Goal: Task Accomplishment & Management: Complete application form

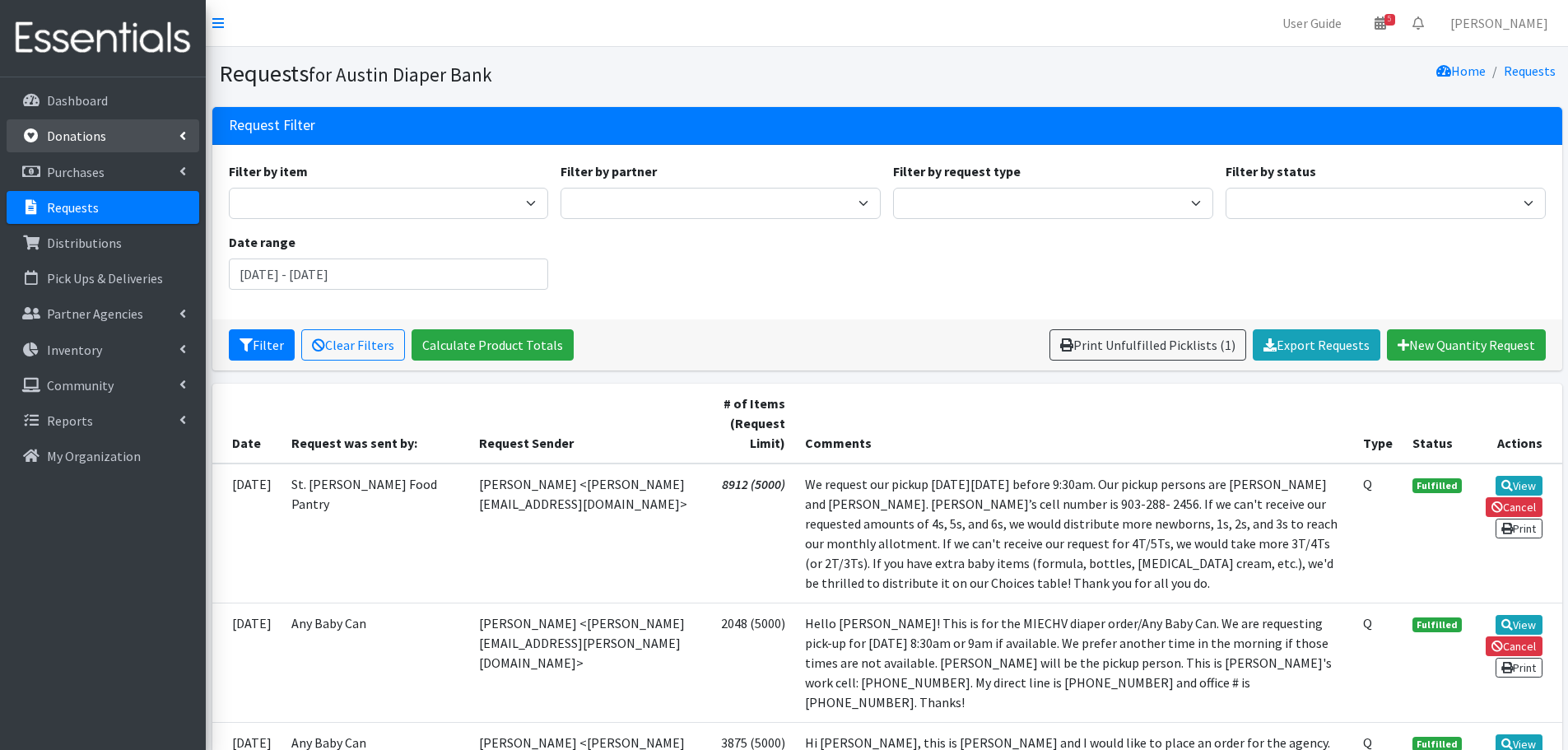
click at [88, 136] on p "Donations" at bounding box center [77, 135] width 60 height 16
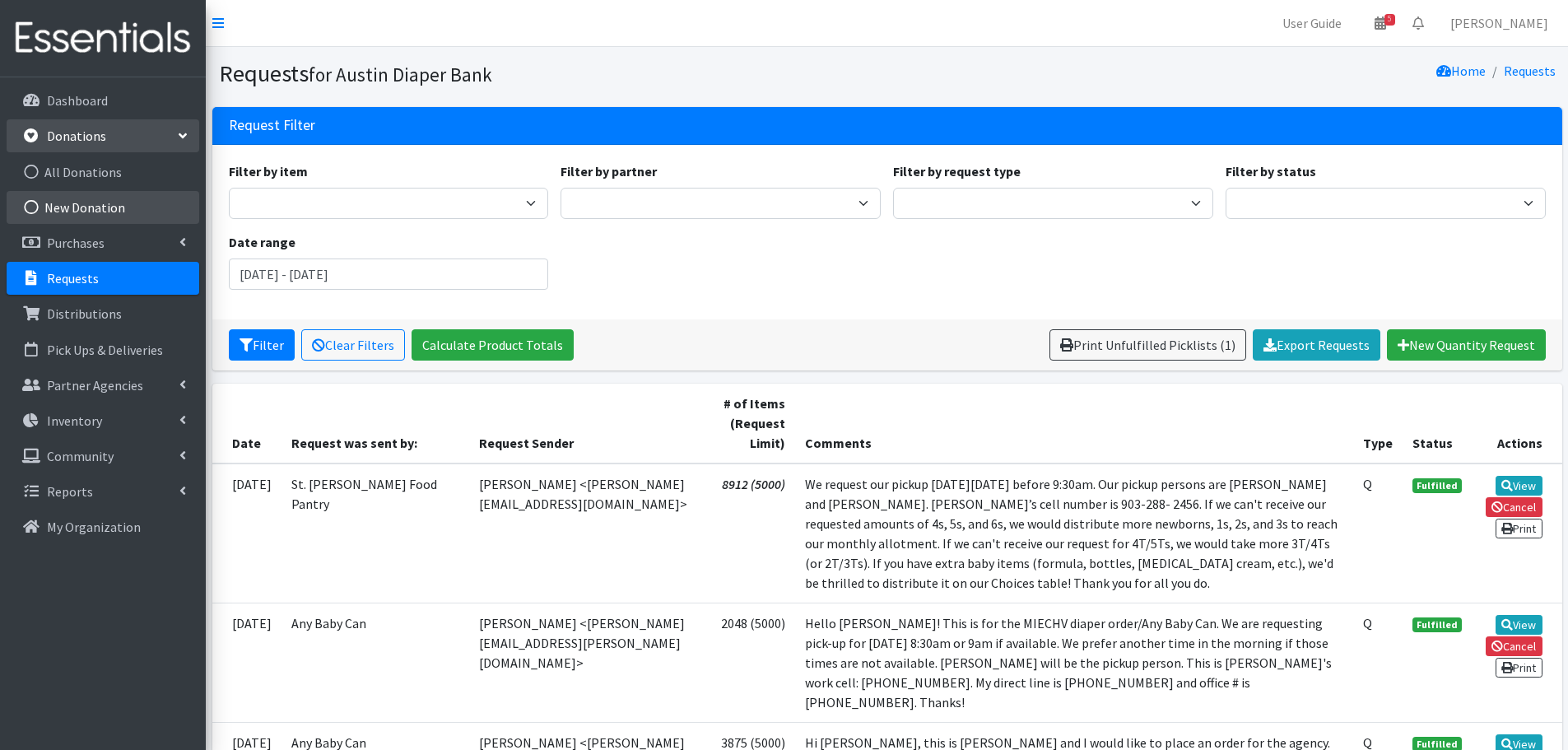
click at [79, 205] on link "New Donation" at bounding box center [103, 207] width 193 height 33
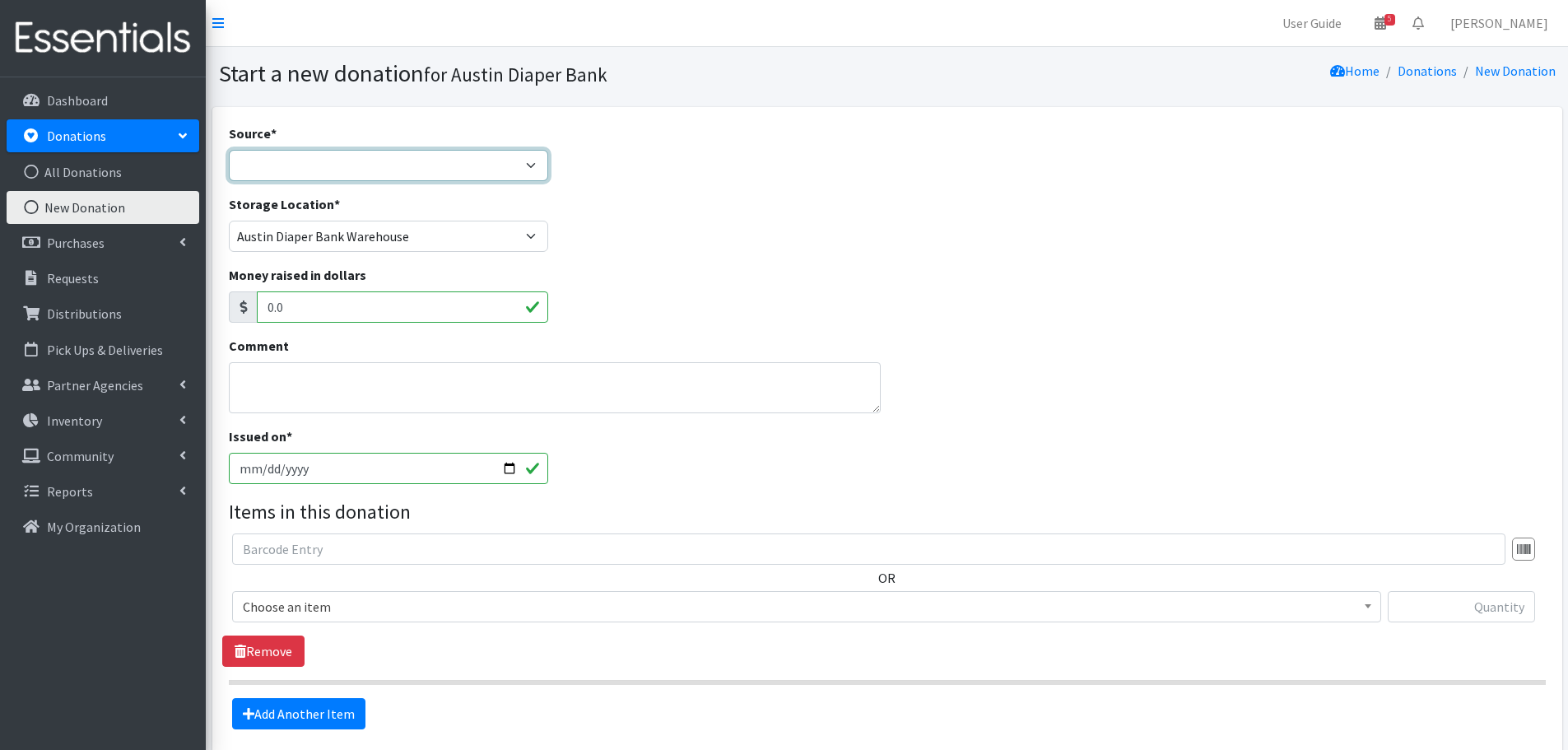
click at [325, 156] on select "Product Drive Manufacturer Donation Site Misc. Donation" at bounding box center [389, 165] width 320 height 31
select select "Donation Site"
click at [229, 149] on select "Product Drive Manufacturer Donation Site Misc. Donation" at bounding box center [389, 165] width 320 height 31
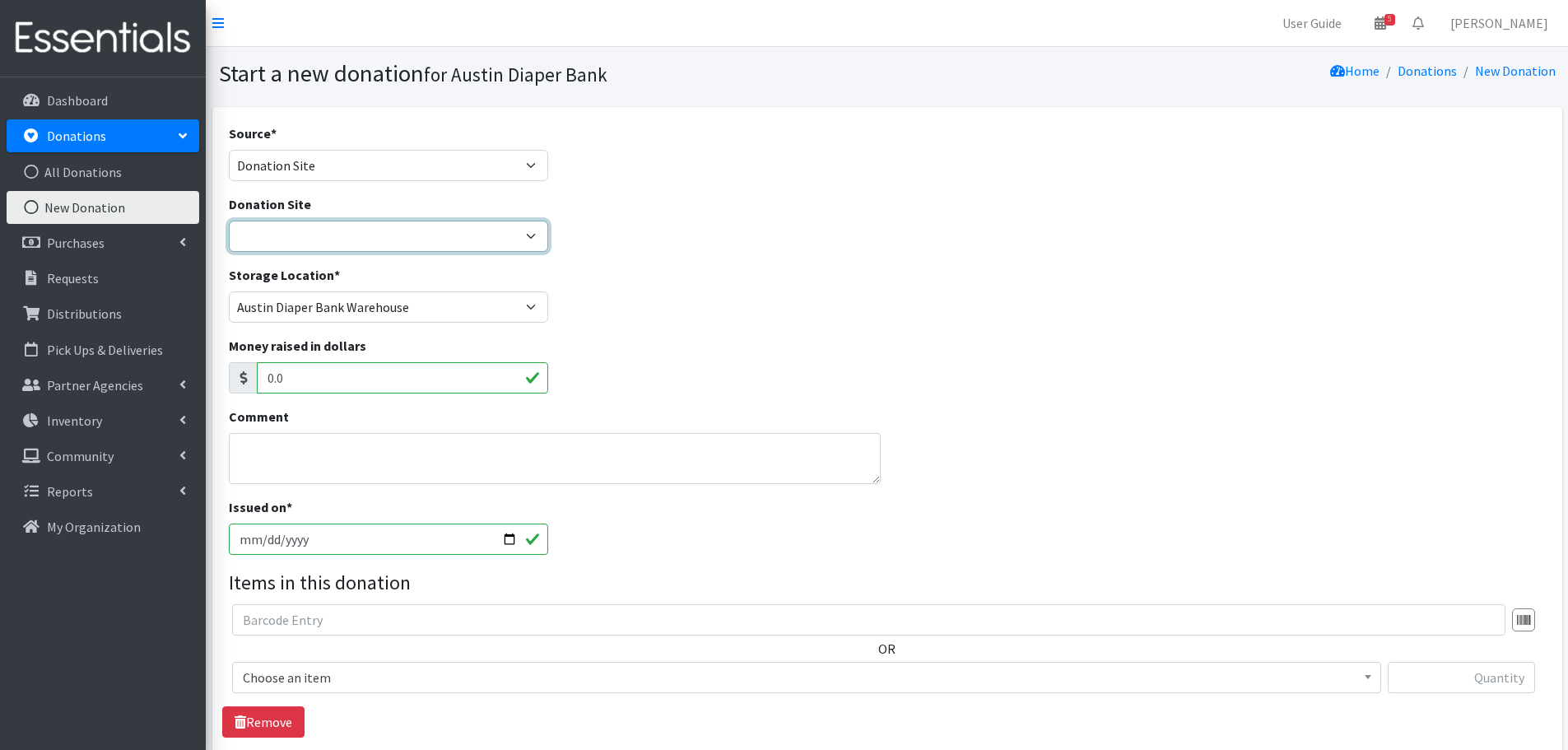
click at [301, 221] on select "ADB Outdoor Bin Amazon Wish List Assistance League [GEOGRAPHIC_DATA] Born Big S…" at bounding box center [389, 235] width 320 height 31
select select "97"
click at [229, 220] on select "ADB Outdoor Bin Amazon Wish List Assistance League [GEOGRAPHIC_DATA] Born Big S…" at bounding box center [389, 235] width 320 height 31
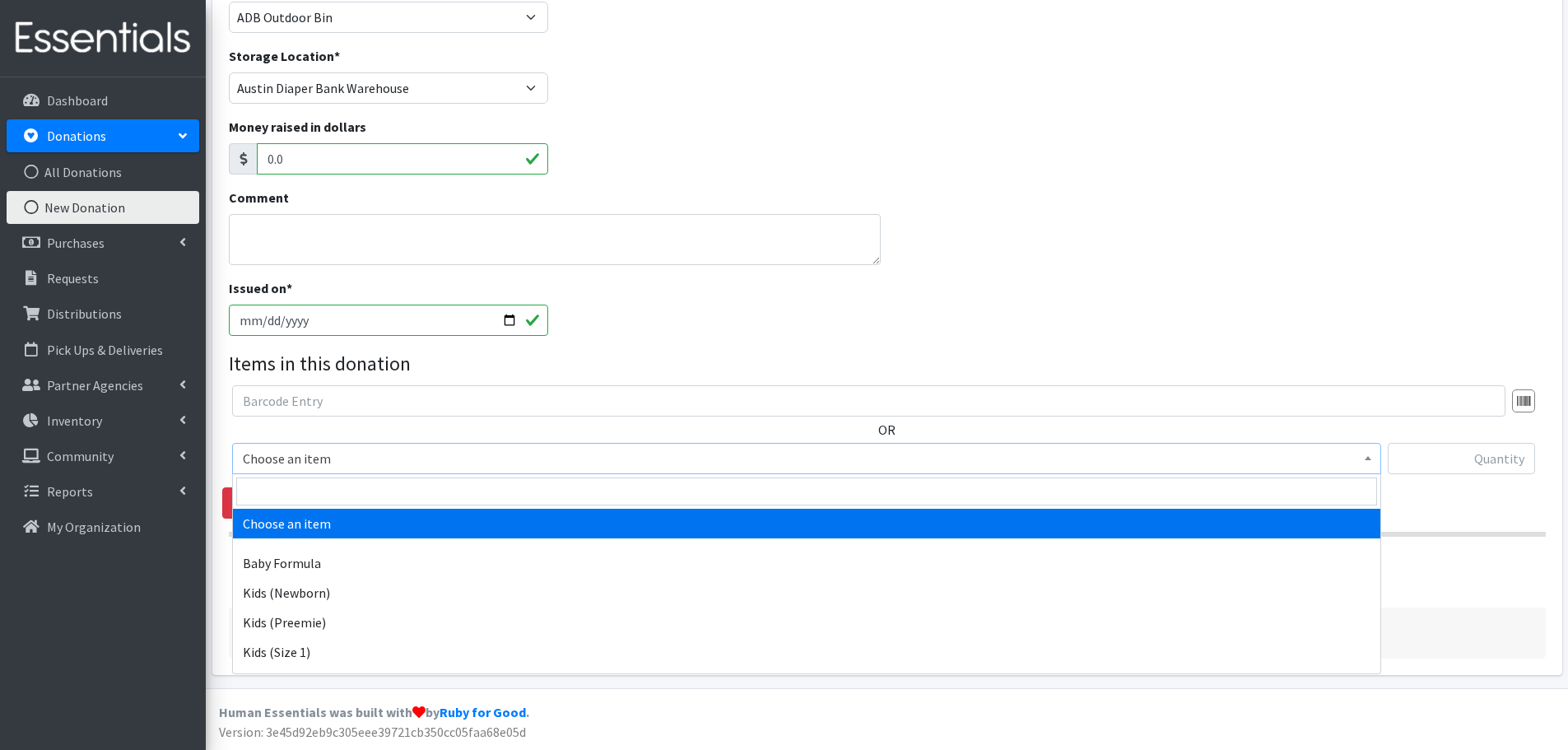
click at [268, 459] on span "Choose an item" at bounding box center [807, 458] width 1128 height 23
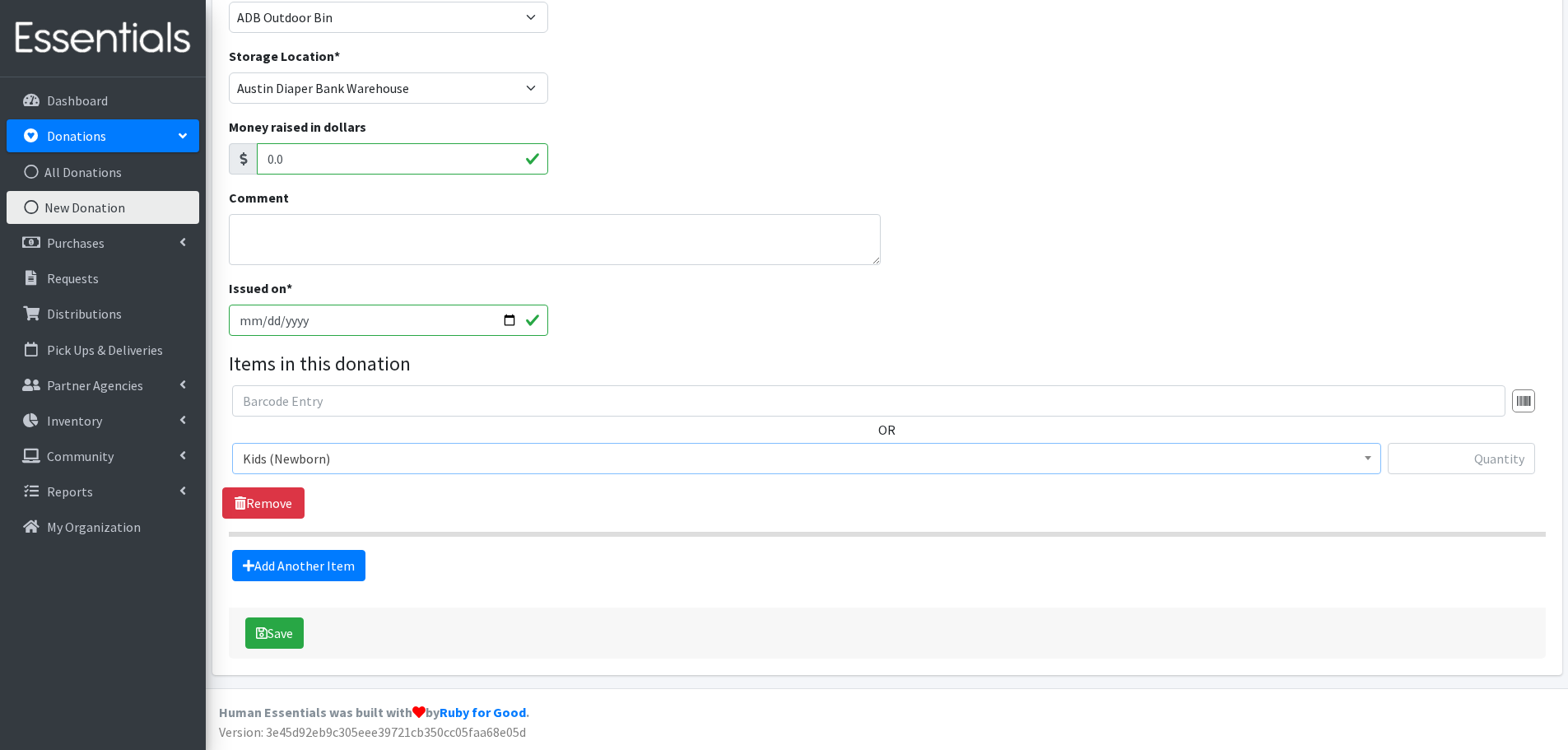
click at [279, 440] on div "OR Choose an item Baby Formula Kids (Newborn) Kids (Preemie) Kids (Size 1) Kids…" at bounding box center [887, 436] width 1330 height 102
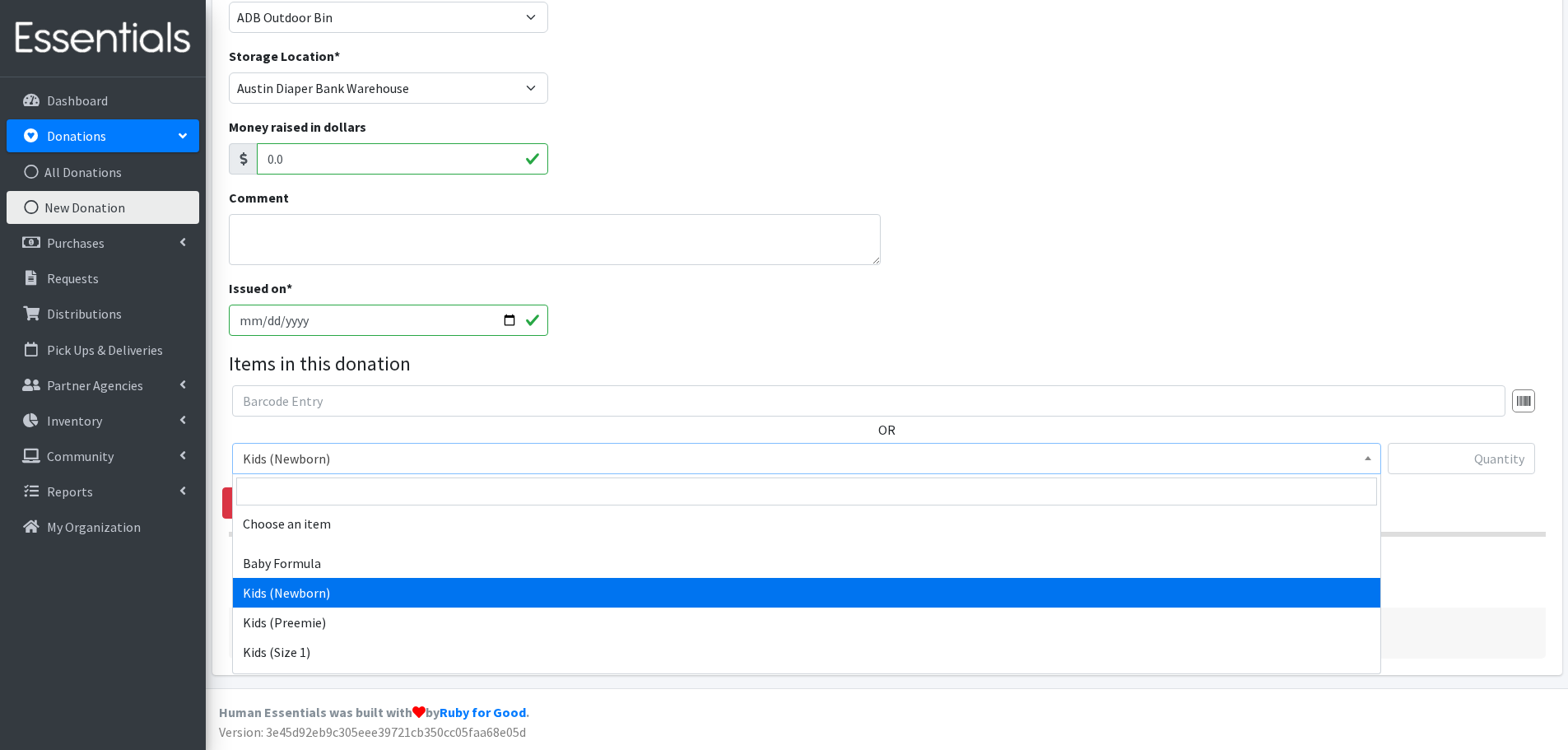
click at [273, 455] on span "Kids (Newborn)" at bounding box center [807, 458] width 1128 height 23
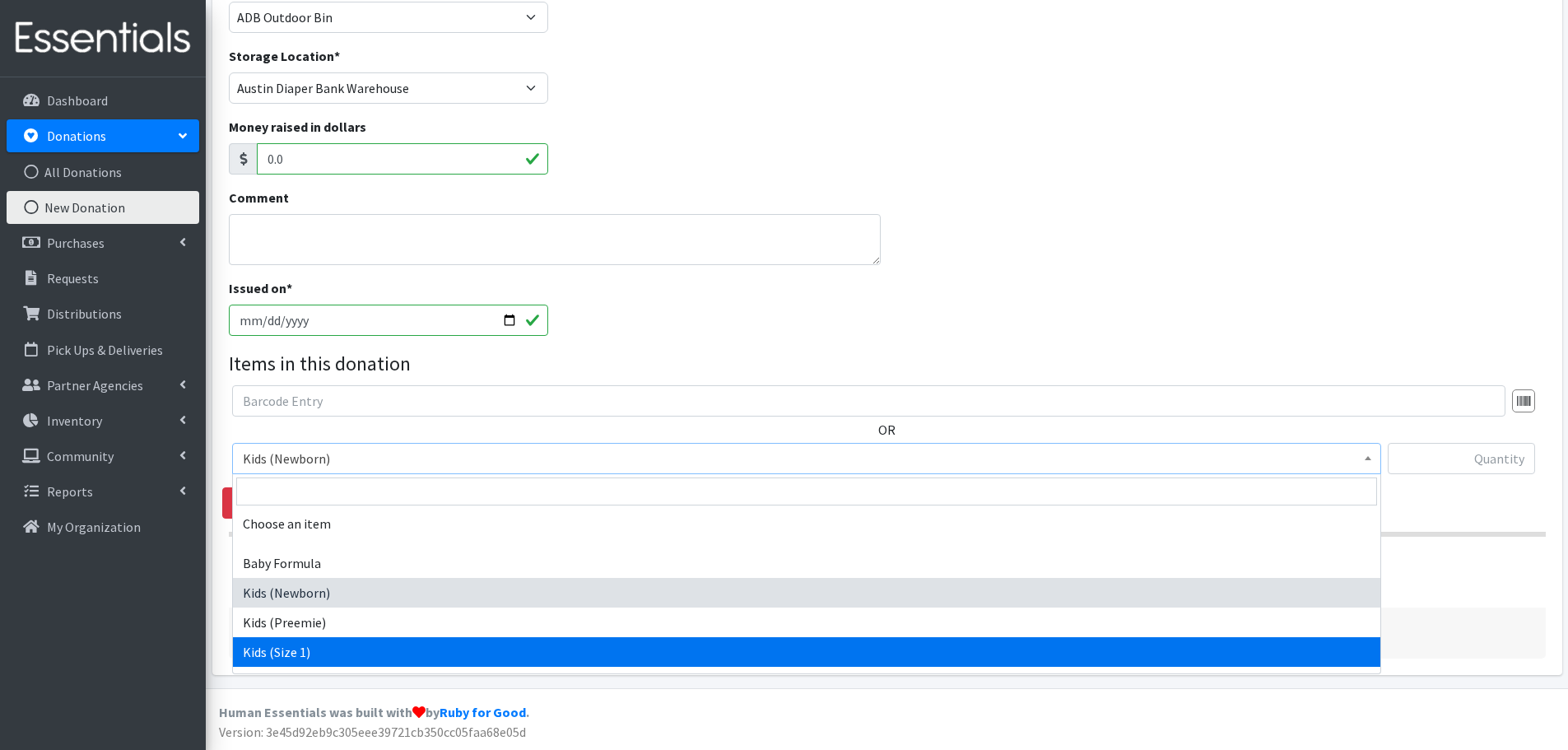
select select "453"
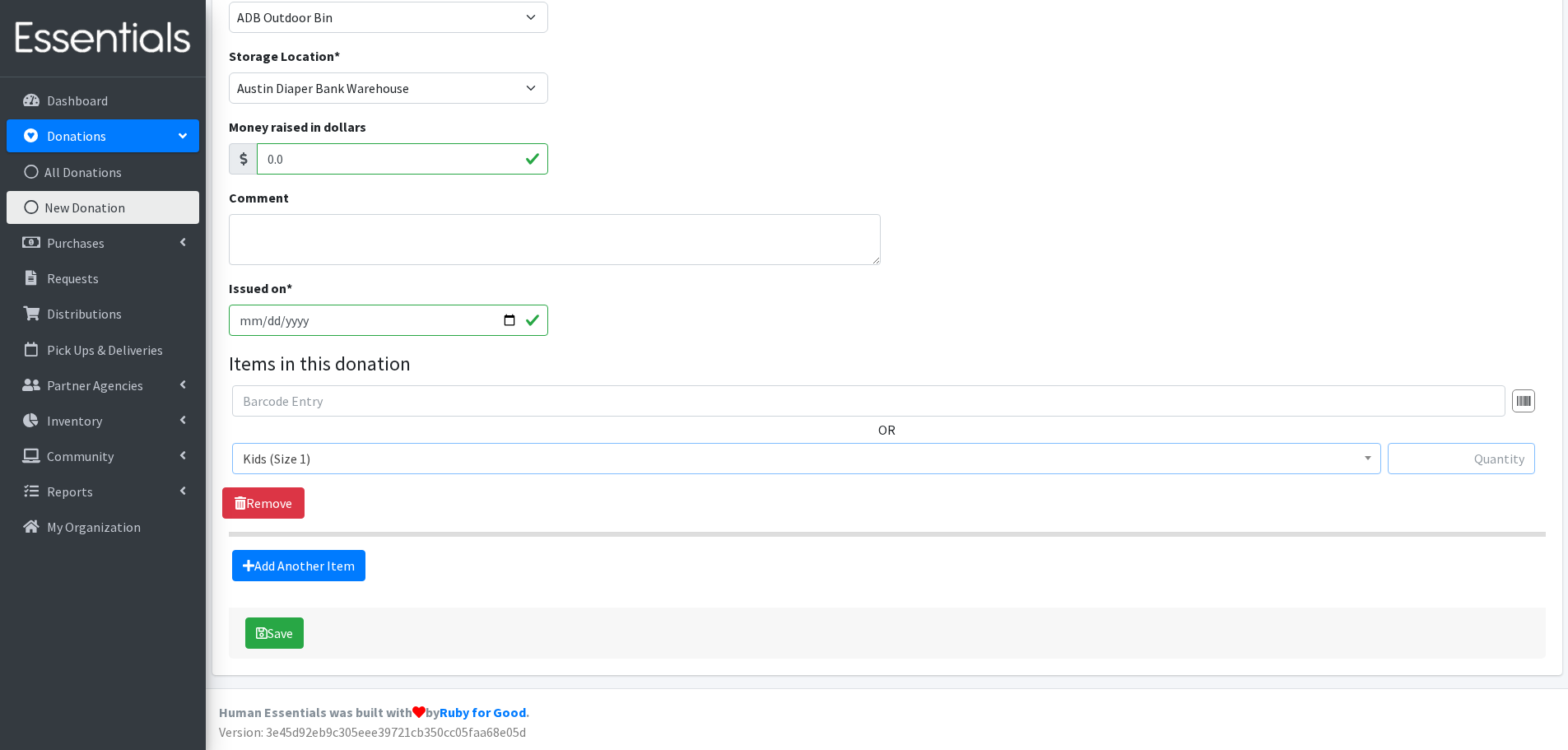
click at [1464, 466] on input "text" at bounding box center [1462, 458] width 148 height 31
type input "213"
click at [317, 557] on link "Add Another Item" at bounding box center [298, 565] width 133 height 31
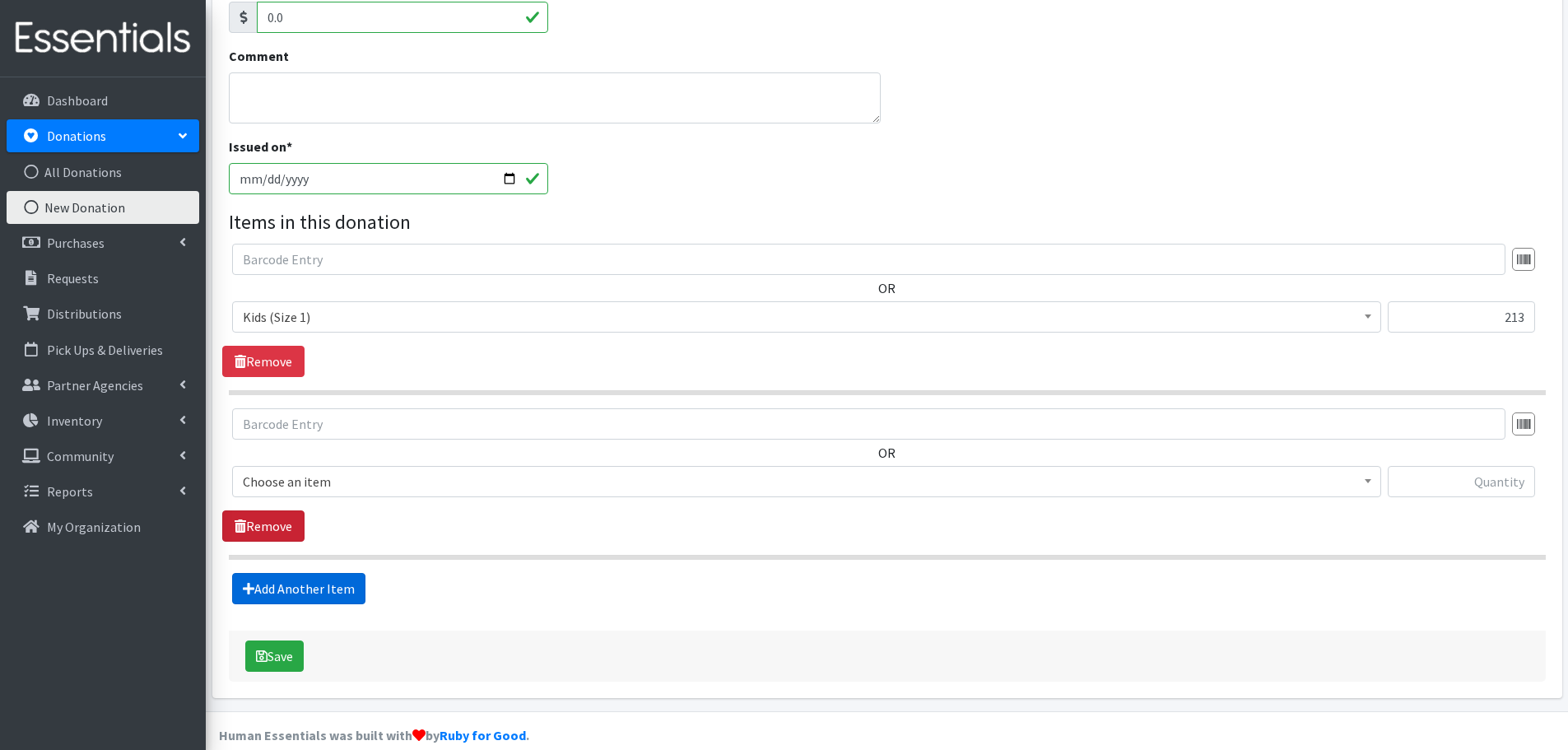
scroll to position [383, 0]
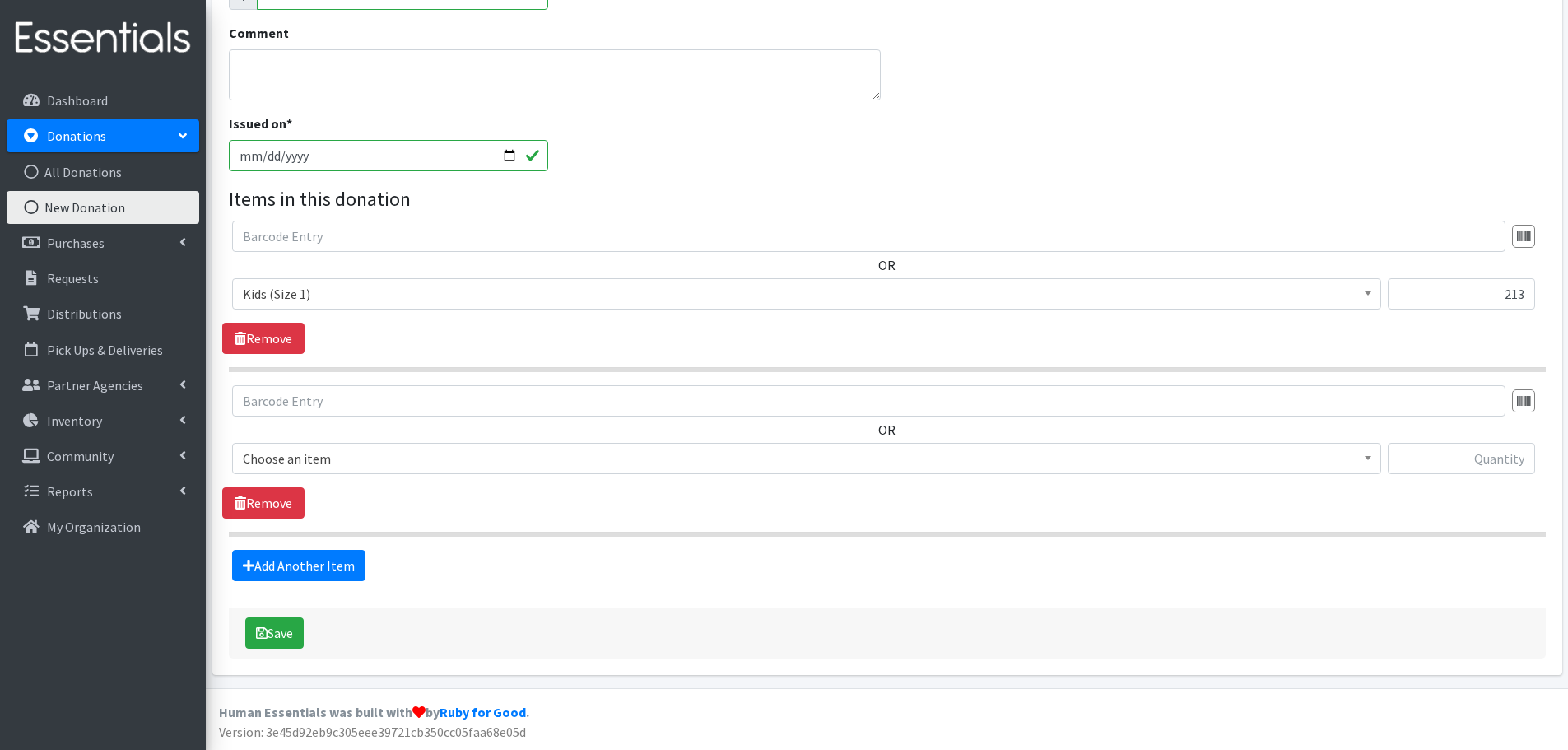
click at [288, 449] on span "Choose an item" at bounding box center [807, 458] width 1128 height 23
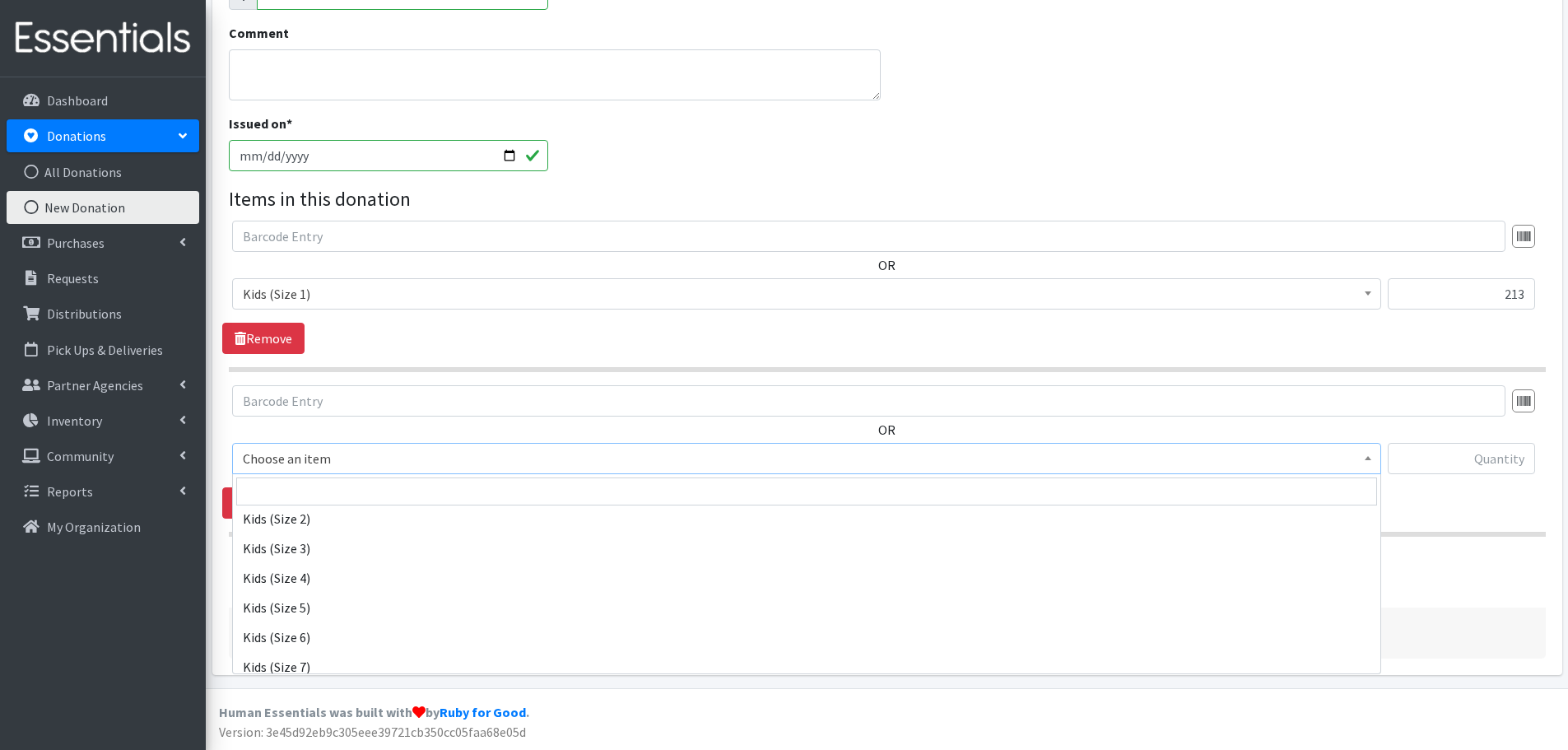
scroll to position [165, 0]
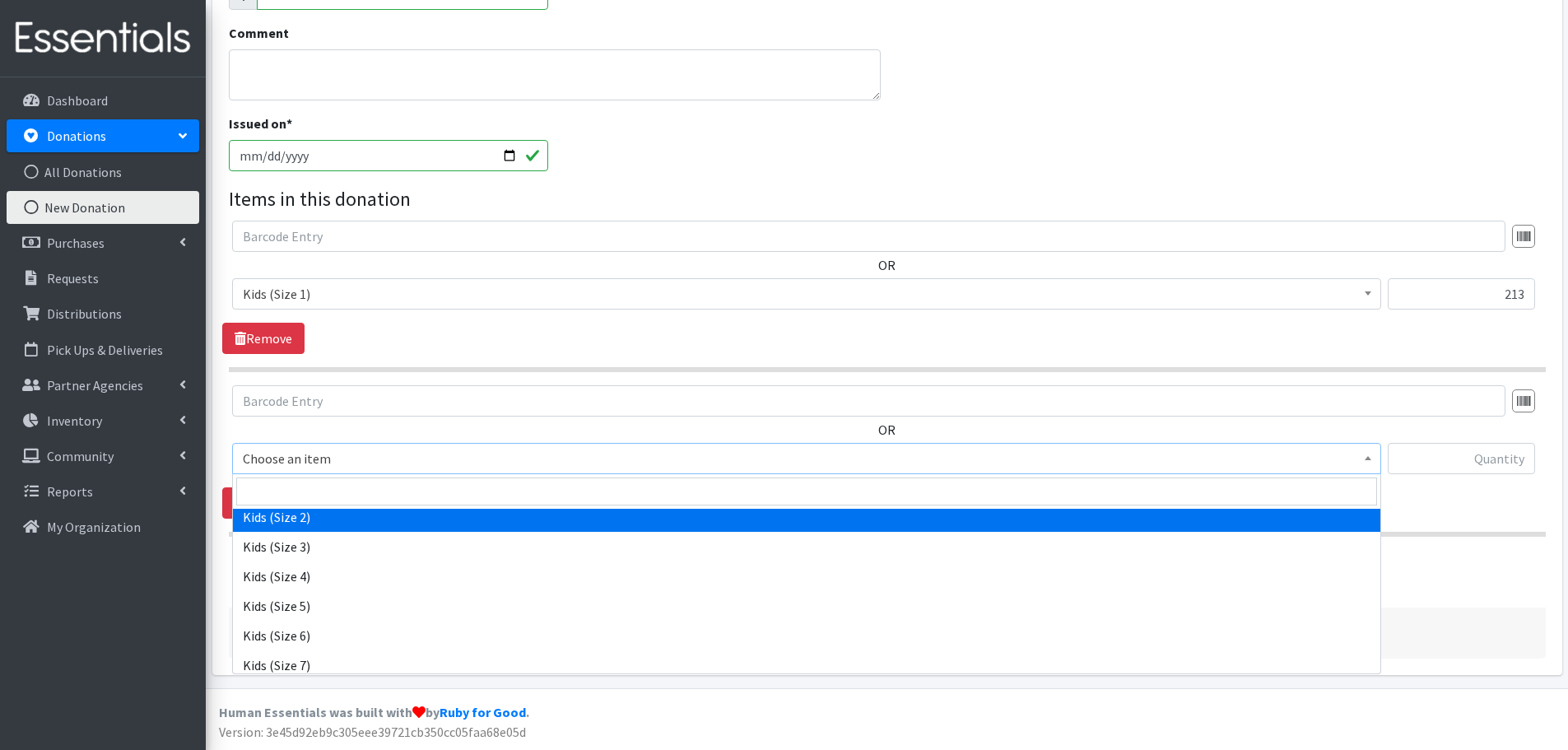
select select "440"
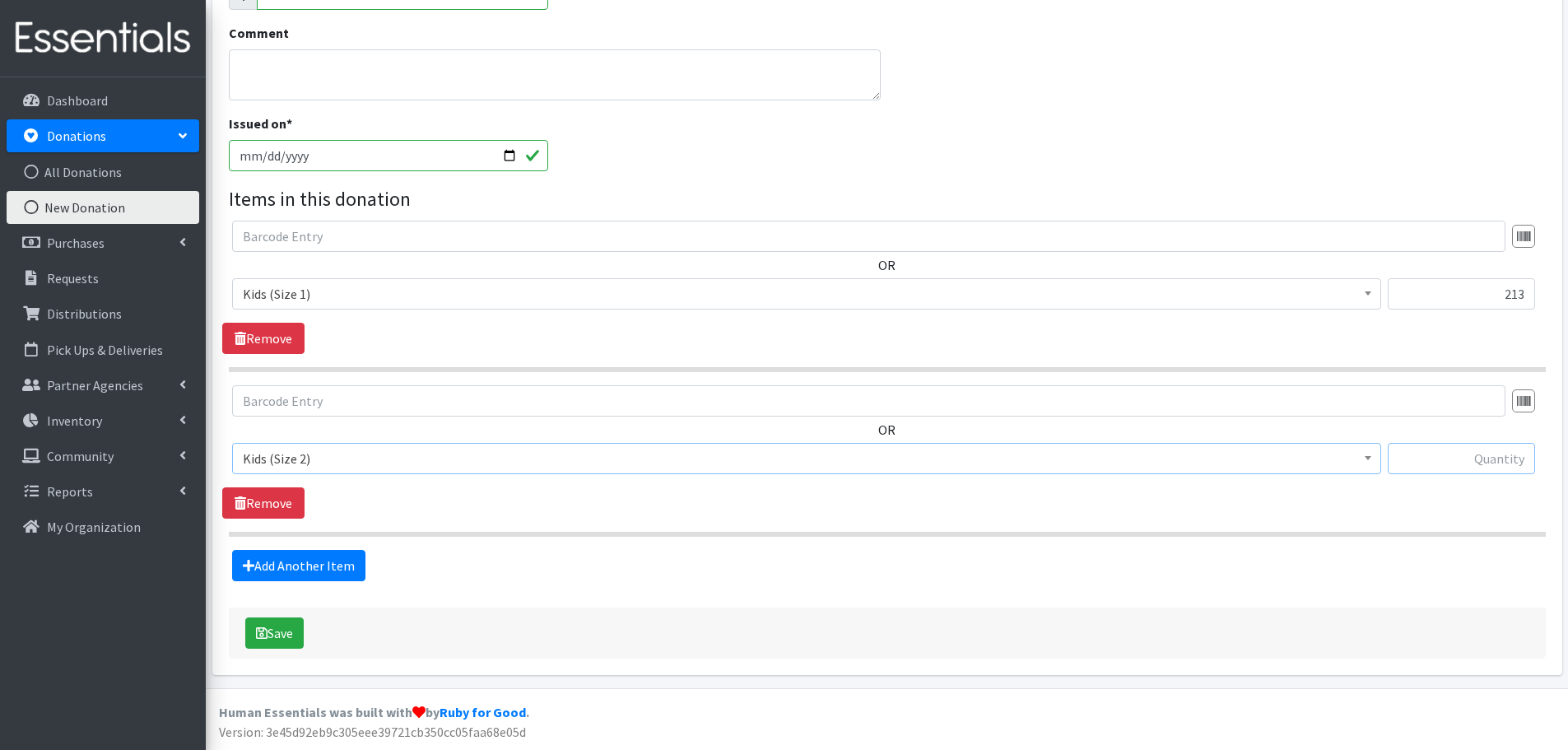
click at [1499, 465] on input "text" at bounding box center [1462, 458] width 148 height 31
type input "206"
click at [313, 556] on link "Add Another Item" at bounding box center [298, 565] width 133 height 31
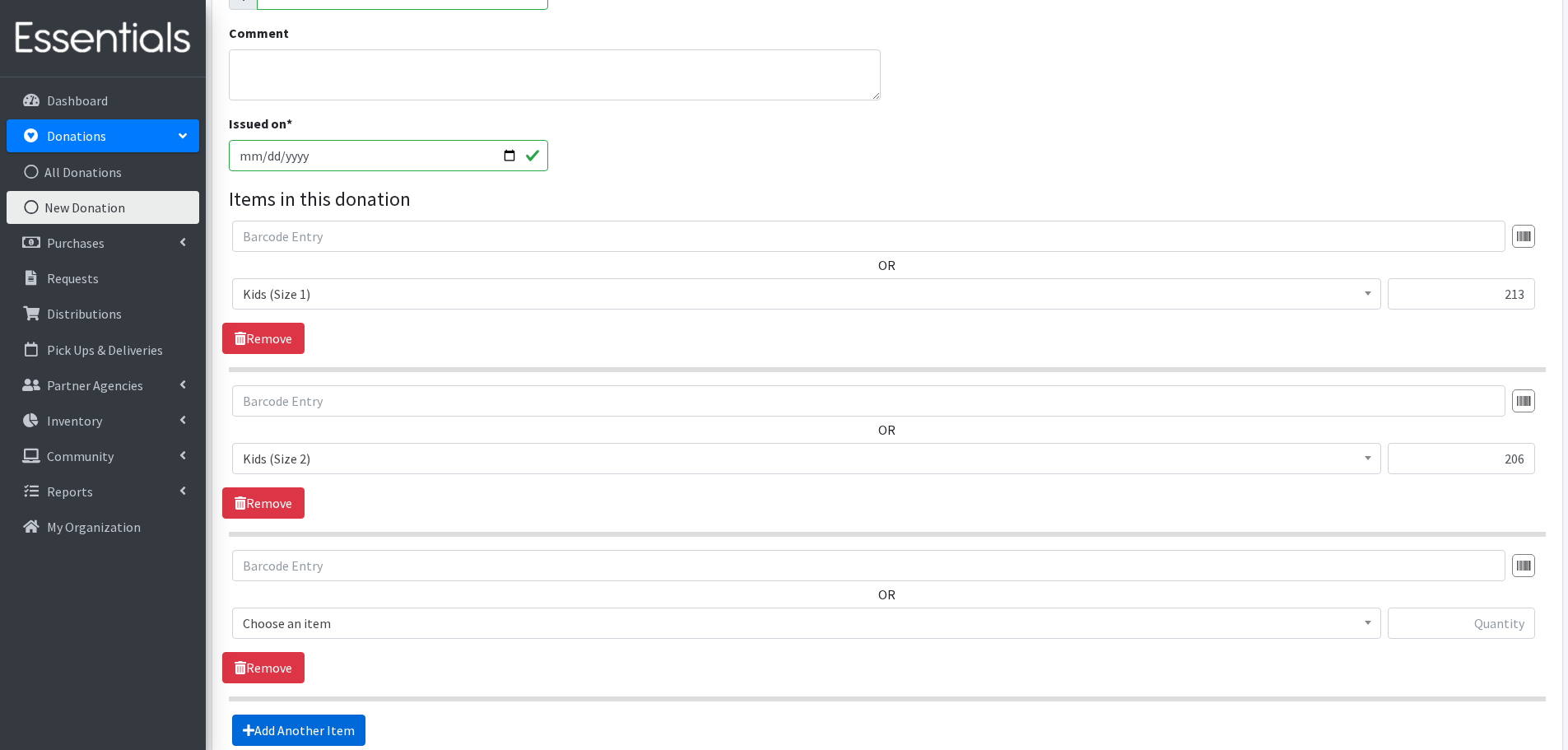
scroll to position [548, 0]
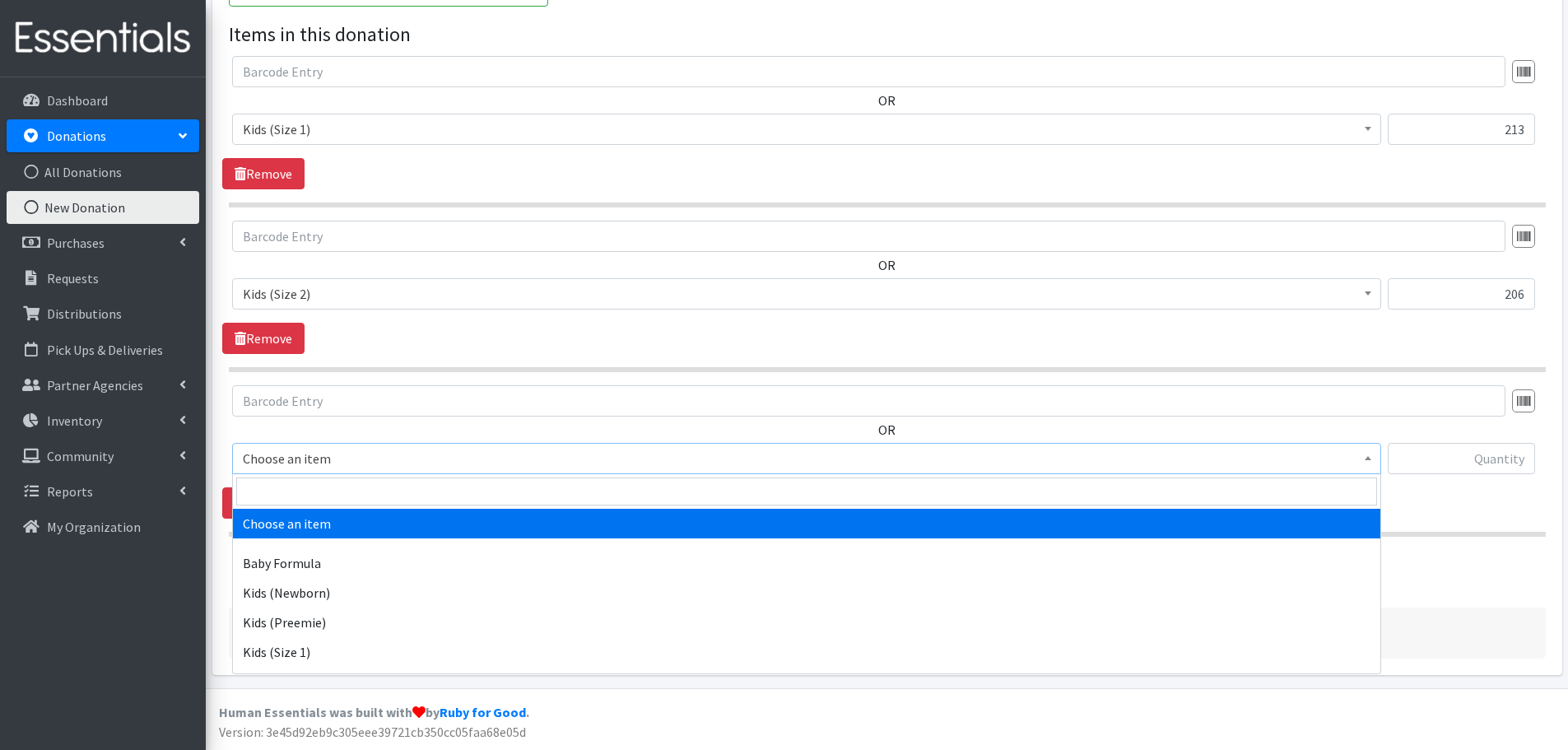
click at [306, 460] on span "Choose an item" at bounding box center [807, 458] width 1128 height 23
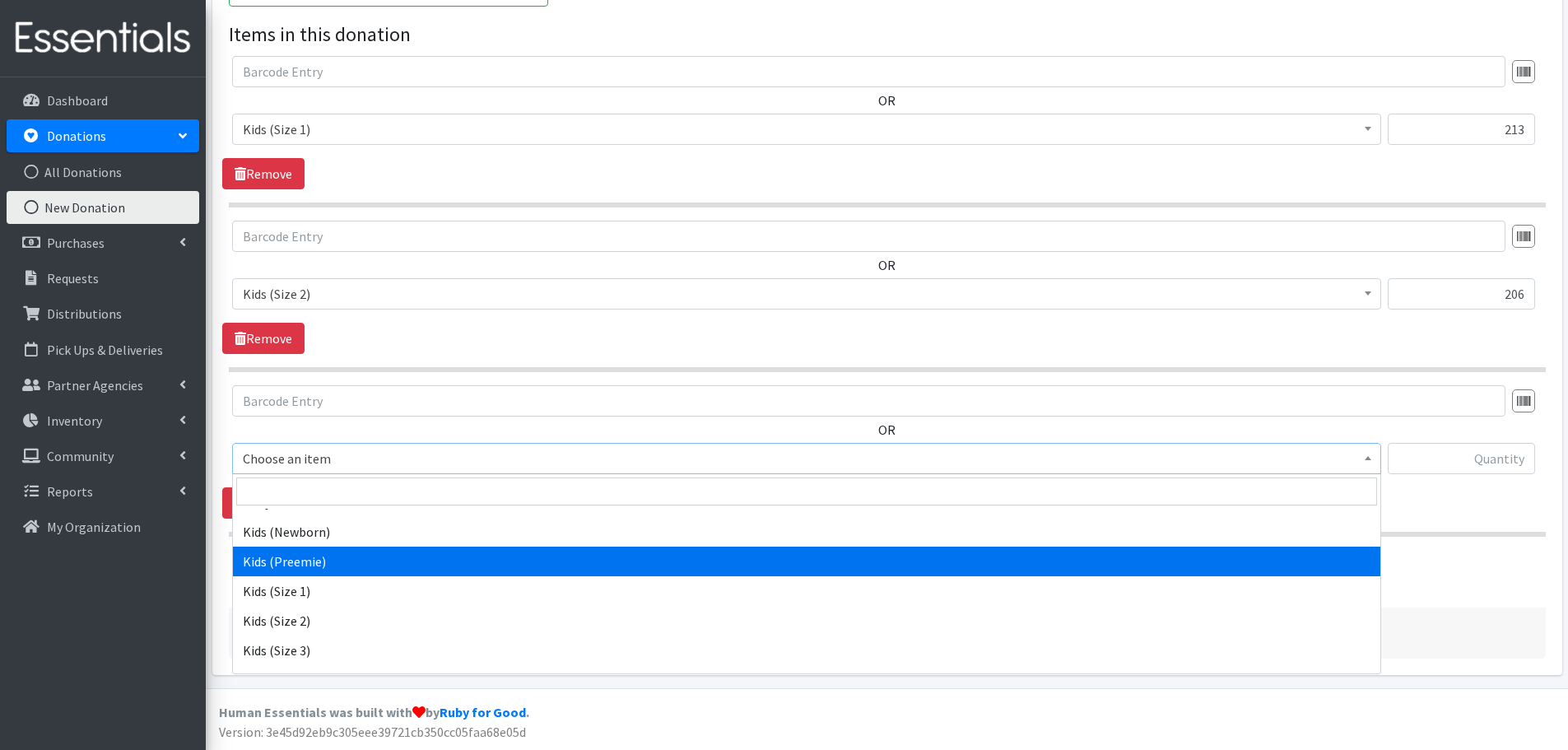
scroll to position [165, 0]
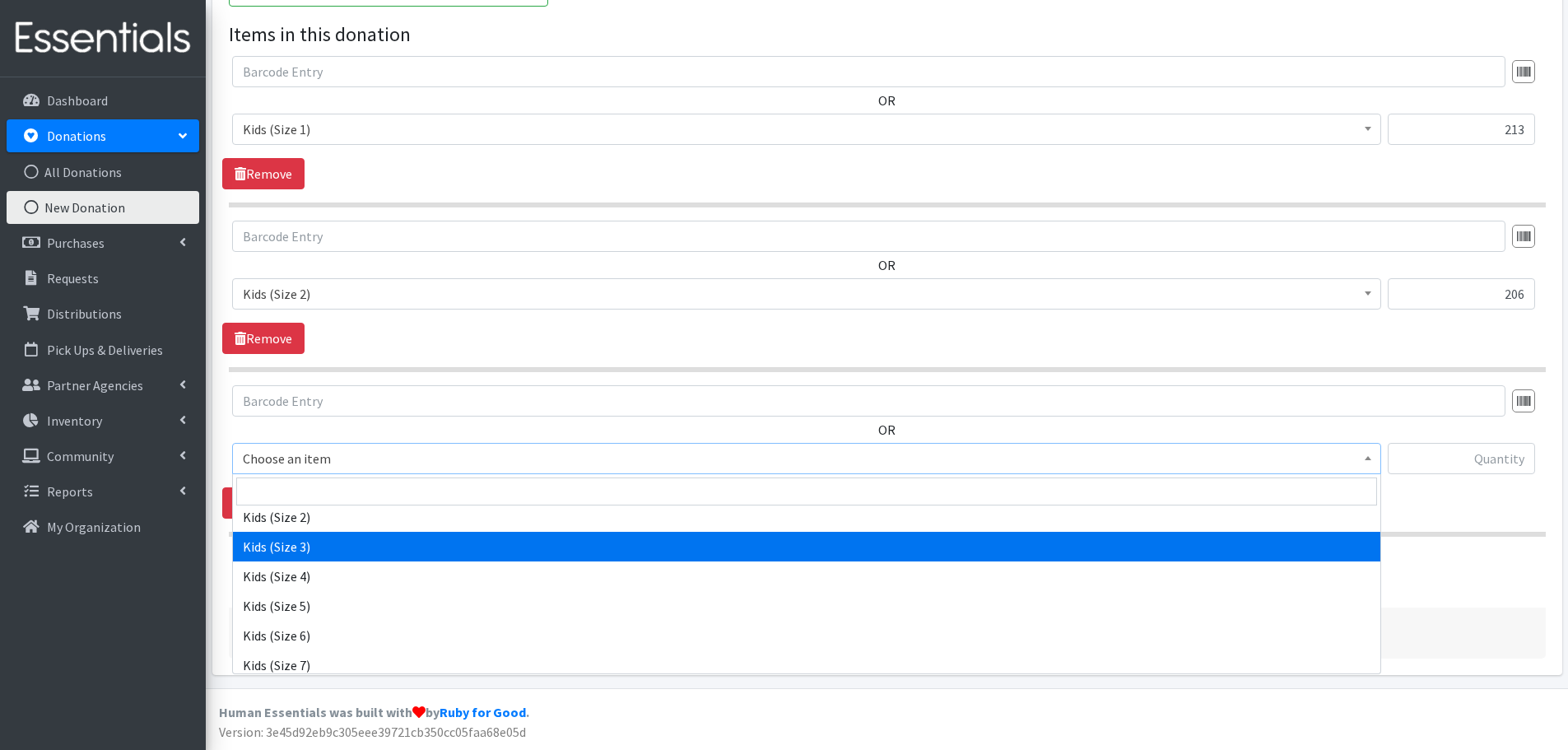
select select "442"
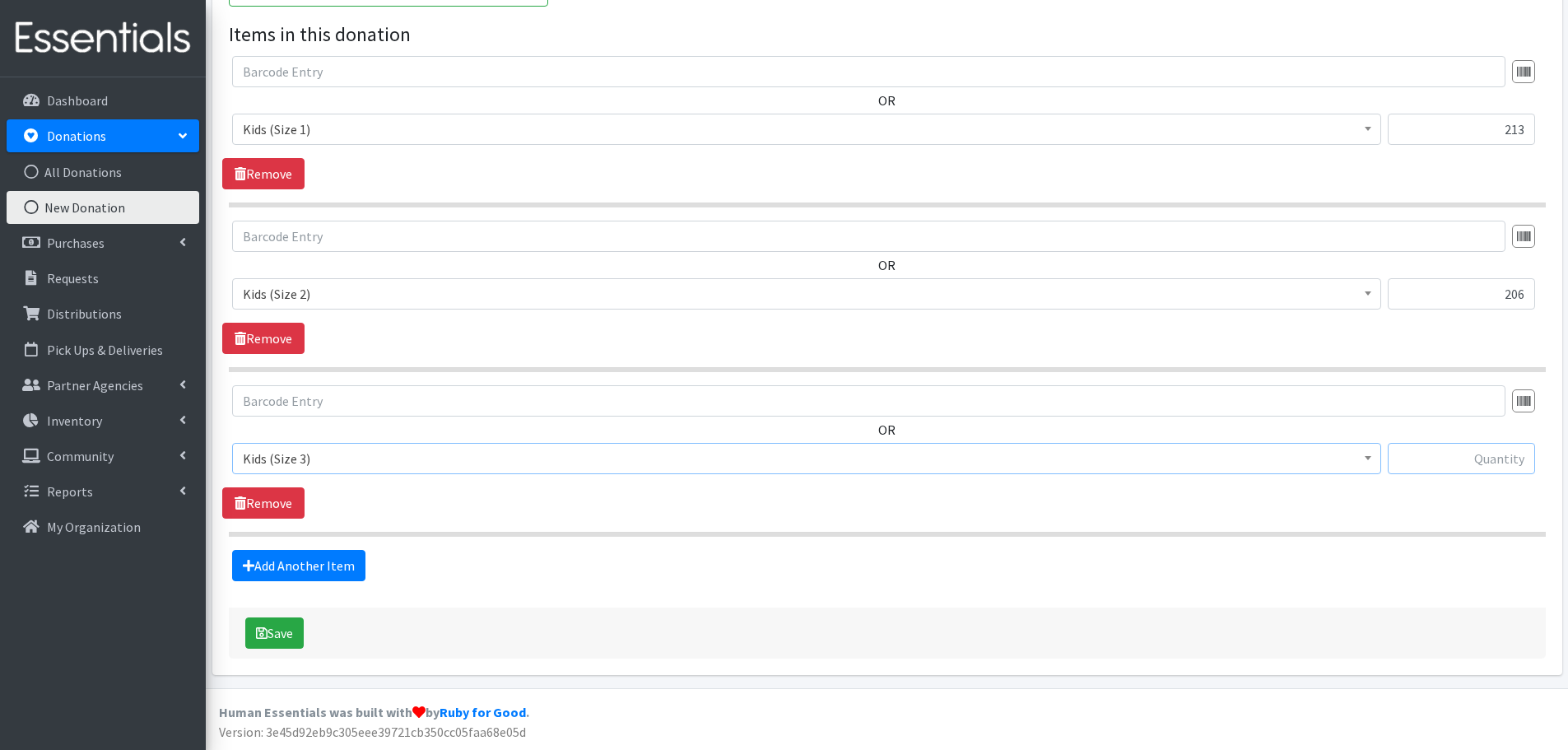
click at [1446, 462] on input "text" at bounding box center [1462, 458] width 148 height 31
type input "108"
click at [312, 567] on link "Add Another Item" at bounding box center [298, 565] width 133 height 31
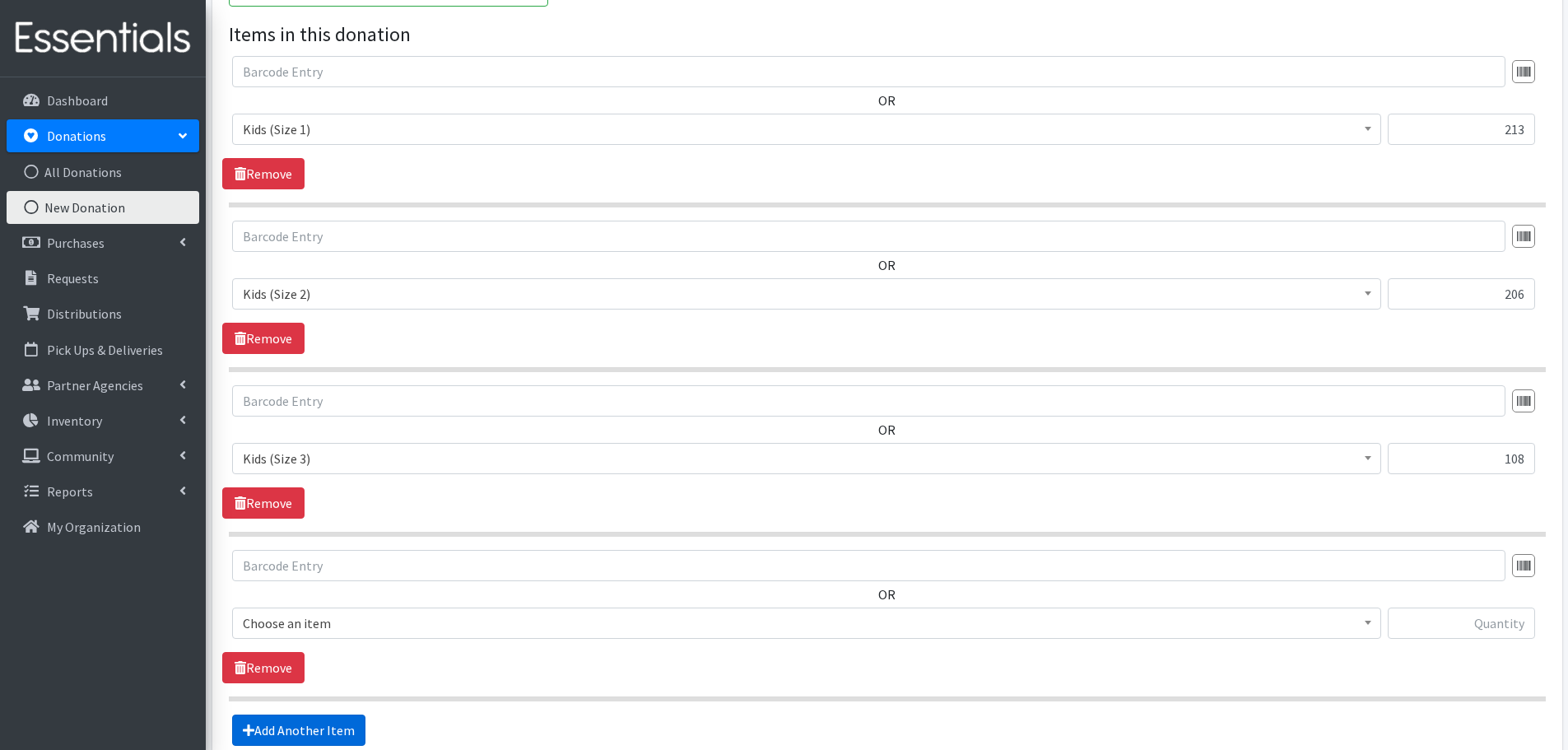
scroll to position [712, 0]
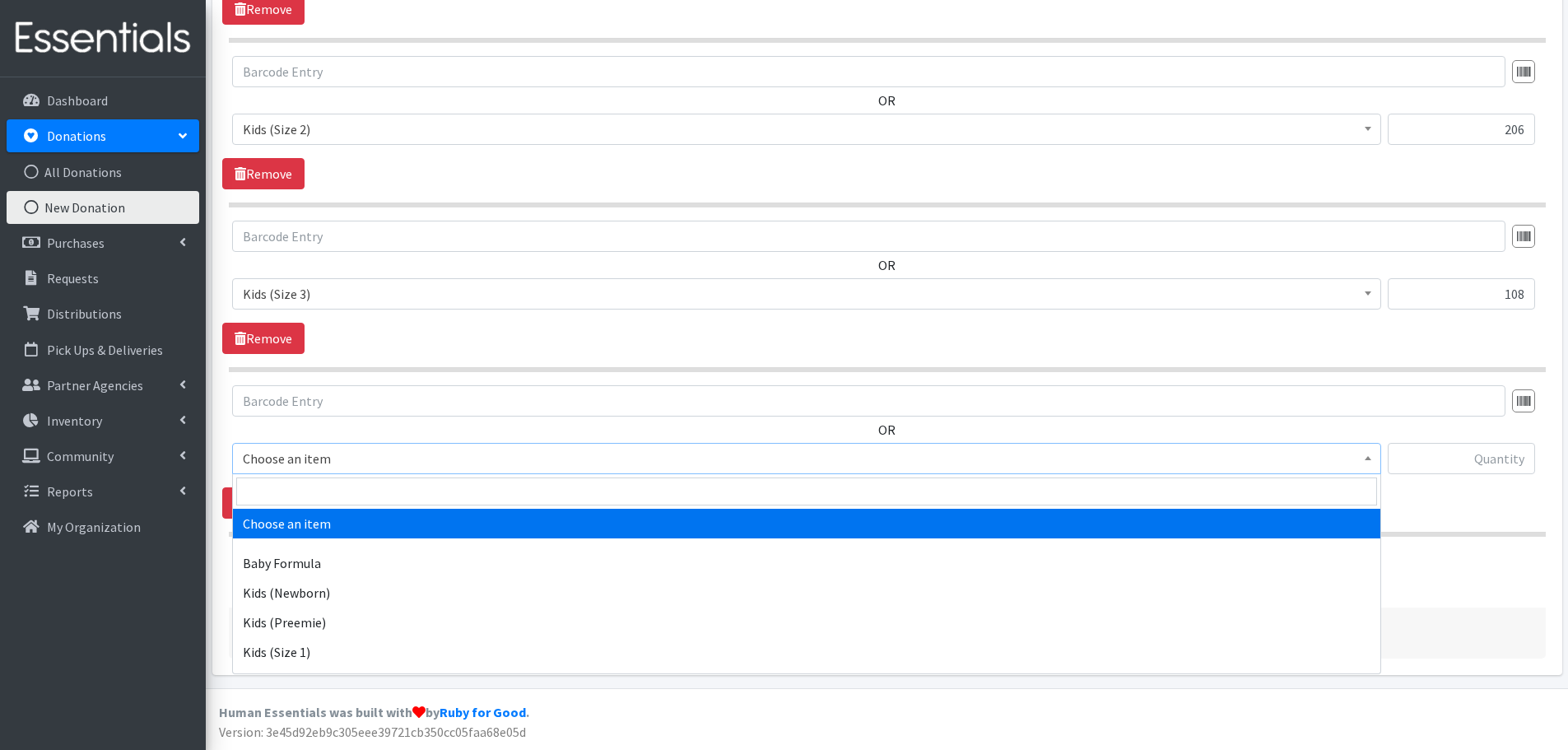
click at [294, 451] on span "Choose an item" at bounding box center [807, 458] width 1128 height 23
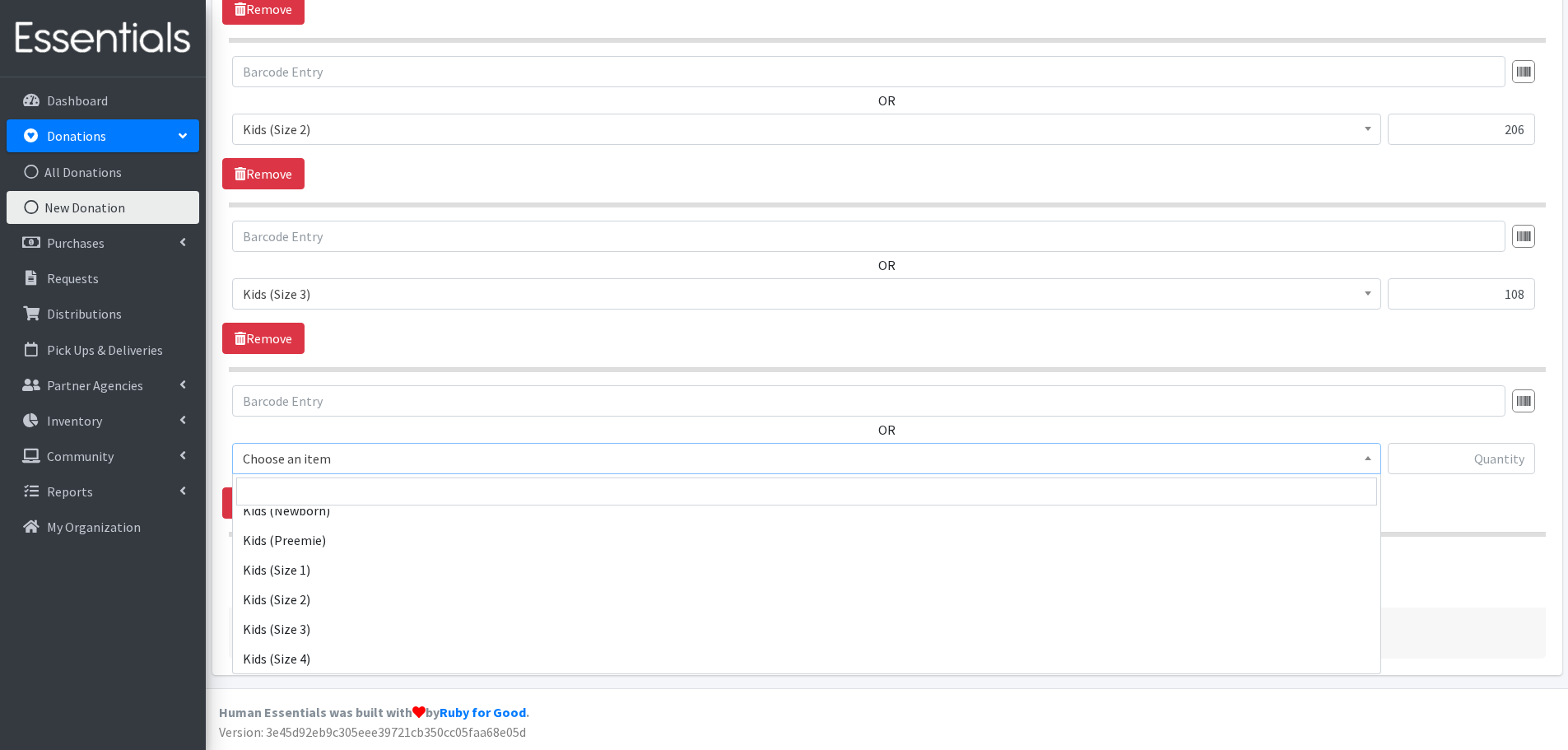
scroll to position [165, 0]
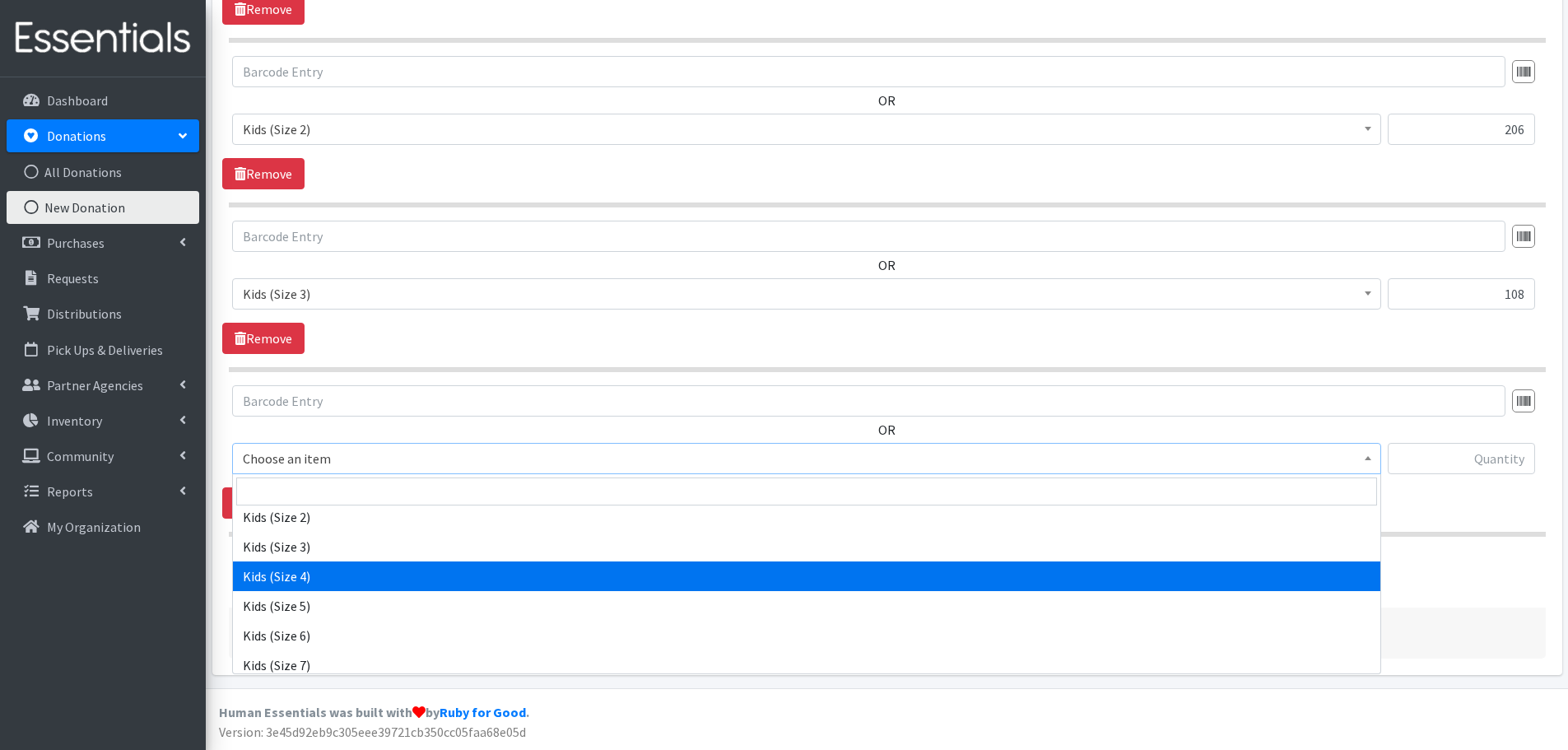
select select "459"
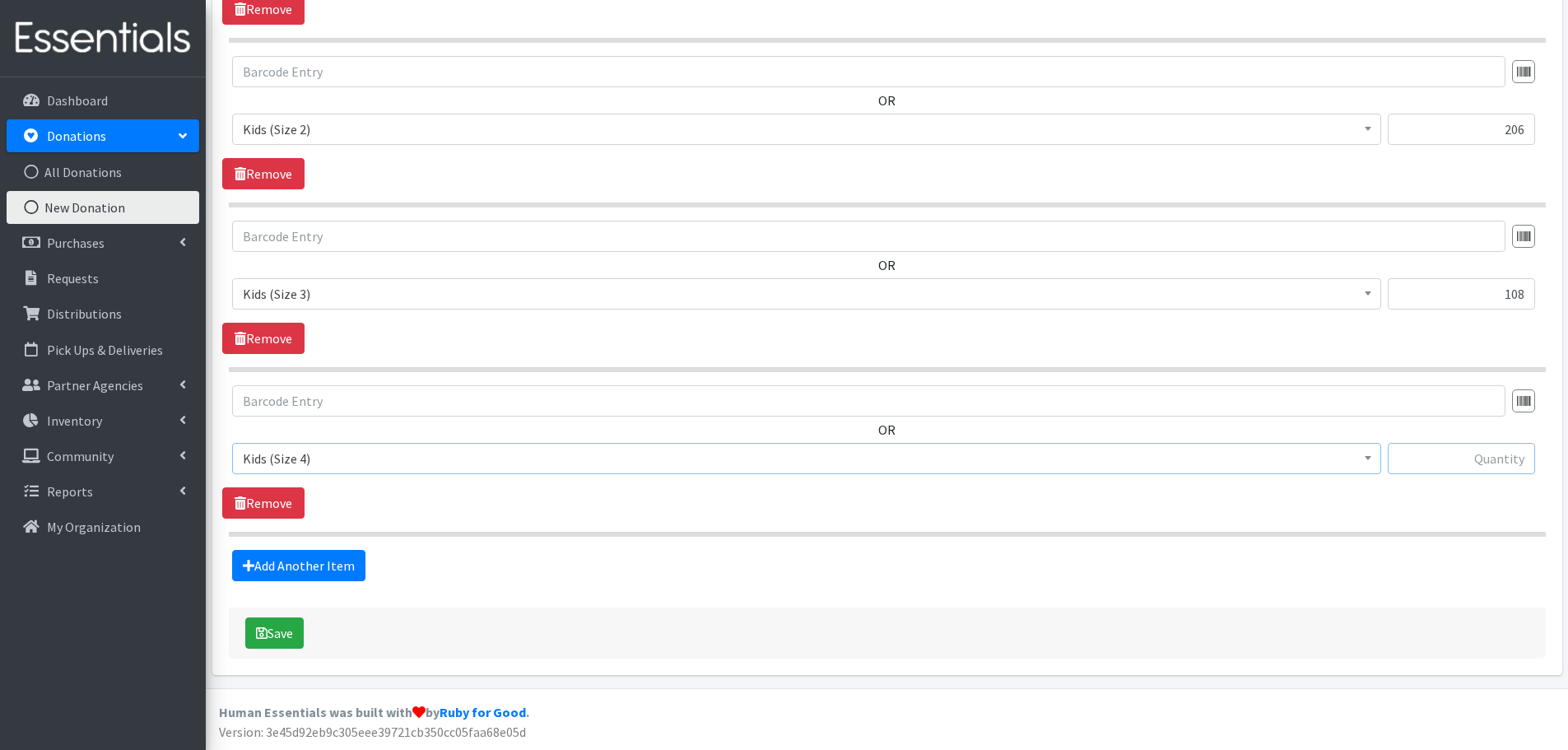
click at [1440, 459] on input "text" at bounding box center [1462, 458] width 148 height 31
type input "9"
click at [313, 560] on link "Add Another Item" at bounding box center [298, 565] width 133 height 31
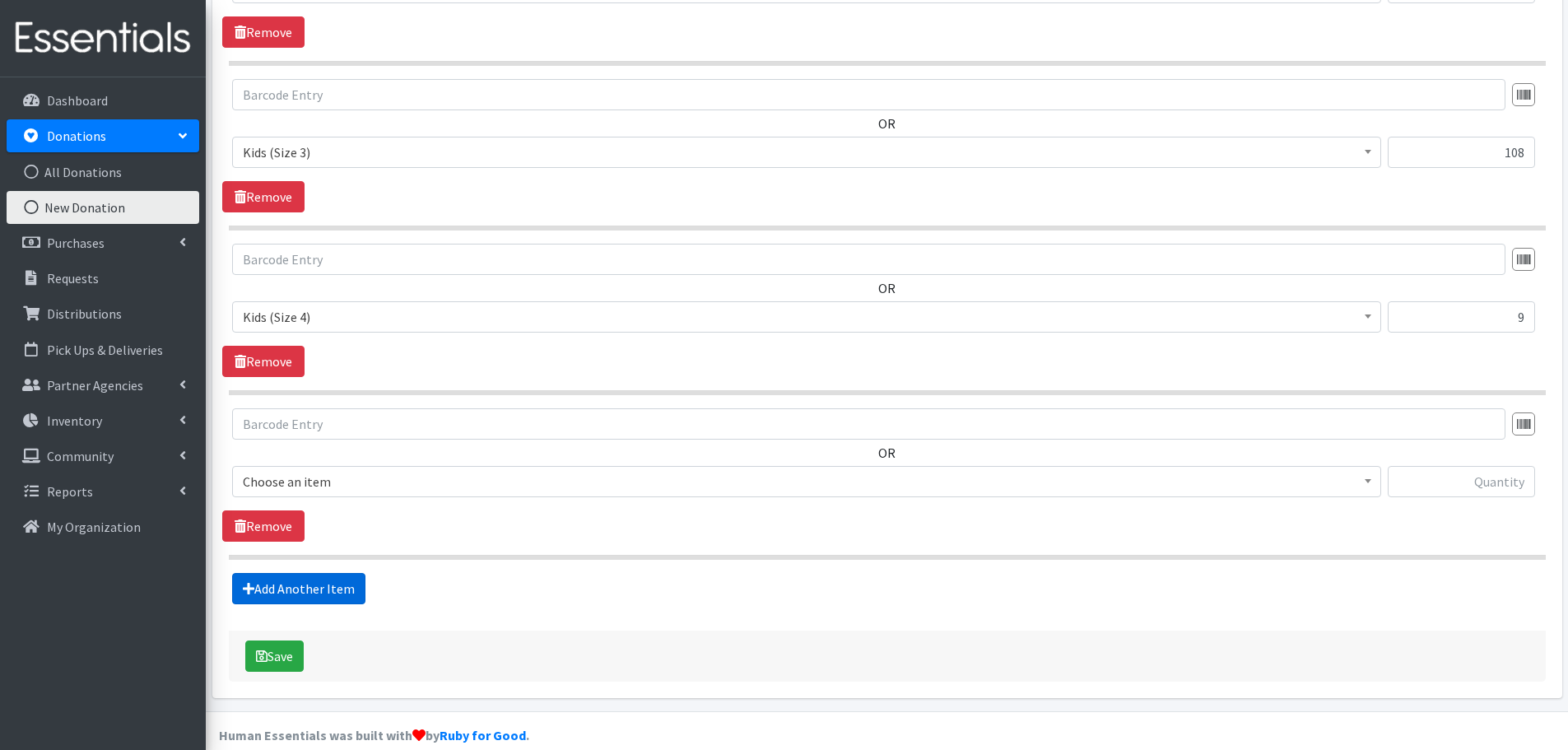
scroll to position [877, 0]
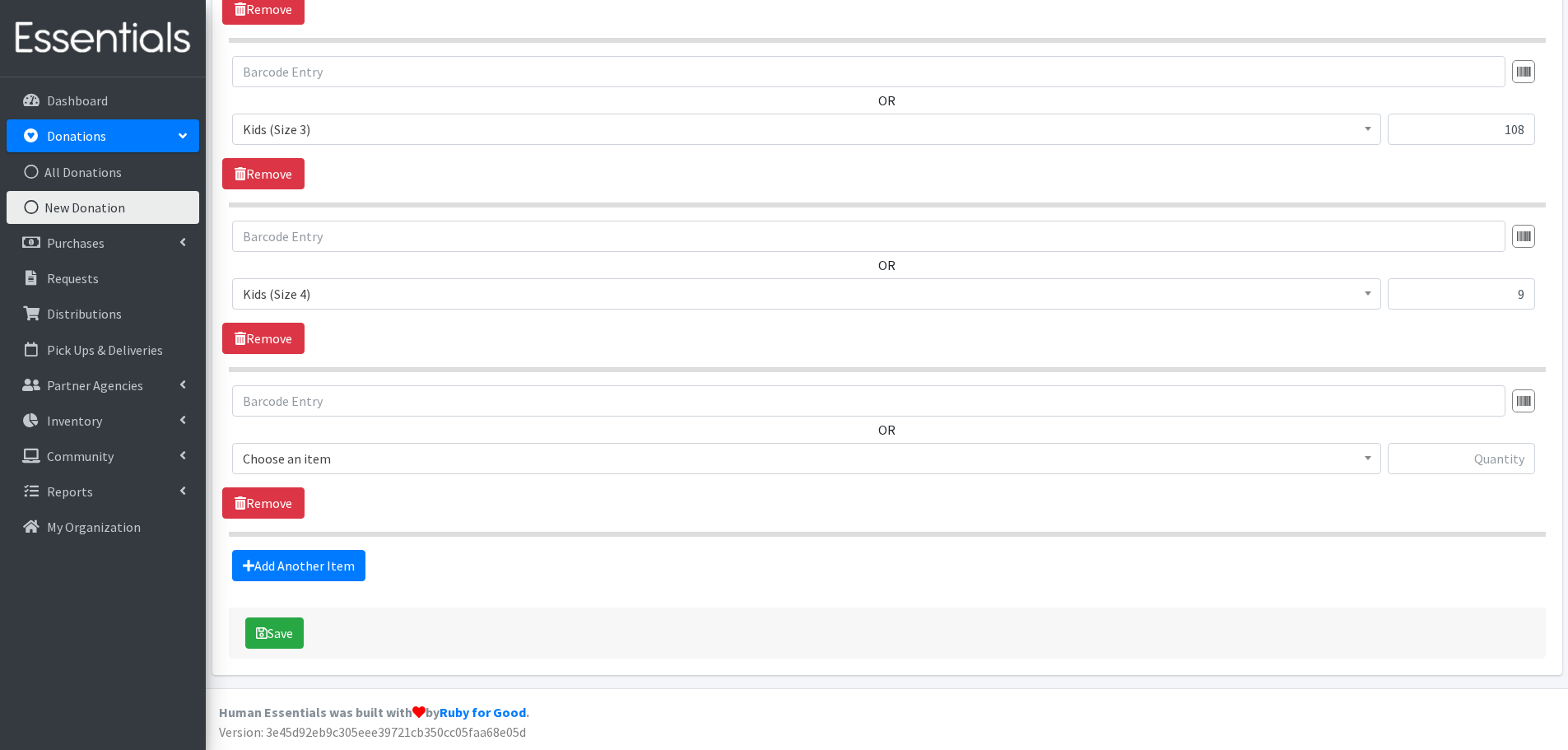
click at [290, 456] on span "Choose an item" at bounding box center [807, 458] width 1128 height 23
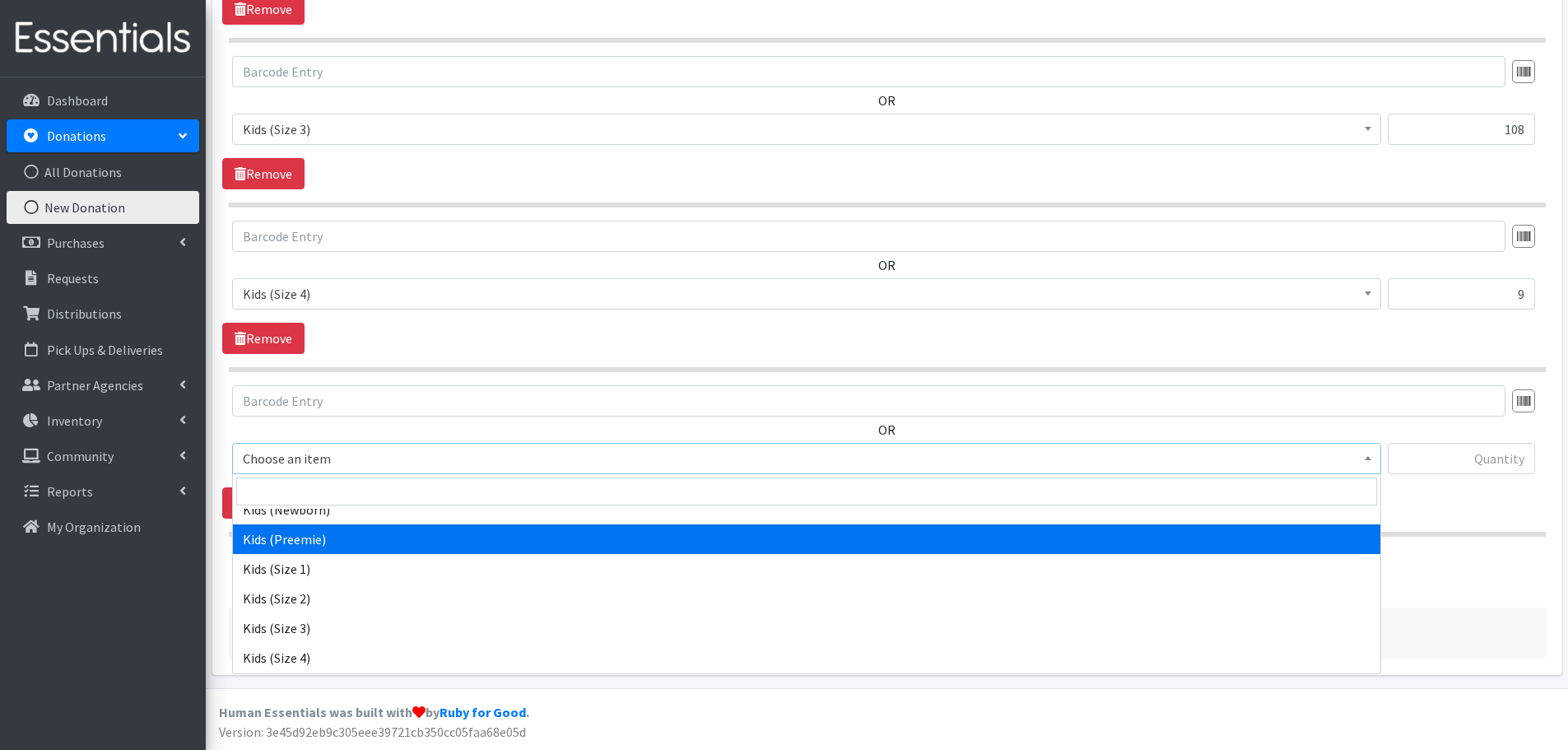
scroll to position [247, 0]
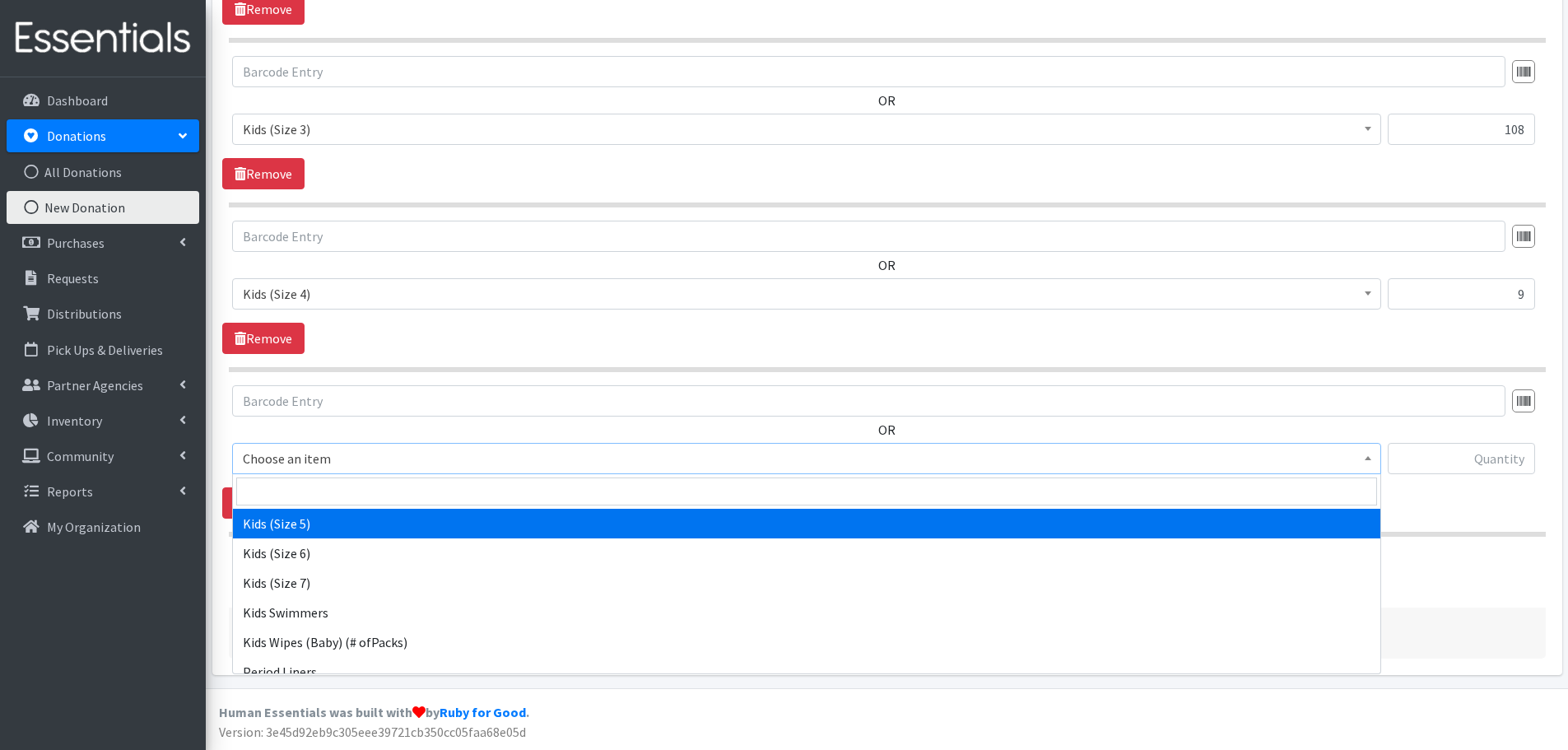
select select "460"
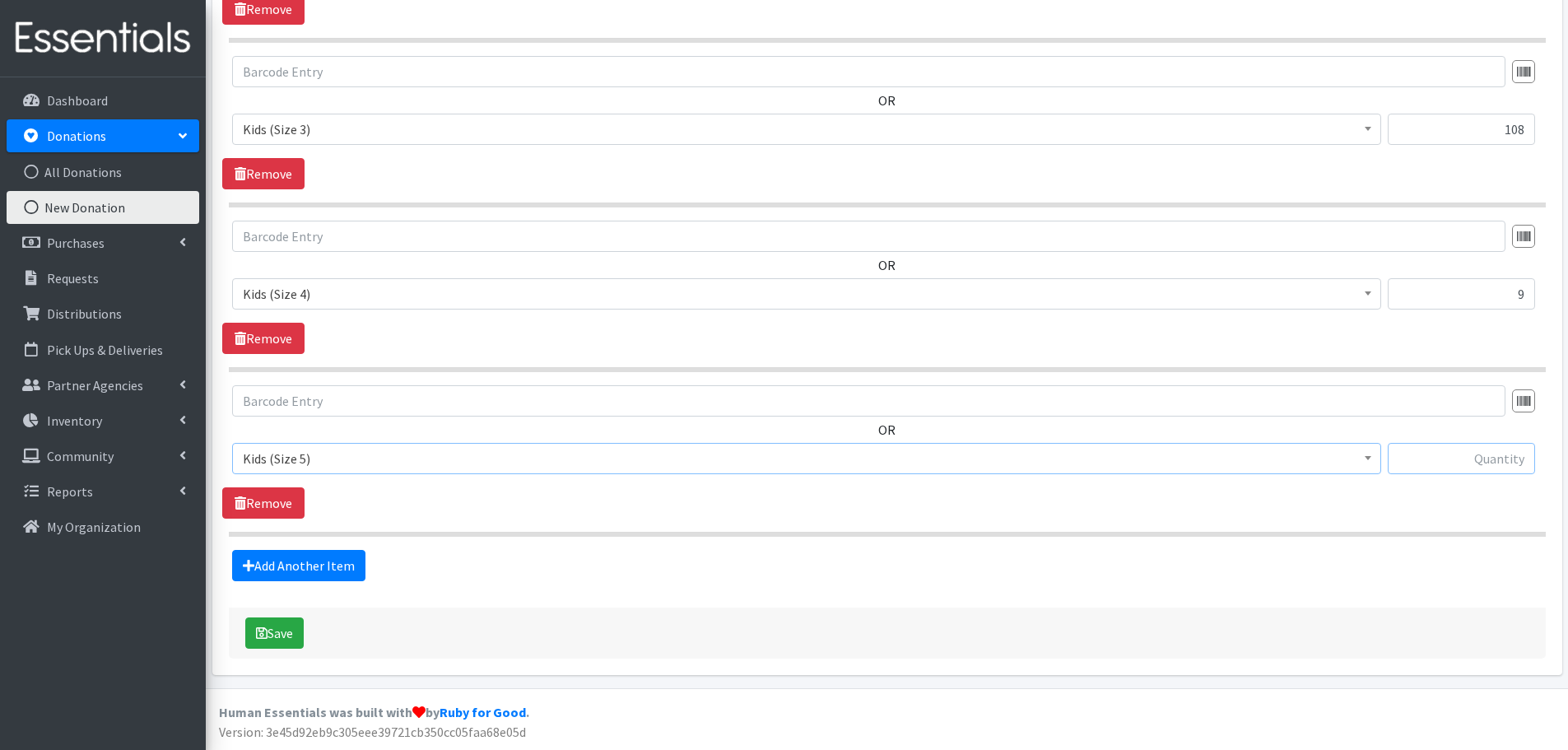
click at [1467, 459] on input "text" at bounding box center [1462, 458] width 148 height 31
type input "84"
click at [300, 567] on link "Add Another Item" at bounding box center [298, 565] width 133 height 31
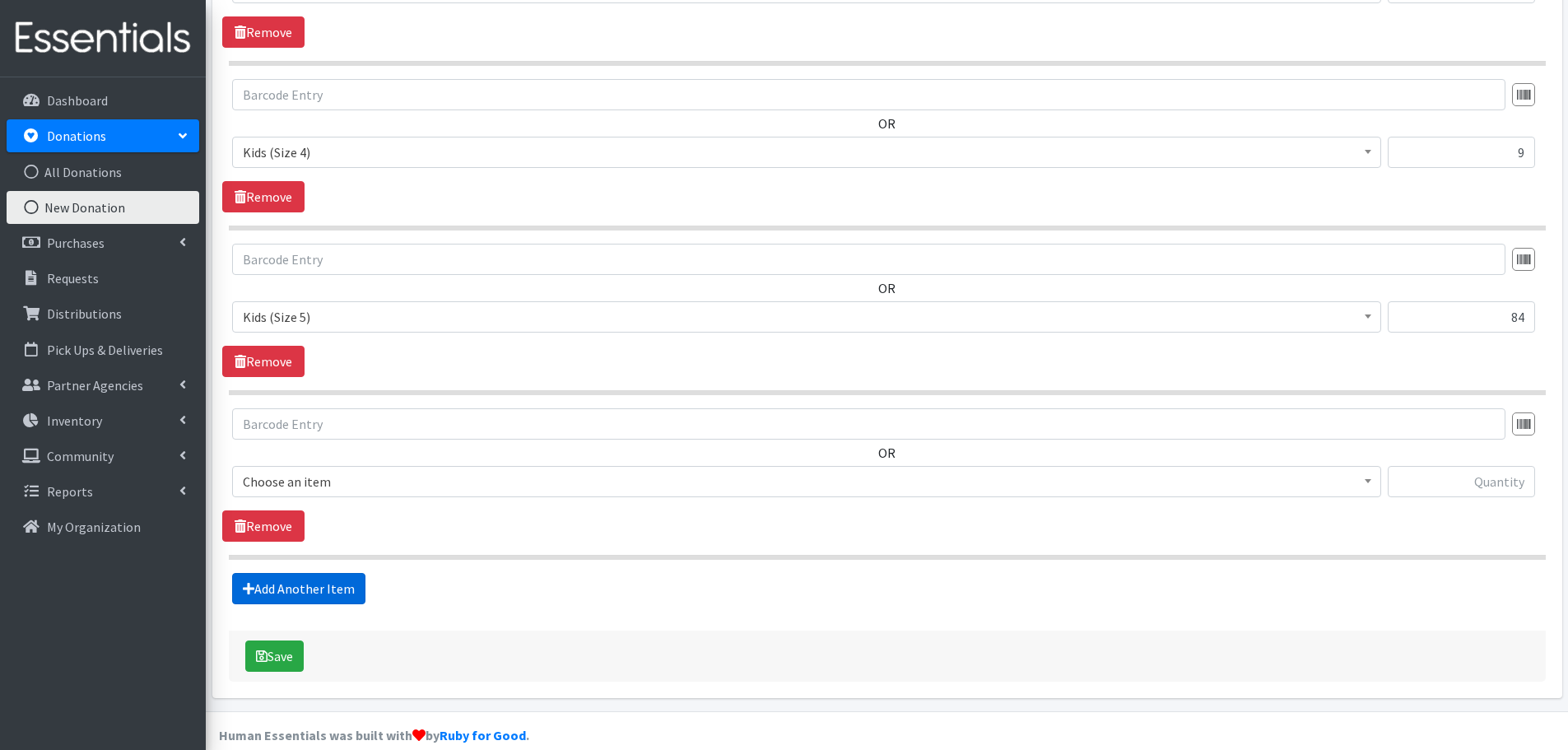
scroll to position [1041, 0]
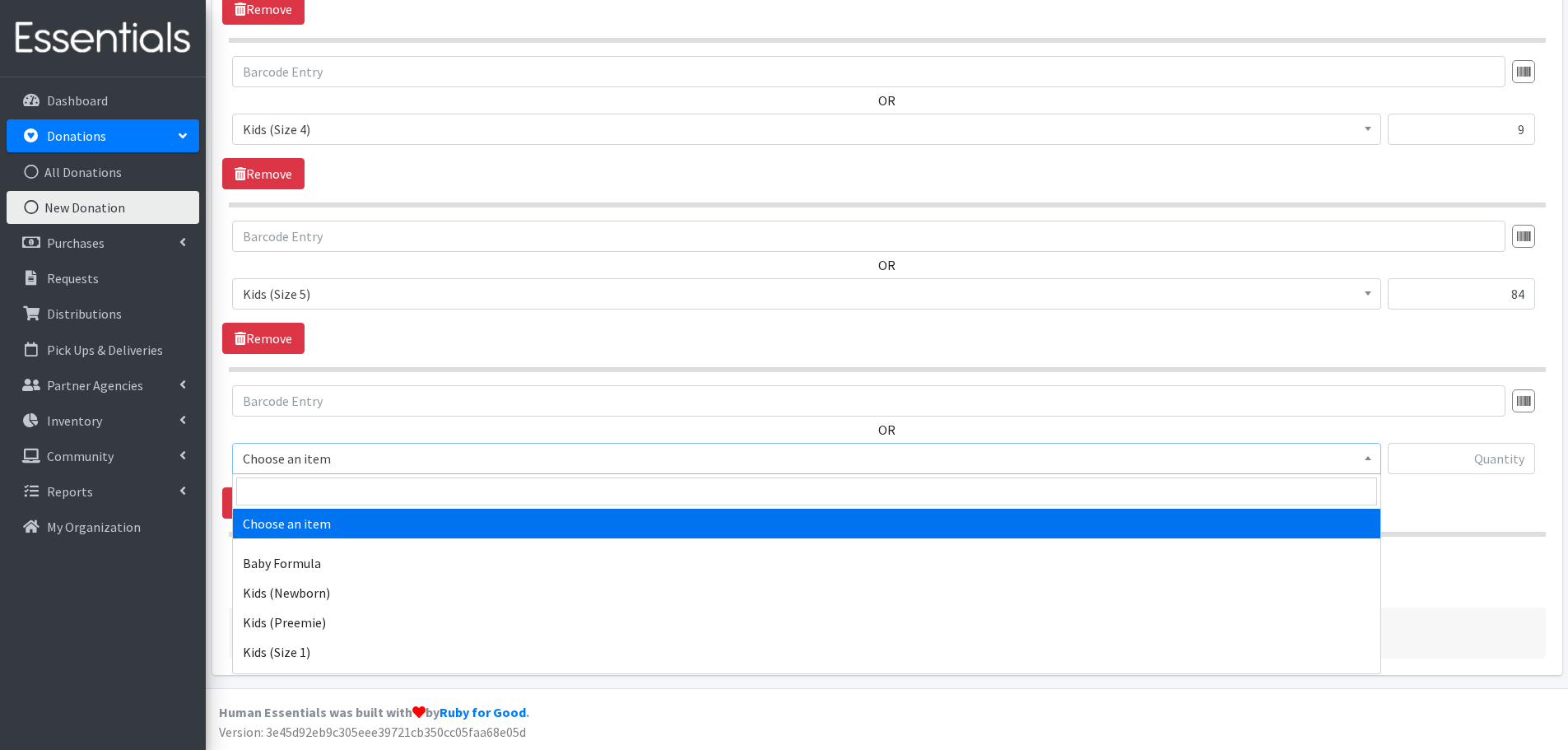
click at [277, 464] on span "Choose an item" at bounding box center [807, 458] width 1128 height 23
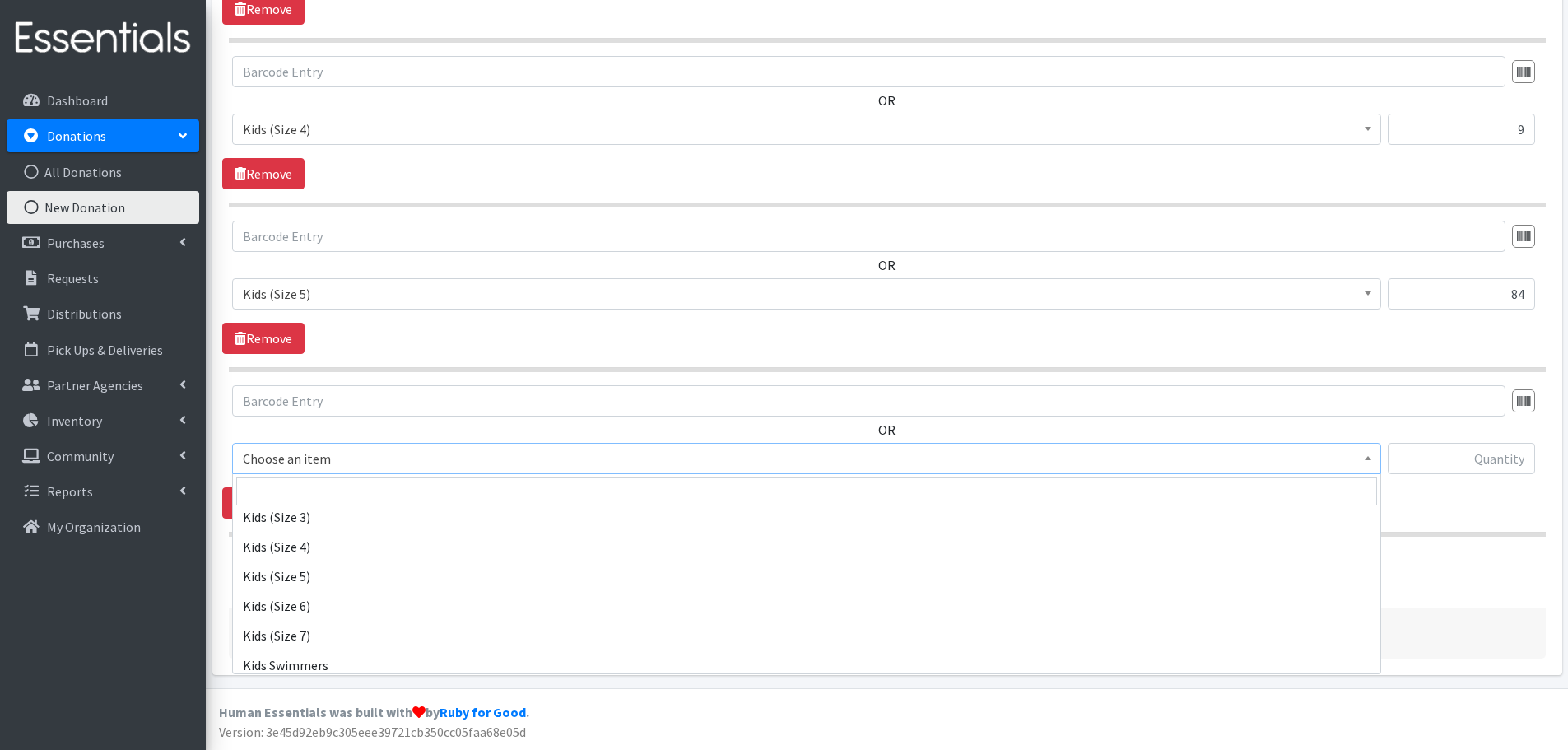
scroll to position [247, 0]
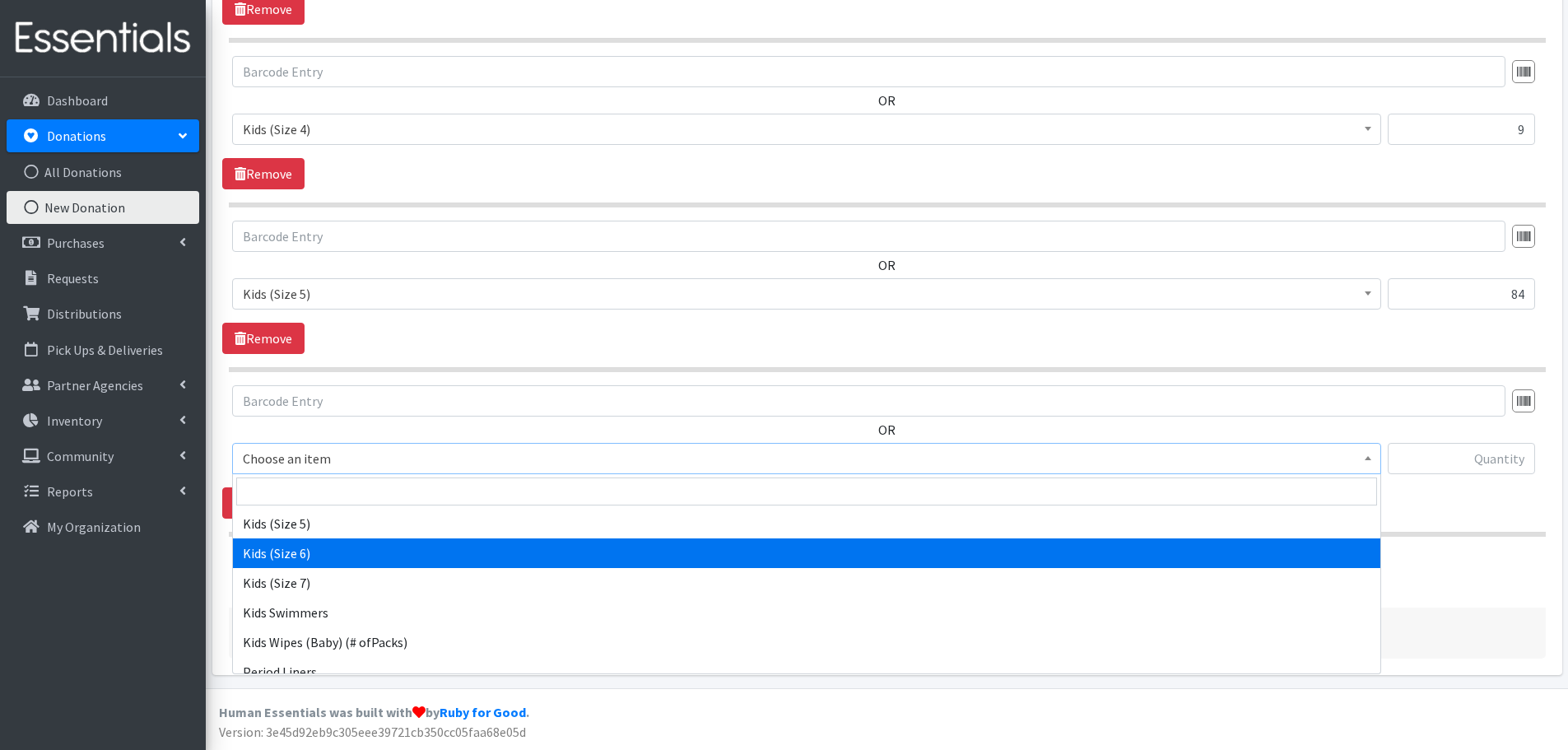
select select "462"
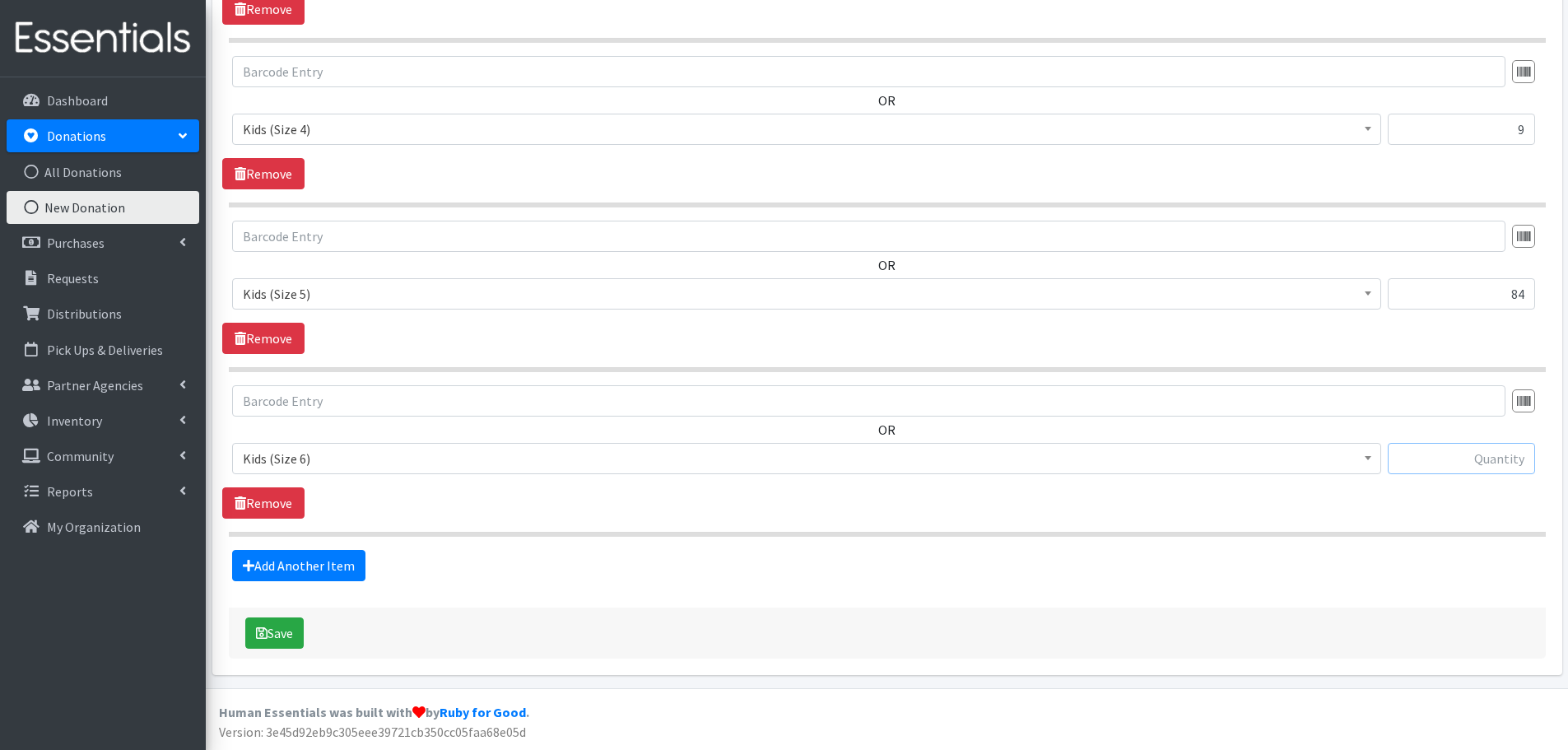
click at [1436, 458] on input "text" at bounding box center [1462, 458] width 148 height 31
type input "141"
click at [332, 558] on link "Add Another Item" at bounding box center [298, 565] width 133 height 31
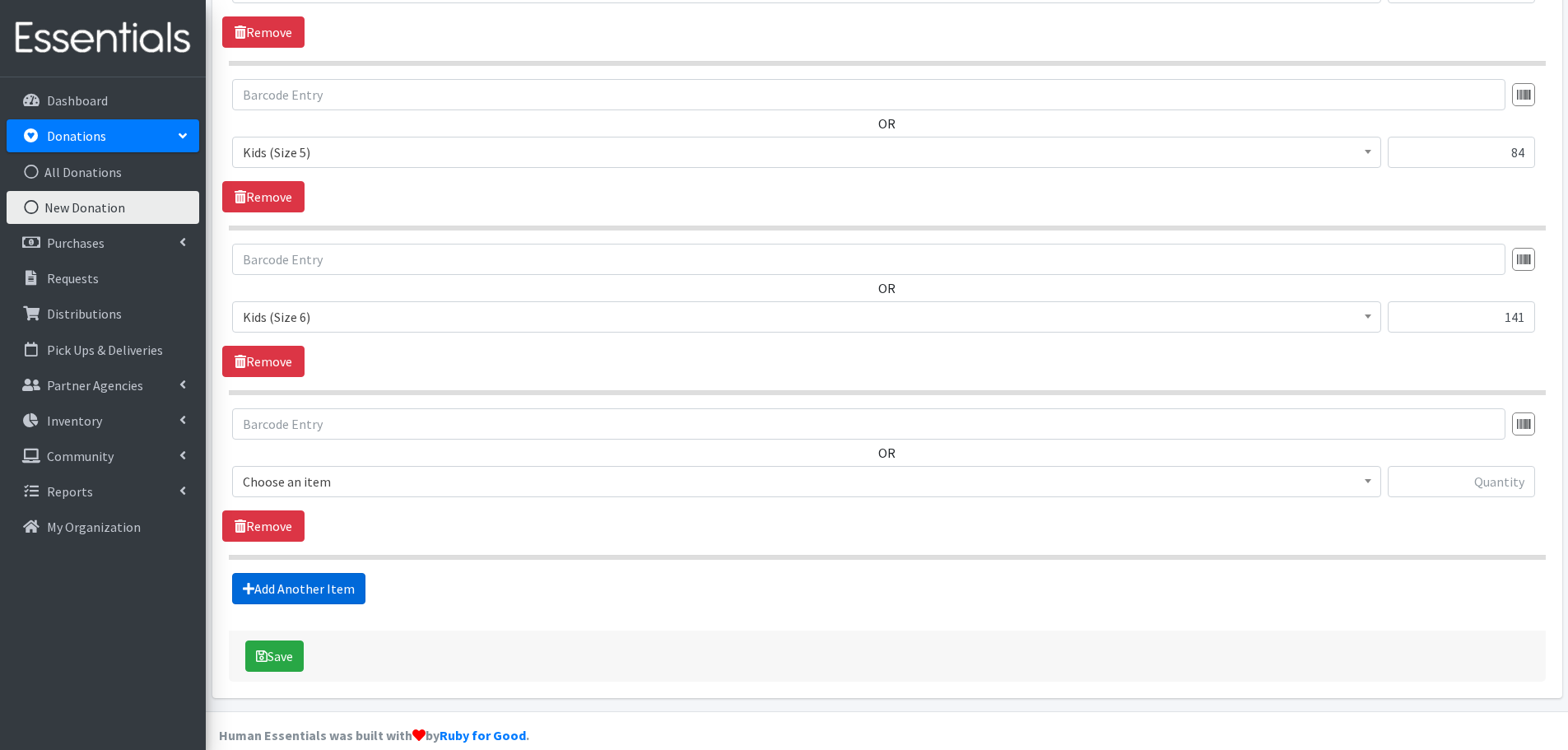
scroll to position [1206, 0]
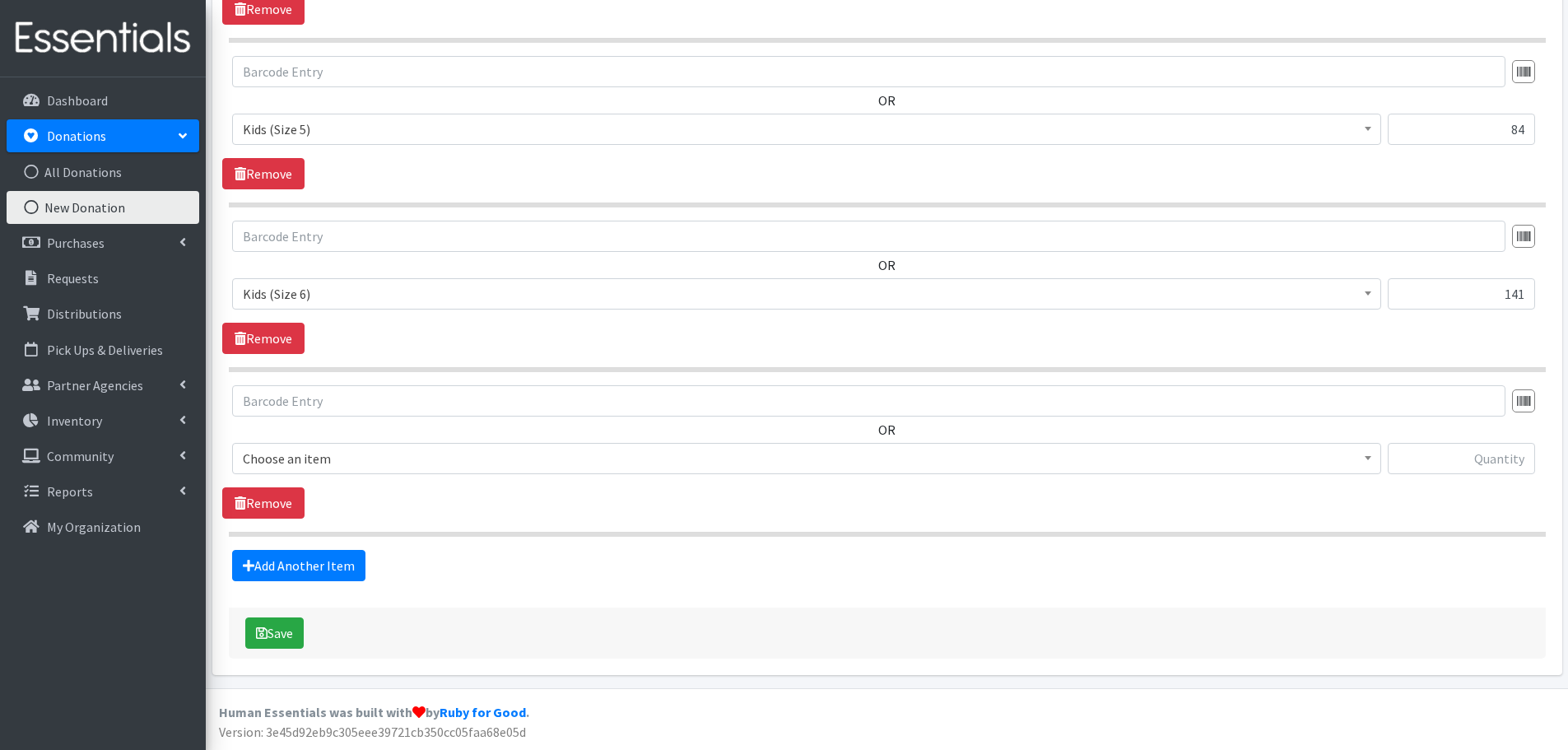
click at [303, 460] on span "Choose an item" at bounding box center [807, 458] width 1128 height 23
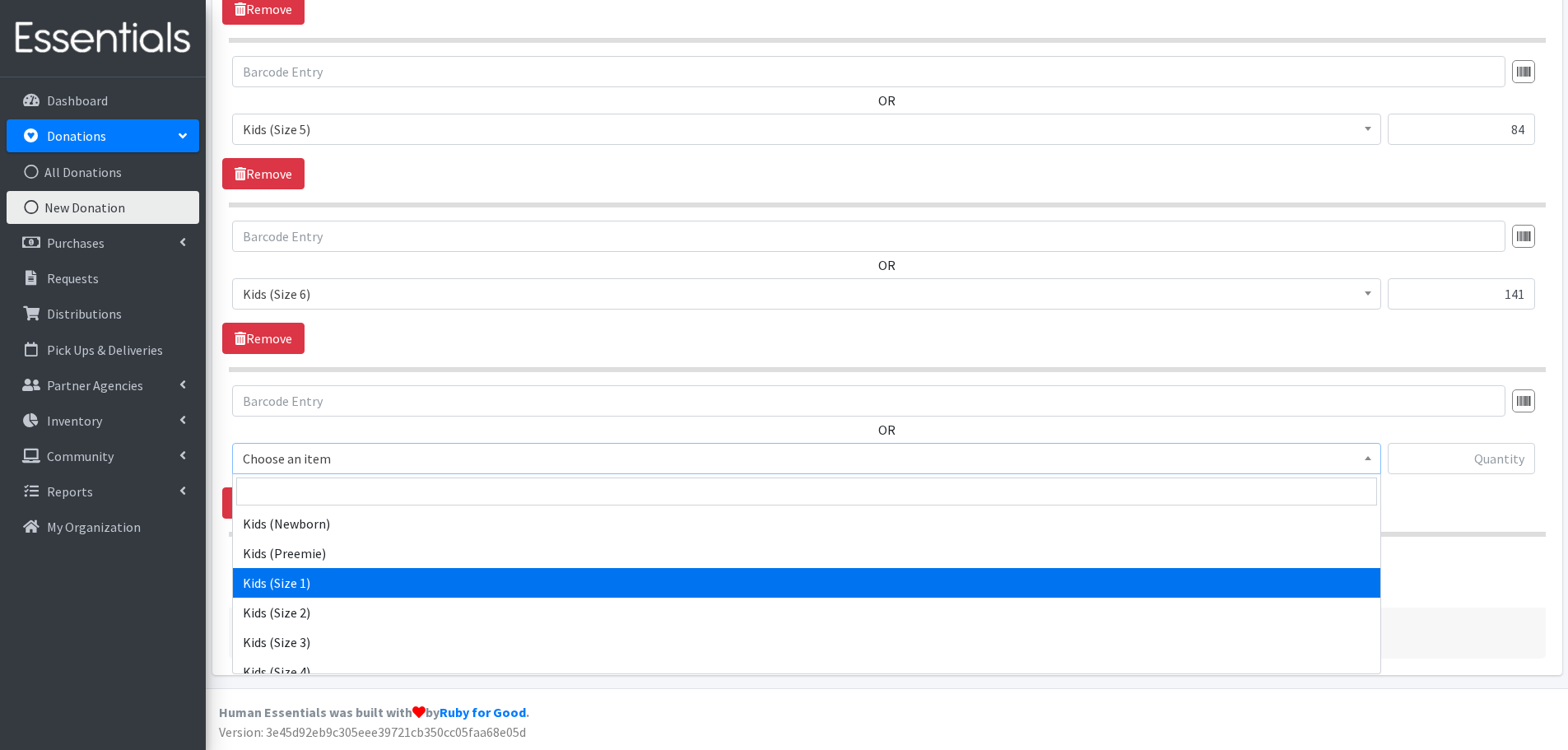
scroll to position [165, 0]
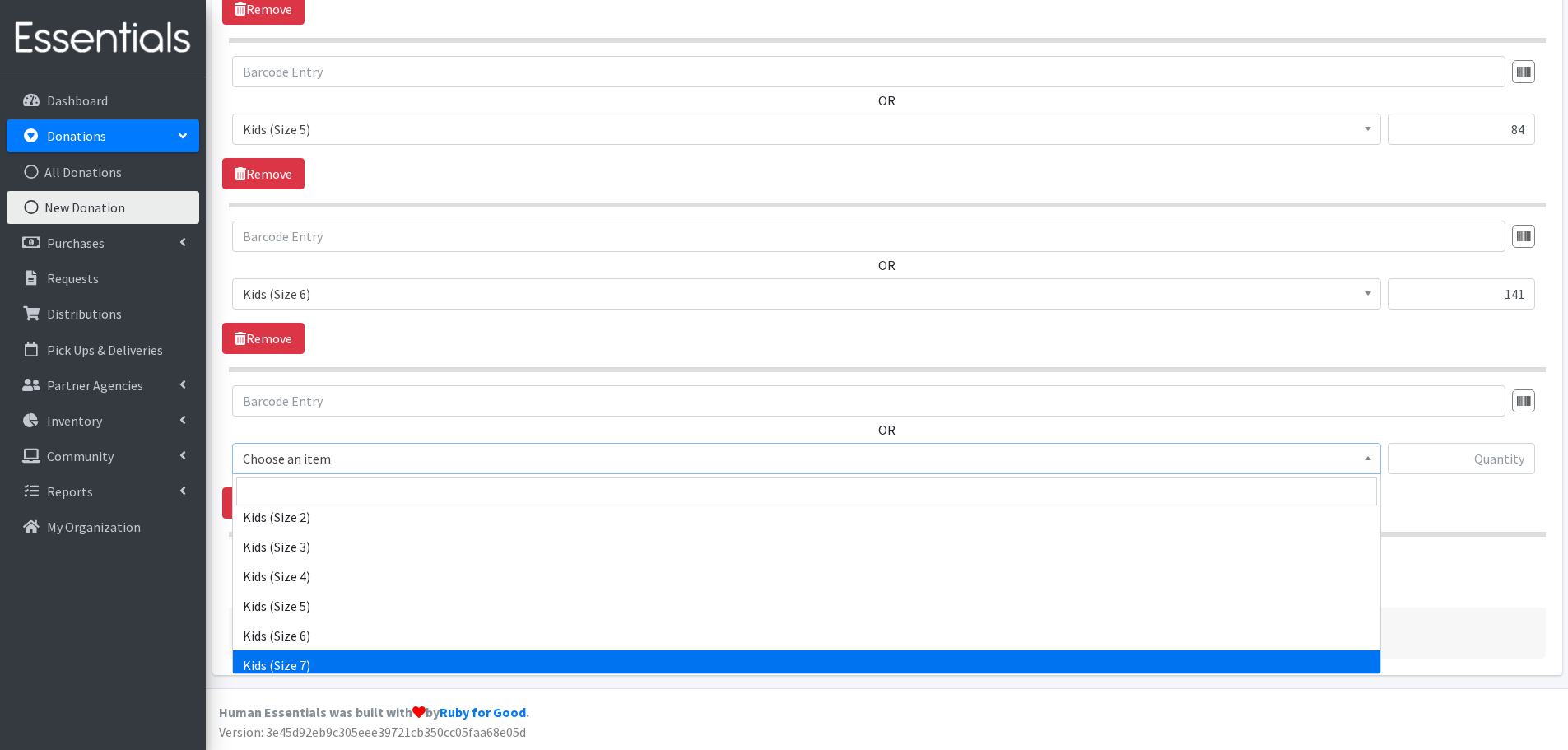
select select "1683"
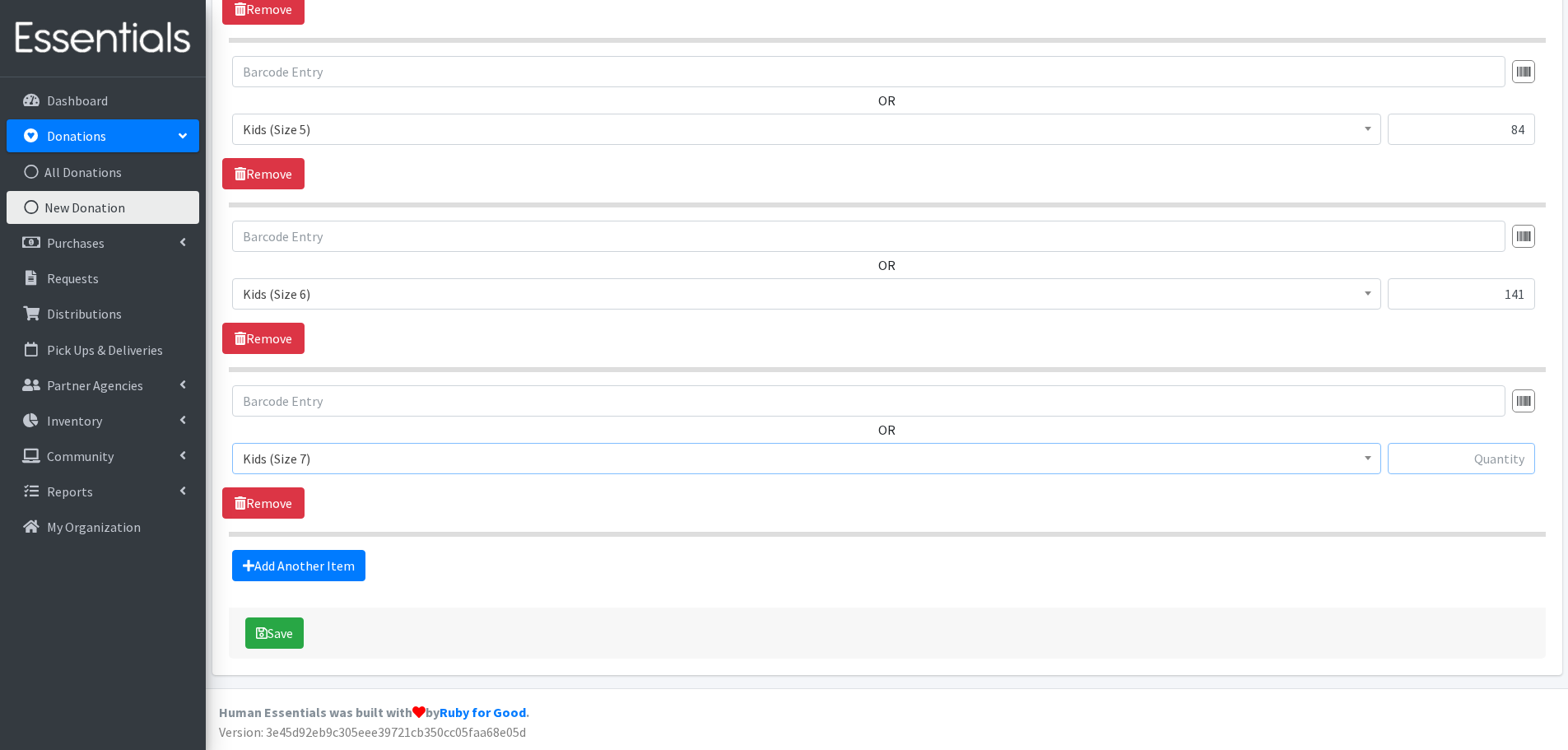
click at [1442, 449] on input "text" at bounding box center [1462, 458] width 148 height 31
type input "8"
click at [301, 565] on link "Add Another Item" at bounding box center [298, 565] width 133 height 31
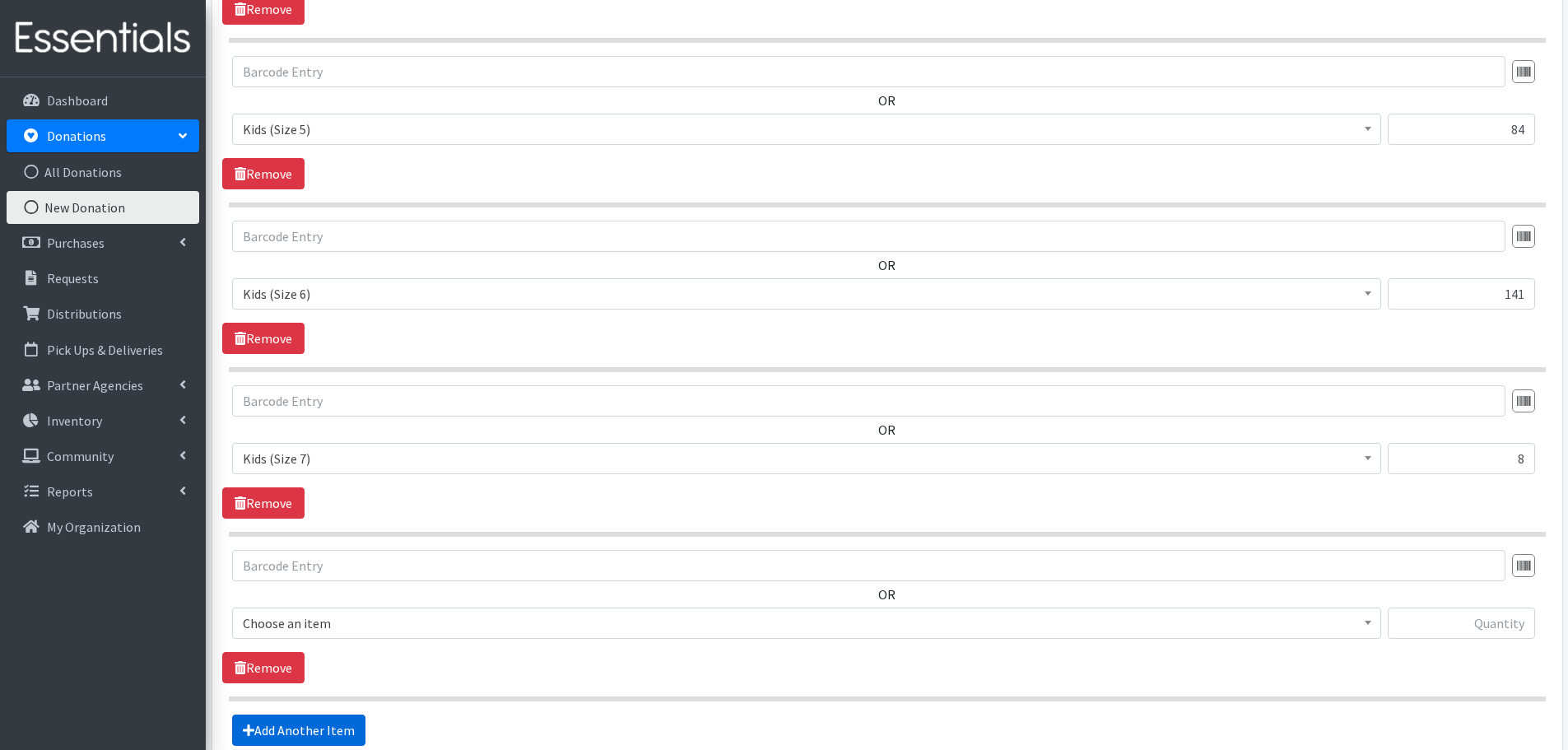
scroll to position [1370, 0]
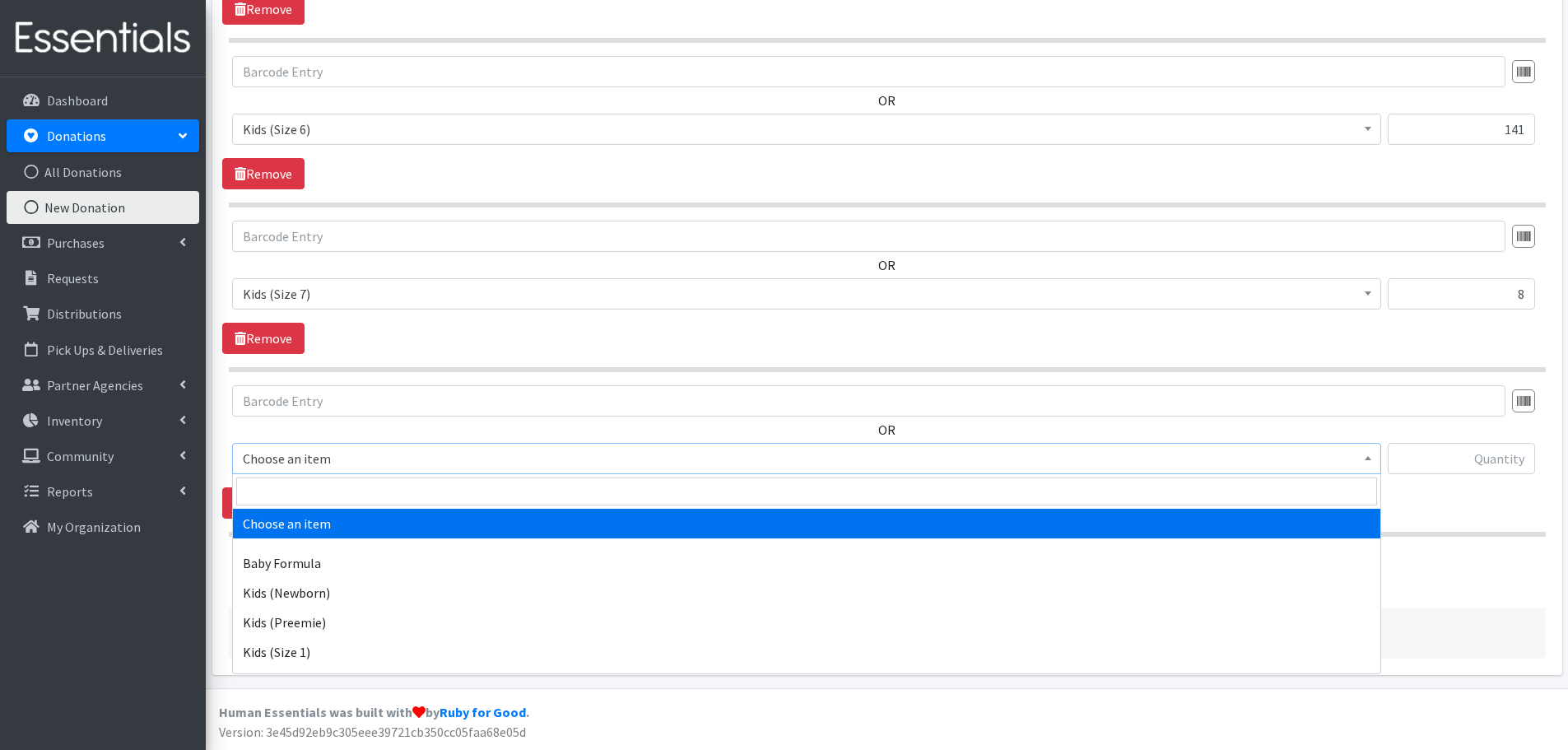
click at [283, 459] on span "Choose an item" at bounding box center [807, 458] width 1128 height 23
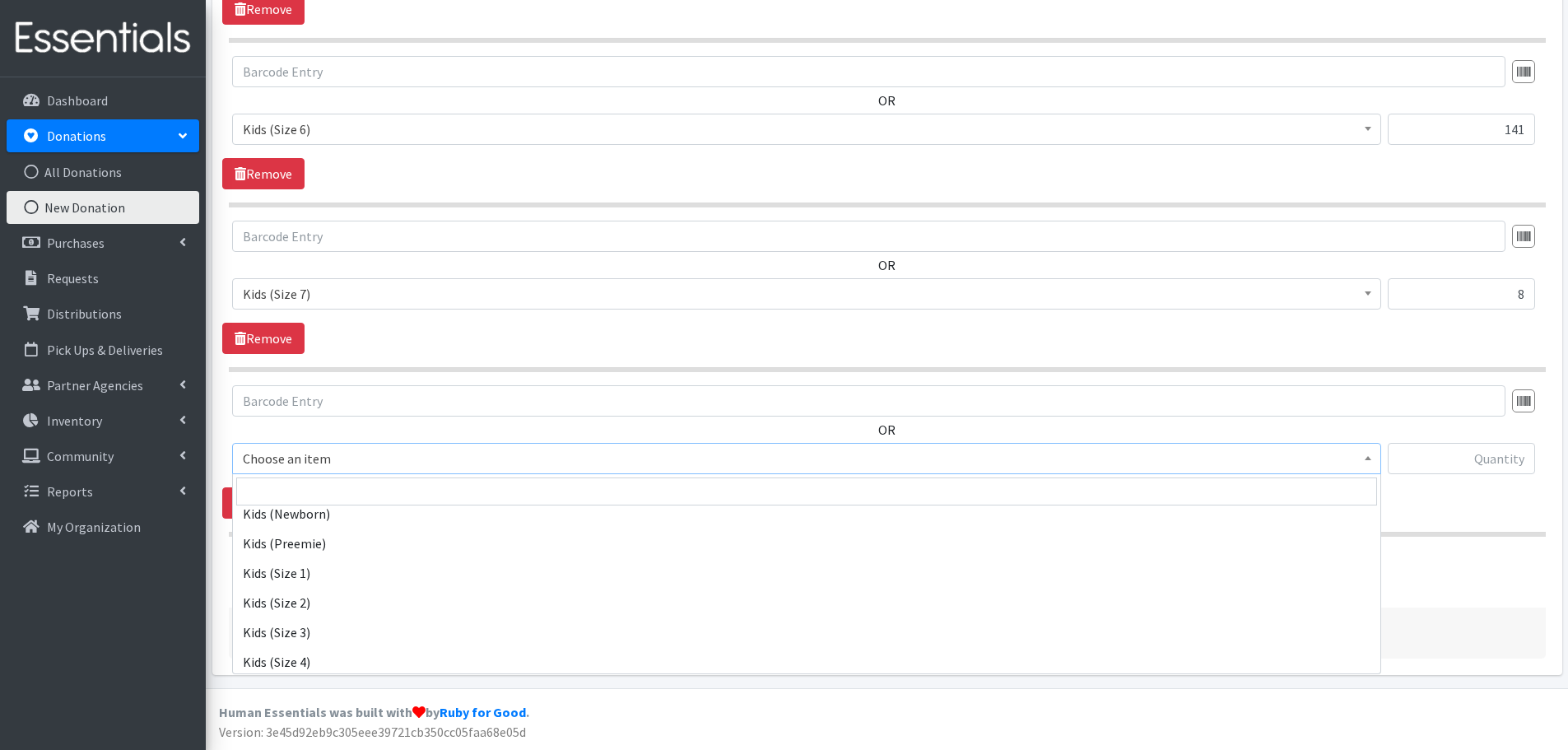
scroll to position [0, 0]
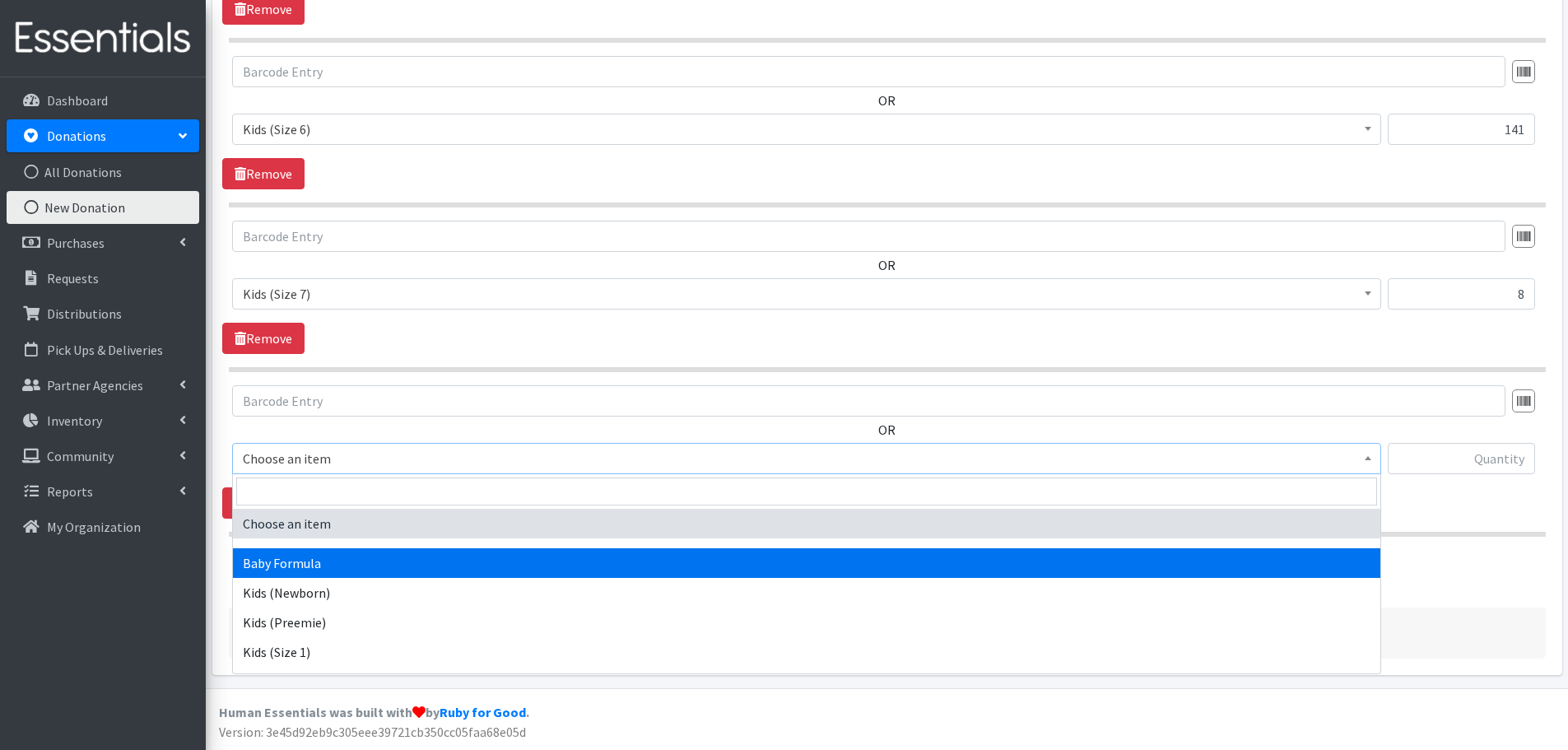
select select "3871"
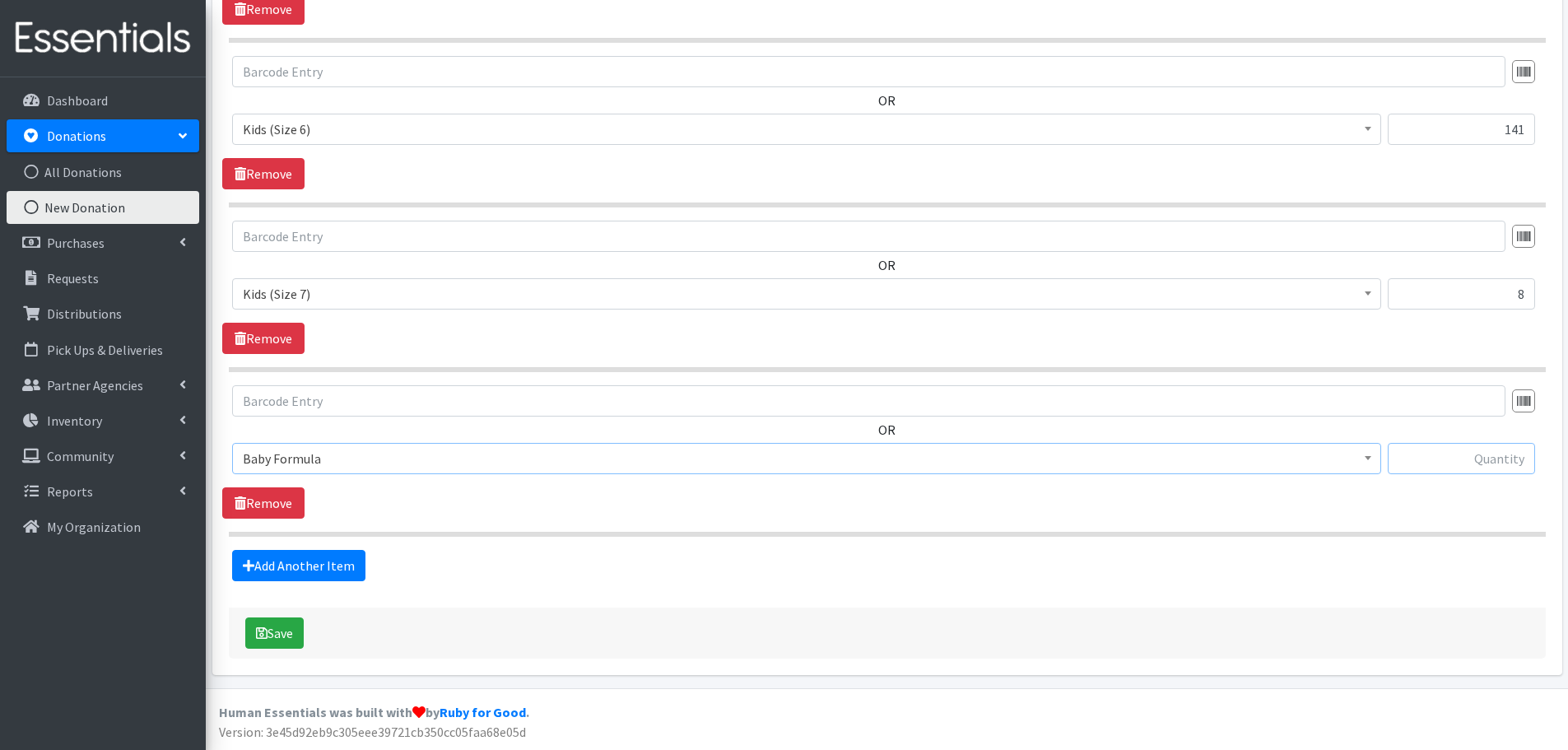
click at [1451, 459] on input "text" at bounding box center [1462, 458] width 148 height 31
type input "9"
click at [274, 555] on link "Add Another Item" at bounding box center [298, 565] width 133 height 31
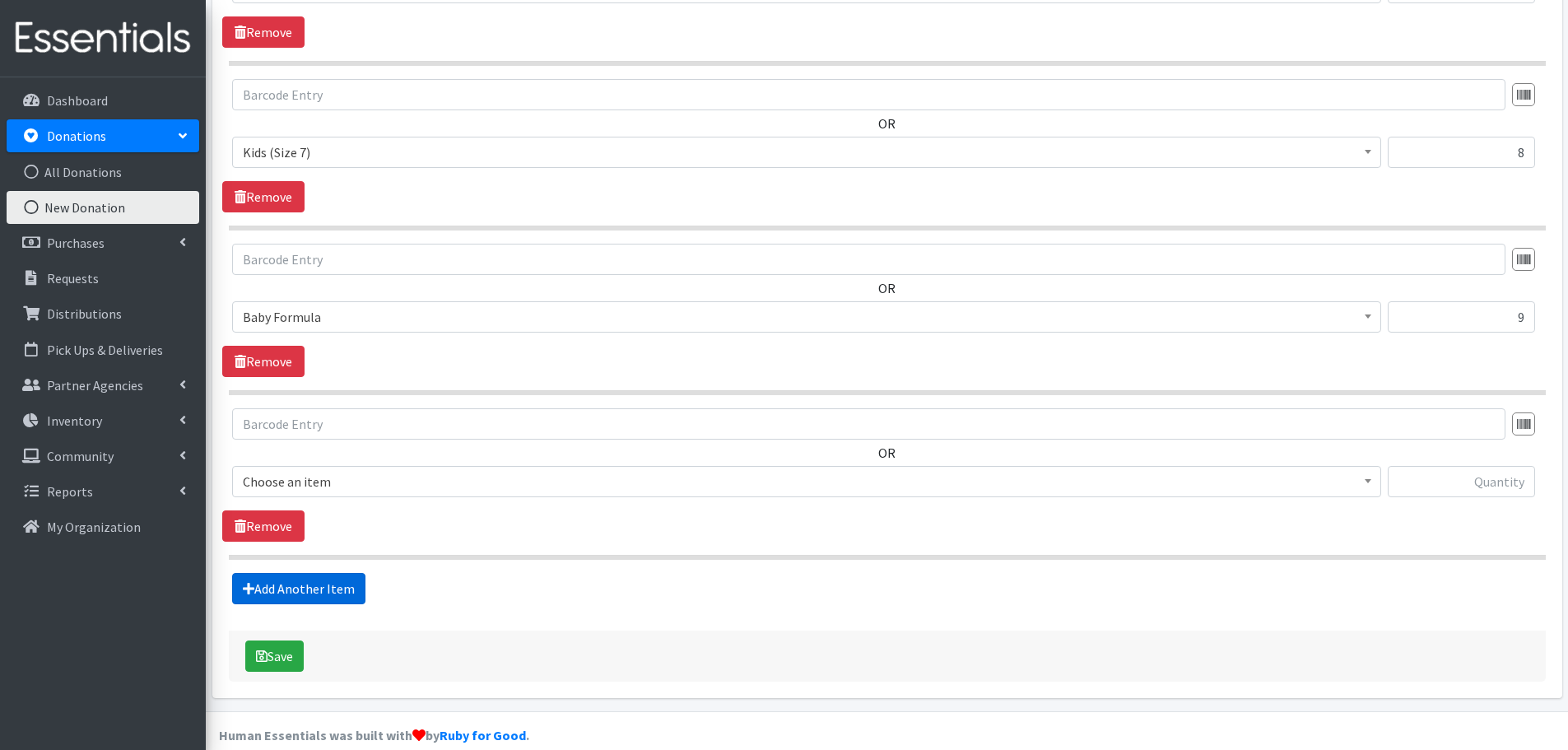
scroll to position [1535, 0]
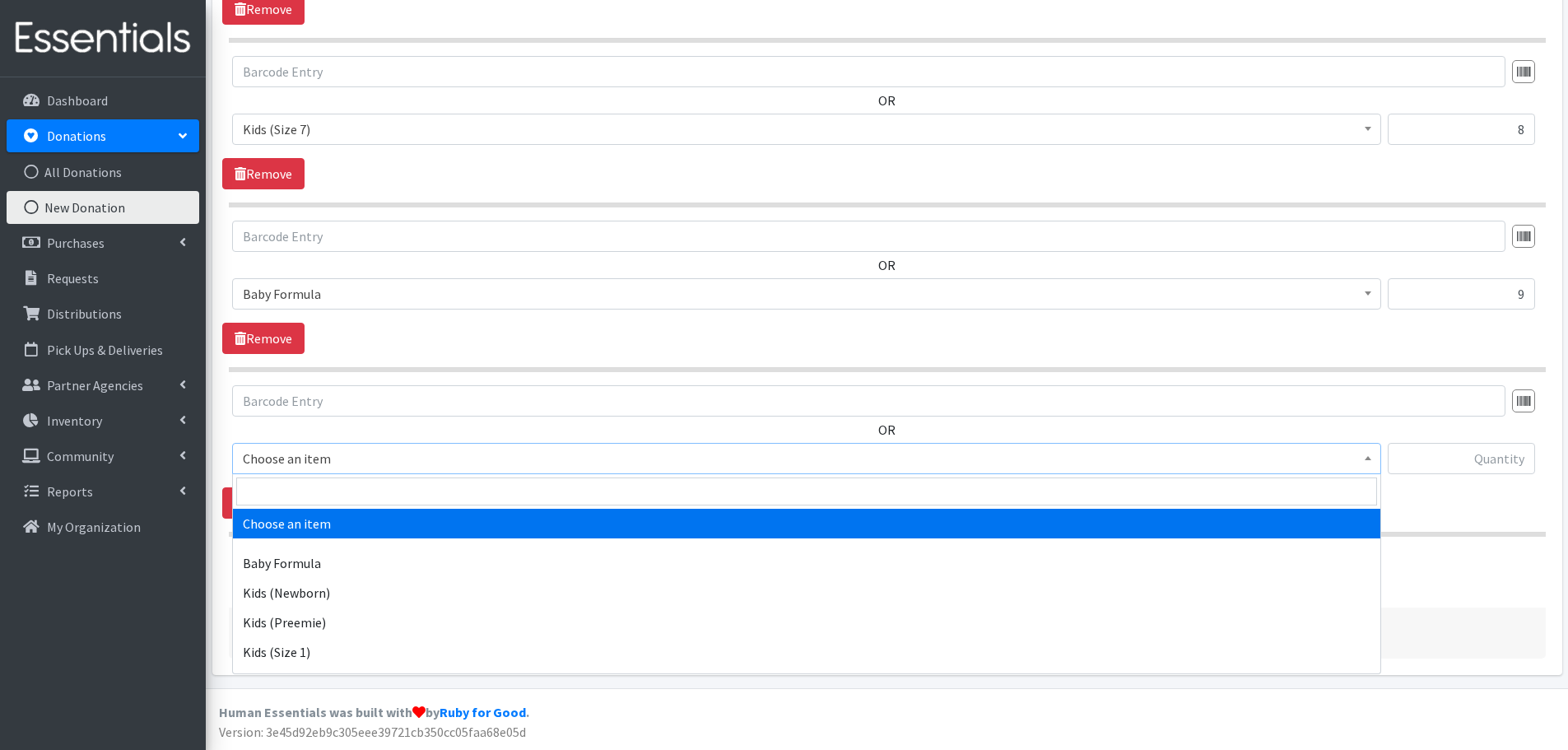
click at [304, 452] on span "Choose an item" at bounding box center [807, 458] width 1128 height 23
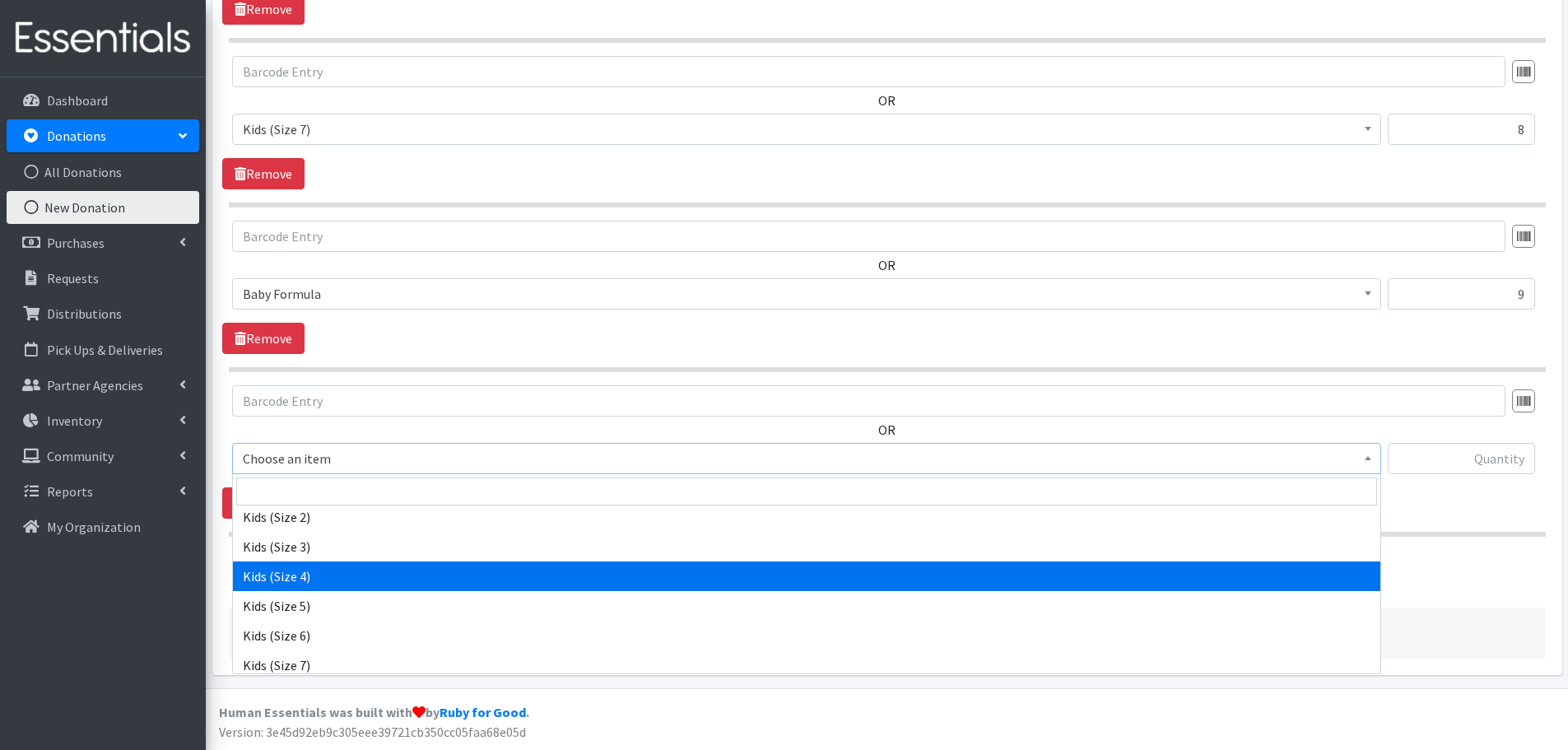
scroll to position [467, 0]
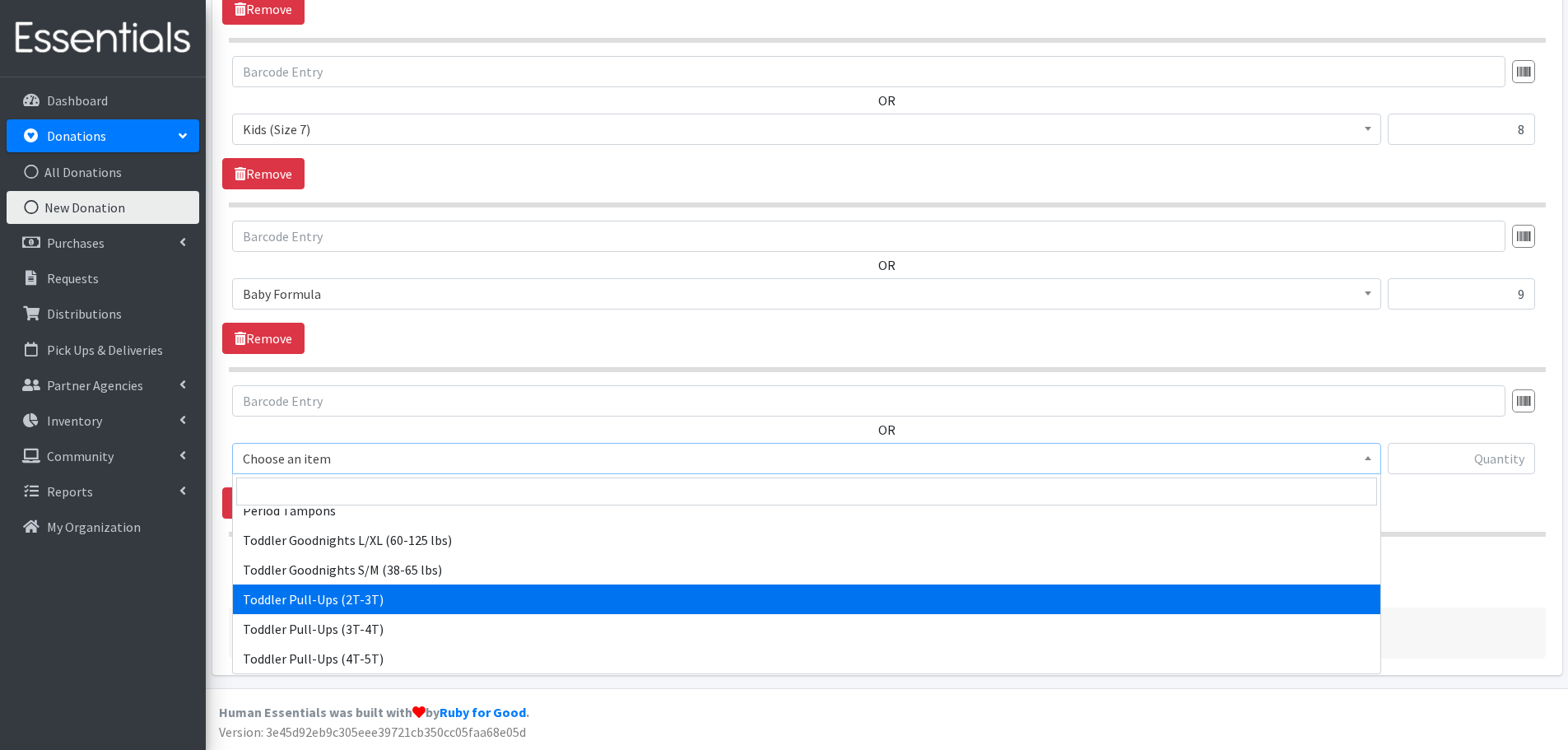
select select "444"
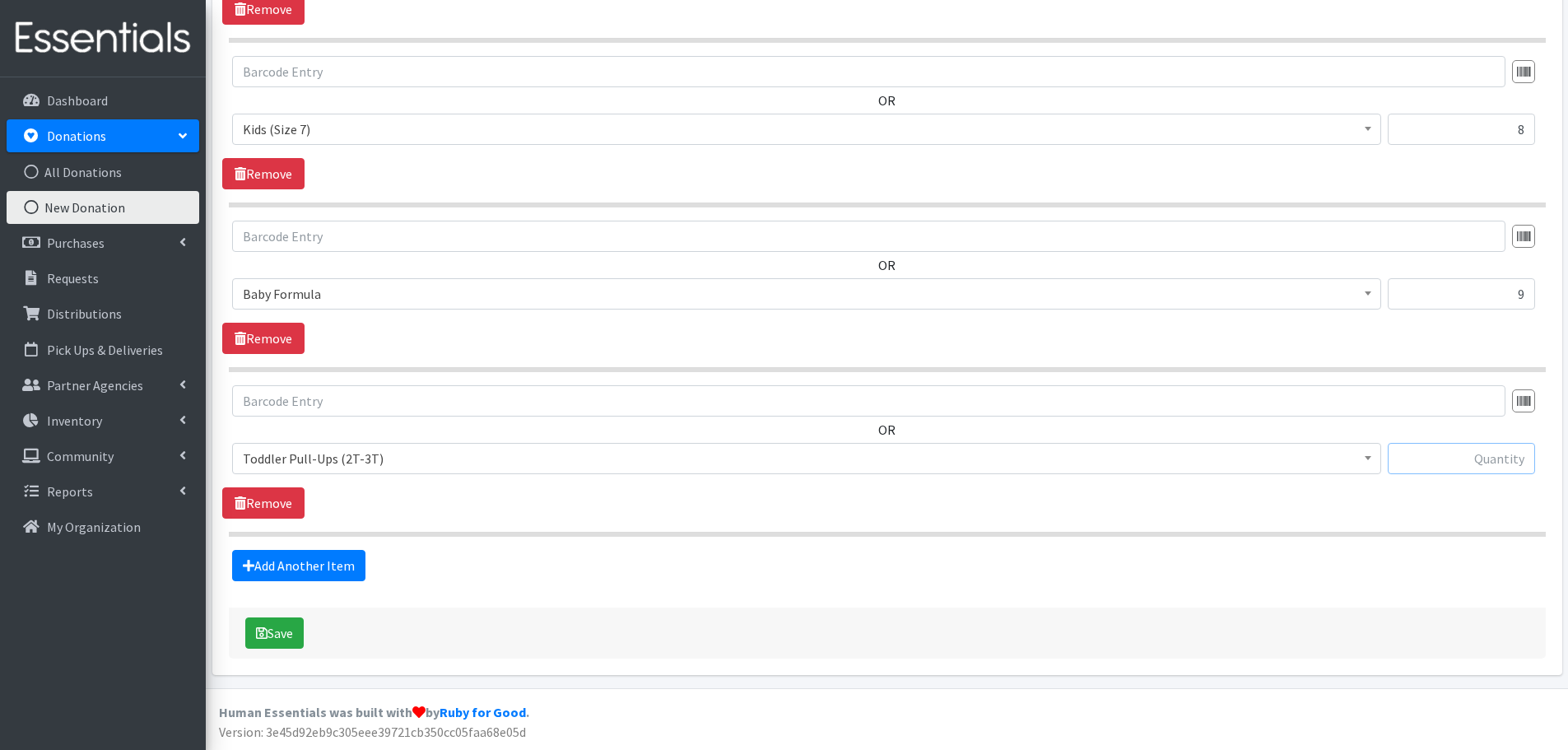
click at [1404, 462] on input "text" at bounding box center [1462, 458] width 148 height 31
type input "1"
drag, startPoint x: 320, startPoint y: 557, endPoint x: 315, endPoint y: 507, distance: 50.2
click at [320, 556] on link "Add Another Item" at bounding box center [298, 565] width 133 height 31
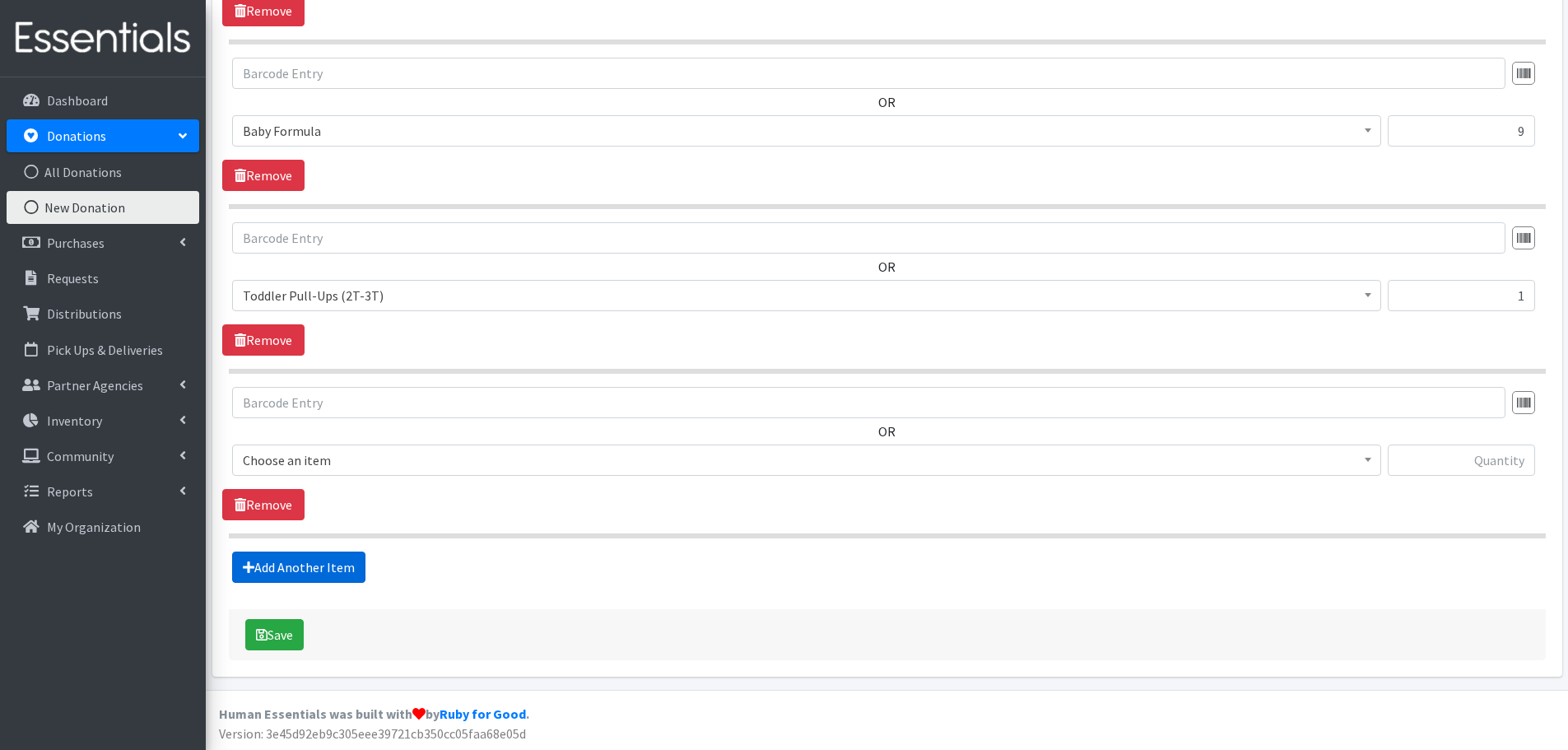
scroll to position [1700, 0]
click at [302, 449] on span "Choose an item" at bounding box center [807, 458] width 1128 height 23
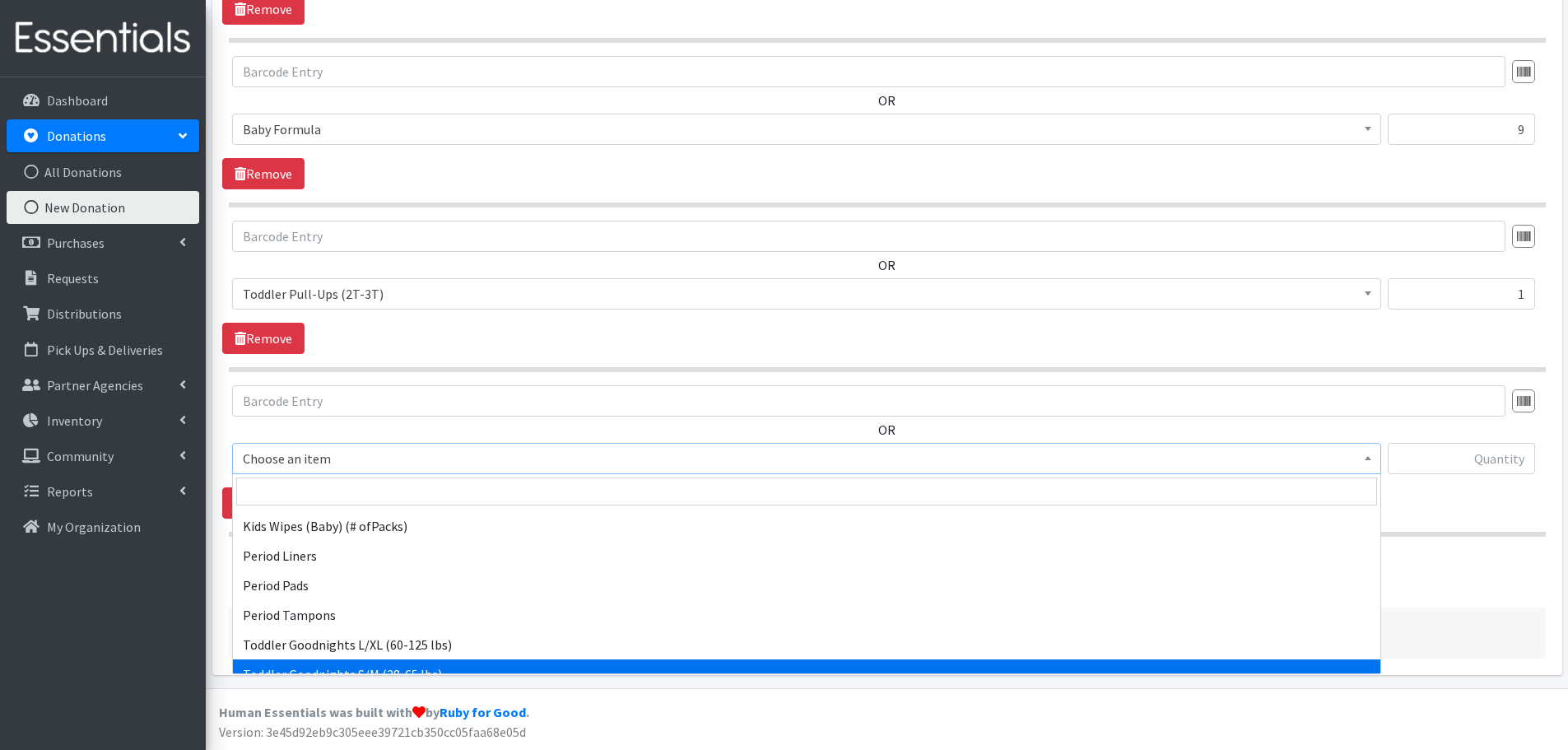
scroll to position [467, 0]
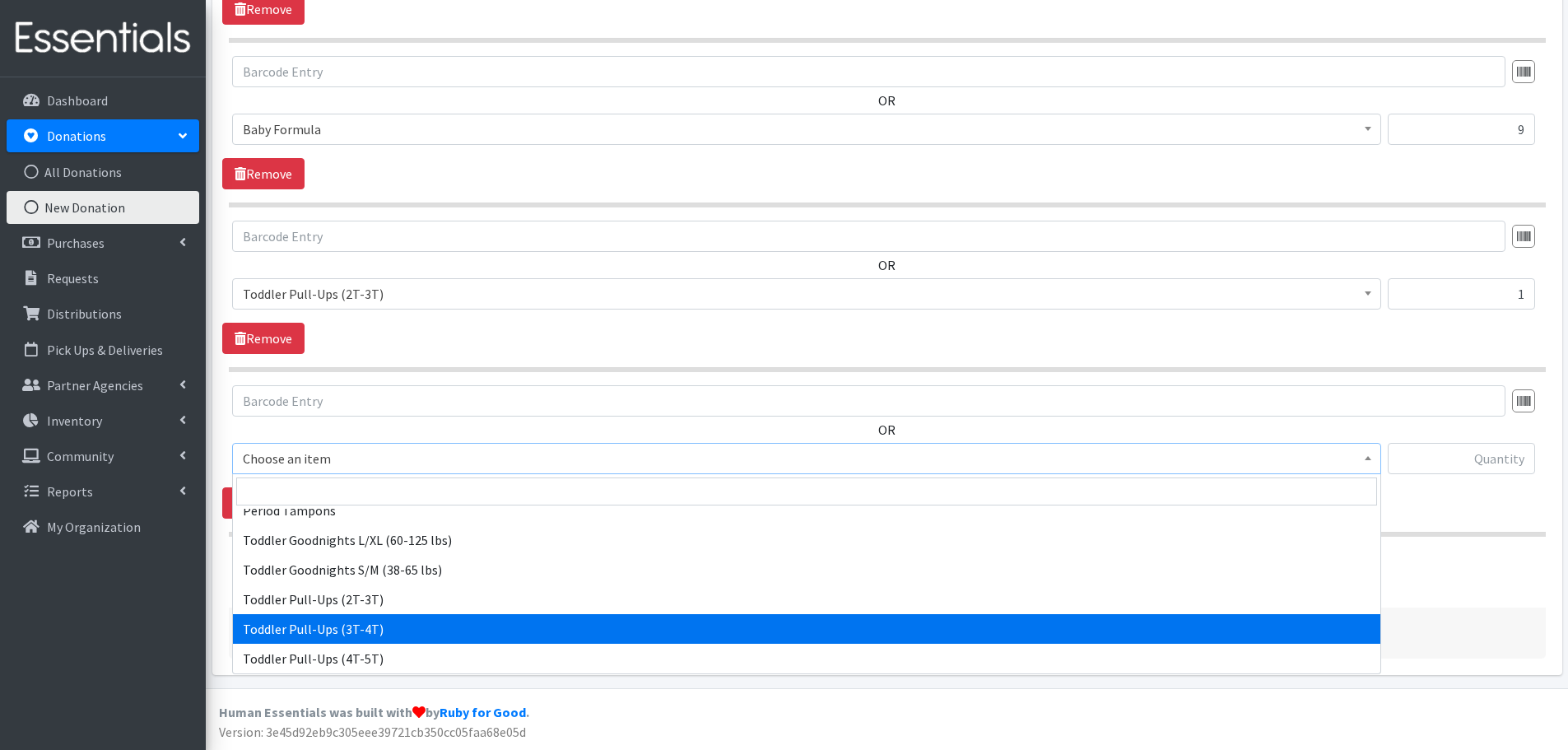
select select "445"
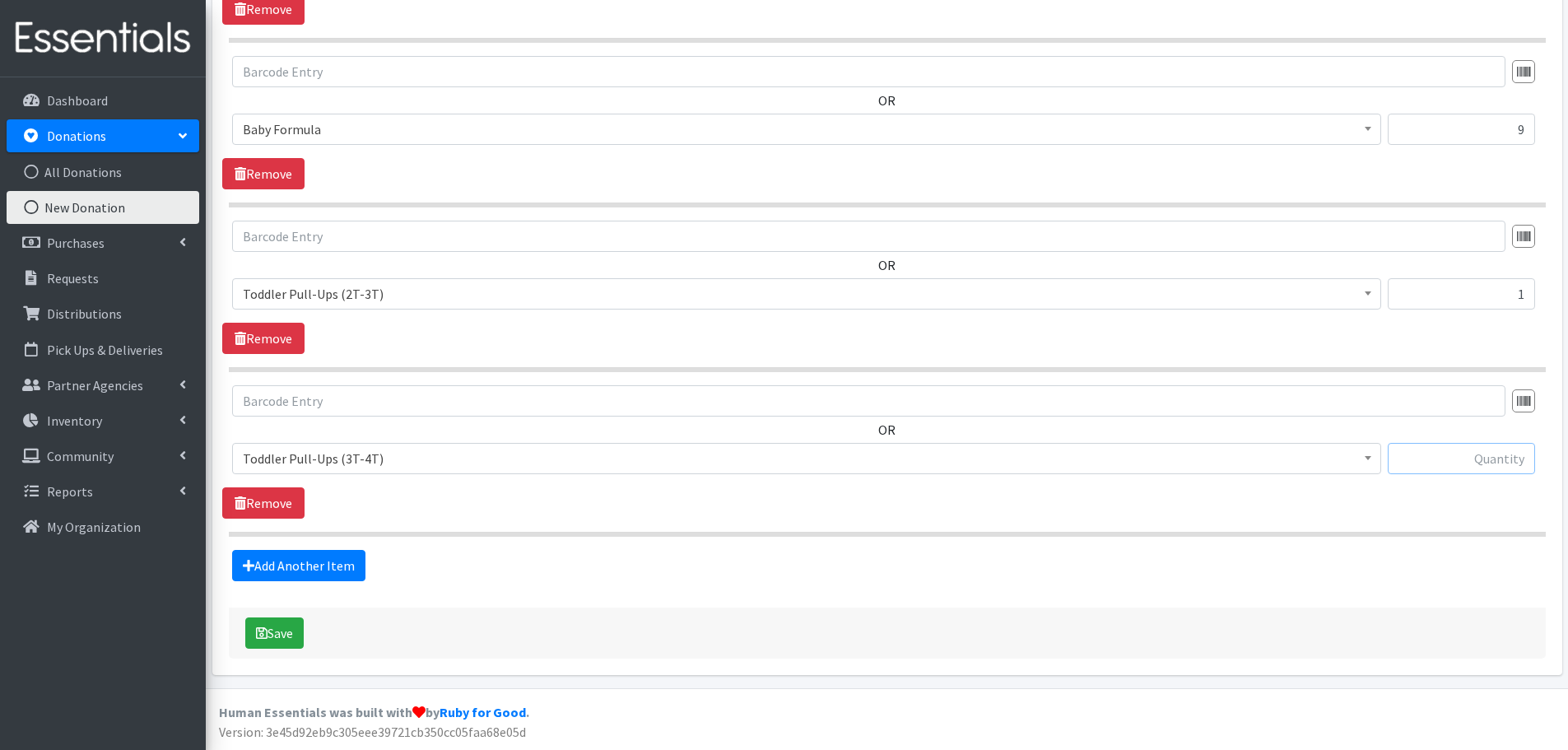
click at [1451, 455] on input "text" at bounding box center [1462, 458] width 148 height 31
type input "95"
click at [277, 565] on link "Add Another Item" at bounding box center [298, 565] width 133 height 31
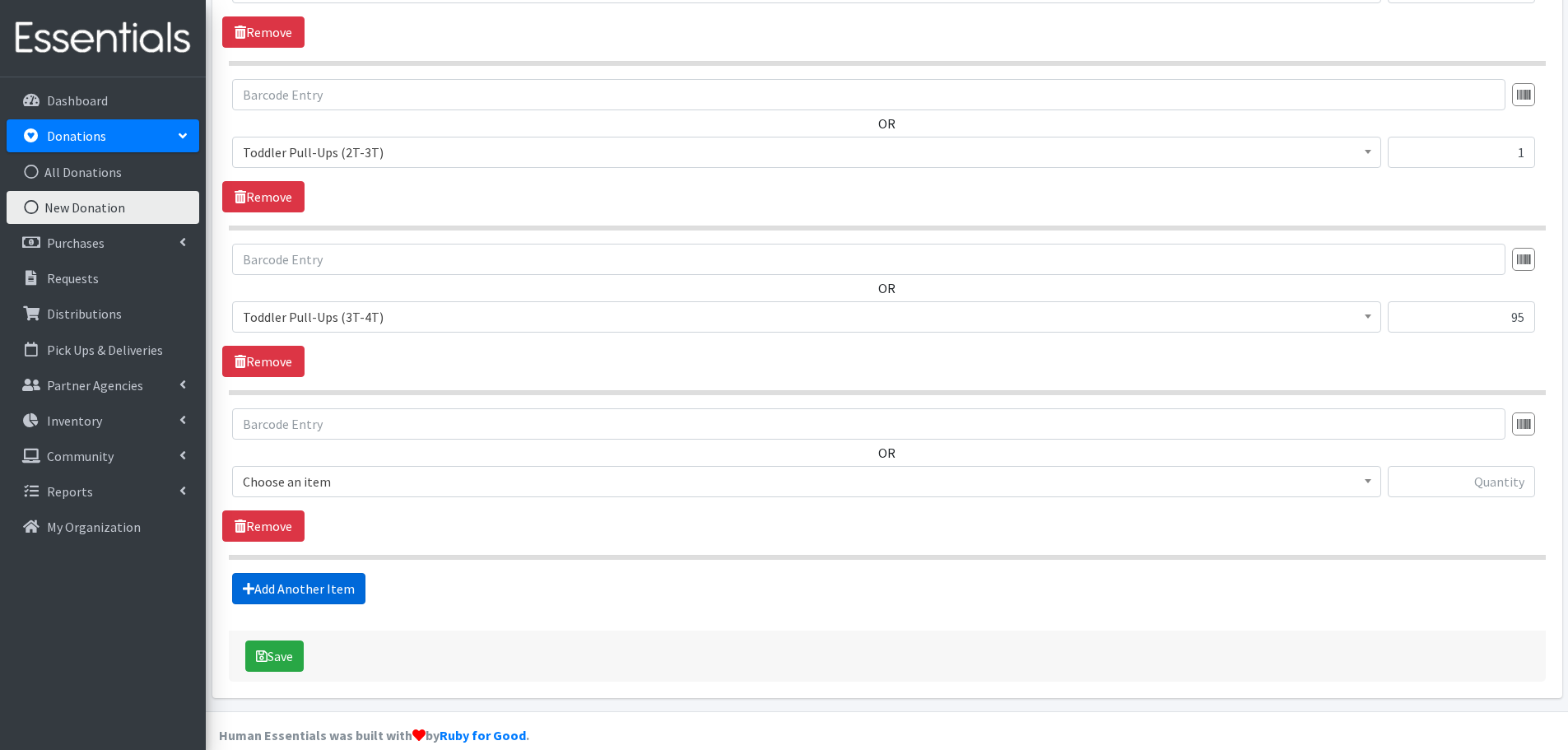
scroll to position [1864, 0]
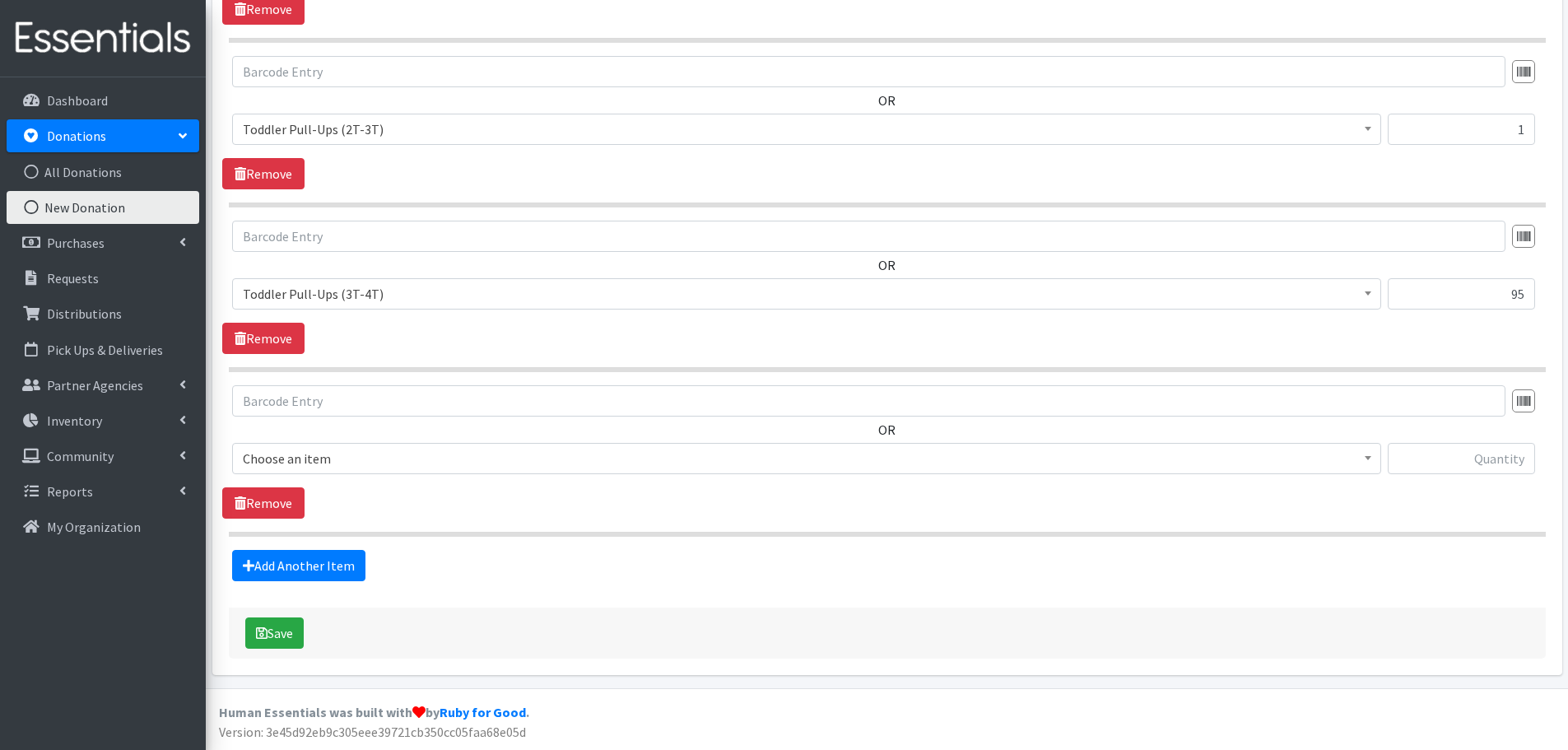
click at [279, 443] on span "Choose an item" at bounding box center [806, 458] width 1150 height 31
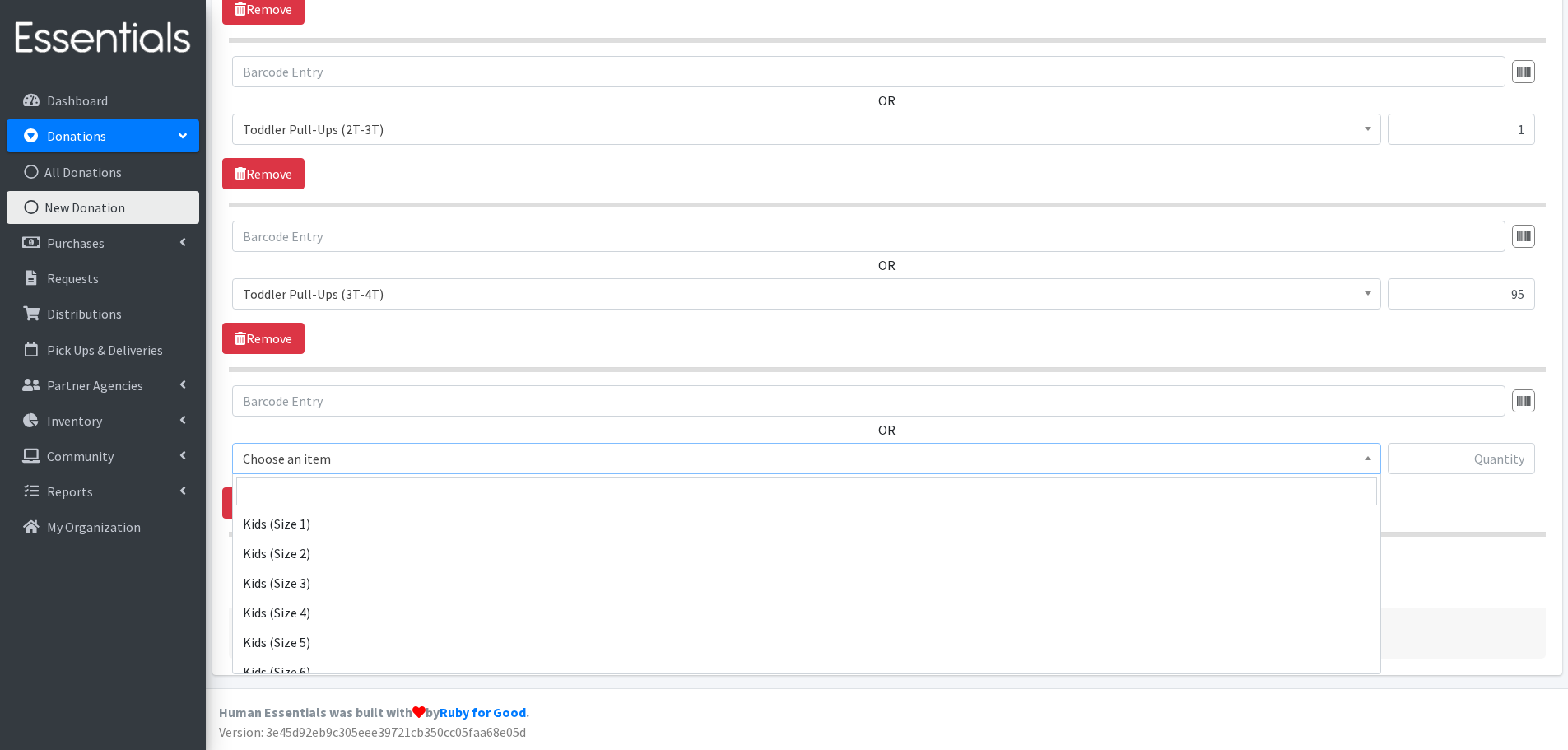
scroll to position [329, 0]
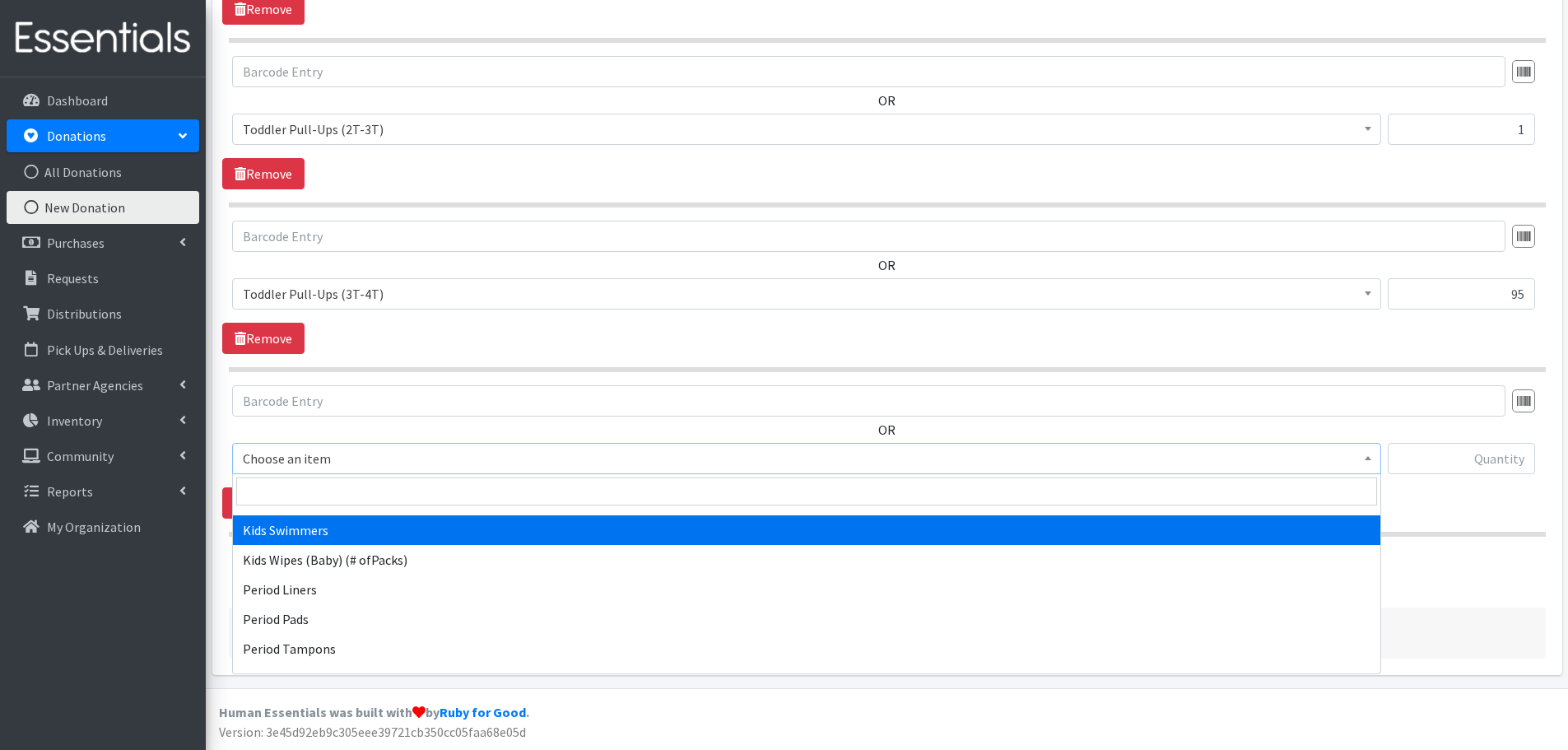
select select "437"
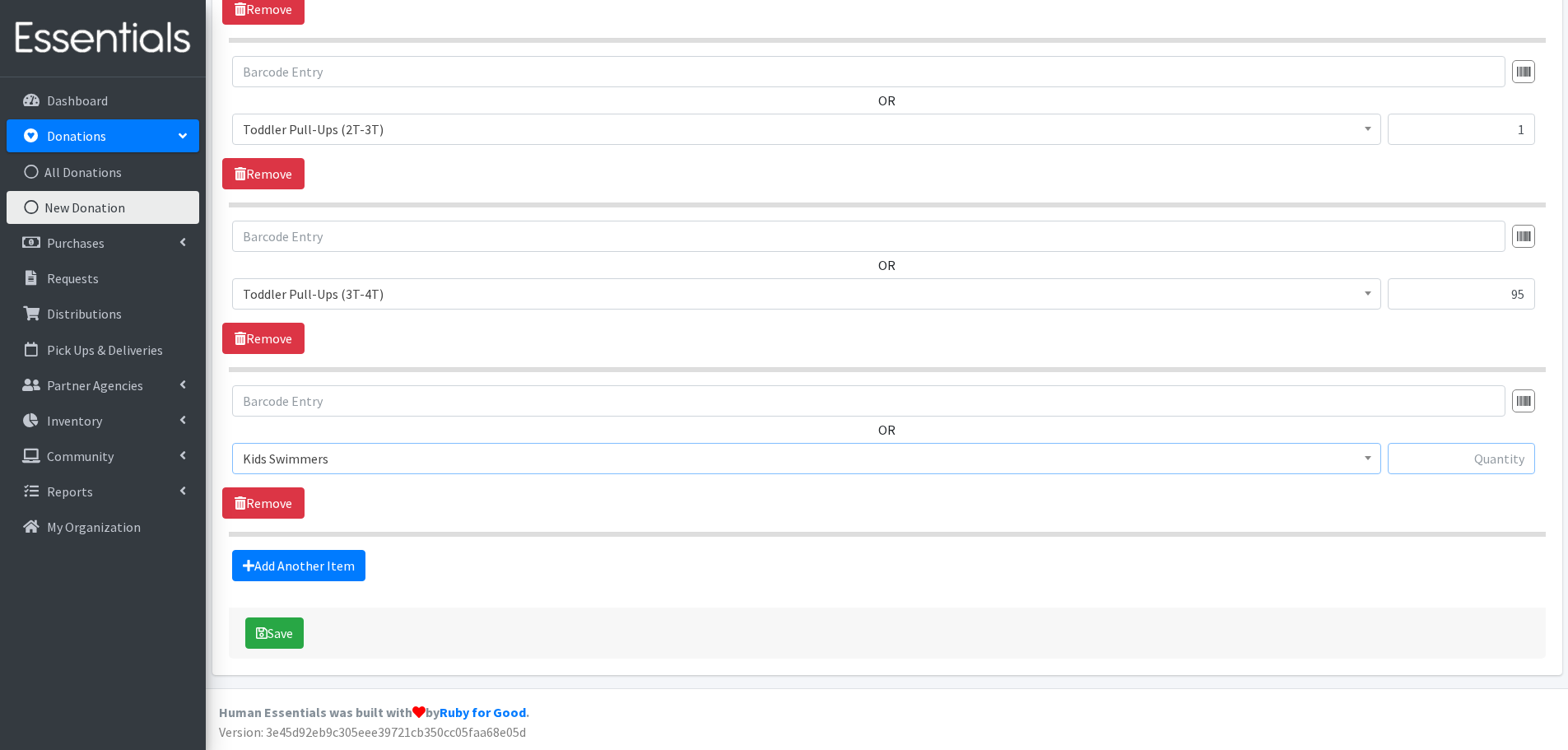
click at [1502, 455] on input "text" at bounding box center [1462, 458] width 148 height 31
type input "13"
click at [327, 578] on link "Add Another Item" at bounding box center [298, 565] width 133 height 31
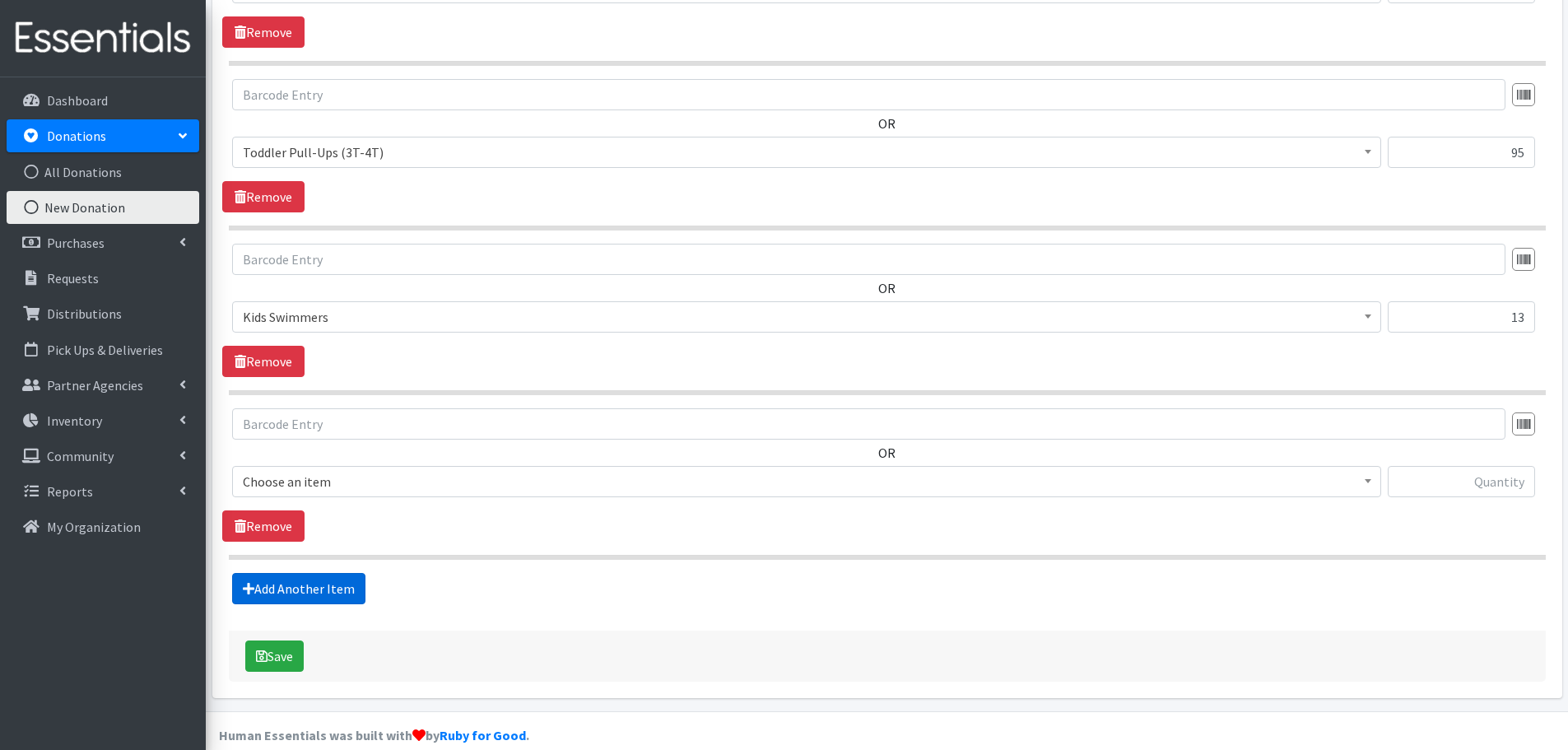
scroll to position [2029, 0]
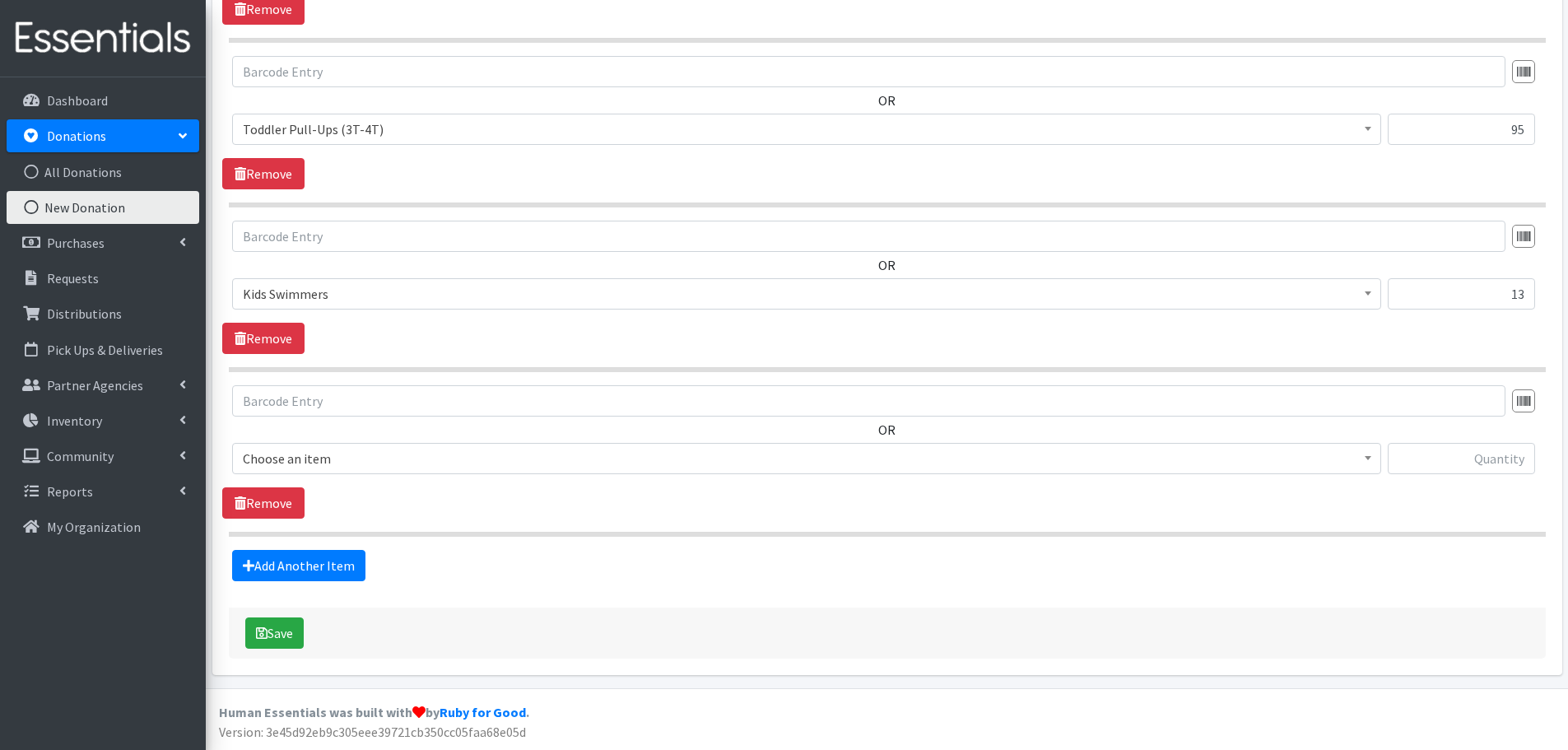
click at [295, 452] on span "Choose an item" at bounding box center [807, 458] width 1128 height 23
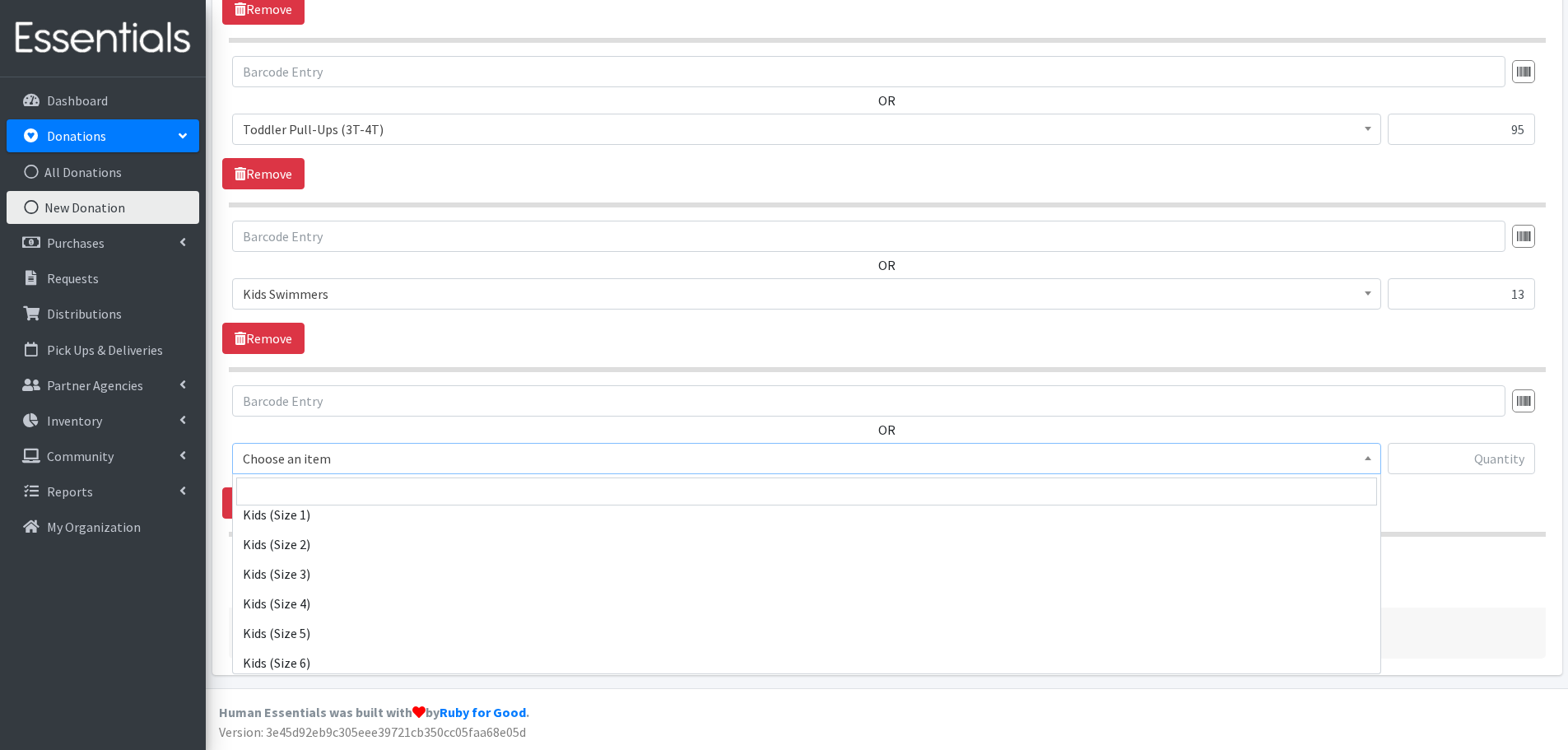
scroll to position [329, 0]
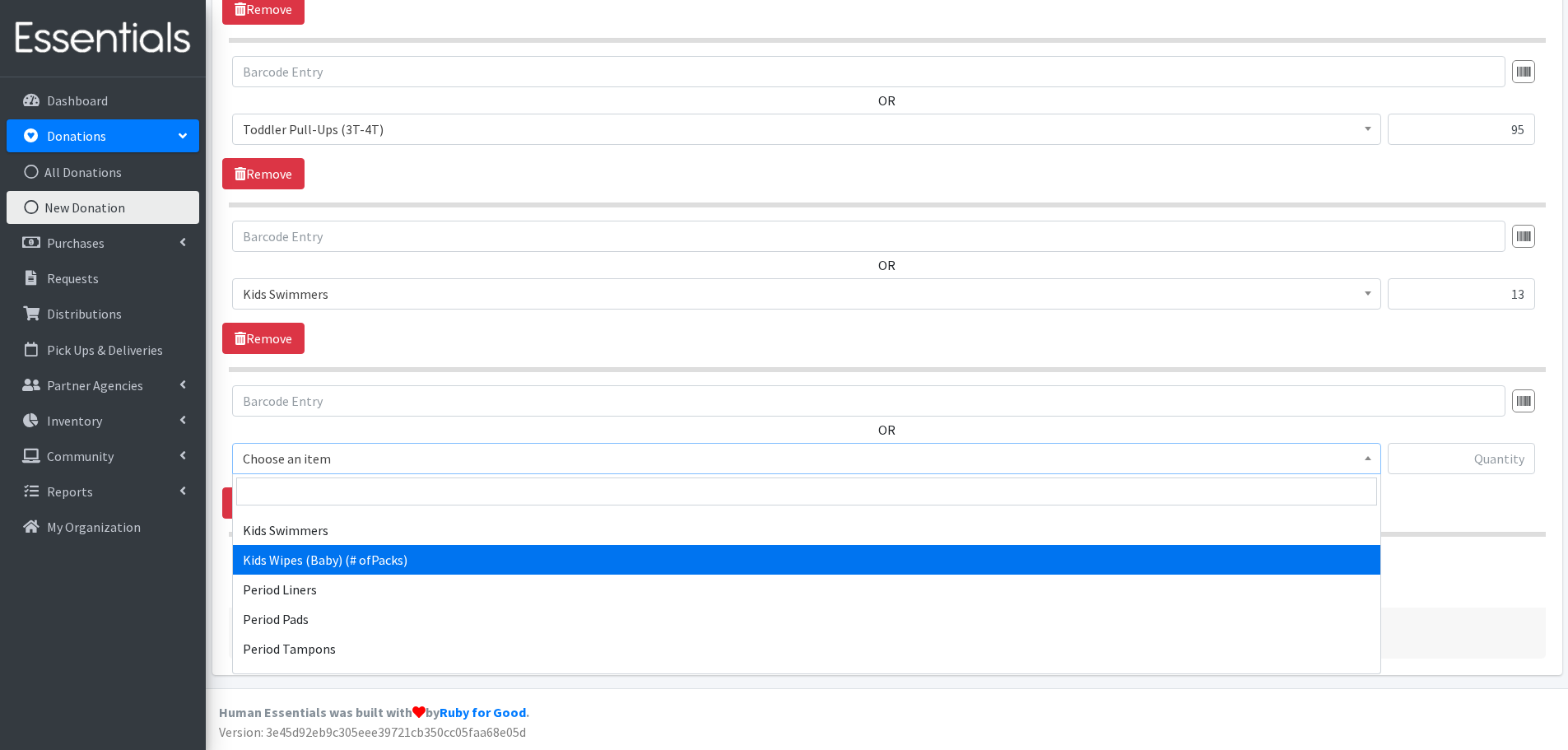
select select "434"
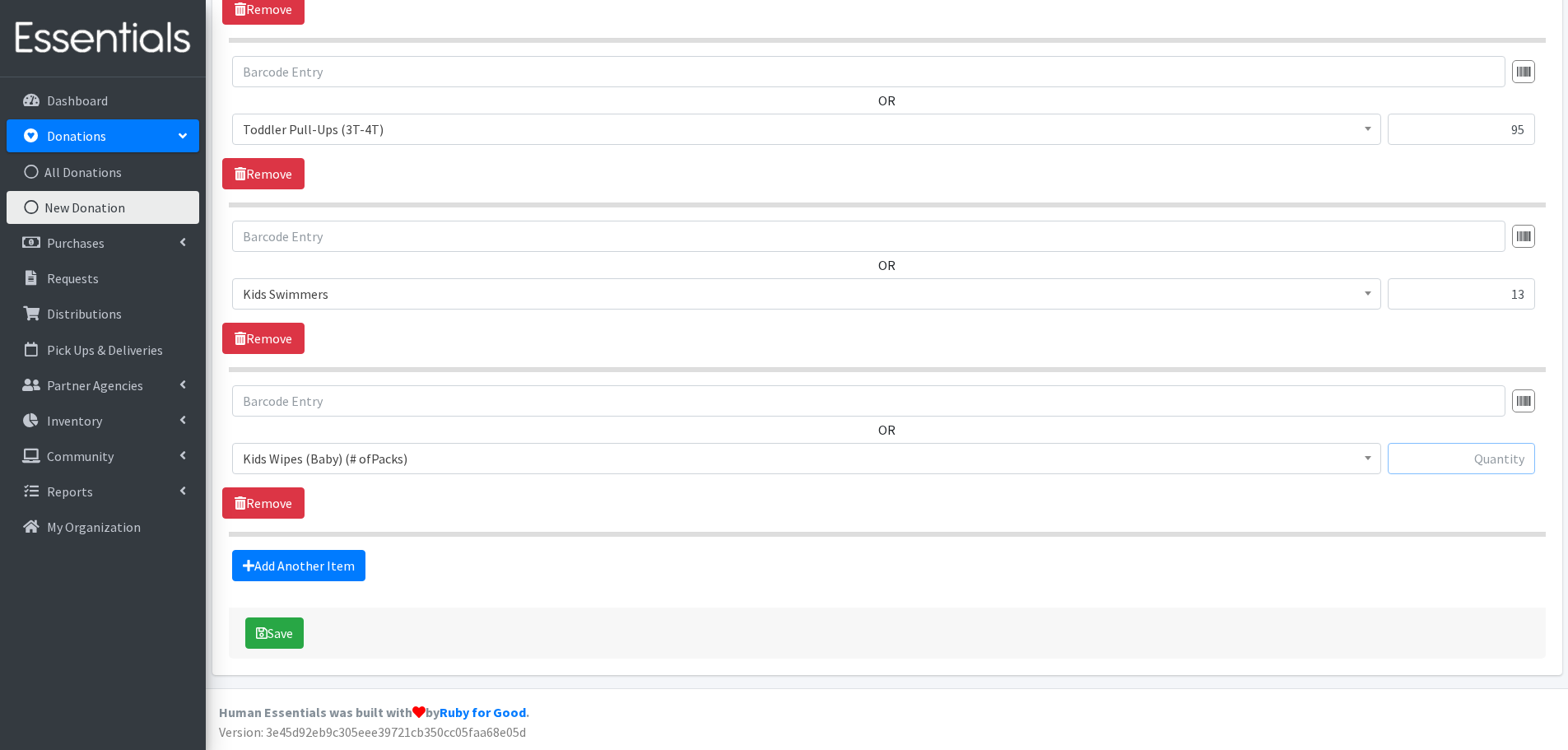
click at [1449, 464] on input "text" at bounding box center [1462, 458] width 148 height 31
type input "15"
click at [321, 565] on link "Add Another Item" at bounding box center [298, 565] width 133 height 31
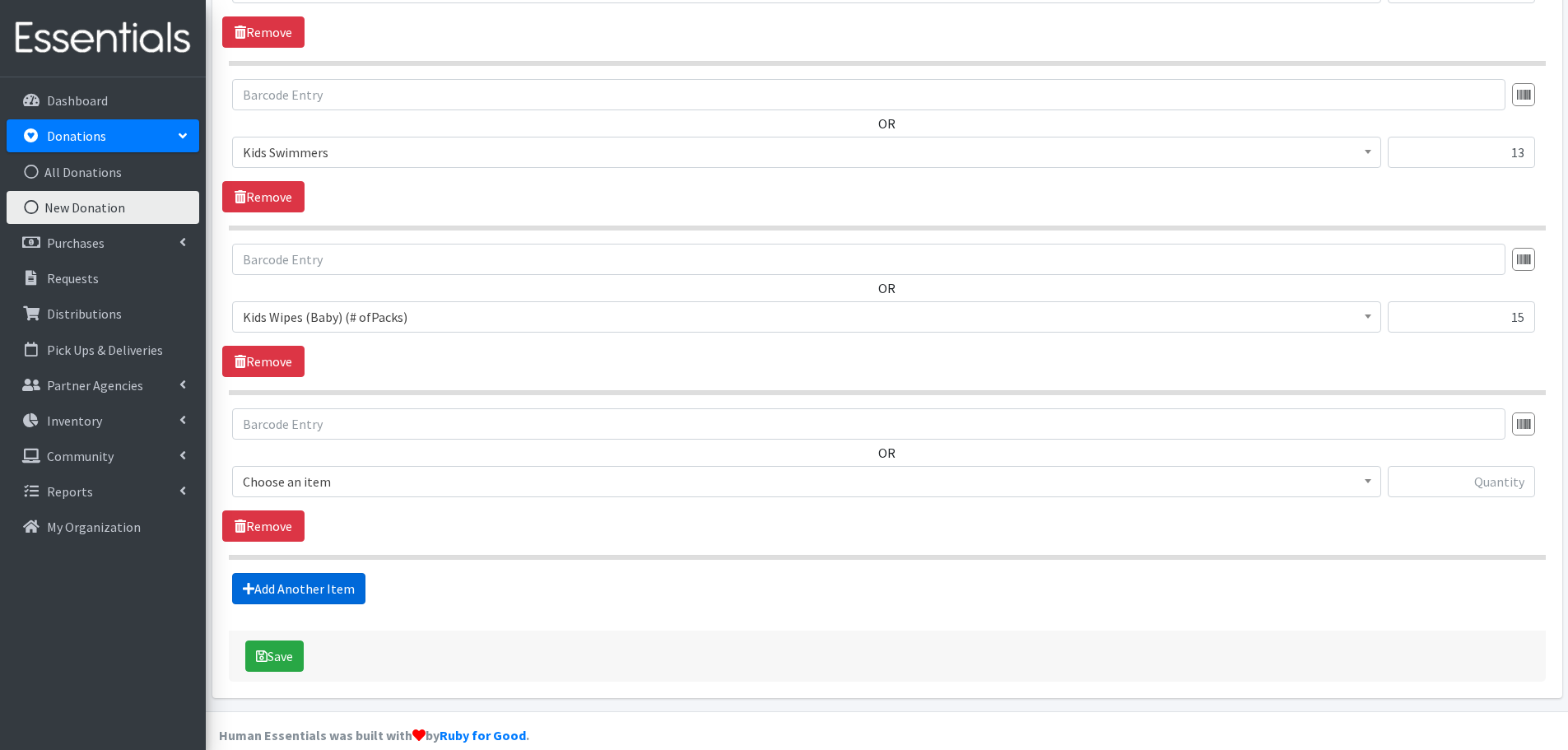
scroll to position [2193, 0]
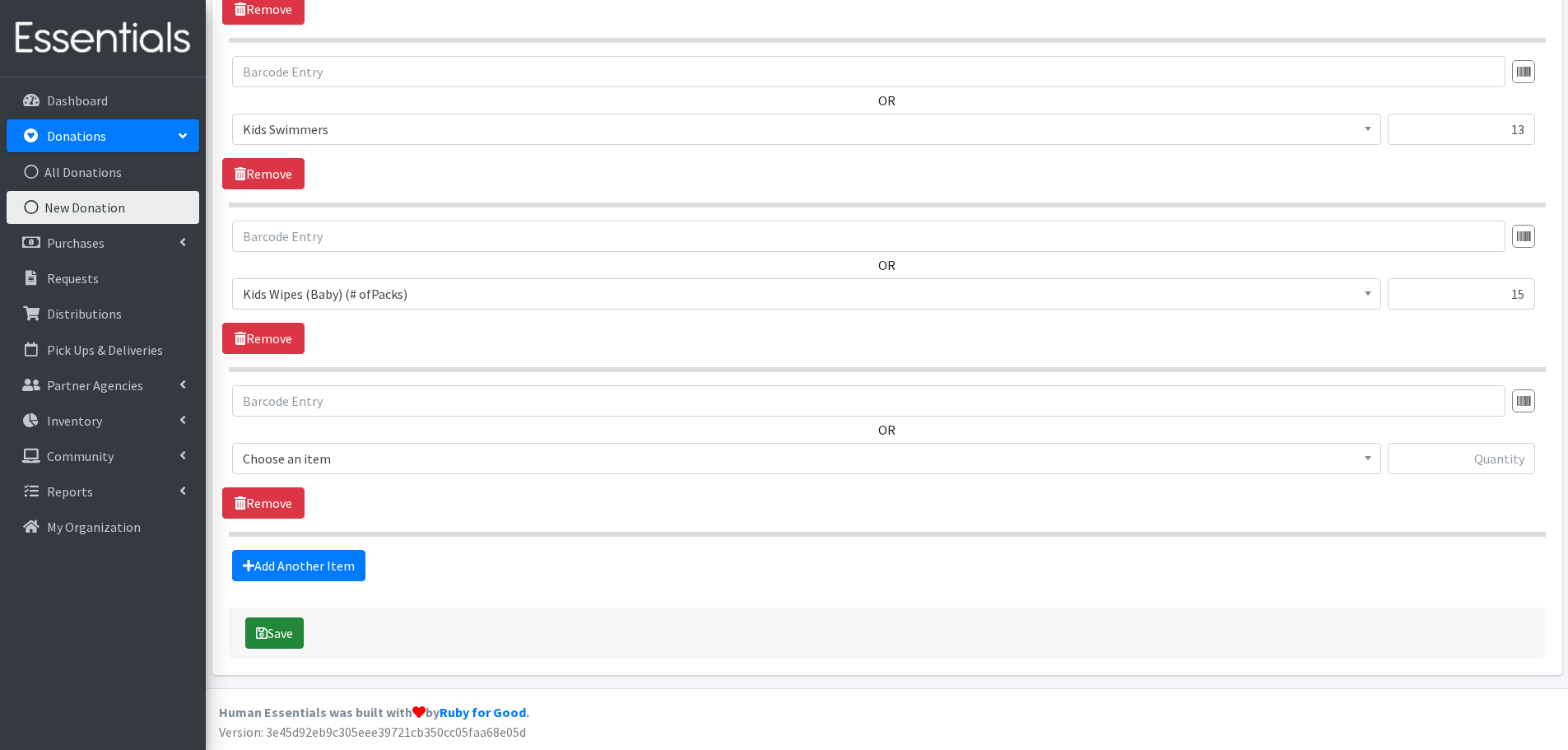
click at [304, 633] on button "Save" at bounding box center [274, 632] width 59 height 31
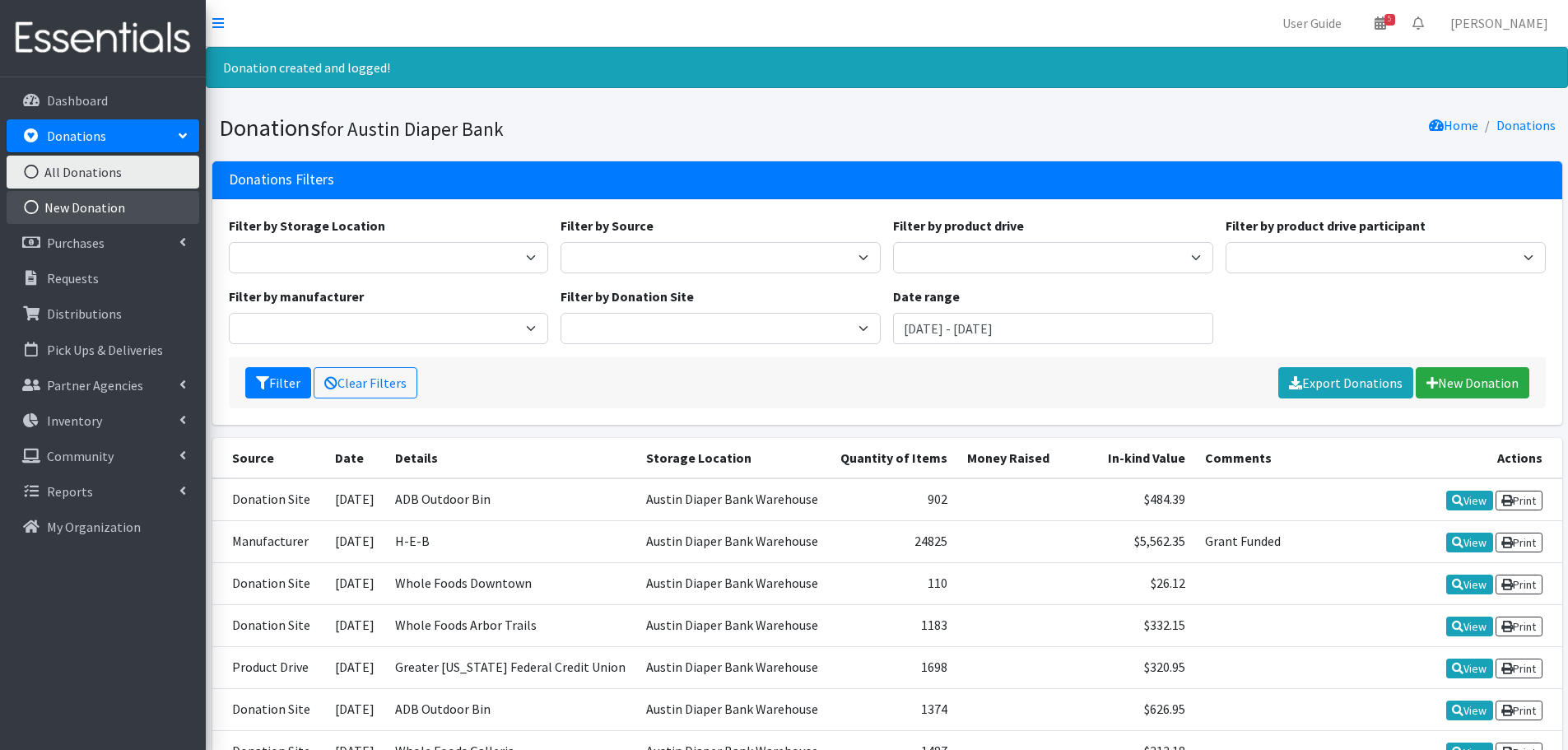
click at [87, 216] on link "New Donation" at bounding box center [103, 207] width 193 height 33
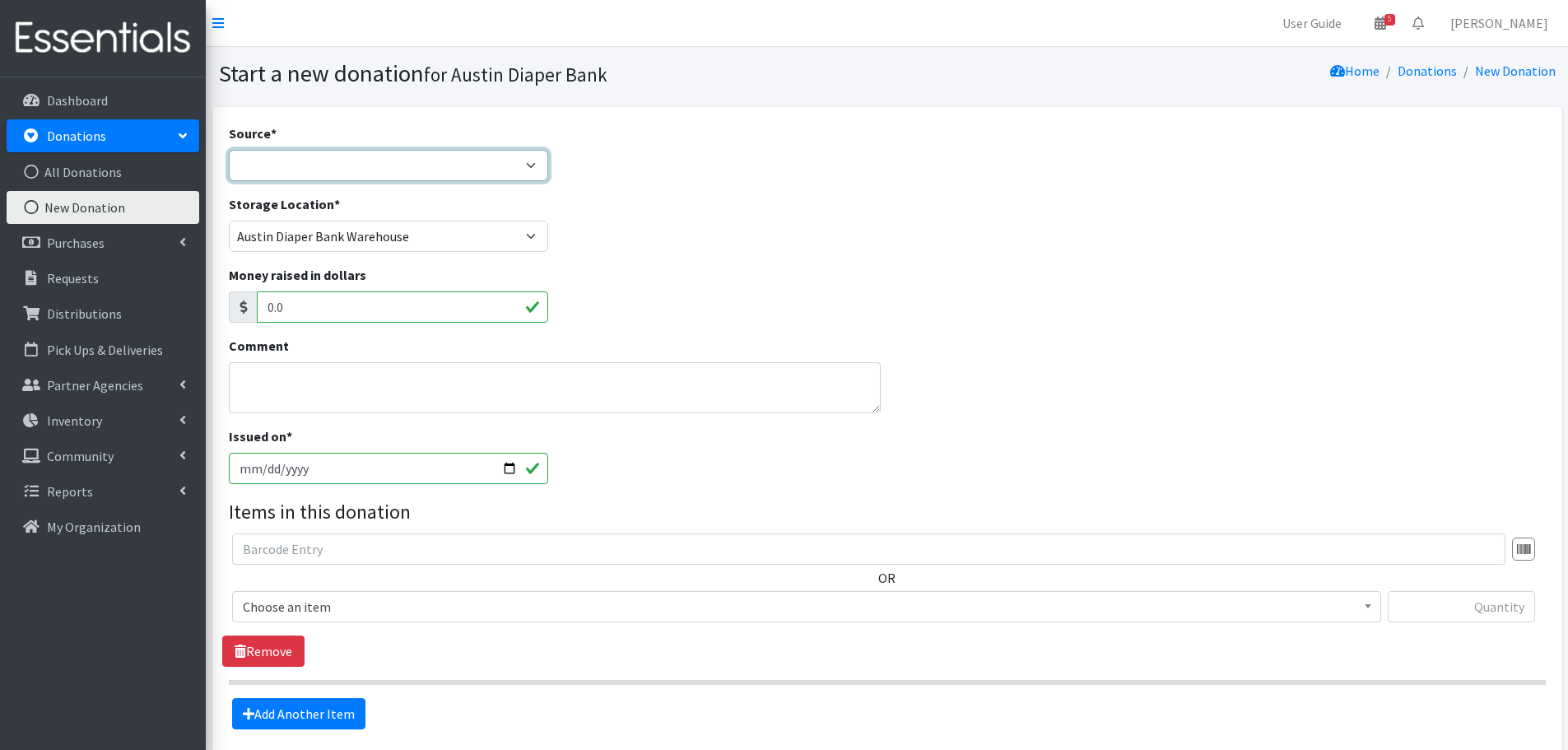
click at [306, 149] on select "Product Drive Manufacturer Donation Site Misc. Donation" at bounding box center [389, 165] width 320 height 31
select select "Donation Site"
click at [229, 149] on select "Product Drive Manufacturer Donation Site Misc. Donation" at bounding box center [389, 165] width 320 height 31
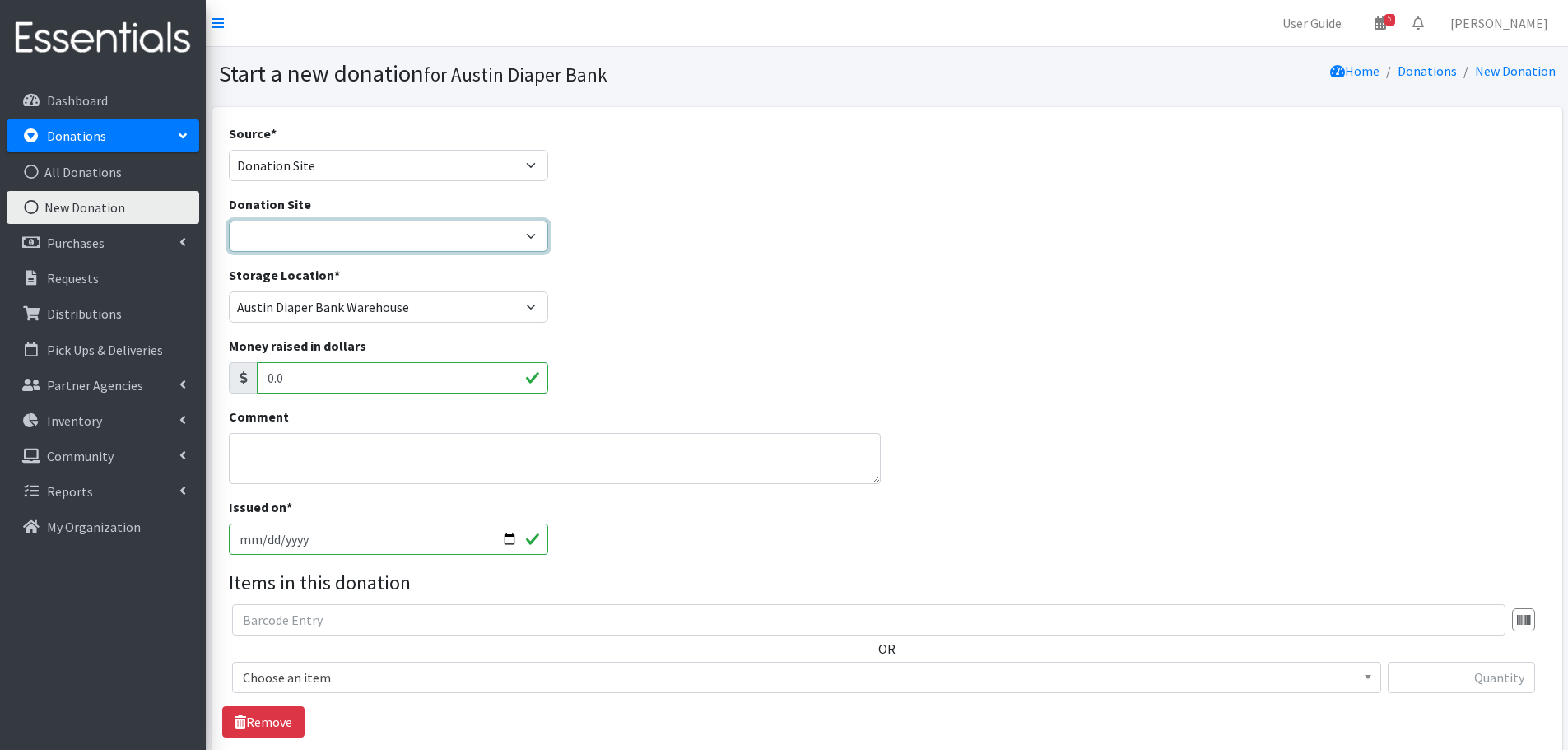
click at [288, 231] on select "ADB Outdoor Bin Amazon Wish List Assistance League [GEOGRAPHIC_DATA] Born Big S…" at bounding box center [389, 235] width 320 height 31
select select "97"
click at [229, 220] on select "ADB Outdoor Bin Amazon Wish List Assistance League [GEOGRAPHIC_DATA] Born Big S…" at bounding box center [389, 235] width 320 height 31
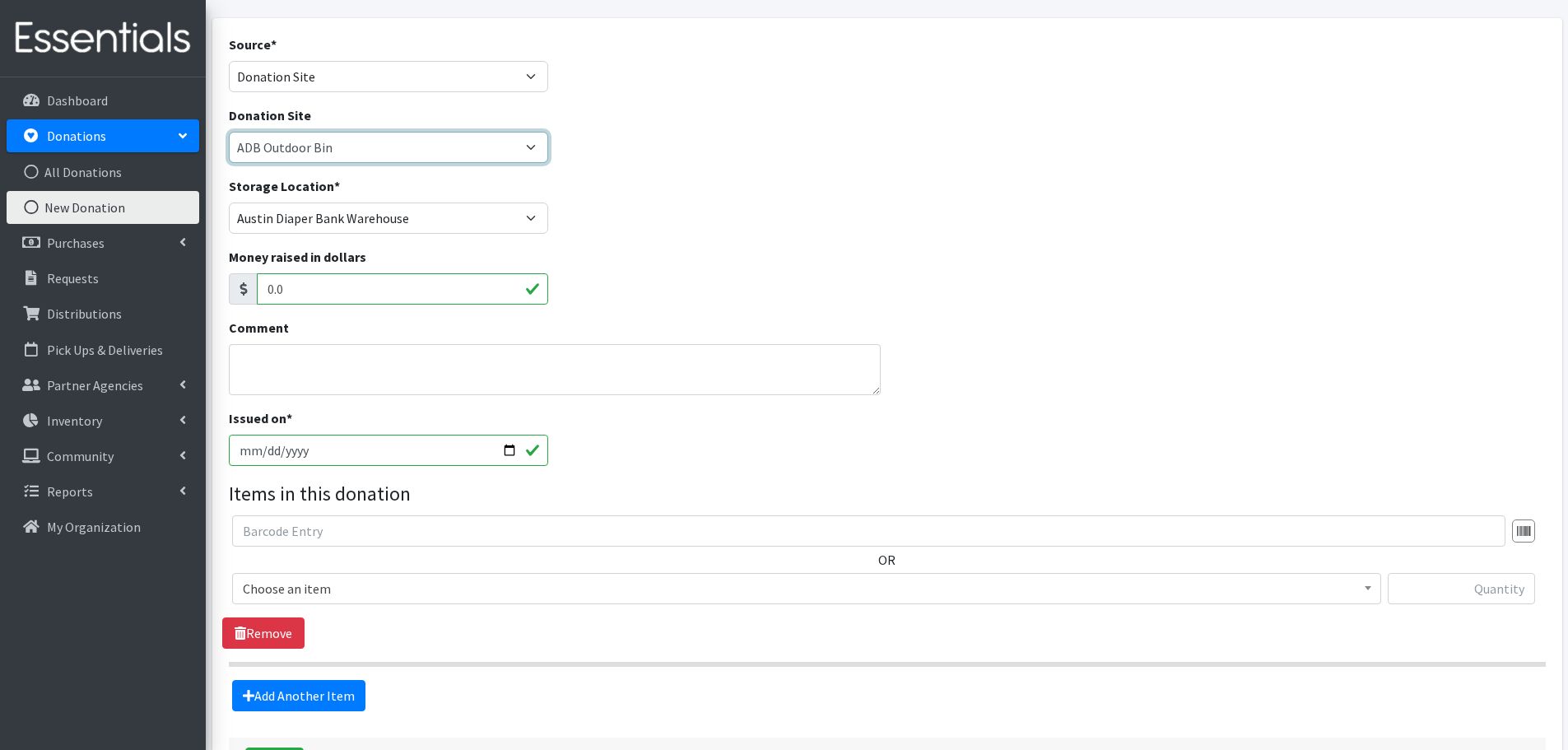
scroll to position [218, 0]
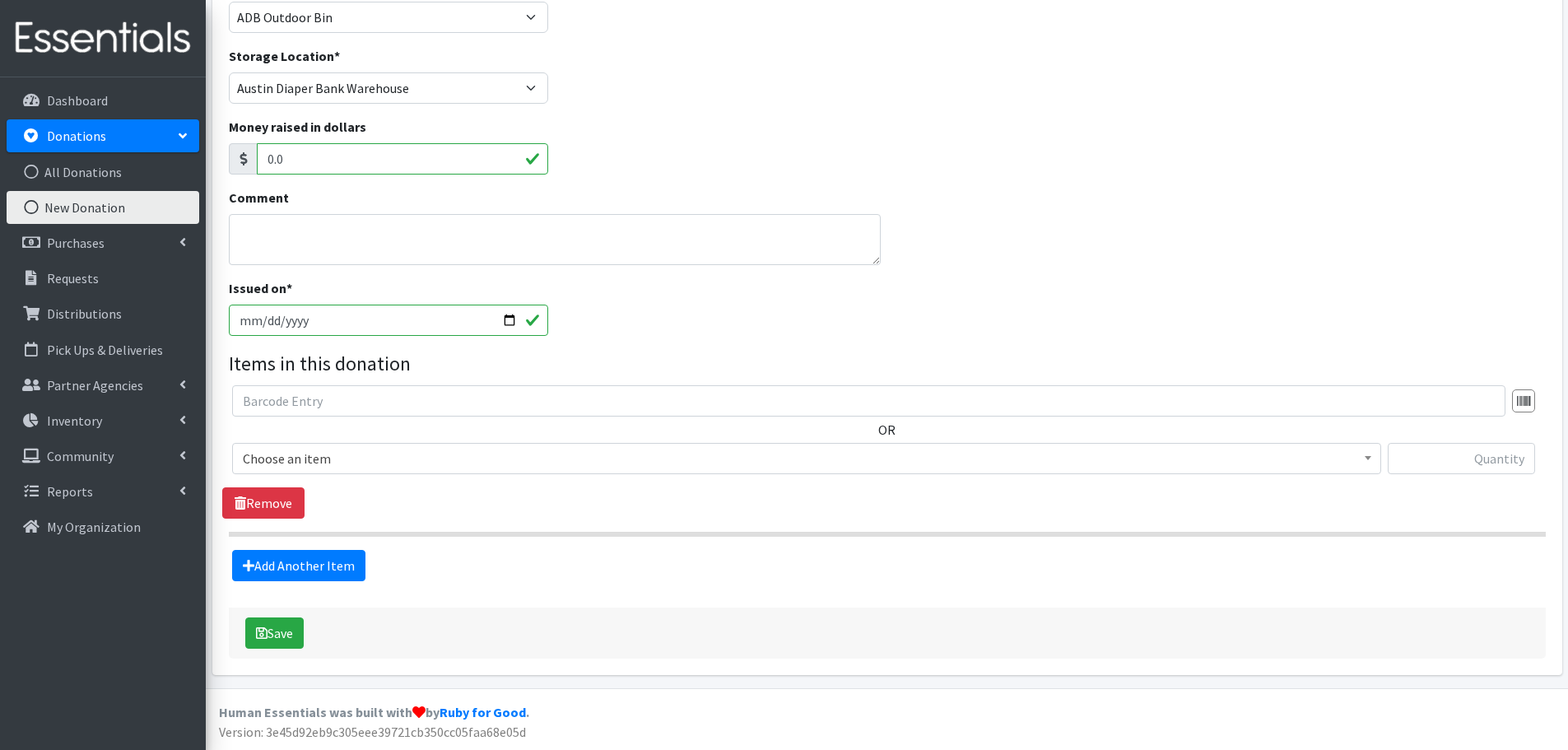
click at [294, 459] on span "Choose an item" at bounding box center [807, 458] width 1128 height 23
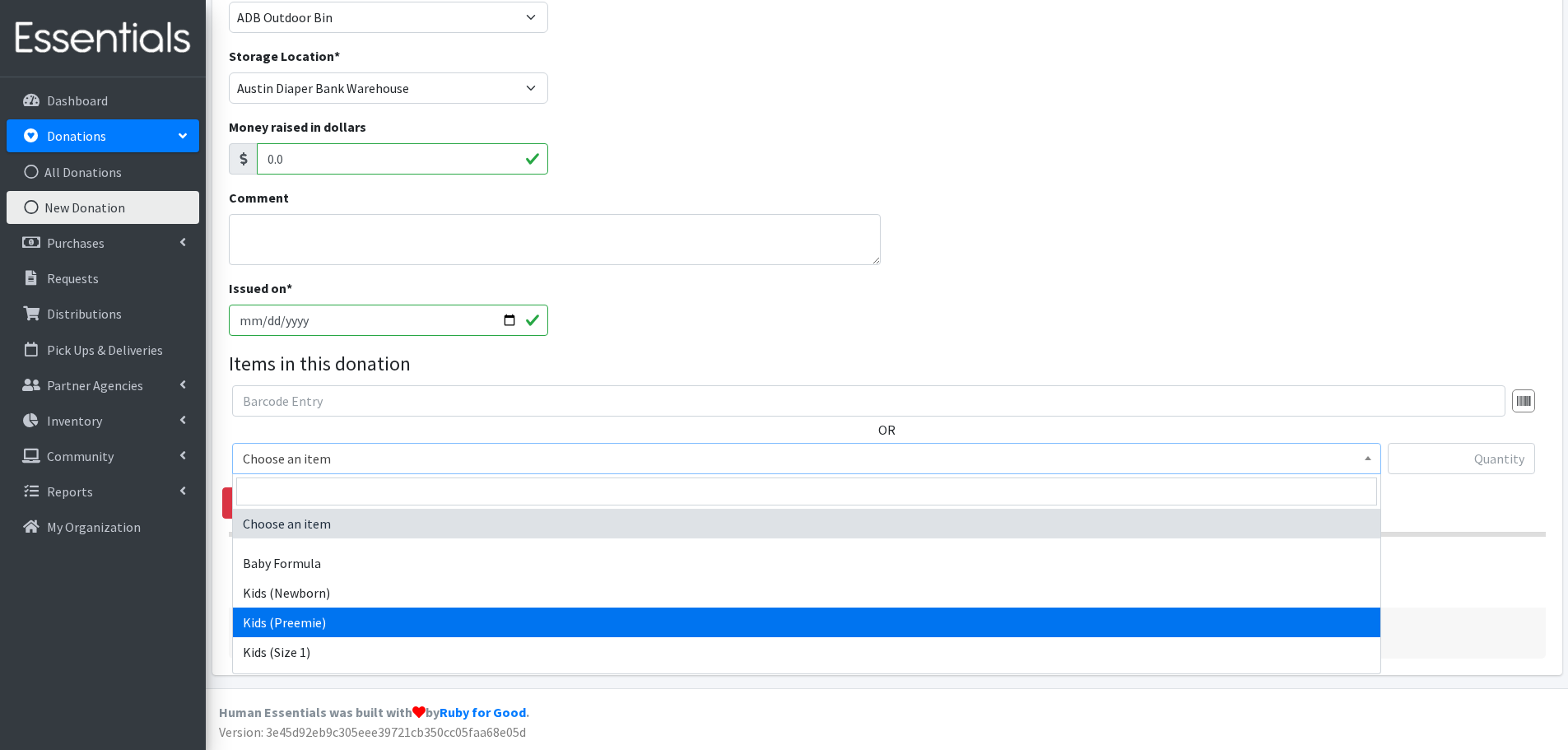
select select "452"
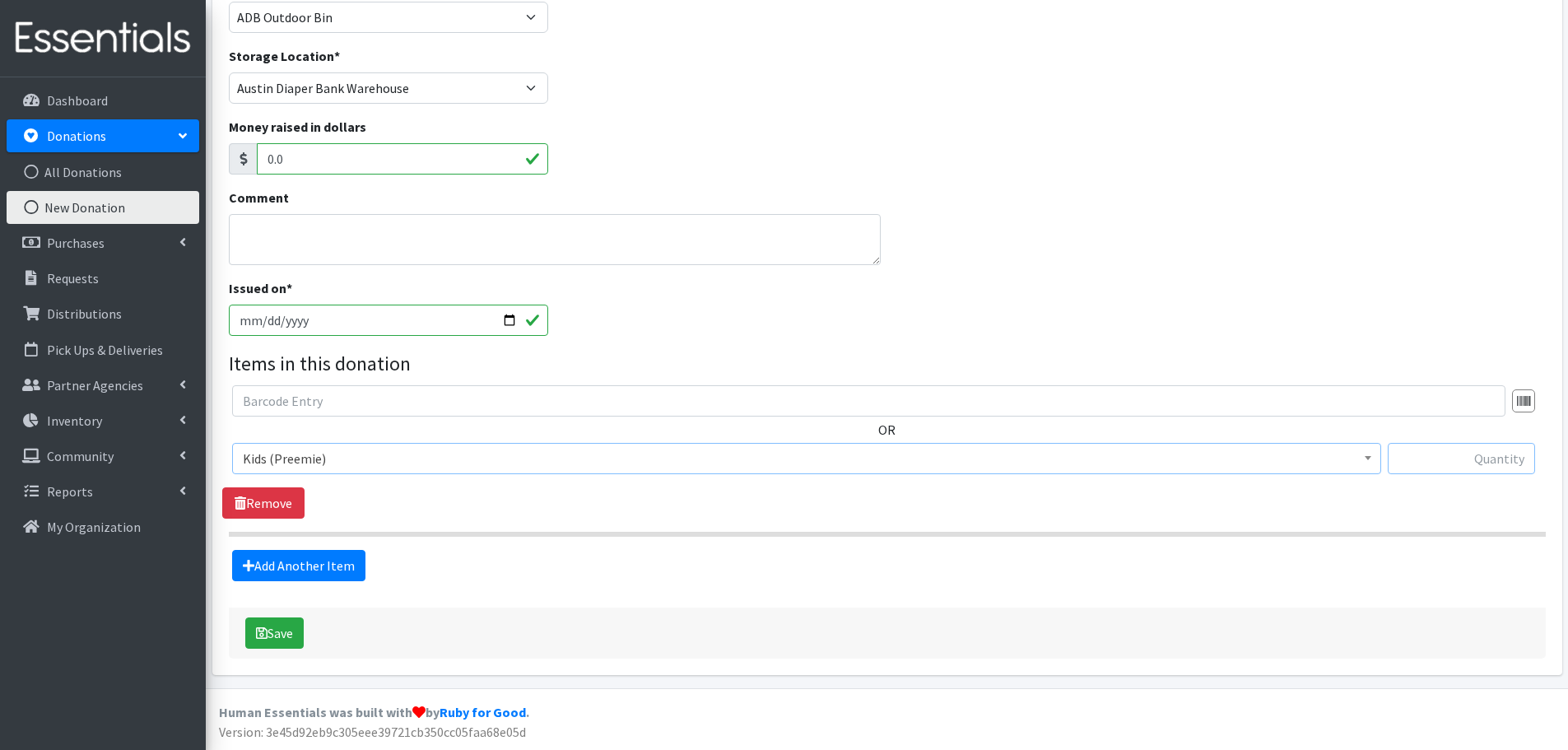
click at [1433, 460] on input "text" at bounding box center [1462, 458] width 148 height 31
type input "30"
click at [264, 567] on link "Add Another Item" at bounding box center [298, 565] width 133 height 31
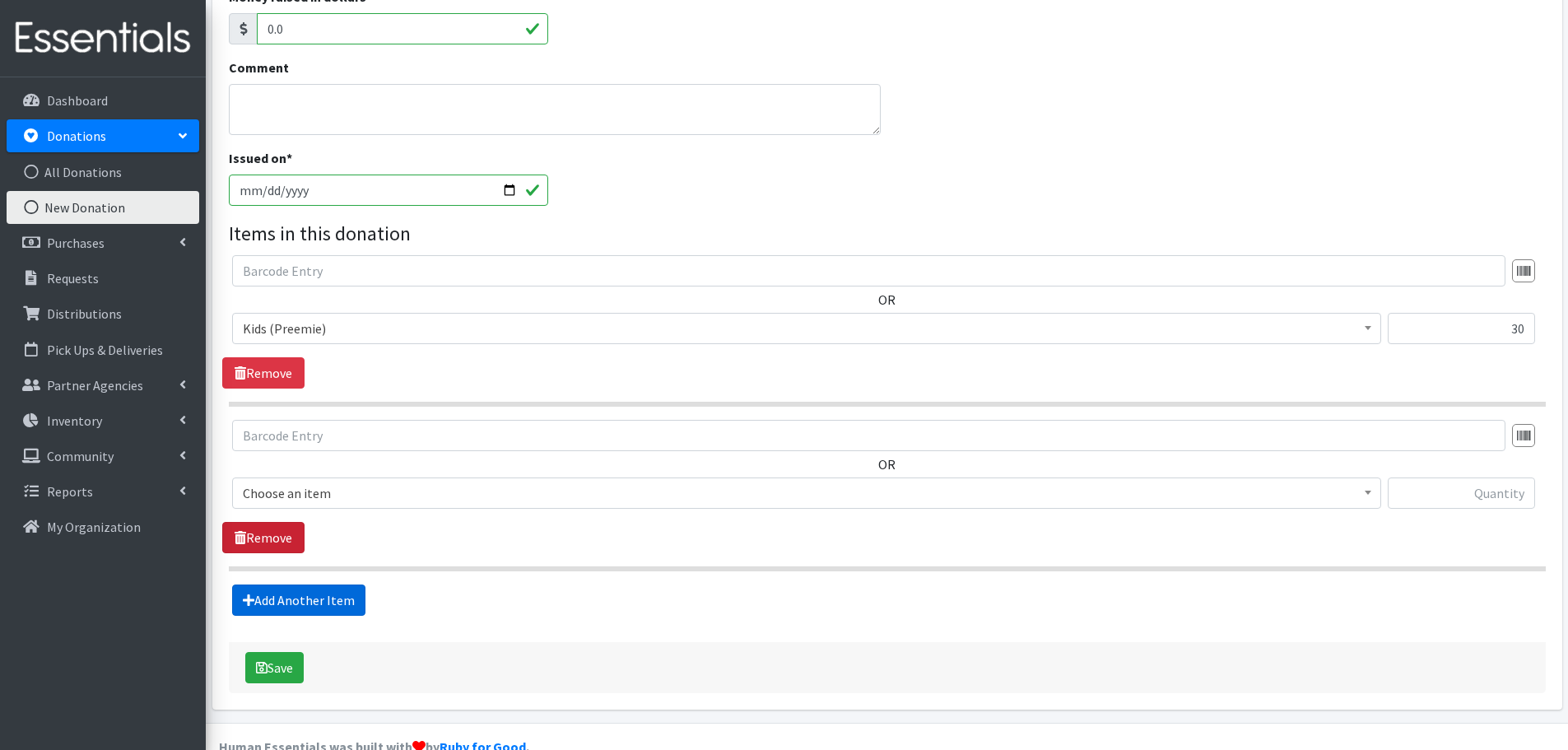
scroll to position [383, 0]
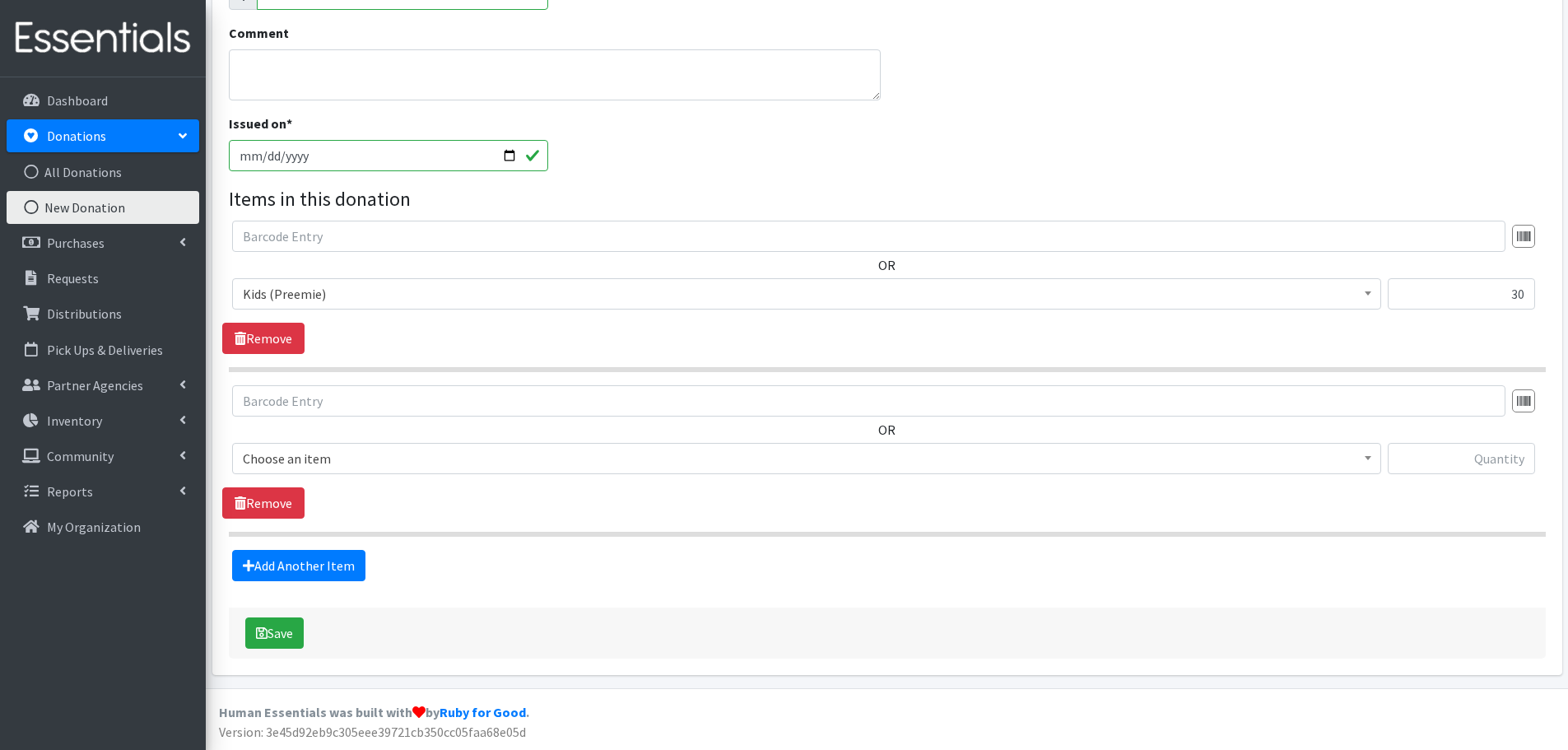
click at [283, 457] on span "Choose an item" at bounding box center [807, 458] width 1128 height 23
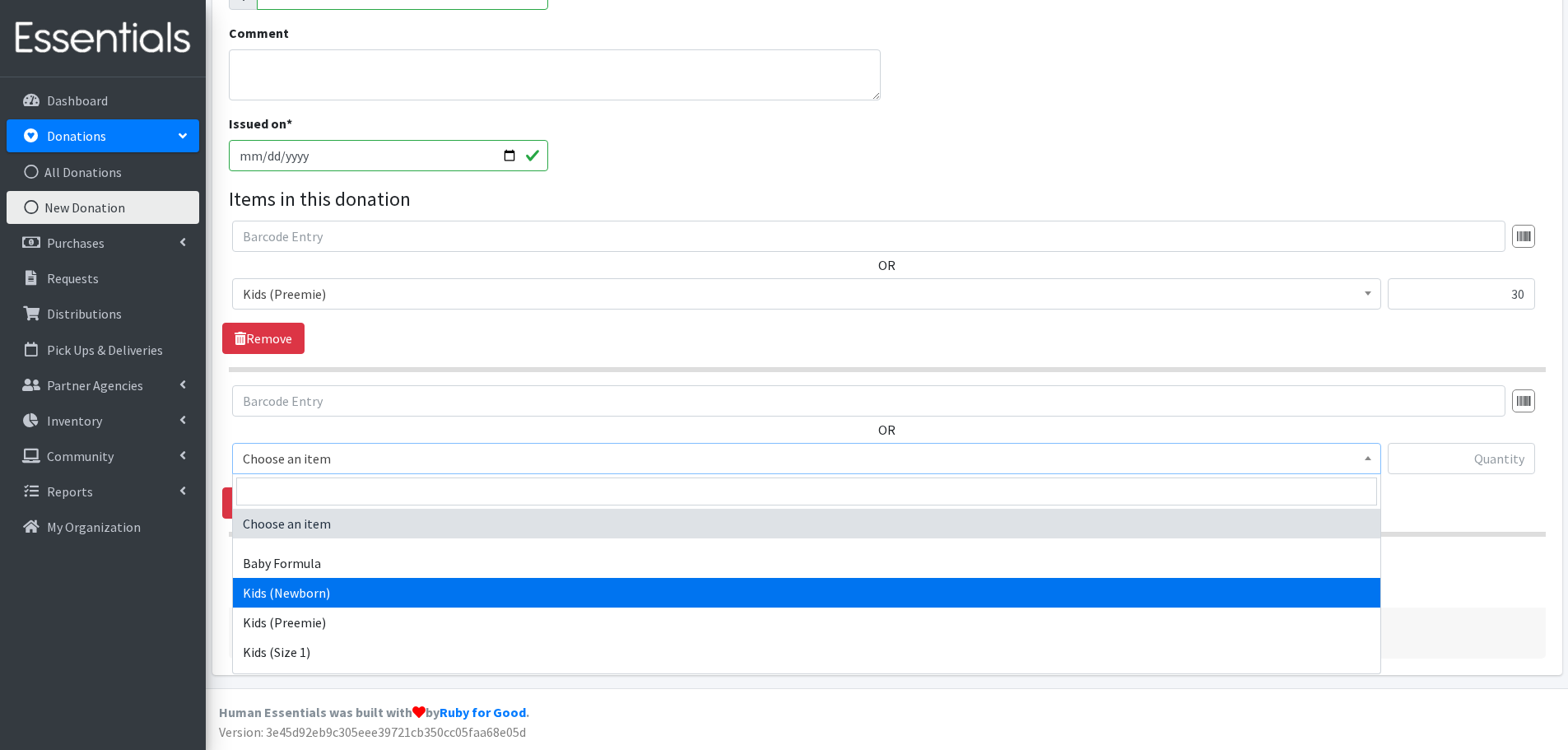
select select "451"
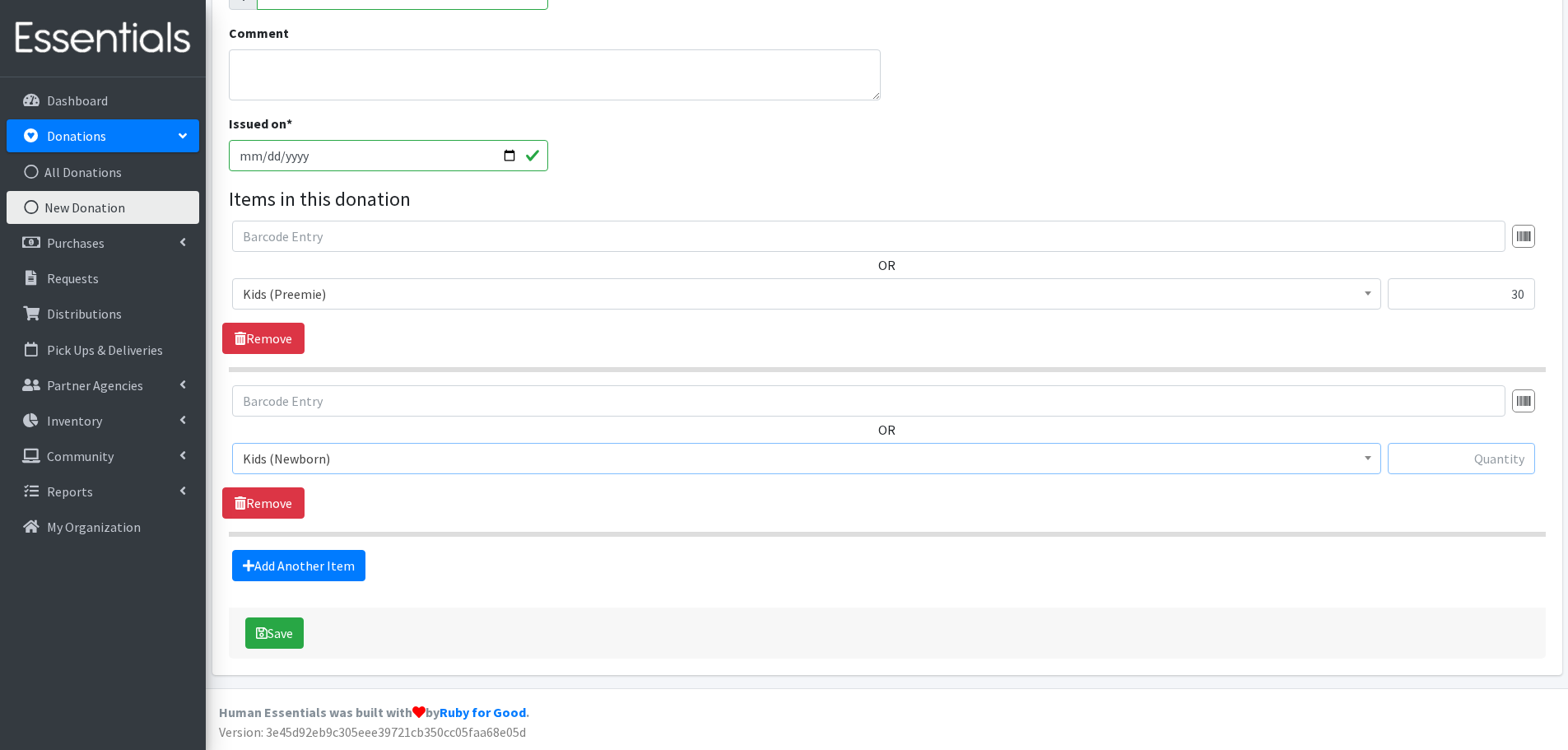
click at [1435, 455] on input "text" at bounding box center [1462, 458] width 148 height 31
type input "613"
click at [344, 568] on link "Add Another Item" at bounding box center [298, 565] width 133 height 31
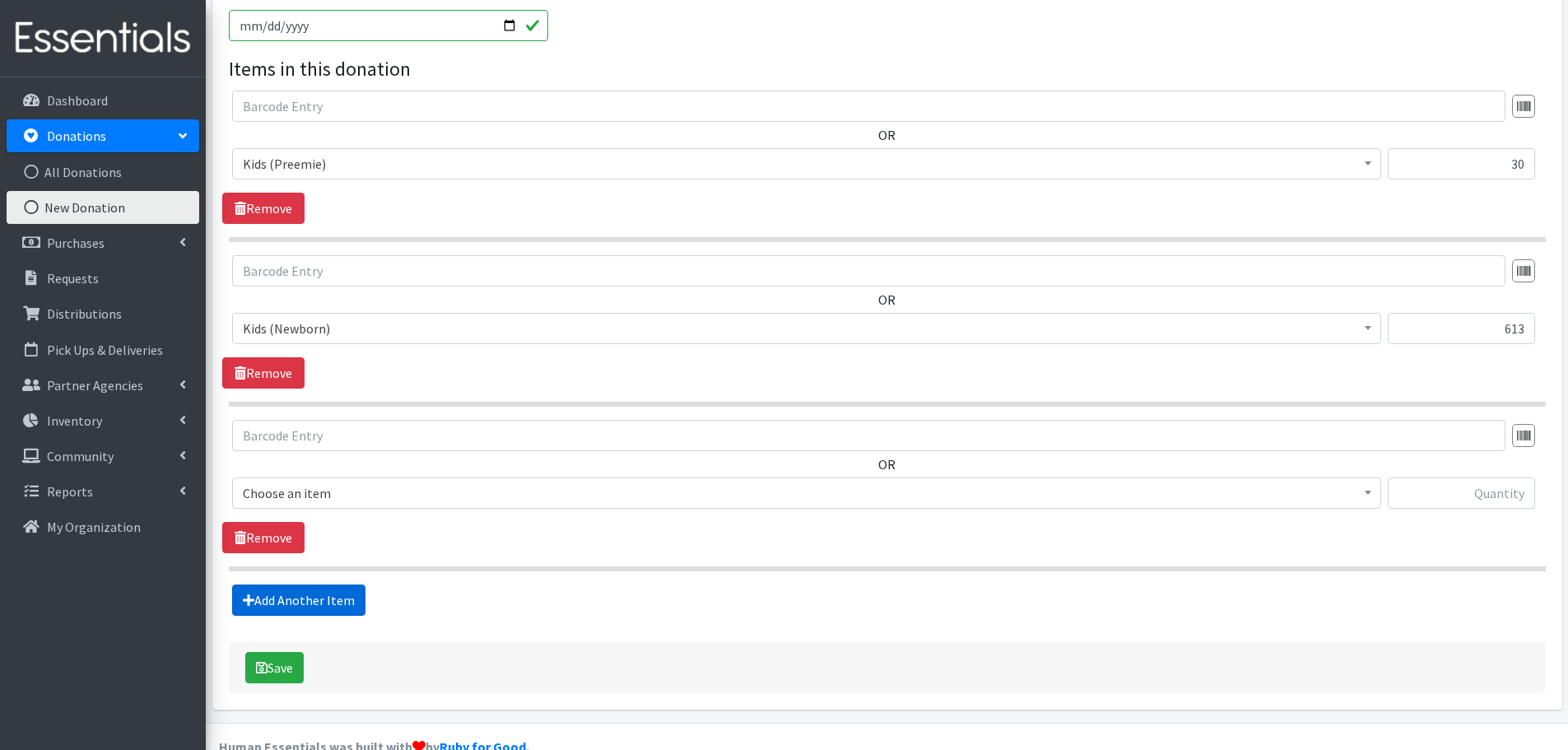
scroll to position [548, 0]
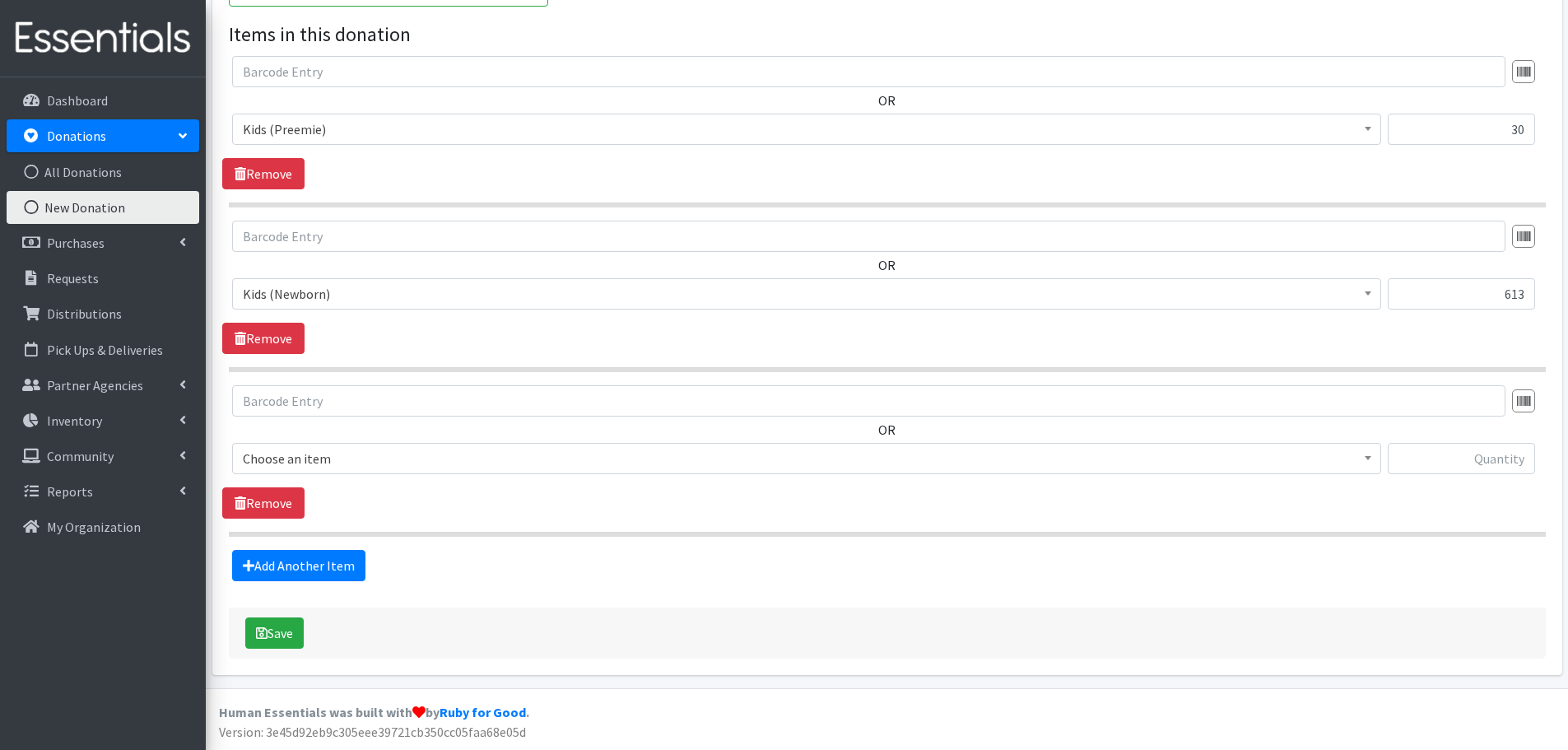
click at [250, 453] on span "Choose an item" at bounding box center [807, 458] width 1128 height 23
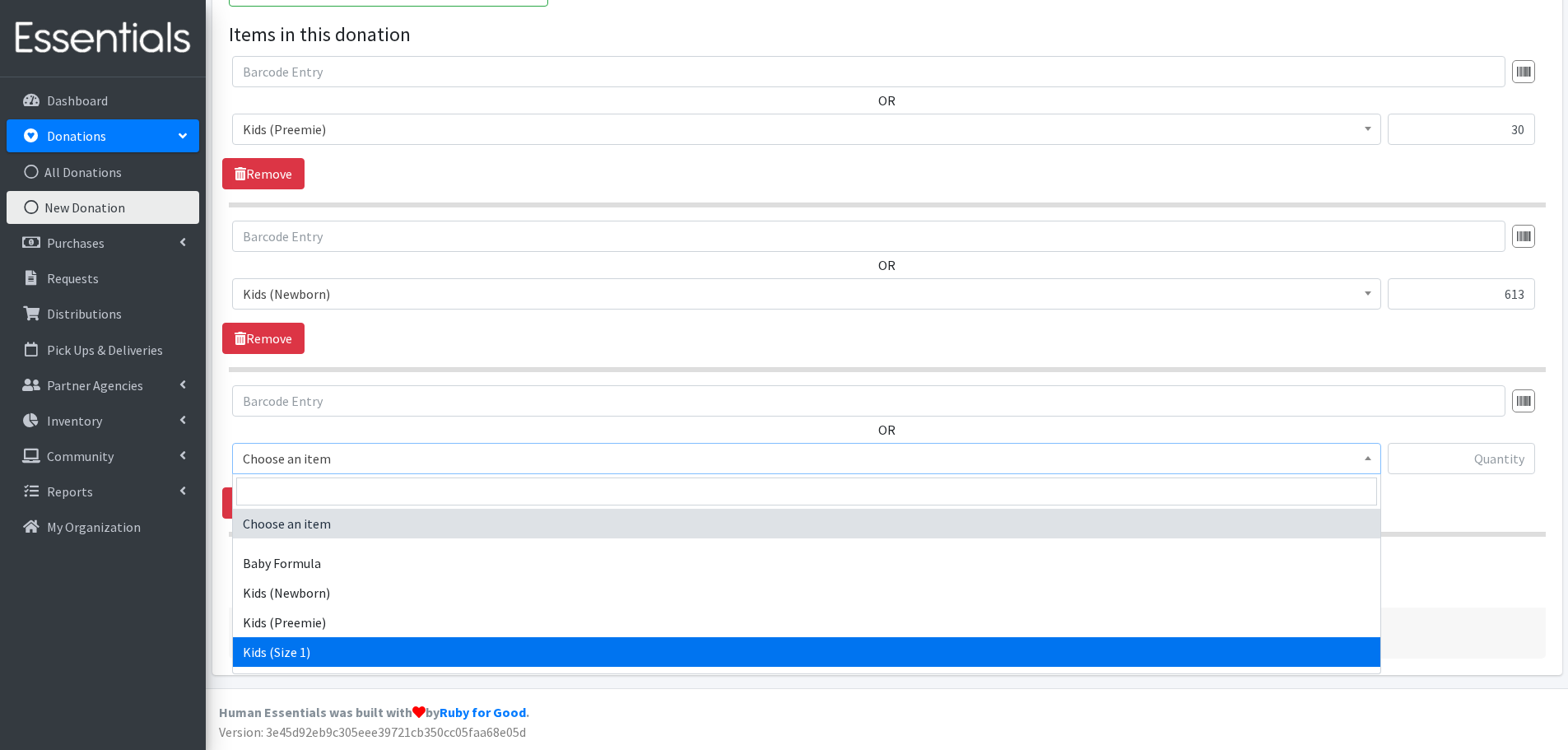
select select "453"
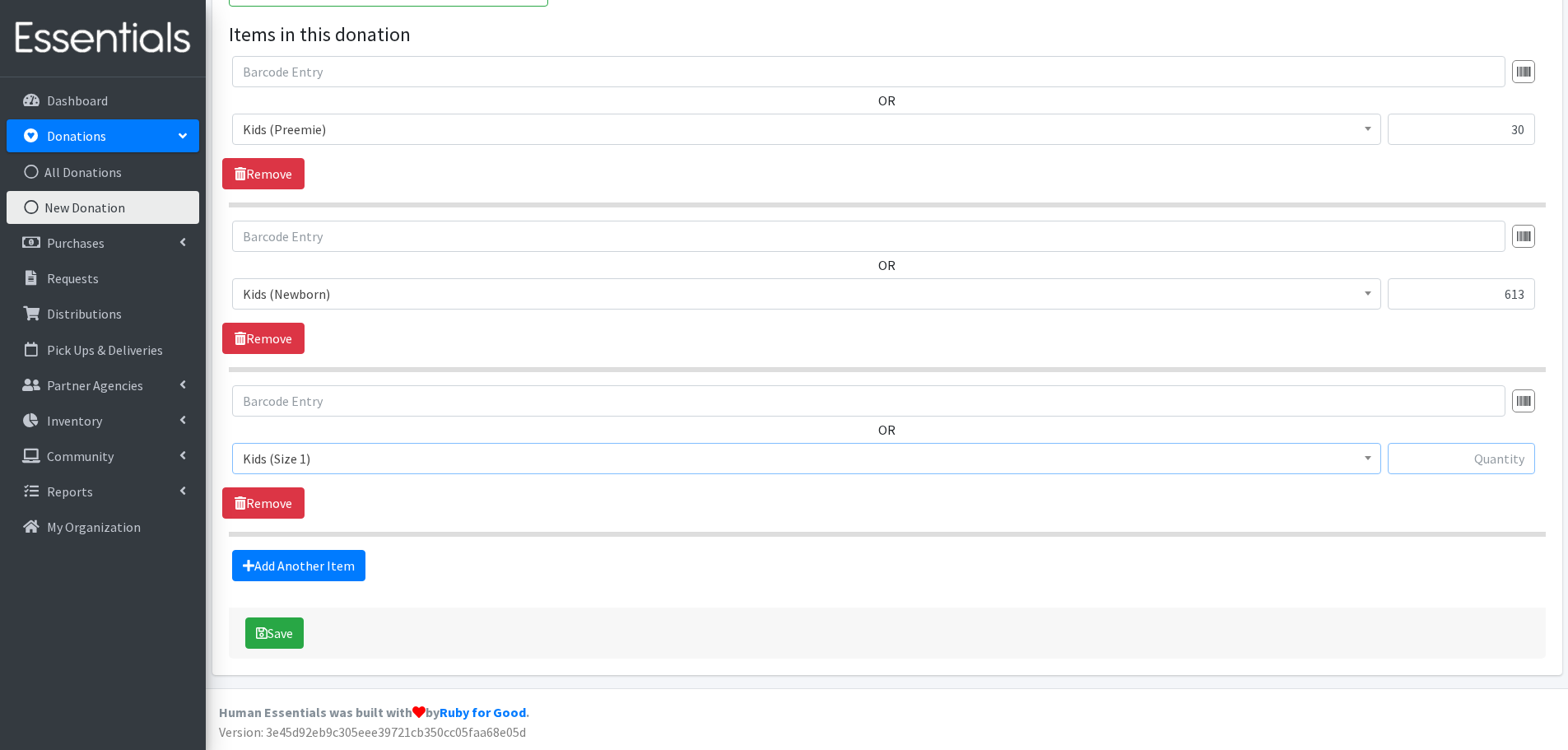
click at [1473, 461] on input "text" at bounding box center [1462, 458] width 148 height 31
type input "360"
click at [333, 558] on link "Add Another Item" at bounding box center [298, 565] width 133 height 31
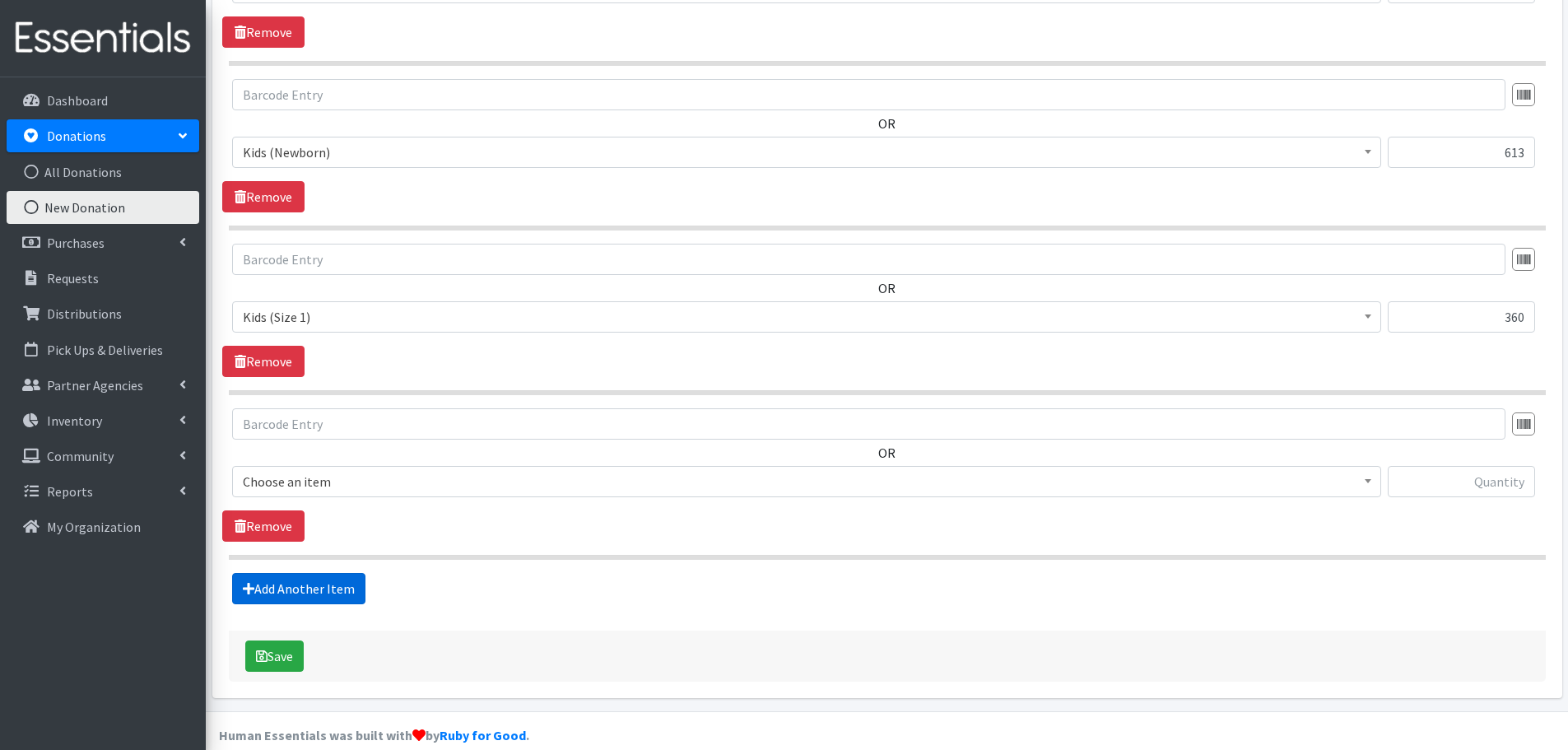
scroll to position [712, 0]
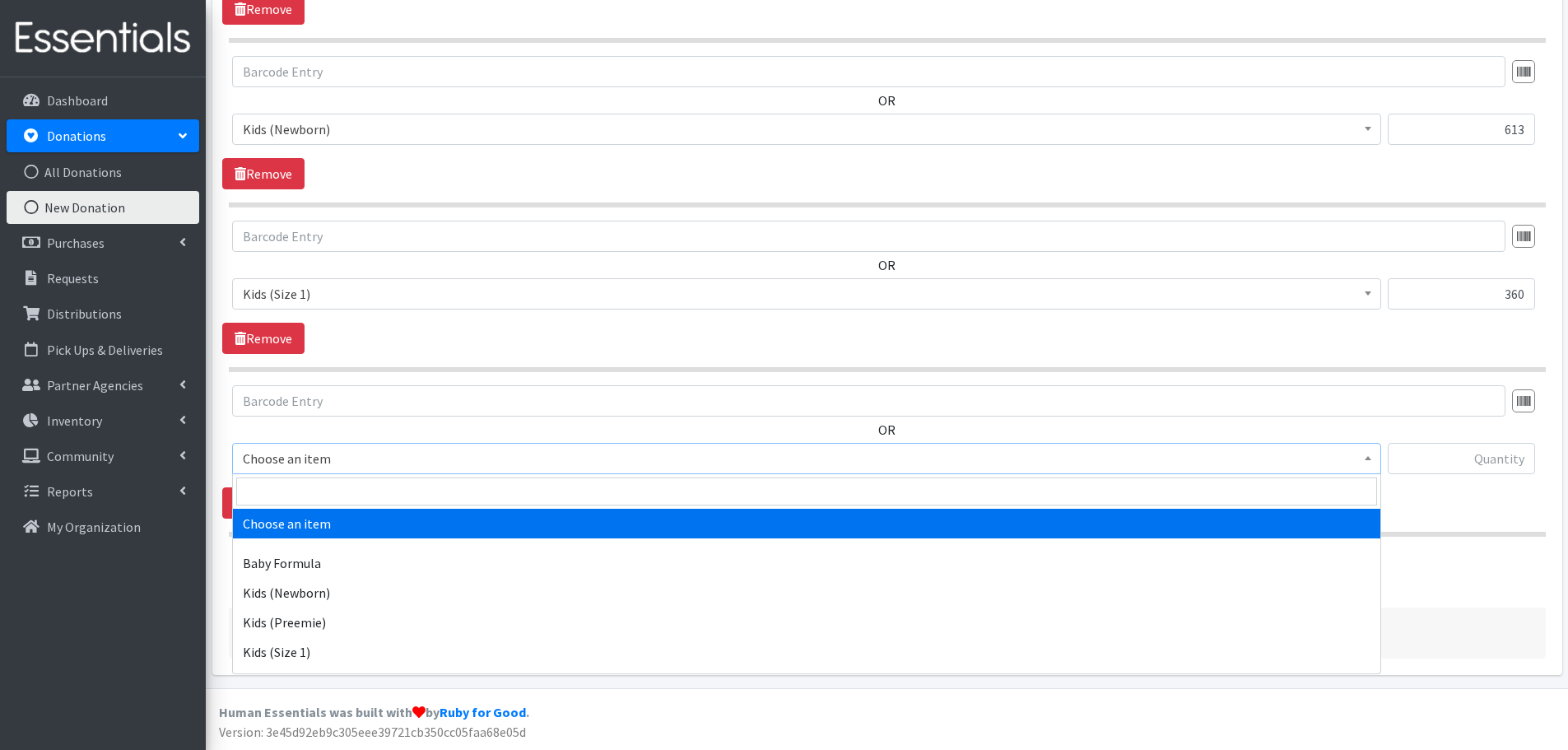
click at [296, 452] on span "Choose an item" at bounding box center [807, 458] width 1128 height 23
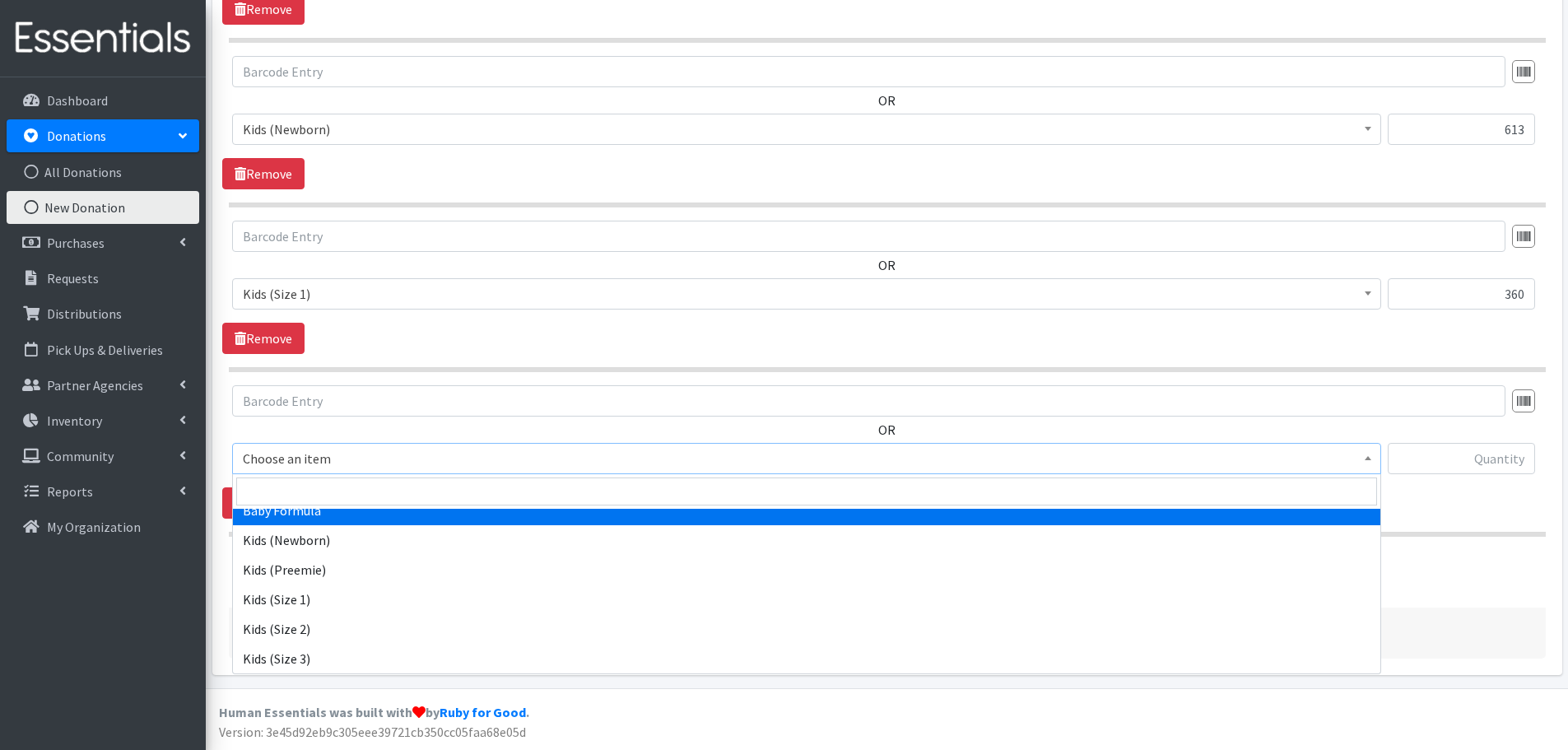
scroll to position [82, 0]
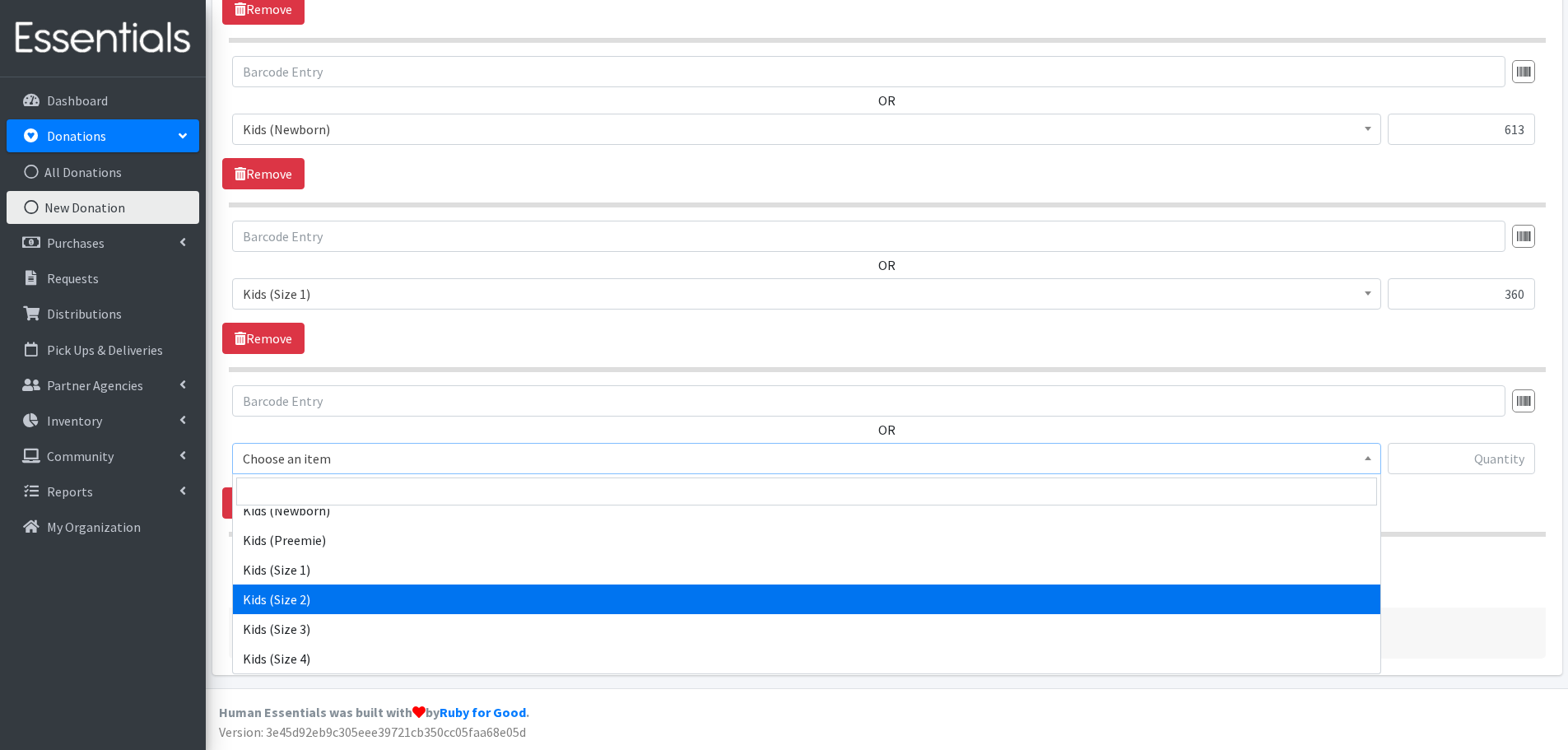
select select "440"
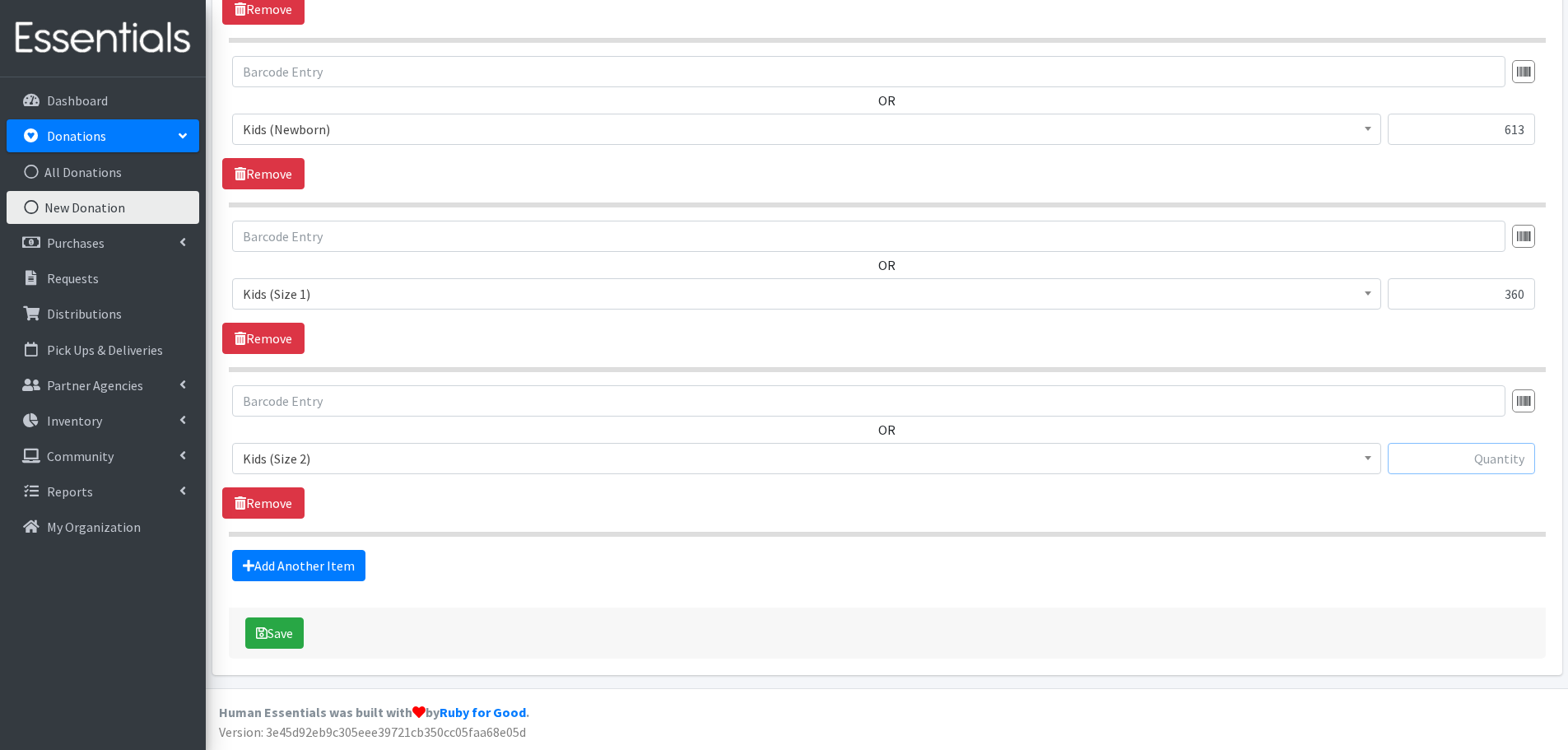
click at [1472, 473] on input "text" at bounding box center [1462, 458] width 148 height 31
type input "72"
click at [277, 576] on link "Add Another Item" at bounding box center [298, 565] width 133 height 31
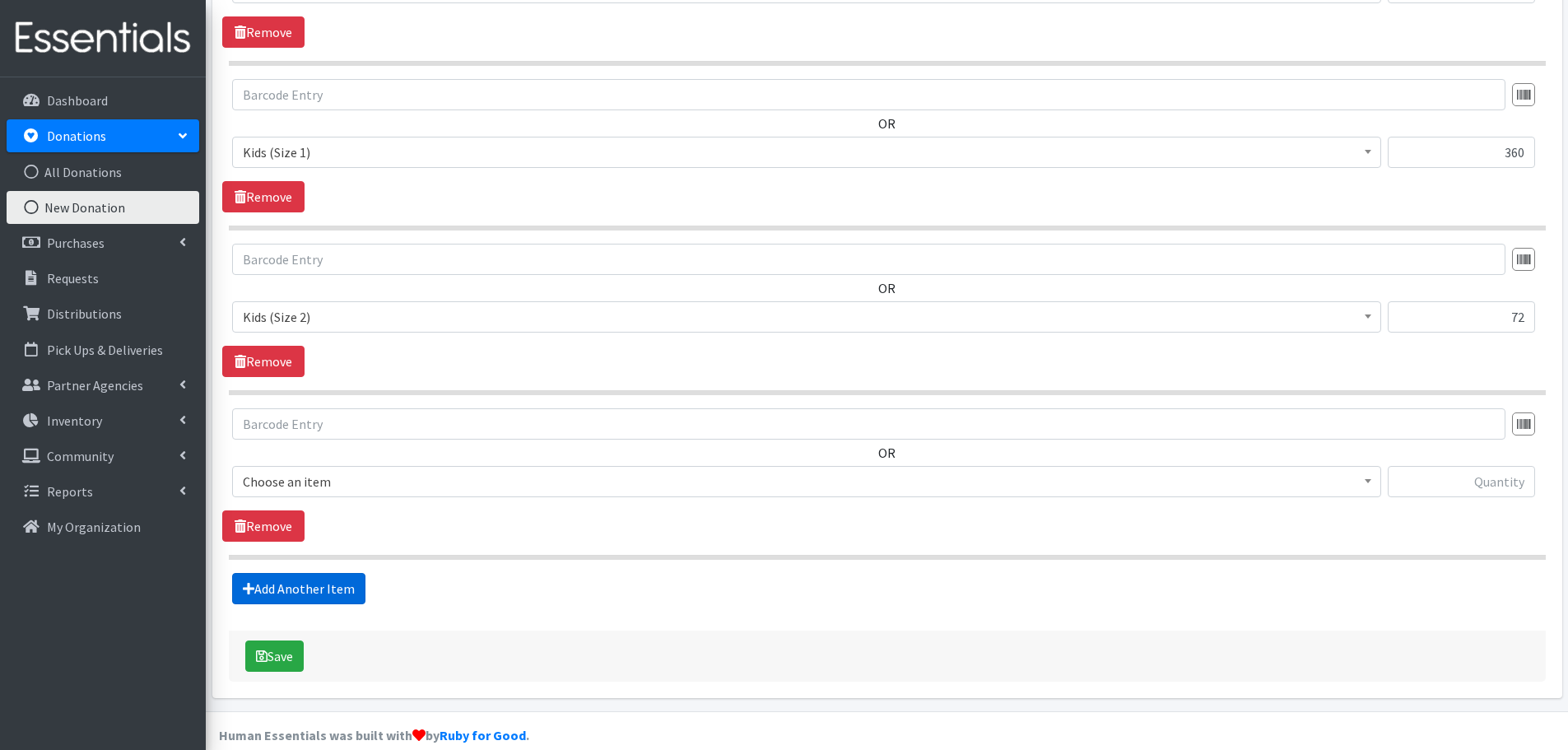
scroll to position [877, 0]
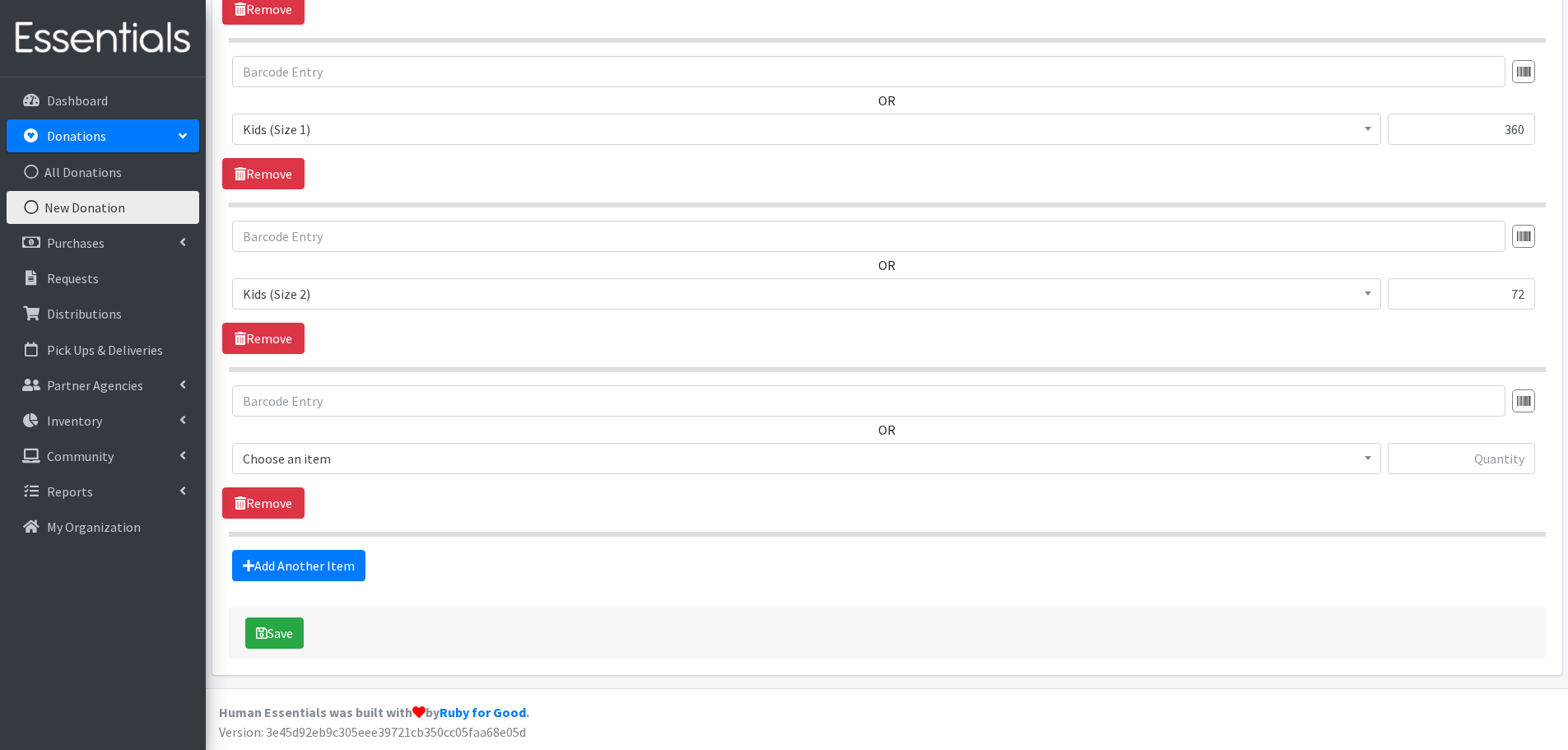
click at [292, 463] on span "Choose an item" at bounding box center [807, 458] width 1128 height 23
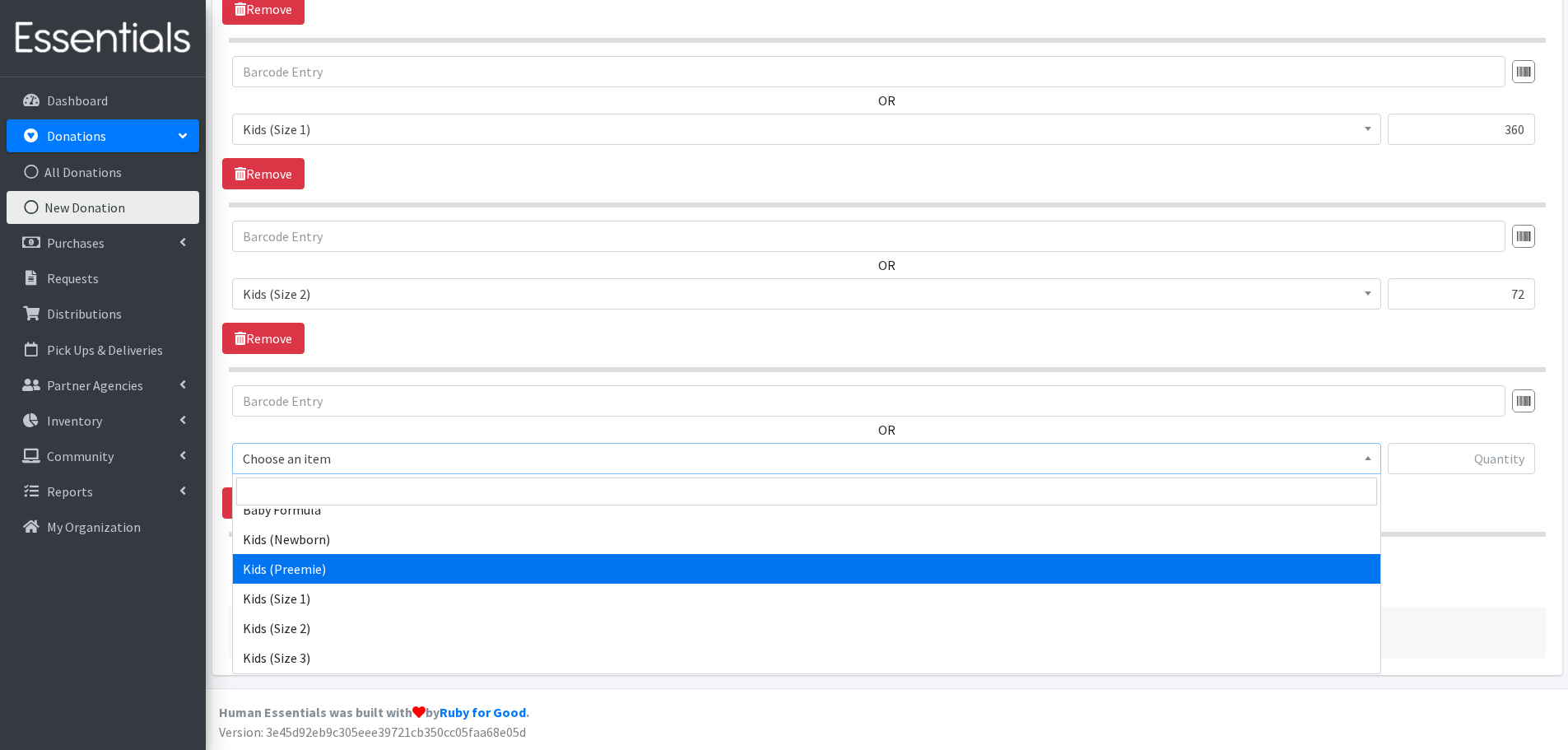
scroll to position [82, 0]
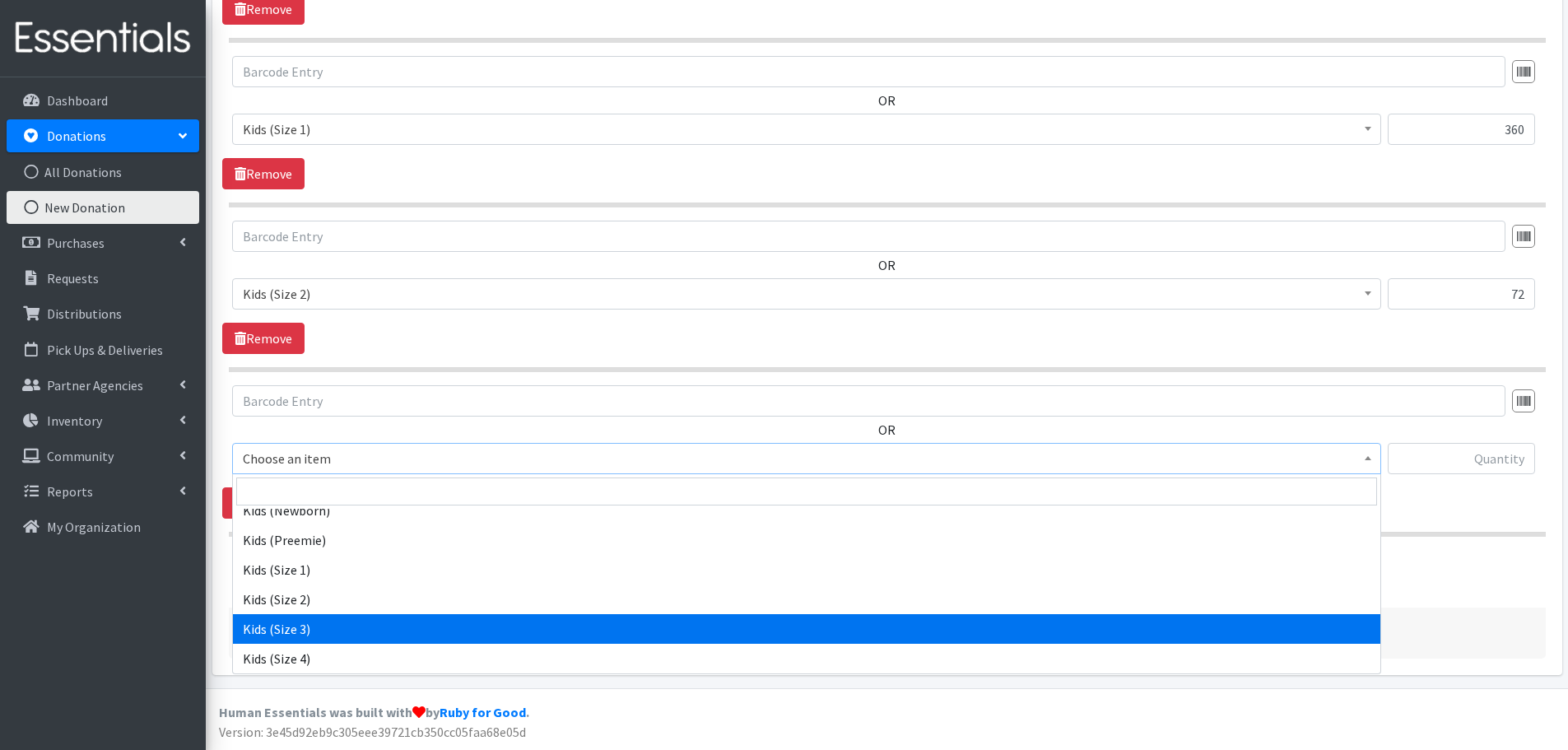
select select "442"
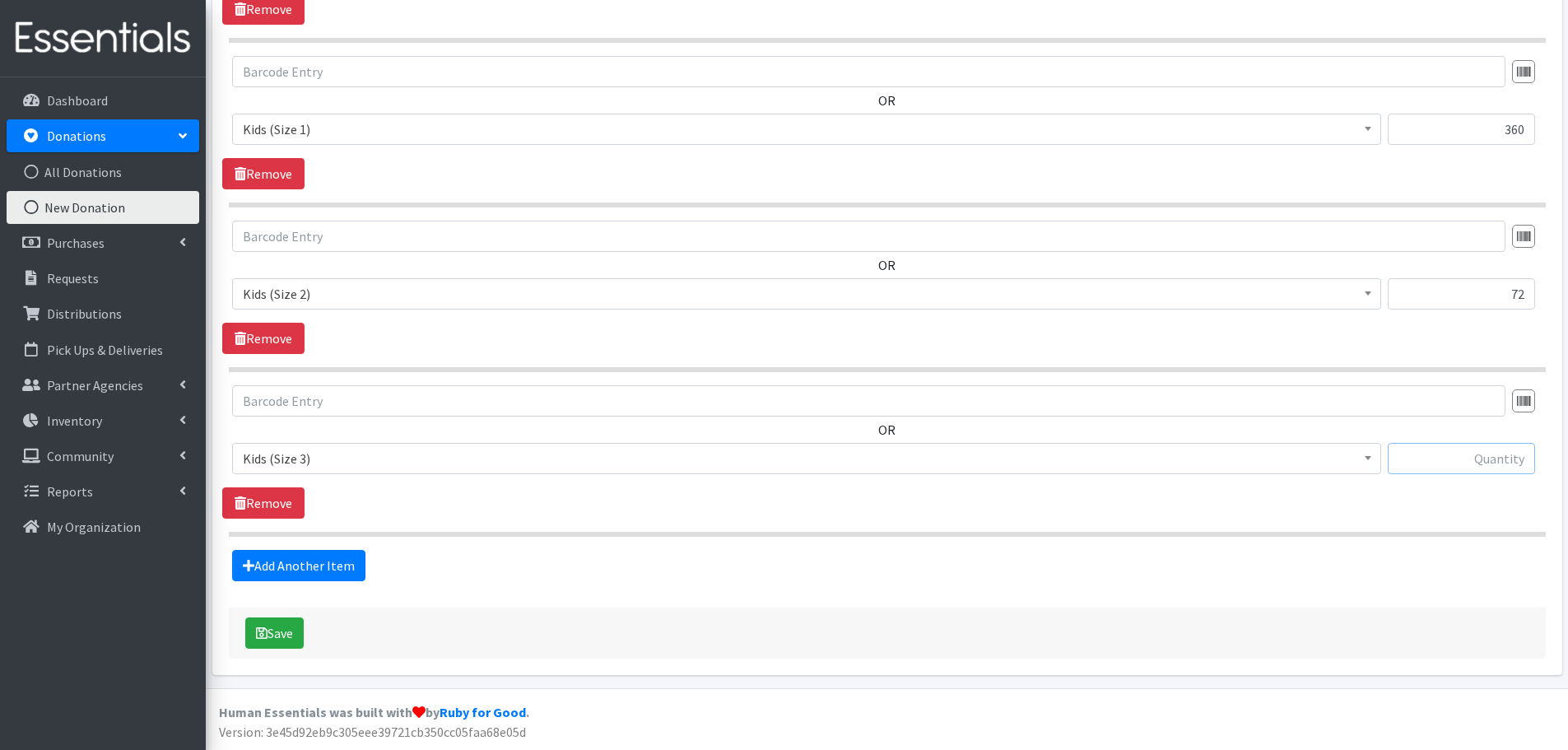
click at [1471, 468] on input "text" at bounding box center [1462, 458] width 148 height 31
type input "445"
click at [256, 559] on link "Add Another Item" at bounding box center [298, 565] width 133 height 31
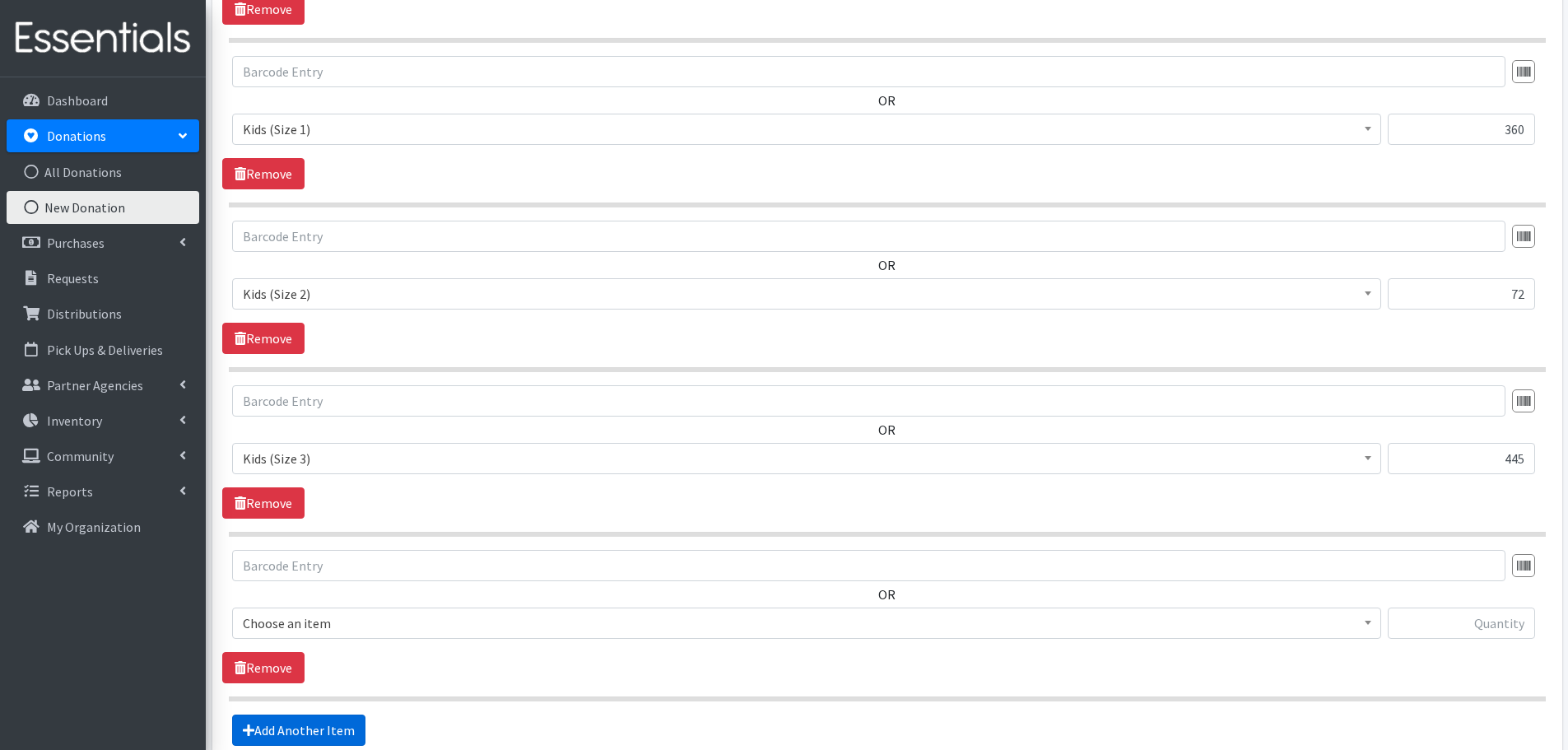
scroll to position [1041, 0]
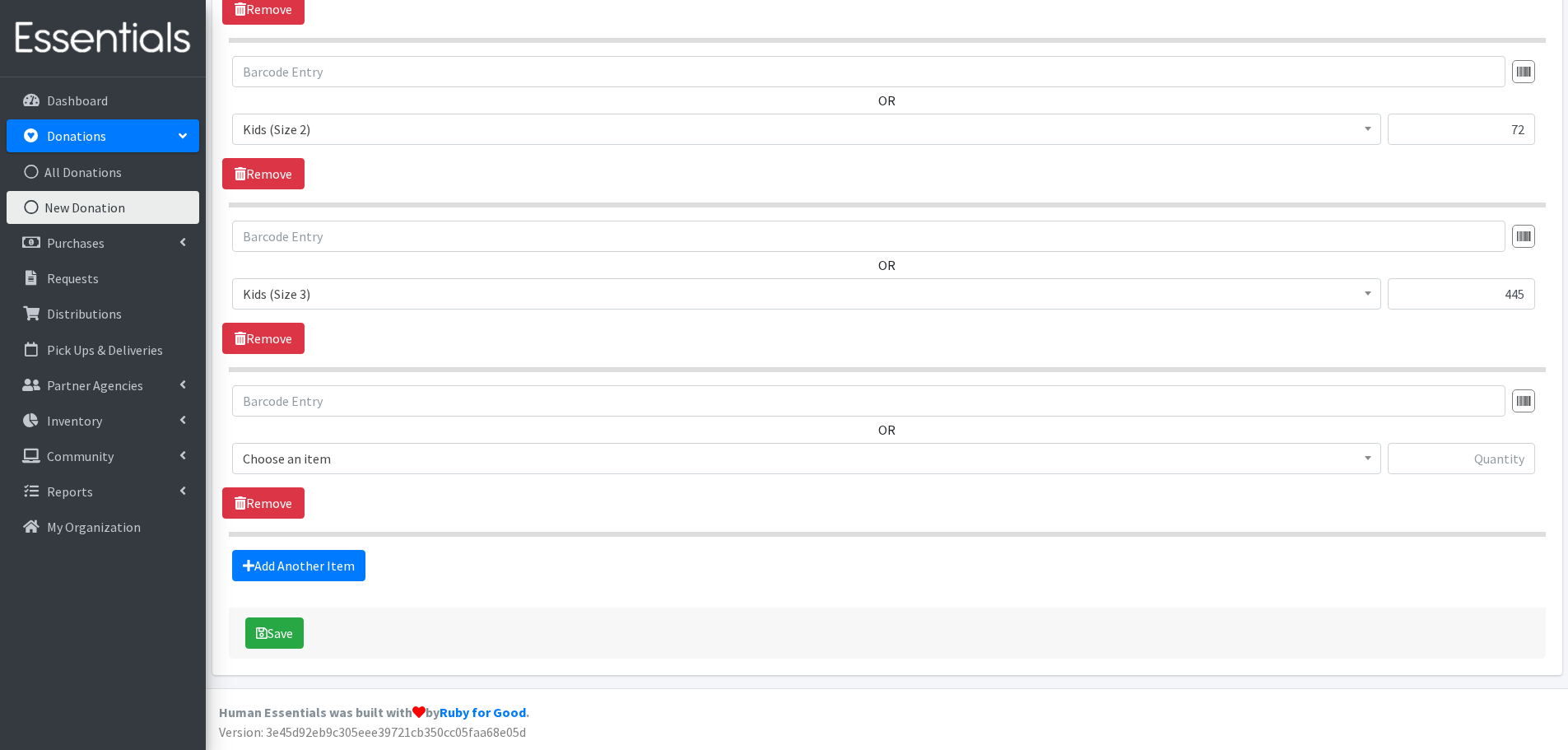
click at [252, 438] on div "OR Choose an item Baby Formula Kids (Newborn) Kids (Preemie) Kids (Size 1) Kids…" at bounding box center [887, 436] width 1330 height 102
click at [263, 468] on span "Choose an item" at bounding box center [807, 458] width 1128 height 23
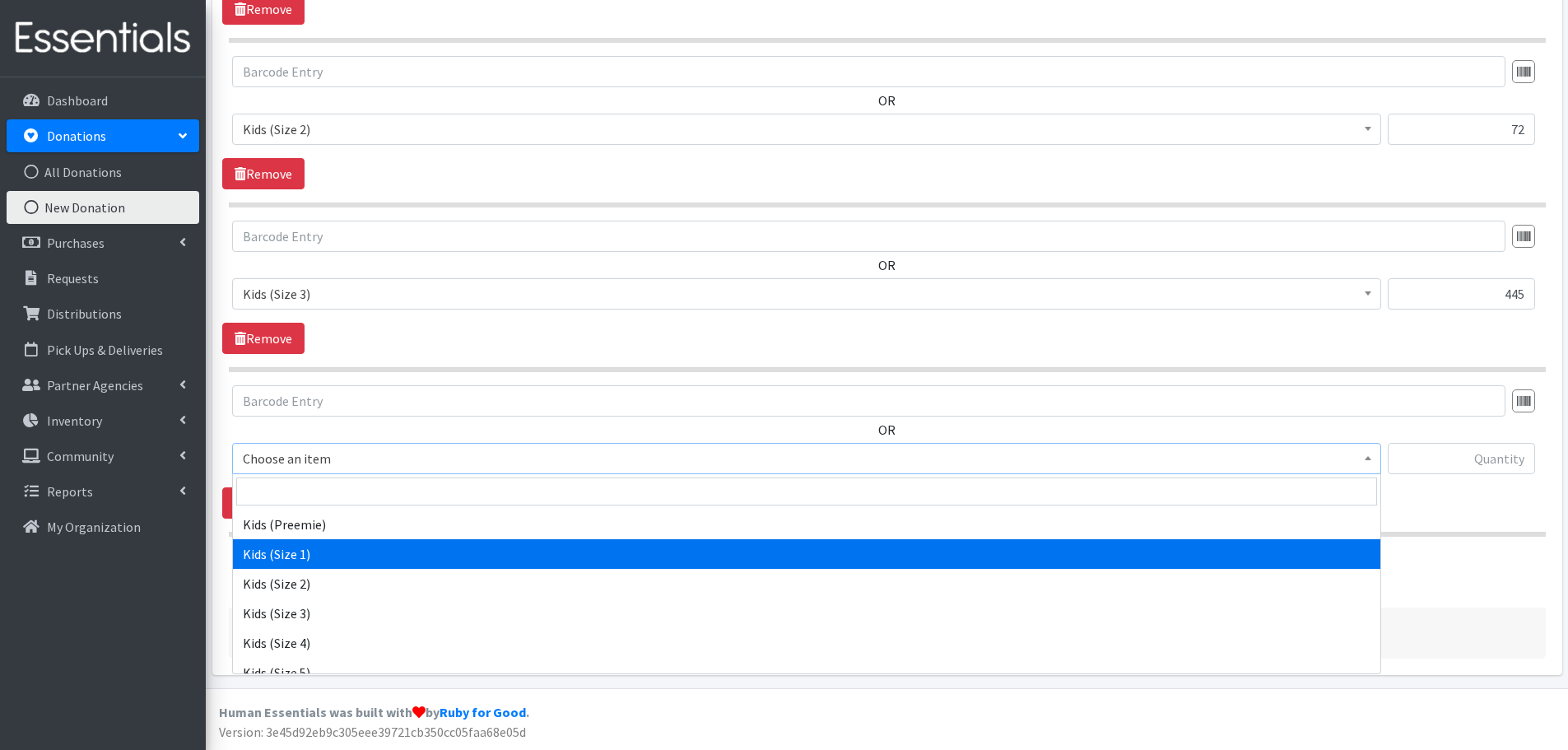
scroll to position [165, 0]
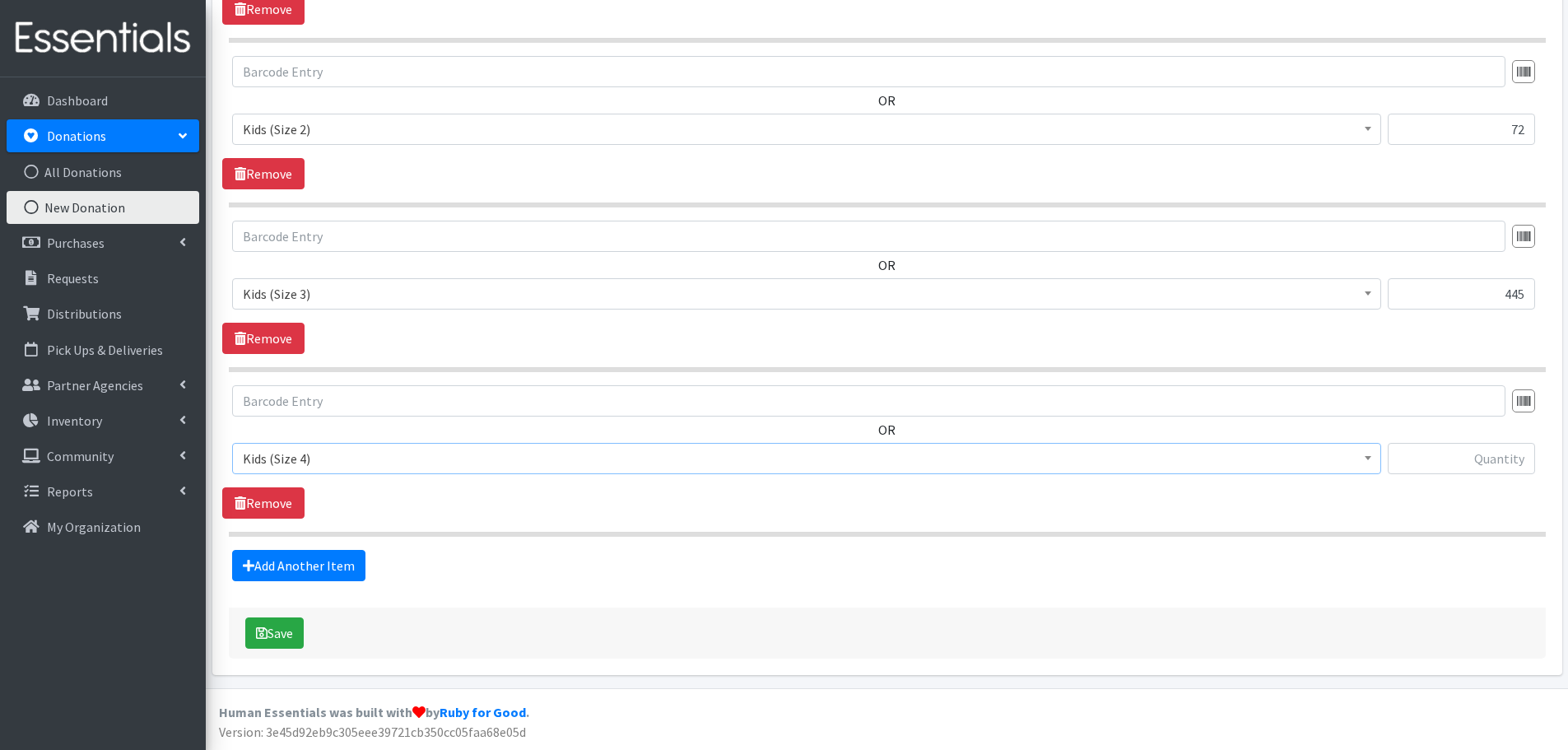
select select "459"
click at [1455, 465] on input "text" at bounding box center [1462, 458] width 148 height 31
type input "226"
click at [312, 553] on link "Add Another Item" at bounding box center [298, 565] width 133 height 31
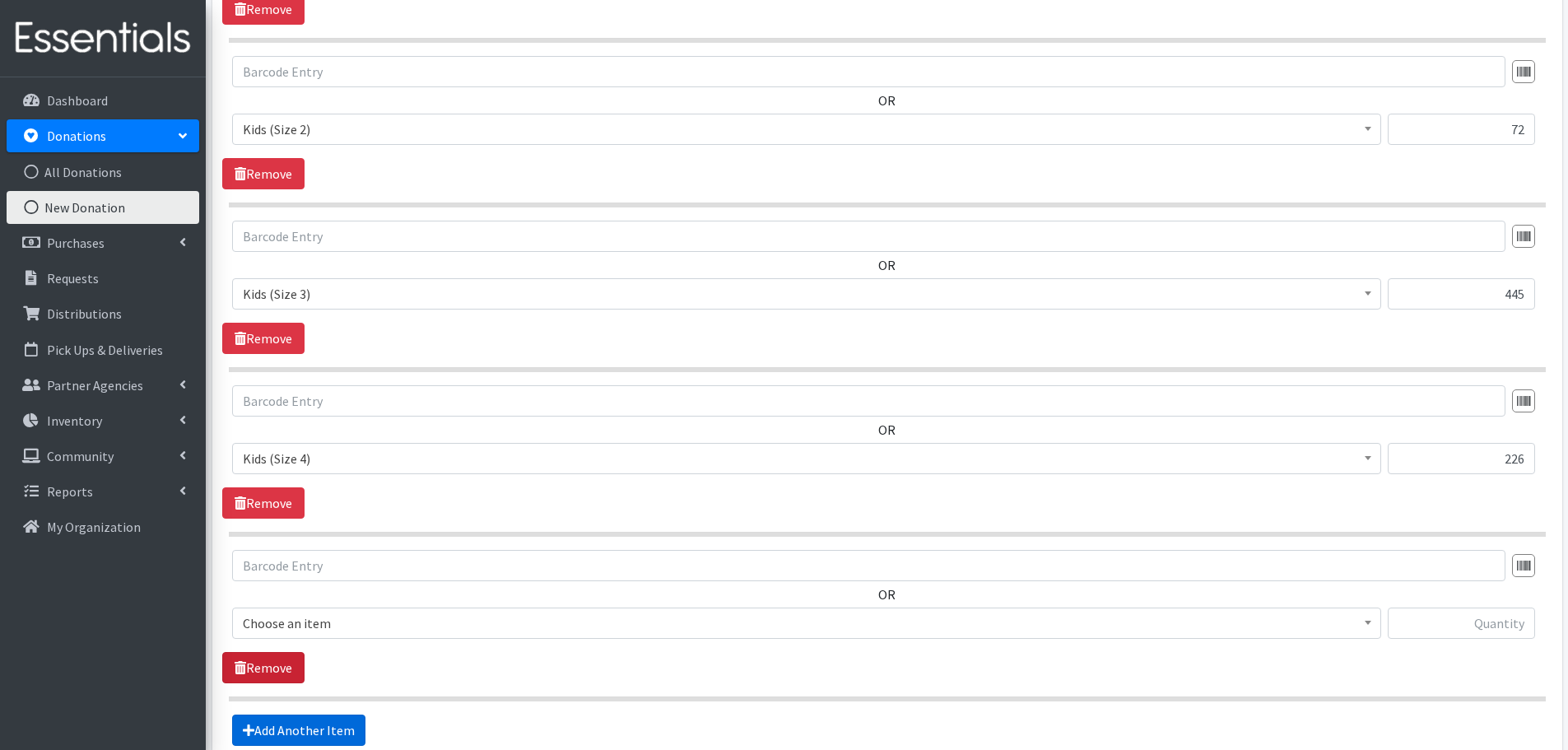
scroll to position [1206, 0]
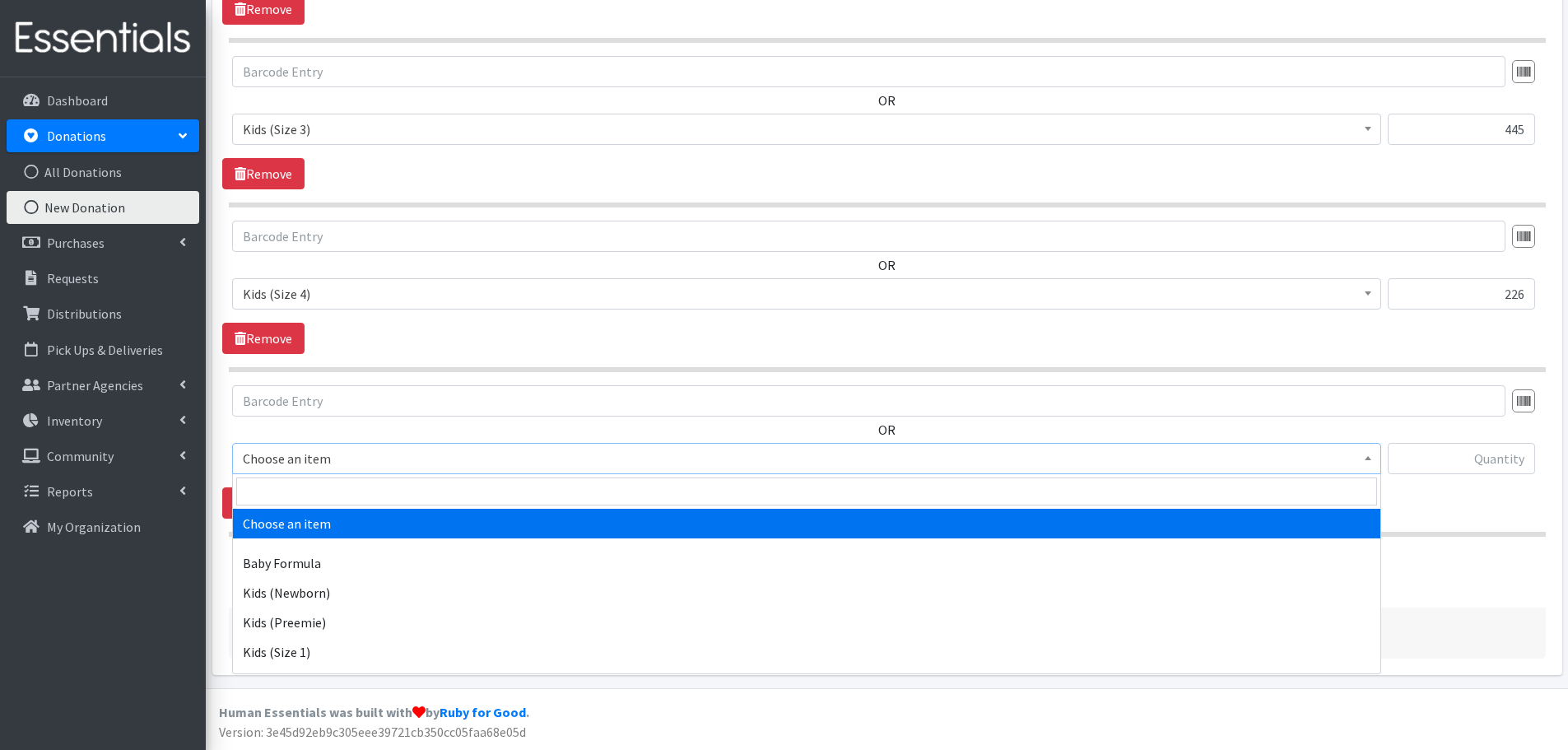
click at [293, 452] on span "Choose an item" at bounding box center [807, 458] width 1128 height 23
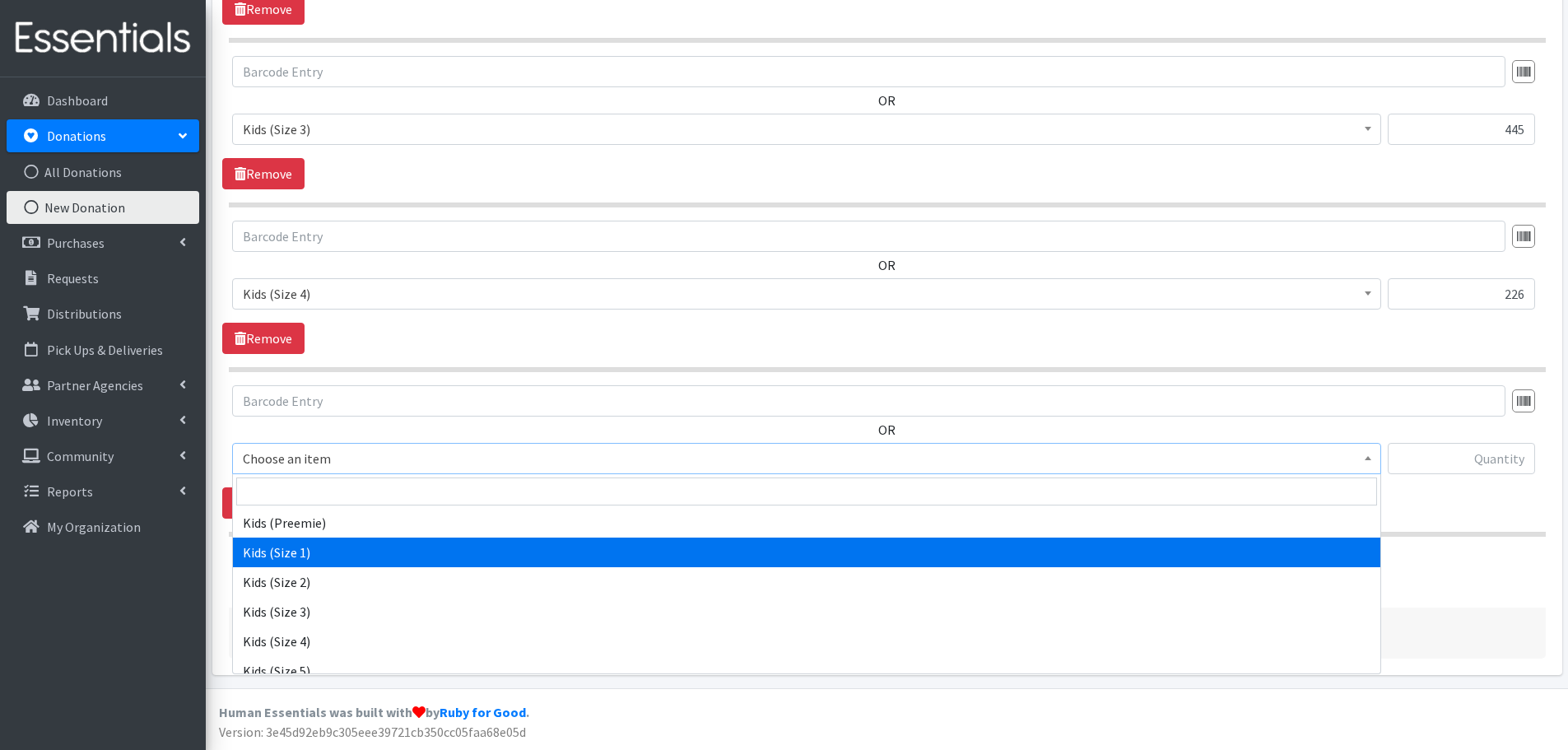
scroll to position [247, 0]
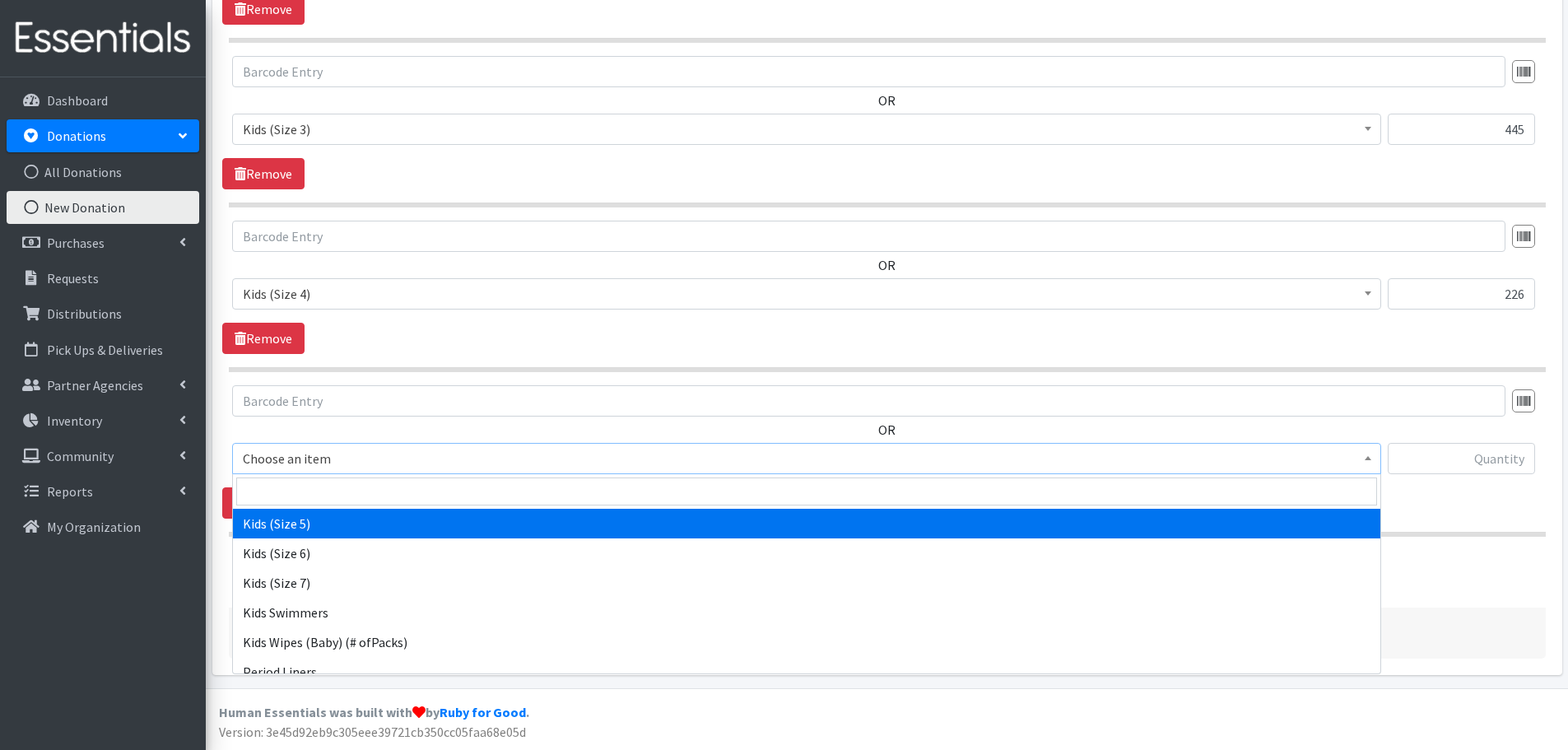
select select "460"
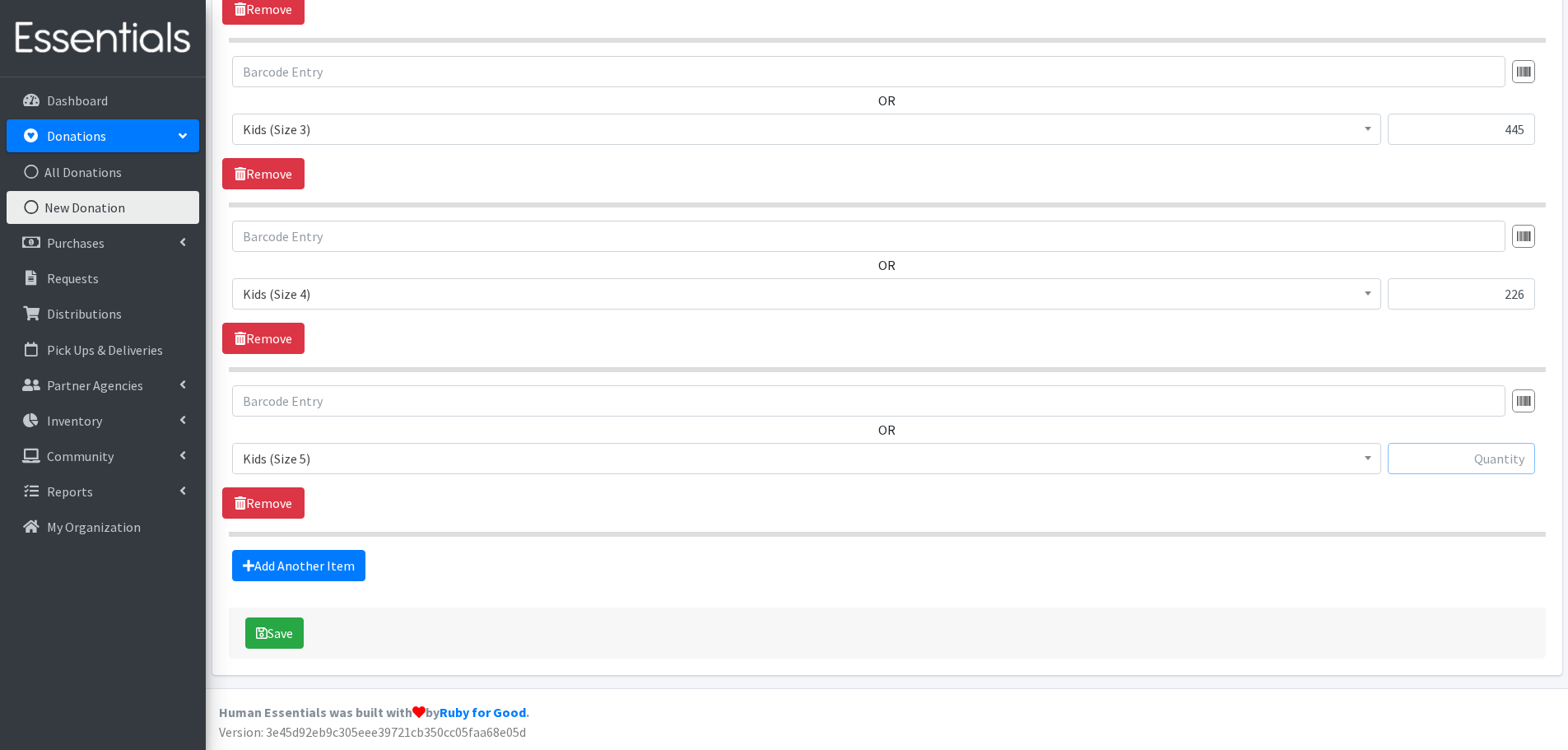
click at [1438, 469] on input "text" at bounding box center [1462, 458] width 148 height 31
type input "112"
click at [246, 557] on link "Add Another Item" at bounding box center [298, 565] width 133 height 31
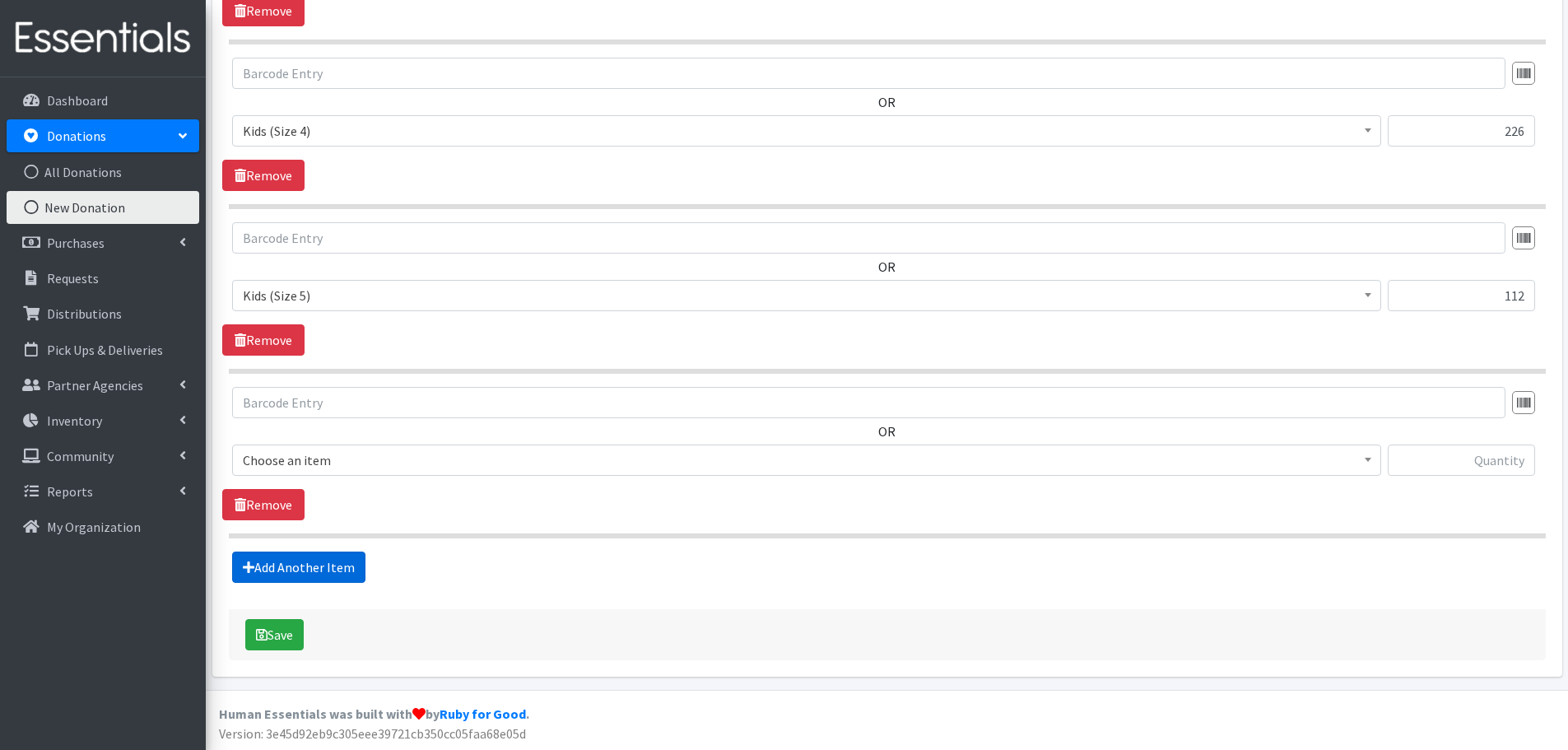
scroll to position [1370, 0]
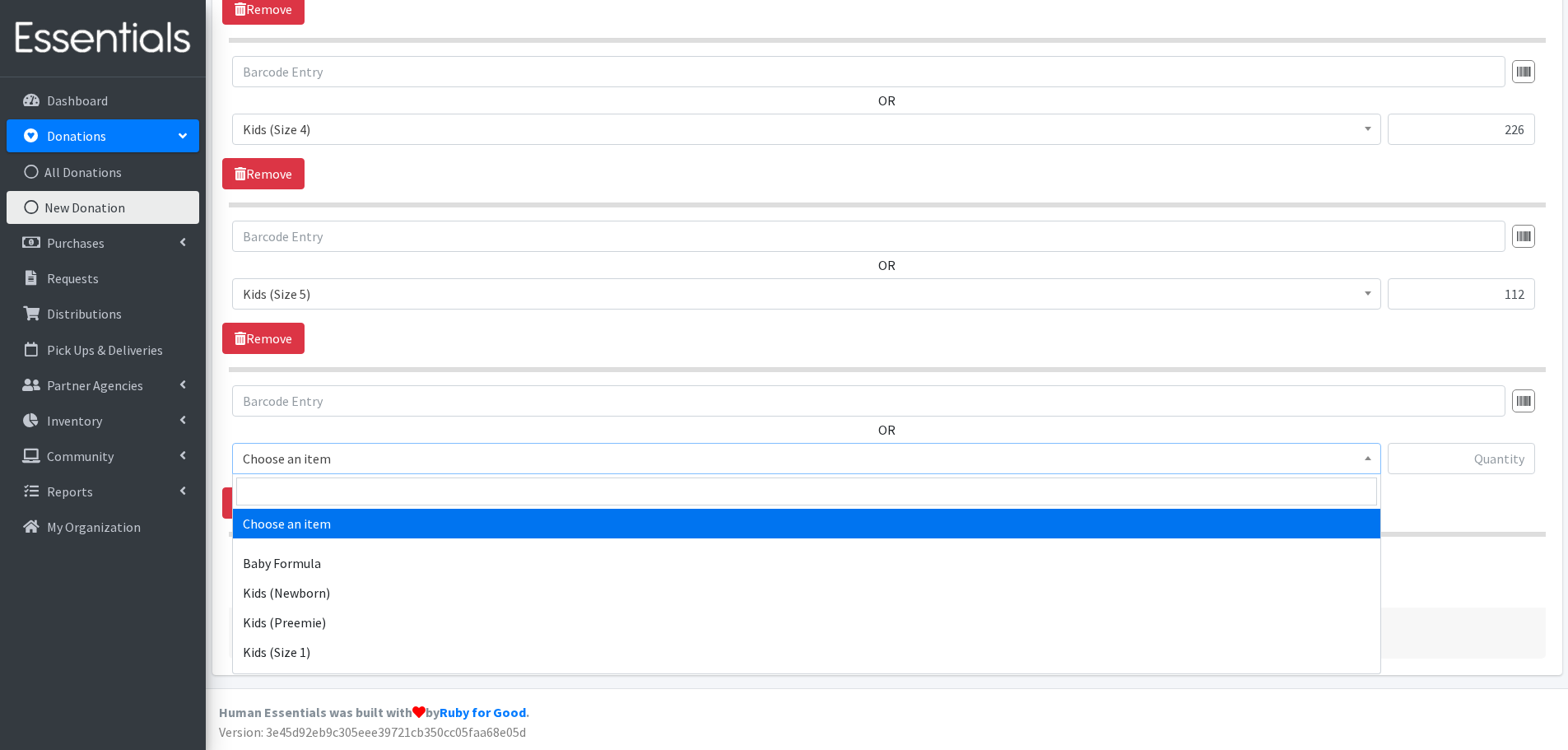
click at [276, 452] on span "Choose an item" at bounding box center [807, 458] width 1128 height 23
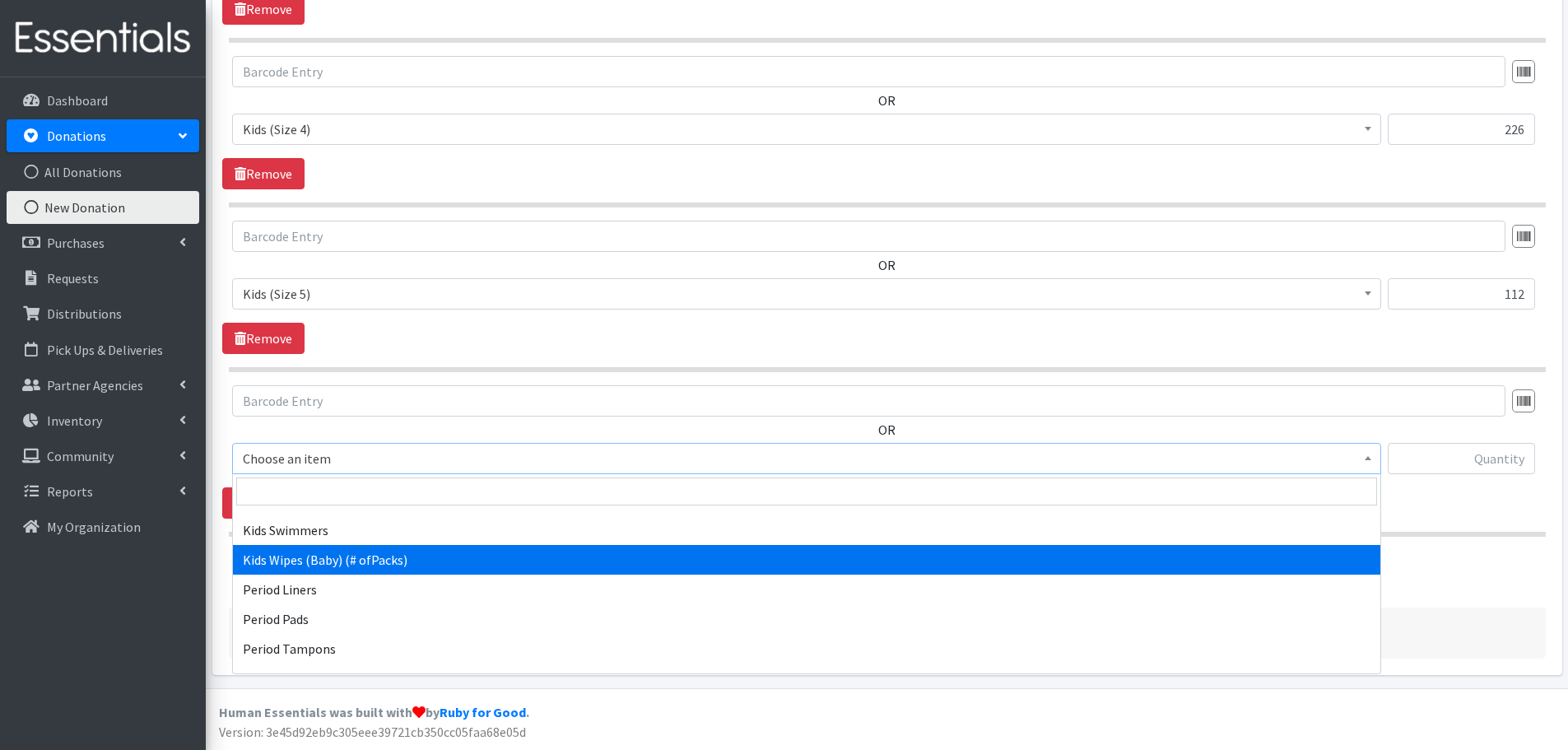
scroll to position [247, 0]
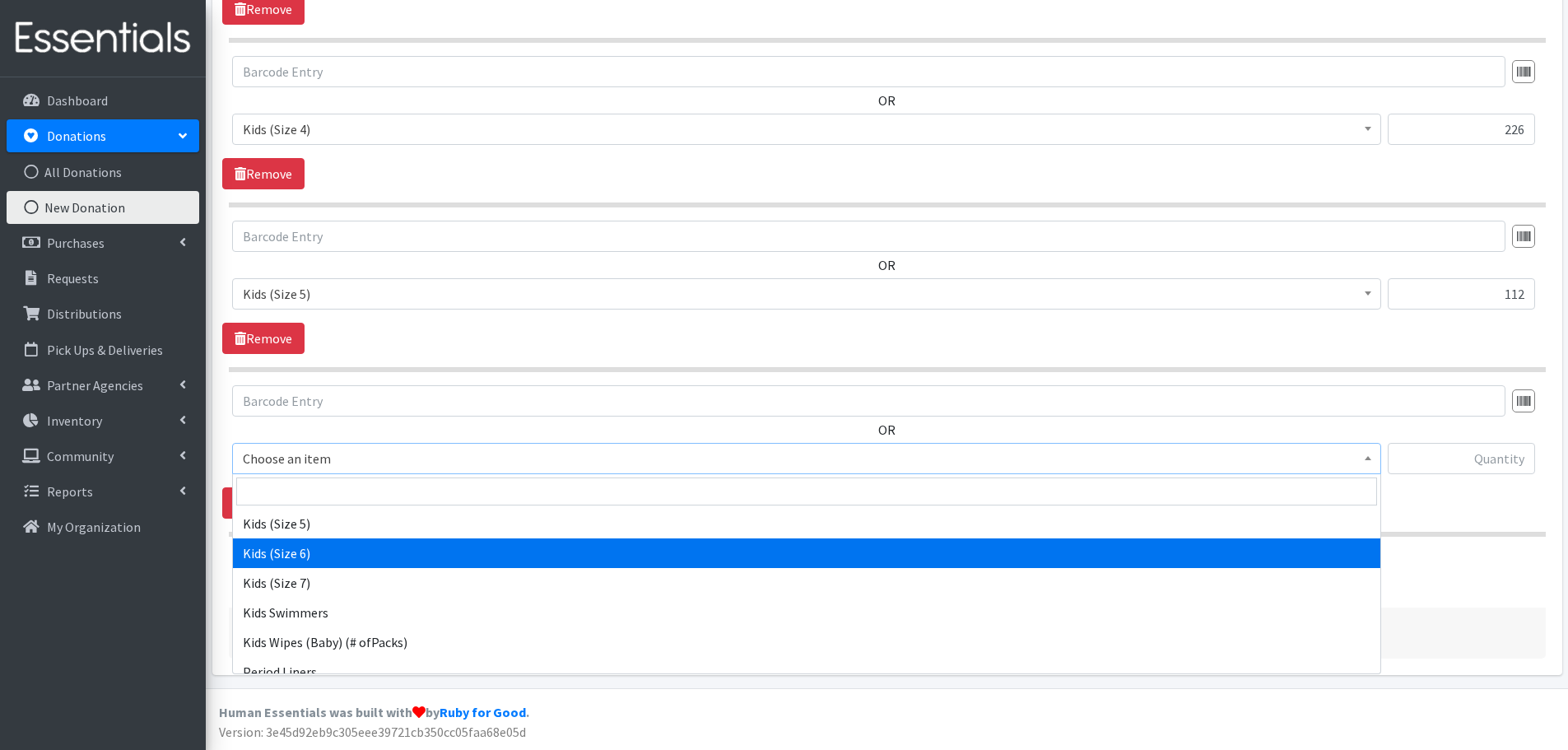
select select "462"
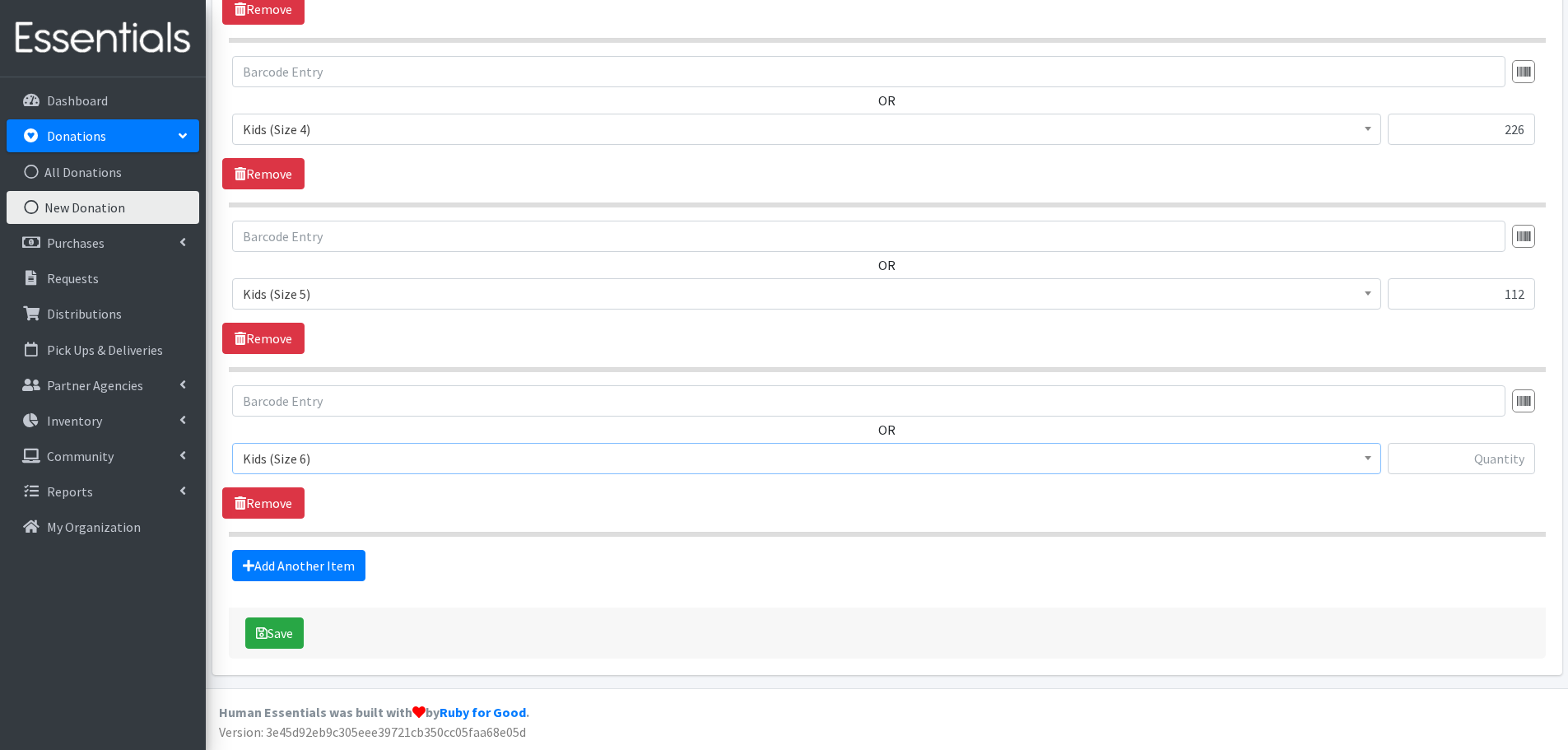
click at [1427, 440] on div "OR Choose an item Baby Formula Kids (Newborn) Kids (Preemie) Kids (Size 1) Kids…" at bounding box center [887, 436] width 1330 height 102
click at [1437, 452] on input "text" at bounding box center [1462, 458] width 148 height 31
type input "138"
click at [295, 559] on link "Add Another Item" at bounding box center [298, 565] width 133 height 31
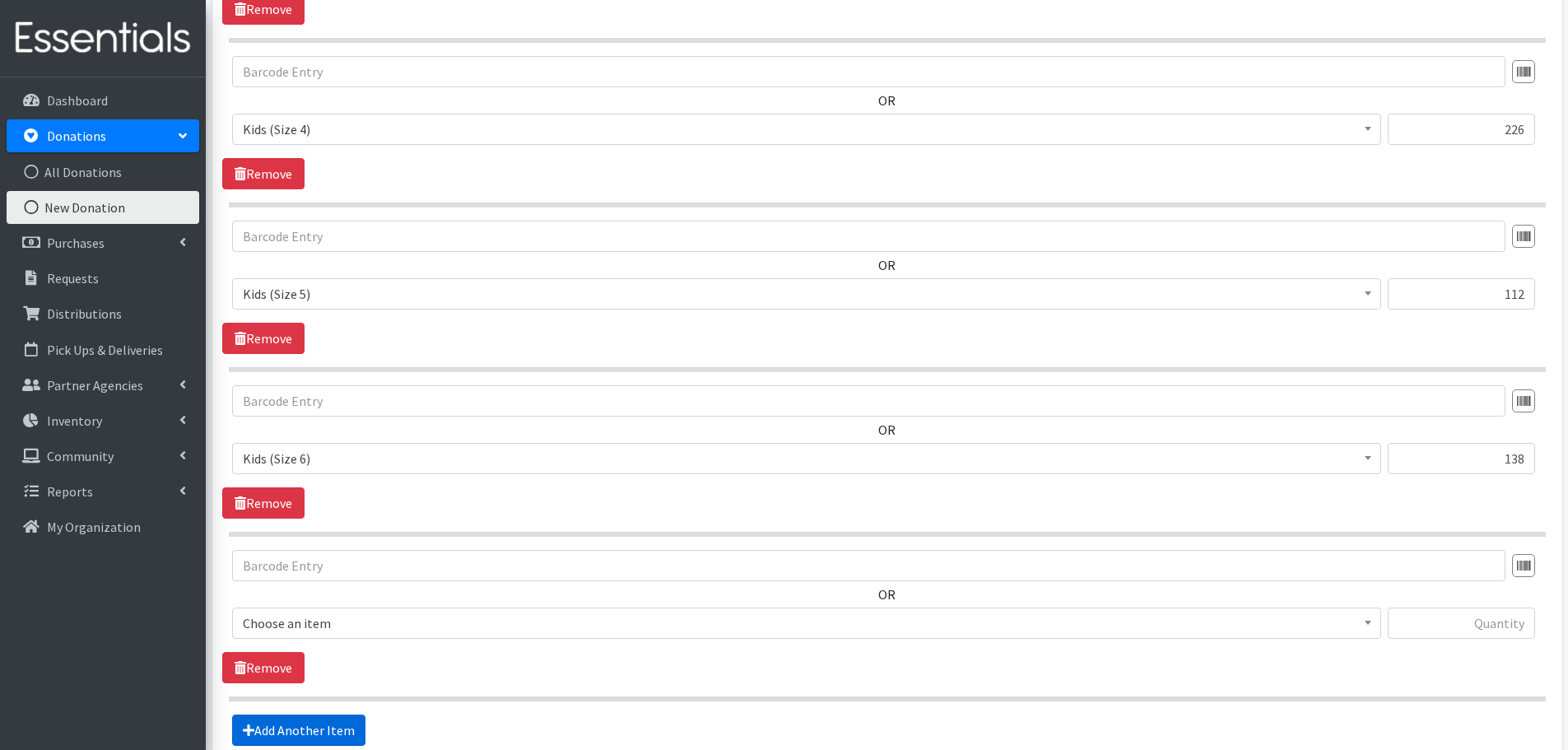
scroll to position [1535, 0]
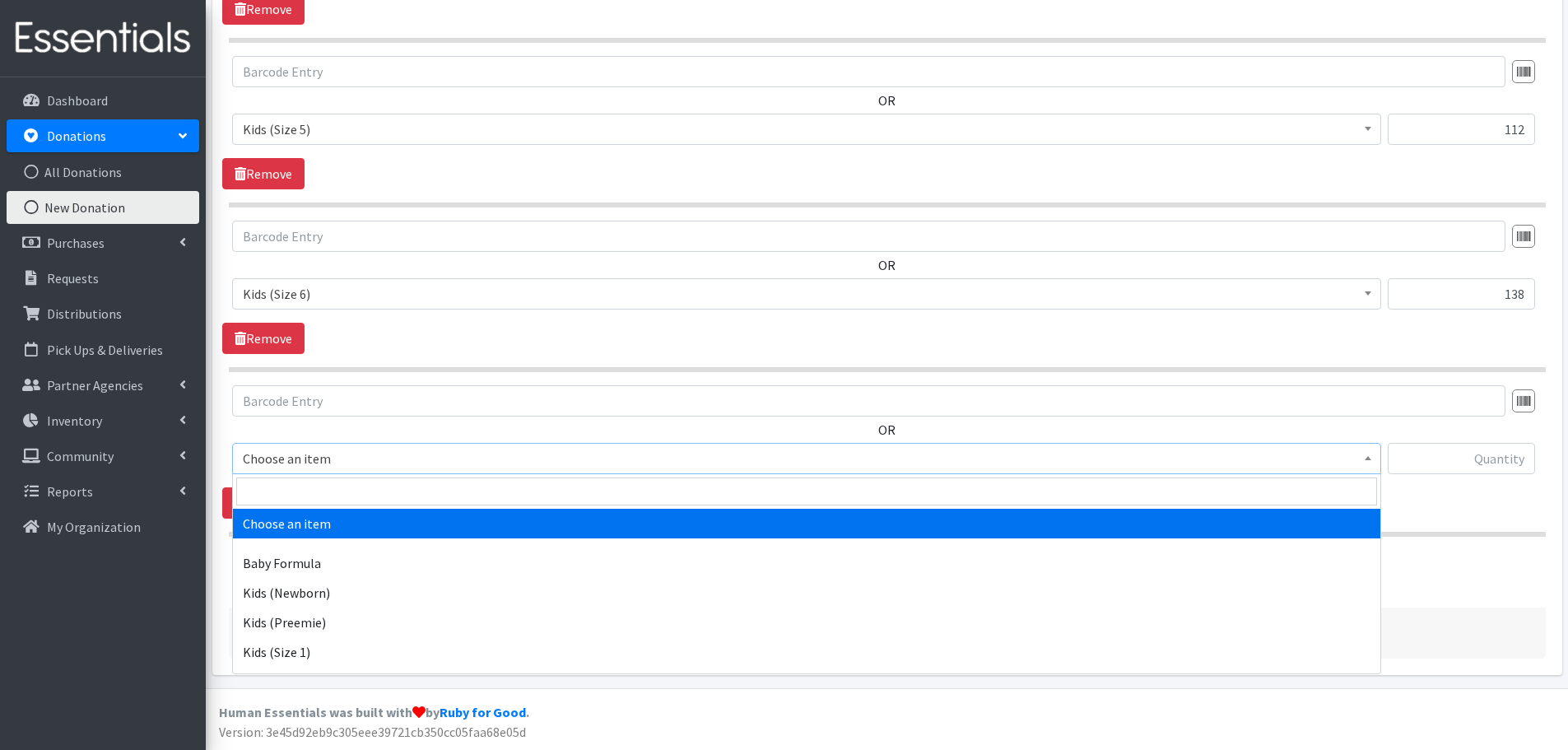
click at [302, 465] on span "Choose an item" at bounding box center [807, 458] width 1128 height 23
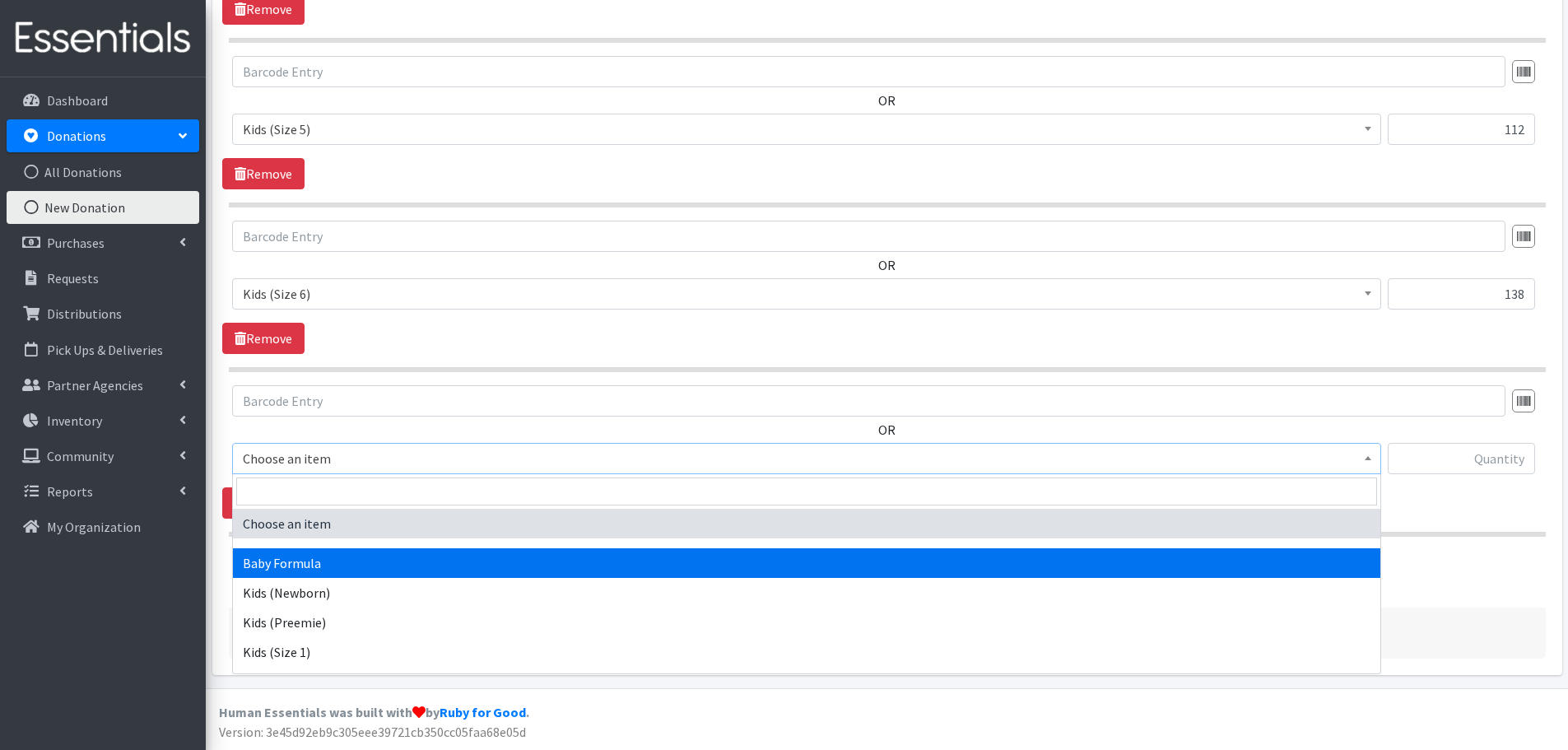
select select "3871"
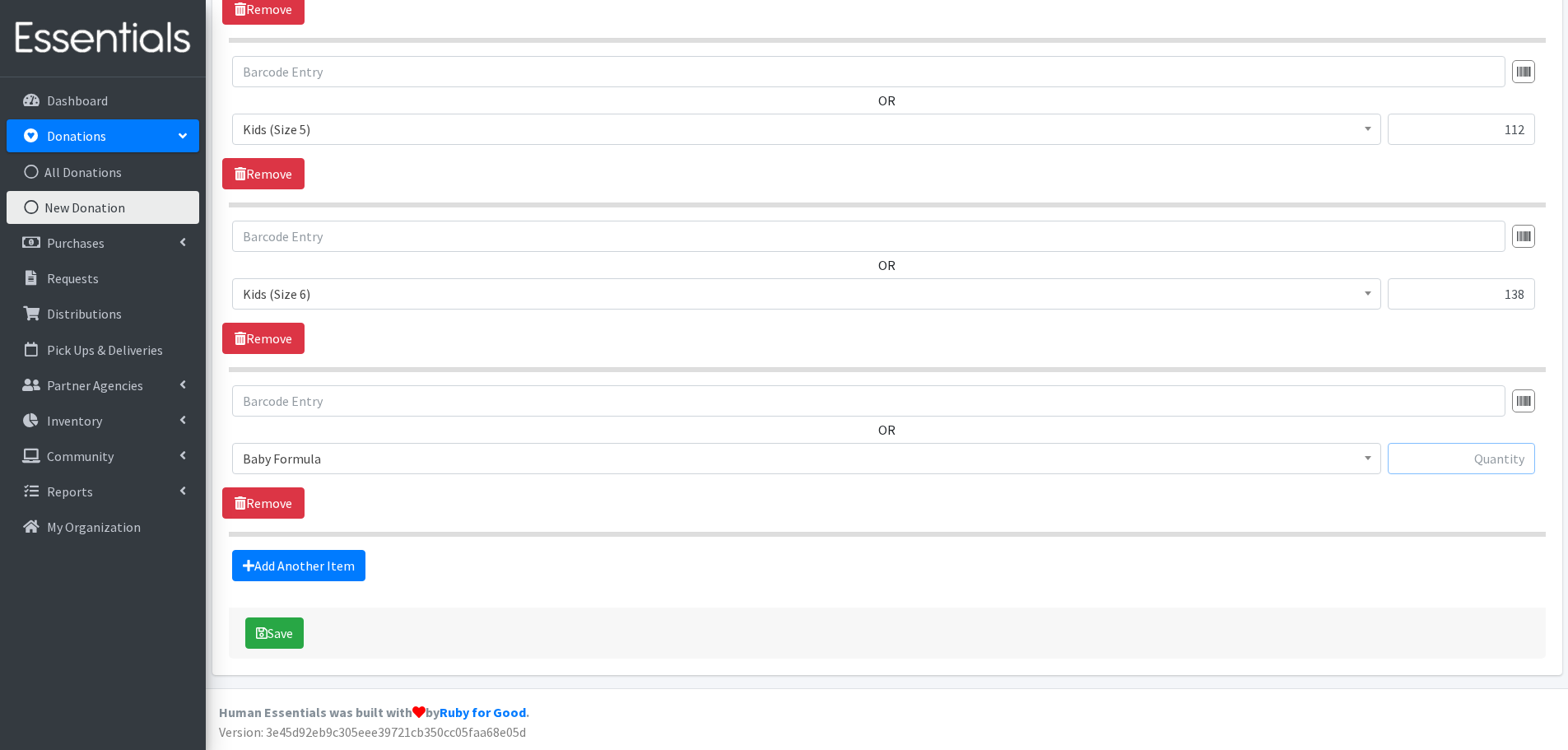
click at [1443, 446] on input "text" at bounding box center [1462, 458] width 148 height 31
type input "20"
click at [345, 562] on link "Add Another Item" at bounding box center [298, 565] width 133 height 31
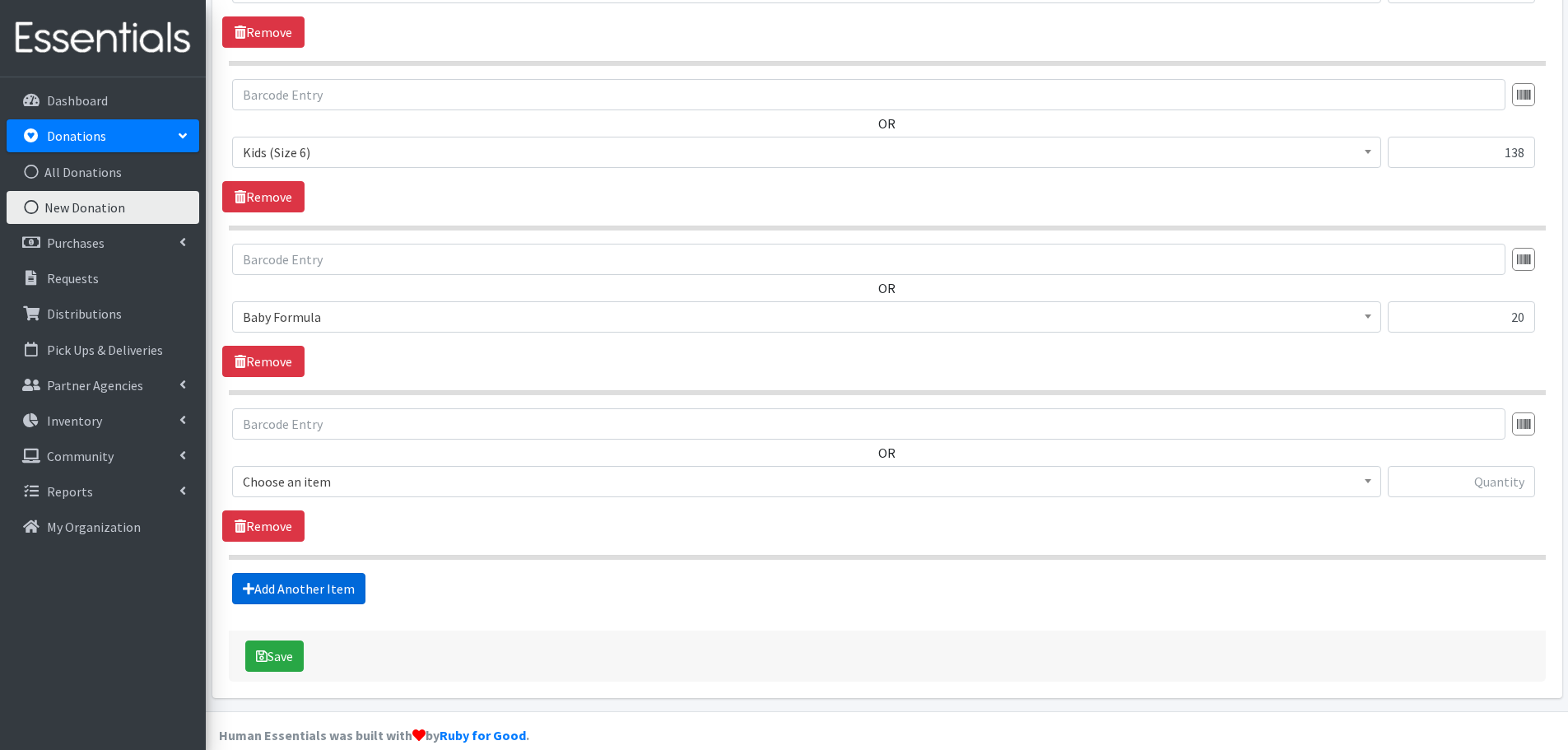
scroll to position [1700, 0]
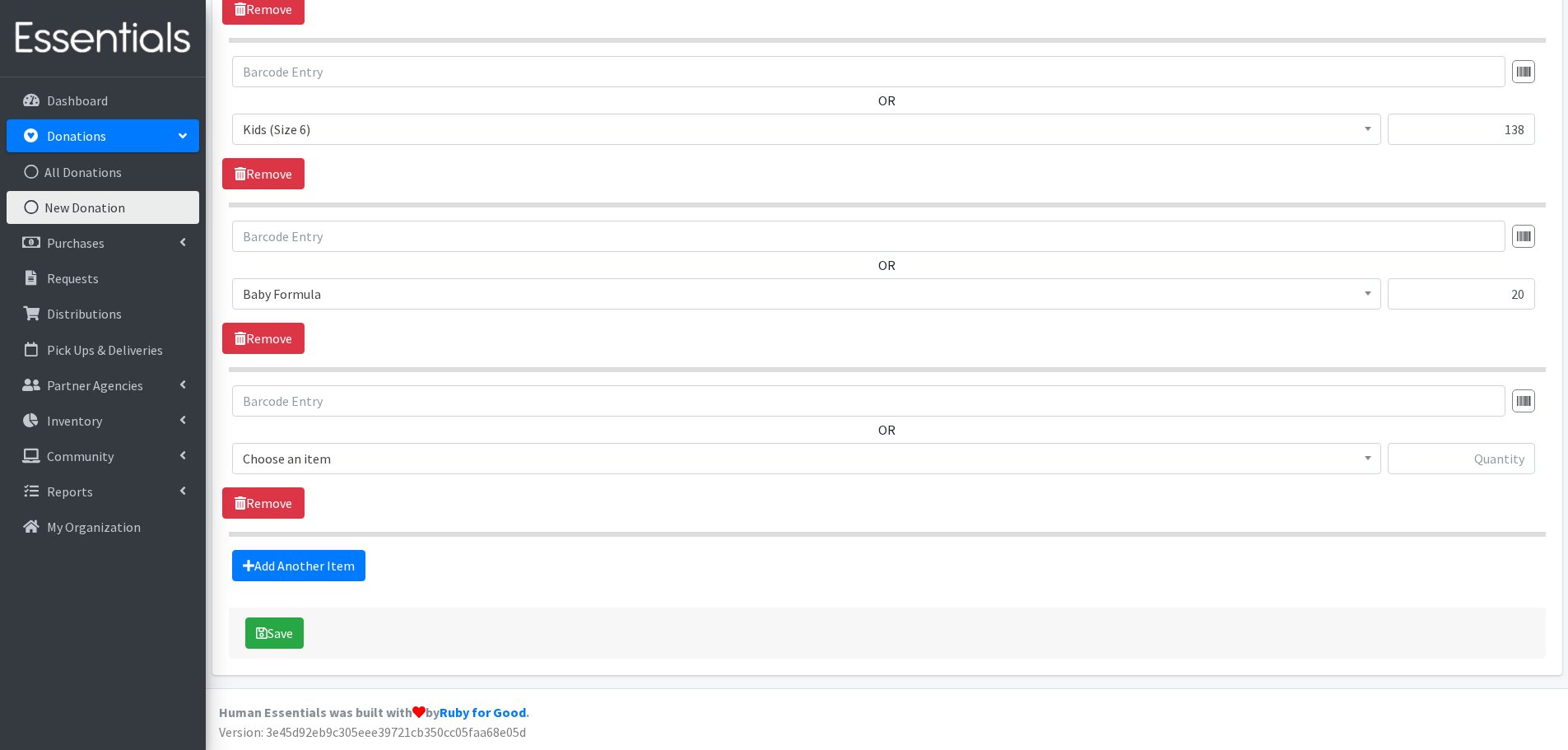
click at [281, 465] on span "Choose an item" at bounding box center [807, 458] width 1128 height 23
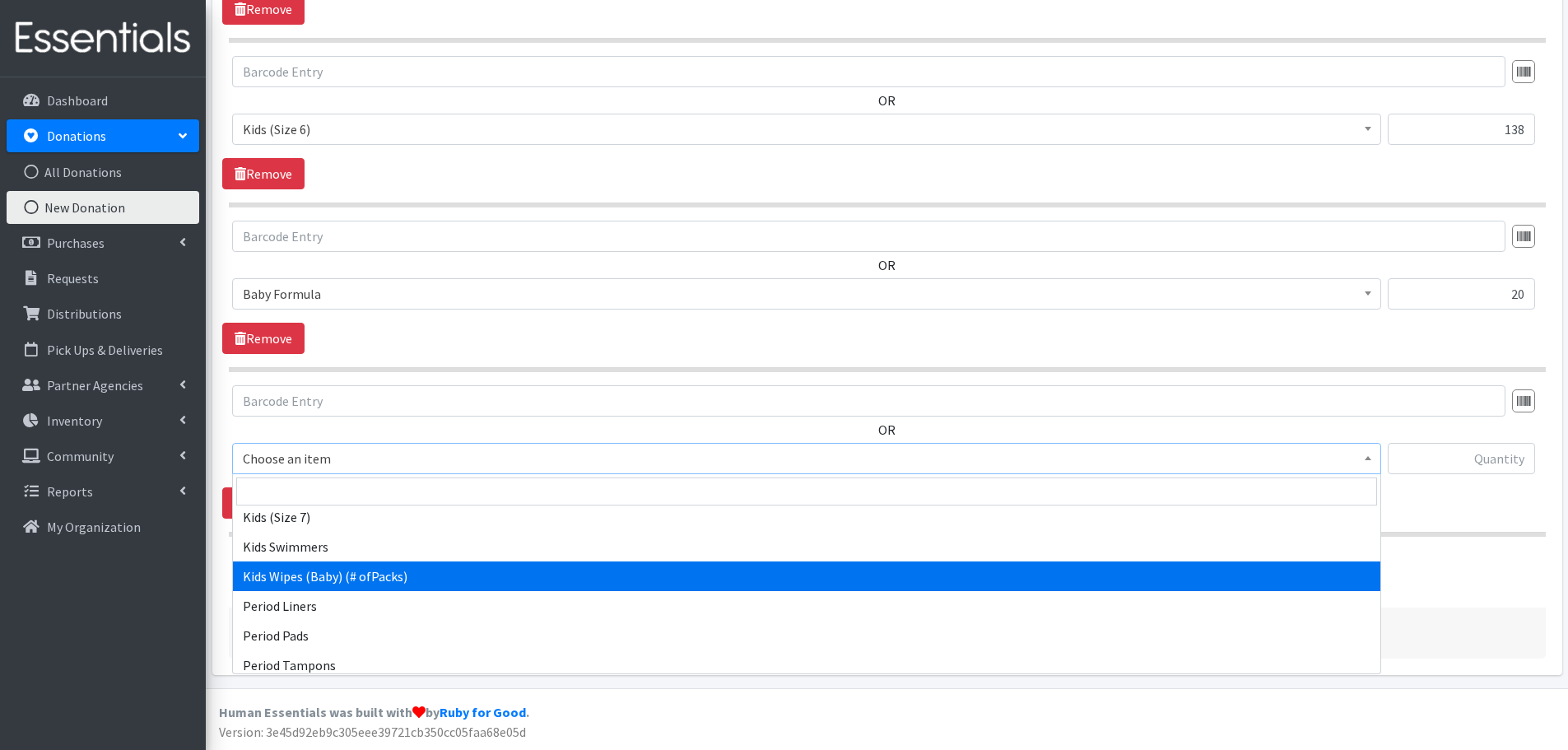
scroll to position [467, 0]
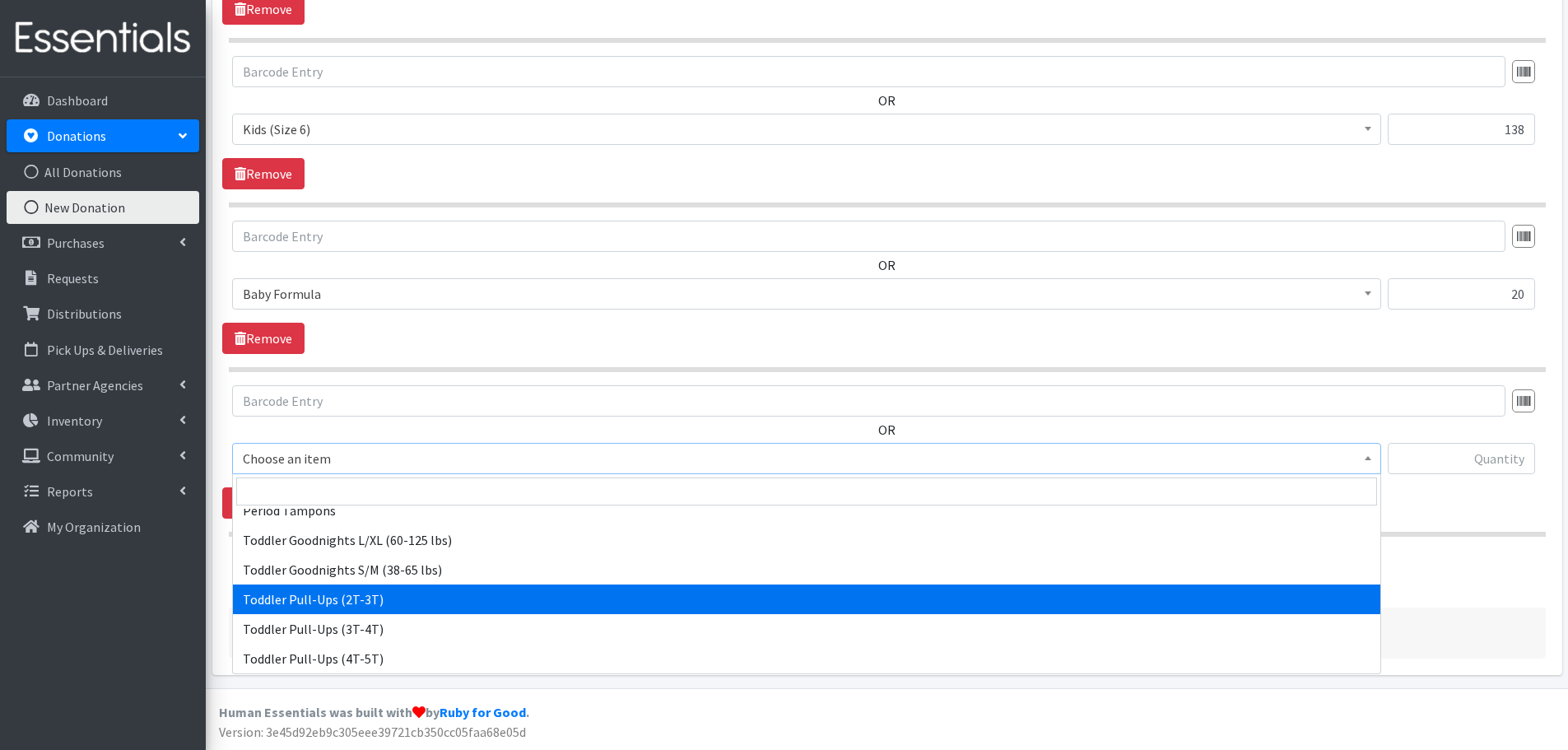
select select "444"
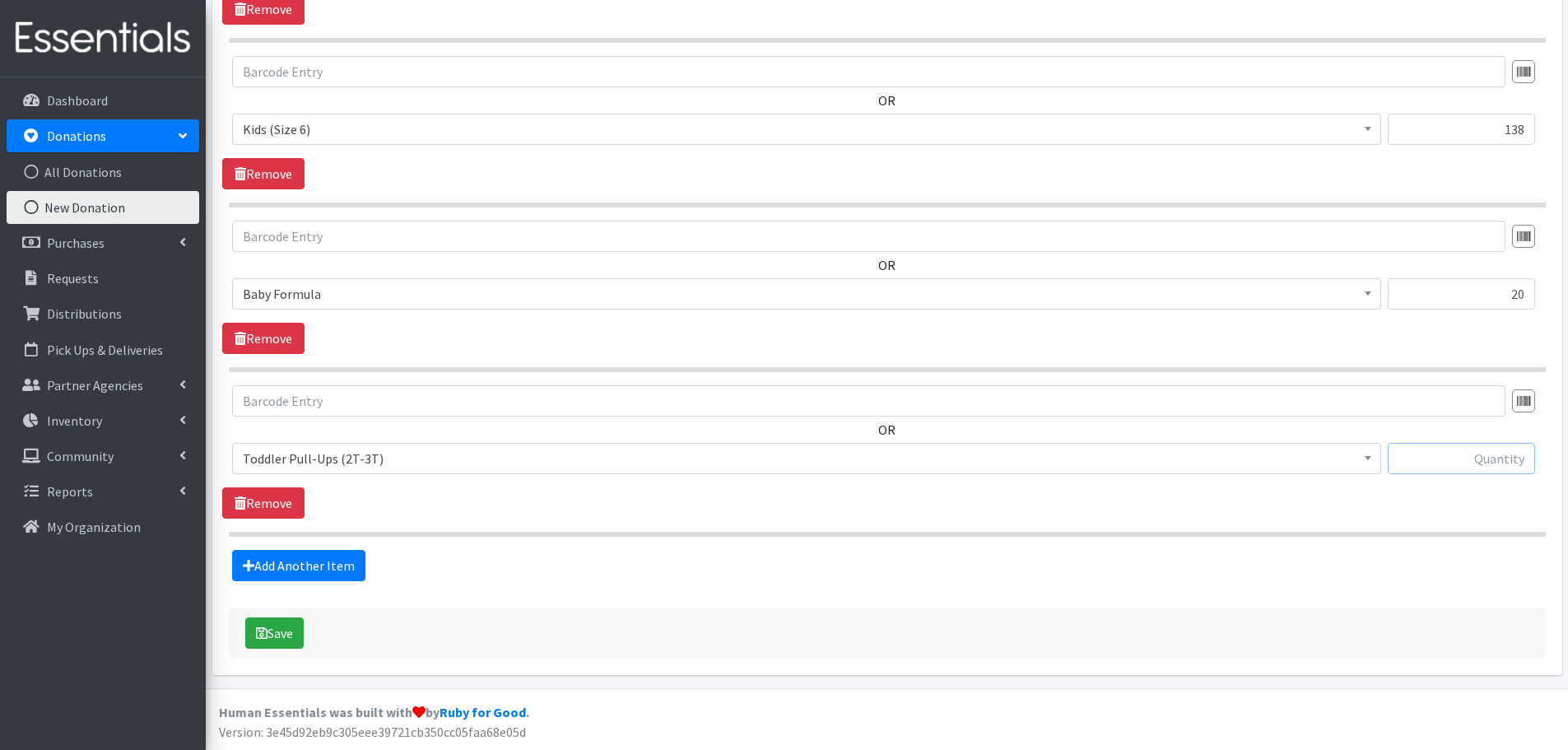
click at [1432, 452] on input "text" at bounding box center [1462, 458] width 148 height 31
type input "173"
click at [332, 567] on link "Add Another Item" at bounding box center [298, 565] width 133 height 31
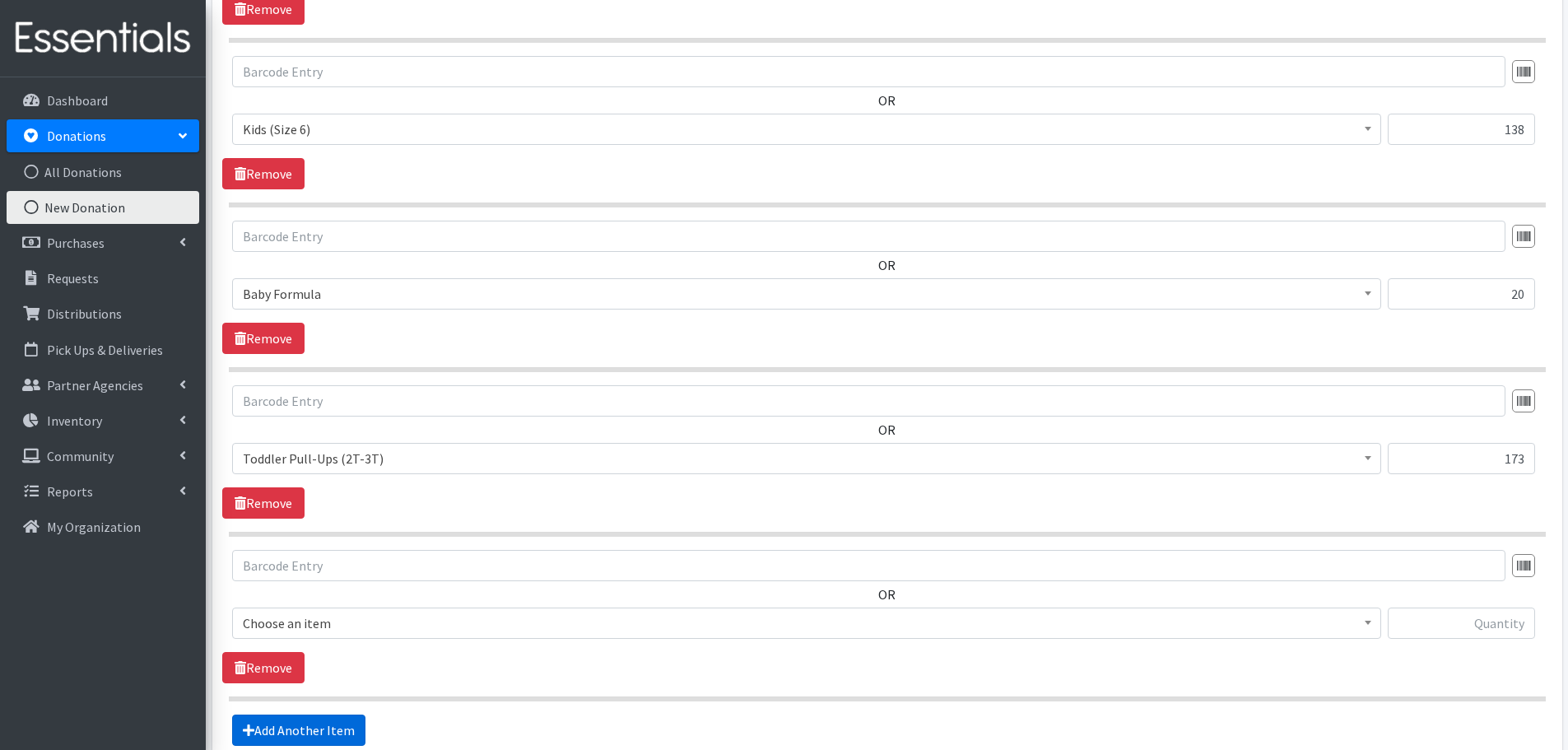
scroll to position [1864, 0]
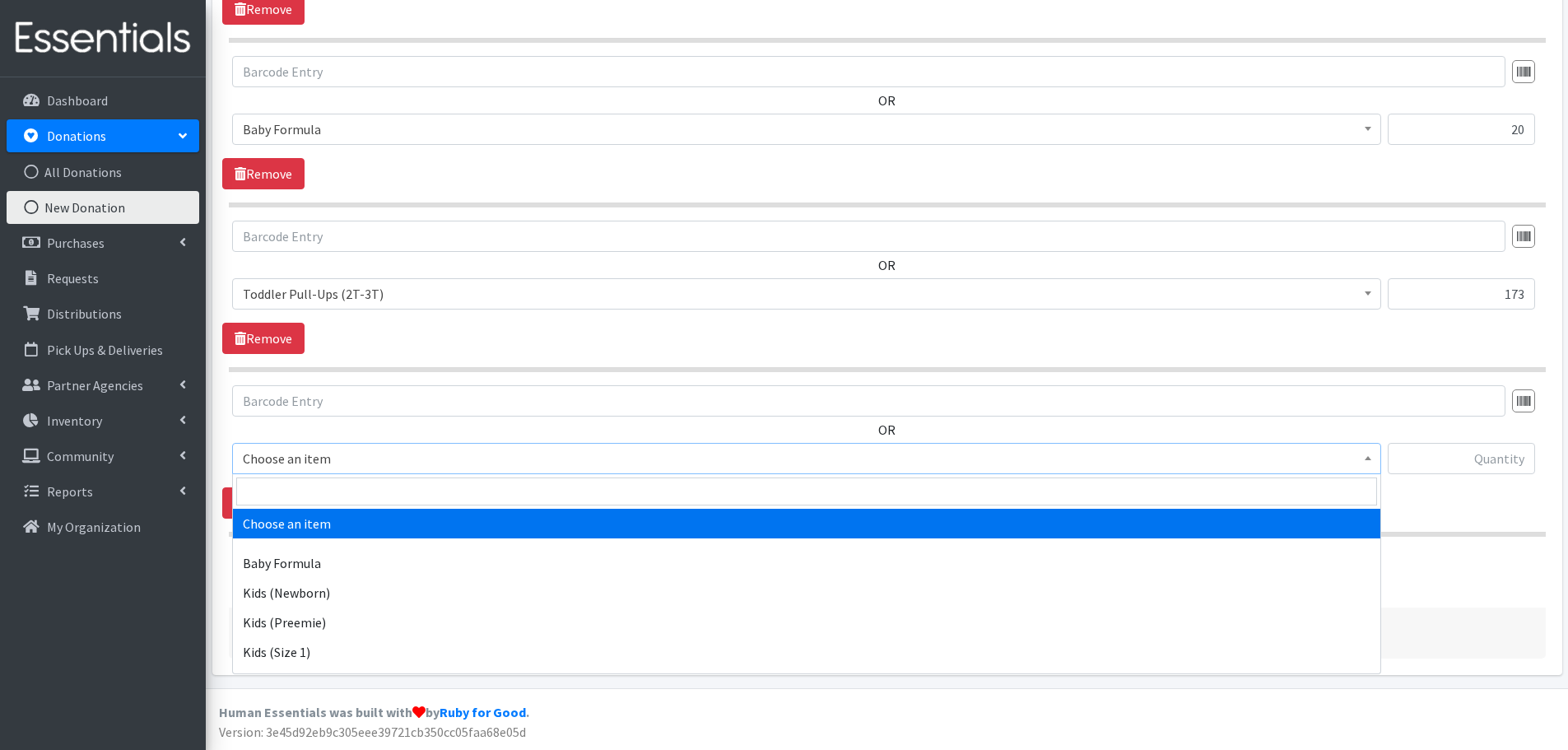
click at [261, 457] on span "Choose an item" at bounding box center [807, 458] width 1128 height 23
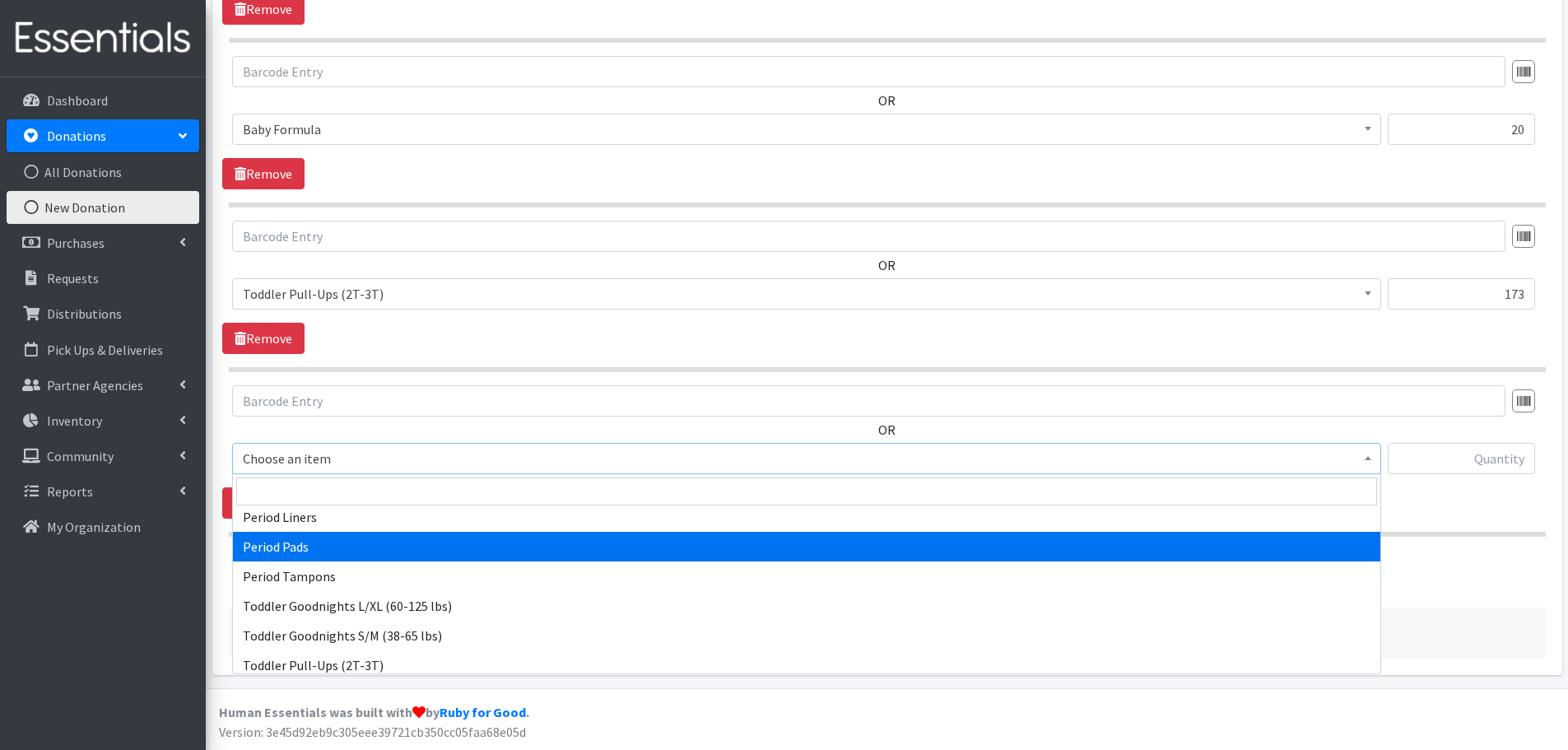
scroll to position [467, 0]
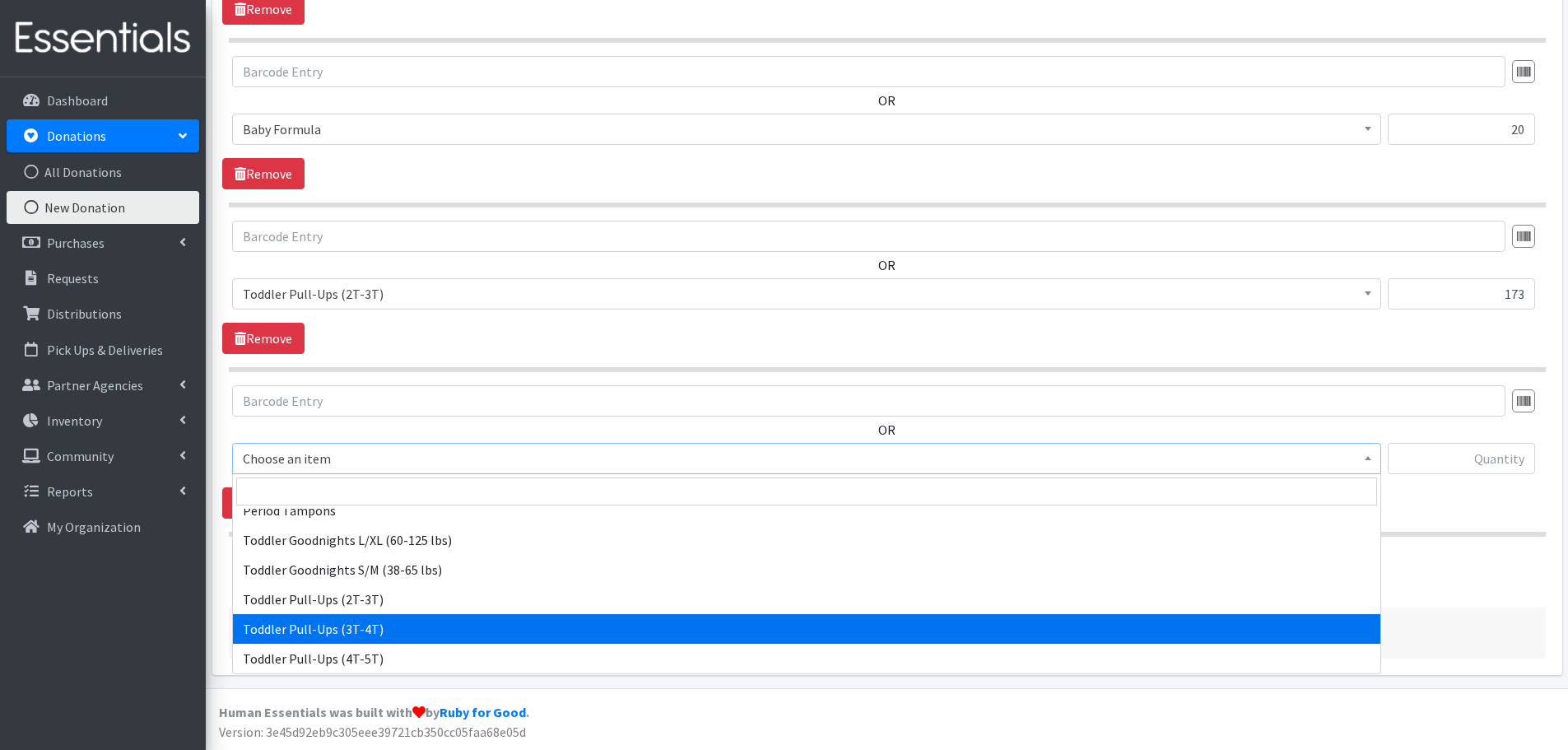
select select "445"
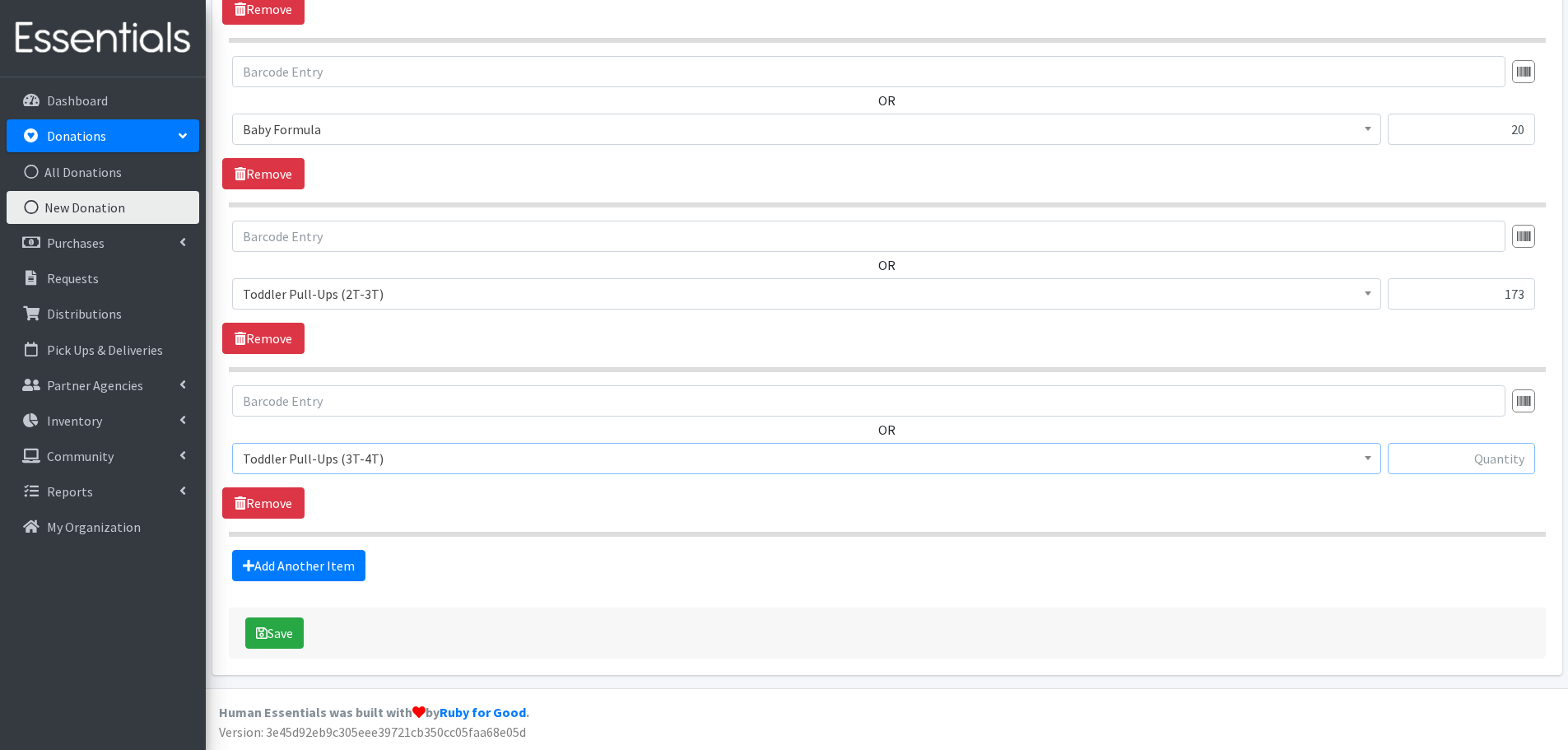
click at [1491, 459] on input "text" at bounding box center [1462, 458] width 148 height 31
type input "65"
click at [318, 572] on link "Add Another Item" at bounding box center [298, 565] width 133 height 31
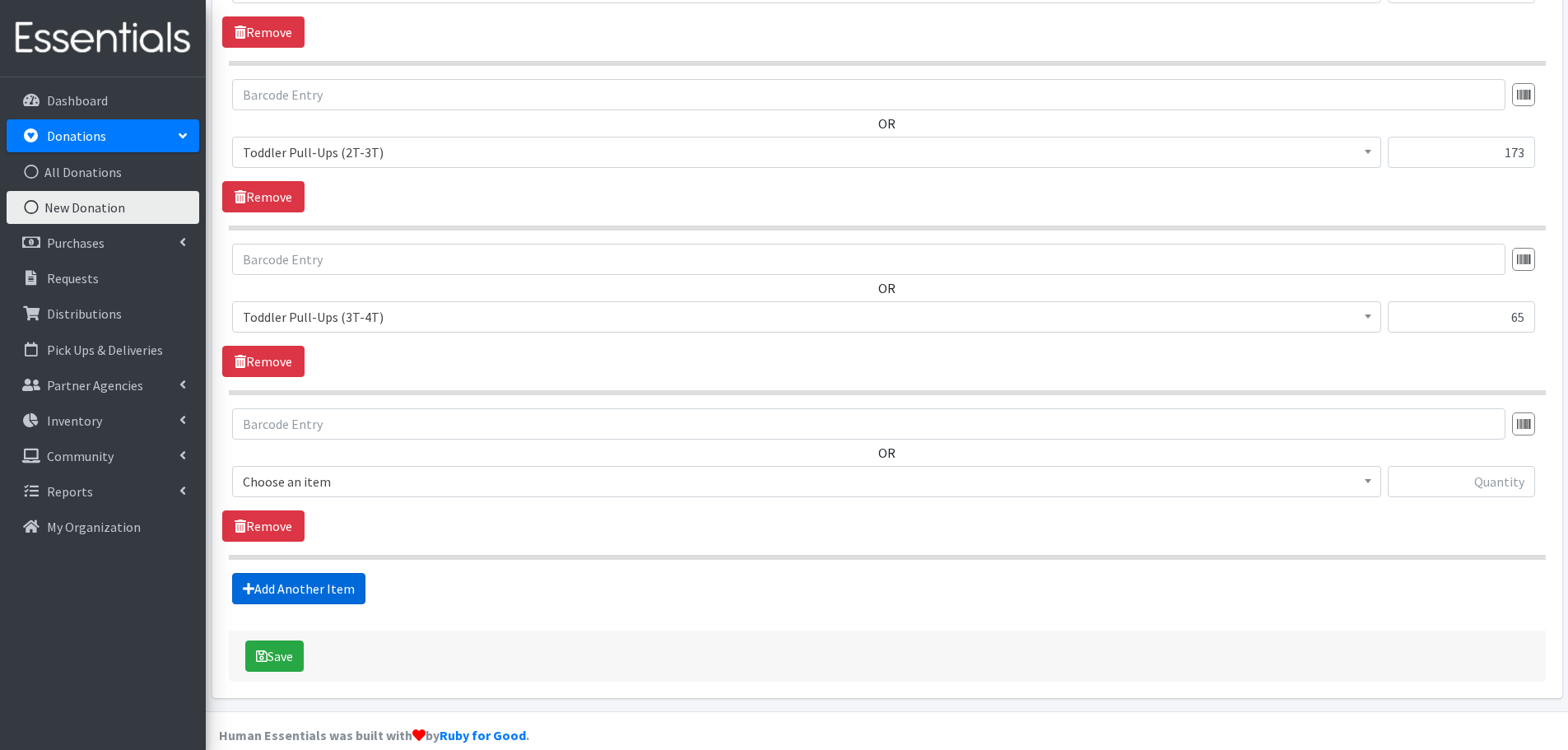
scroll to position [2029, 0]
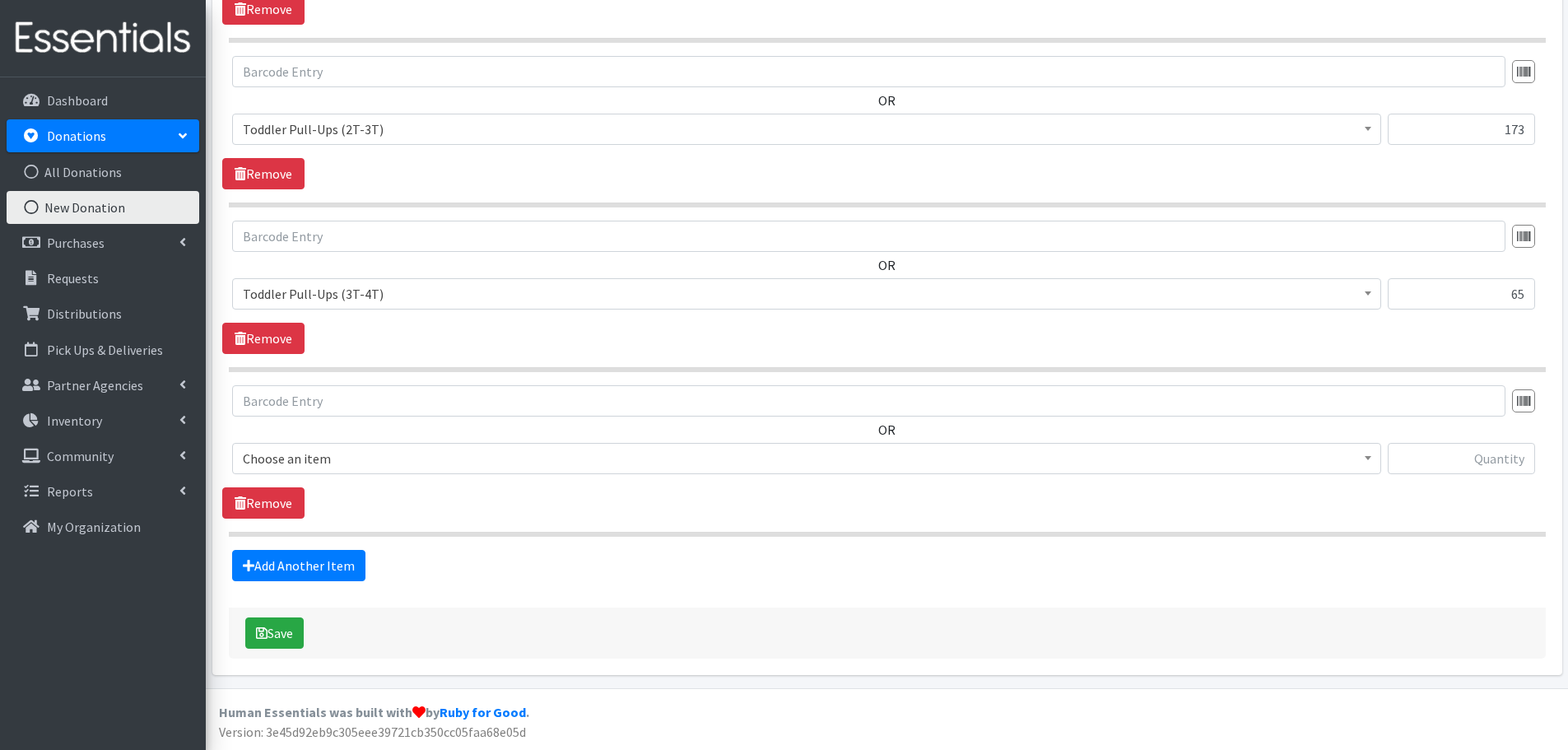
click at [288, 458] on span "Choose an item" at bounding box center [807, 458] width 1128 height 23
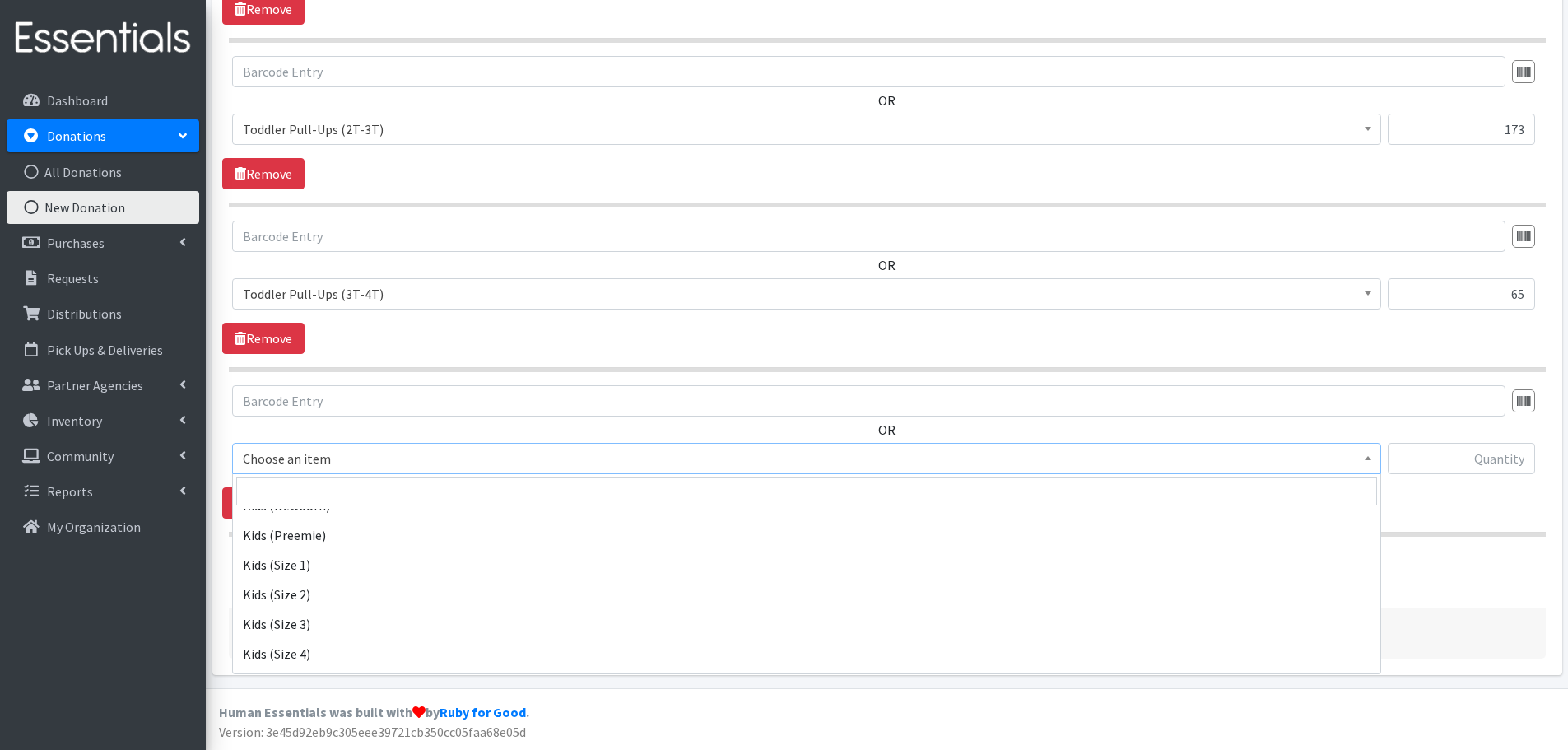
scroll to position [329, 0]
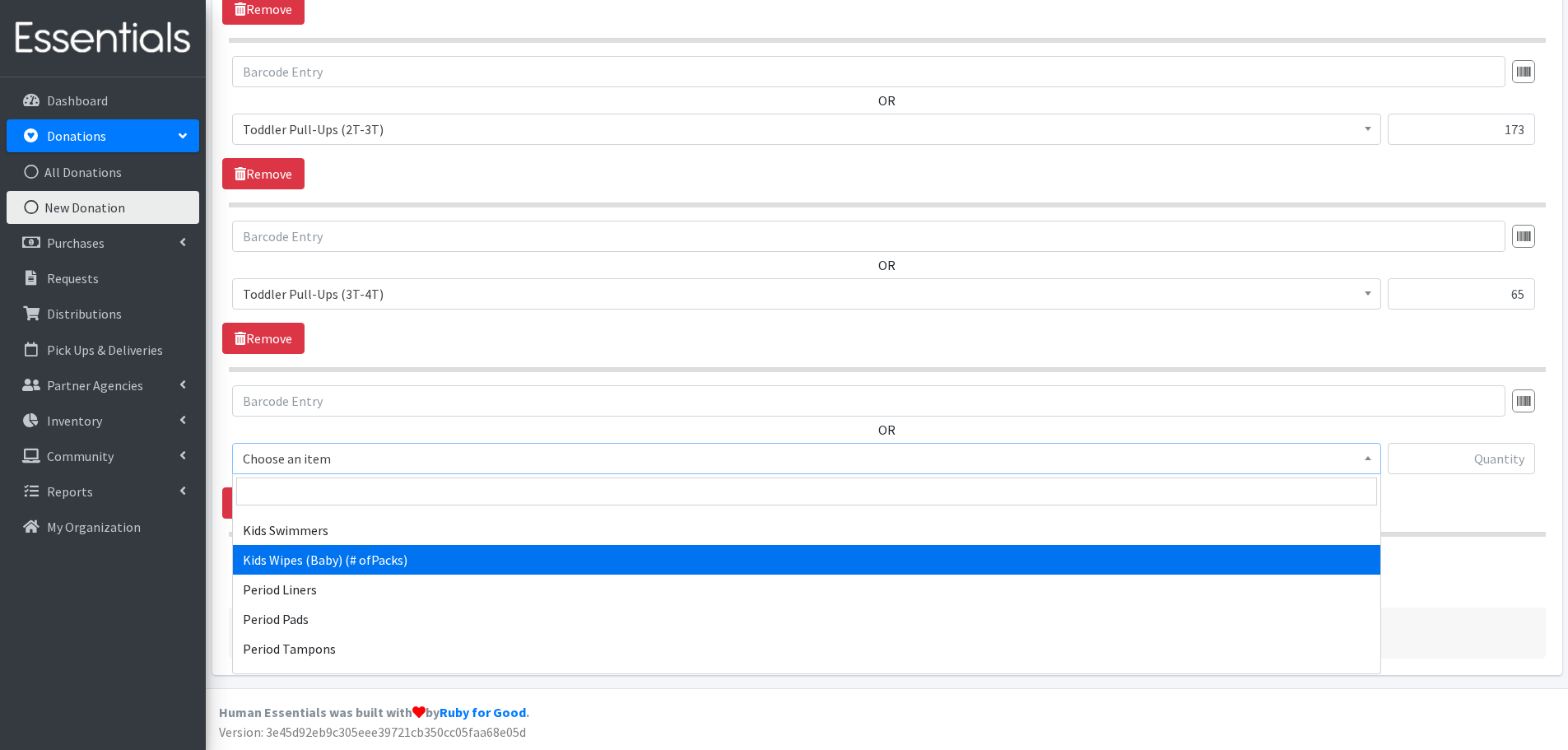
select select "434"
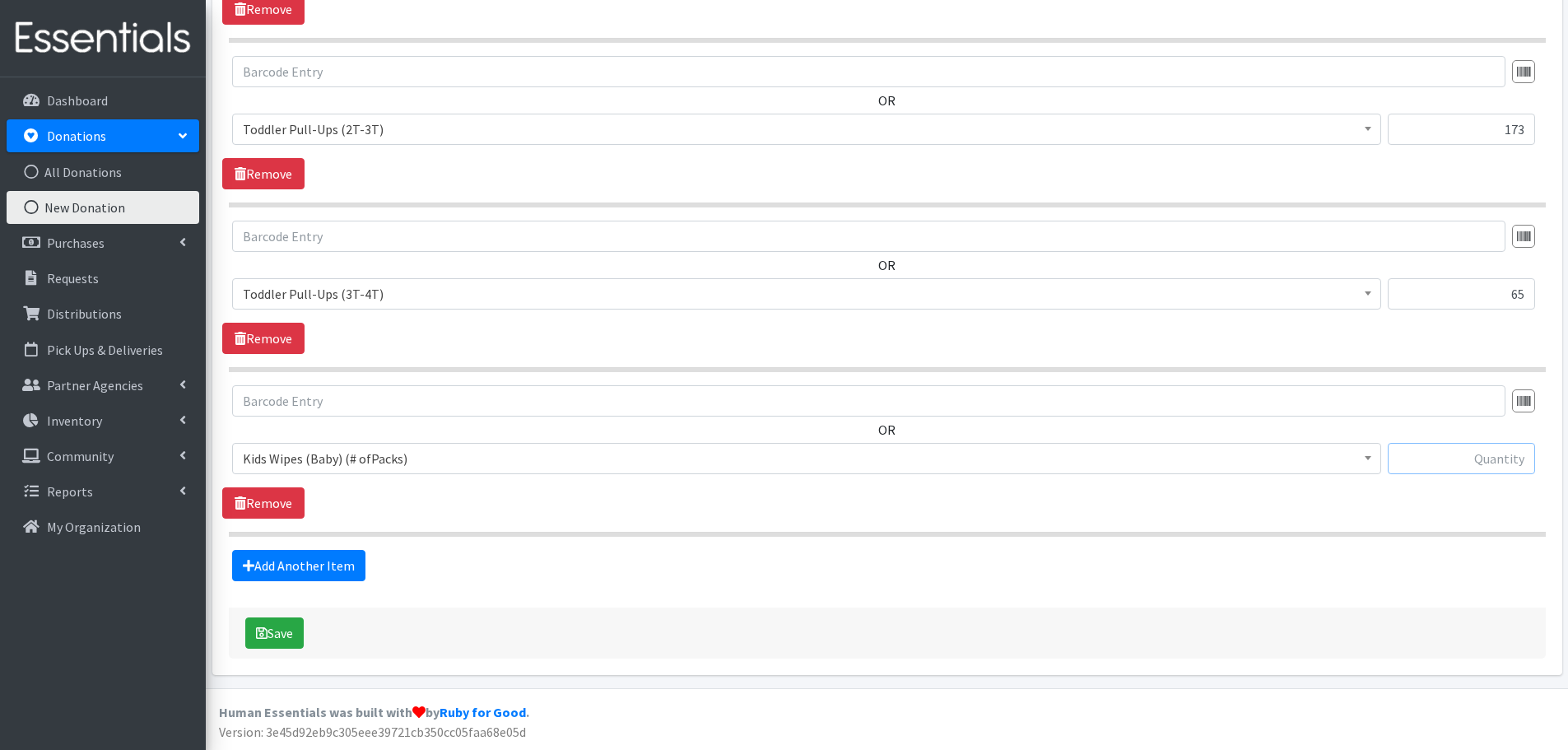
click at [1418, 458] on input "text" at bounding box center [1462, 458] width 148 height 31
type input "3"
click at [295, 629] on button "Save" at bounding box center [274, 632] width 59 height 31
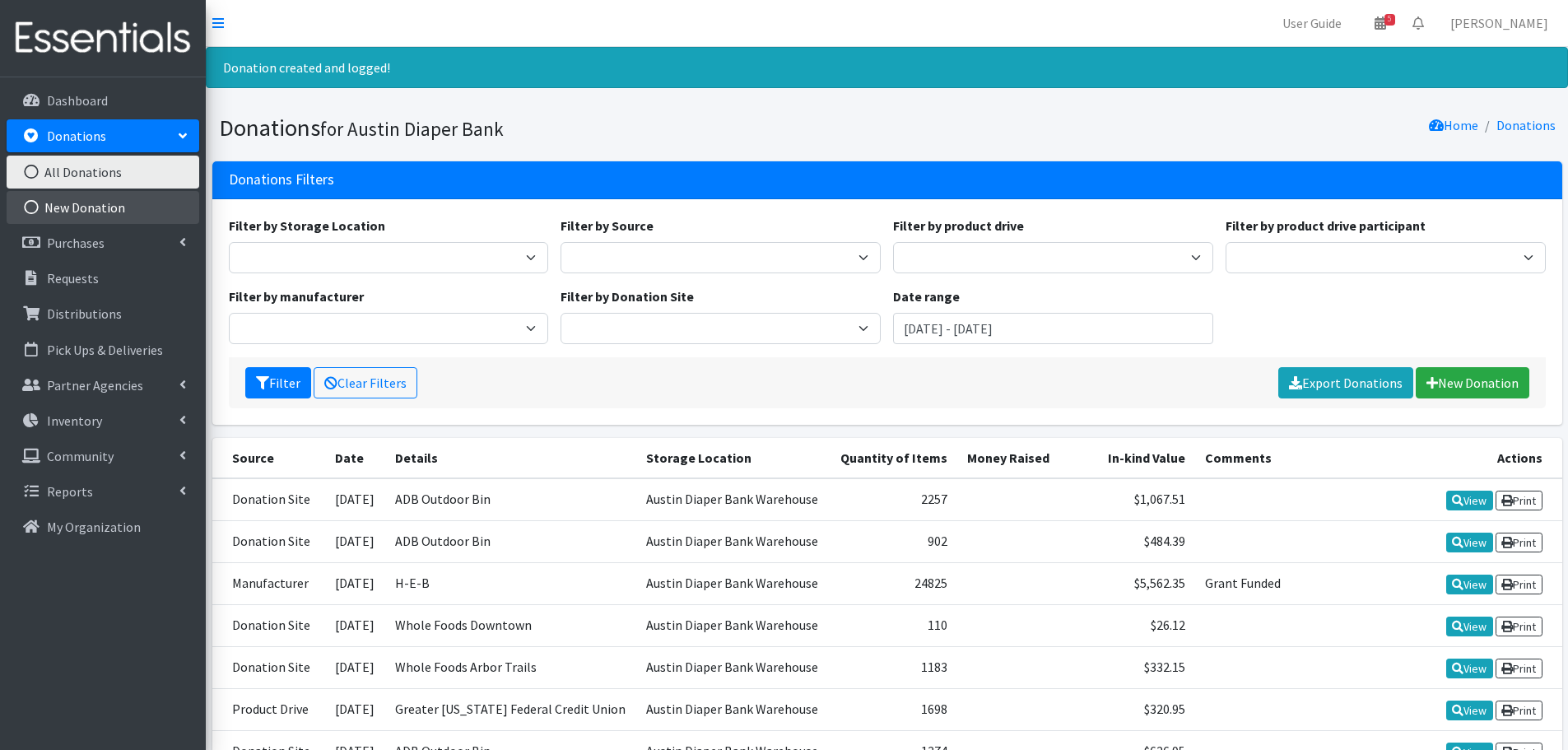
click at [105, 221] on link "New Donation" at bounding box center [103, 207] width 193 height 33
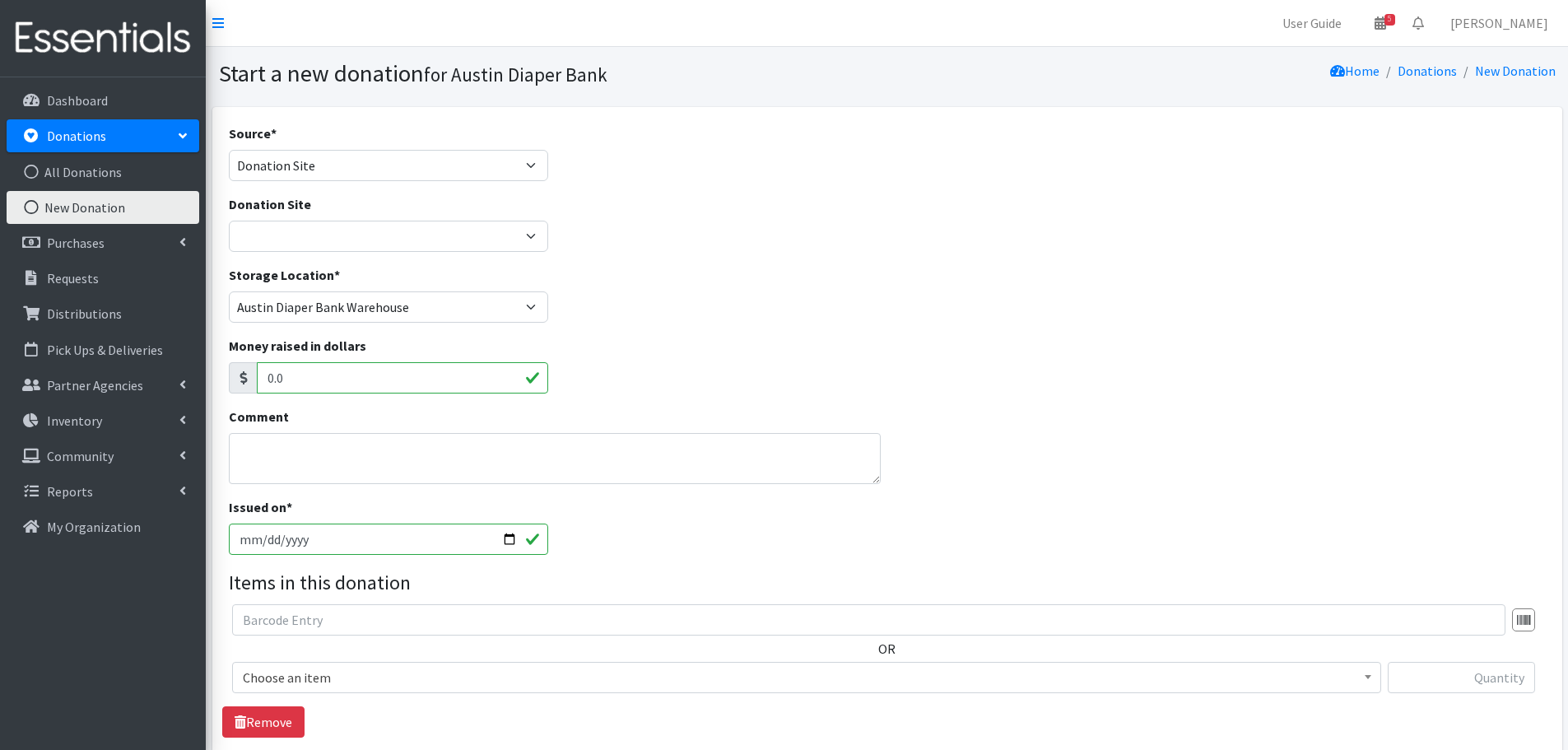
select select "Donation Site"
select select "664"
click at [229, 220] on select "ADB Outdoor Bin Amazon Wish List Assistance League [GEOGRAPHIC_DATA] Born Big S…" at bounding box center [389, 235] width 320 height 31
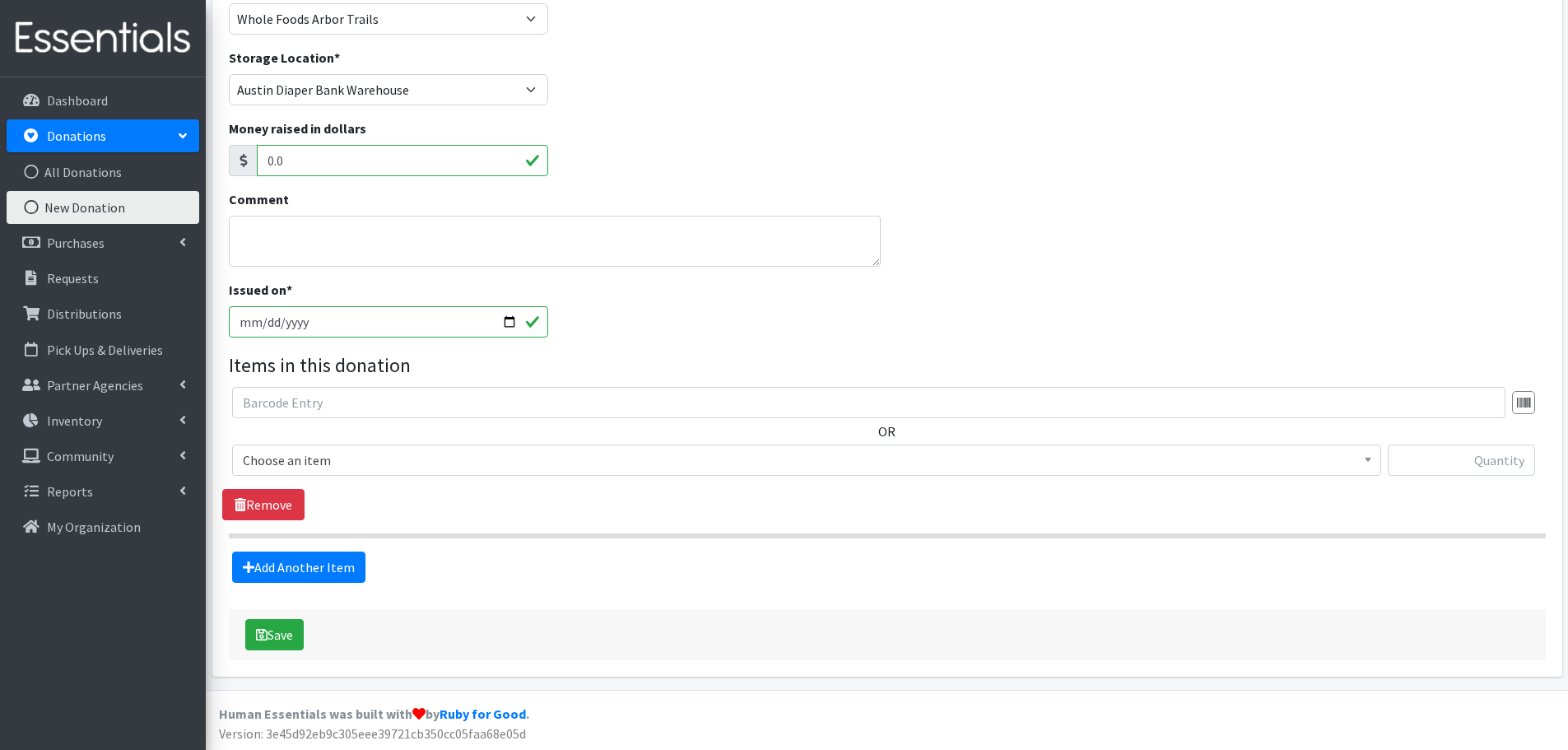
scroll to position [218, 0]
click at [256, 452] on span "Choose an item" at bounding box center [807, 458] width 1128 height 23
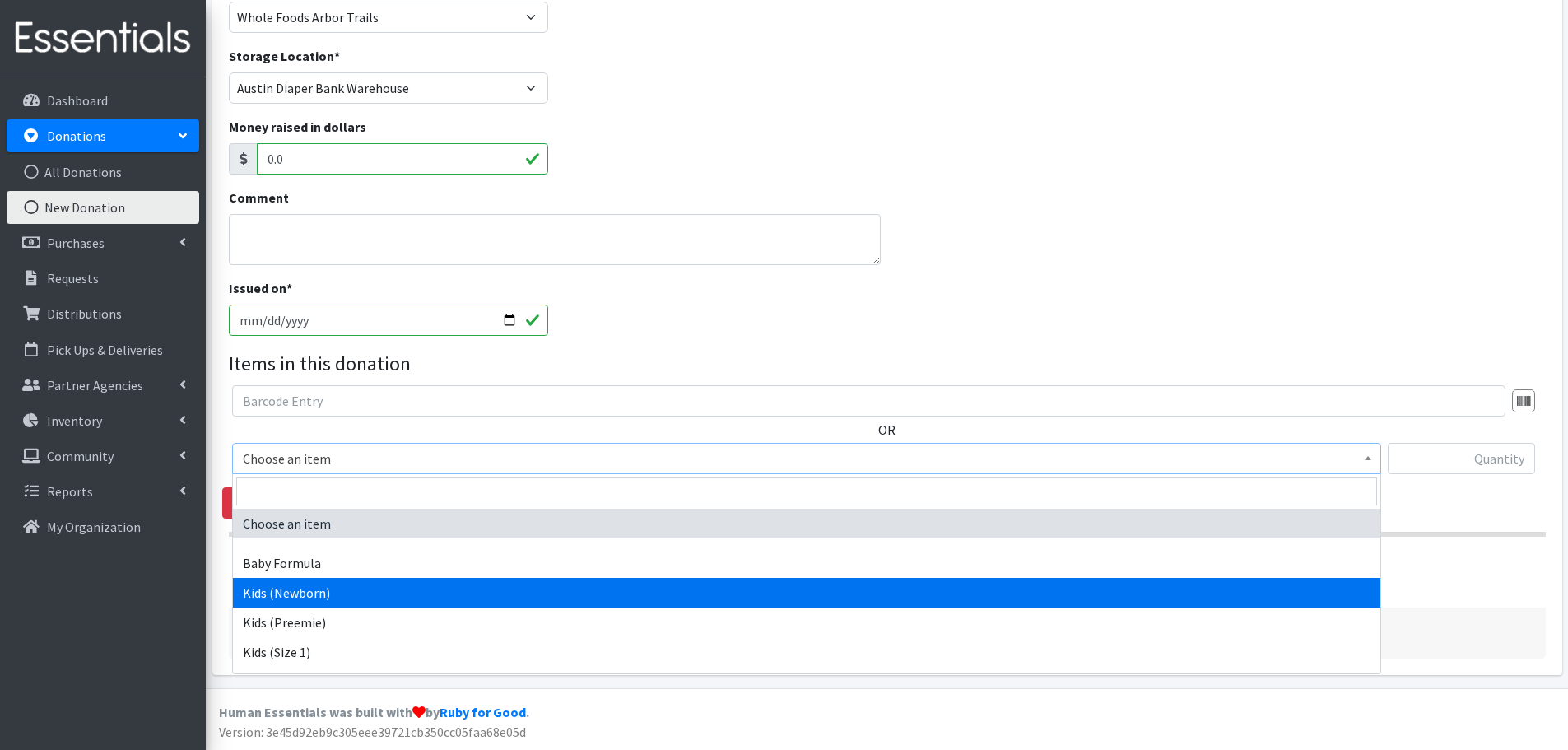
select select "451"
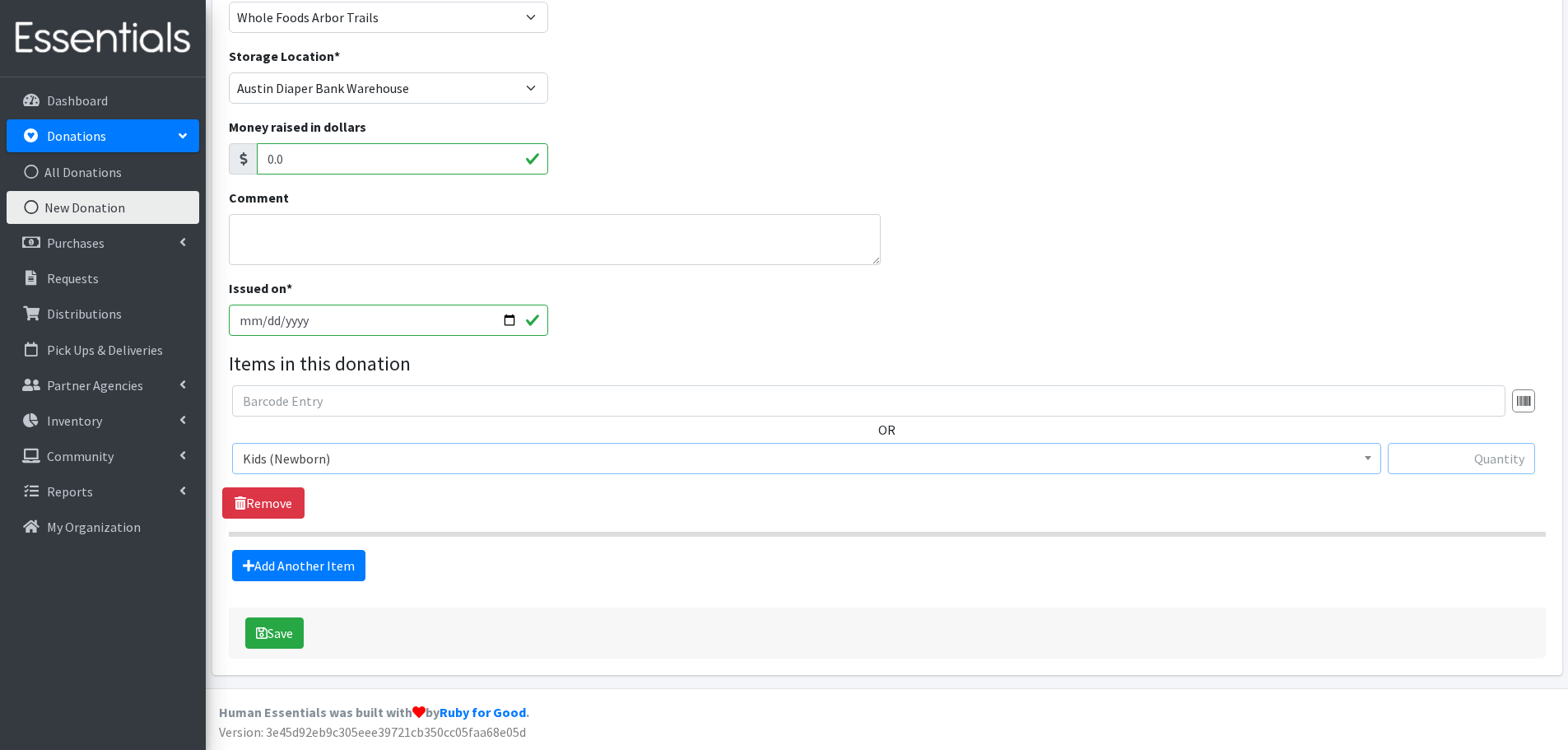
click at [1509, 464] on input "text" at bounding box center [1462, 458] width 148 height 31
type input "81"
click at [285, 565] on link "Add Another Item" at bounding box center [298, 565] width 133 height 31
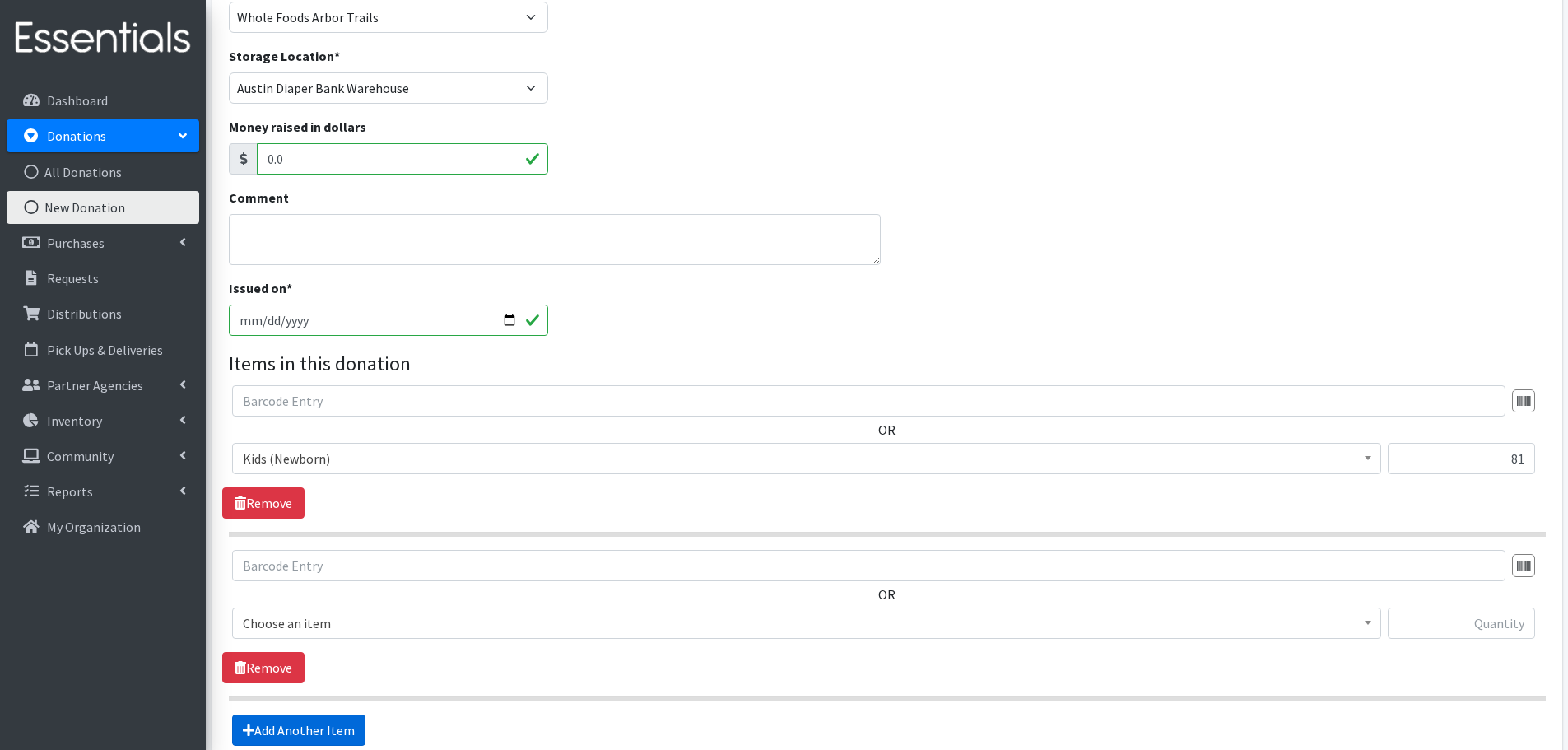
scroll to position [383, 0]
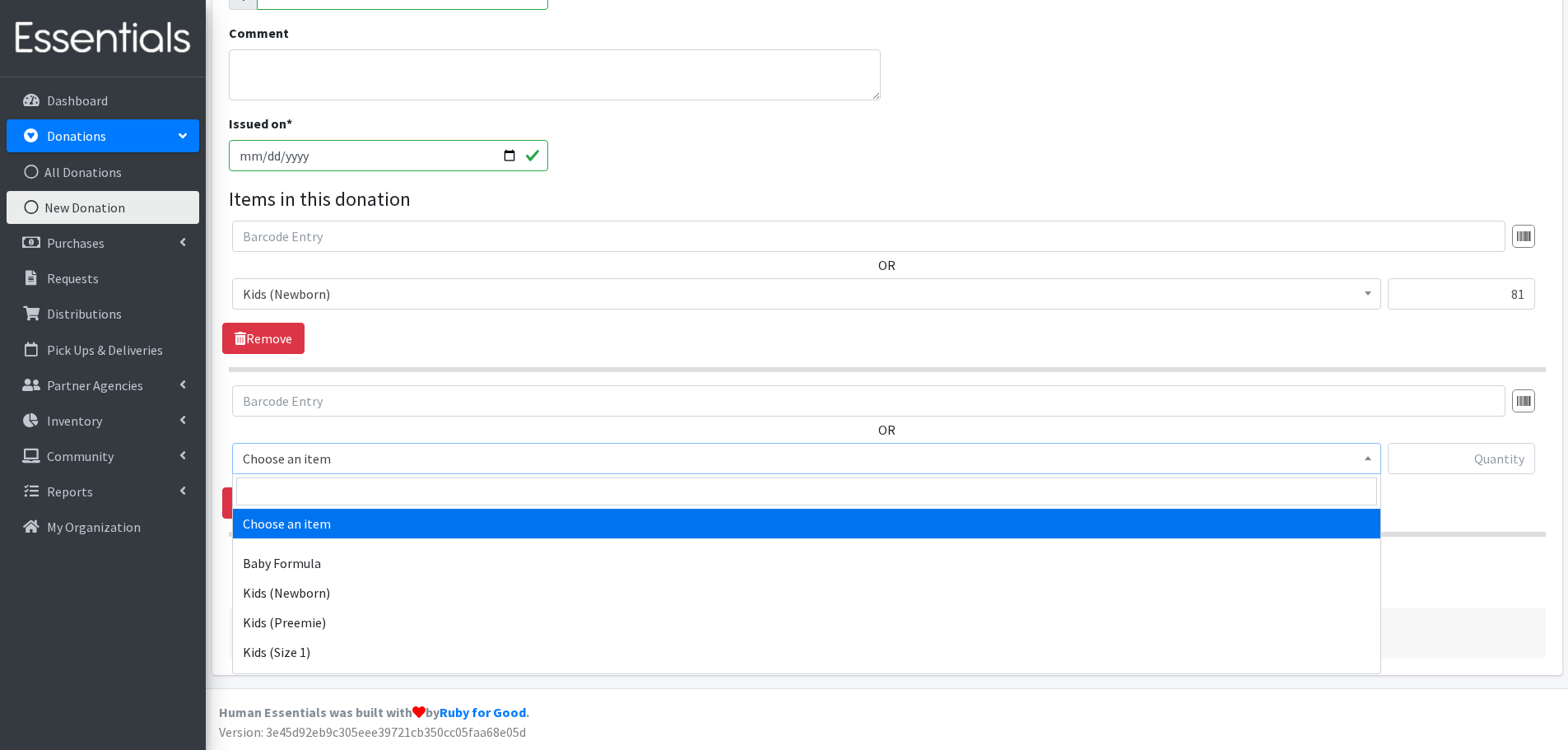
click at [302, 463] on span "Choose an item" at bounding box center [807, 458] width 1128 height 23
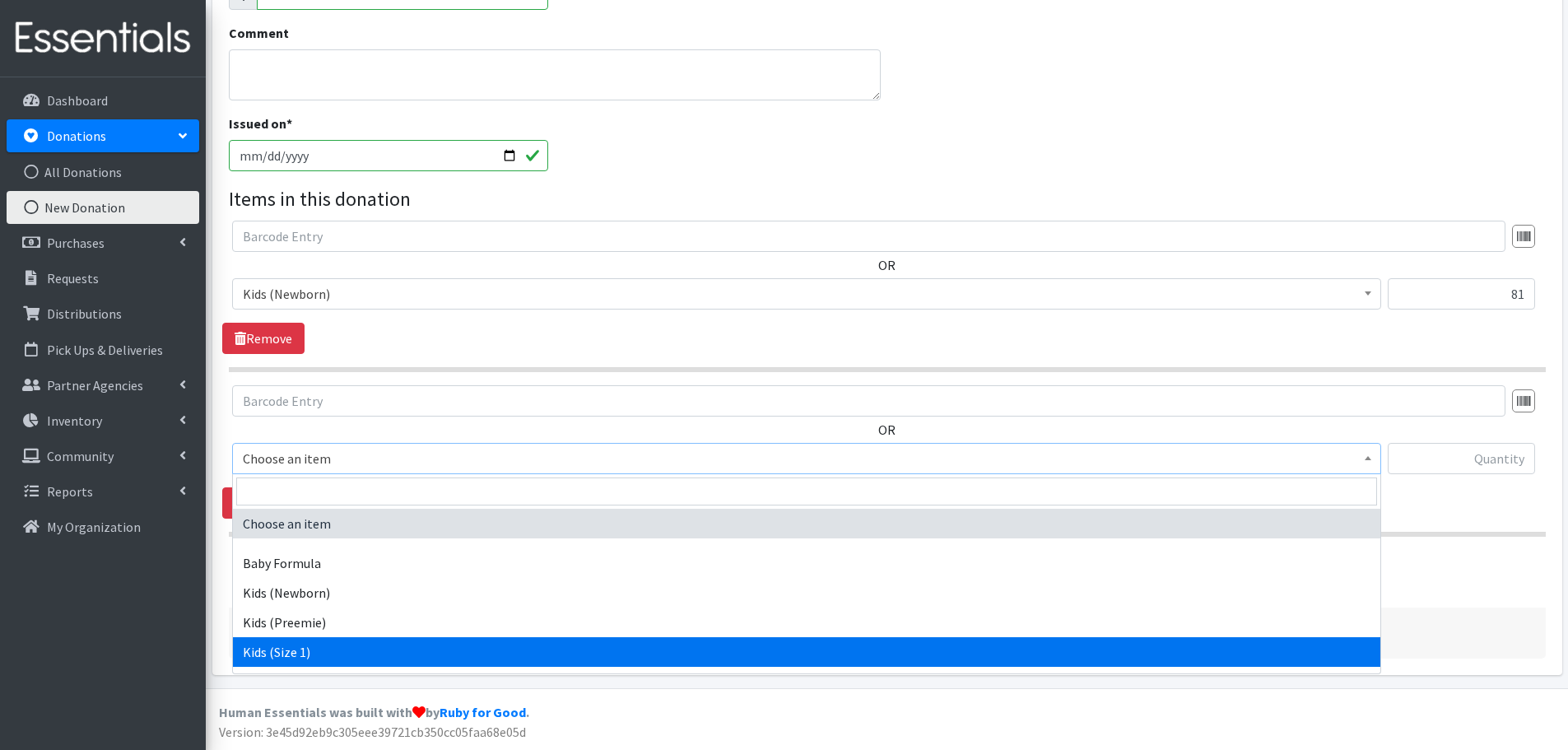
select select "453"
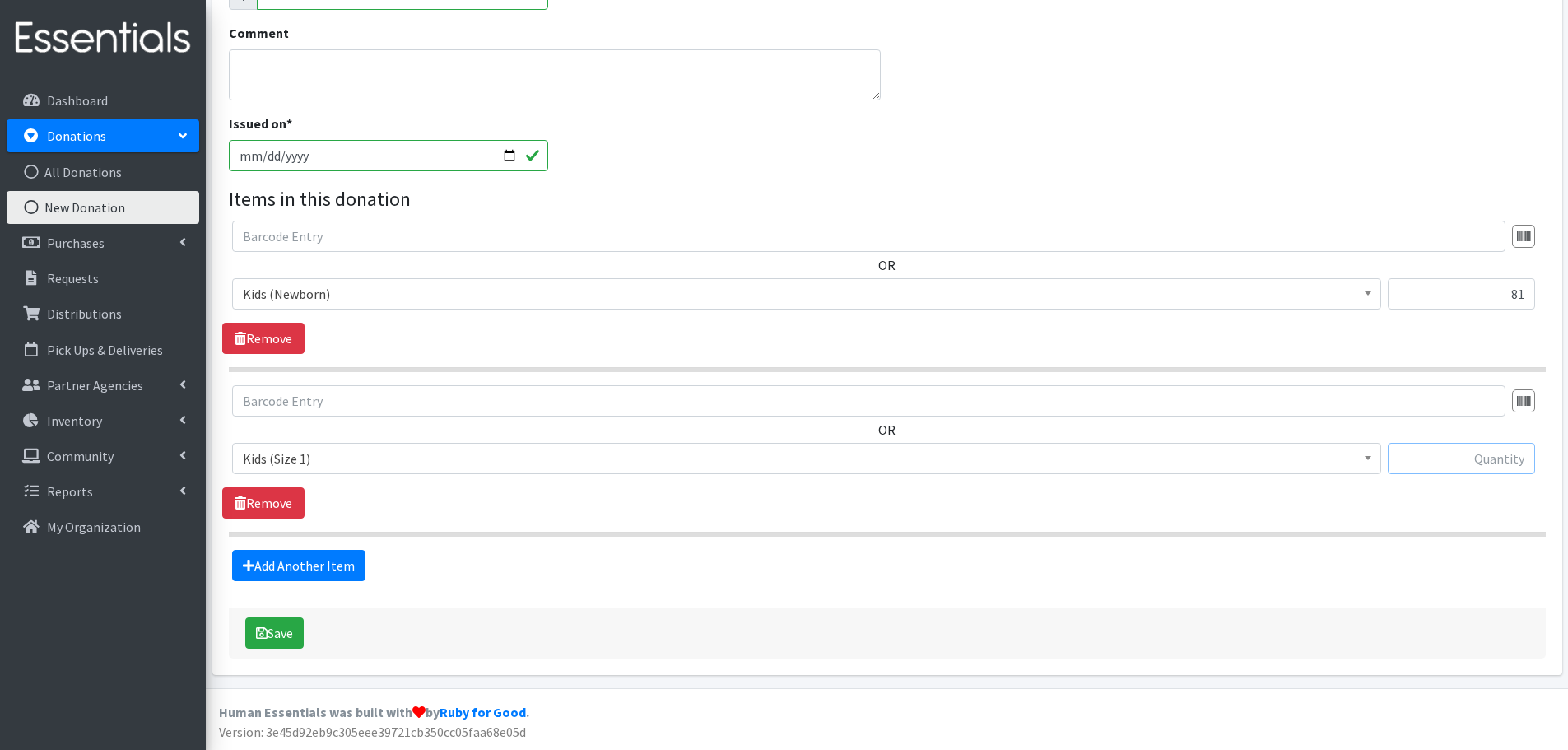
click at [1446, 452] on input "text" at bounding box center [1462, 458] width 148 height 31
type input "242"
click at [326, 557] on link "Add Another Item" at bounding box center [298, 565] width 133 height 31
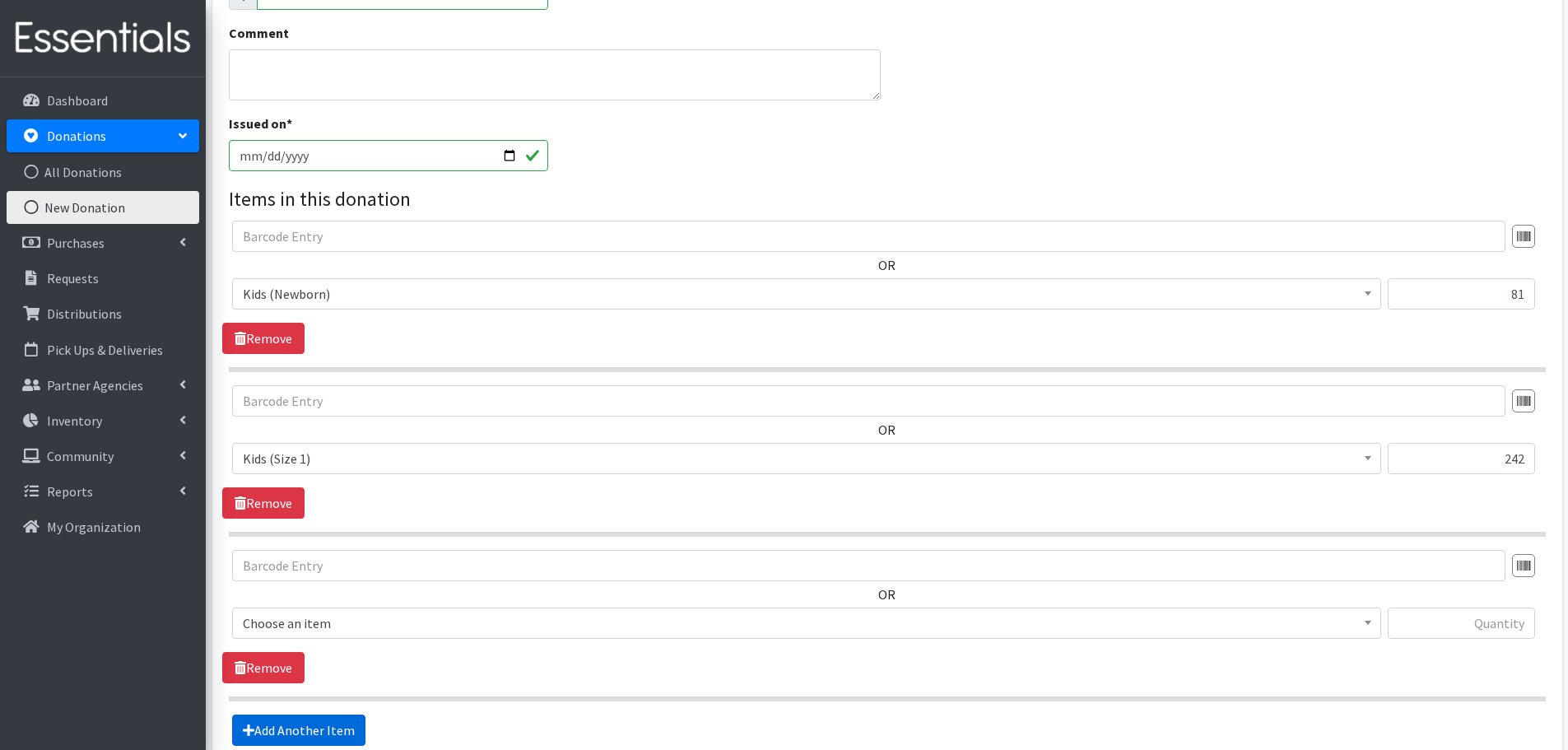
scroll to position [548, 0]
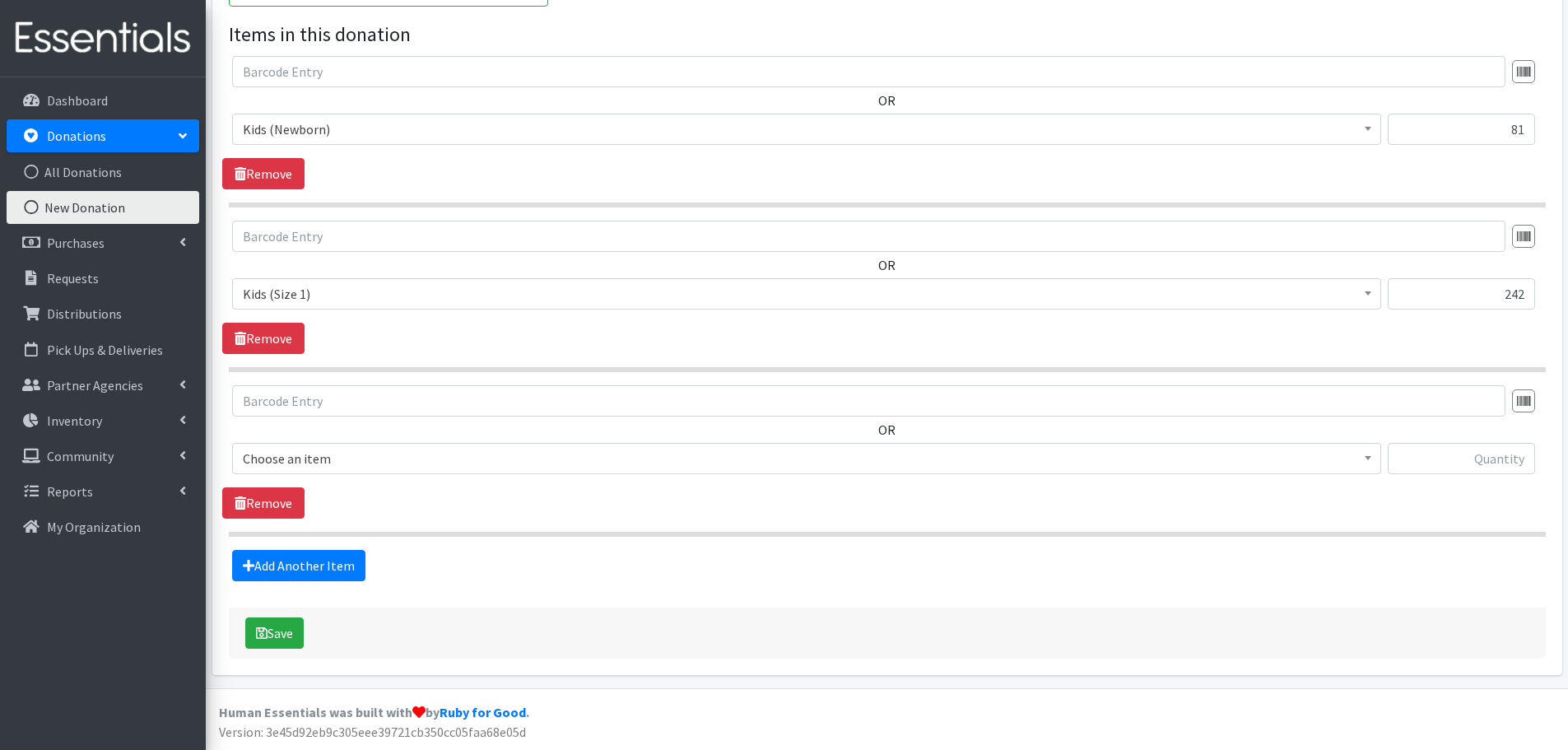
click at [294, 464] on span "Choose an item" at bounding box center [807, 458] width 1128 height 23
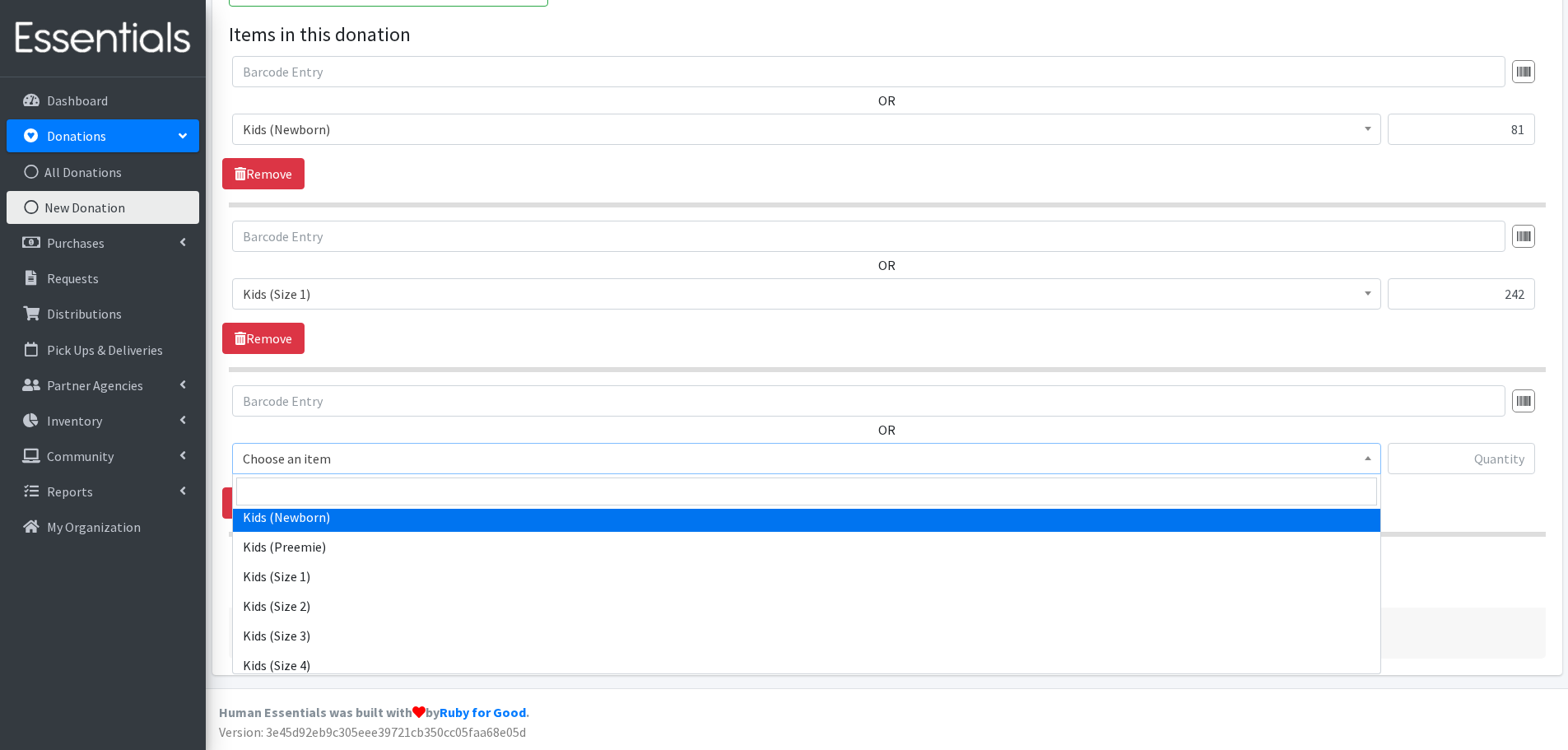
scroll to position [165, 0]
select select "440"
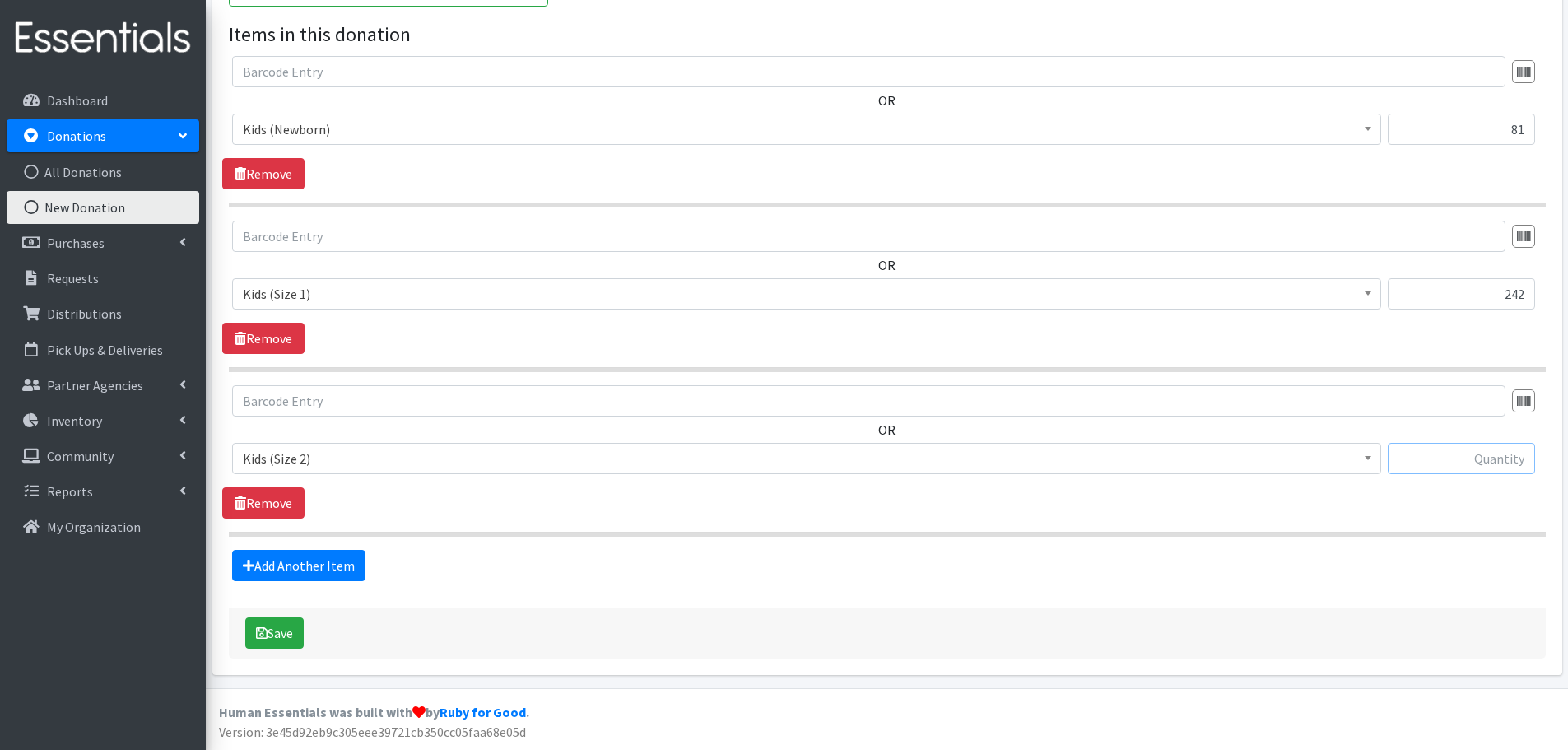
click at [1504, 462] on input "text" at bounding box center [1462, 458] width 148 height 31
type input "32"
click at [297, 567] on link "Add Another Item" at bounding box center [298, 565] width 133 height 31
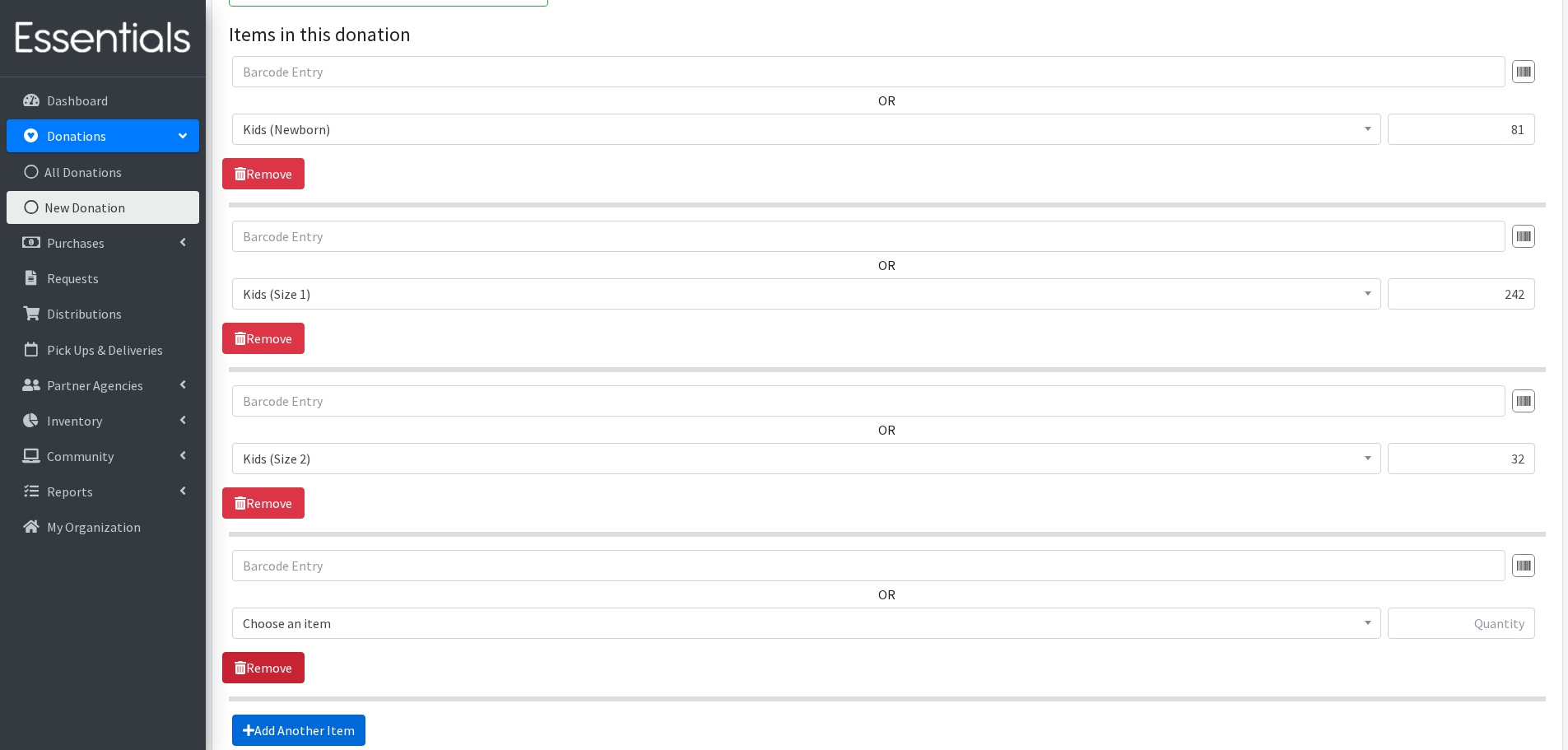
scroll to position [712, 0]
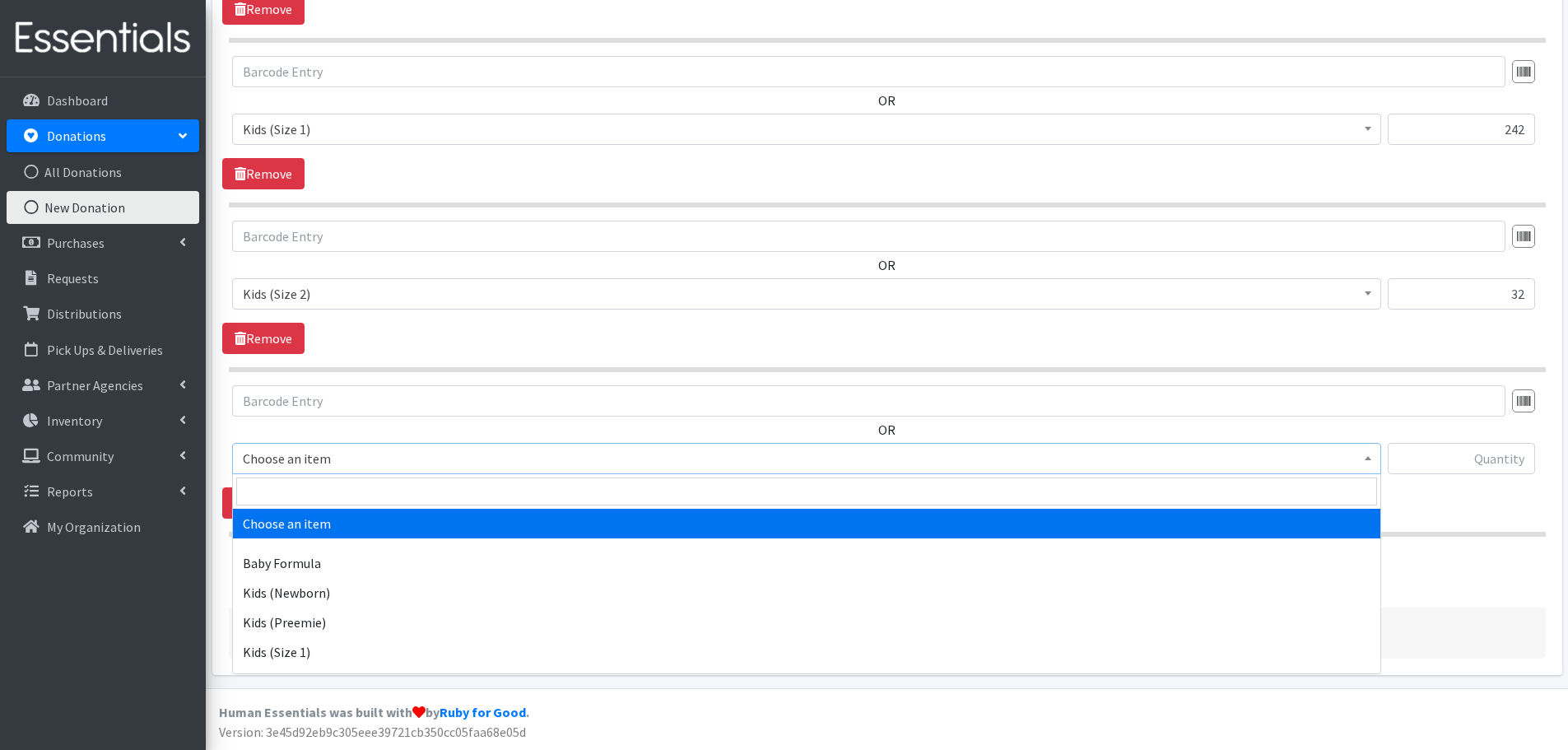
click at [279, 468] on span "Choose an item" at bounding box center [807, 458] width 1128 height 23
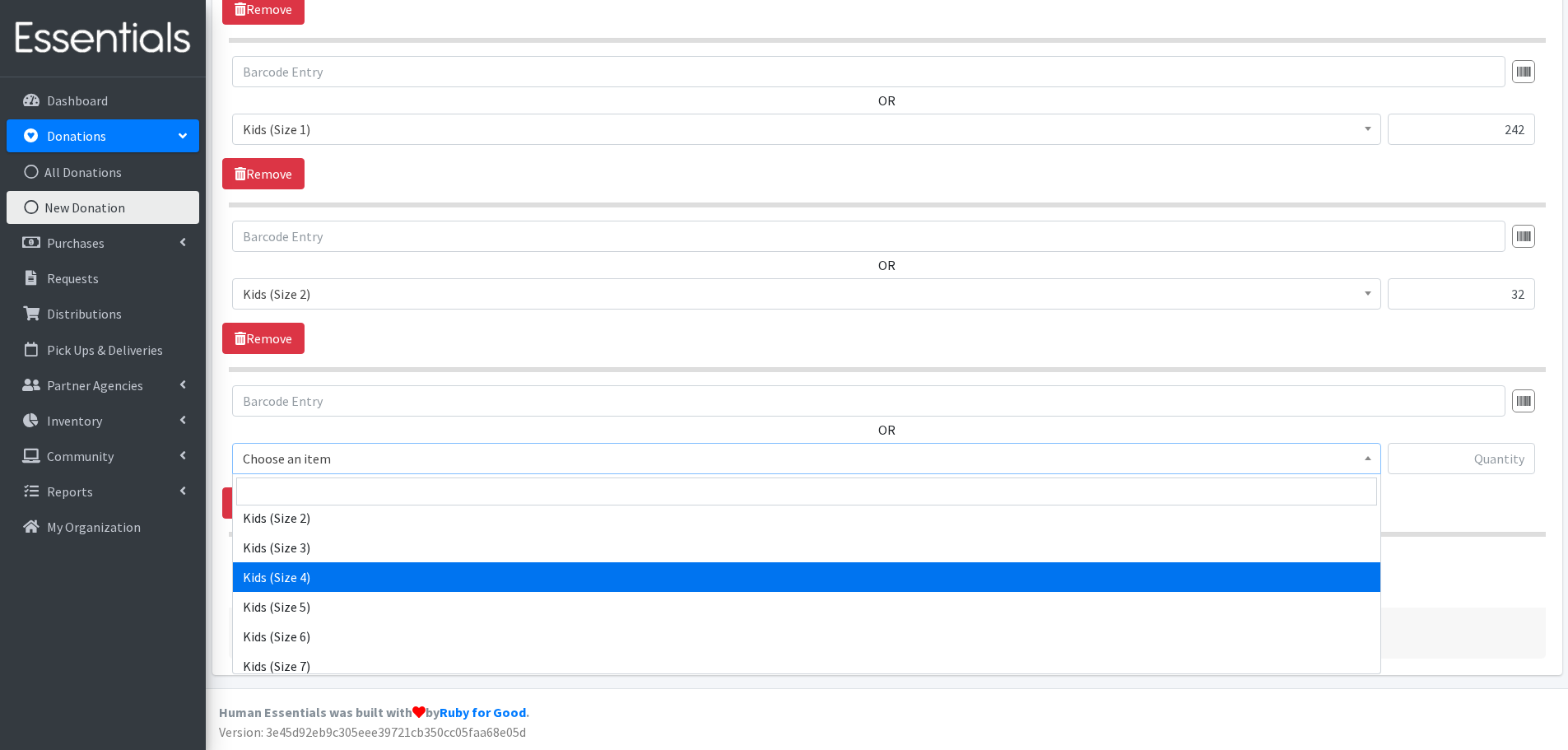
scroll to position [165, 0]
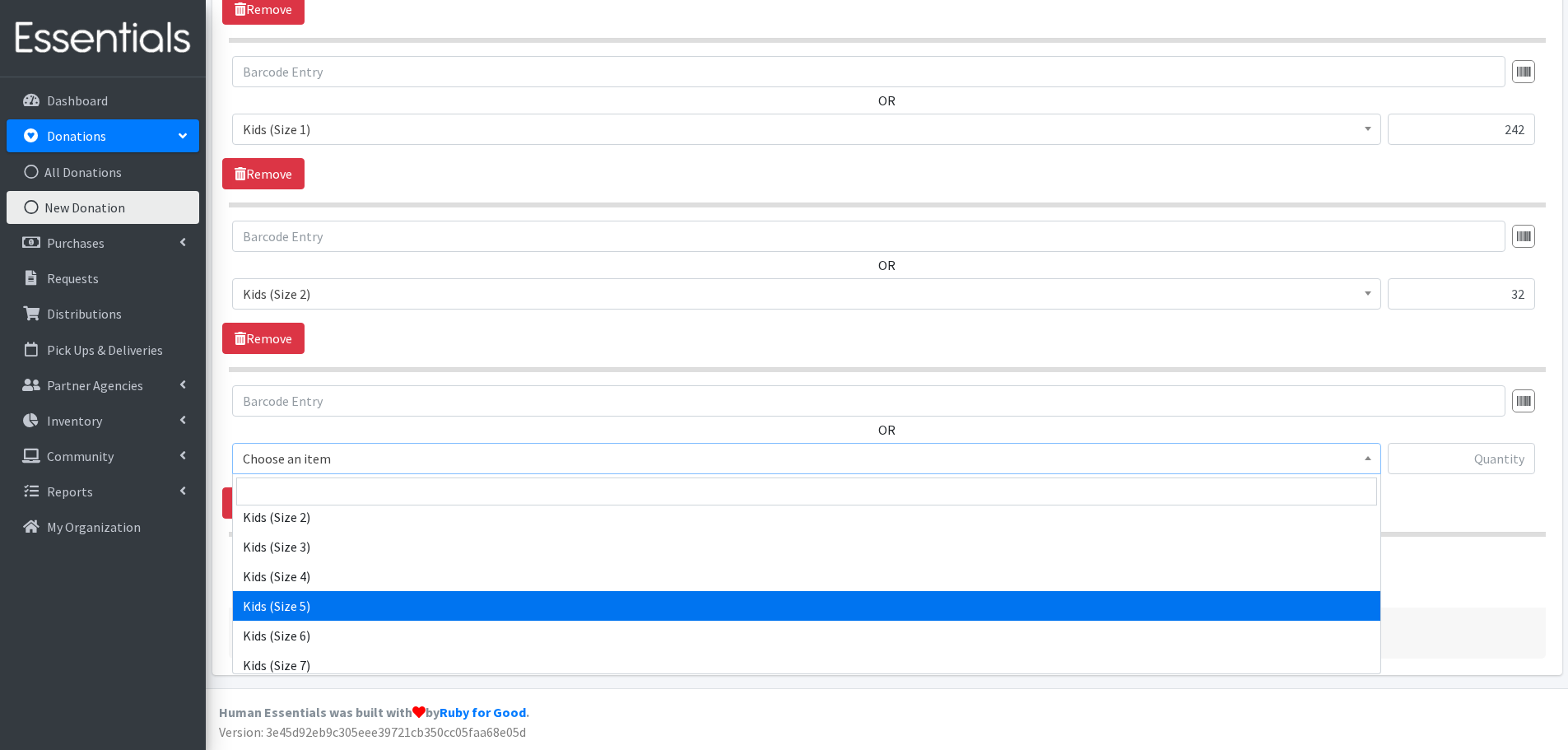
select select "460"
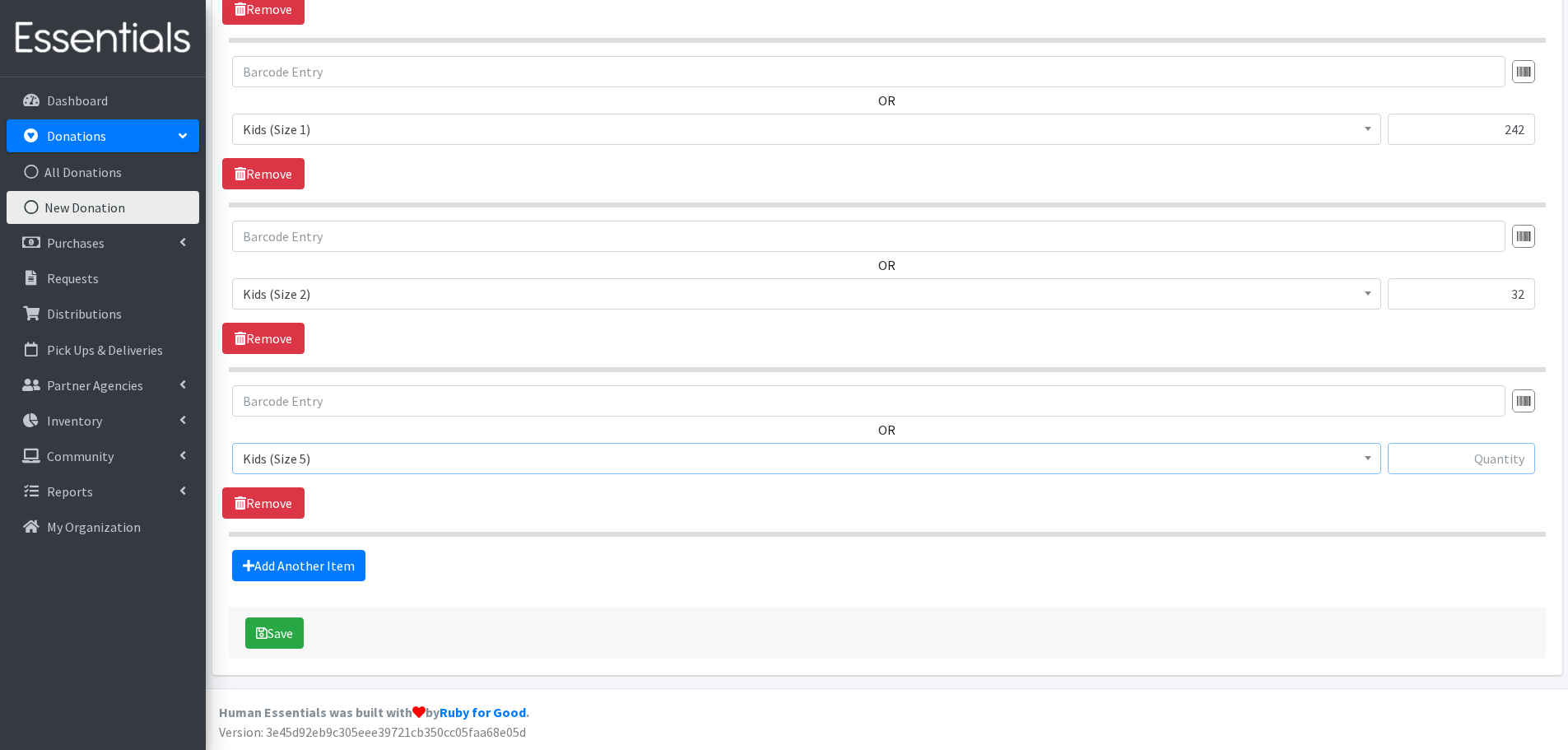
click at [1476, 458] on input "text" at bounding box center [1462, 458] width 148 height 31
type input "6"
click at [308, 567] on link "Add Another Item" at bounding box center [298, 565] width 133 height 31
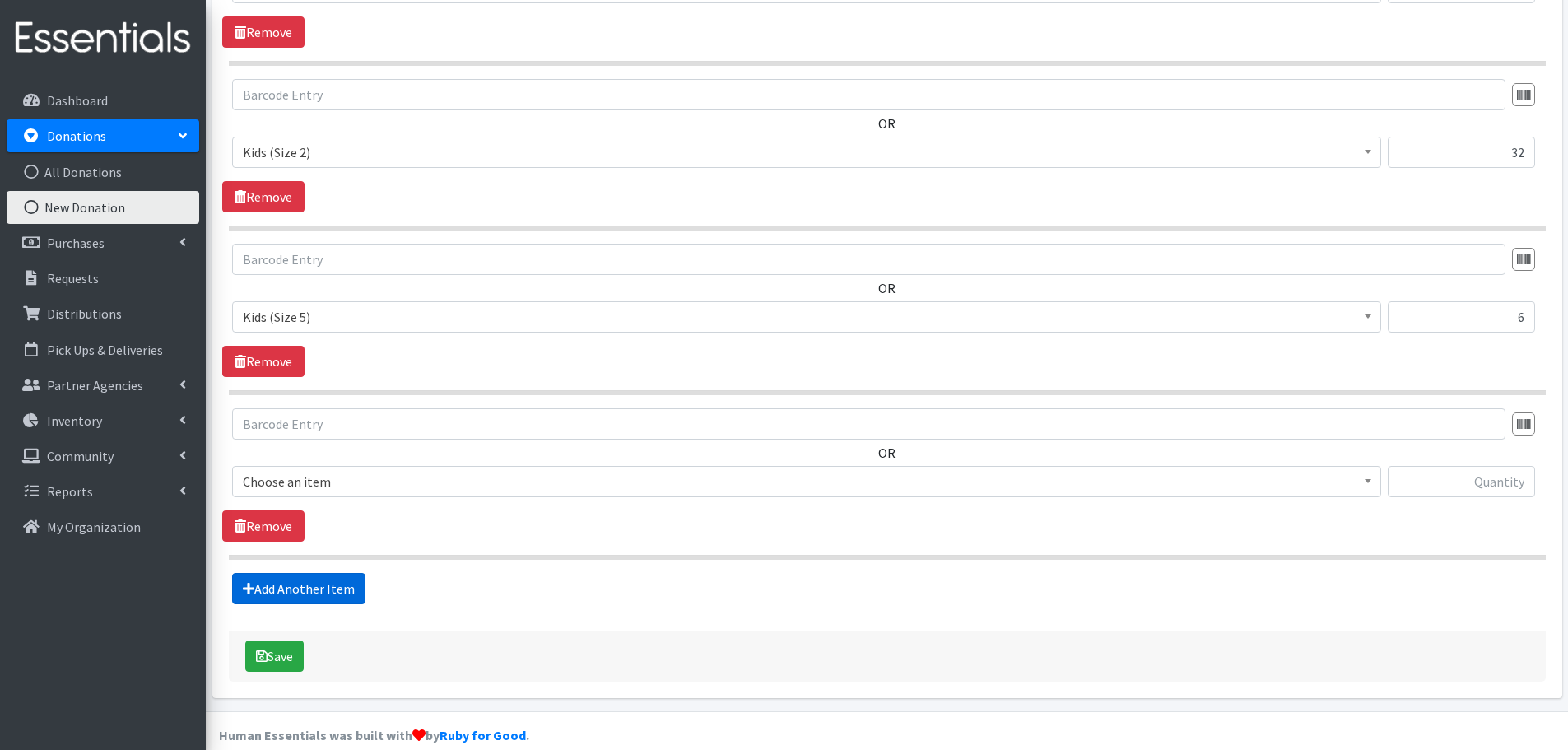
scroll to position [877, 0]
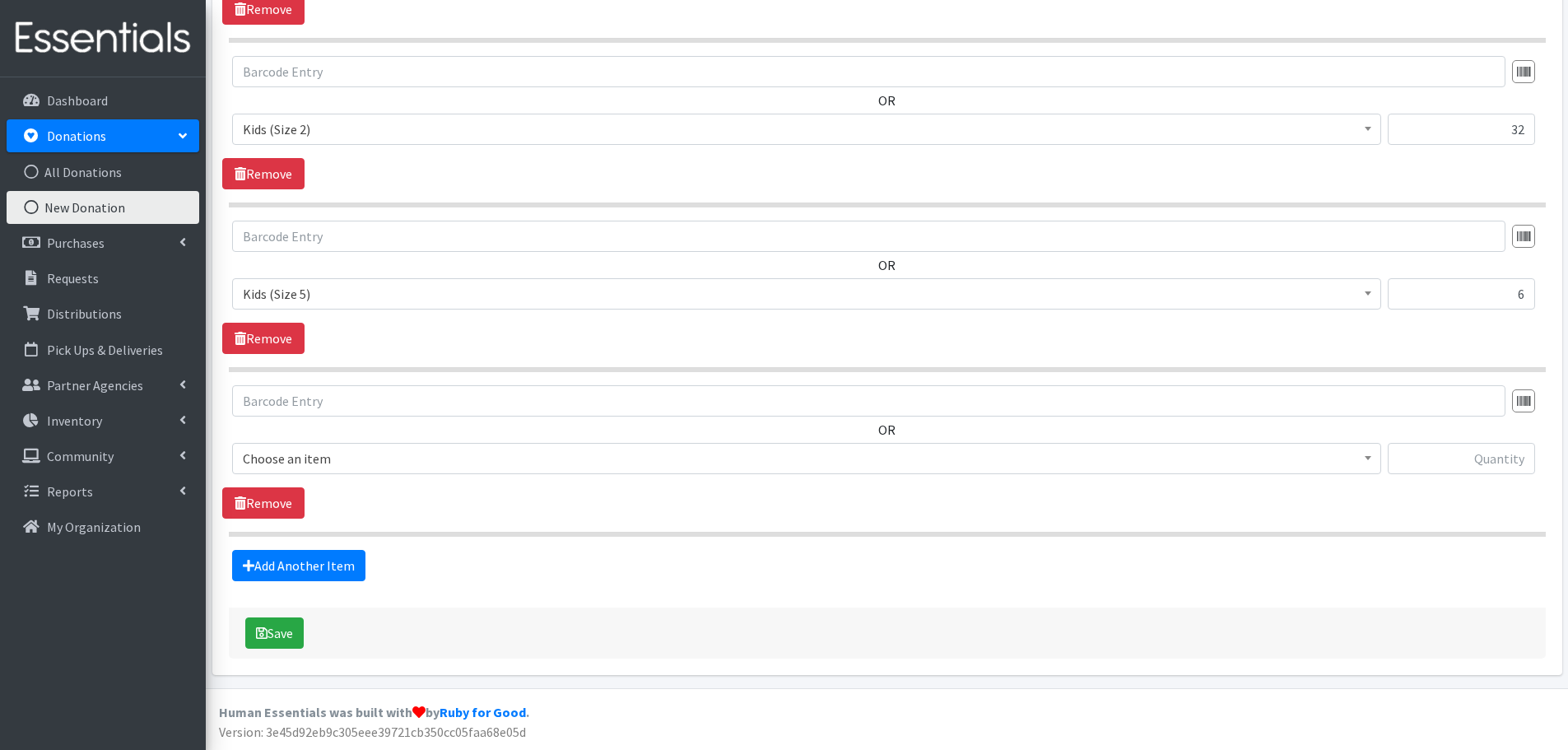
click at [251, 456] on span "Choose an item" at bounding box center [807, 458] width 1128 height 23
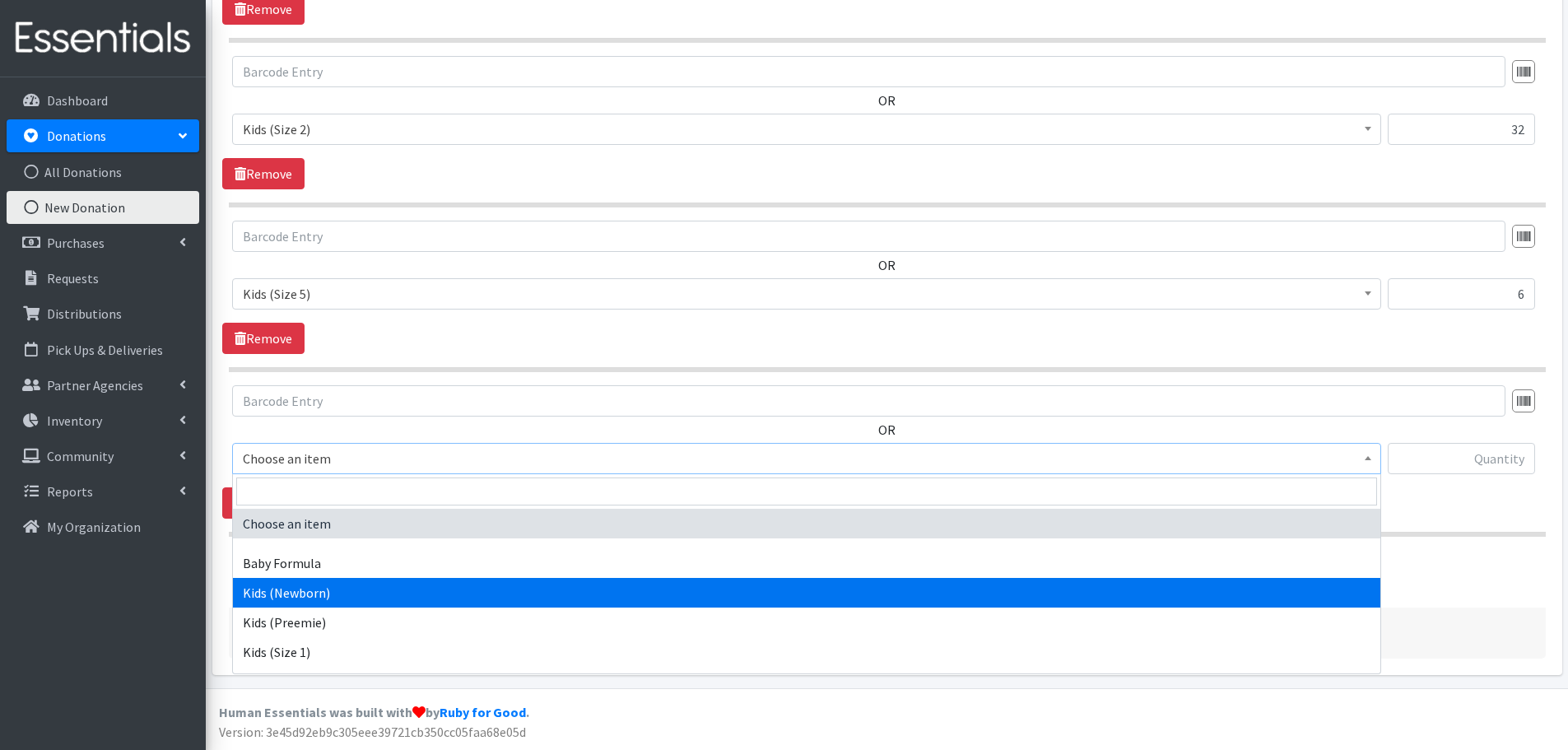
scroll to position [247, 0]
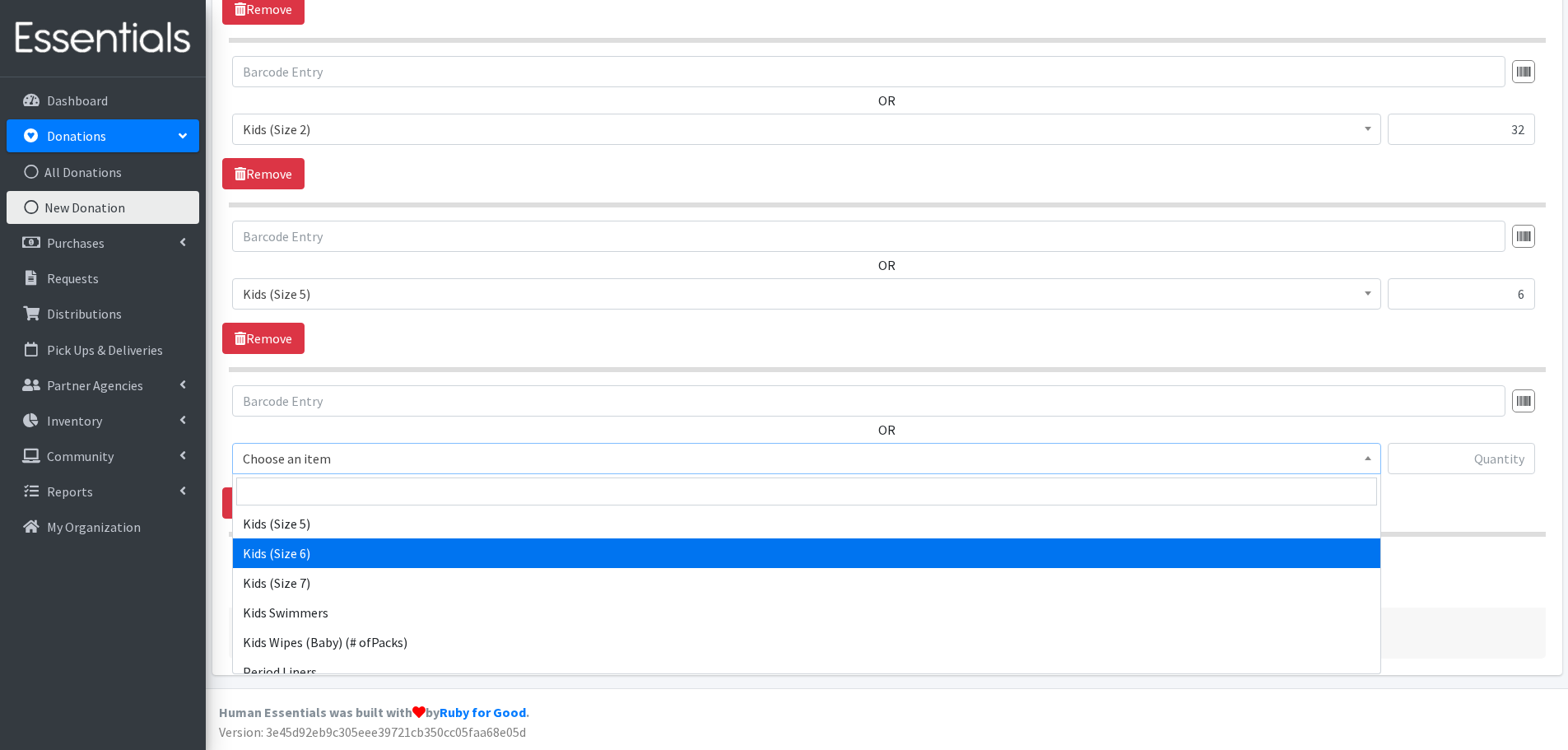
select select "462"
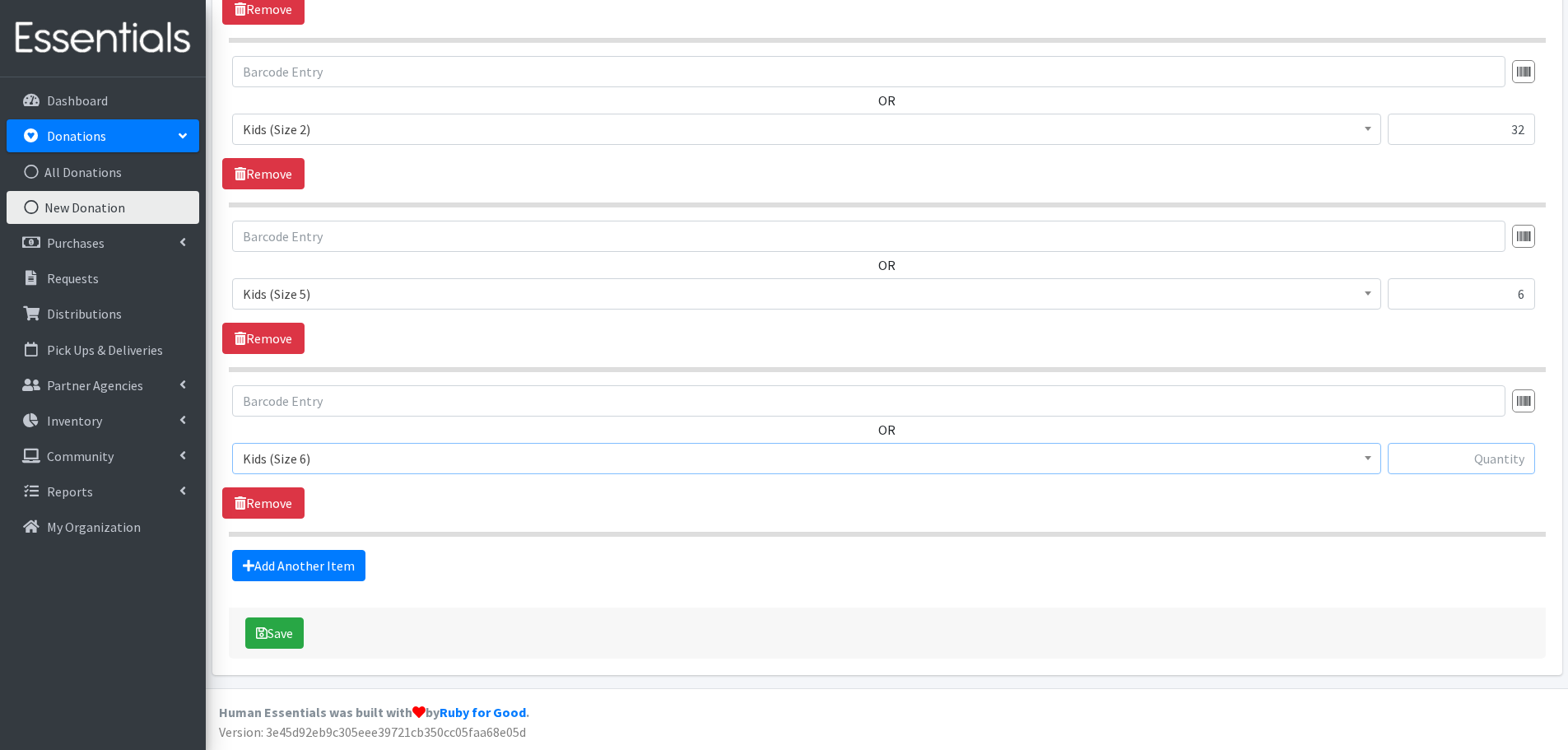
click at [1437, 459] on input "text" at bounding box center [1462, 458] width 148 height 31
type input "16"
click at [344, 562] on link "Add Another Item" at bounding box center [298, 565] width 133 height 31
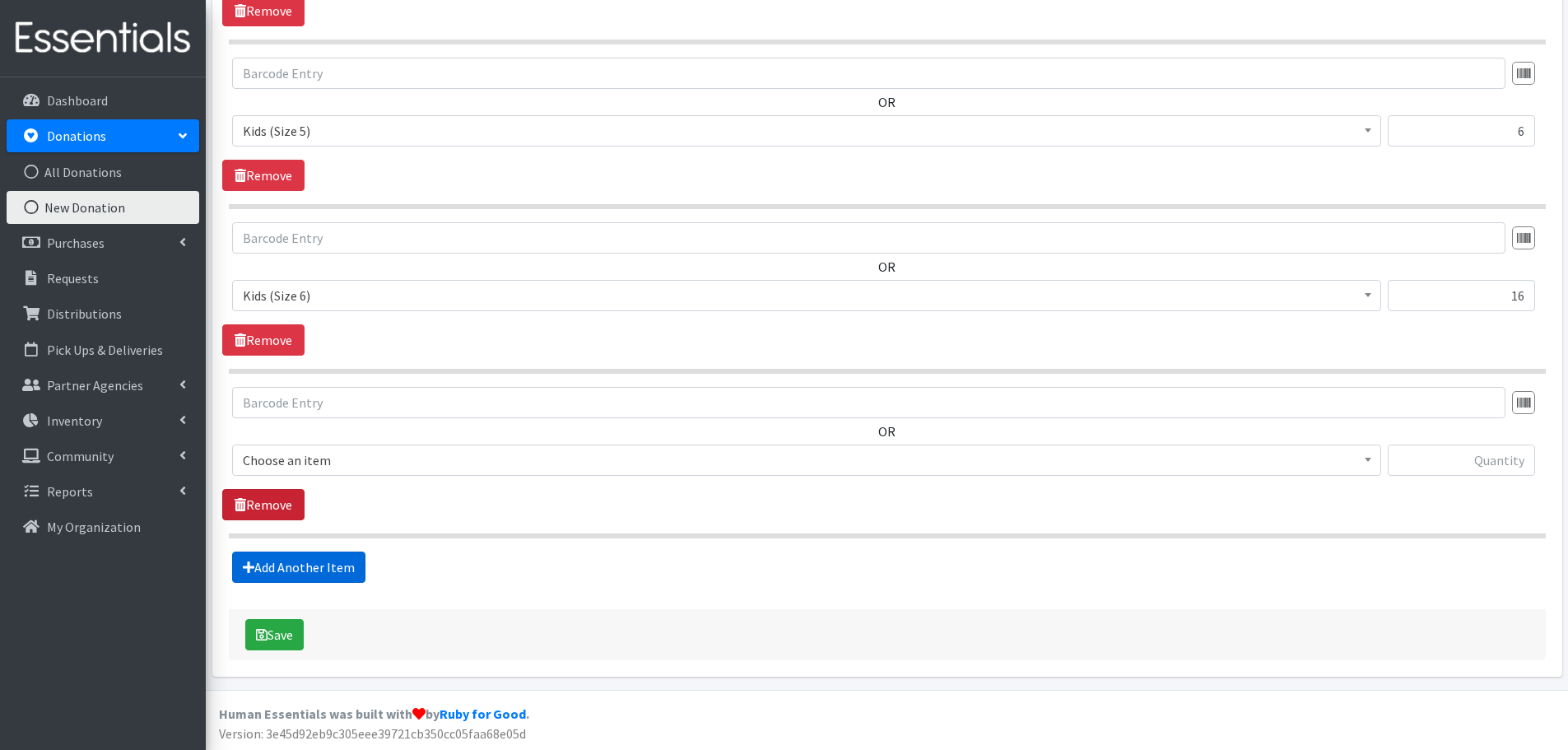
scroll to position [1041, 0]
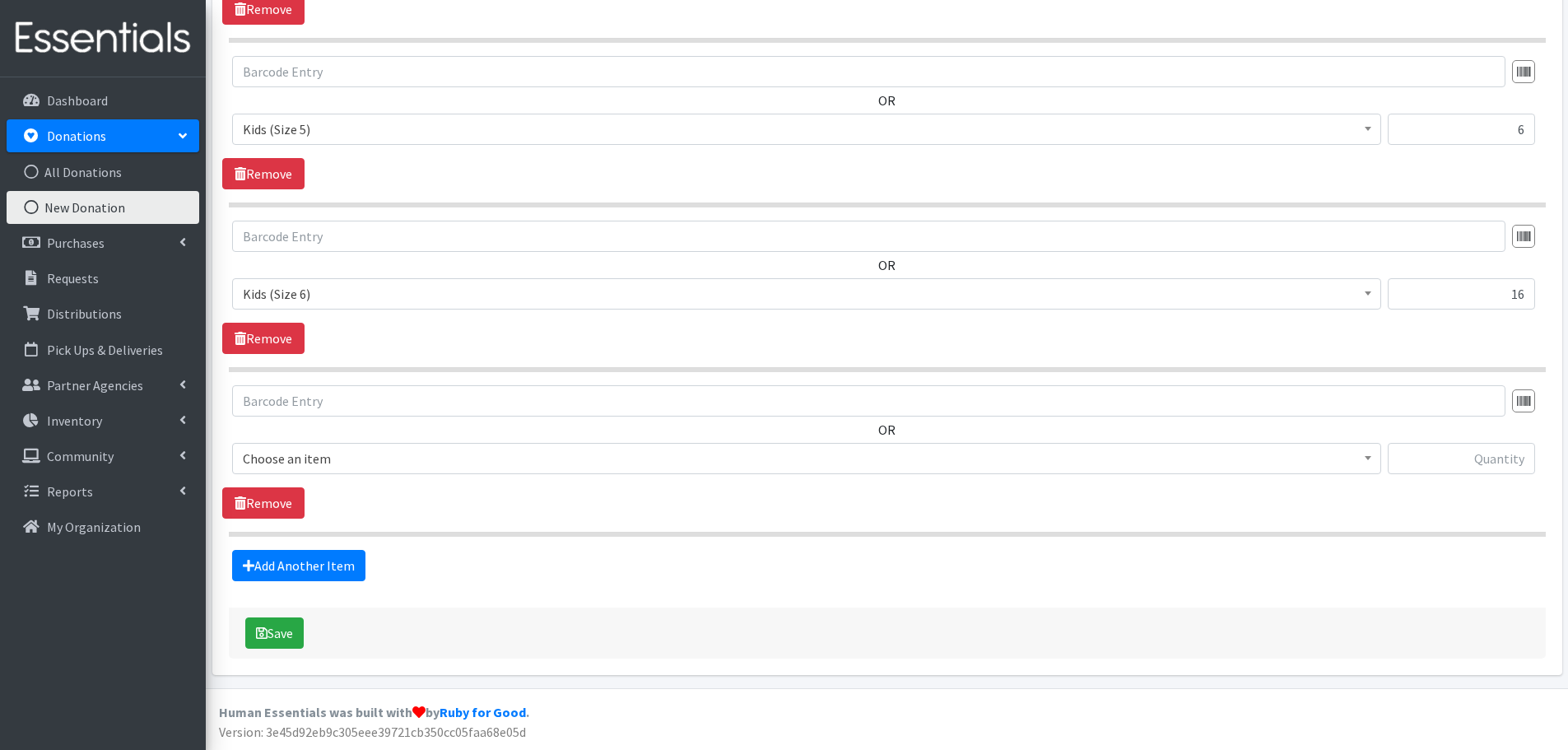
click at [286, 463] on span "Choose an item" at bounding box center [807, 458] width 1128 height 23
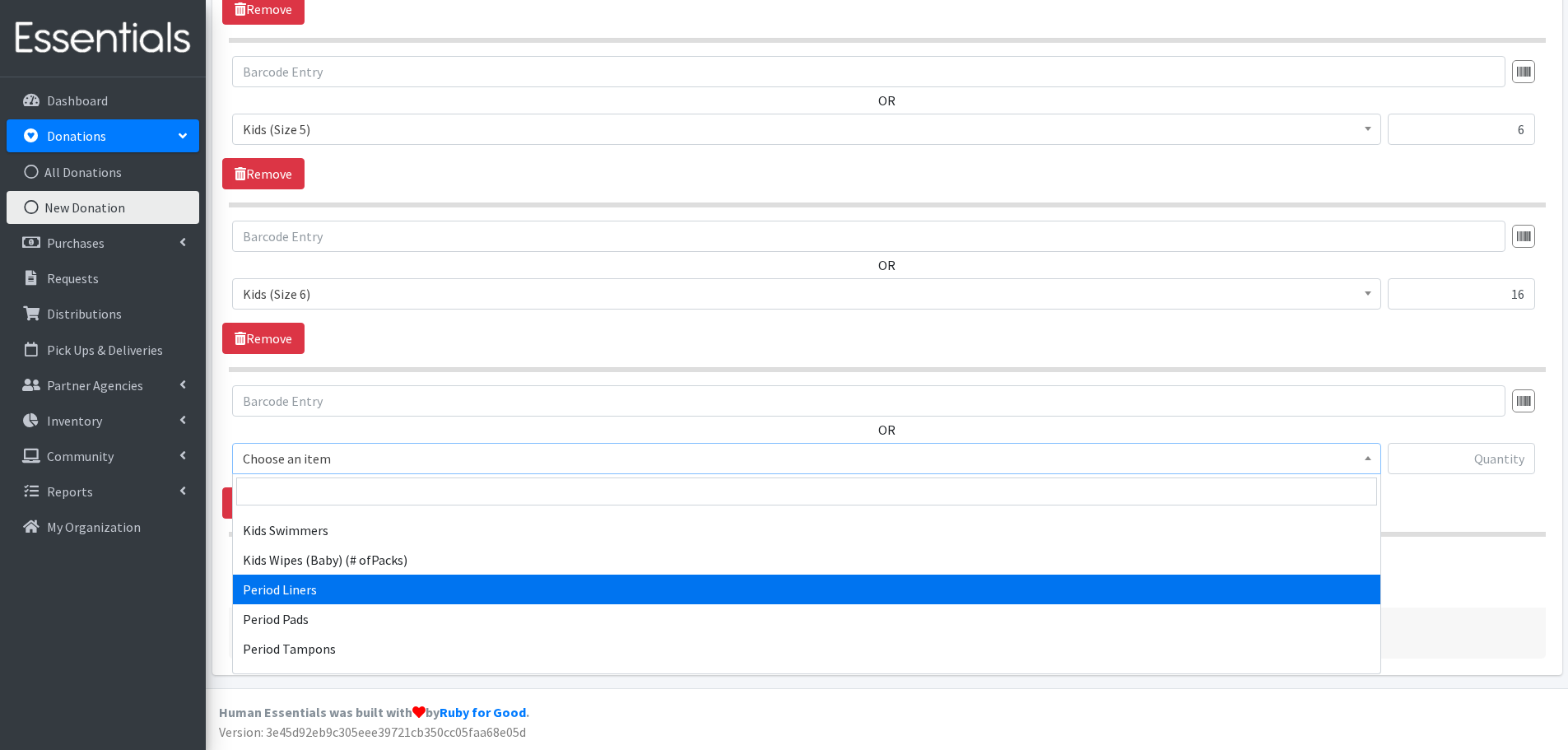
scroll to position [467, 0]
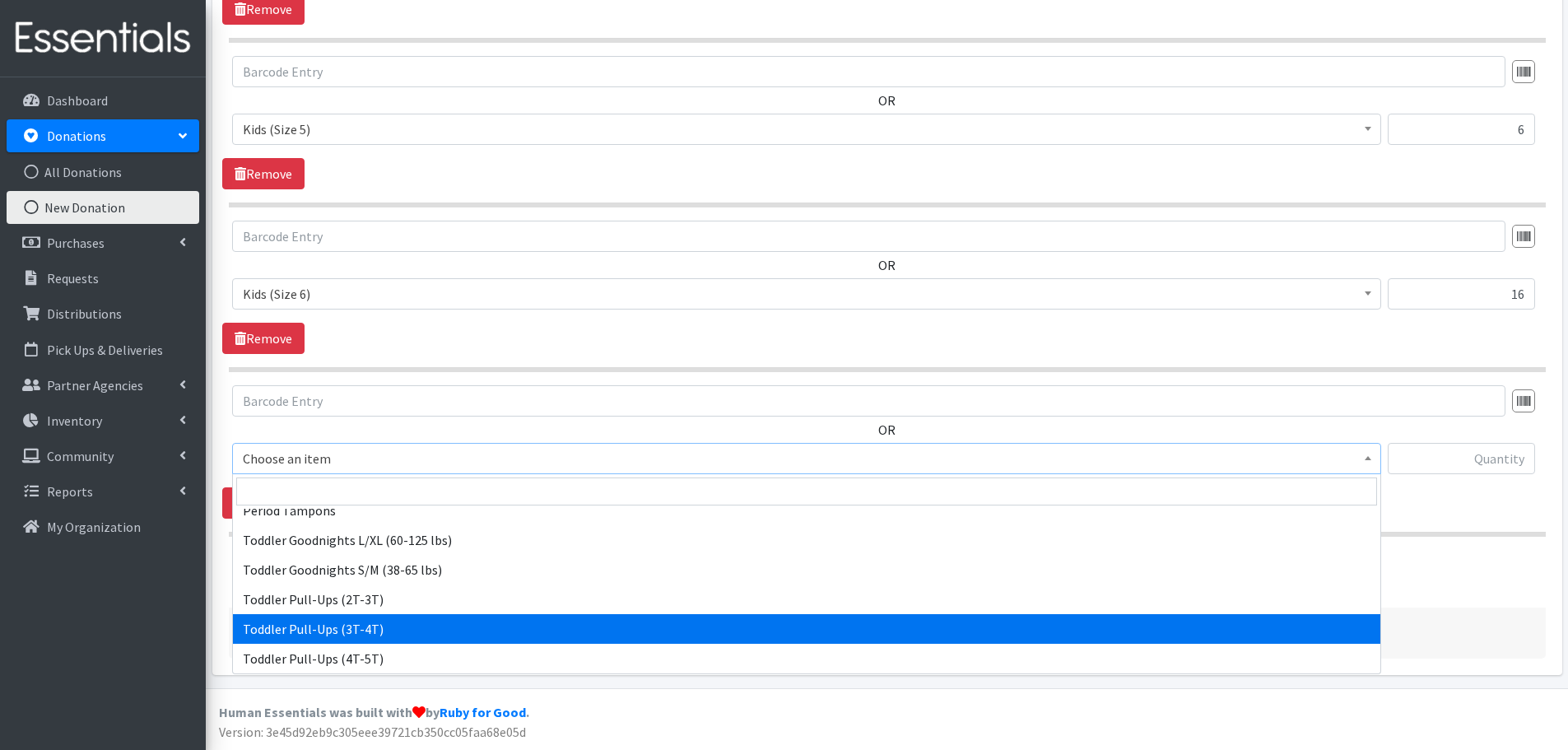
select select "445"
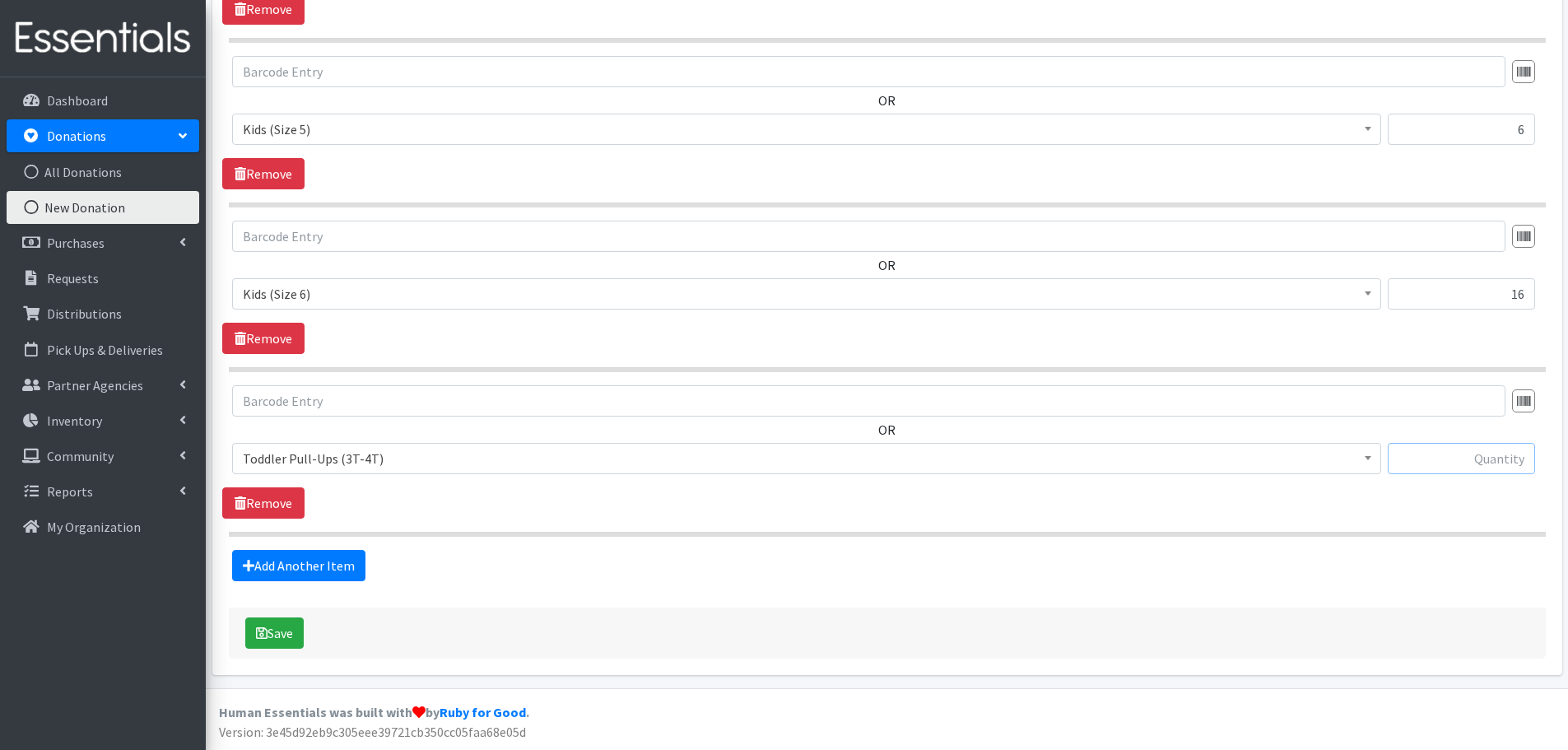
click at [1496, 447] on input "text" at bounding box center [1462, 458] width 148 height 31
type input "36"
click at [328, 569] on link "Add Another Item" at bounding box center [298, 565] width 133 height 31
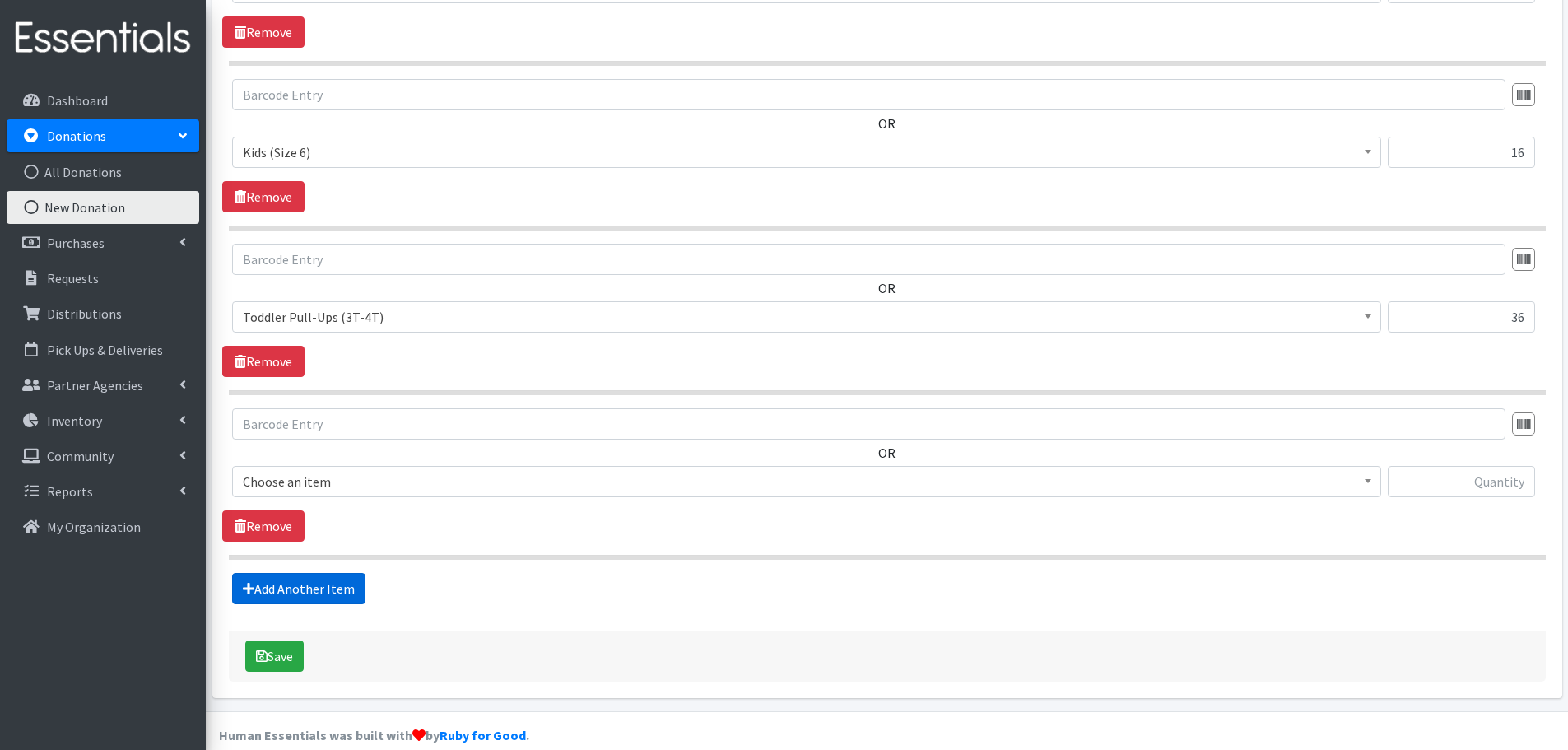
scroll to position [1206, 0]
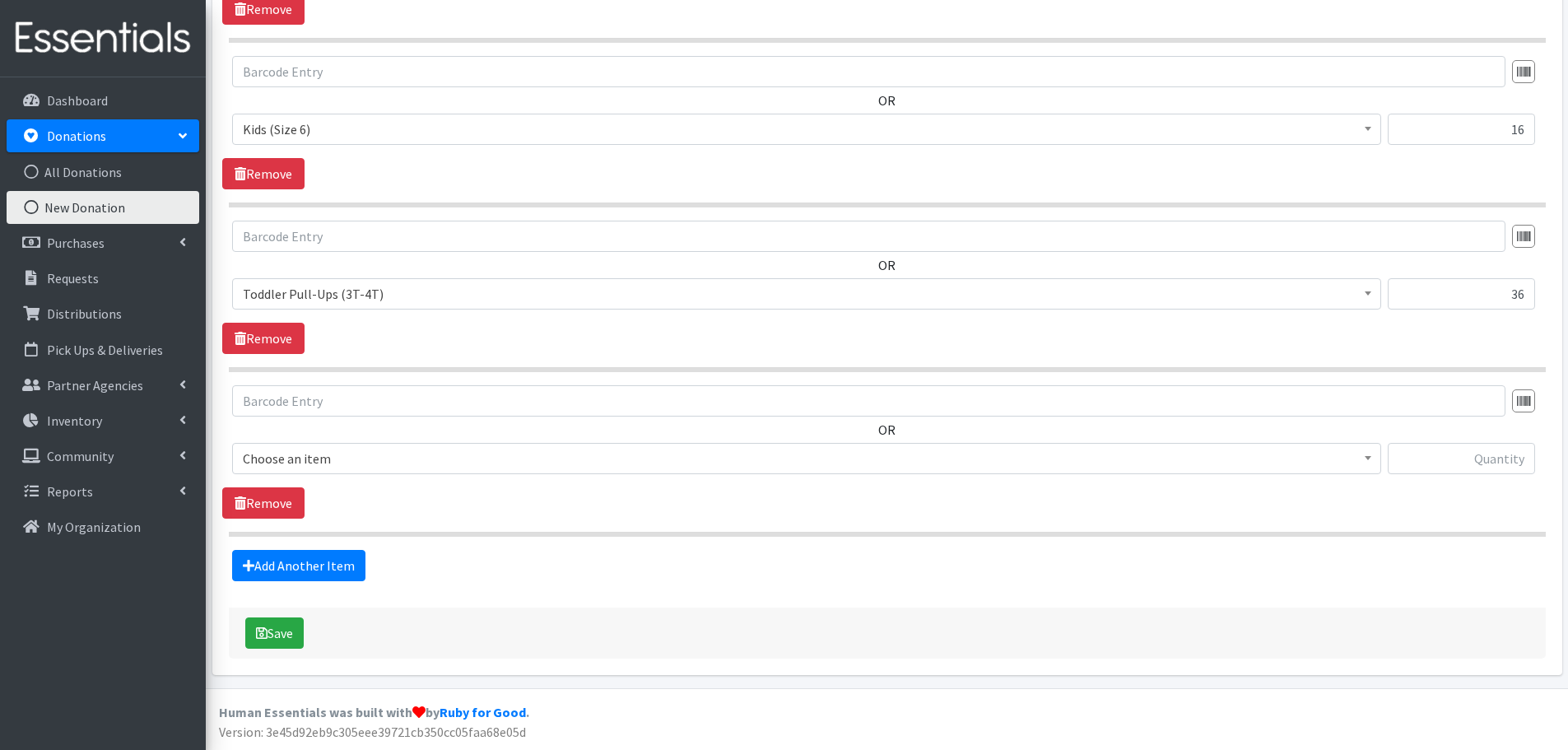
click at [301, 458] on span "Choose an item" at bounding box center [807, 458] width 1128 height 23
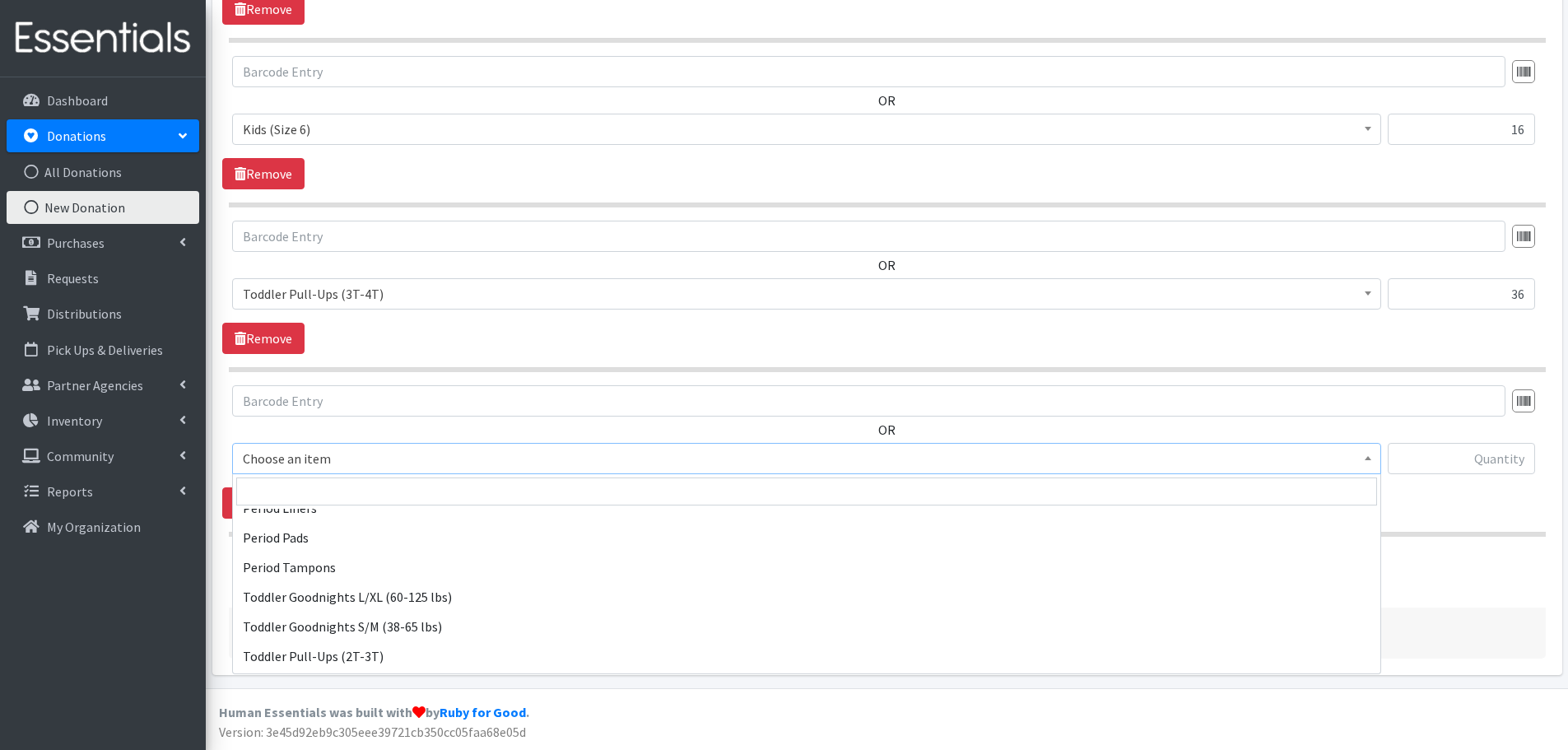
scroll to position [411, 0]
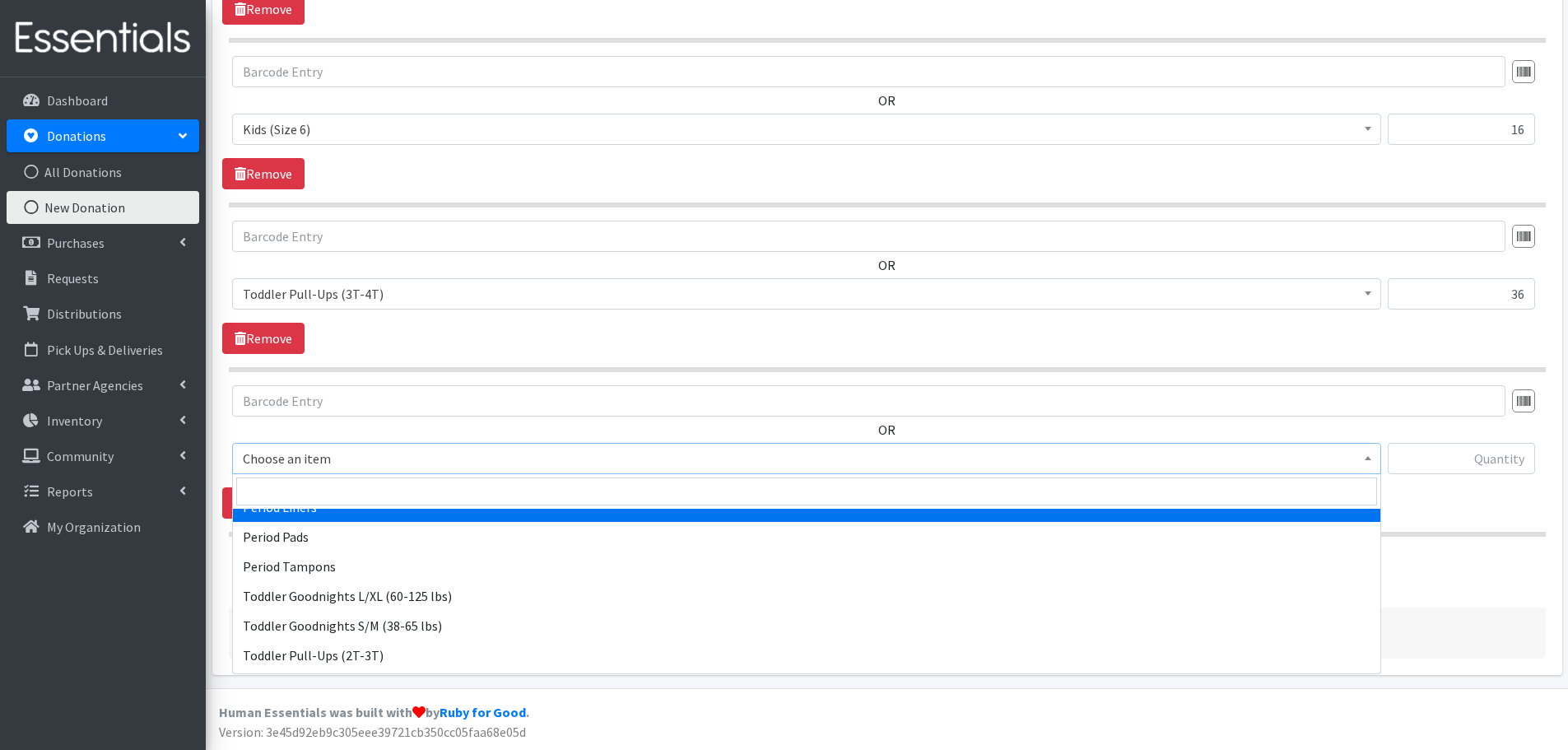
select select "1535"
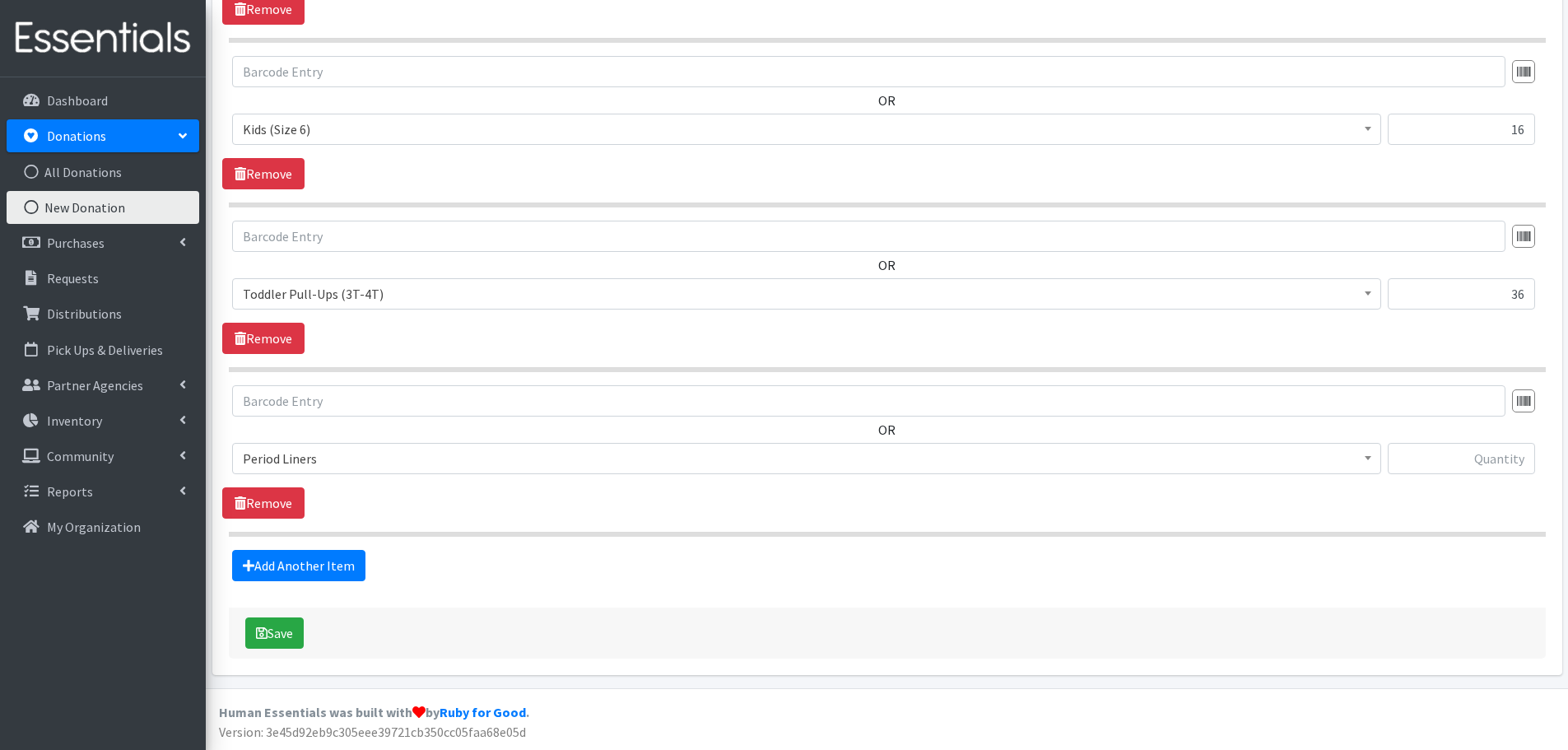
click at [1428, 440] on div "OR Choose an item Baby Formula Kids (Newborn) Kids (Preemie) Kids (Size 1) Kids…" at bounding box center [887, 436] width 1330 height 102
click at [1442, 459] on input "text" at bounding box center [1462, 458] width 148 height 31
type input "6"
click at [266, 554] on link "Add Another Item" at bounding box center [298, 565] width 133 height 31
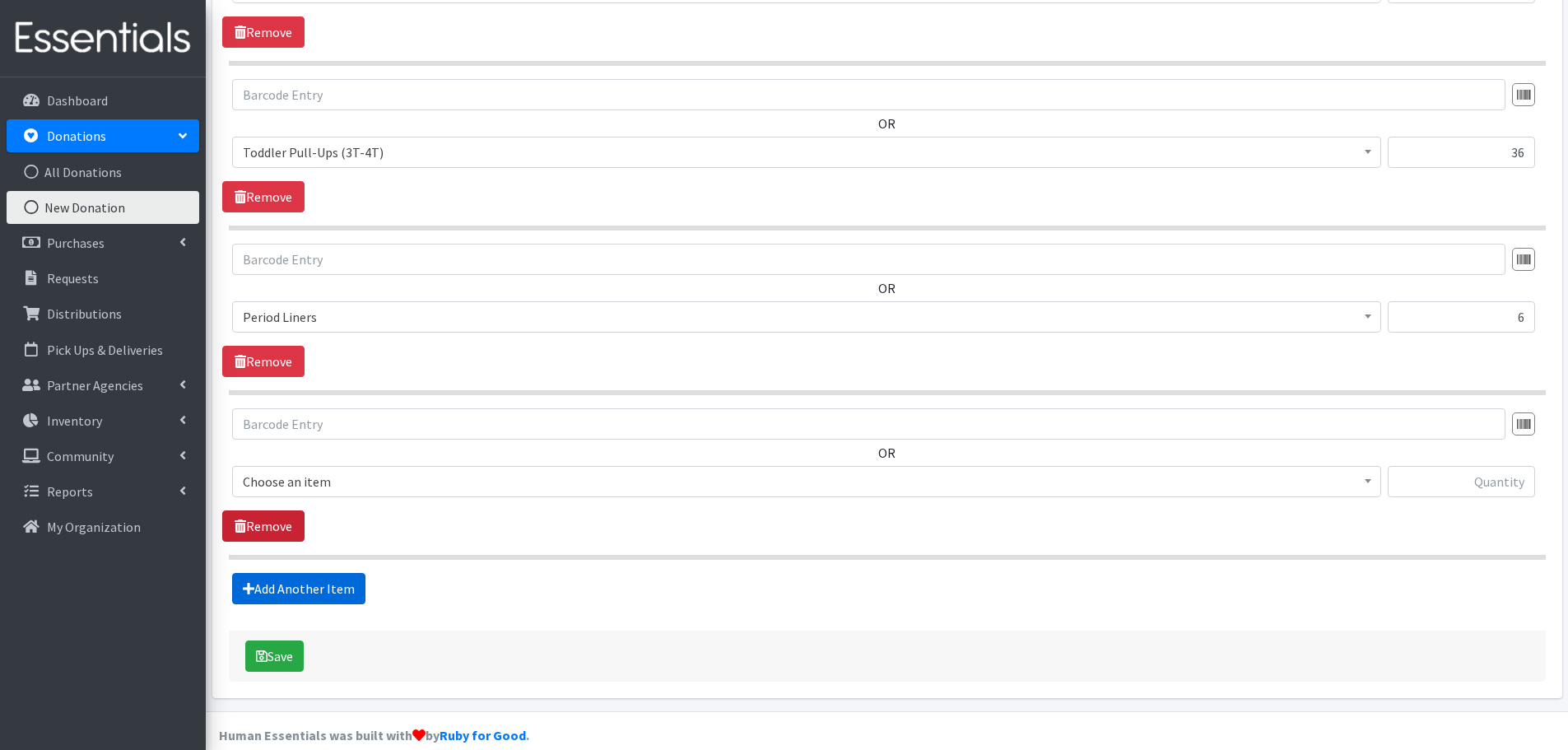
scroll to position [1370, 0]
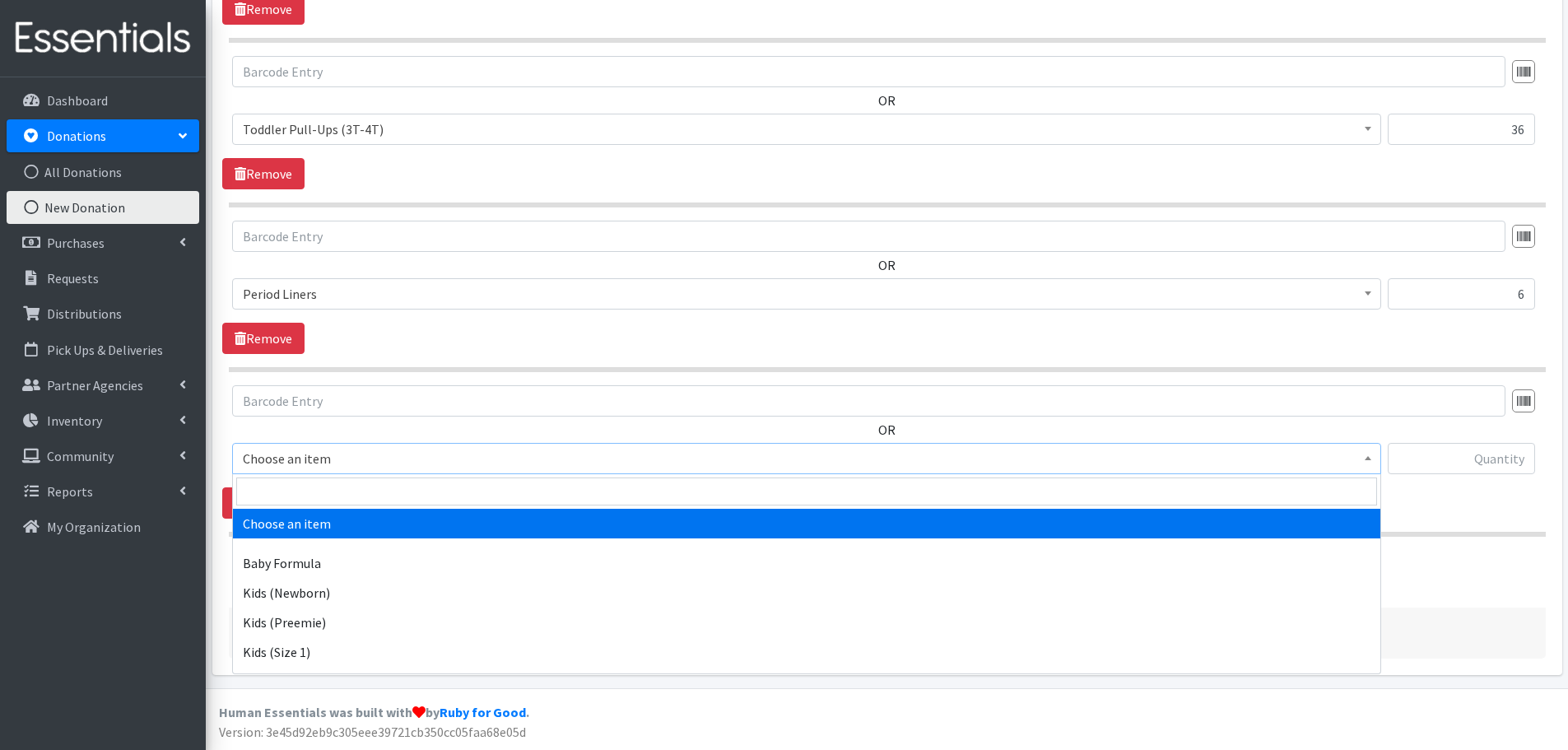
click at [266, 467] on span "Choose an item" at bounding box center [807, 458] width 1128 height 23
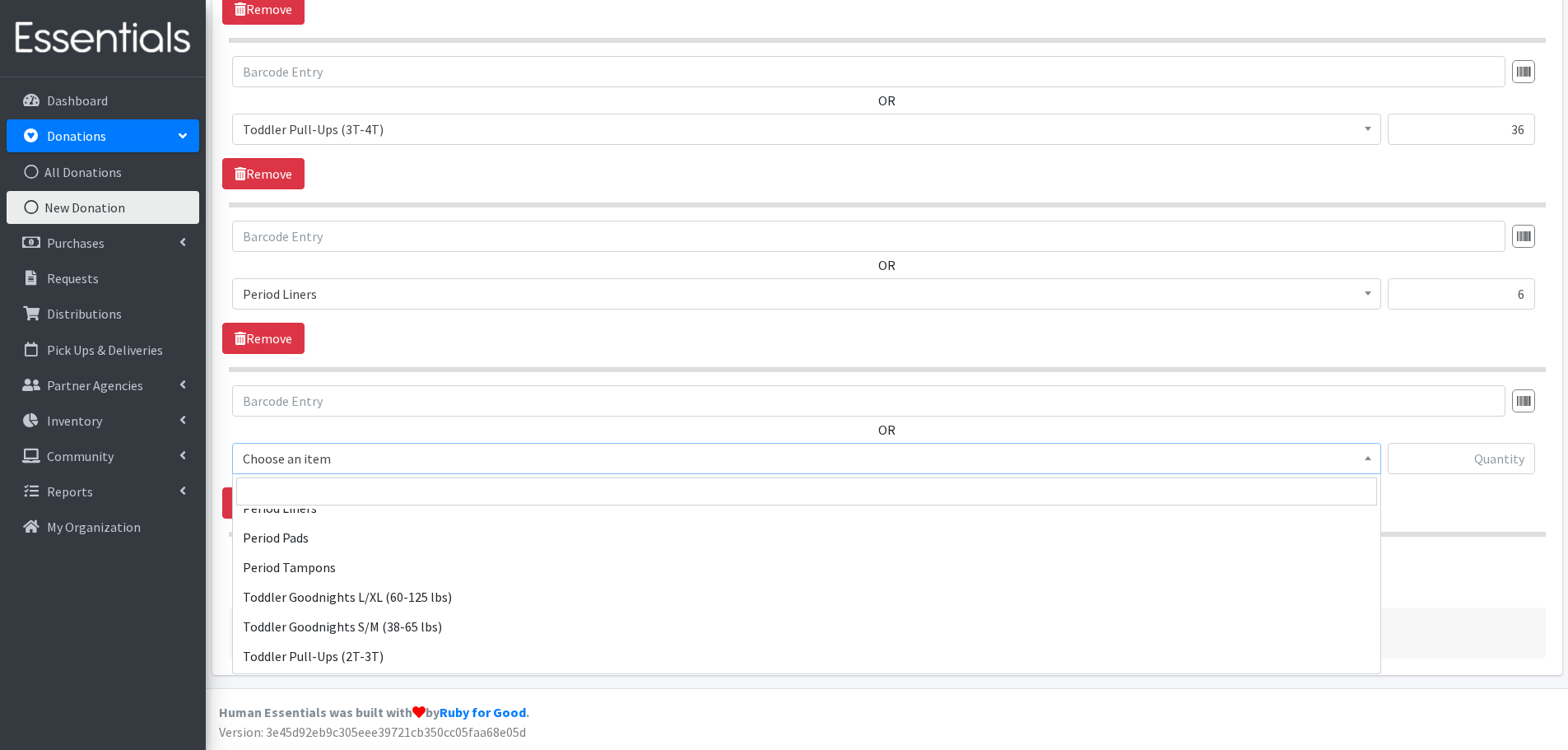
scroll to position [411, 0]
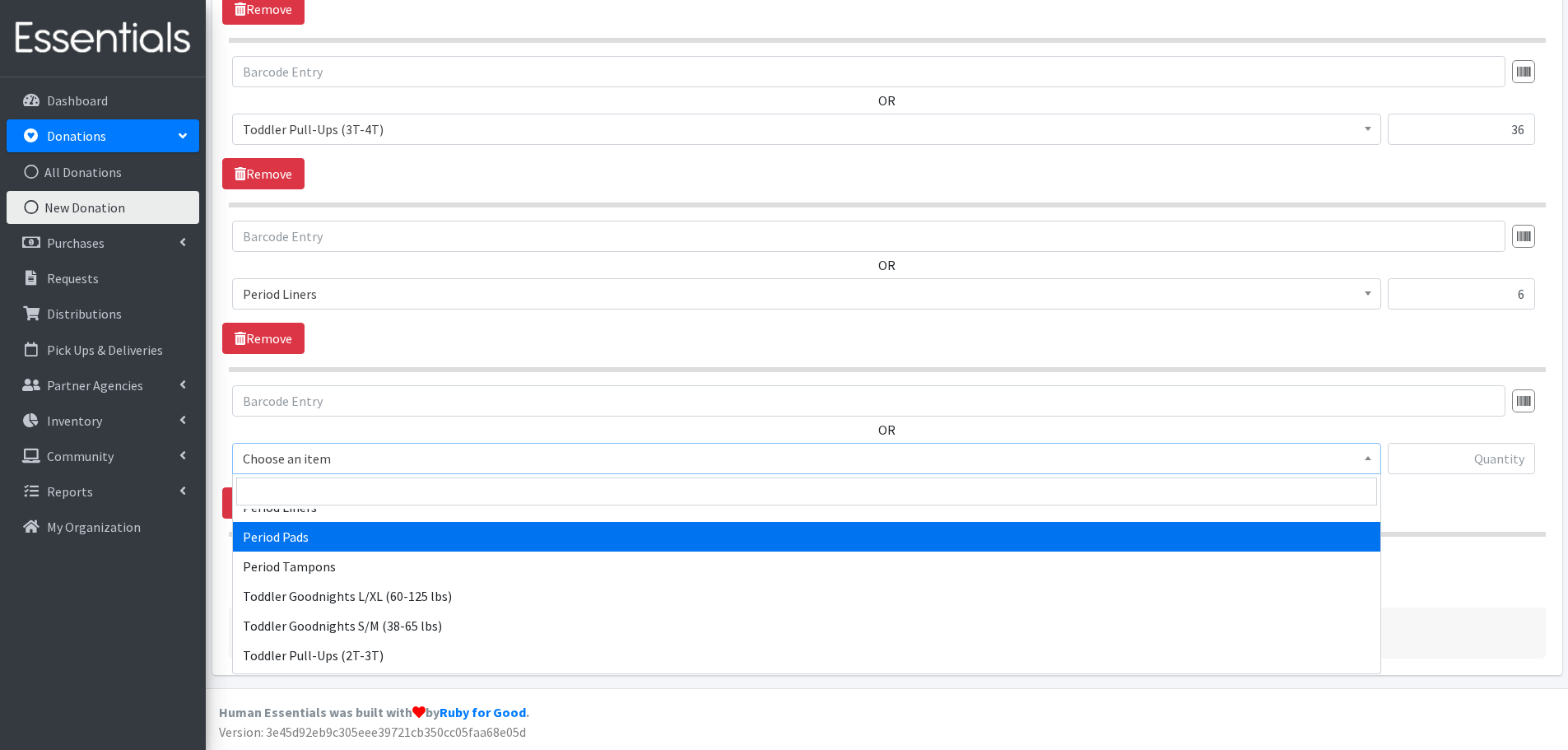
select select "1534"
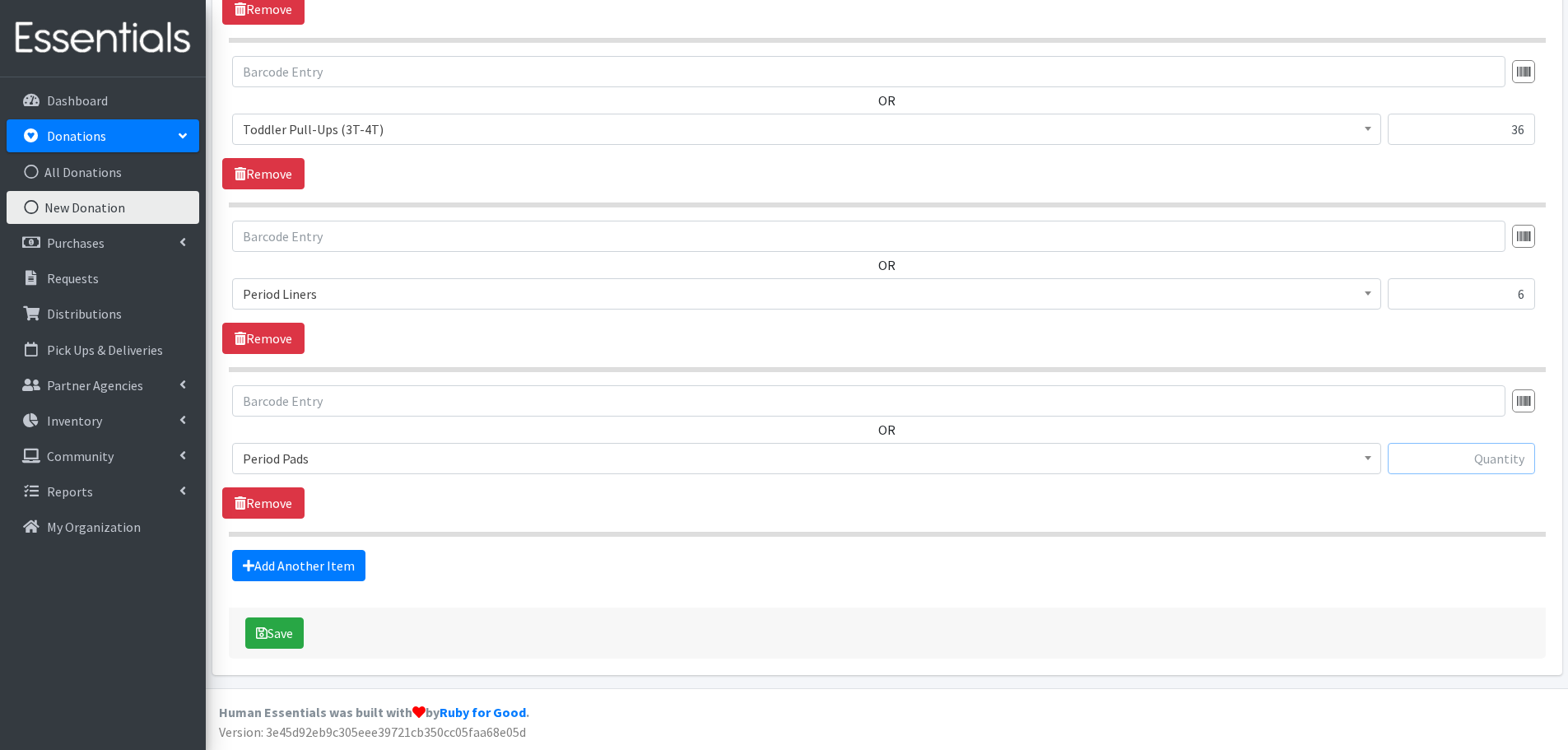
click at [1470, 461] on input "text" at bounding box center [1462, 458] width 148 height 31
type input "18"
click at [278, 554] on link "Add Another Item" at bounding box center [298, 565] width 133 height 31
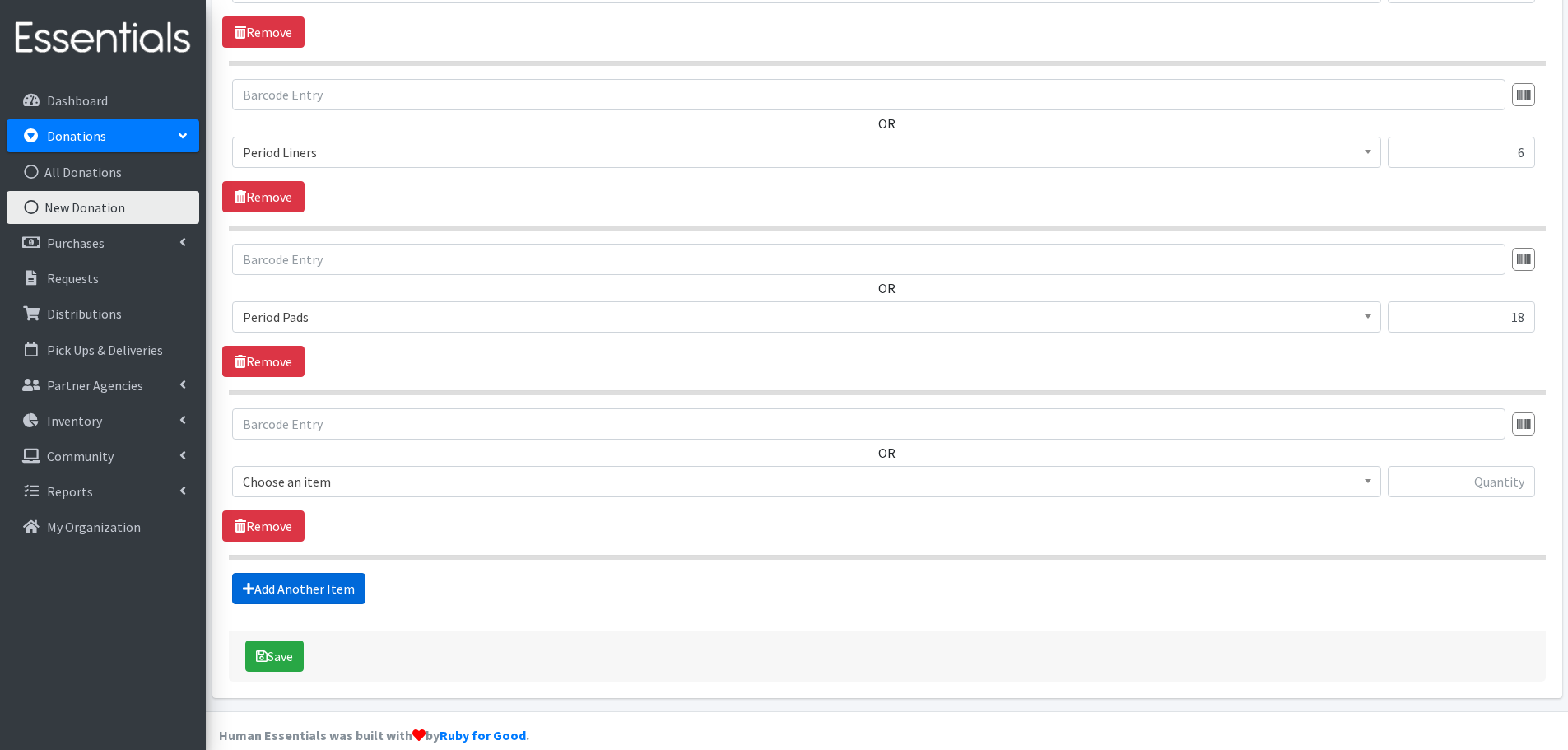
scroll to position [1535, 0]
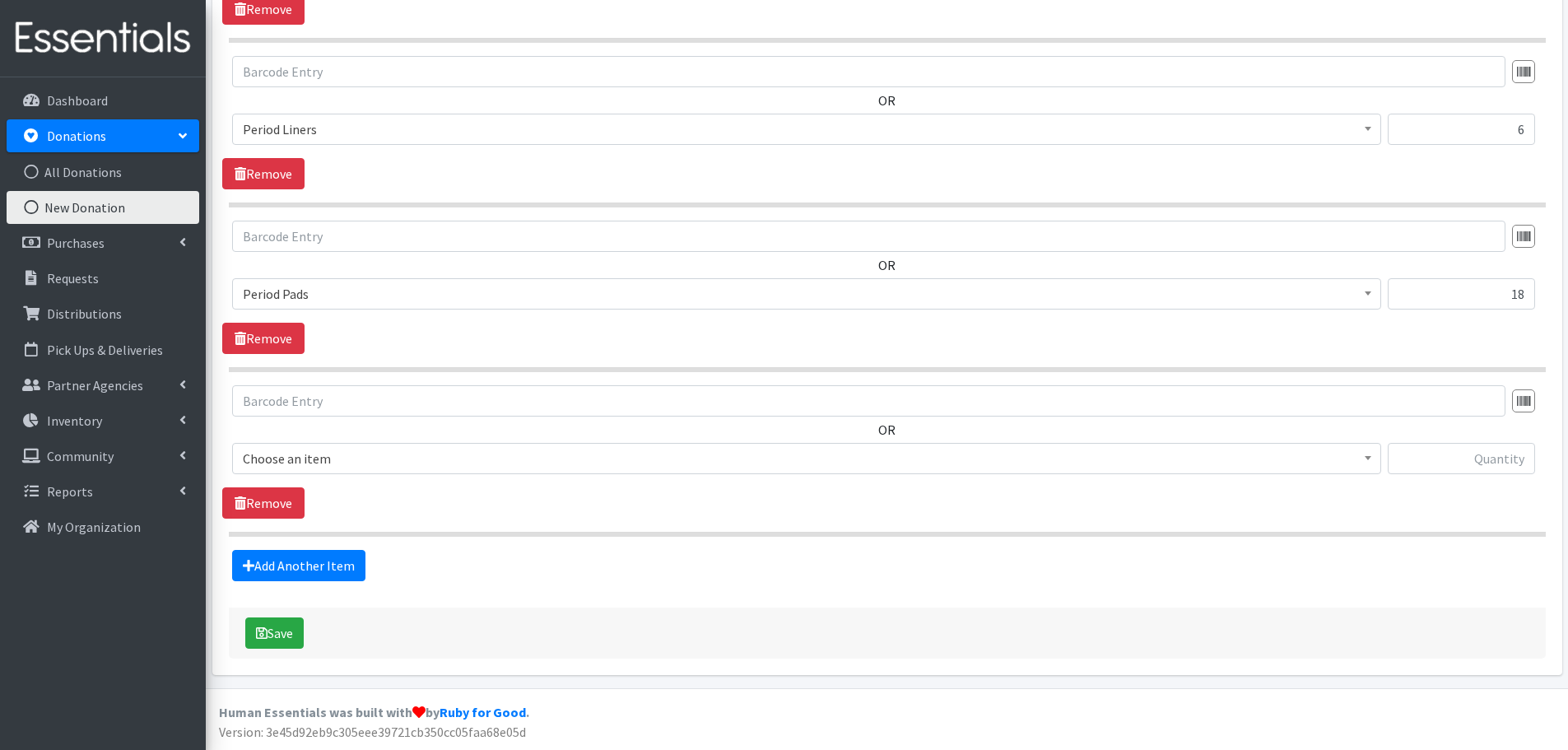
click at [252, 457] on span "Choose an item" at bounding box center [807, 458] width 1128 height 23
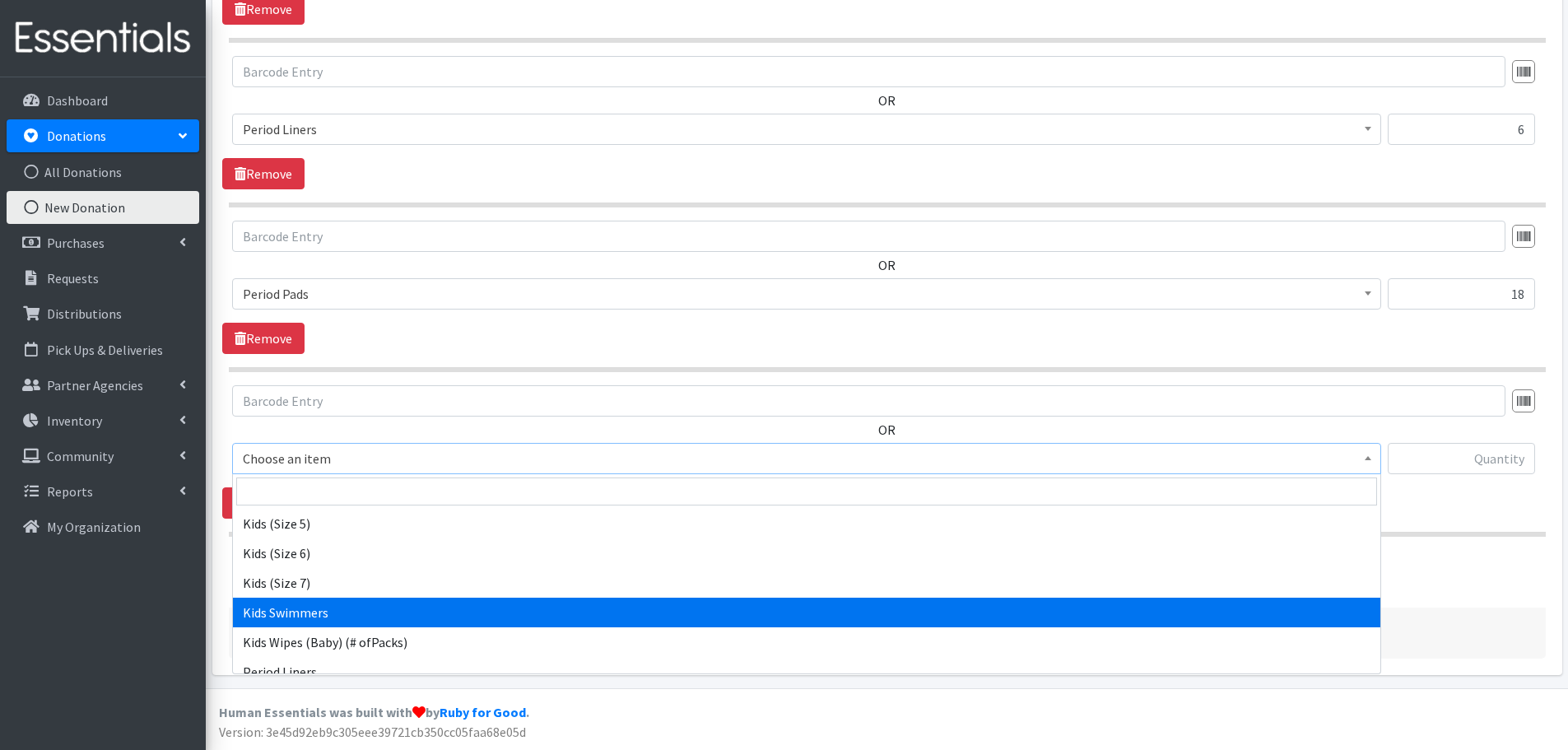
scroll to position [411, 0]
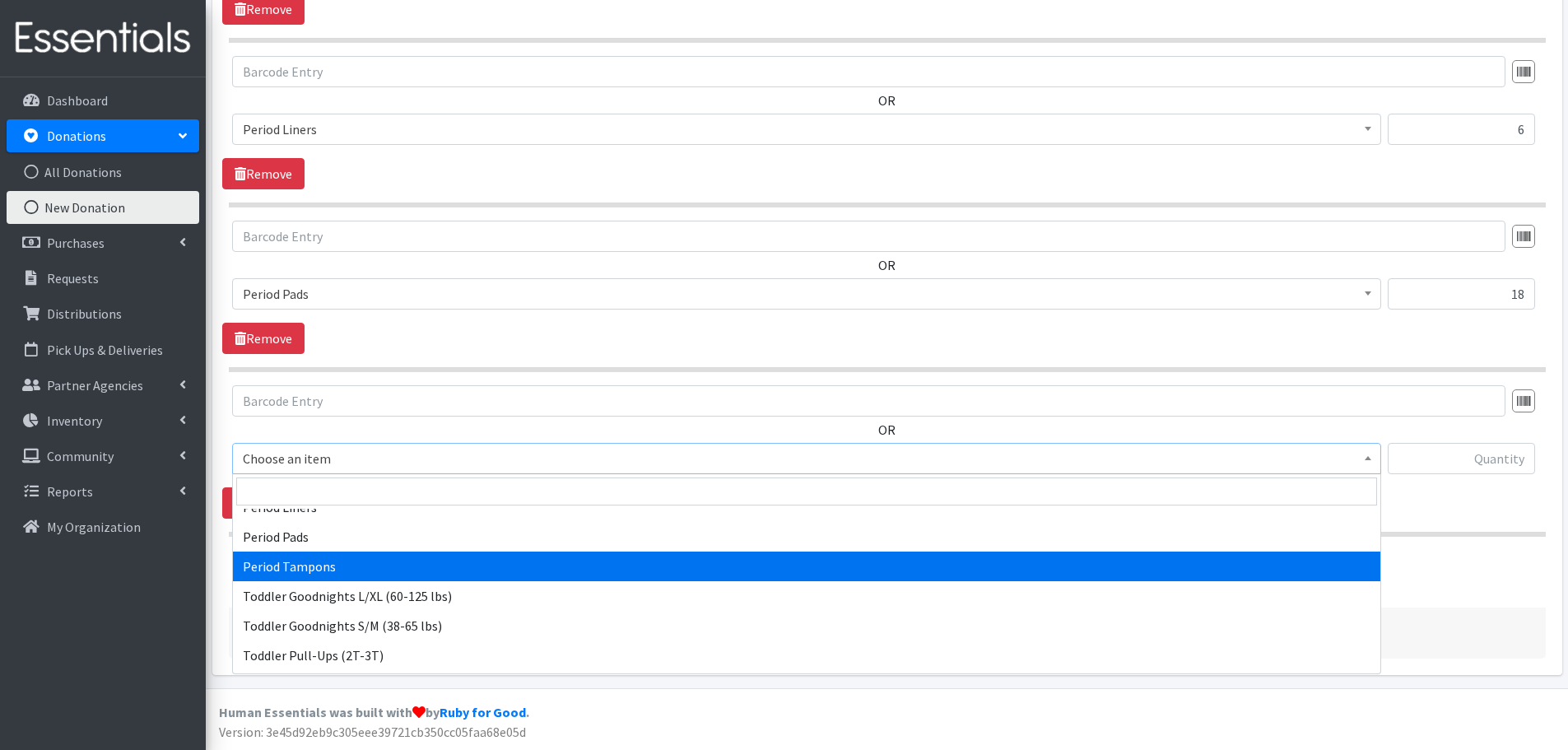
select select "1536"
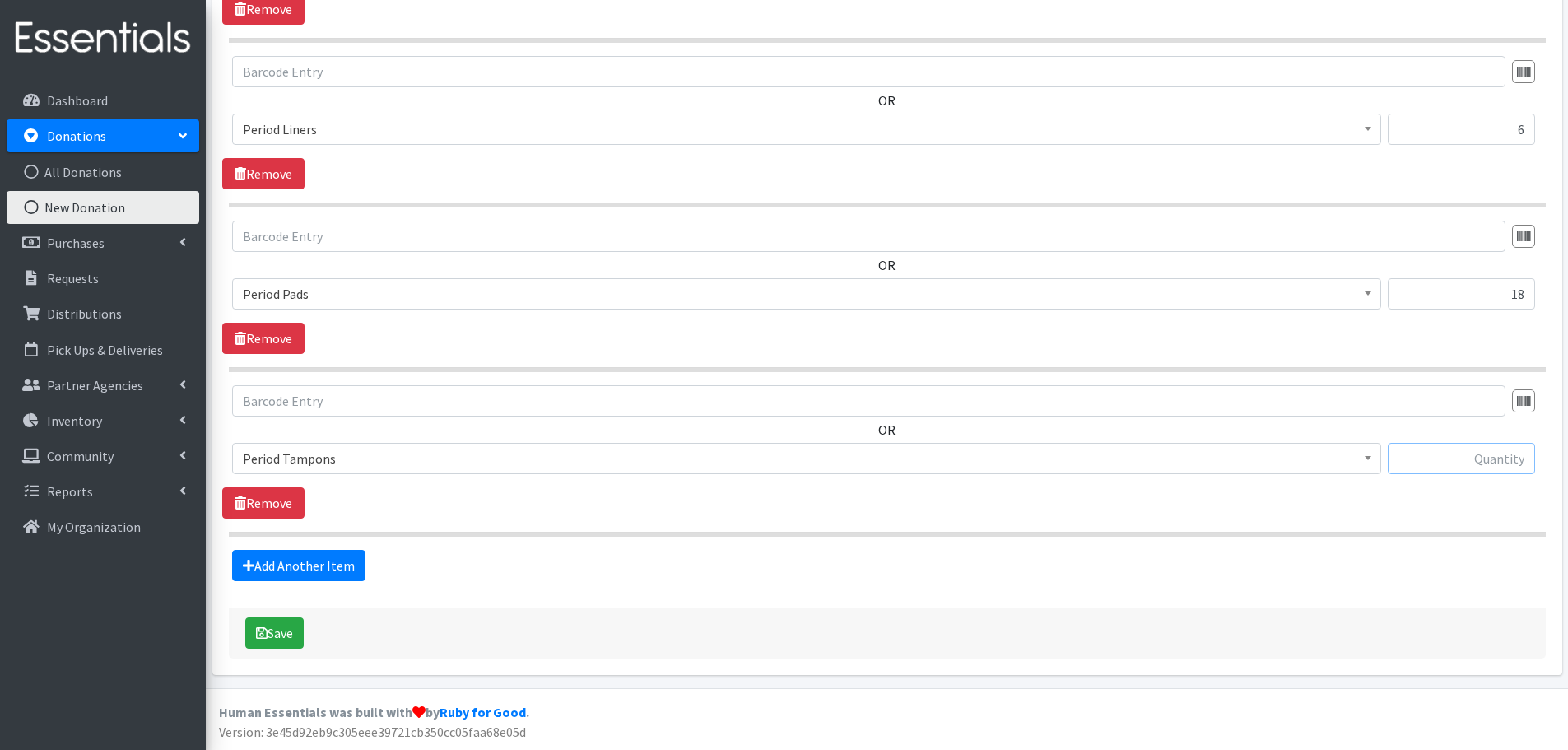
click at [1471, 461] on input "text" at bounding box center [1462, 458] width 148 height 31
type input "29"
click at [270, 627] on button "Save" at bounding box center [274, 632] width 59 height 31
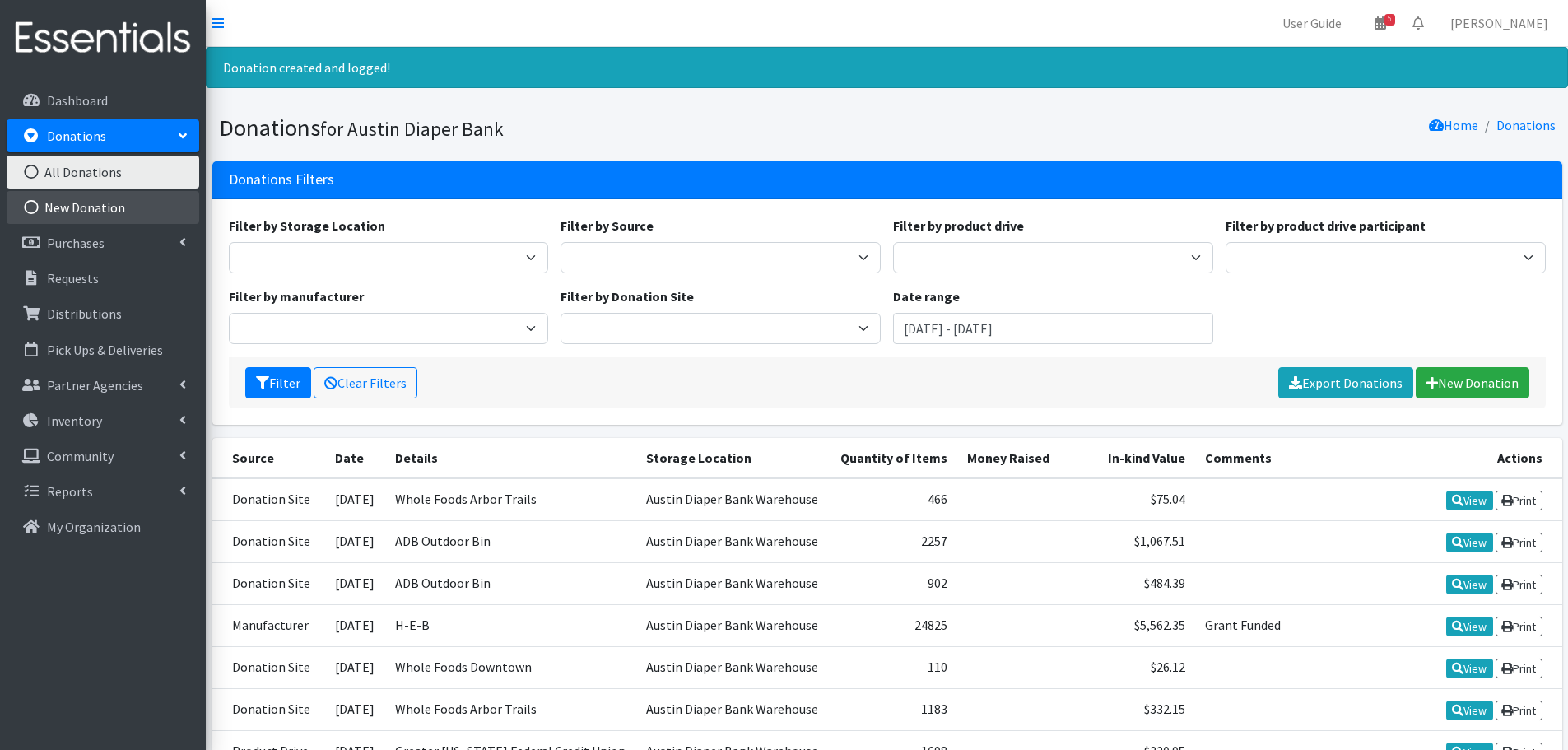
click at [81, 204] on link "New Donation" at bounding box center [103, 207] width 193 height 33
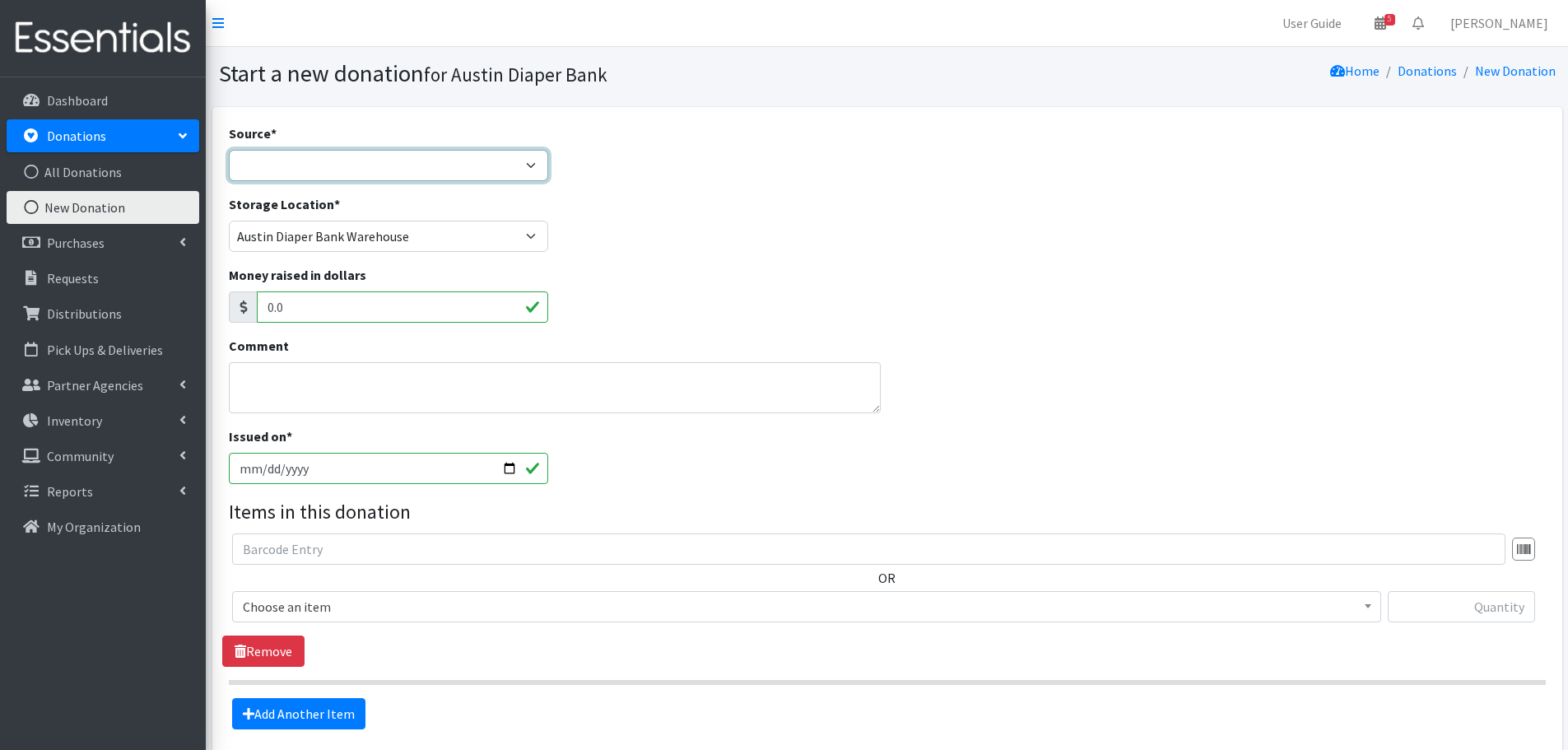
click at [297, 166] on select "Product Drive Manufacturer Donation Site Misc. Donation" at bounding box center [389, 165] width 320 height 31
select select "Donation Site"
click at [229, 149] on select "Product Drive Manufacturer Donation Site Misc. Donation" at bounding box center [389, 165] width 320 height 31
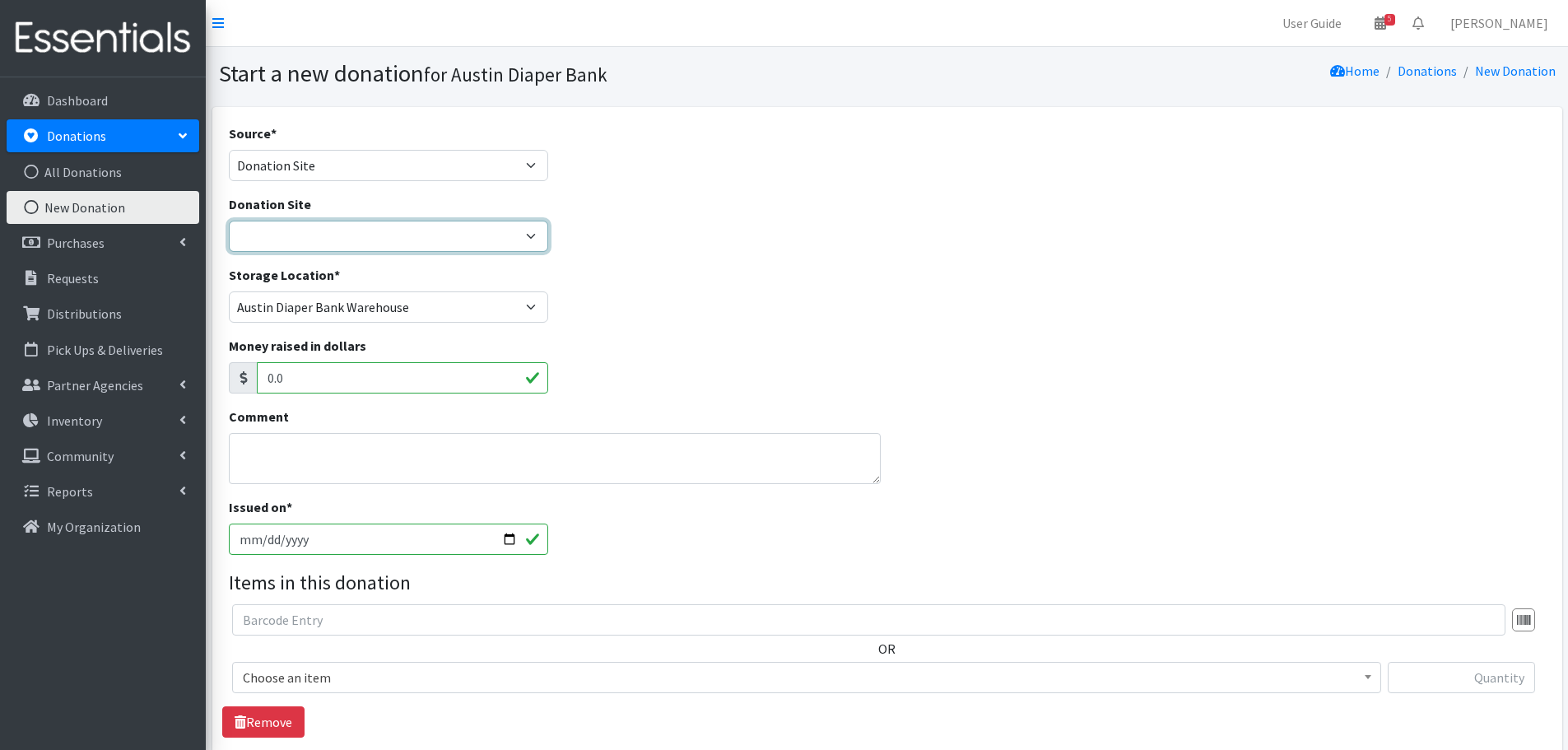
click at [300, 223] on select "ADB Outdoor Bin Amazon Wish List Assistance League [GEOGRAPHIC_DATA] Born Big S…" at bounding box center [389, 235] width 320 height 31
select select "817"
click at [229, 220] on select "ADB Outdoor Bin Amazon Wish List Assistance League [GEOGRAPHIC_DATA] Born Big S…" at bounding box center [389, 235] width 320 height 31
click at [282, 677] on span "Choose an item" at bounding box center [807, 677] width 1128 height 23
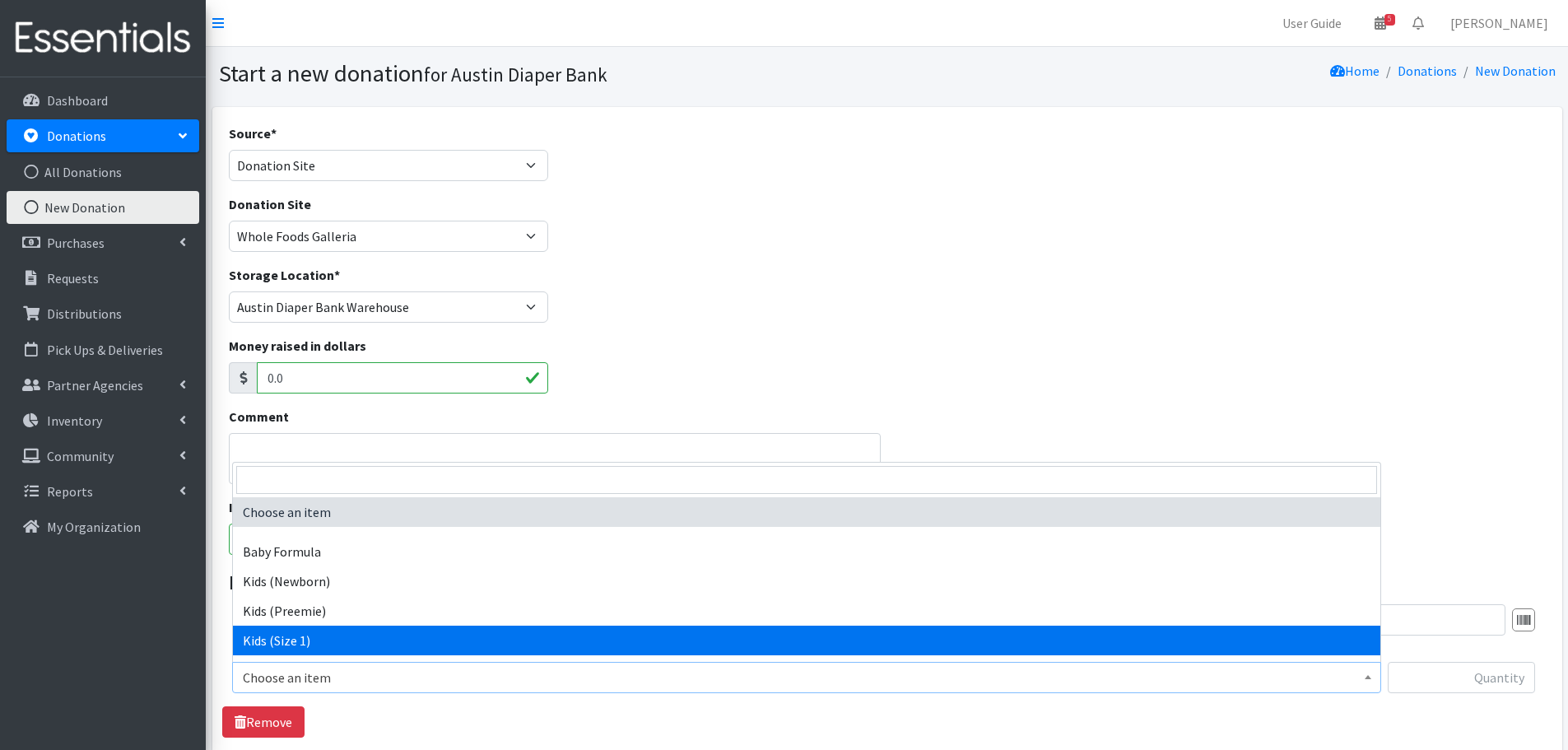
select select "453"
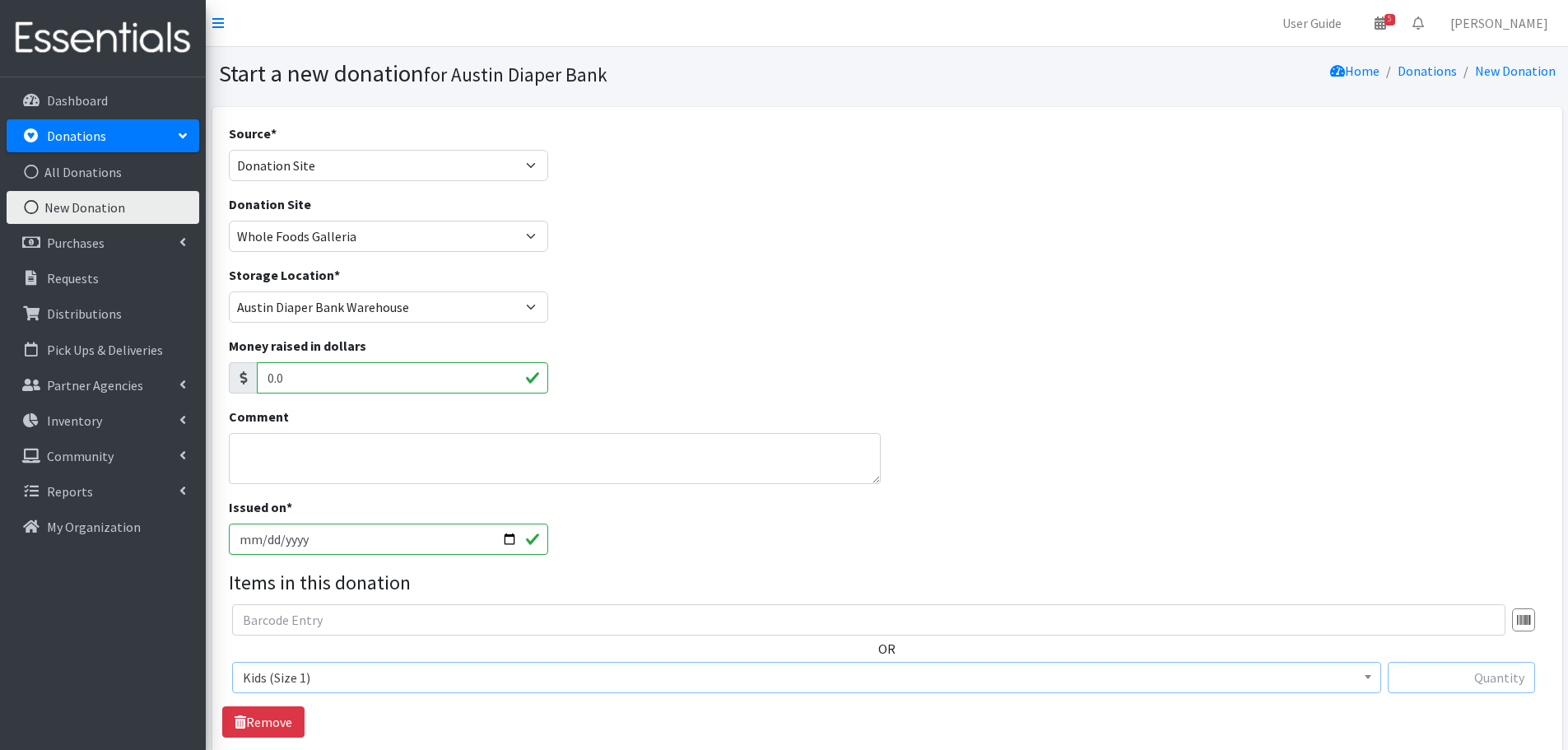
click at [1445, 682] on input "text" at bounding box center [1462, 676] width 148 height 31
type input "44"
click at [1398, 727] on div "OR Choose an item Baby Formula Kids (Newborn) Kids (Preemie) Kids (Size 1) Kids…" at bounding box center [887, 671] width 1330 height 133
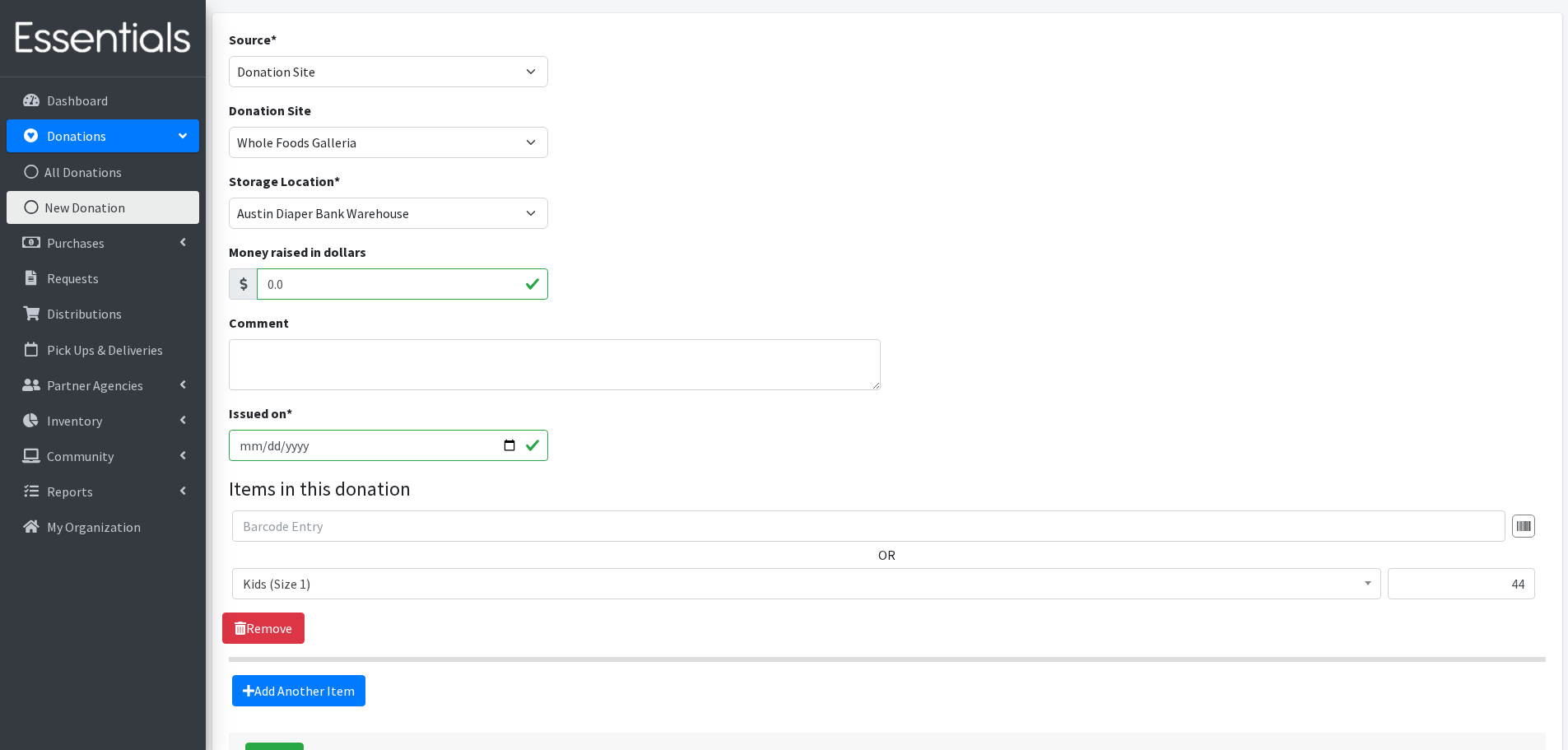
scroll to position [218, 0]
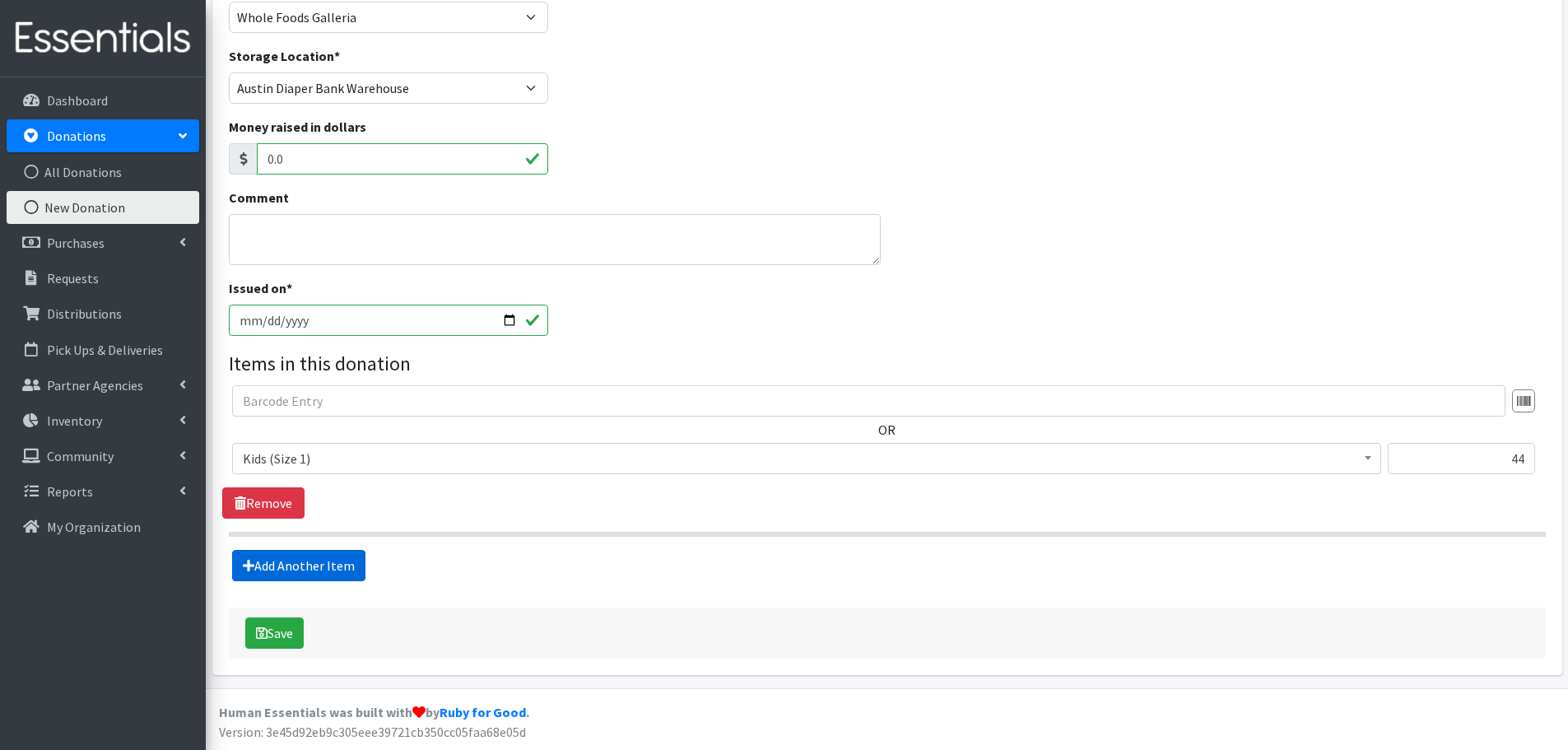
click at [300, 560] on link "Add Another Item" at bounding box center [298, 565] width 133 height 31
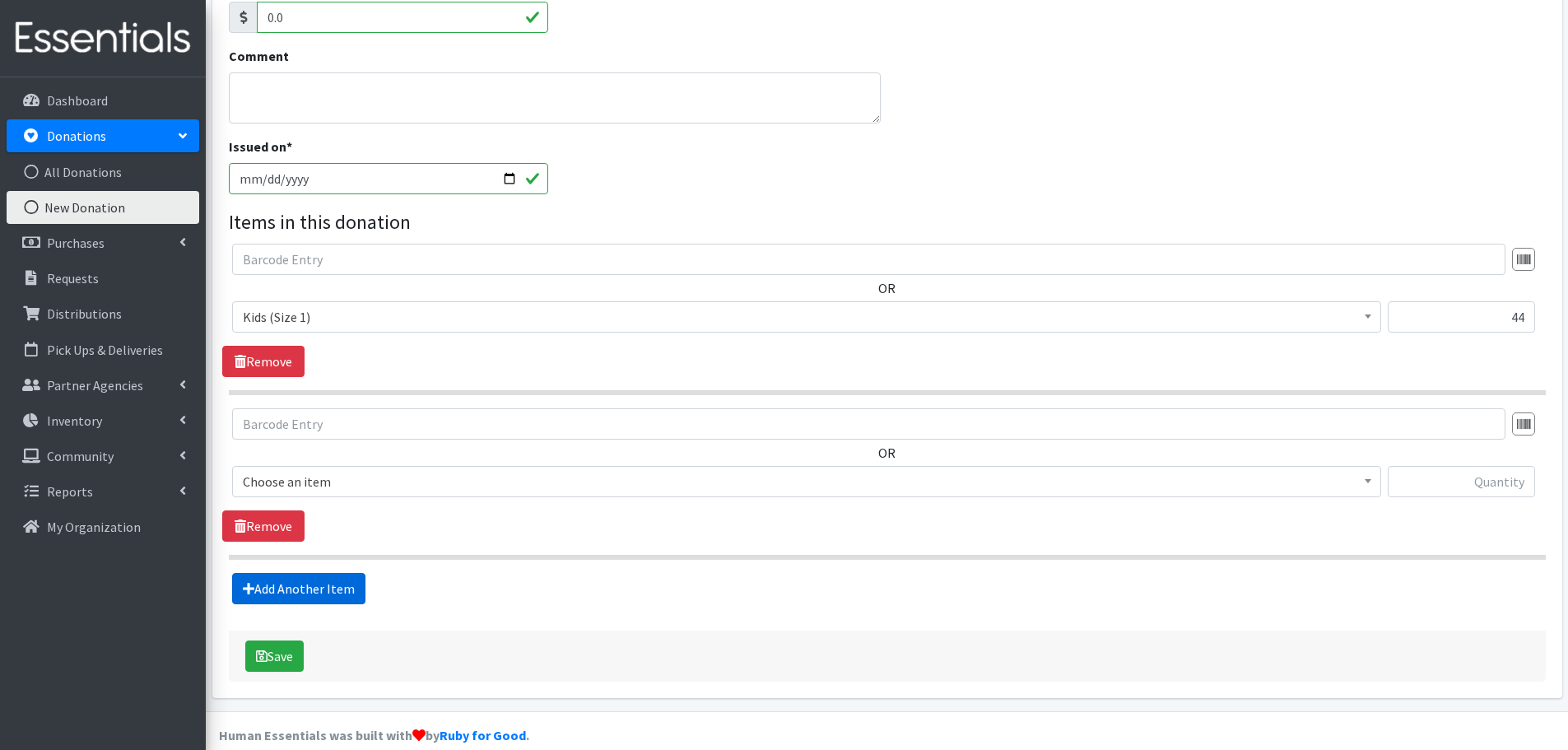
scroll to position [383, 0]
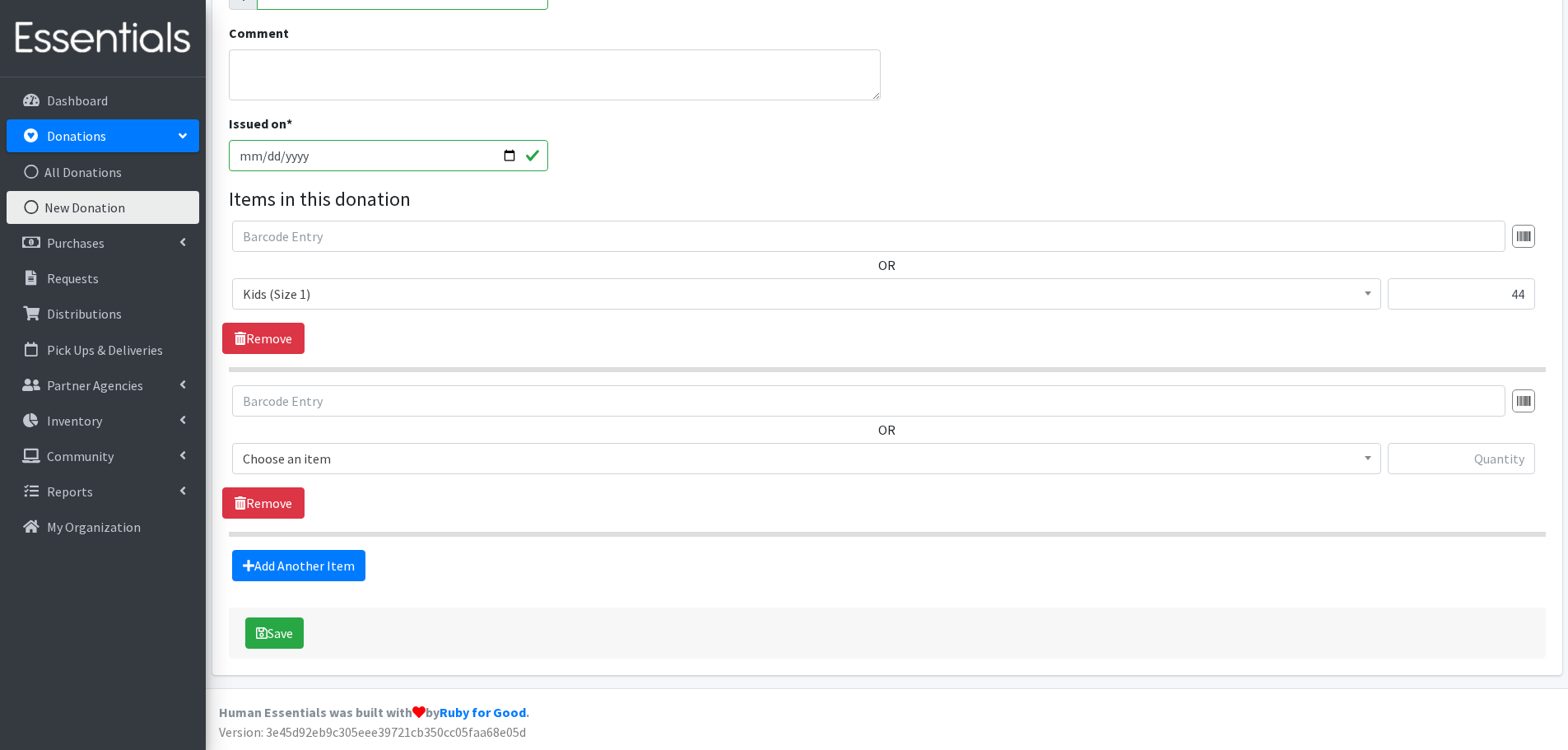
click at [269, 452] on span "Choose an item" at bounding box center [807, 458] width 1128 height 23
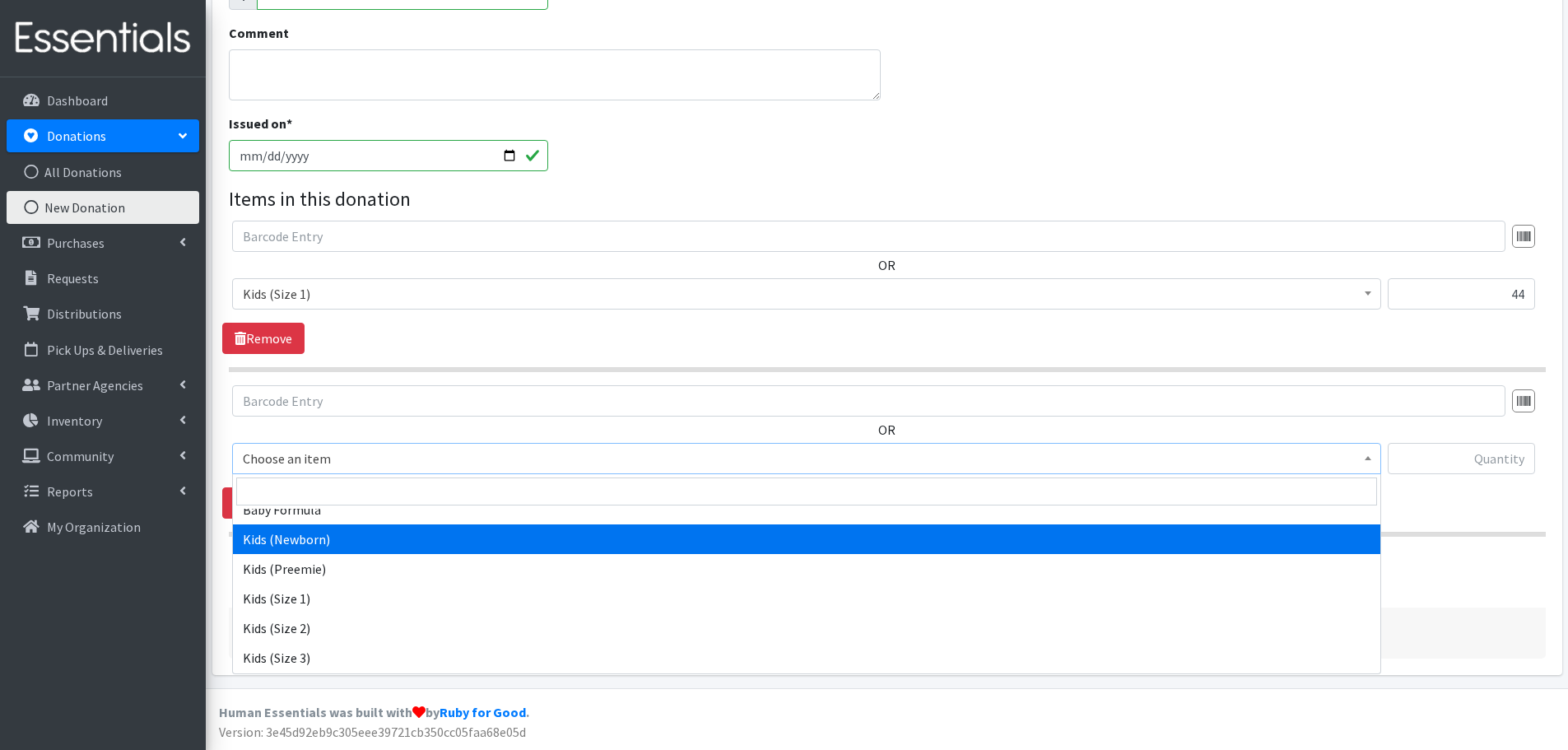
scroll to position [82, 0]
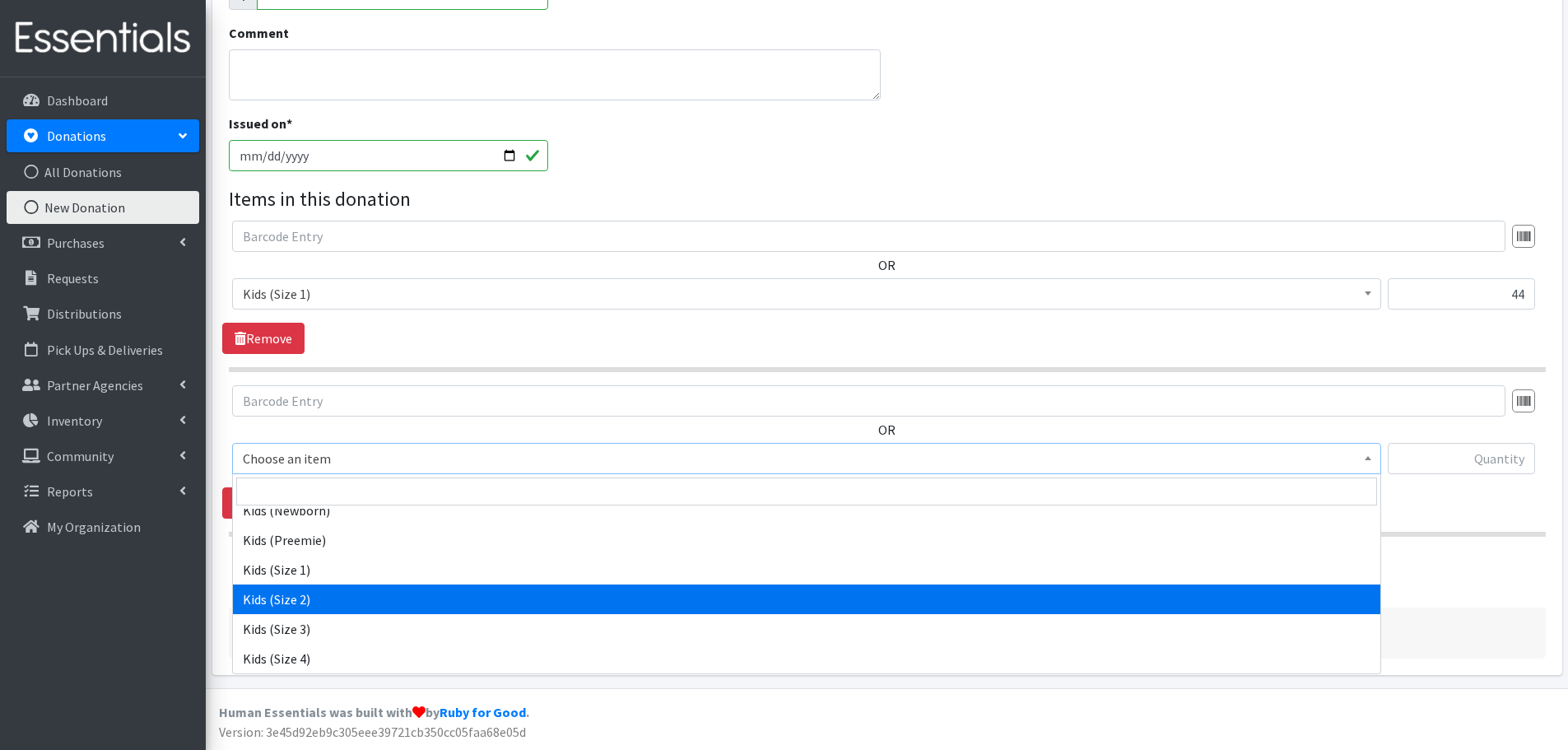
select select "440"
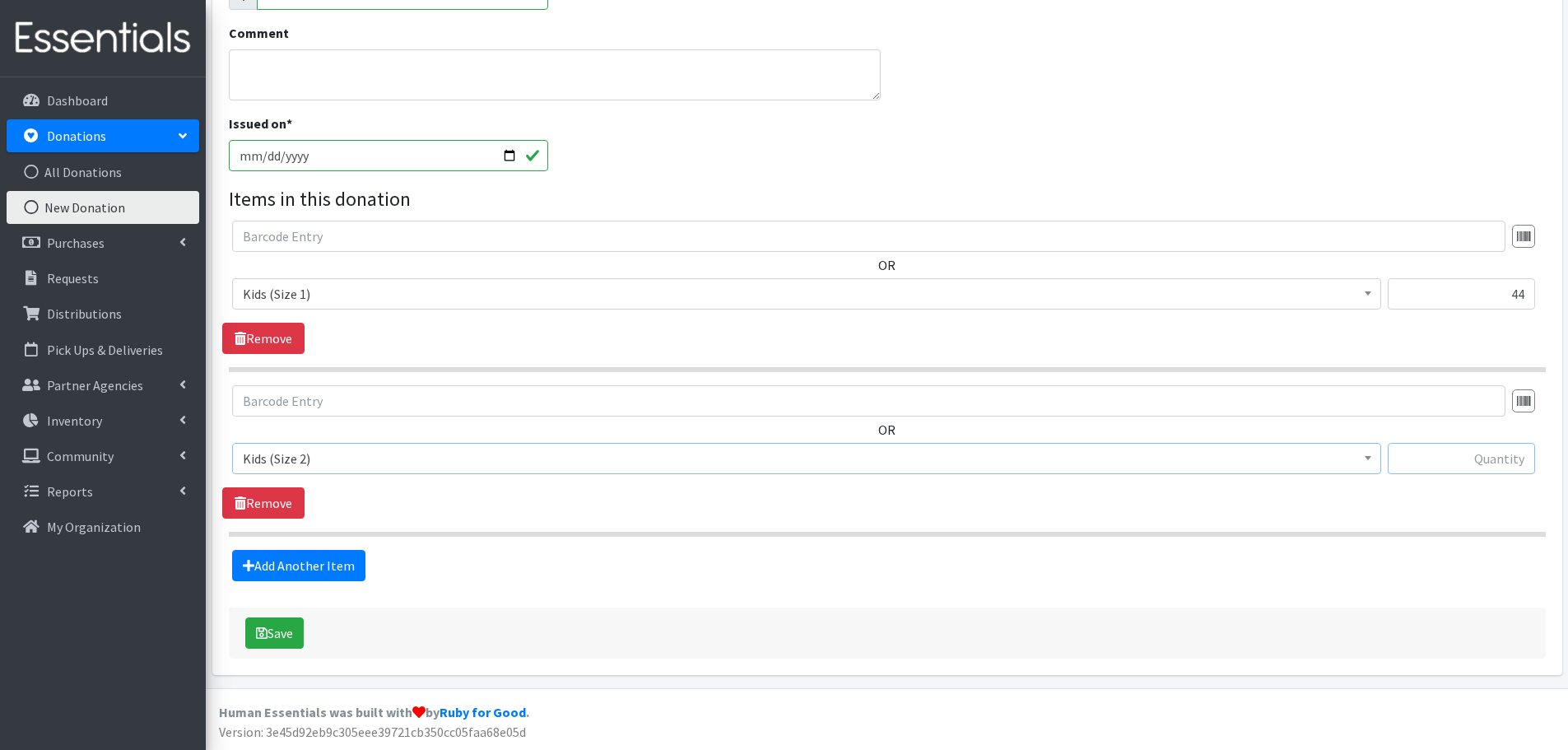
click at [1504, 452] on input "text" at bounding box center [1462, 458] width 148 height 31
type input "173"
click at [347, 571] on link "Add Another Item" at bounding box center [298, 565] width 133 height 31
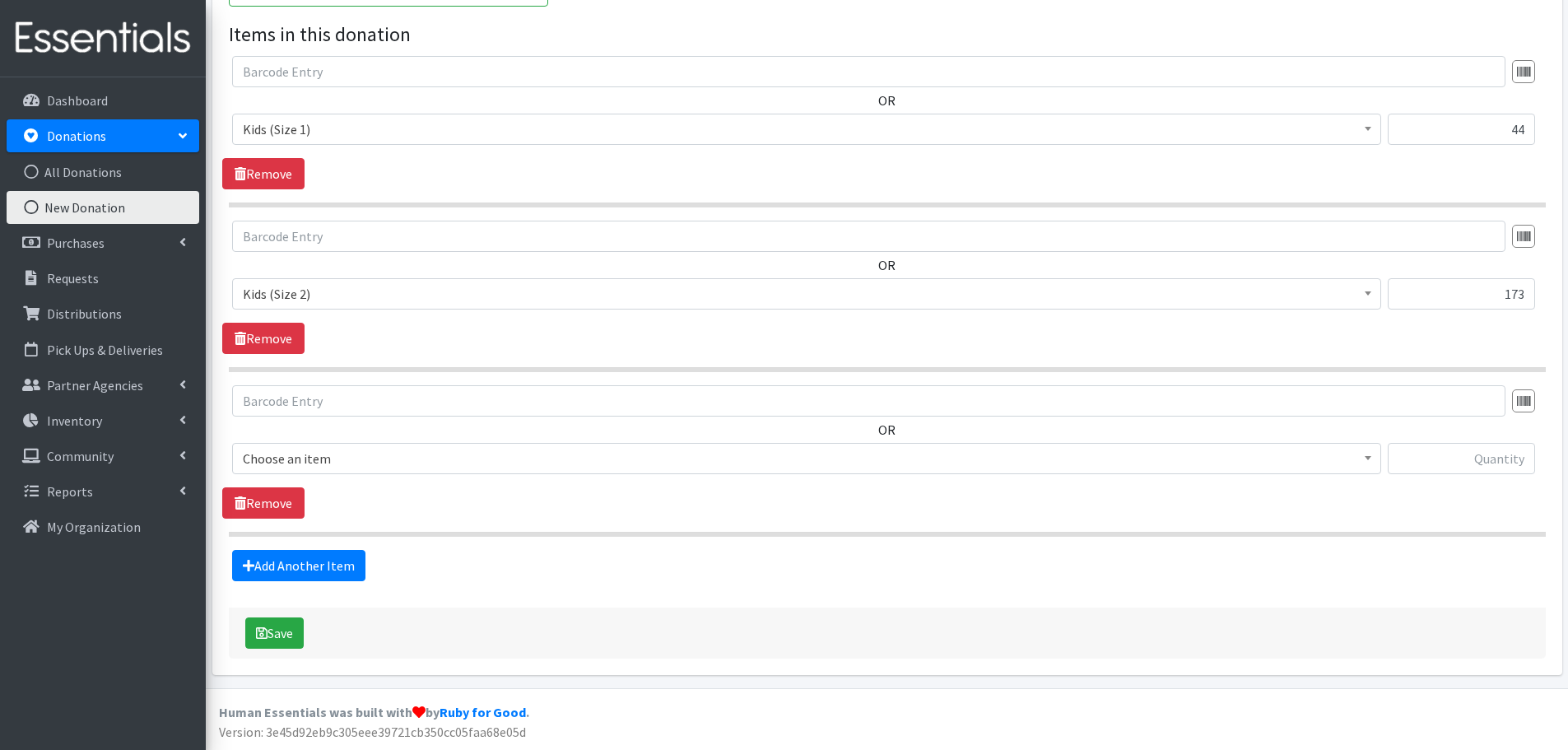
click at [261, 464] on span "Choose an item" at bounding box center [807, 458] width 1128 height 23
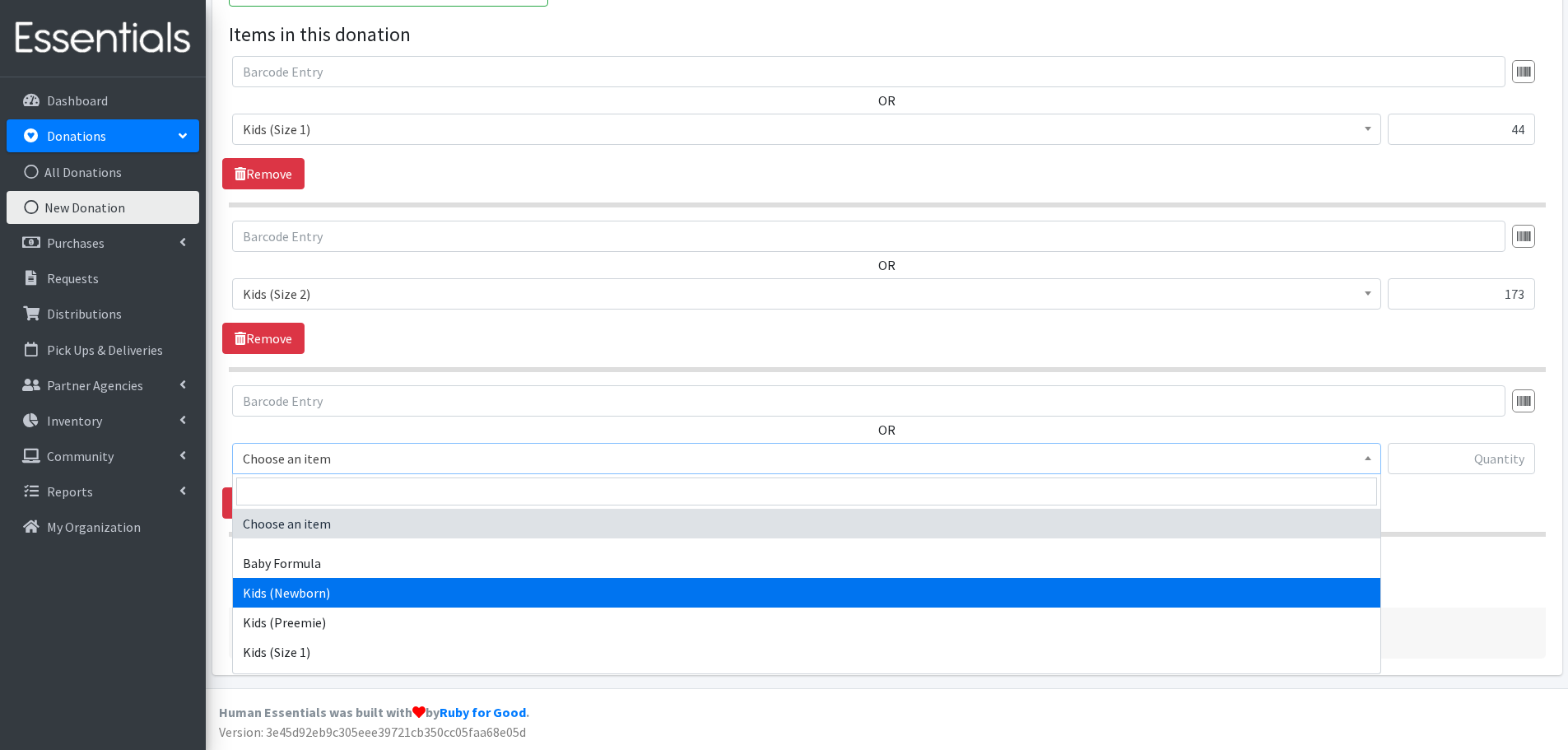
scroll to position [165, 0]
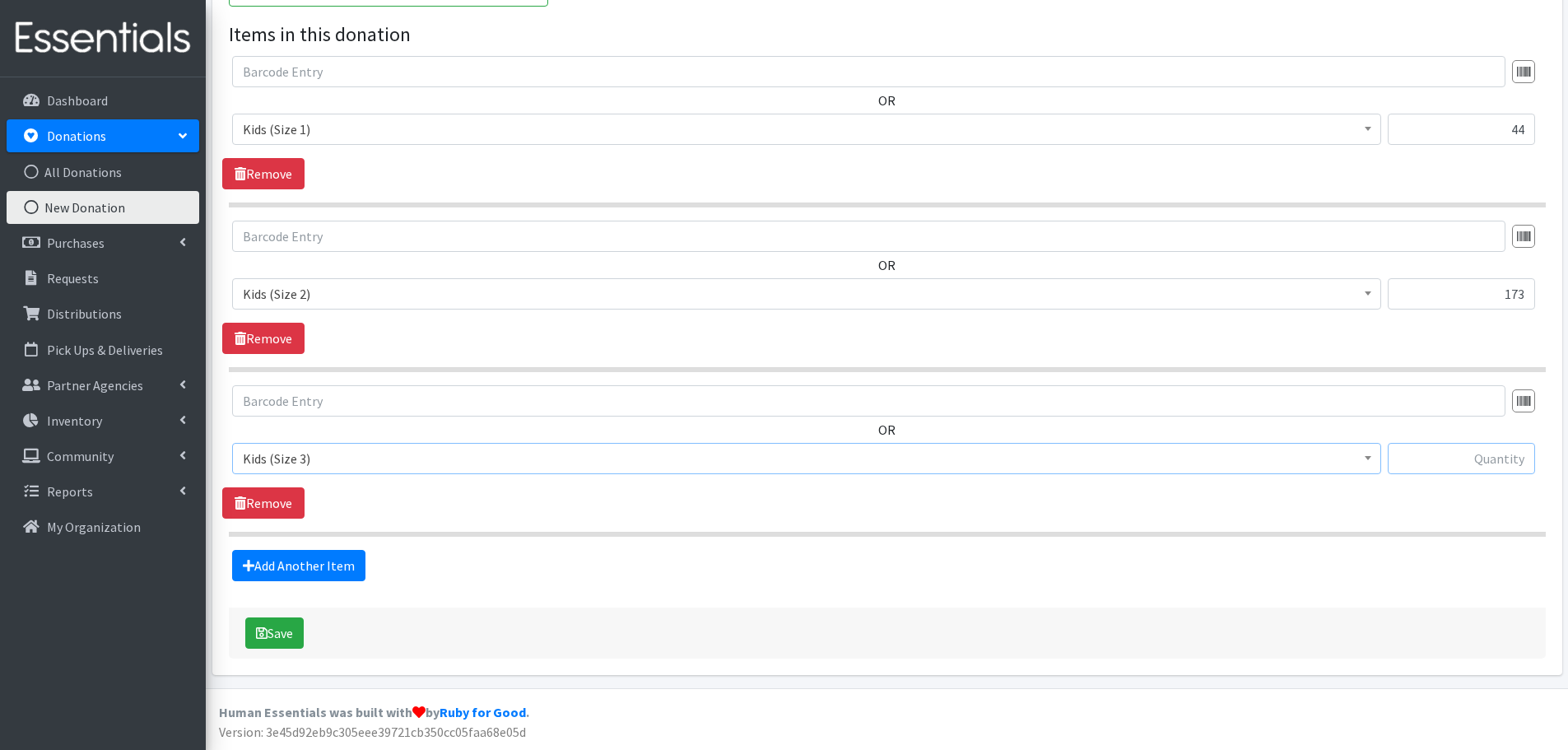
click at [1464, 467] on input "text" at bounding box center [1462, 458] width 148 height 31
click at [238, 460] on span "Kids (Size 3)" at bounding box center [806, 458] width 1150 height 31
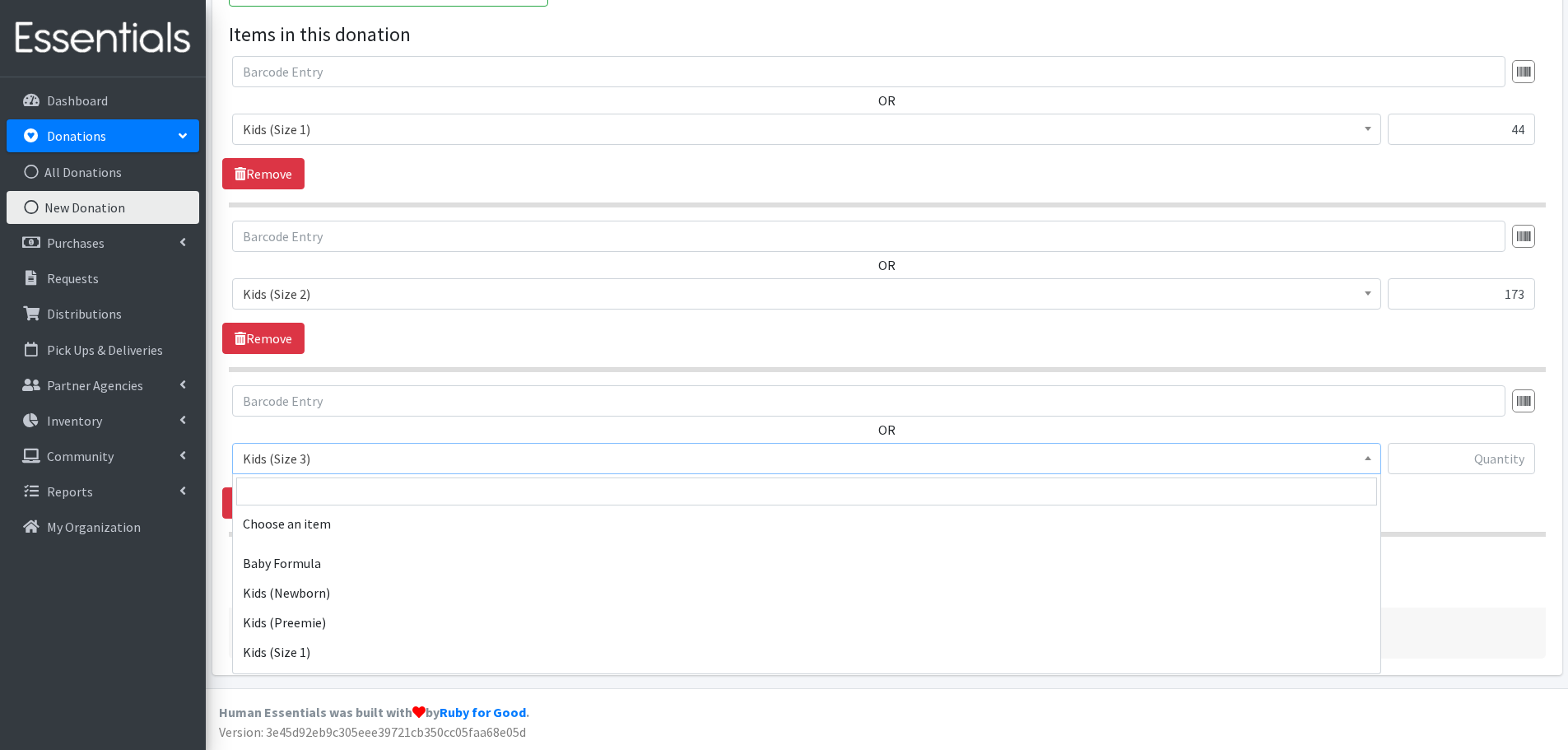
scroll to position [158, 0]
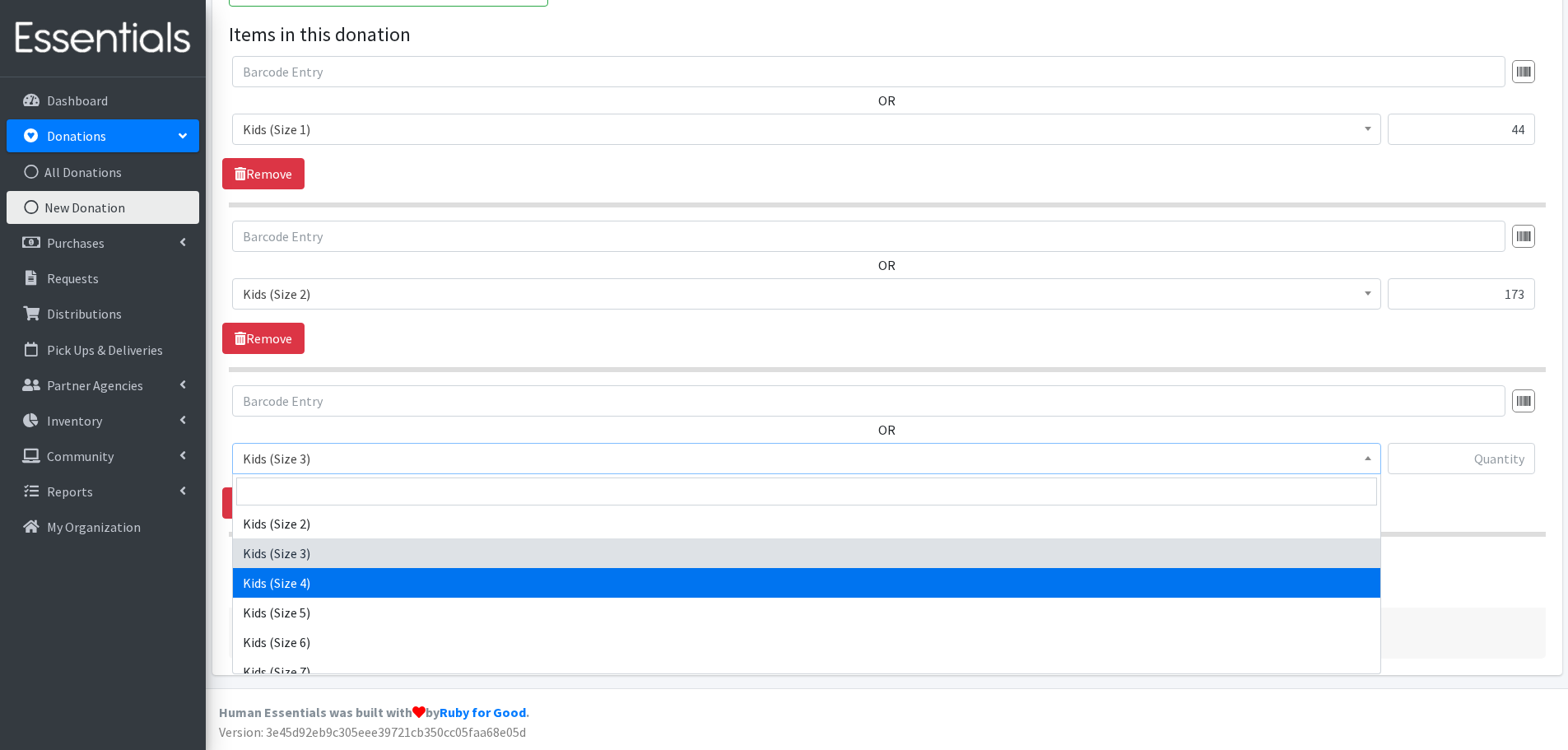
select select "459"
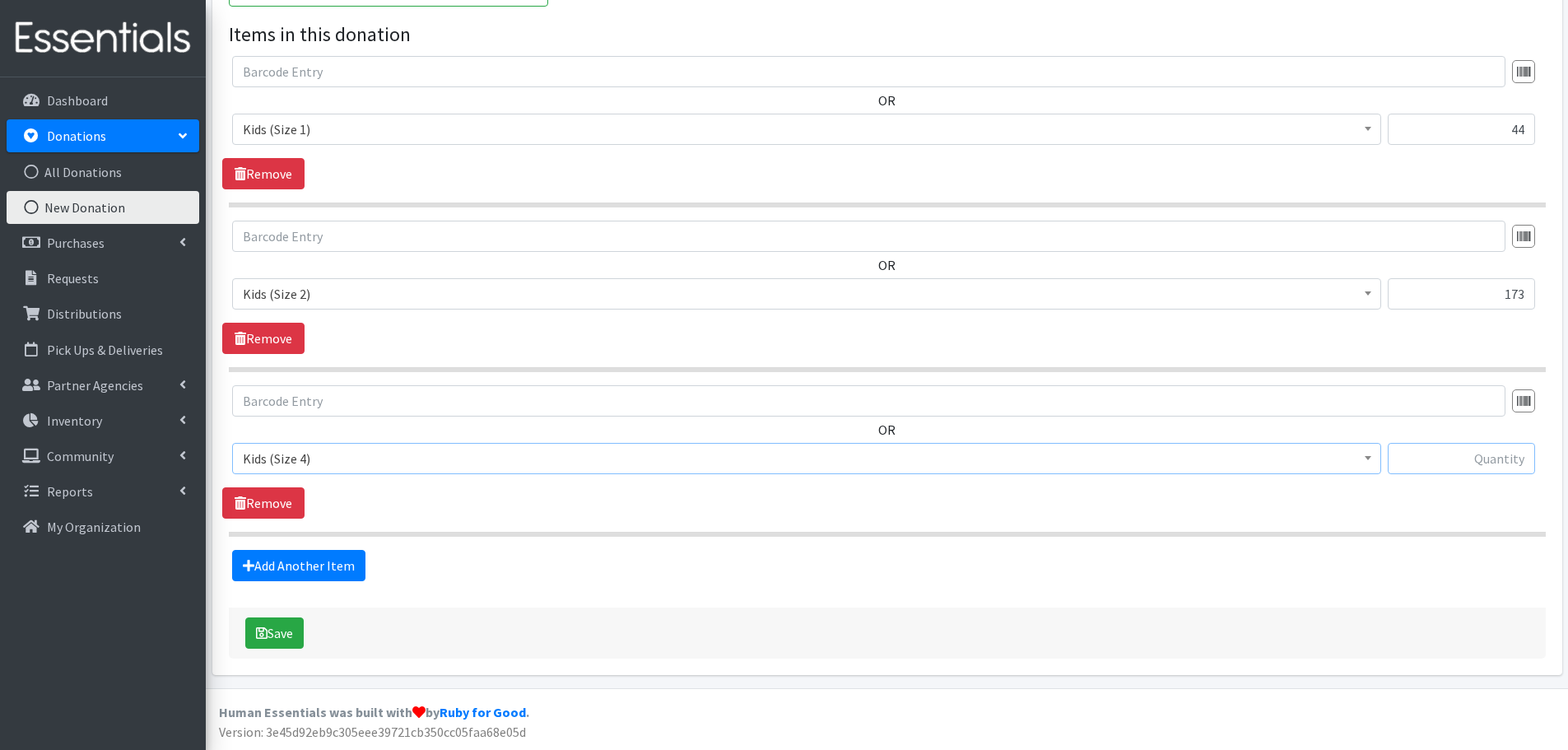
click at [1469, 468] on input "text" at bounding box center [1462, 458] width 148 height 31
type input "54"
click at [279, 551] on link "Add Another Item" at bounding box center [298, 565] width 133 height 31
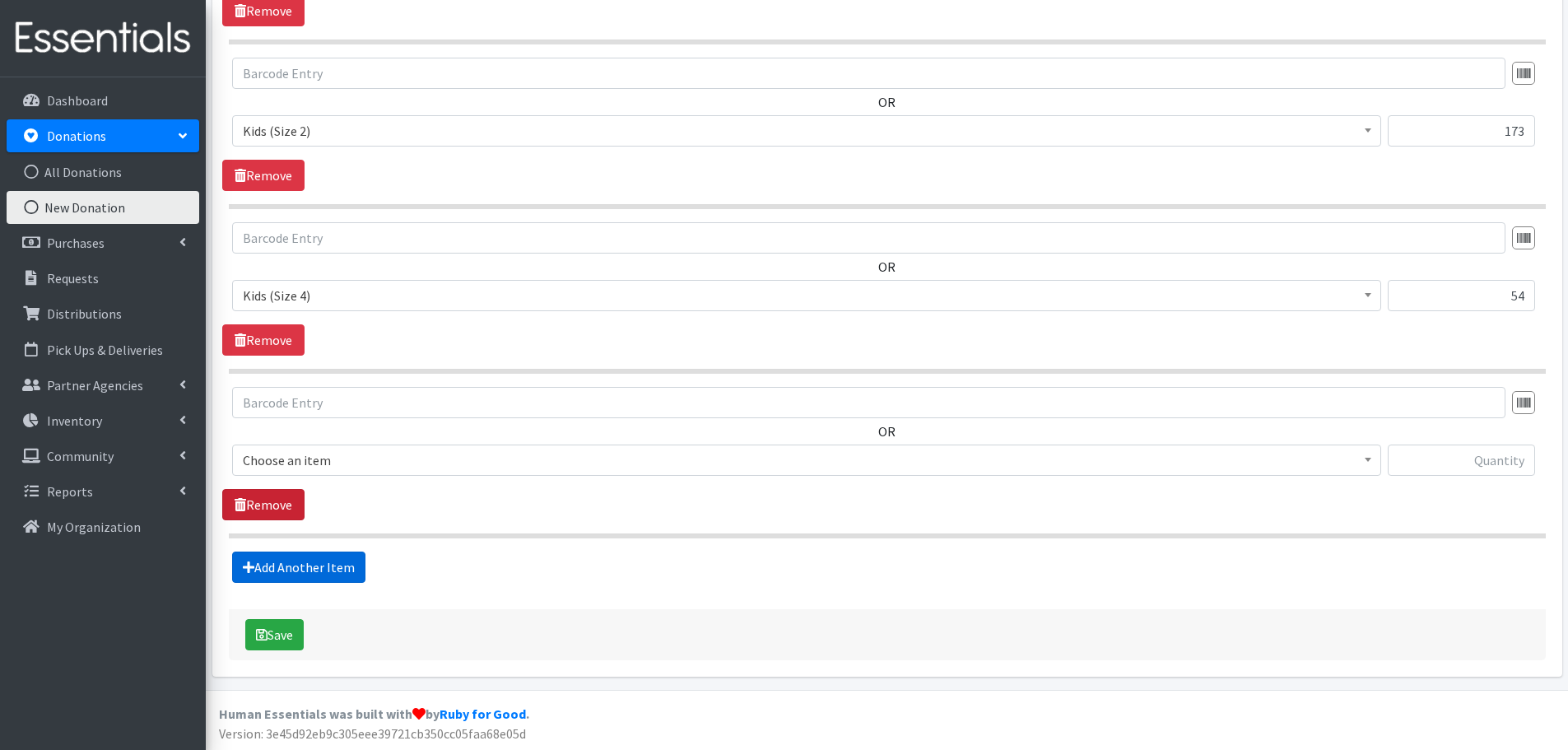
scroll to position [712, 0]
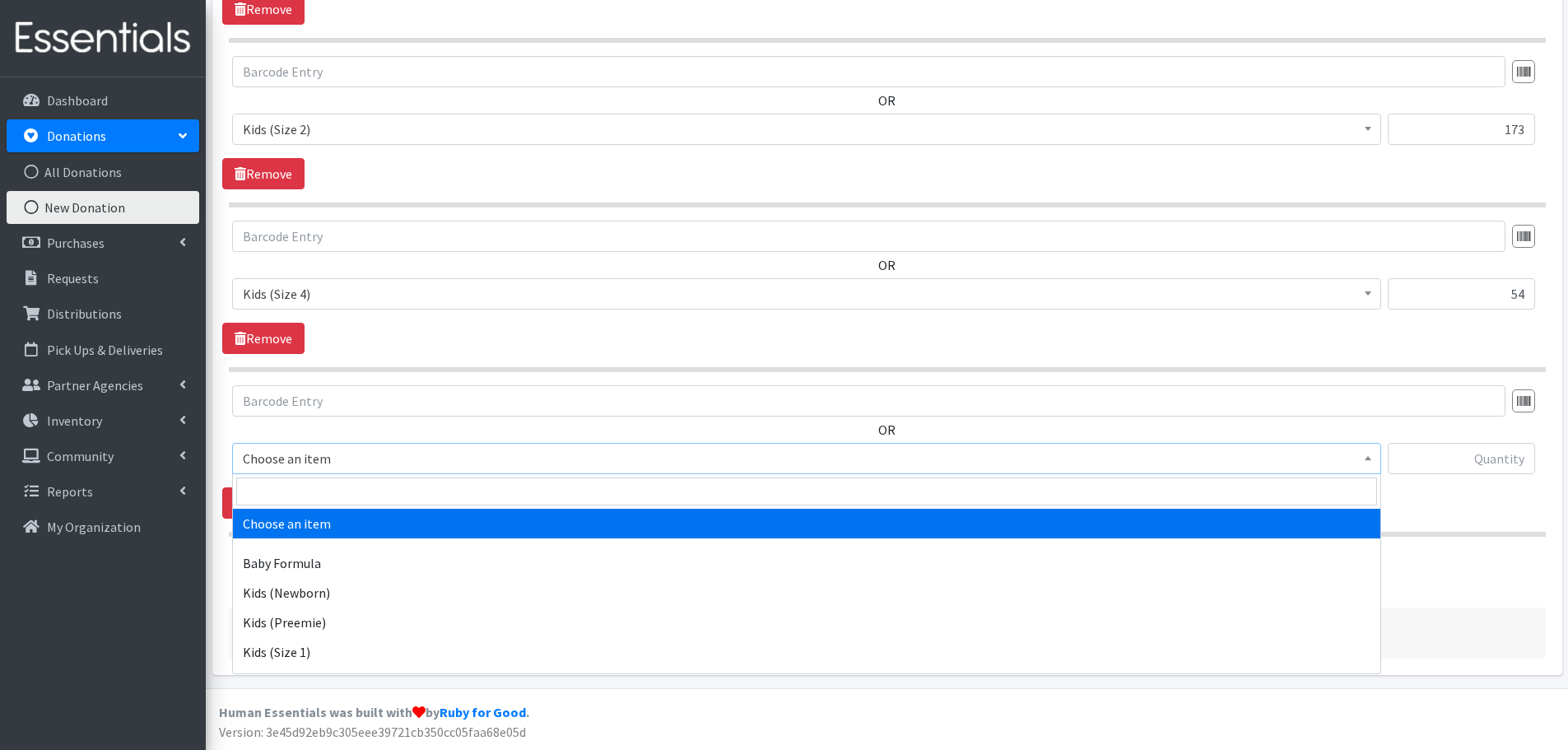
click at [272, 465] on span "Choose an item" at bounding box center [807, 458] width 1128 height 23
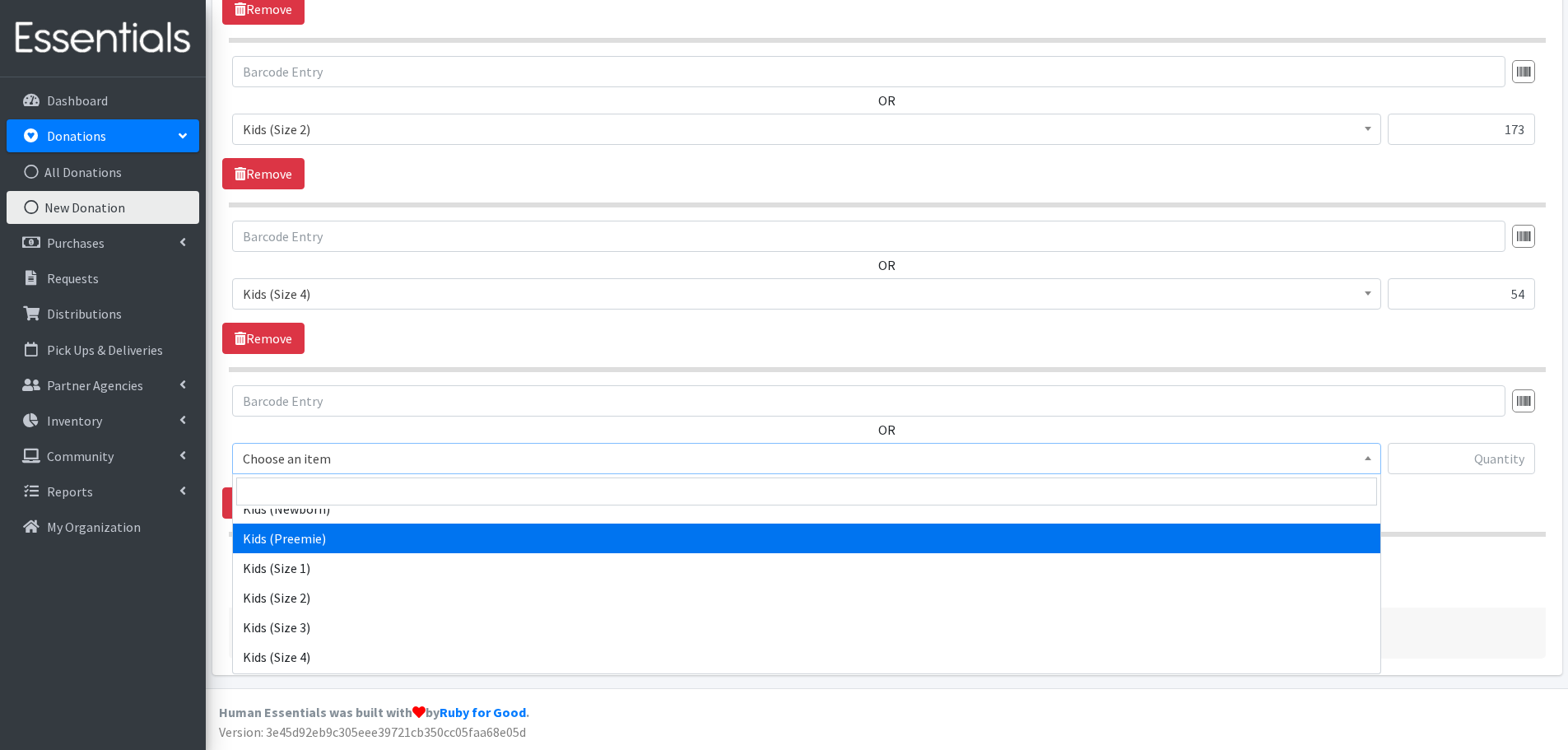
scroll to position [165, 0]
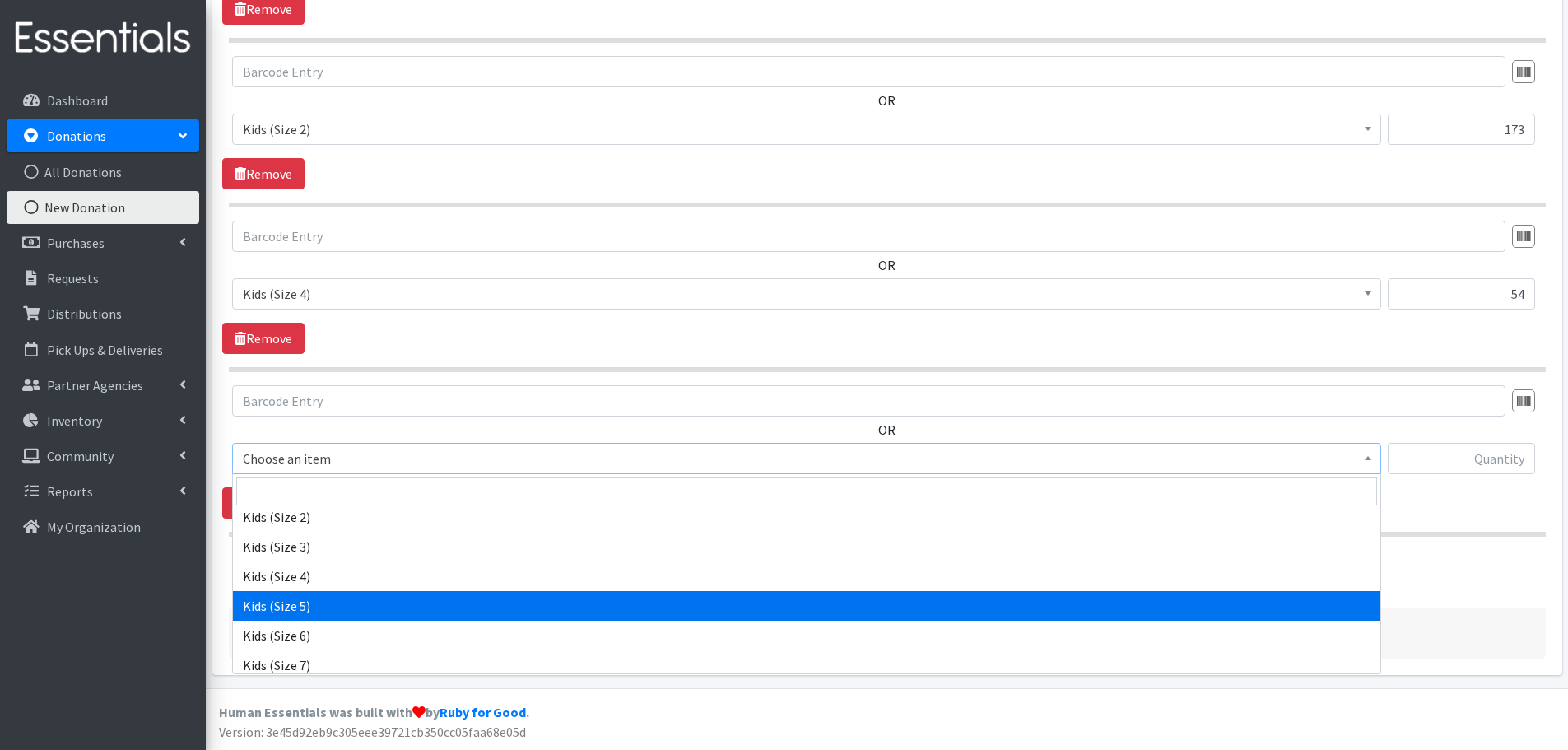
select select "460"
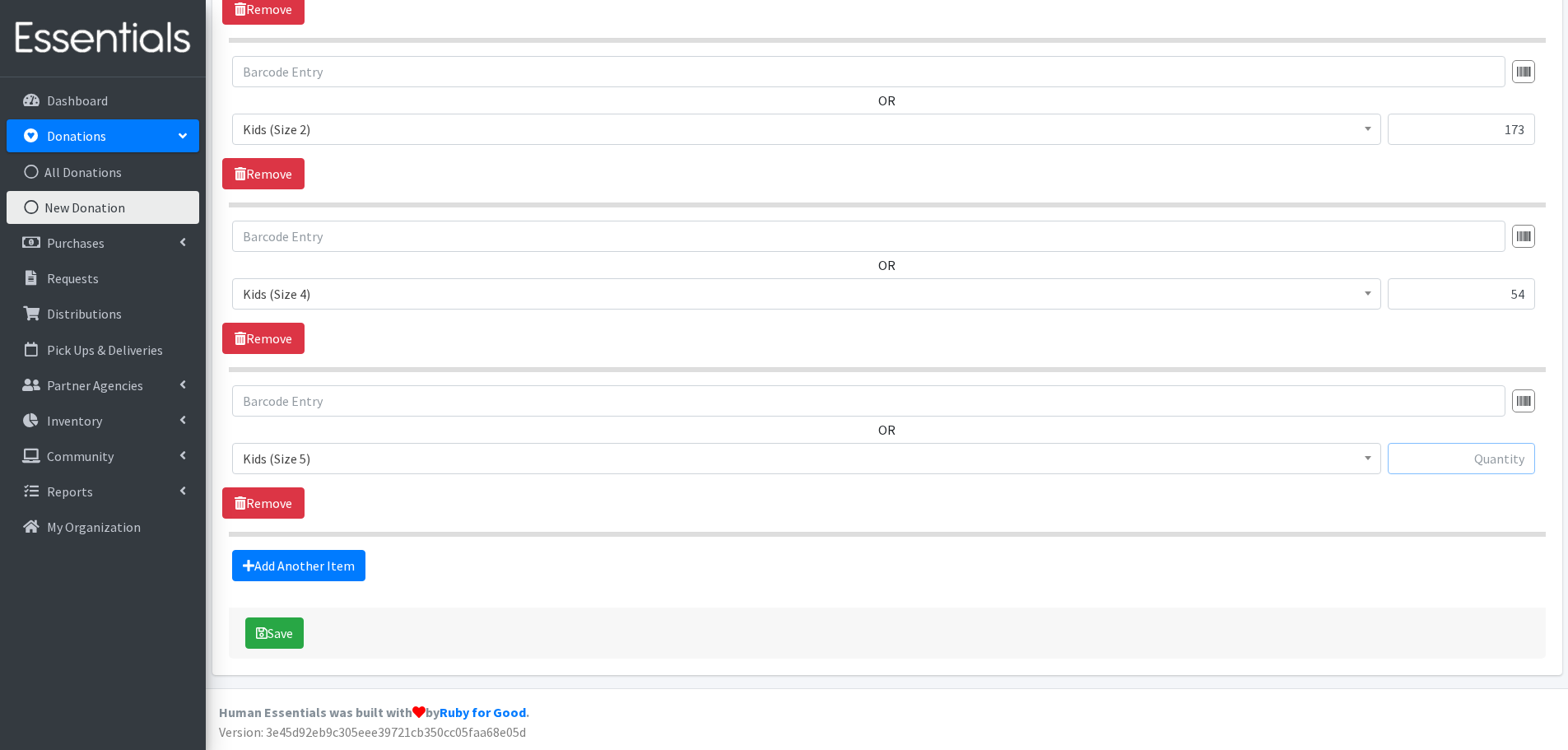
click at [1448, 465] on input "text" at bounding box center [1462, 458] width 148 height 31
type input "130"
click at [305, 563] on link "Add Another Item" at bounding box center [298, 565] width 133 height 31
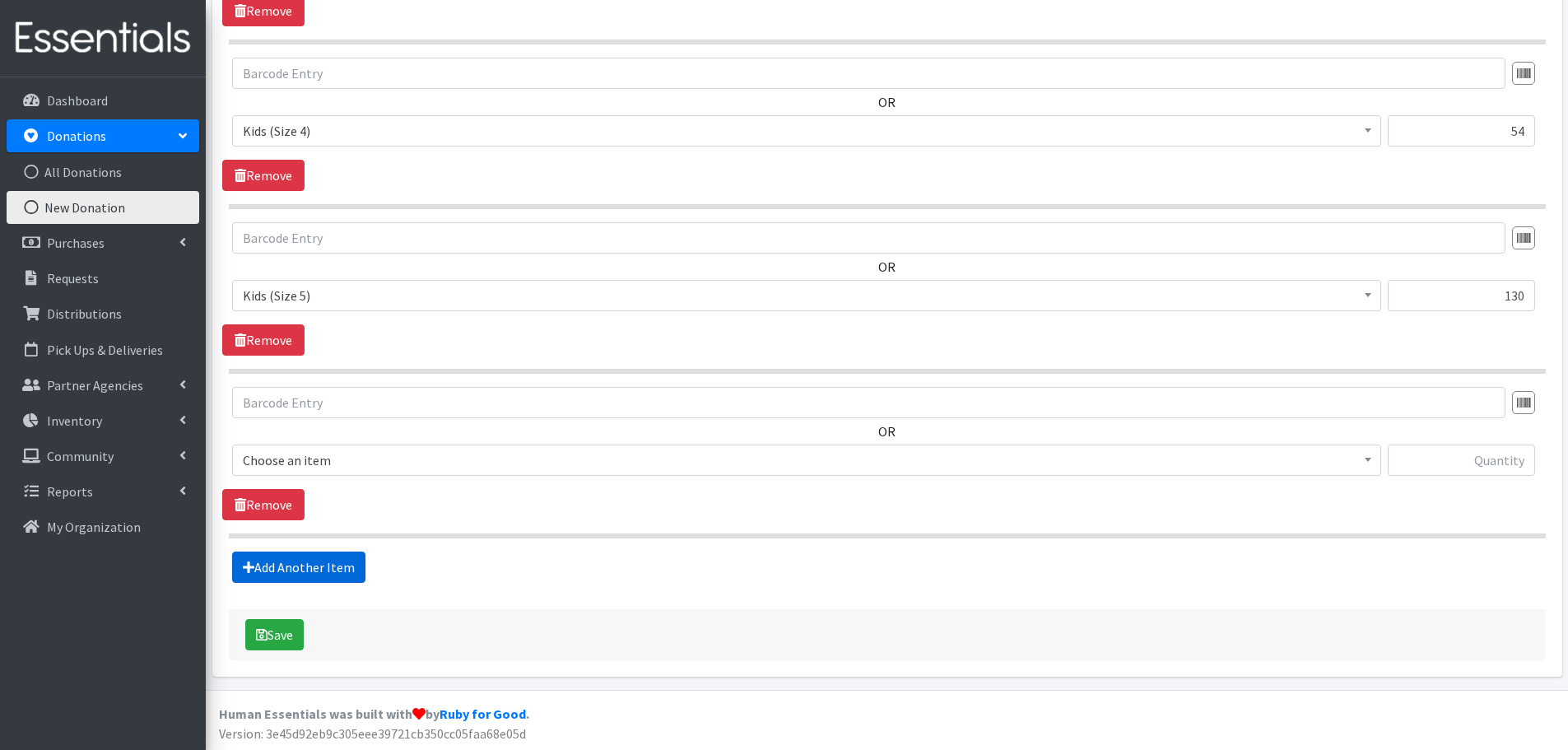
scroll to position [877, 0]
click at [257, 451] on span "Choose an item" at bounding box center [807, 458] width 1128 height 23
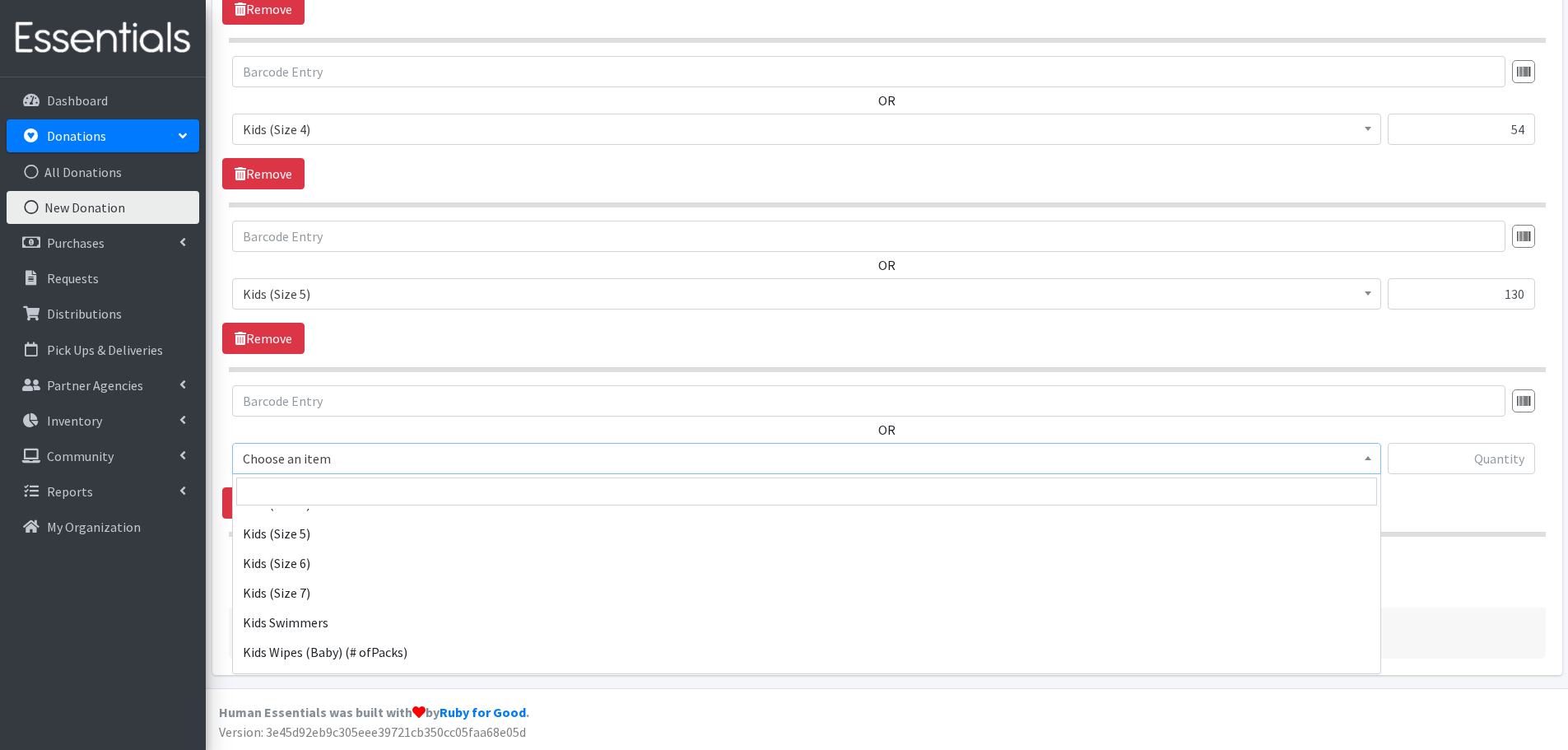
scroll to position [247, 0]
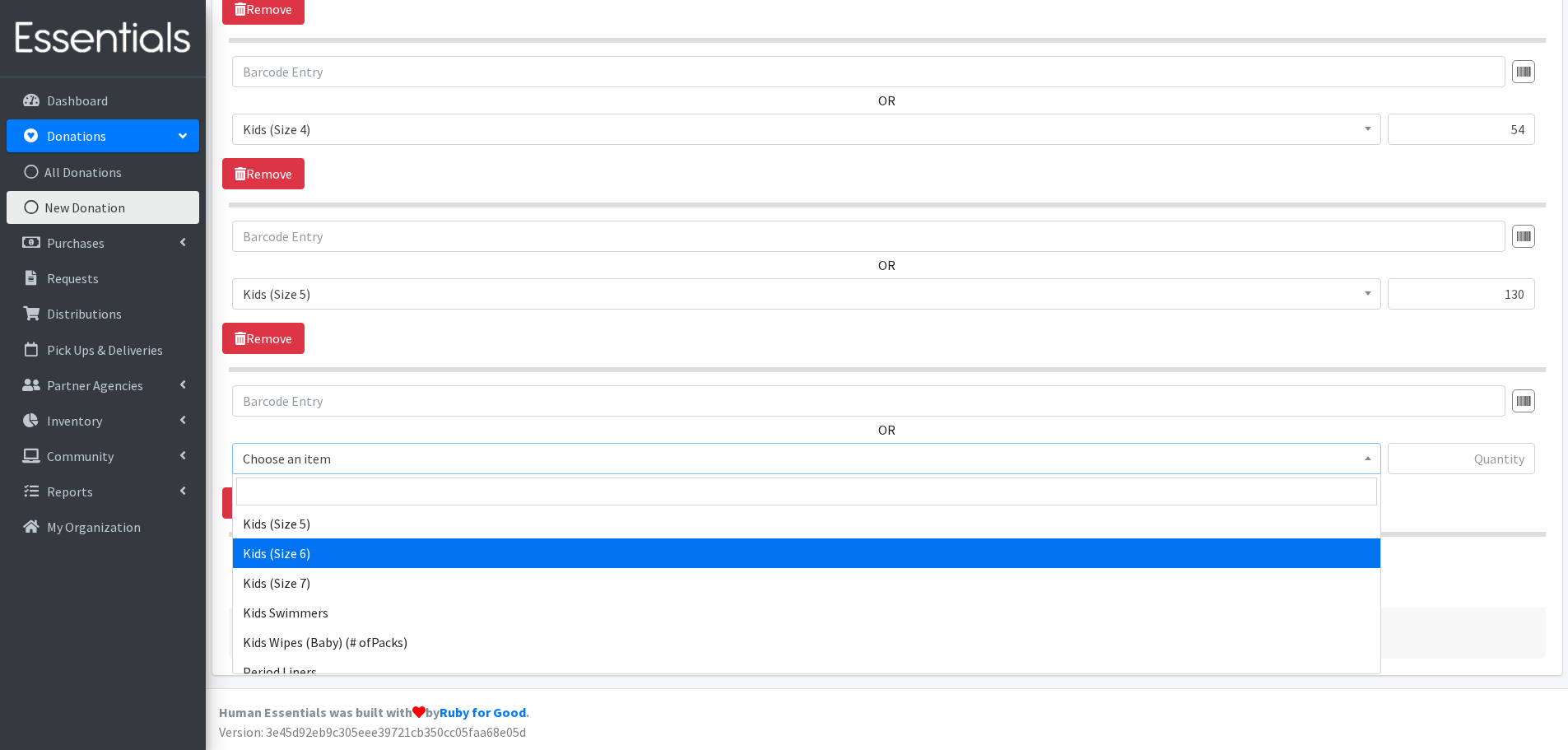
select select "462"
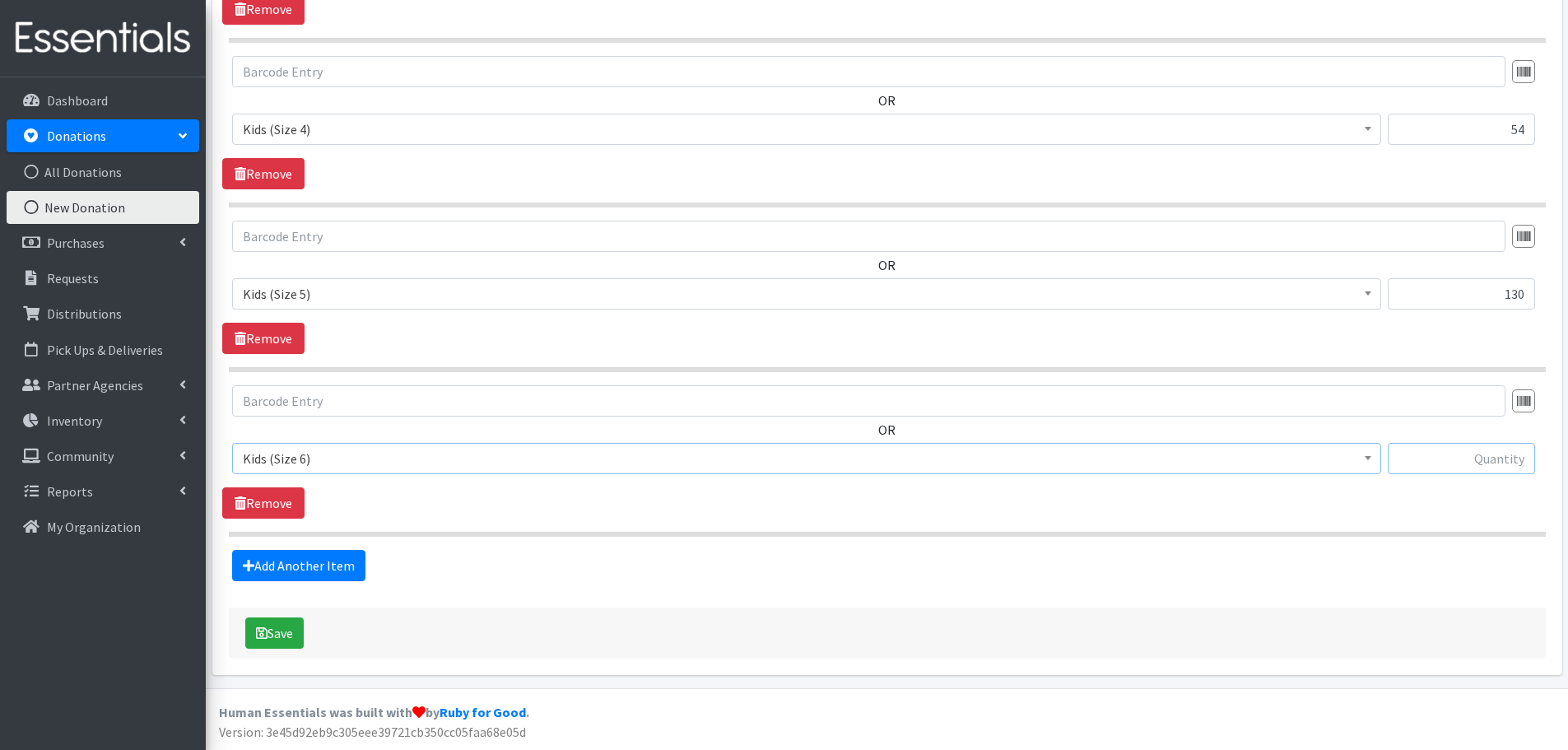
click at [1465, 456] on input "text" at bounding box center [1462, 458] width 148 height 31
type input "66"
click at [334, 573] on link "Add Another Item" at bounding box center [298, 565] width 133 height 31
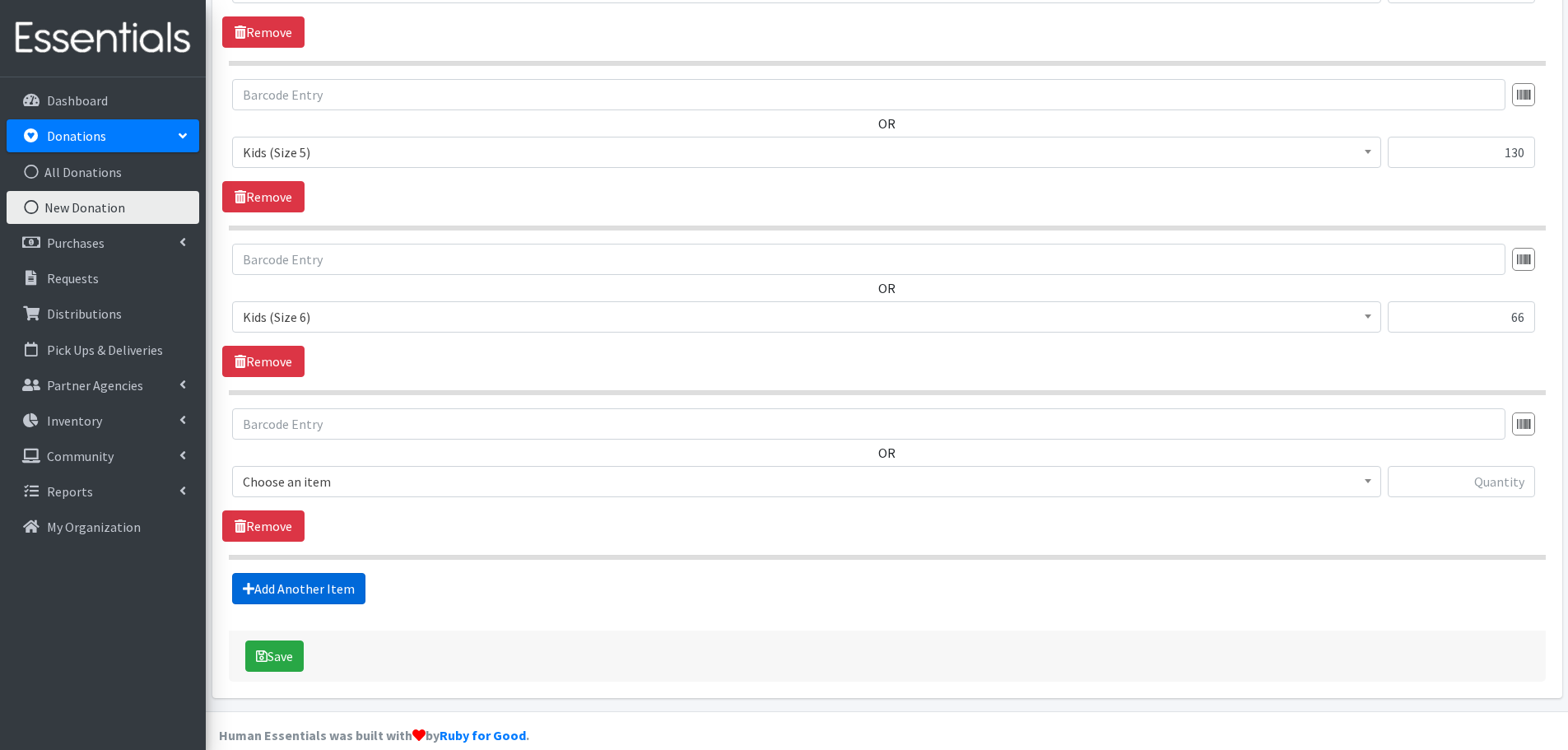
scroll to position [1041, 0]
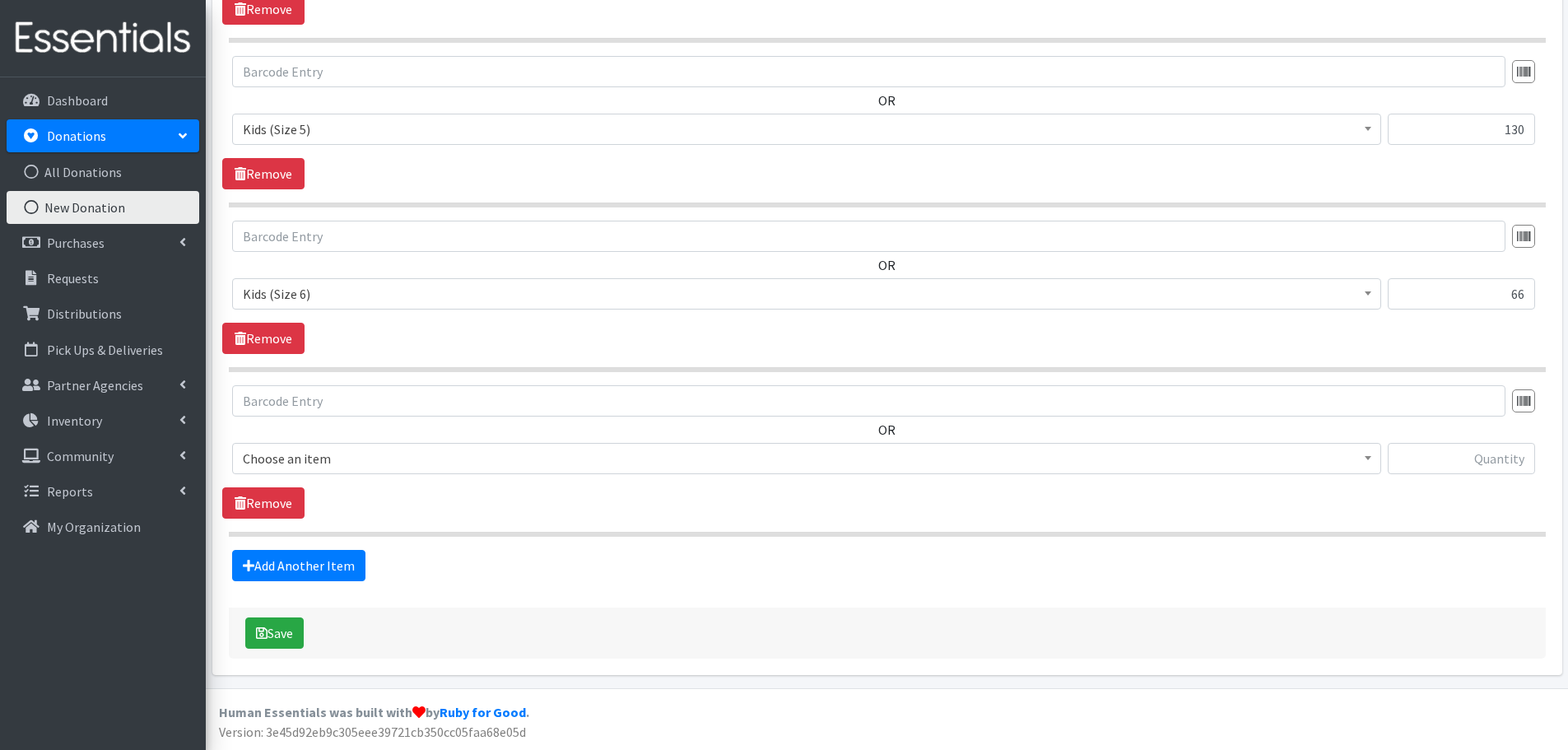
click at [297, 472] on span "Choose an item" at bounding box center [806, 458] width 1150 height 31
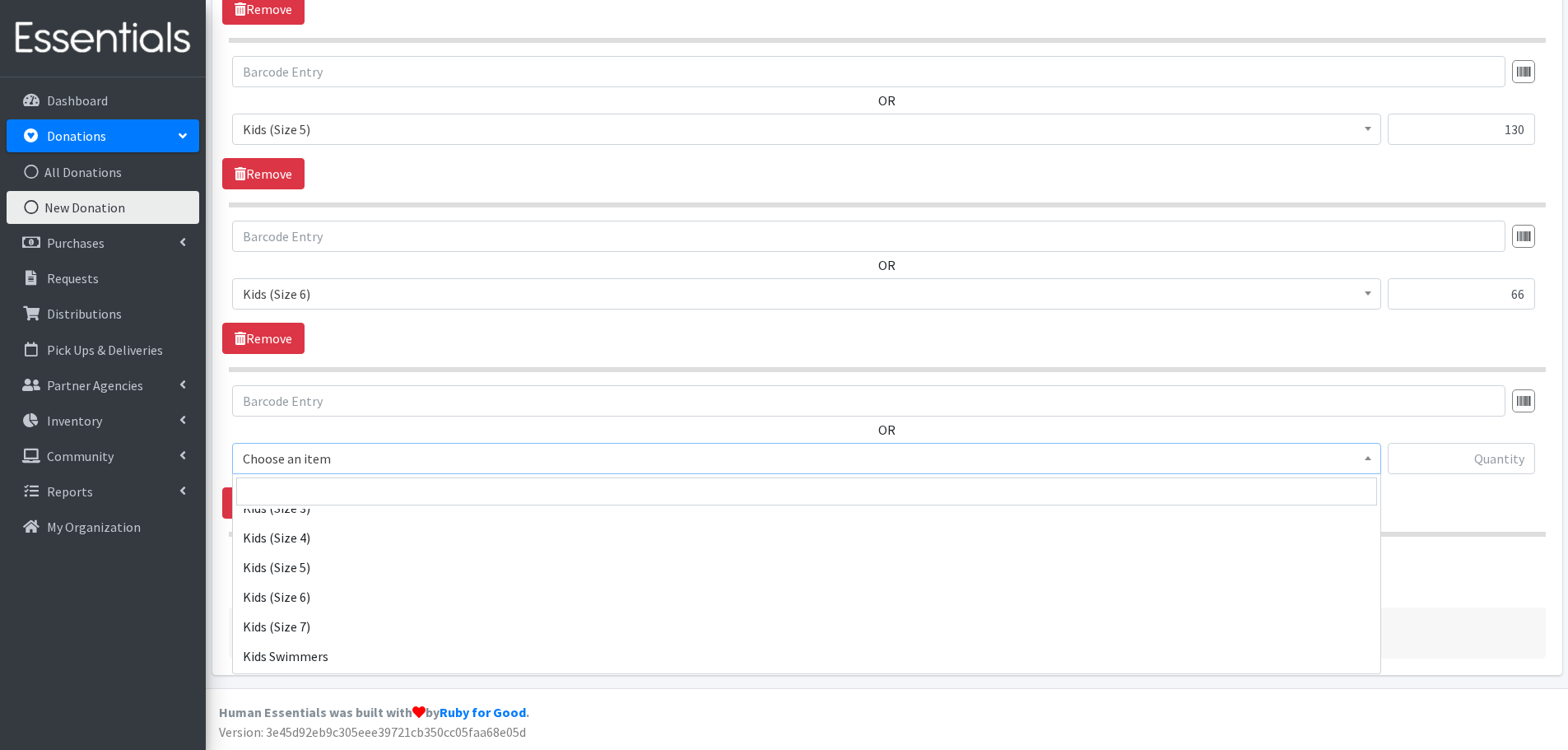
scroll to position [247, 0]
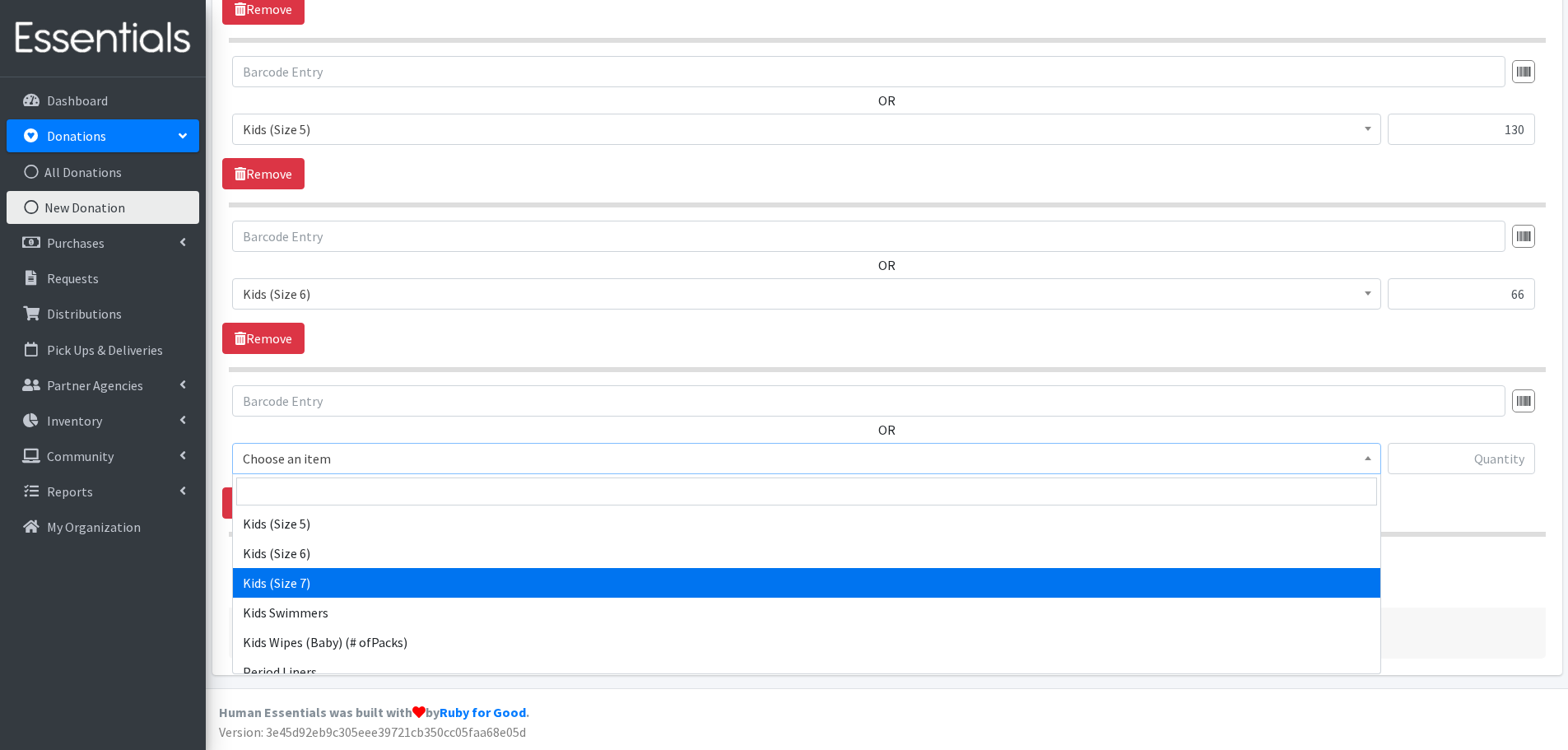
select select "1683"
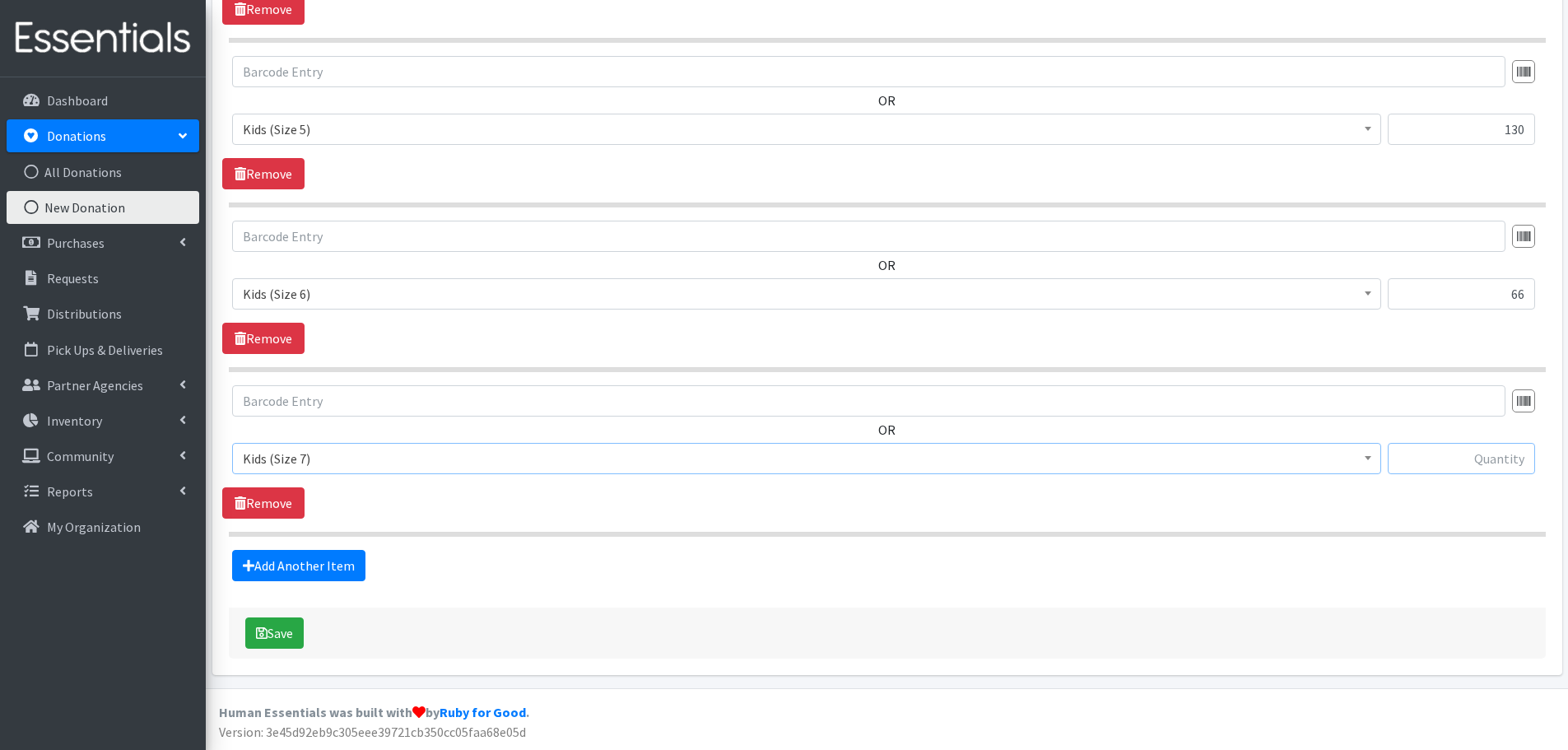
click at [1460, 450] on input "text" at bounding box center [1462, 458] width 148 height 31
type input "2"
click at [301, 562] on link "Add Another Item" at bounding box center [298, 565] width 133 height 31
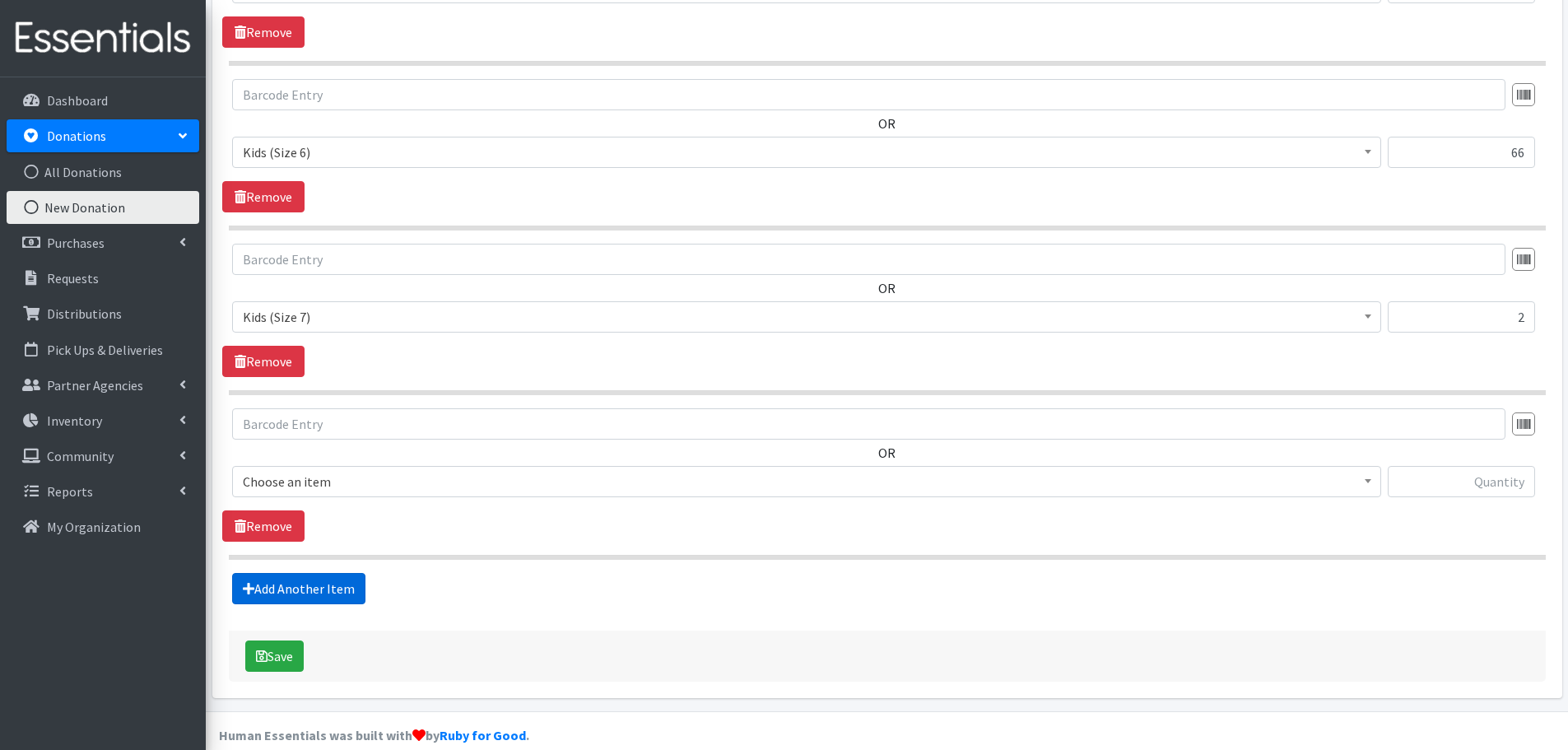
scroll to position [1206, 0]
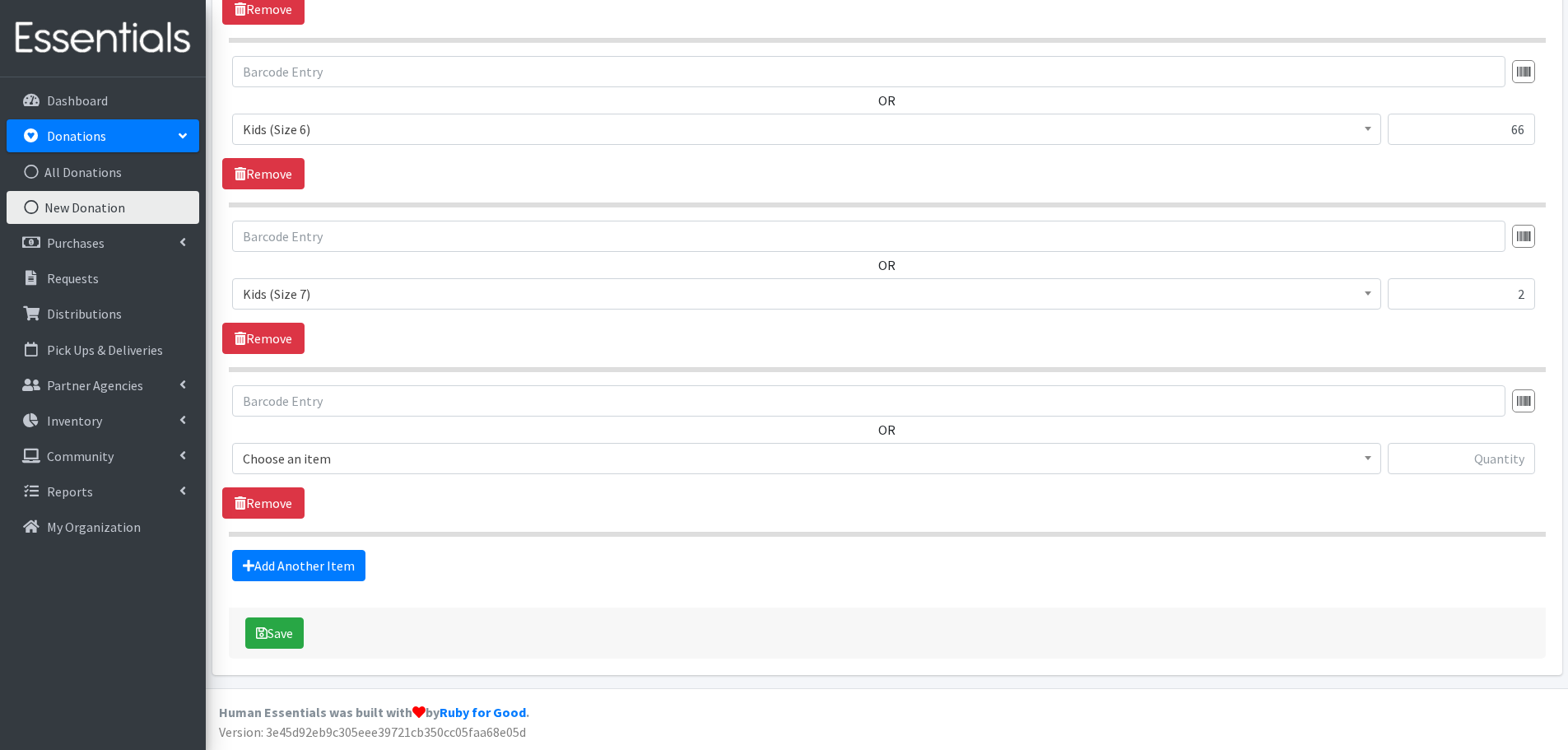
click at [298, 454] on span "Choose an item" at bounding box center [807, 458] width 1128 height 23
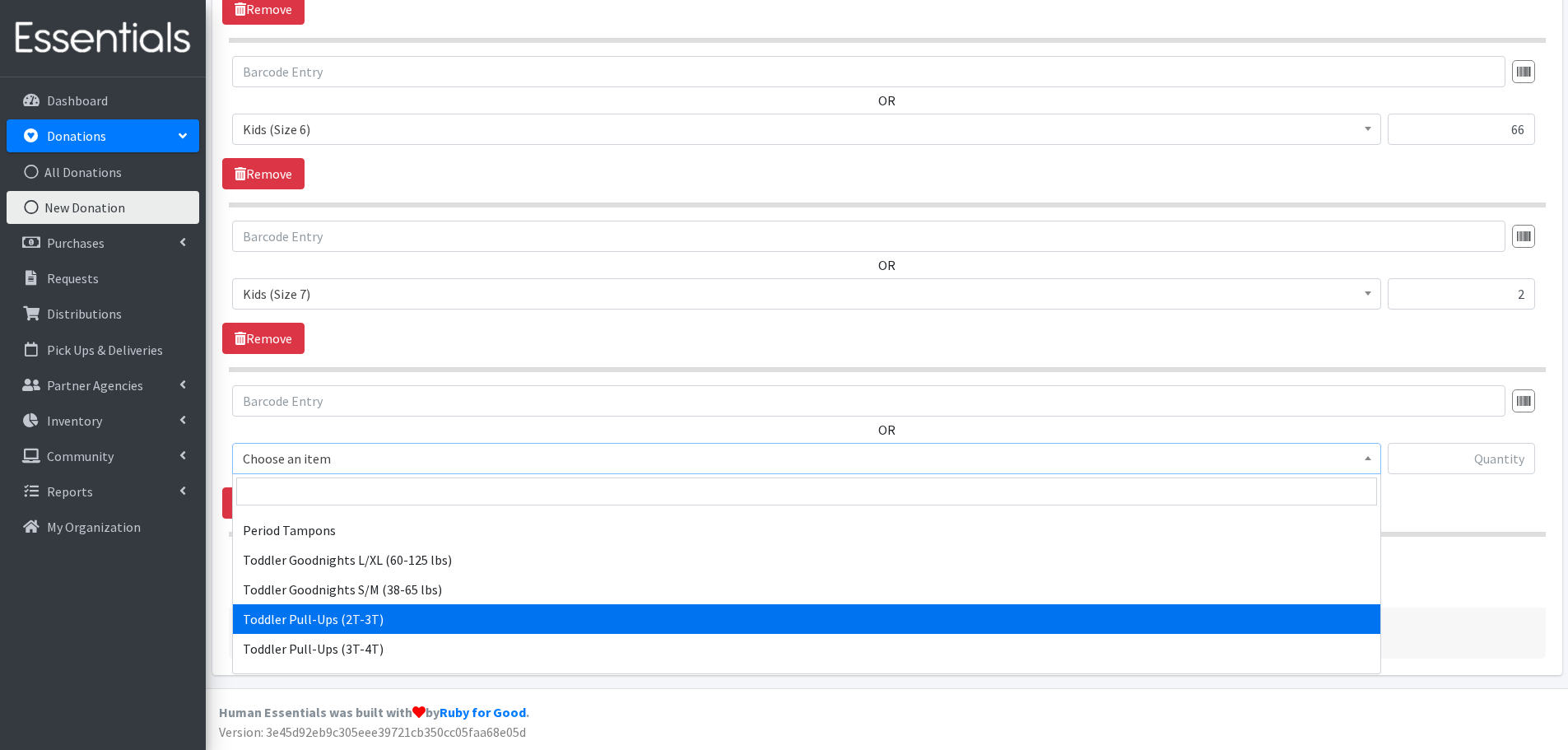
scroll to position [467, 0]
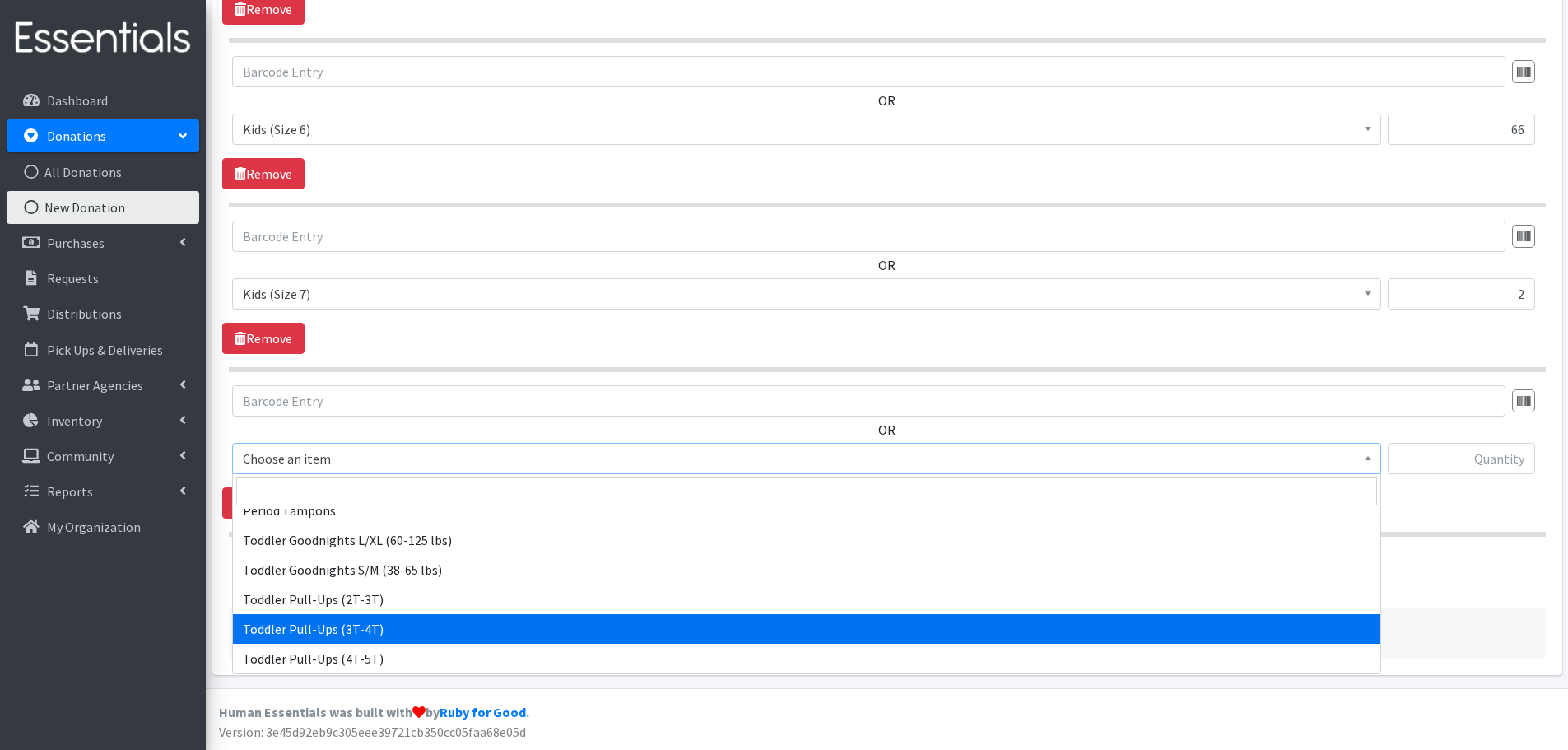
select select "445"
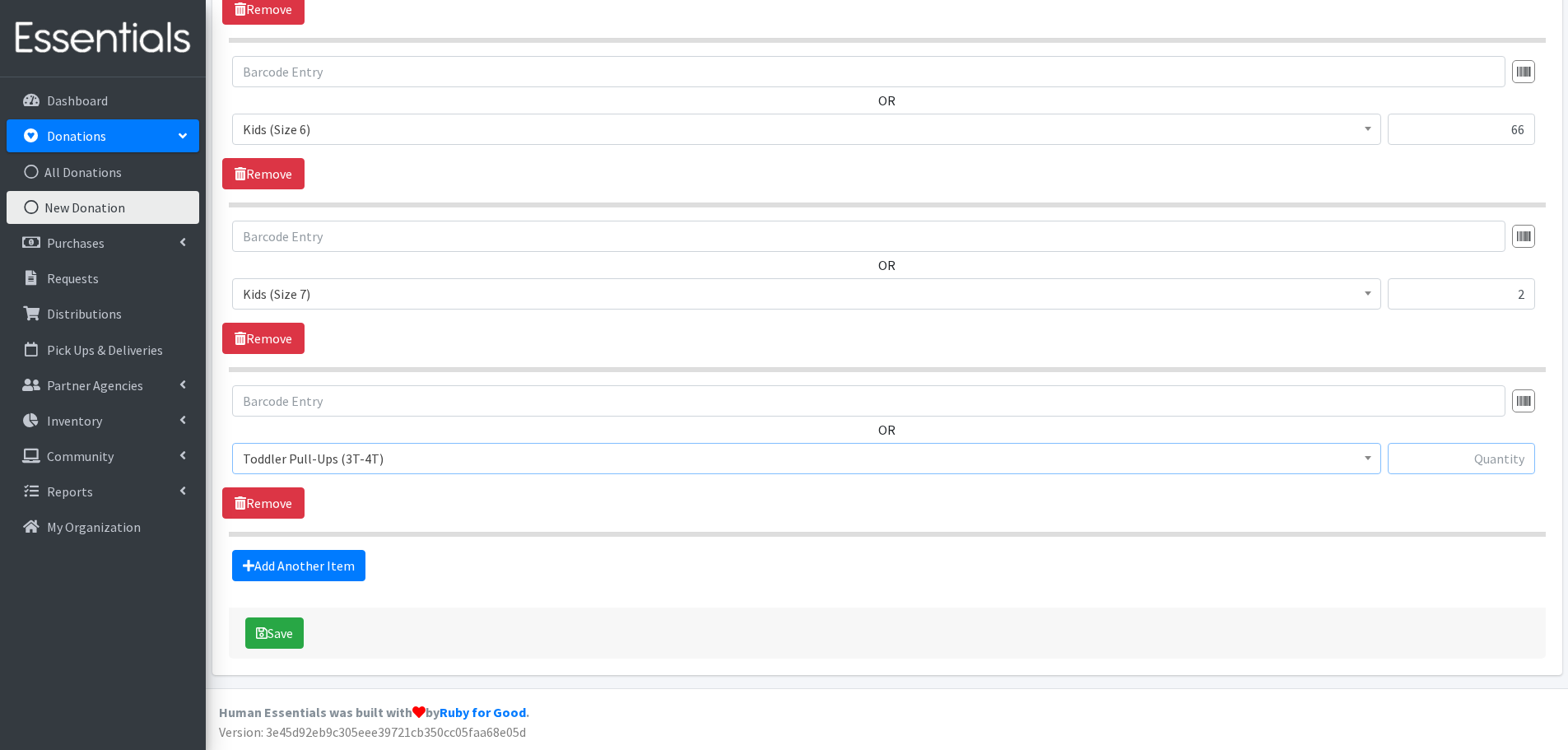
click at [1418, 448] on input "text" at bounding box center [1462, 458] width 148 height 31
type input "90"
click at [308, 573] on link "Add Another Item" at bounding box center [298, 565] width 133 height 31
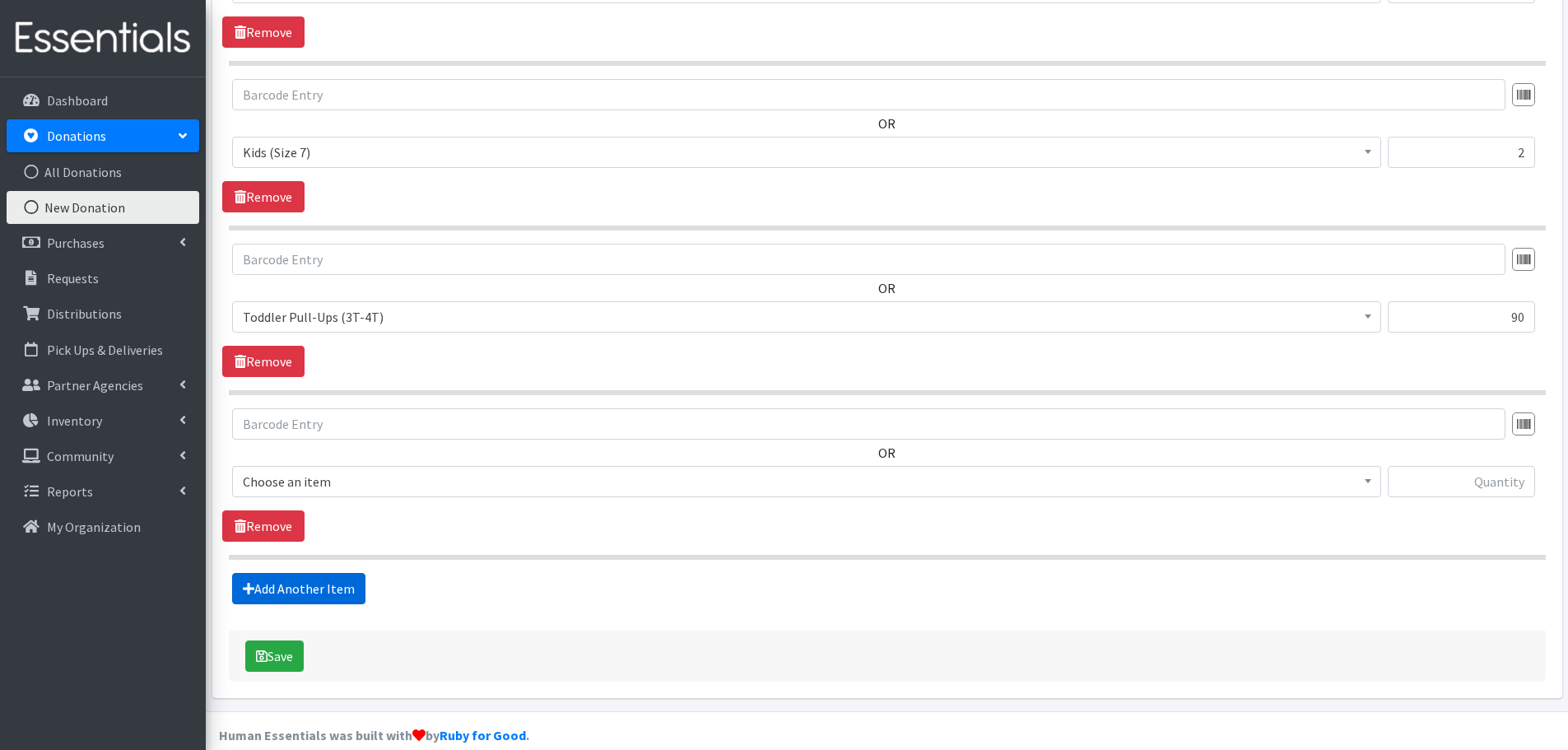
scroll to position [1370, 0]
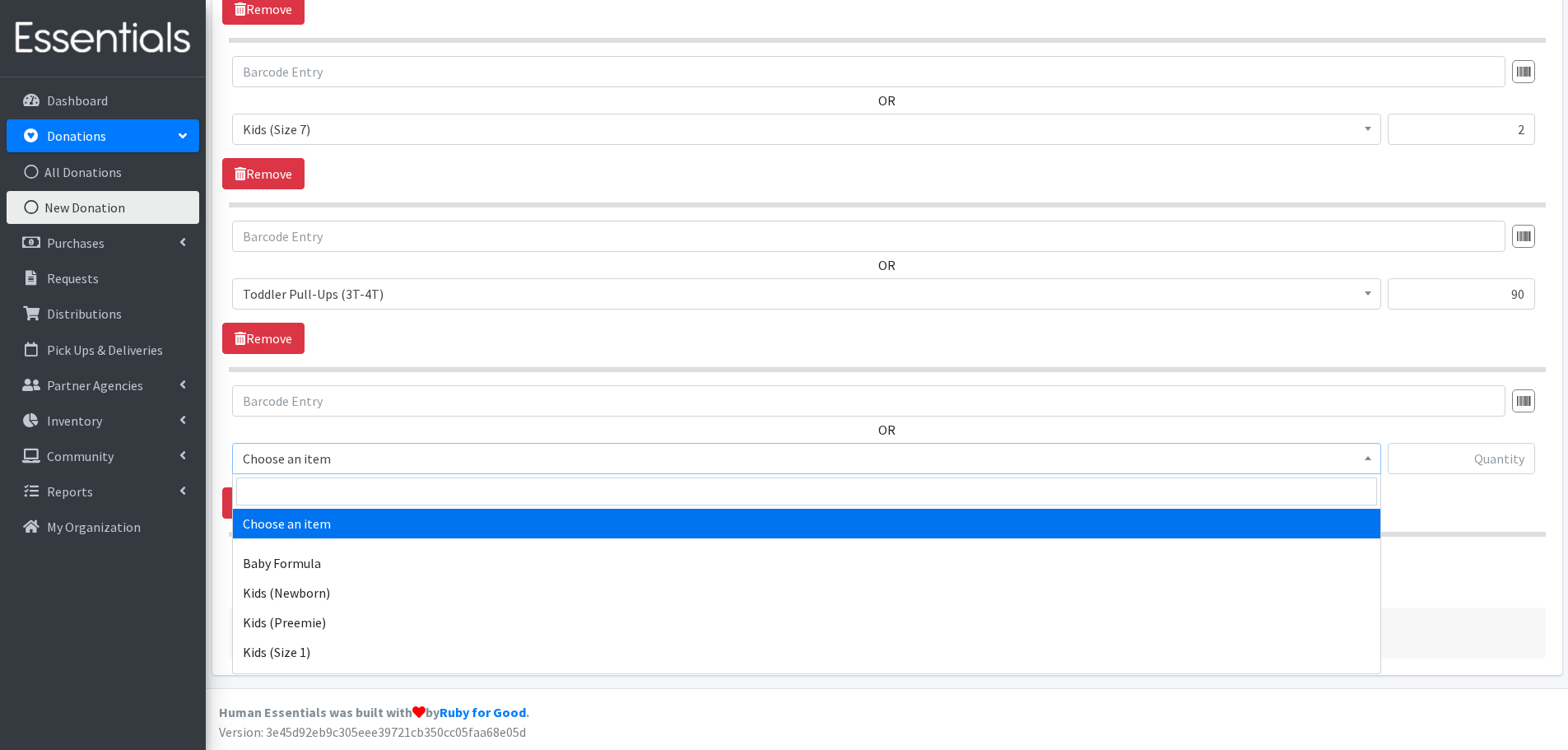
click at [308, 466] on span "Choose an item" at bounding box center [807, 458] width 1128 height 23
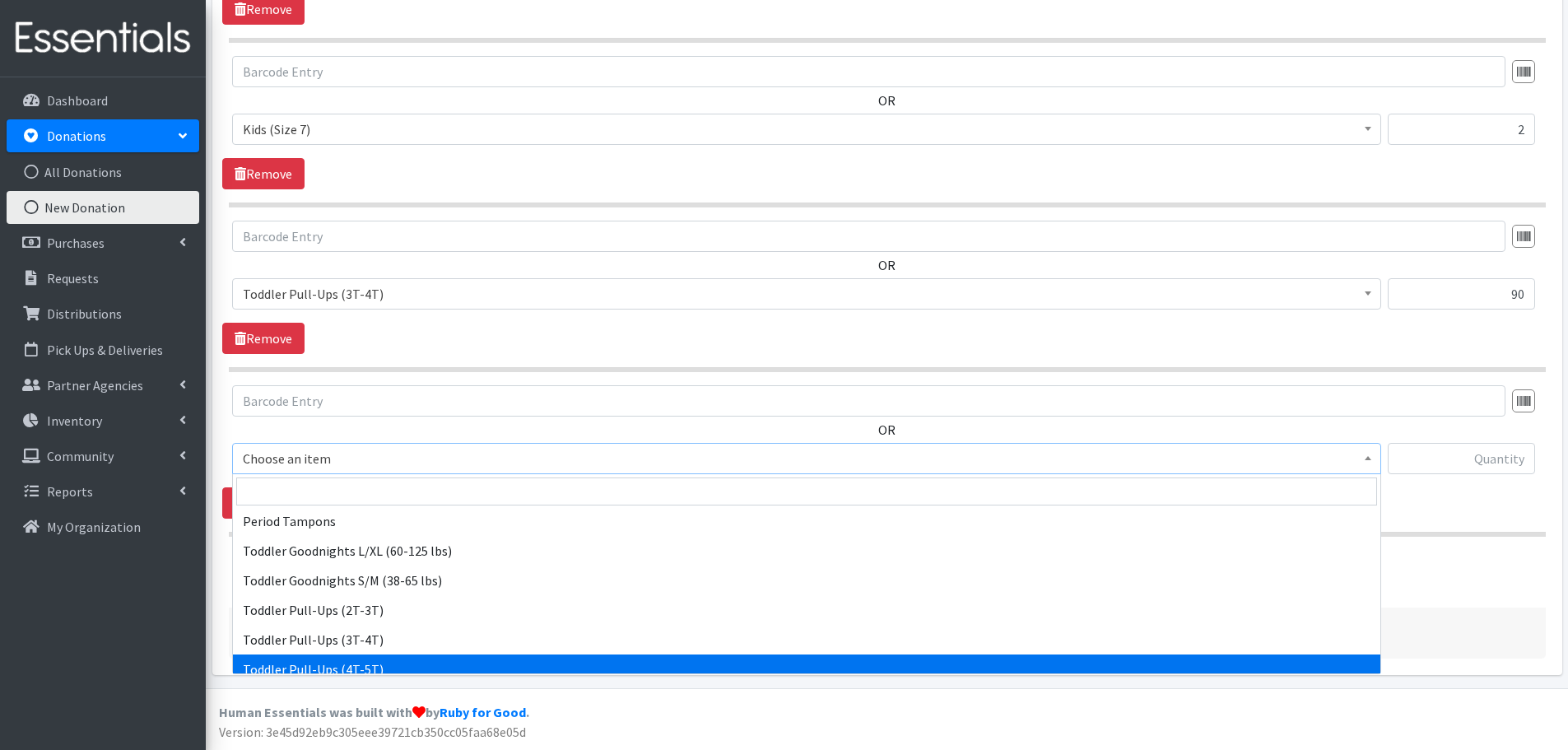
scroll to position [467, 0]
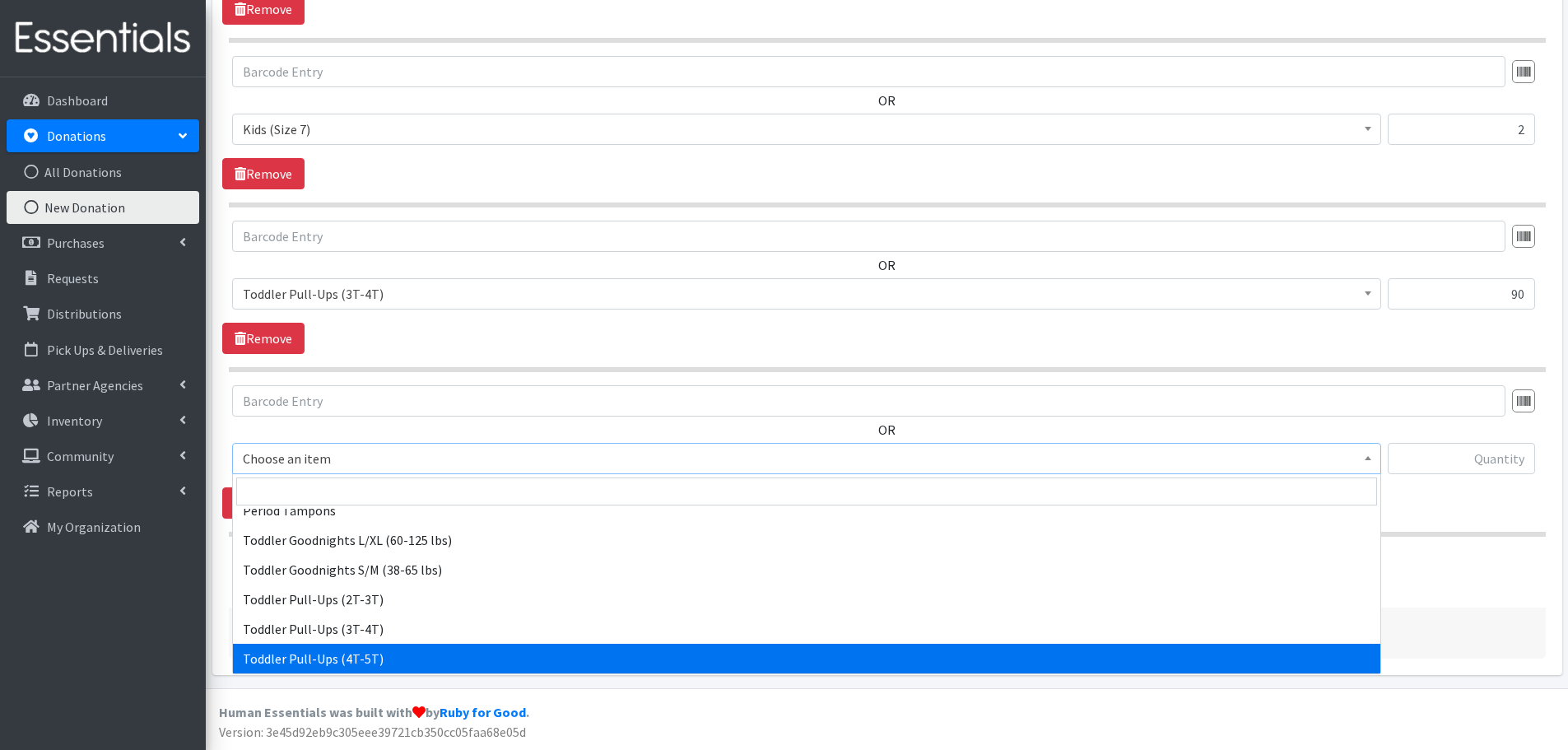
select select "446"
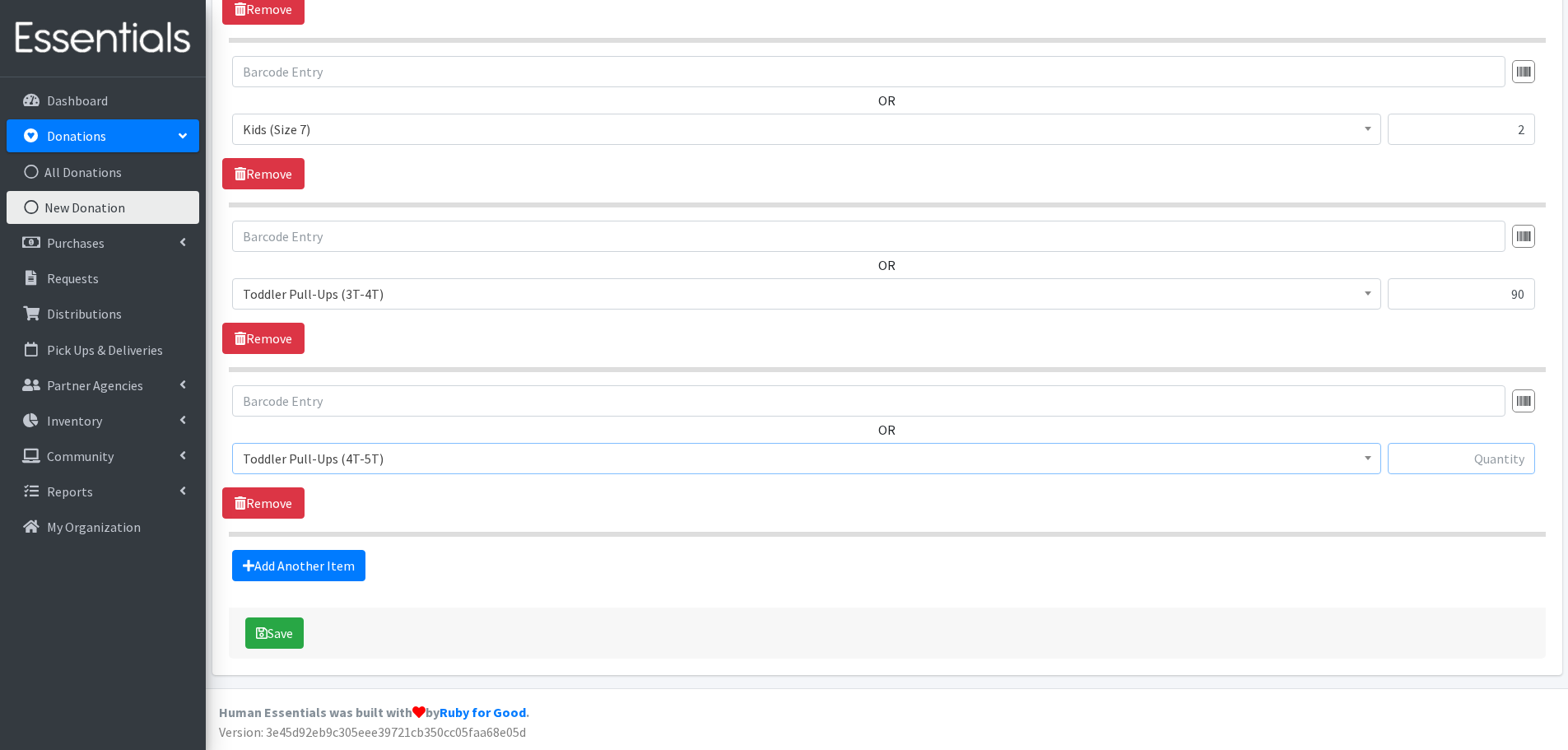
click at [1444, 452] on input "text" at bounding box center [1462, 458] width 148 height 31
type input "20"
click at [311, 556] on link "Add Another Item" at bounding box center [298, 565] width 133 height 31
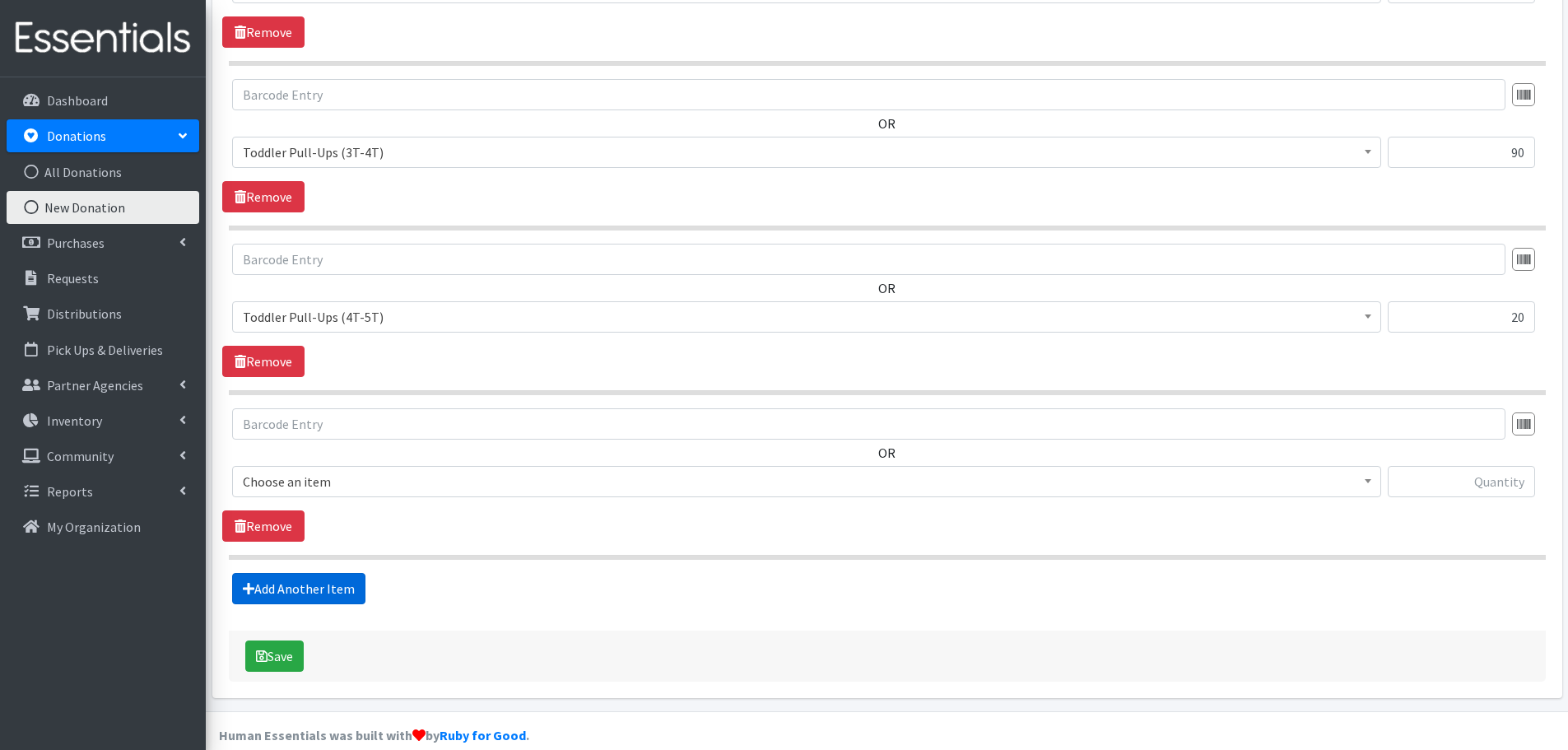
scroll to position [1535, 0]
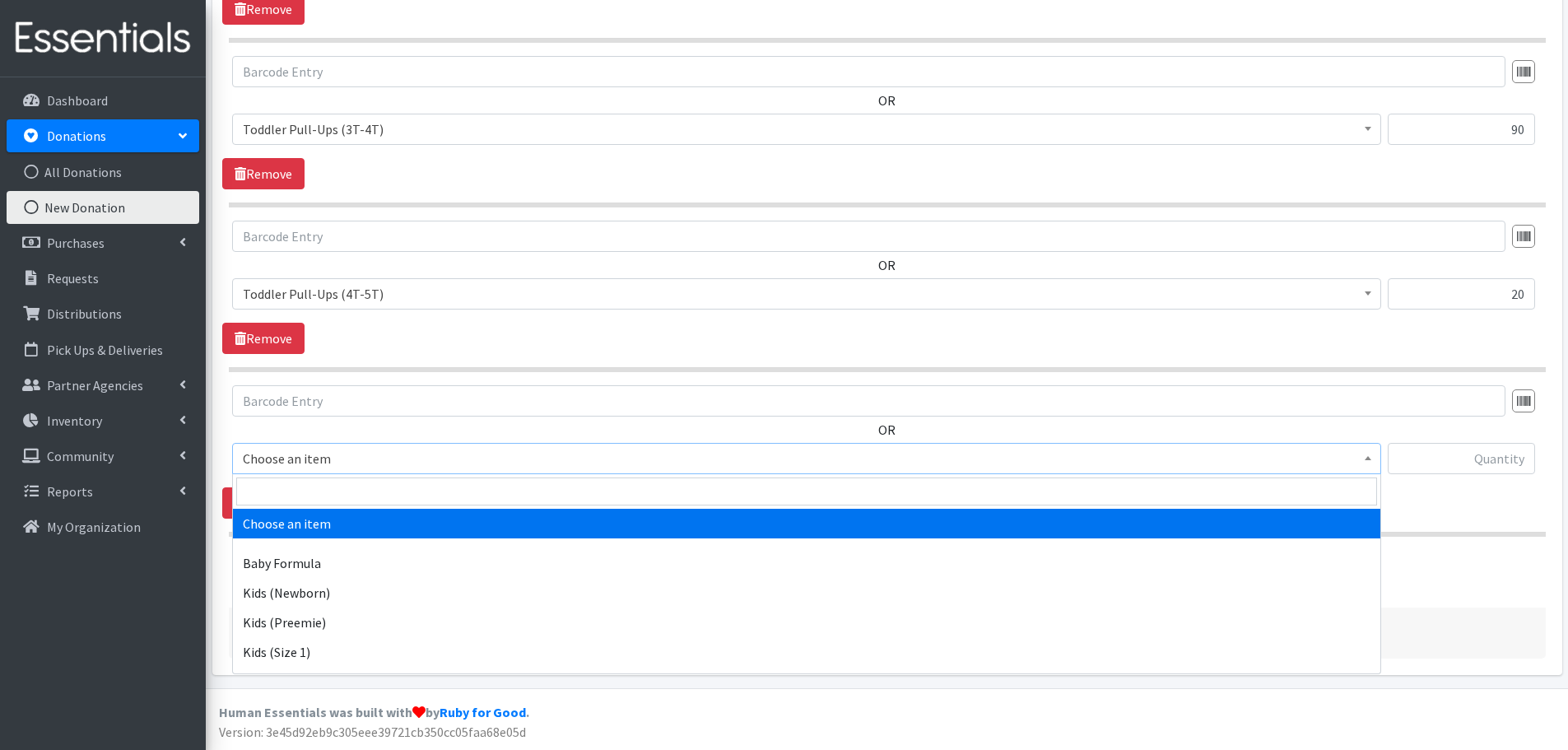
click at [284, 460] on span "Choose an item" at bounding box center [807, 458] width 1128 height 23
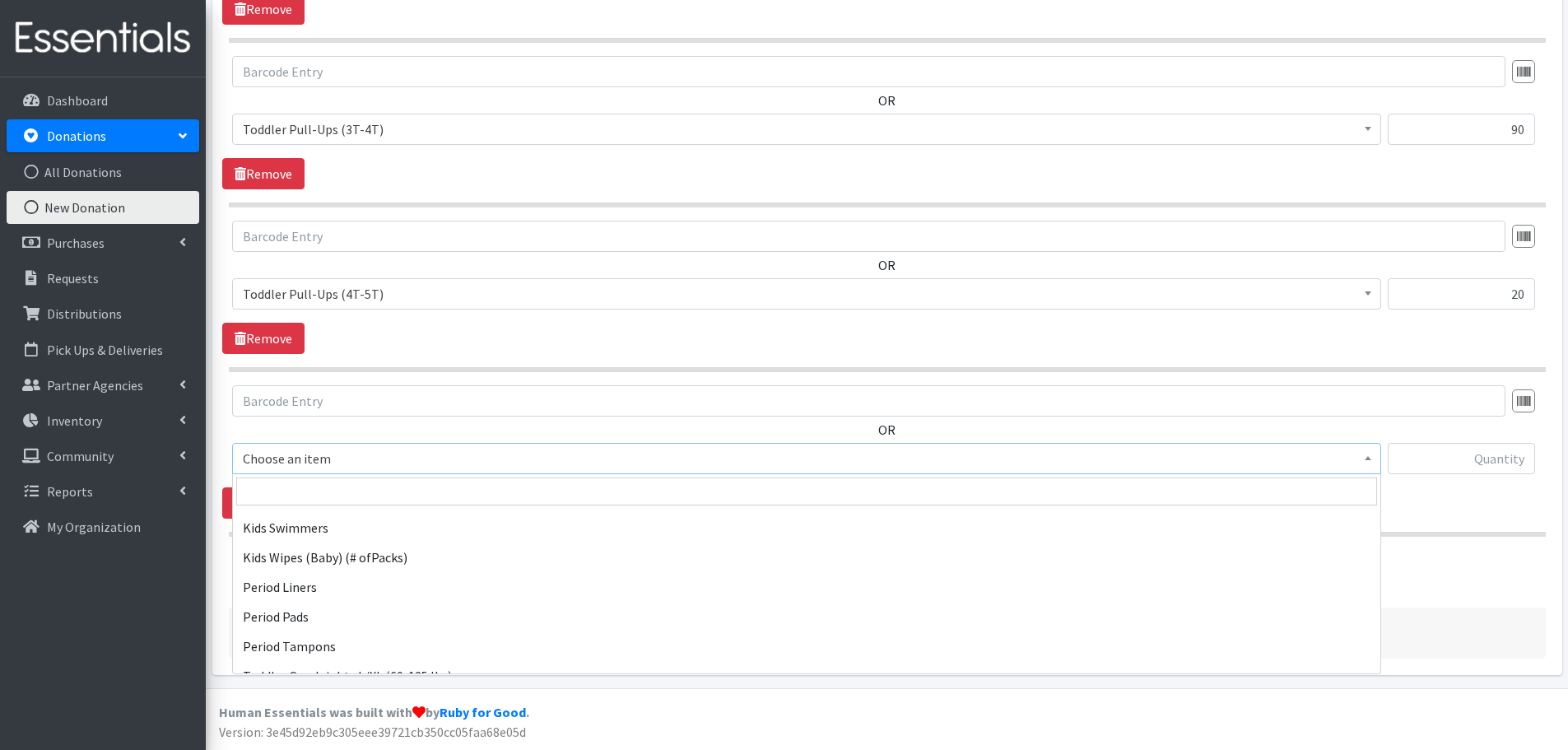
scroll to position [303, 0]
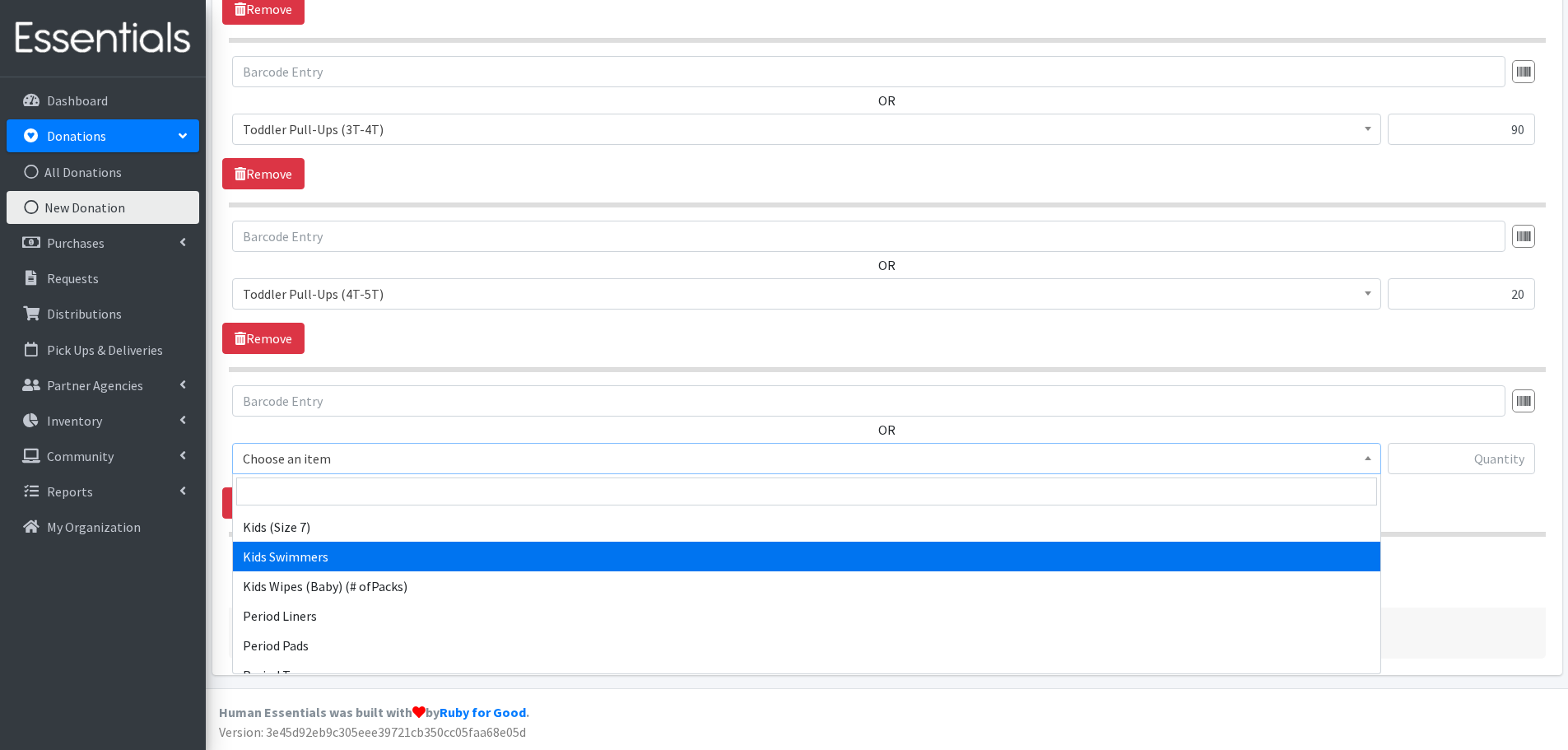
select select "437"
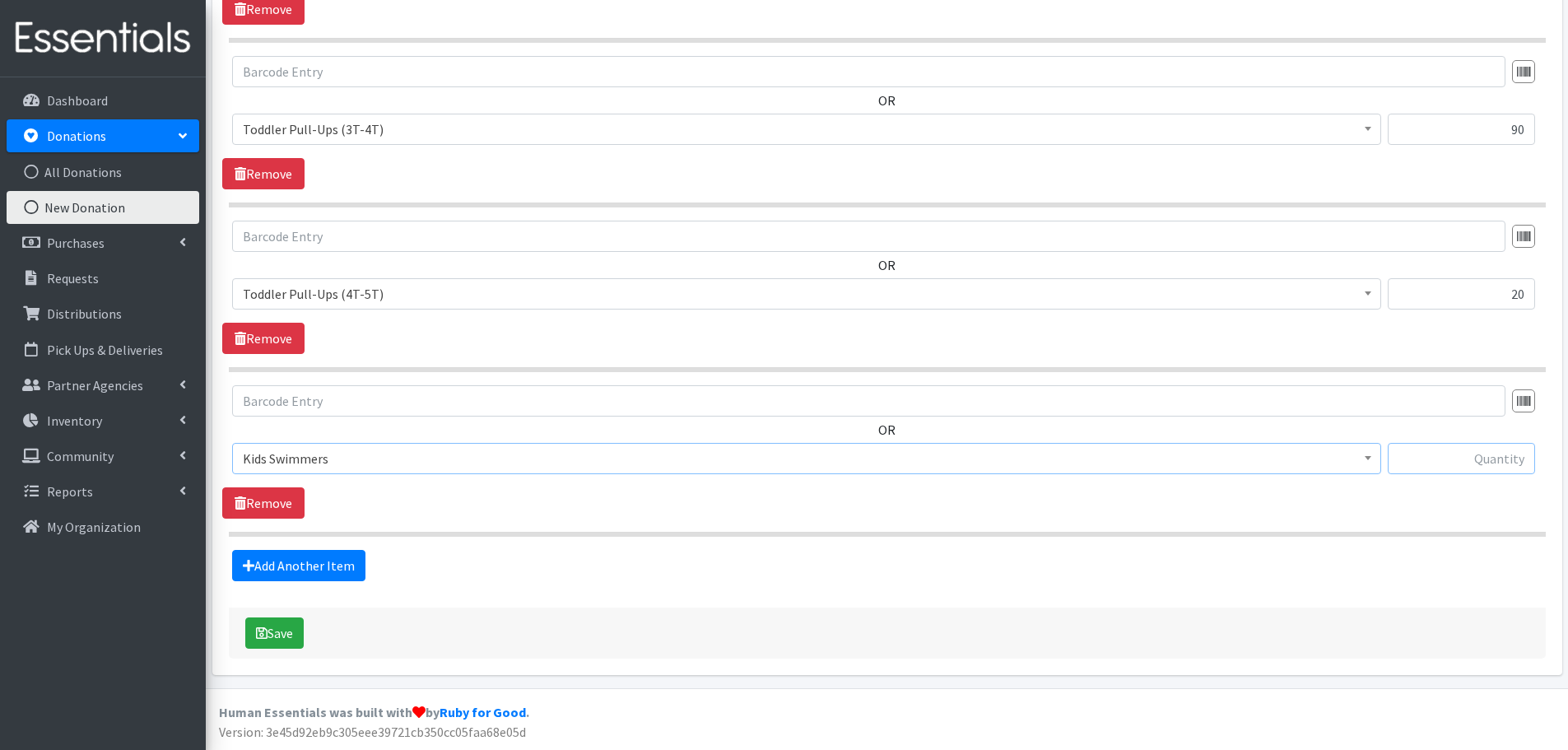
click at [1443, 446] on input "text" at bounding box center [1462, 458] width 148 height 31
type input "30"
click at [275, 637] on button "Save" at bounding box center [274, 632] width 59 height 31
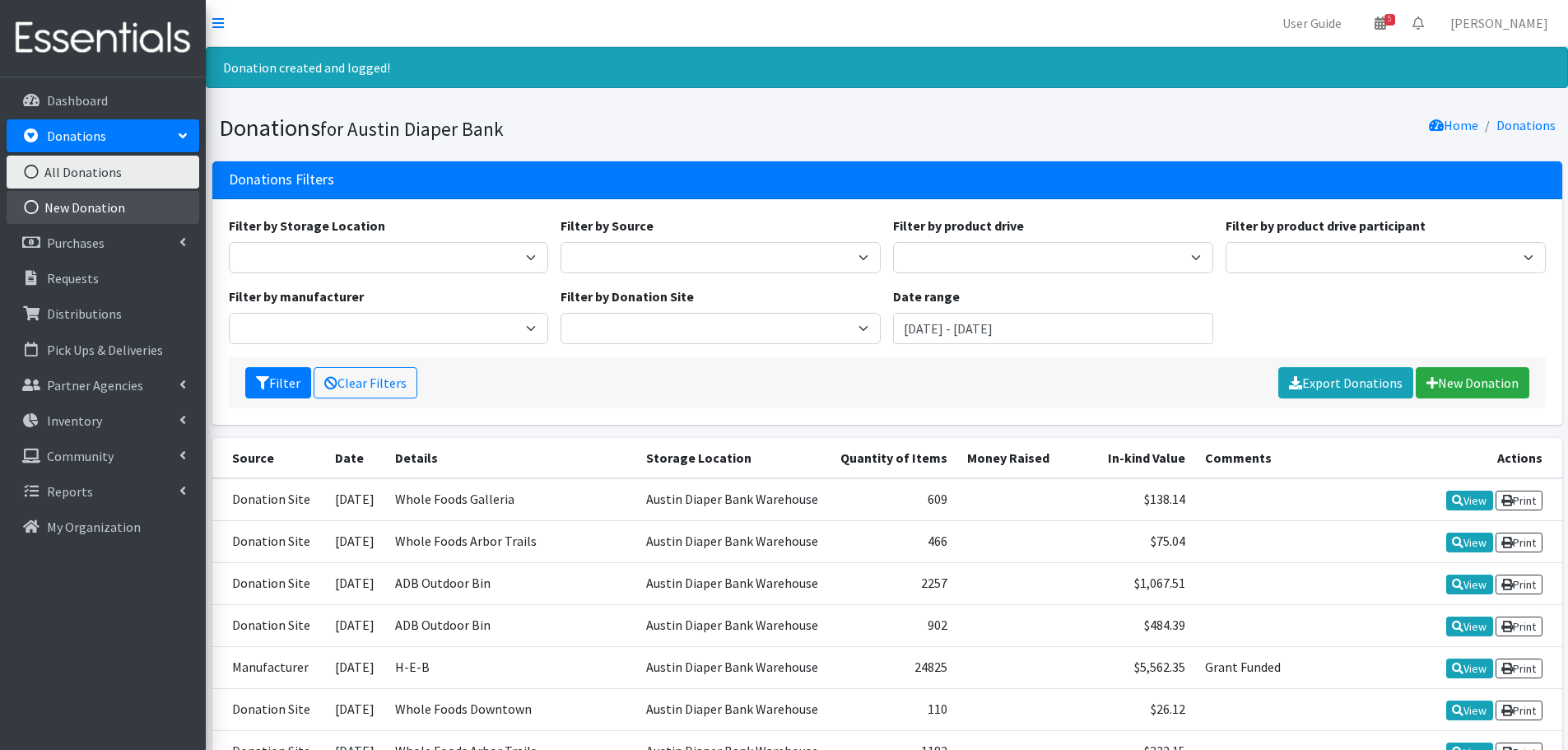
click at [102, 209] on link "New Donation" at bounding box center [103, 207] width 193 height 33
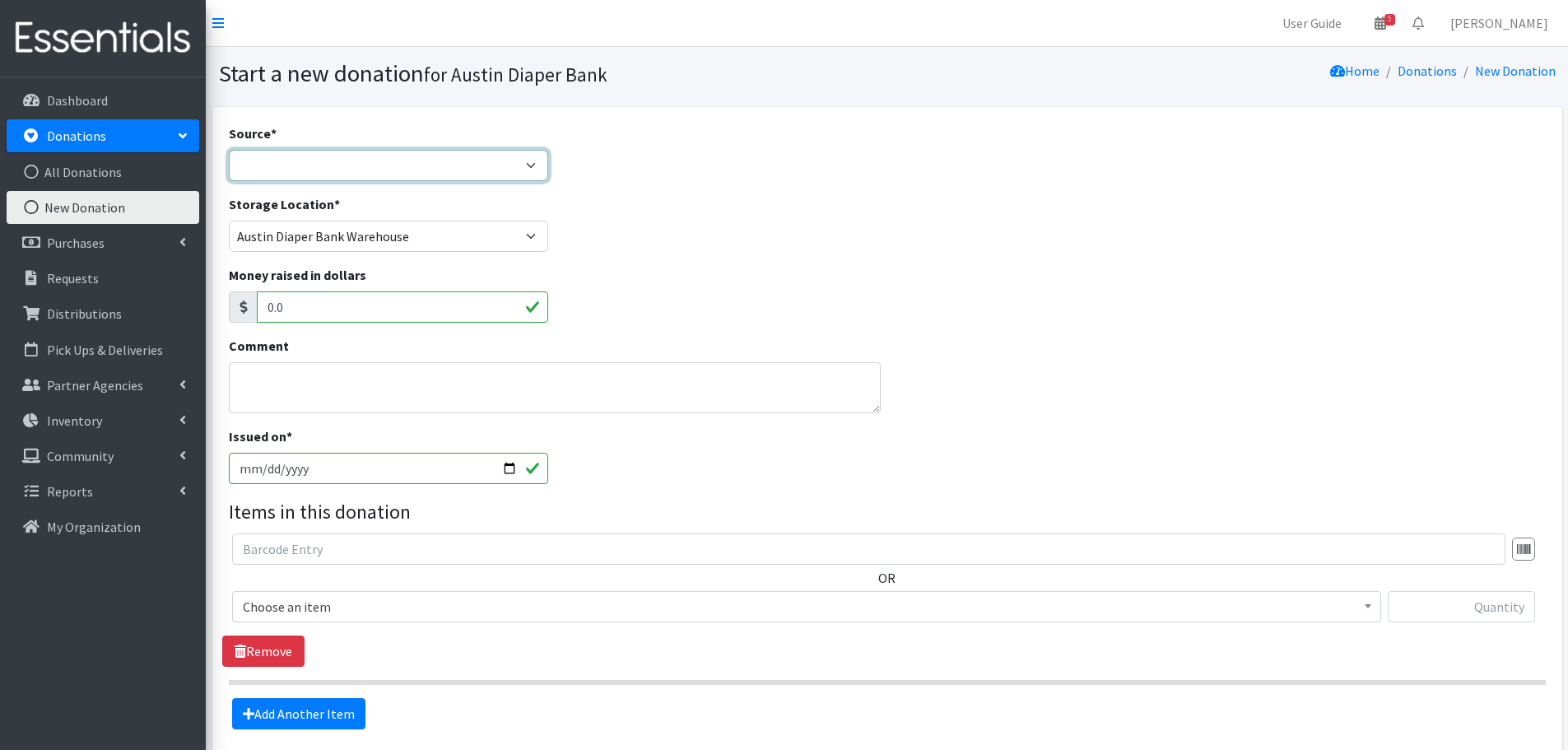
click at [278, 160] on select "Product Drive Manufacturer Donation Site Misc. Donation" at bounding box center [389, 165] width 320 height 31
select select "Donation Site"
click at [229, 149] on select "Product Drive Manufacturer Donation Site Misc. Donation" at bounding box center [389, 165] width 320 height 31
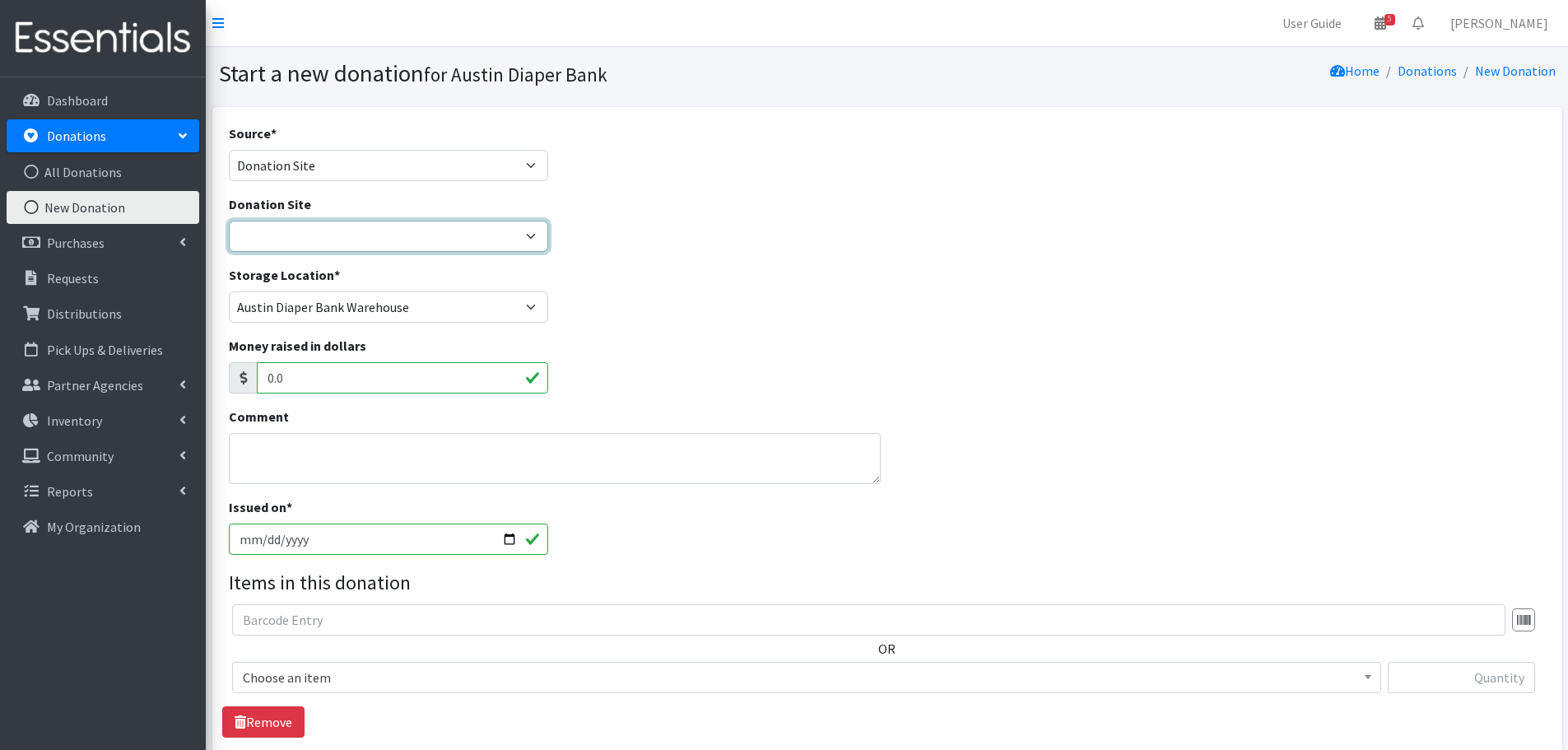
click at [317, 250] on select "ADB Outdoor Bin Amazon Wish List Assistance League Austin Born Big Sky Pediatri…" at bounding box center [389, 235] width 320 height 31
select select "12"
click at [229, 220] on select "ADB Outdoor Bin Amazon Wish List Assistance League Austin Born Big Sky Pediatri…" at bounding box center [389, 235] width 320 height 31
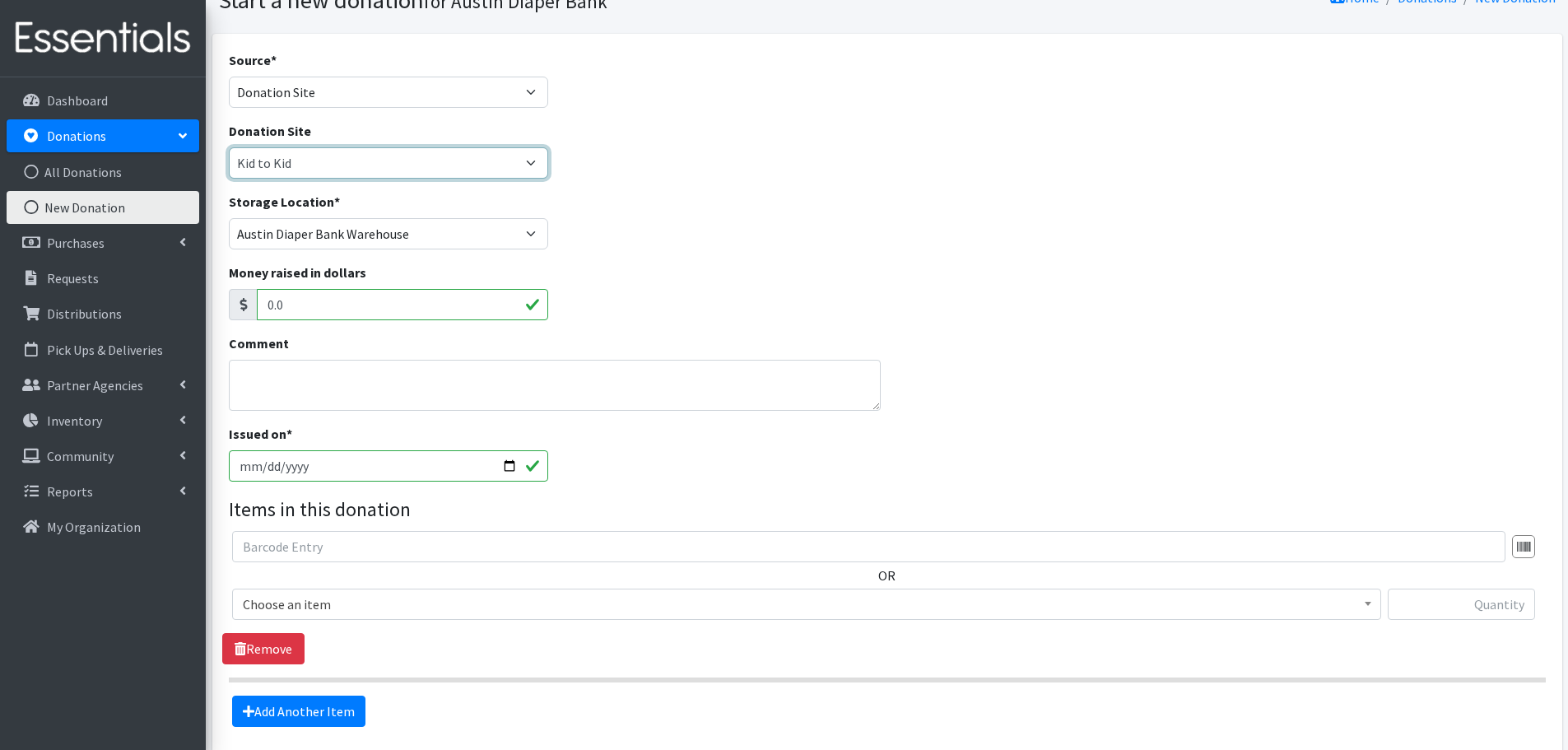
scroll to position [165, 0]
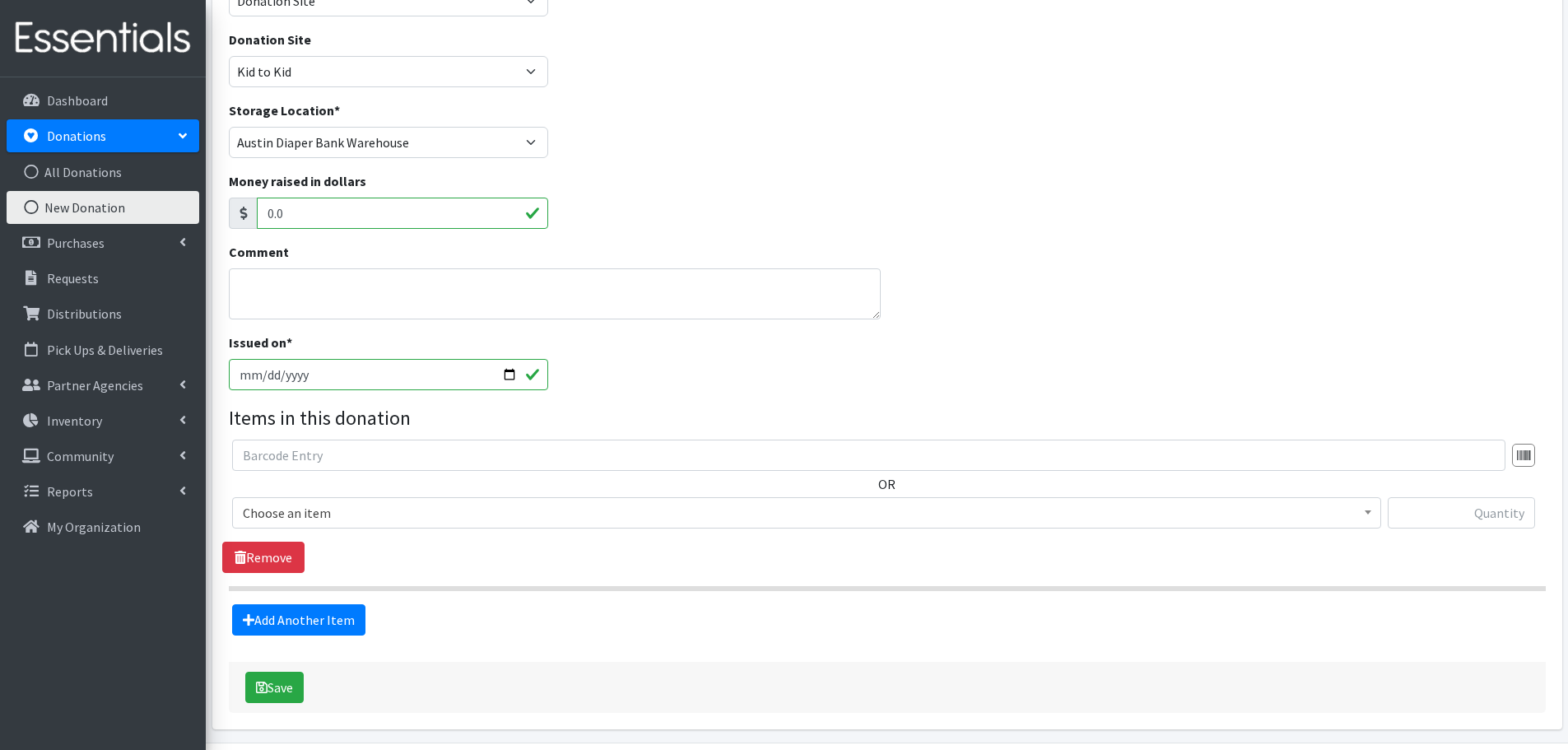
click at [292, 515] on span "Choose an item" at bounding box center [807, 513] width 1128 height 23
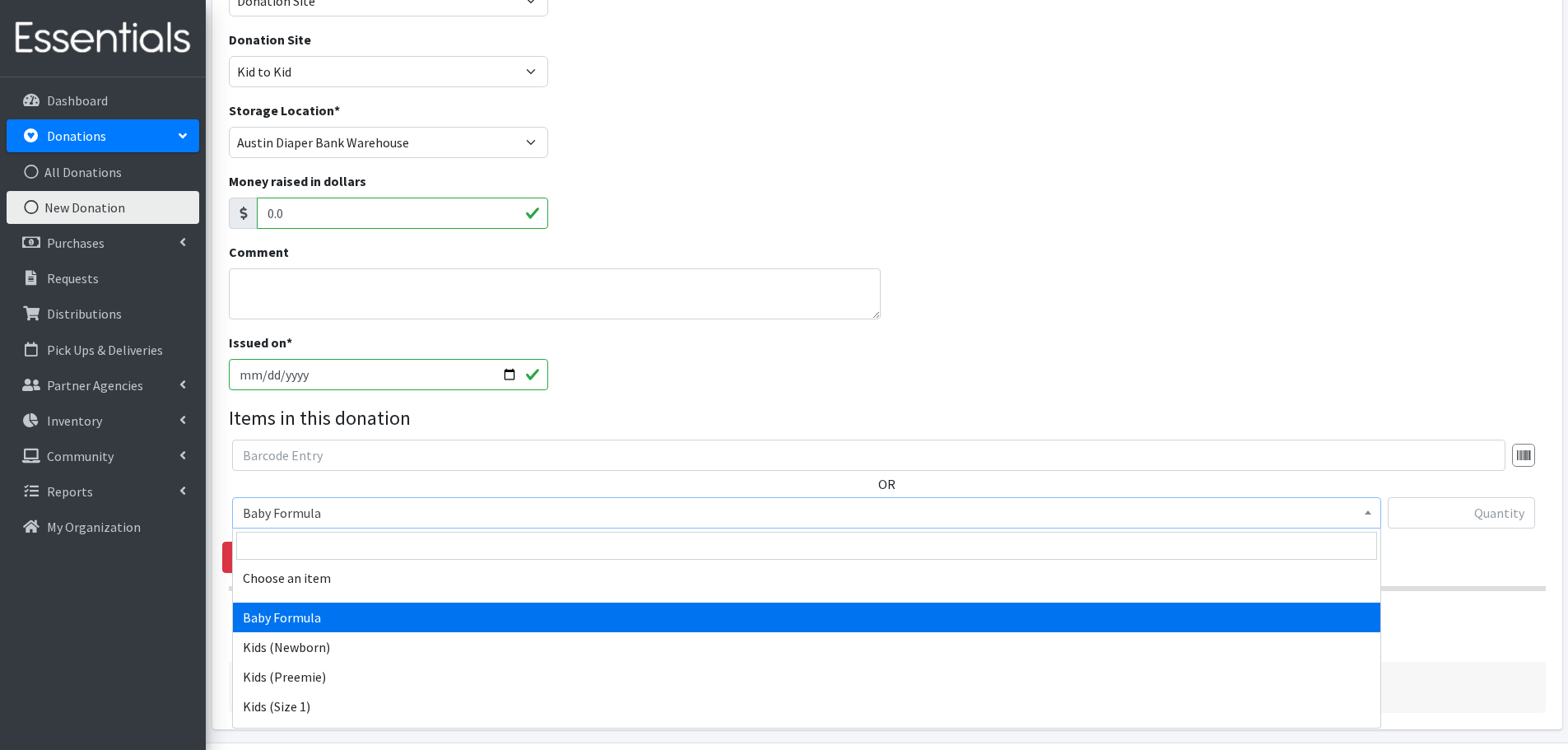
click at [262, 515] on span "Baby Formula" at bounding box center [807, 513] width 1128 height 23
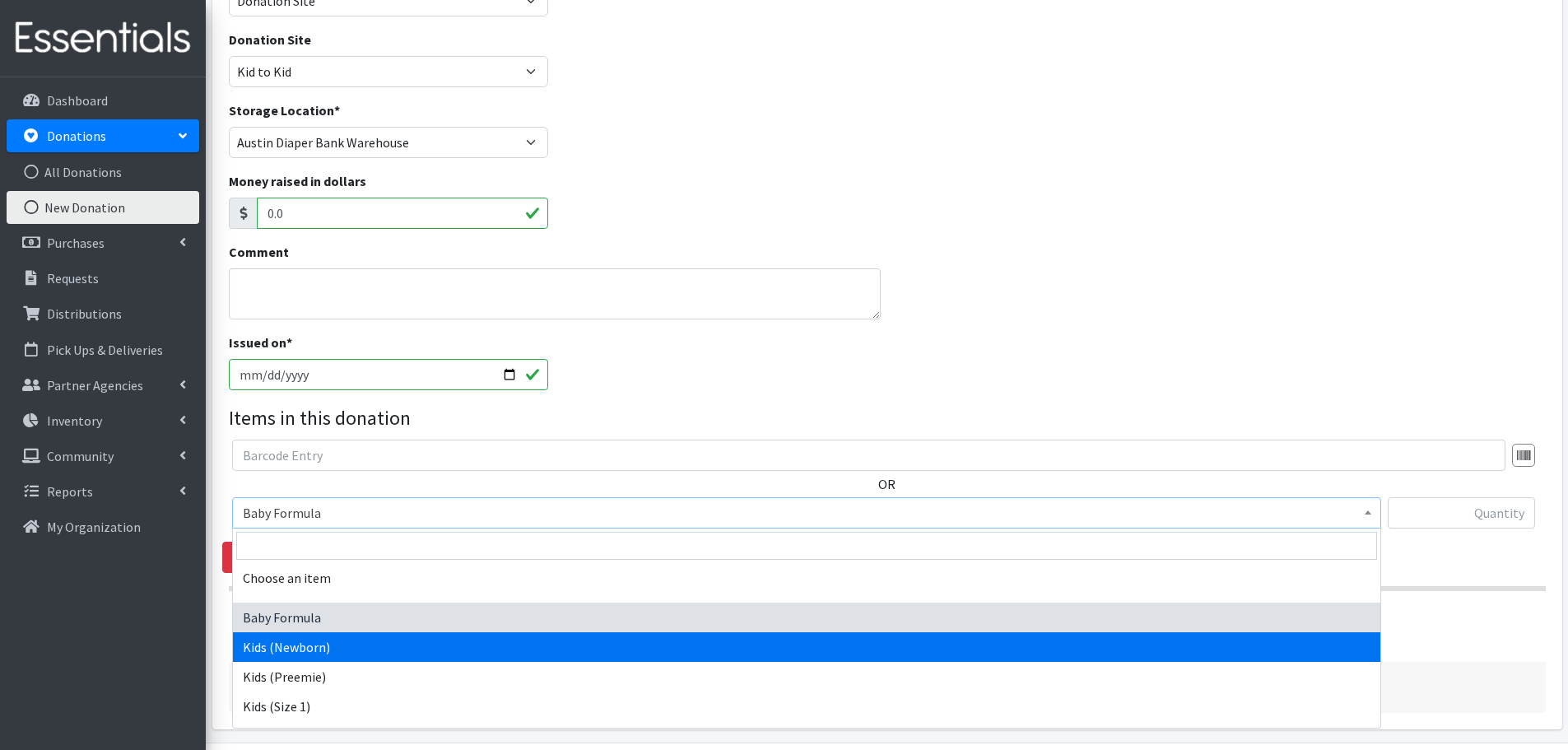
select select "451"
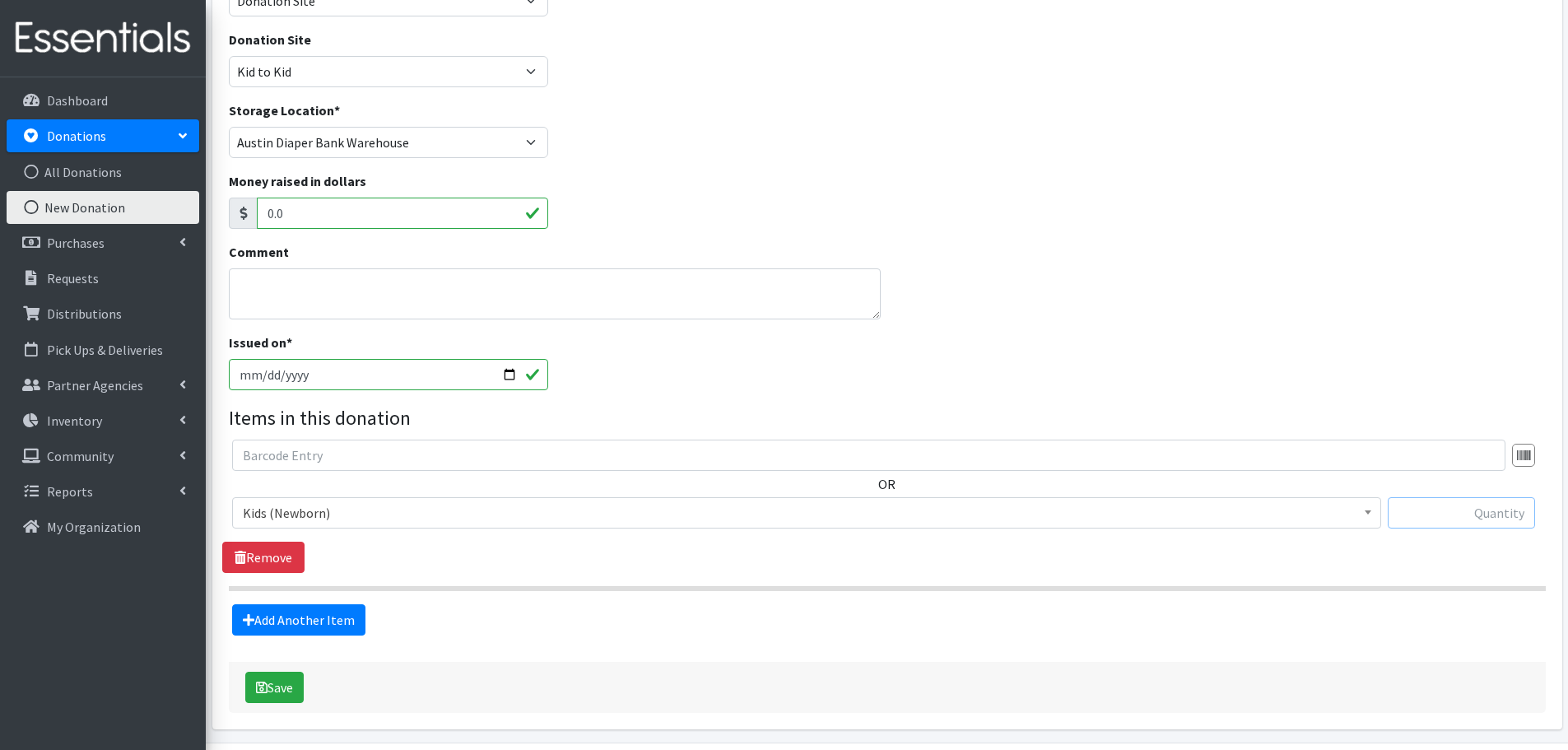
click at [1483, 516] on input "text" at bounding box center [1462, 512] width 148 height 31
type input "141"
click at [308, 631] on link "Add Another Item" at bounding box center [298, 619] width 133 height 31
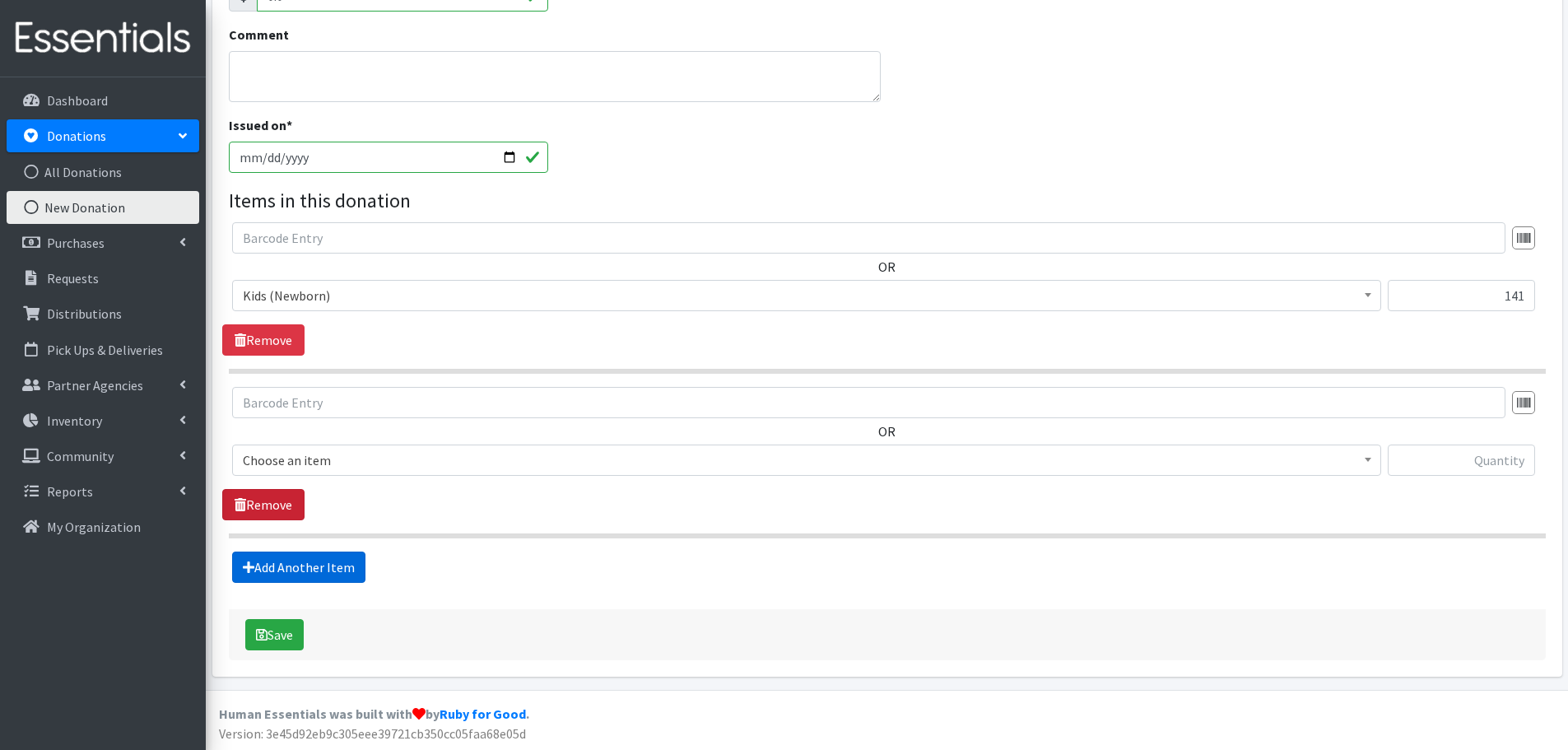
scroll to position [383, 0]
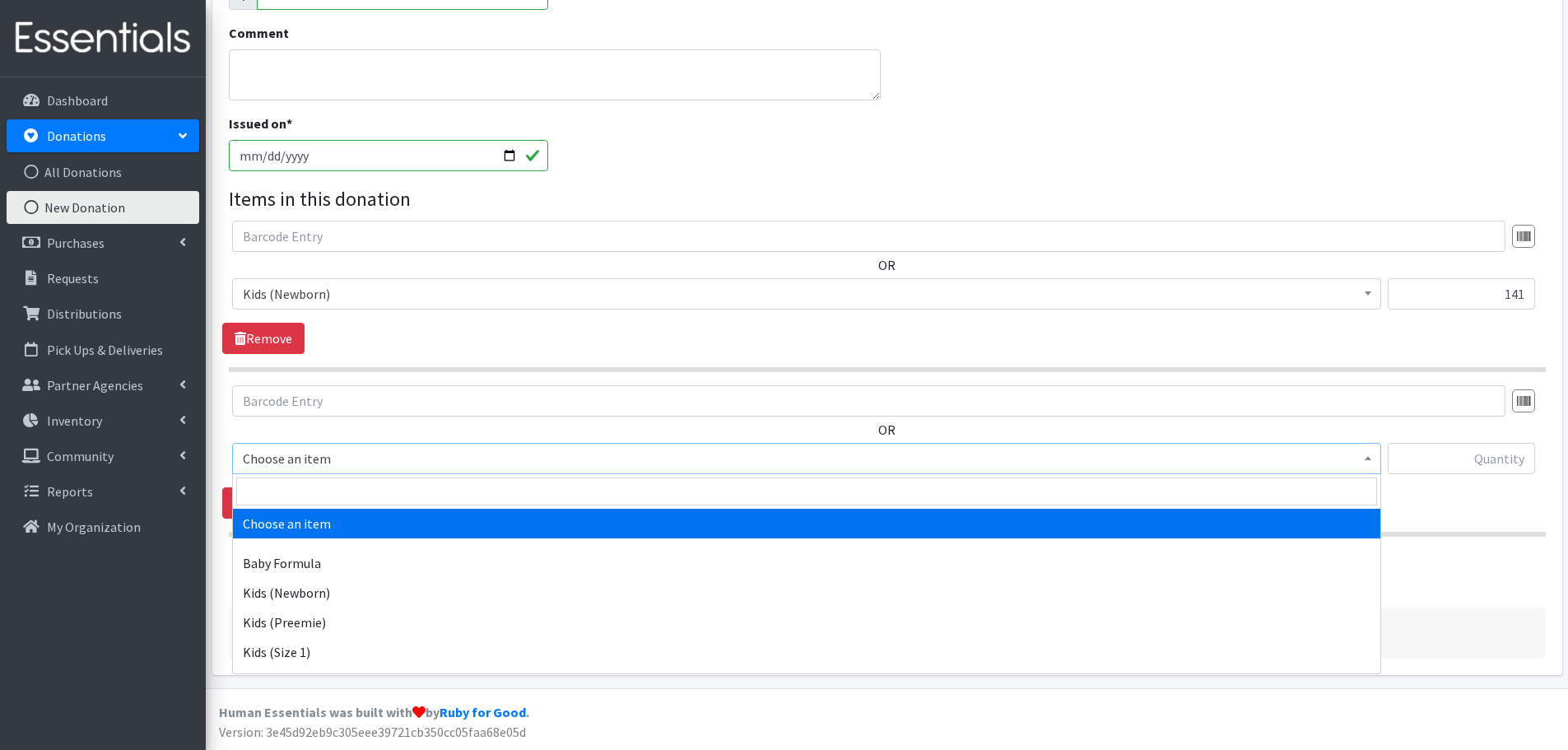
click at [246, 462] on span "Choose an item" at bounding box center [807, 458] width 1128 height 23
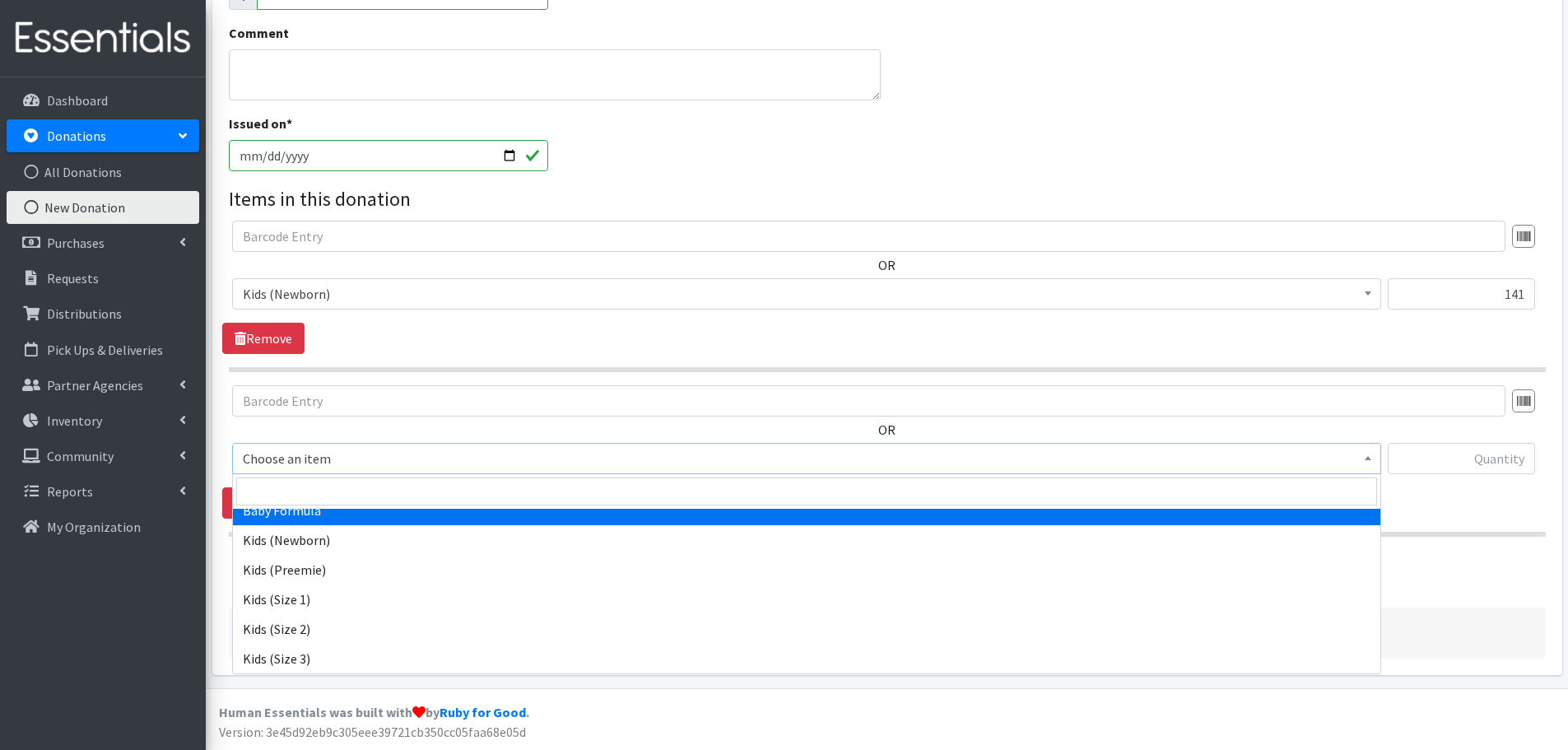
scroll to position [82, 0]
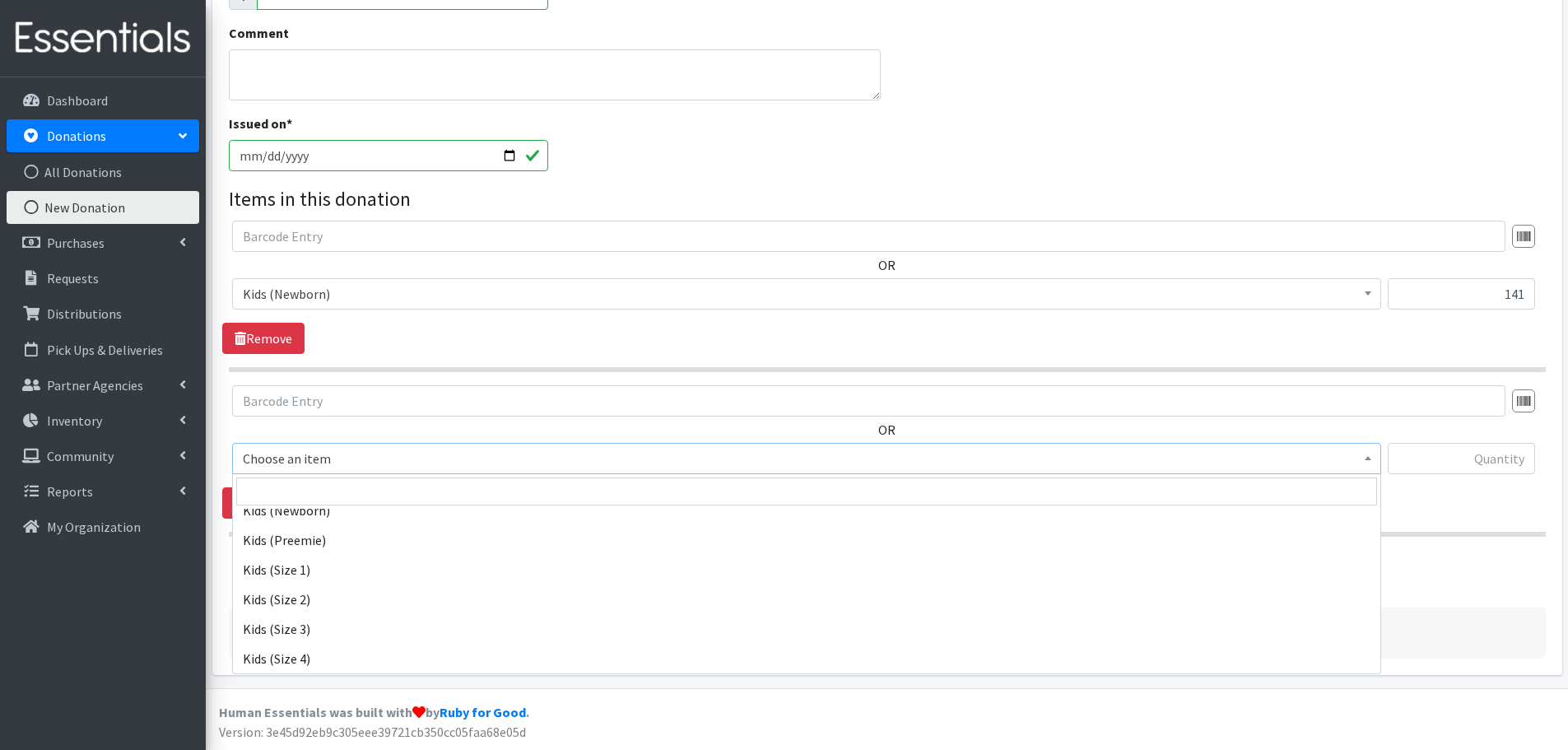
select select "453"
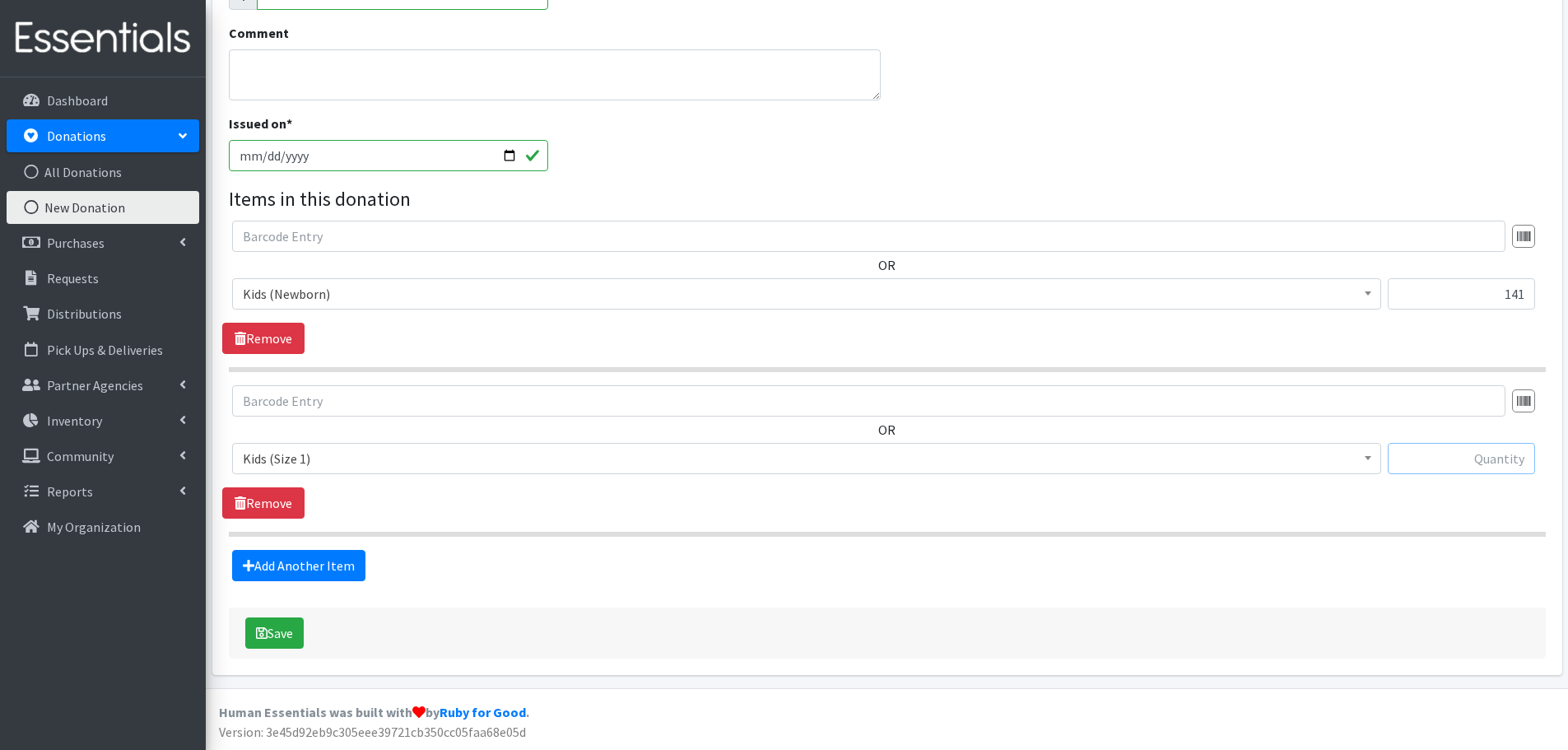
click at [1443, 444] on input "text" at bounding box center [1462, 458] width 148 height 31
type input "265"
click at [334, 556] on link "Add Another Item" at bounding box center [298, 565] width 133 height 31
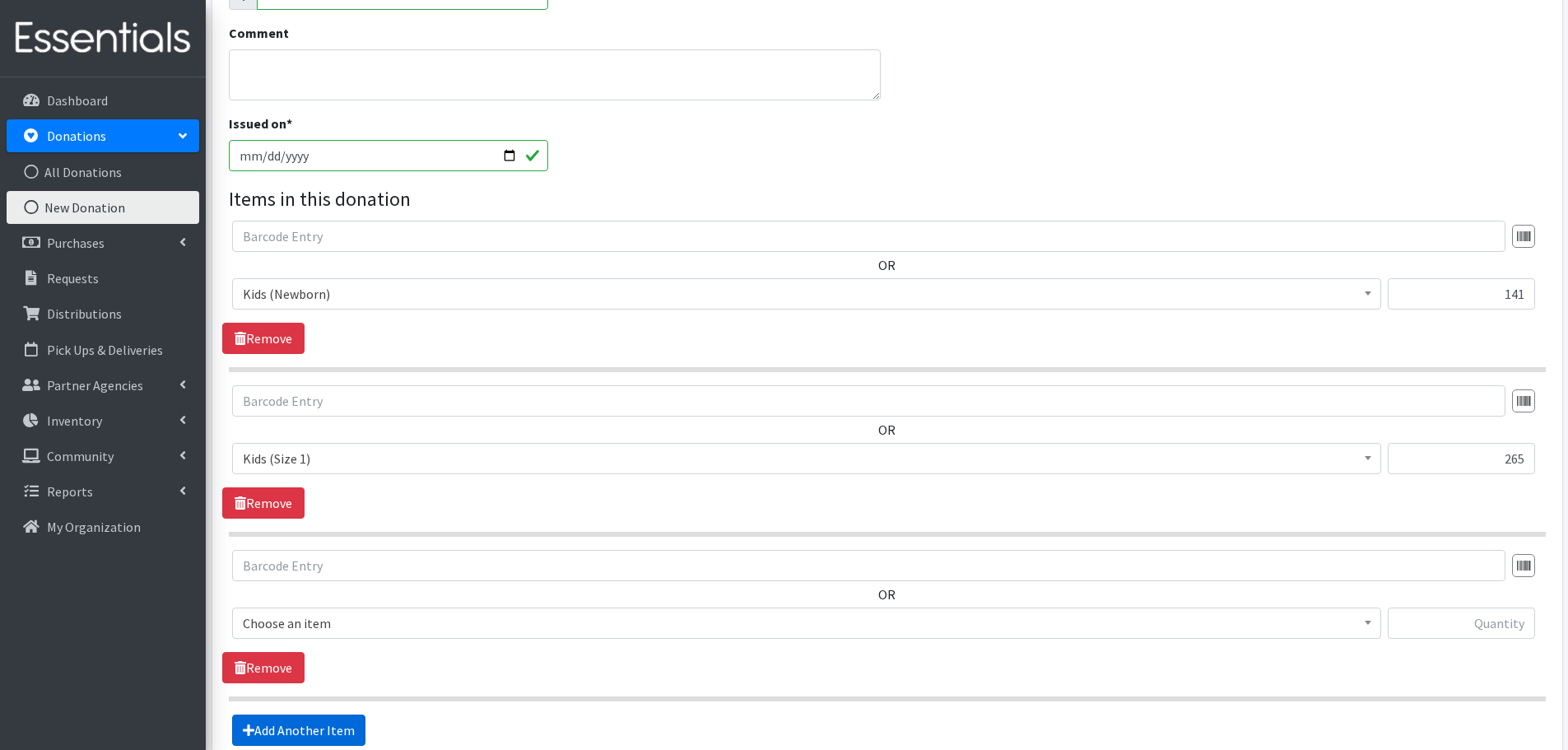
scroll to position [548, 0]
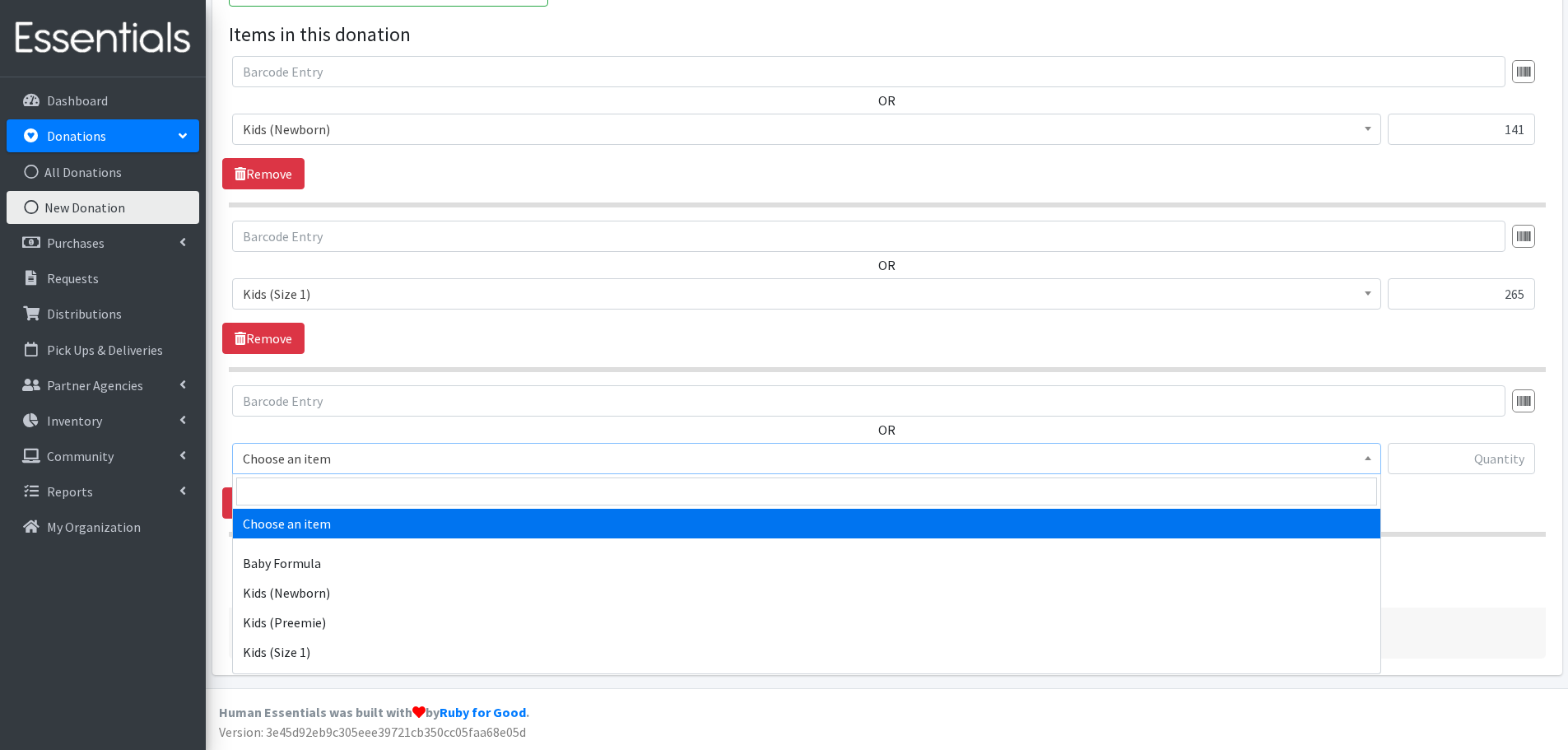
click at [239, 453] on span "Choose an item" at bounding box center [806, 458] width 1150 height 31
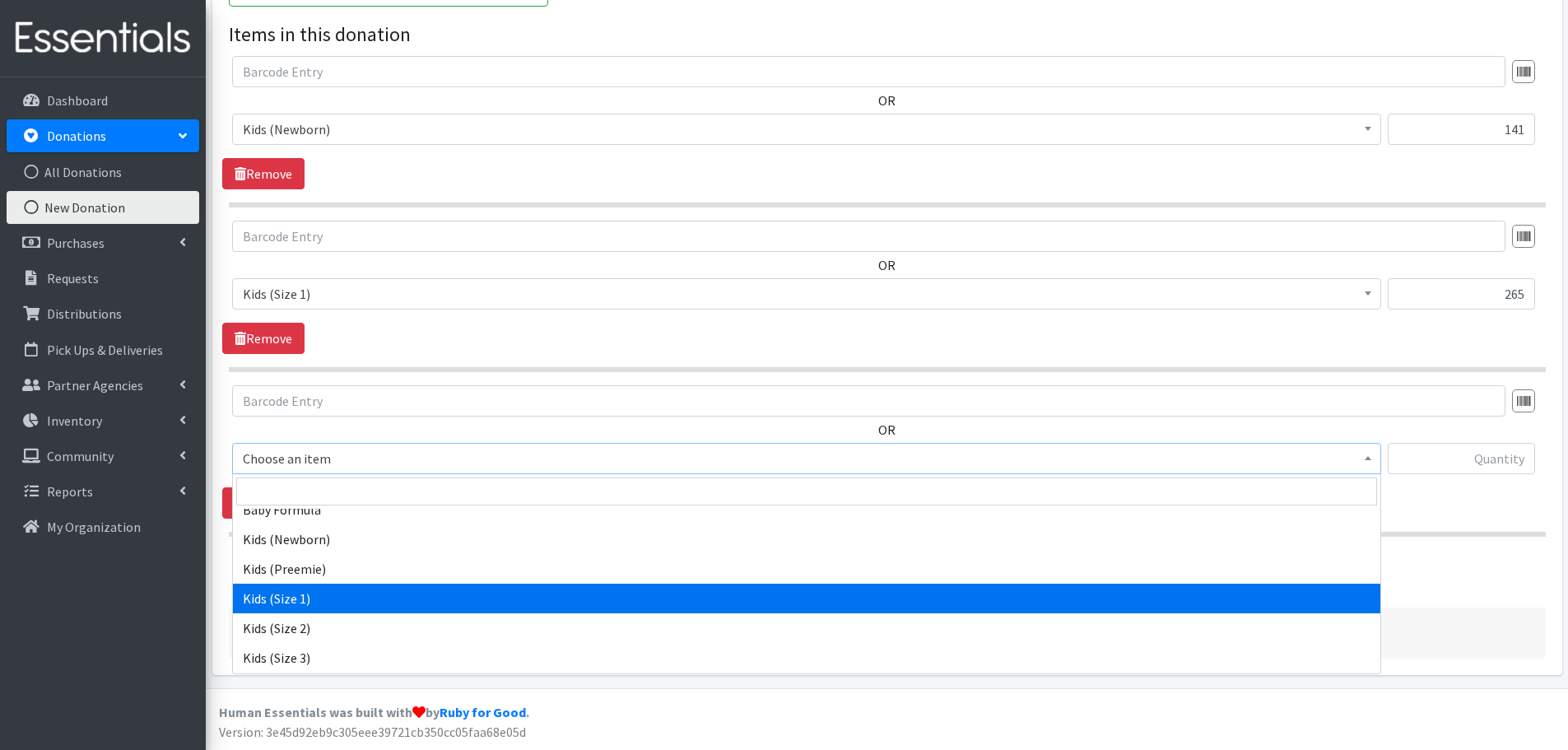
scroll to position [82, 0]
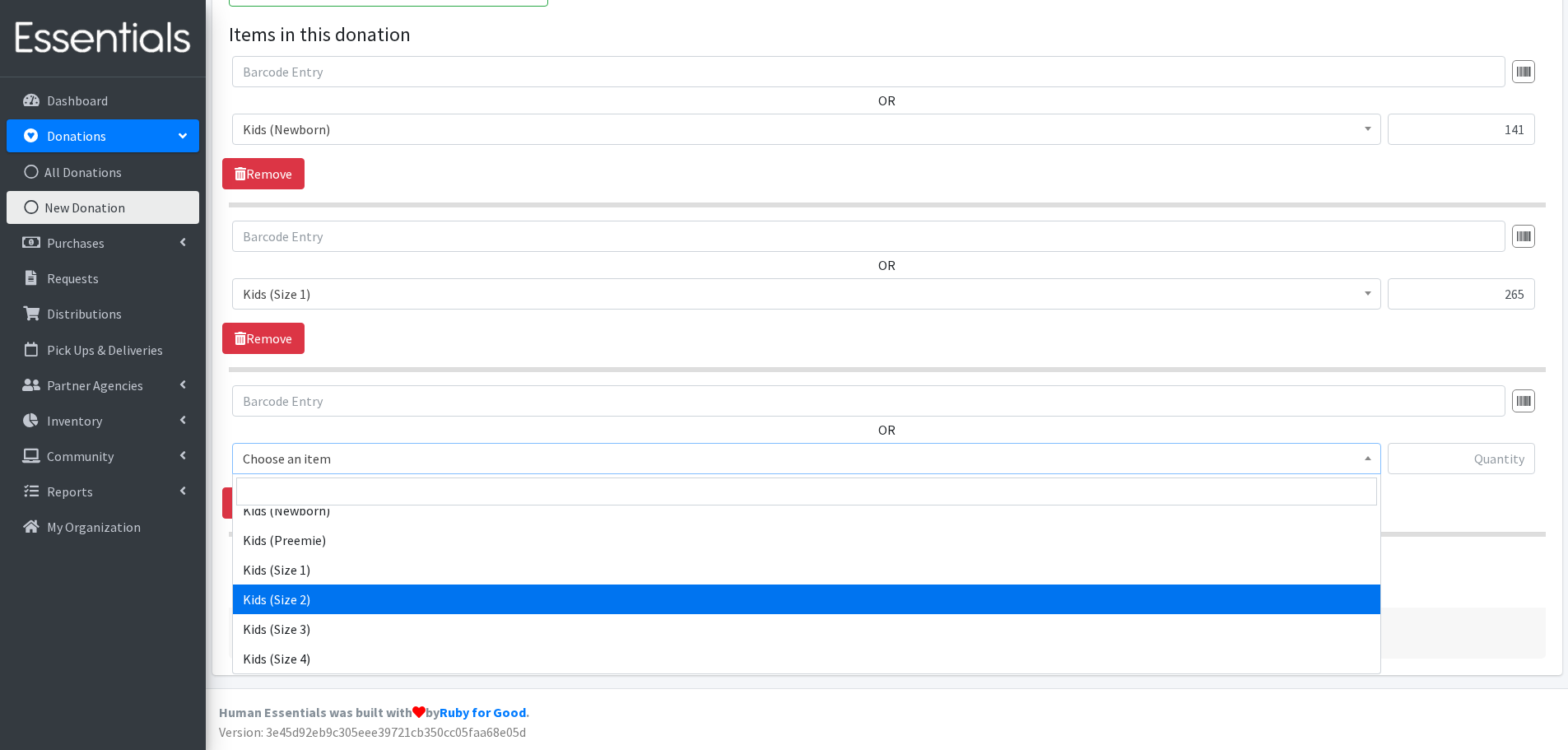
select select "440"
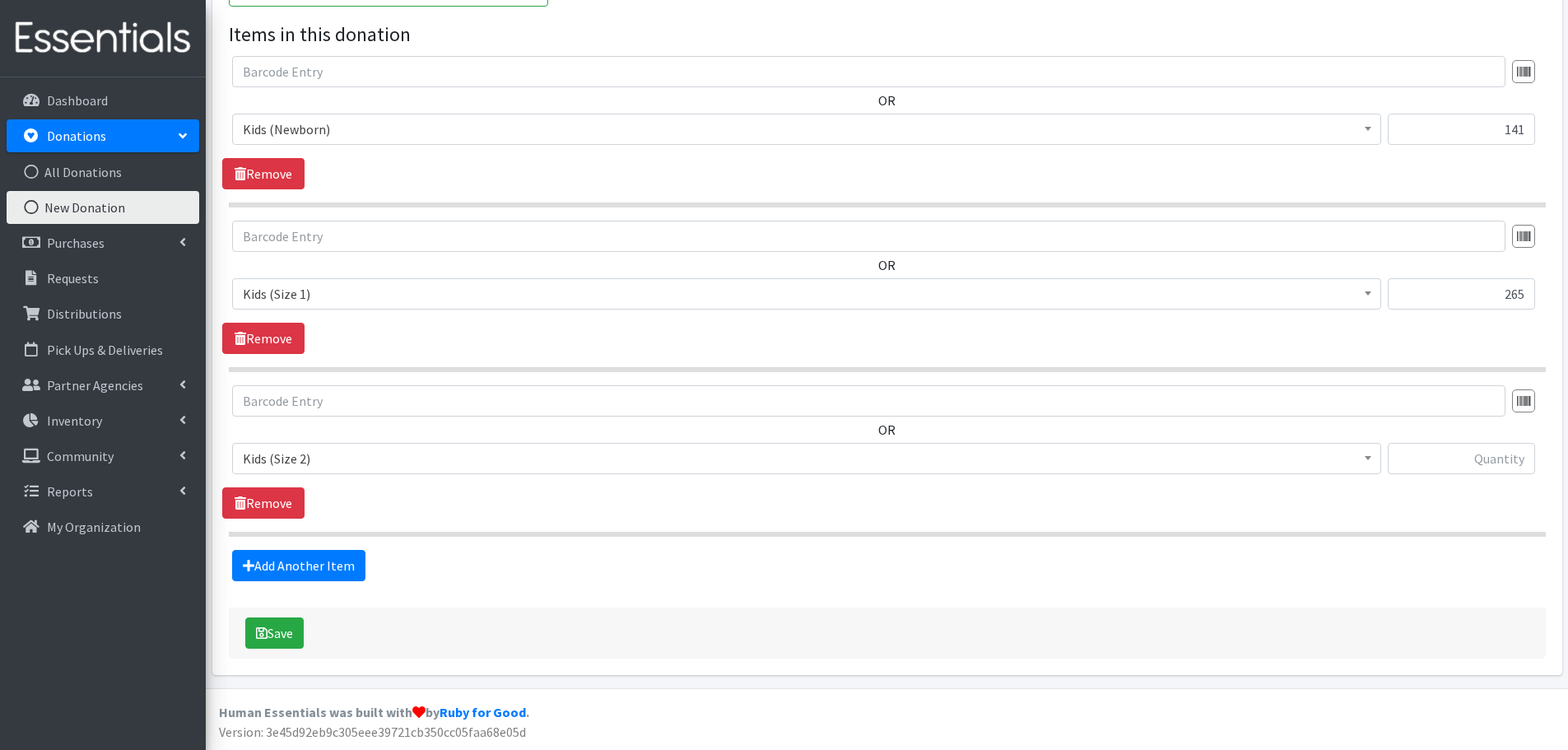
click at [1506, 476] on div at bounding box center [1462, 464] width 148 height 44
click at [1509, 453] on input "text" at bounding box center [1462, 458] width 148 height 31
type input "31"
click at [332, 562] on link "Add Another Item" at bounding box center [298, 565] width 133 height 31
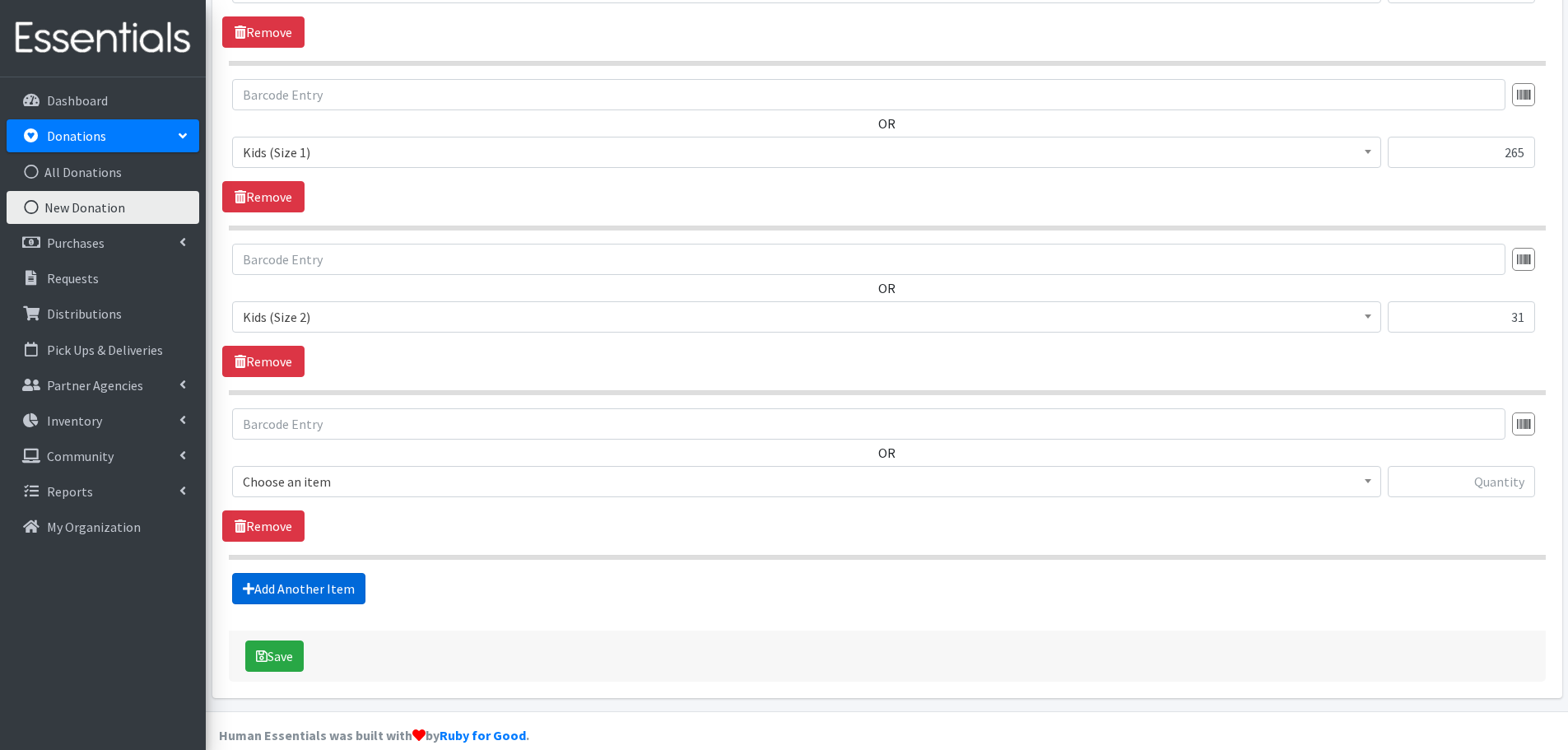
scroll to position [712, 0]
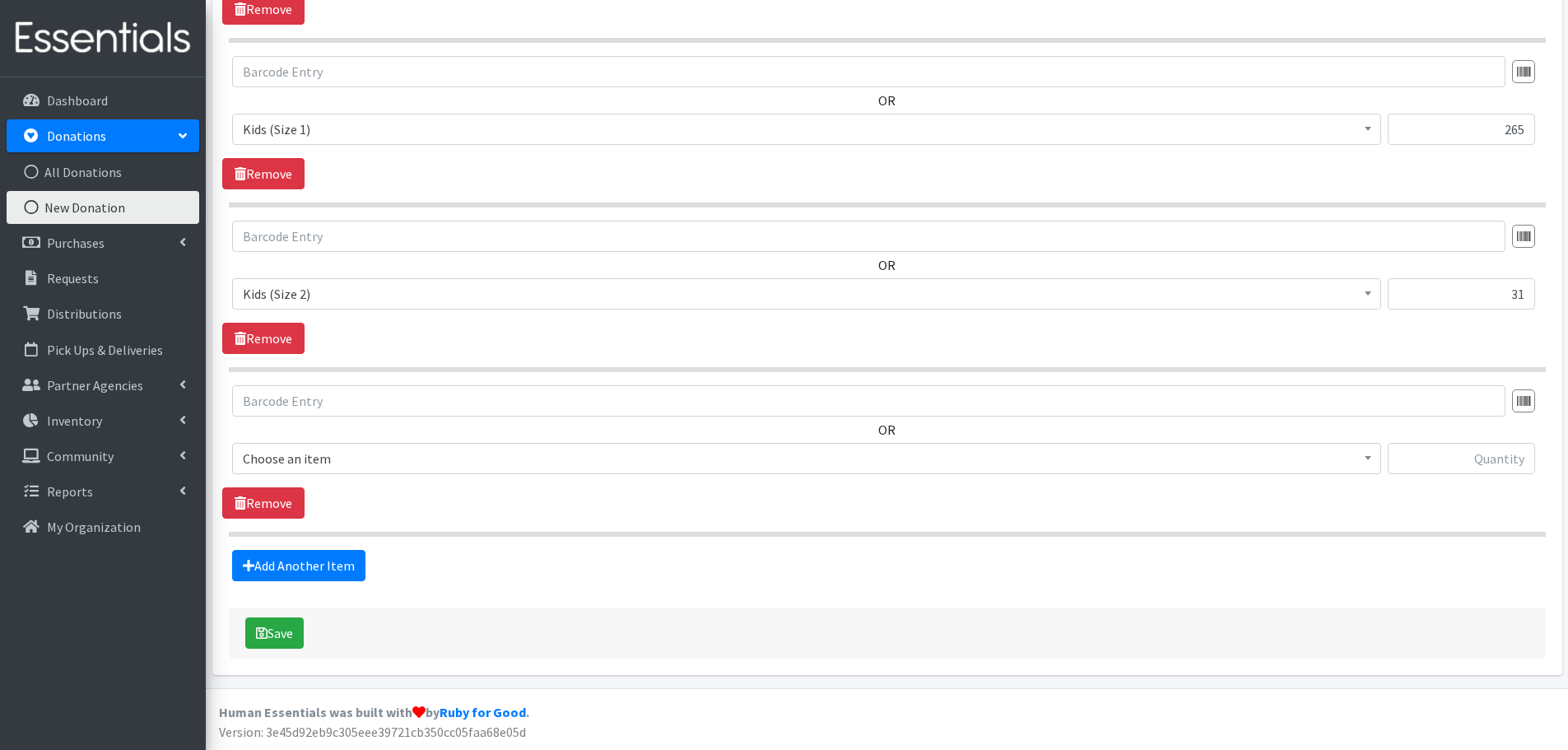
click at [286, 458] on span "Choose an item" at bounding box center [807, 458] width 1128 height 23
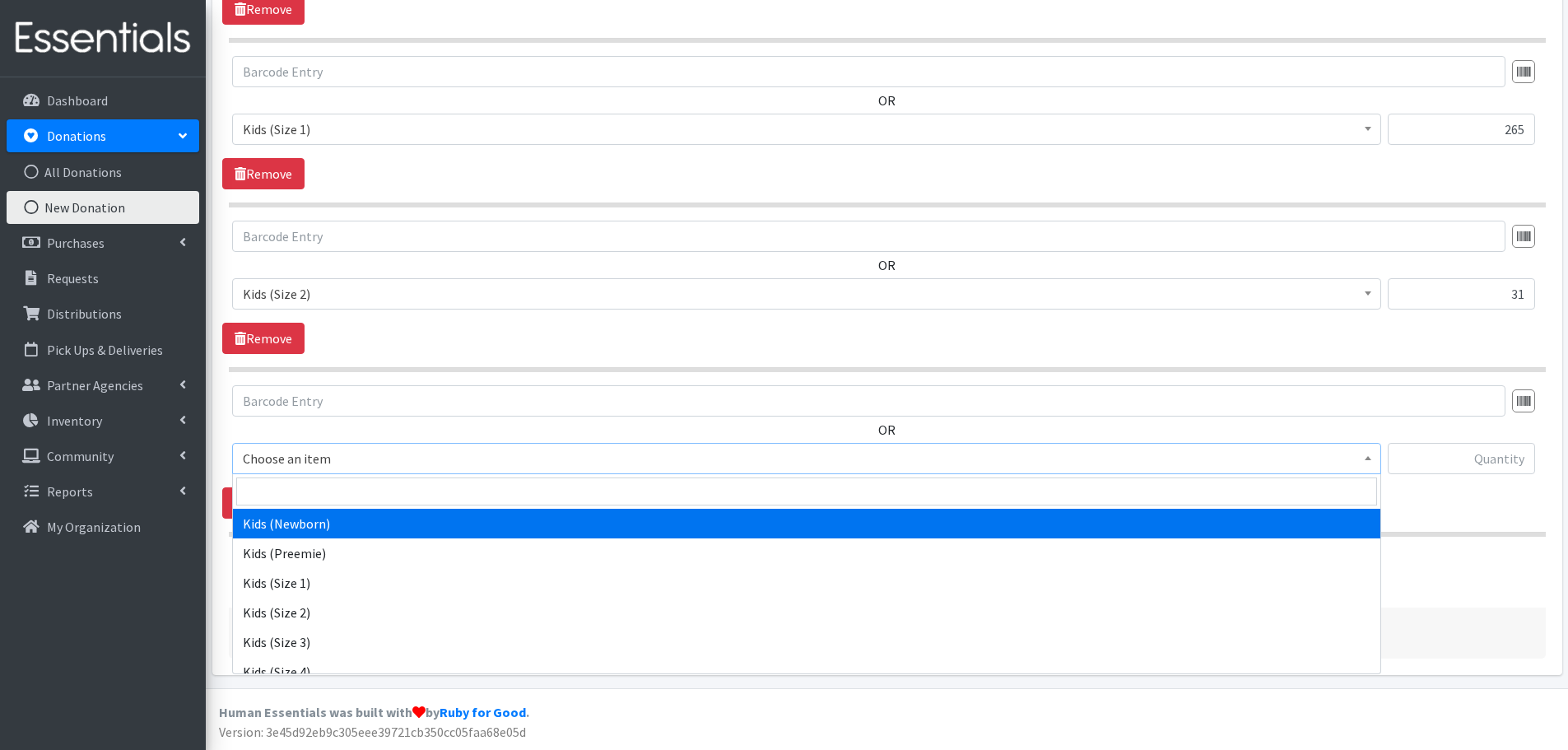
scroll to position [165, 0]
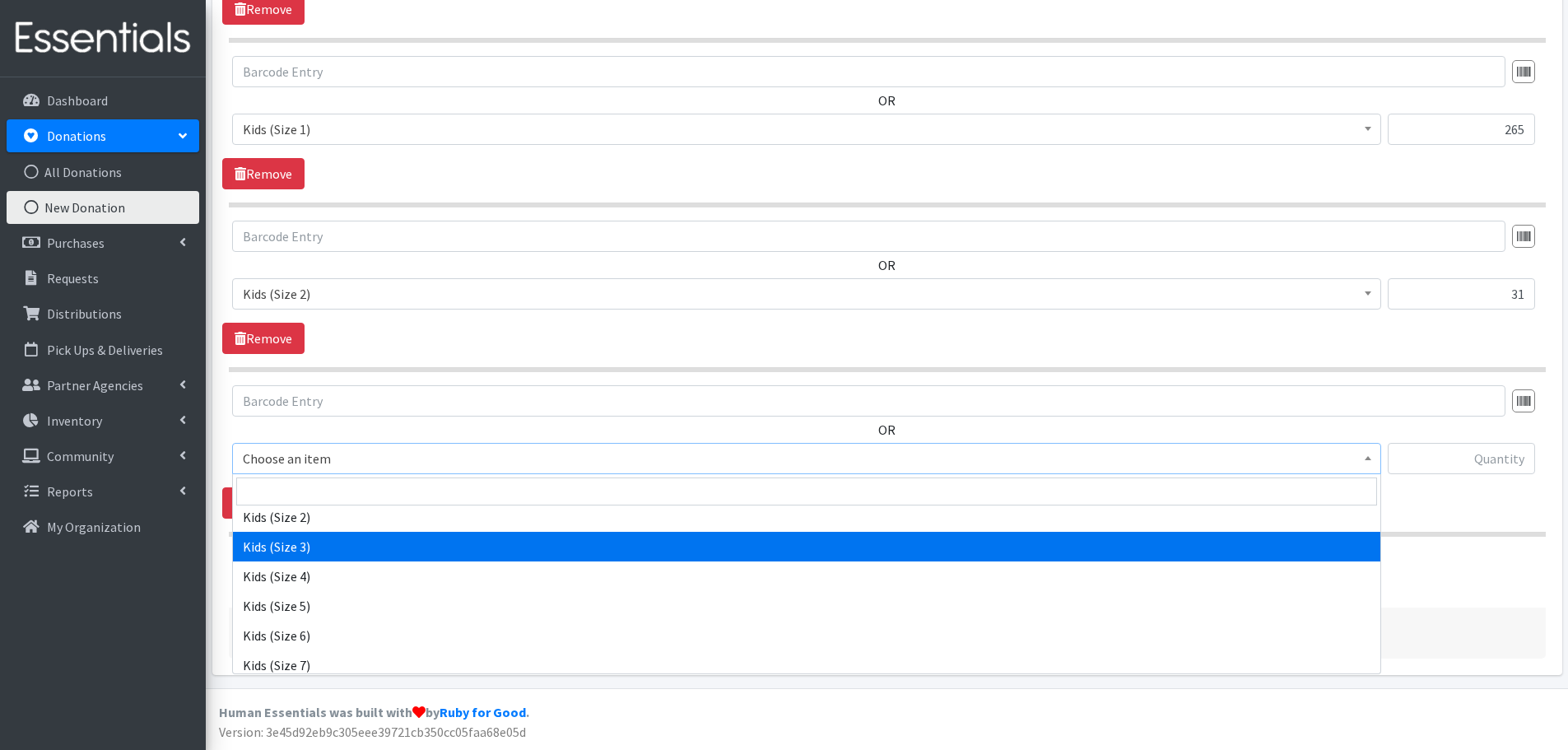
select select "442"
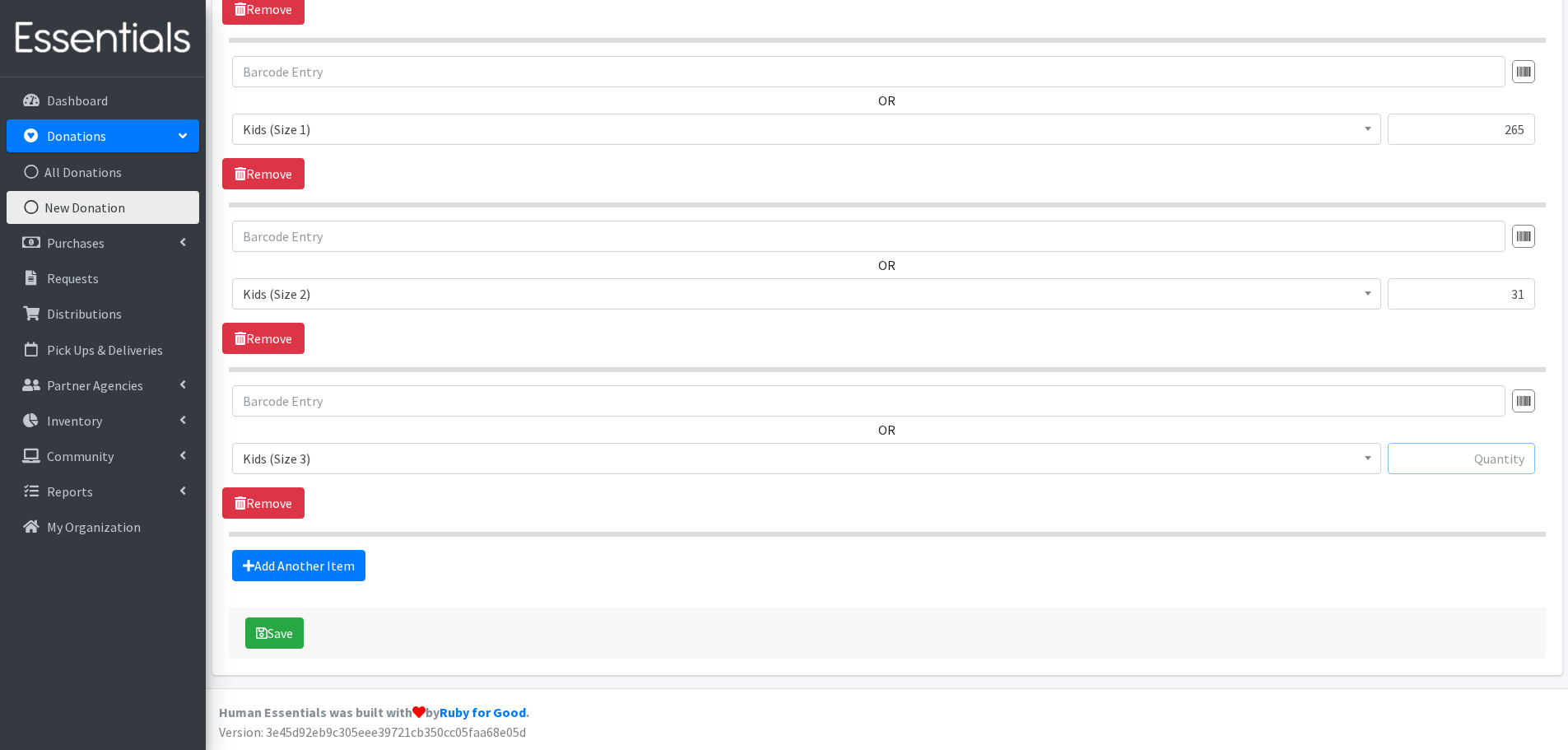
click at [1458, 461] on input "text" at bounding box center [1462, 458] width 148 height 31
type input "31"
click at [303, 564] on link "Add Another Item" at bounding box center [298, 565] width 133 height 31
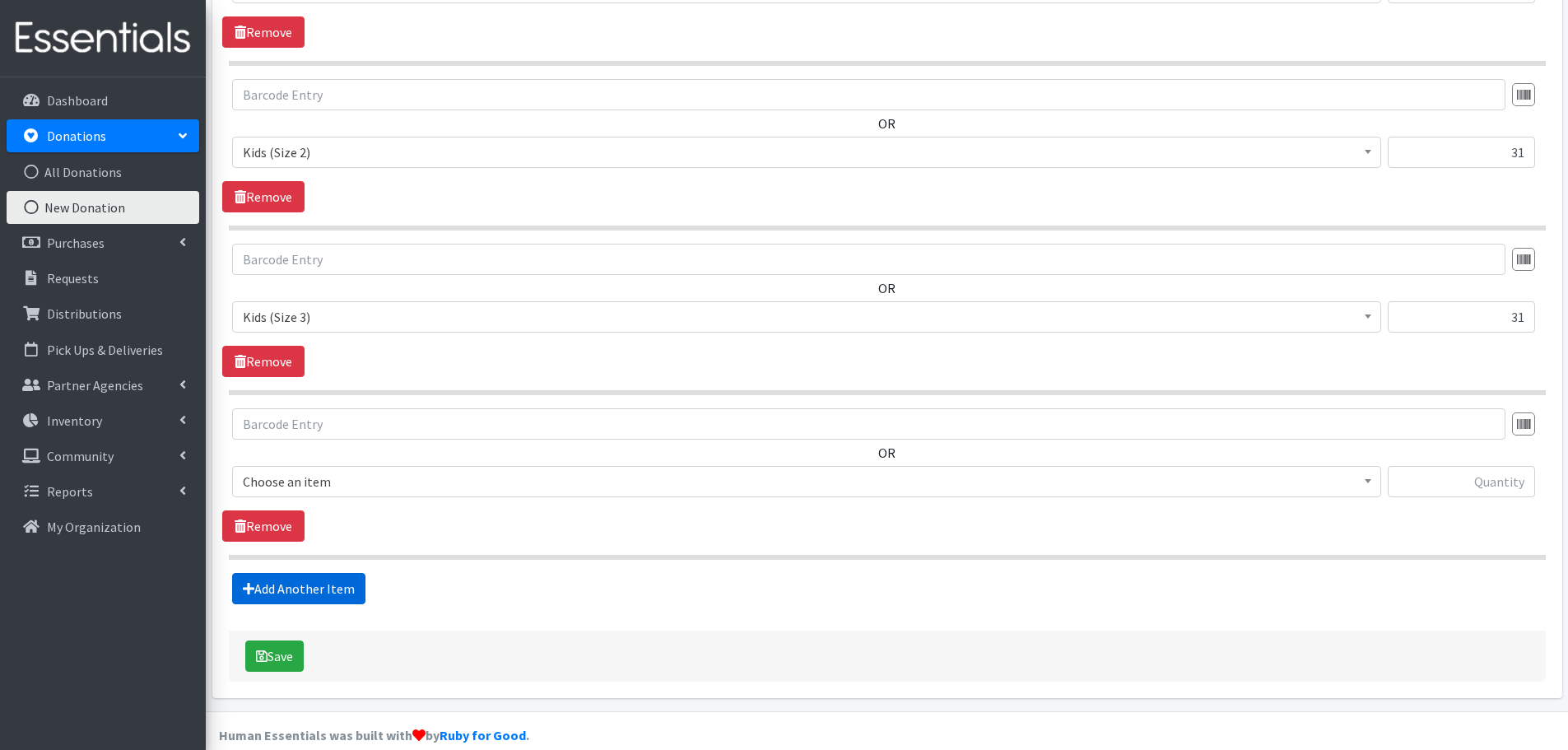
scroll to position [877, 0]
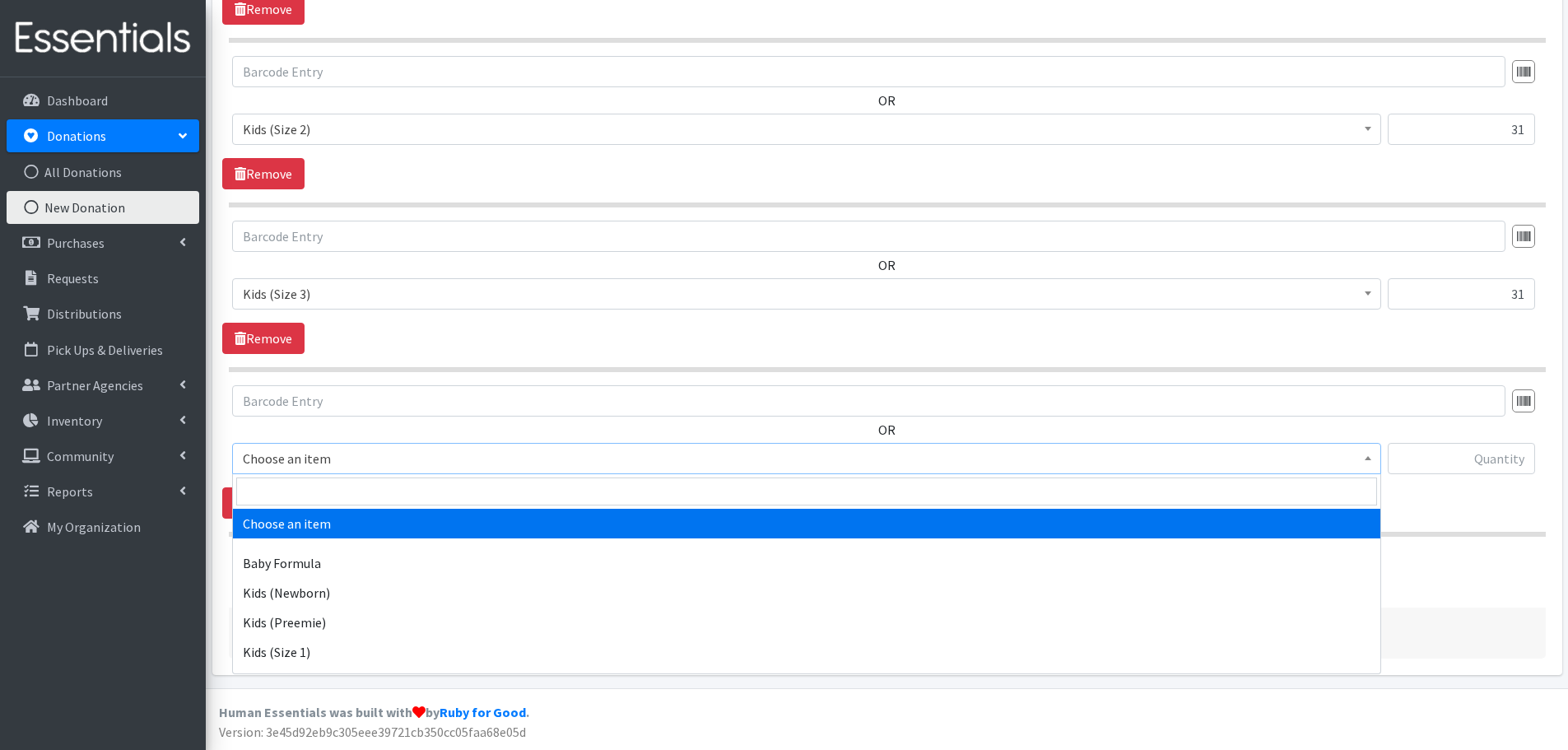
click at [256, 452] on span "Choose an item" at bounding box center [807, 458] width 1128 height 23
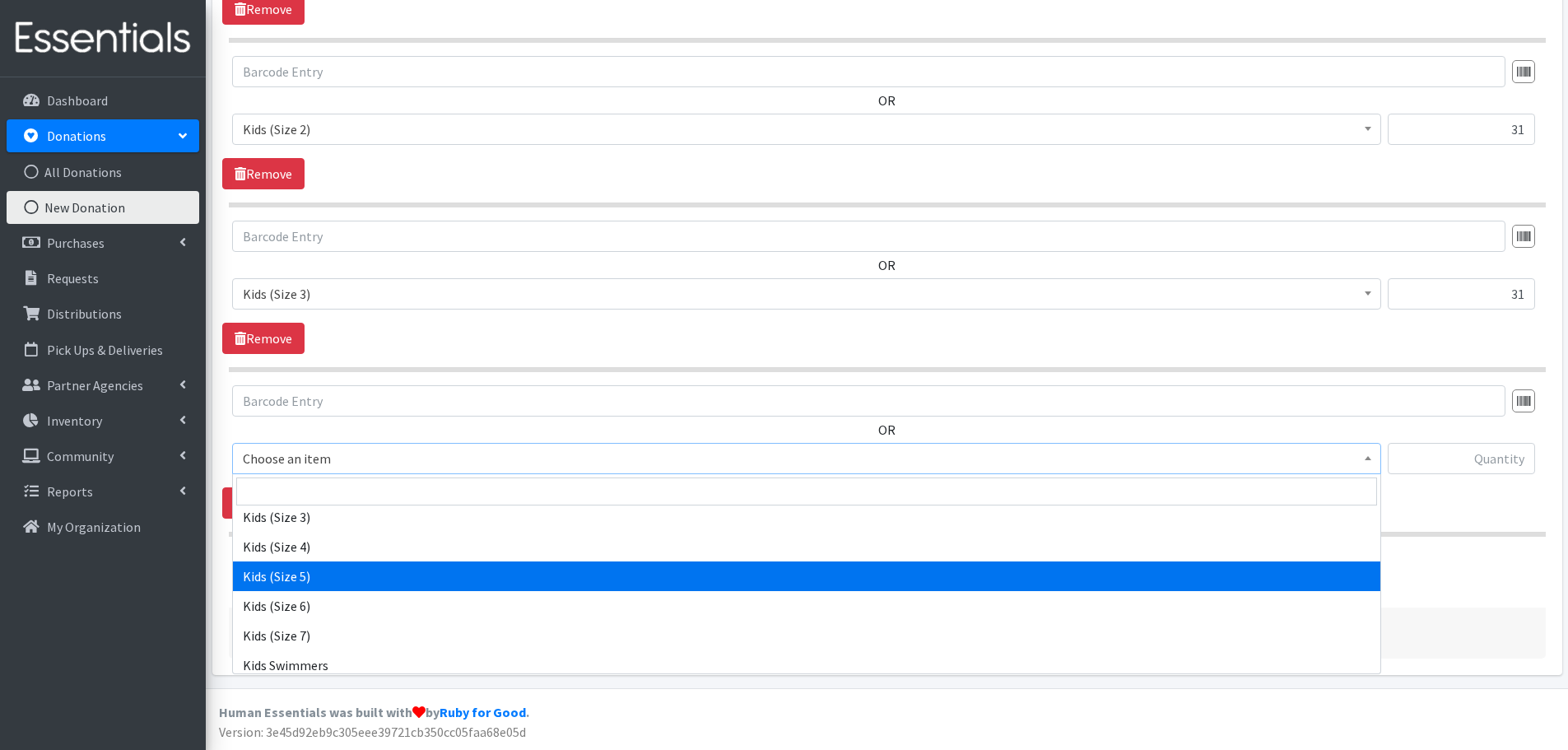
scroll to position [165, 0]
select select "459"
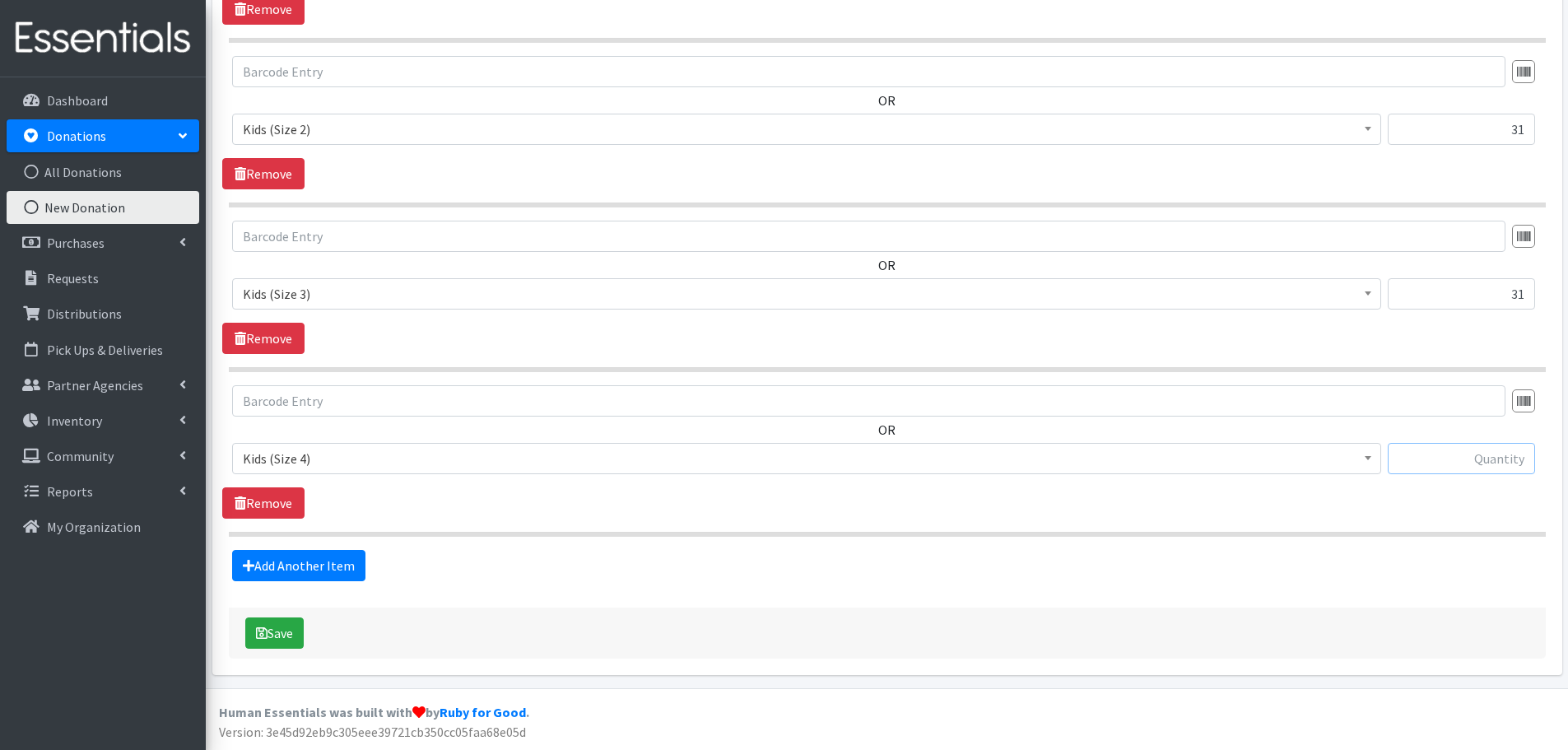
click at [1445, 469] on input "text" at bounding box center [1462, 458] width 148 height 31
type input "136"
click at [327, 568] on link "Add Another Item" at bounding box center [298, 565] width 133 height 31
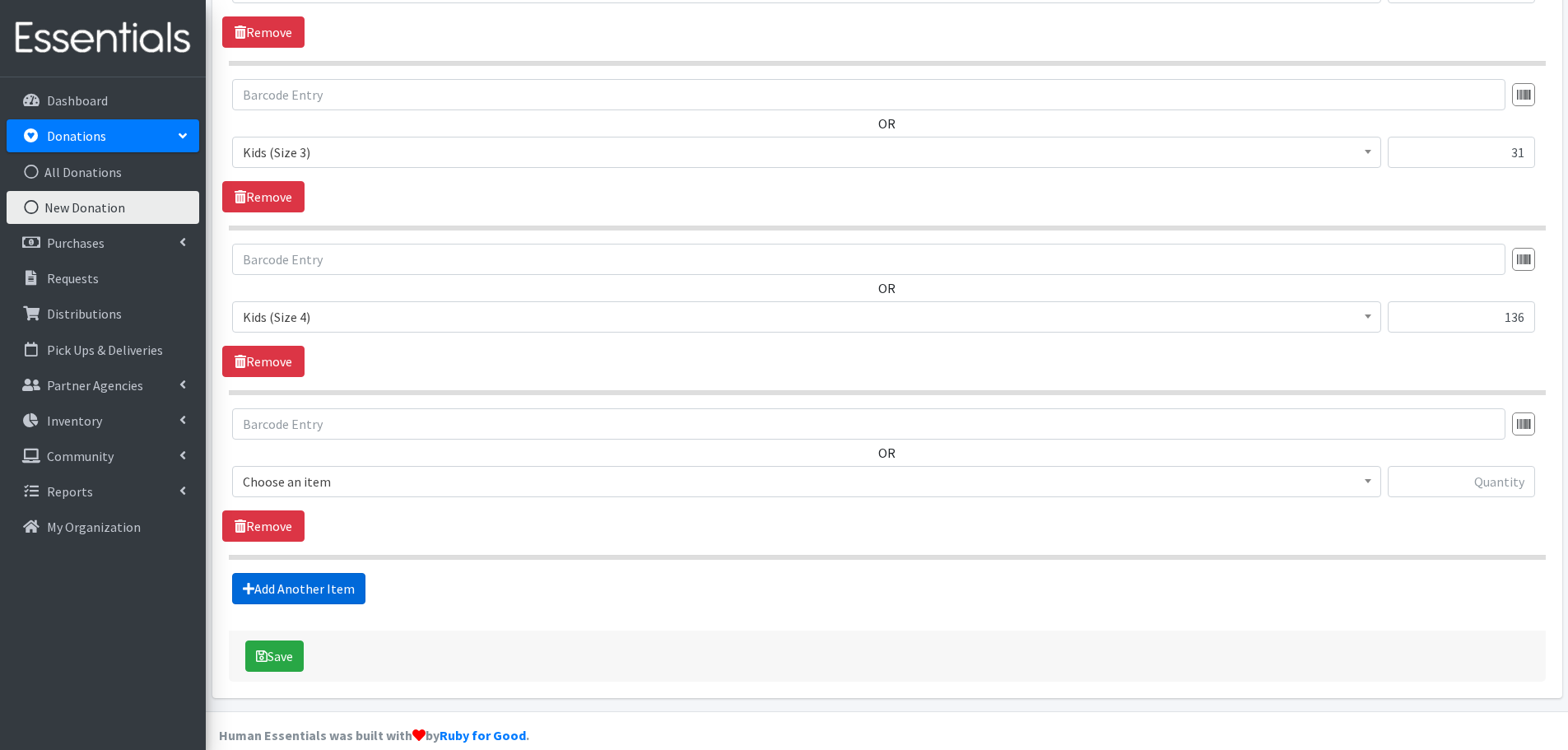
scroll to position [1041, 0]
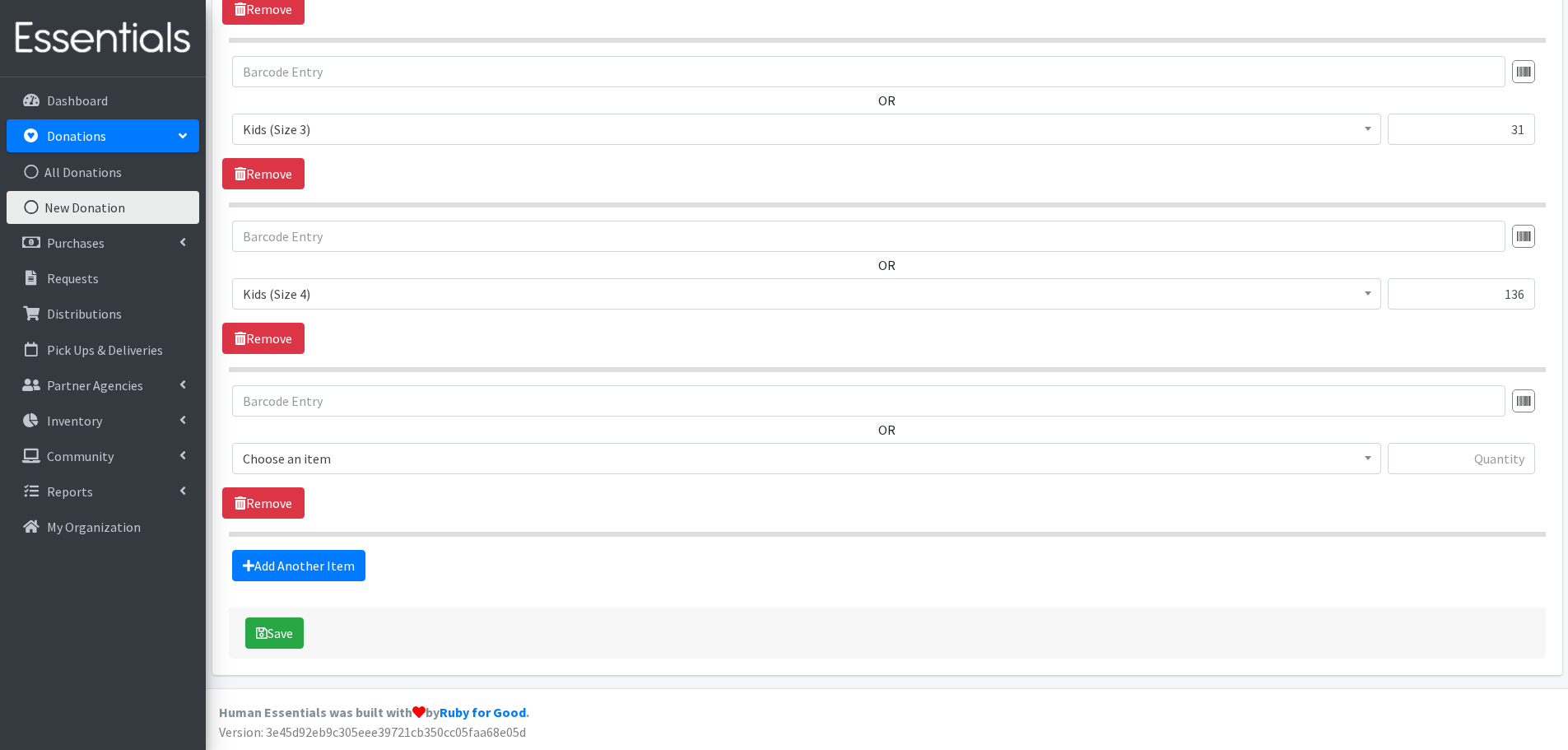
click at [254, 451] on span "Choose an item" at bounding box center [807, 458] width 1128 height 23
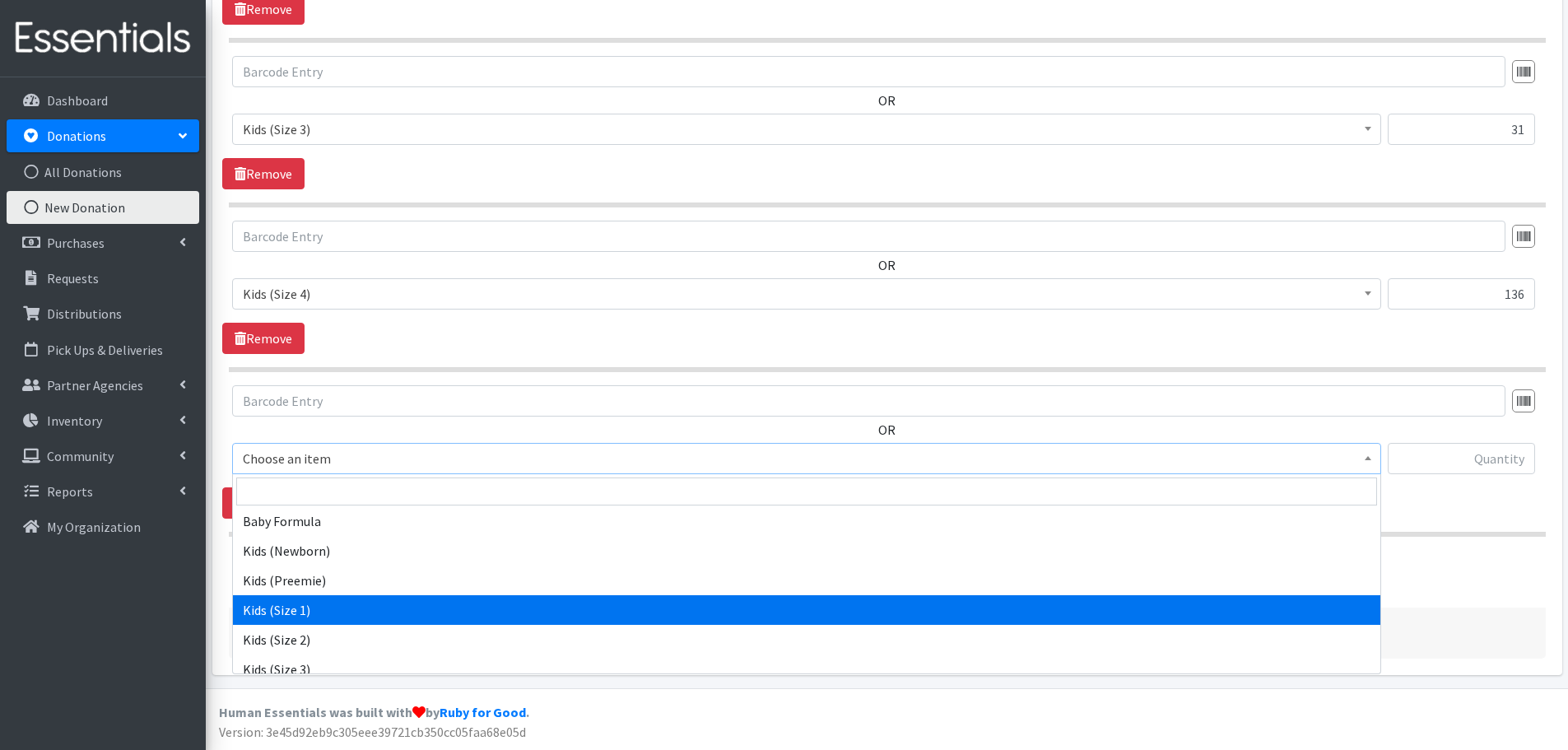
scroll to position [165, 0]
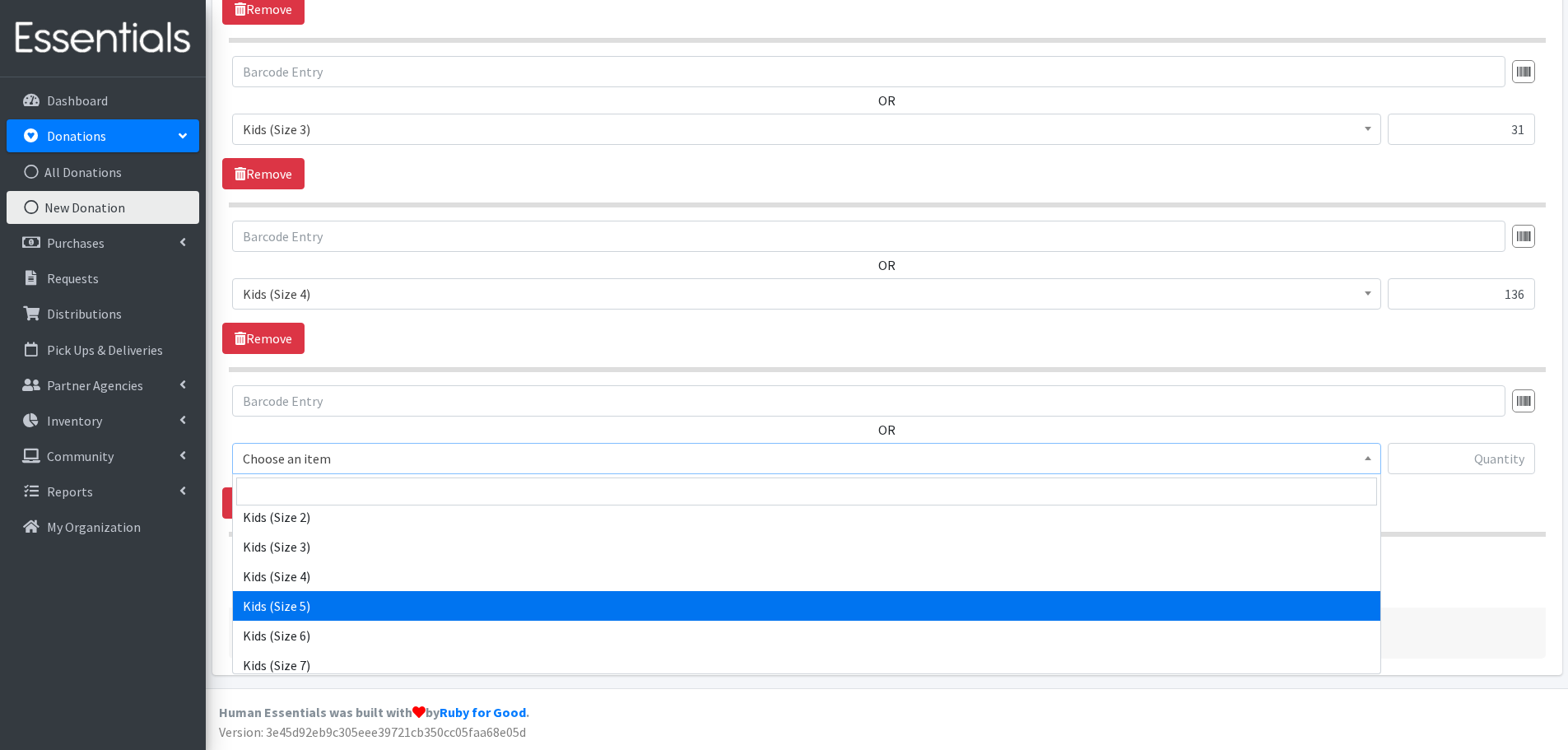
select select "460"
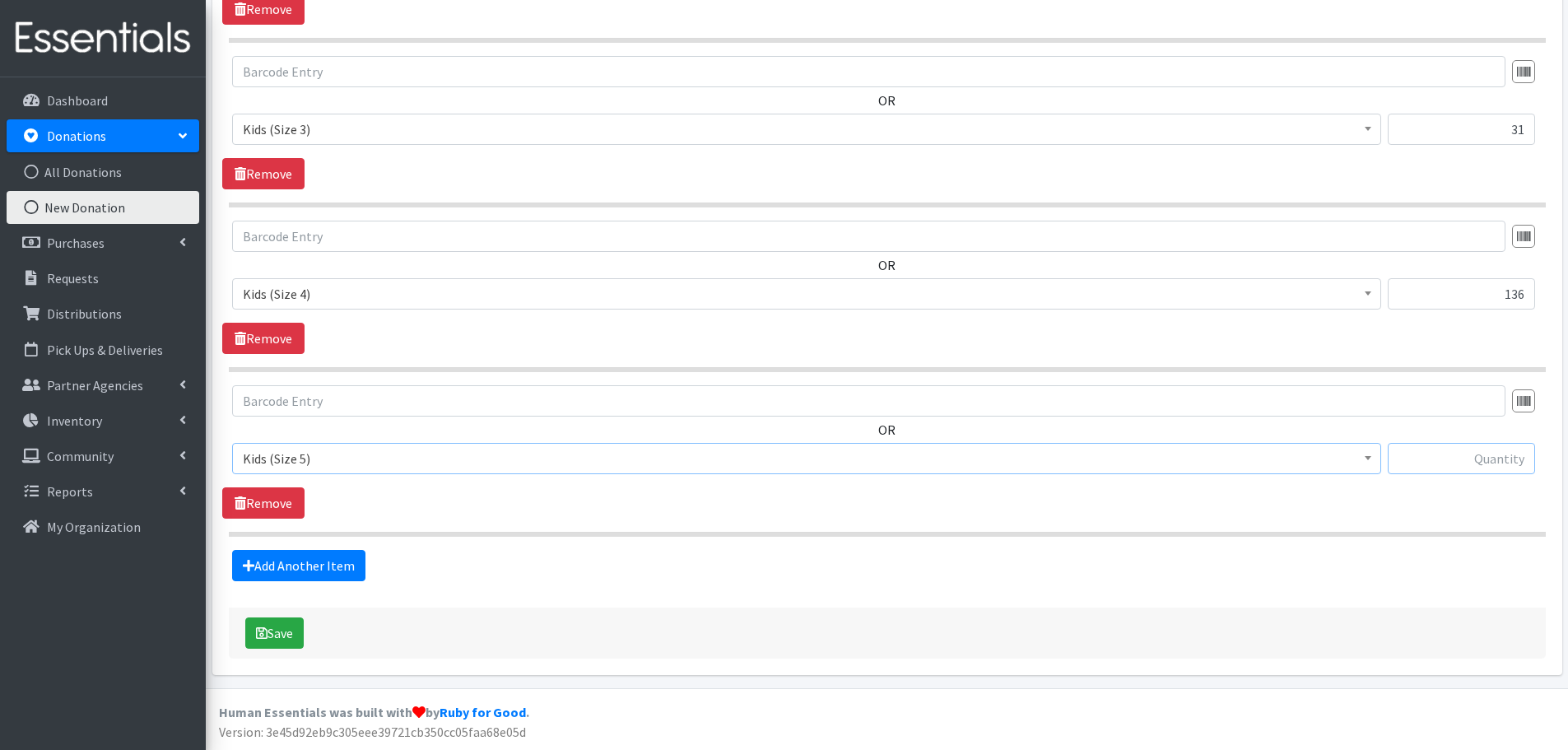
click at [1464, 464] on input "text" at bounding box center [1462, 458] width 148 height 31
type input "22"
click at [273, 561] on link "Add Another Item" at bounding box center [298, 565] width 133 height 31
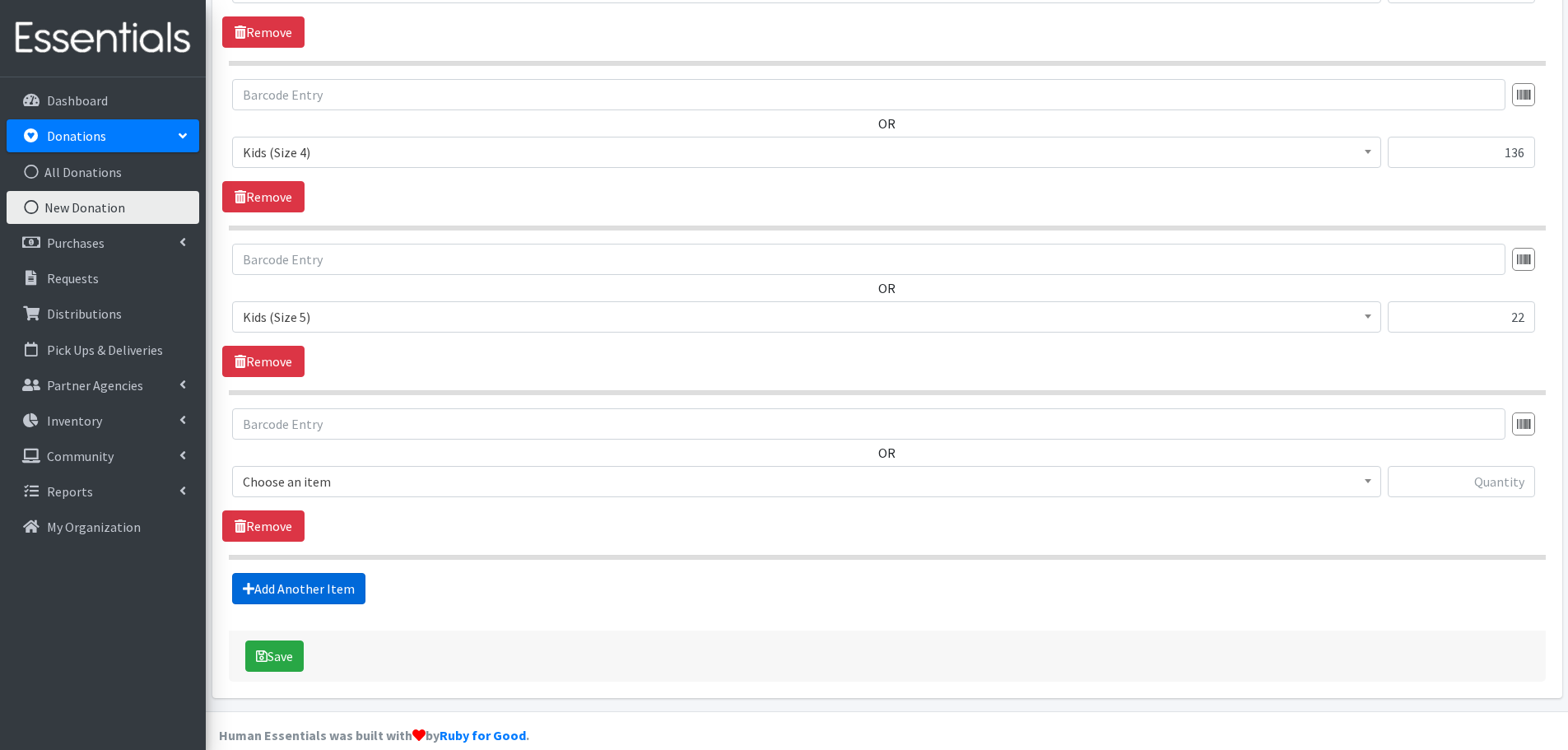
scroll to position [1206, 0]
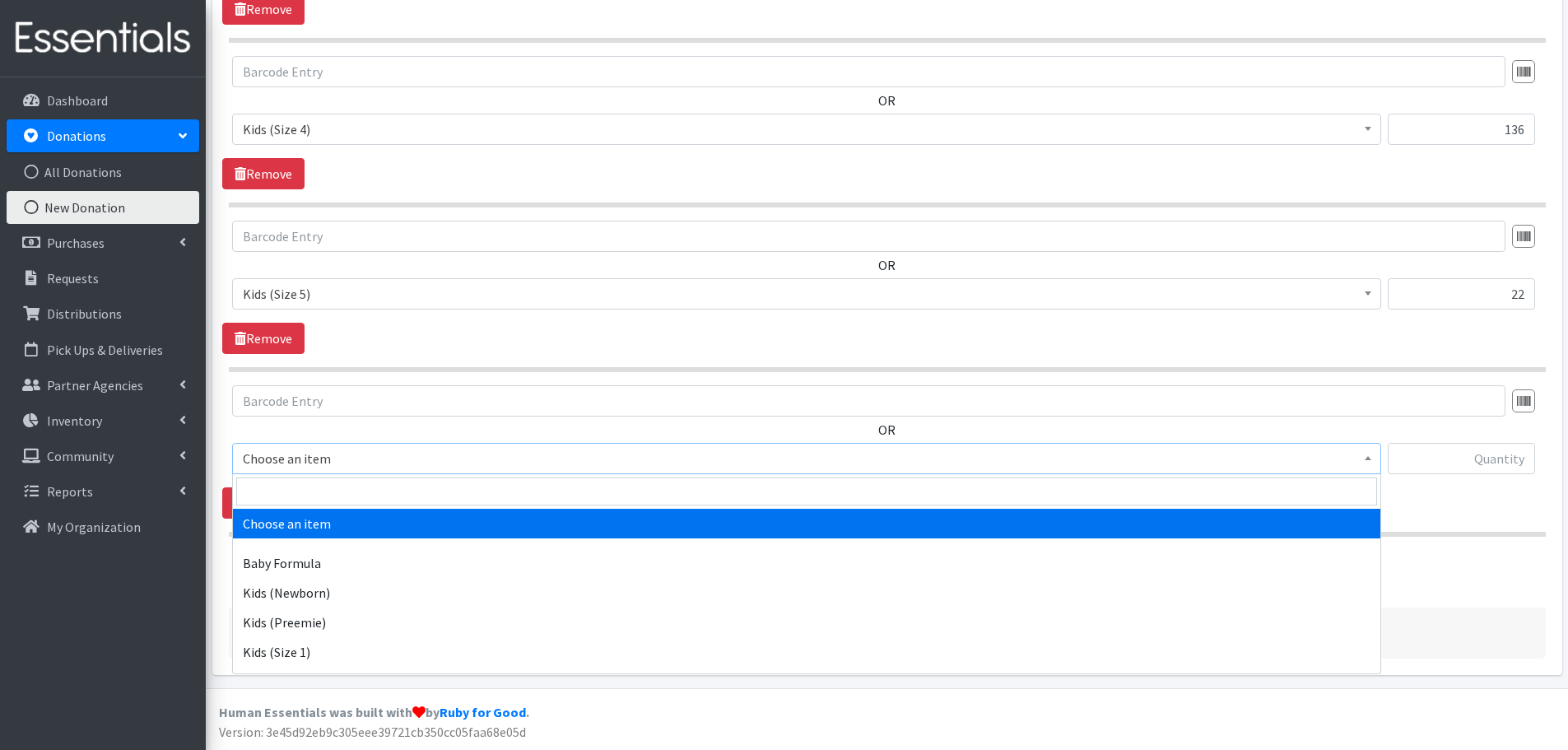
click at [273, 459] on span "Choose an item" at bounding box center [807, 458] width 1128 height 23
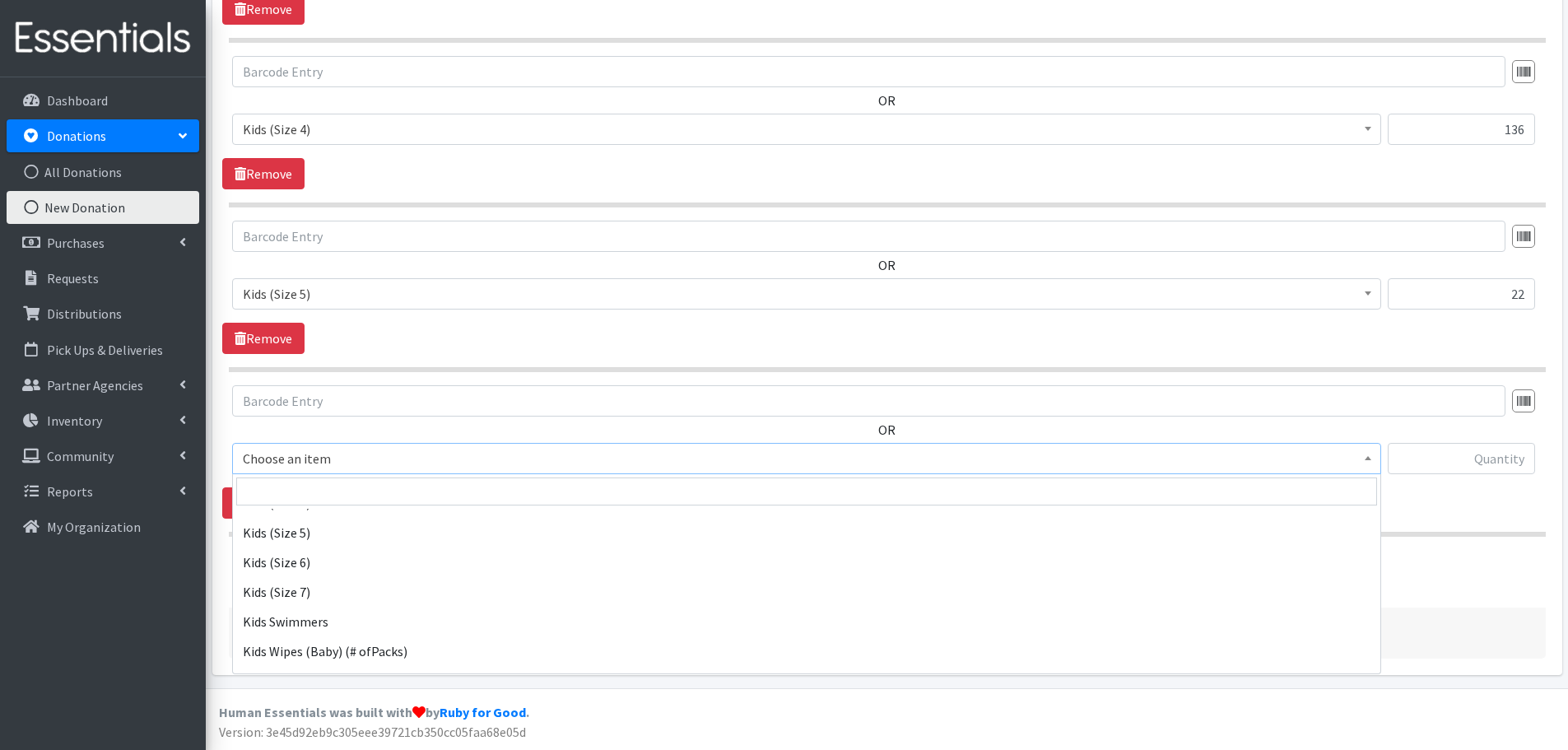
scroll to position [247, 0]
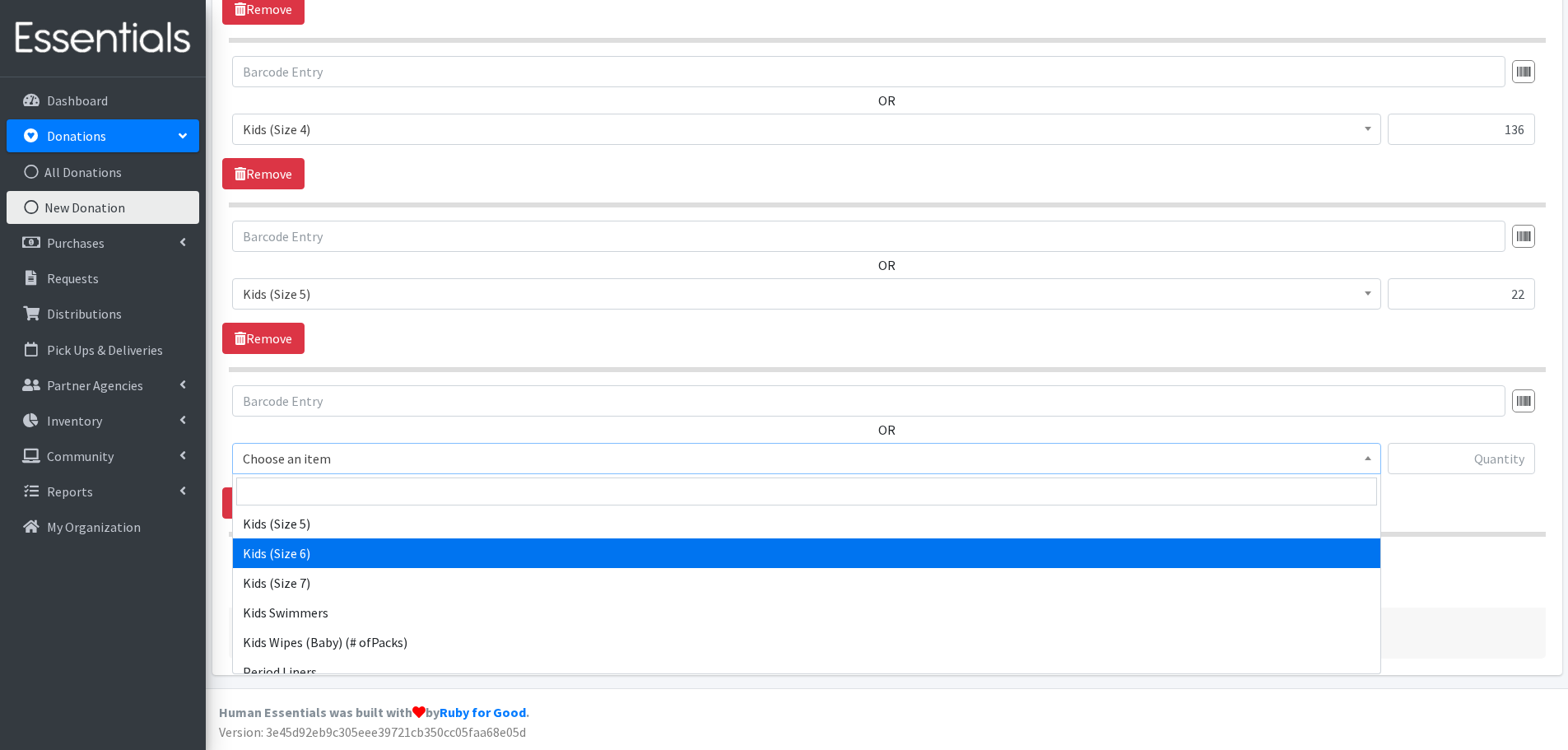
select select "462"
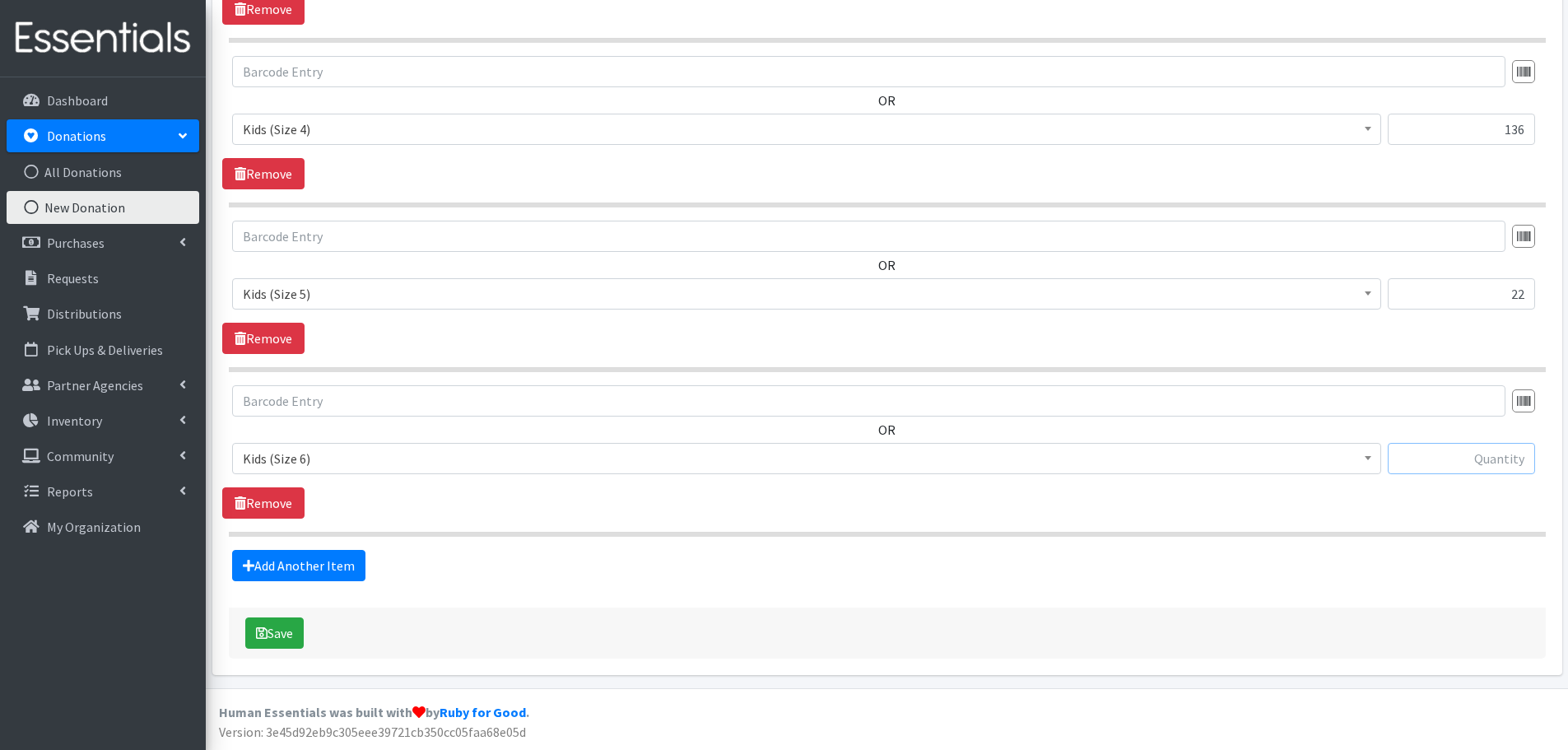
click at [1497, 463] on input "text" at bounding box center [1462, 458] width 148 height 31
type input "87"
click at [279, 559] on link "Add Another Item" at bounding box center [298, 565] width 133 height 31
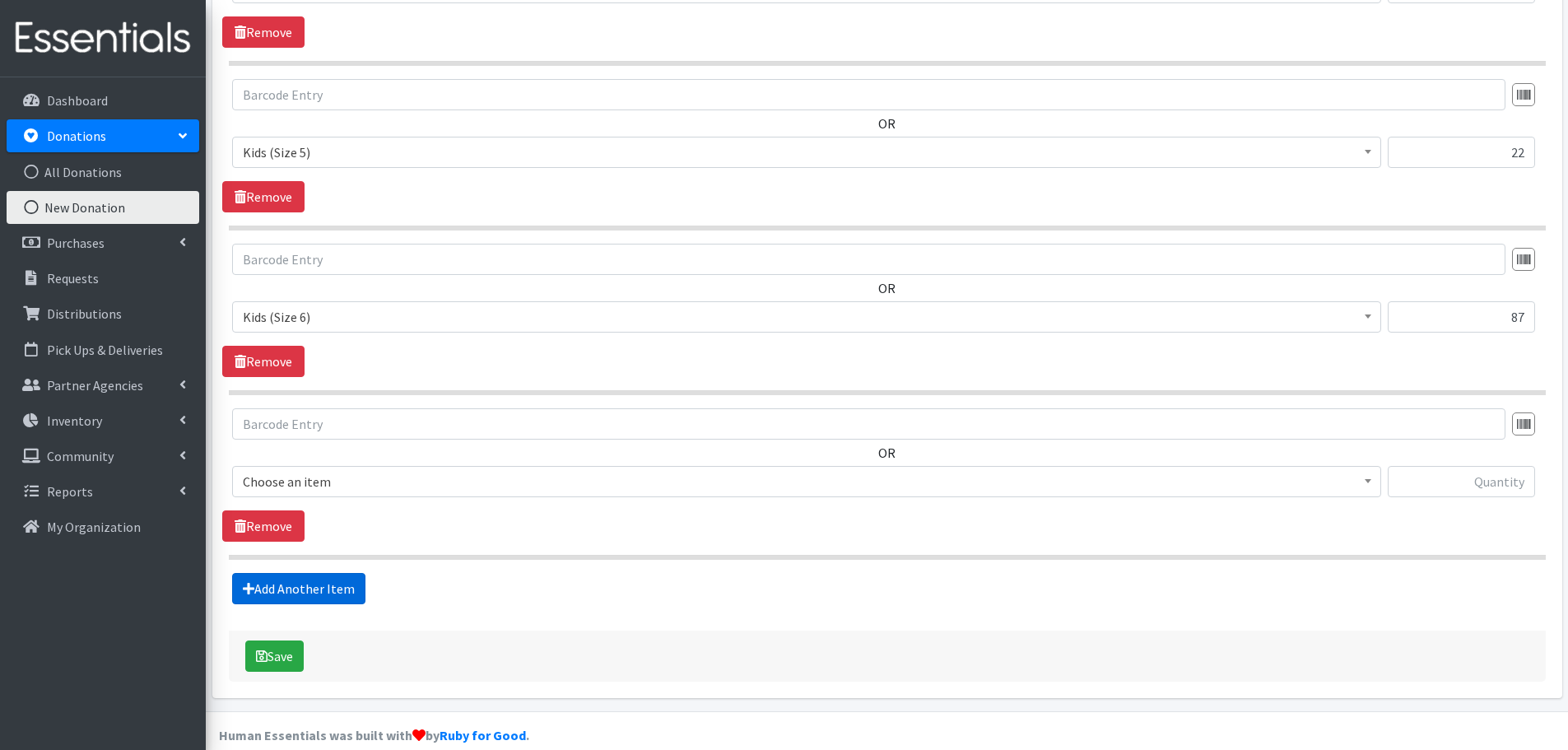
scroll to position [1370, 0]
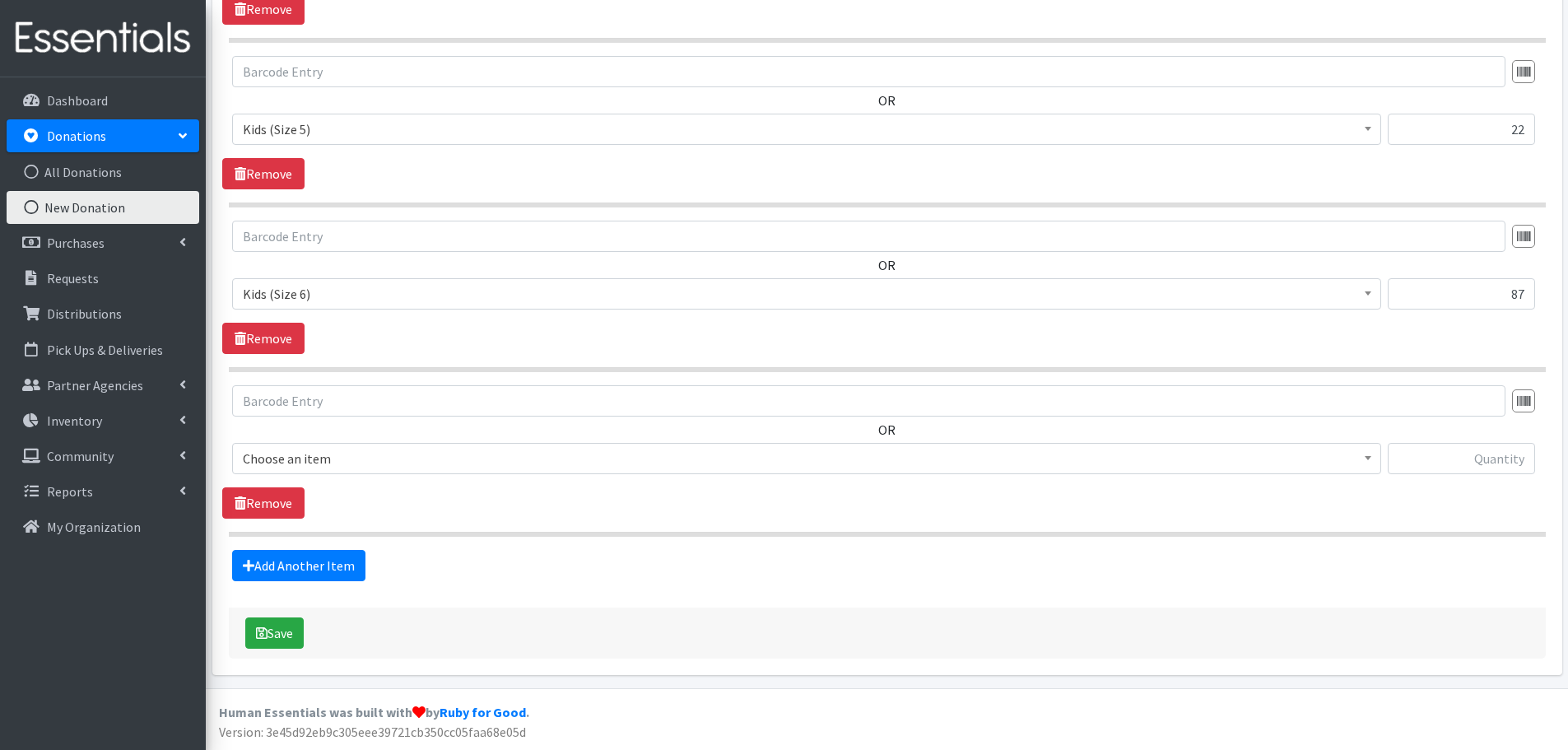
click at [275, 458] on span "Choose an item" at bounding box center [807, 458] width 1128 height 23
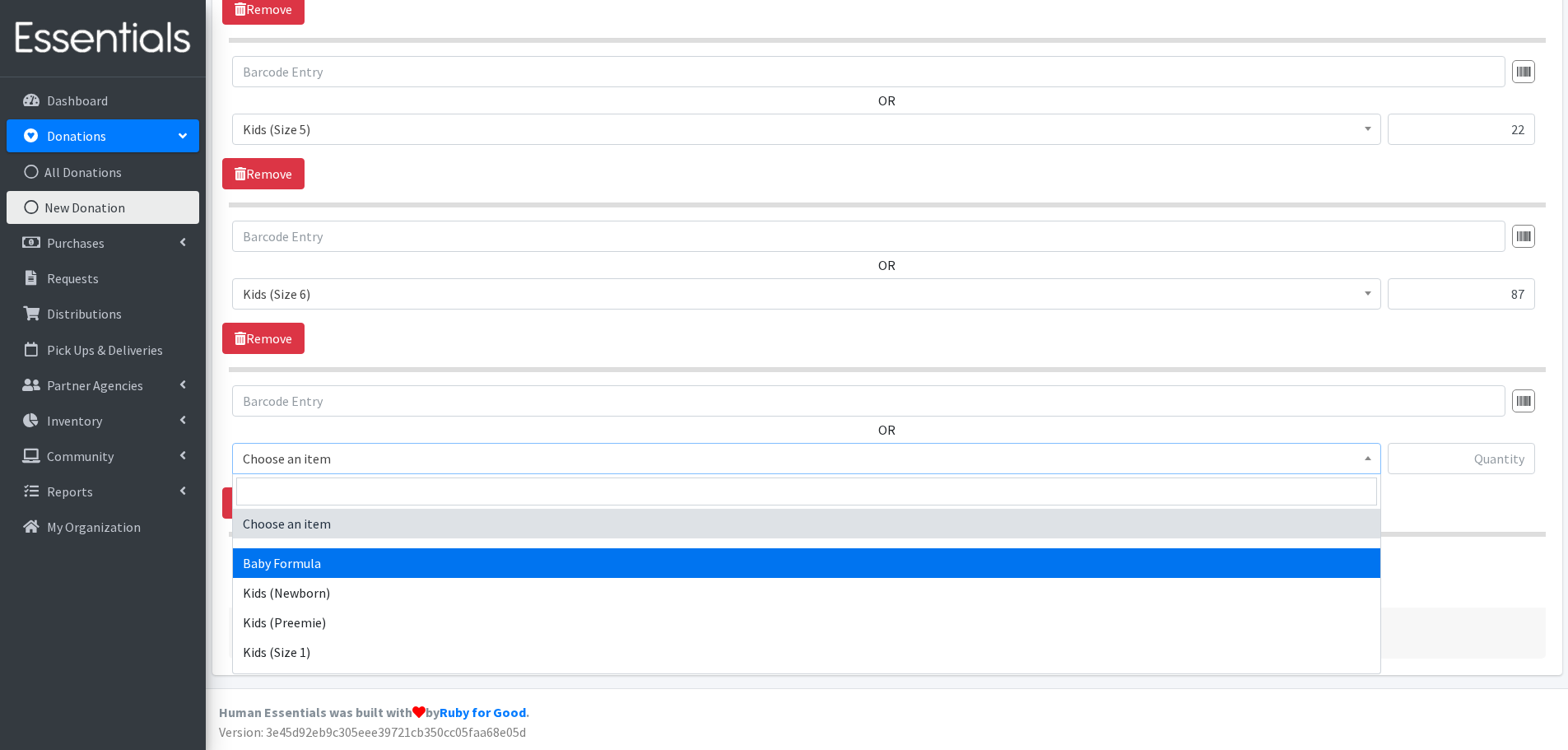
select select "3871"
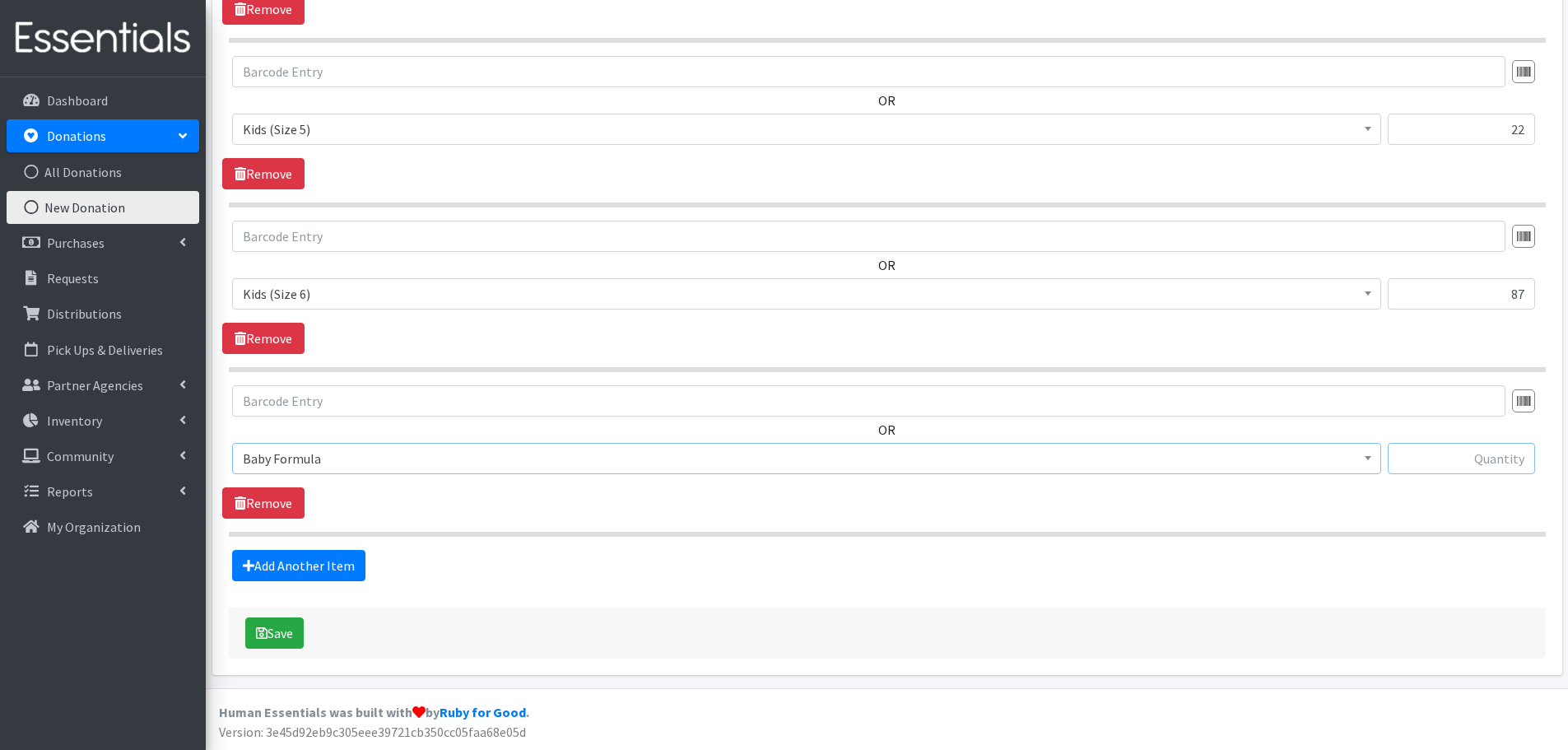
click at [1469, 472] on input "text" at bounding box center [1462, 458] width 148 height 31
type input "30"
click at [255, 567] on link "Add Another Item" at bounding box center [298, 565] width 133 height 31
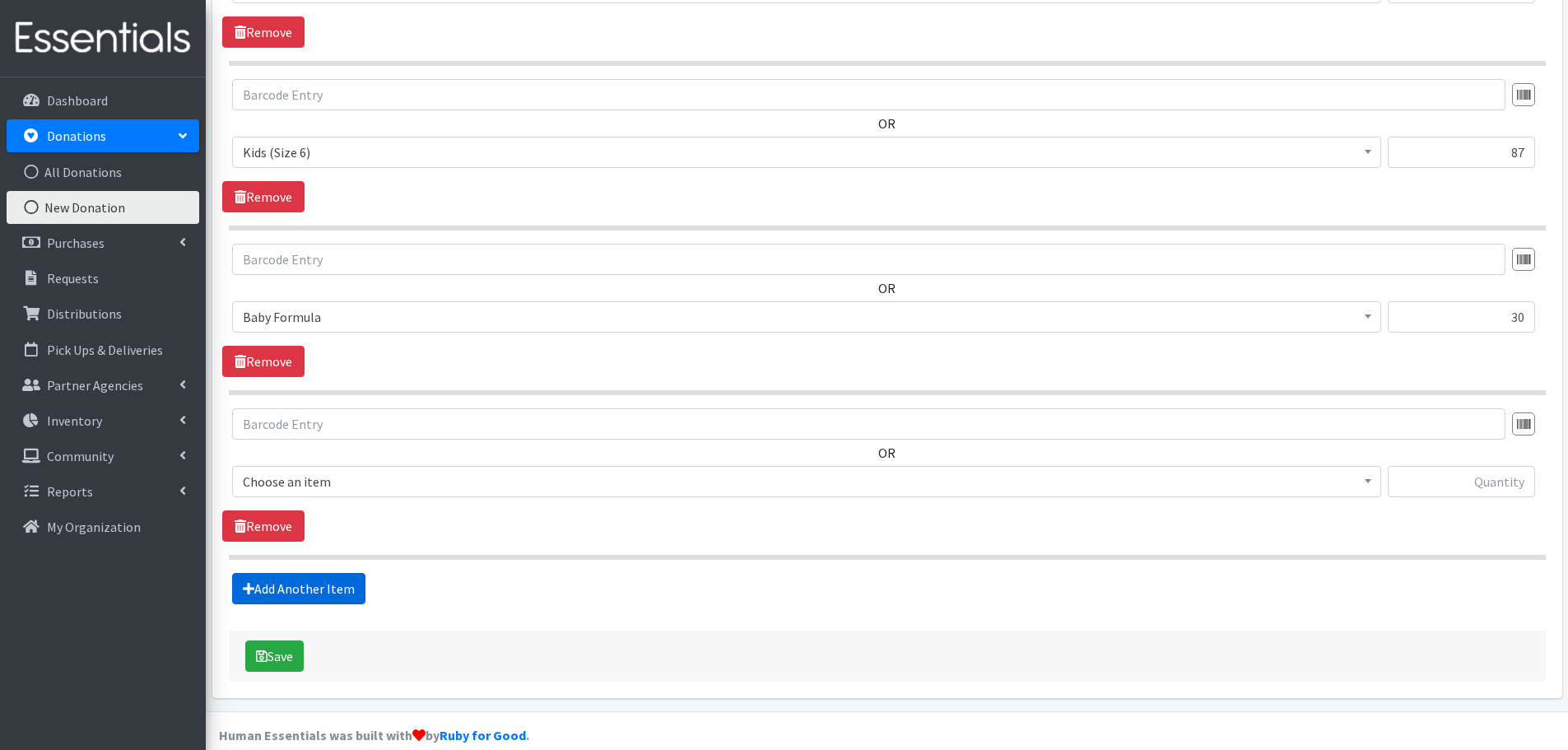
scroll to position [1535, 0]
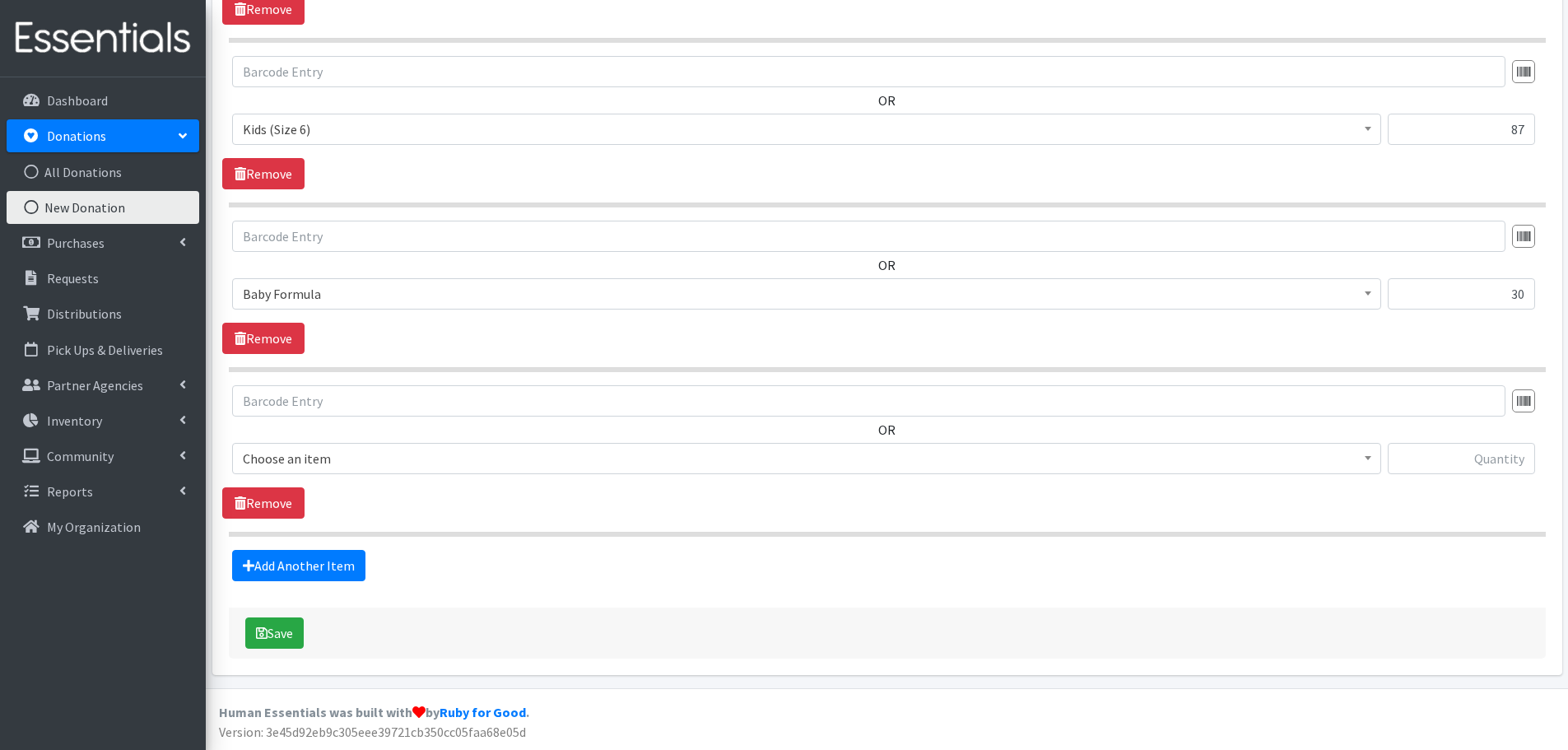
click at [276, 464] on span "Choose an item" at bounding box center [807, 458] width 1128 height 23
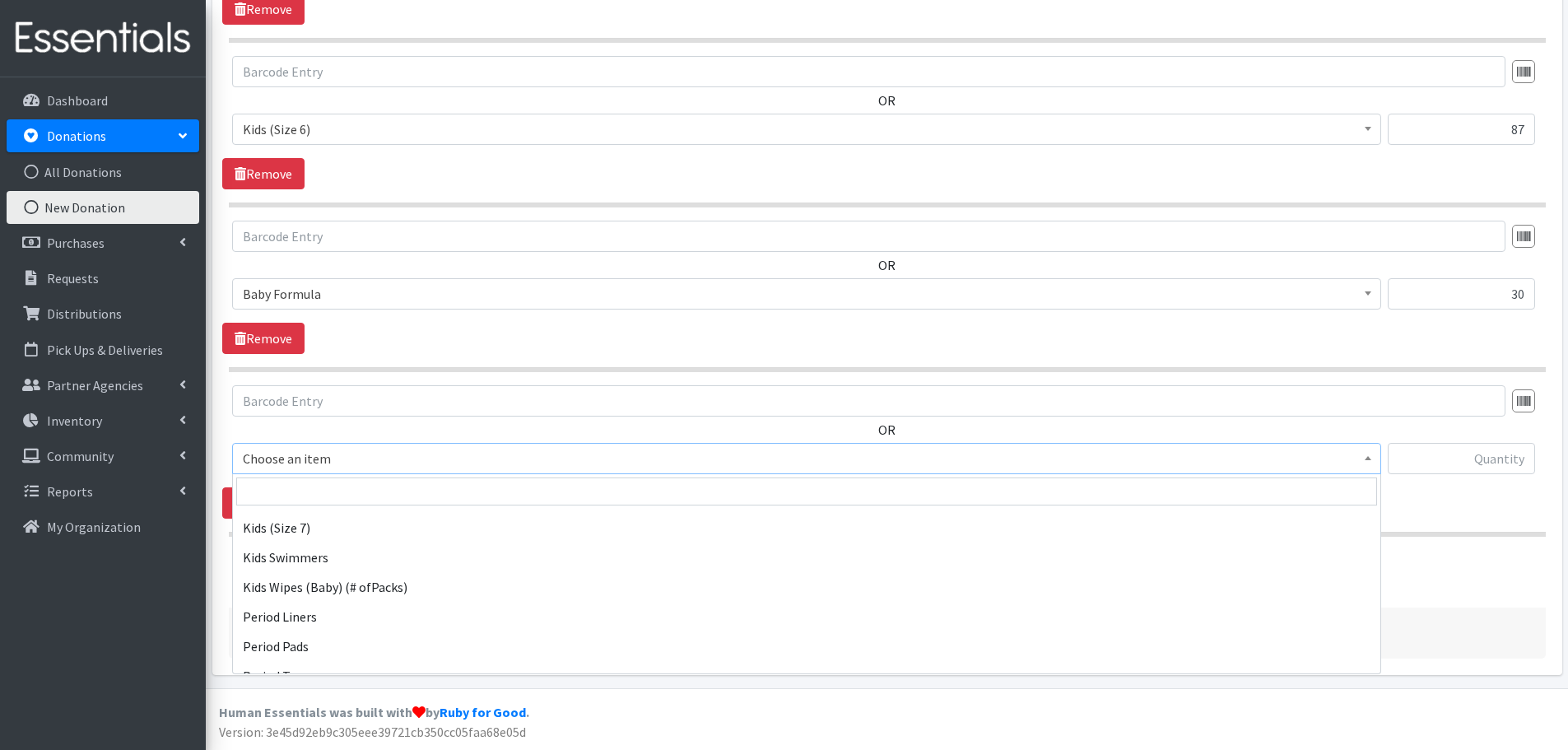
scroll to position [467, 0]
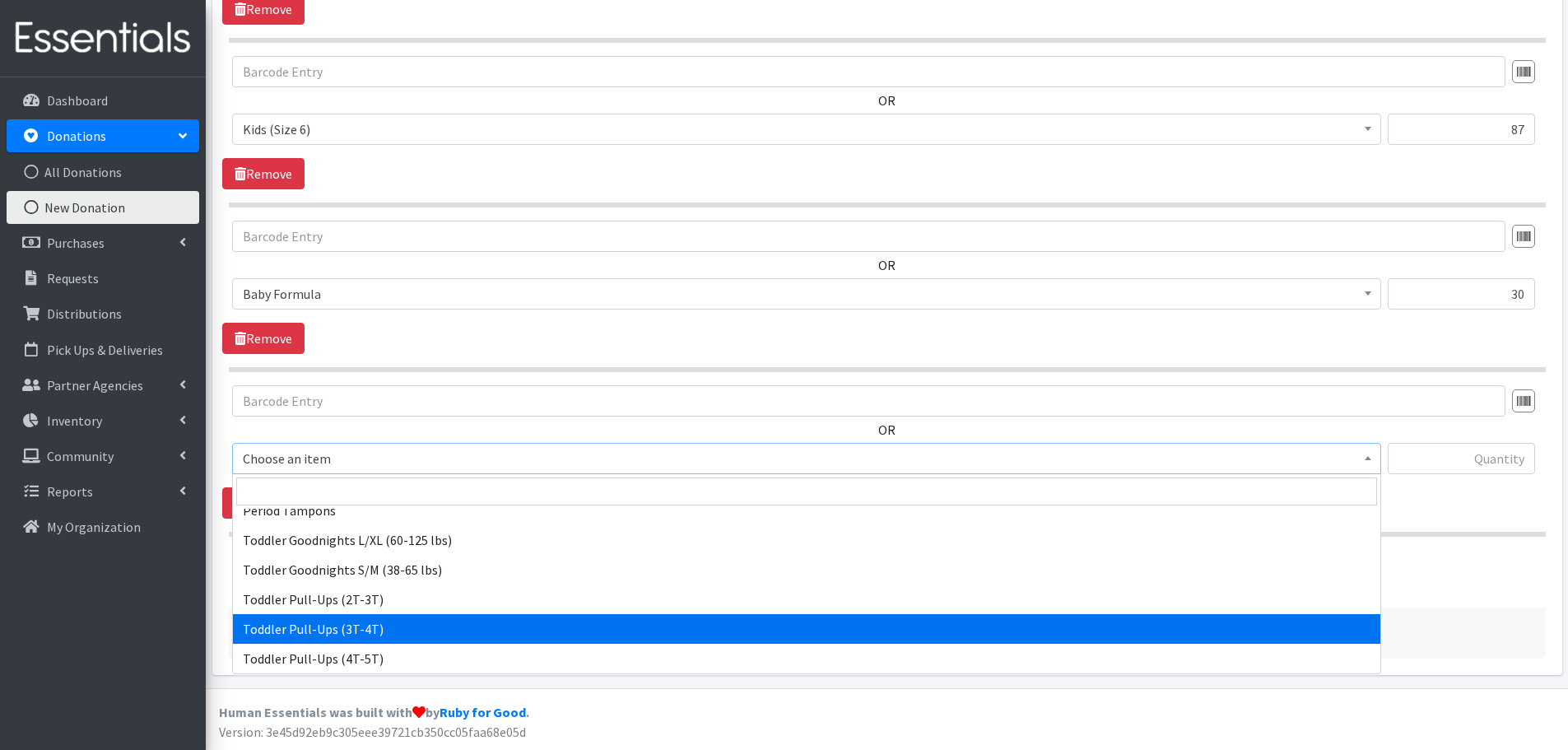
select select "445"
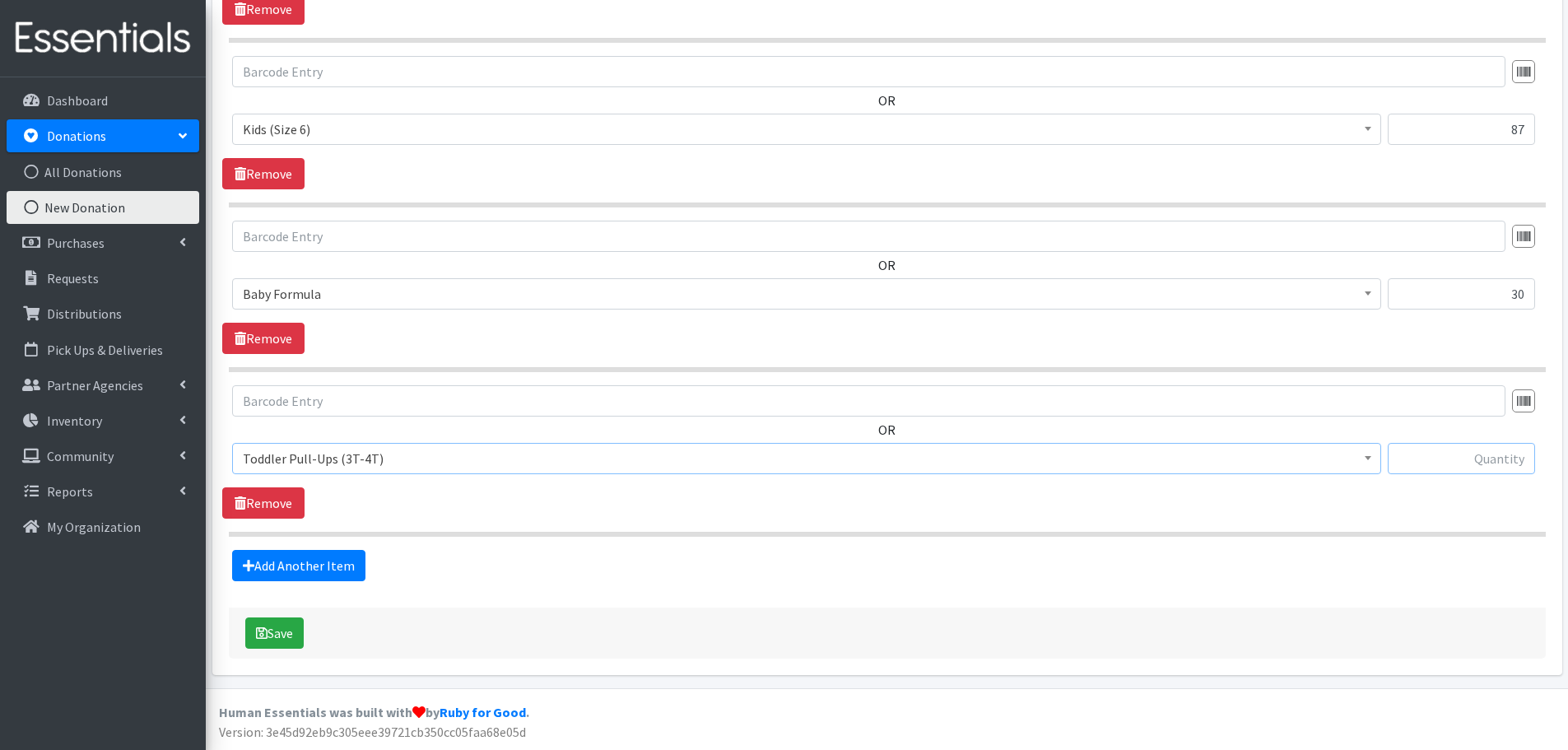
click at [1432, 445] on input "text" at bounding box center [1462, 458] width 148 height 31
drag, startPoint x: 1432, startPoint y: 445, endPoint x: 1573, endPoint y: 472, distance: 143.6
type input "31"
click at [316, 556] on link "Add Another Item" at bounding box center [298, 565] width 133 height 31
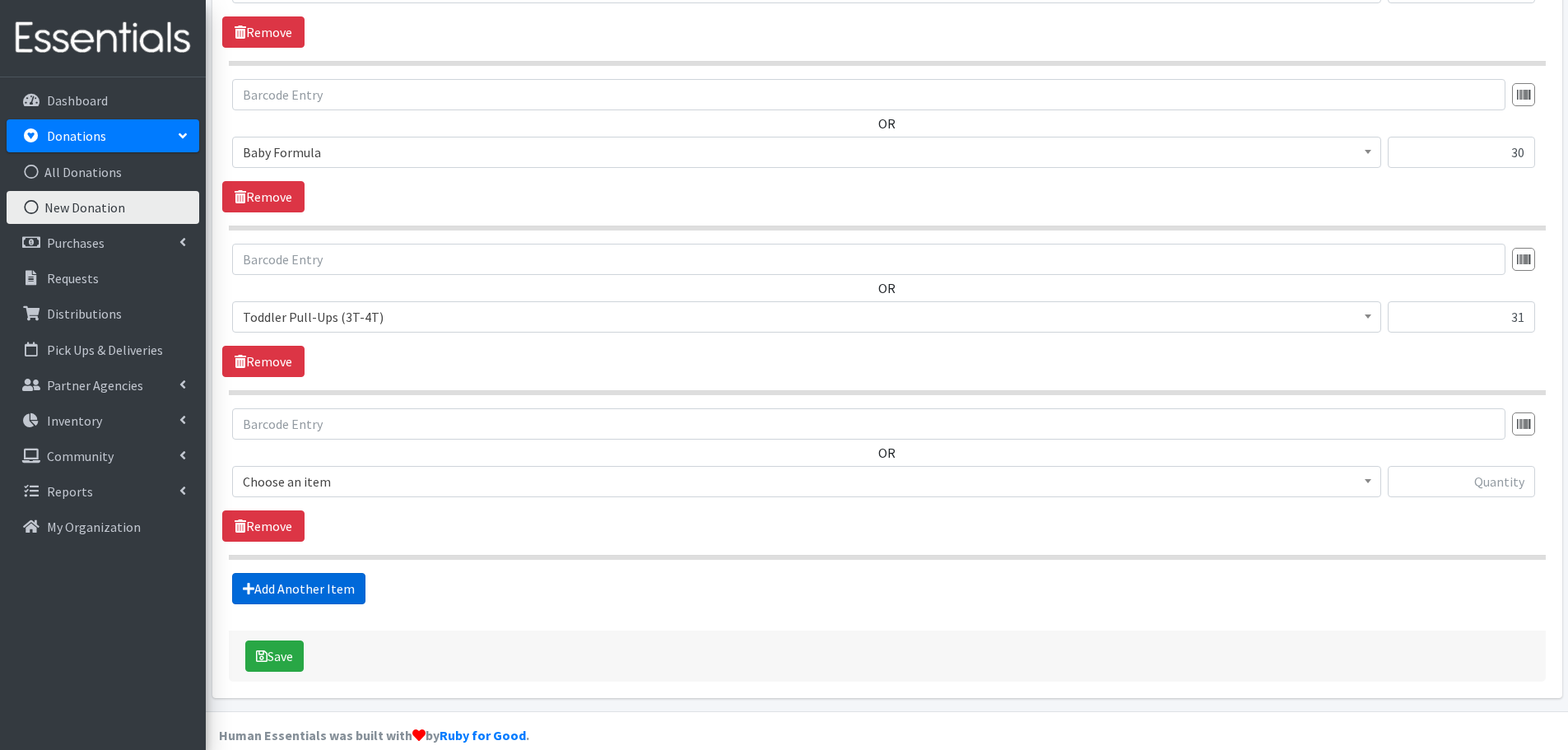
scroll to position [1700, 0]
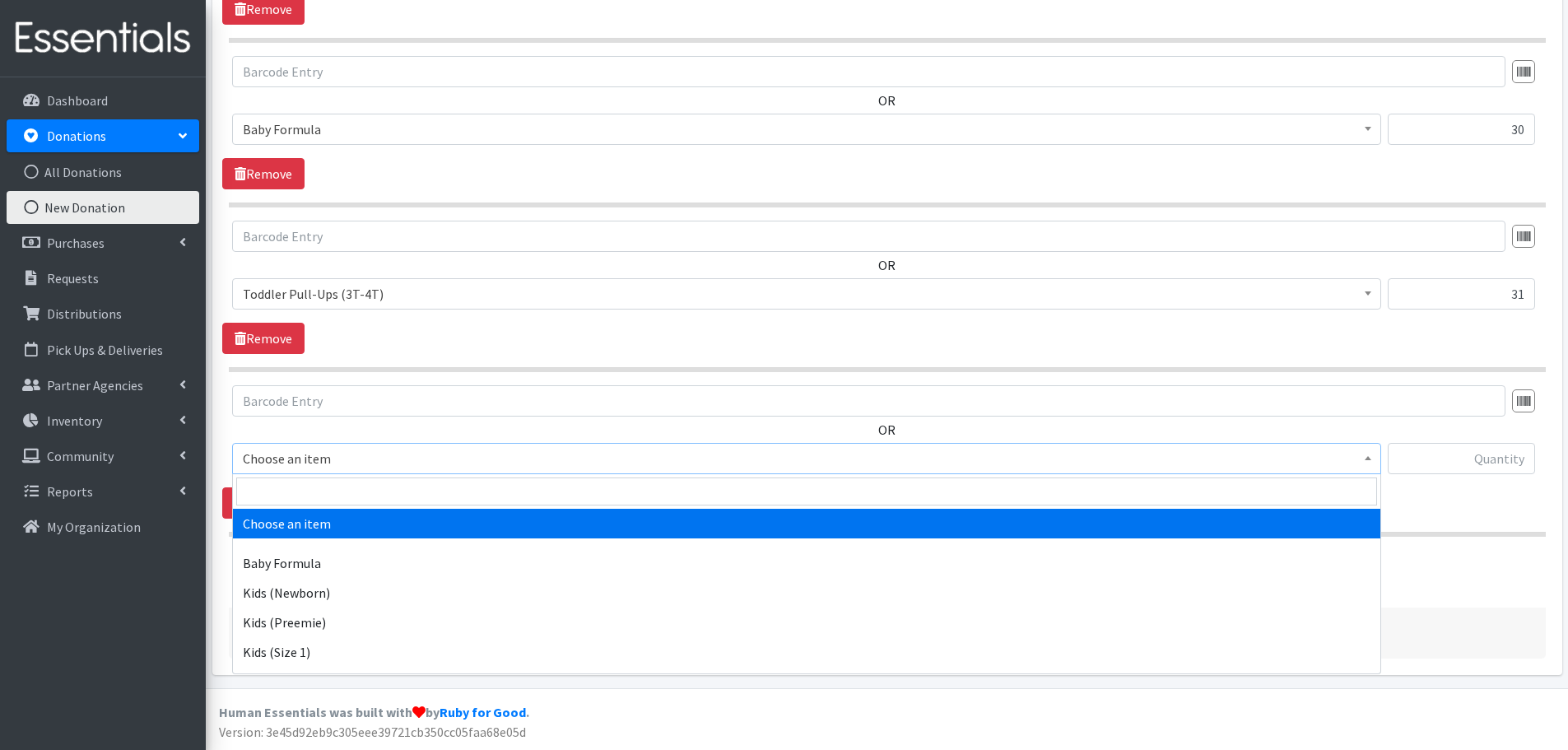
click at [318, 451] on span "Choose an item" at bounding box center [807, 458] width 1128 height 23
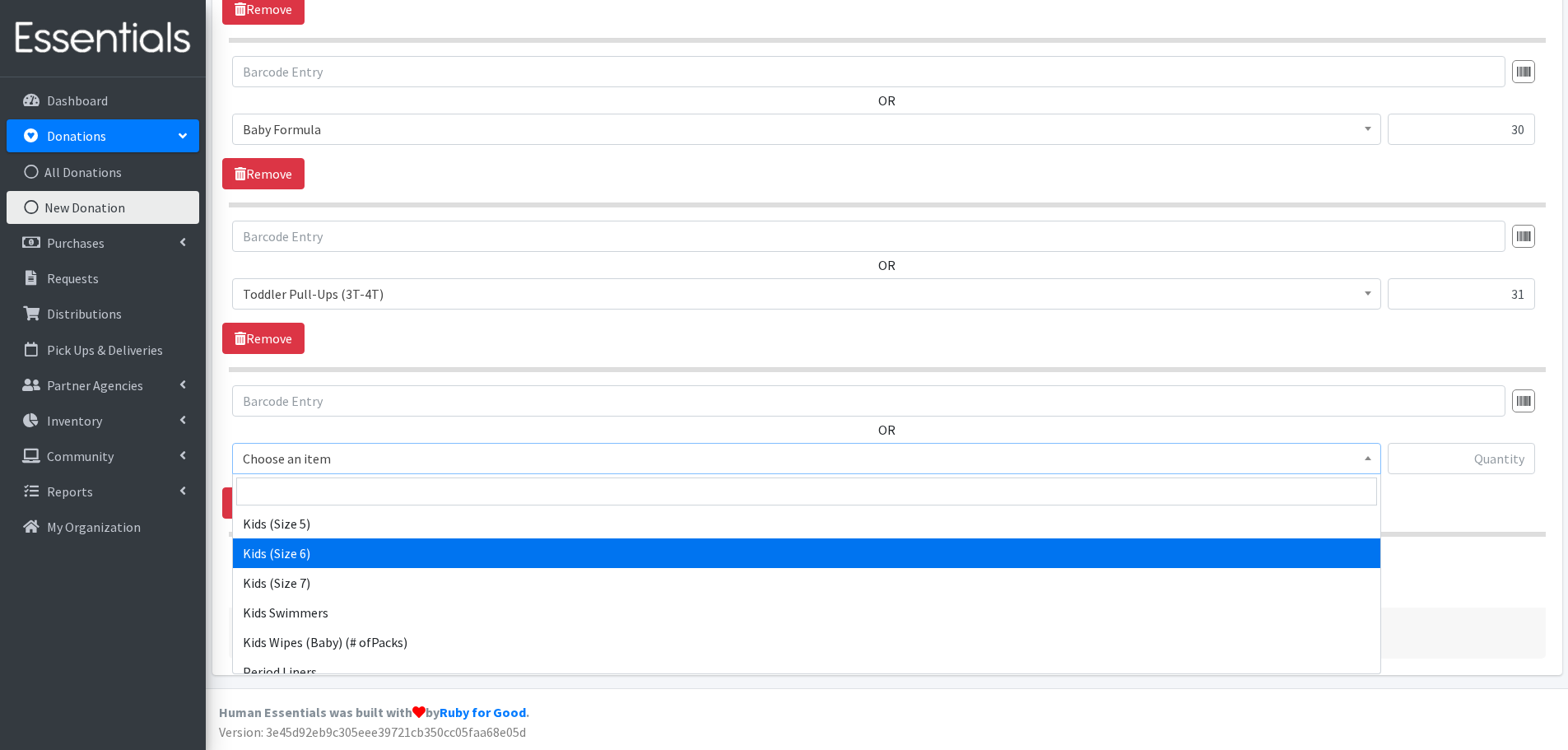
scroll to position [467, 0]
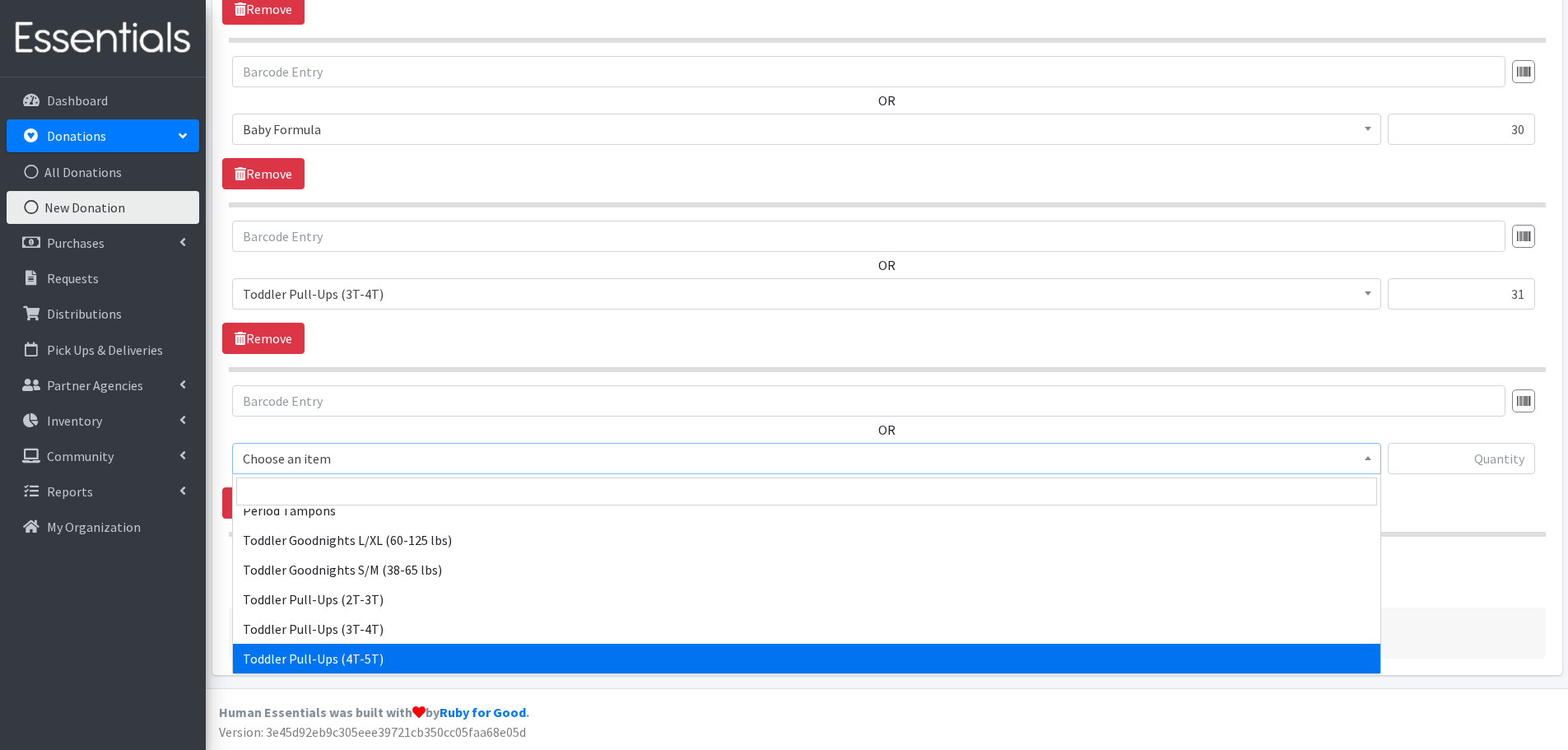
select select "446"
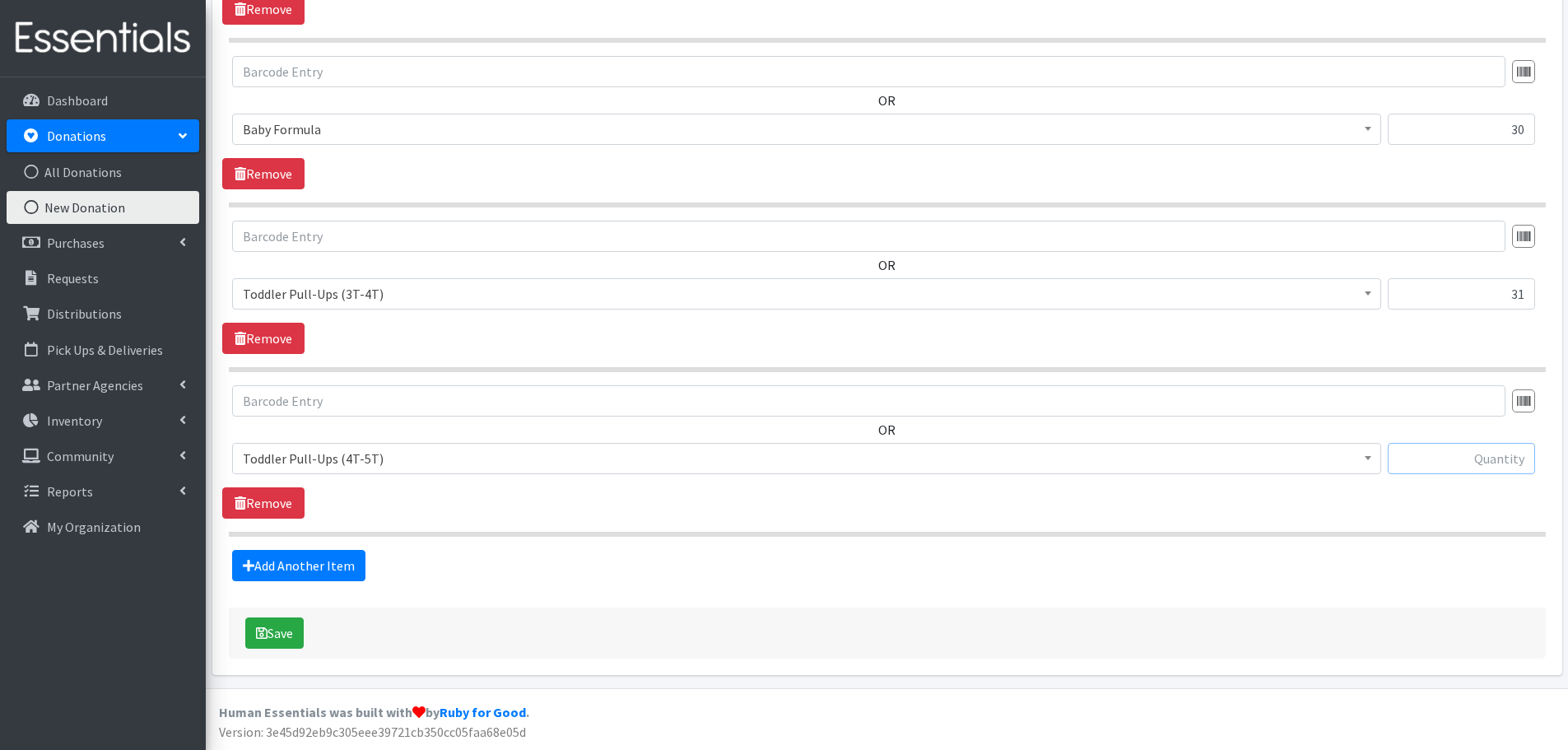
click at [1435, 459] on input "text" at bounding box center [1462, 458] width 148 height 31
type input "26"
click at [261, 556] on link "Add Another Item" at bounding box center [298, 565] width 133 height 31
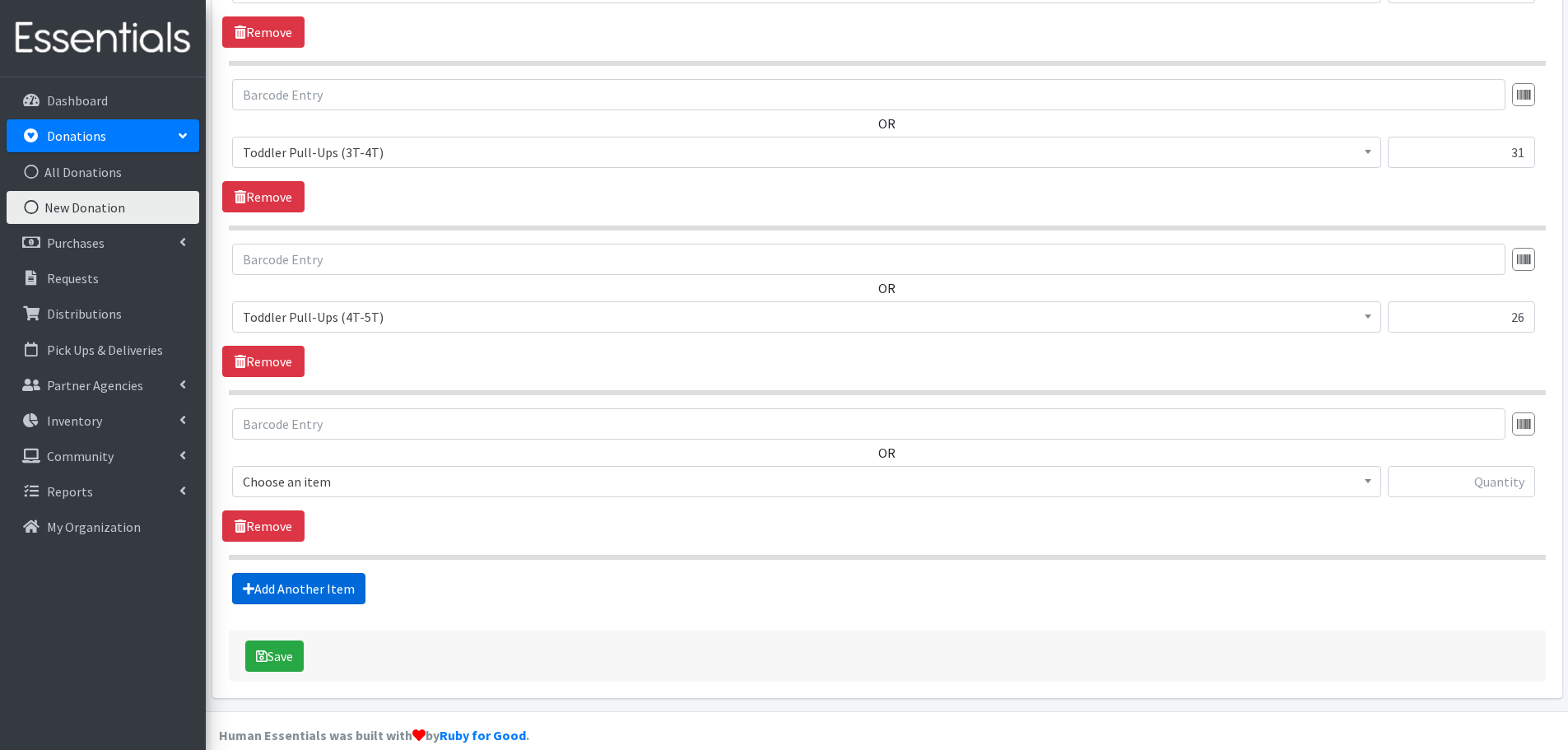
scroll to position [1864, 0]
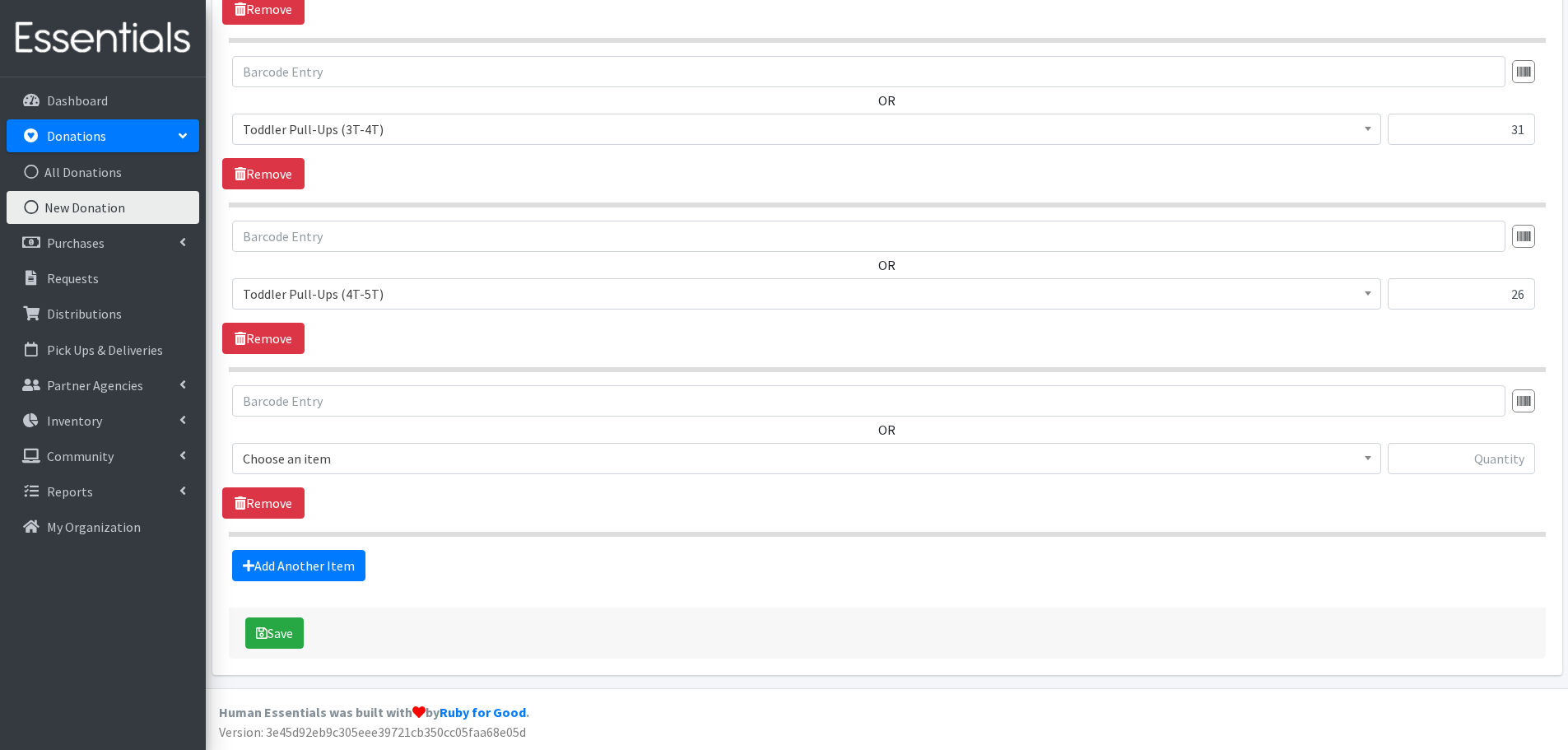
click at [268, 466] on span "Choose an item" at bounding box center [807, 458] width 1128 height 23
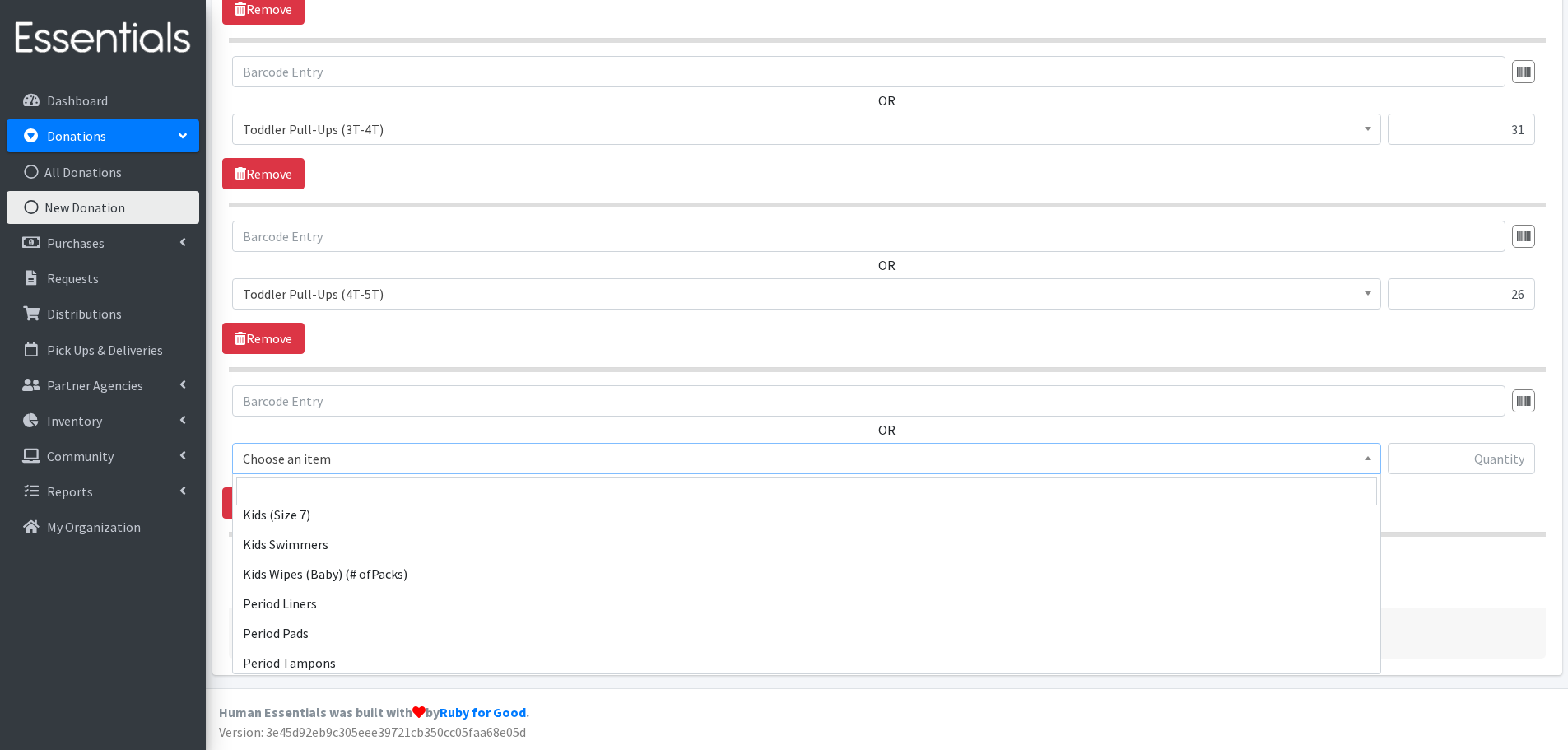
scroll to position [329, 0]
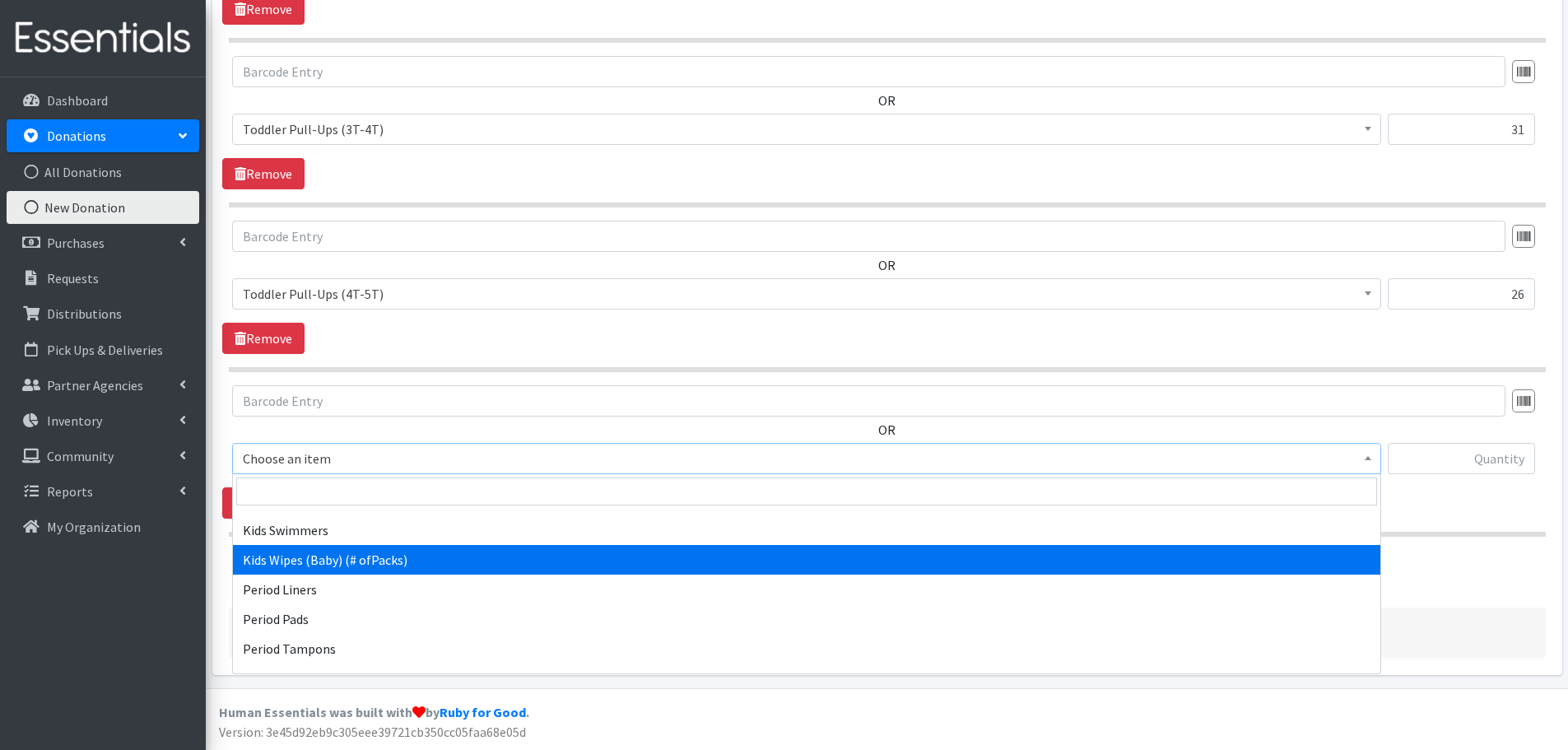
select select "434"
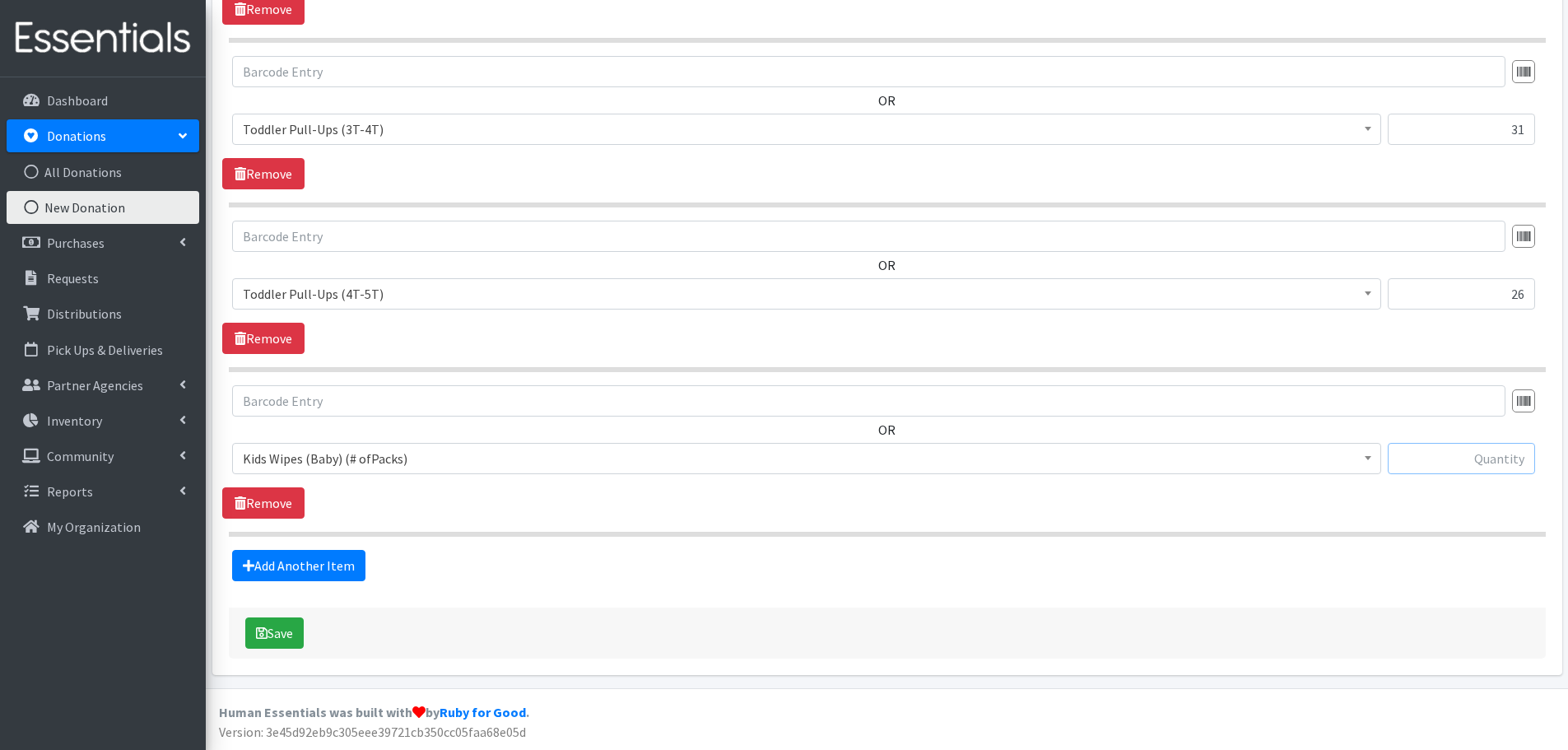
click at [1422, 457] on input "text" at bounding box center [1462, 458] width 148 height 31
type input "7"
click at [287, 637] on button "Save" at bounding box center [274, 632] width 59 height 31
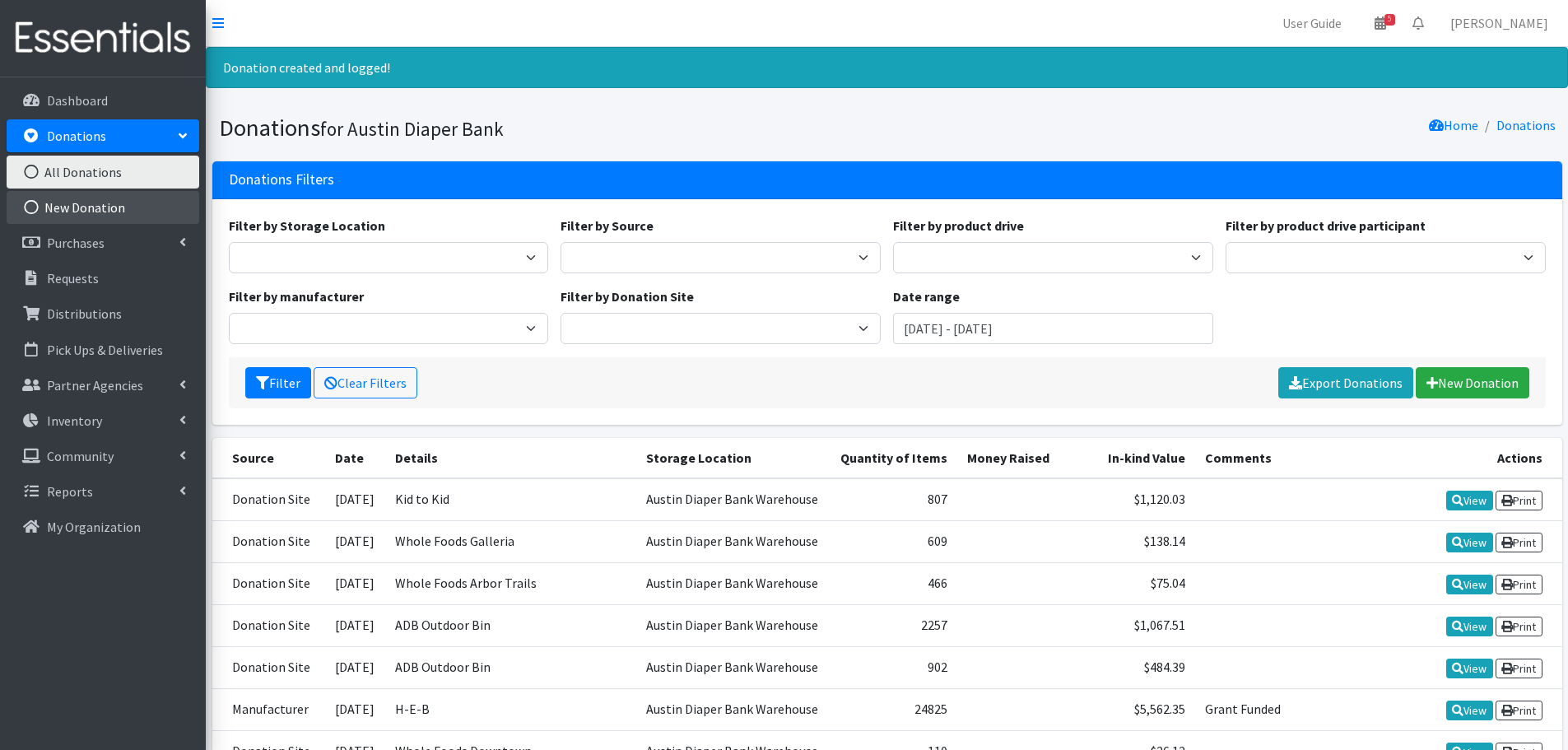
click at [98, 212] on link "New Donation" at bounding box center [103, 207] width 193 height 33
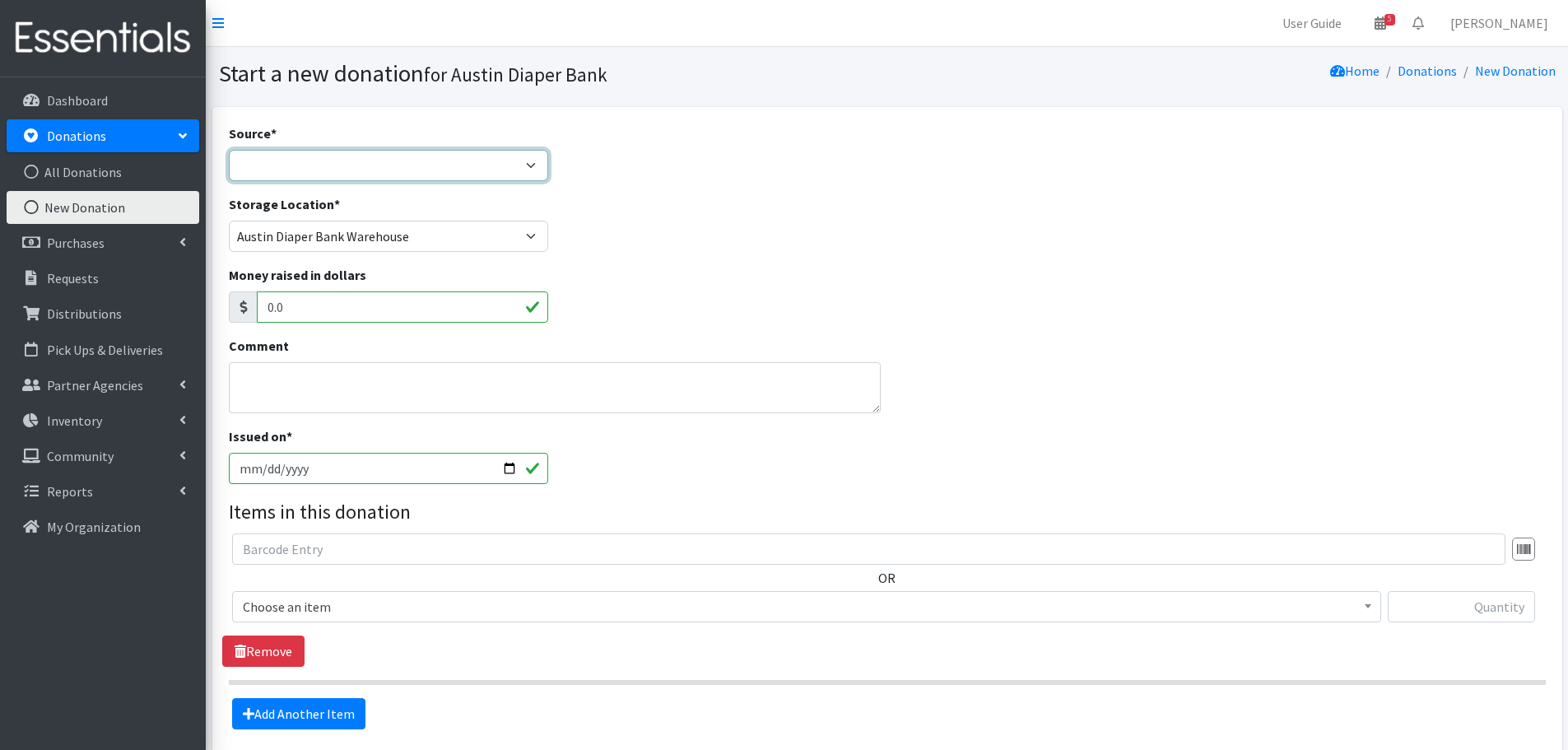
click at [273, 172] on select "Product Drive Manufacturer Donation Site Misc. Donation" at bounding box center [389, 165] width 320 height 31
click at [229, 149] on select "Product Drive Manufacturer Donation Site Misc. Donation" at bounding box center [389, 165] width 320 height 31
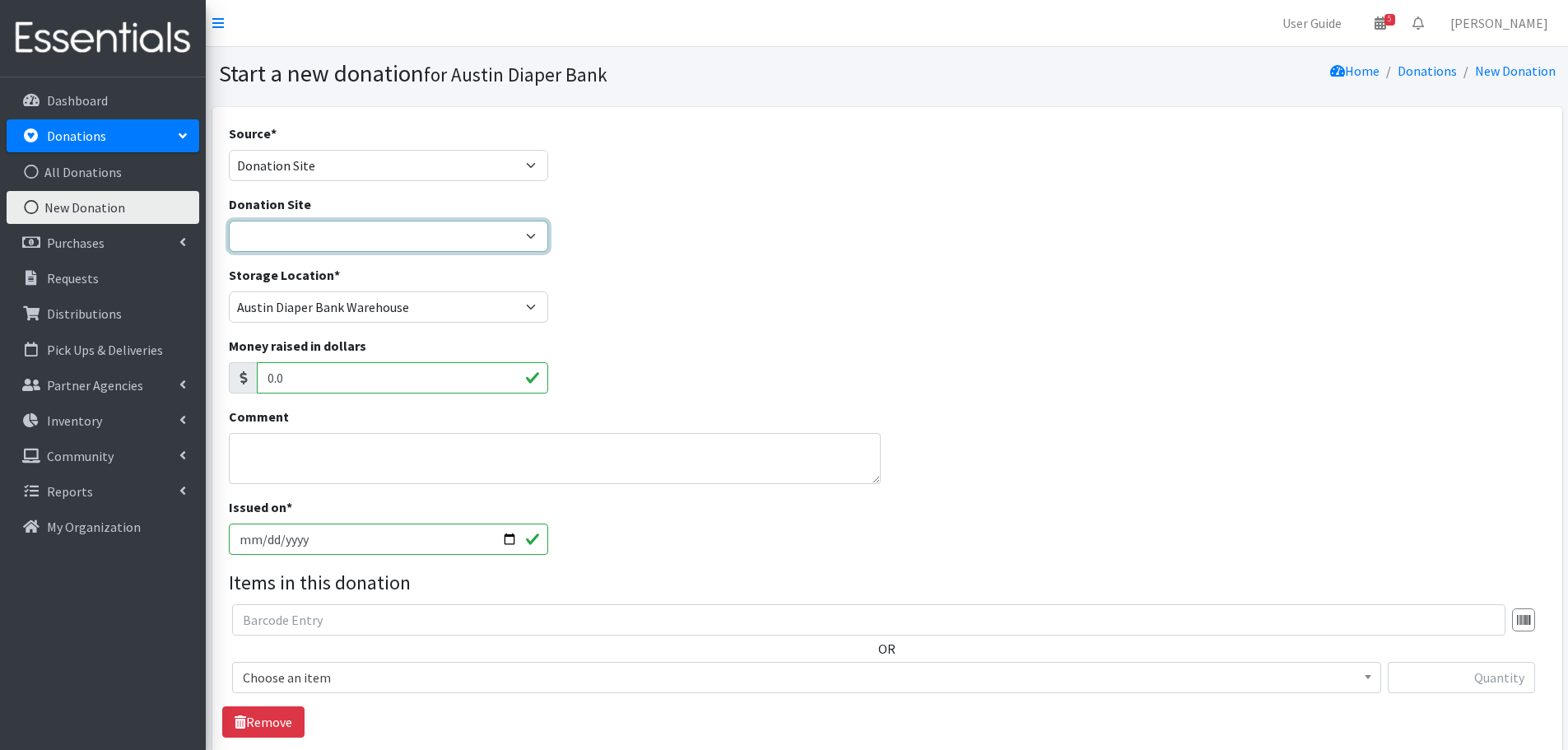
click at [287, 234] on select "ADB Outdoor Bin Amazon Wish List Assistance League Austin Born Big Sky Pediatri…" at bounding box center [389, 235] width 320 height 31
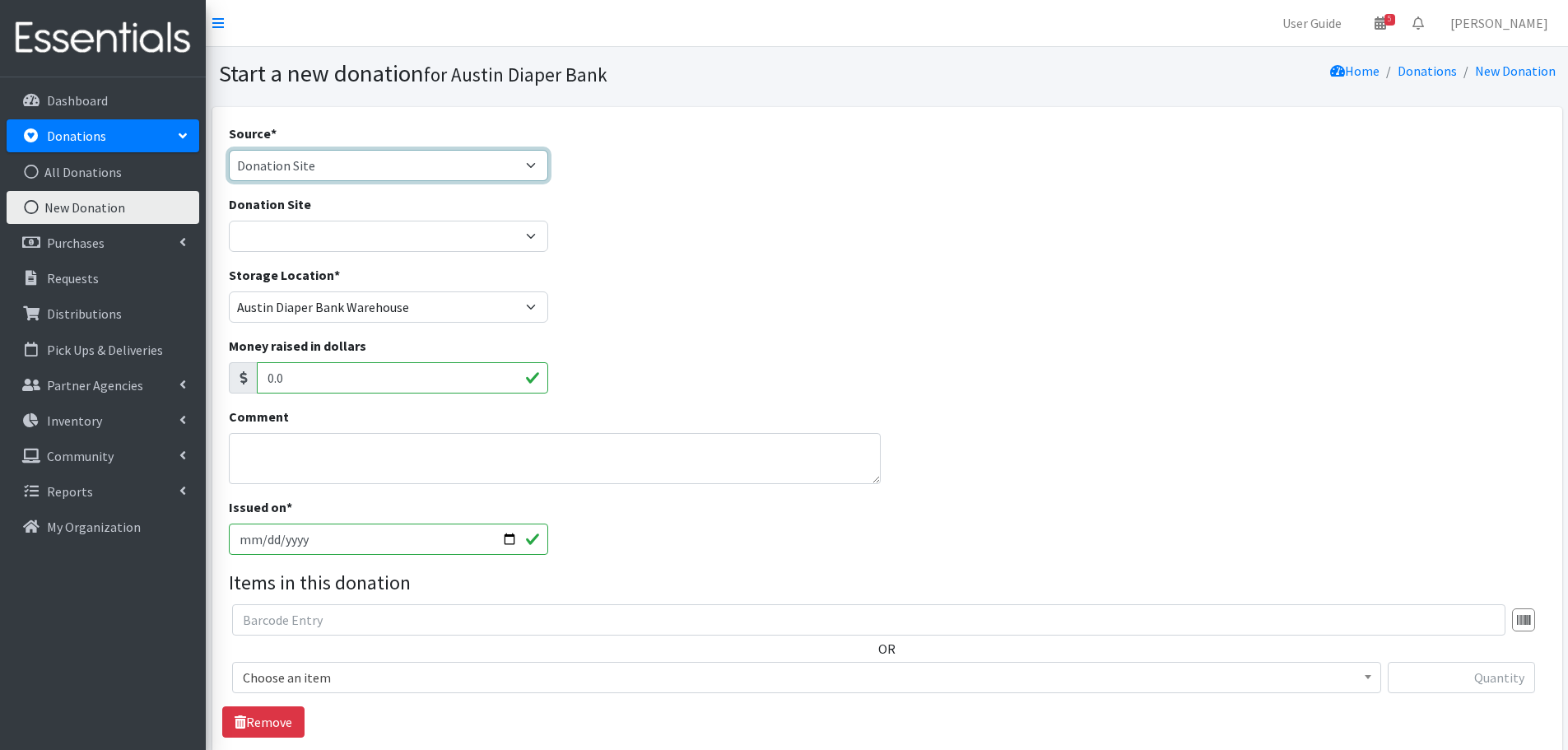
click at [428, 163] on select "Product Drive Manufacturer Donation Site Misc. Donation" at bounding box center [389, 165] width 320 height 31
select select "Misc. Donation"
click at [229, 149] on select "Product Drive Manufacturer Donation Site Misc. Donation" at bounding box center [389, 165] width 320 height 31
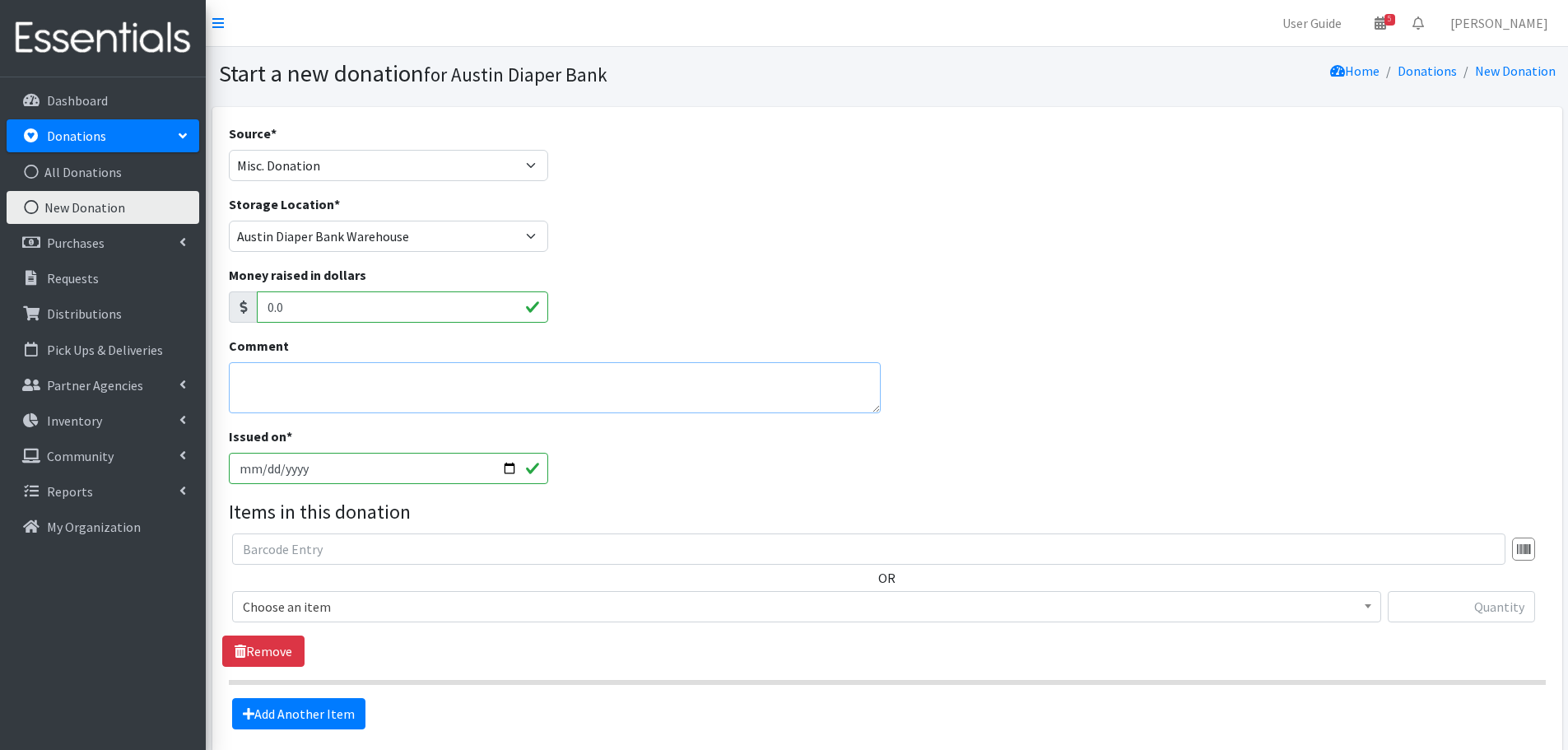
click at [270, 365] on textarea "Comment" at bounding box center [555, 388] width 653 height 51
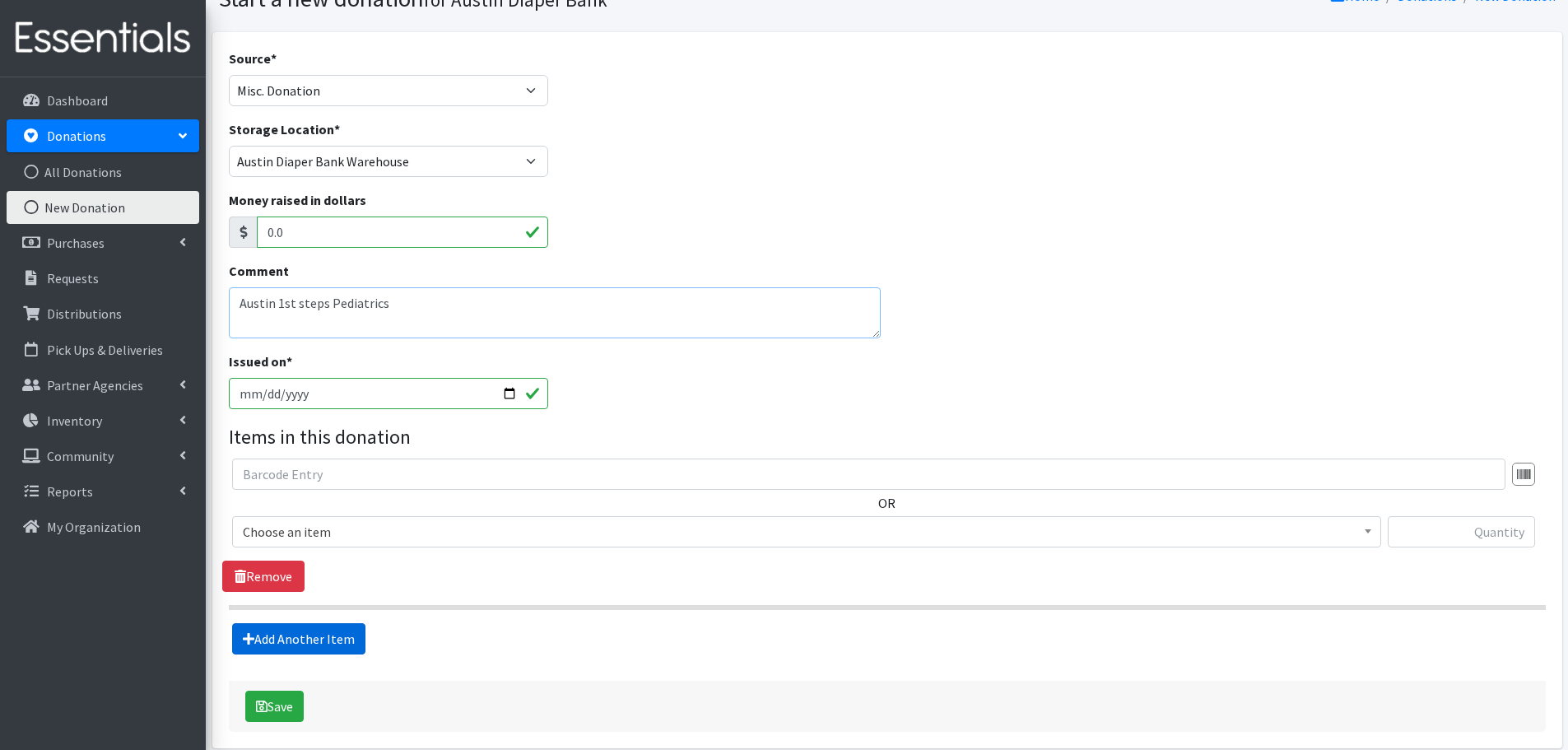
scroll to position [148, 0]
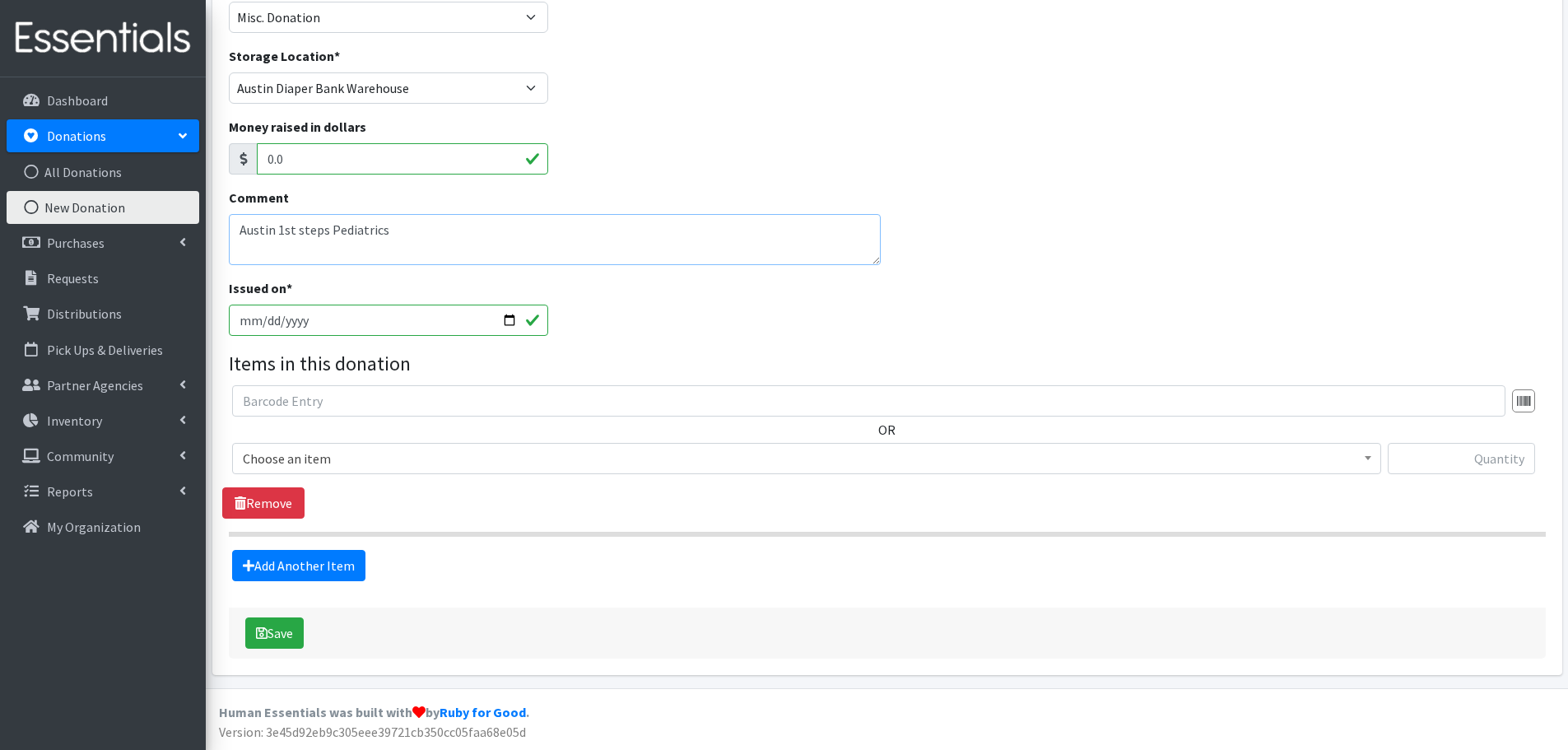
type textarea "Austin 1st steps Pediatrics"
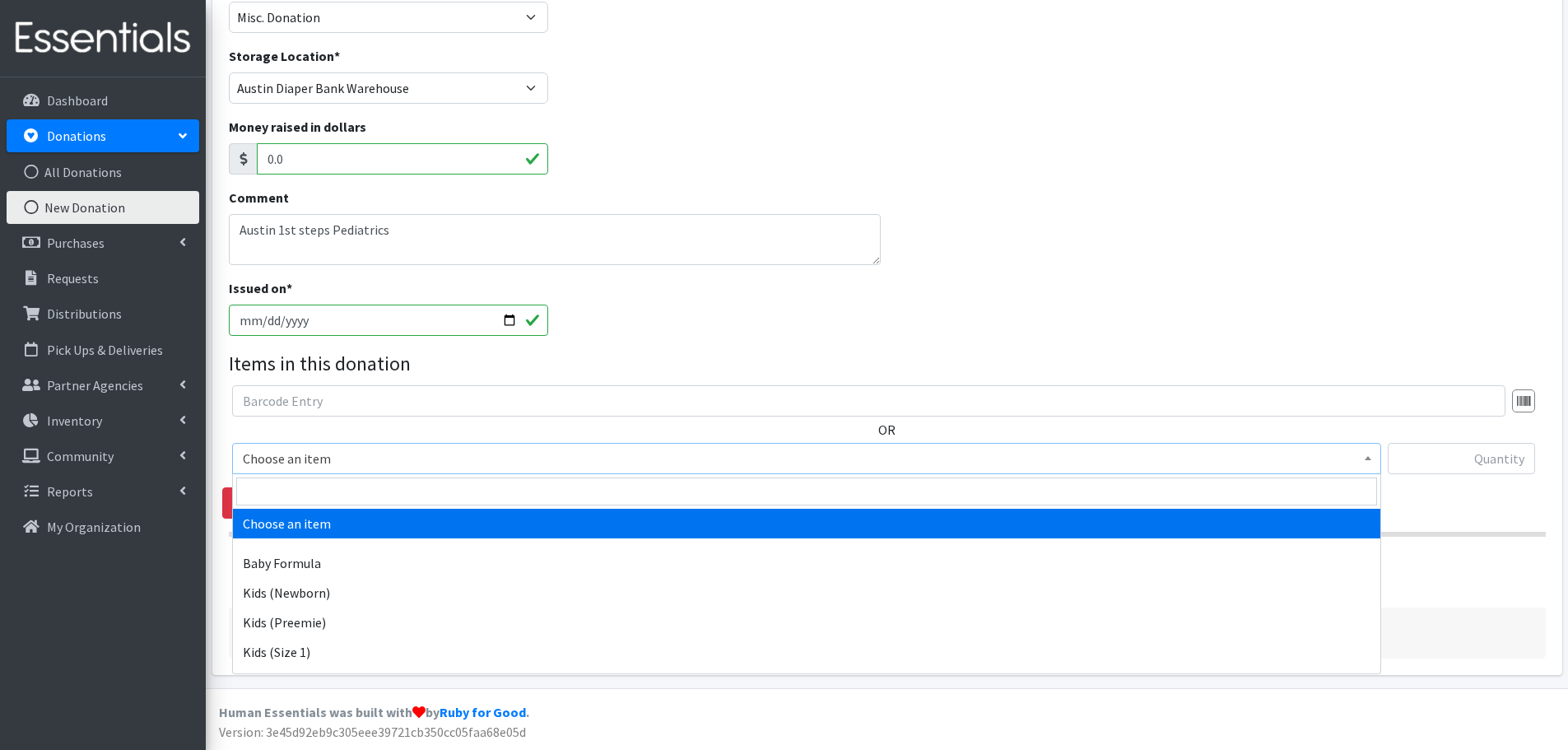
click at [303, 462] on span "Choose an item" at bounding box center [807, 458] width 1128 height 23
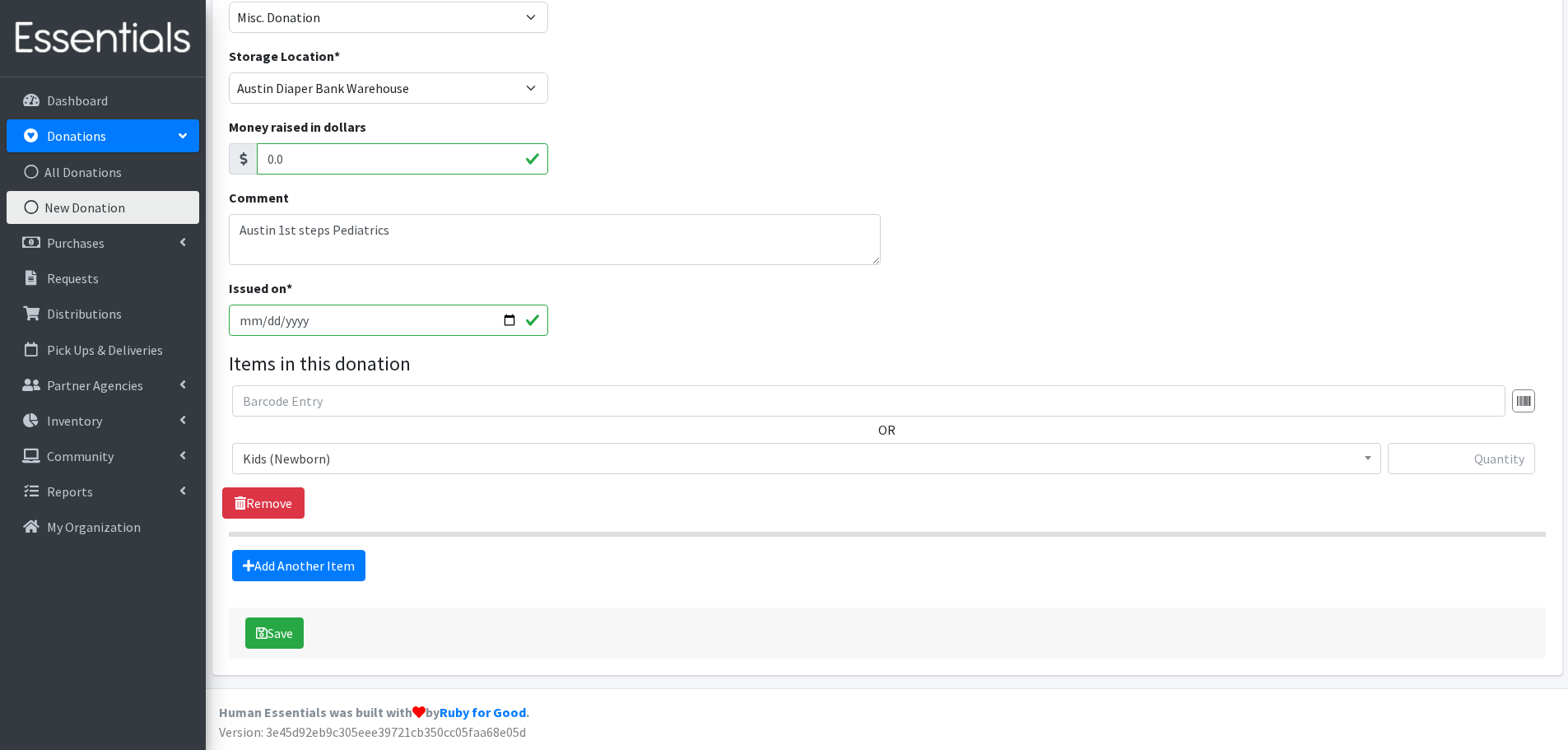
click at [321, 586] on div "Source * Product Drive Manufacturer Donation Site Misc. Donation Donation Site …" at bounding box center [888, 317] width 1317 height 683
click at [289, 455] on span "Kids (Newborn)" at bounding box center [807, 458] width 1128 height 23
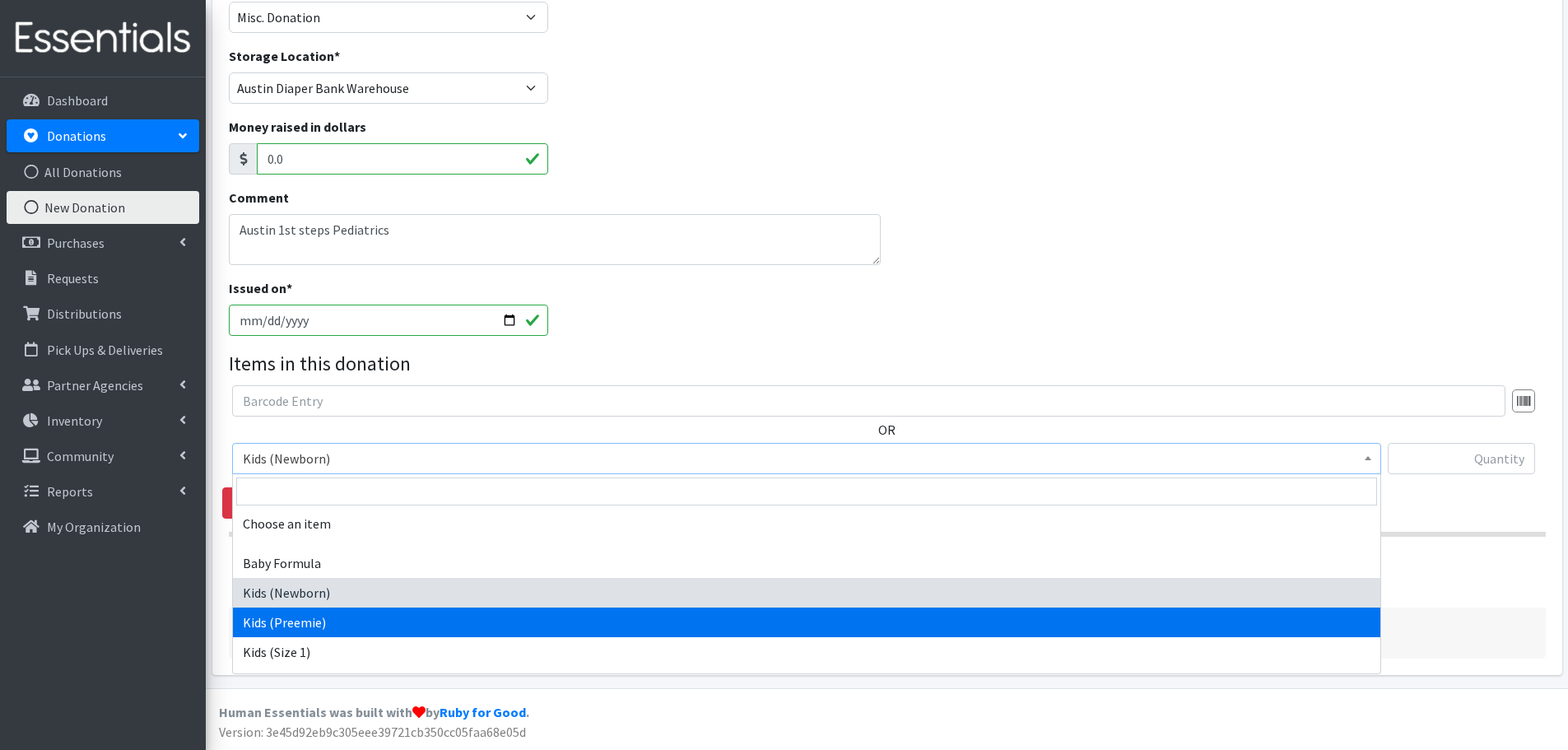
select select "452"
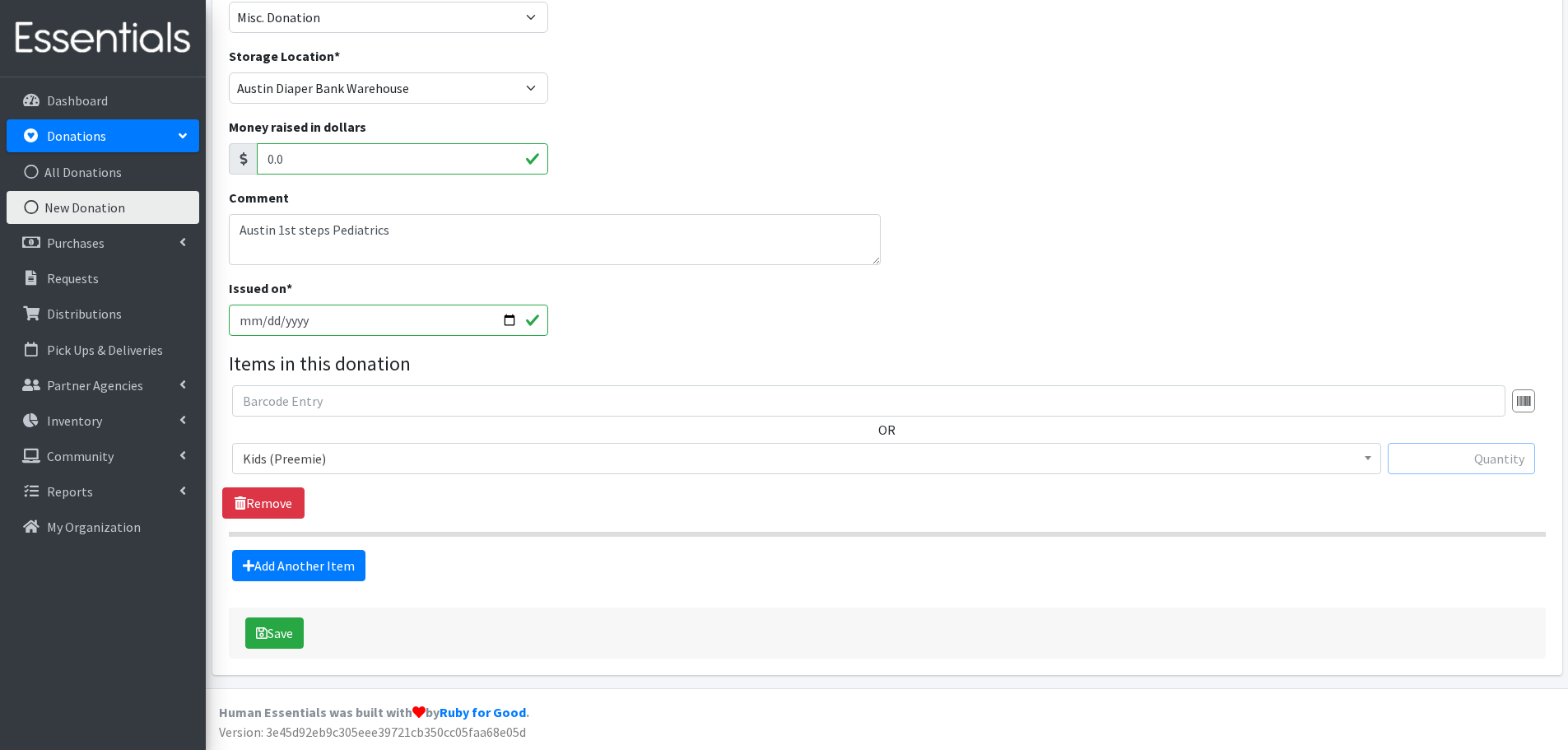
click at [1462, 457] on input "text" at bounding box center [1462, 458] width 148 height 31
type input "113"
click at [344, 567] on link "Add Another Item" at bounding box center [298, 565] width 133 height 31
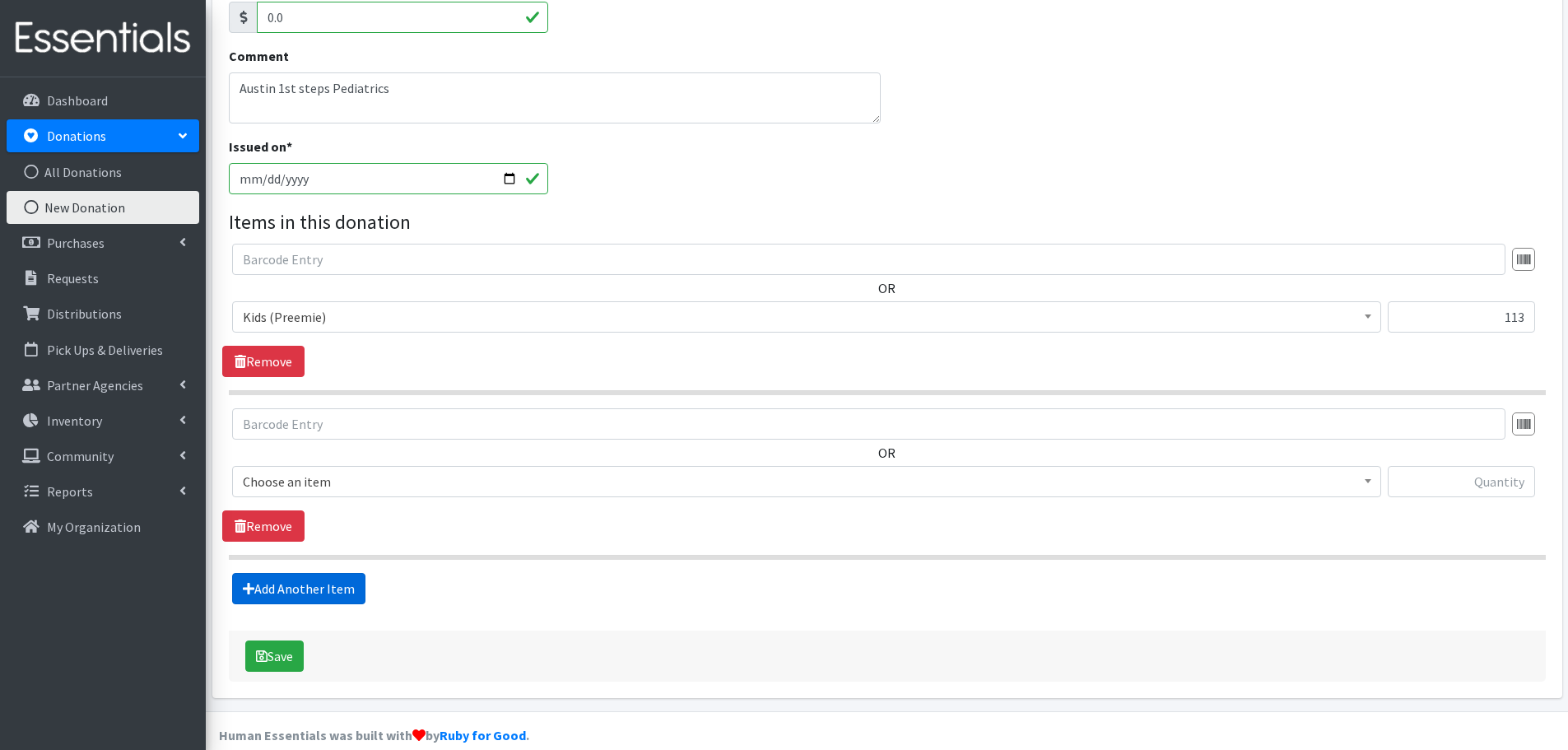
scroll to position [313, 0]
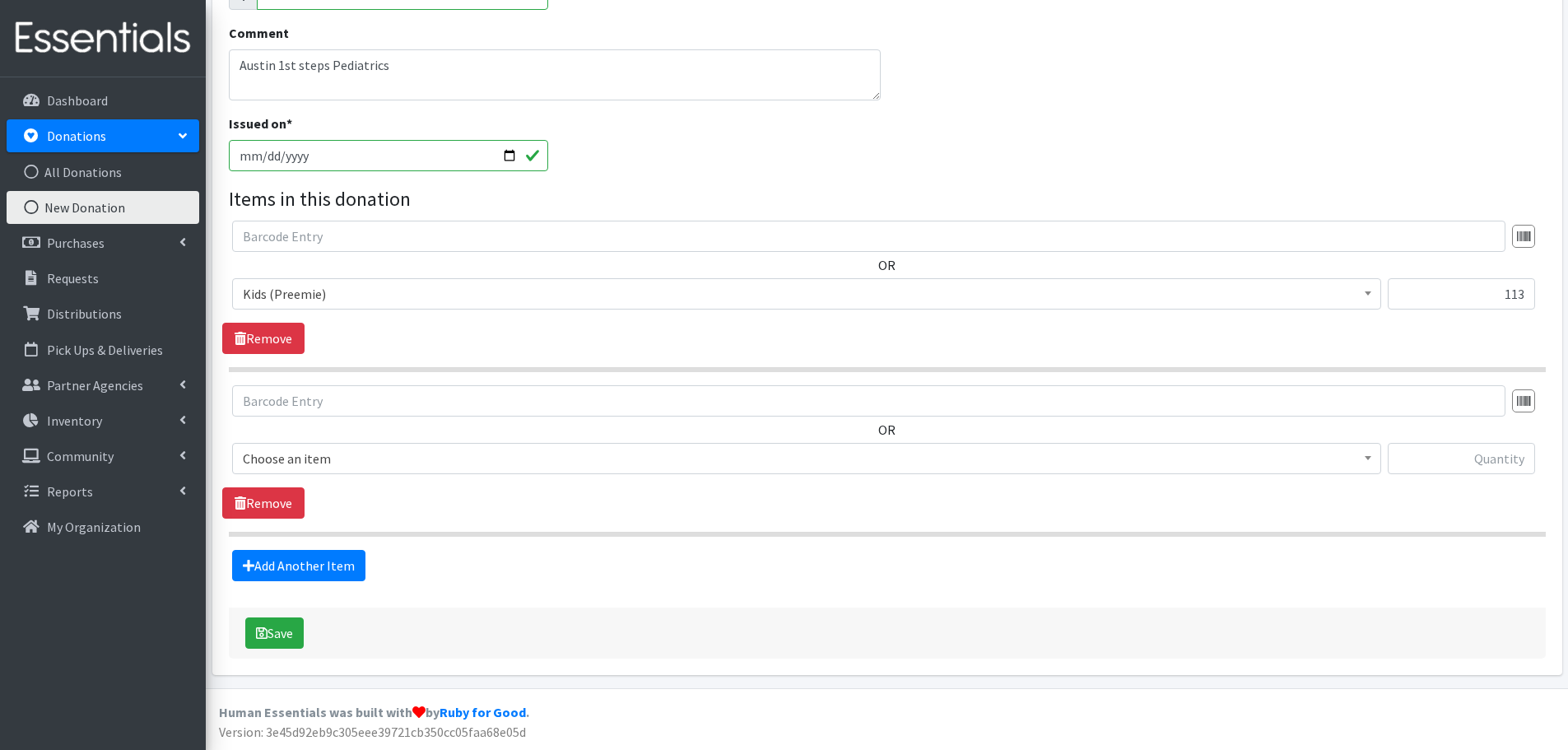
click at [304, 458] on span "Choose an item" at bounding box center [807, 458] width 1128 height 23
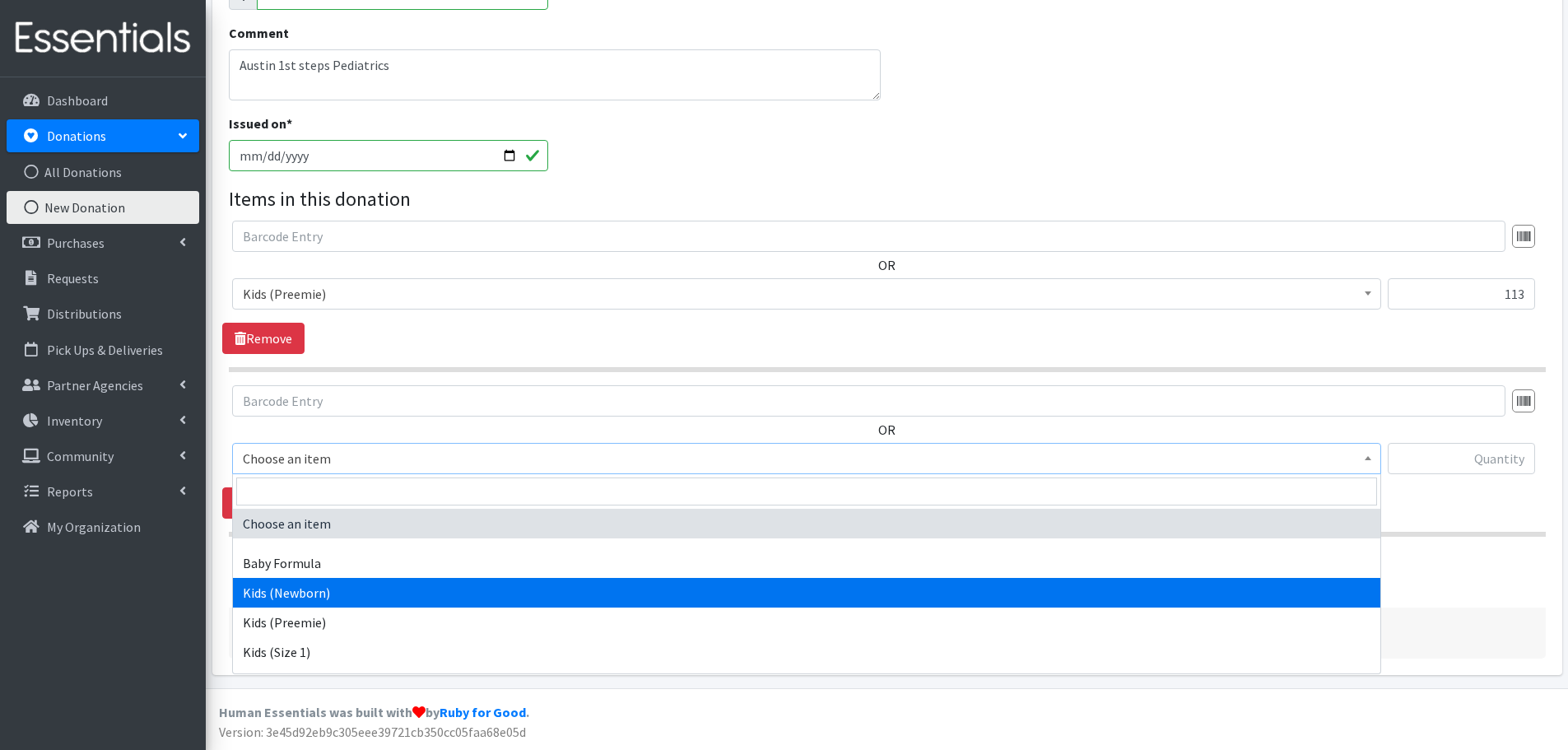
select select "451"
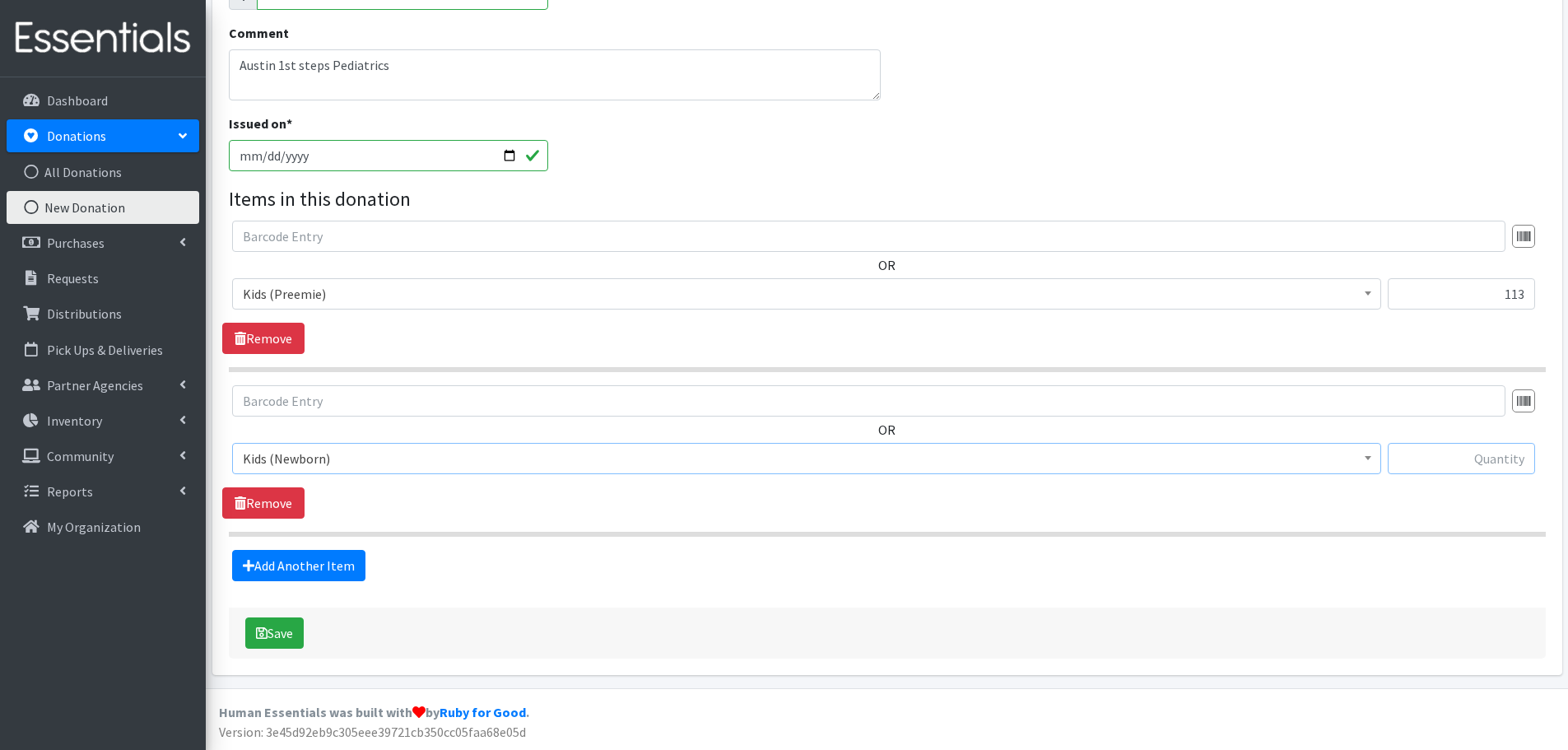
click at [1523, 453] on input "text" at bounding box center [1462, 458] width 148 height 31
drag, startPoint x: 1498, startPoint y: 459, endPoint x: 1581, endPoint y: 465, distance: 83.2
click at [1567, 465] on html "User Guide 5 5 Pick-ups remaining this week View Calendar 0 Requests 0 Partner …" at bounding box center [784, 218] width 1568 height 1062
click at [279, 560] on link "Add Another Item" at bounding box center [298, 565] width 133 height 31
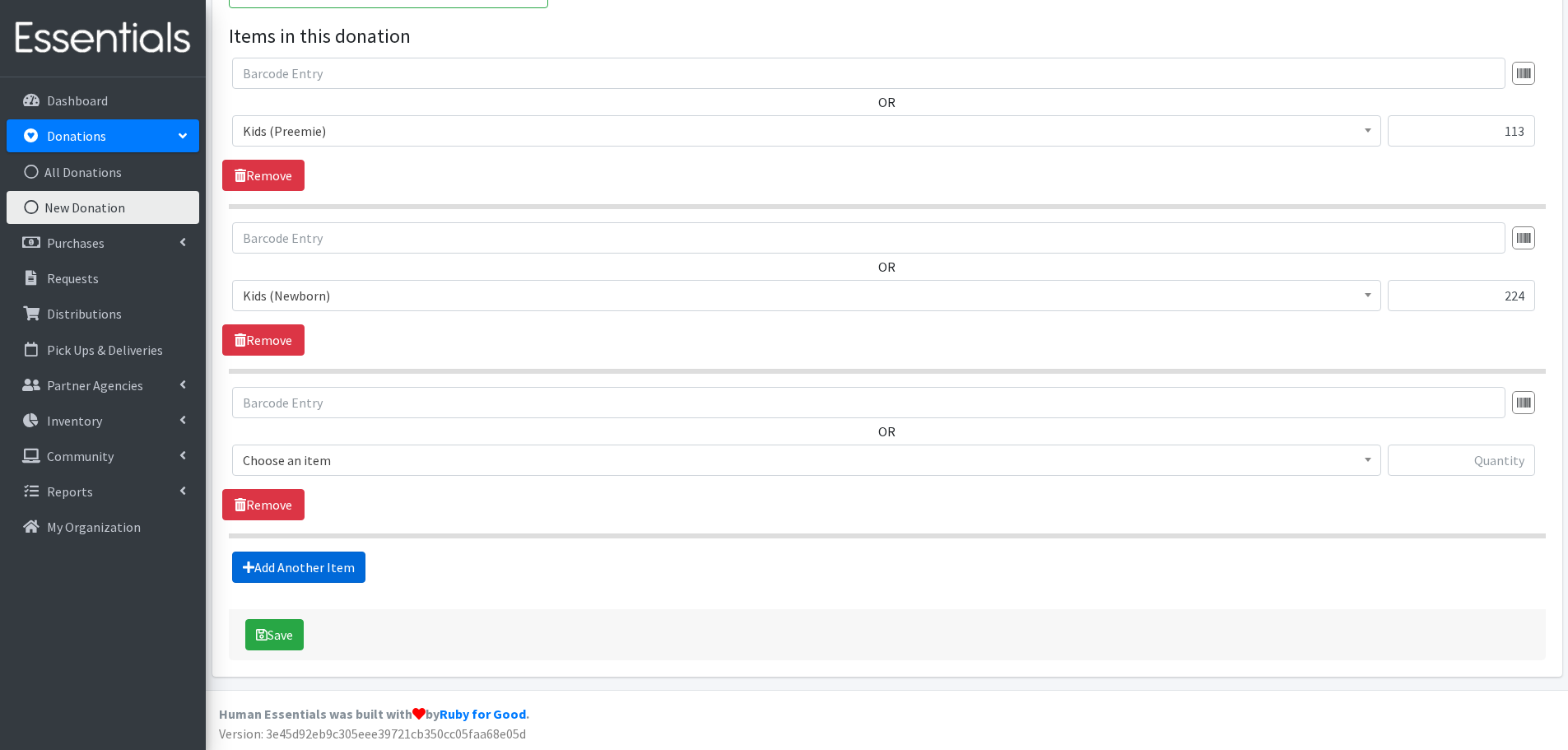
scroll to position [478, 0]
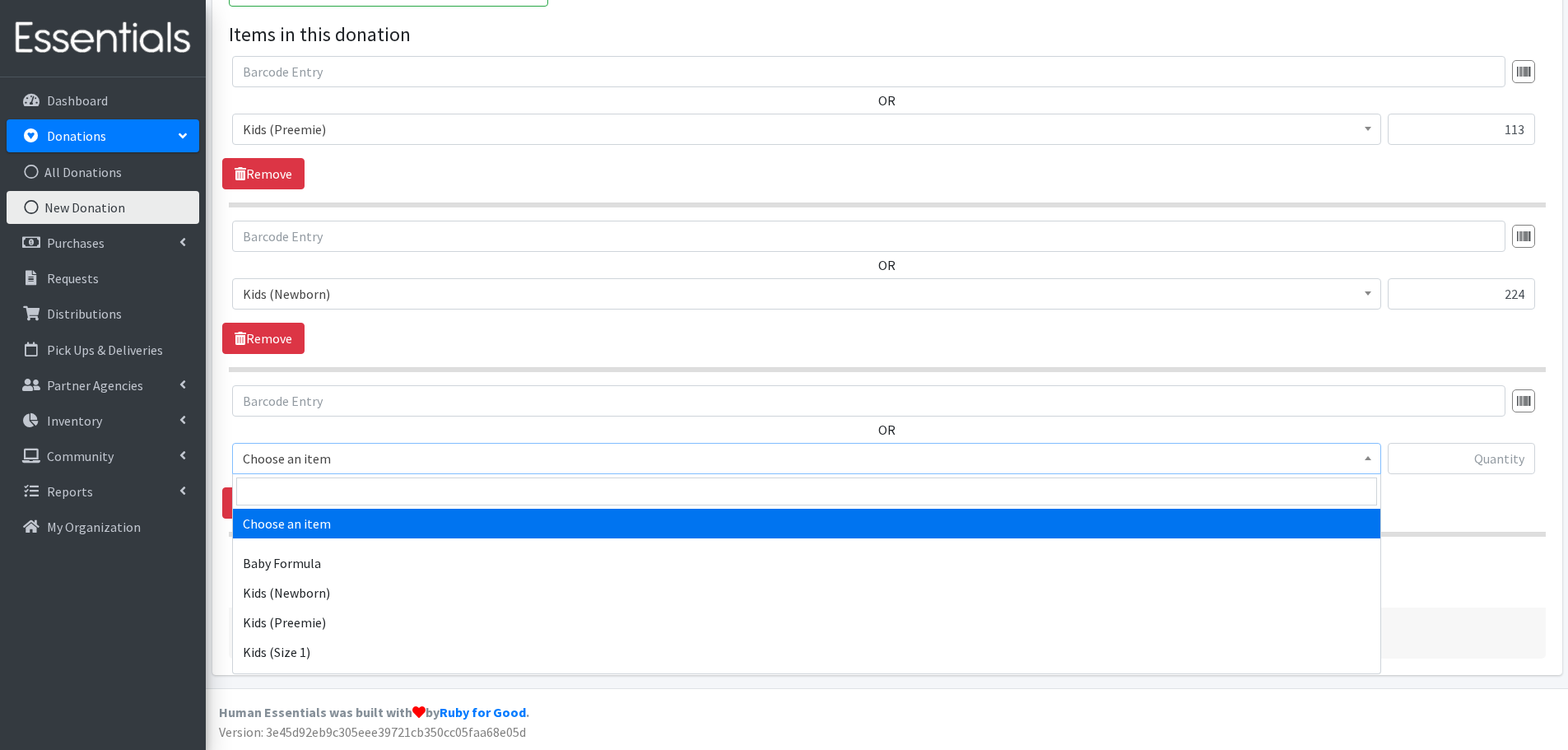
click at [306, 444] on span "Choose an item" at bounding box center [806, 458] width 1150 height 31
click at [296, 291] on span "Kids (Newborn)" at bounding box center [807, 293] width 1128 height 23
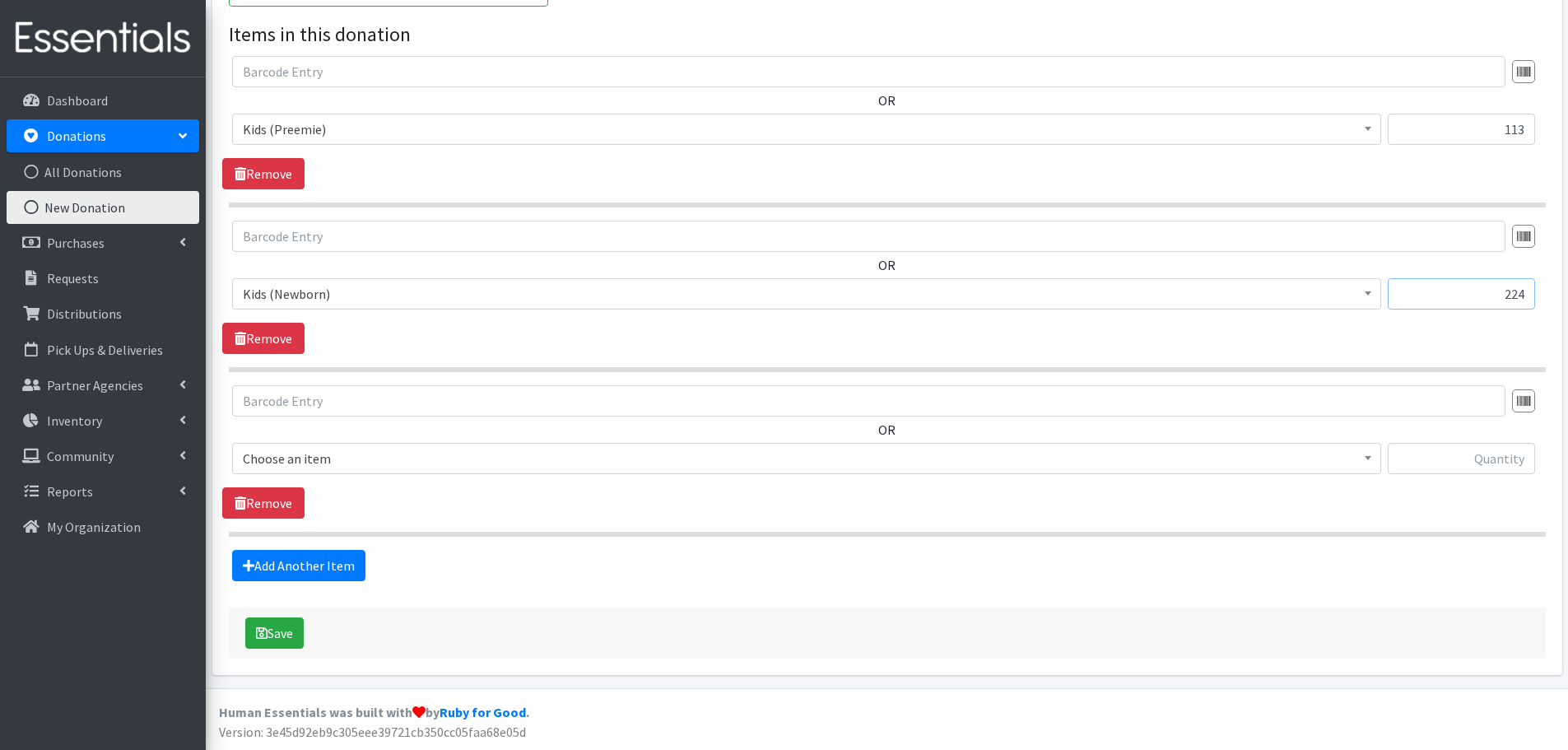
drag, startPoint x: 1498, startPoint y: 302, endPoint x: 1574, endPoint y: 288, distance: 77.3
click at [1567, 291] on html "User Guide 5 5 Pick-ups remaining this week View Calendar 0 Requests 0 Partner …" at bounding box center [784, 135] width 1568 height 1227
type input "32"
click at [279, 464] on span "Choose an item" at bounding box center [807, 458] width 1128 height 23
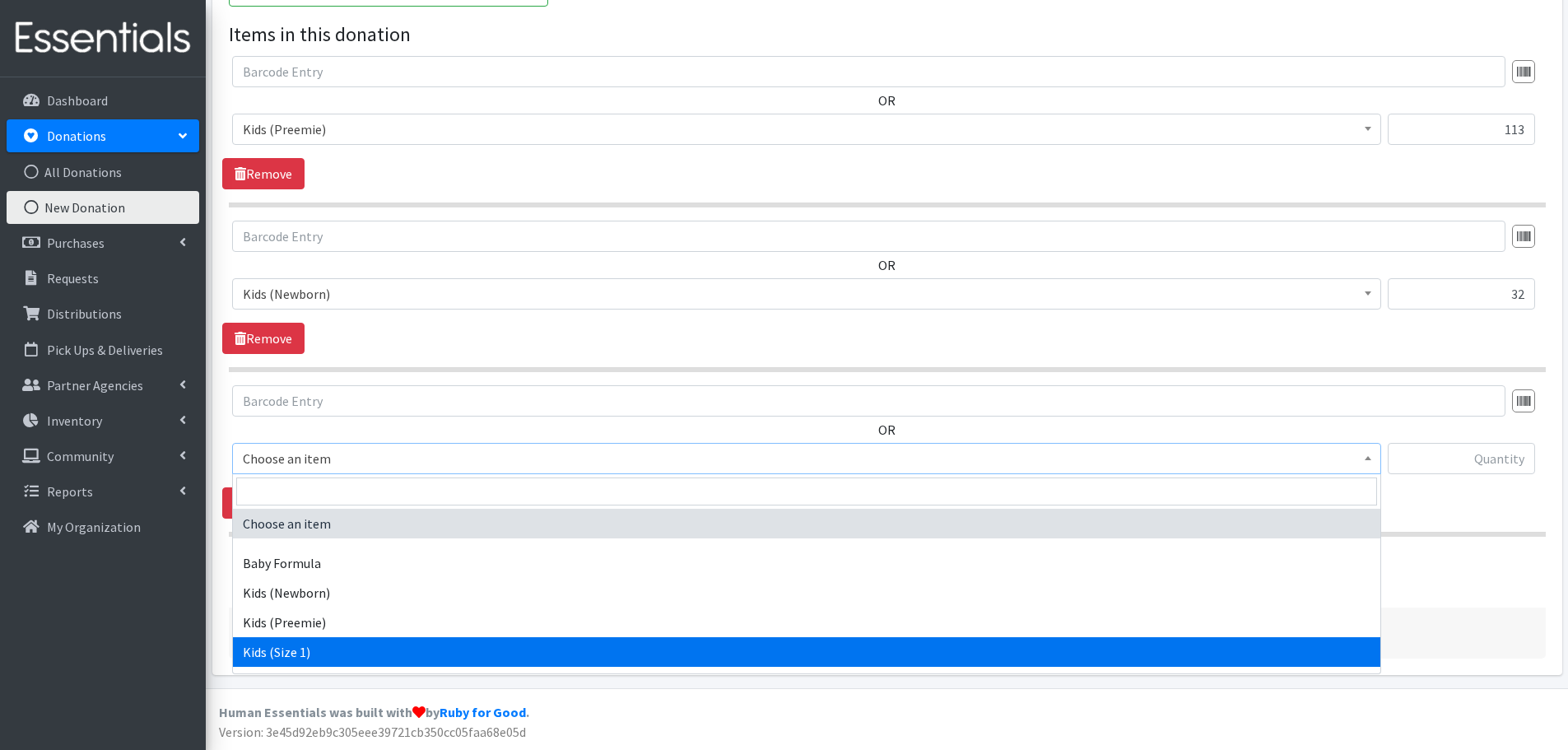
select select "453"
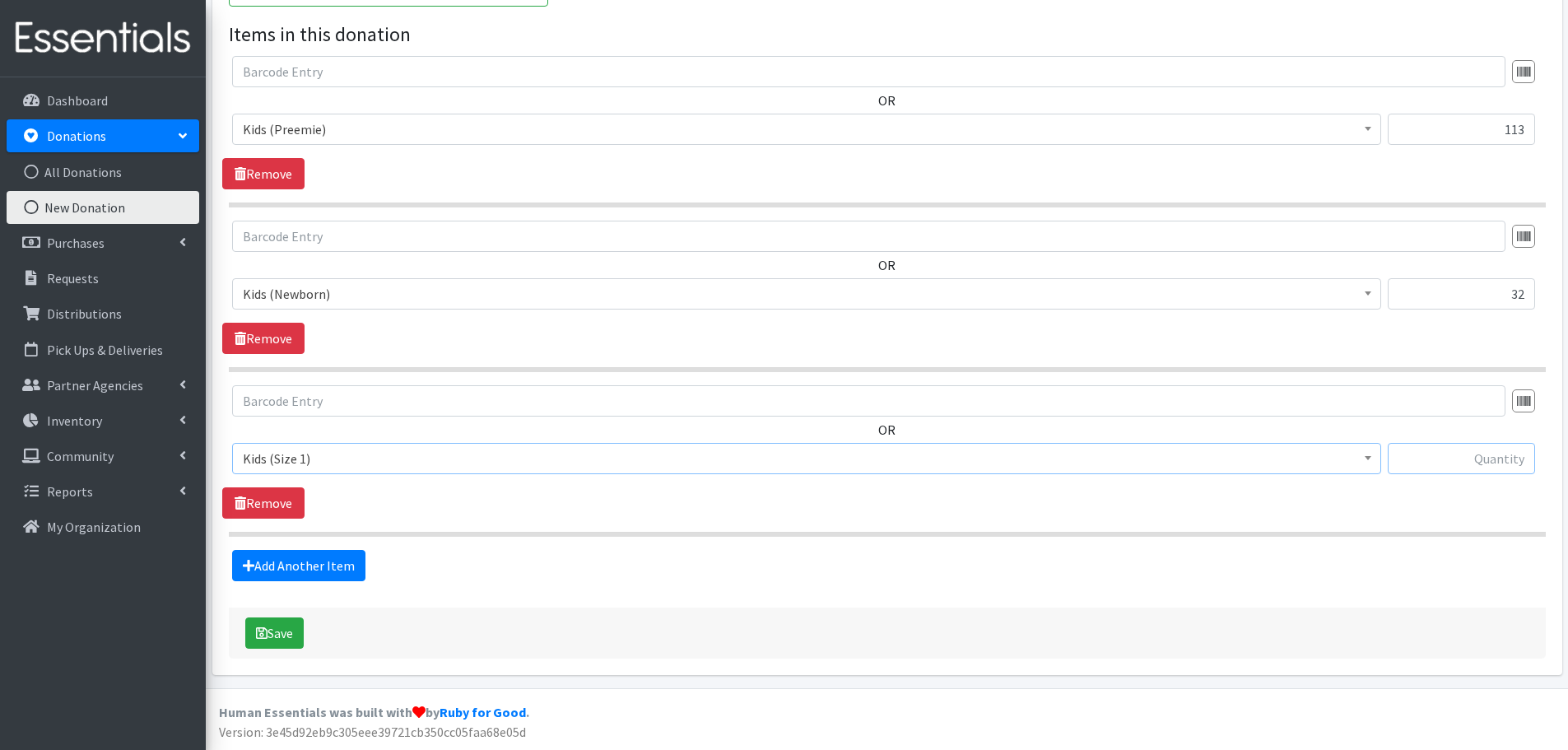
click at [1447, 465] on input "text" at bounding box center [1462, 458] width 148 height 31
type input "224"
click at [279, 569] on link "Add Another Item" at bounding box center [298, 565] width 133 height 31
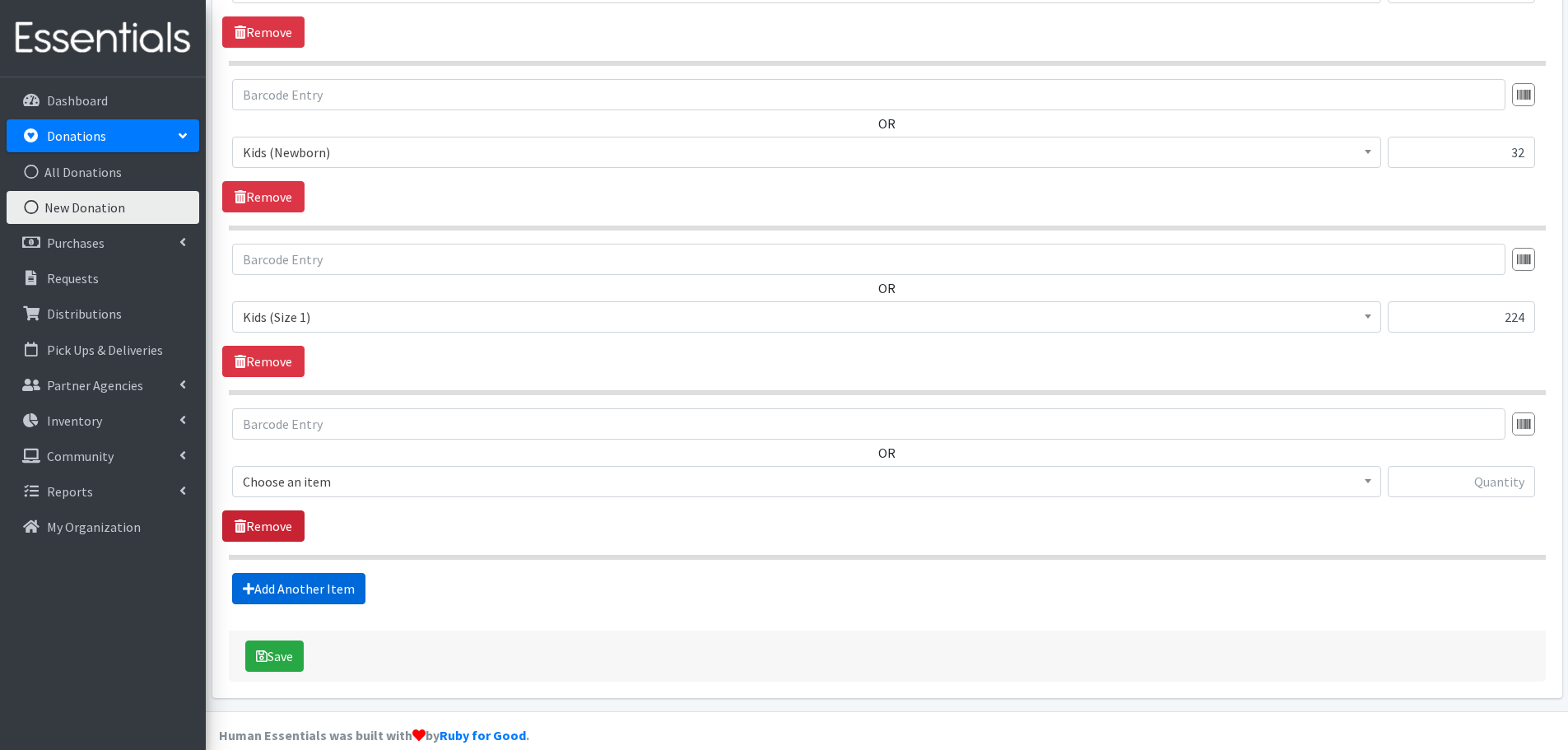
scroll to position [642, 0]
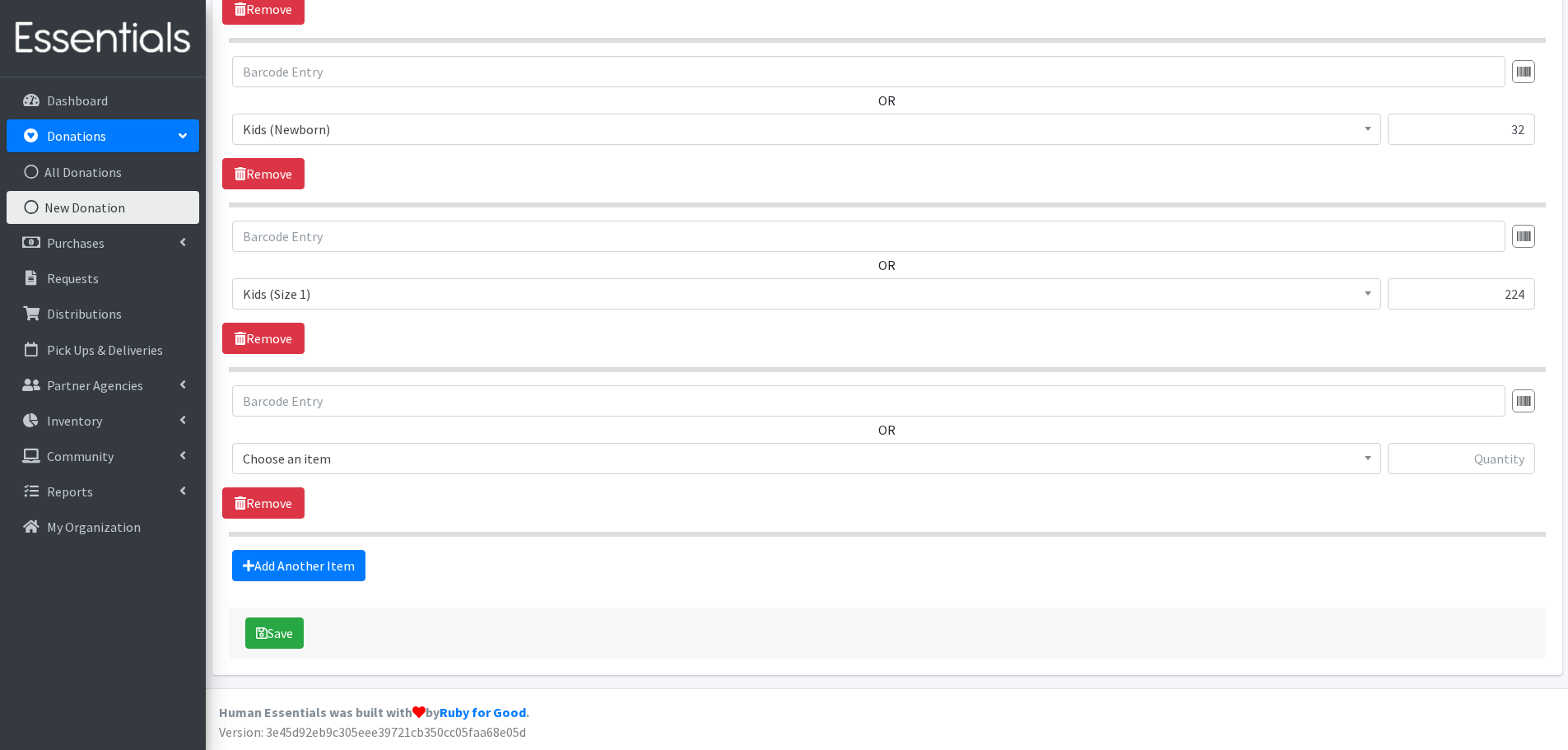
click at [295, 462] on span "Choose an item" at bounding box center [807, 458] width 1128 height 23
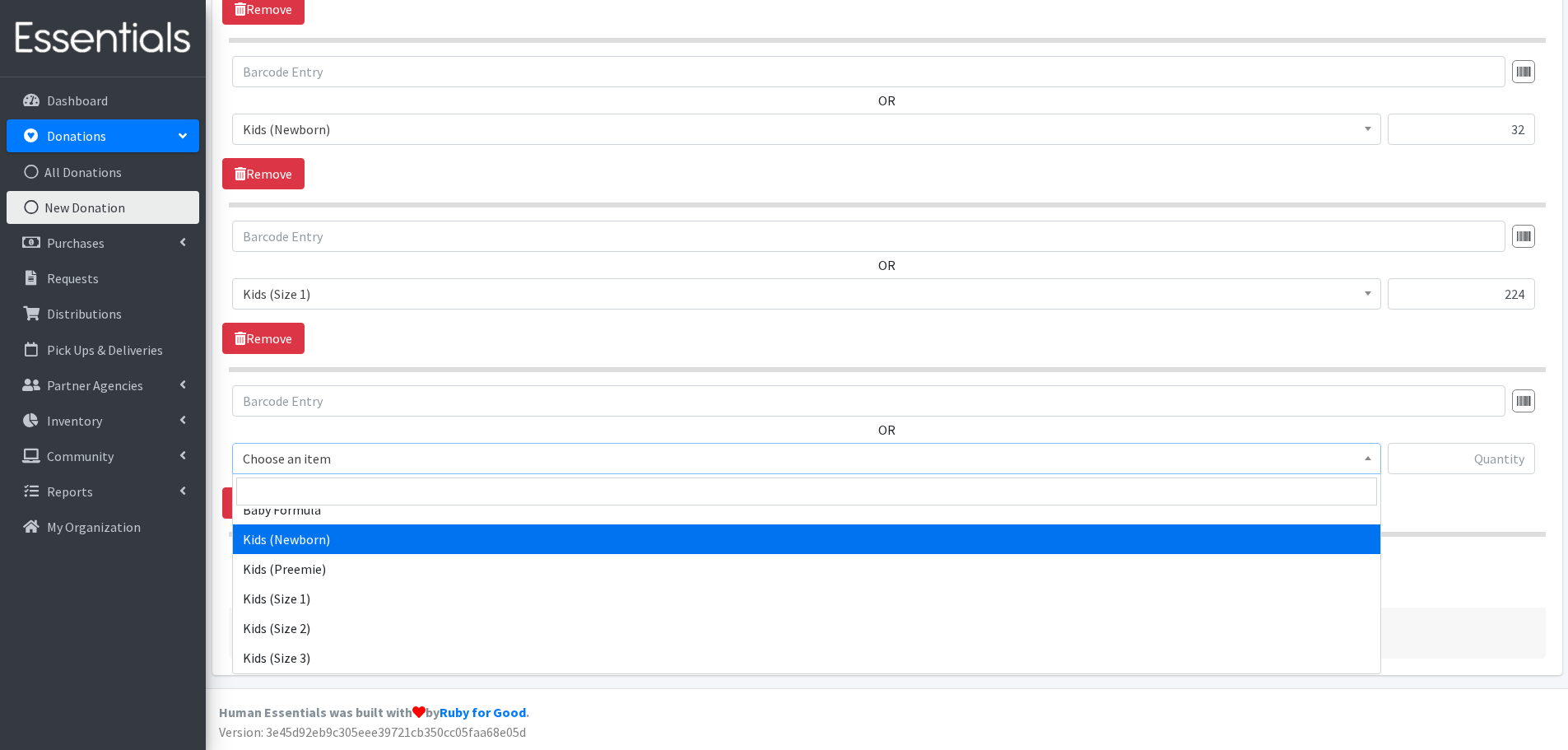
scroll to position [82, 0]
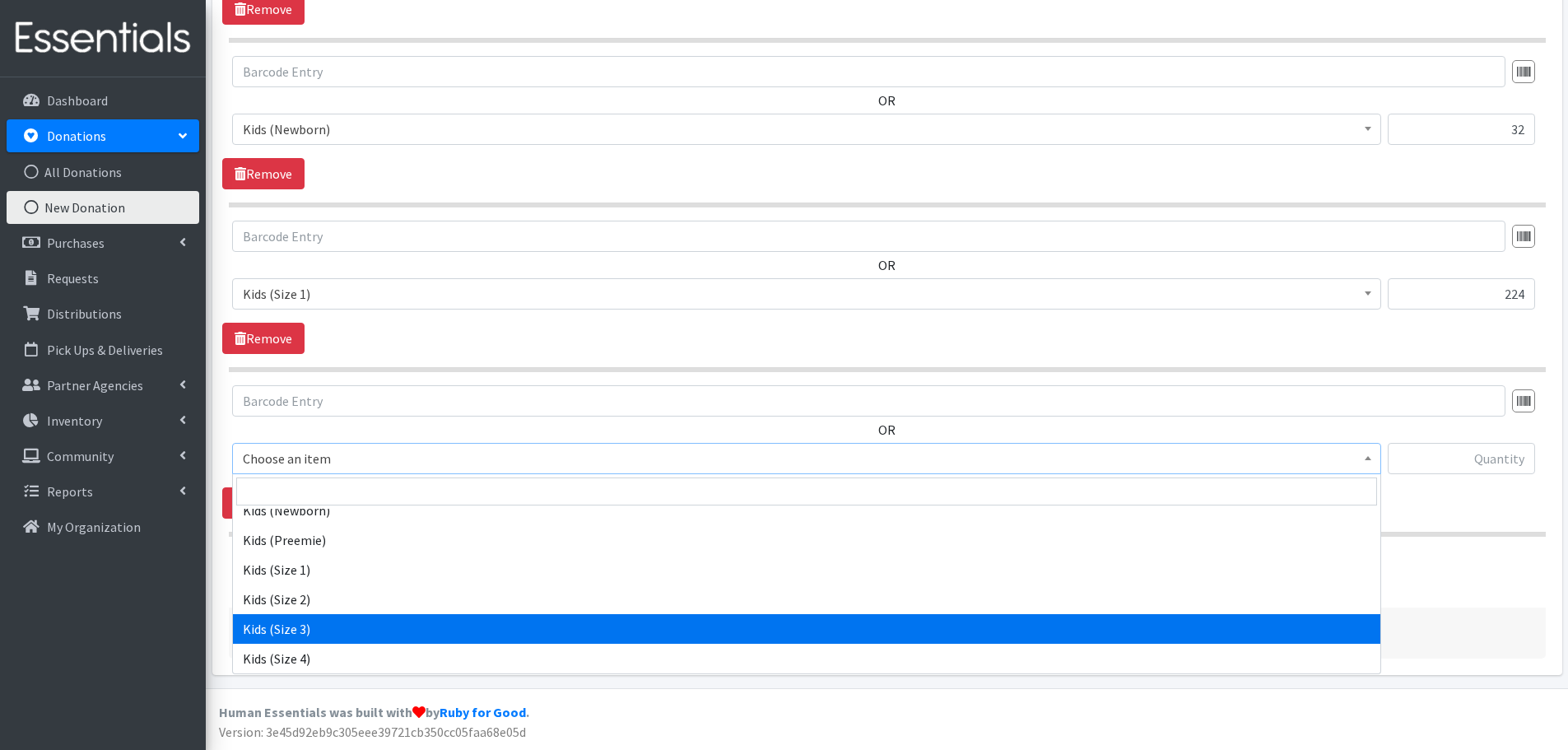
select select "442"
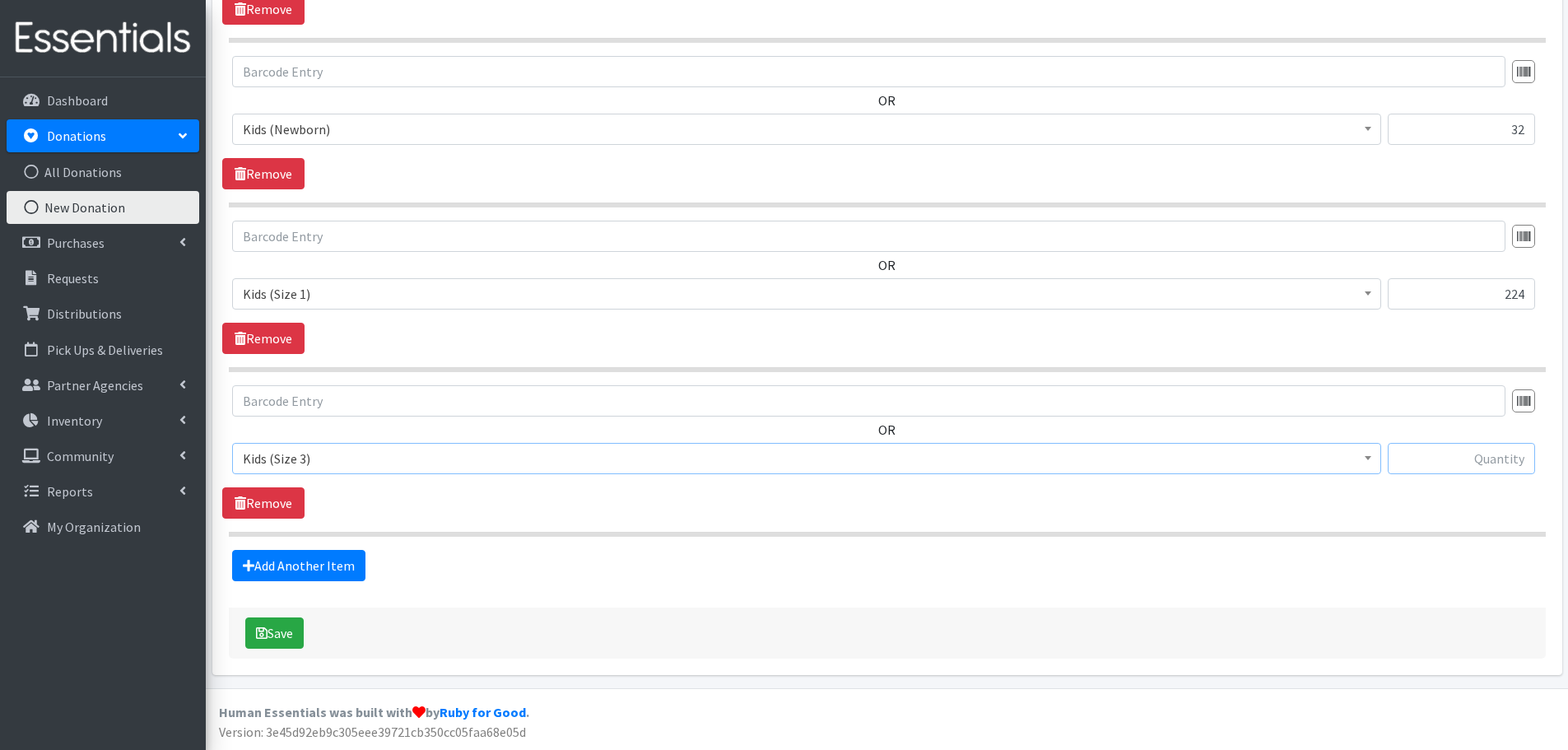
click at [1444, 447] on input "text" at bounding box center [1462, 458] width 148 height 31
type input "23"
click at [282, 557] on link "Add Another Item" at bounding box center [298, 565] width 133 height 31
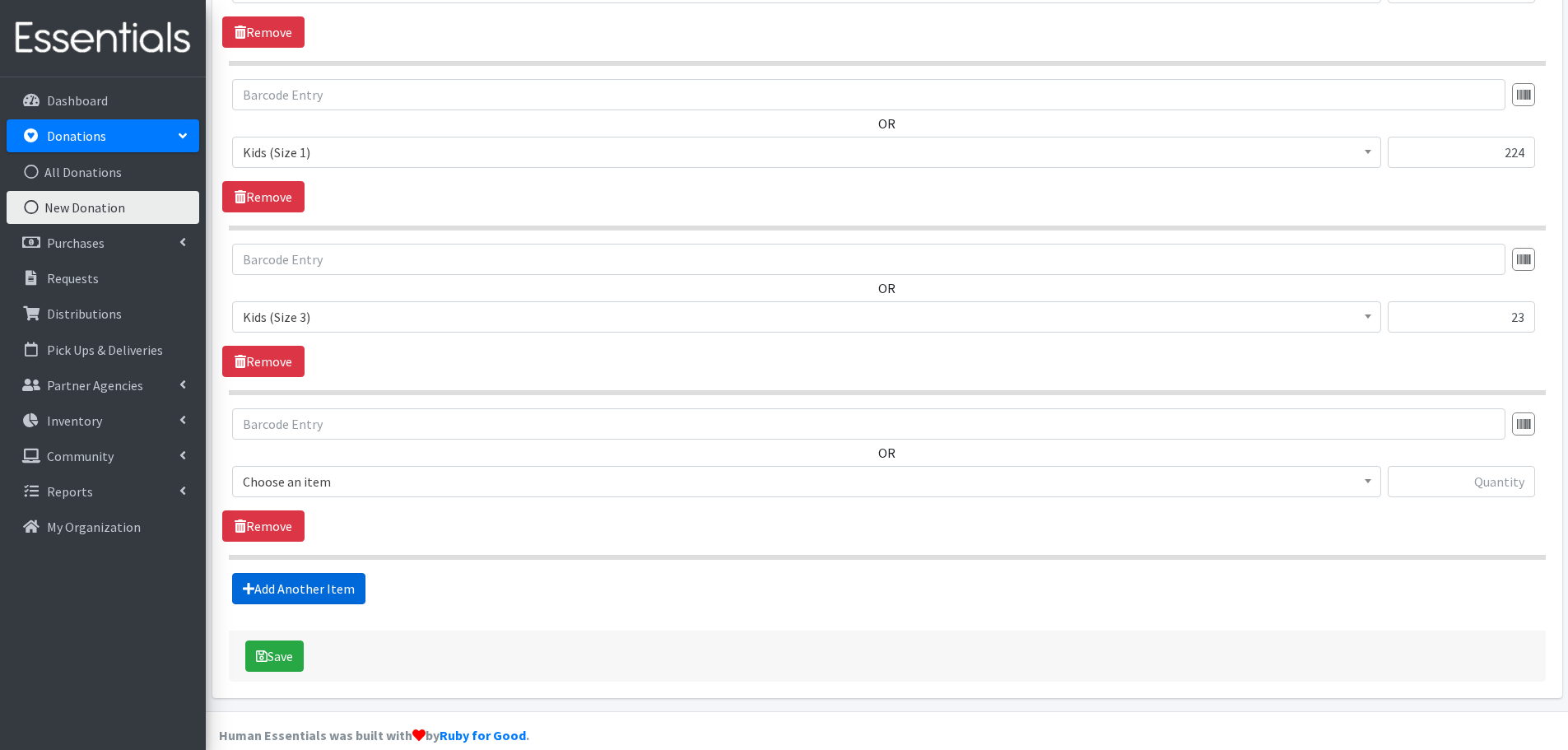
scroll to position [807, 0]
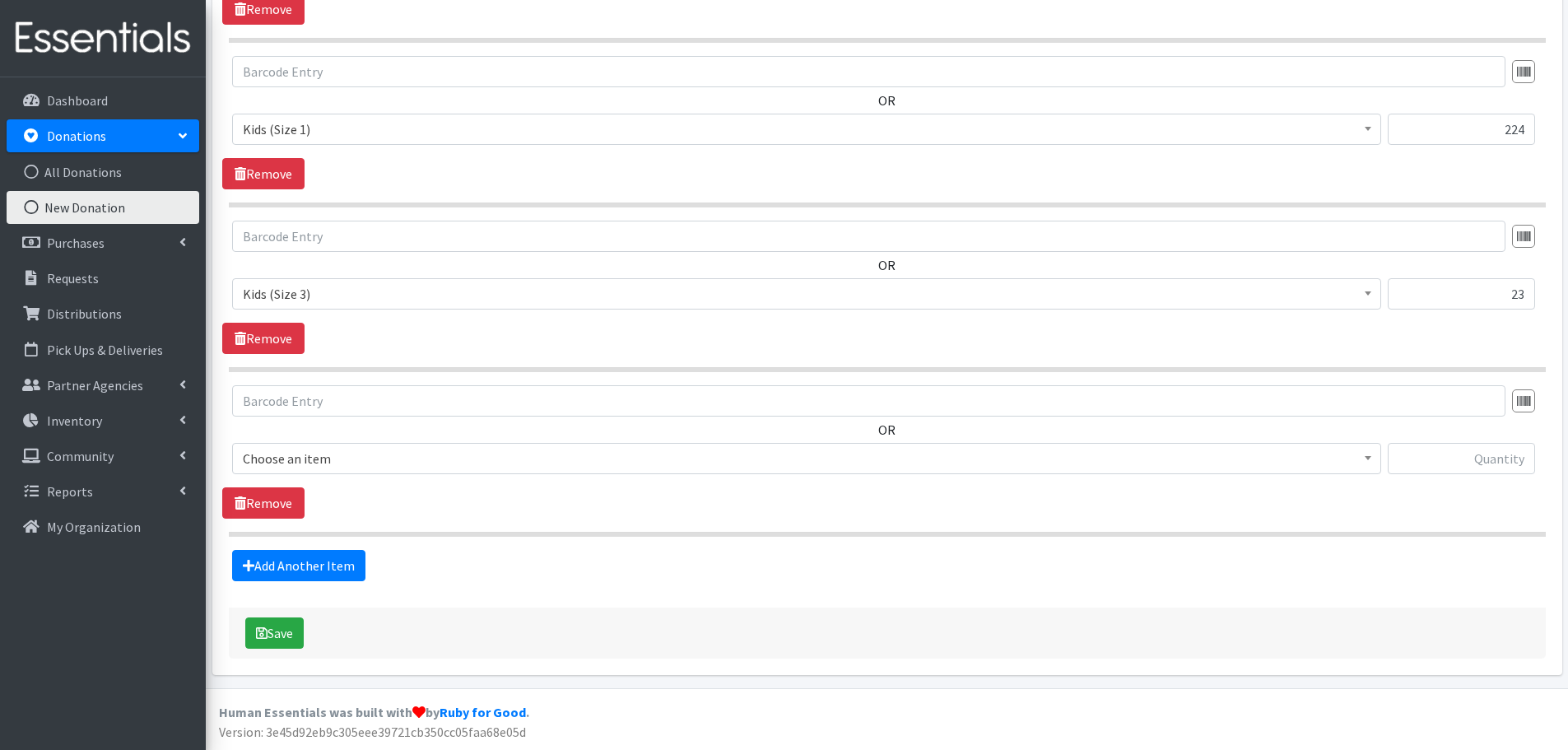
click at [287, 458] on span "Choose an item" at bounding box center [807, 458] width 1128 height 23
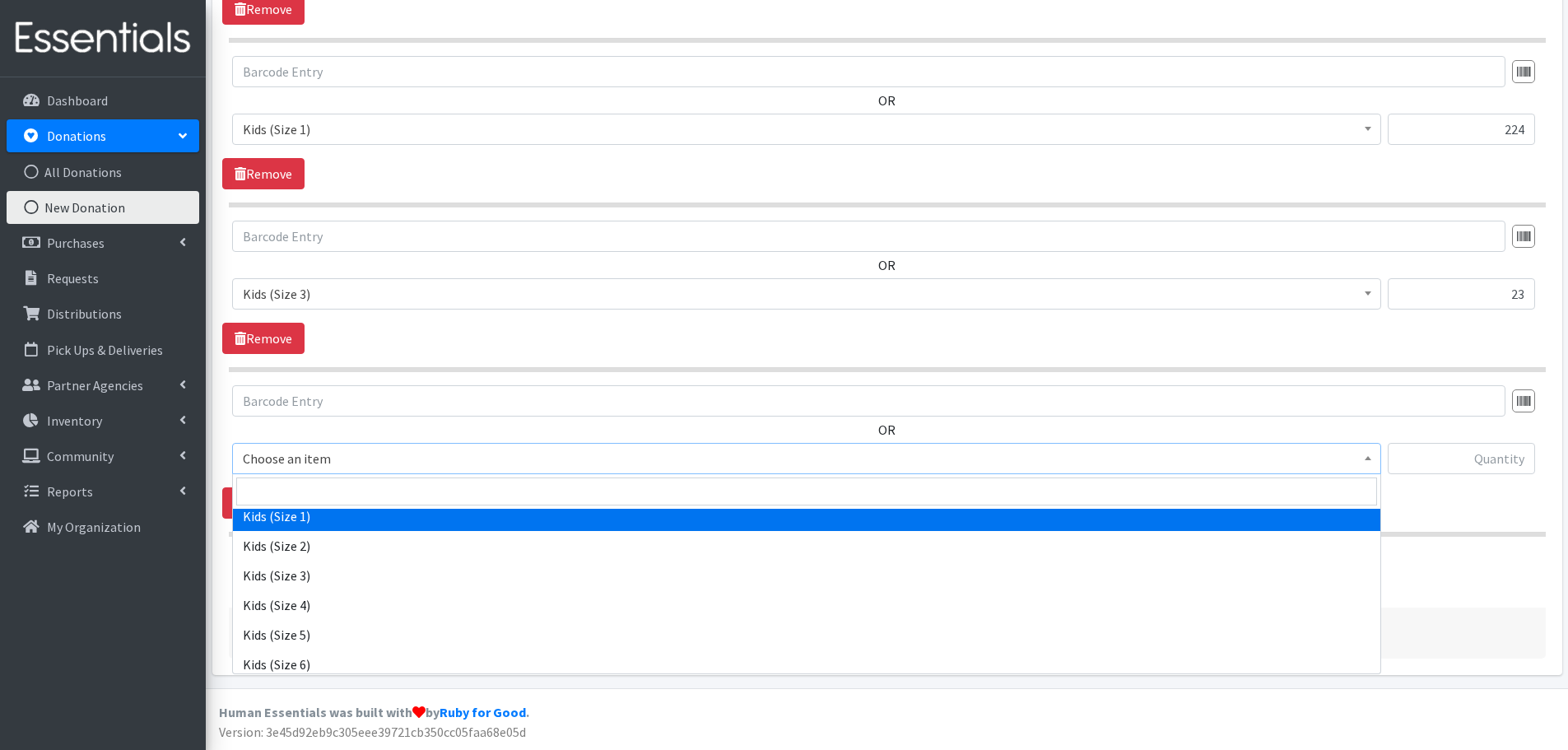
scroll to position [165, 0]
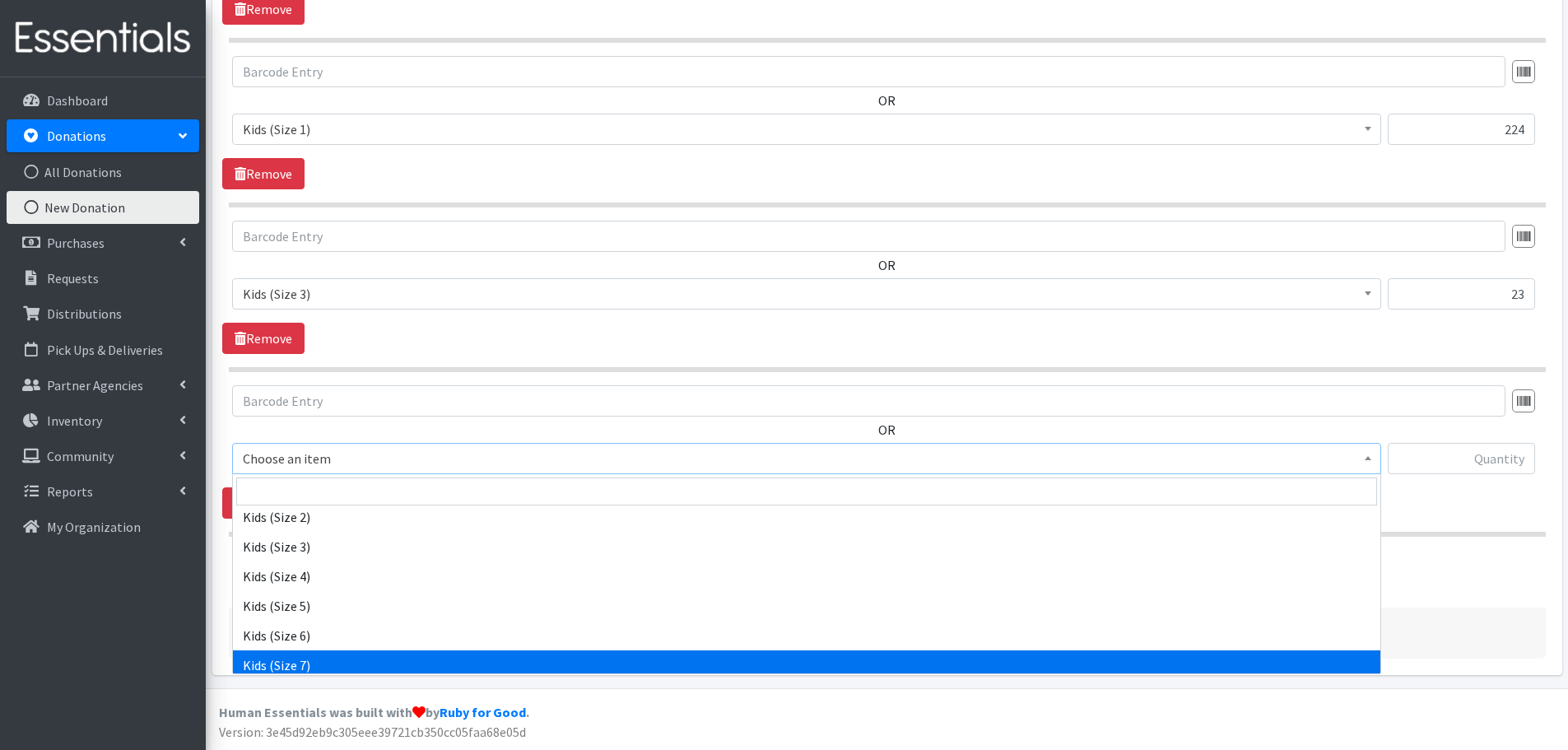
select select "1683"
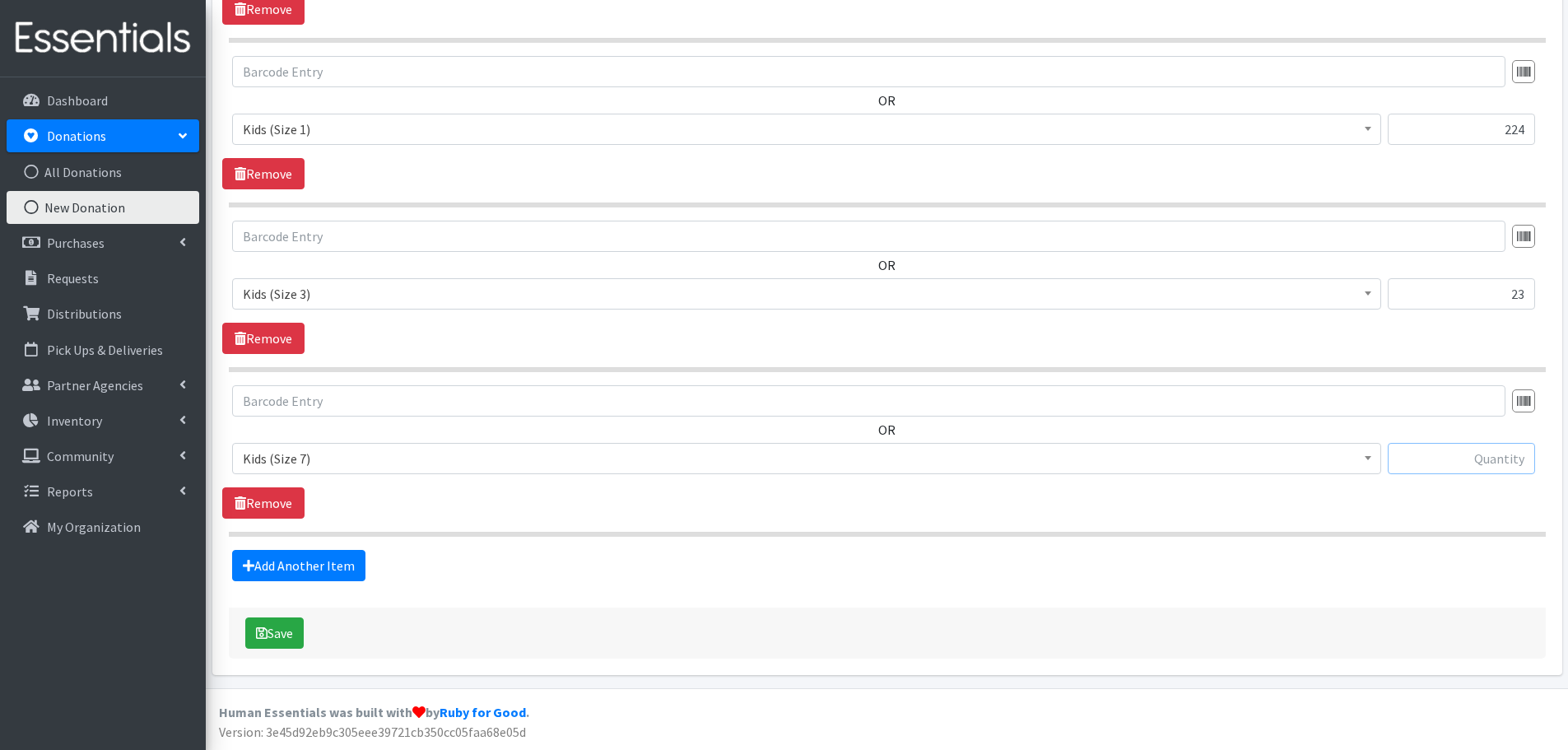
click at [1464, 454] on input "text" at bounding box center [1462, 458] width 148 height 31
type input "38"
click at [308, 571] on link "Add Another Item" at bounding box center [298, 565] width 133 height 31
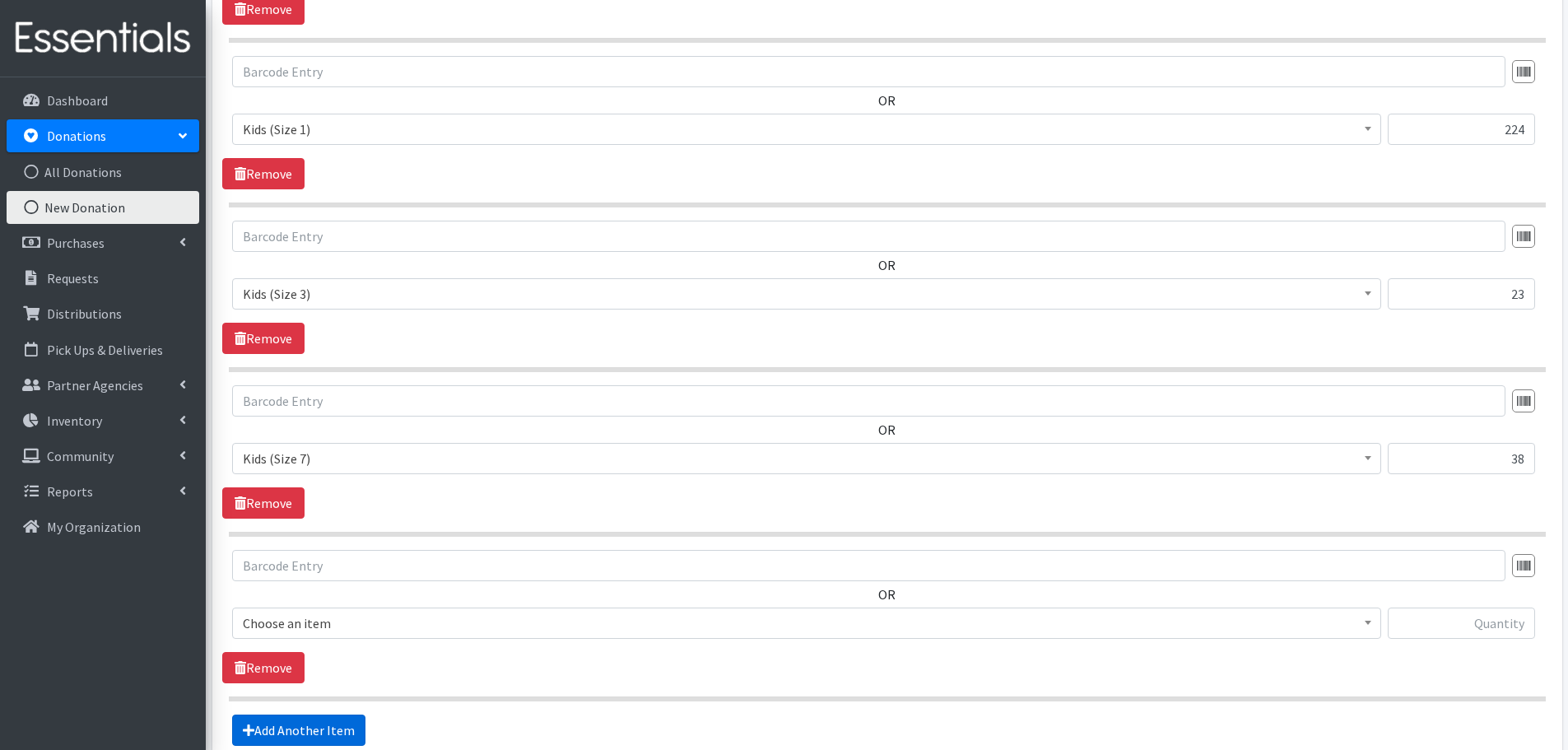
scroll to position [971, 0]
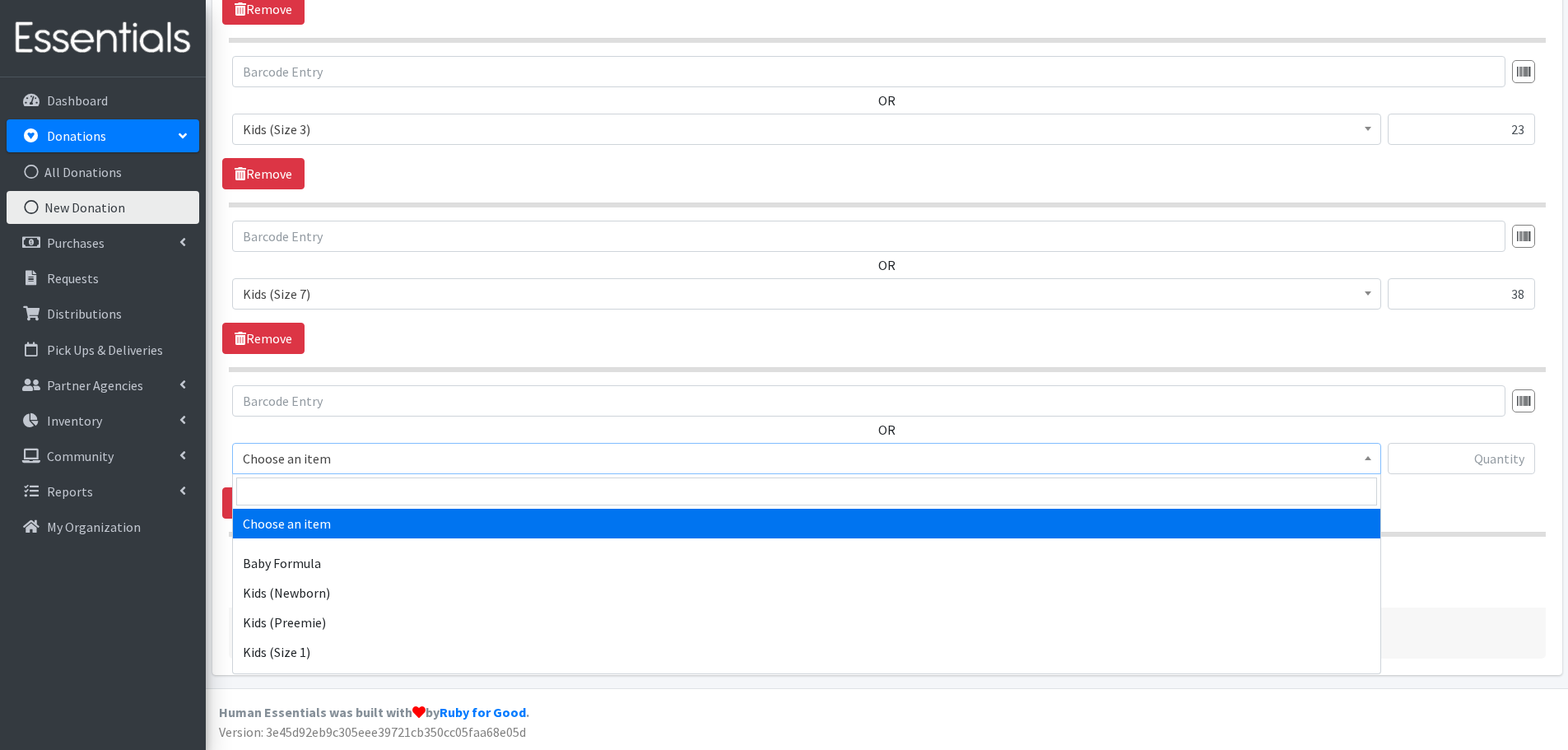
click at [256, 459] on span "Choose an item" at bounding box center [807, 458] width 1128 height 23
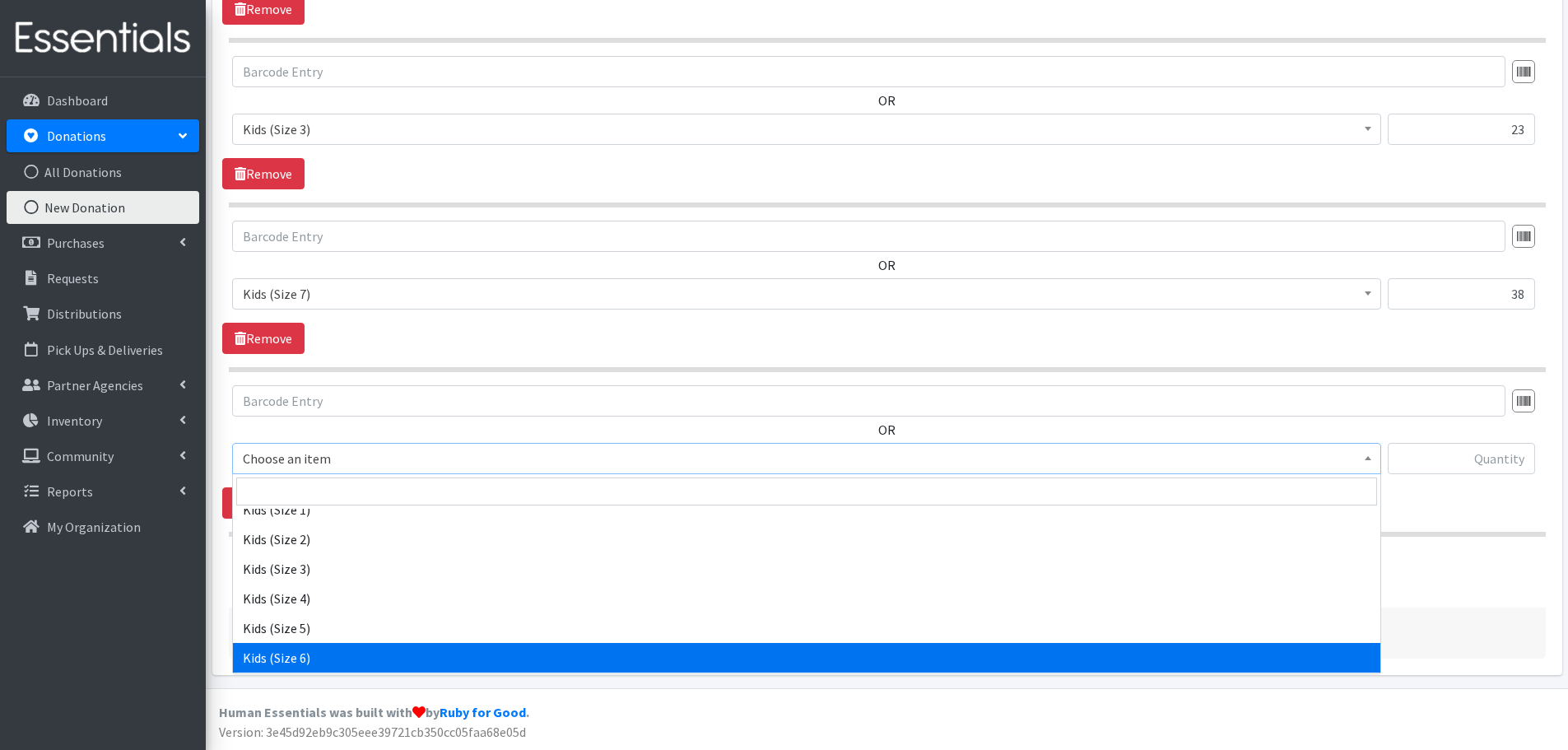
scroll to position [329, 0]
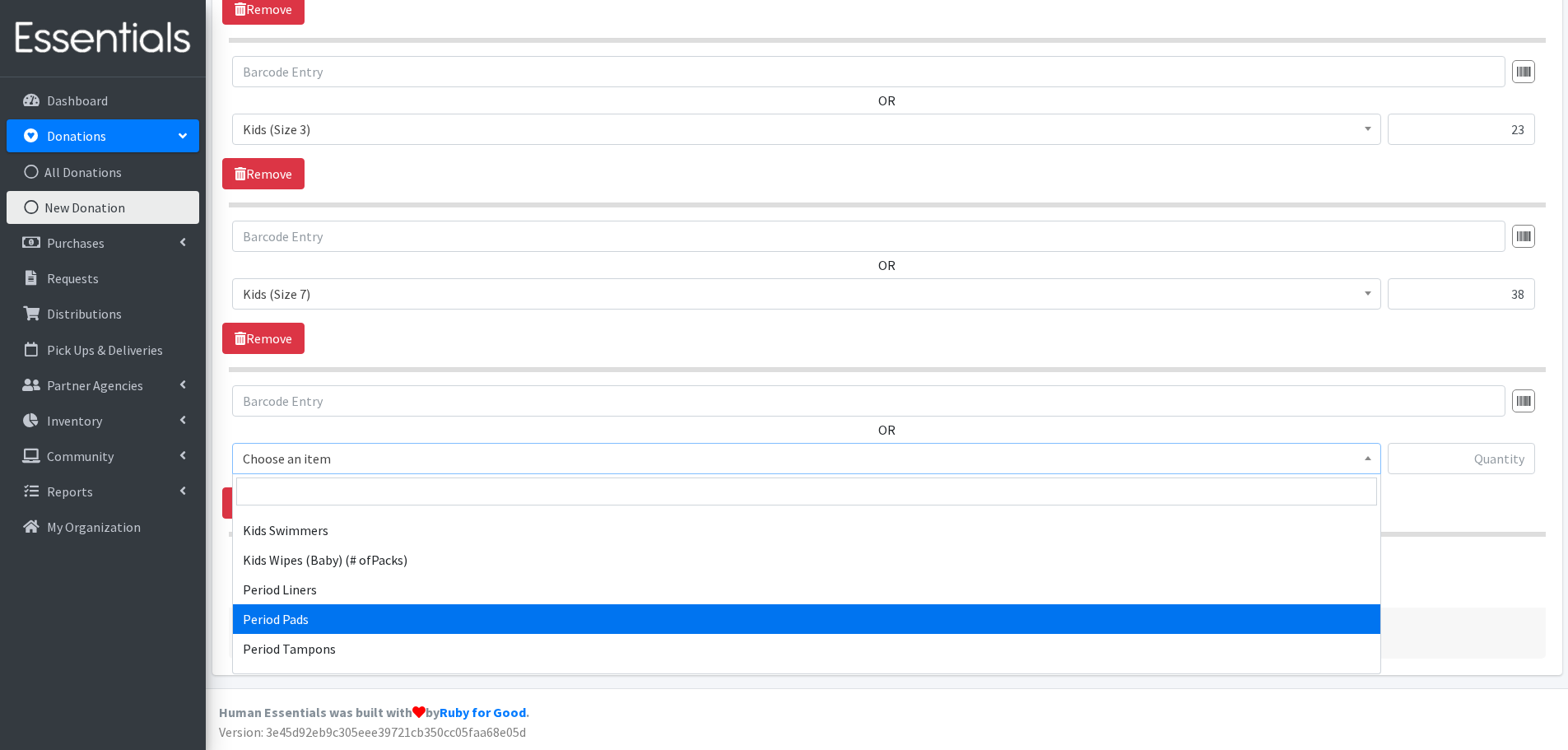
select select "1534"
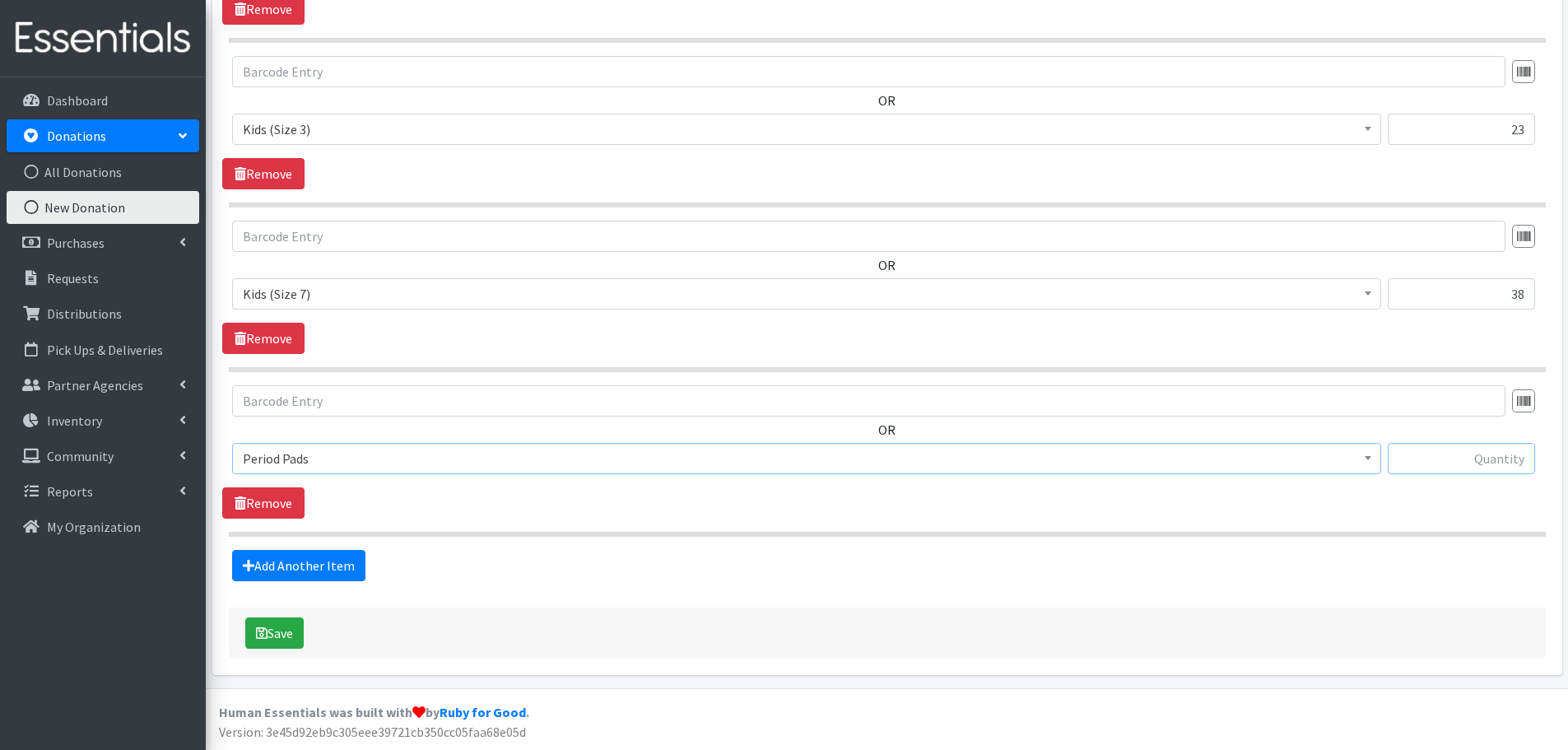
click at [1467, 447] on input "text" at bounding box center [1462, 458] width 148 height 31
type input "2"
type input "128"
click at [318, 563] on link "Add Another Item" at bounding box center [298, 565] width 133 height 31
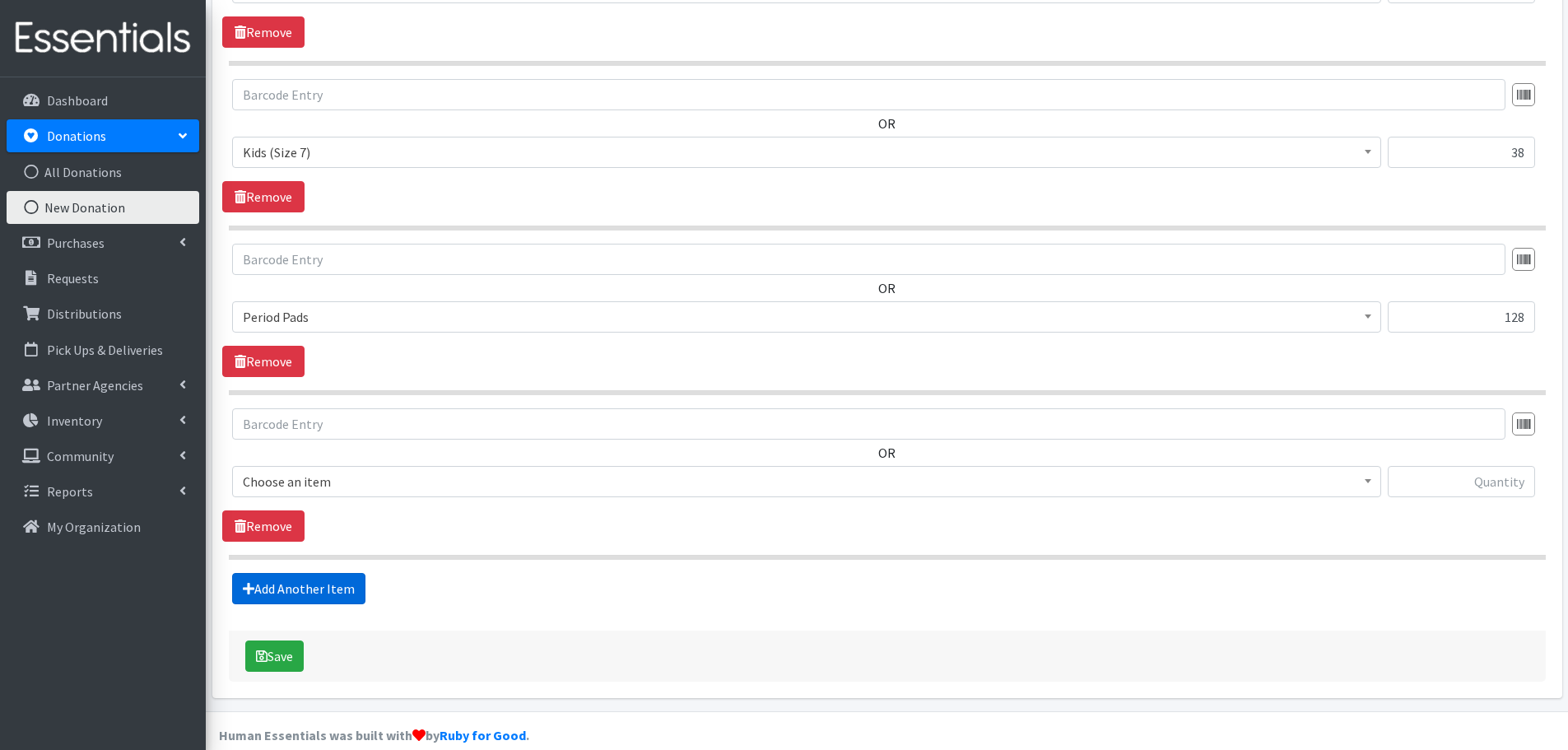
scroll to position [1136, 0]
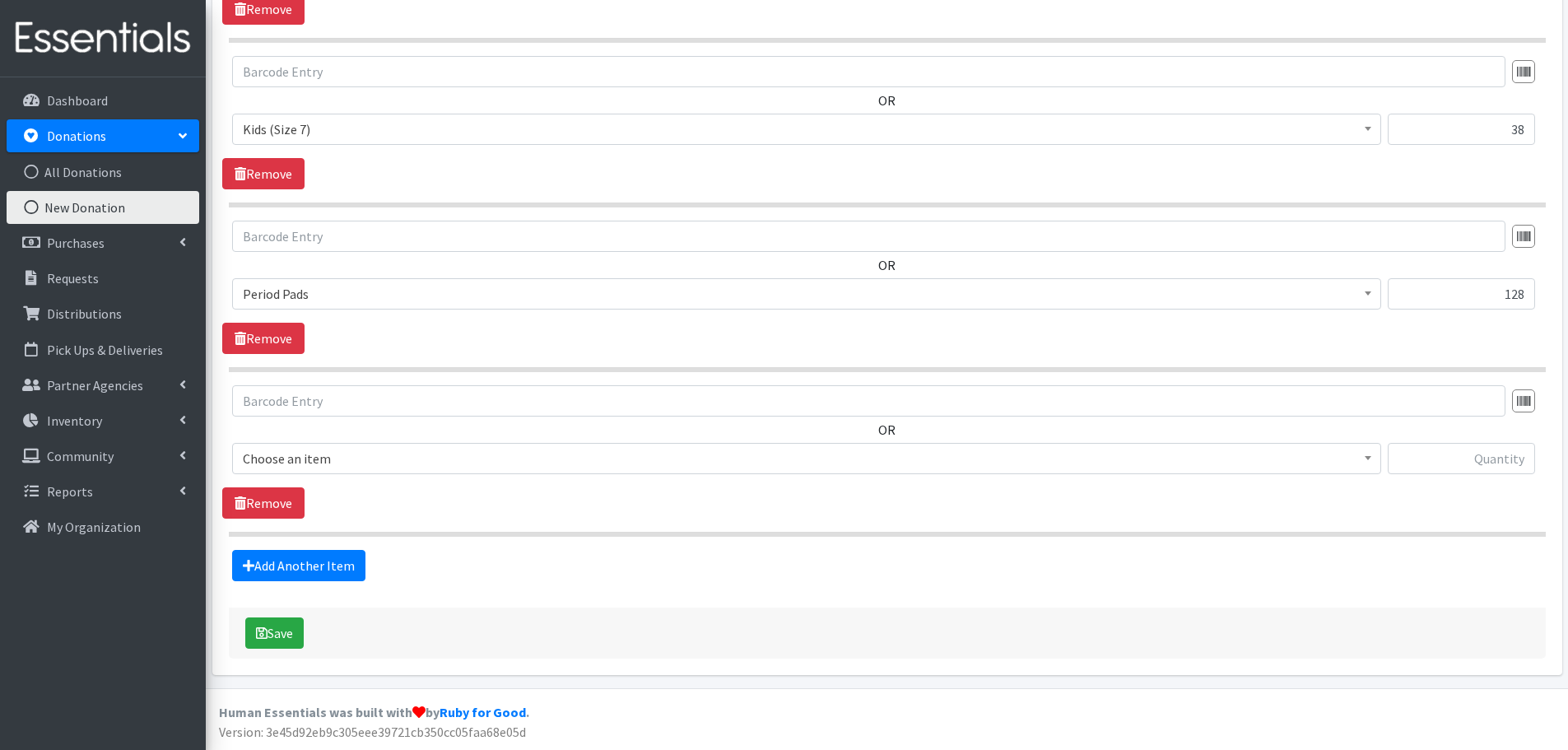
click at [313, 459] on span "Choose an item" at bounding box center [807, 458] width 1128 height 23
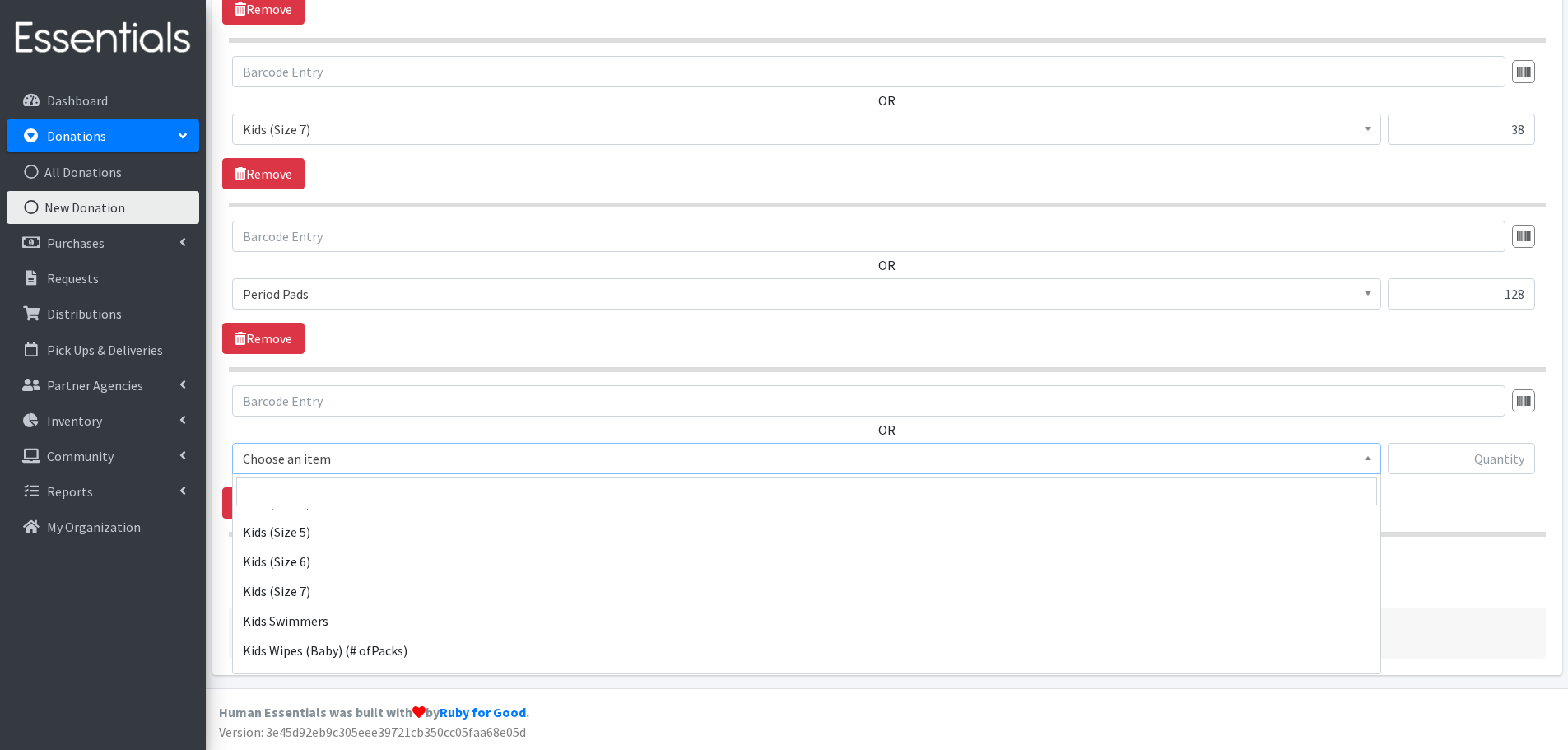
scroll to position [411, 0]
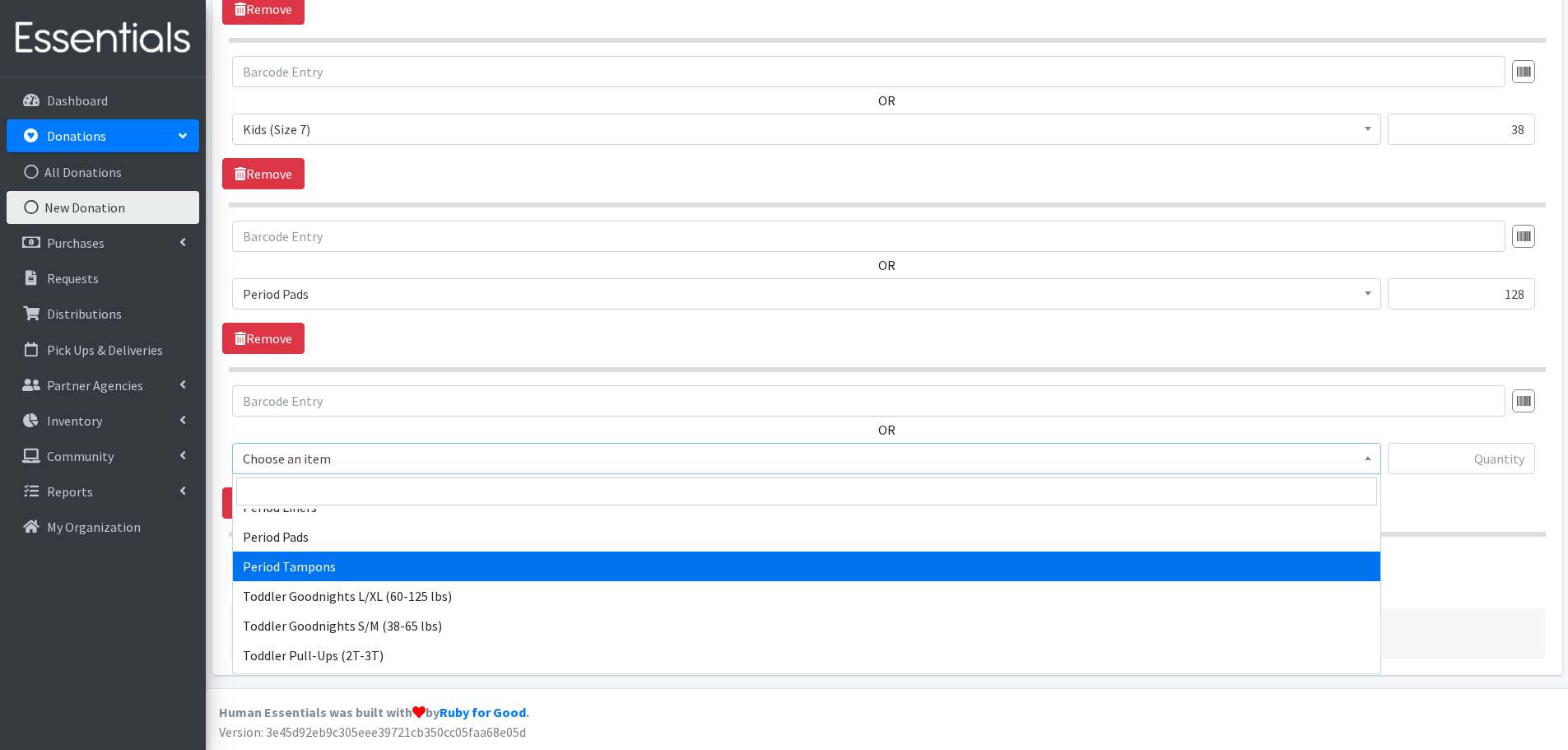
select select "1536"
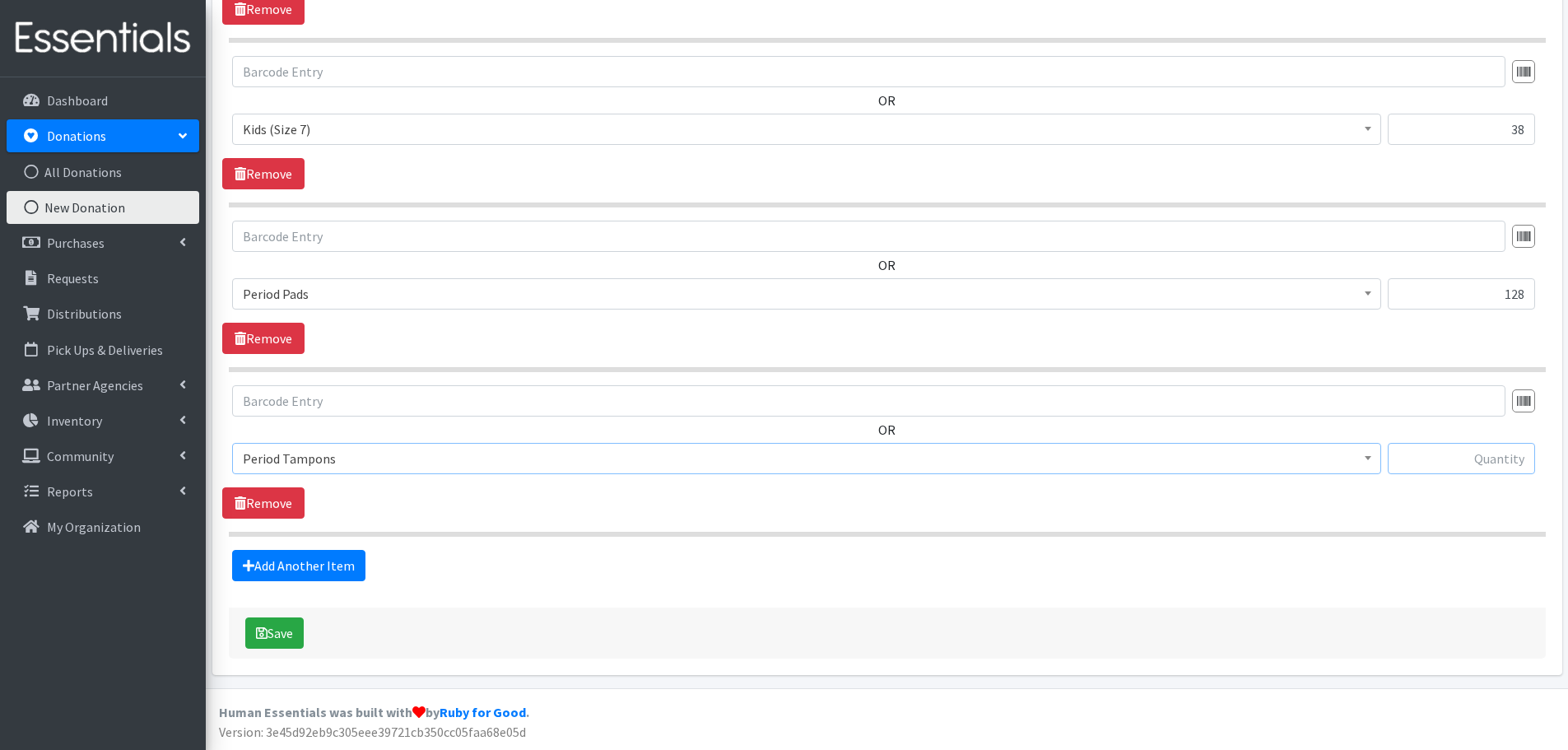
click at [1469, 459] on input "text" at bounding box center [1462, 458] width 148 height 31
type input "130"
click at [288, 638] on button "Save" at bounding box center [274, 632] width 59 height 31
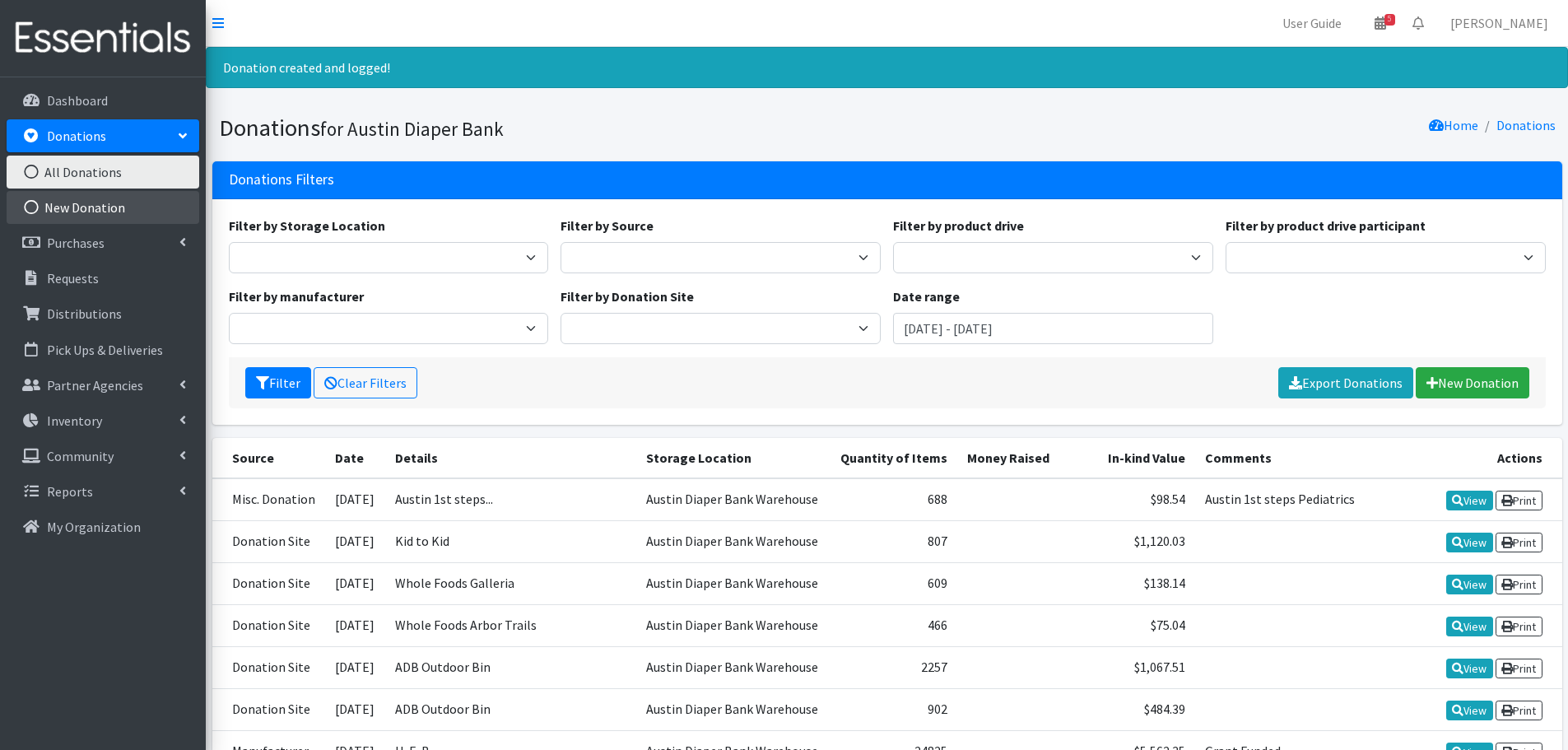
click at [90, 207] on link "New Donation" at bounding box center [103, 207] width 193 height 33
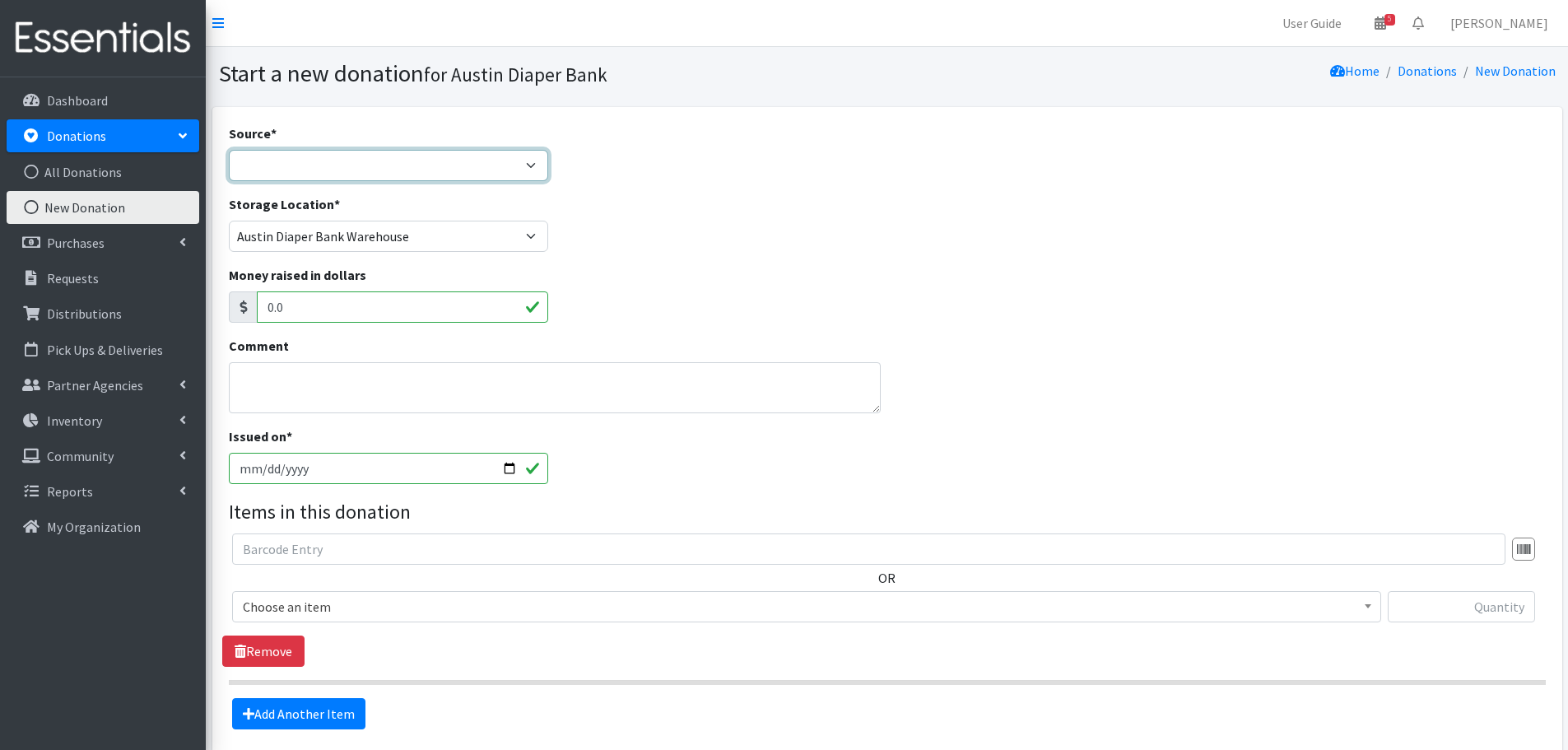
click at [259, 161] on select "Product Drive Manufacturer Donation Site Misc. Donation" at bounding box center [389, 165] width 320 height 31
select select "Misc. Donation"
click at [229, 149] on select "Product Drive Manufacturer Donation Site Misc. Donation" at bounding box center [389, 165] width 320 height 31
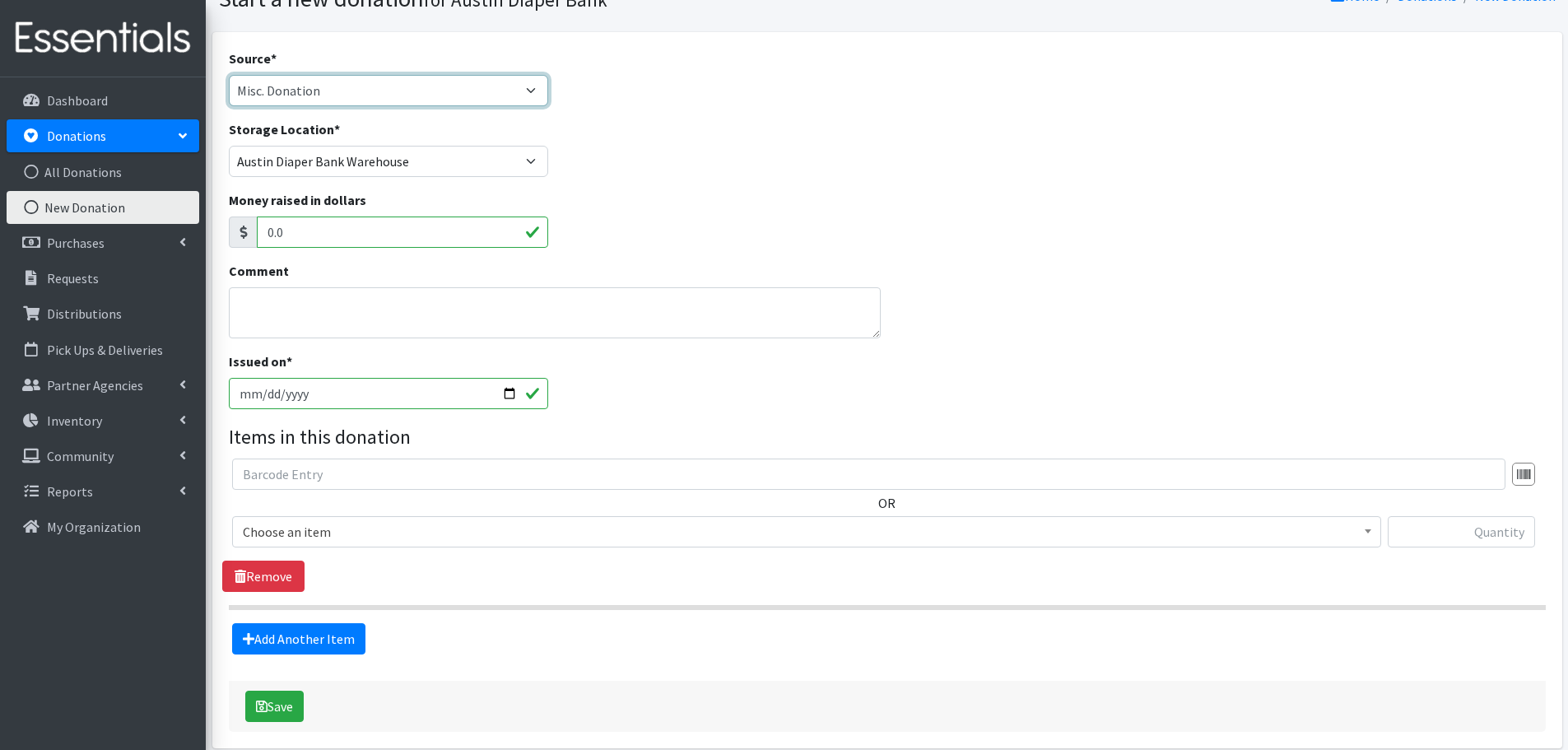
scroll to position [148, 0]
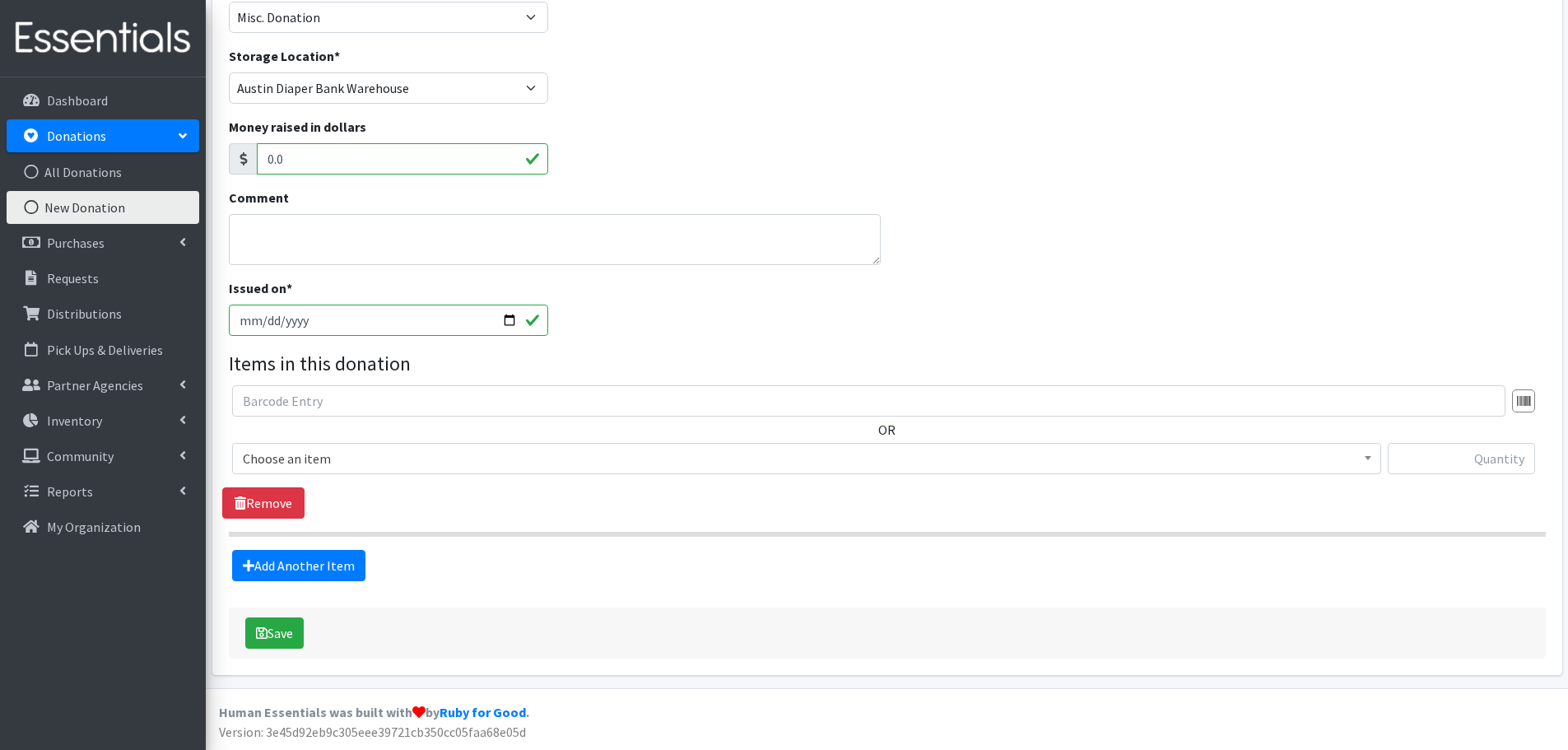
click at [307, 444] on span "Choose an item" at bounding box center [806, 458] width 1150 height 31
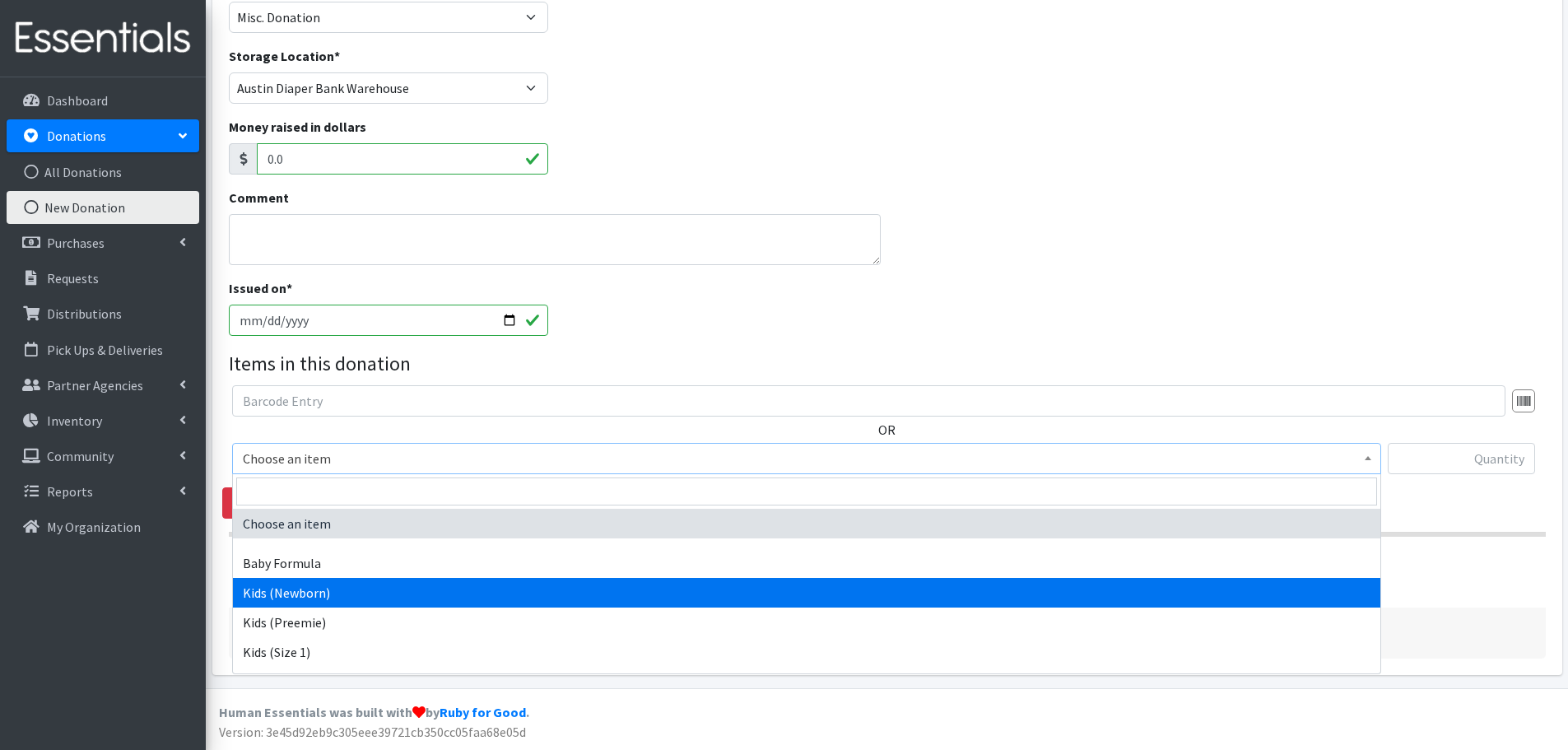
select select "451"
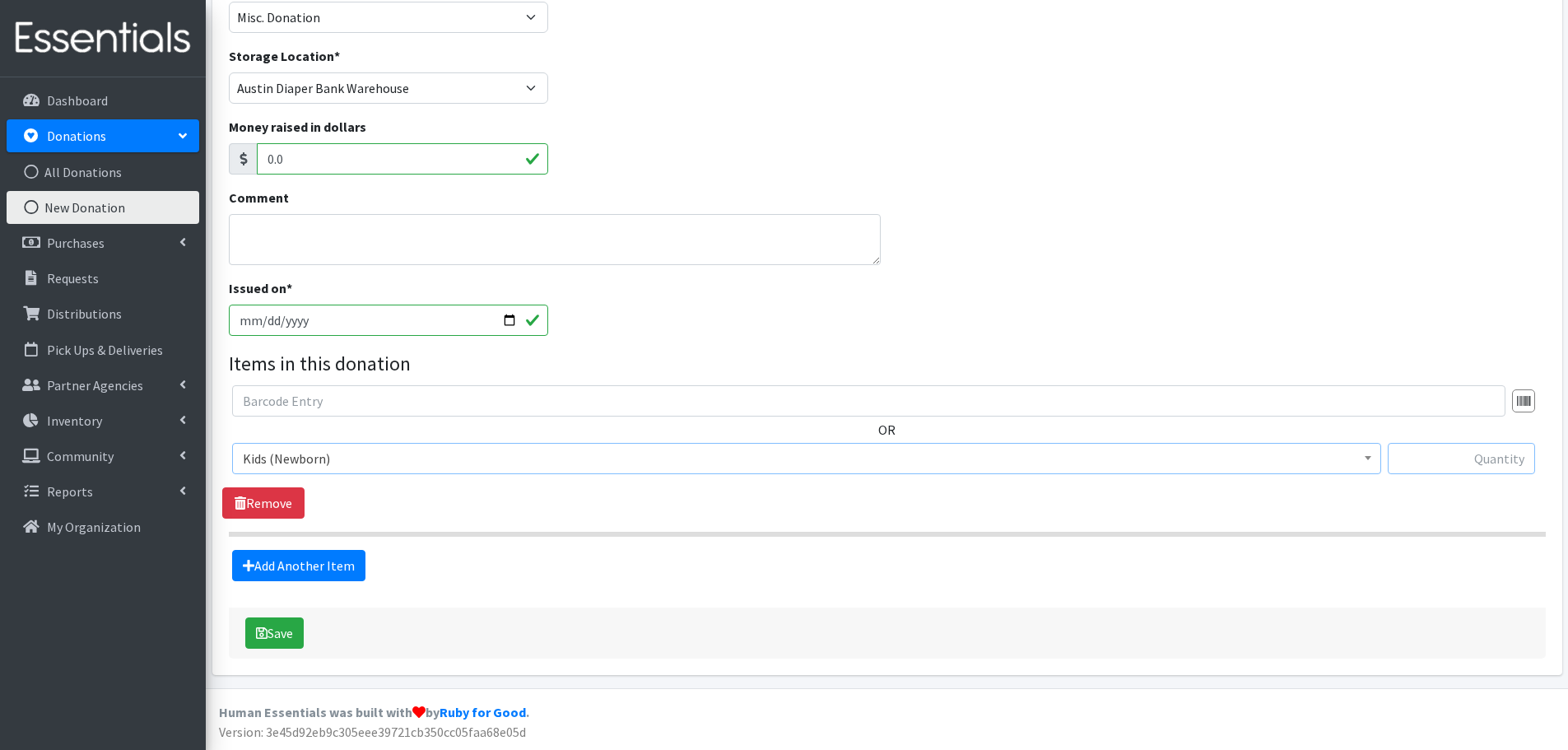
click at [1471, 466] on input "text" at bounding box center [1462, 458] width 148 height 31
type input "63"
click at [284, 560] on link "Add Another Item" at bounding box center [298, 565] width 133 height 31
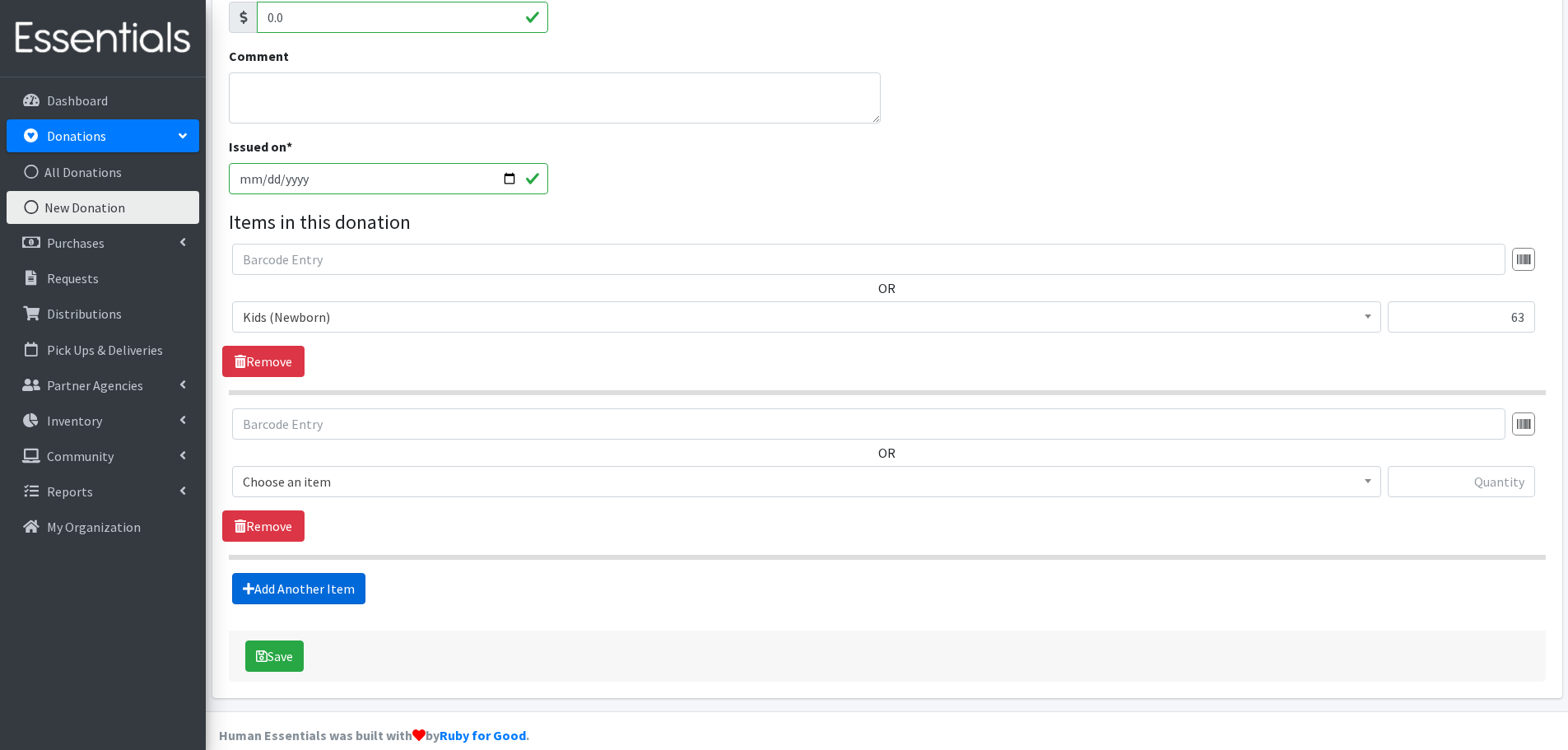
scroll to position [313, 0]
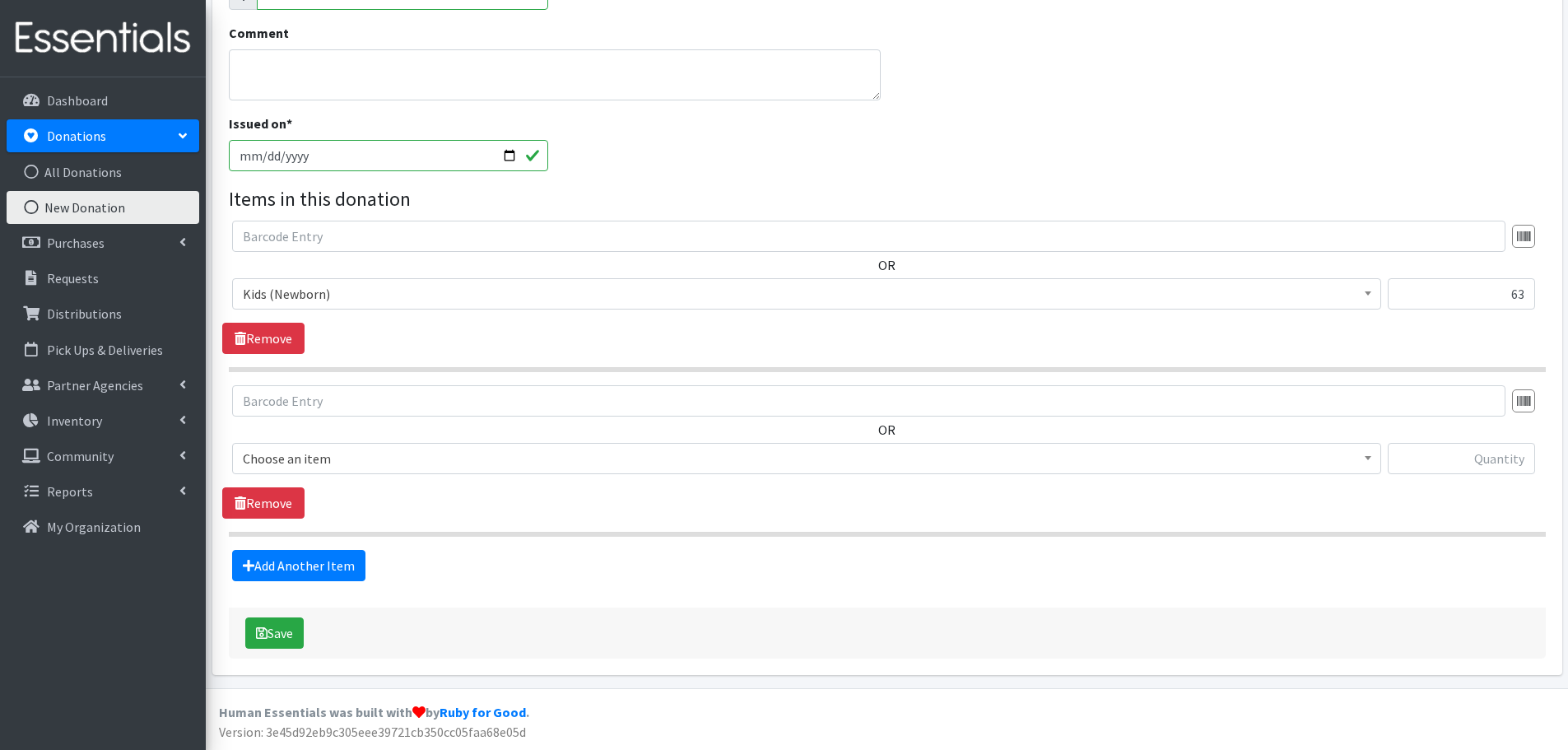
click at [301, 461] on span "Choose an item" at bounding box center [807, 458] width 1128 height 23
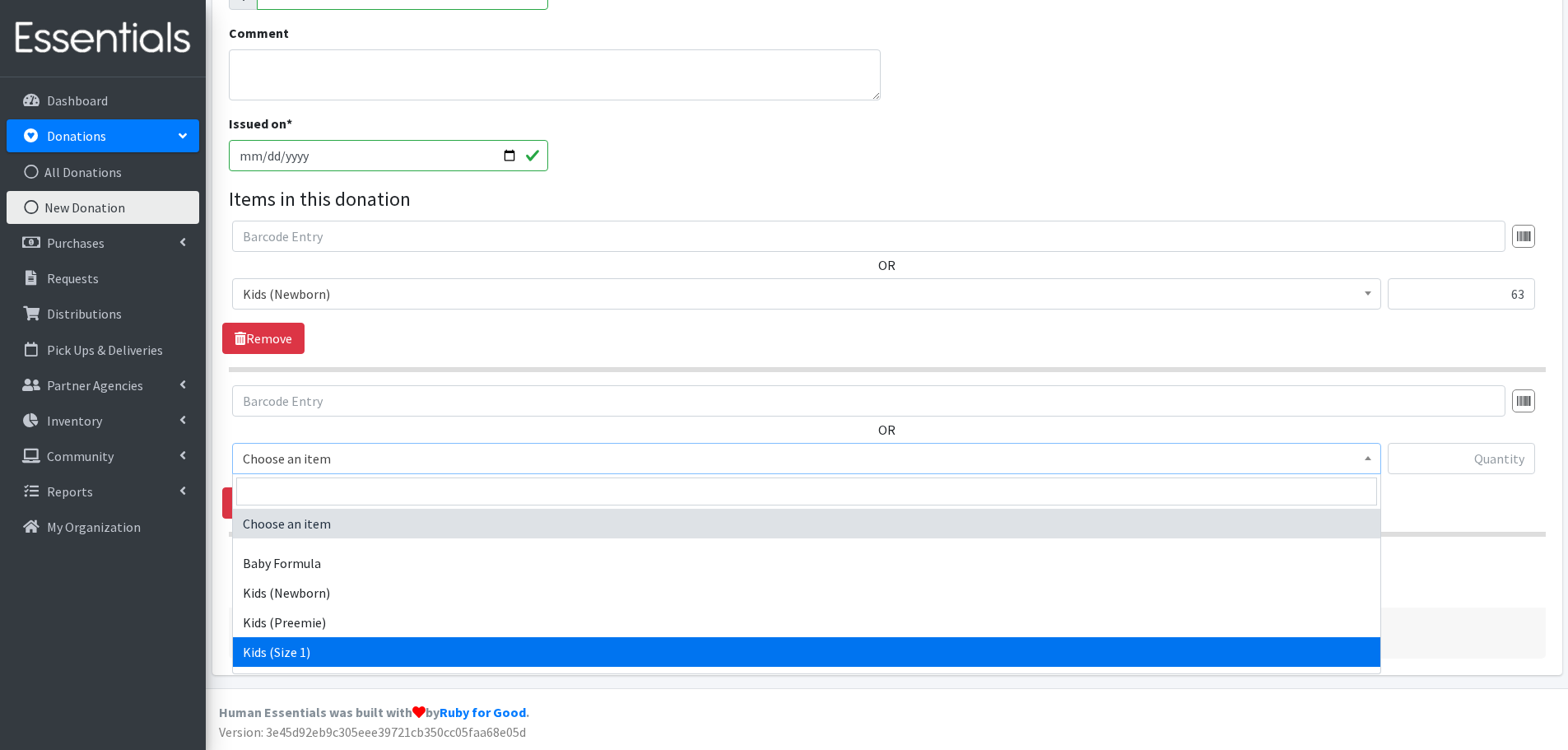
select select "453"
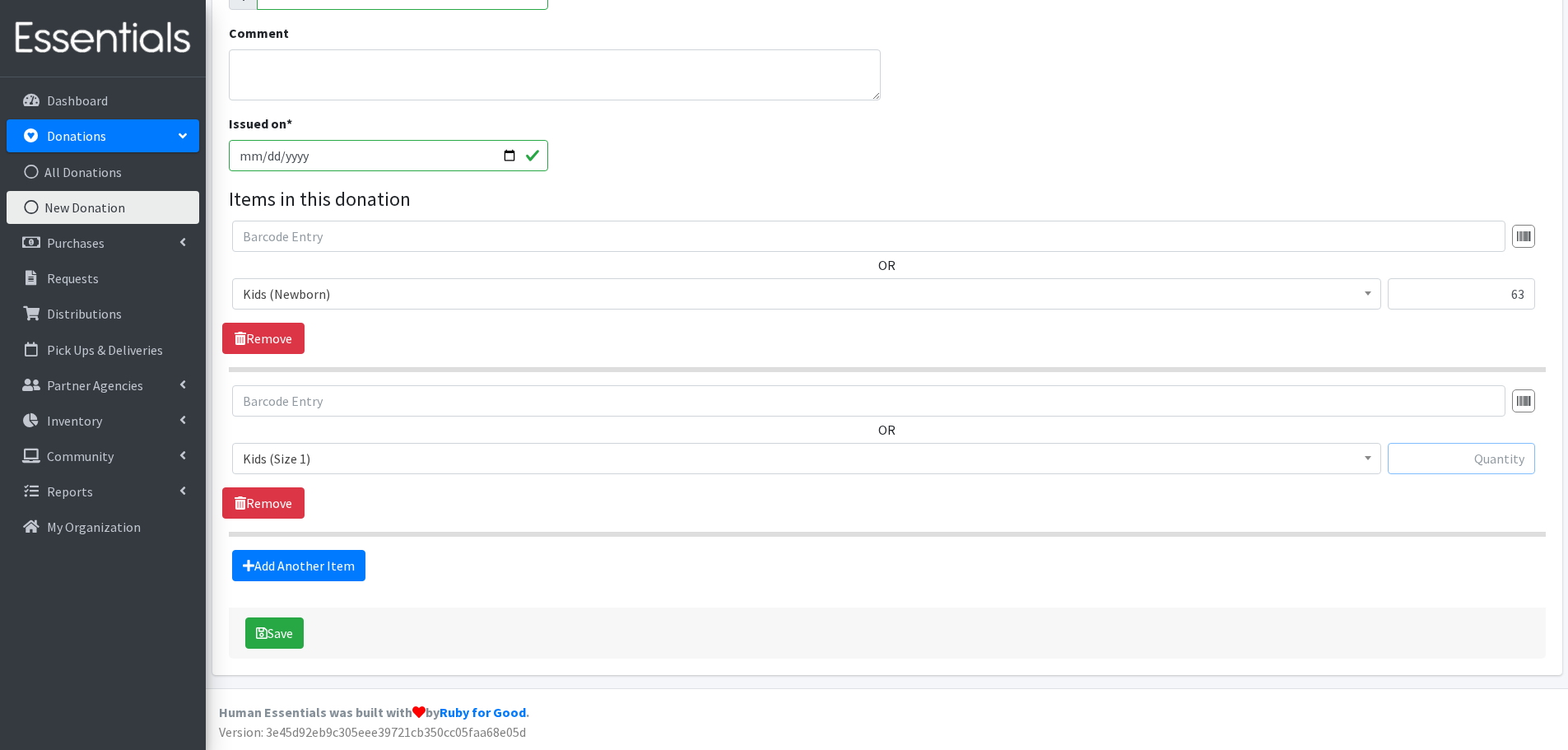
click at [1477, 457] on input "text" at bounding box center [1462, 458] width 148 height 31
type input "96"
click at [344, 559] on link "Add Another Item" at bounding box center [298, 565] width 133 height 31
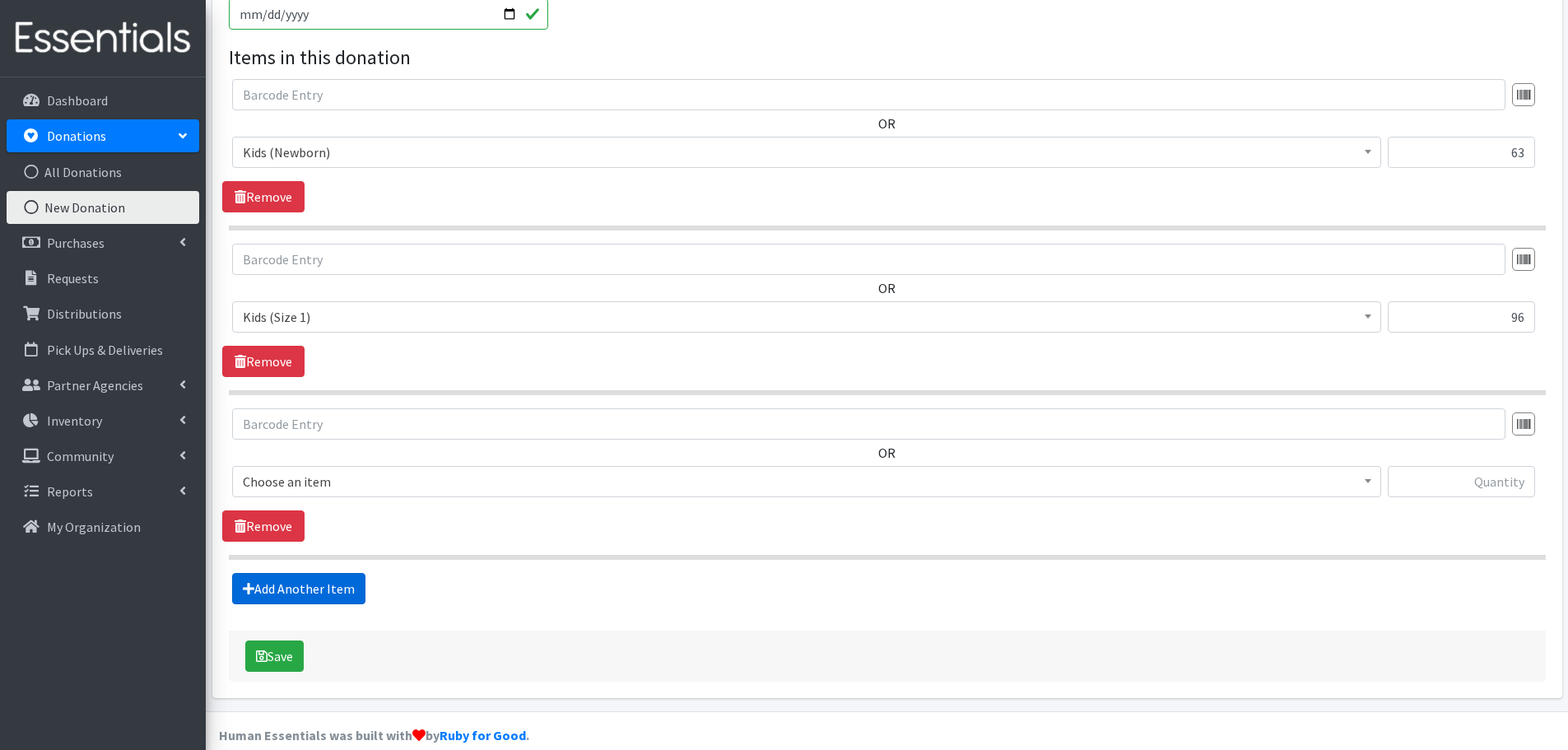
scroll to position [478, 0]
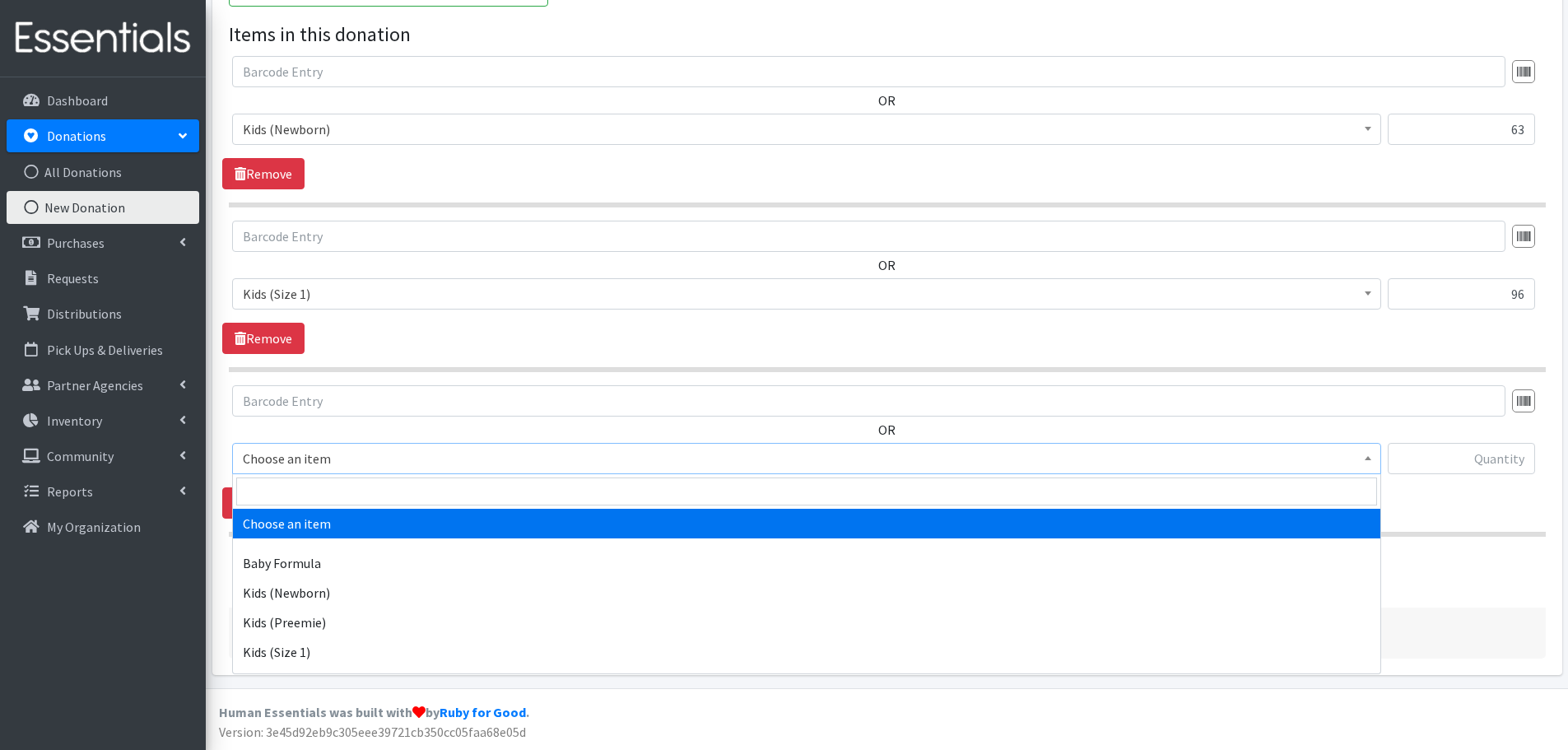
click at [277, 457] on span "Choose an item" at bounding box center [807, 458] width 1128 height 23
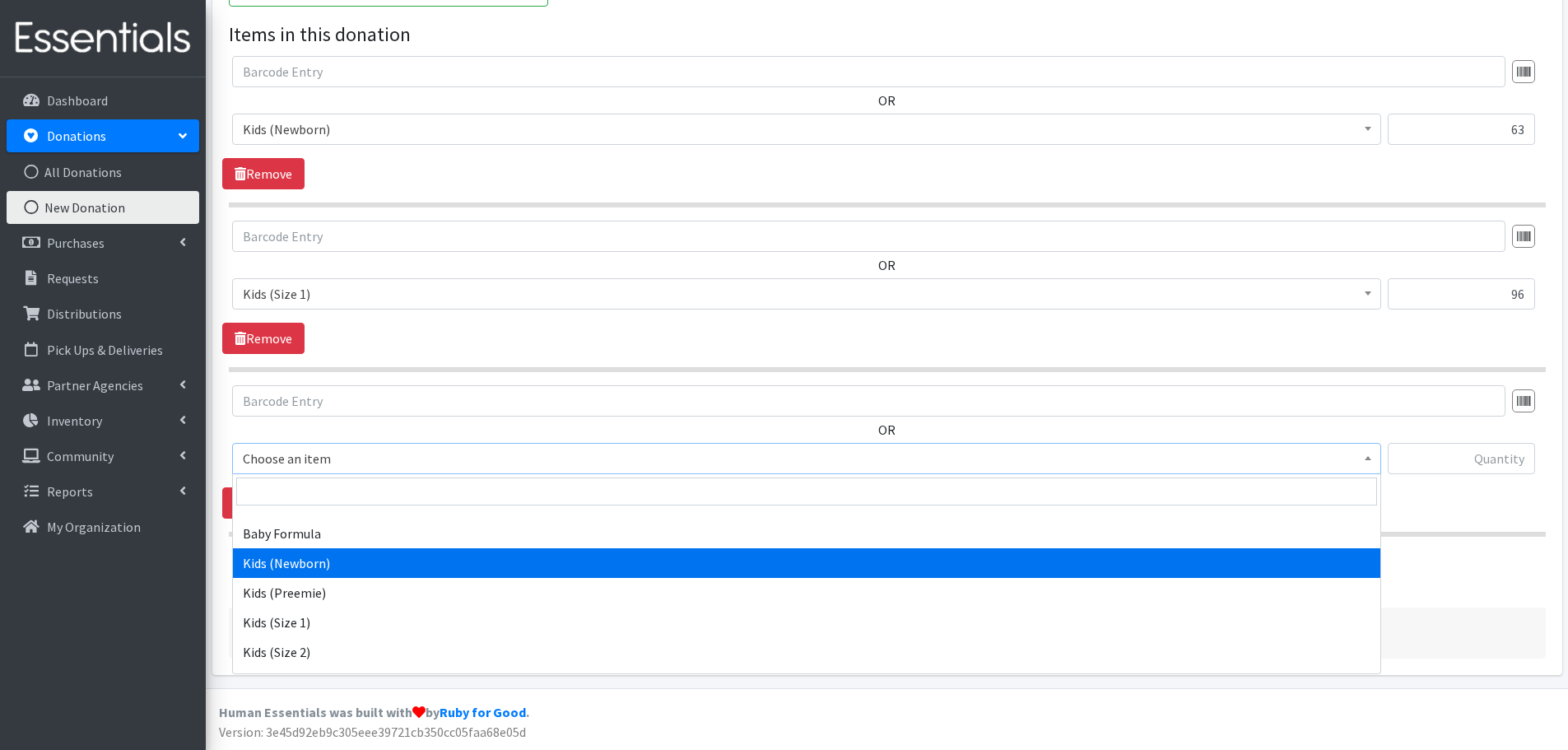
scroll to position [82, 0]
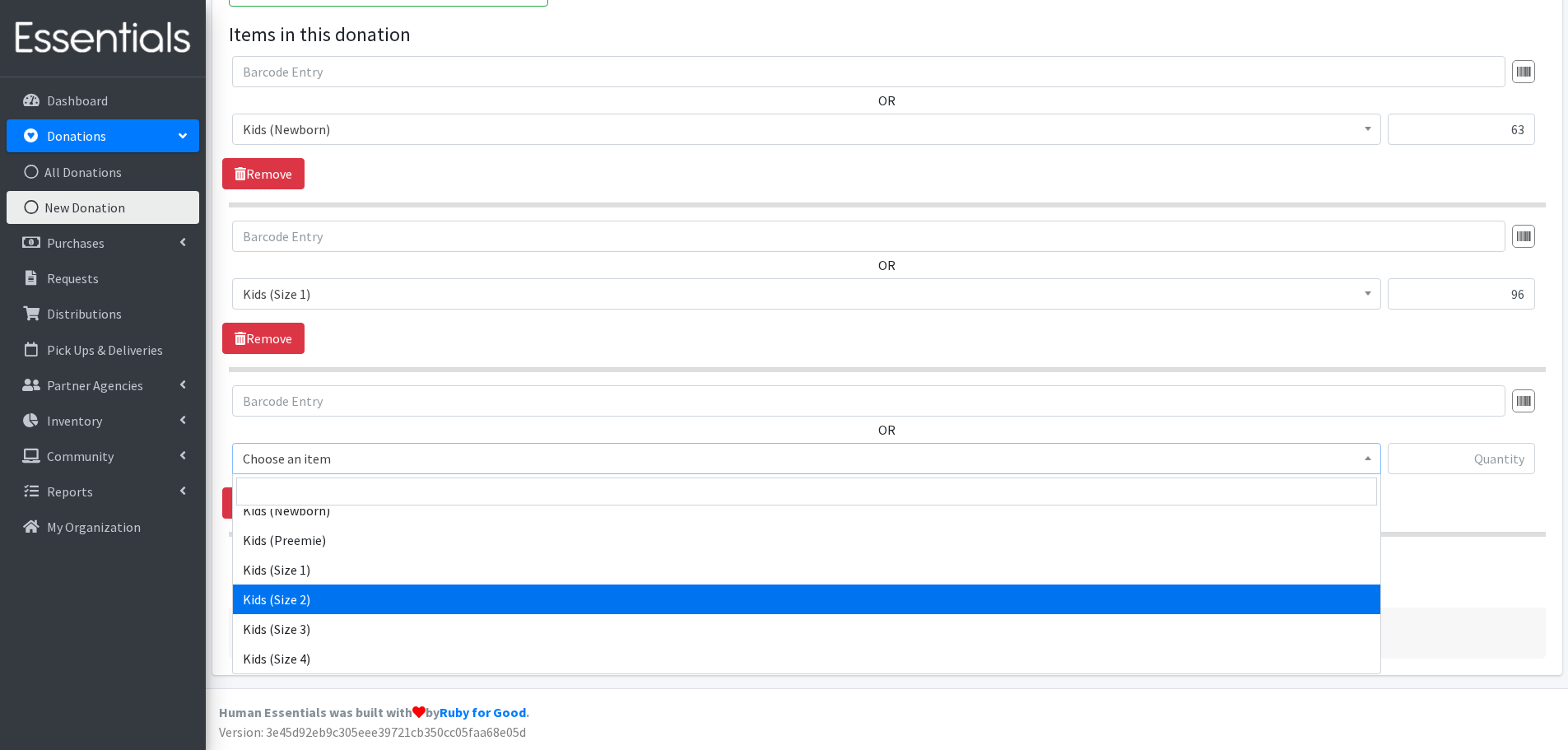
select select "440"
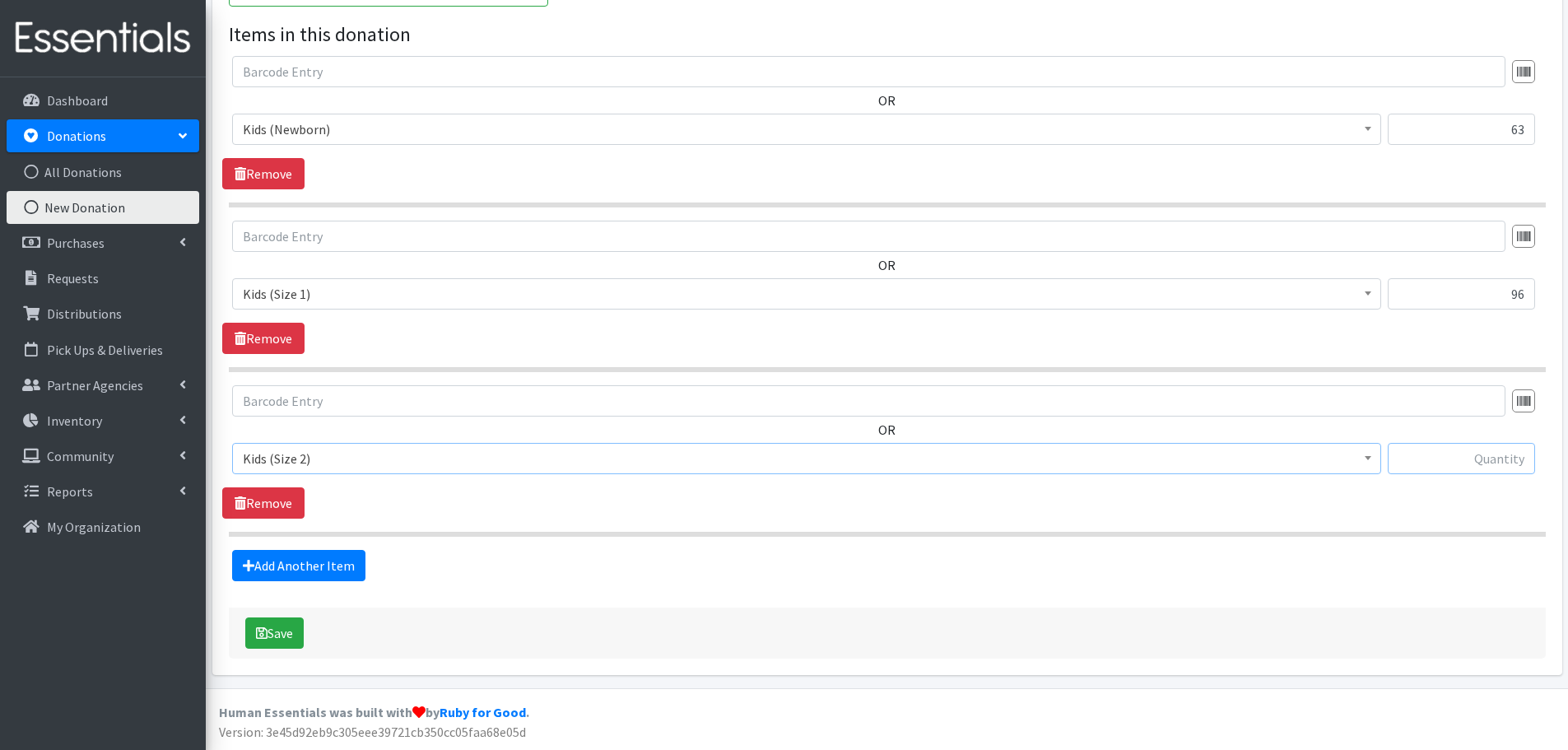
click at [1467, 457] on input "text" at bounding box center [1462, 458] width 148 height 31
type input "90"
click at [273, 570] on link "Add Another Item" at bounding box center [298, 565] width 133 height 31
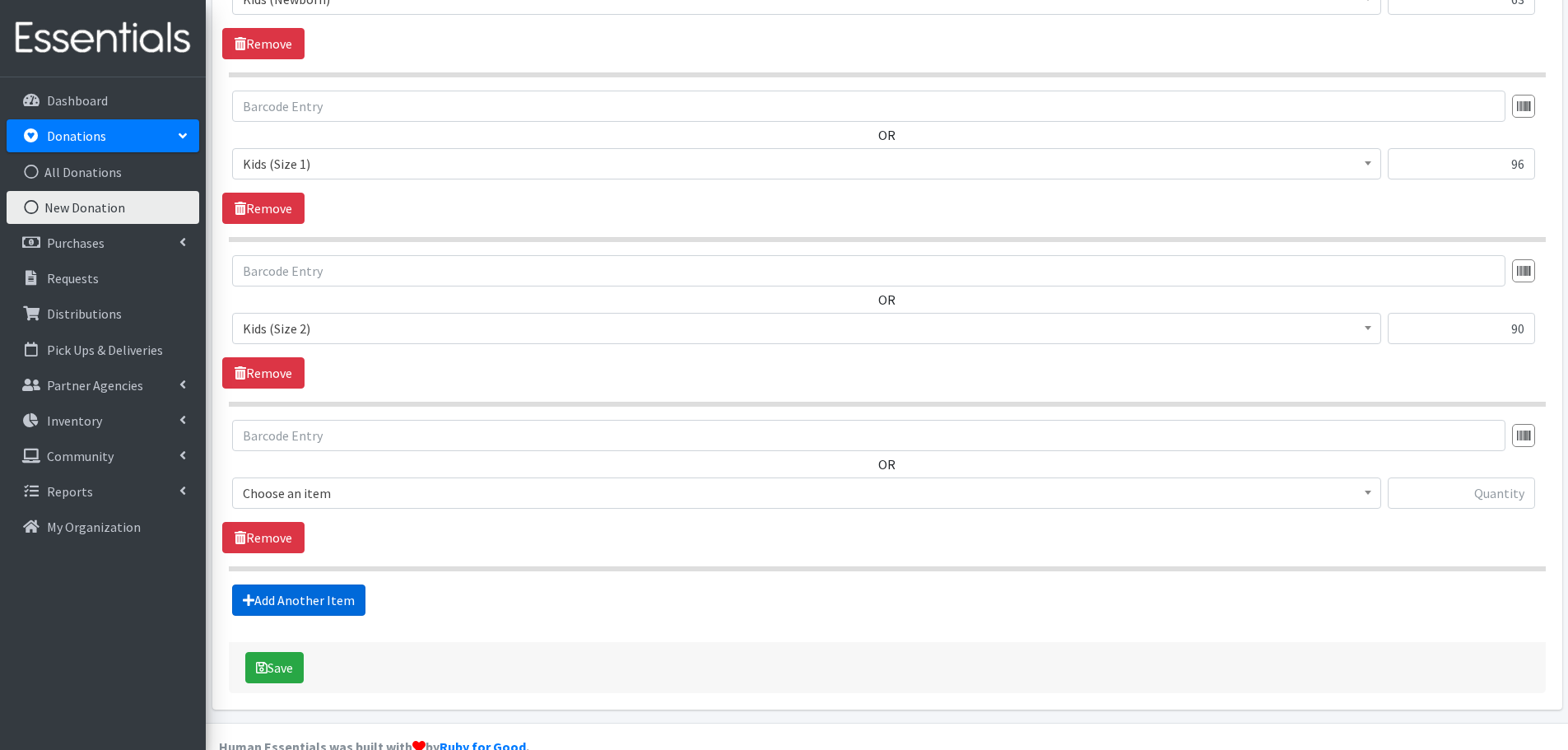
scroll to position [642, 0]
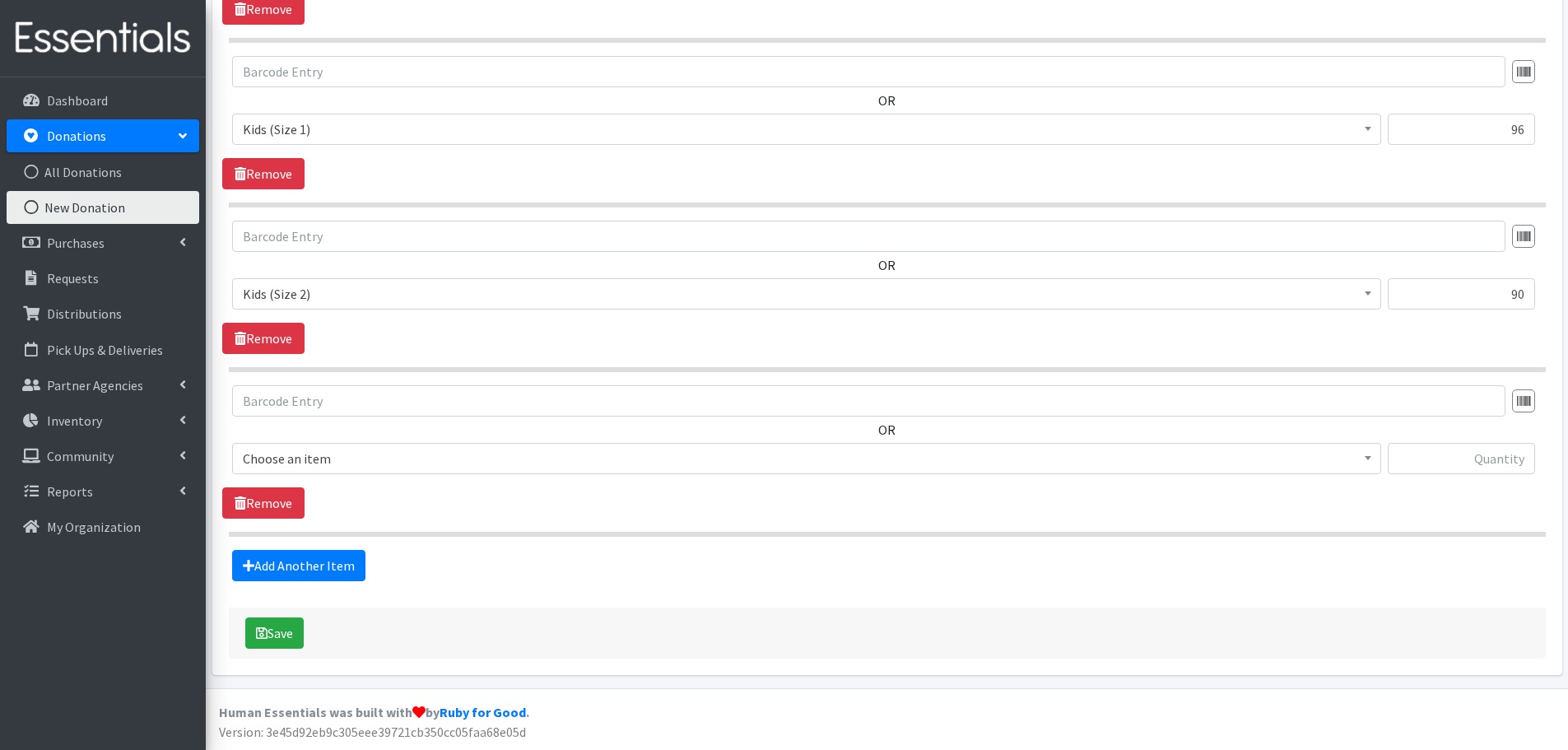
click at [274, 468] on span "Choose an item" at bounding box center [807, 458] width 1128 height 23
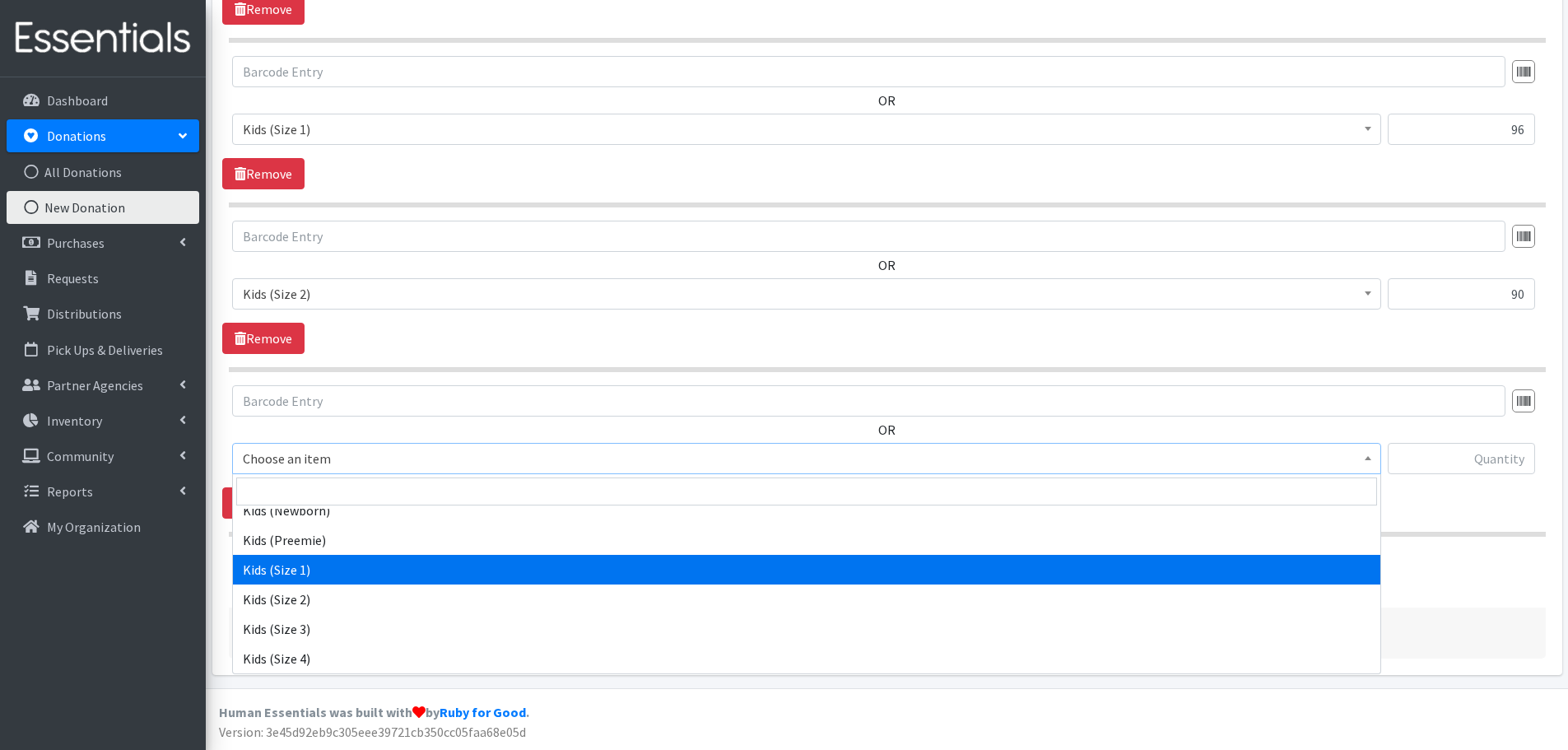
scroll to position [165, 0]
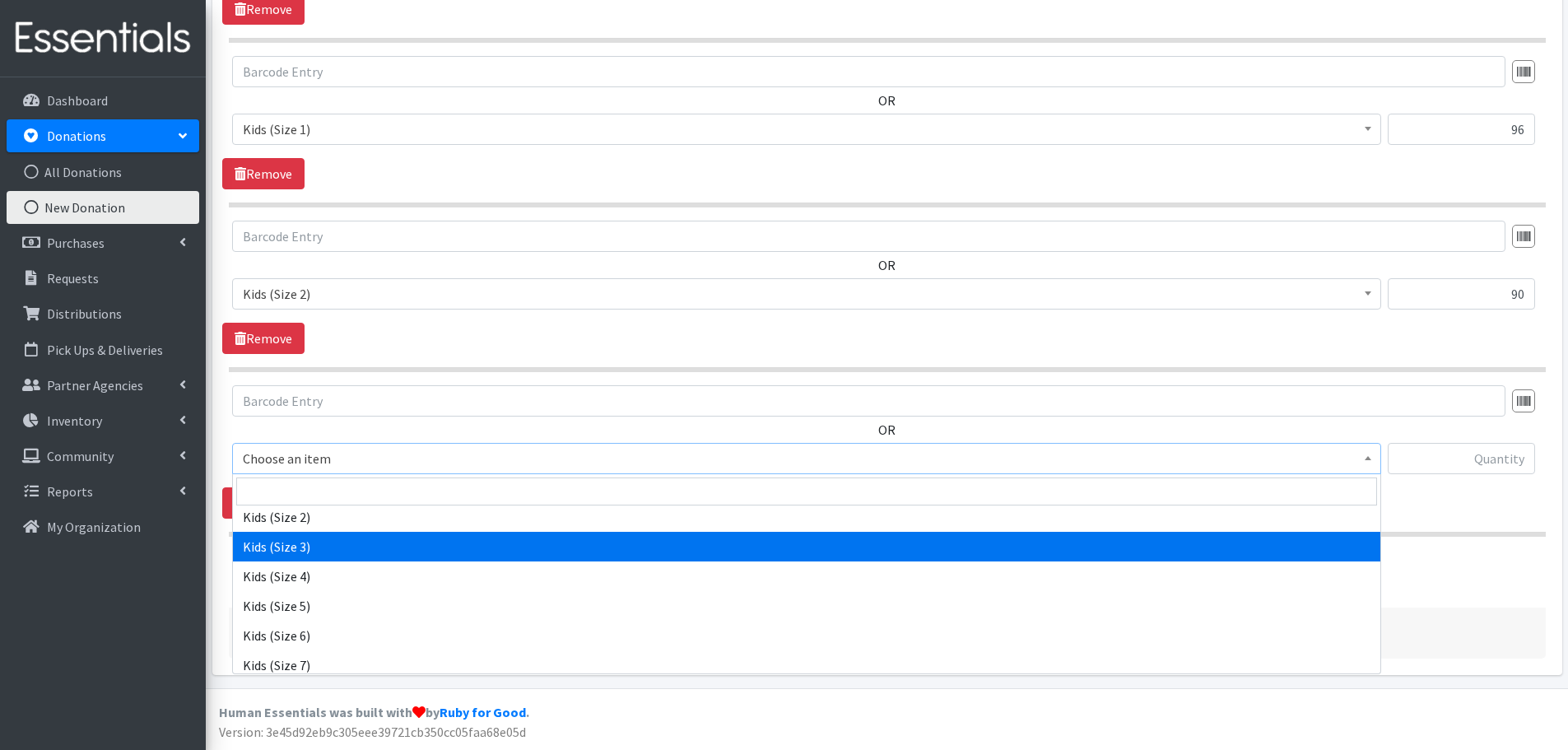
select select "442"
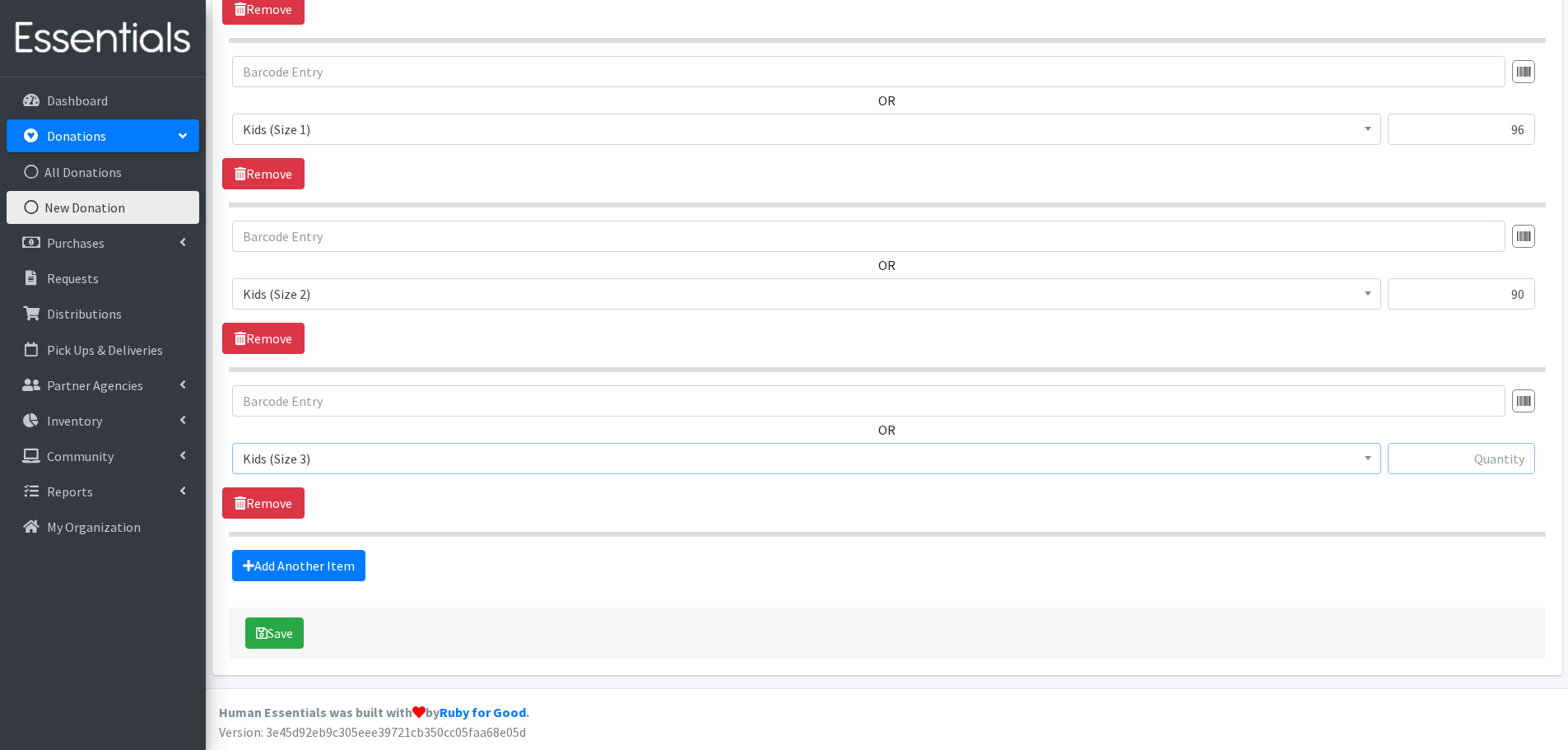
click at [1508, 460] on input "text" at bounding box center [1462, 458] width 148 height 31
type input "196"
click at [313, 567] on link "Add Another Item" at bounding box center [298, 565] width 133 height 31
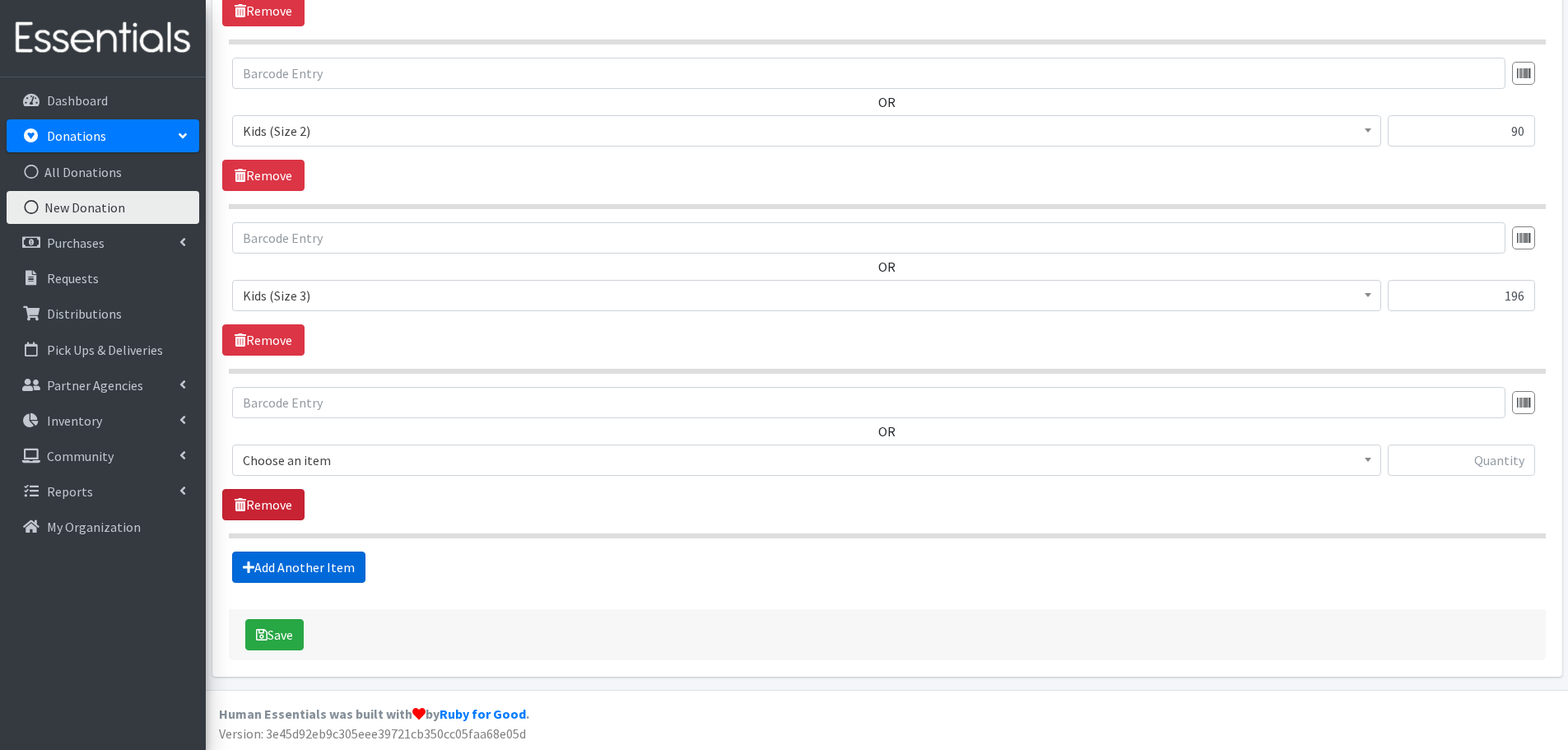
scroll to position [807, 0]
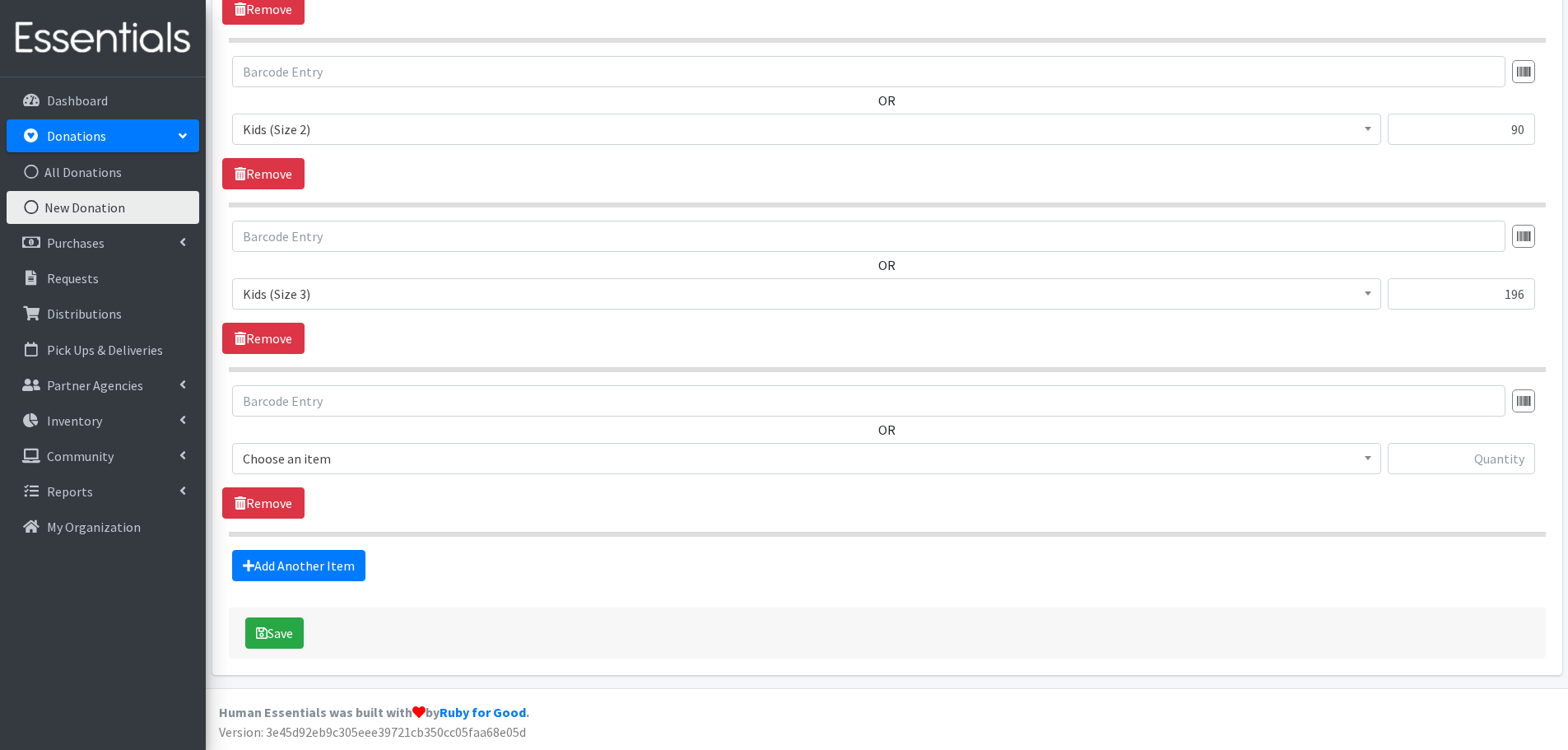
click at [278, 462] on span "Choose an item" at bounding box center [807, 458] width 1128 height 23
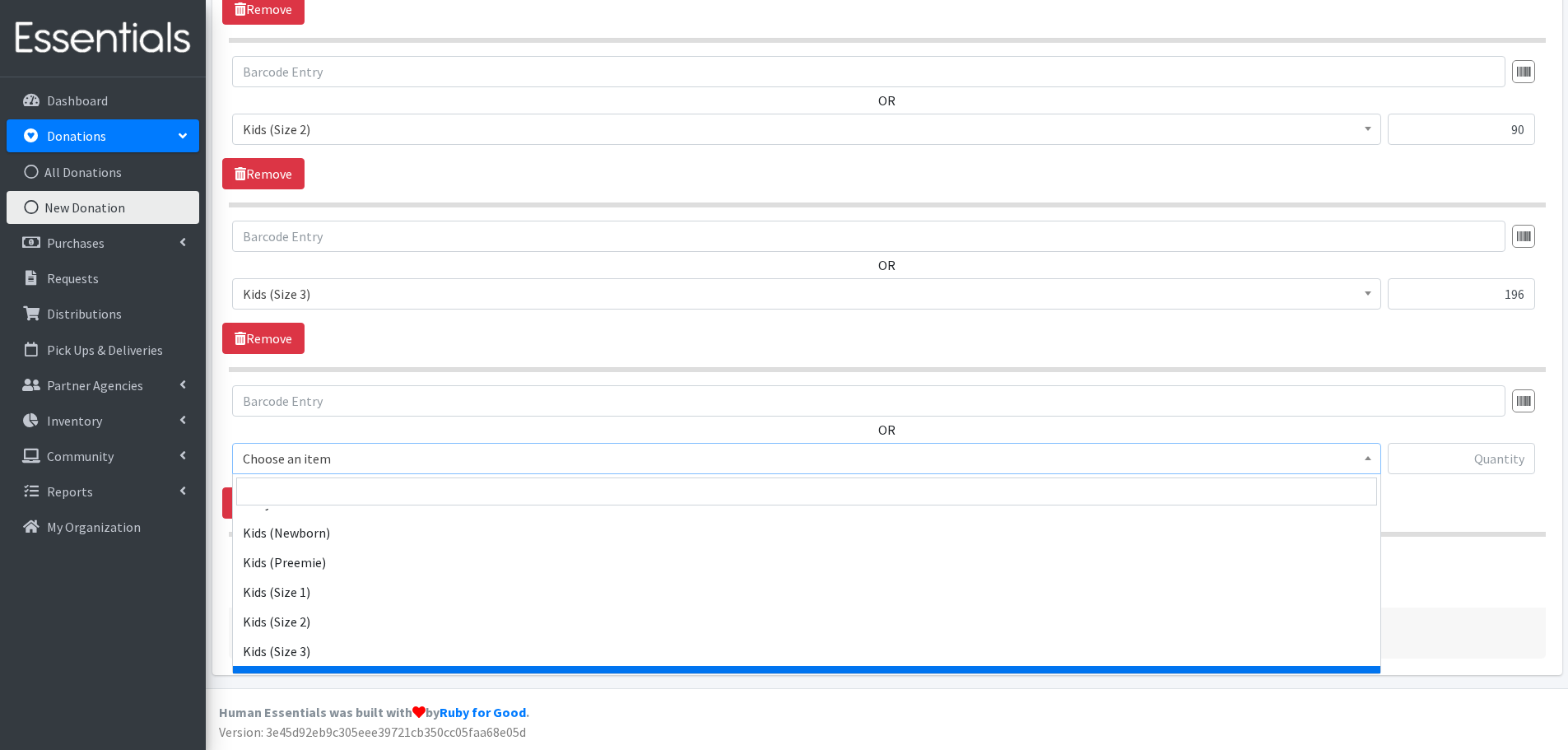
scroll to position [0, 0]
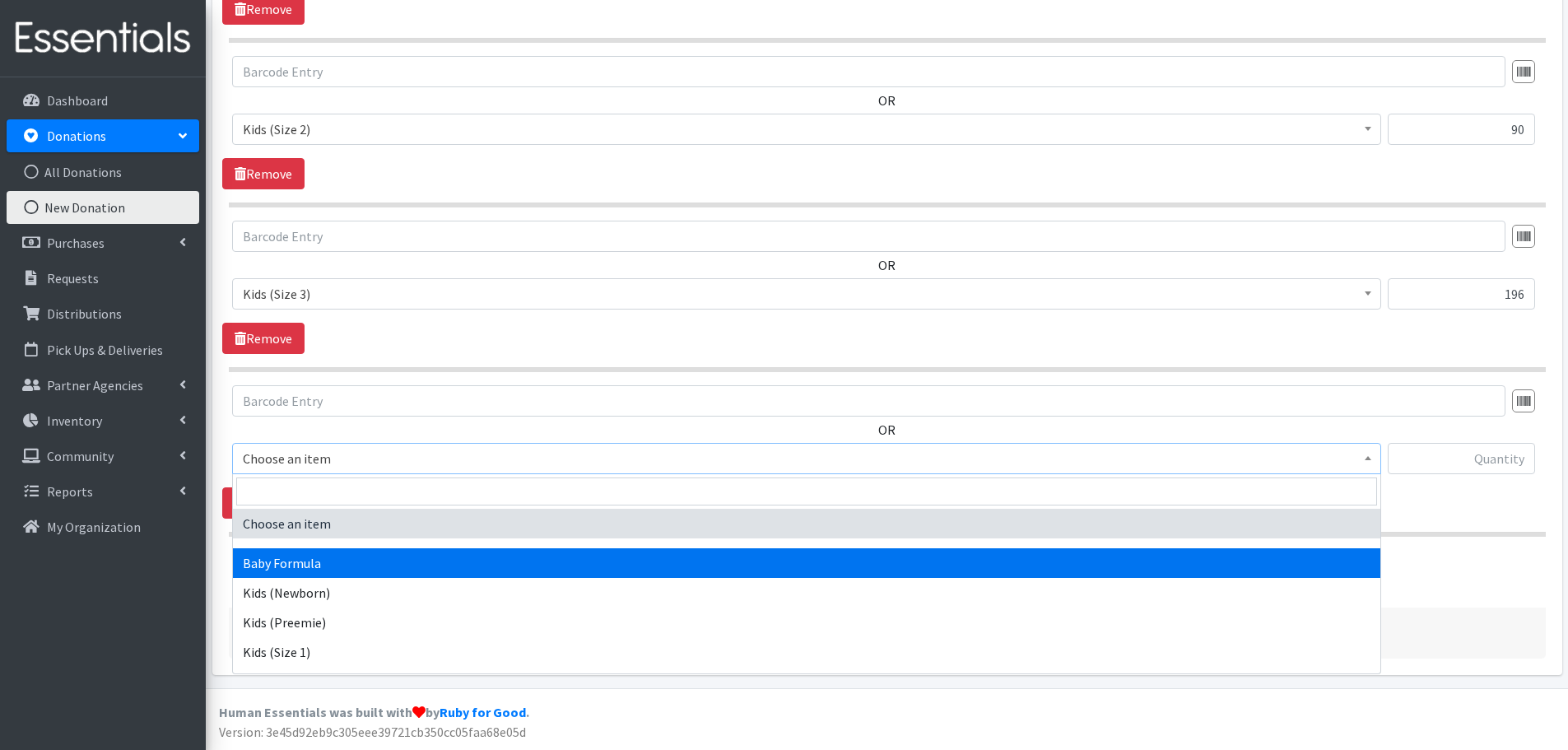
select select "3871"
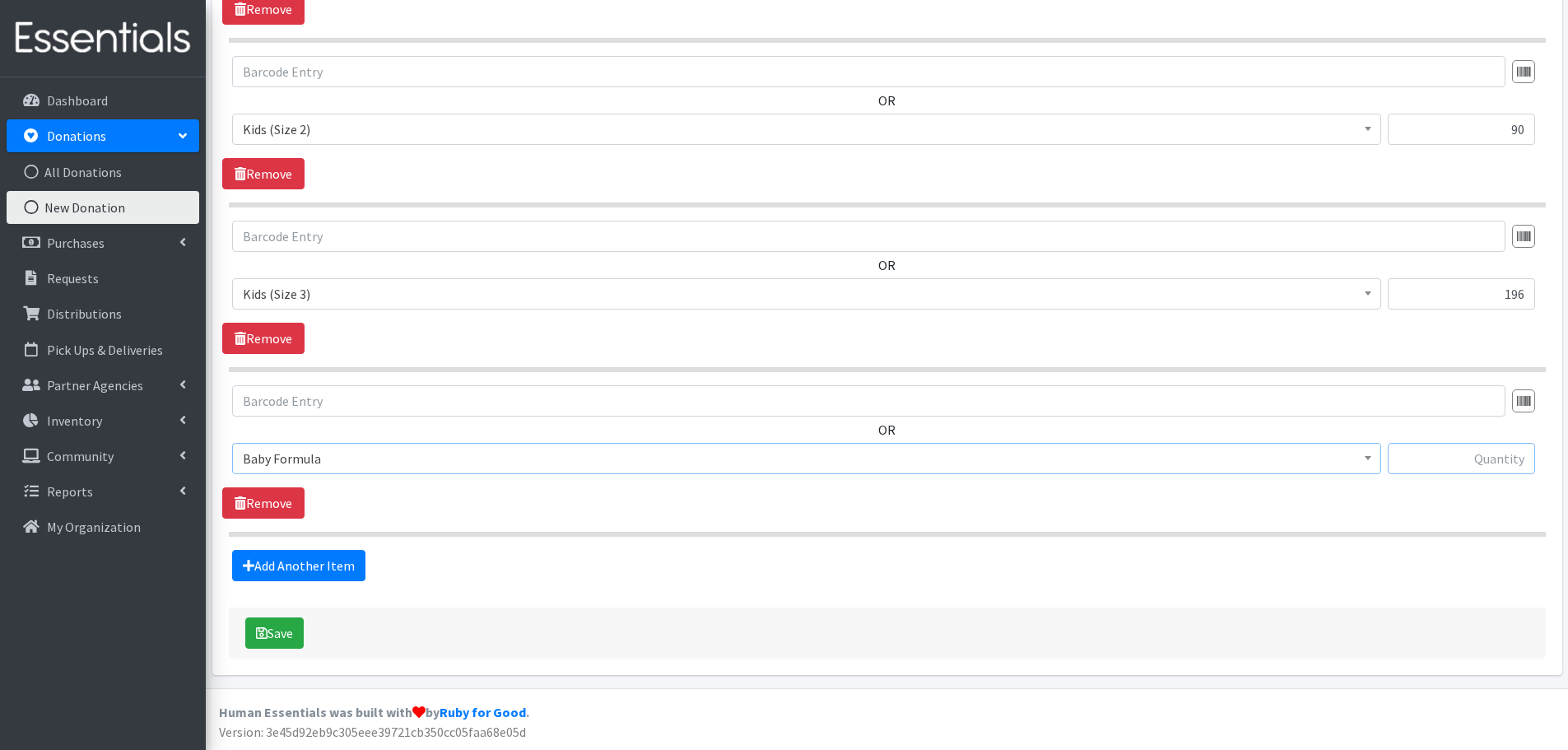
click at [1486, 448] on input "text" at bounding box center [1462, 458] width 148 height 31
type input "71"
click at [284, 636] on button "Save" at bounding box center [274, 632] width 59 height 31
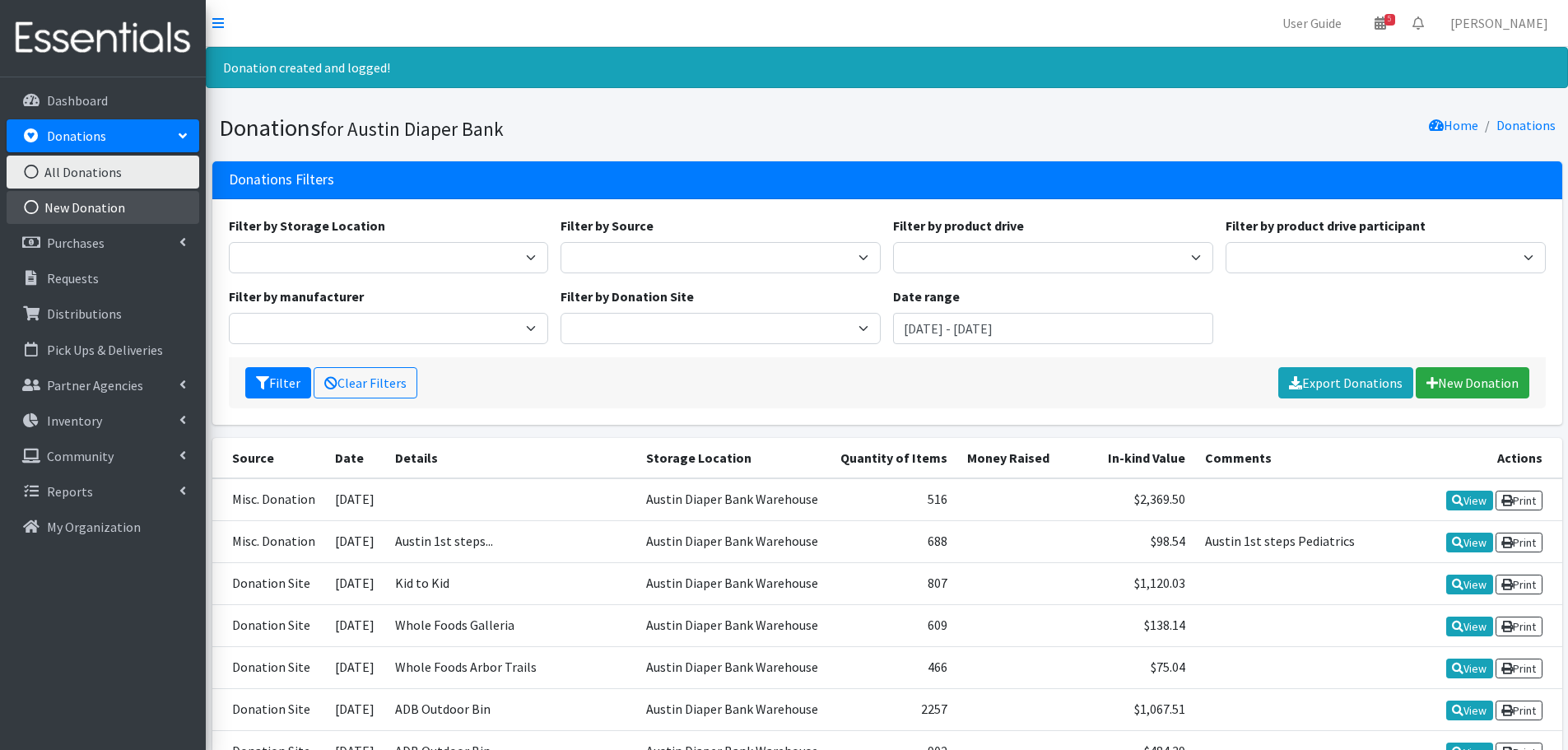
click at [100, 204] on link "New Donation" at bounding box center [103, 207] width 193 height 33
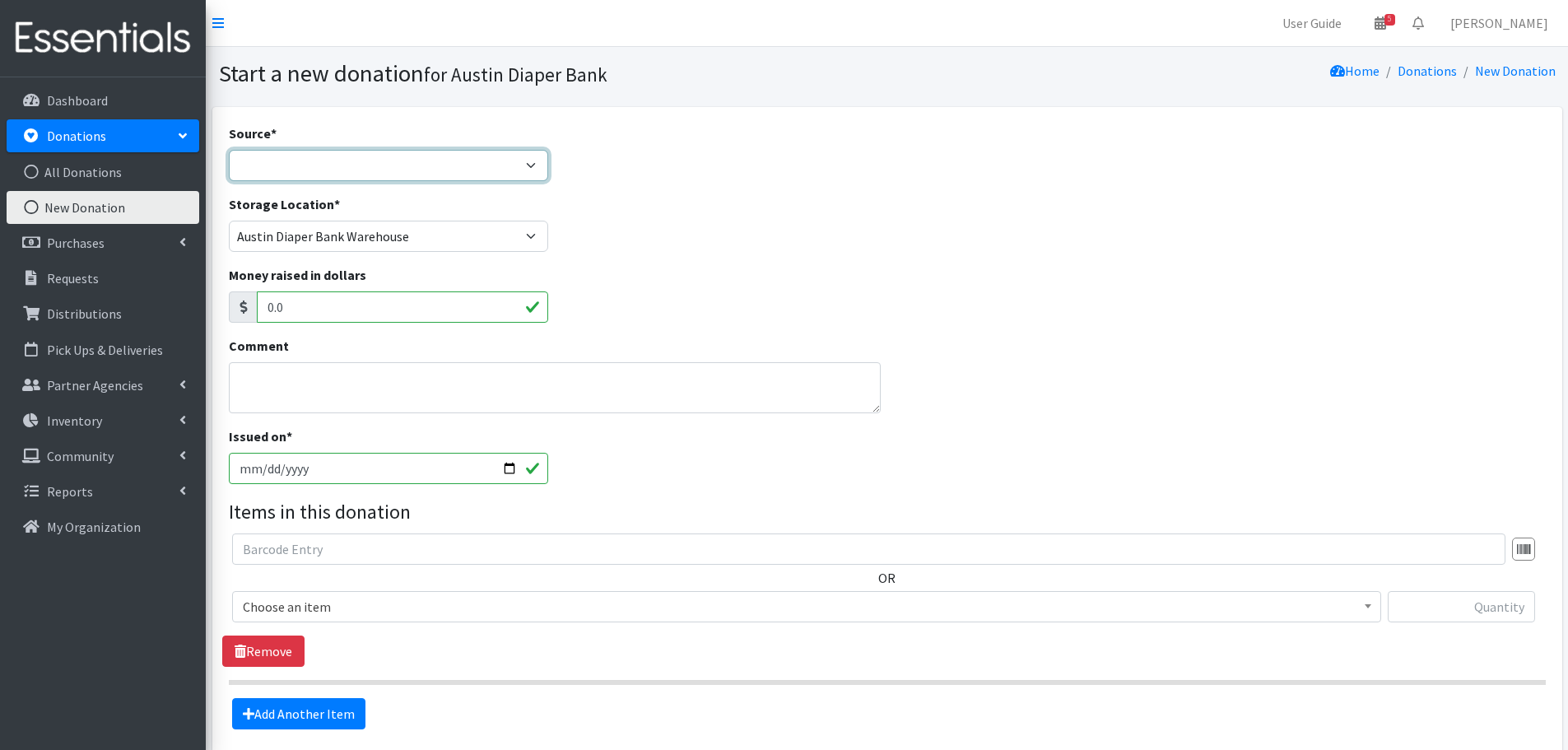
click at [294, 155] on select "Product Drive Manufacturer Donation Site Misc. Donation" at bounding box center [389, 165] width 320 height 31
select select "Donation Site"
click at [229, 149] on select "Product Drive Manufacturer Donation Site Misc. Donation" at bounding box center [389, 165] width 320 height 31
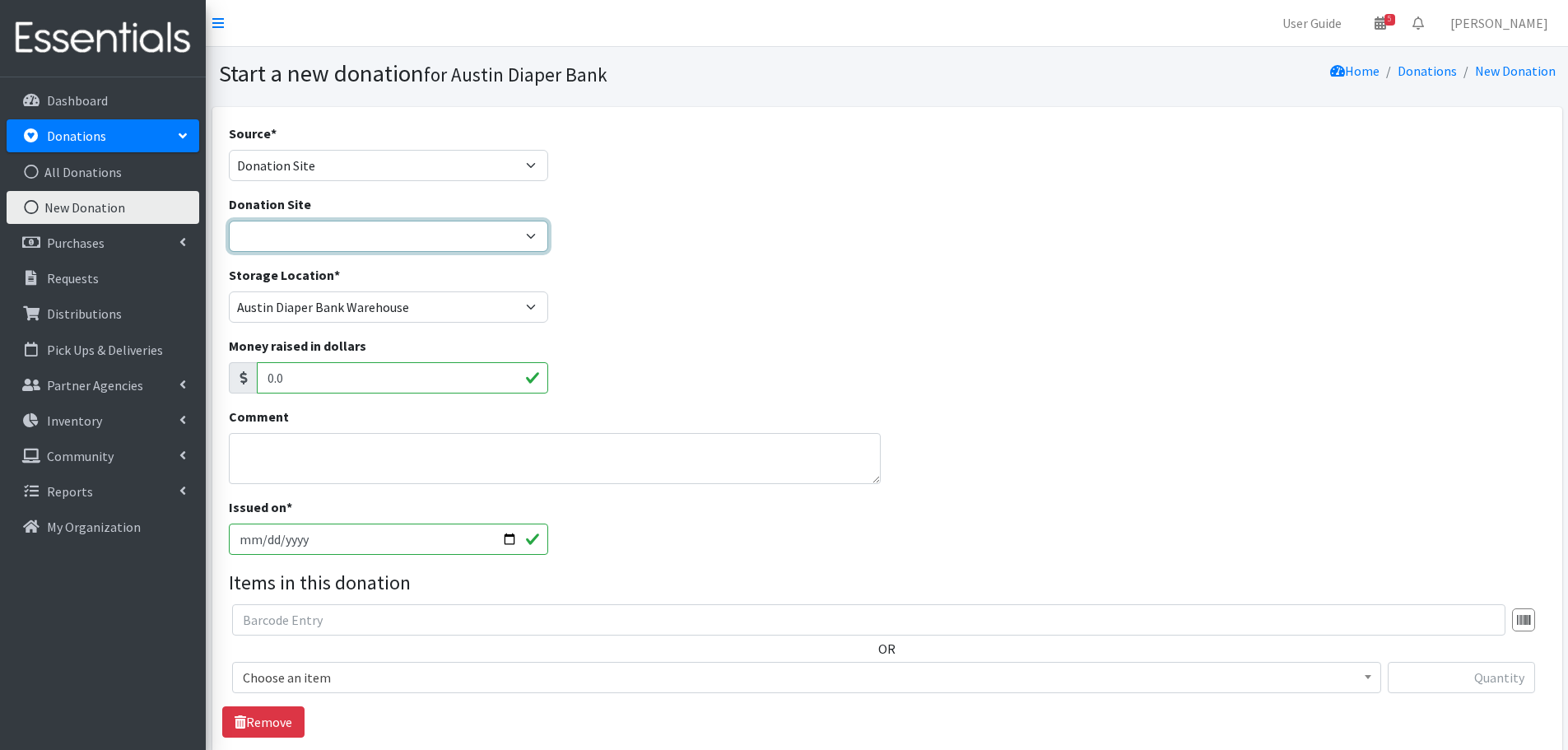
click at [288, 231] on select "ADB Outdoor Bin Amazon Wish List Assistance League [GEOGRAPHIC_DATA] Born Big S…" at bounding box center [389, 235] width 320 height 31
select select "106"
click at [229, 220] on select "ADB Outdoor Bin Amazon Wish List Assistance League [GEOGRAPHIC_DATA] Born Big S…" at bounding box center [389, 235] width 320 height 31
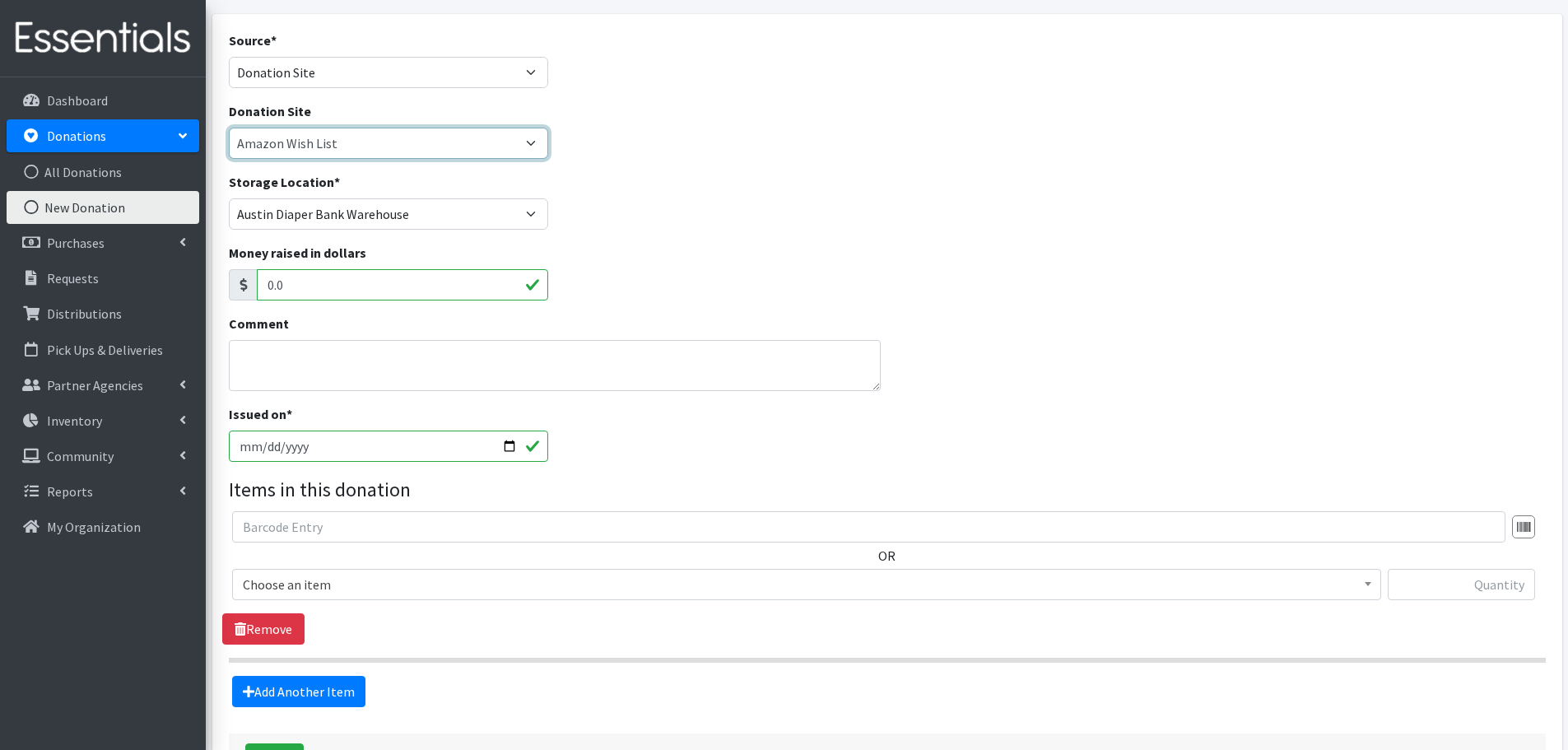
scroll to position [218, 0]
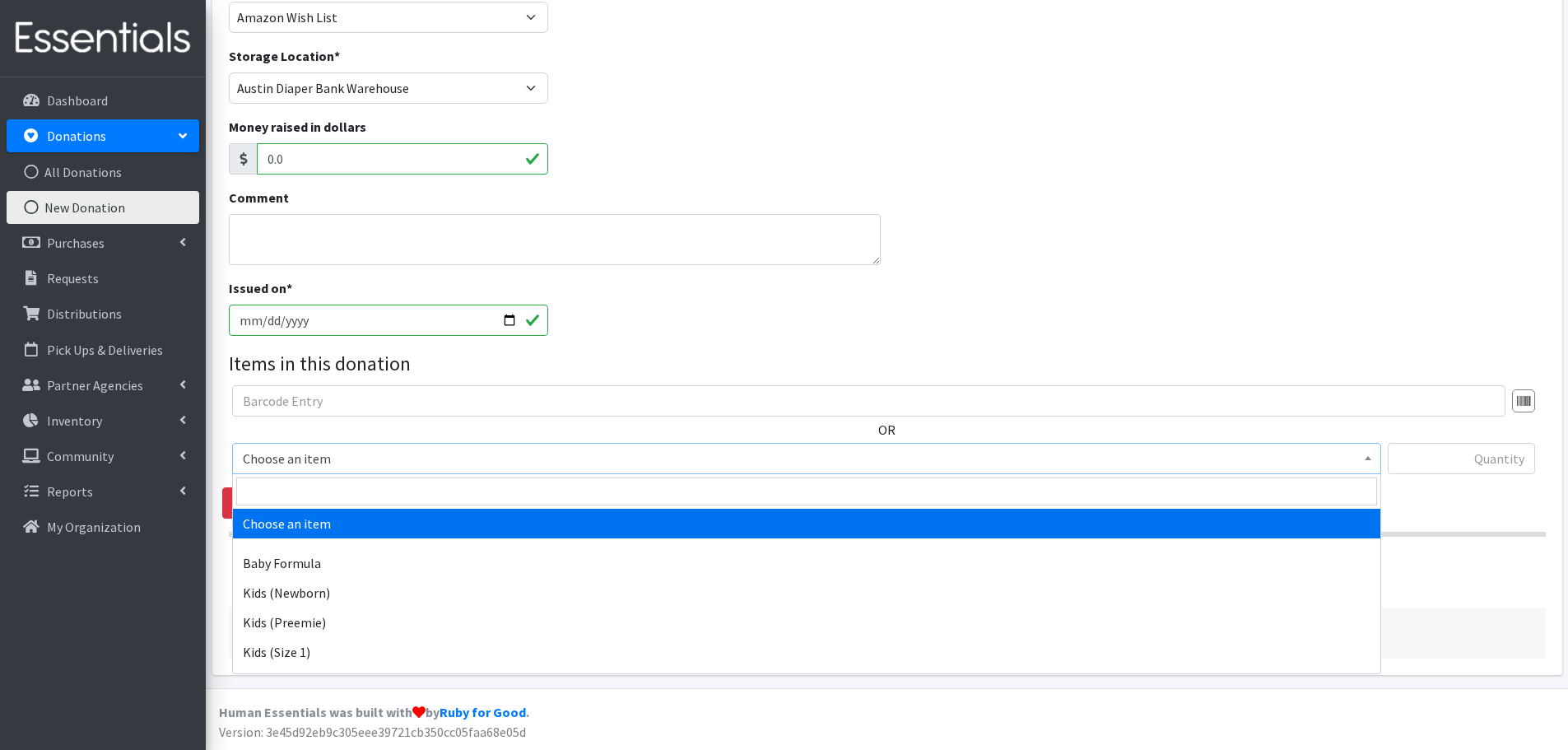
click at [308, 459] on span "Choose an item" at bounding box center [807, 458] width 1128 height 23
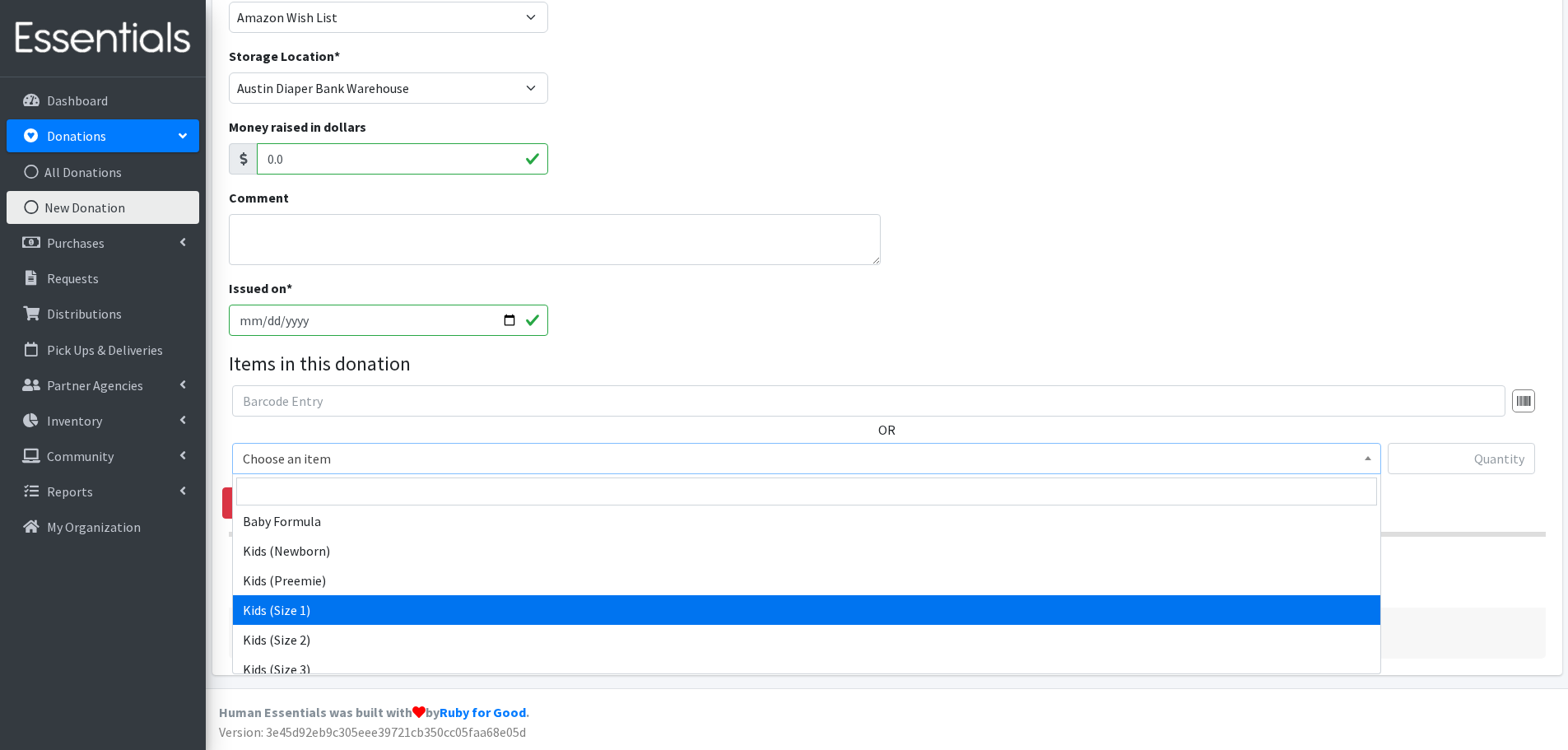
scroll to position [82, 0]
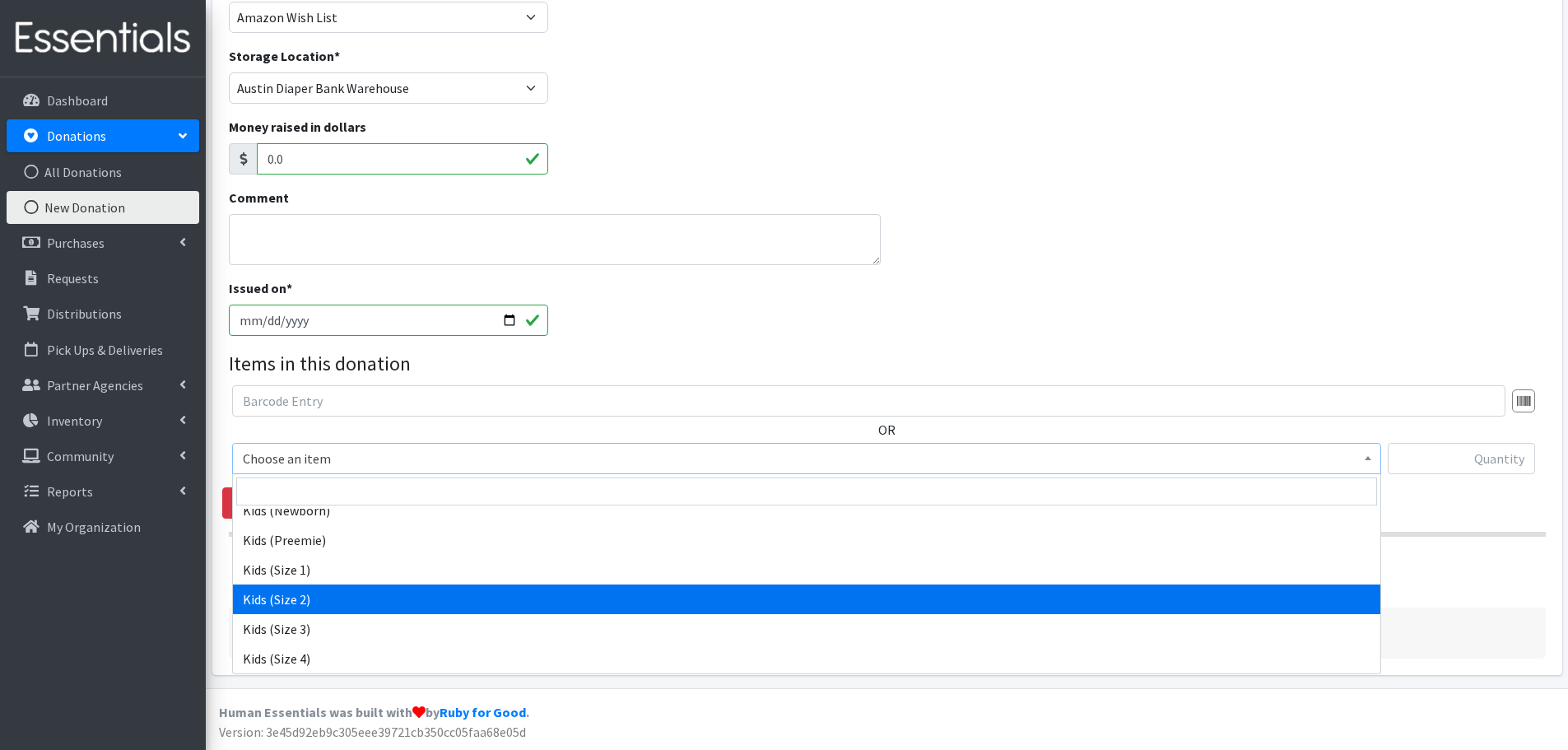
select select "440"
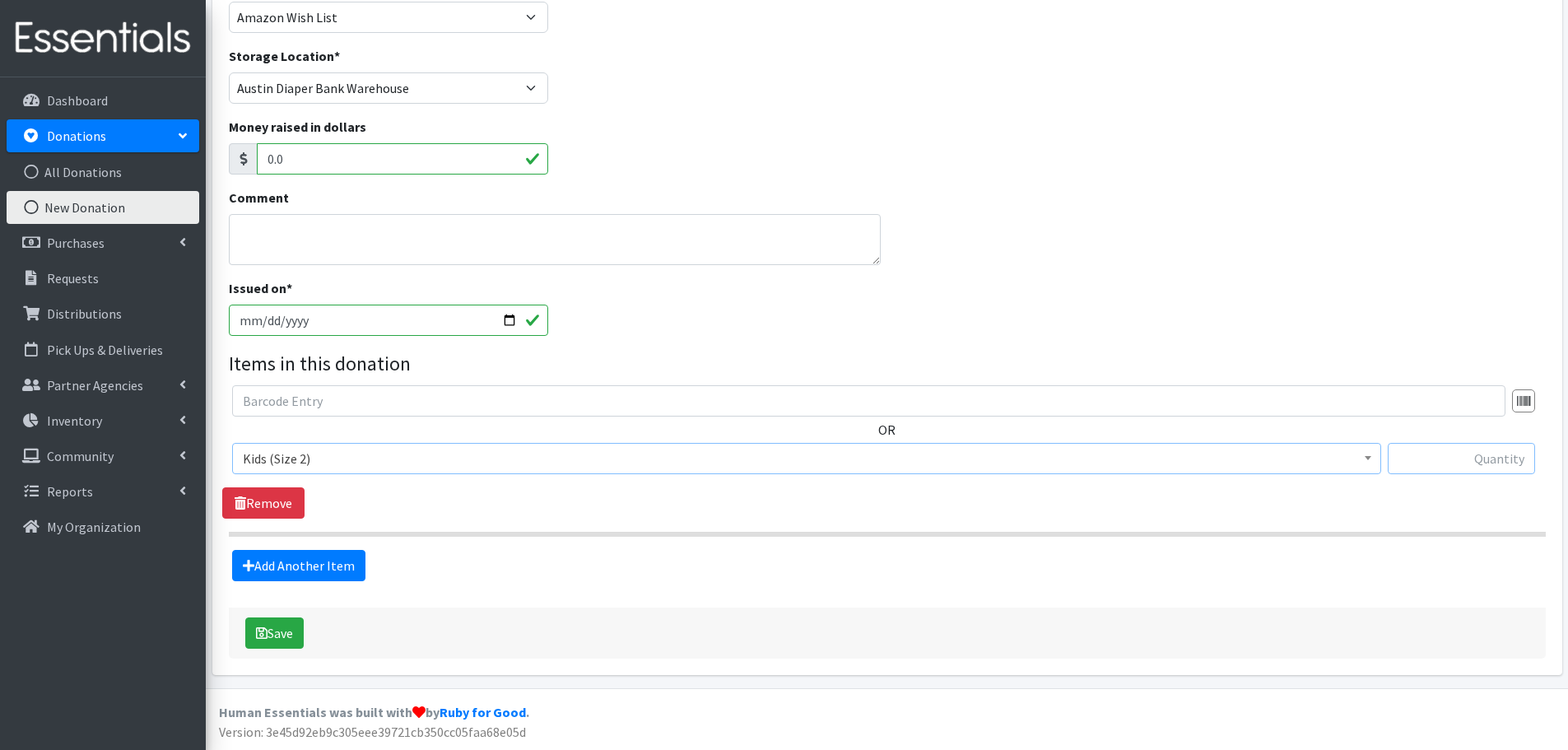
click at [1514, 462] on input "text" at bounding box center [1462, 458] width 148 height 31
type input "184"
click at [285, 639] on button "Save" at bounding box center [274, 632] width 59 height 31
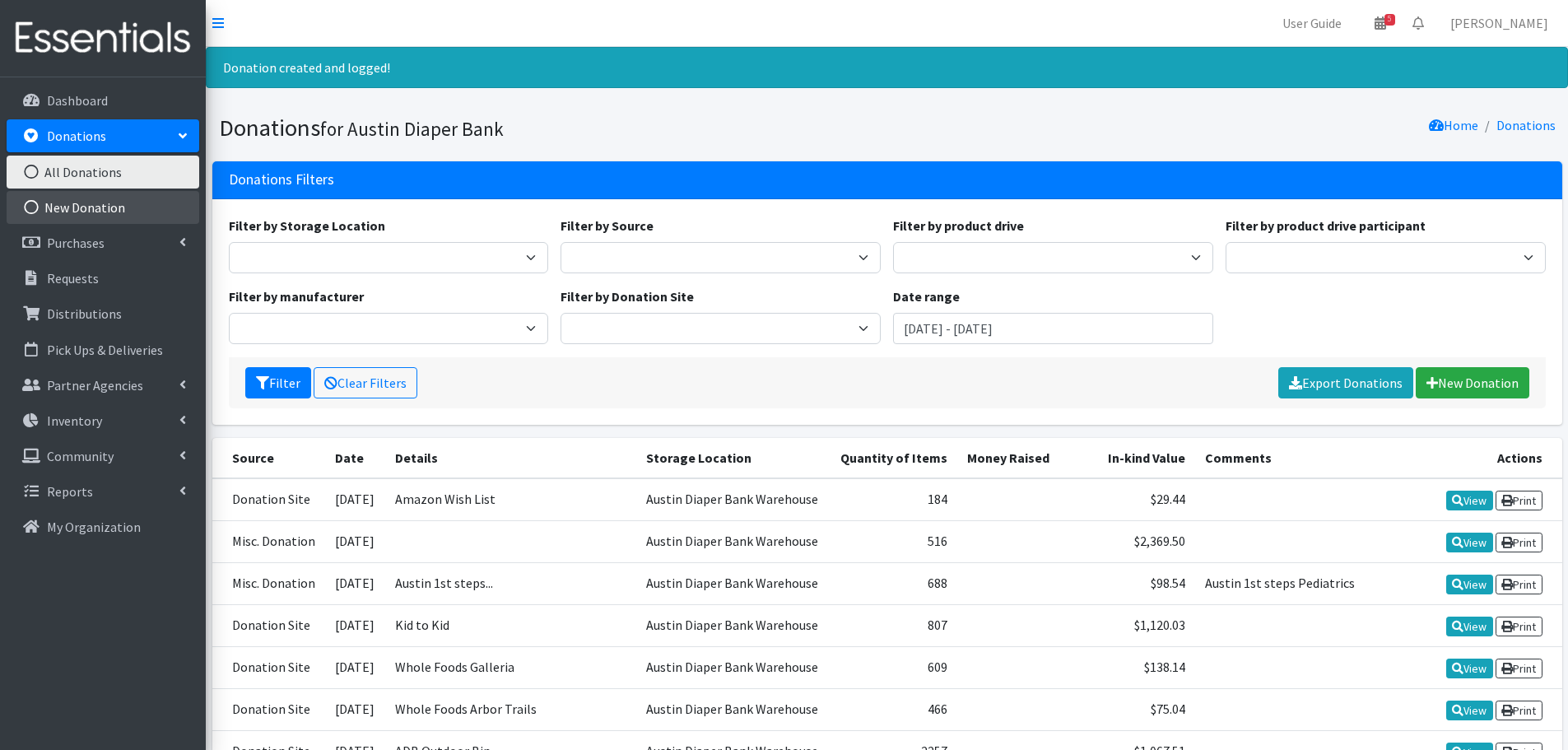
click at [93, 213] on link "New Donation" at bounding box center [103, 207] width 193 height 33
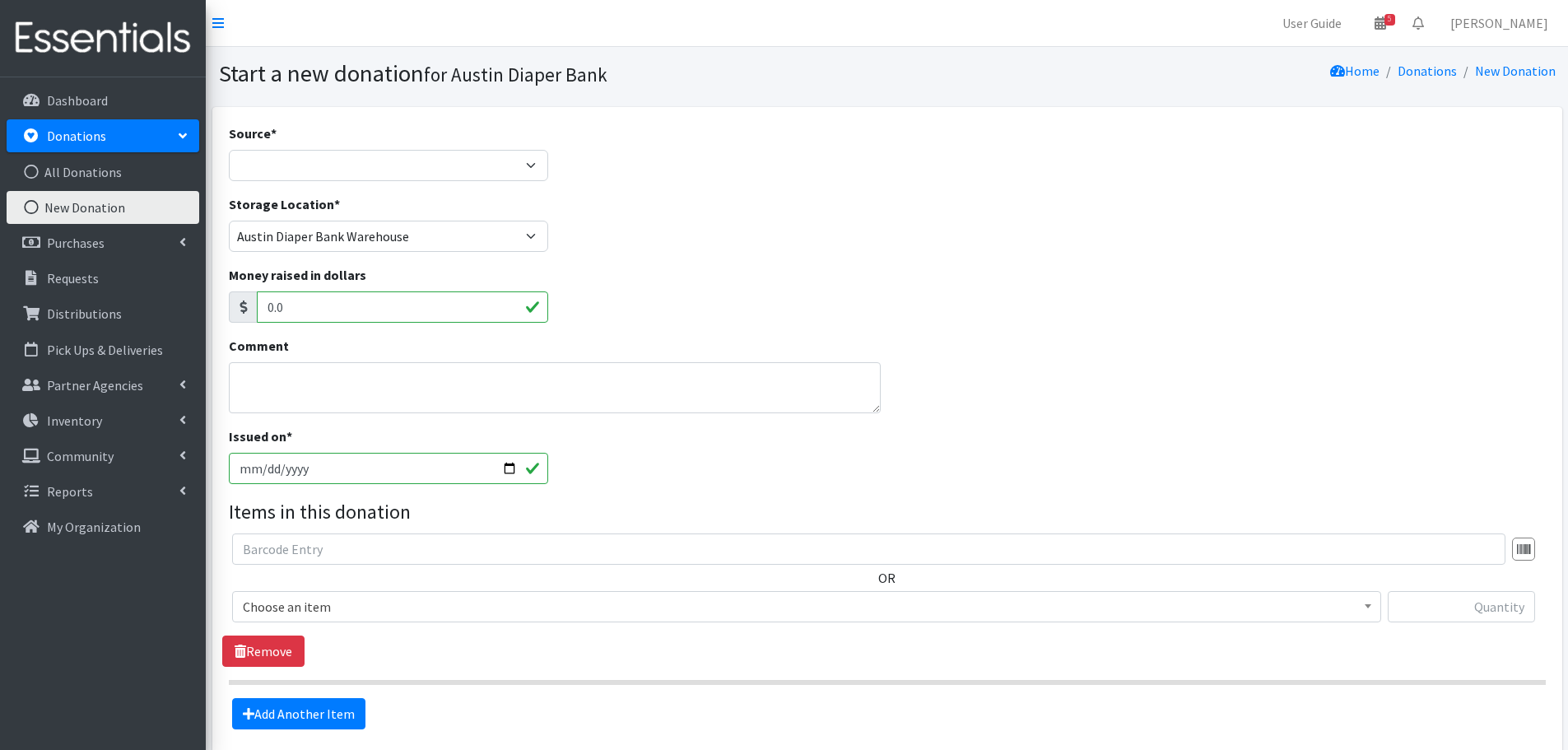
select select "Donation Site"
click at [229, 149] on select "Product Drive Manufacturer Donation Site Misc. Donation" at bounding box center [389, 165] width 320 height 31
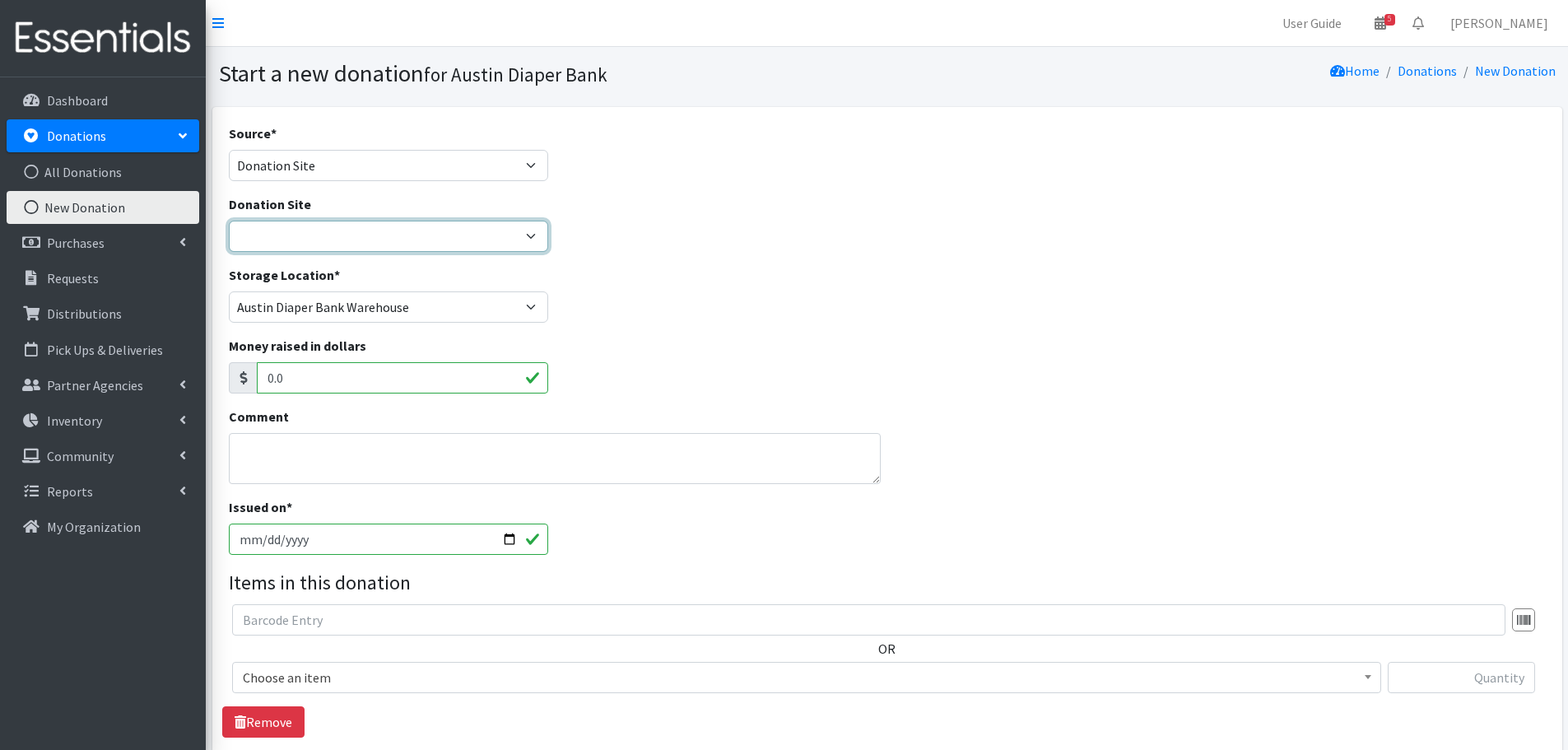
click at [259, 243] on select "ADB Outdoor Bin Amazon Wish List Assistance League [GEOGRAPHIC_DATA] Born Big S…" at bounding box center [389, 235] width 320 height 31
select select "14"
click at [229, 220] on select "ADB Outdoor Bin Amazon Wish List Assistance League Austin Born Big Sky Pediatri…" at bounding box center [389, 235] width 320 height 31
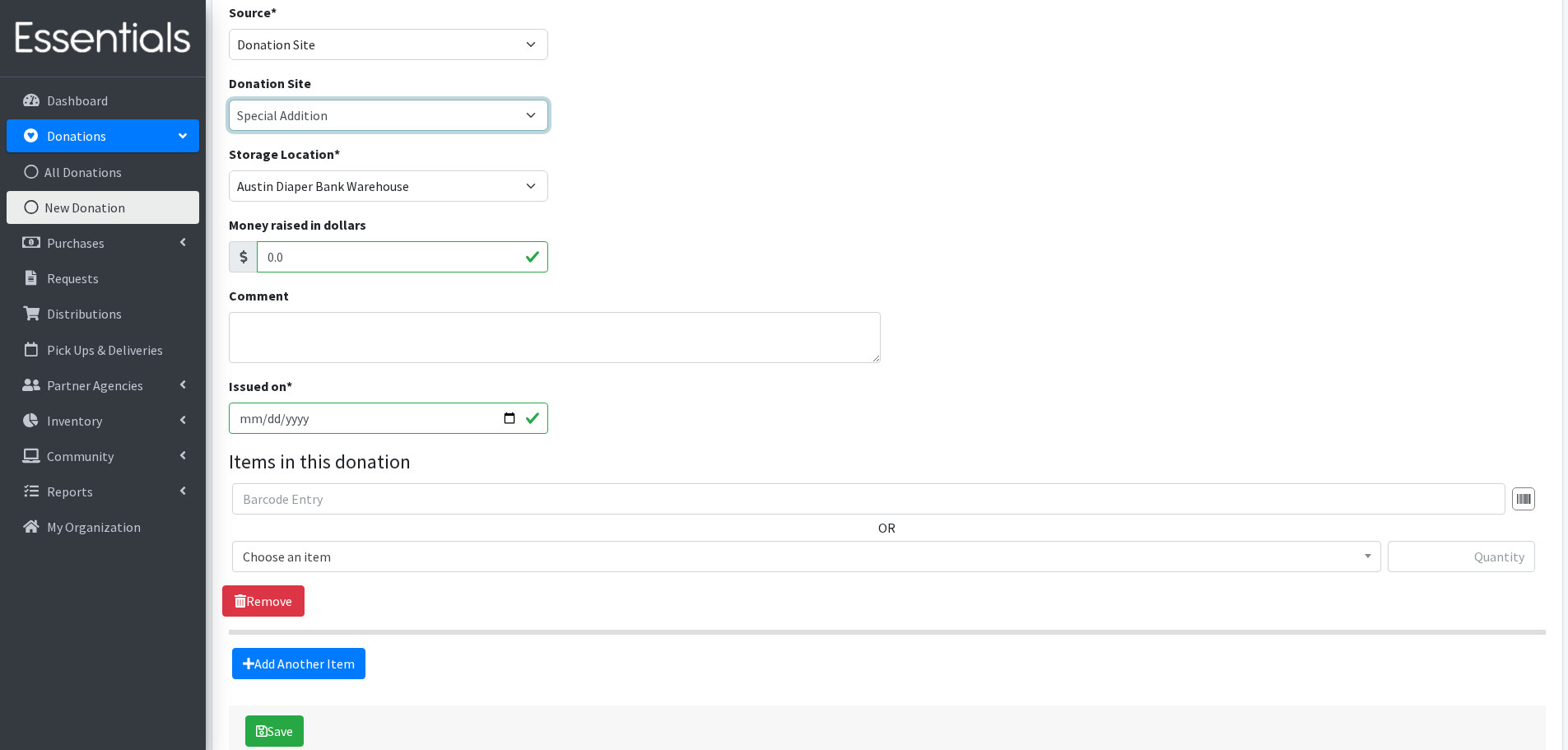
scroll to position [218, 0]
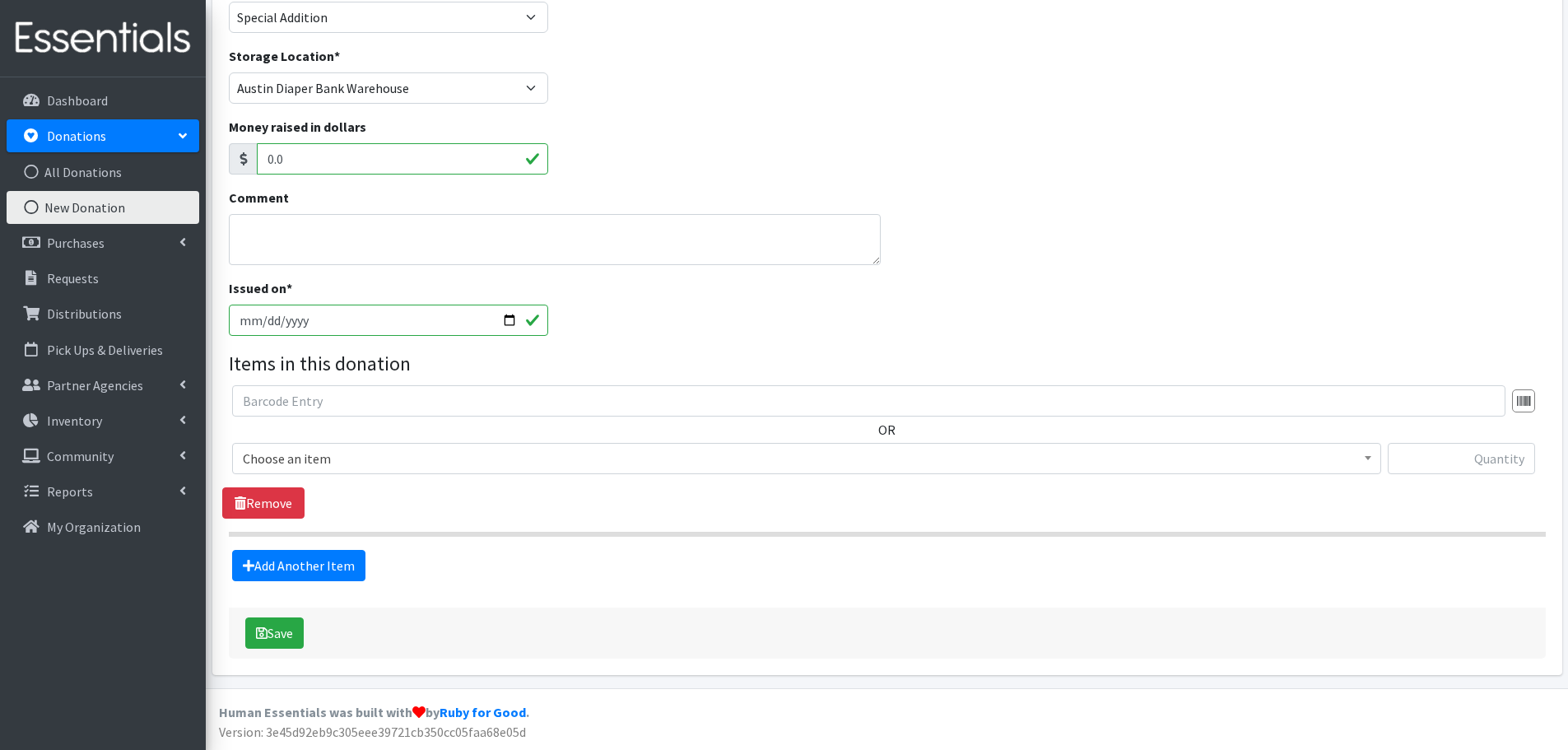
click at [289, 465] on span "Choose an item" at bounding box center [807, 458] width 1128 height 23
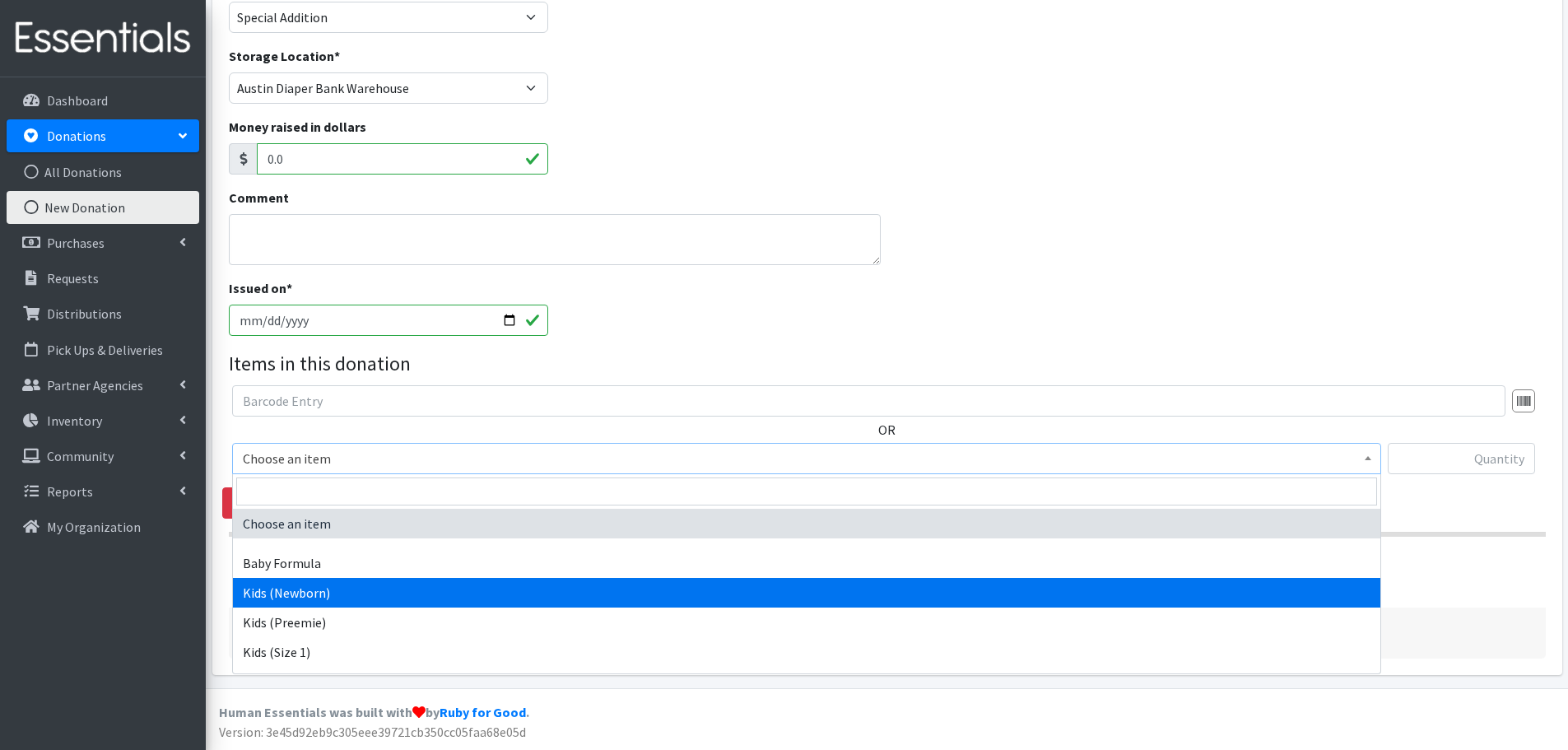
select select "451"
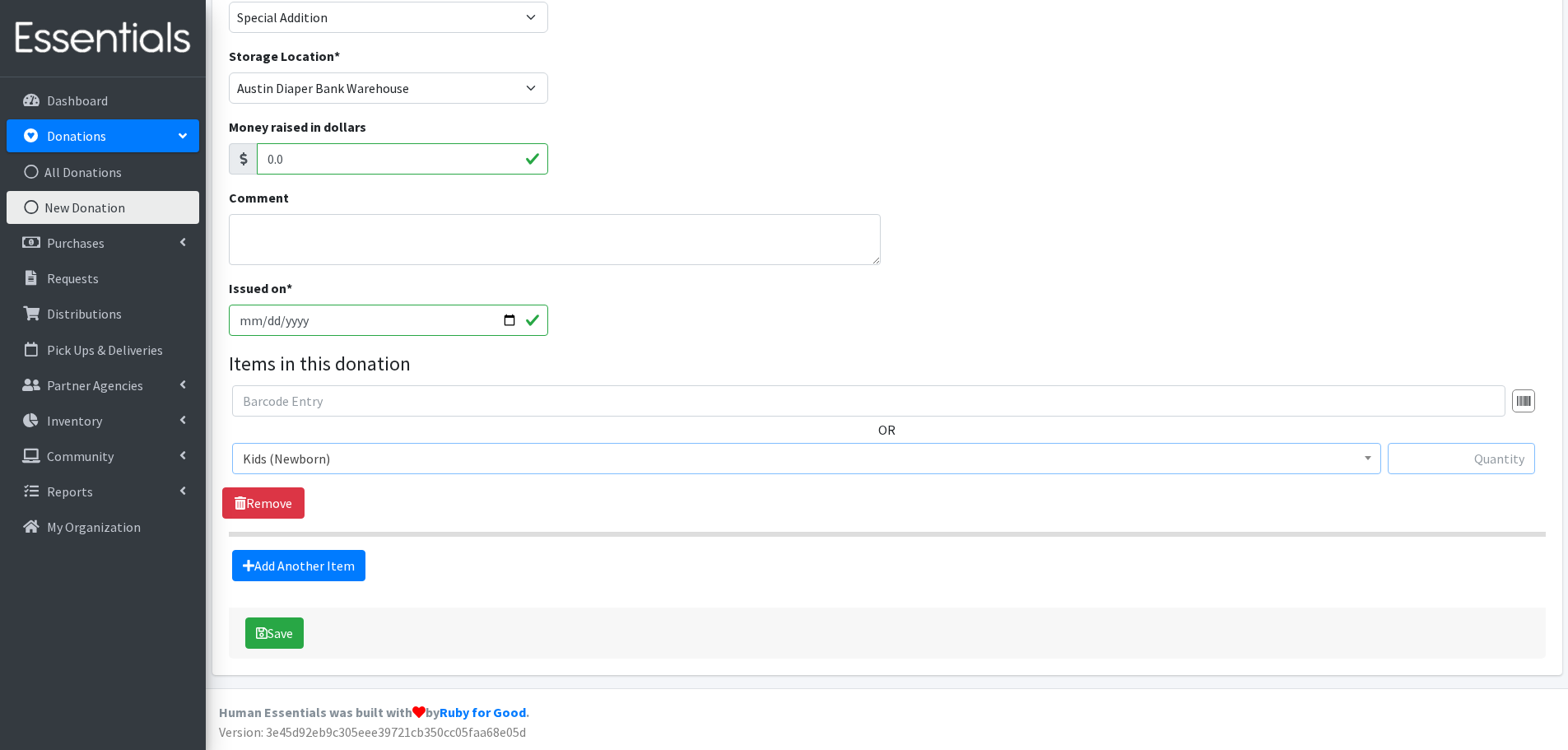
click at [1434, 456] on input "text" at bounding box center [1462, 458] width 148 height 31
type input "98"
click at [310, 567] on link "Add Another Item" at bounding box center [298, 565] width 133 height 31
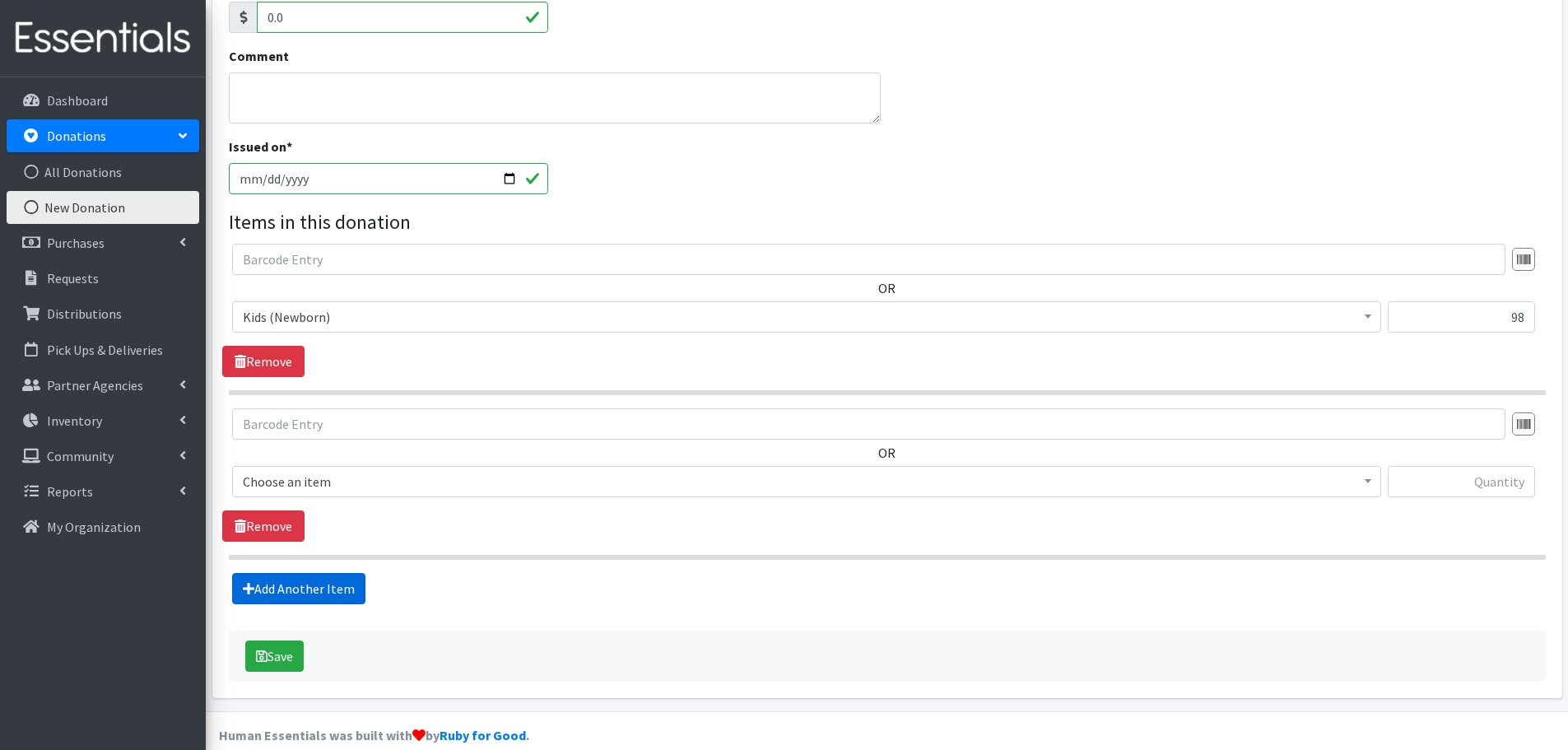
scroll to position [383, 0]
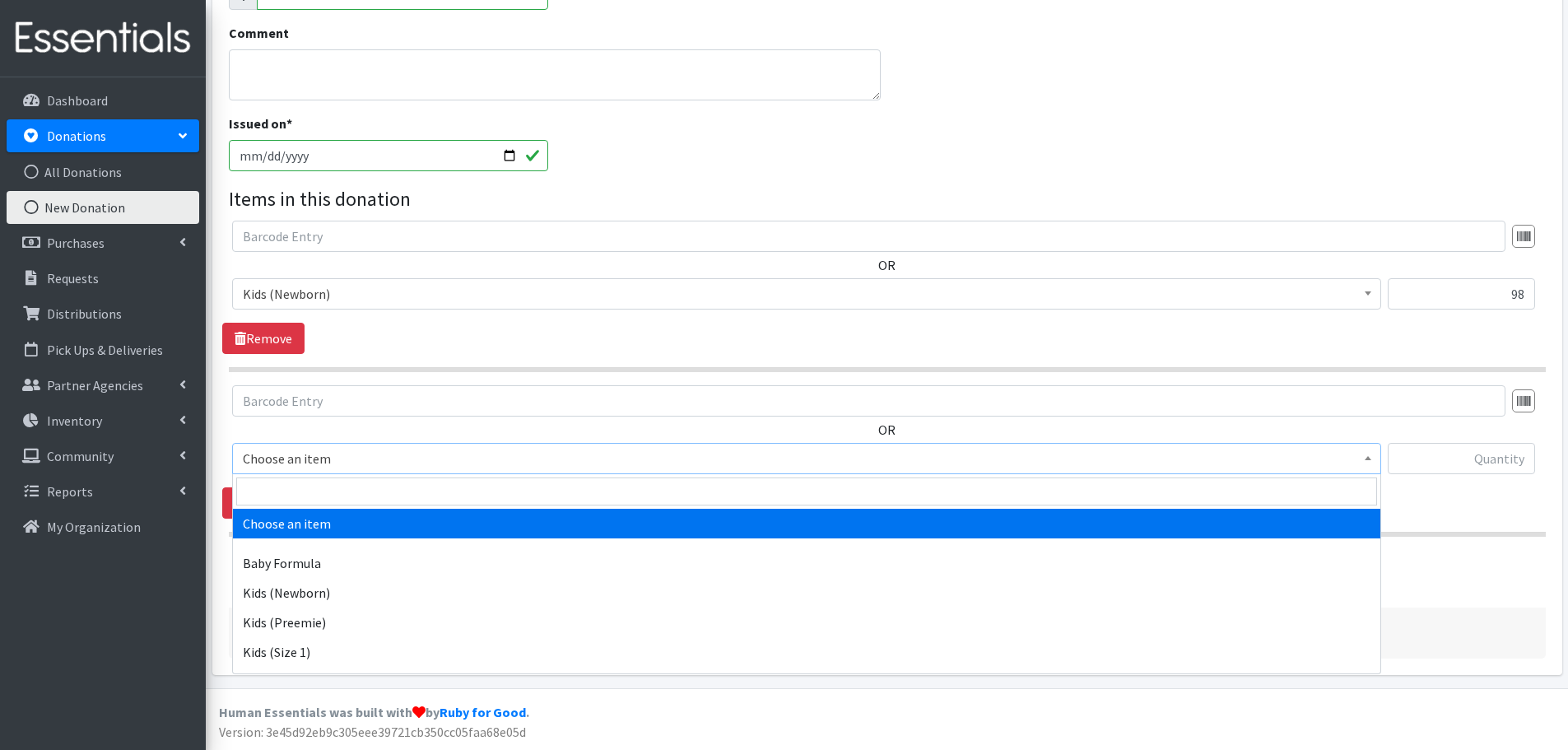
click at [280, 458] on span "Choose an item" at bounding box center [807, 458] width 1128 height 23
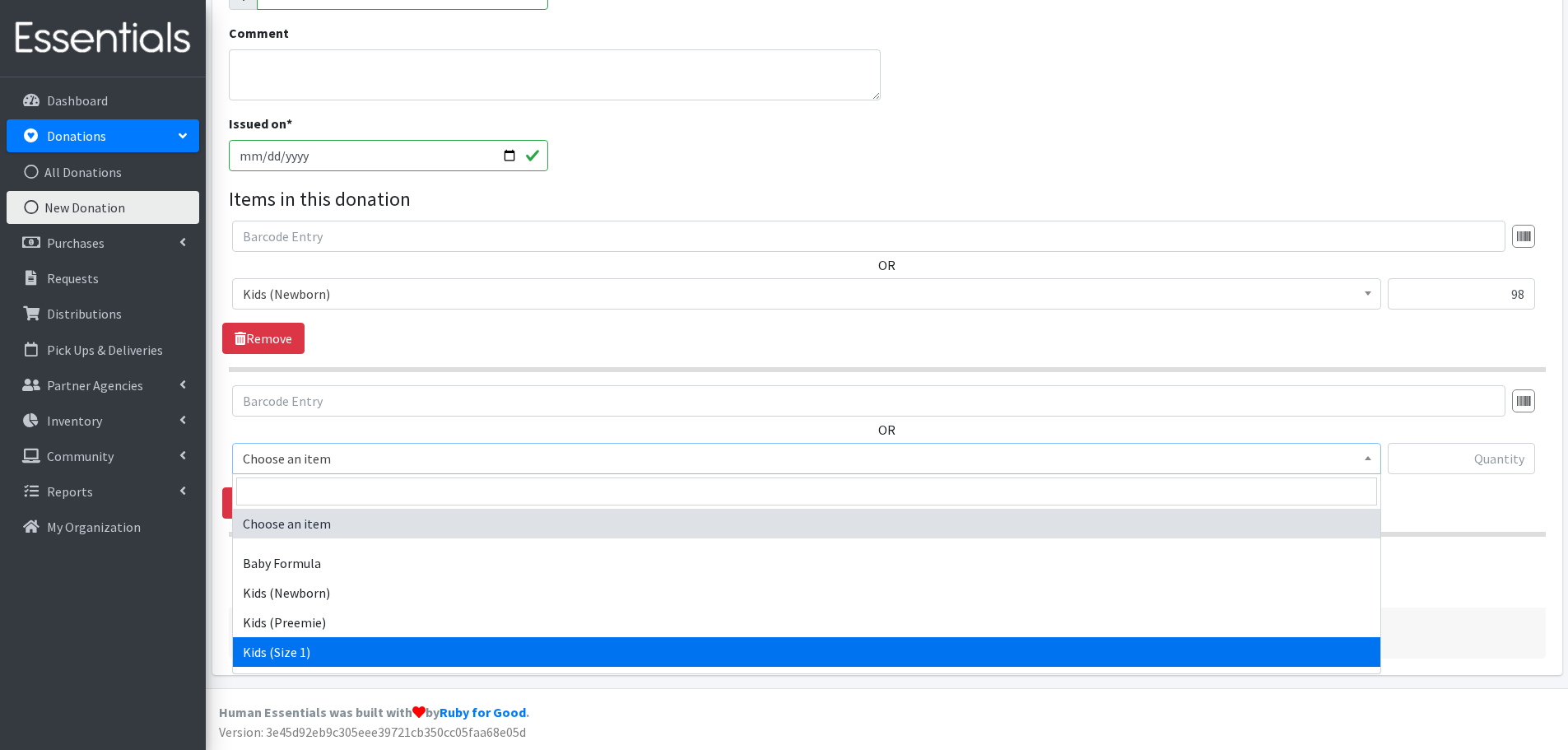
select select "453"
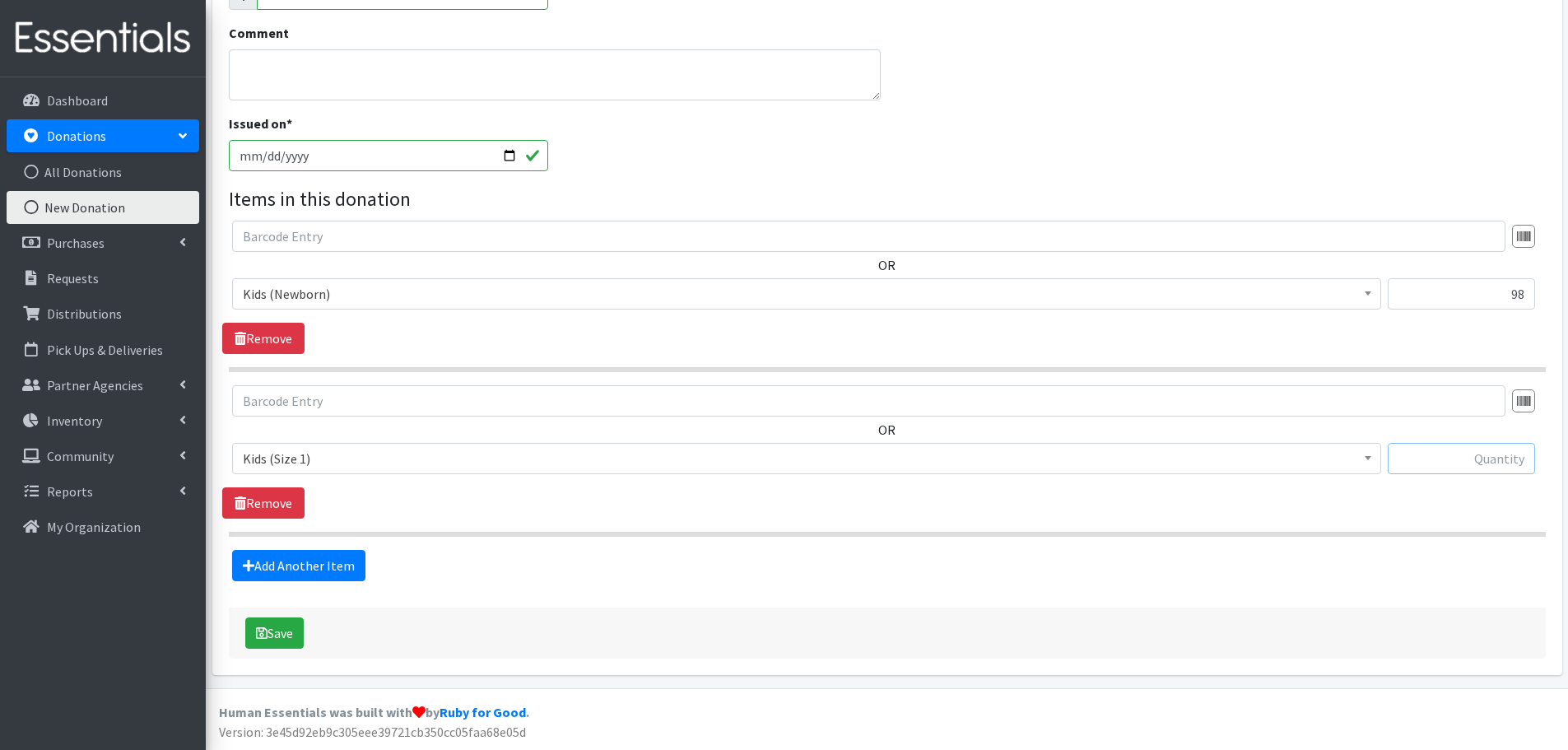
click at [1491, 465] on input "text" at bounding box center [1462, 458] width 148 height 31
type input "66"
click at [313, 567] on link "Add Another Item" at bounding box center [298, 565] width 133 height 31
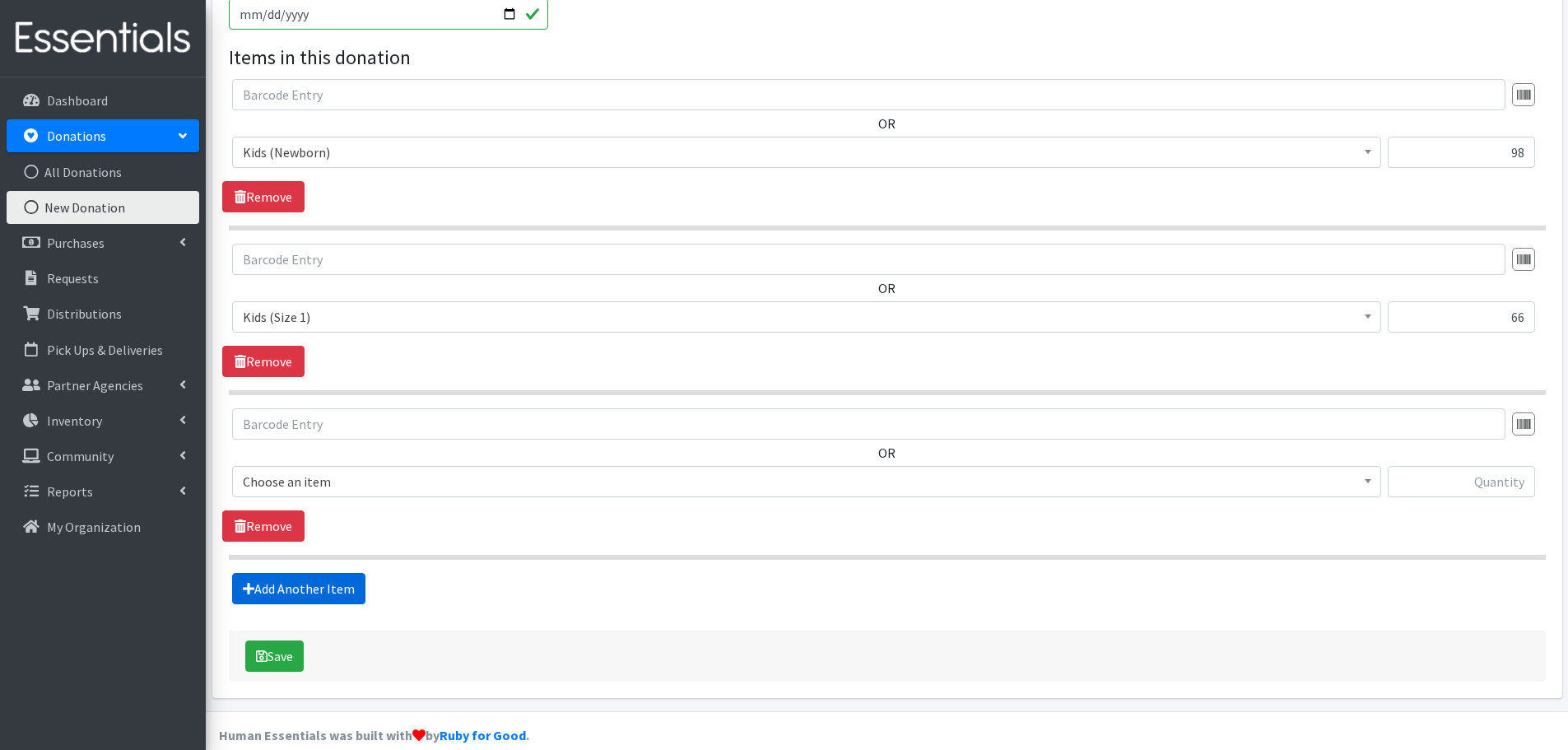
scroll to position [548, 0]
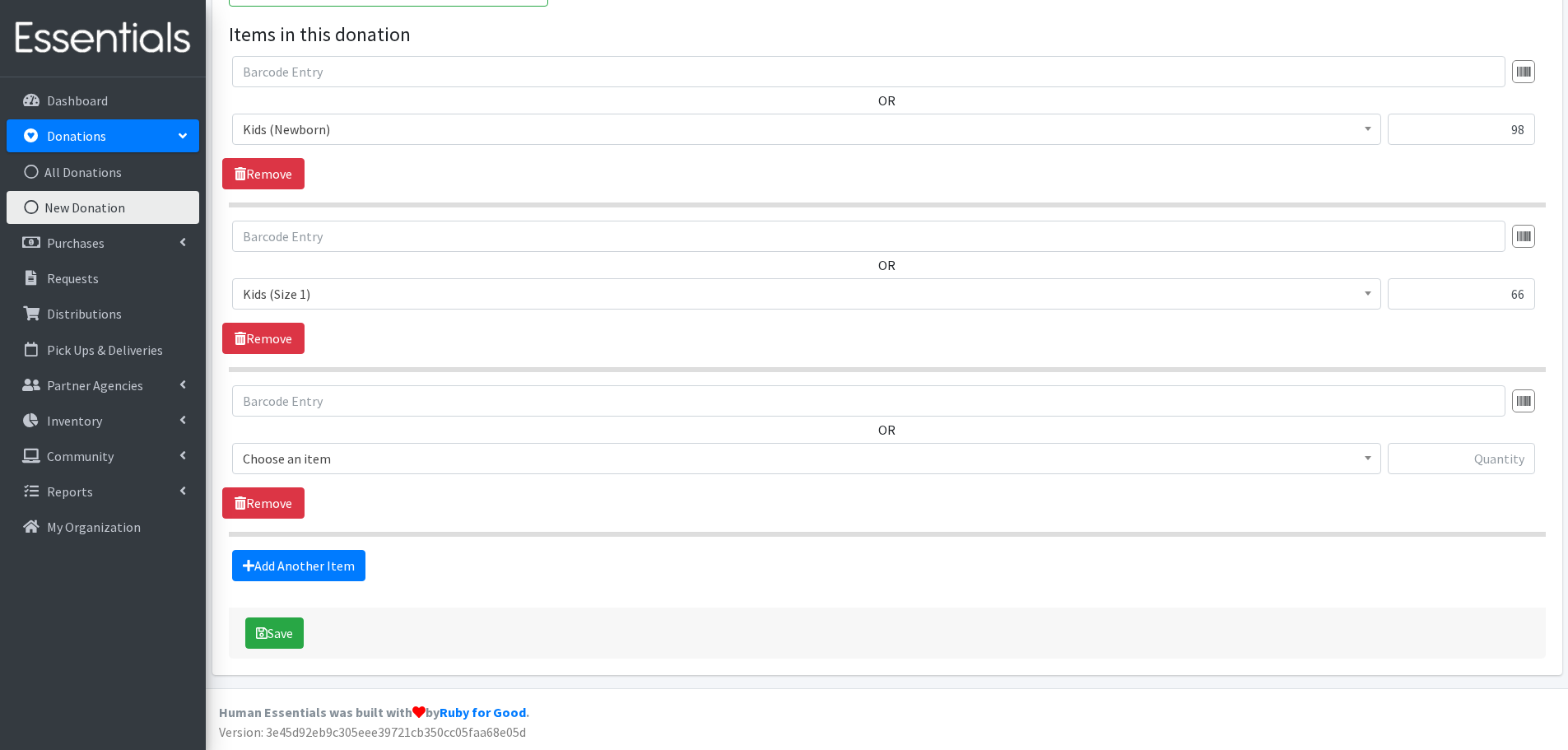
click at [274, 459] on span "Choose an item" at bounding box center [807, 458] width 1128 height 23
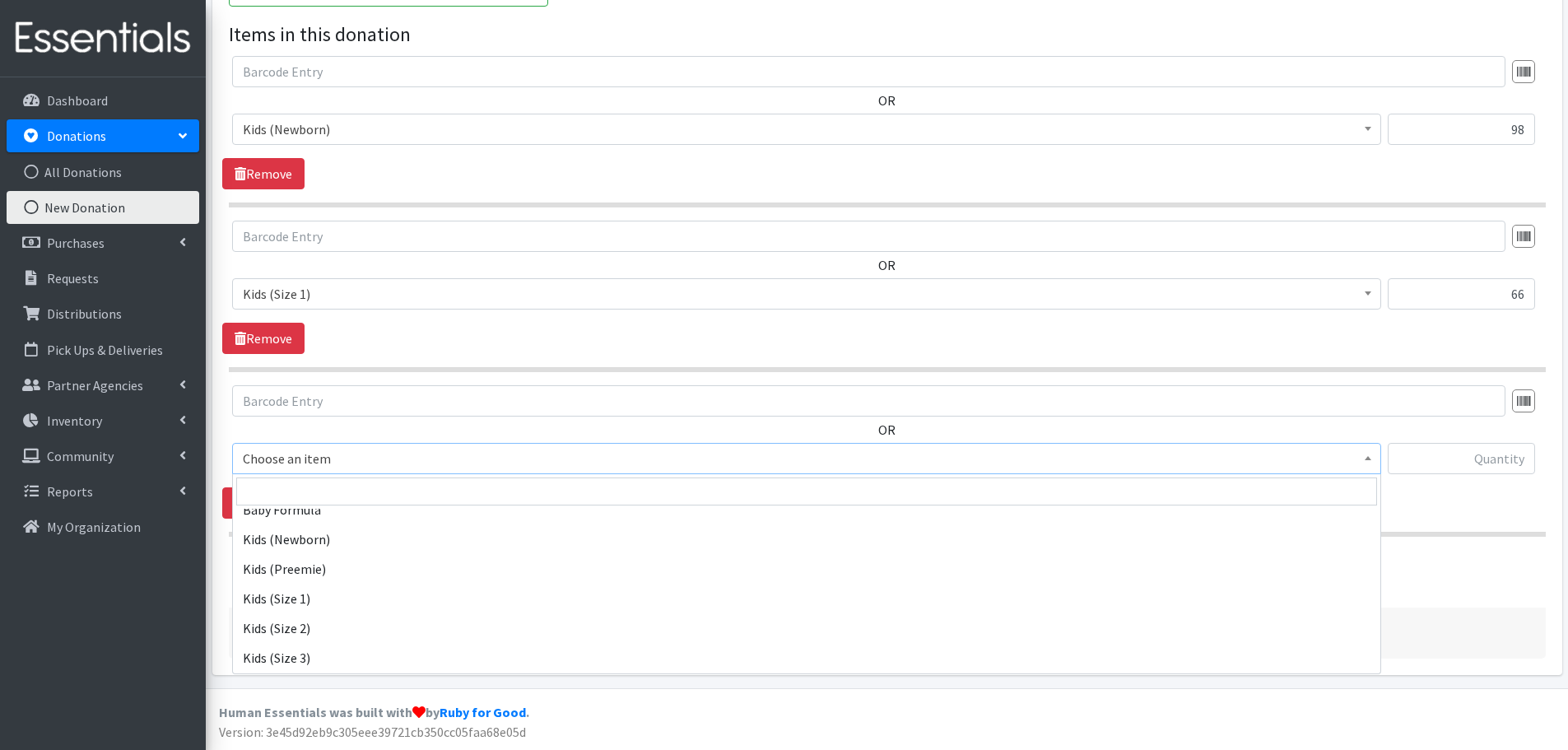
scroll to position [82, 0]
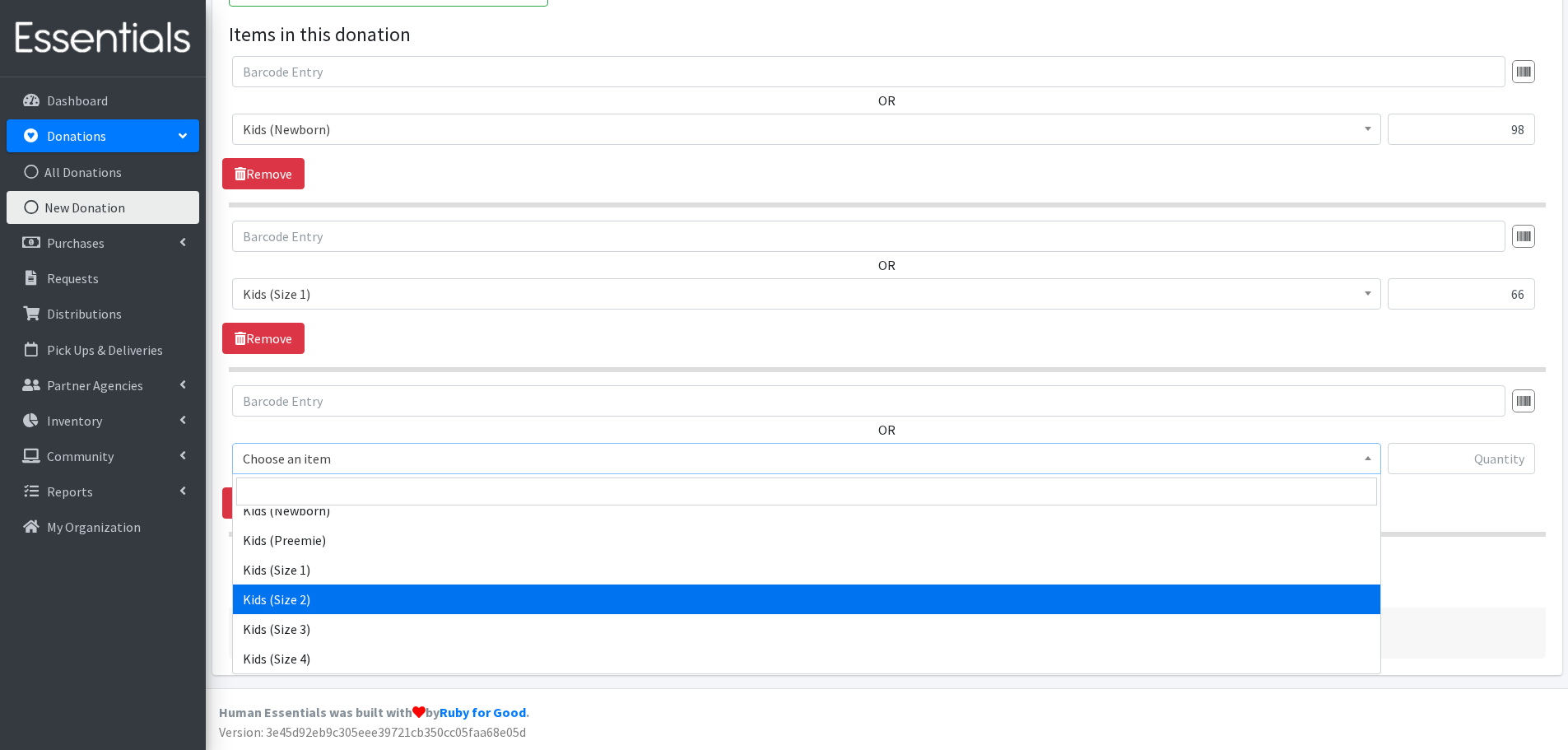
select select "440"
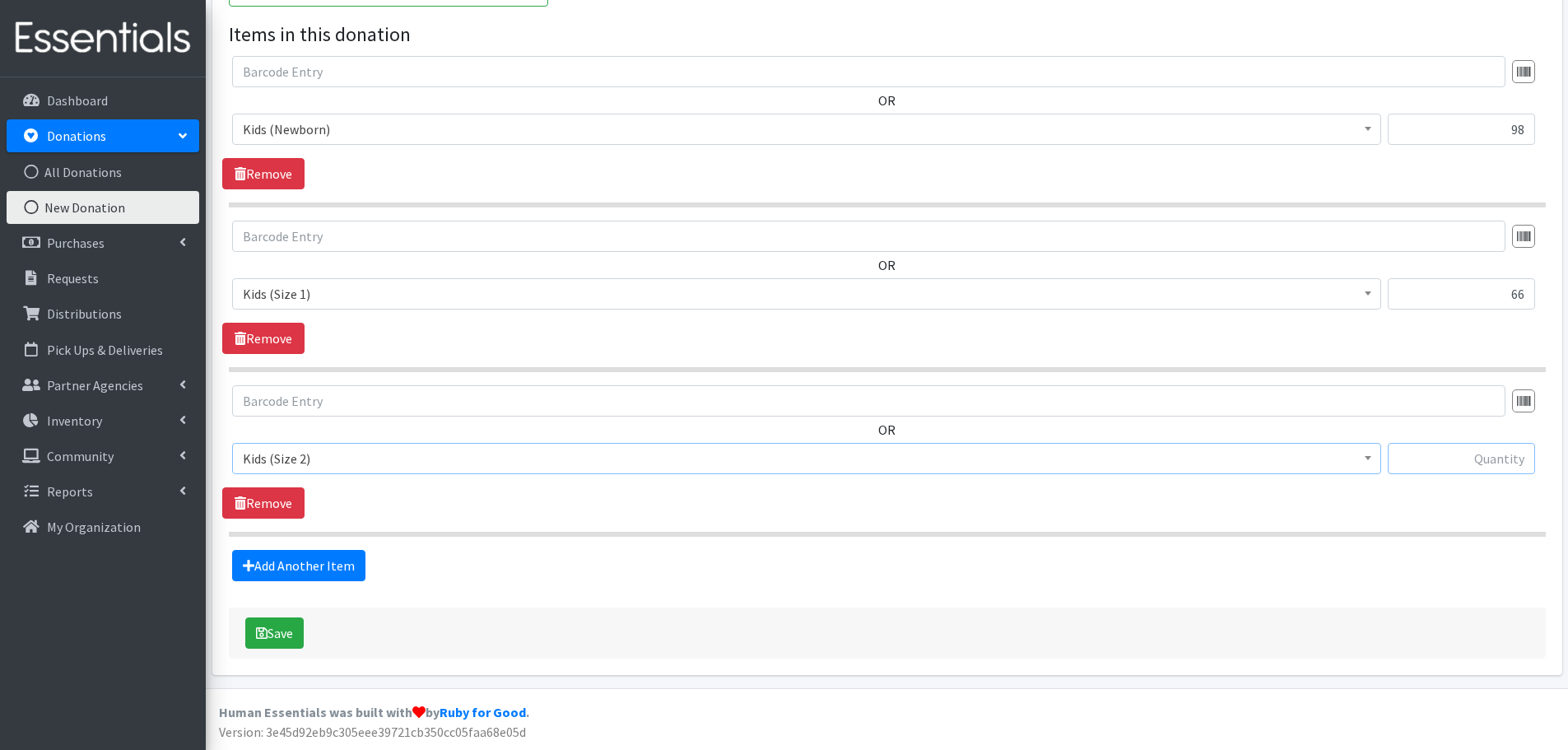
click at [1489, 444] on input "text" at bounding box center [1462, 458] width 148 height 31
type input "440"
click at [260, 558] on link "Add Another Item" at bounding box center [298, 565] width 133 height 31
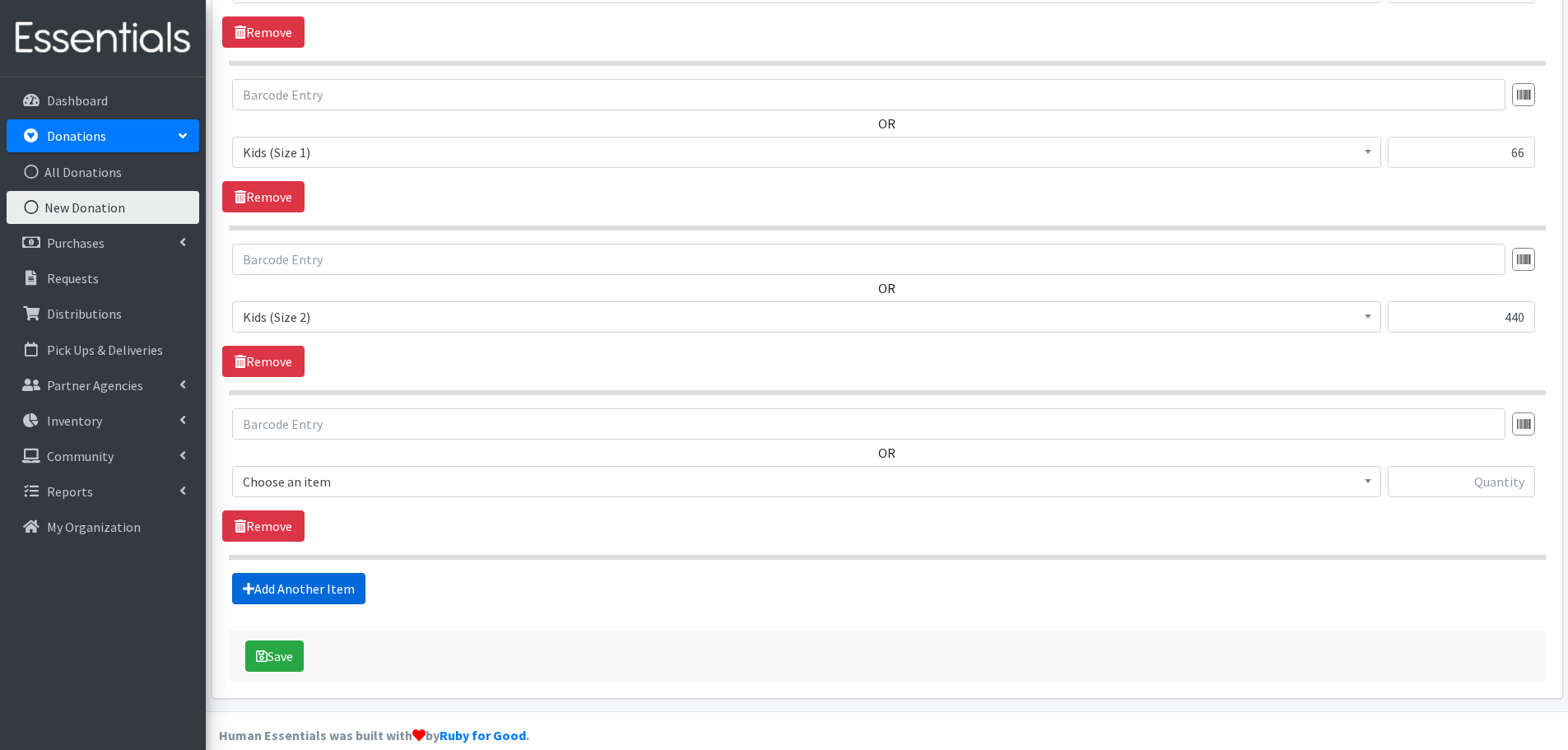
scroll to position [712, 0]
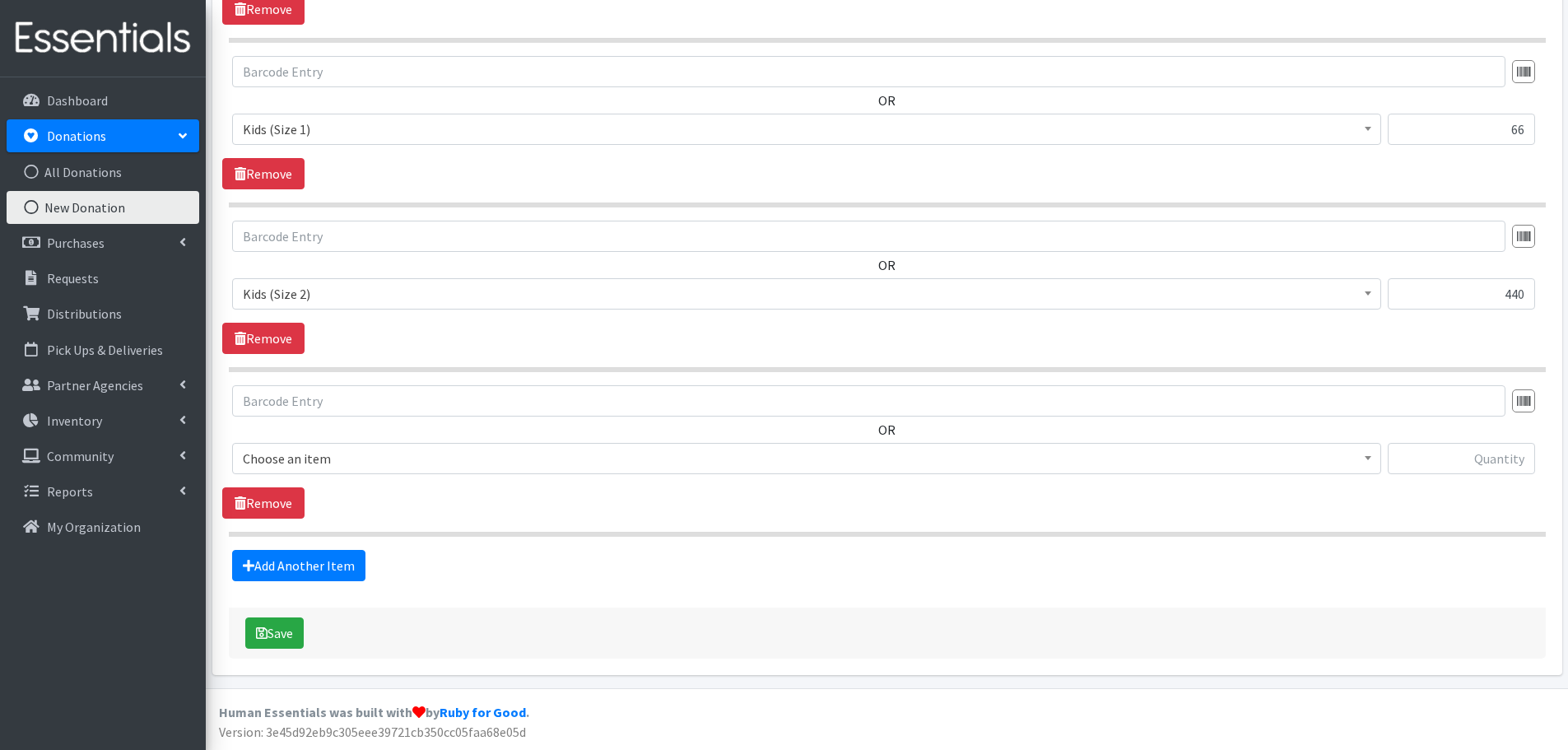
click at [273, 461] on span "Choose an item" at bounding box center [807, 458] width 1128 height 23
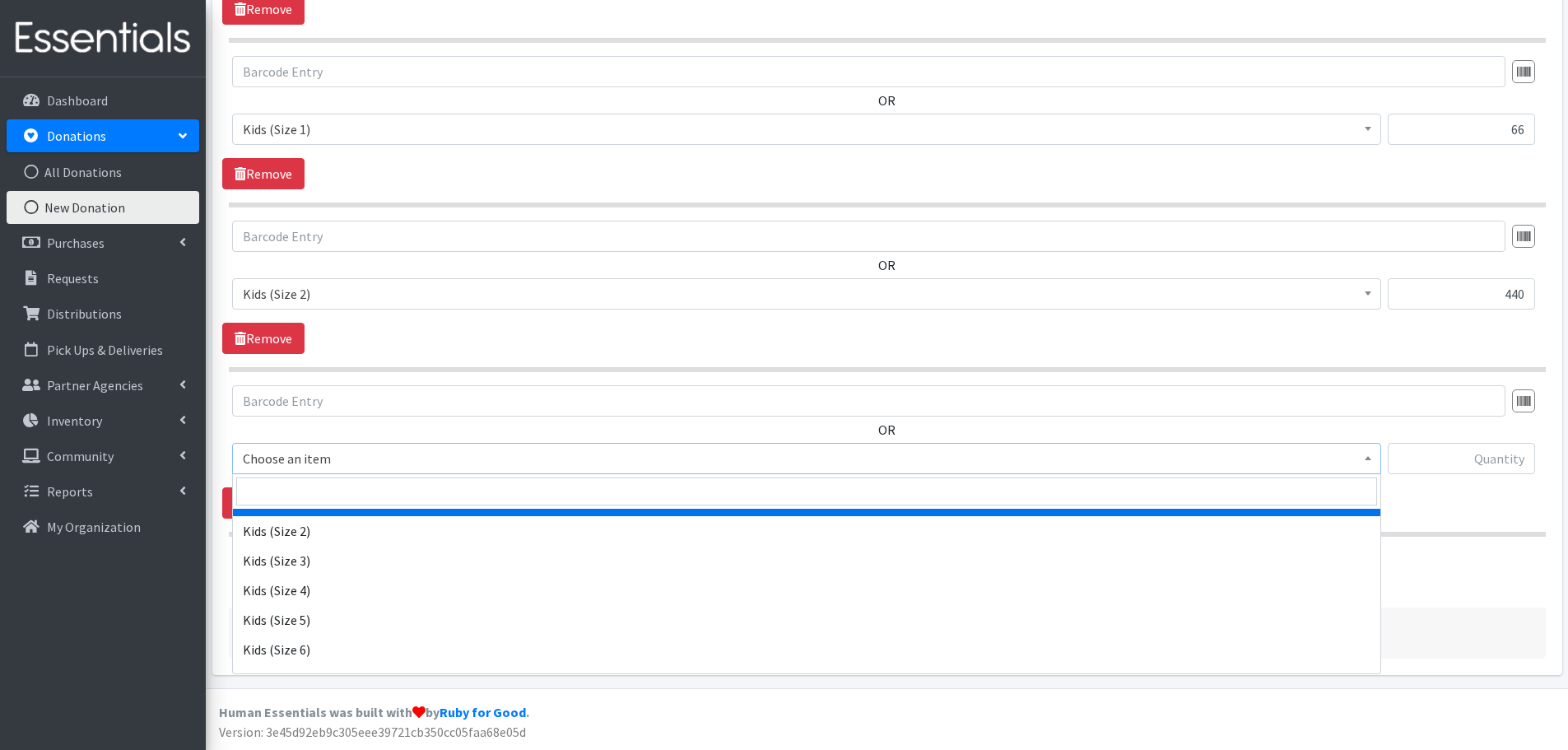
scroll to position [165, 0]
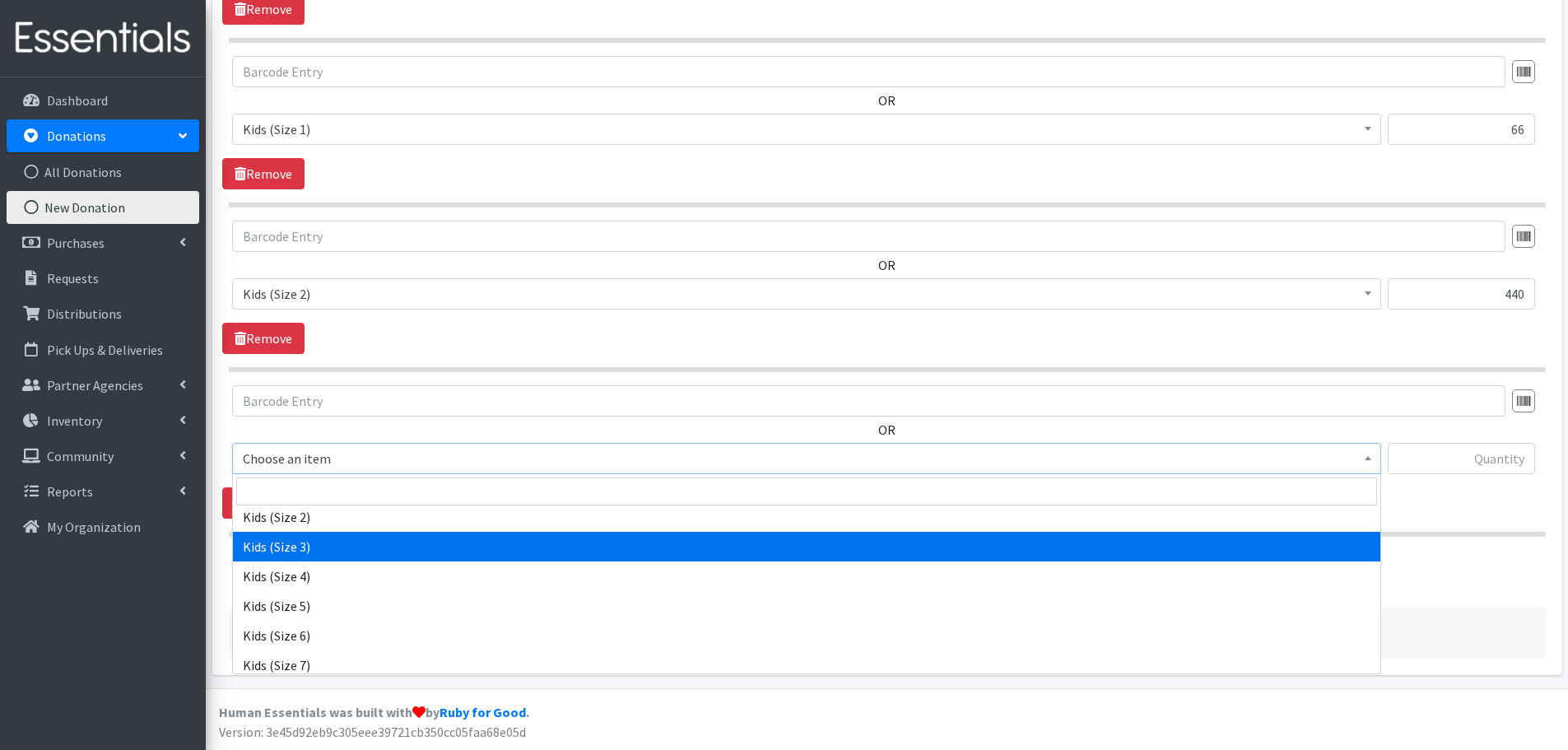
select select "442"
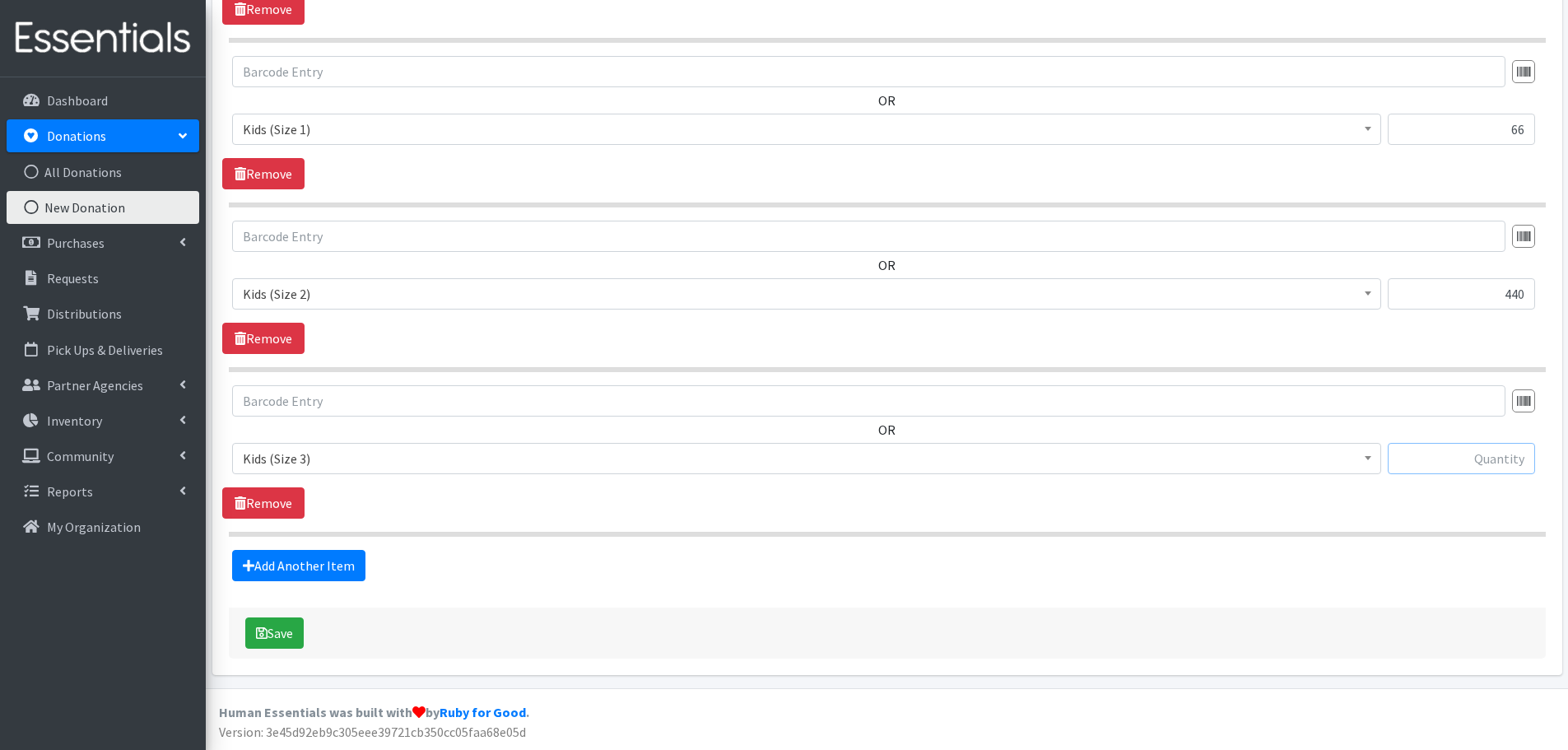
click at [1495, 451] on input "text" at bounding box center [1462, 458] width 148 height 31
type input "265"
click at [300, 561] on link "Add Another Item" at bounding box center [298, 565] width 133 height 31
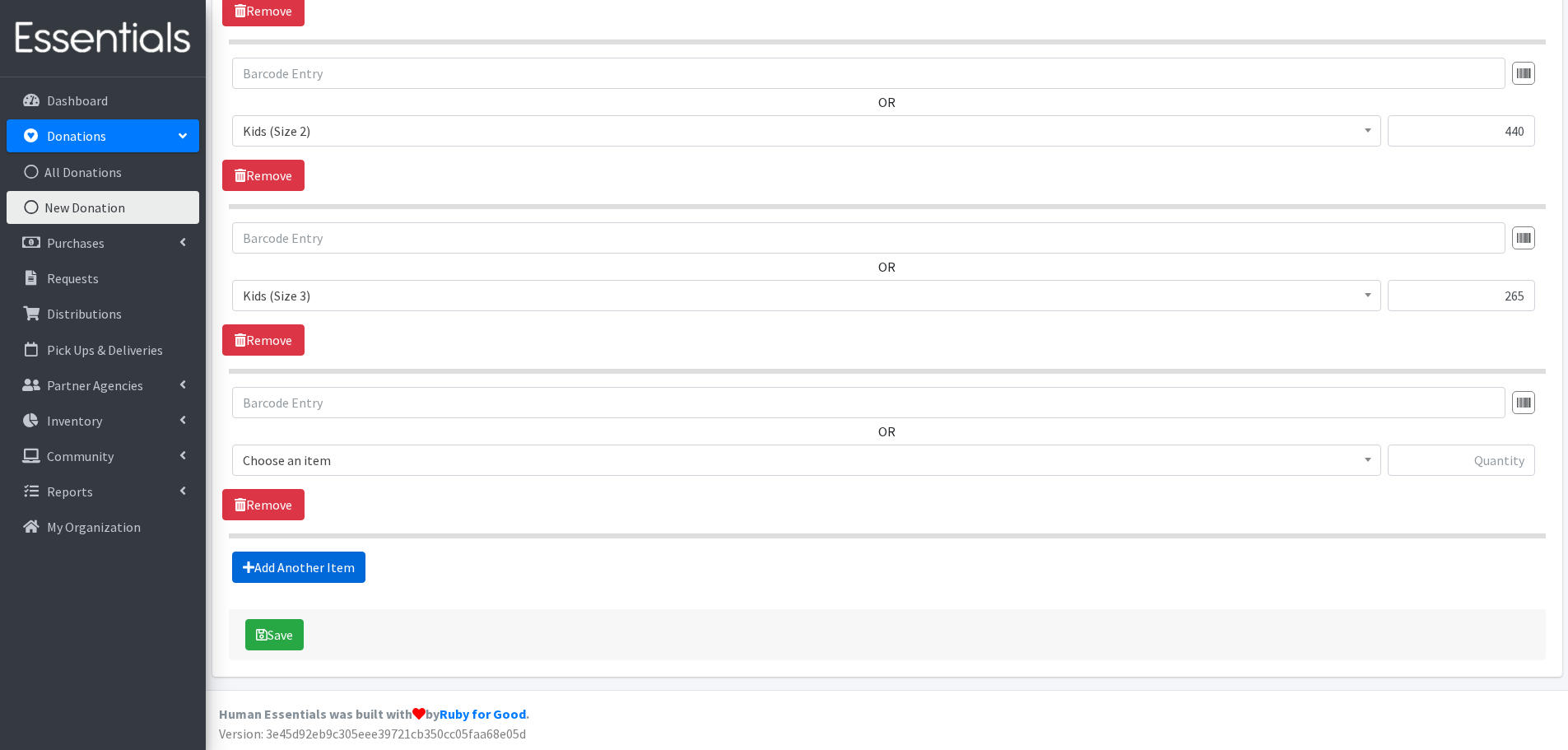
scroll to position [877, 0]
click at [245, 459] on span "Choose an item" at bounding box center [807, 458] width 1128 height 23
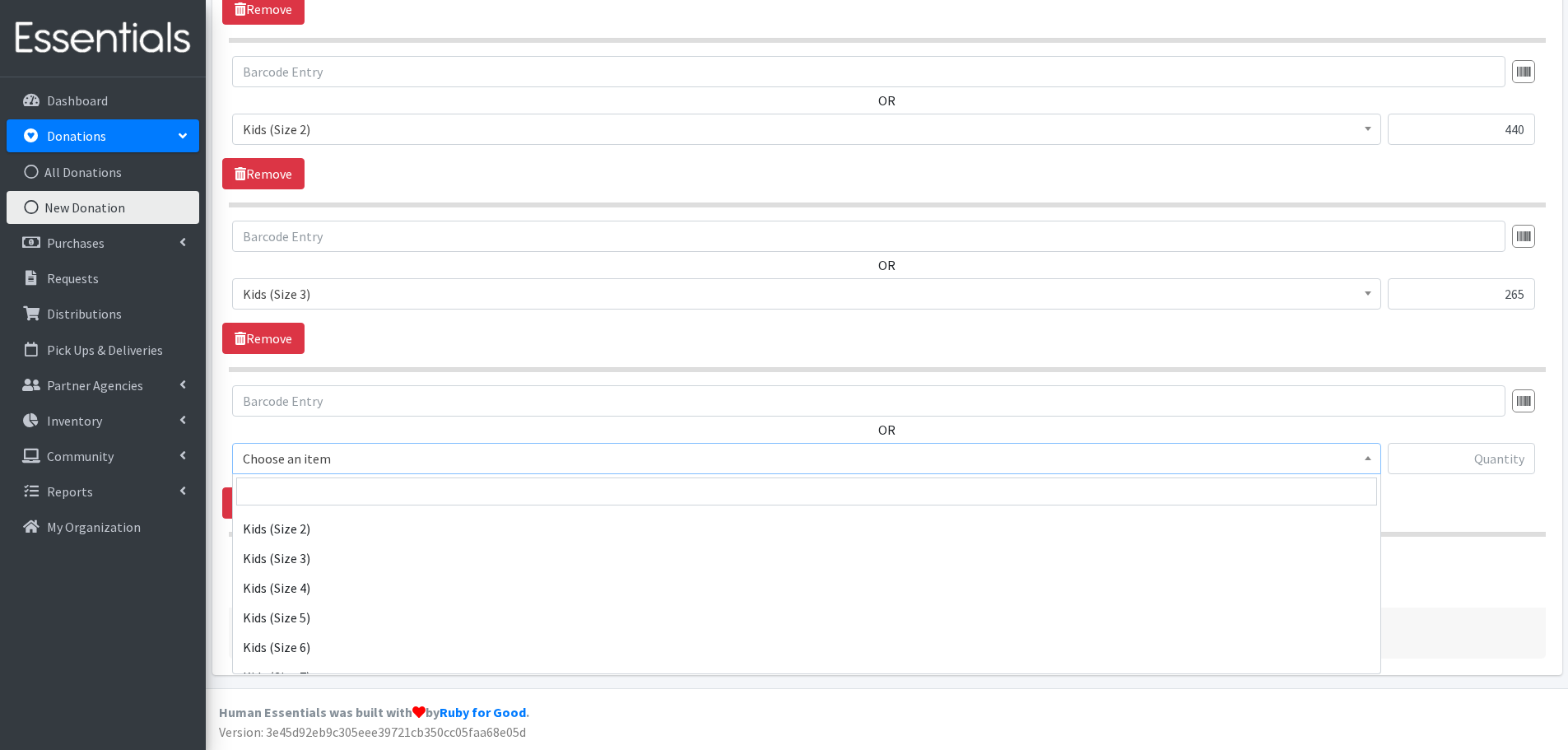
scroll to position [165, 0]
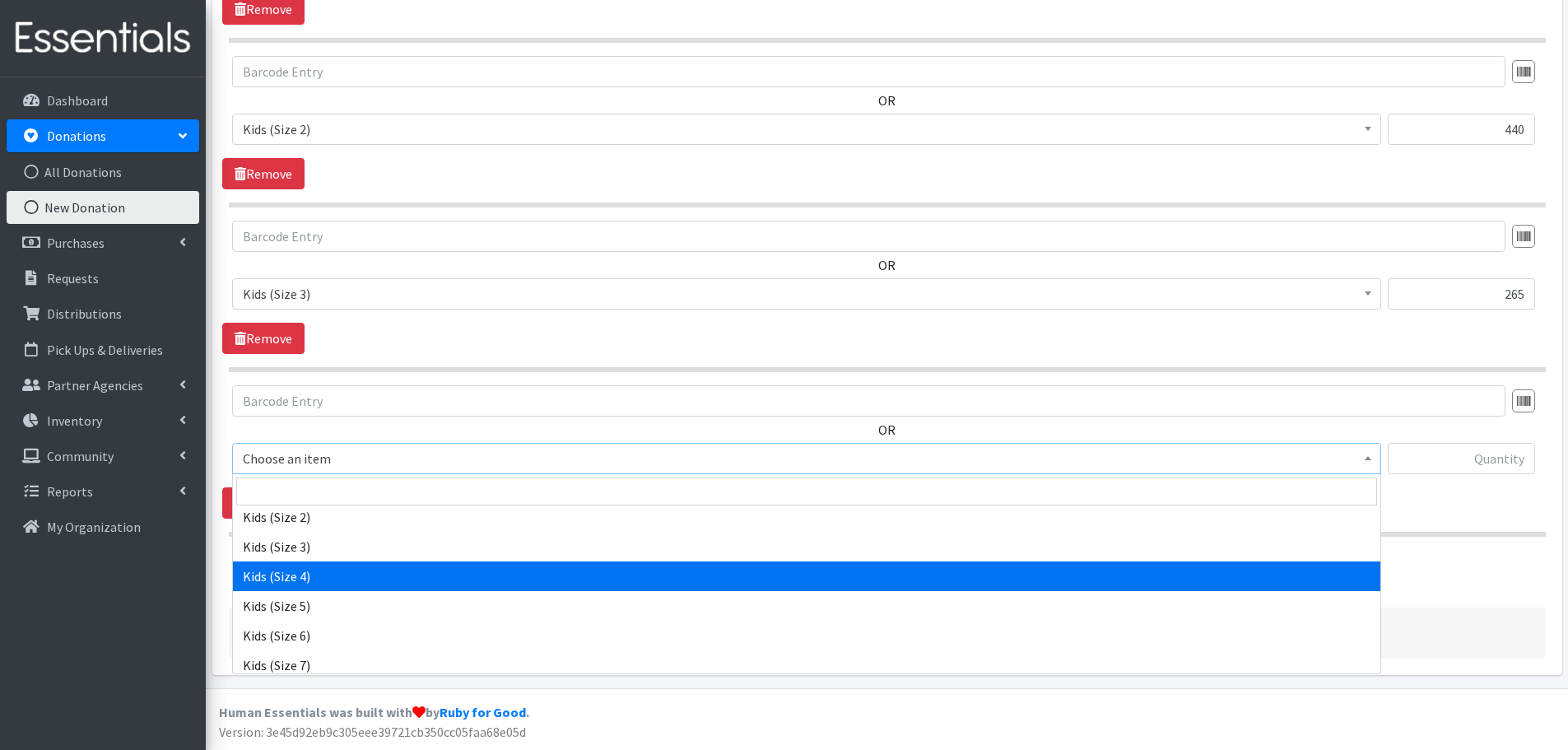
select select "459"
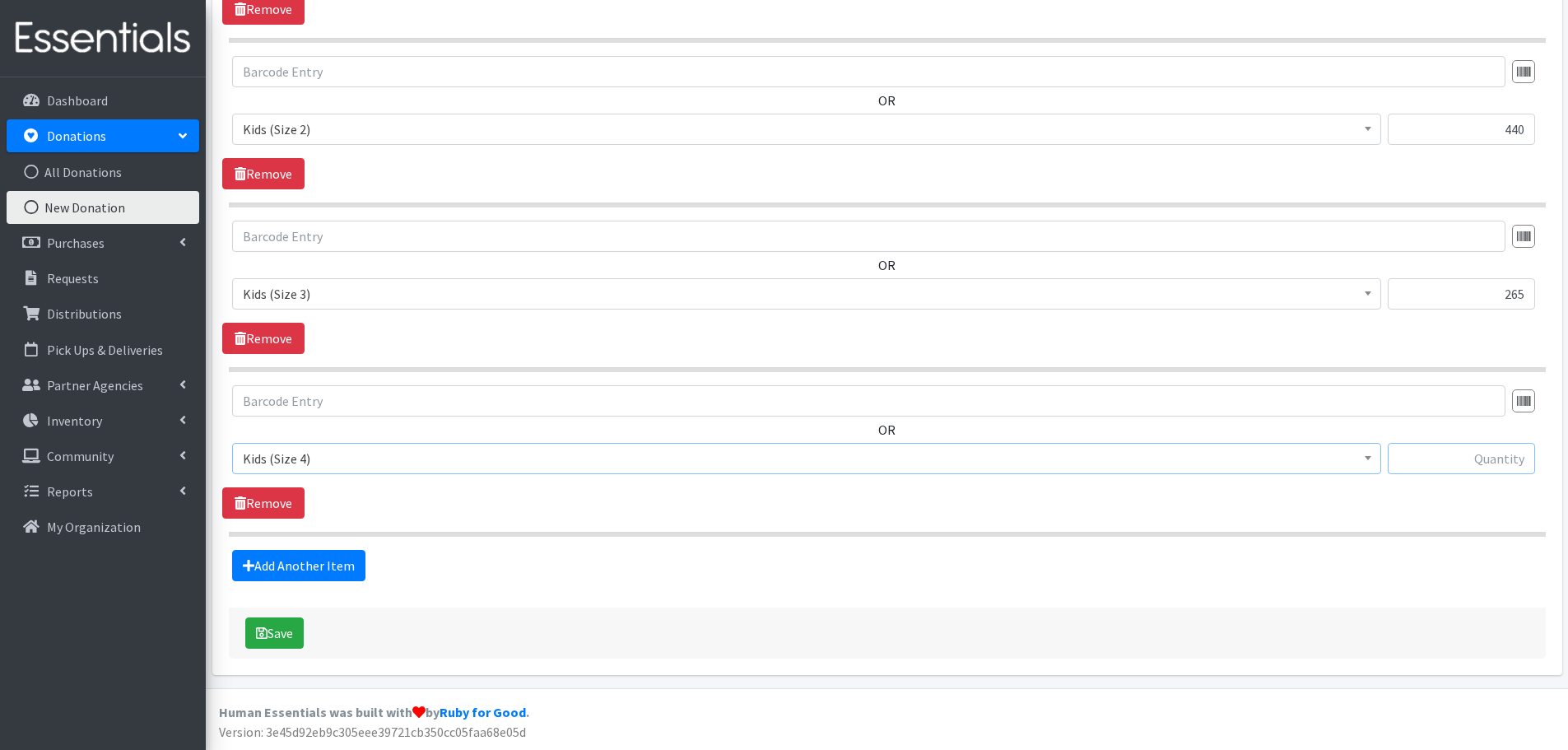
click at [1465, 454] on input "text" at bounding box center [1462, 458] width 148 height 31
type input "890"
click at [292, 573] on link "Add Another Item" at bounding box center [298, 565] width 133 height 31
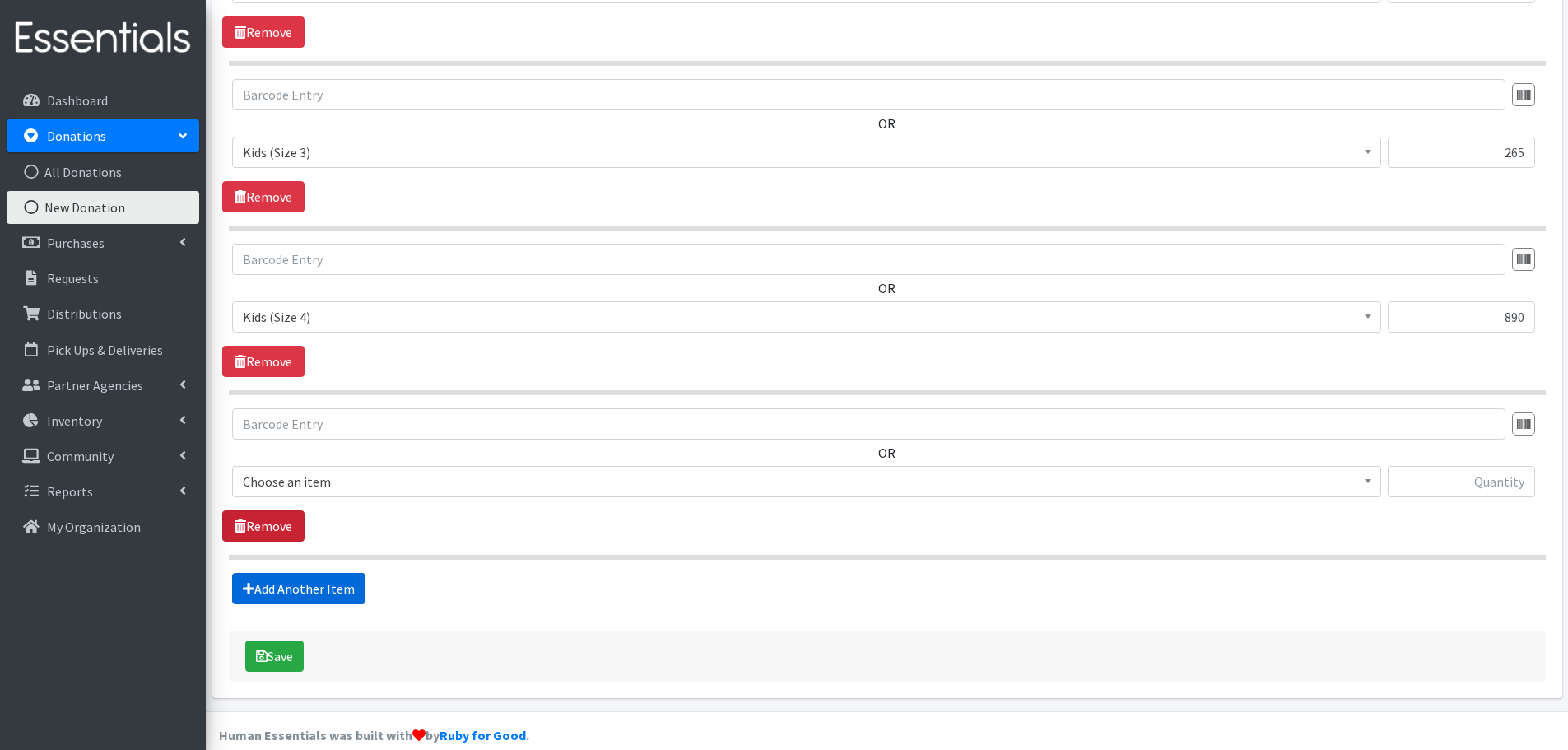
scroll to position [1041, 0]
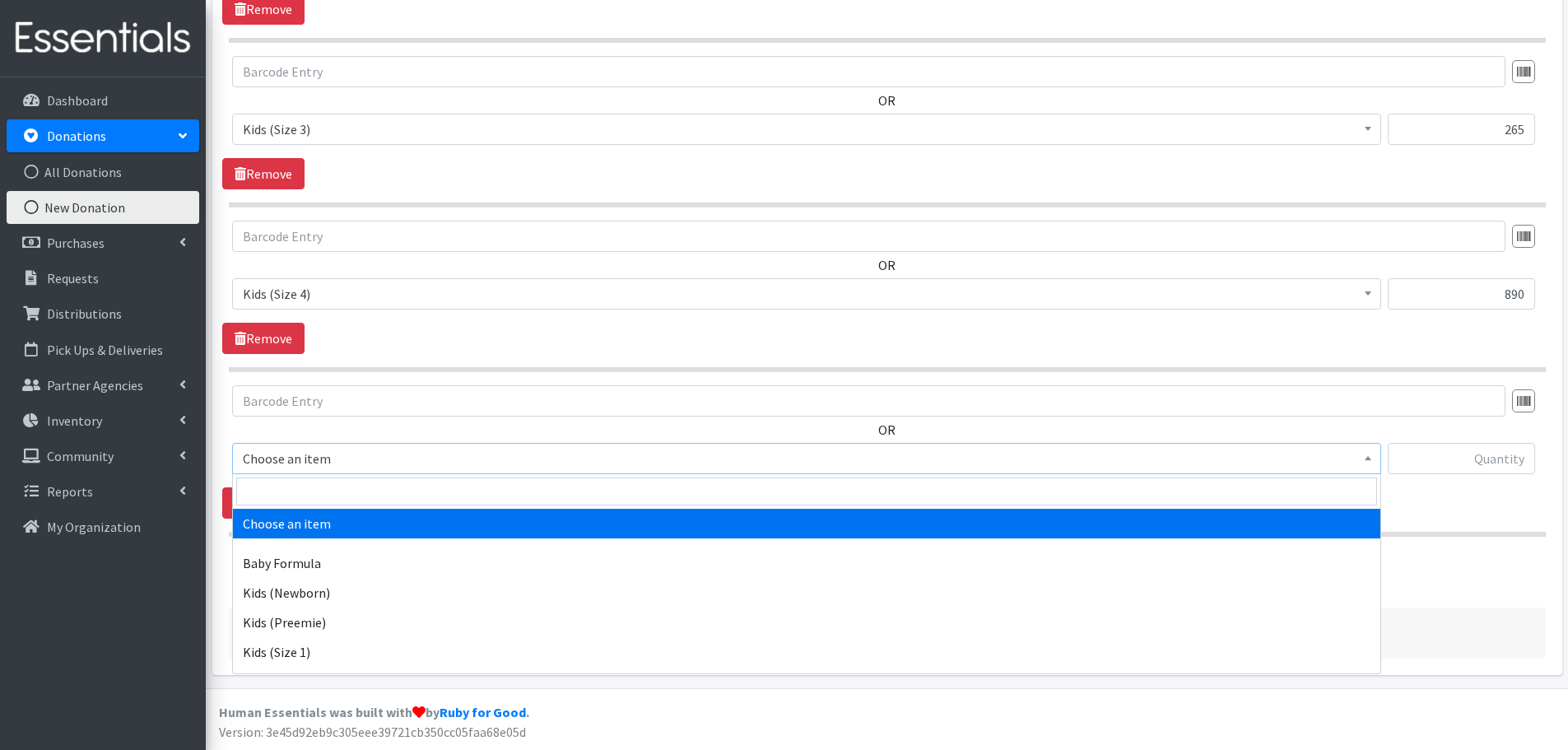
click at [273, 456] on span "Choose an item" at bounding box center [807, 458] width 1128 height 23
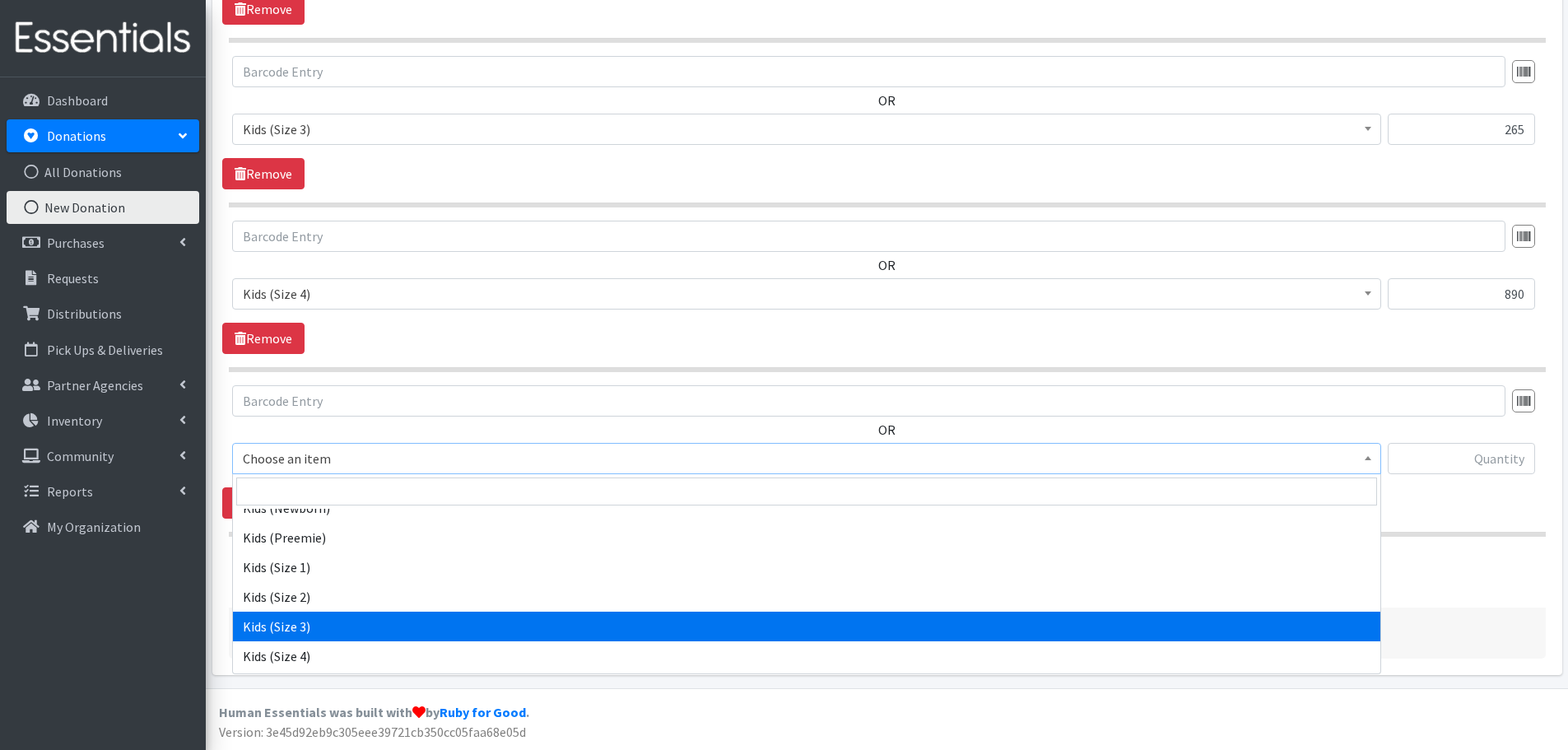
scroll to position [247, 0]
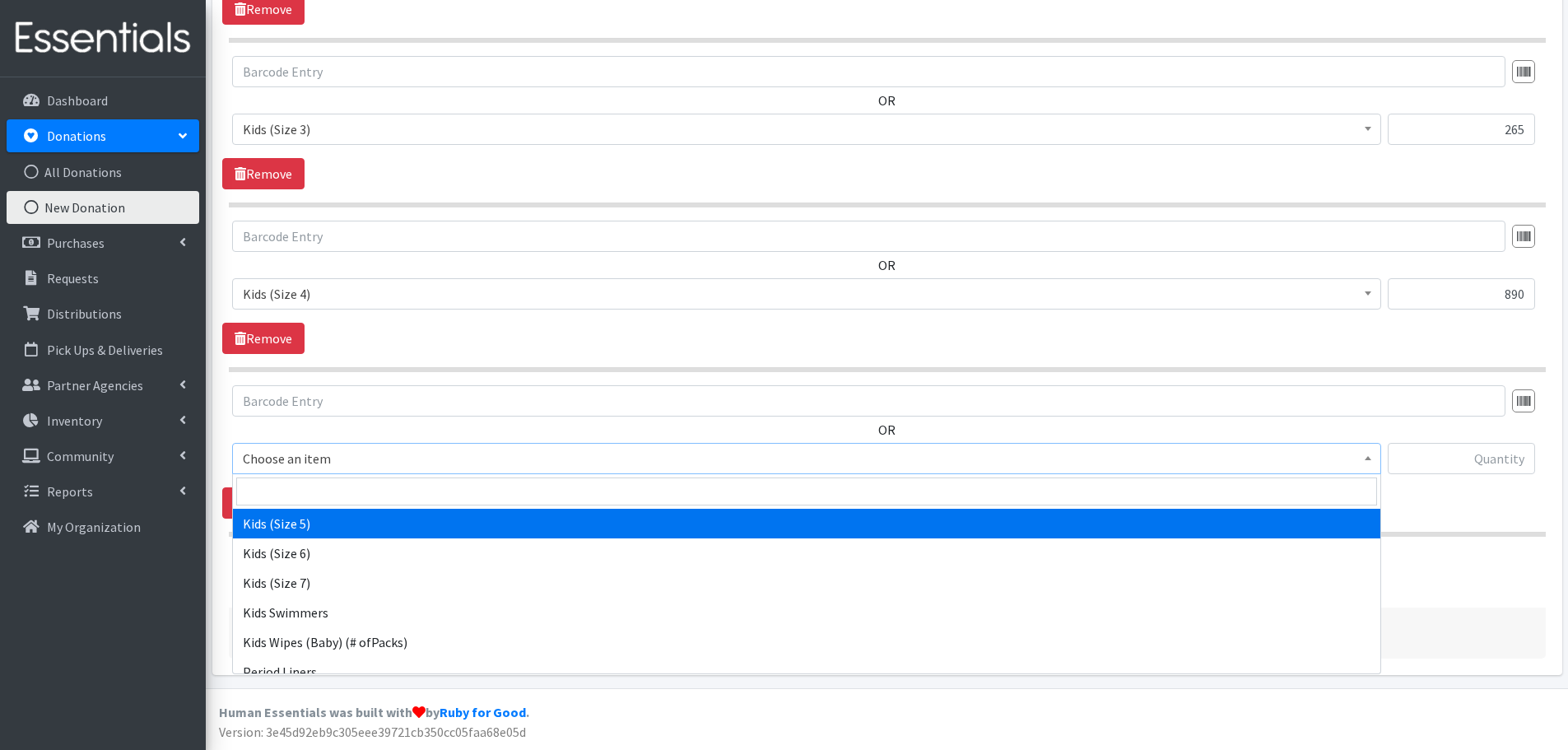
select select "460"
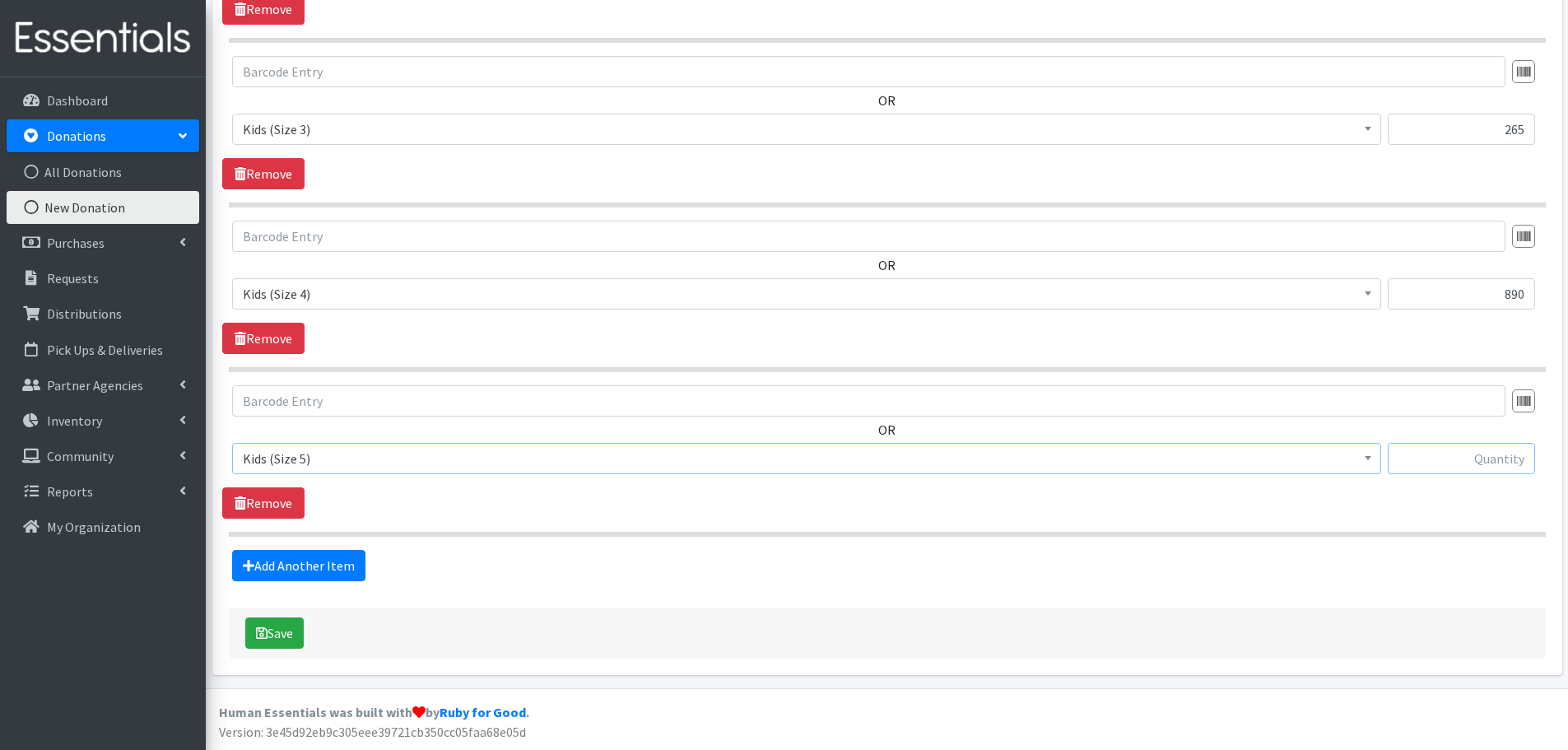
click at [1475, 452] on input "text" at bounding box center [1462, 458] width 148 height 31
type input "22"
click at [326, 562] on link "Add Another Item" at bounding box center [298, 565] width 133 height 31
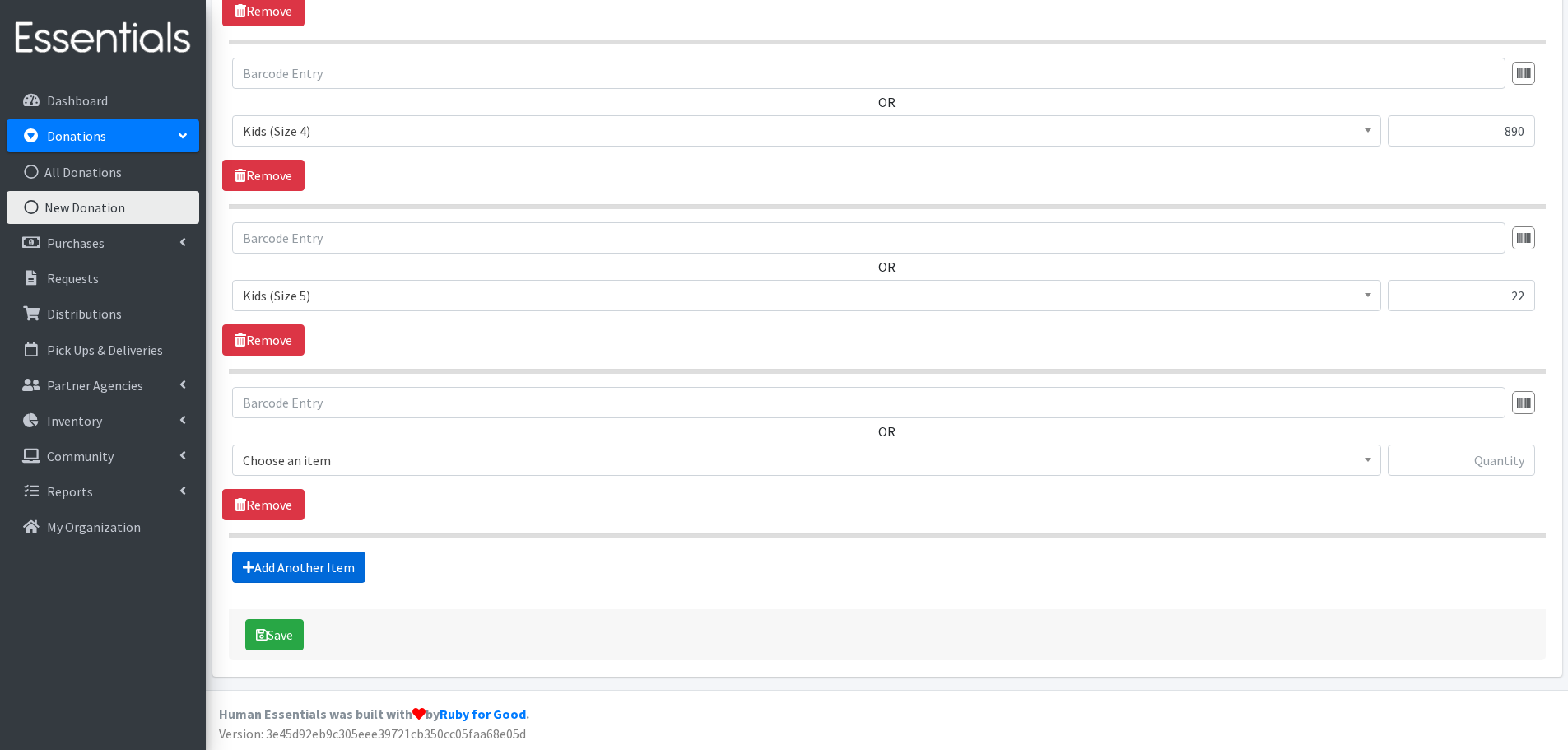
scroll to position [1206, 0]
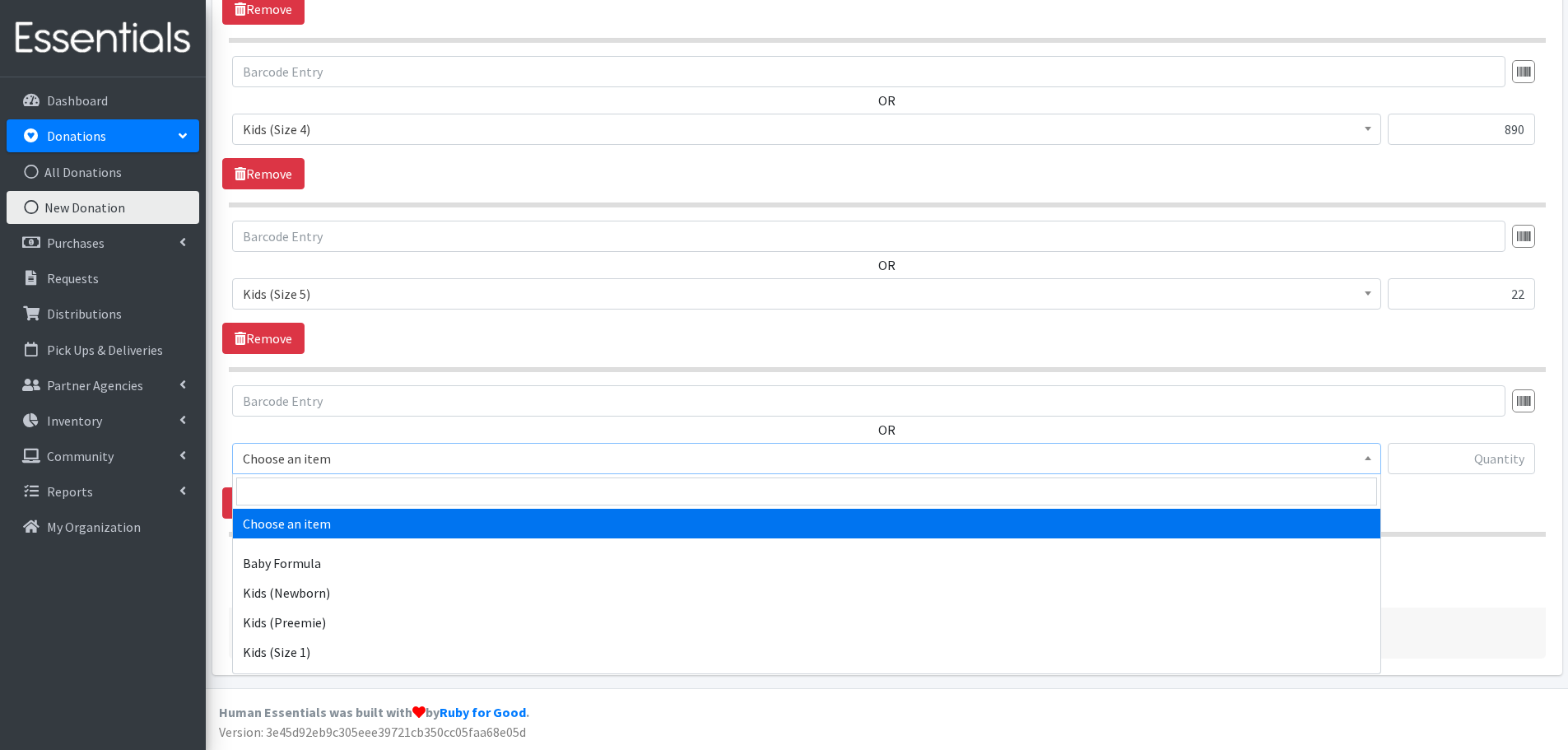
click at [251, 457] on span "Choose an item" at bounding box center [807, 458] width 1128 height 23
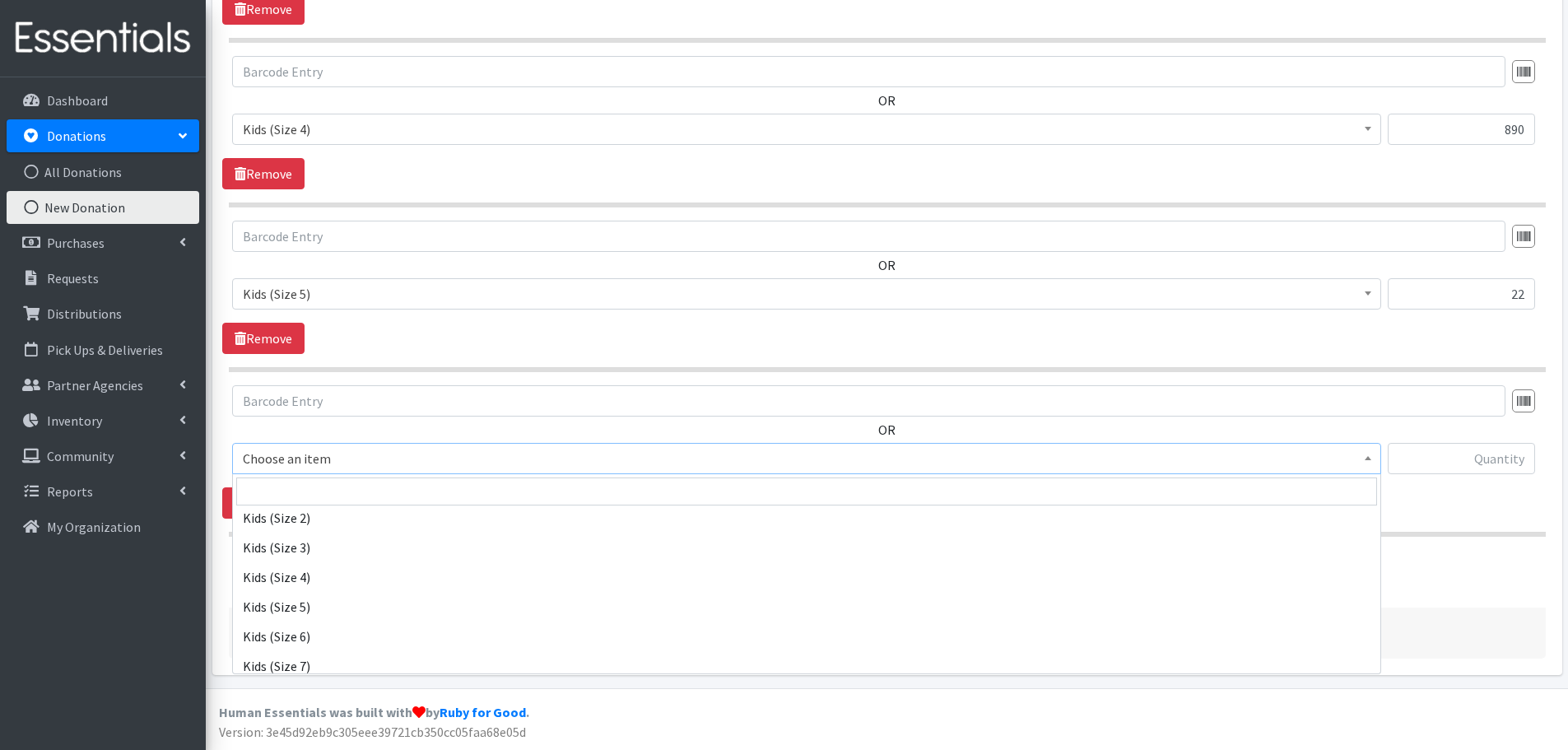
scroll to position [165, 0]
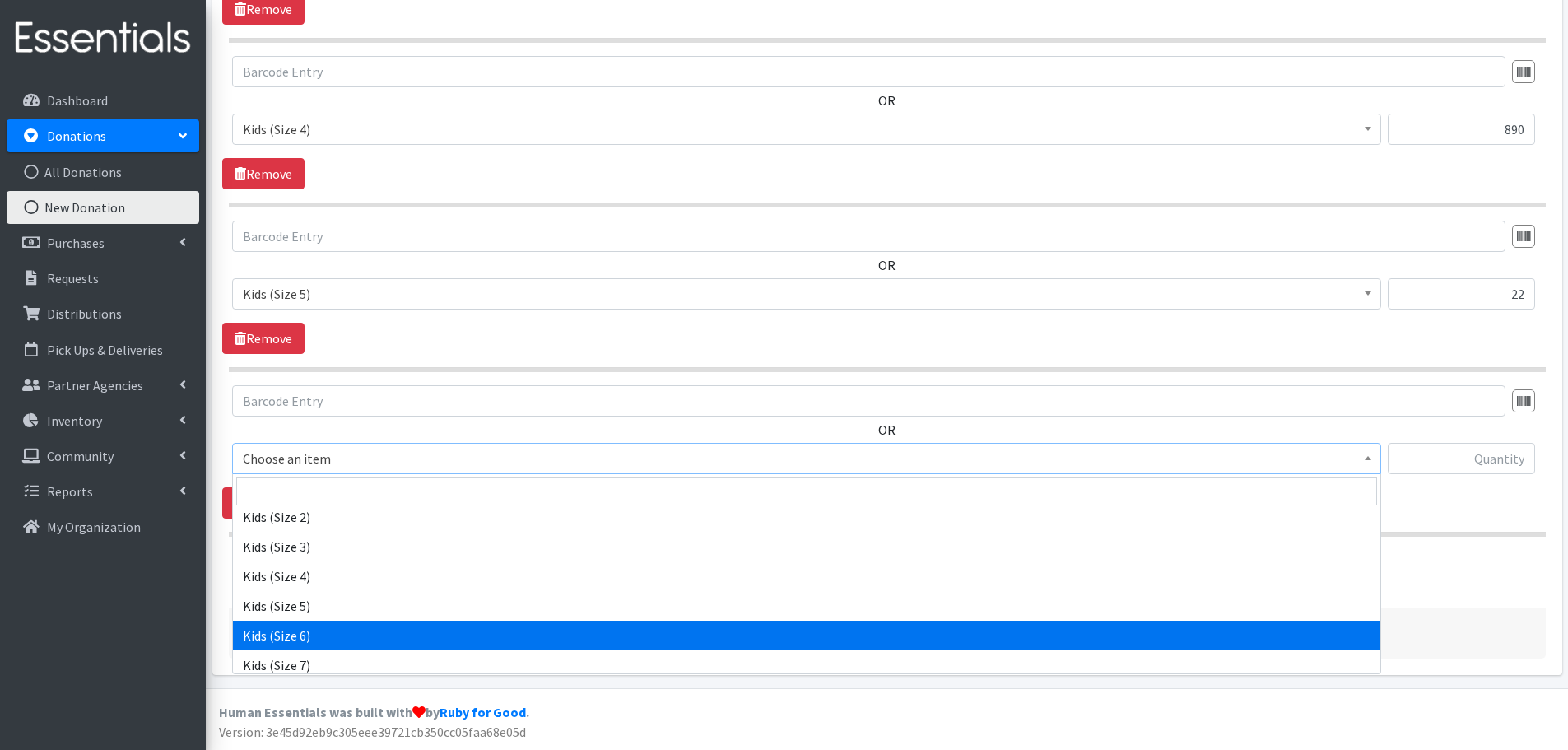
select select "462"
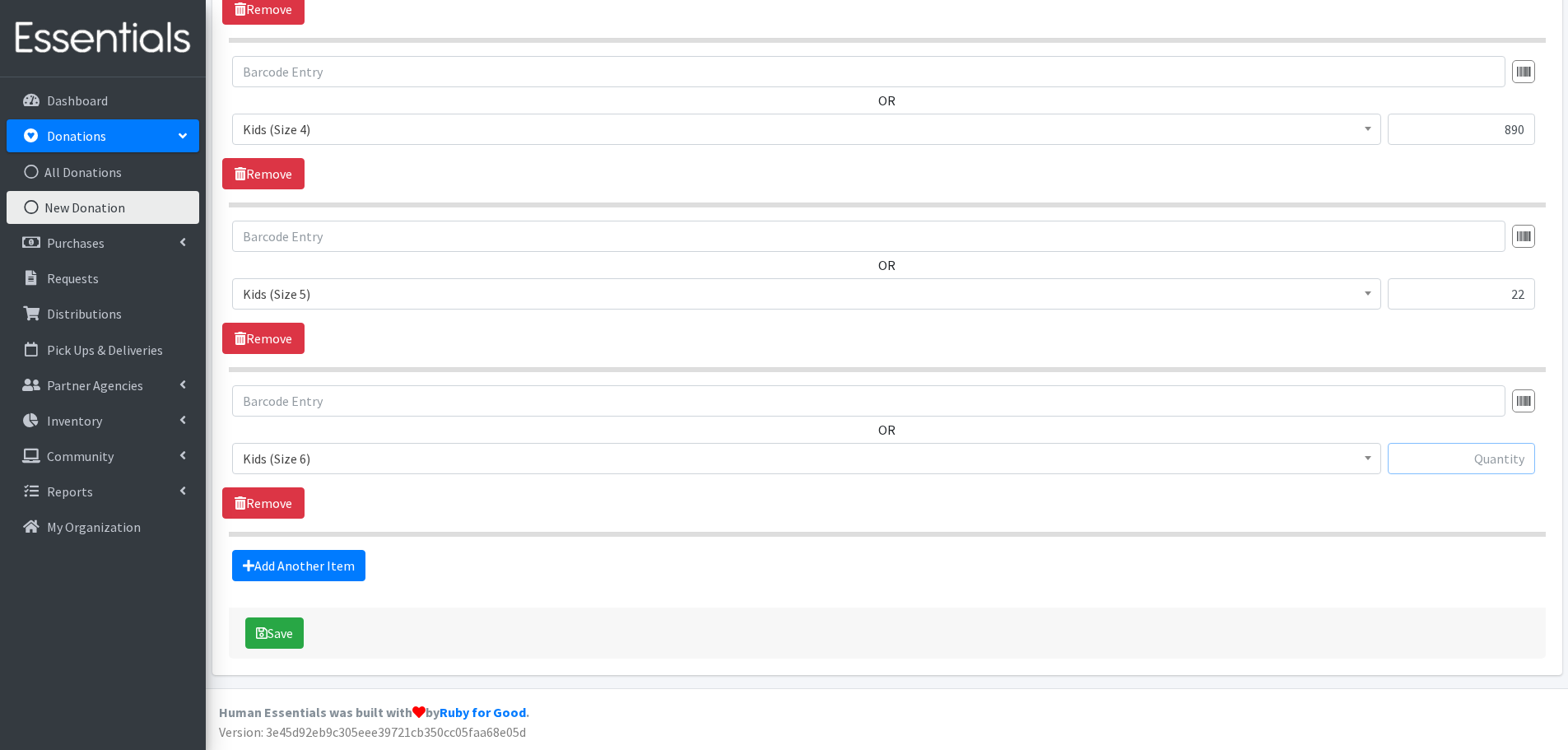
click at [1478, 451] on input "text" at bounding box center [1462, 458] width 148 height 31
type input "68"
click at [331, 567] on link "Add Another Item" at bounding box center [298, 565] width 133 height 31
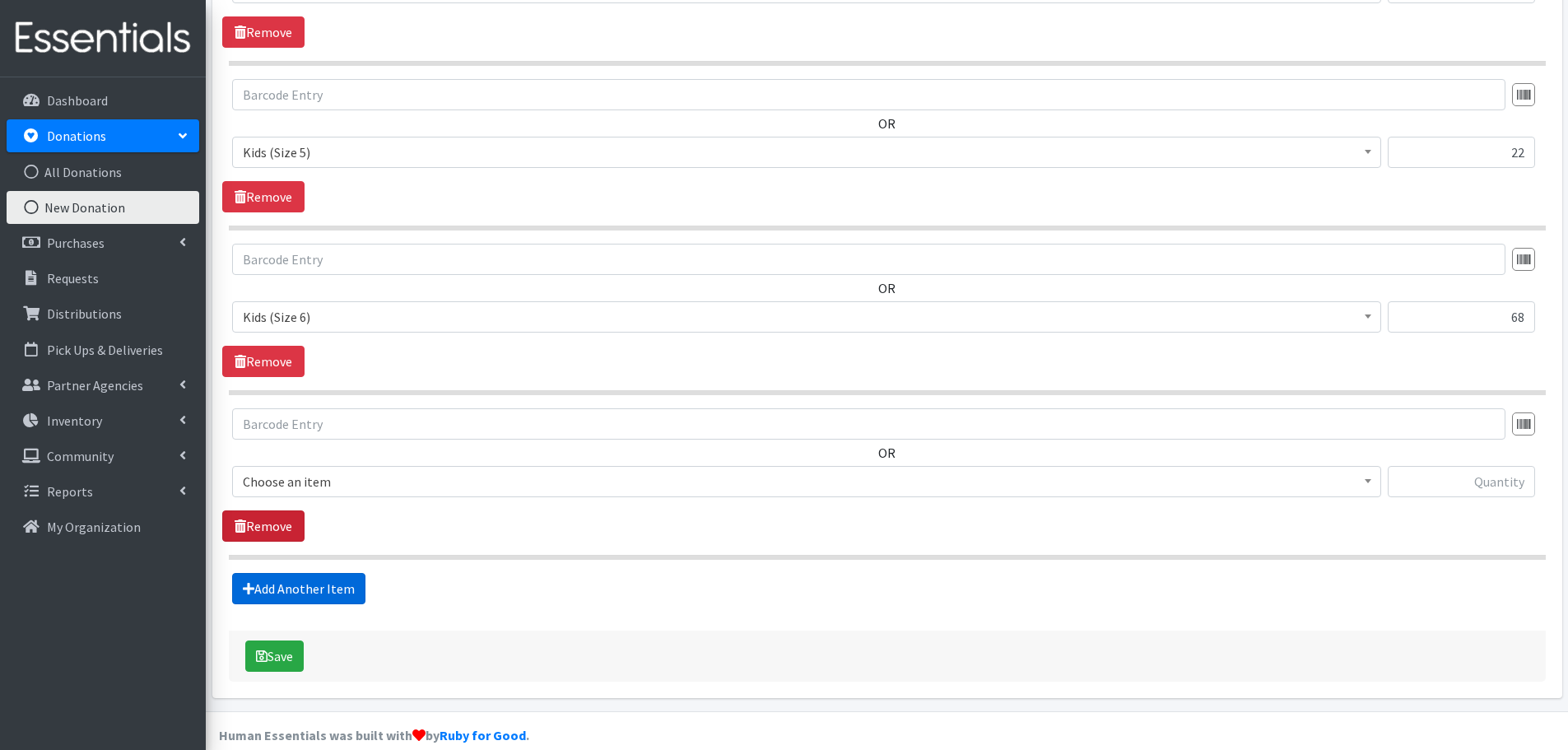
scroll to position [1370, 0]
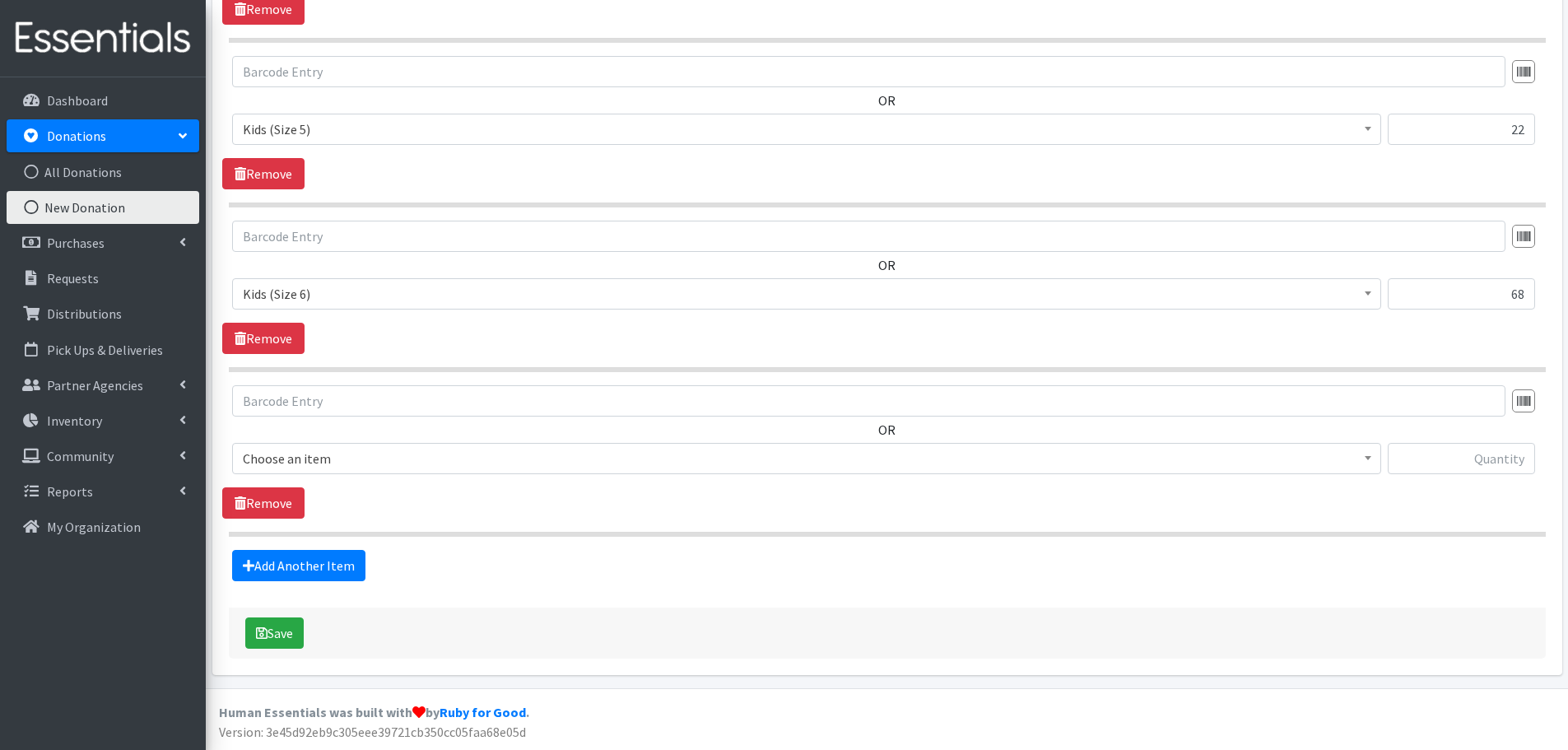
click at [274, 455] on span "Choose an item" at bounding box center [807, 458] width 1128 height 23
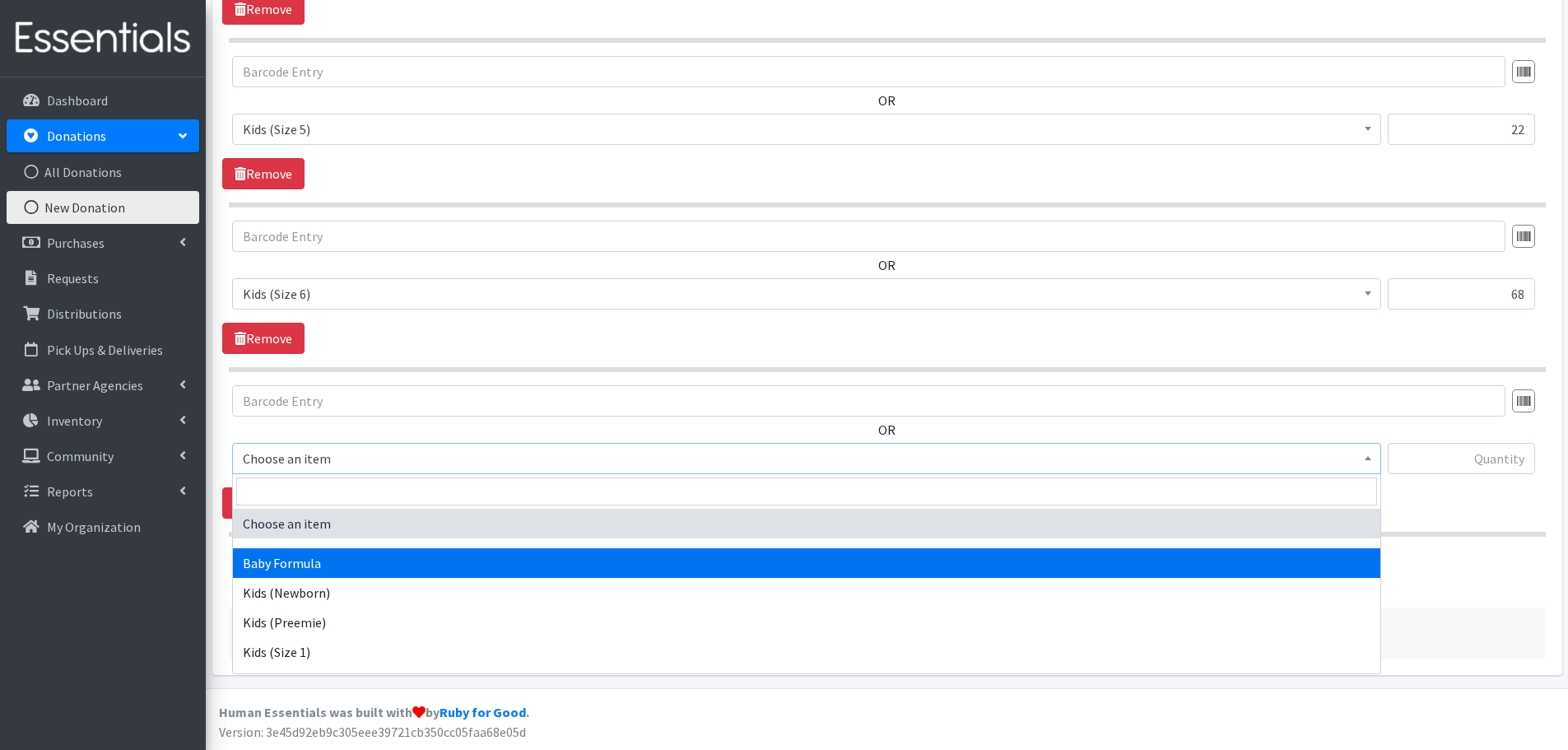
drag, startPoint x: 286, startPoint y: 553, endPoint x: 521, endPoint y: 578, distance: 236.3
select select "3871"
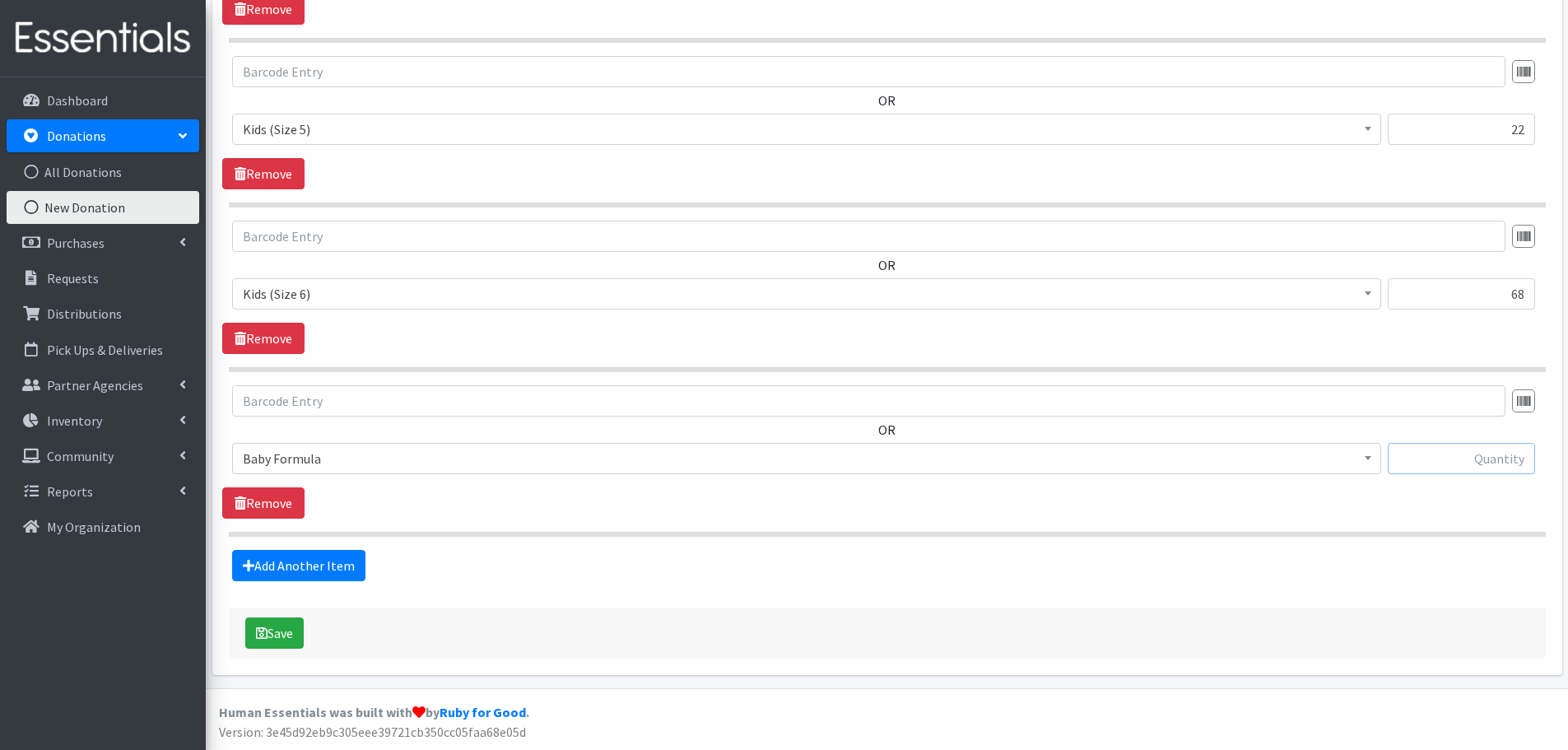
click at [1446, 460] on input "text" at bounding box center [1462, 458] width 148 height 31
type input "1"
click at [280, 571] on link "Add Another Item" at bounding box center [298, 565] width 133 height 31
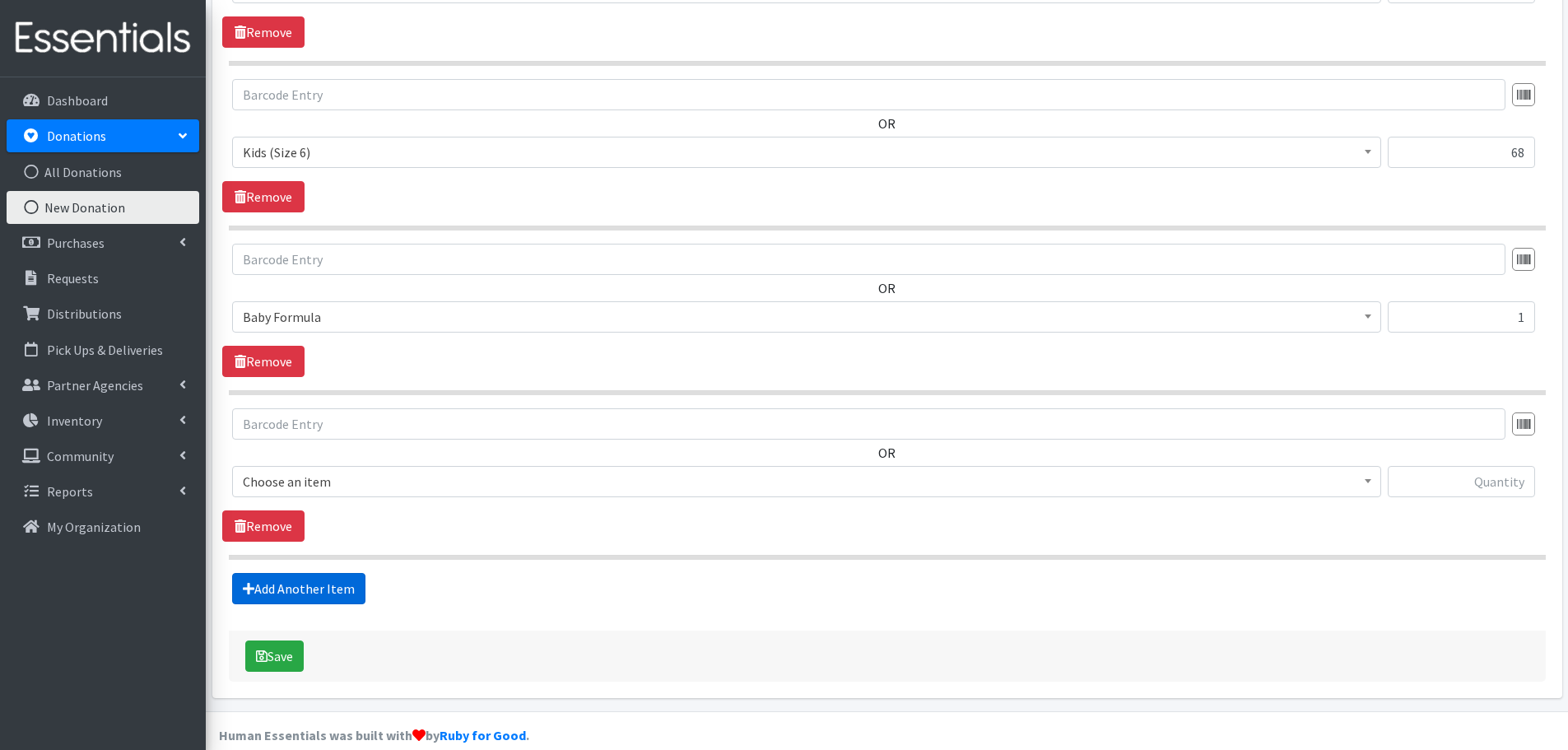
scroll to position [1535, 0]
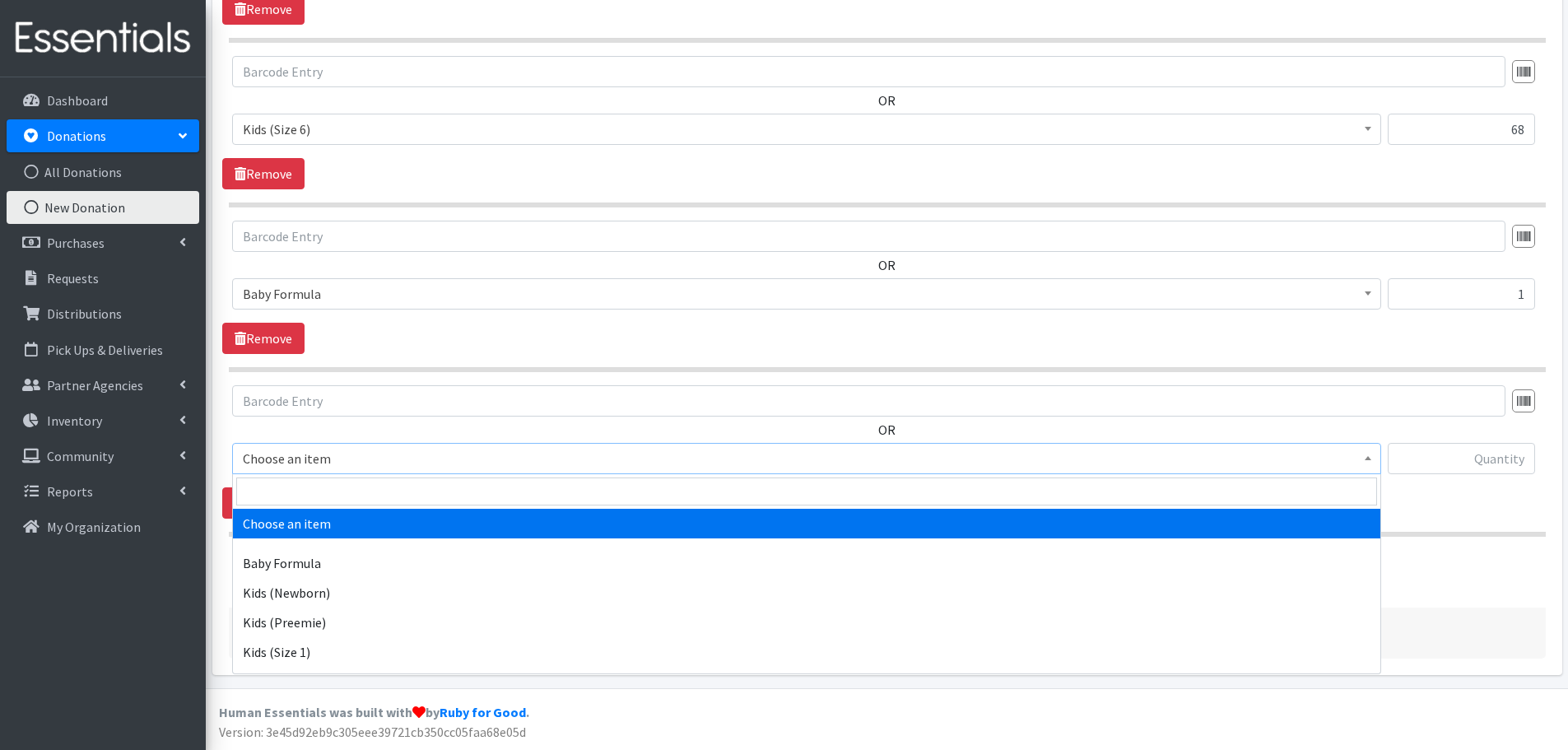
click at [288, 452] on span "Choose an item" at bounding box center [807, 458] width 1128 height 23
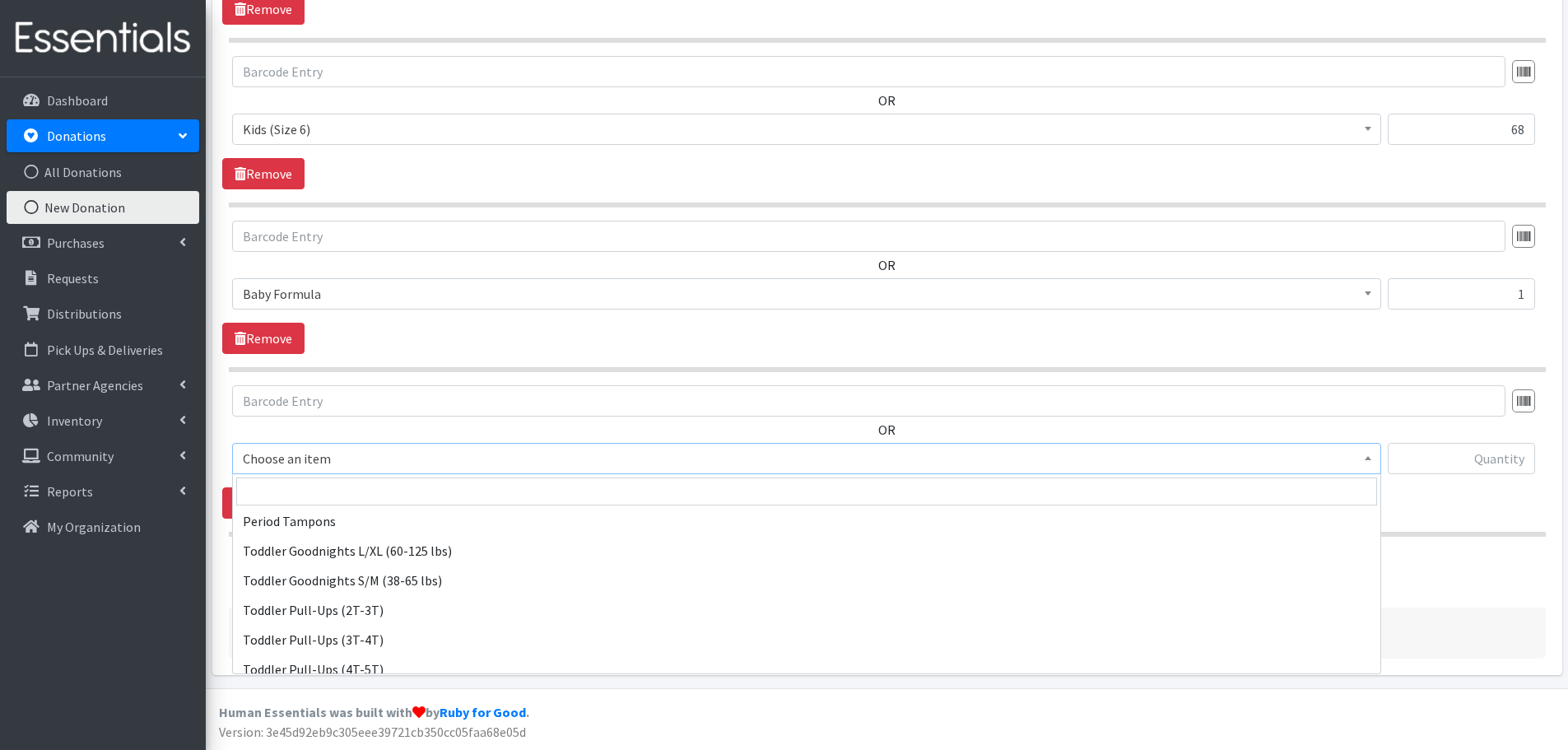
scroll to position [467, 0]
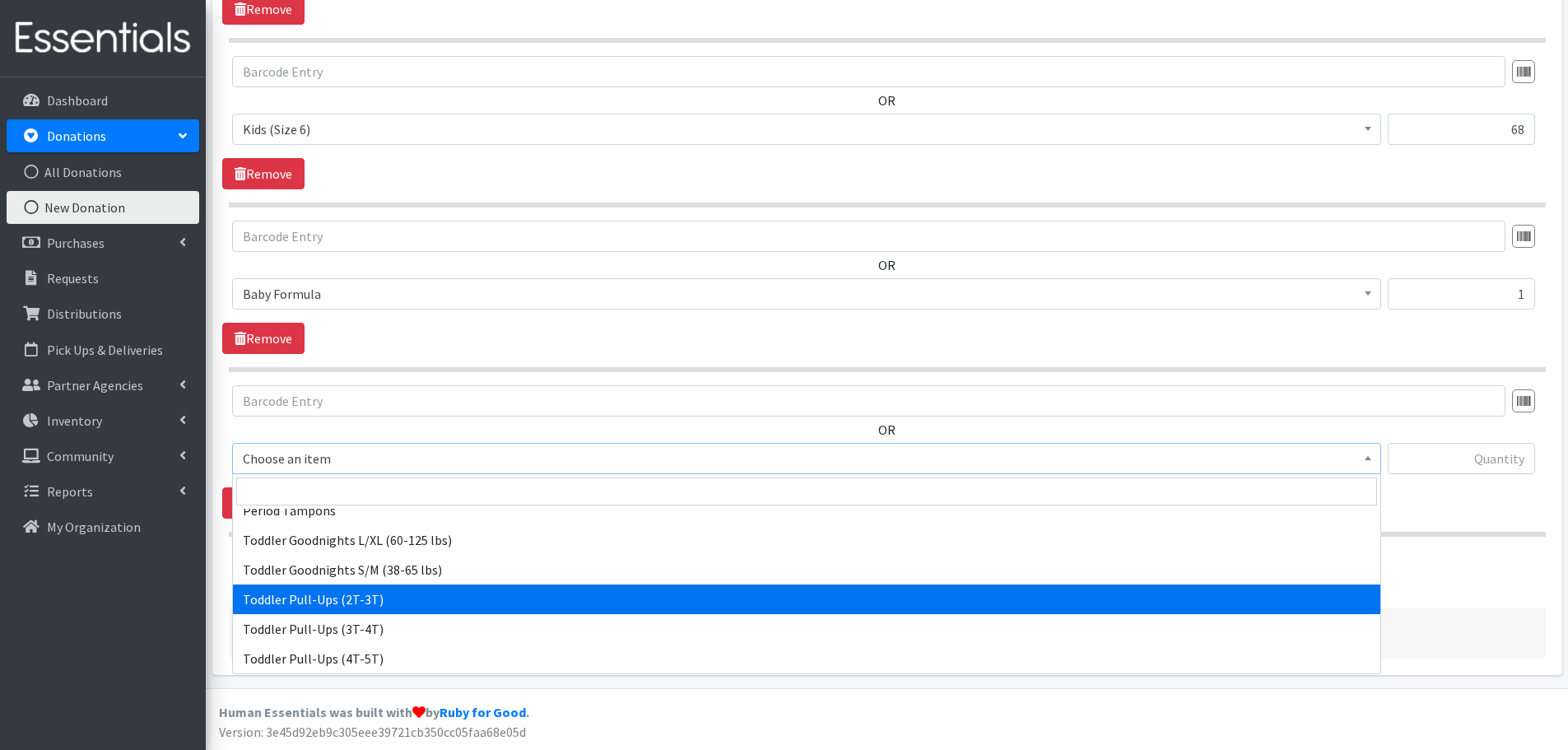
select select "444"
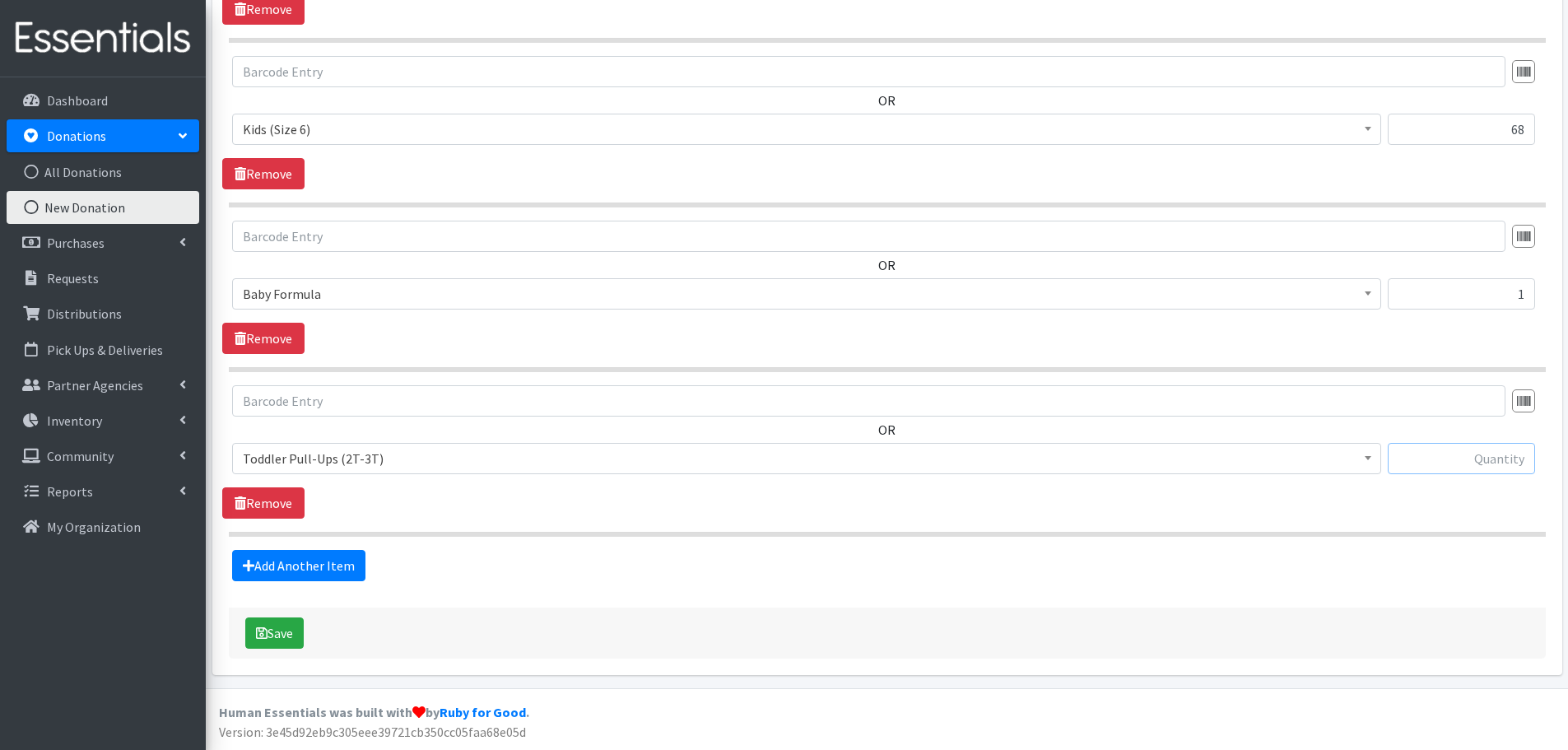
click at [1508, 447] on input "text" at bounding box center [1462, 458] width 148 height 31
type input "123"
click at [288, 629] on button "Save" at bounding box center [274, 632] width 59 height 31
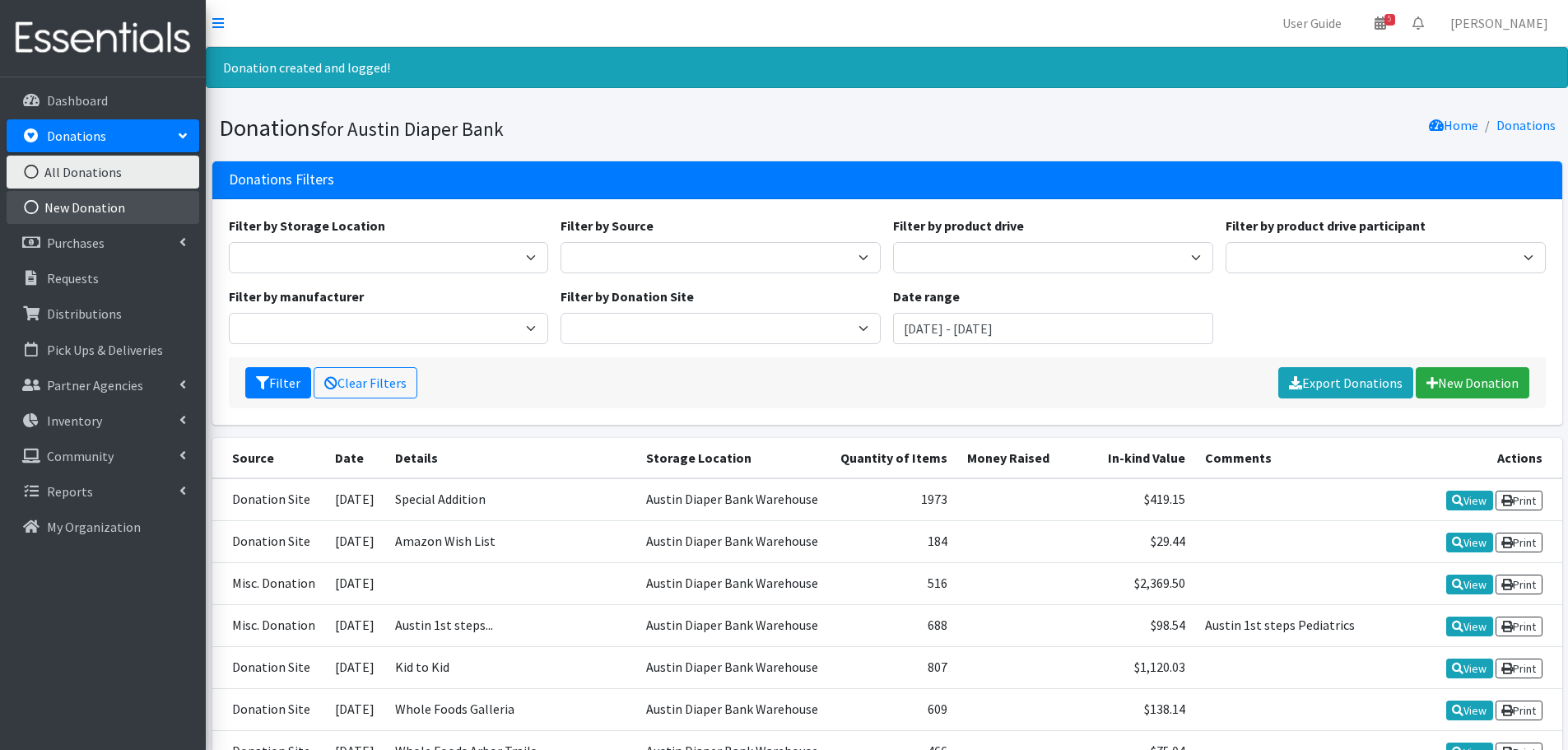
click at [56, 201] on link "New Donation" at bounding box center [103, 207] width 193 height 33
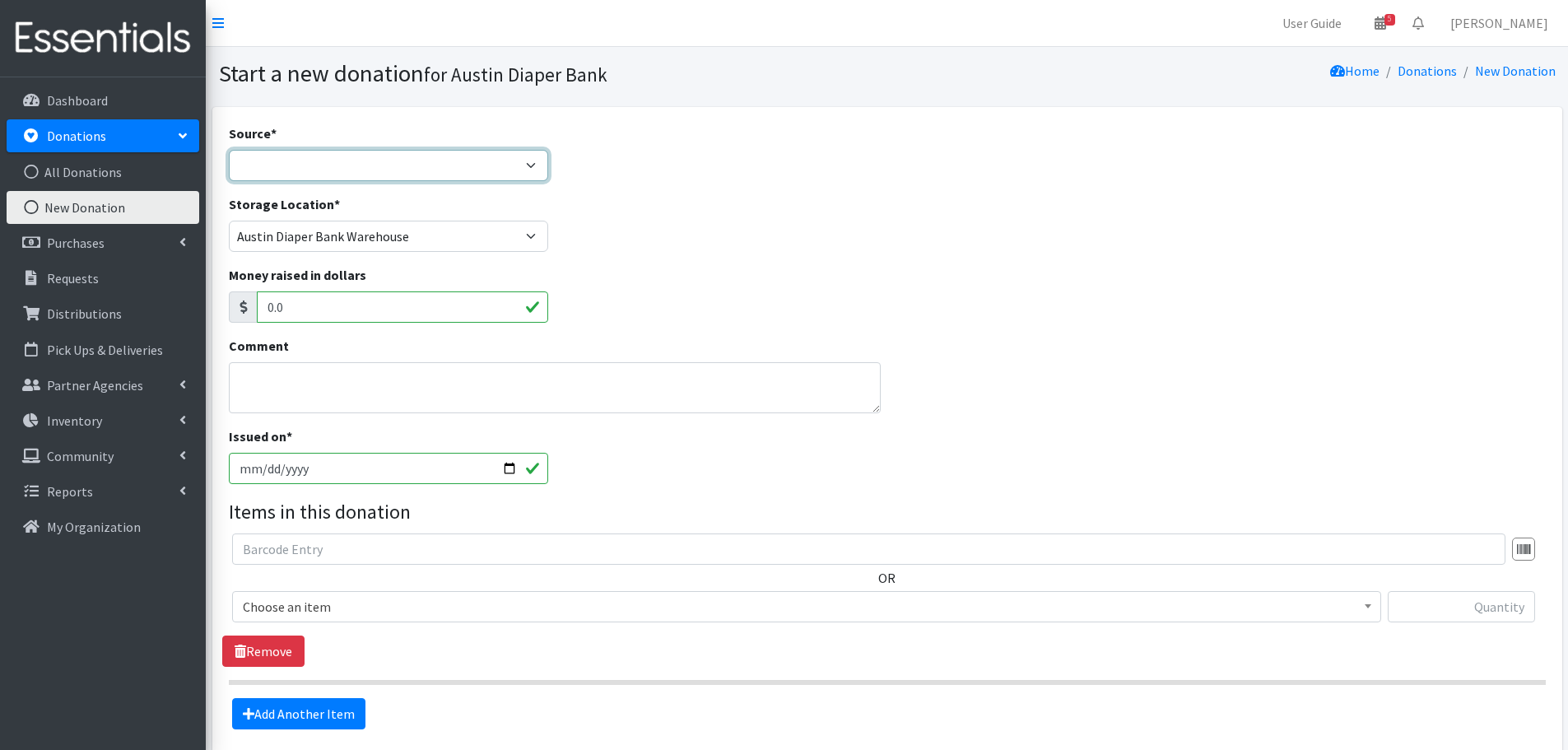
click at [256, 157] on select "Product Drive Manufacturer Donation Site Misc. Donation" at bounding box center [389, 165] width 320 height 31
select select "Donation Site"
click at [229, 149] on select "Product Drive Manufacturer Donation Site Misc. Donation" at bounding box center [389, 165] width 320 height 31
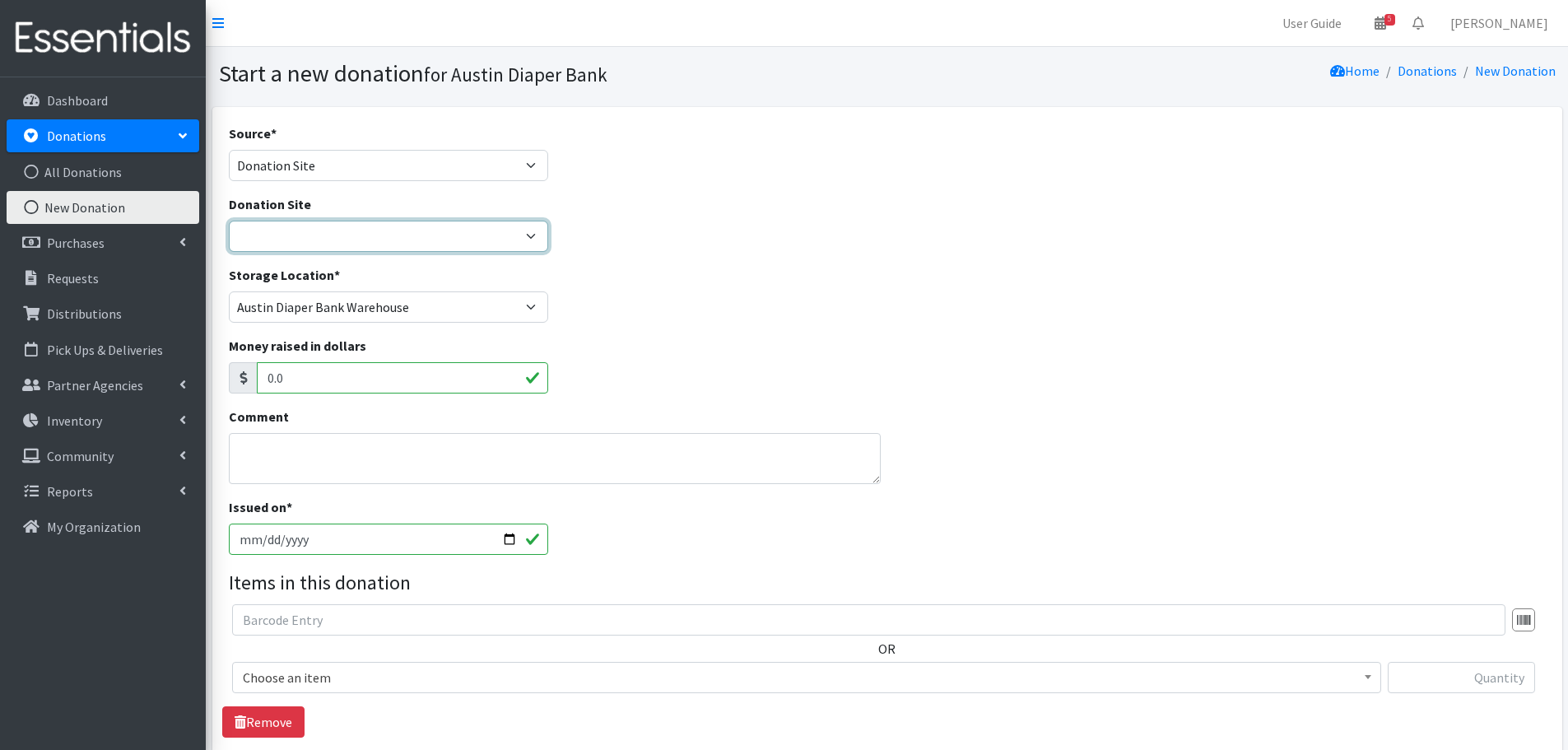
click at [282, 236] on select "ADB Outdoor Bin Amazon Wish List Assistance League [GEOGRAPHIC_DATA] Born Big S…" at bounding box center [389, 235] width 320 height 31
select select "100"
click at [229, 220] on select "ADB Outdoor Bin Amazon Wish List Assistance League [GEOGRAPHIC_DATA] Born Big S…" at bounding box center [389, 235] width 320 height 31
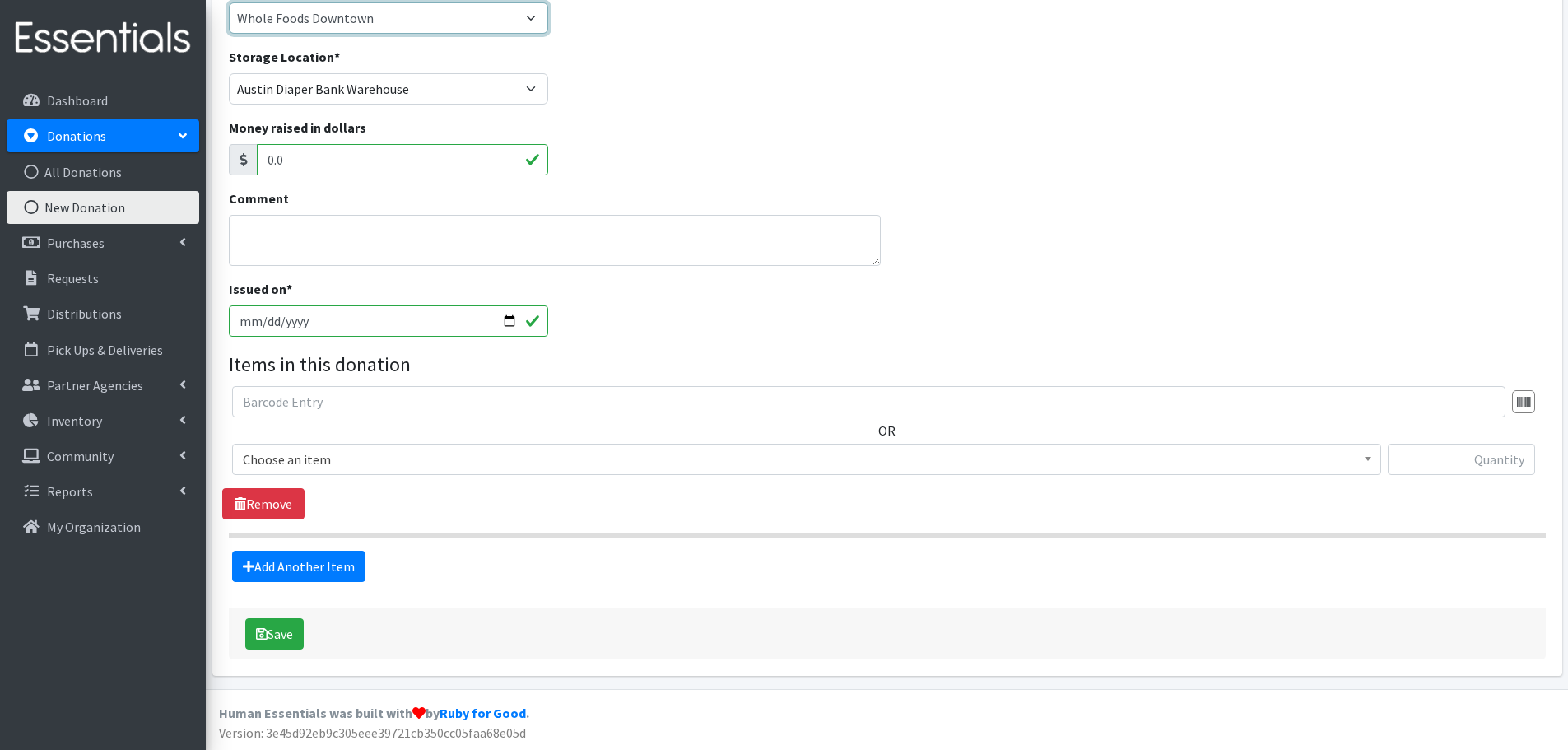
scroll to position [218, 0]
click at [292, 448] on span "Choose an item" at bounding box center [807, 458] width 1128 height 23
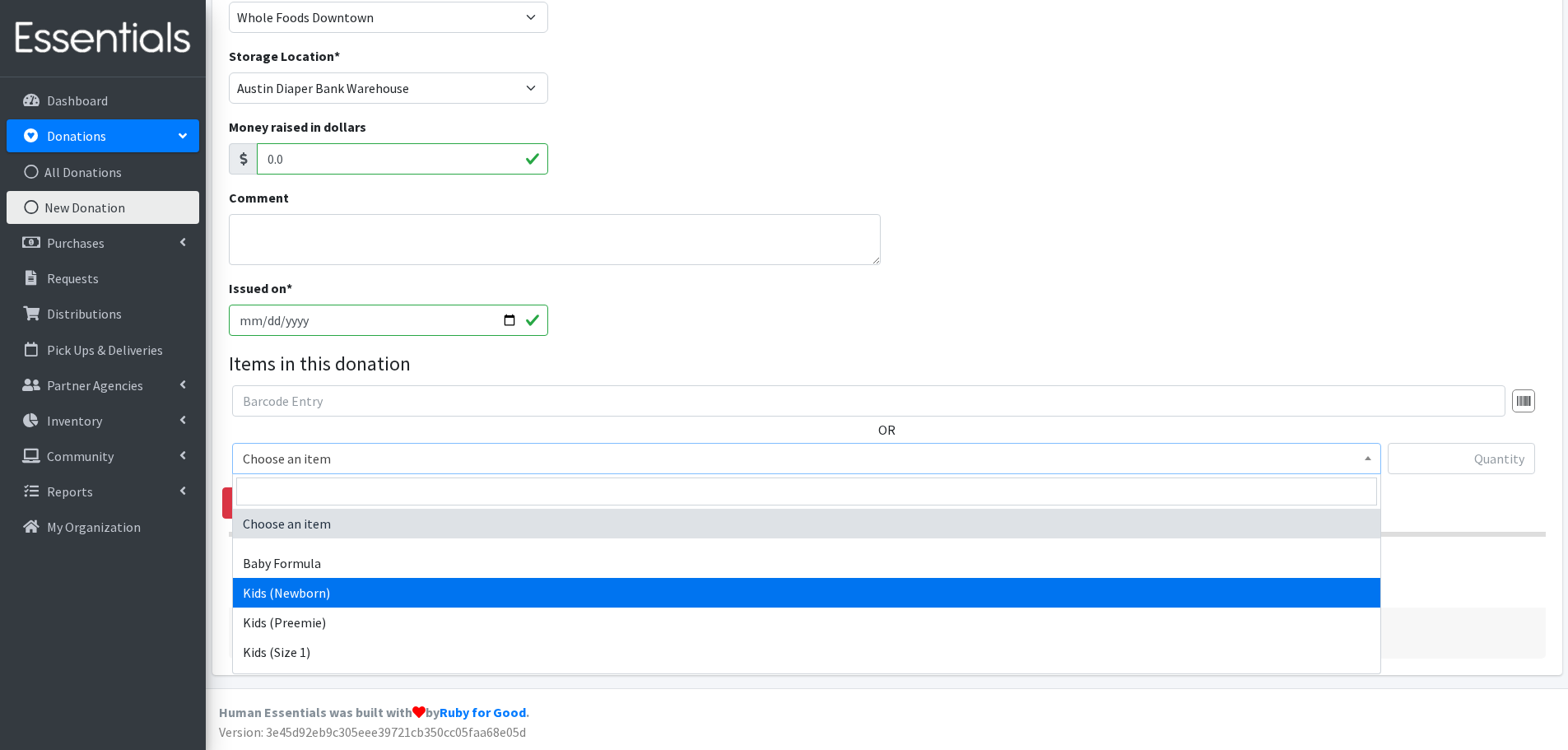
select select "451"
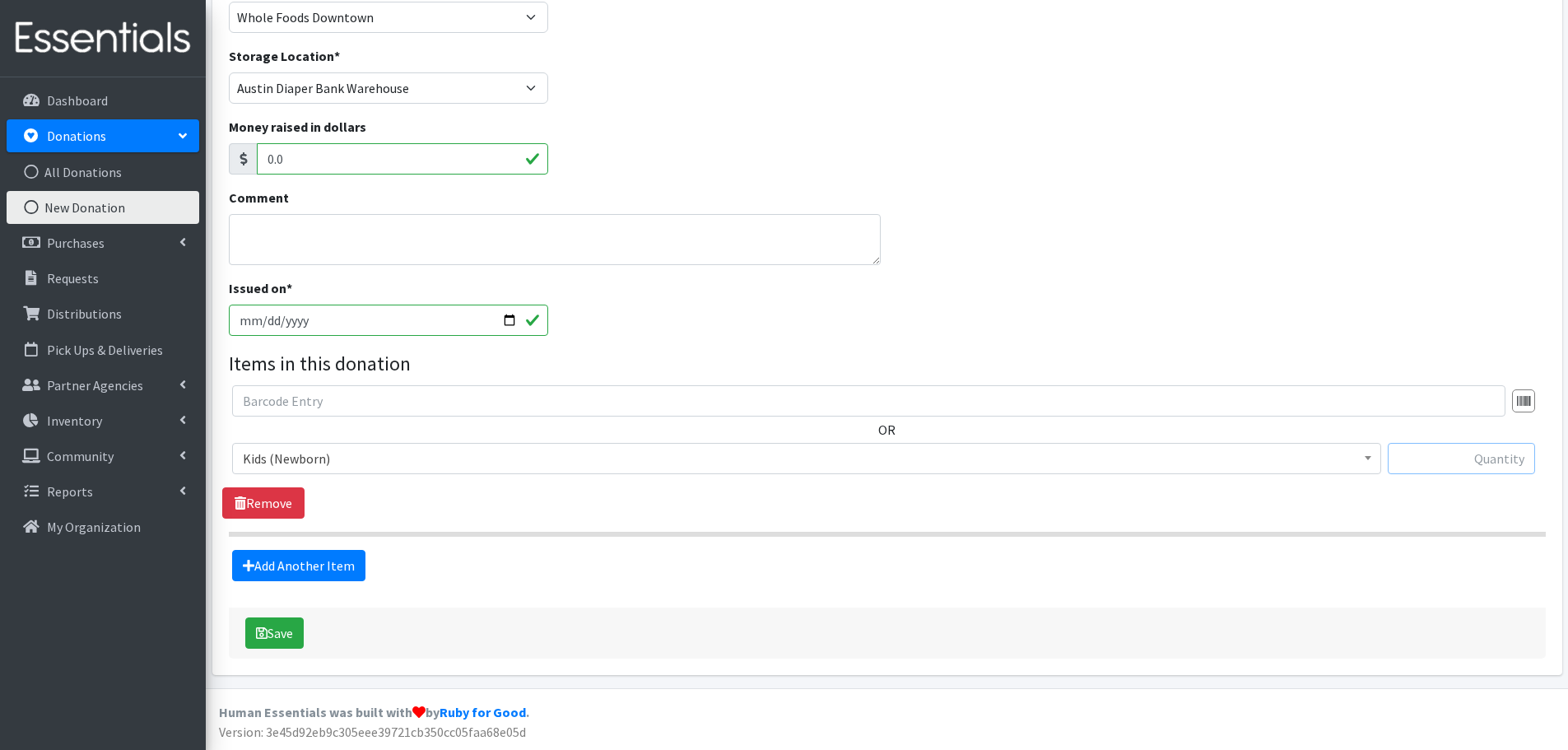
click at [1488, 452] on input "text" at bounding box center [1462, 458] width 148 height 31
type input "214"
click at [318, 567] on link "Add Another Item" at bounding box center [298, 565] width 133 height 31
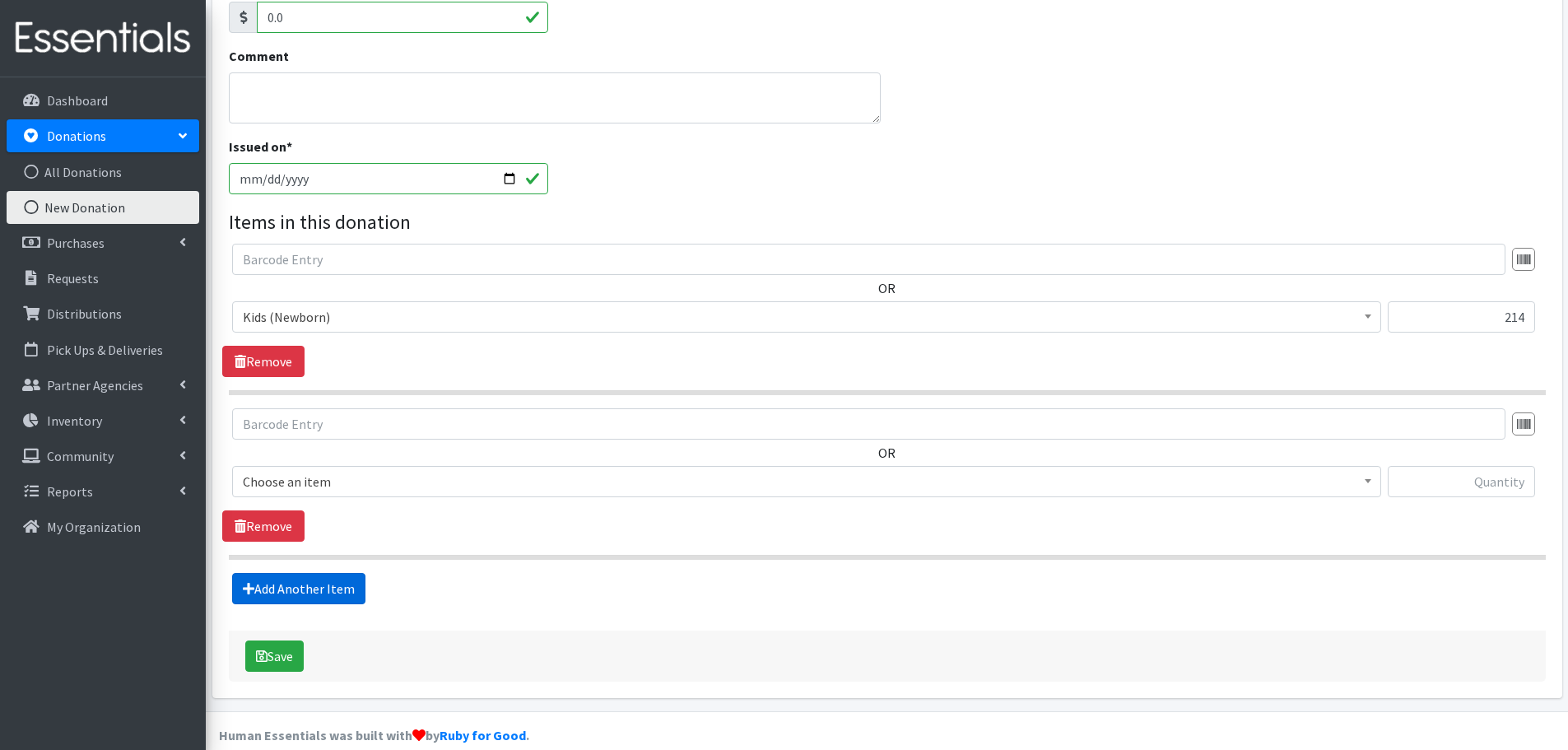
scroll to position [383, 0]
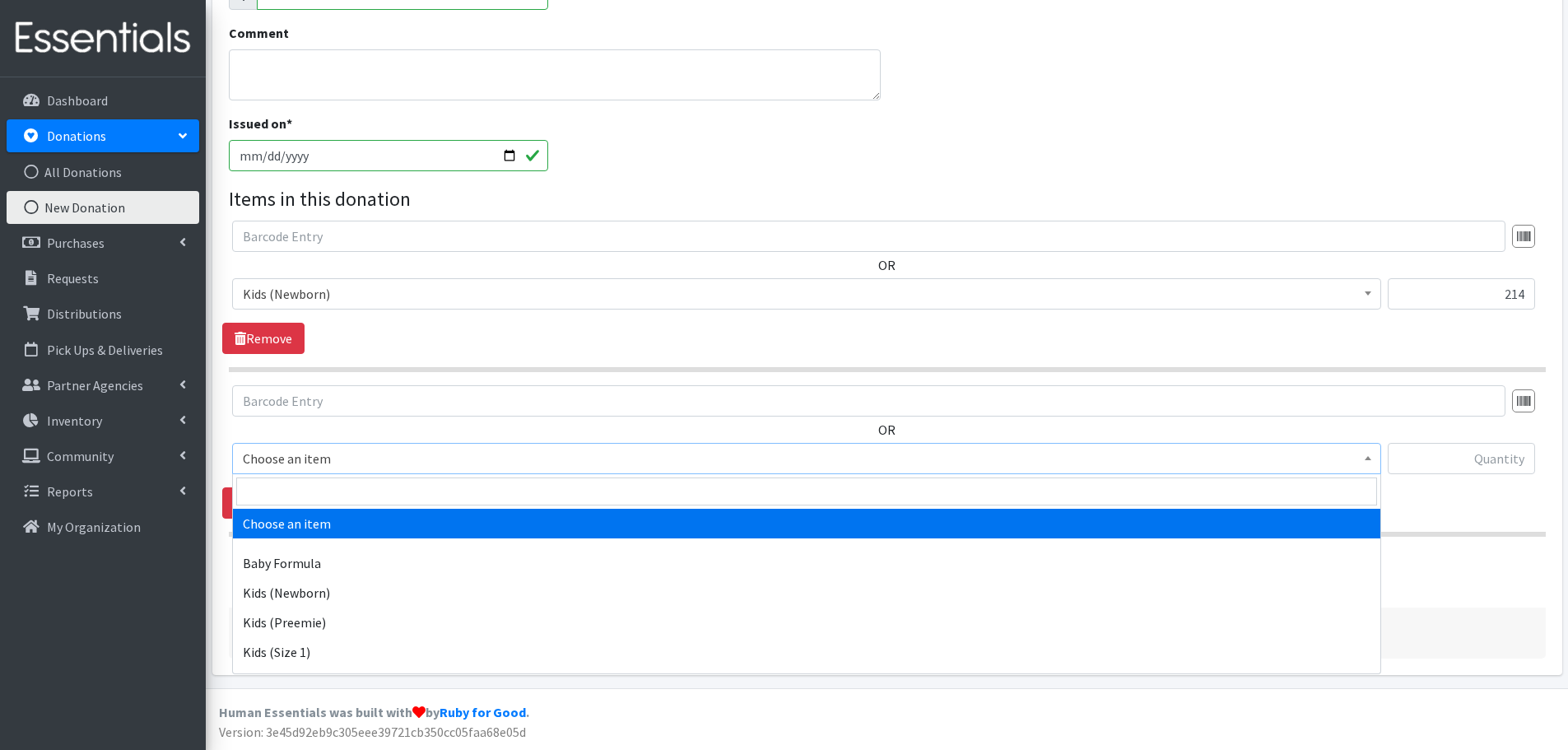
click at [290, 458] on span "Choose an item" at bounding box center [807, 458] width 1128 height 23
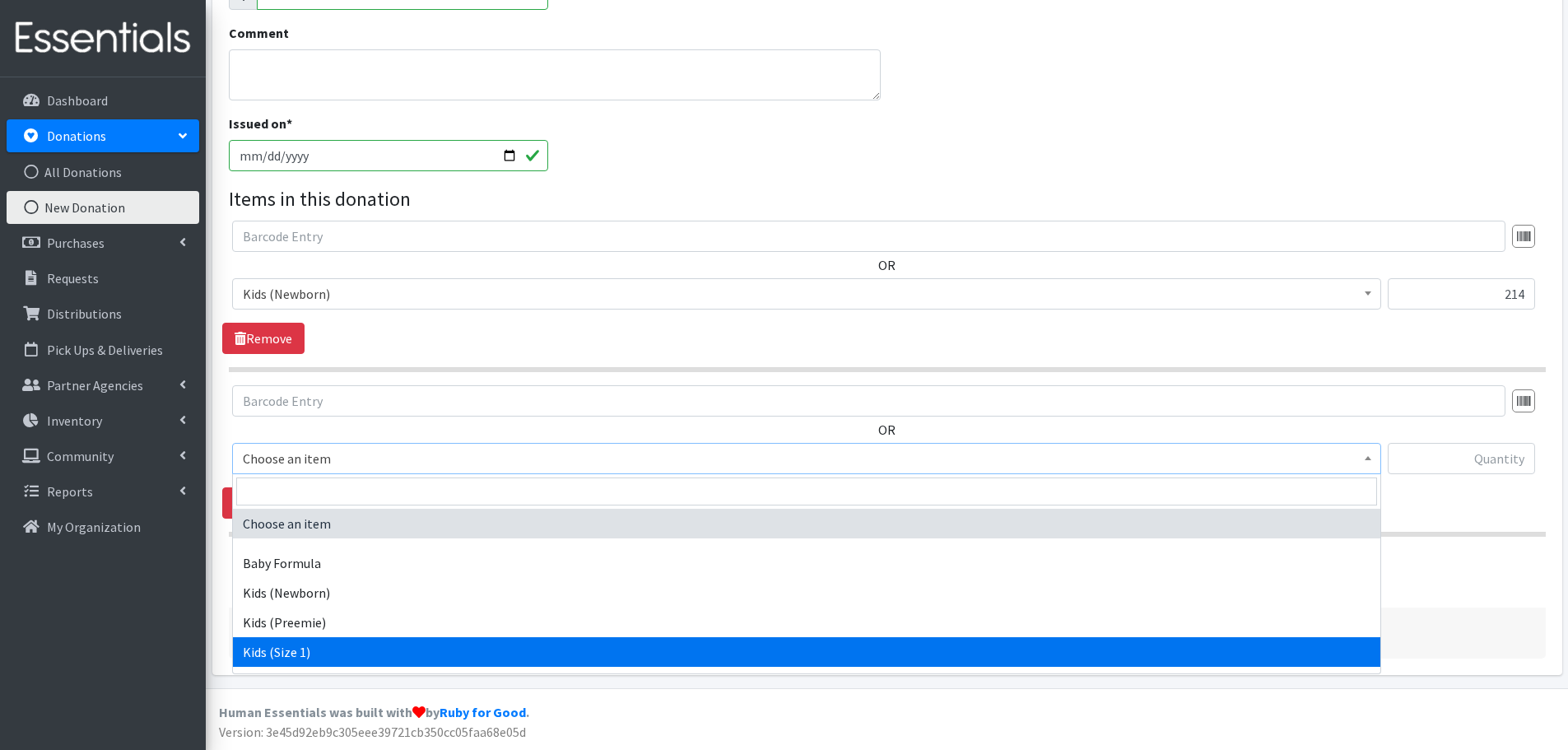
select select "453"
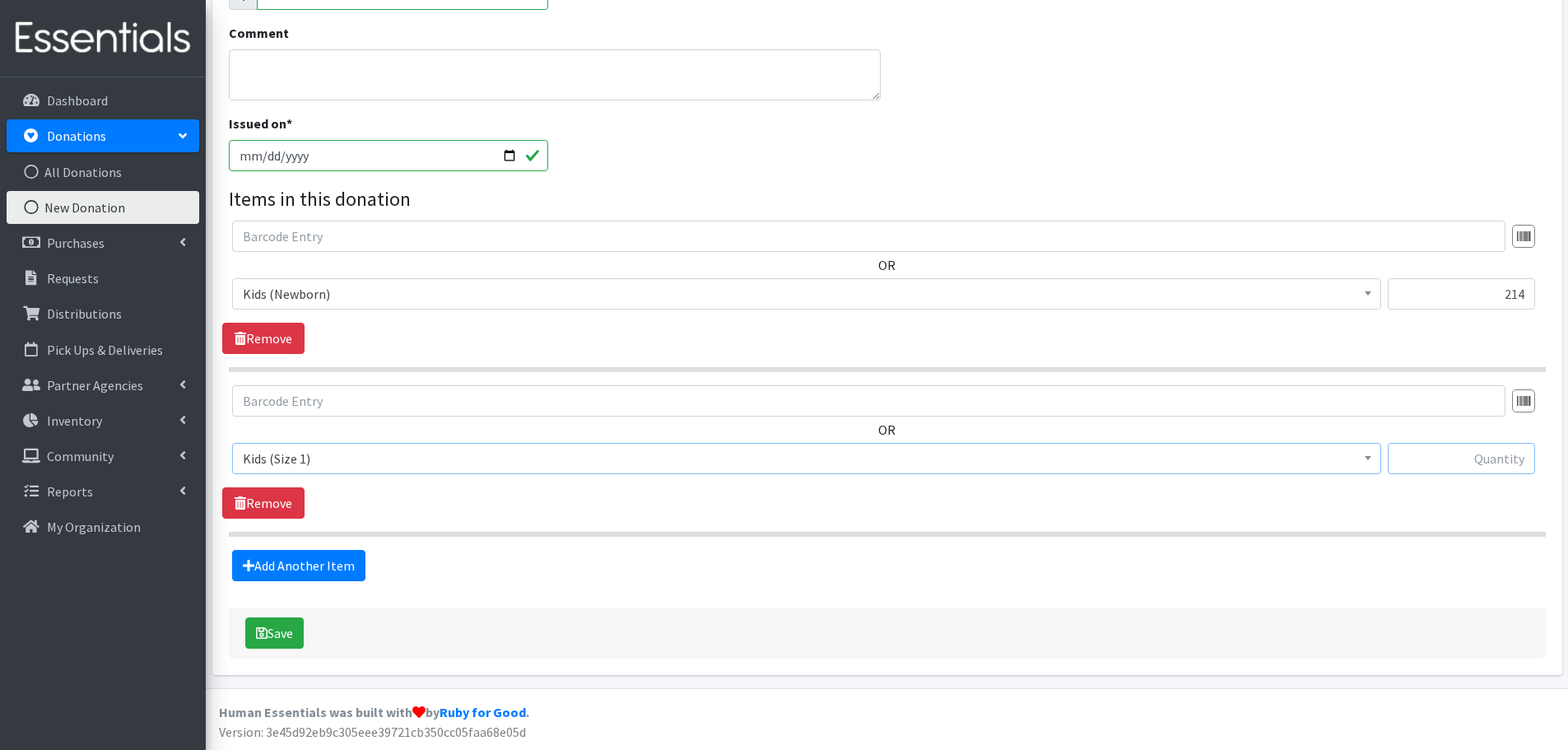
click at [1484, 453] on input "text" at bounding box center [1462, 458] width 148 height 31
type input "534"
click at [303, 563] on link "Add Another Item" at bounding box center [298, 565] width 133 height 31
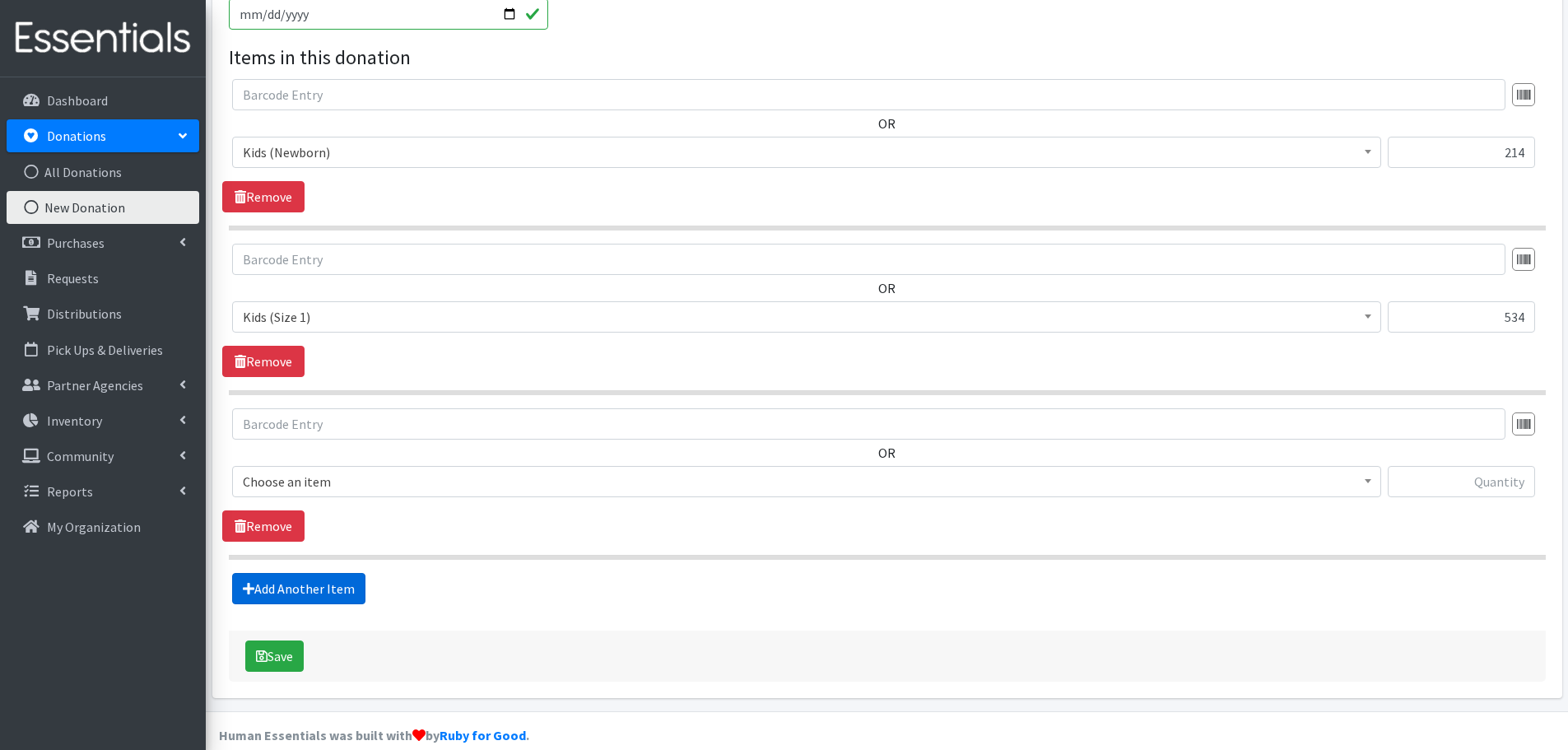
scroll to position [548, 0]
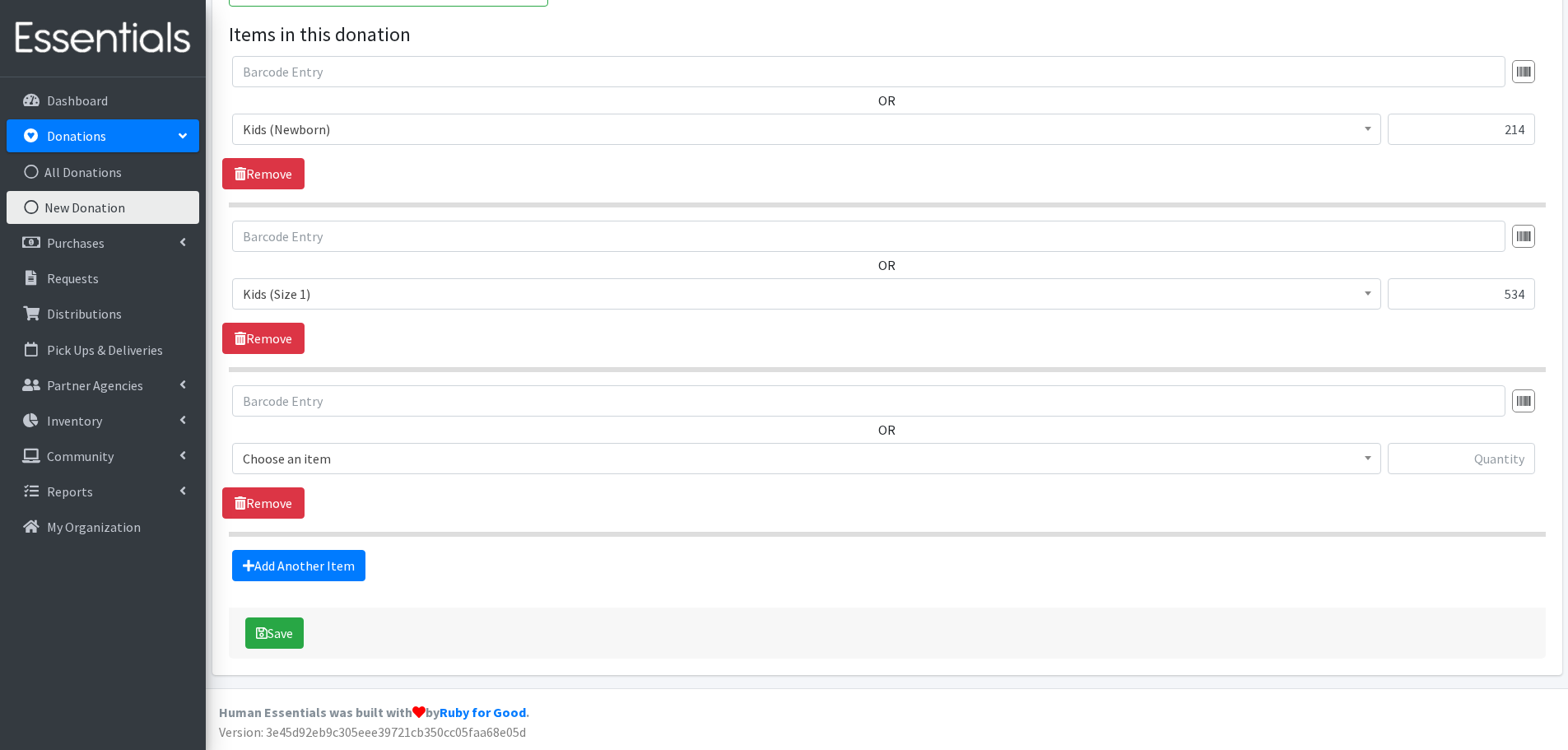
click at [290, 472] on span "Choose an item" at bounding box center [806, 458] width 1150 height 31
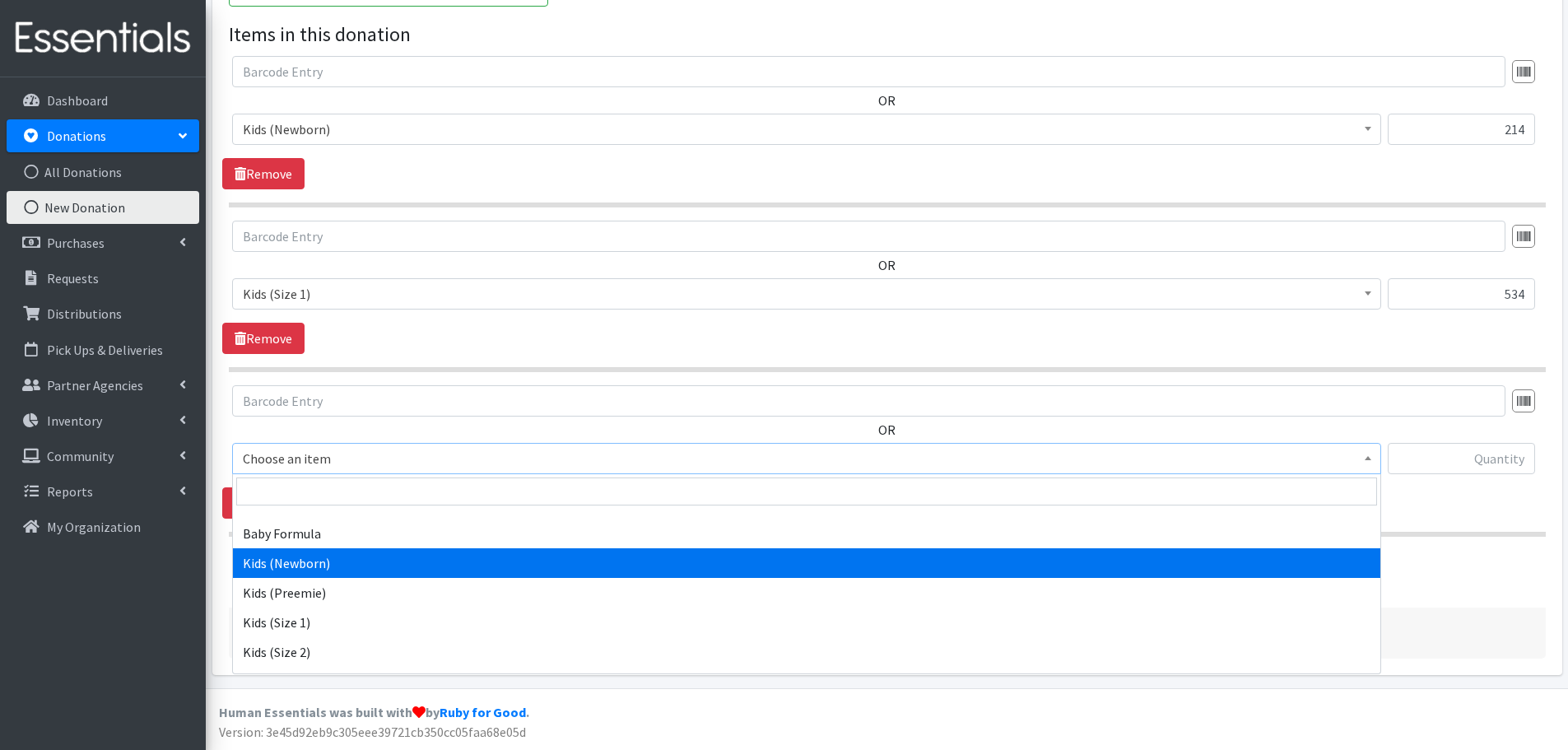
scroll to position [82, 0]
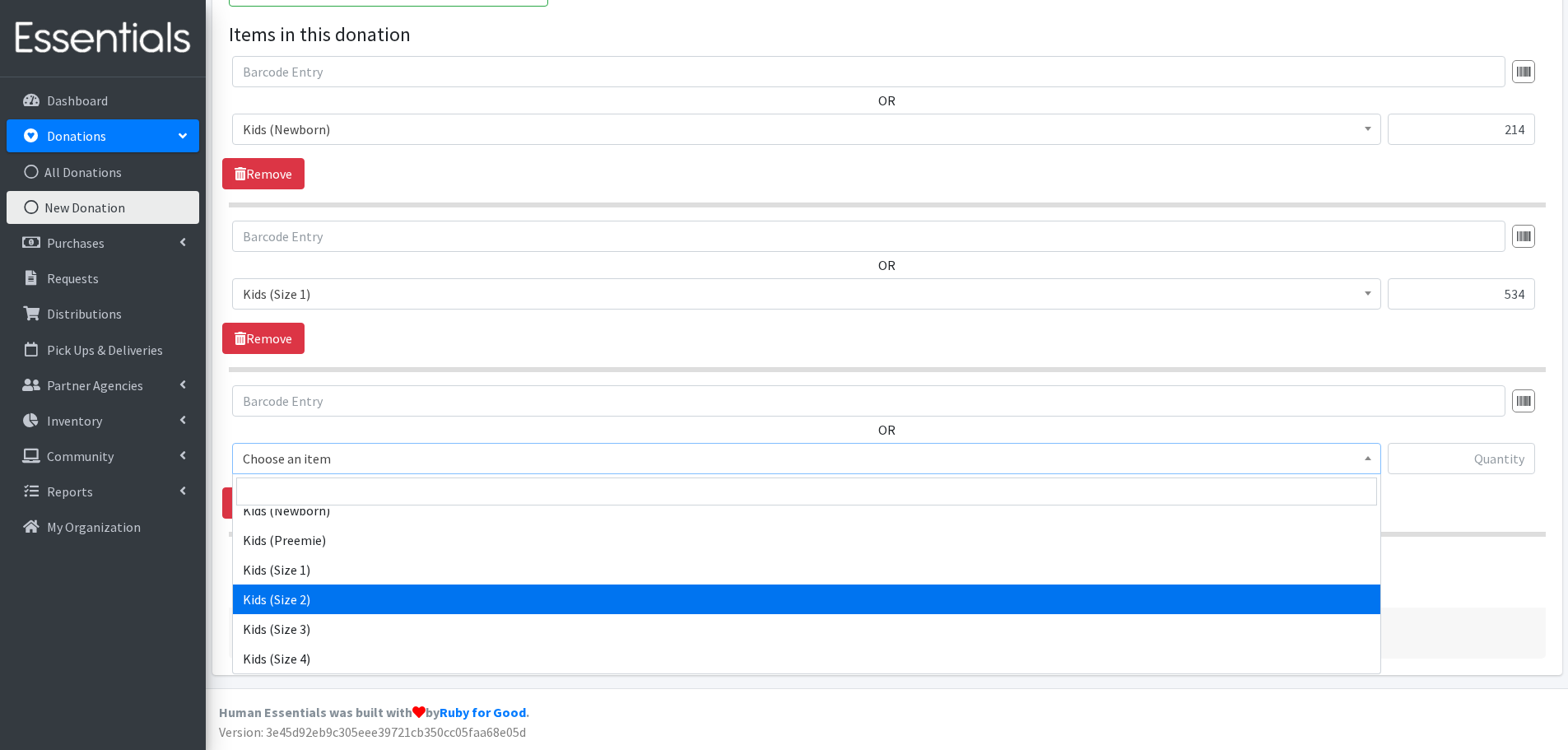
select select "440"
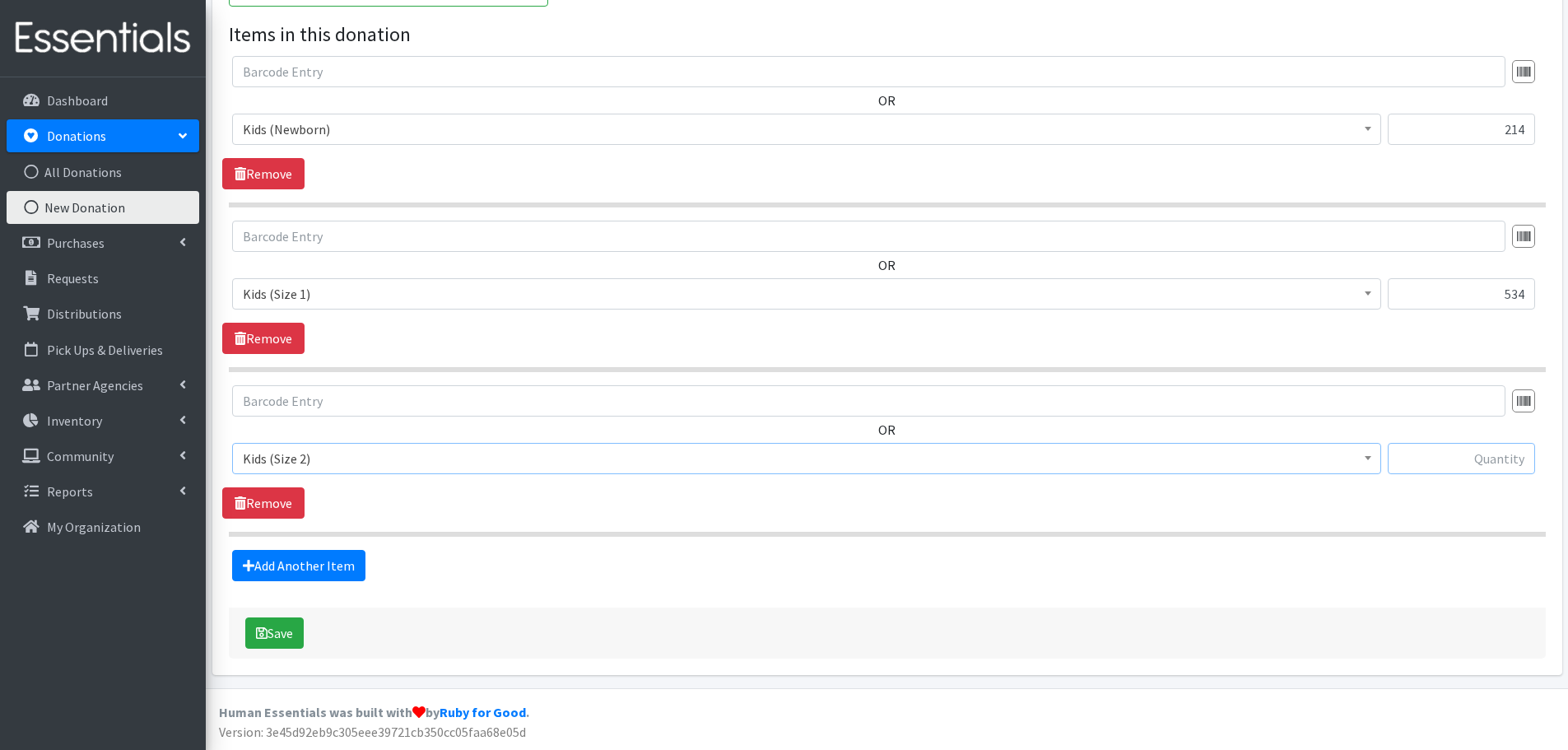
click at [1466, 457] on input "text" at bounding box center [1462, 458] width 148 height 31
type input "299"
click at [308, 567] on link "Add Another Item" at bounding box center [298, 565] width 133 height 31
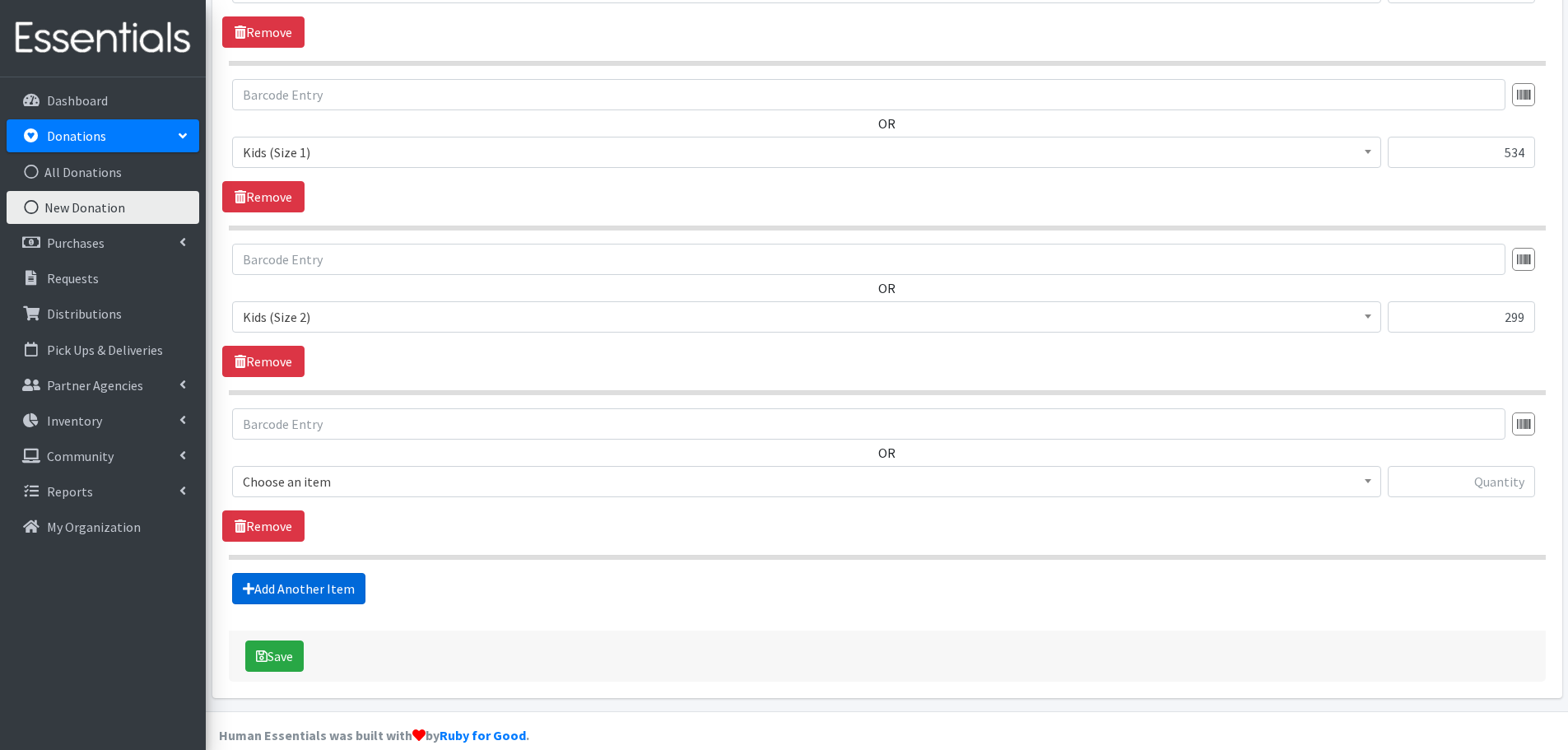
scroll to position [712, 0]
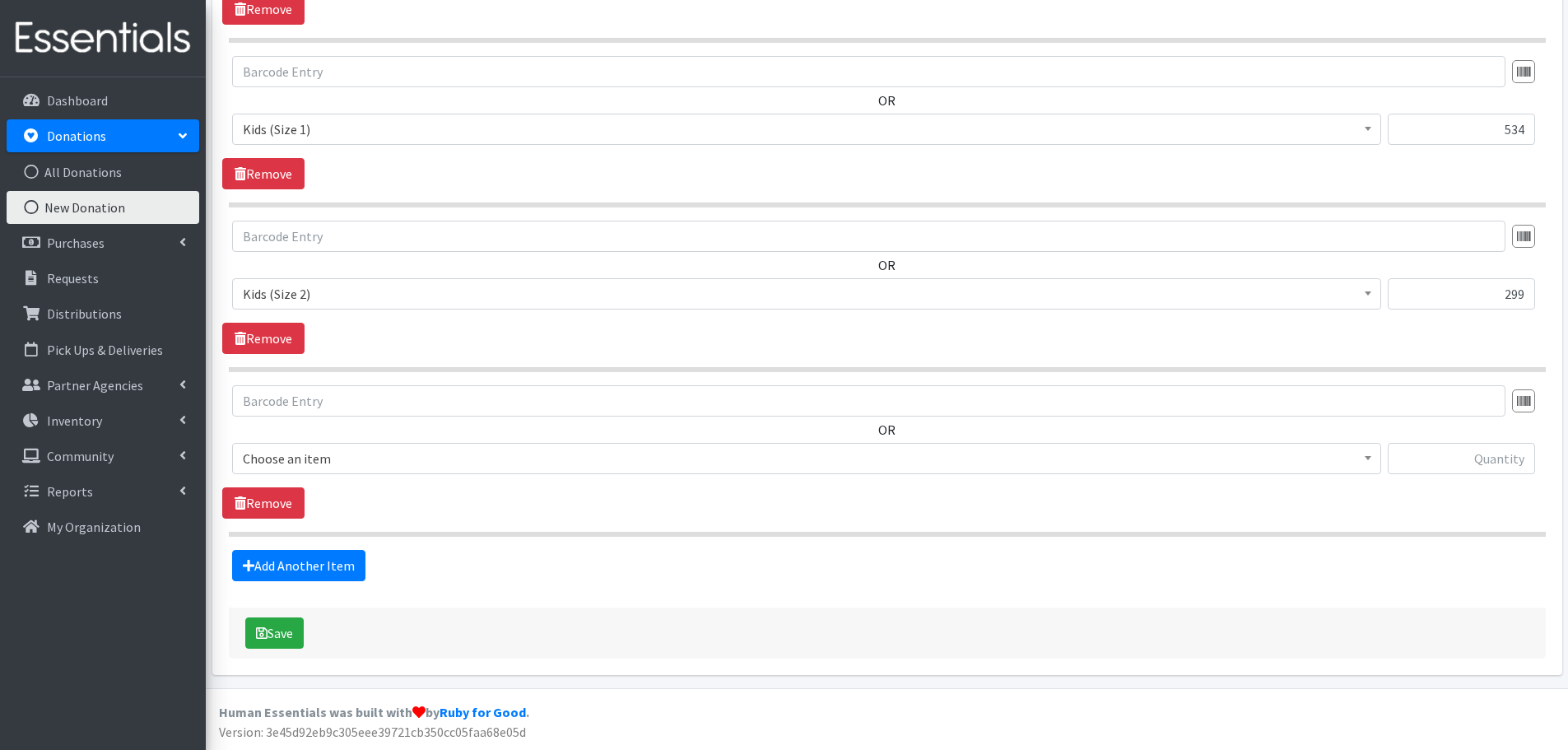
click at [271, 462] on span "Choose an item" at bounding box center [807, 458] width 1128 height 23
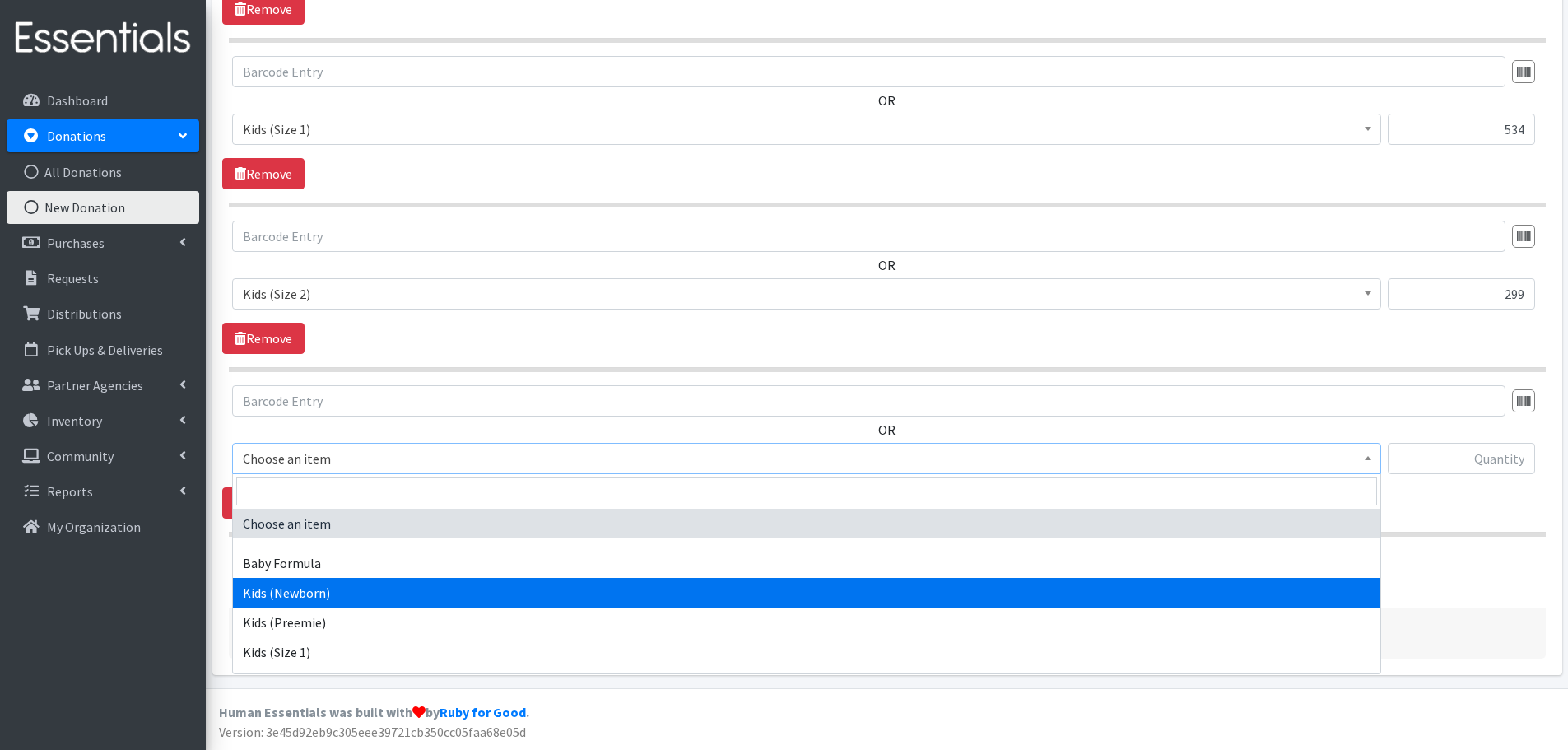
scroll to position [82, 0]
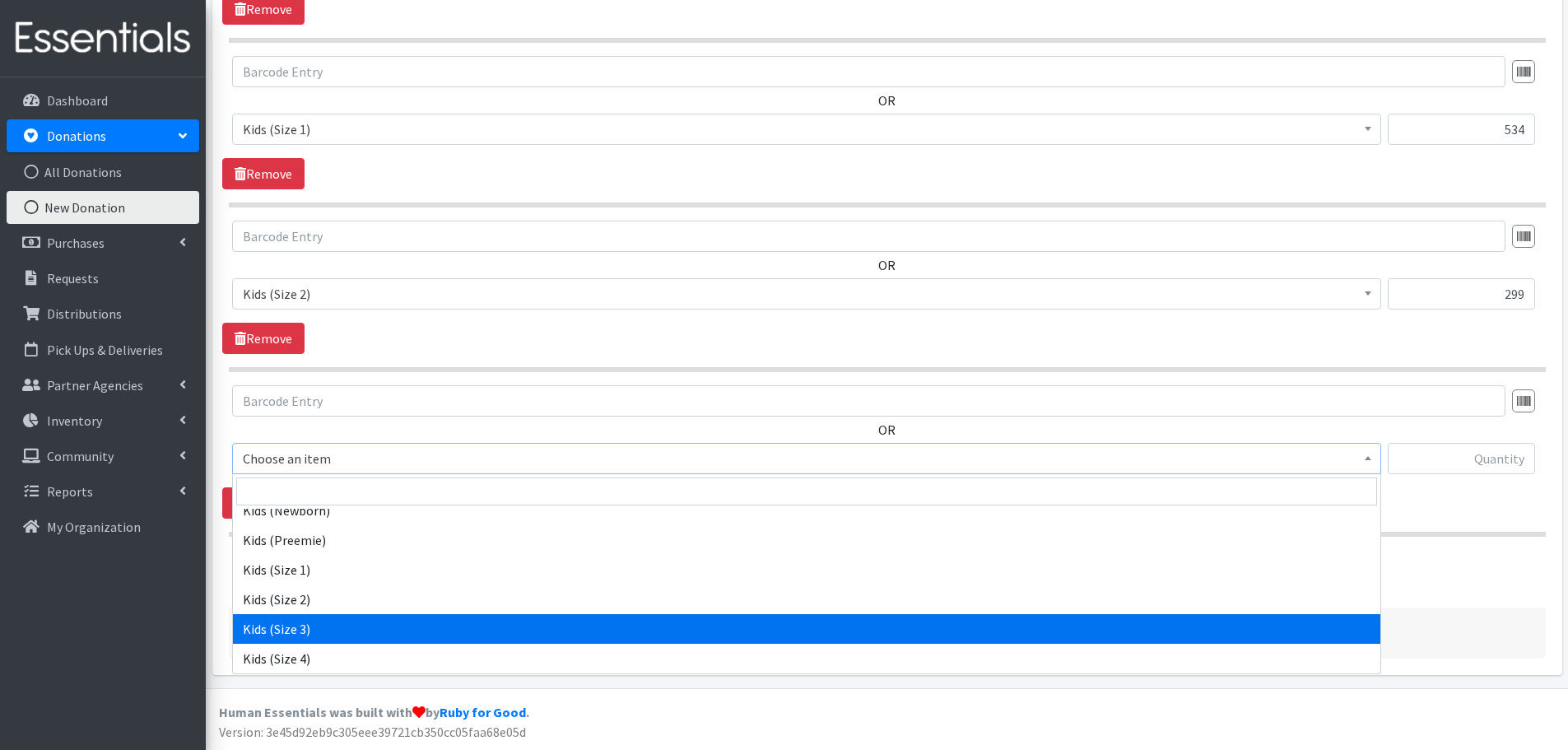
select select "442"
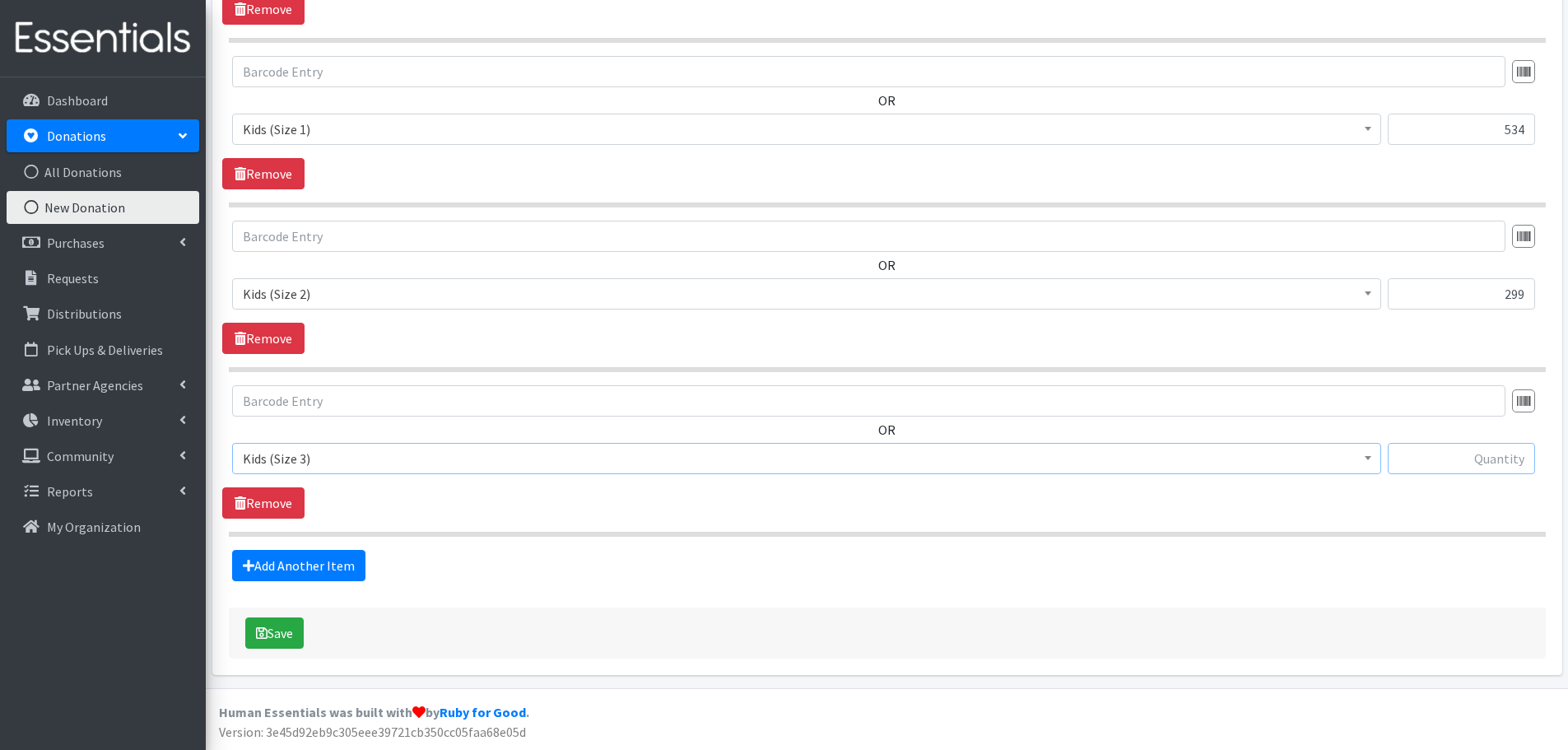
click at [1529, 451] on input "text" at bounding box center [1462, 458] width 148 height 31
type input "238"
click at [275, 560] on link "Add Another Item" at bounding box center [298, 565] width 133 height 31
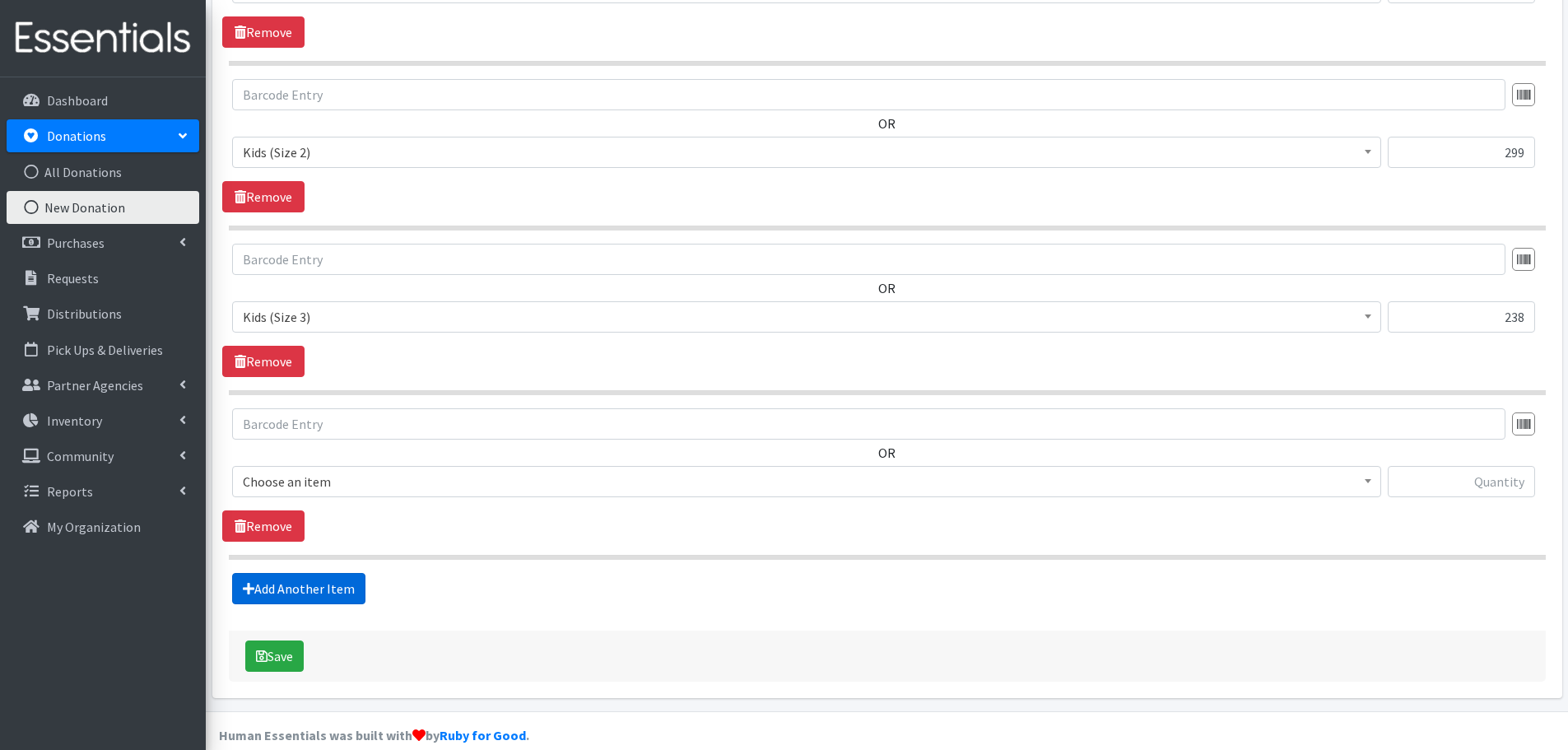
scroll to position [877, 0]
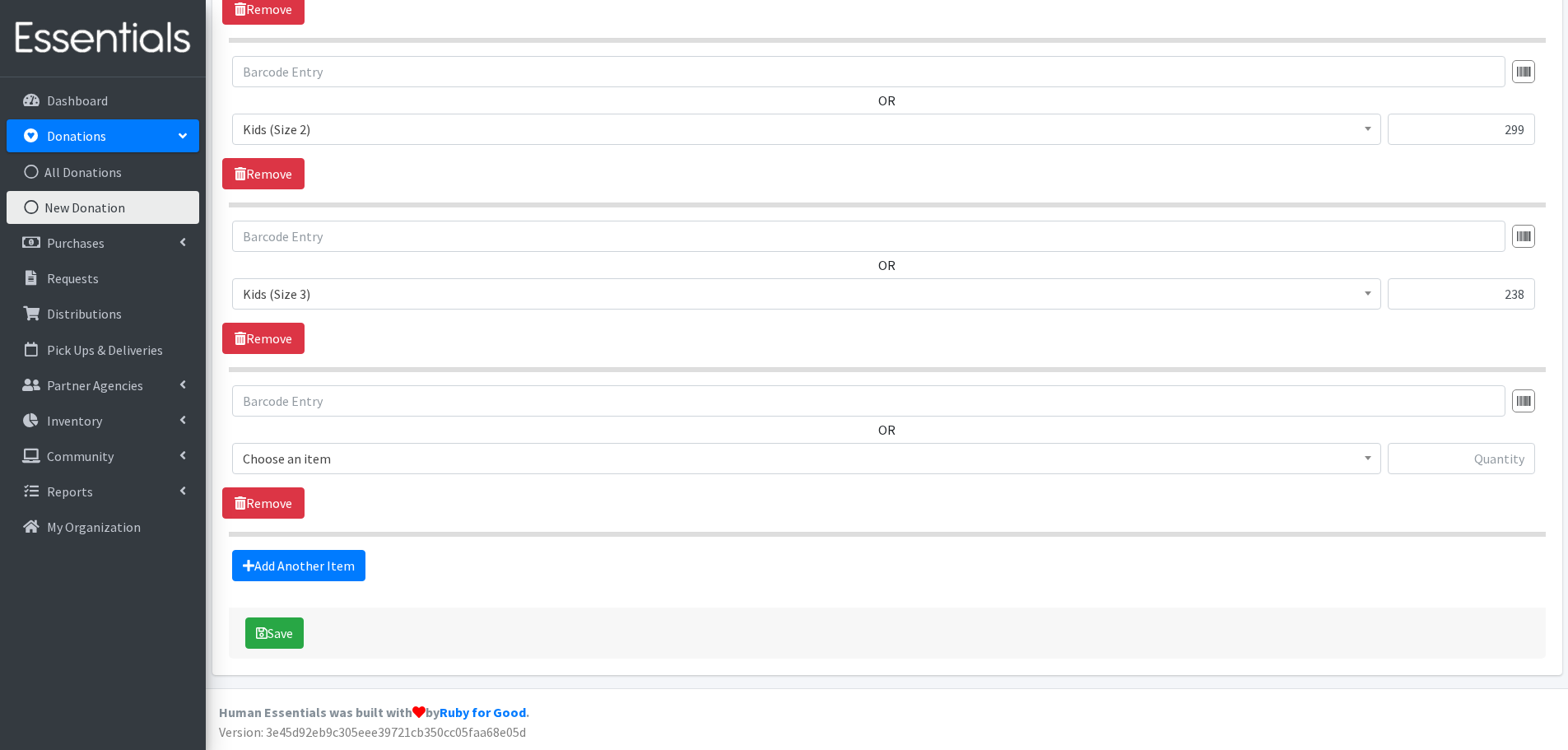
click at [264, 462] on span "Choose an item" at bounding box center [807, 458] width 1128 height 23
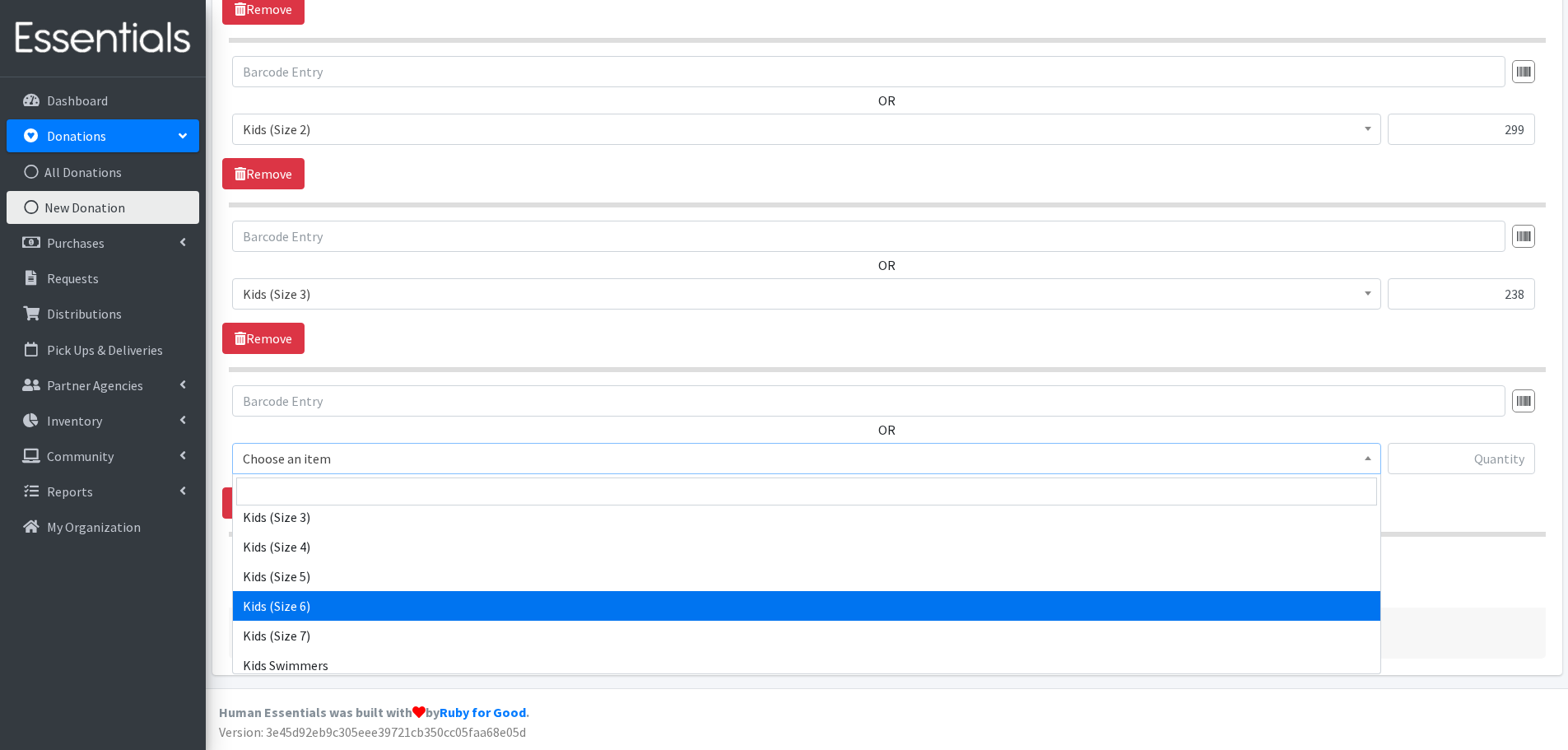
scroll to position [165, 0]
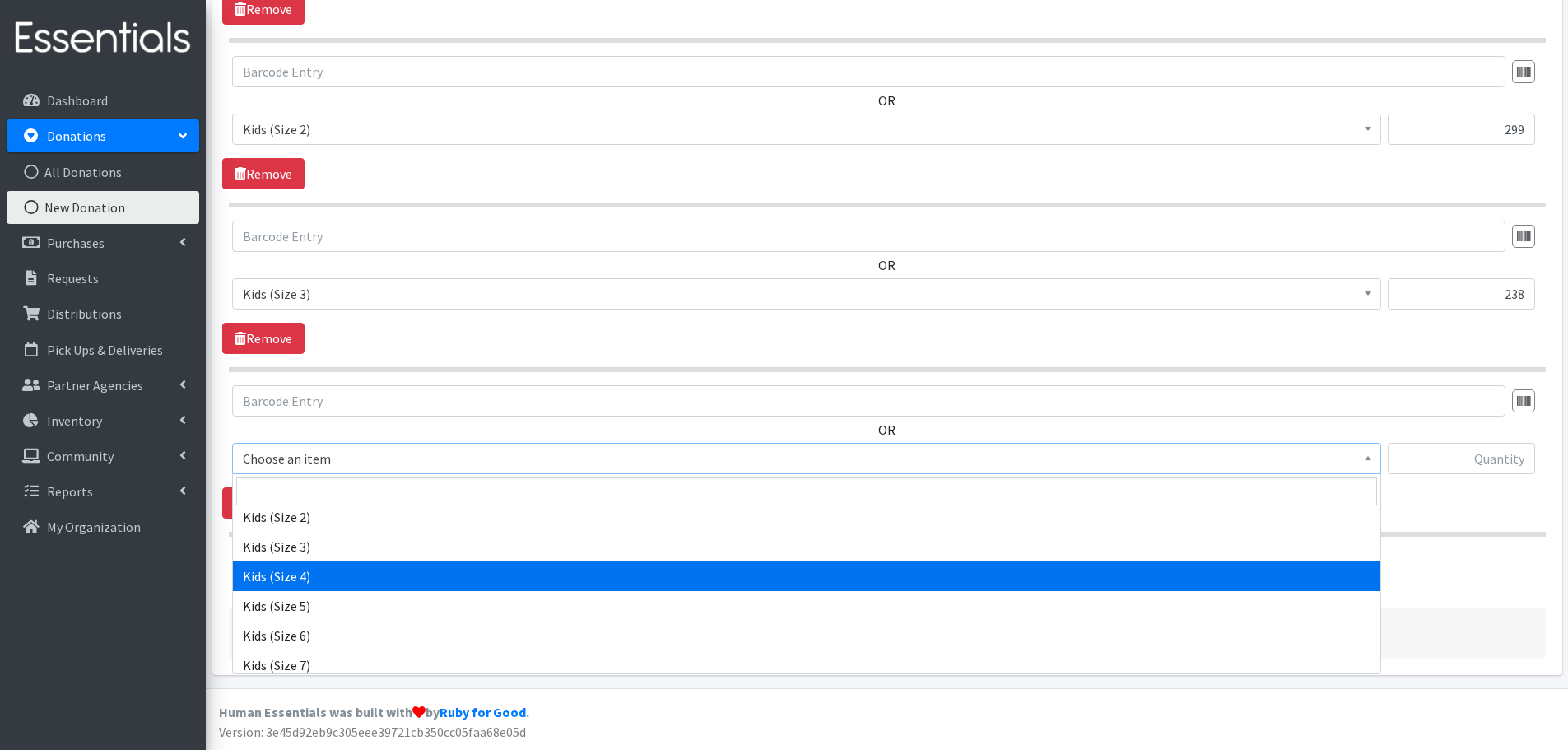
select select "459"
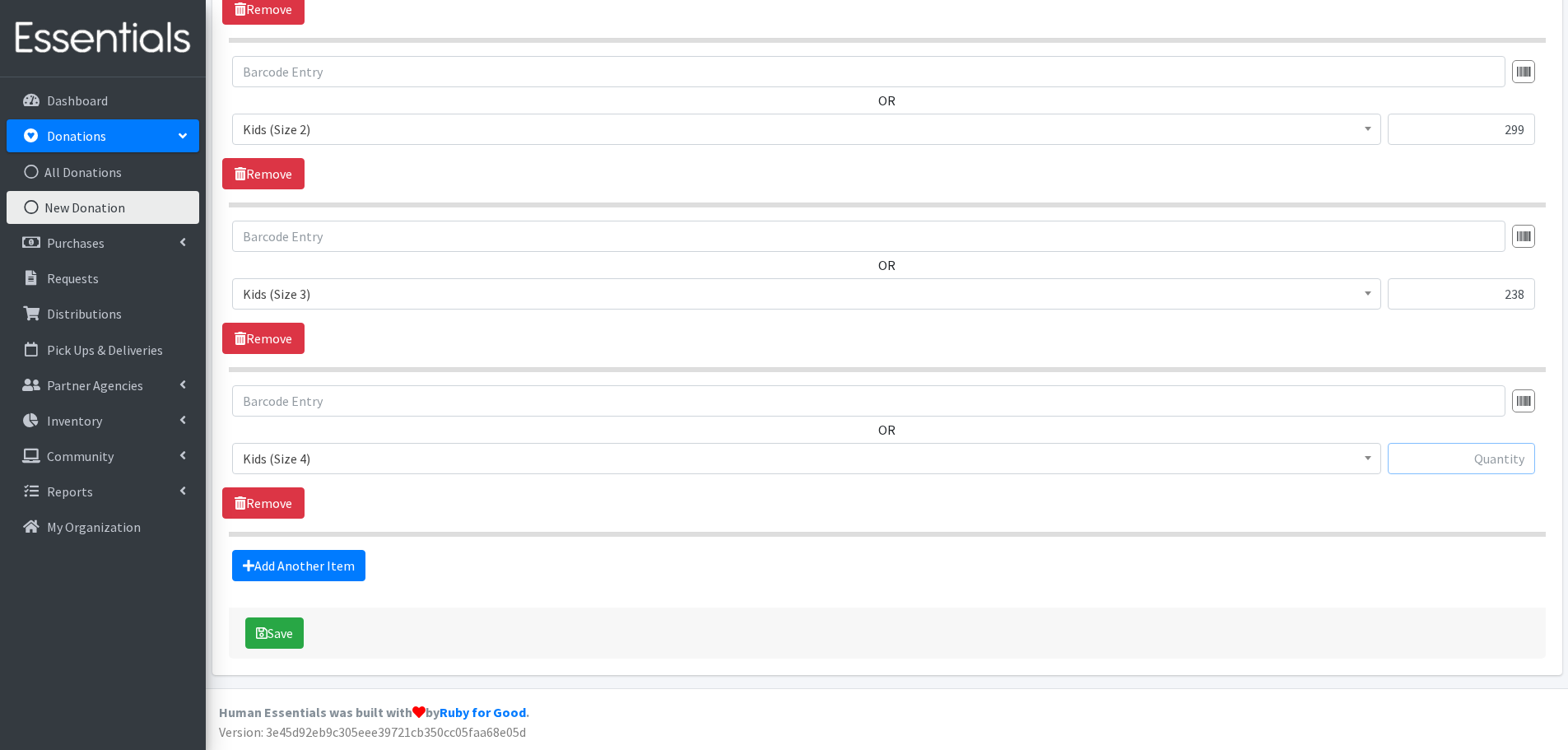
click at [1470, 453] on input "text" at bounding box center [1462, 458] width 148 height 31
type input "276"
click at [327, 558] on link "Add Another Item" at bounding box center [298, 565] width 133 height 31
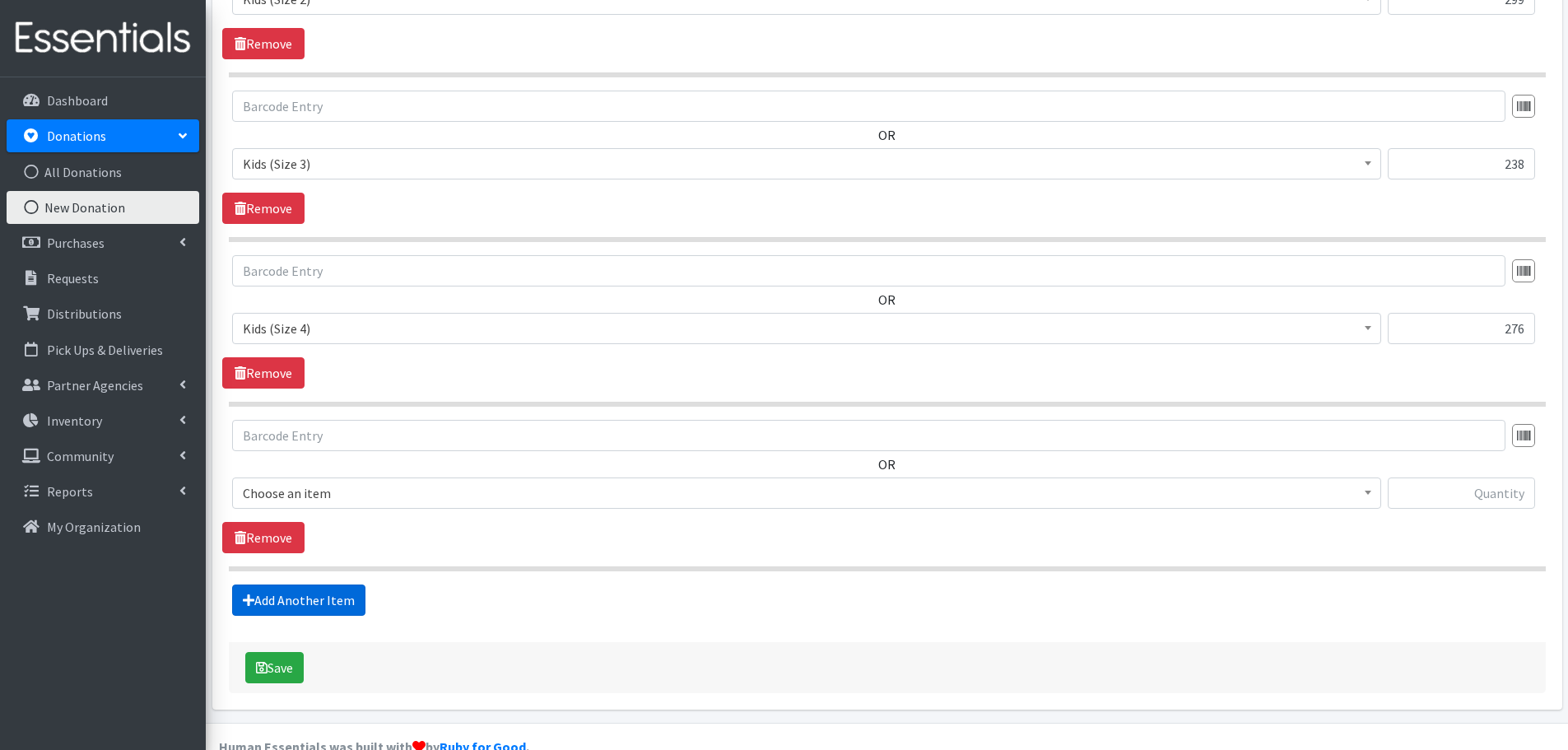
scroll to position [1041, 0]
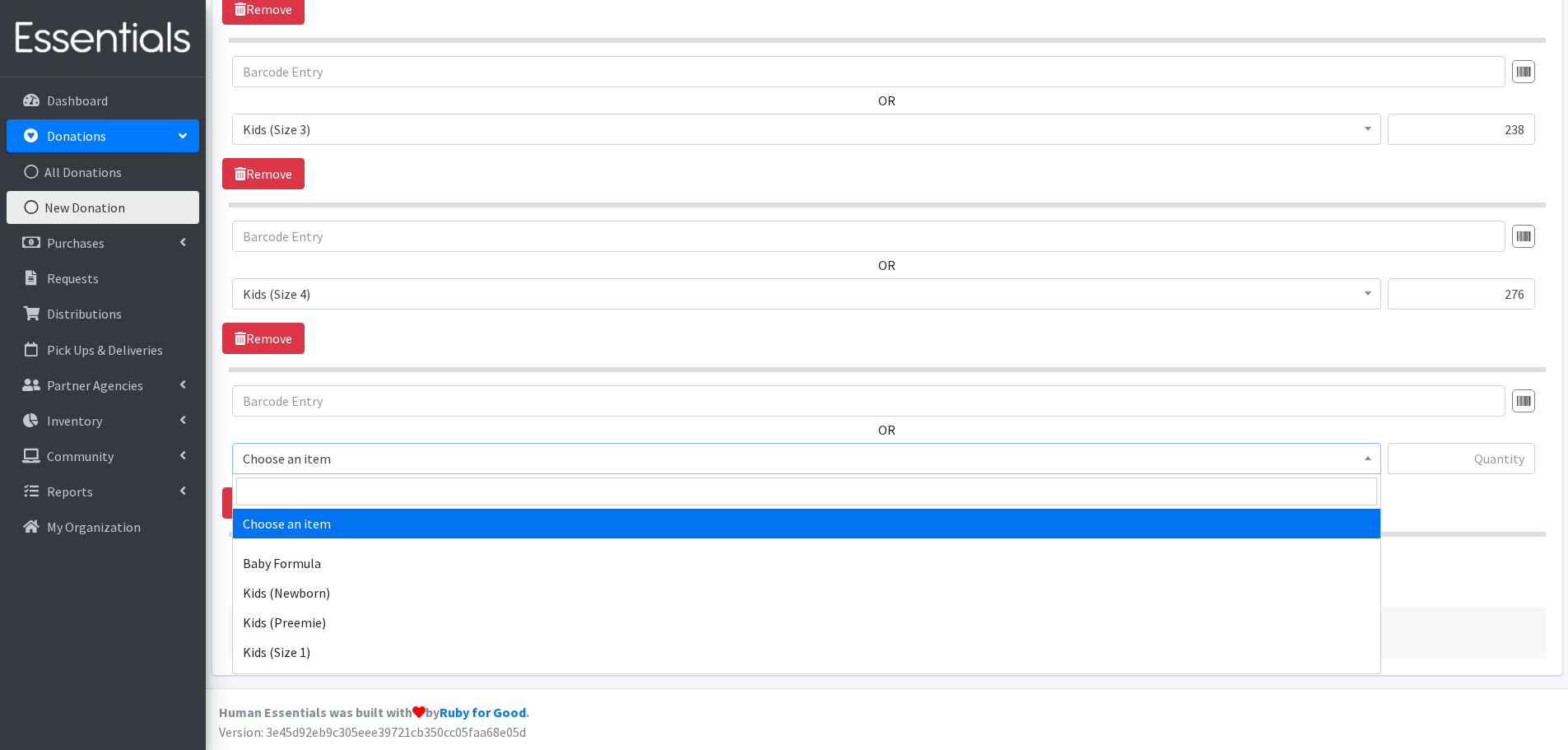
click at [262, 447] on span "Choose an item" at bounding box center [807, 458] width 1128 height 23
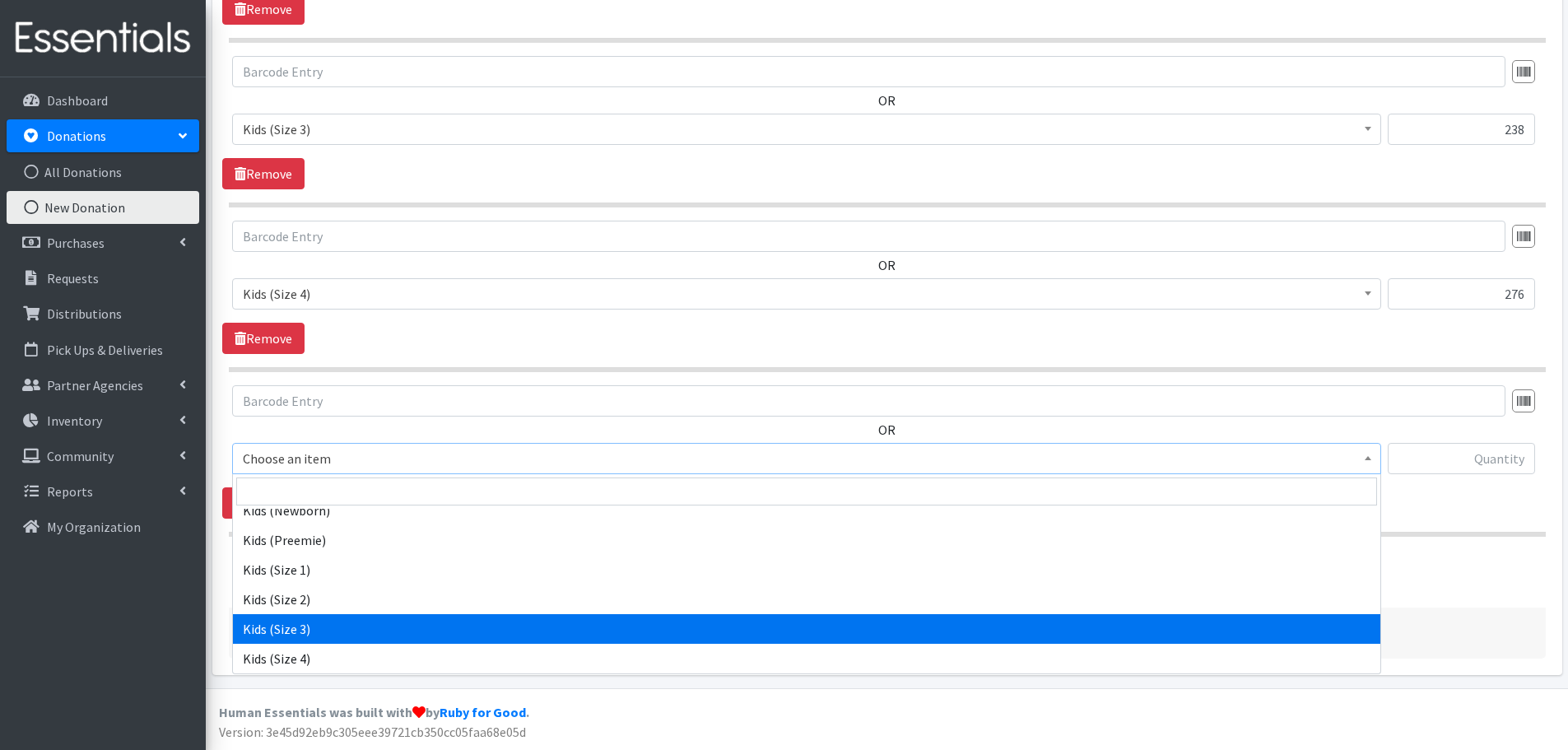
scroll to position [165, 0]
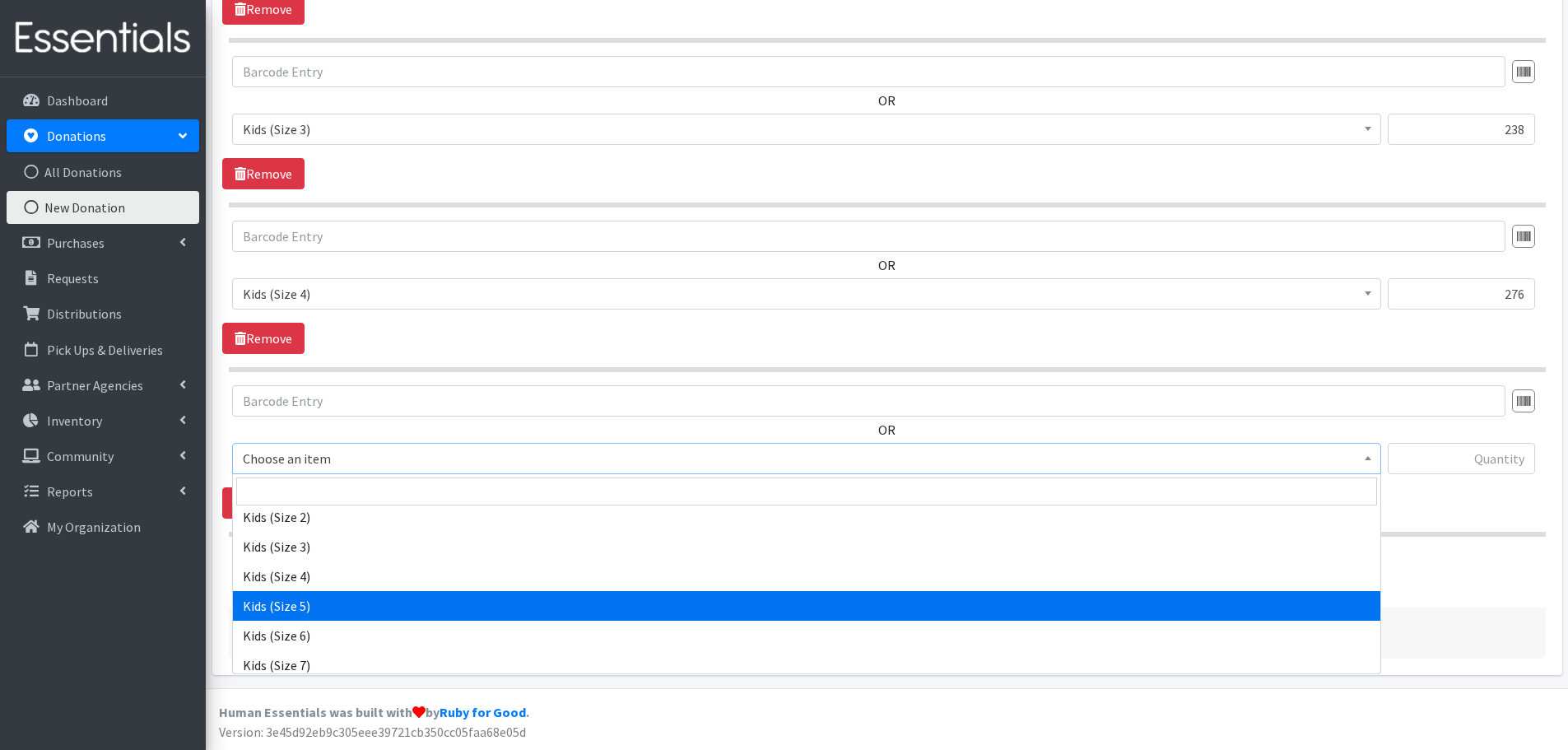
select select "460"
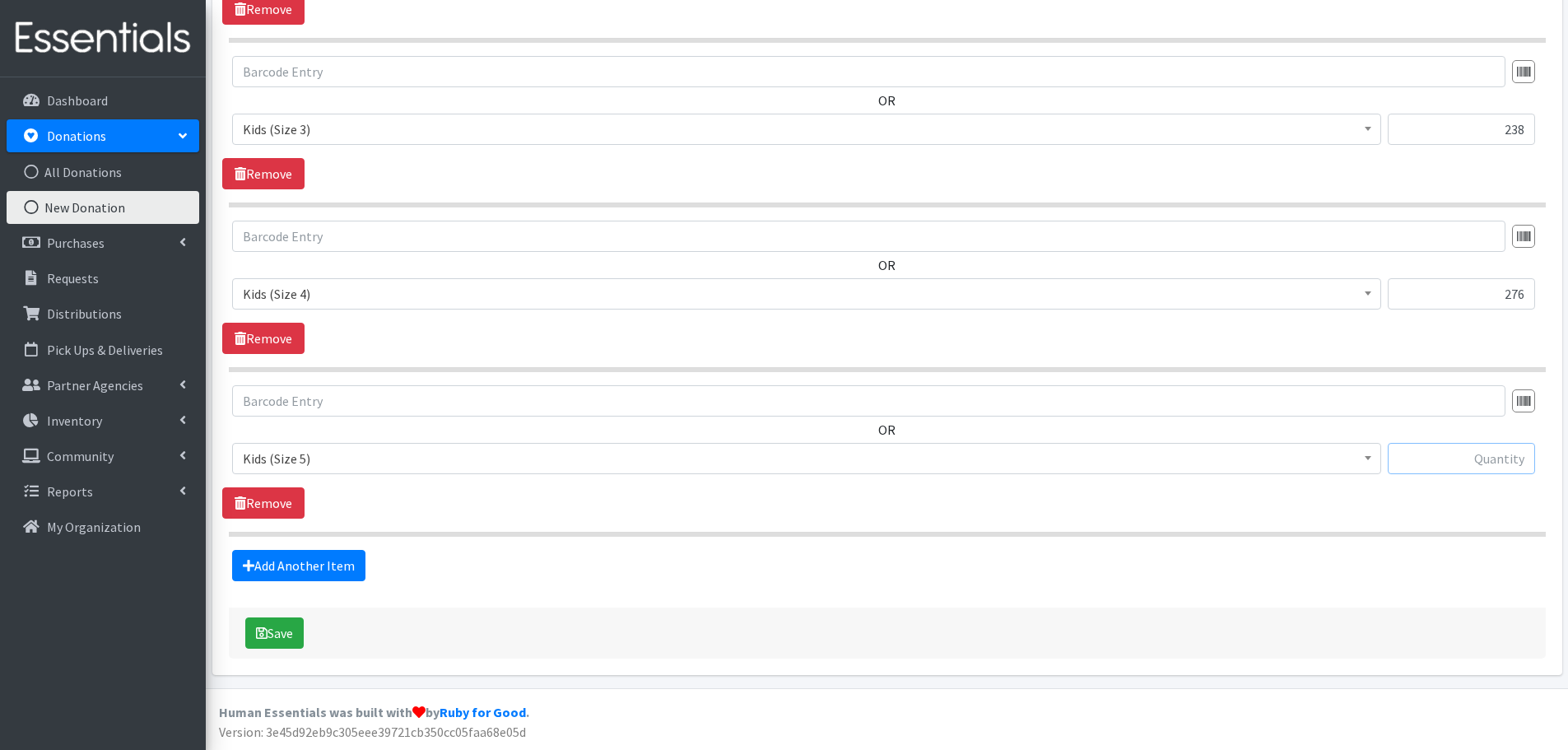
click at [1456, 448] on input "text" at bounding box center [1462, 458] width 148 height 31
type input "186"
click at [326, 569] on link "Add Another Item" at bounding box center [298, 565] width 133 height 31
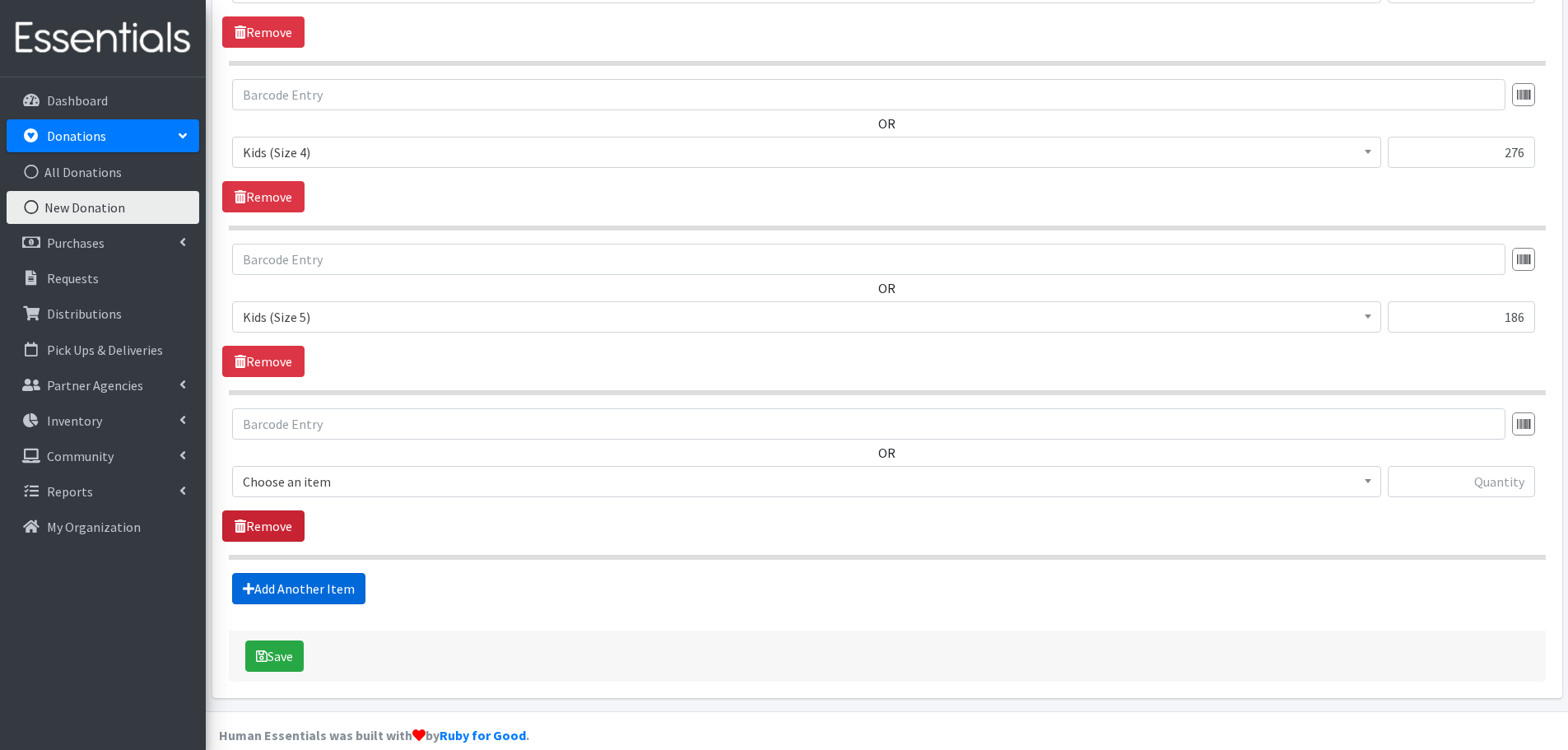
scroll to position [1206, 0]
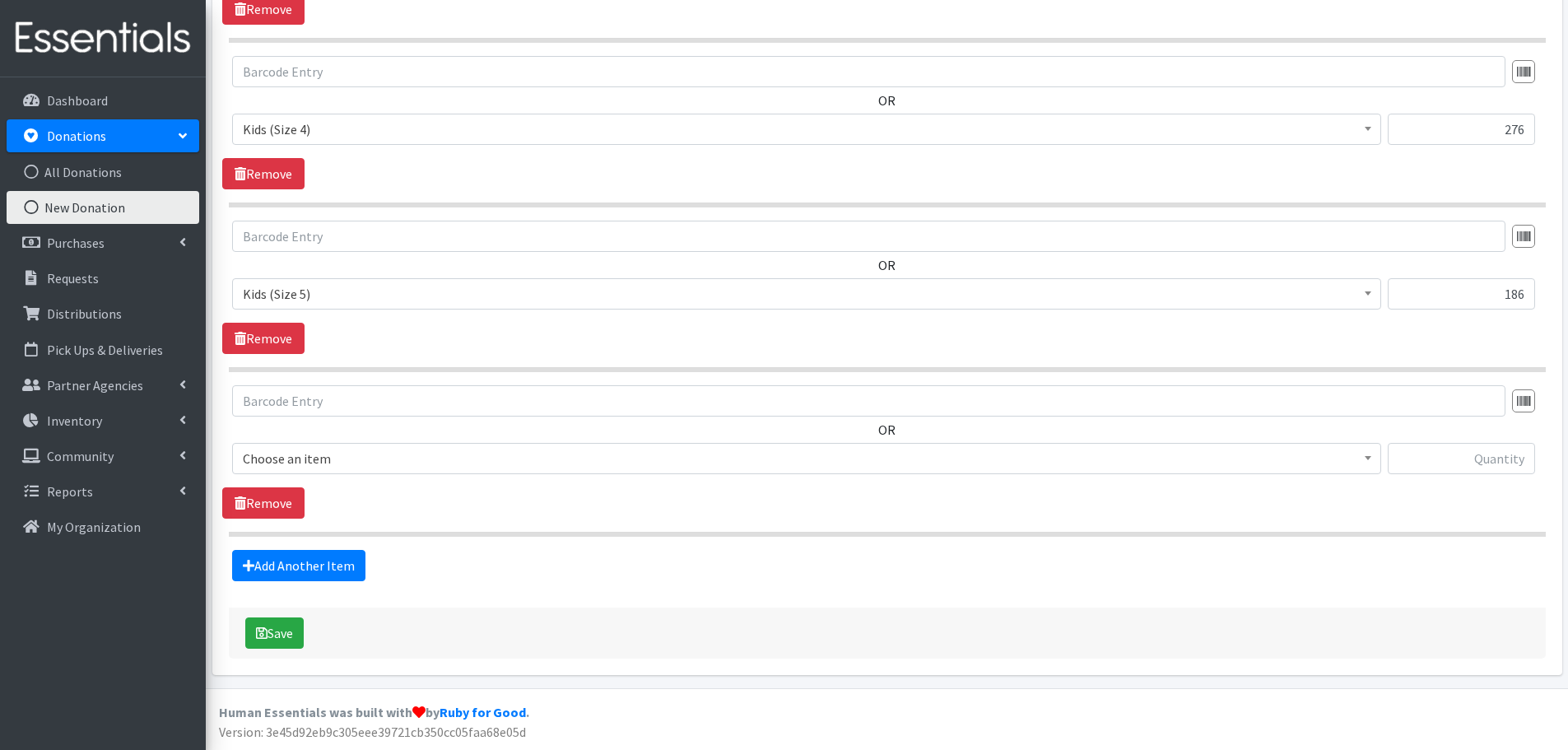
click at [297, 461] on span "Choose an item" at bounding box center [807, 458] width 1128 height 23
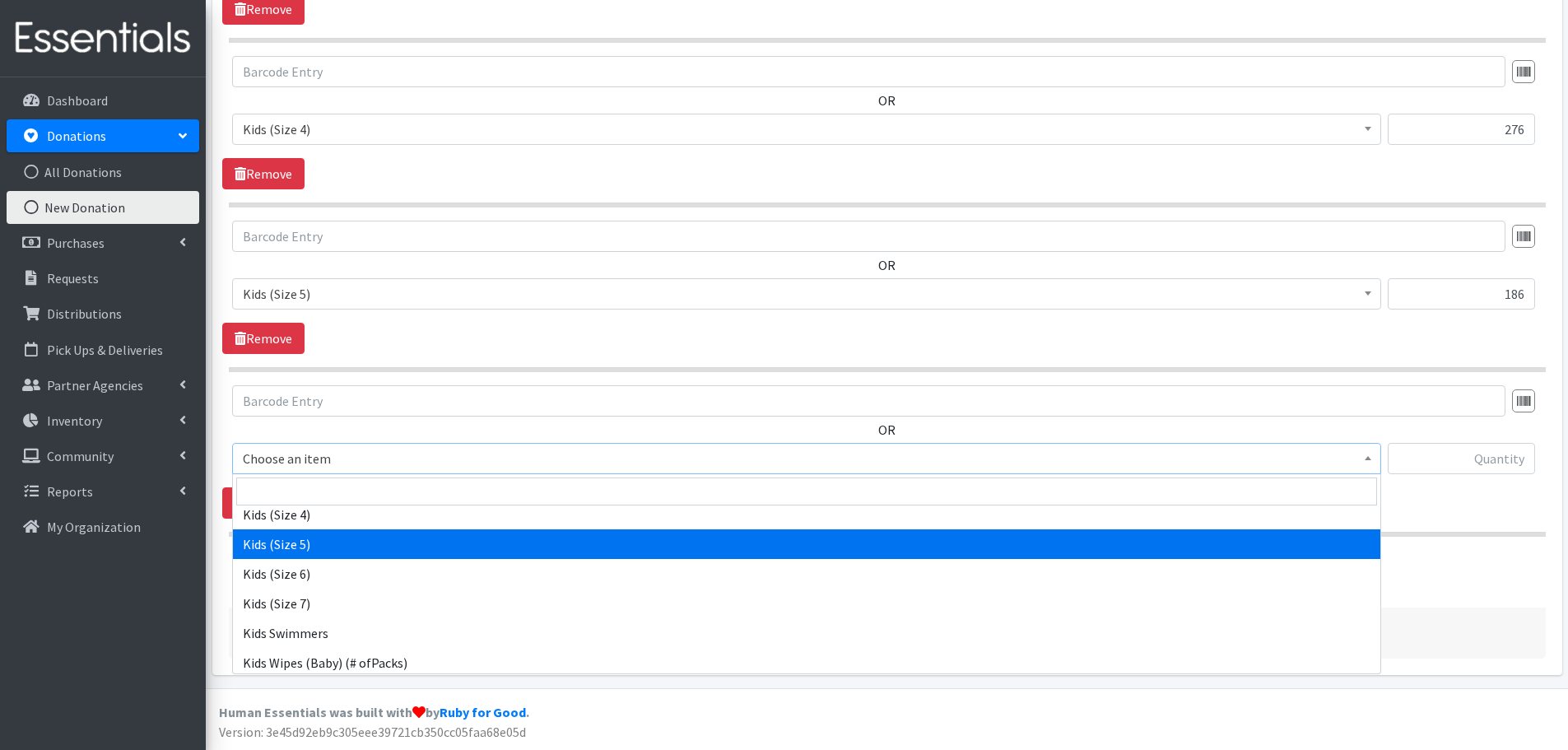
scroll to position [247, 0]
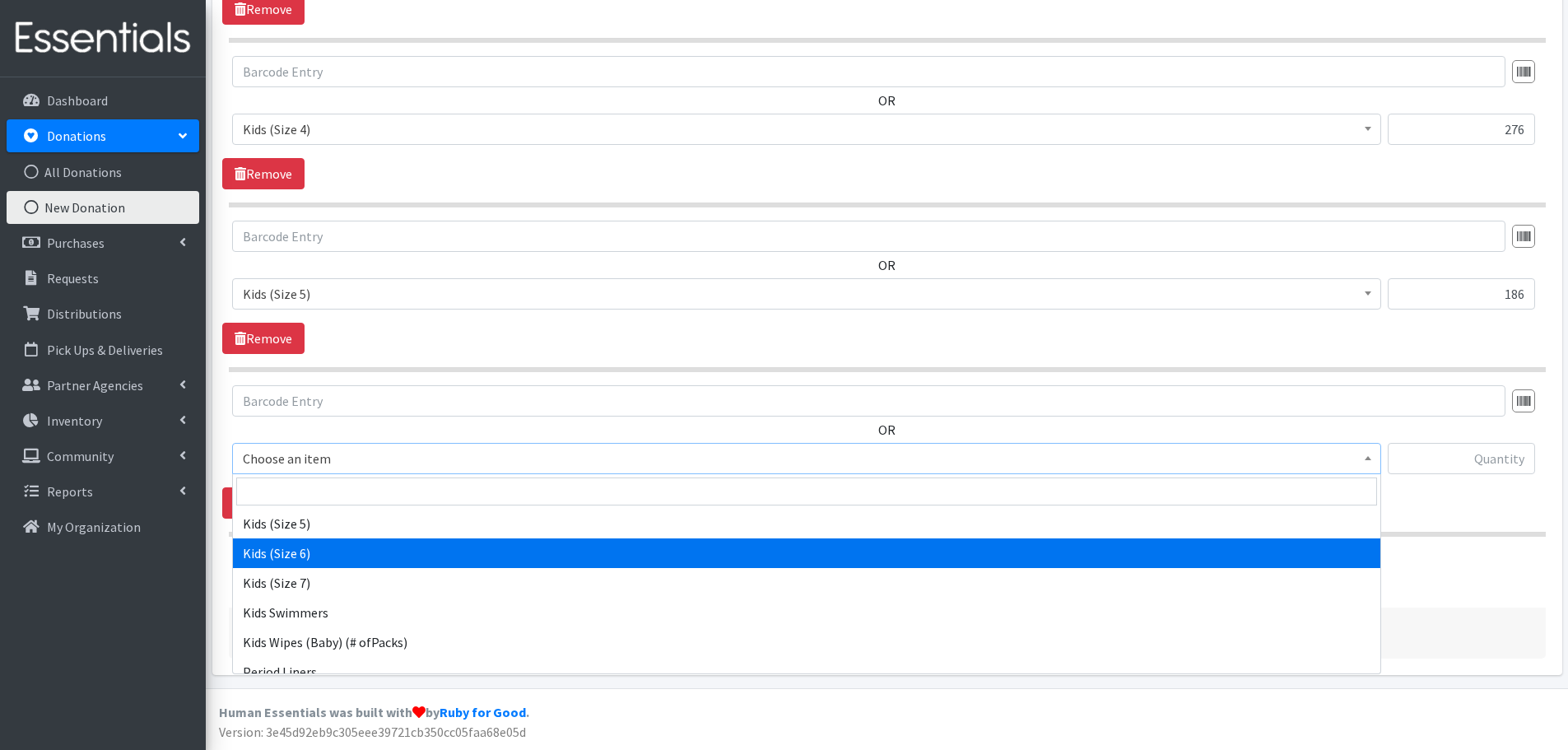
select select "462"
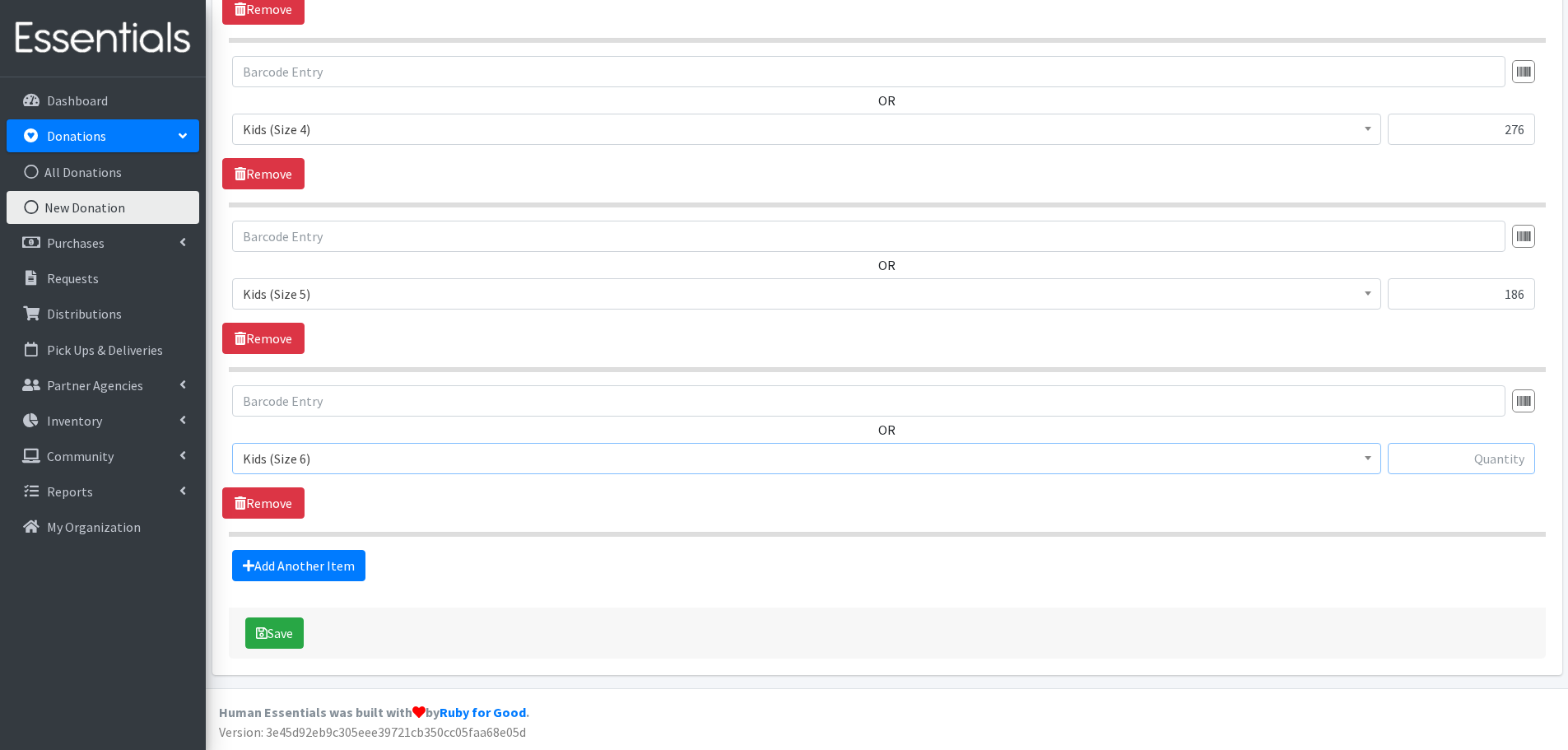
click at [1502, 452] on input "text" at bounding box center [1462, 458] width 148 height 31
type input "39"
click at [327, 561] on link "Add Another Item" at bounding box center [298, 565] width 133 height 31
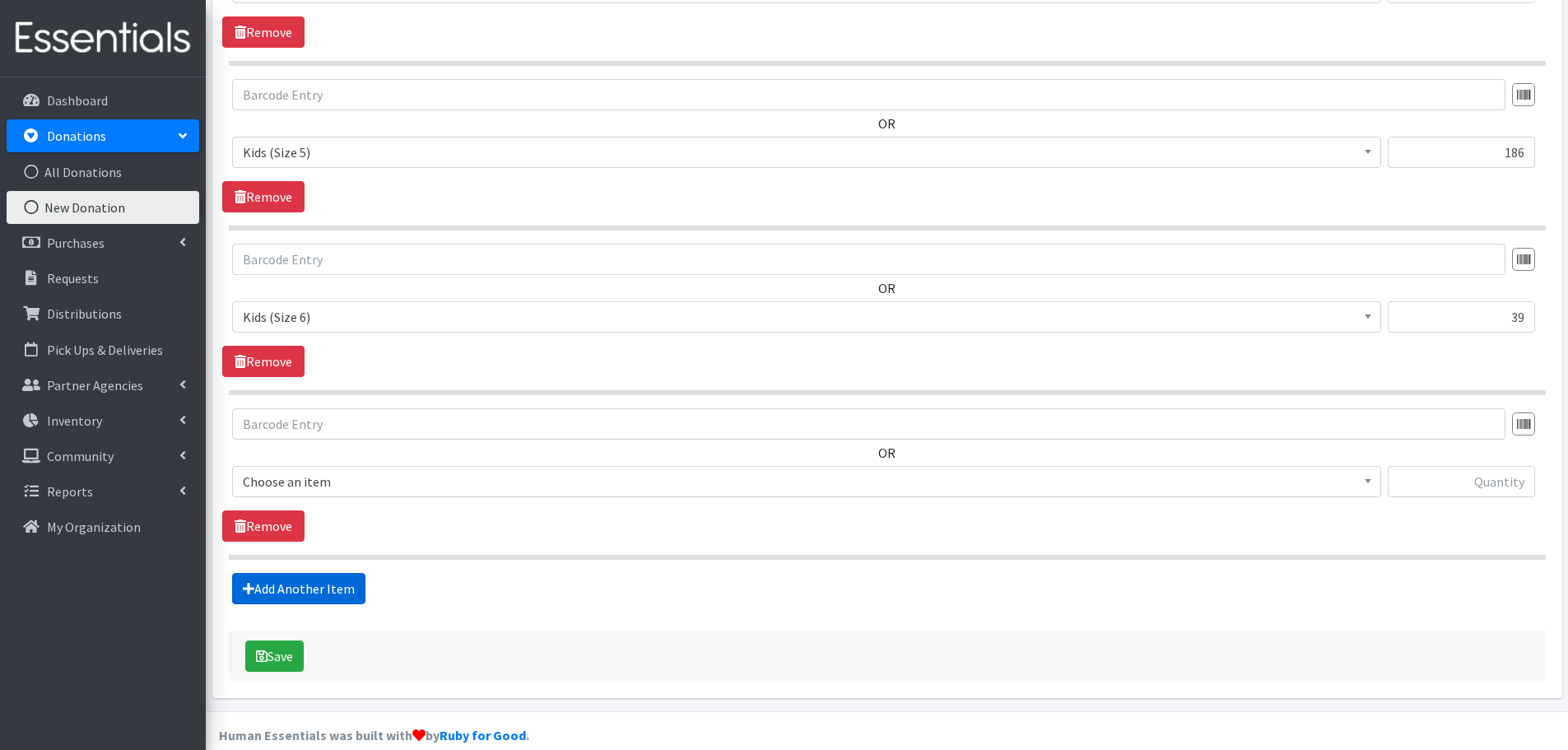
scroll to position [1370, 0]
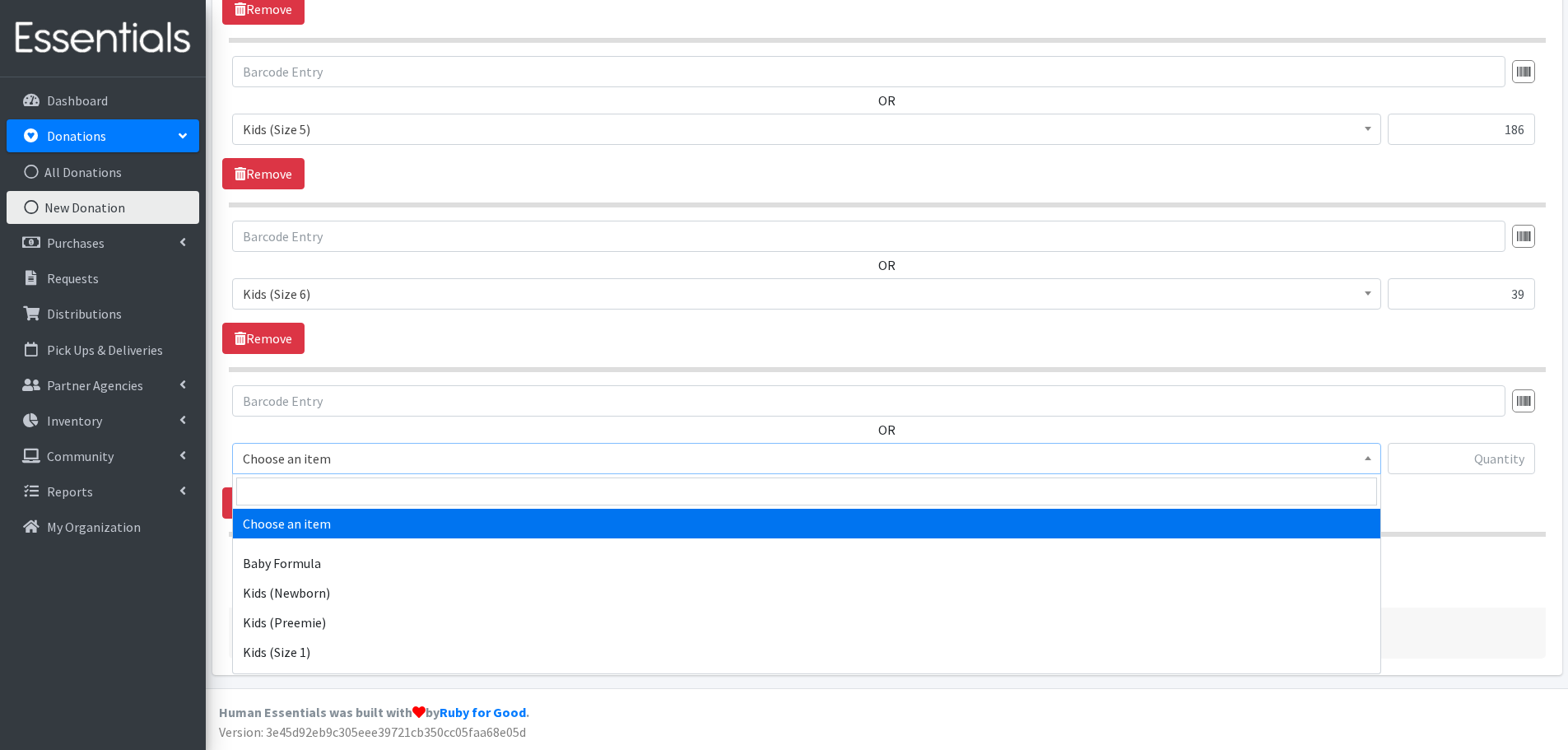
drag, startPoint x: 246, startPoint y: 456, endPoint x: 258, endPoint y: 476, distance: 23.3
click at [246, 456] on span "Choose an item" at bounding box center [807, 458] width 1128 height 23
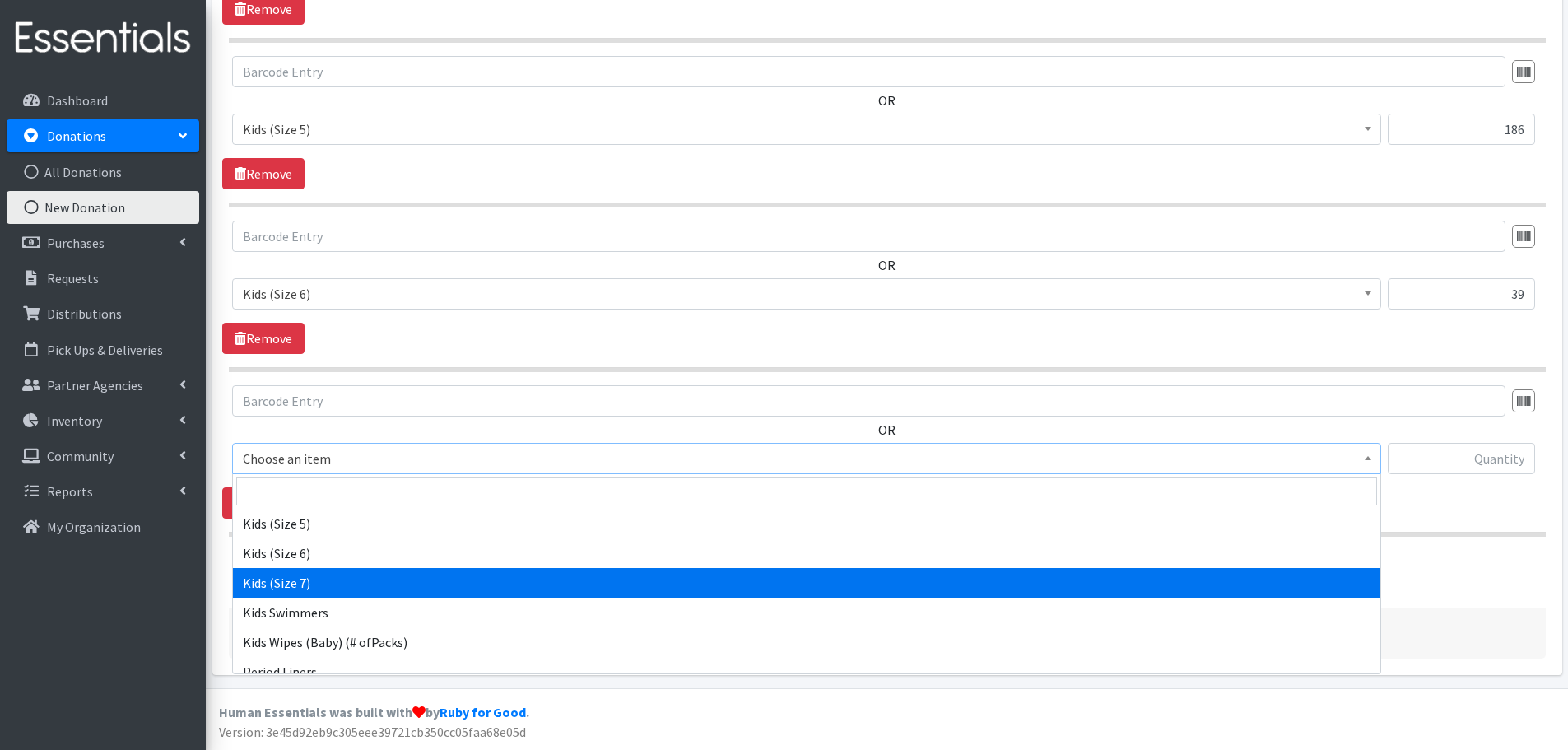
select select "1683"
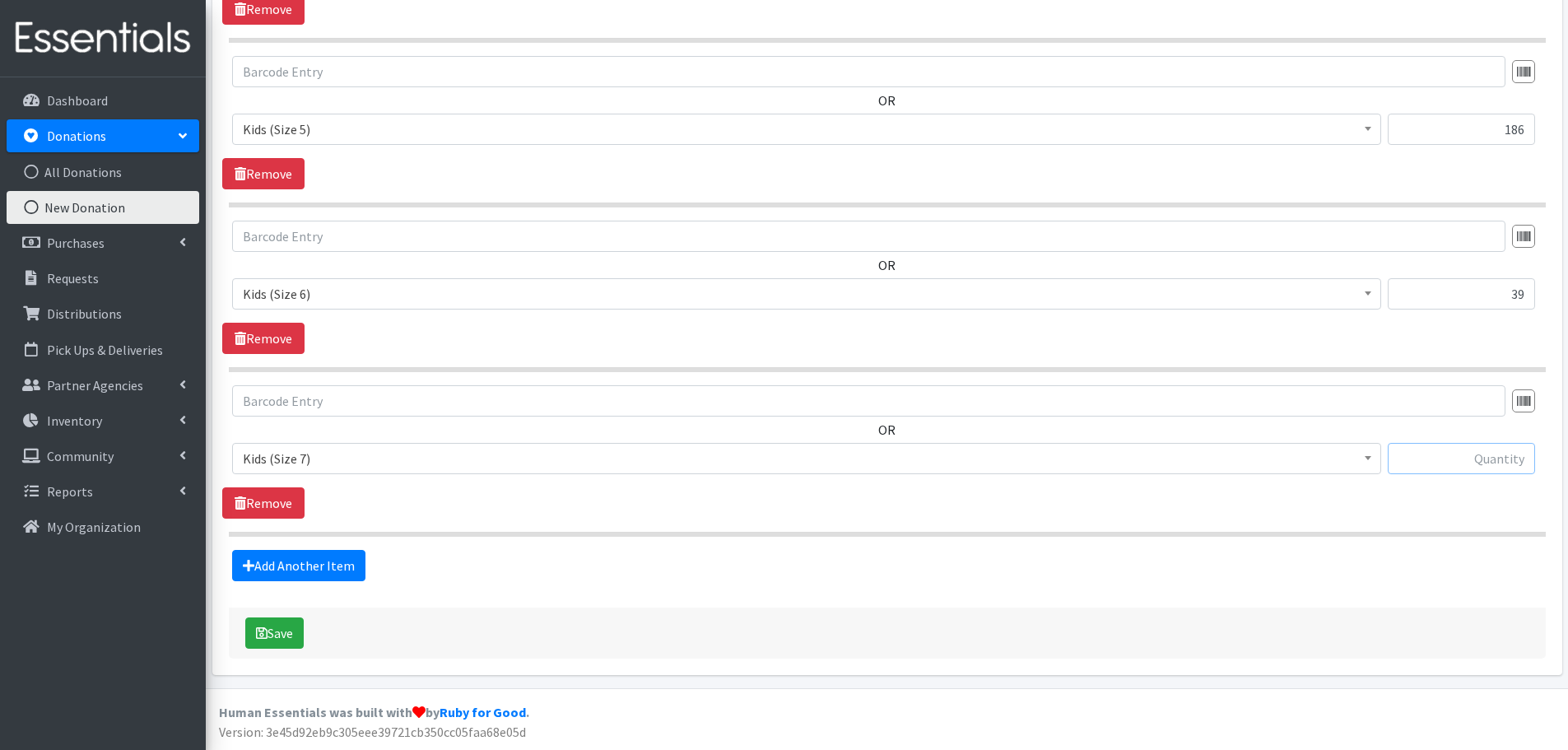
click at [1516, 449] on input "text" at bounding box center [1462, 458] width 148 height 31
type input "80"
click at [293, 564] on link "Add Another Item" at bounding box center [298, 565] width 133 height 31
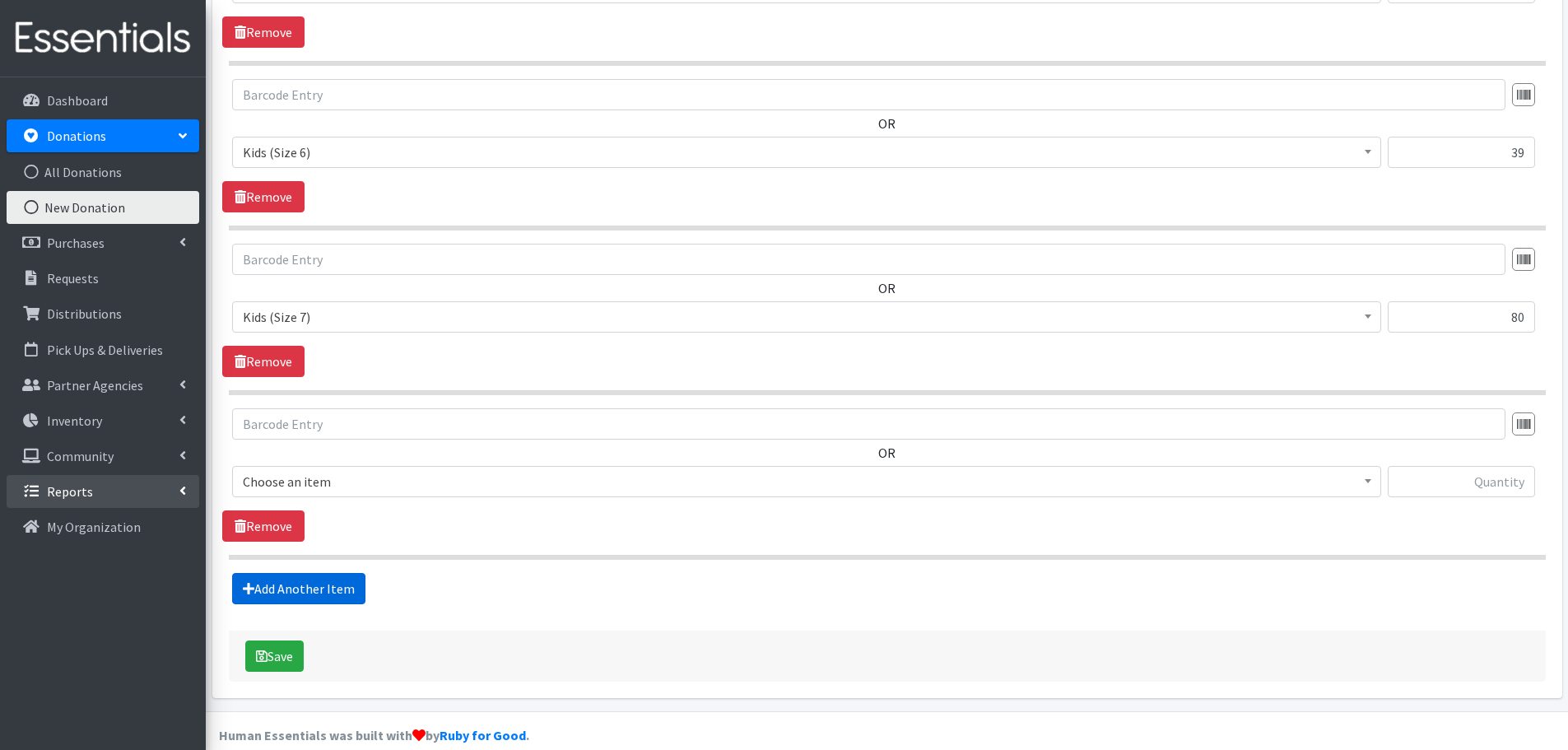
scroll to position [1535, 0]
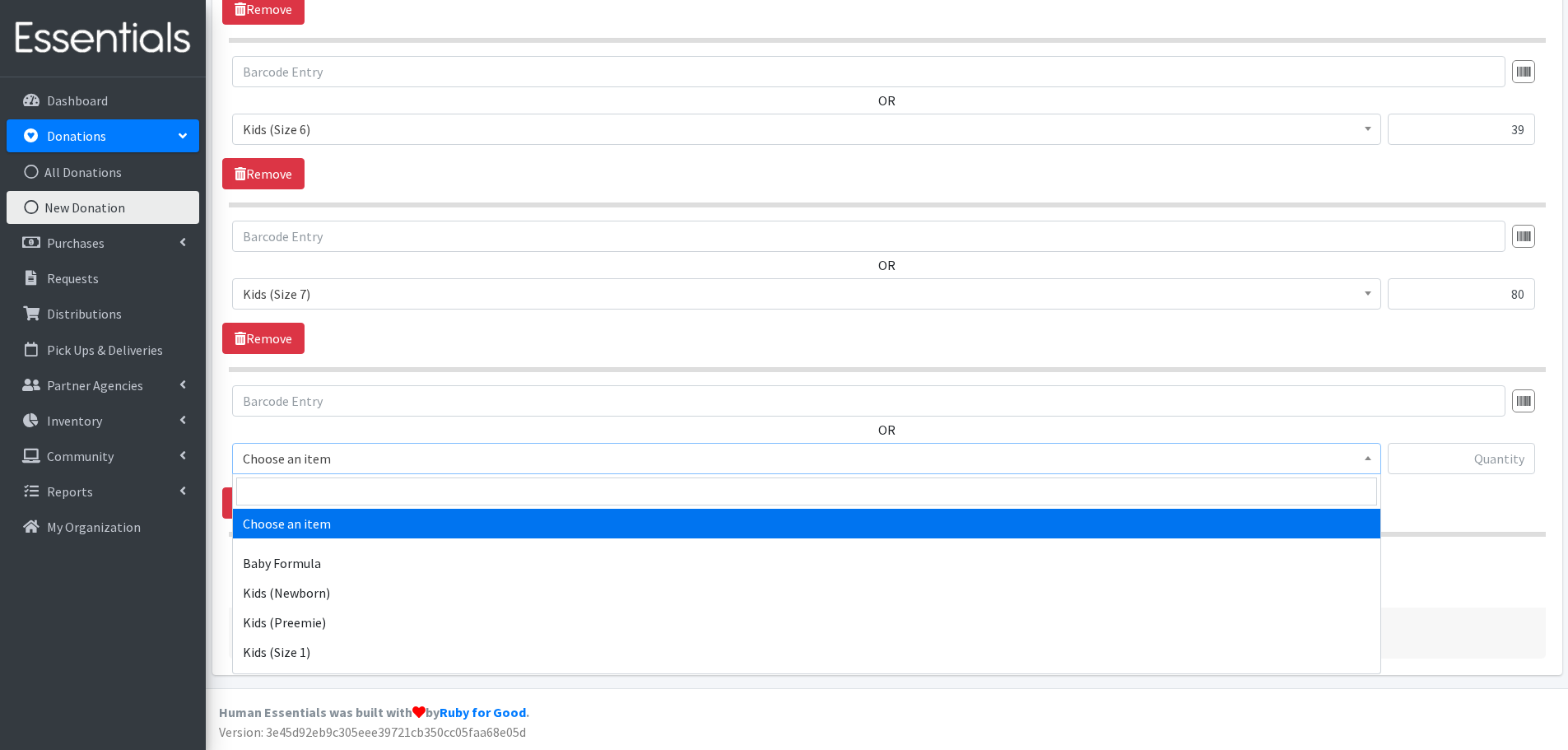
click at [268, 459] on span "Choose an item" at bounding box center [807, 458] width 1128 height 23
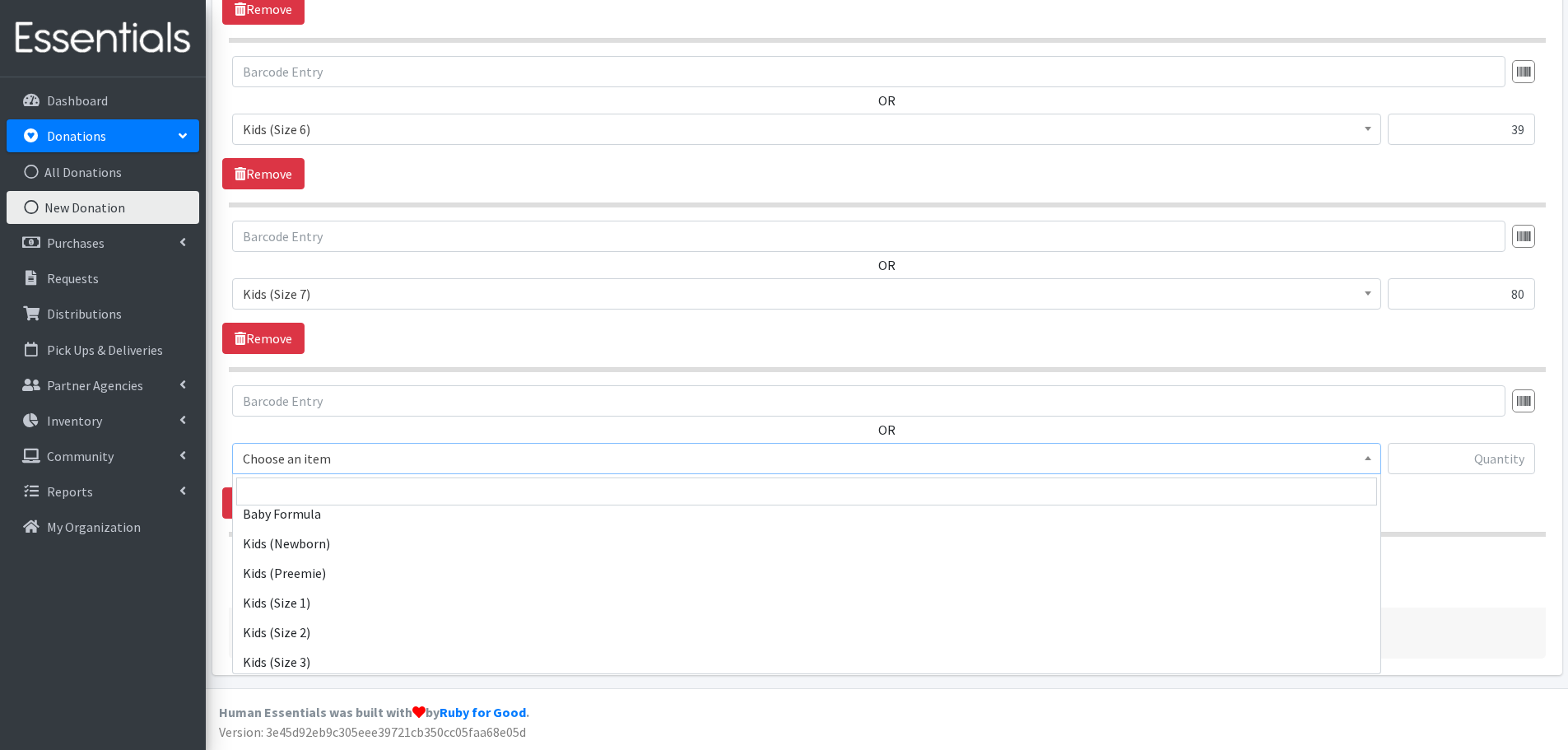
scroll to position [0, 0]
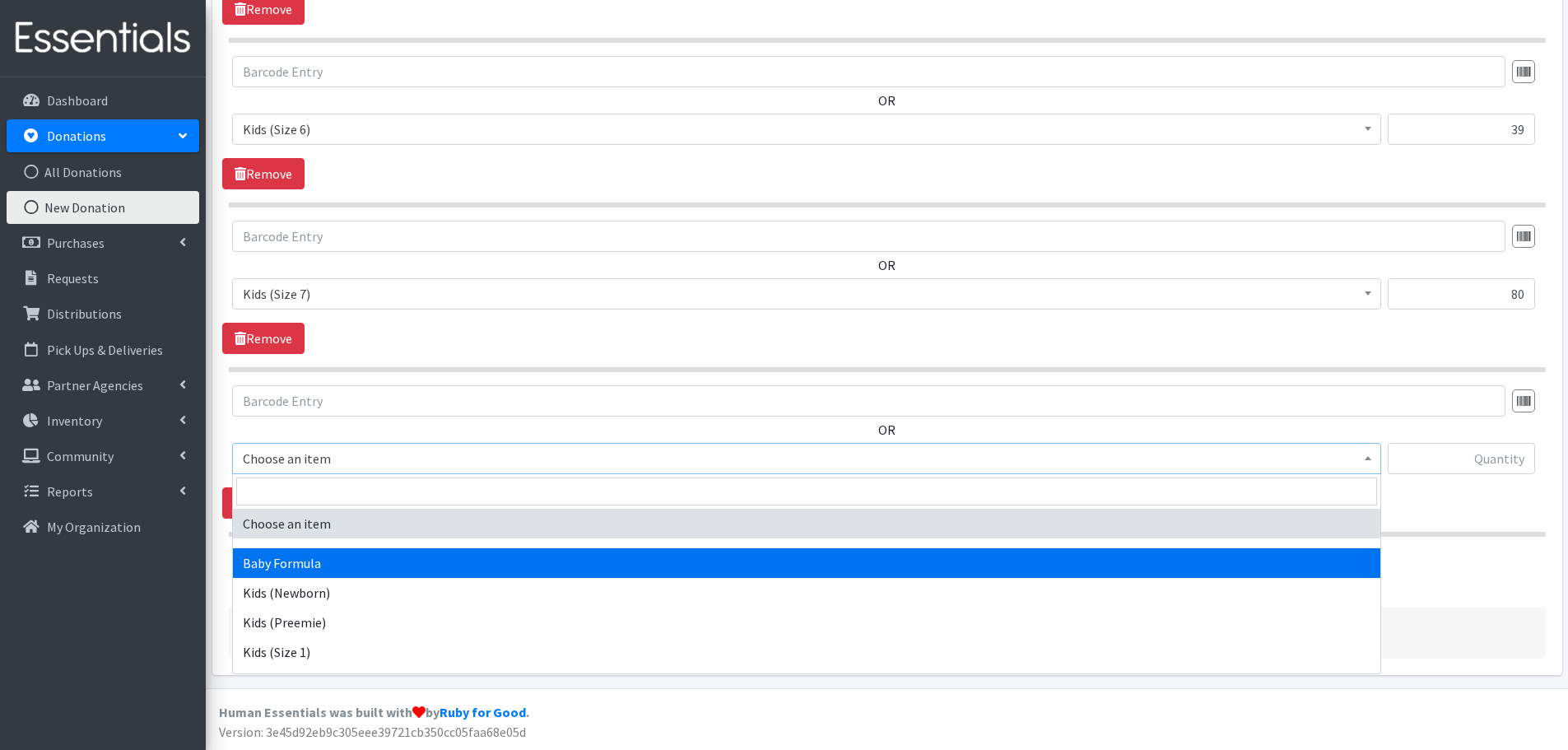
select select "3871"
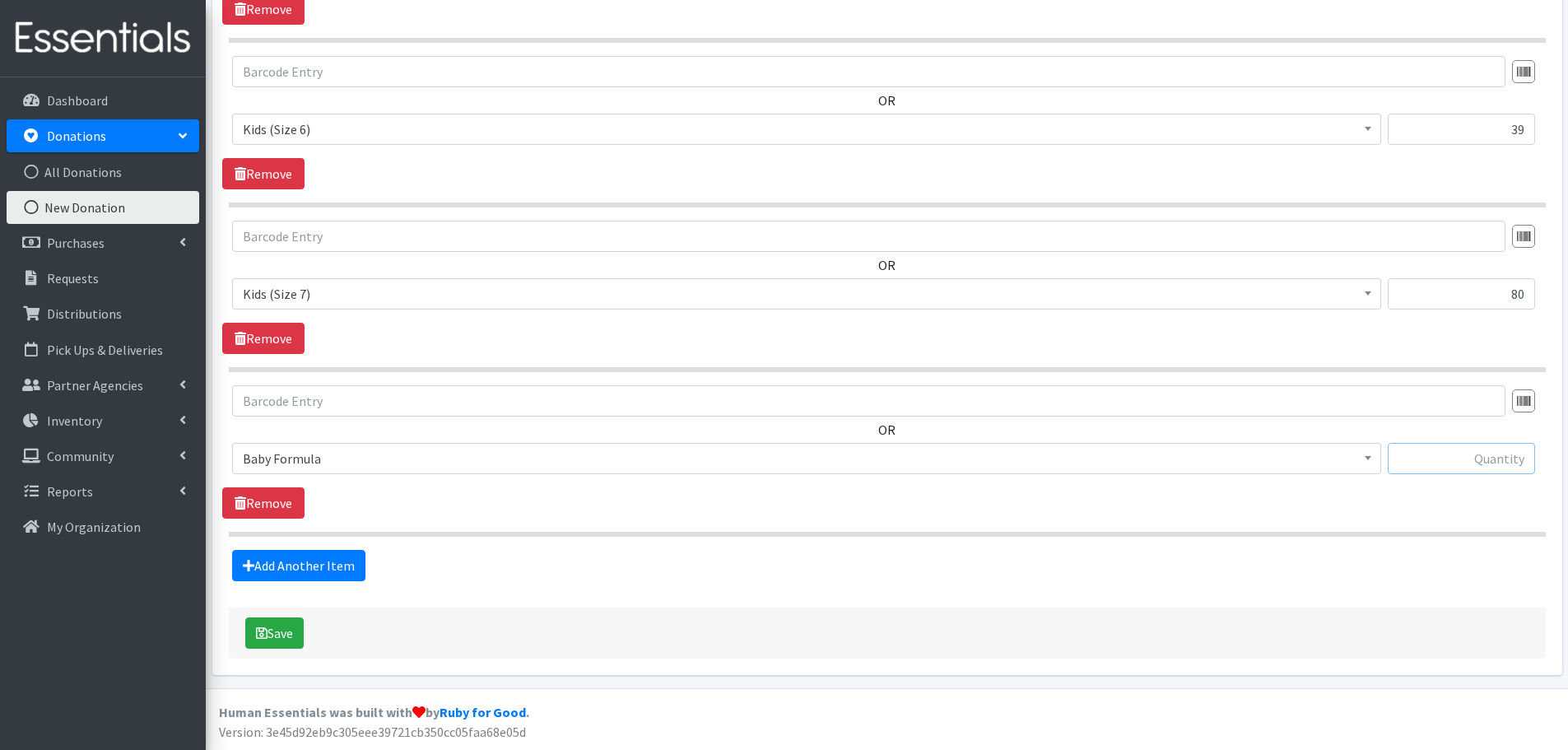
click at [1440, 463] on input "text" at bounding box center [1462, 458] width 148 height 31
type input "19"
click at [301, 560] on link "Add Another Item" at bounding box center [298, 565] width 133 height 31
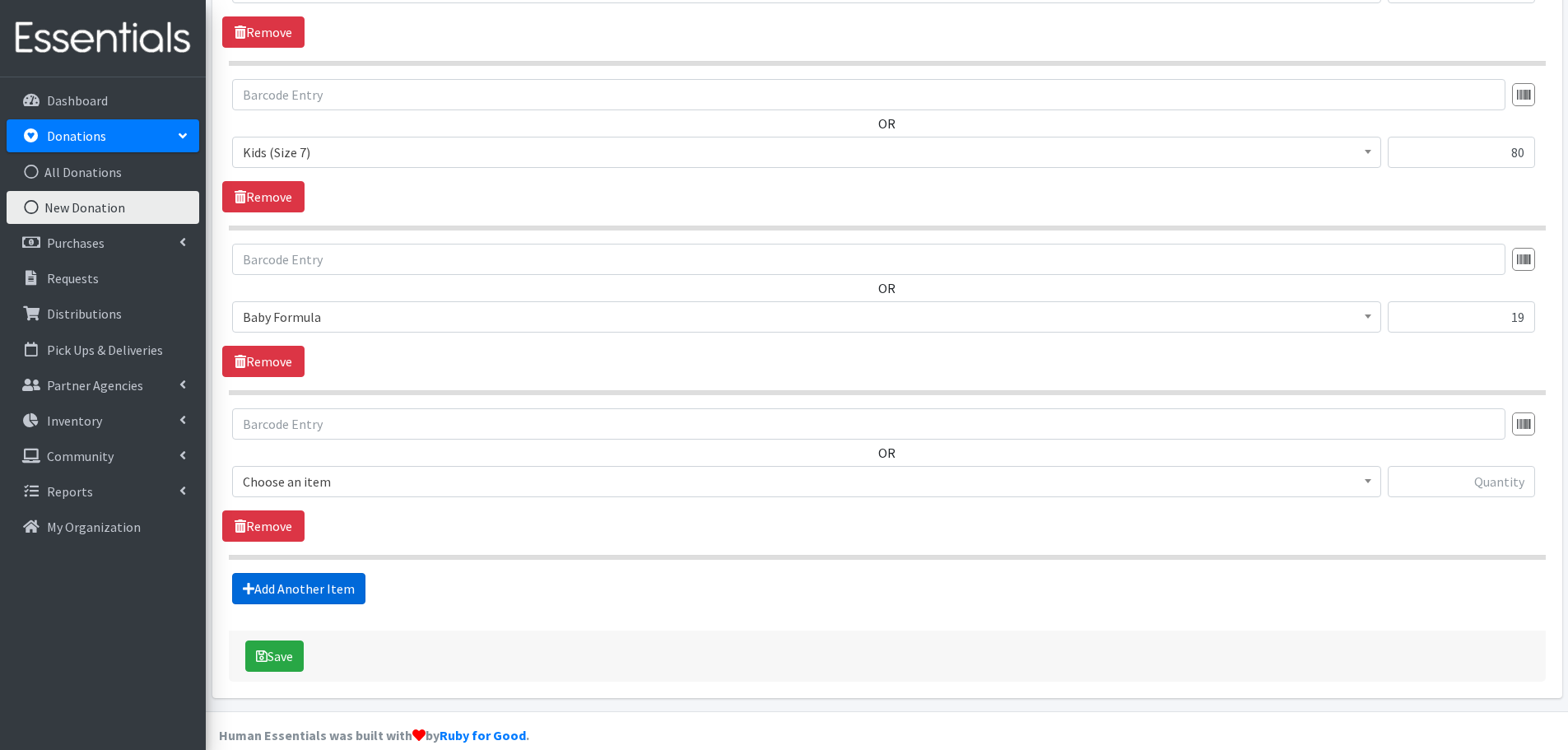
scroll to position [1700, 0]
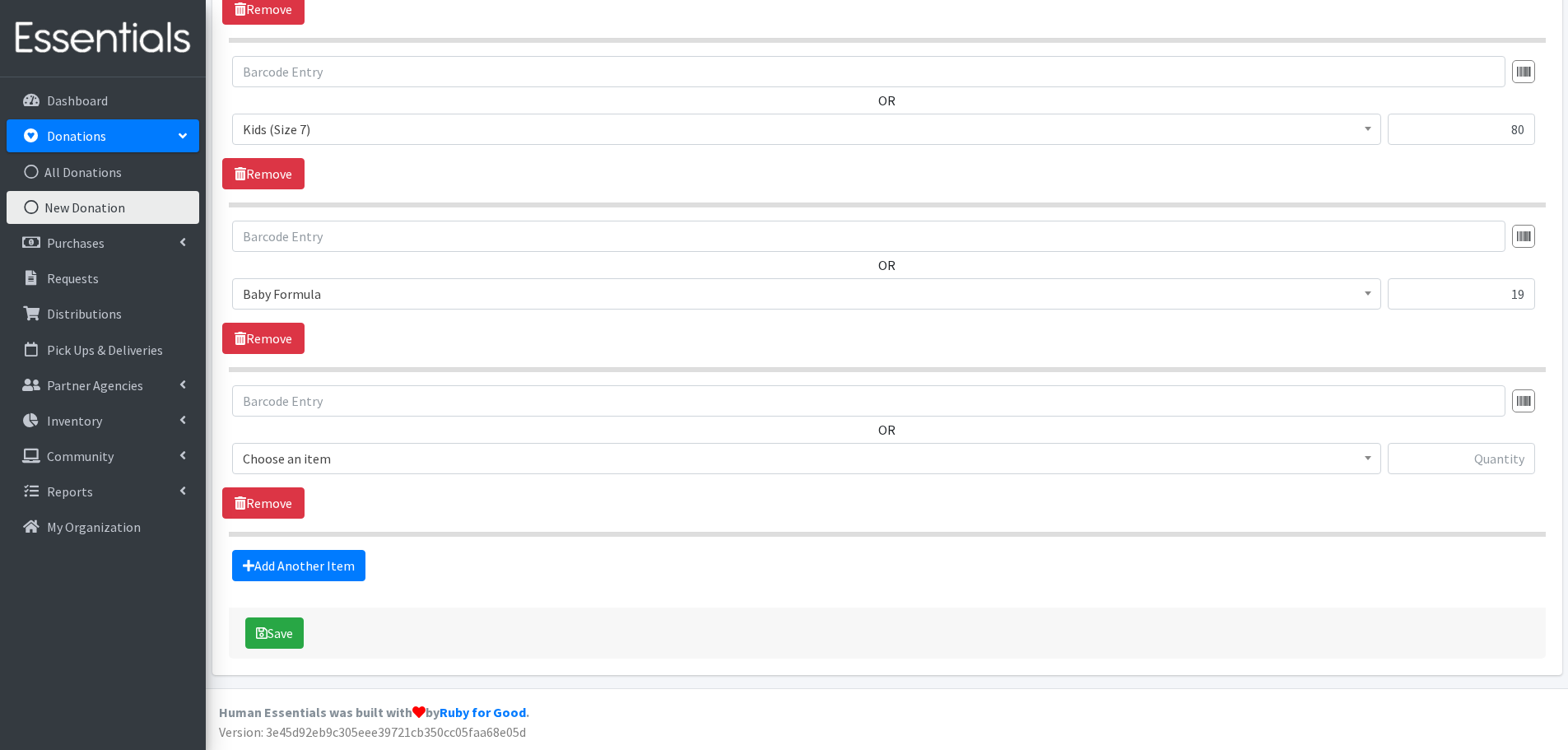
drag, startPoint x: 256, startPoint y: 440, endPoint x: 256, endPoint y: 452, distance: 12.0
click at [256, 441] on div "OR Choose an item Baby Formula Kids (Newborn) Kids (Preemie) Kids (Size 1) Kids…" at bounding box center [887, 436] width 1330 height 102
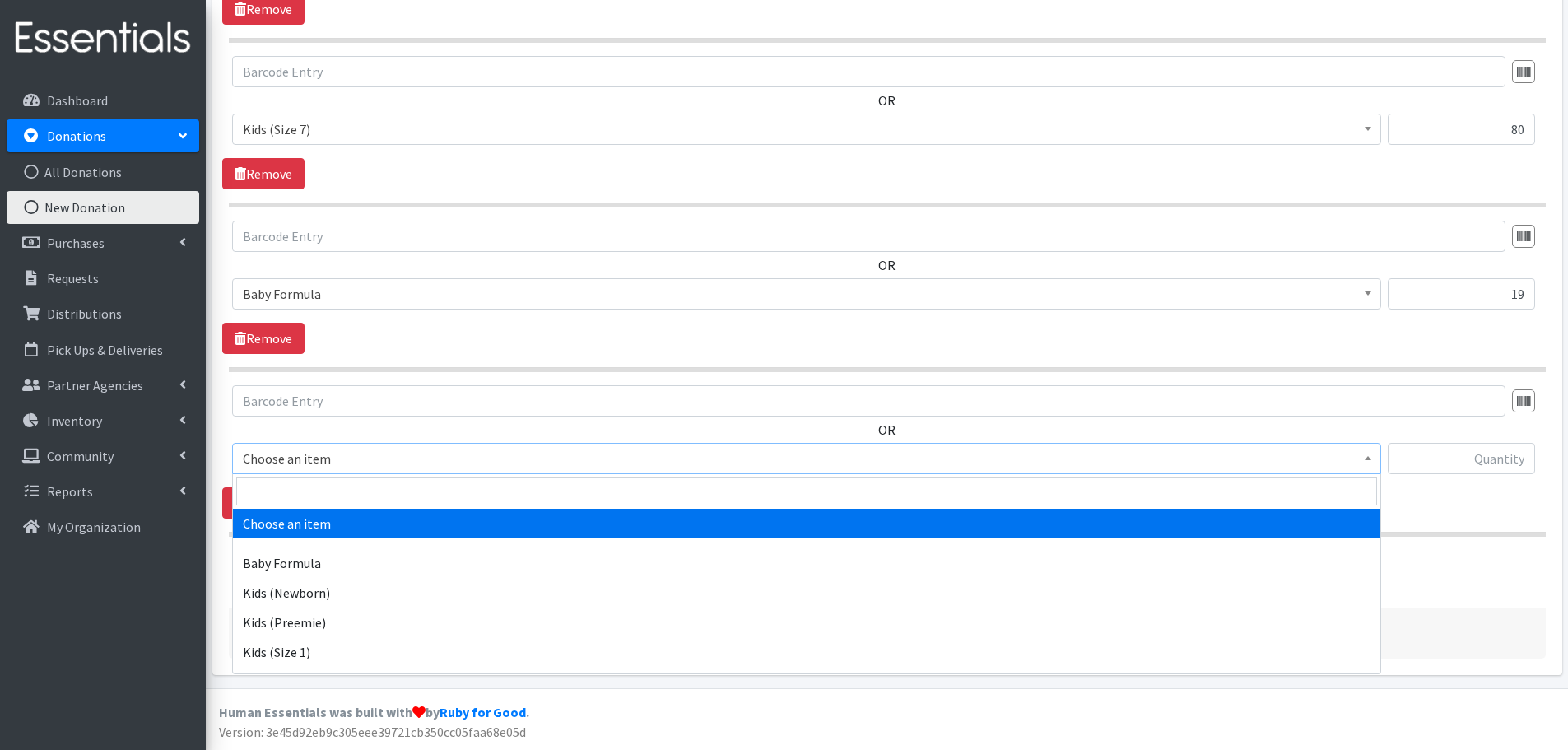
click at [267, 465] on span "Choose an item" at bounding box center [807, 458] width 1128 height 23
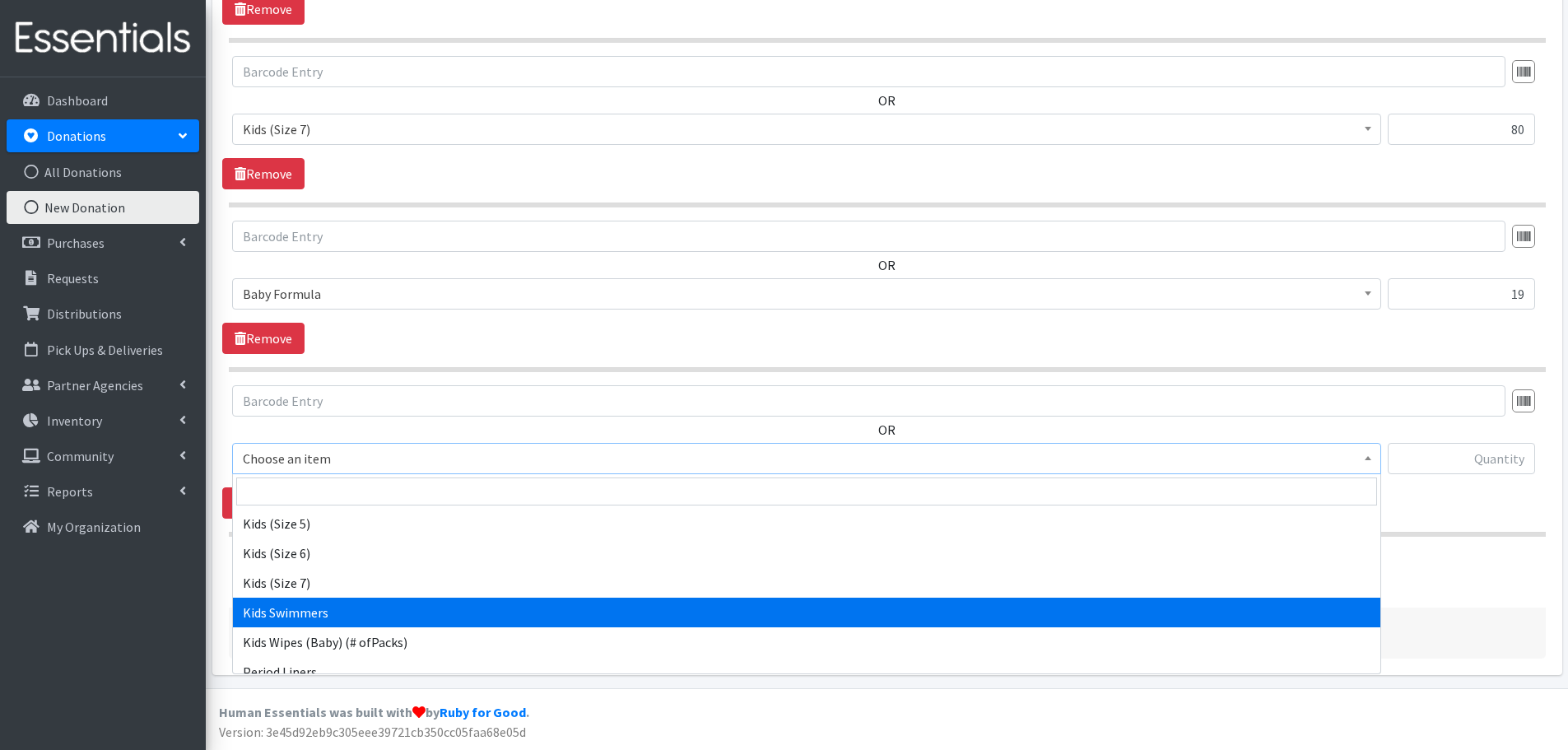
scroll to position [411, 0]
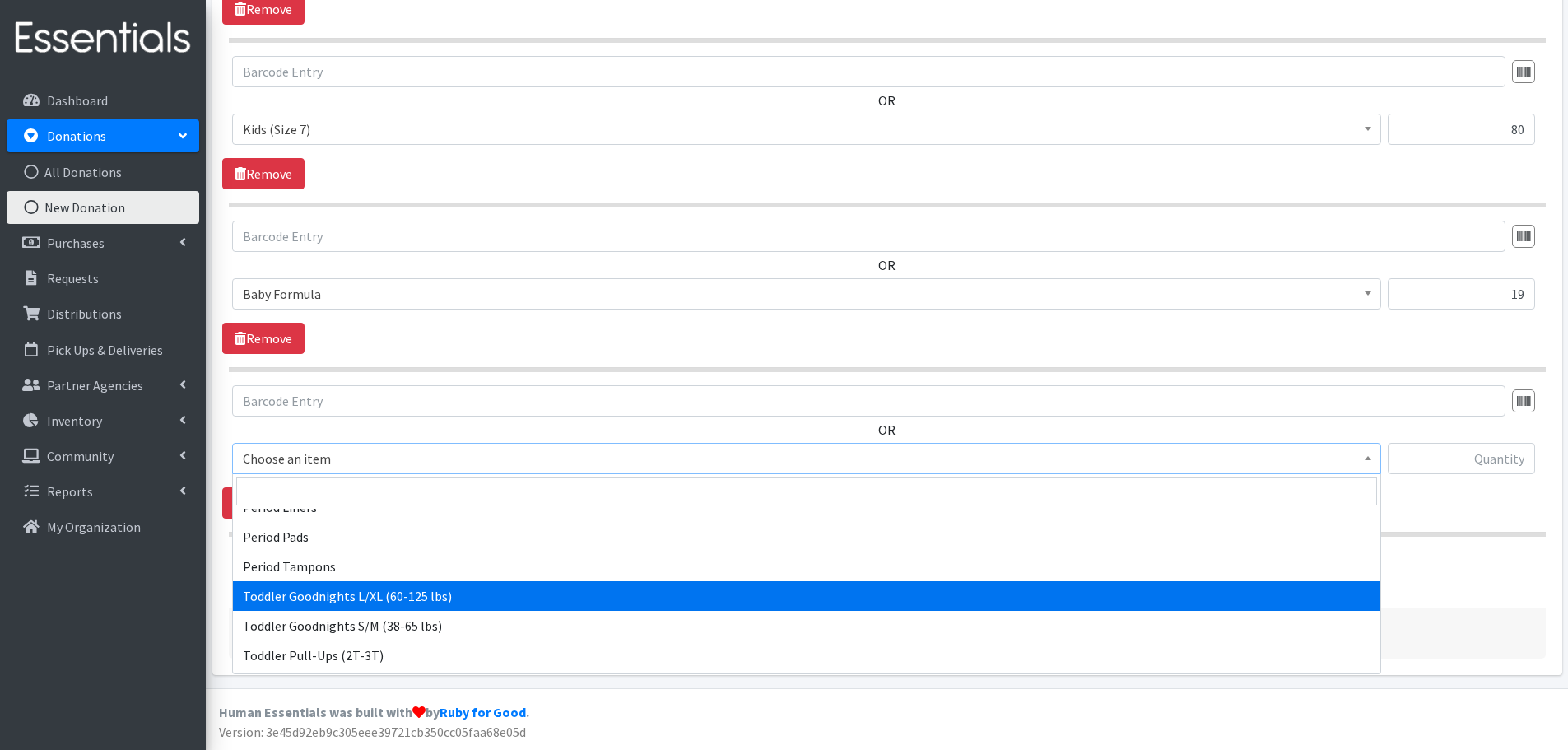
select select "456"
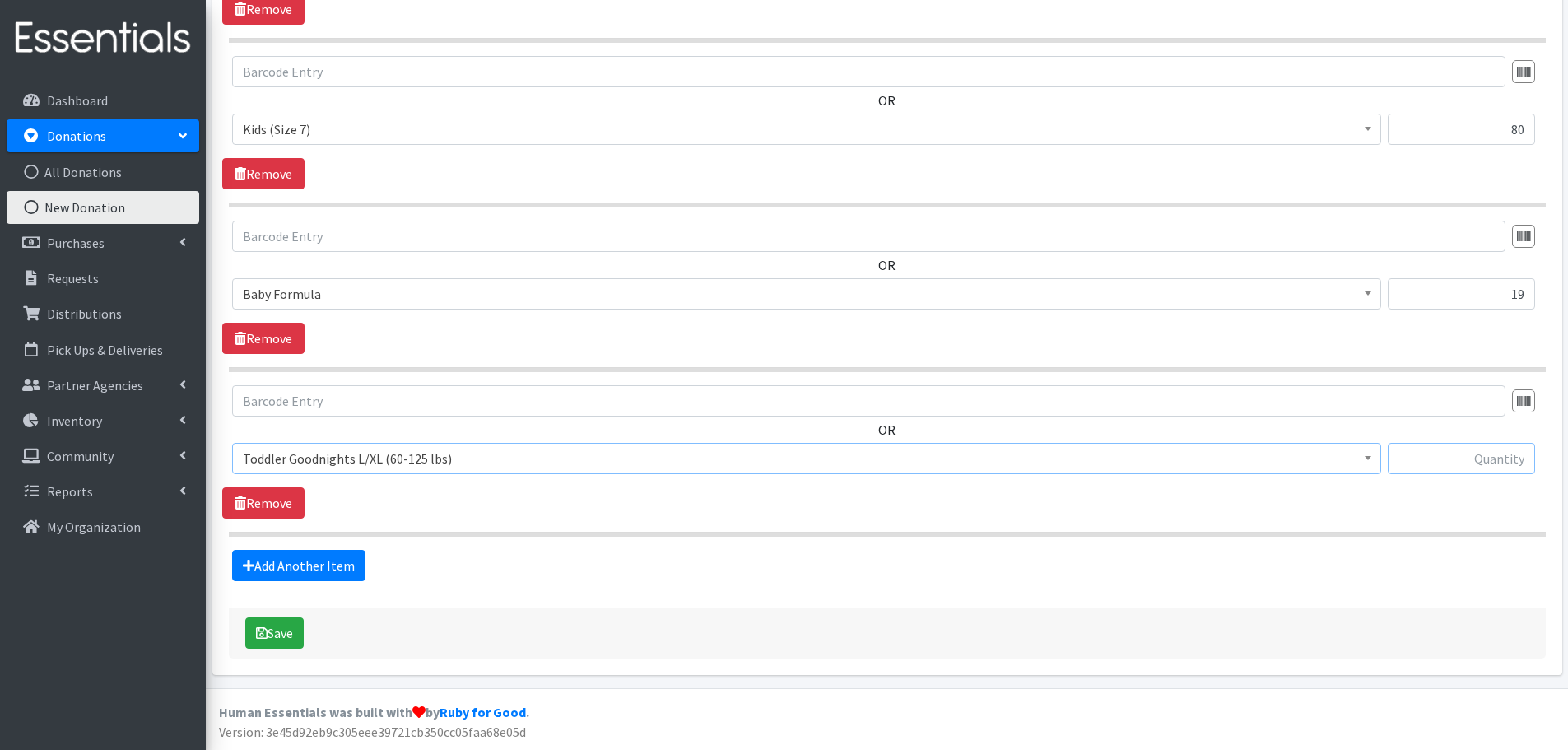
click at [1498, 470] on input "text" at bounding box center [1462, 458] width 148 height 31
type input "17"
click at [277, 556] on link "Add Another Item" at bounding box center [298, 565] width 133 height 31
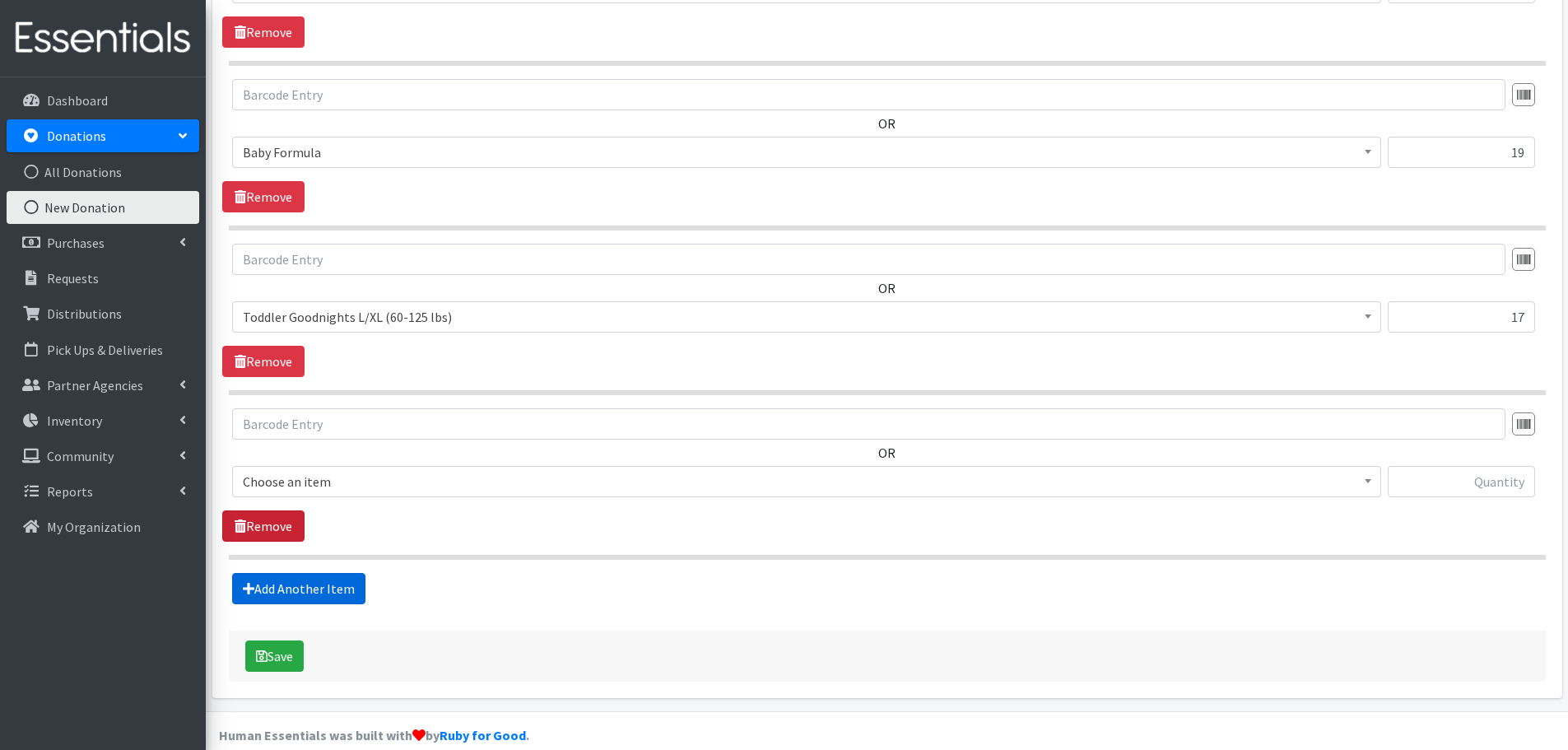
scroll to position [1864, 0]
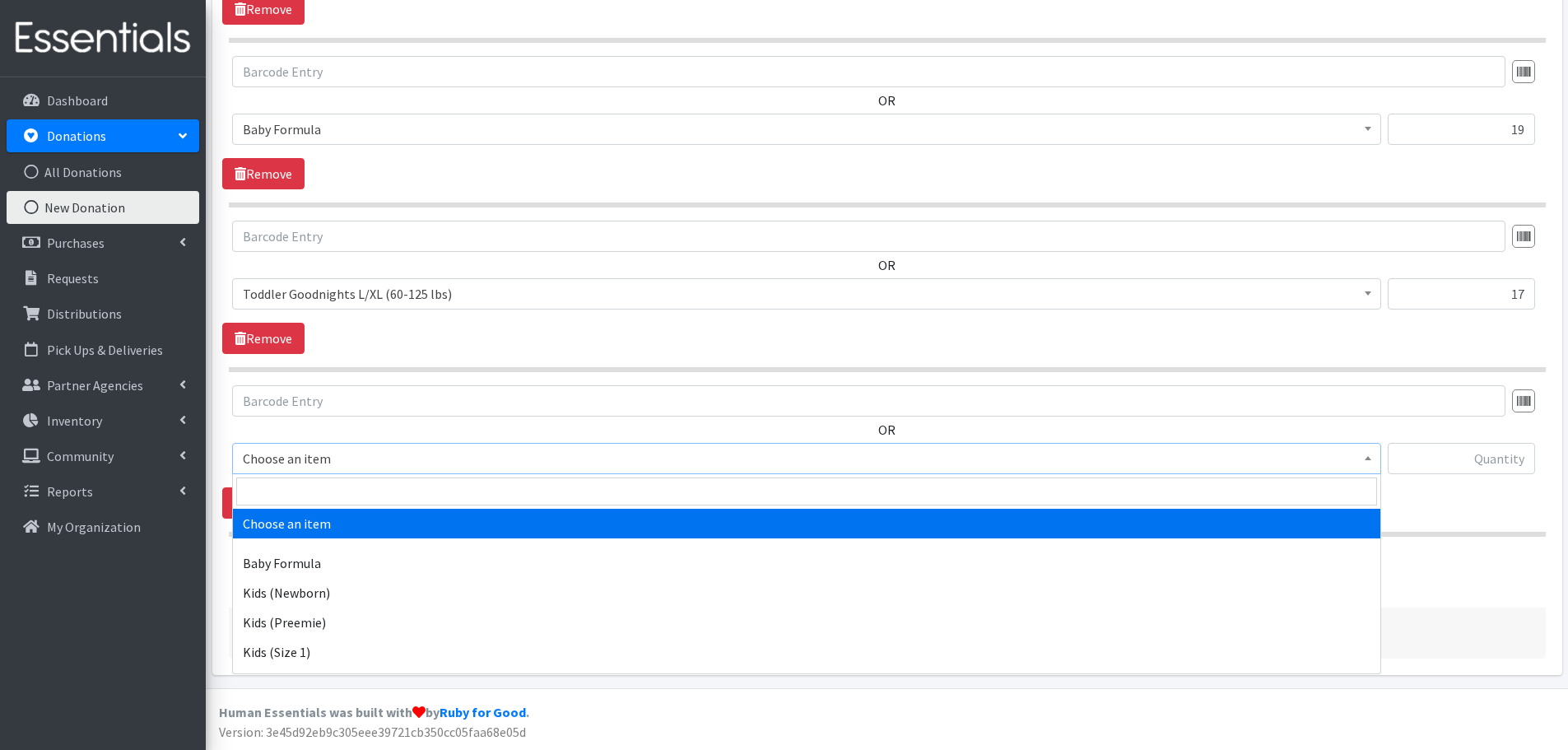
click at [257, 457] on span "Choose an item" at bounding box center [807, 458] width 1128 height 23
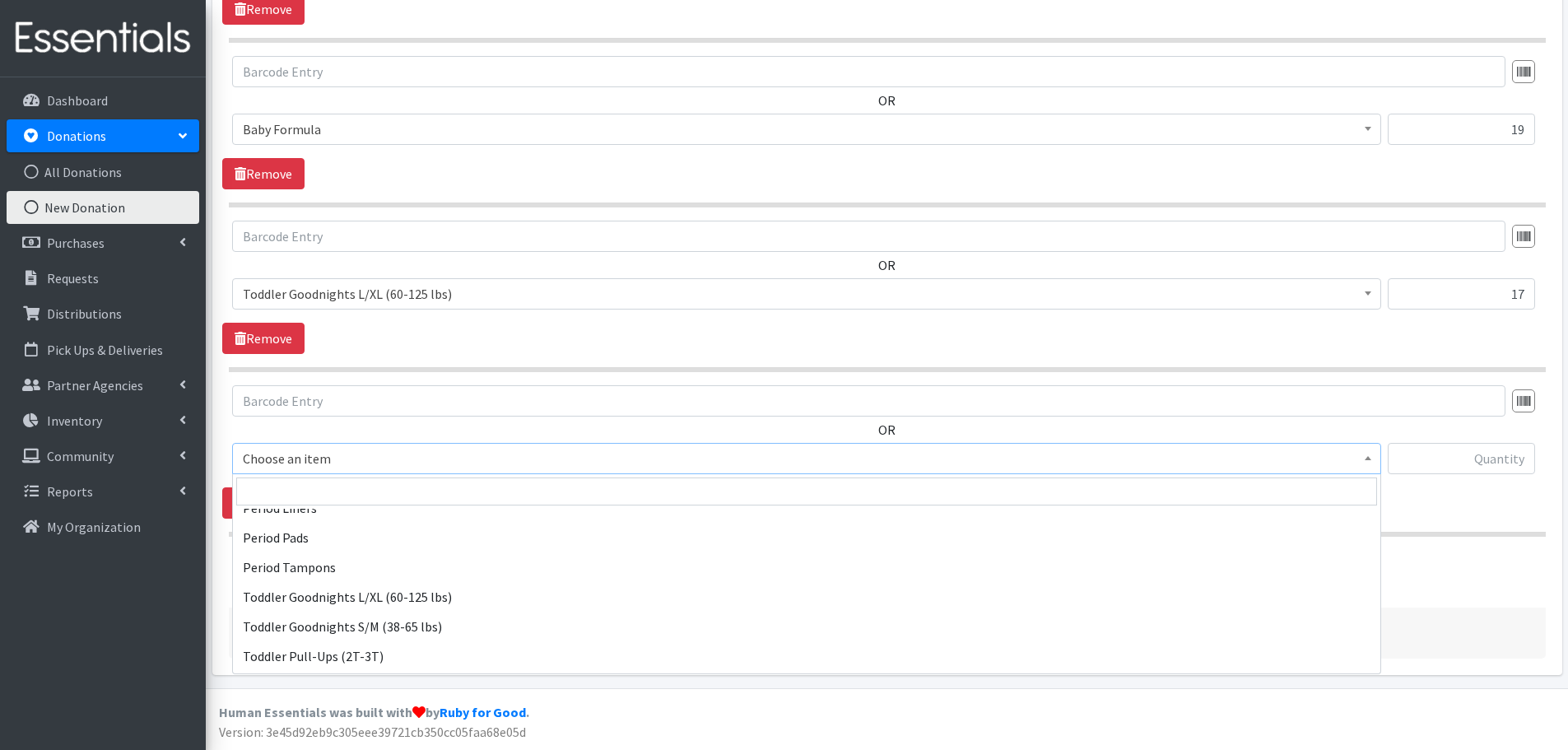
scroll to position [411, 0]
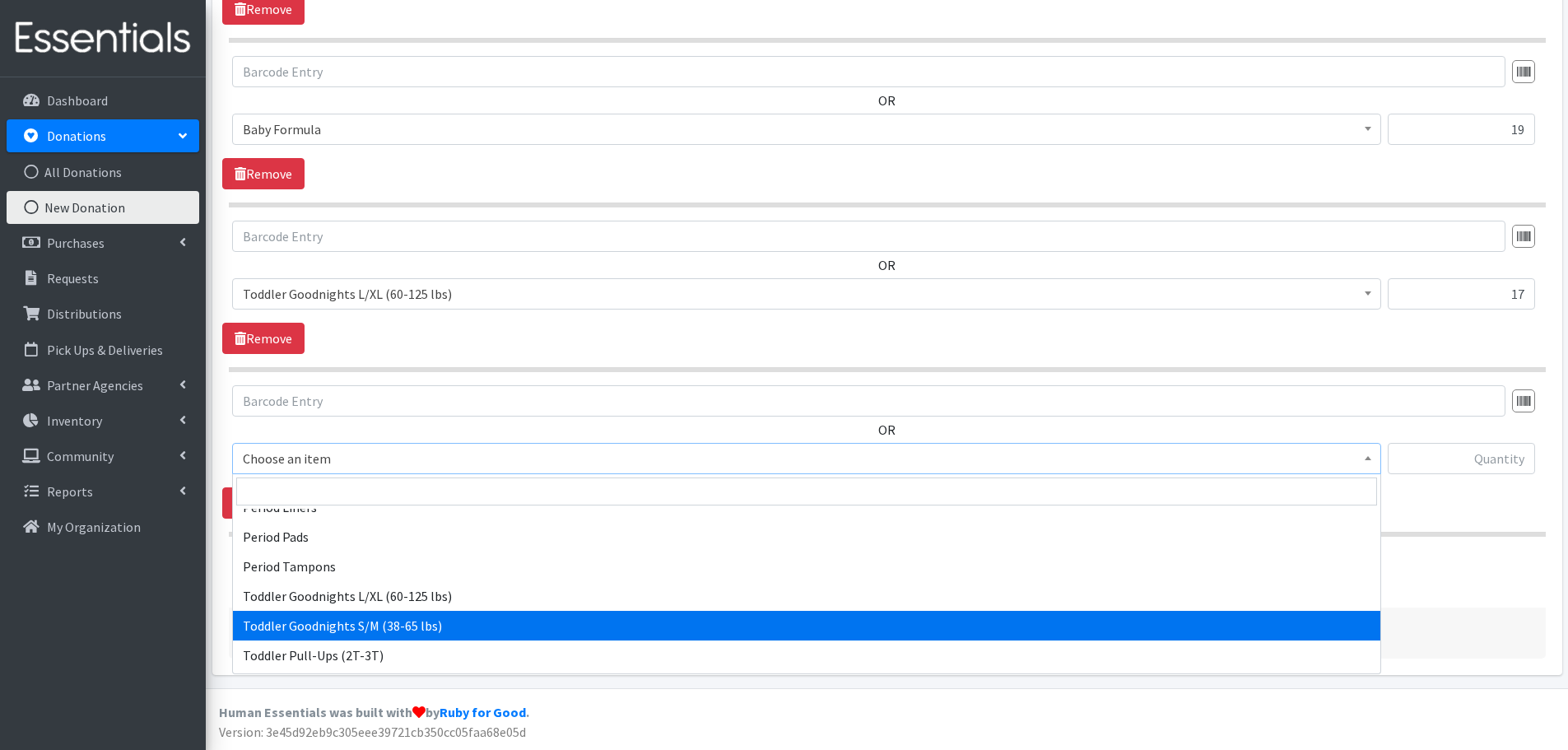
select select "436"
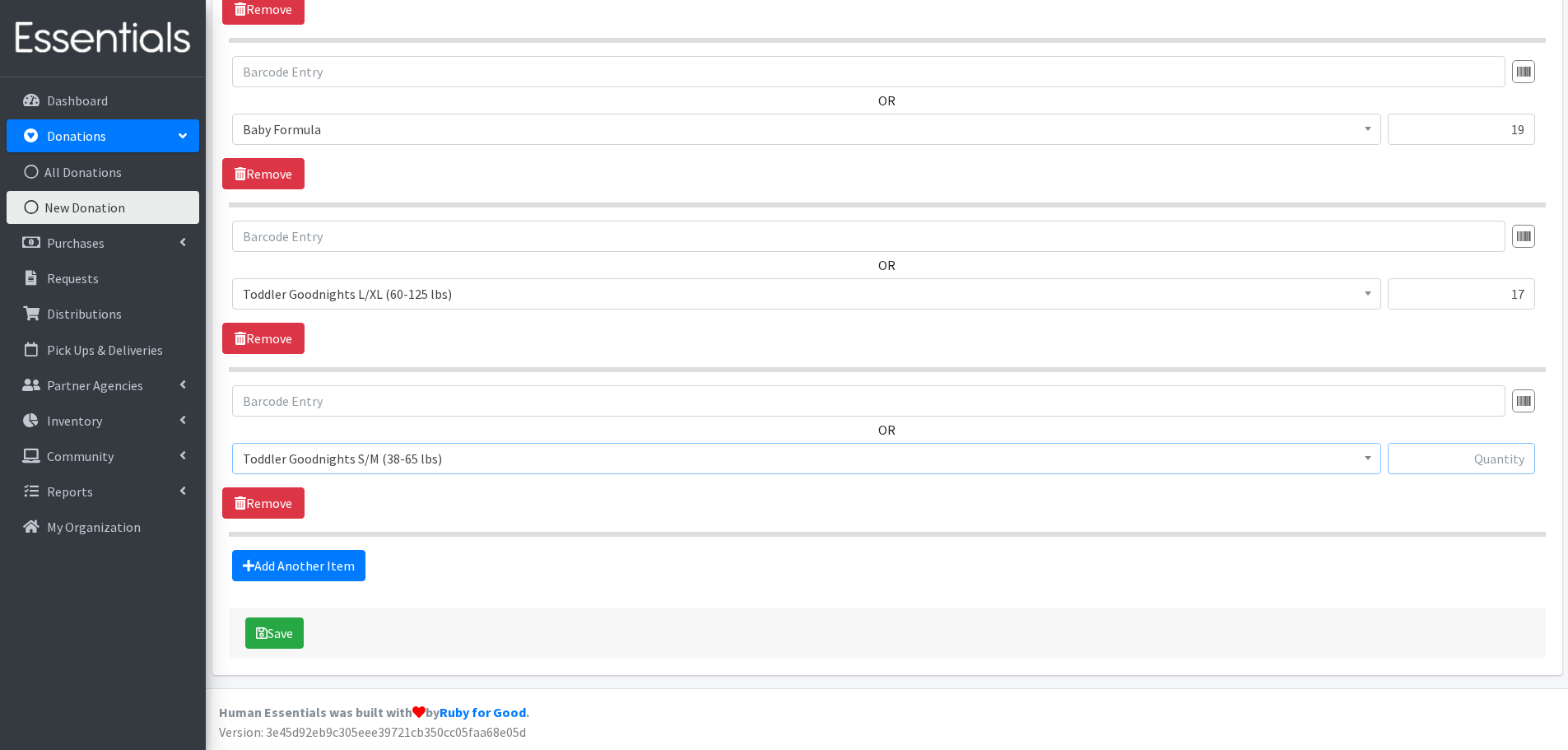
click at [1477, 462] on input "text" at bounding box center [1462, 458] width 148 height 31
type input "1"
click at [325, 561] on link "Add Another Item" at bounding box center [298, 565] width 133 height 31
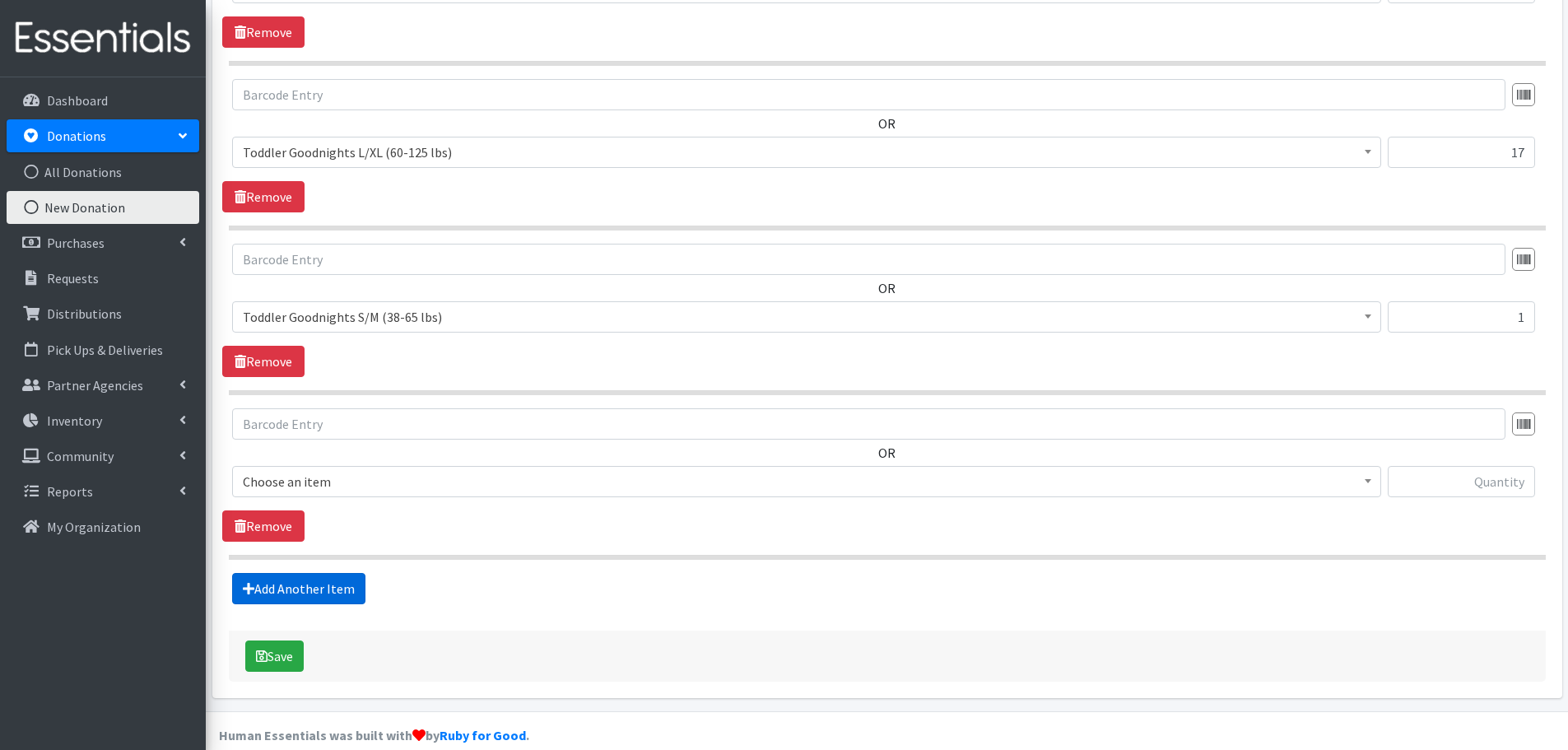
scroll to position [2029, 0]
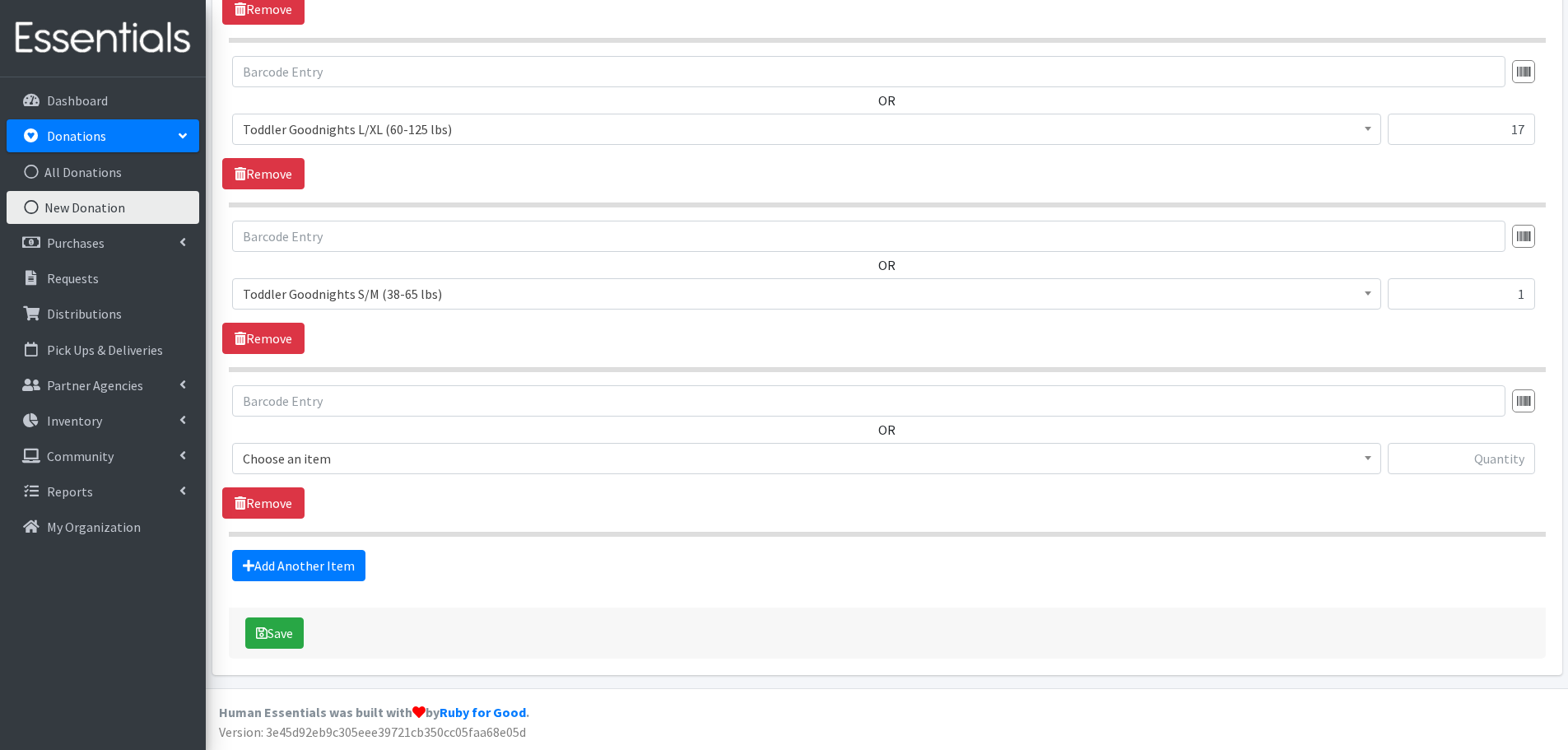
click at [303, 460] on span "Choose an item" at bounding box center [807, 458] width 1128 height 23
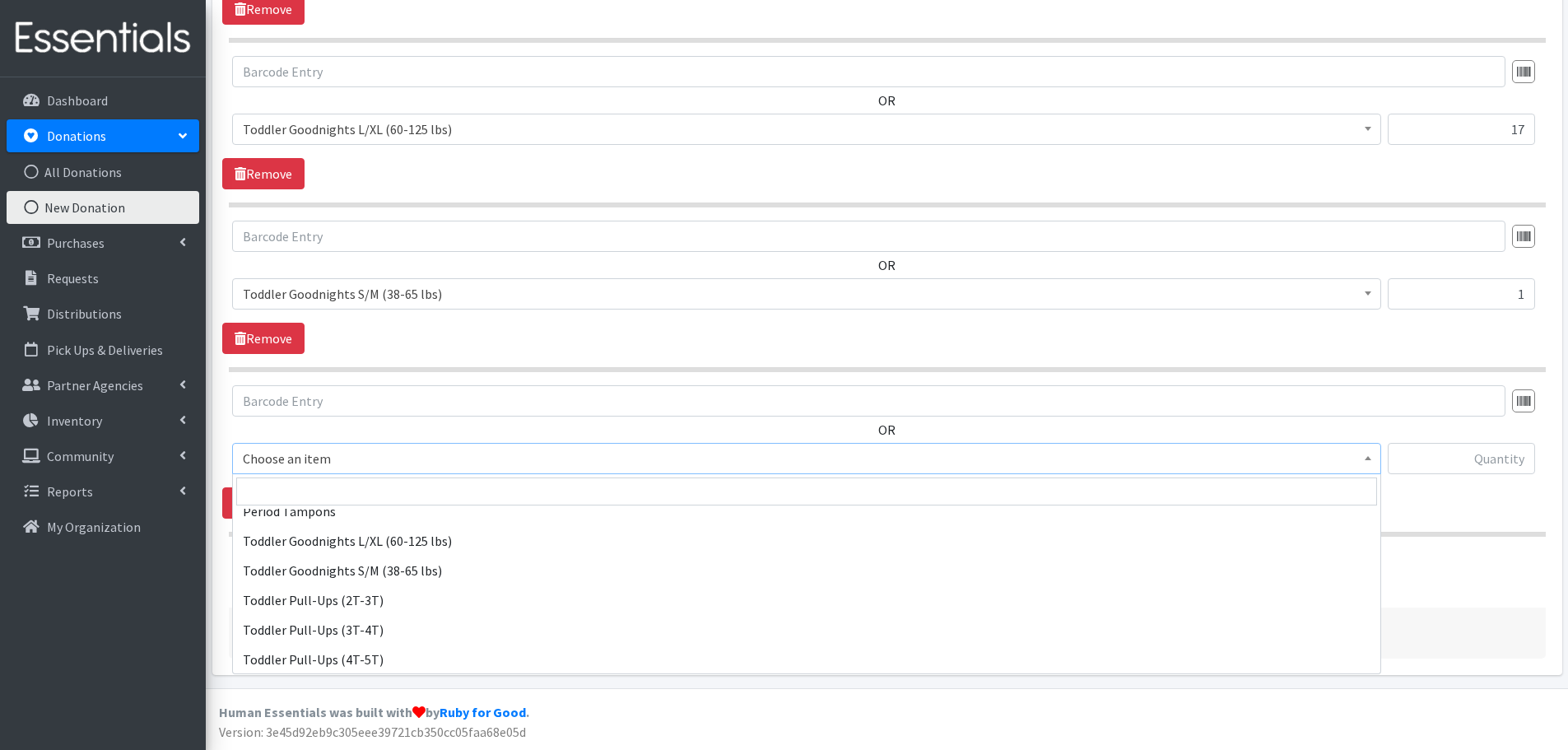
scroll to position [467, 0]
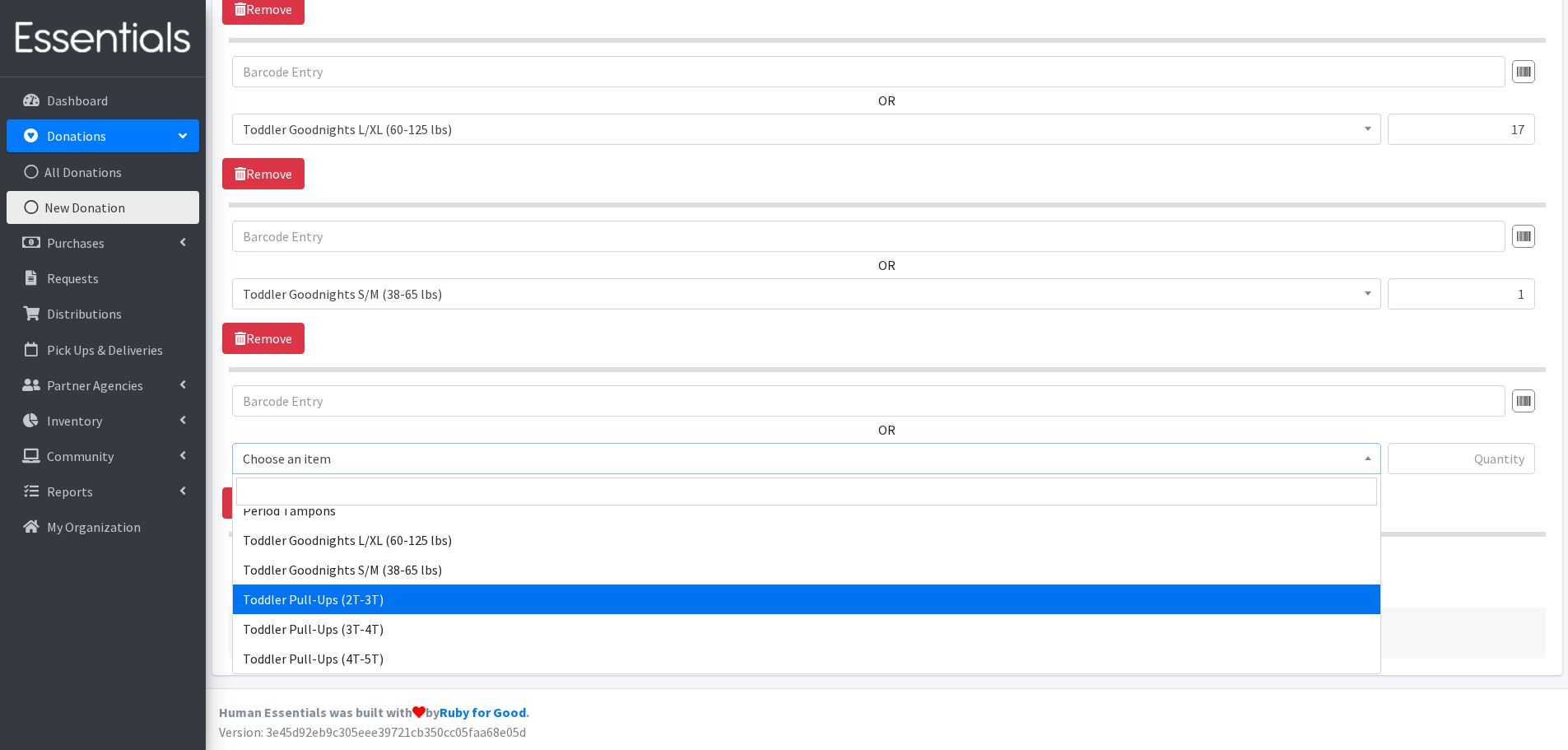
select select "444"
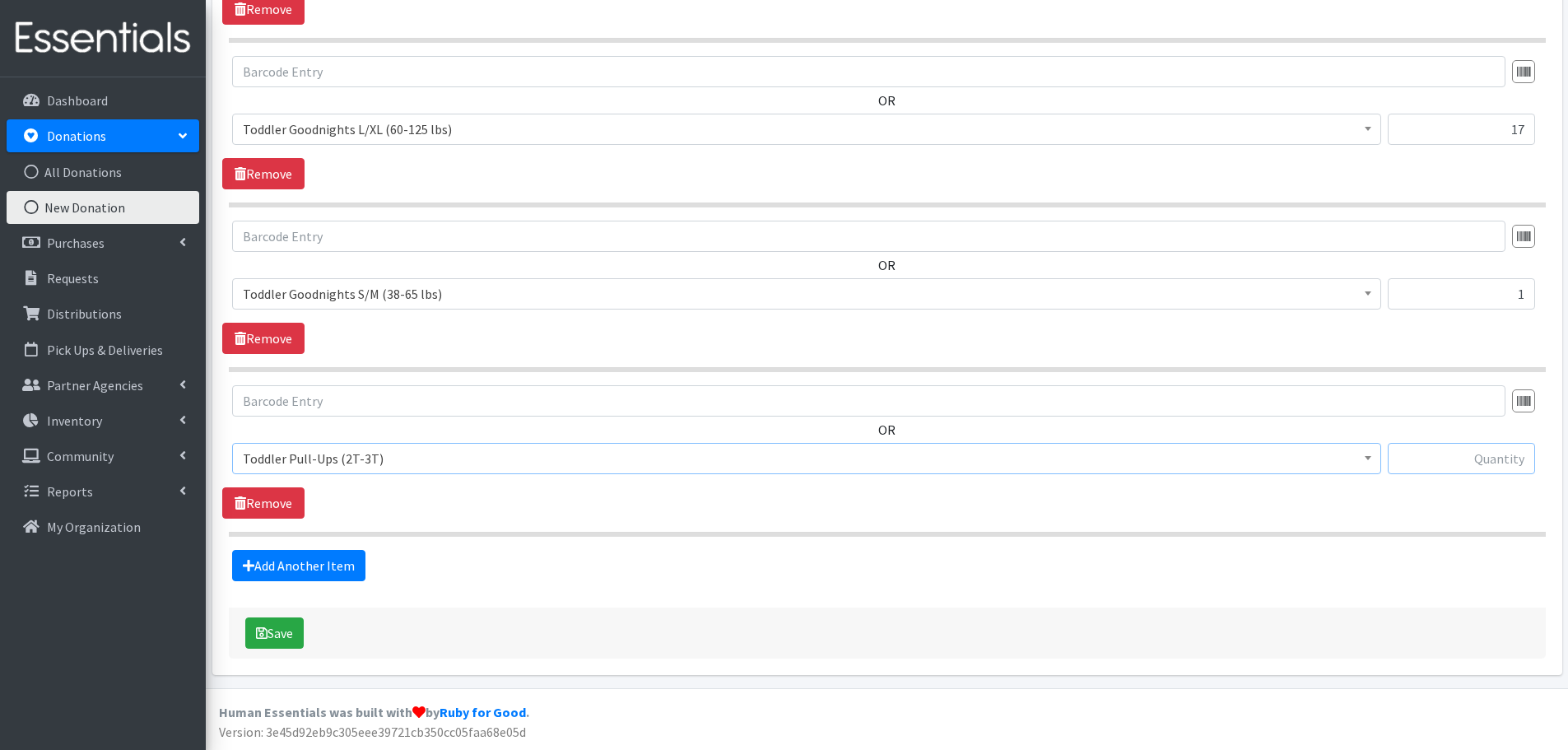
click at [1476, 462] on input "text" at bounding box center [1462, 458] width 148 height 31
type input "26"
click at [245, 560] on icon at bounding box center [249, 566] width 11 height 13
click at [317, 568] on link "Add Another Item" at bounding box center [298, 565] width 133 height 31
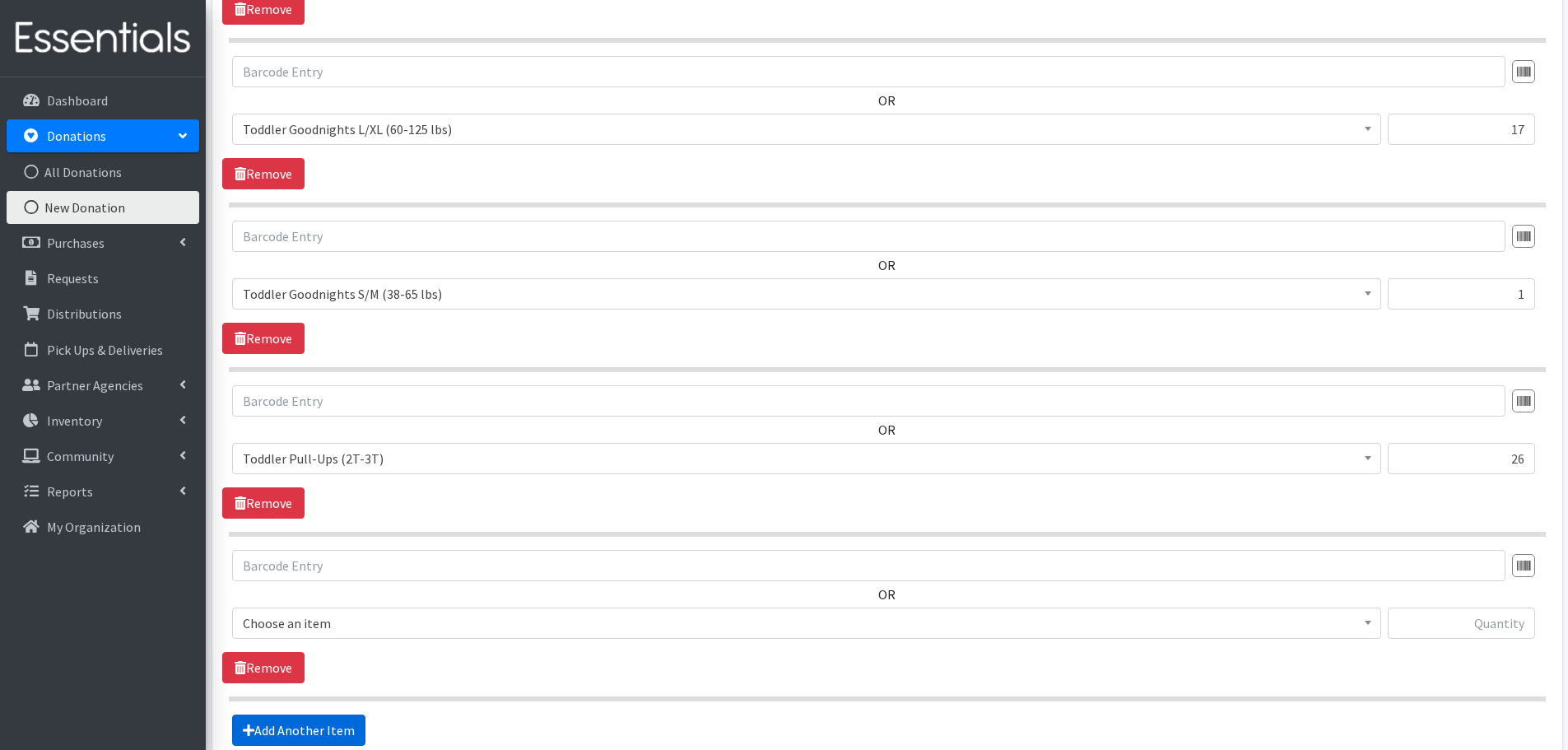
scroll to position [2193, 0]
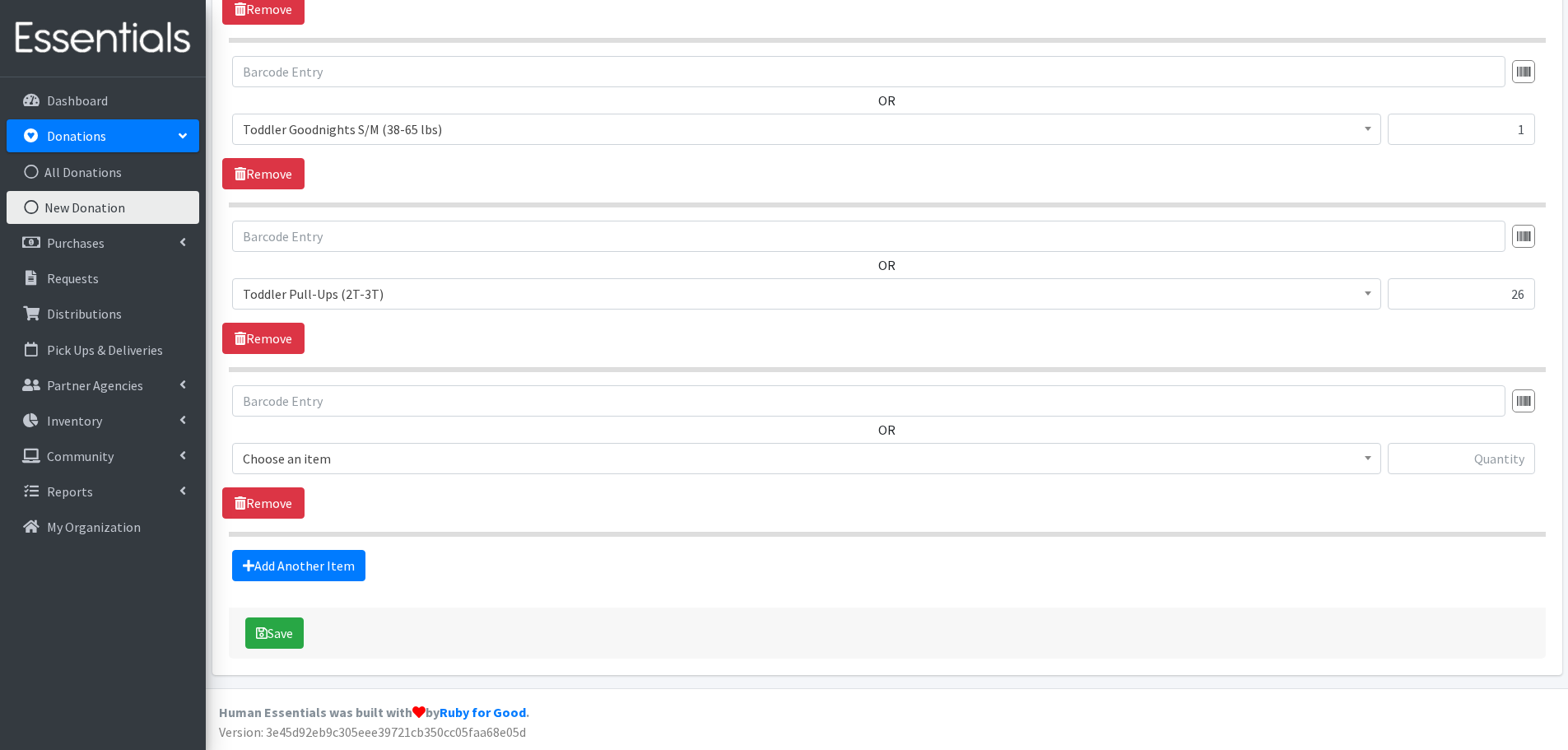
click at [307, 456] on span "Choose an item" at bounding box center [807, 458] width 1128 height 23
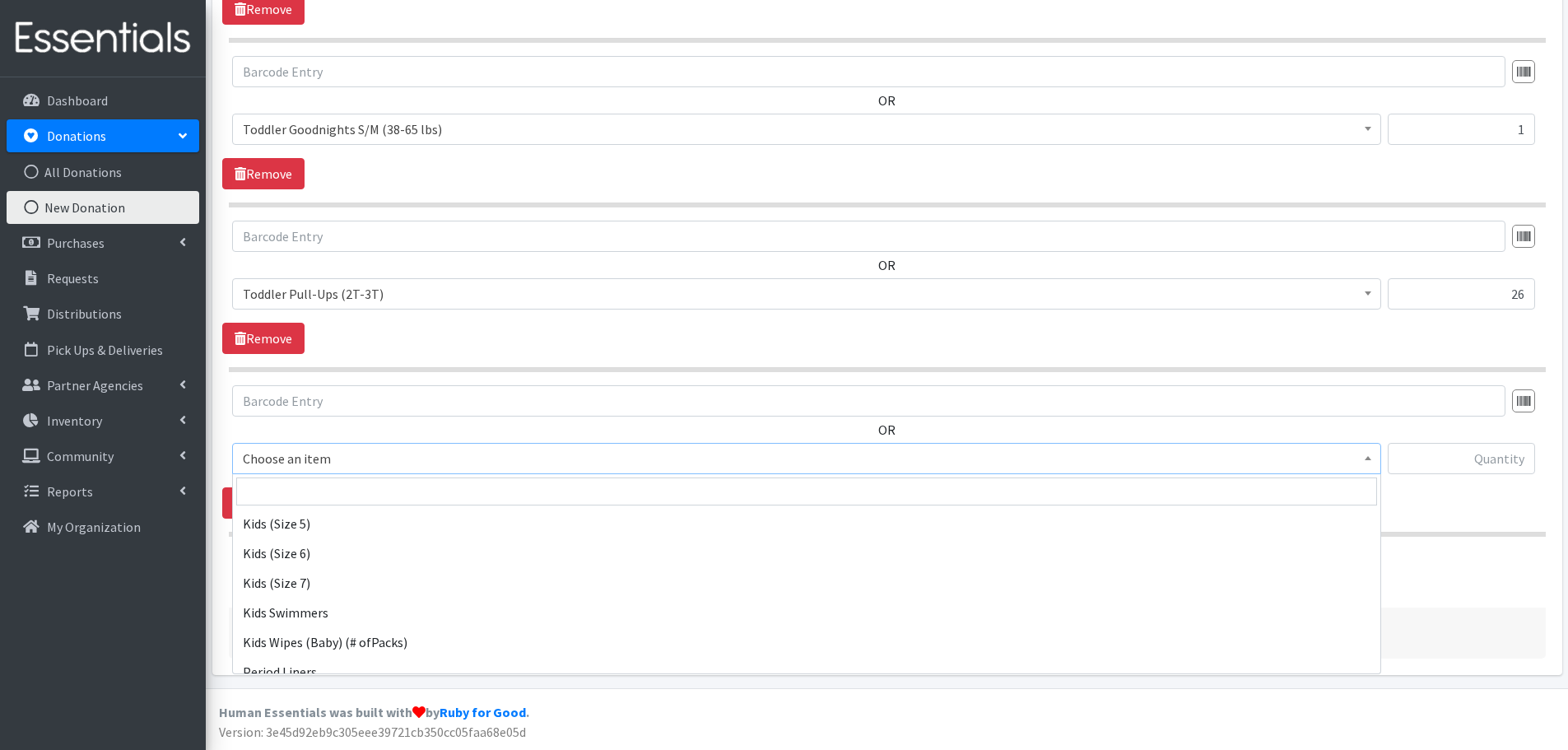
scroll to position [467, 0]
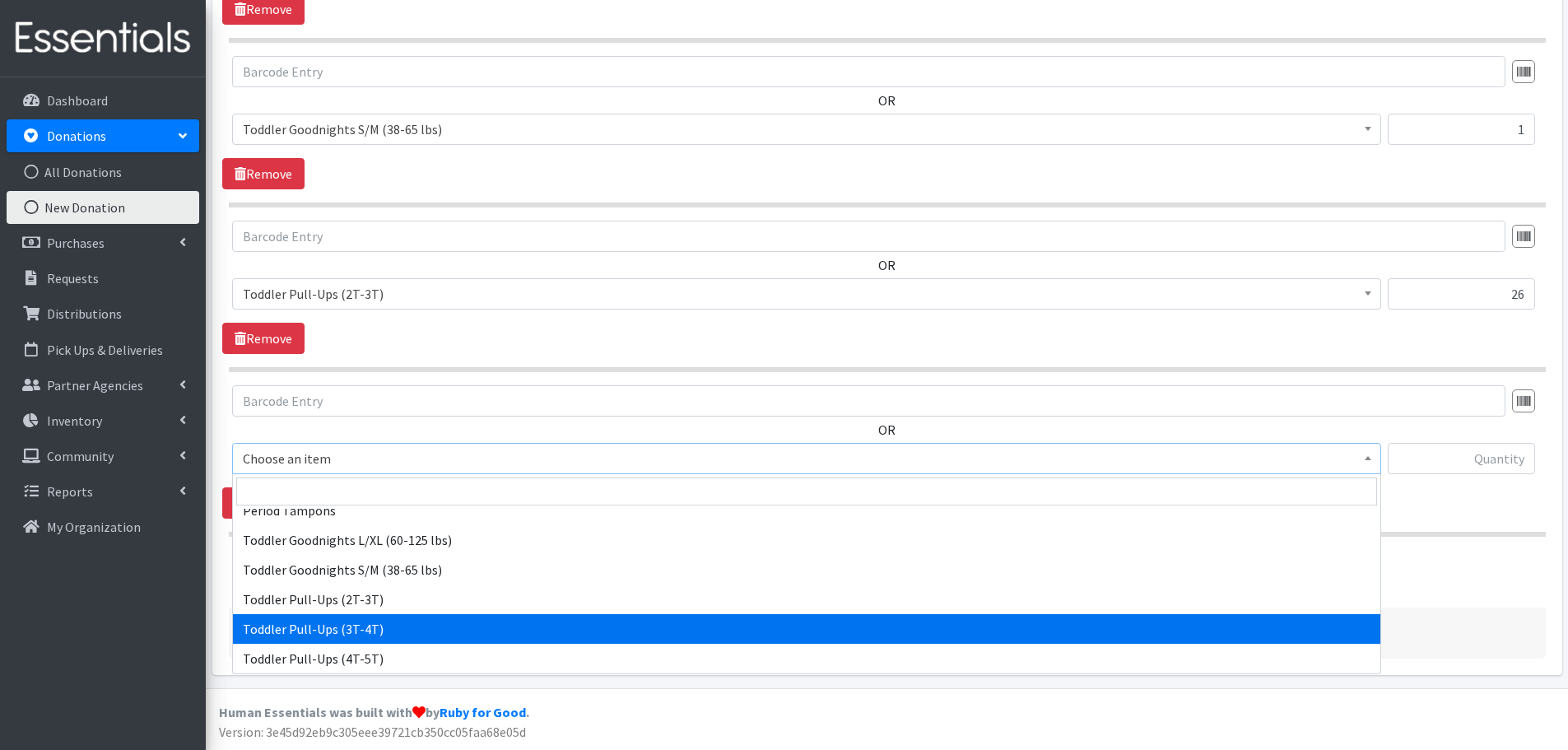
select select "445"
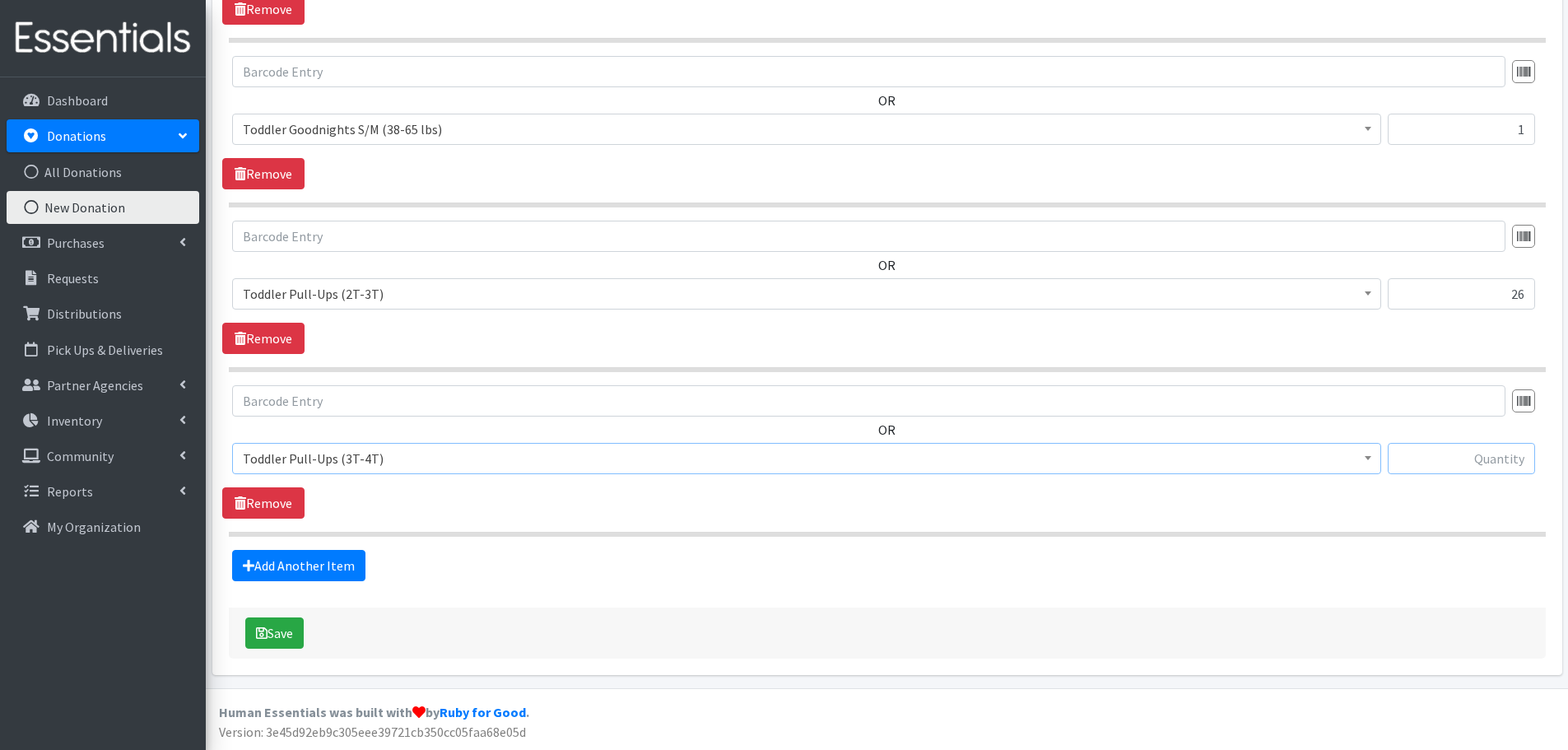
click at [1443, 459] on input "text" at bounding box center [1462, 458] width 148 height 31
type input "20"
click at [298, 567] on link "Add Another Item" at bounding box center [298, 565] width 133 height 31
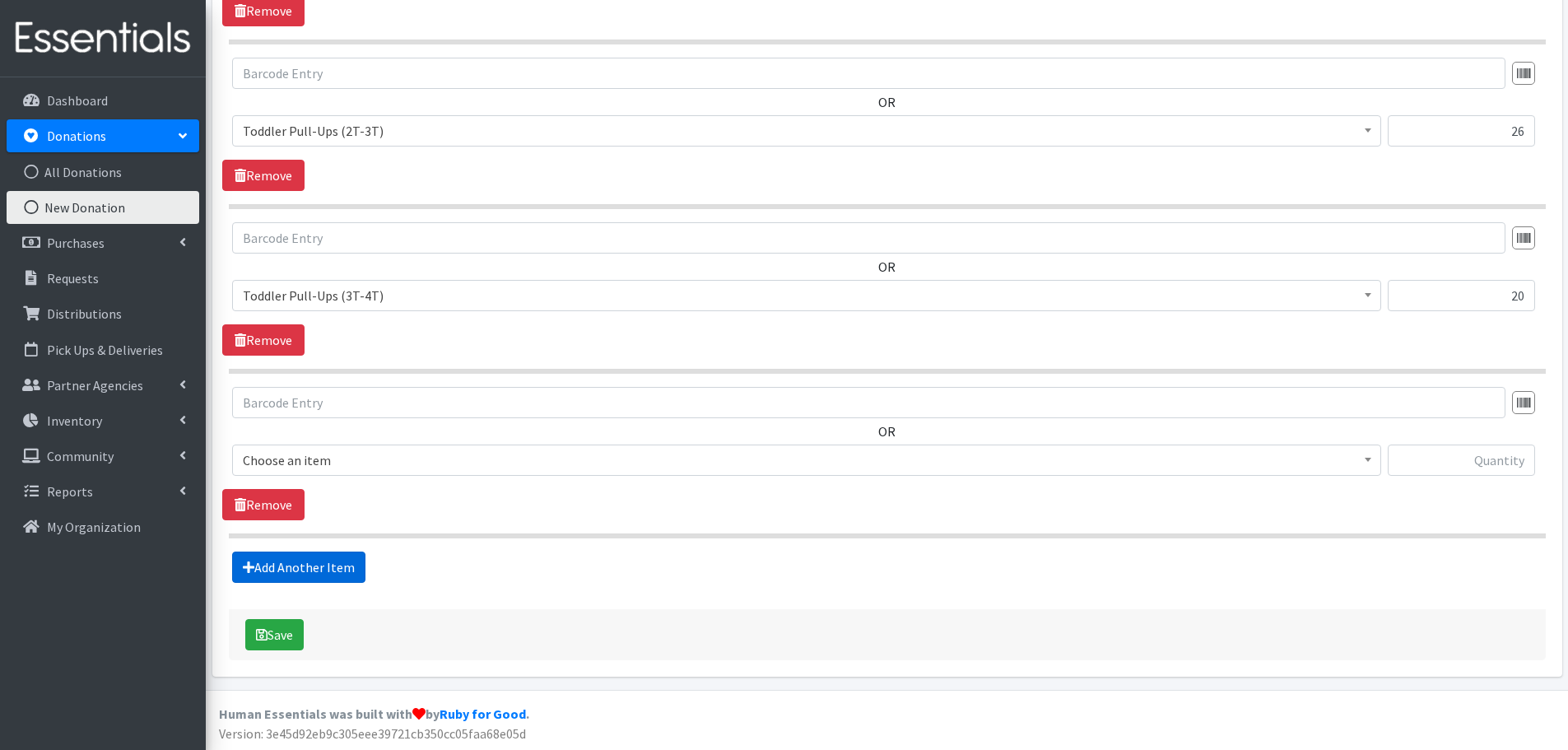
scroll to position [2358, 0]
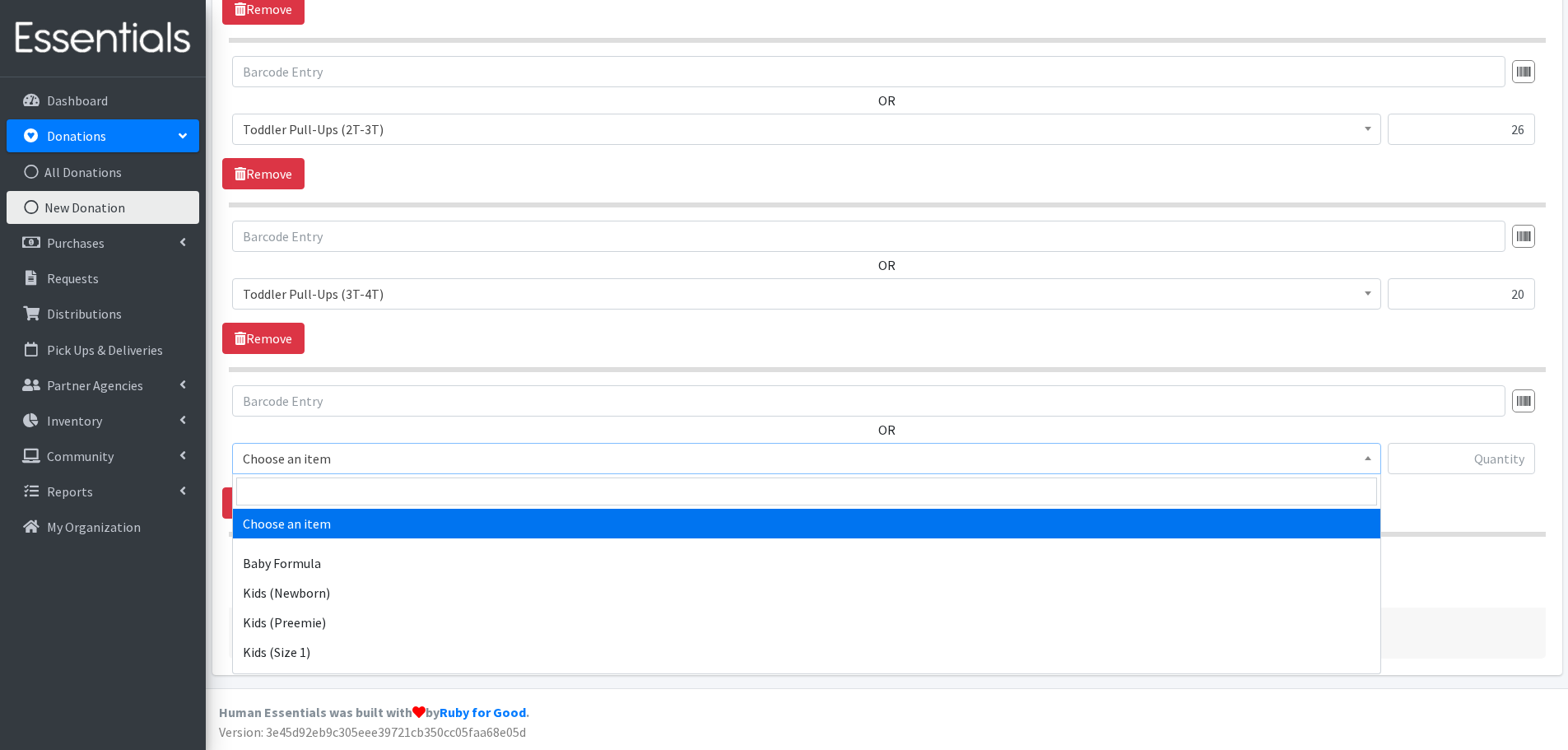
click at [257, 449] on span "Choose an item" at bounding box center [807, 458] width 1128 height 23
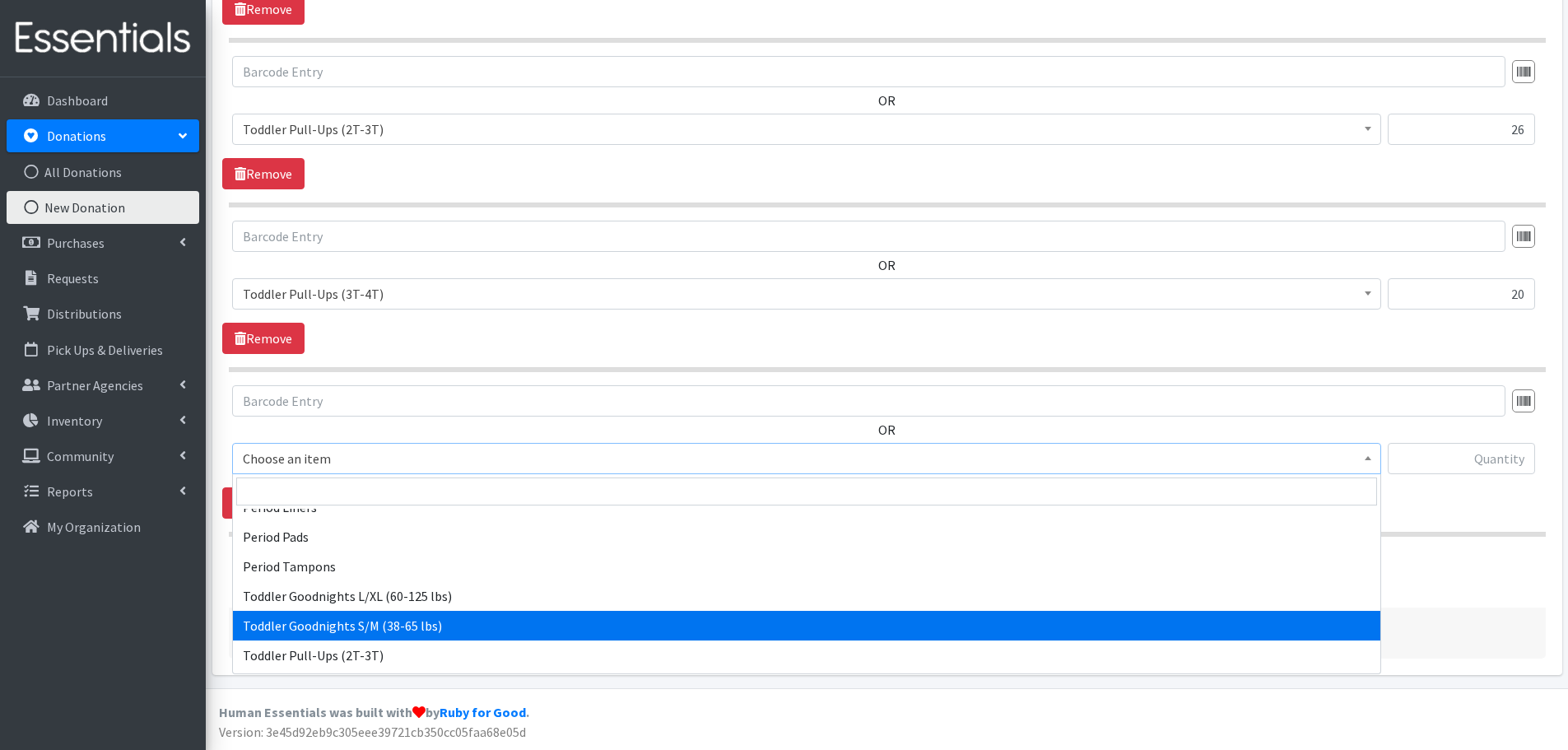
scroll to position [467, 0]
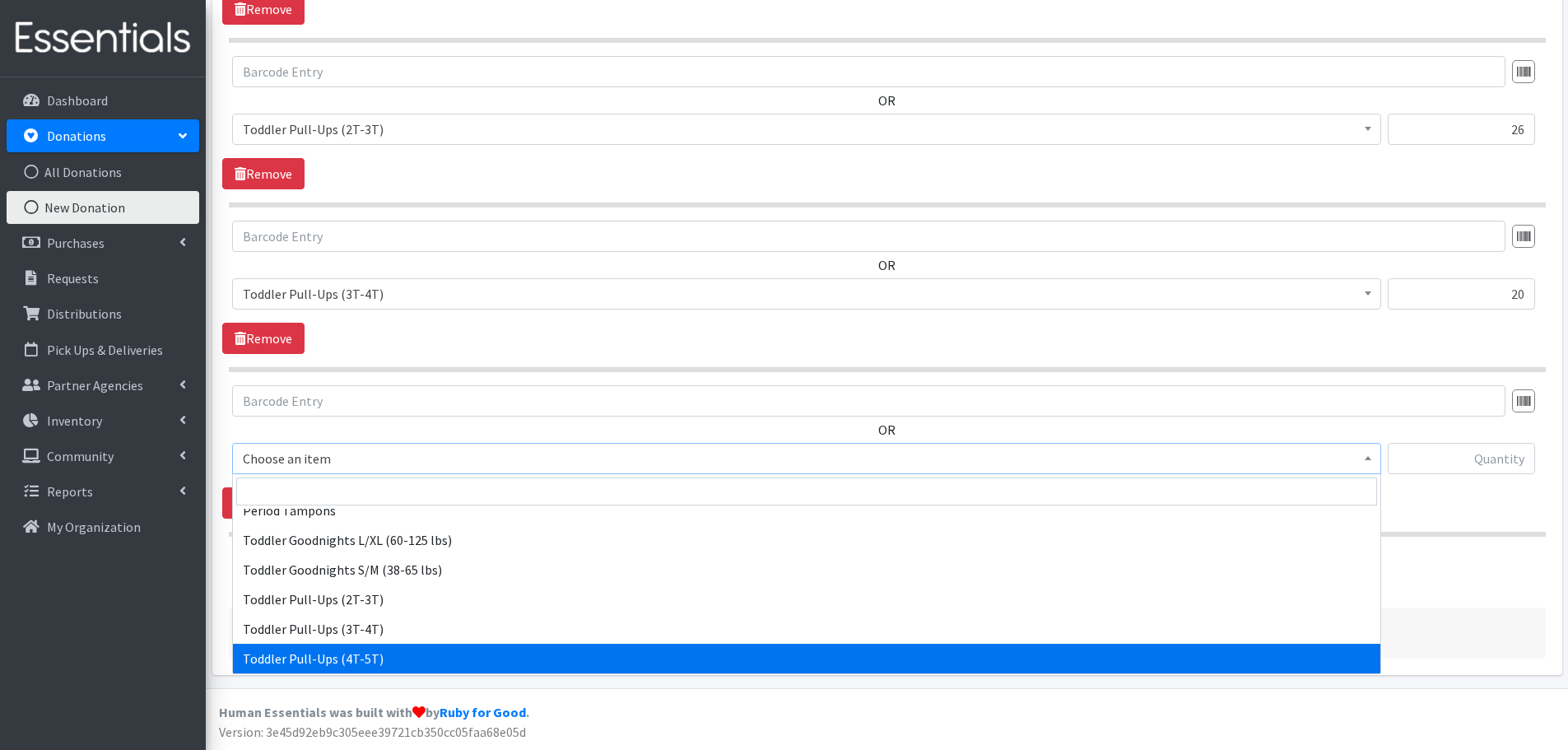
select select "446"
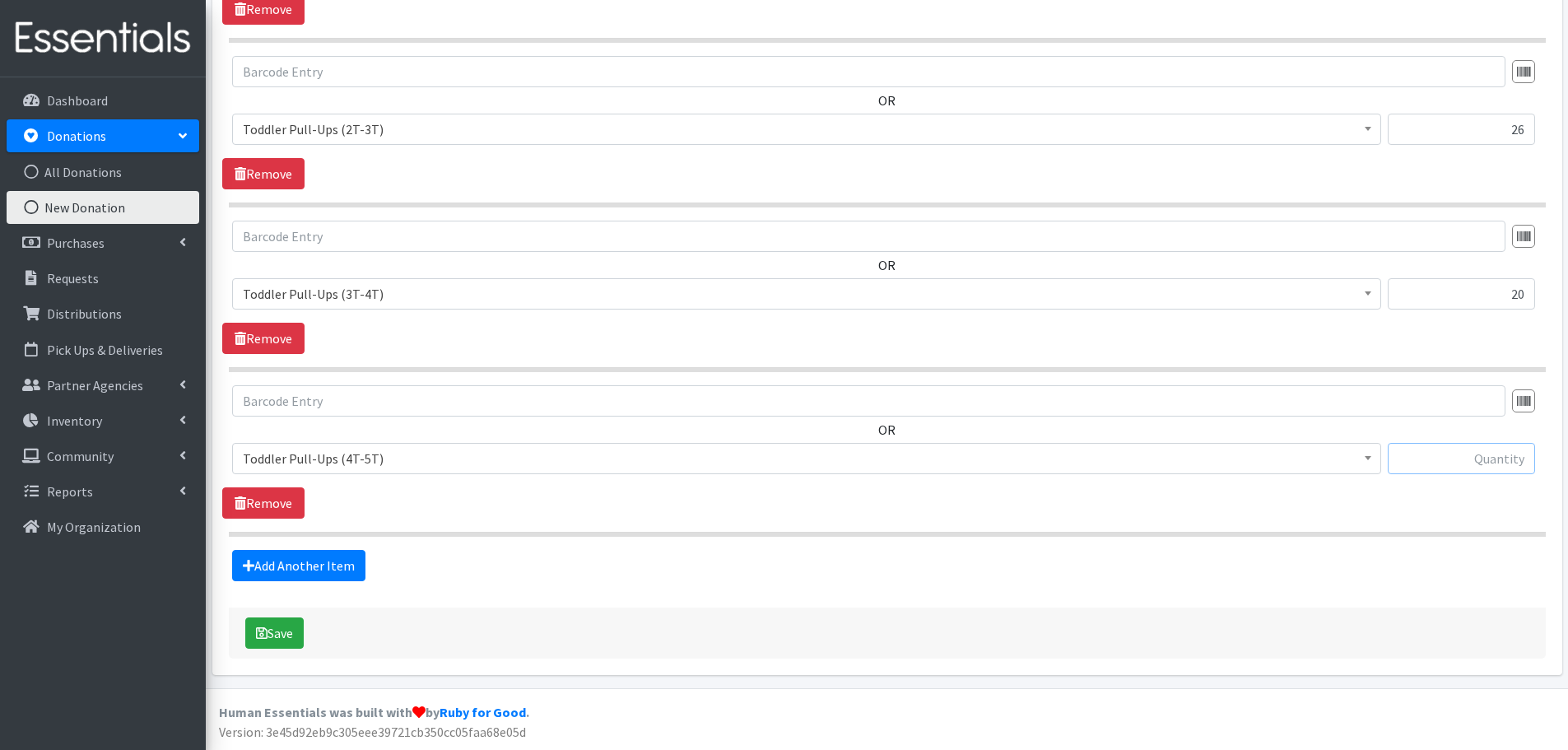
click at [1501, 456] on input "text" at bounding box center [1462, 458] width 148 height 31
type input "21"
click at [257, 560] on link "Add Another Item" at bounding box center [298, 565] width 133 height 31
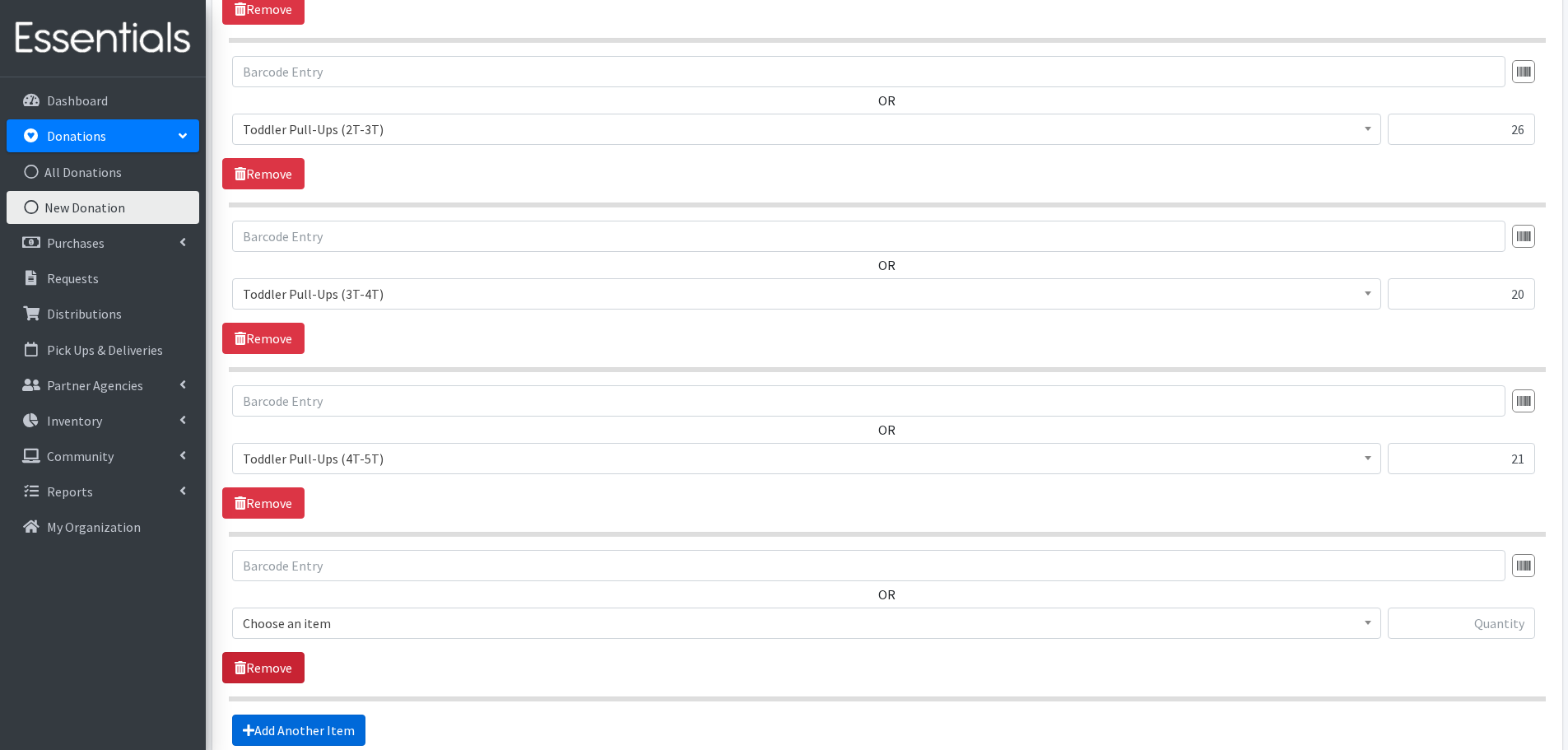
scroll to position [2522, 0]
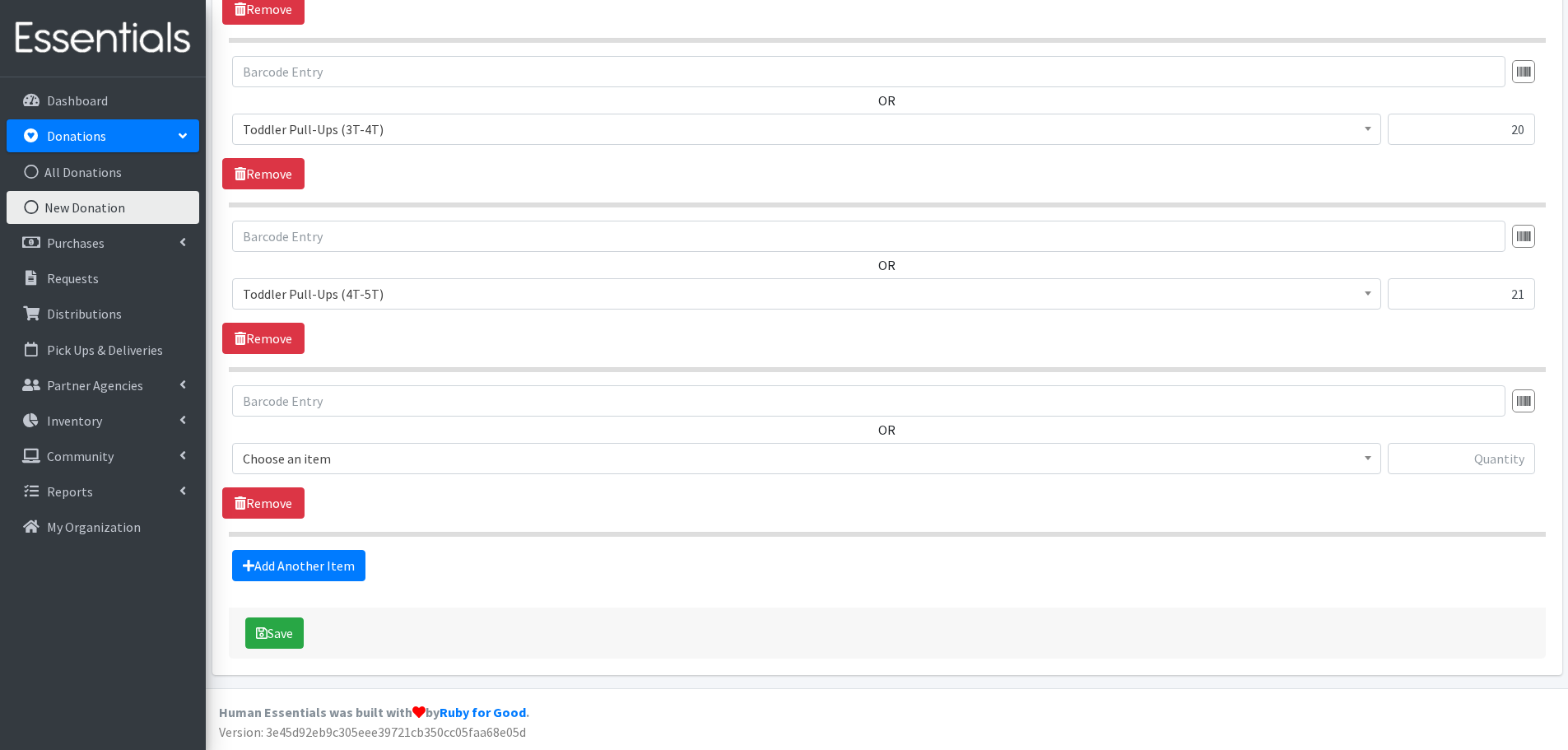
click at [255, 464] on span "Choose an item" at bounding box center [807, 458] width 1128 height 23
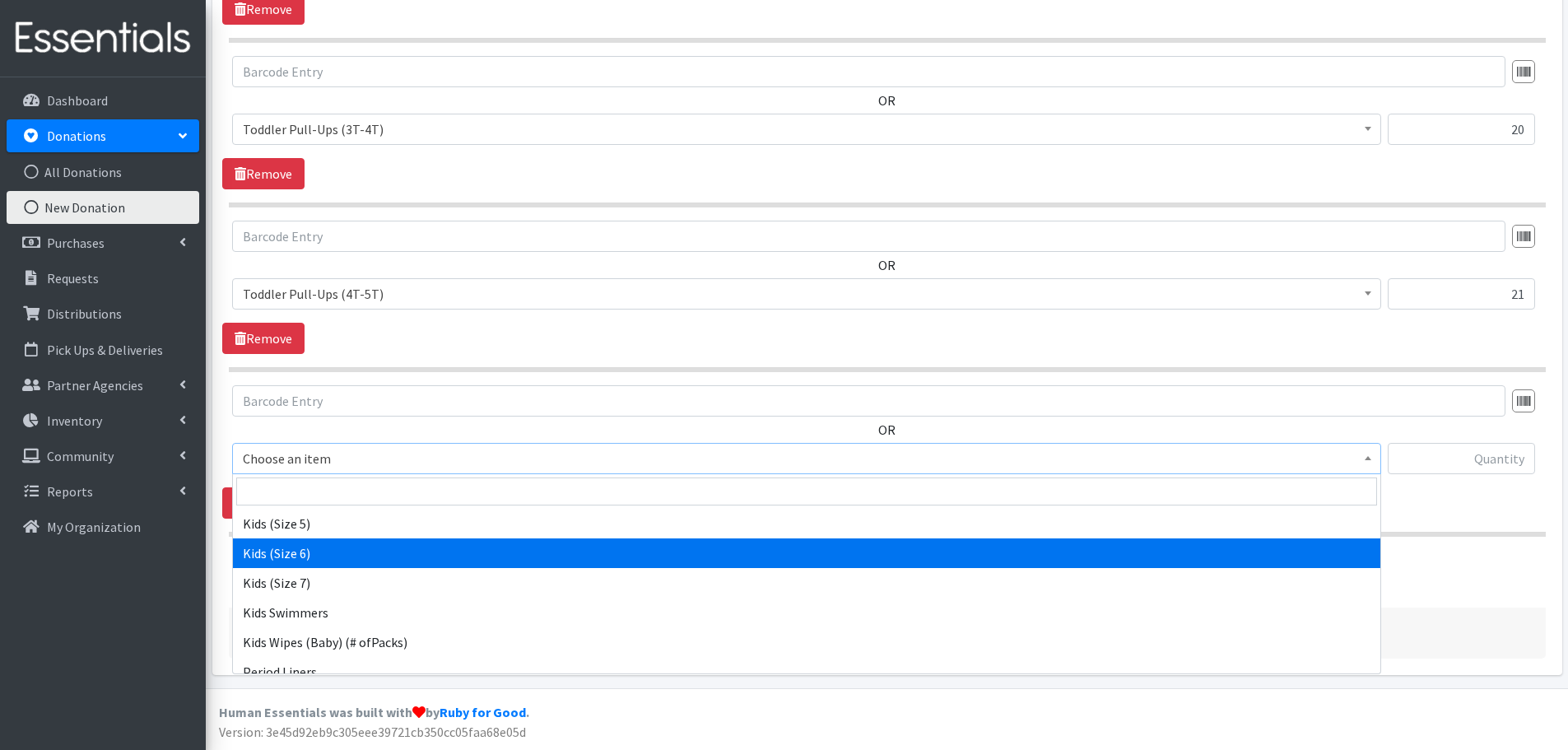
scroll to position [411, 0]
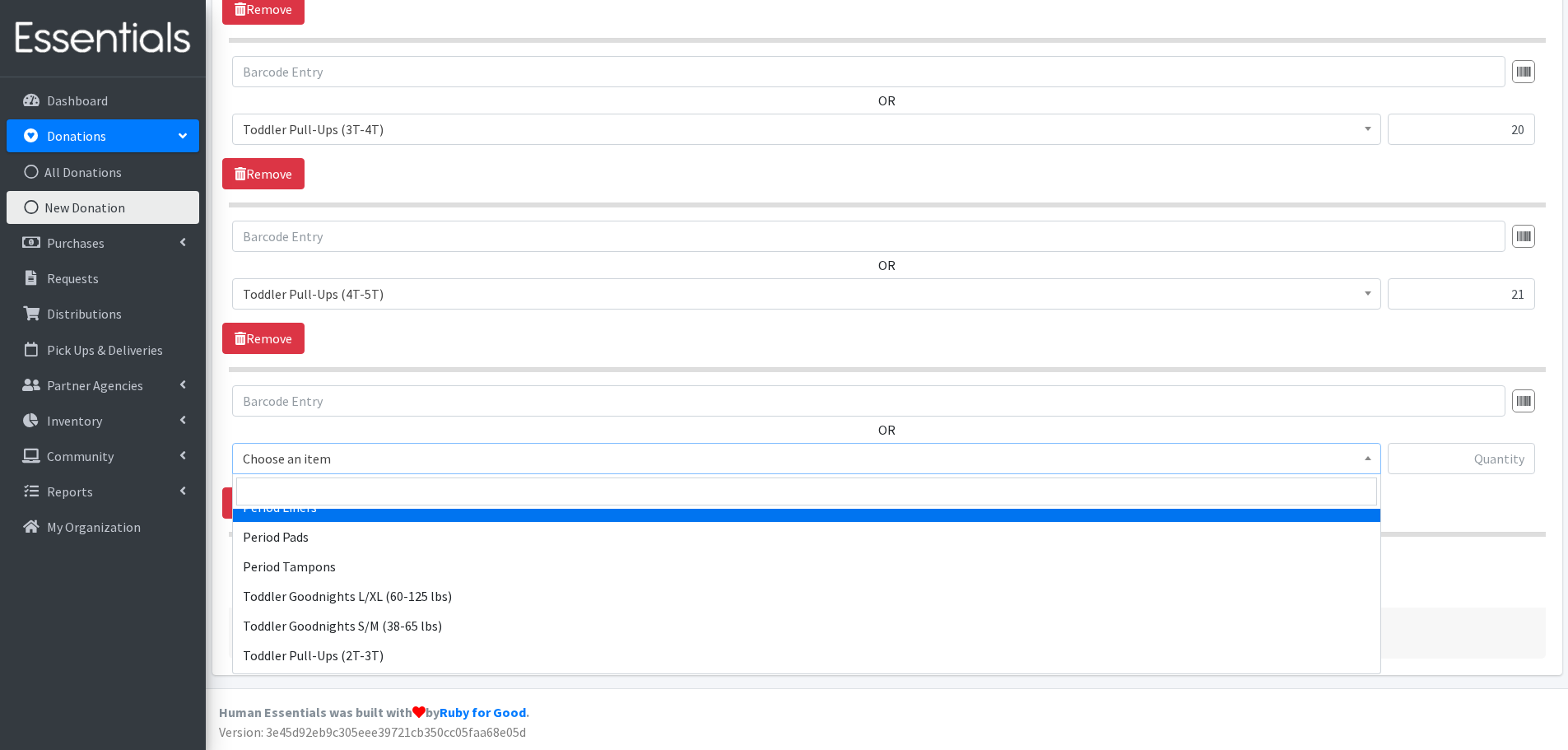
select select "1535"
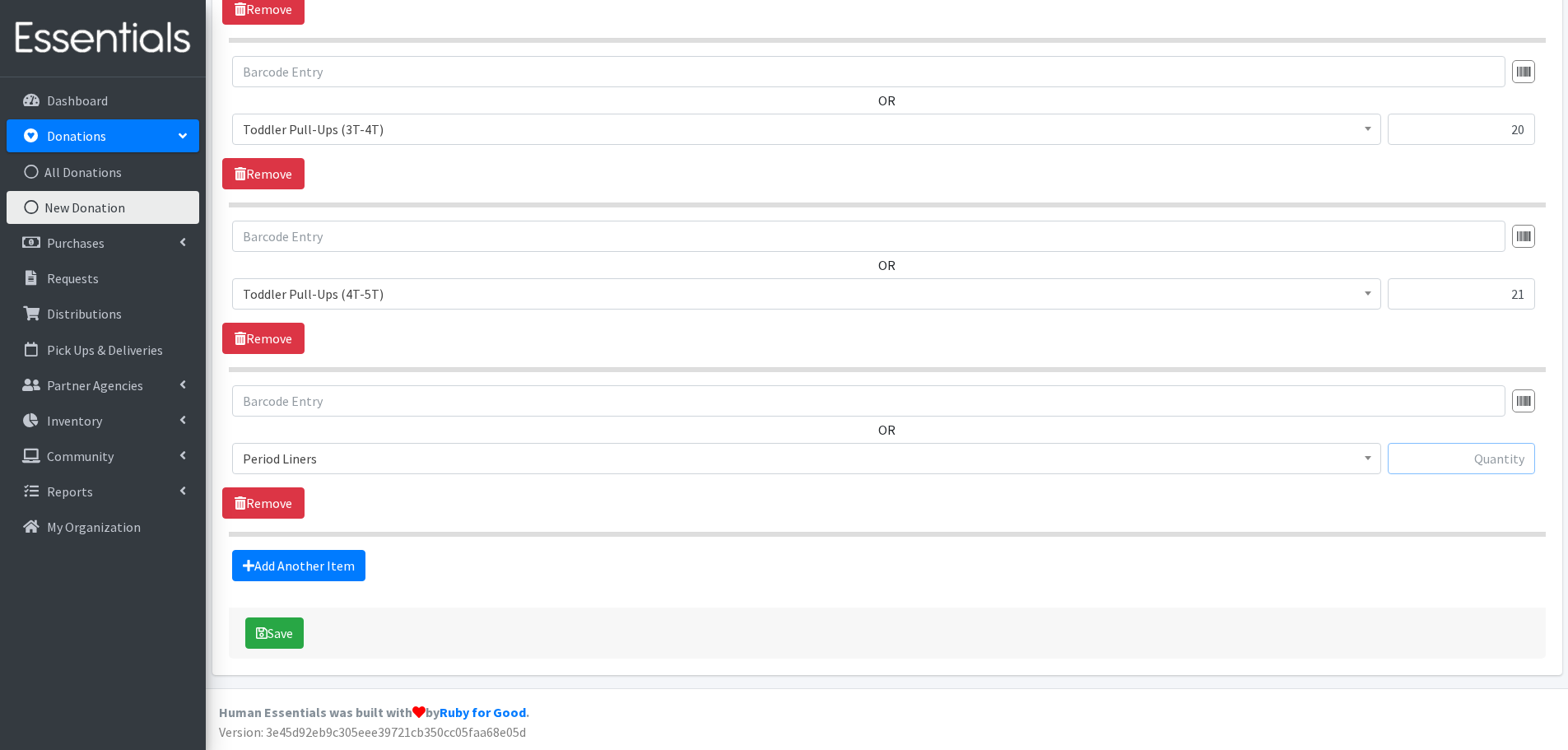
click at [1479, 454] on input "text" at bounding box center [1462, 458] width 148 height 31
type input "44"
click at [331, 563] on link "Add Another Item" at bounding box center [298, 565] width 133 height 31
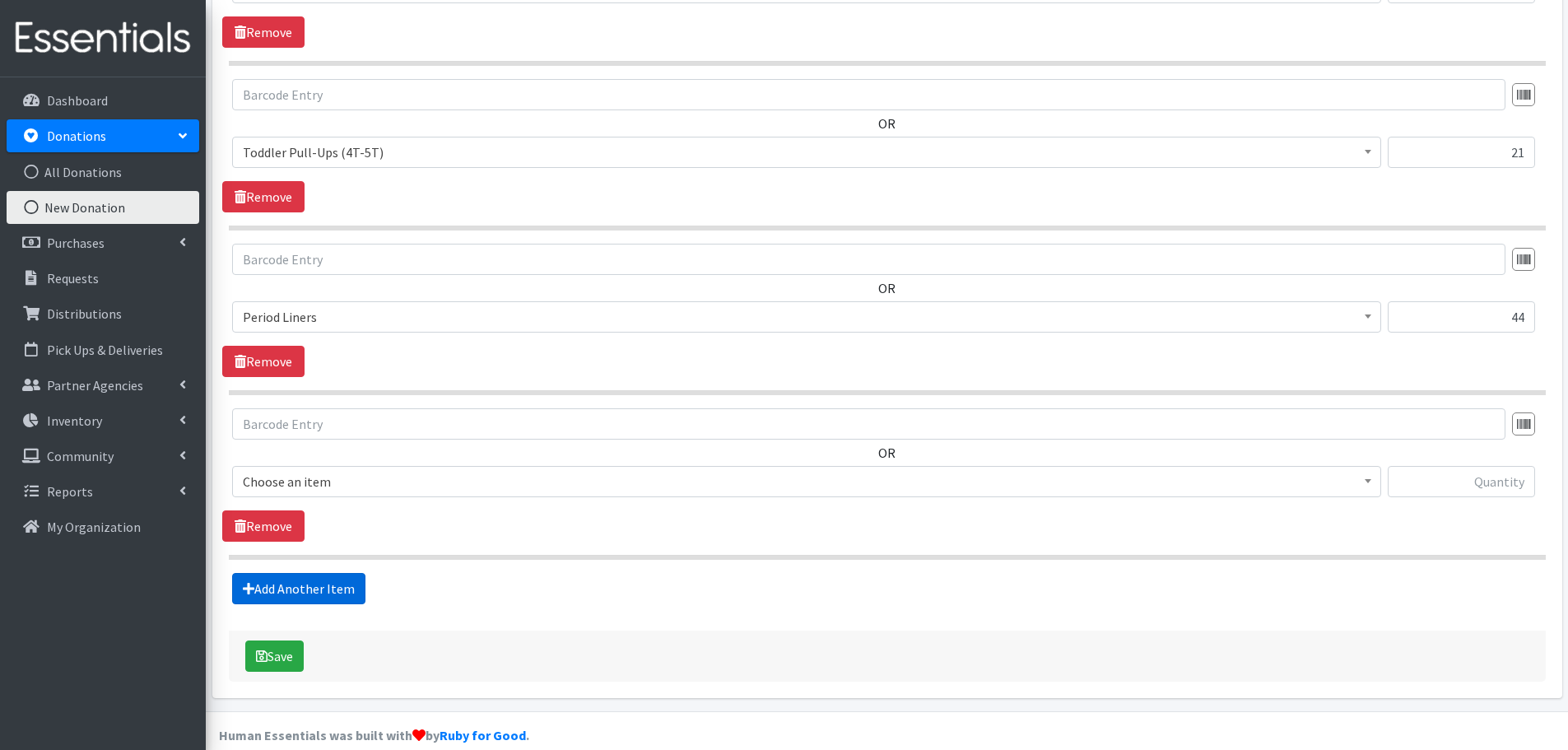
scroll to position [2687, 0]
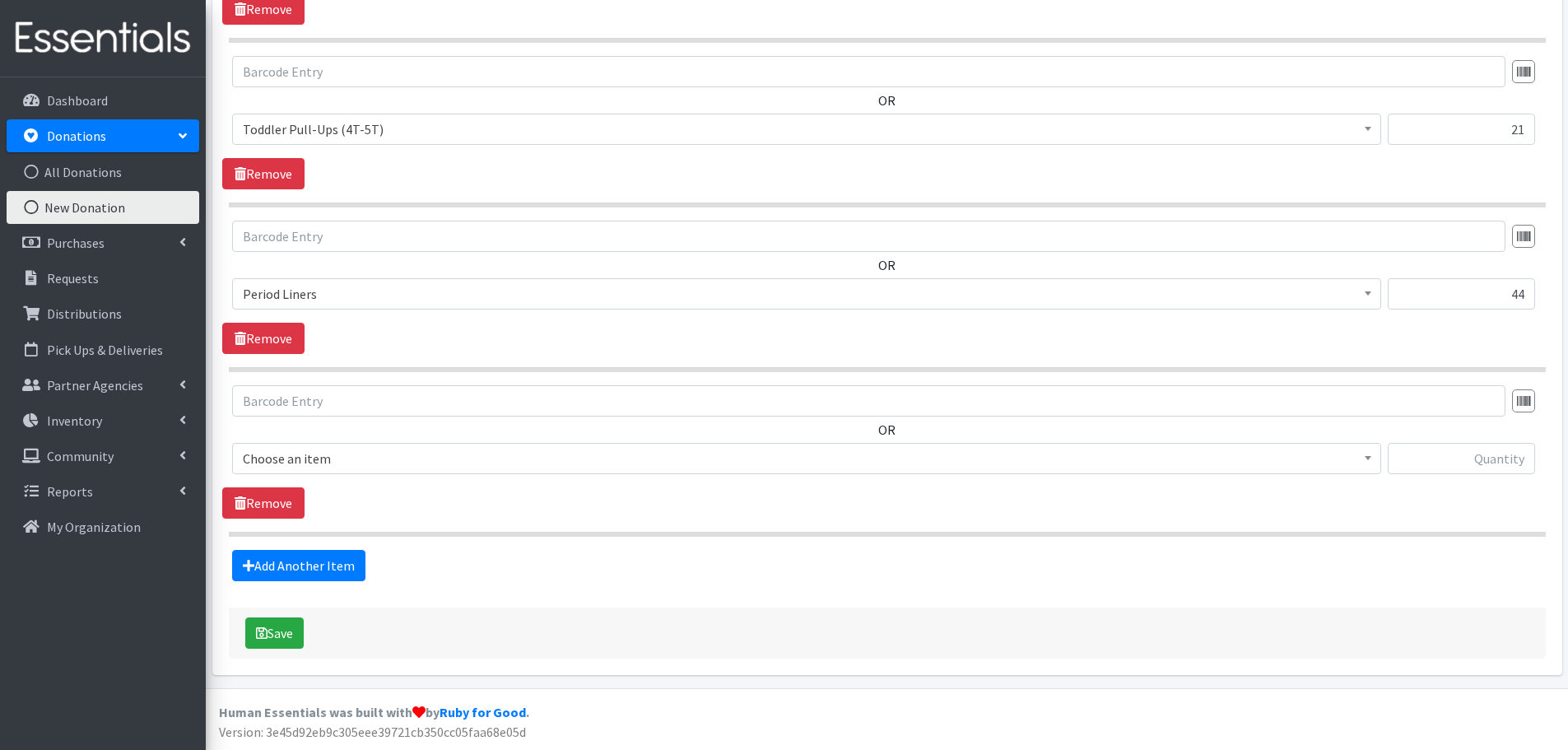
click at [263, 458] on span "Choose an item" at bounding box center [807, 458] width 1128 height 23
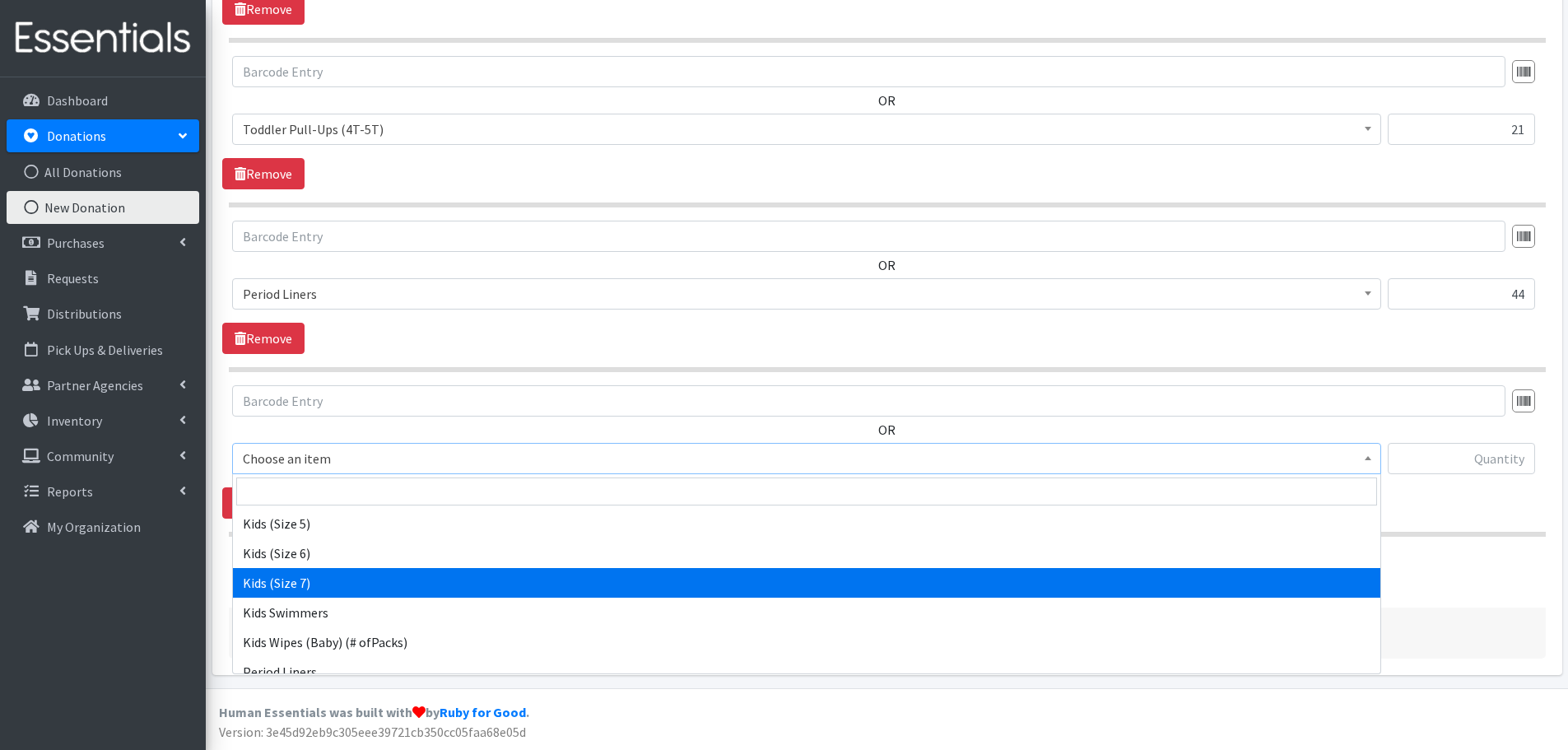
scroll to position [329, 0]
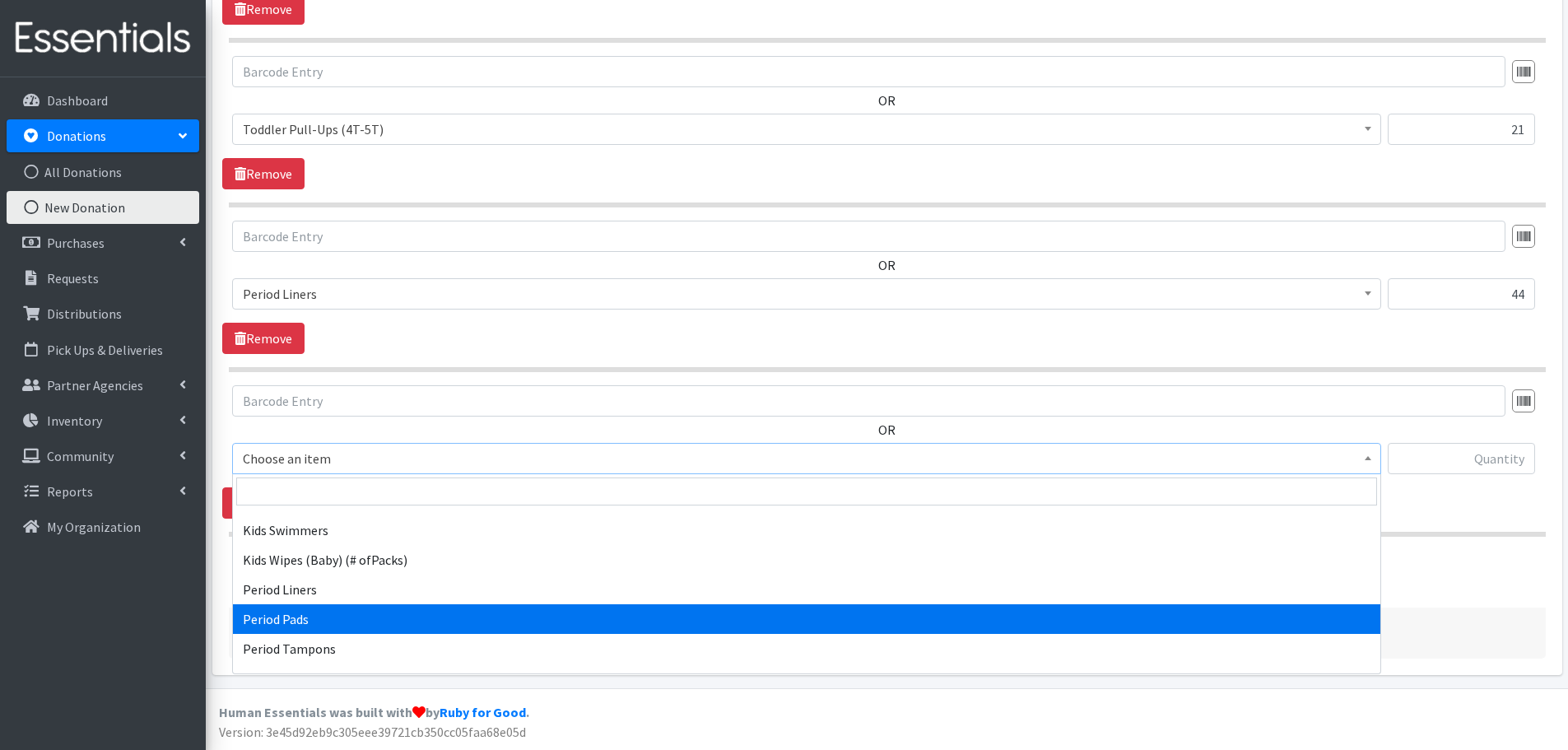
select select "1534"
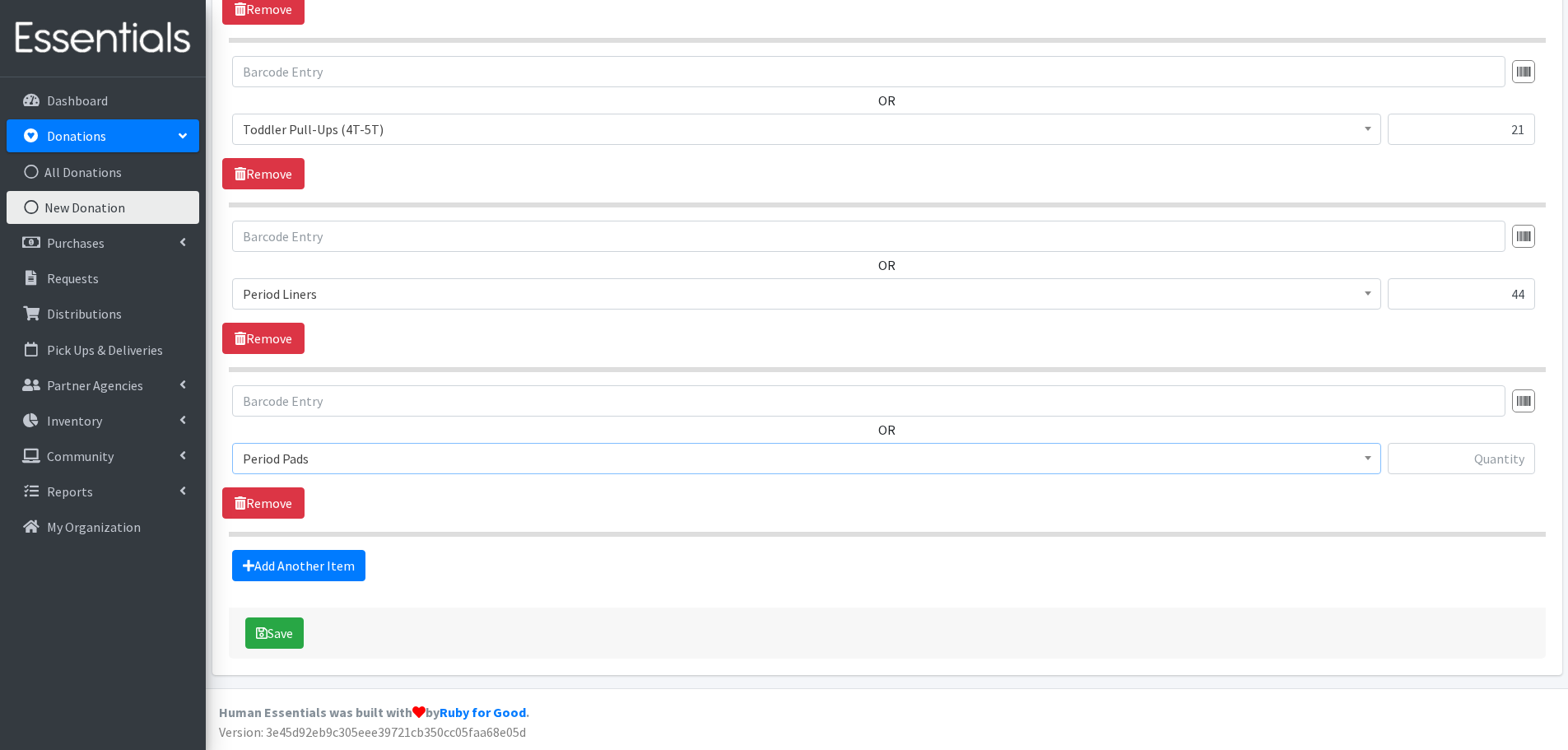
click at [1465, 476] on div at bounding box center [1462, 464] width 148 height 44
click at [1471, 459] on input "text" at bounding box center [1462, 458] width 148 height 31
type input "31"
click at [291, 552] on link "Add Another Item" at bounding box center [298, 565] width 133 height 31
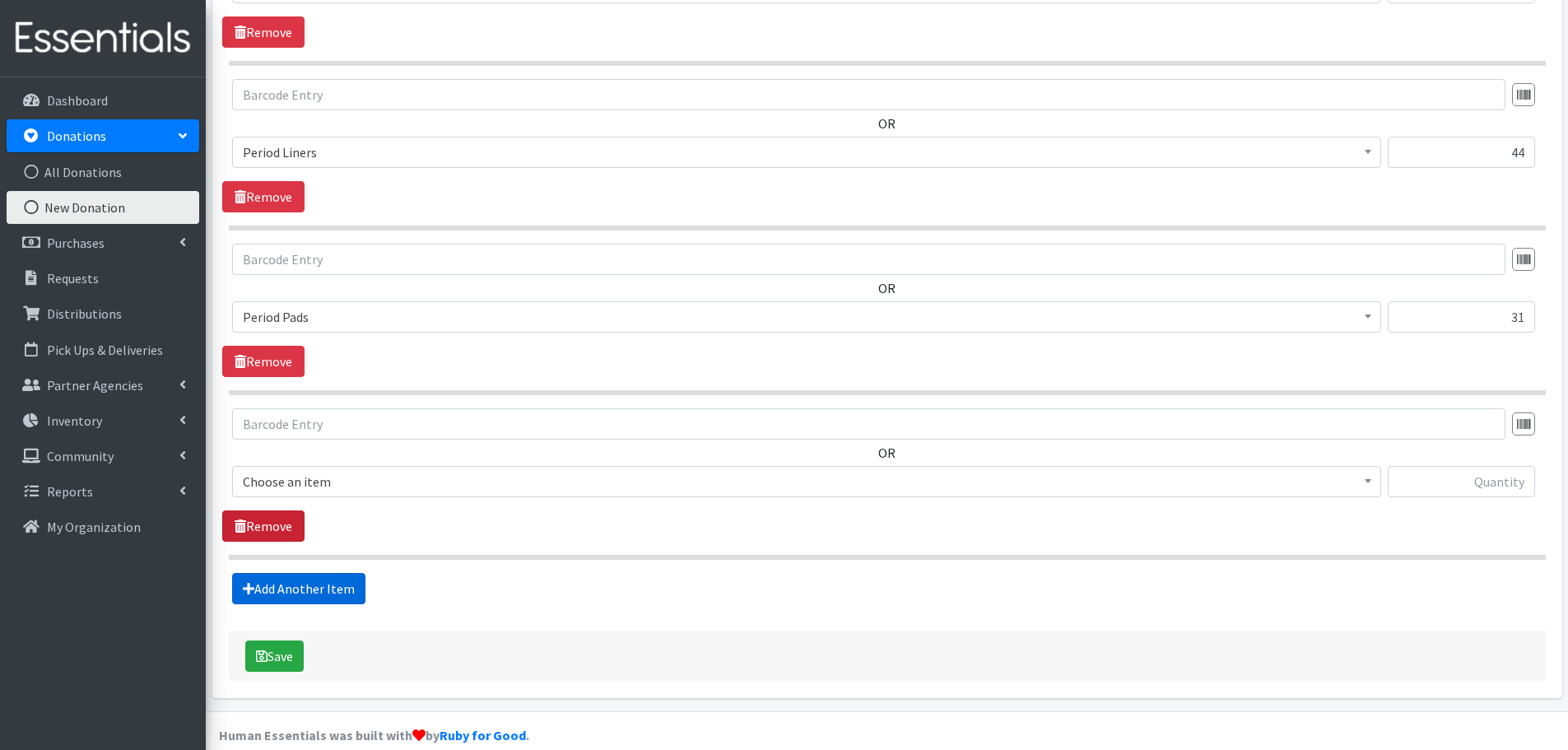
scroll to position [2852, 0]
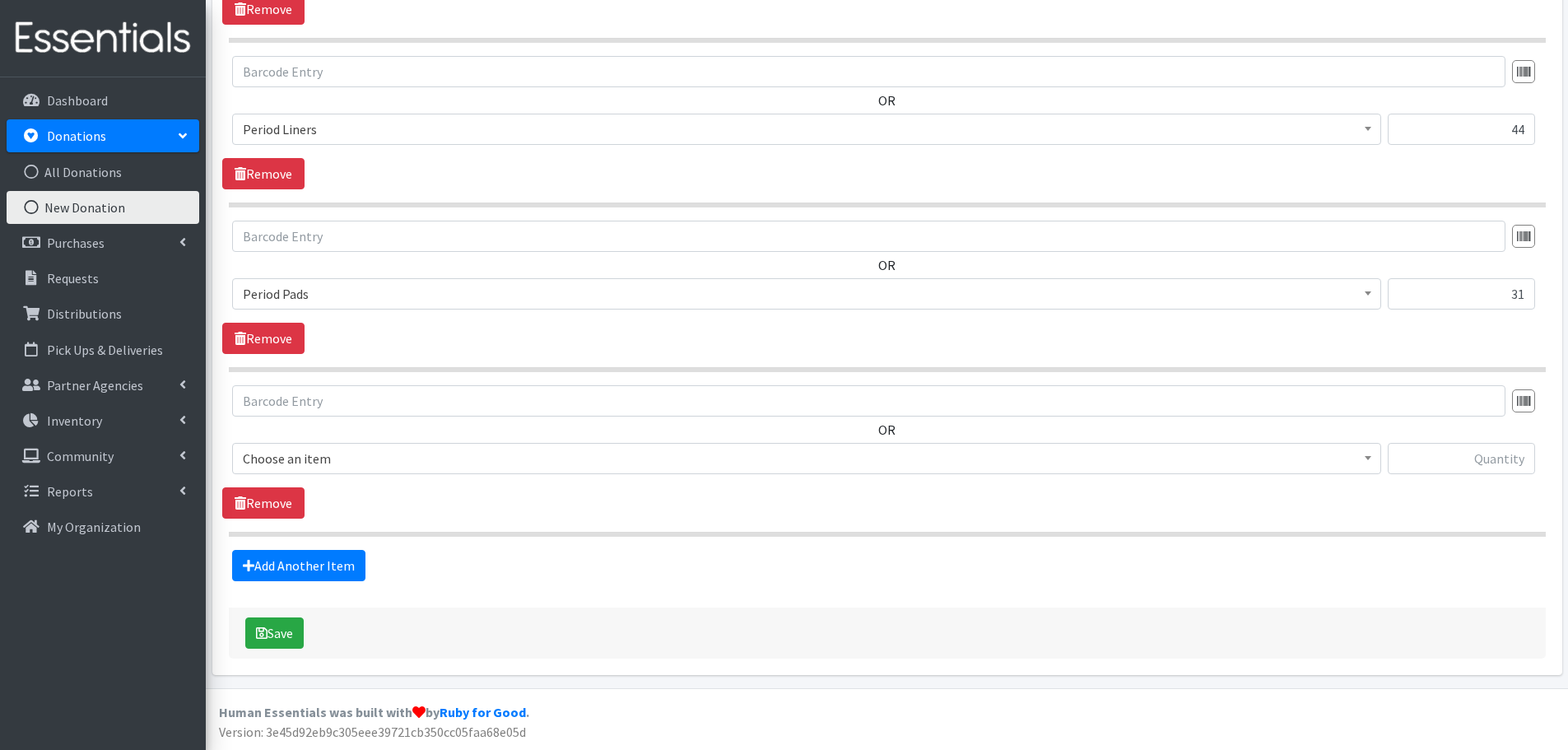
click at [255, 446] on span "Choose an item" at bounding box center [806, 458] width 1150 height 31
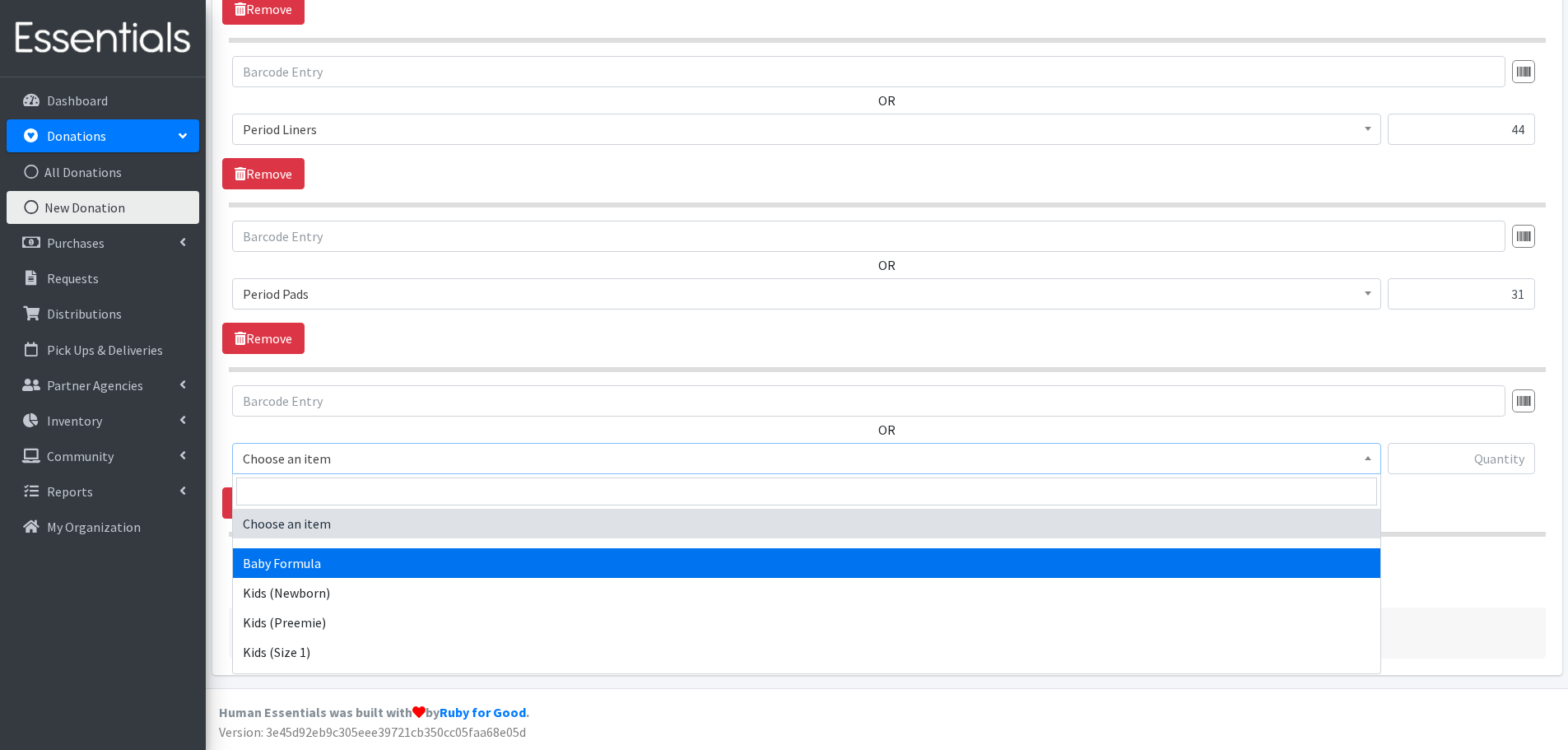
scroll to position [467, 0]
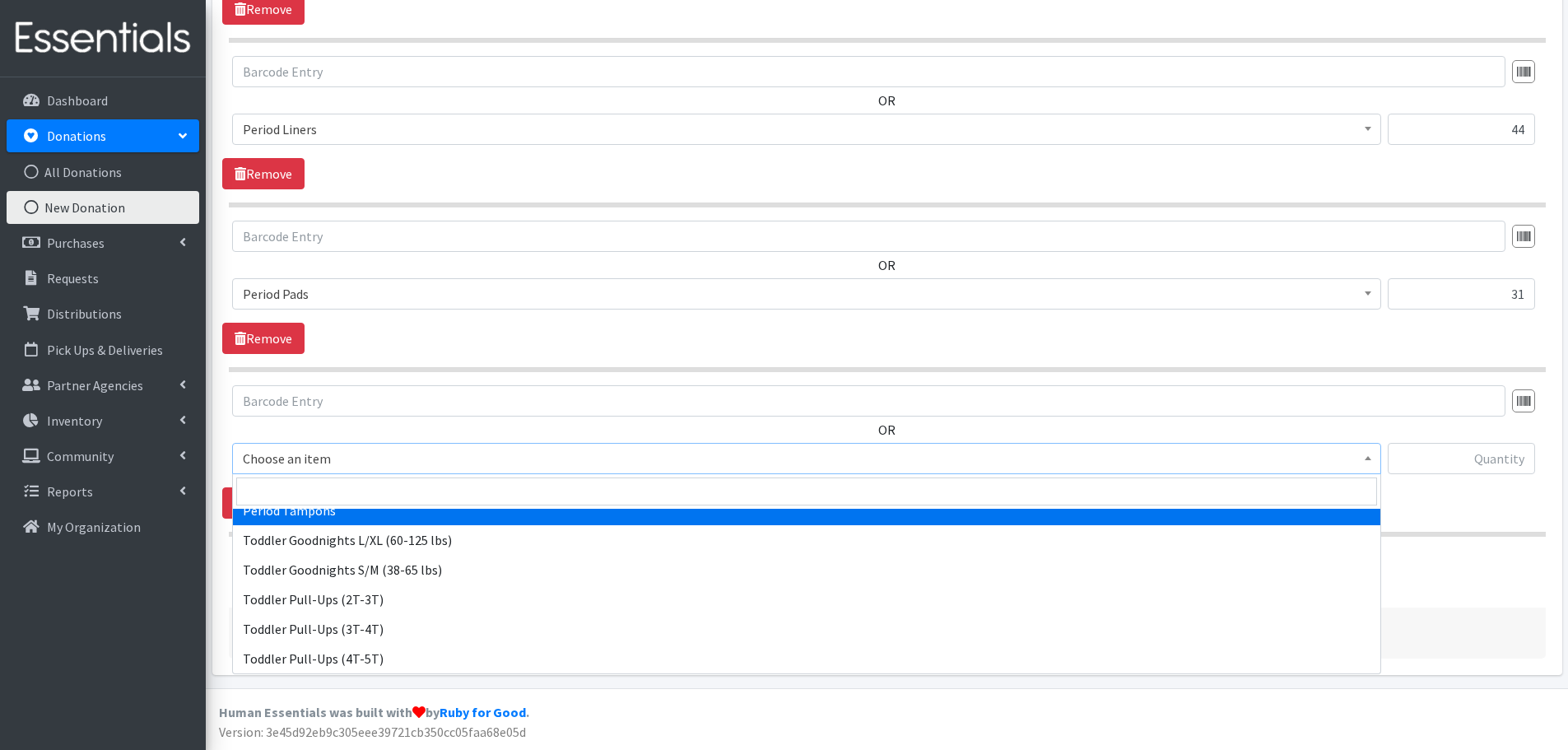
select select "1536"
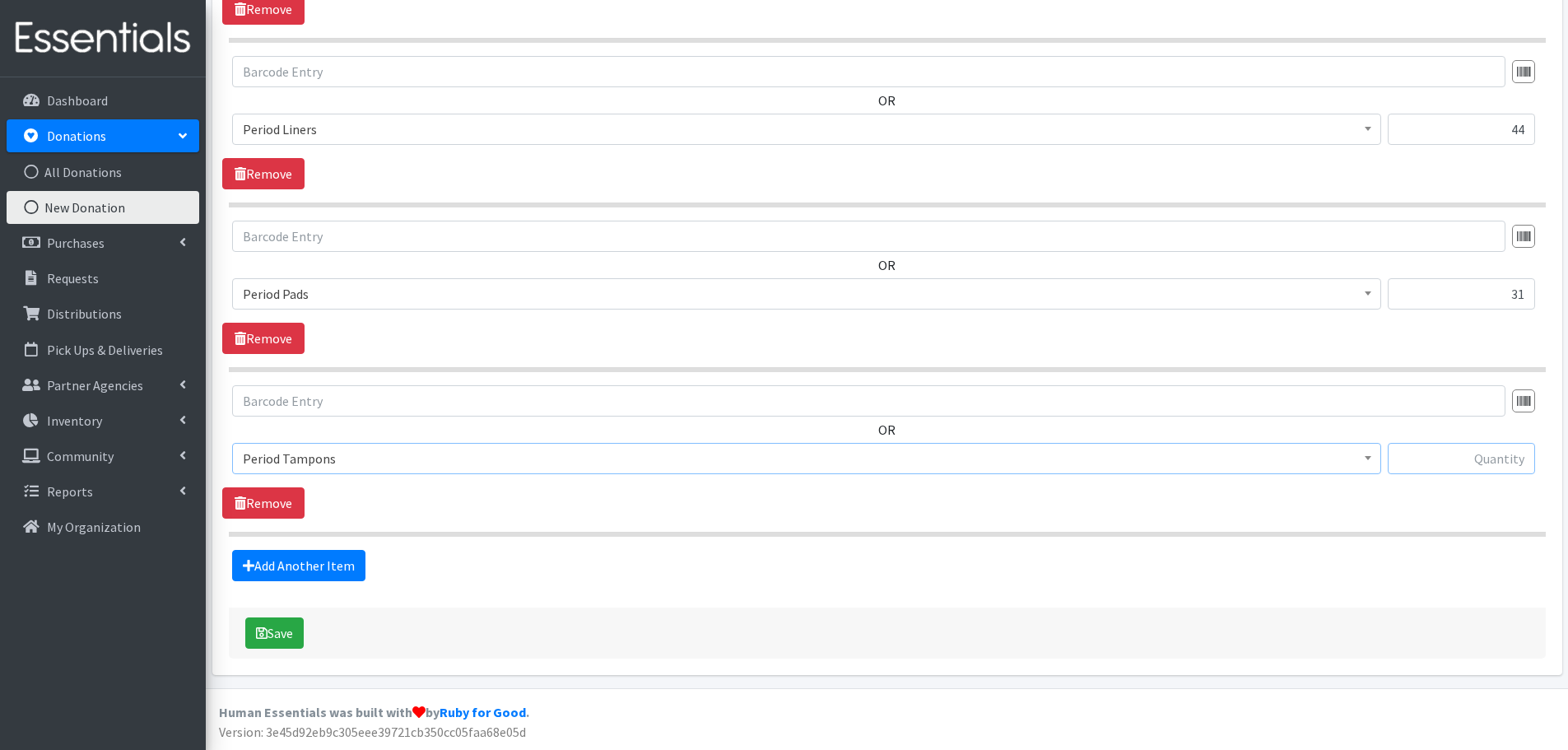
click at [1418, 458] on input "text" at bounding box center [1462, 458] width 148 height 31
type input "27"
click at [278, 637] on button "Save" at bounding box center [274, 632] width 59 height 31
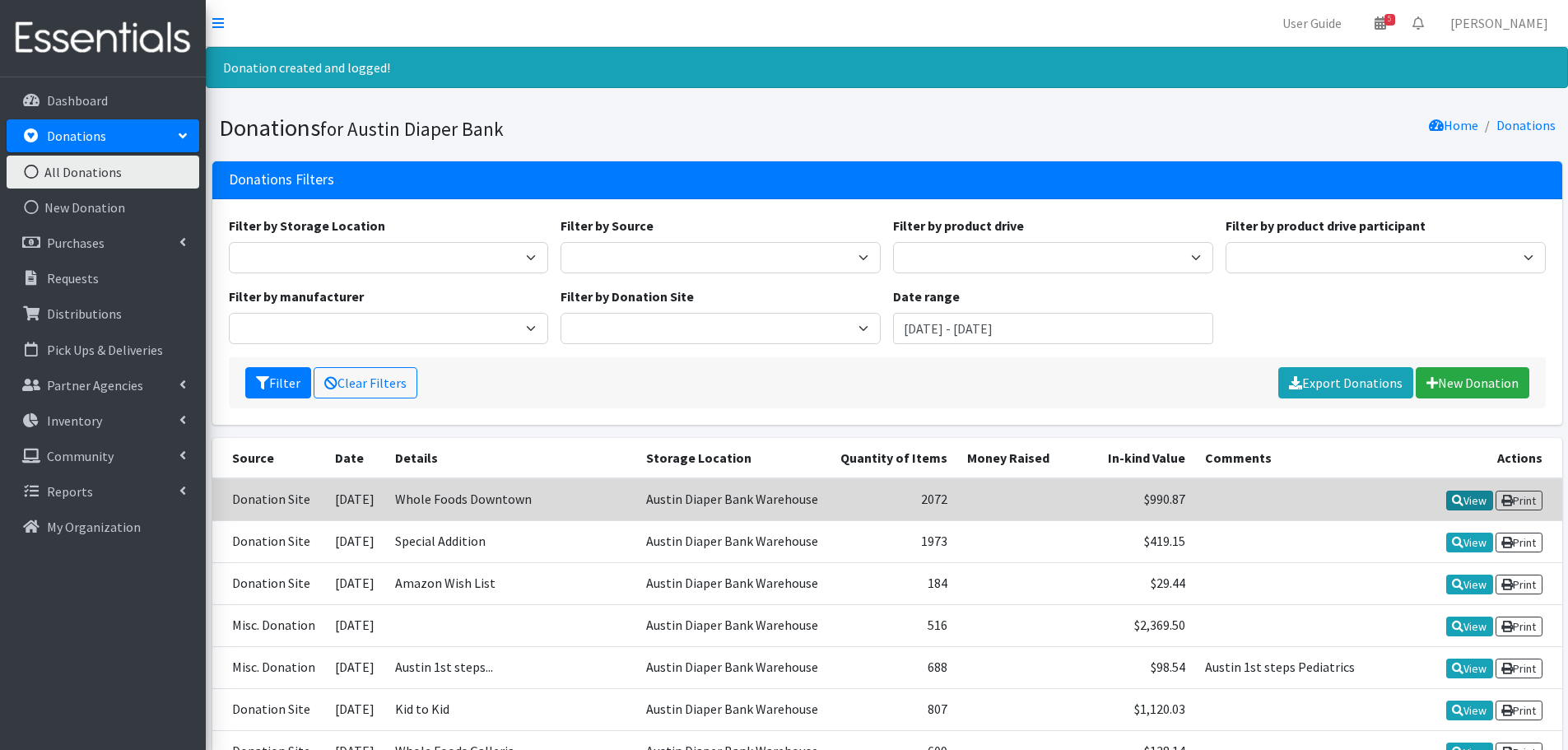
click at [1472, 497] on link "View" at bounding box center [1471, 500] width 47 height 20
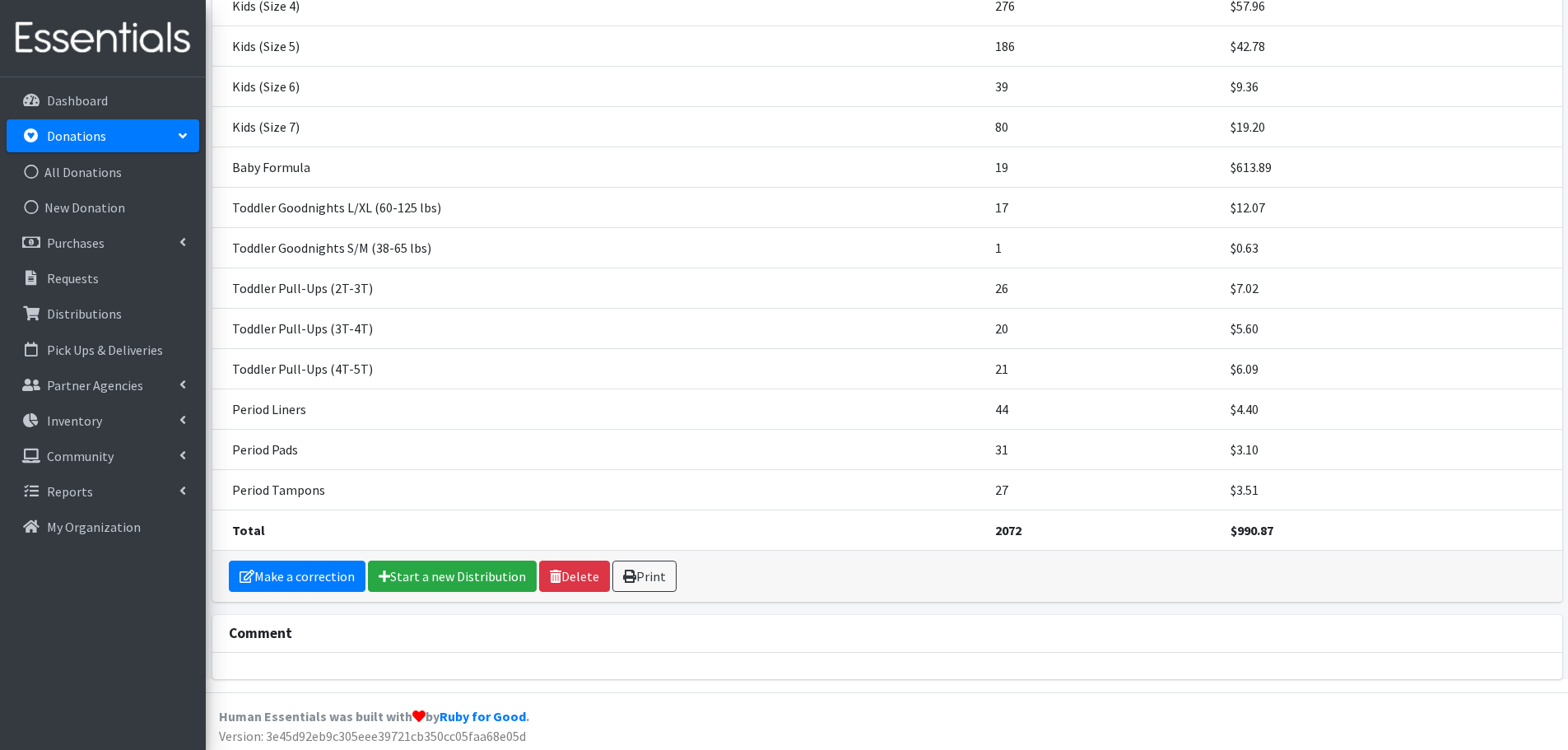
scroll to position [422, 0]
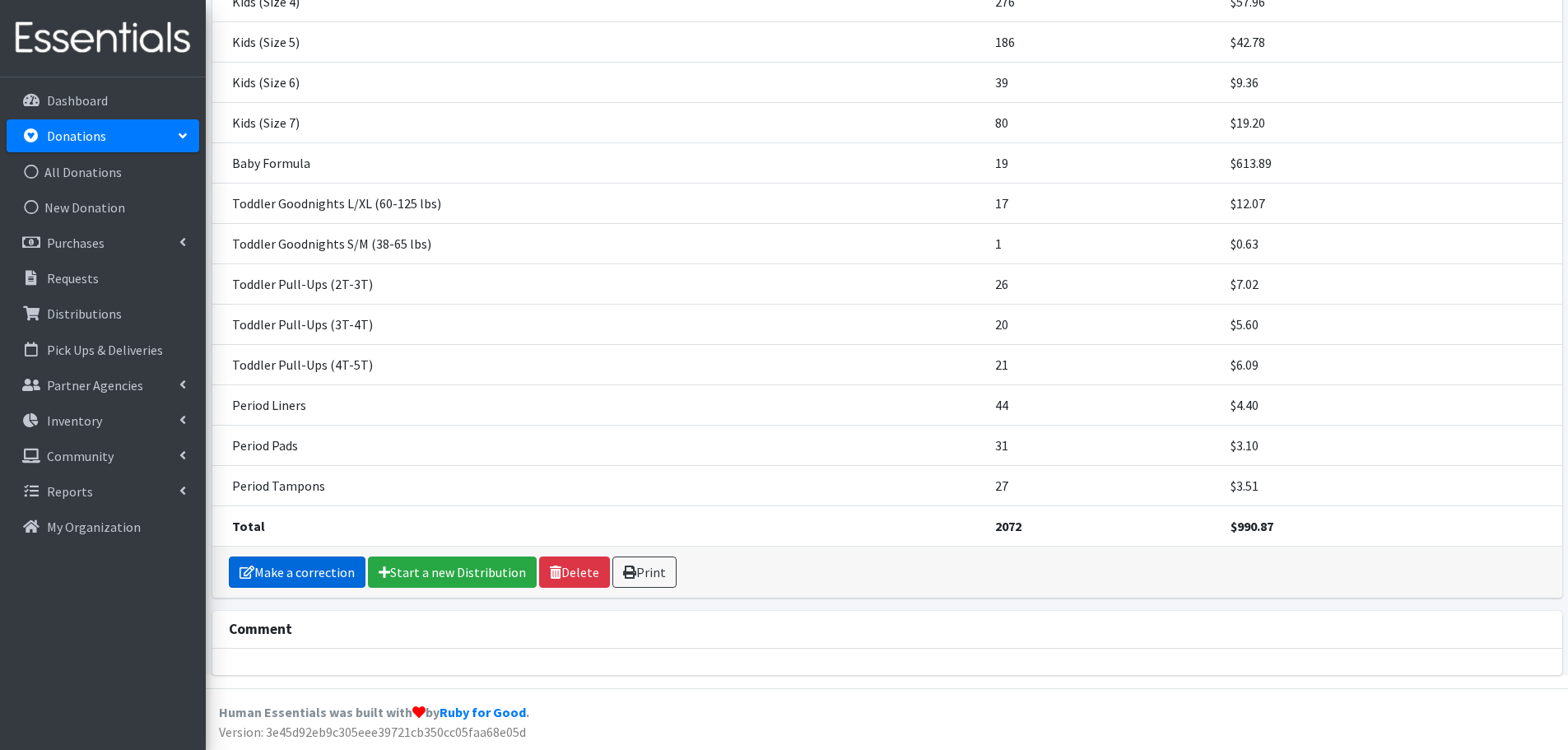
click at [315, 581] on link "Make a correction" at bounding box center [297, 571] width 136 height 31
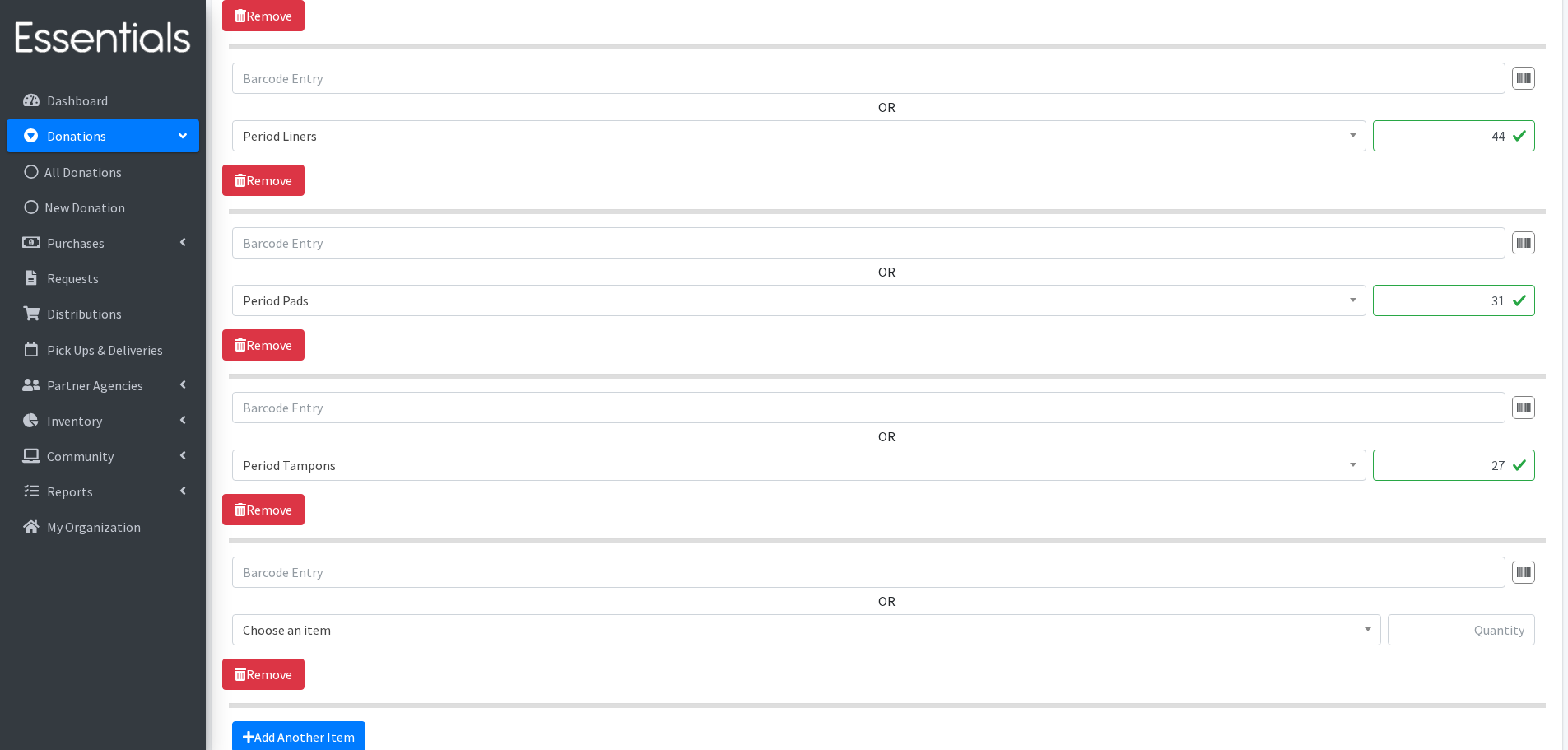
scroll to position [3016, 0]
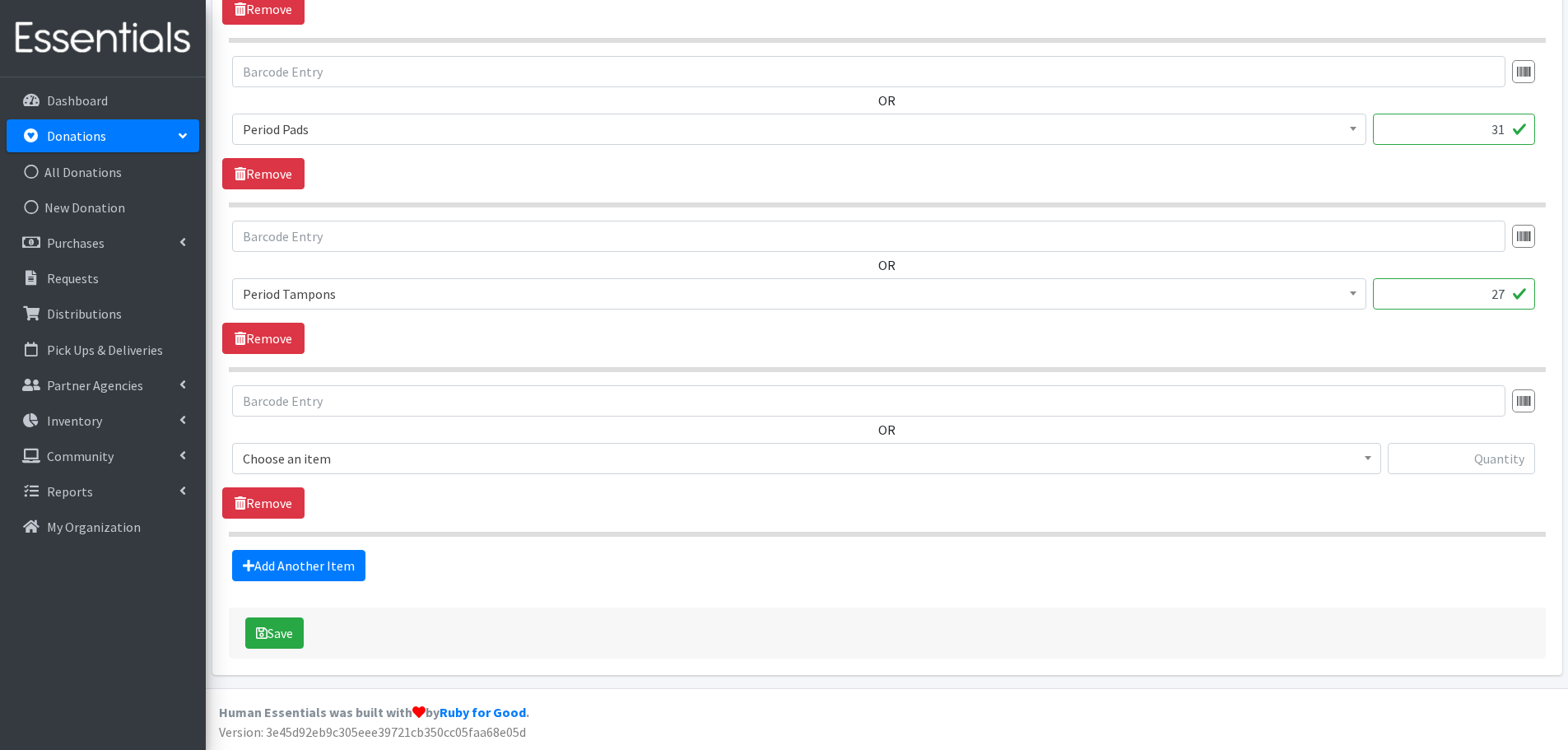
click at [263, 452] on span "Choose an item" at bounding box center [807, 458] width 1128 height 23
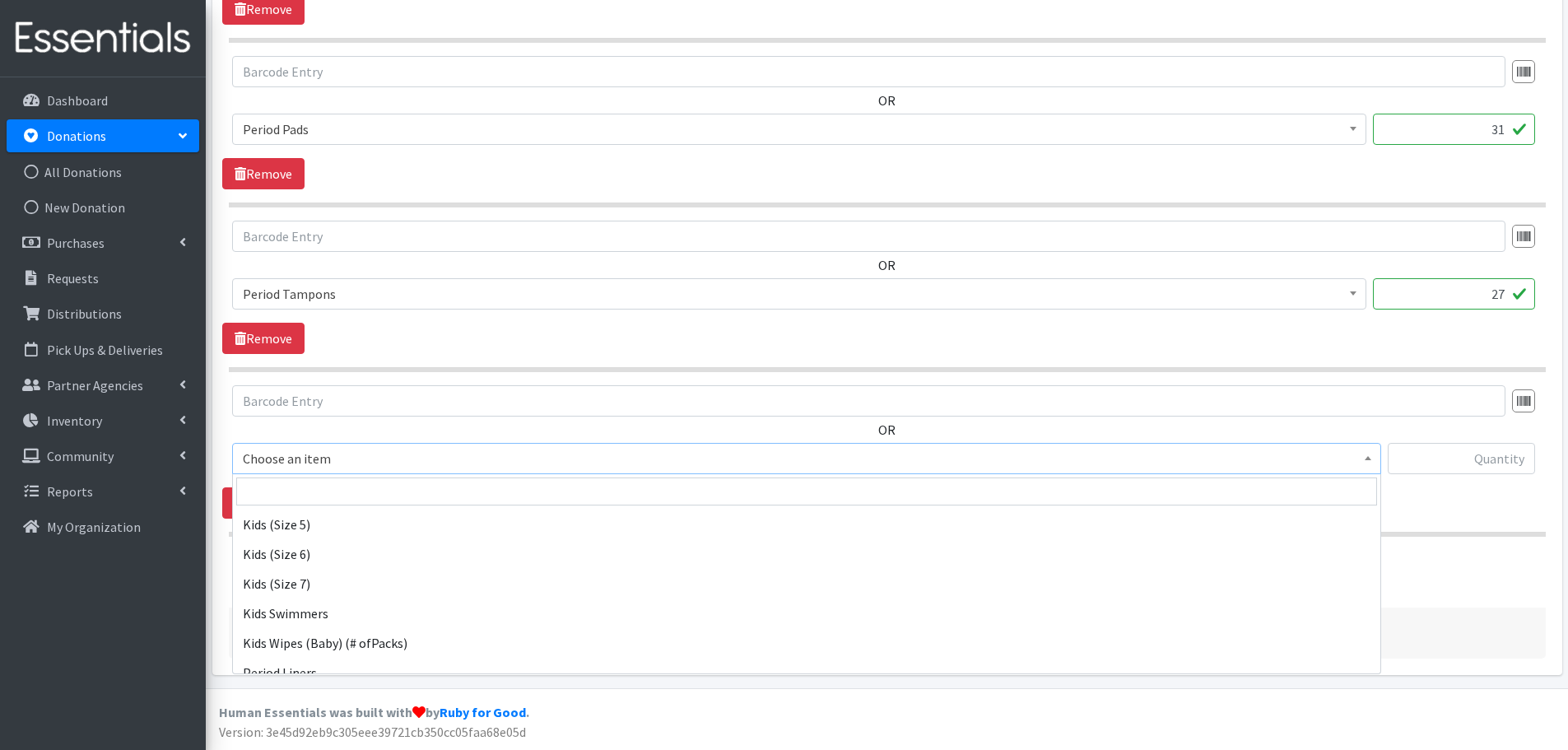
scroll to position [247, 0]
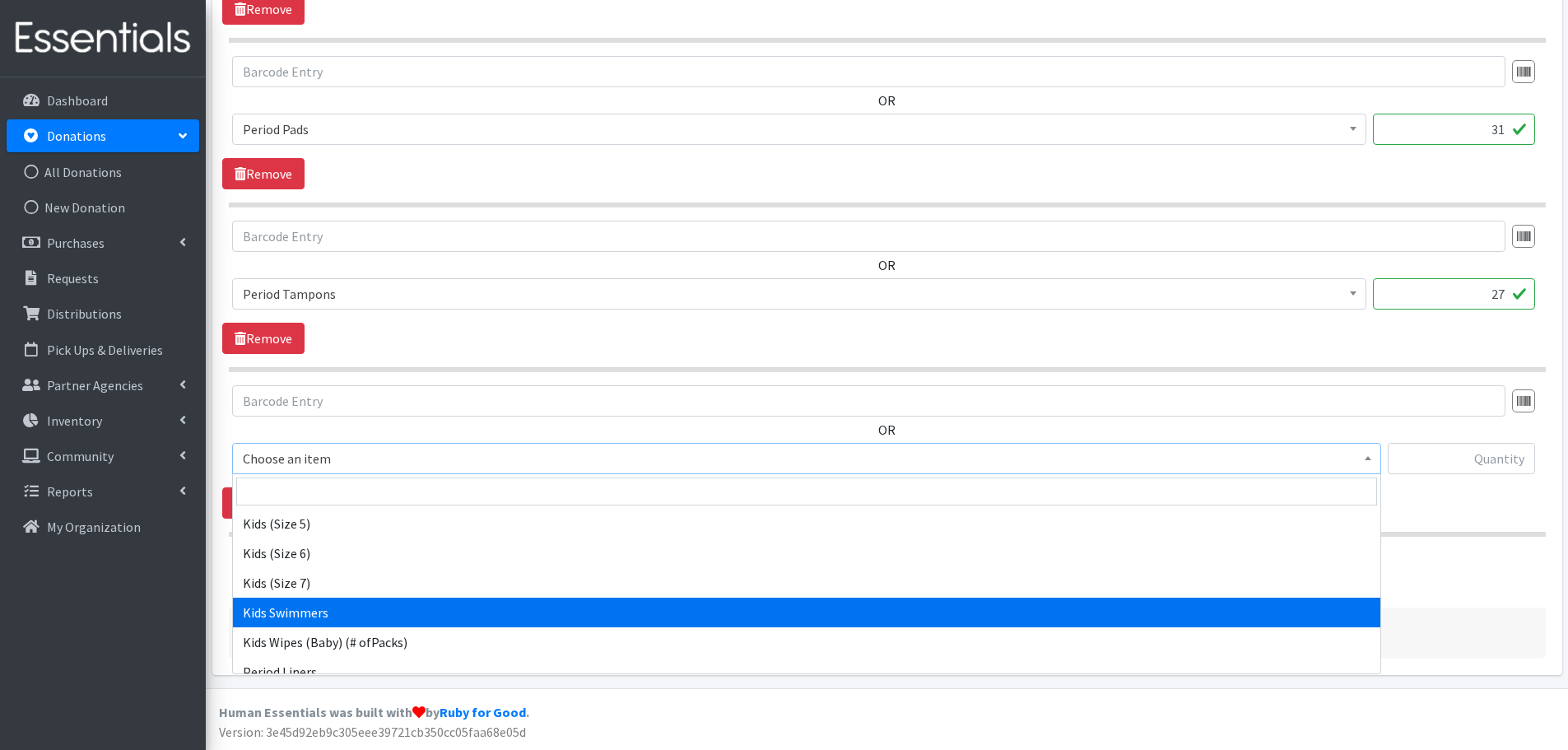
select select "437"
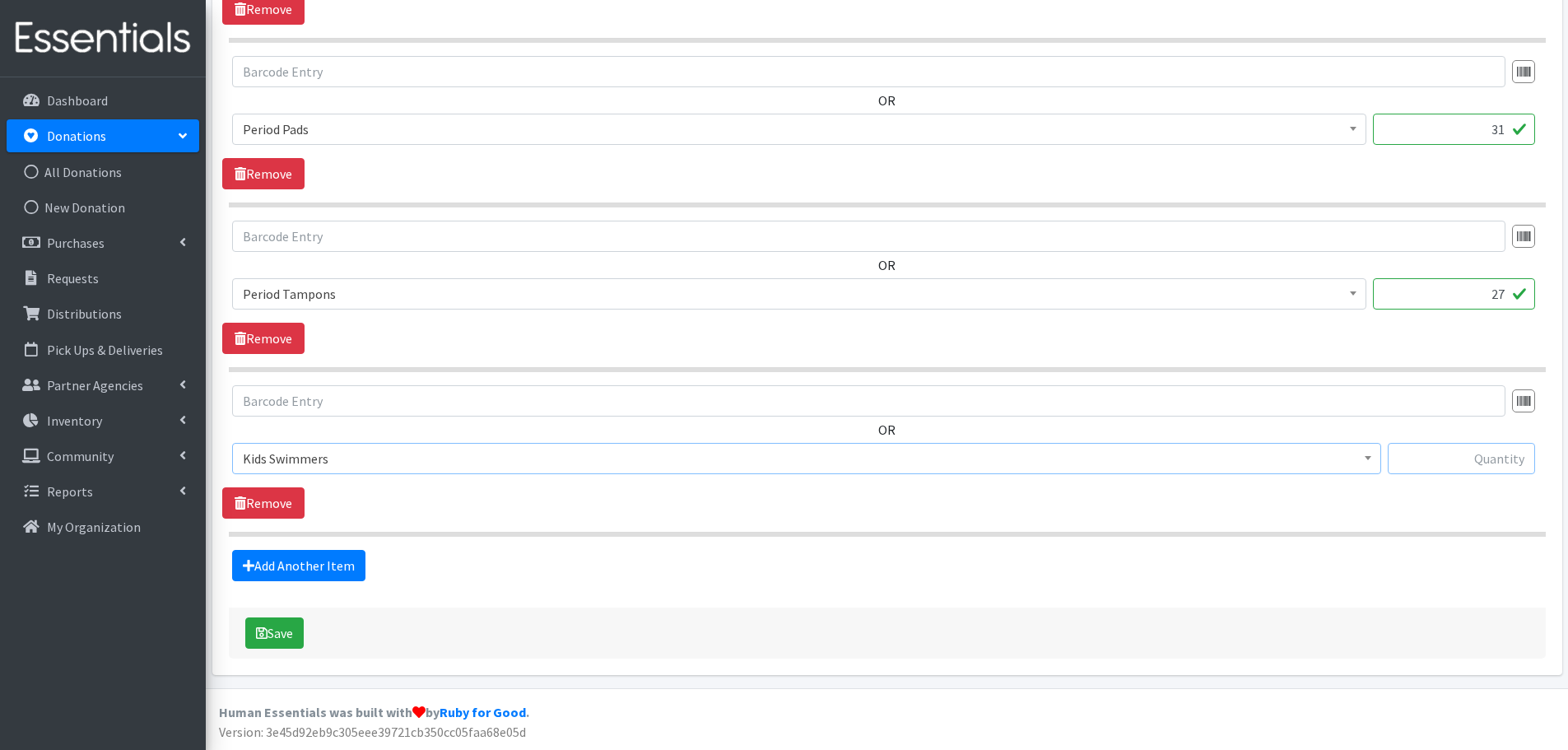
click at [1508, 460] on input "text" at bounding box center [1462, 458] width 148 height 31
type input "35"
click at [269, 634] on button "Save" at bounding box center [274, 632] width 59 height 31
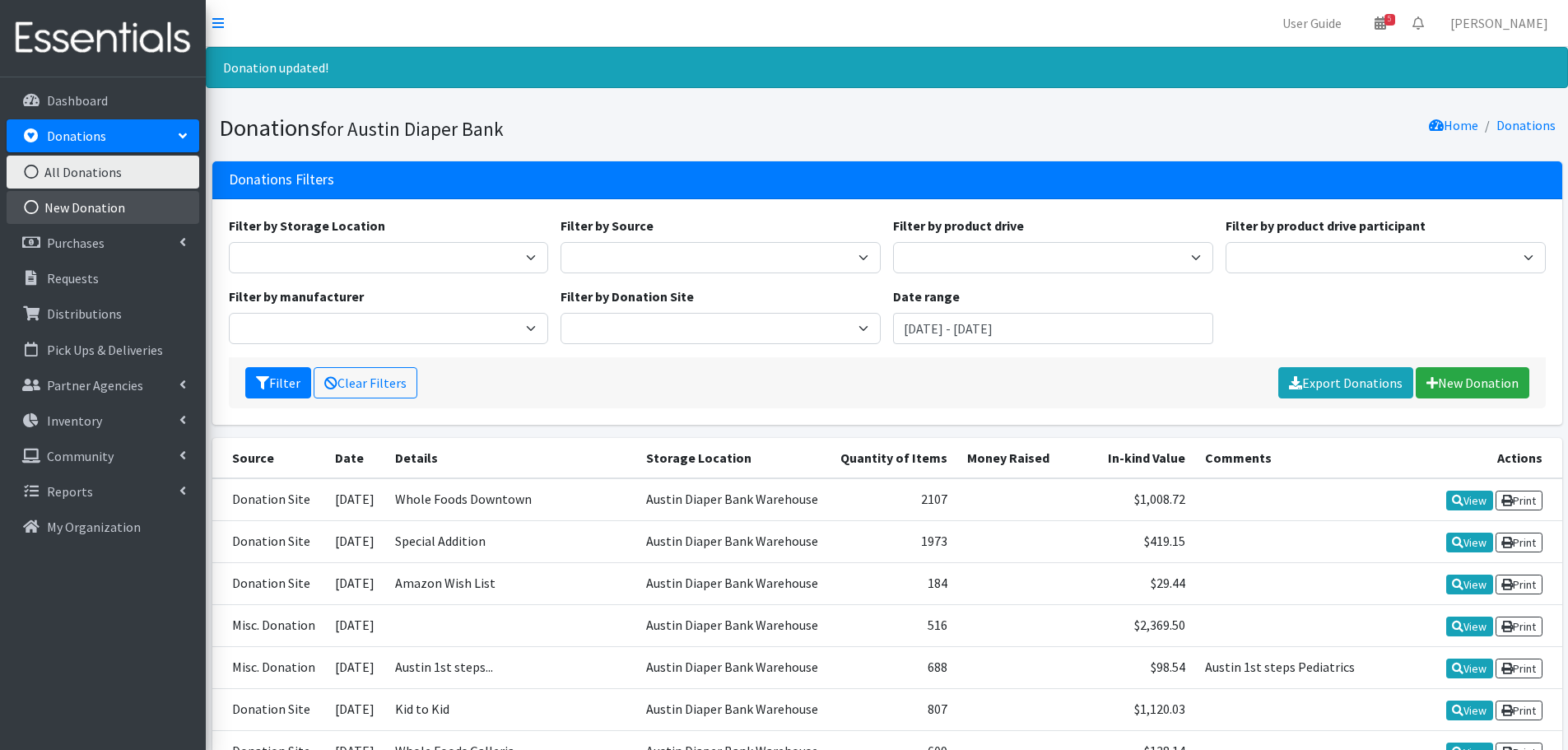
click at [91, 205] on link "New Donation" at bounding box center [103, 207] width 193 height 33
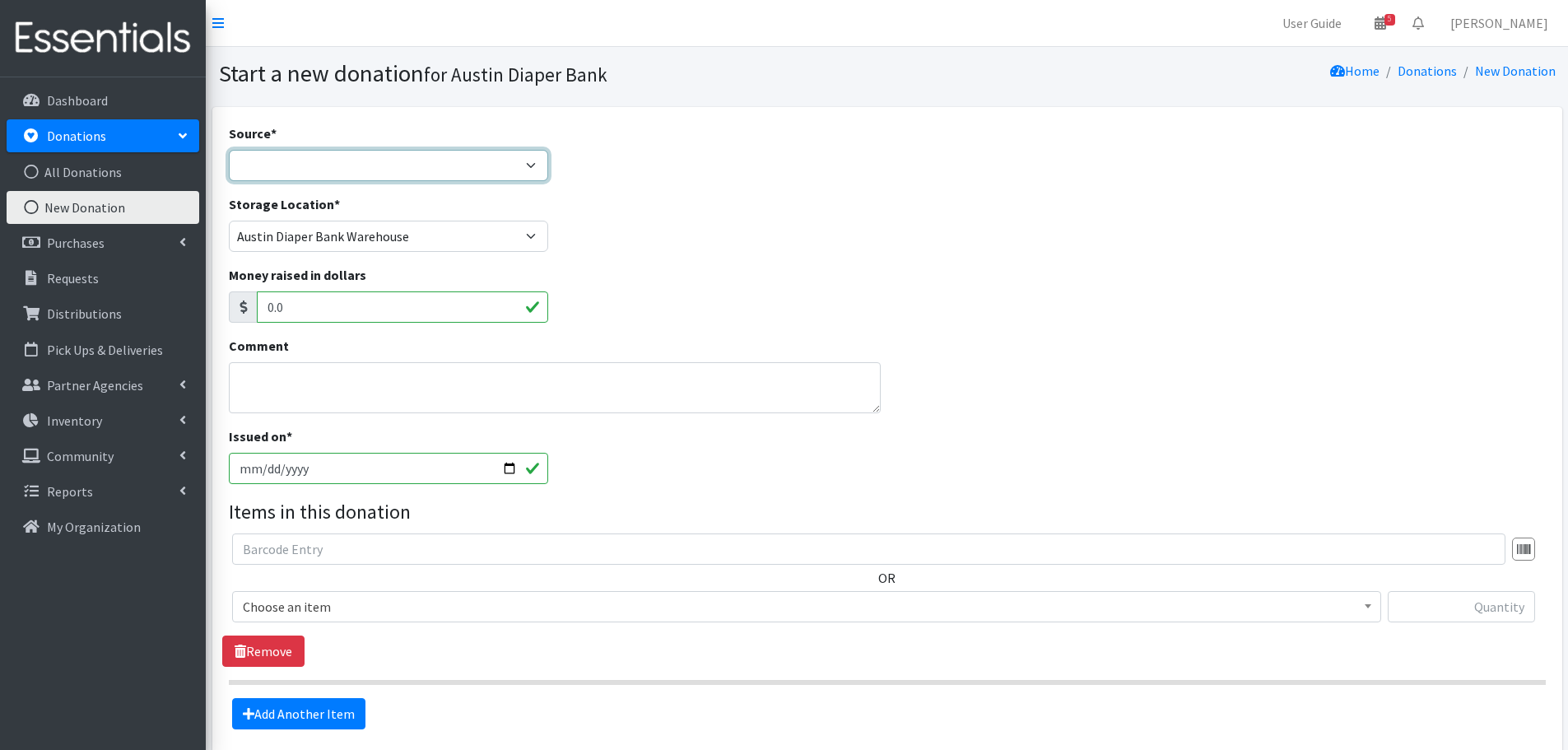
click at [294, 165] on select "Product Drive Manufacturer Donation Site Misc. Donation" at bounding box center [389, 165] width 320 height 31
select select "Donation Site"
click at [229, 149] on select "Product Drive Manufacturer Donation Site Misc. Donation" at bounding box center [389, 165] width 320 height 31
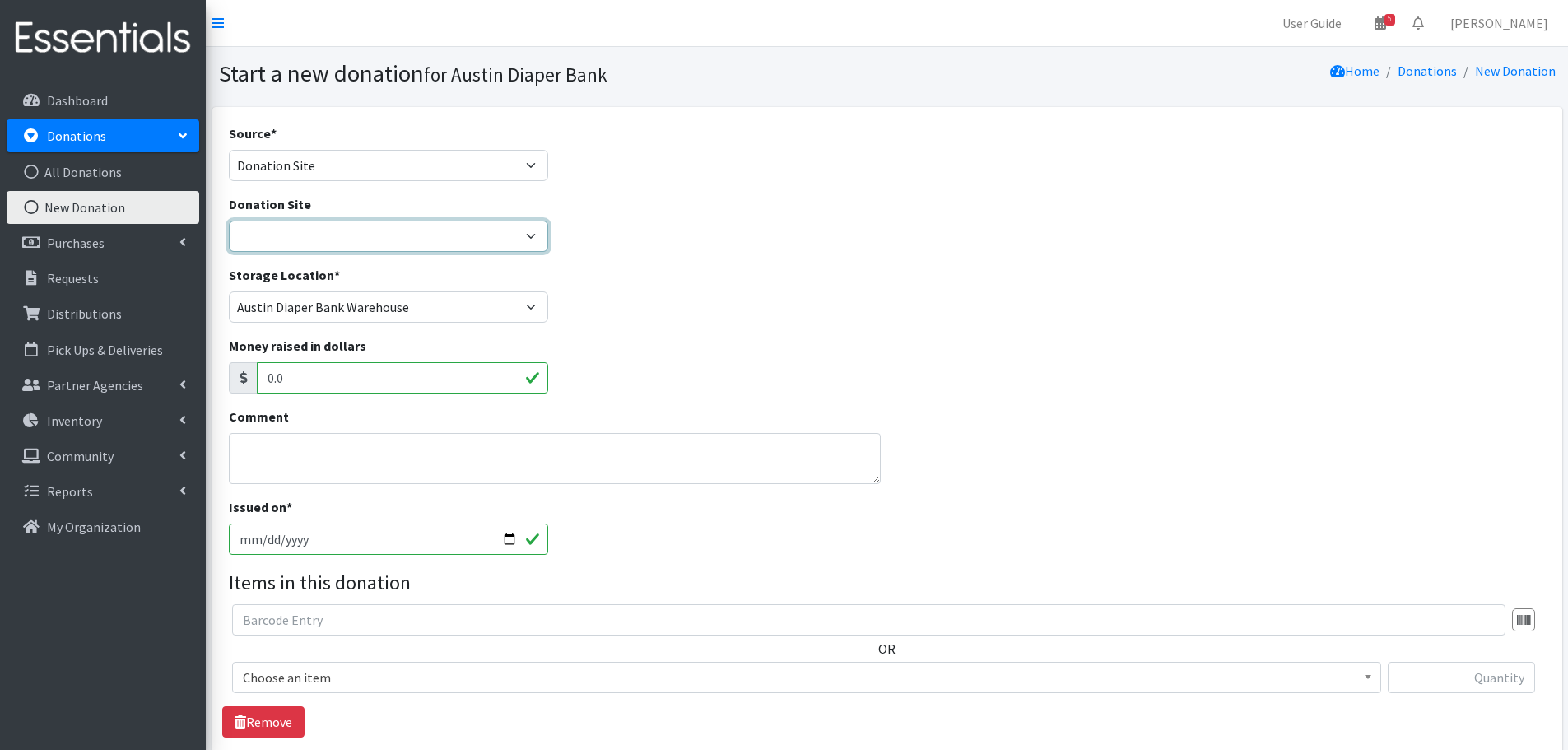
click at [282, 225] on select "ADB Outdoor Bin Amazon Wish List Assistance League [GEOGRAPHIC_DATA] Born Big S…" at bounding box center [389, 235] width 320 height 31
select select "97"
click at [229, 220] on select "ADB Outdoor Bin Amazon Wish List Assistance League [GEOGRAPHIC_DATA] Born Big S…" at bounding box center [389, 235] width 320 height 31
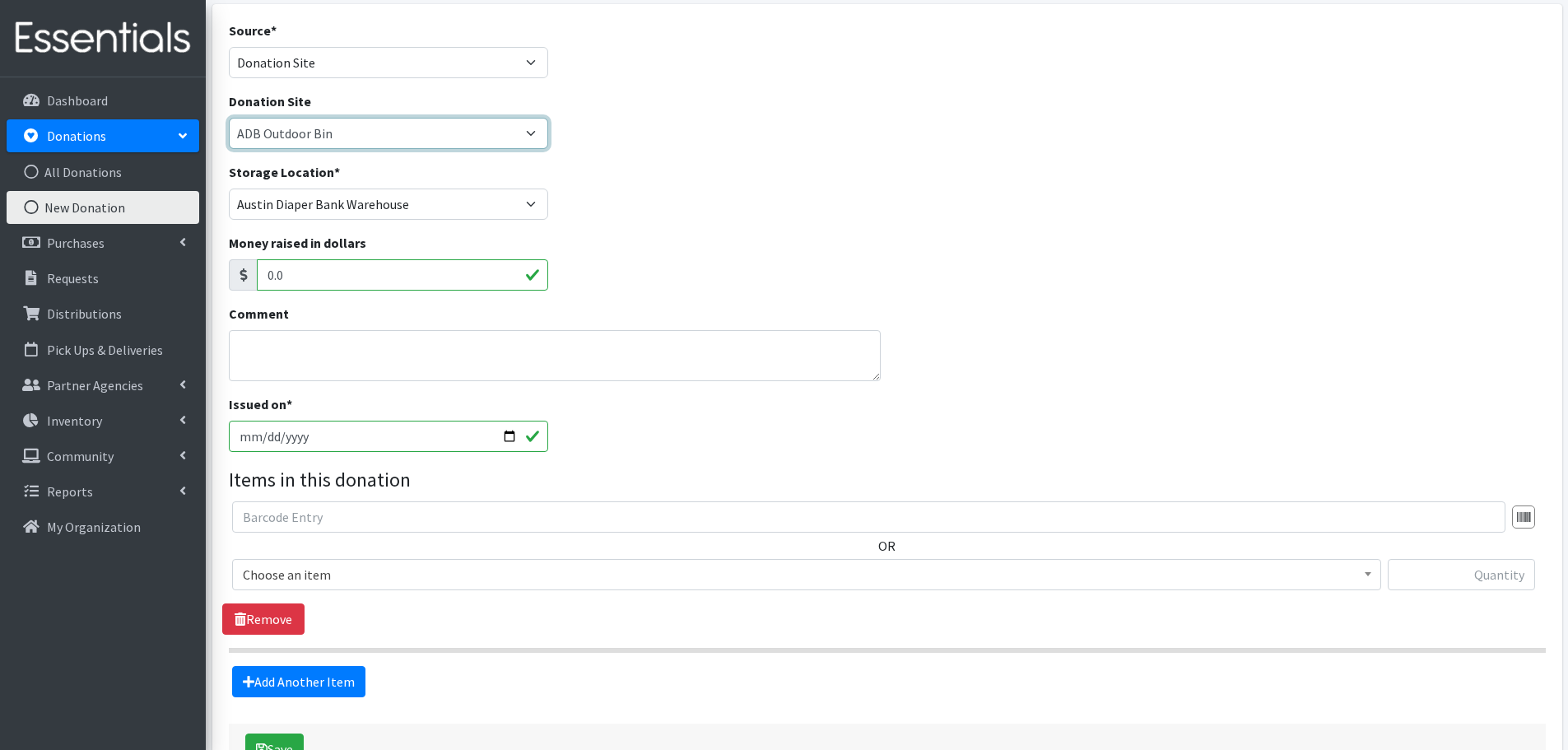
scroll to position [218, 0]
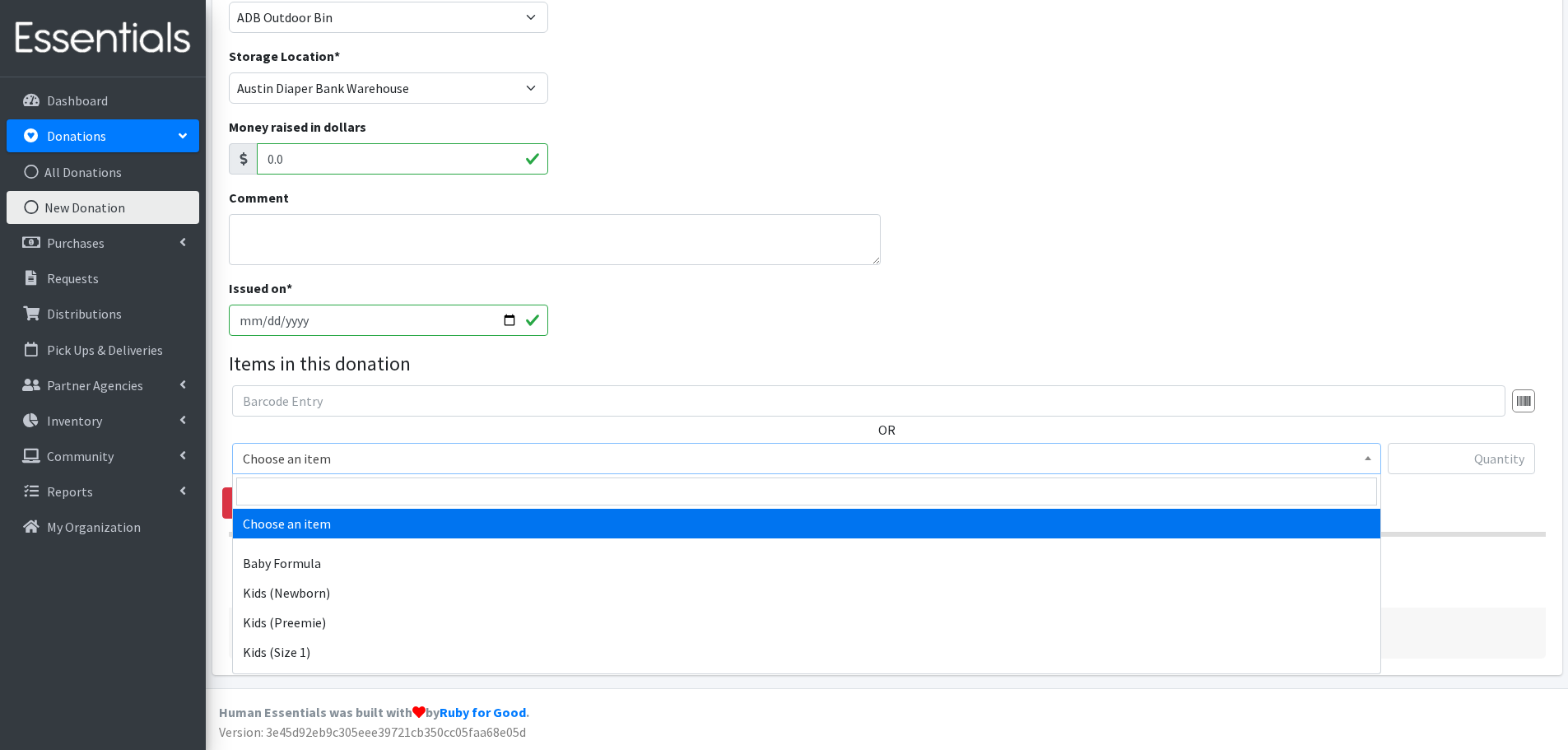
click at [289, 450] on span "Choose an item" at bounding box center [807, 458] width 1128 height 23
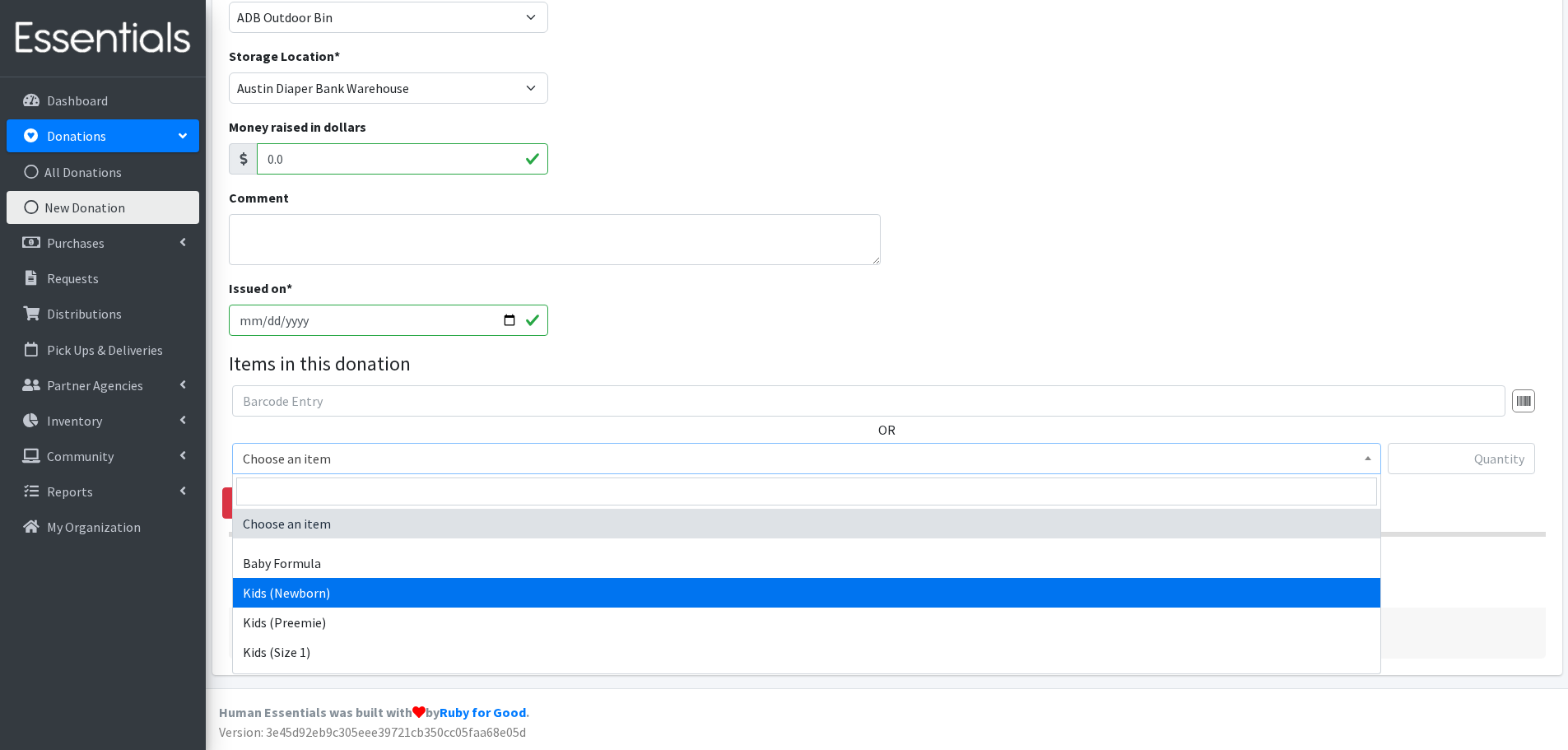
select select "451"
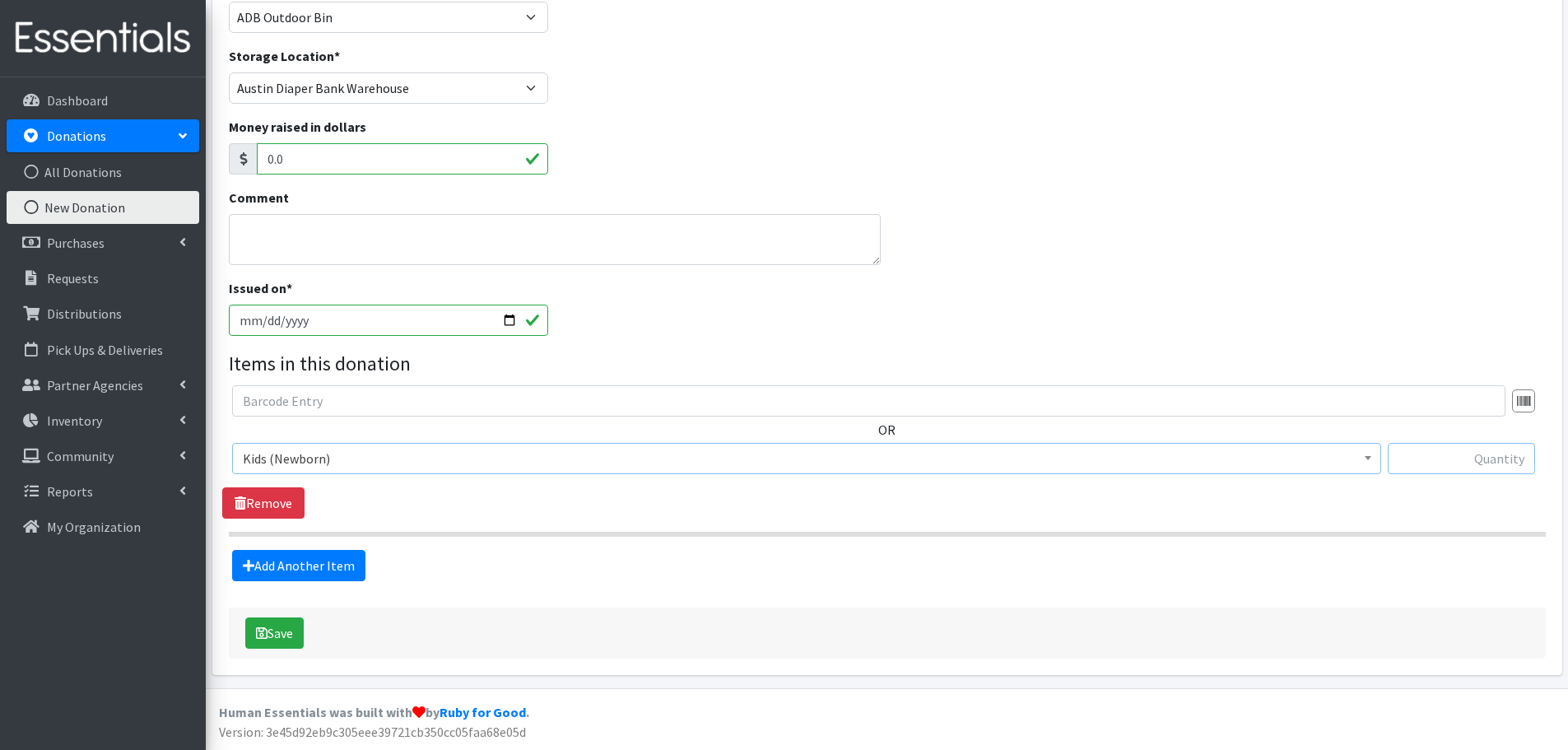
click at [1476, 459] on input "text" at bounding box center [1462, 458] width 148 height 31
type input "19"
click at [291, 566] on link "Add Another Item" at bounding box center [298, 565] width 133 height 31
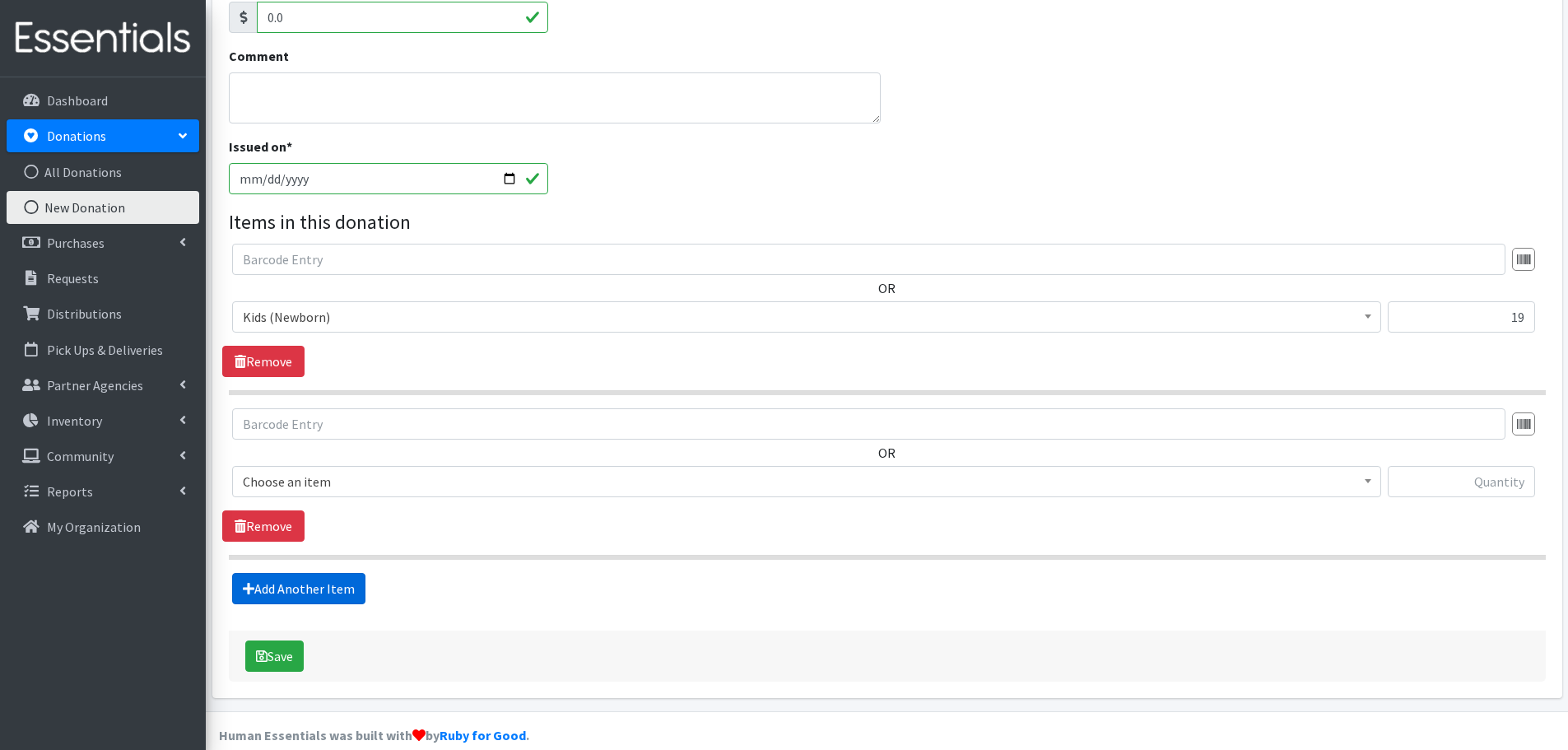
scroll to position [383, 0]
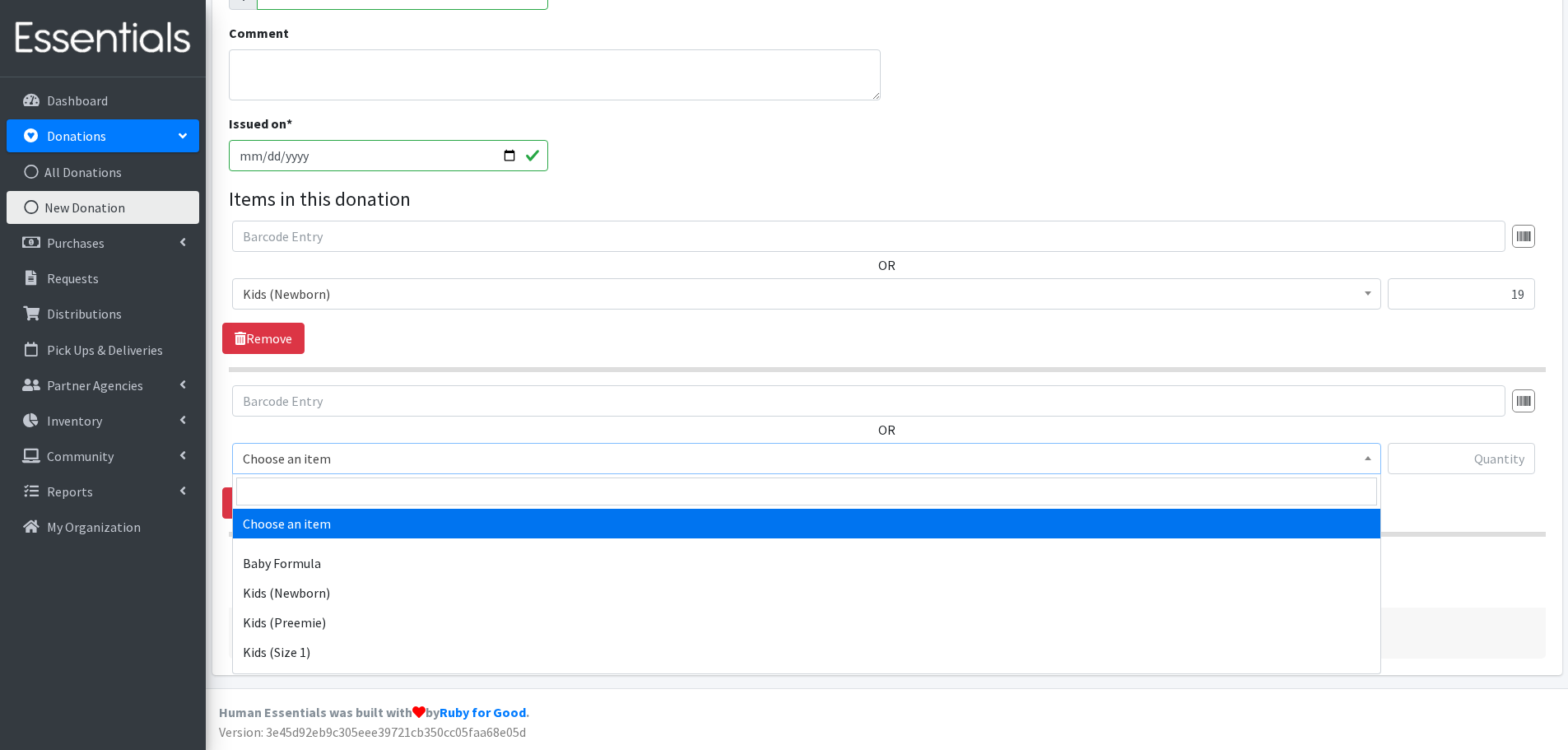
click at [274, 465] on span "Choose an item" at bounding box center [807, 458] width 1128 height 23
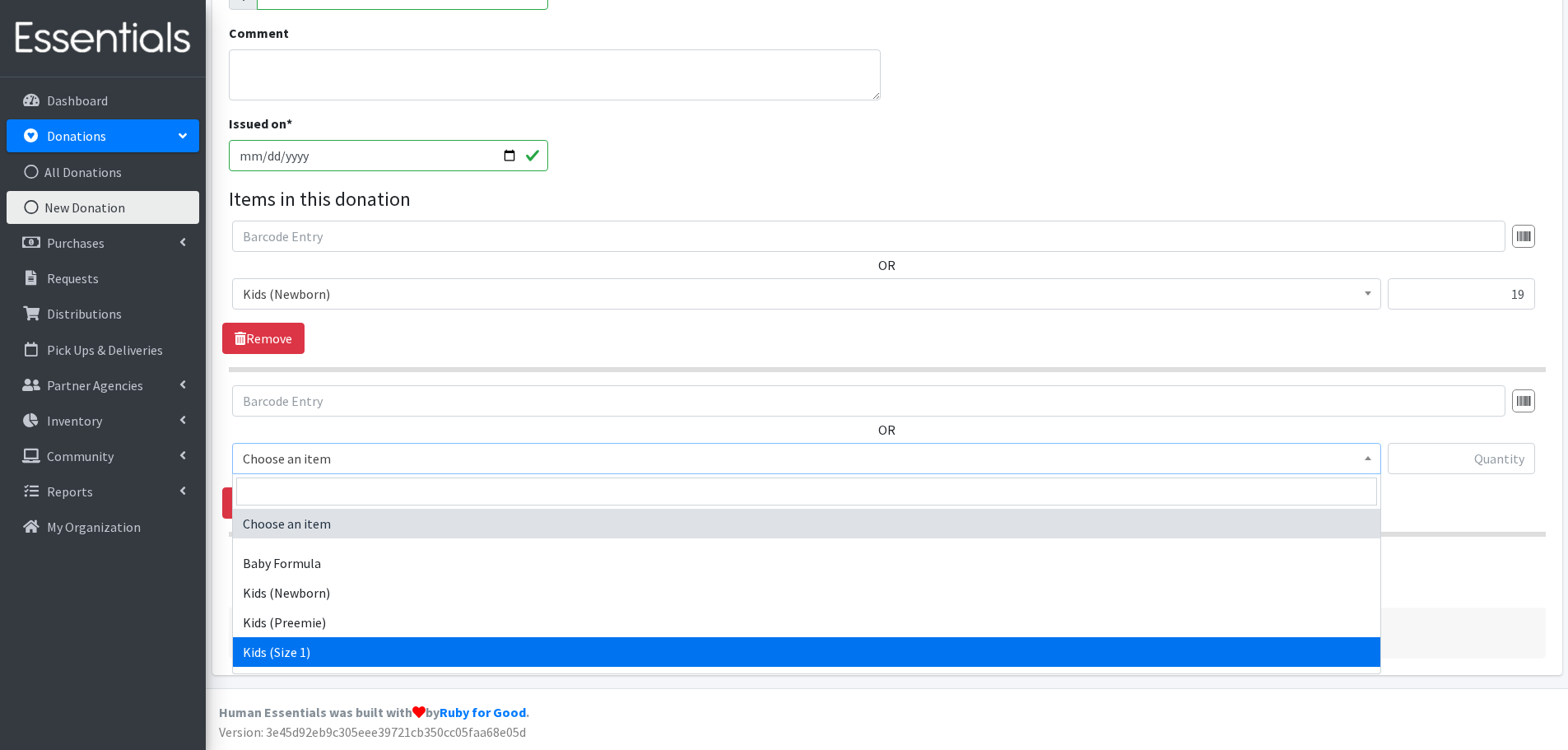
select select "453"
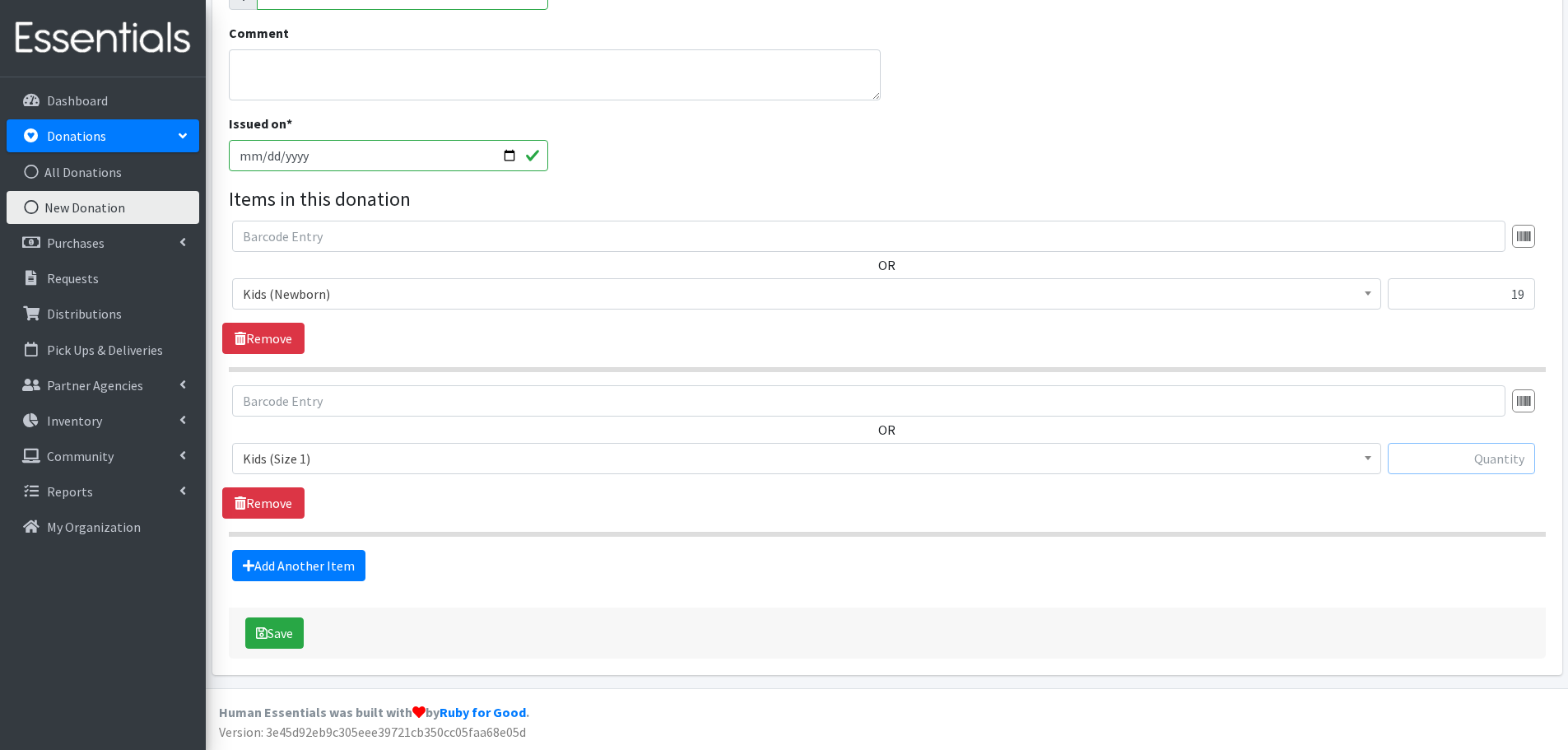
click at [1470, 449] on input "text" at bounding box center [1462, 458] width 148 height 31
type input "398"
click at [328, 560] on link "Add Another Item" at bounding box center [298, 565] width 133 height 31
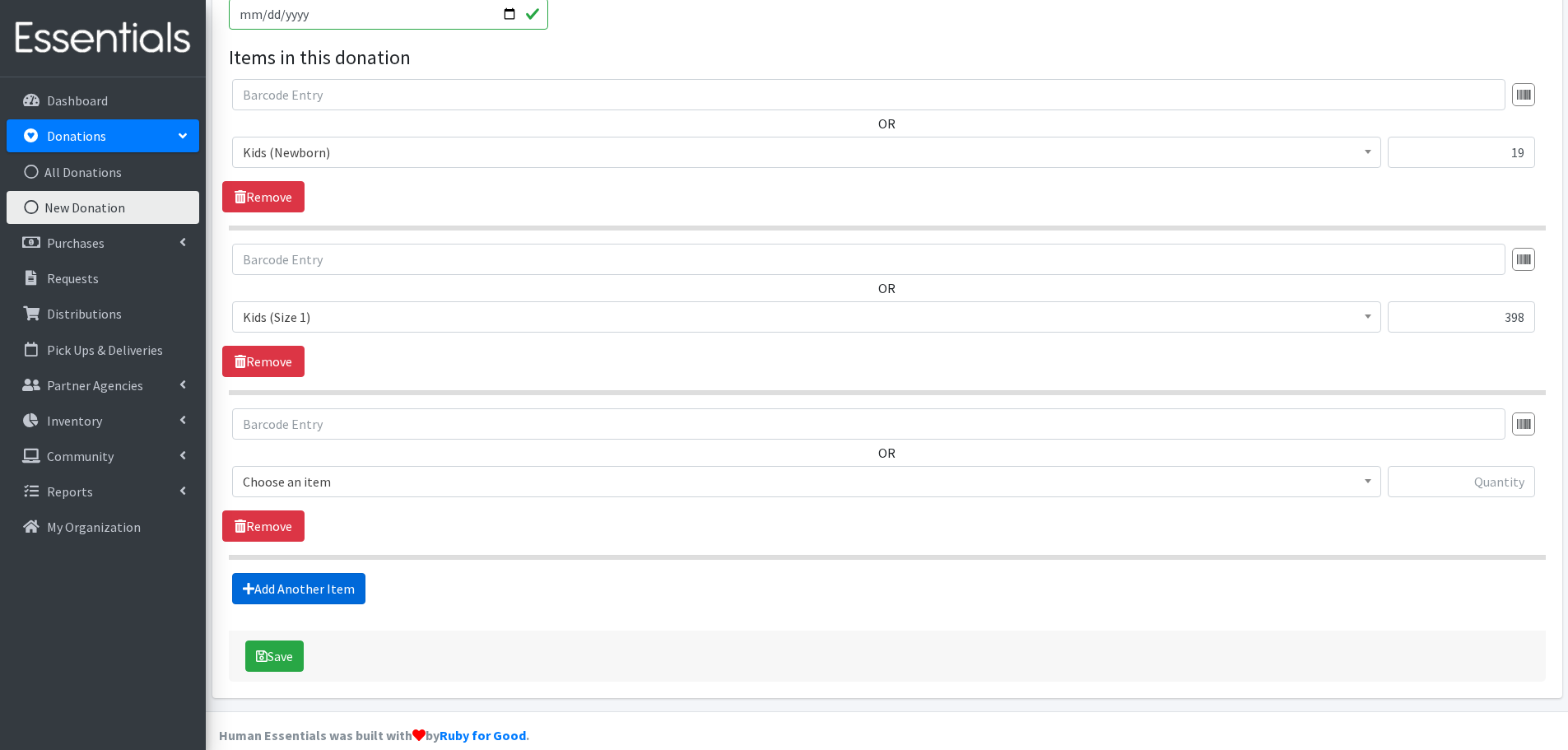
scroll to position [548, 0]
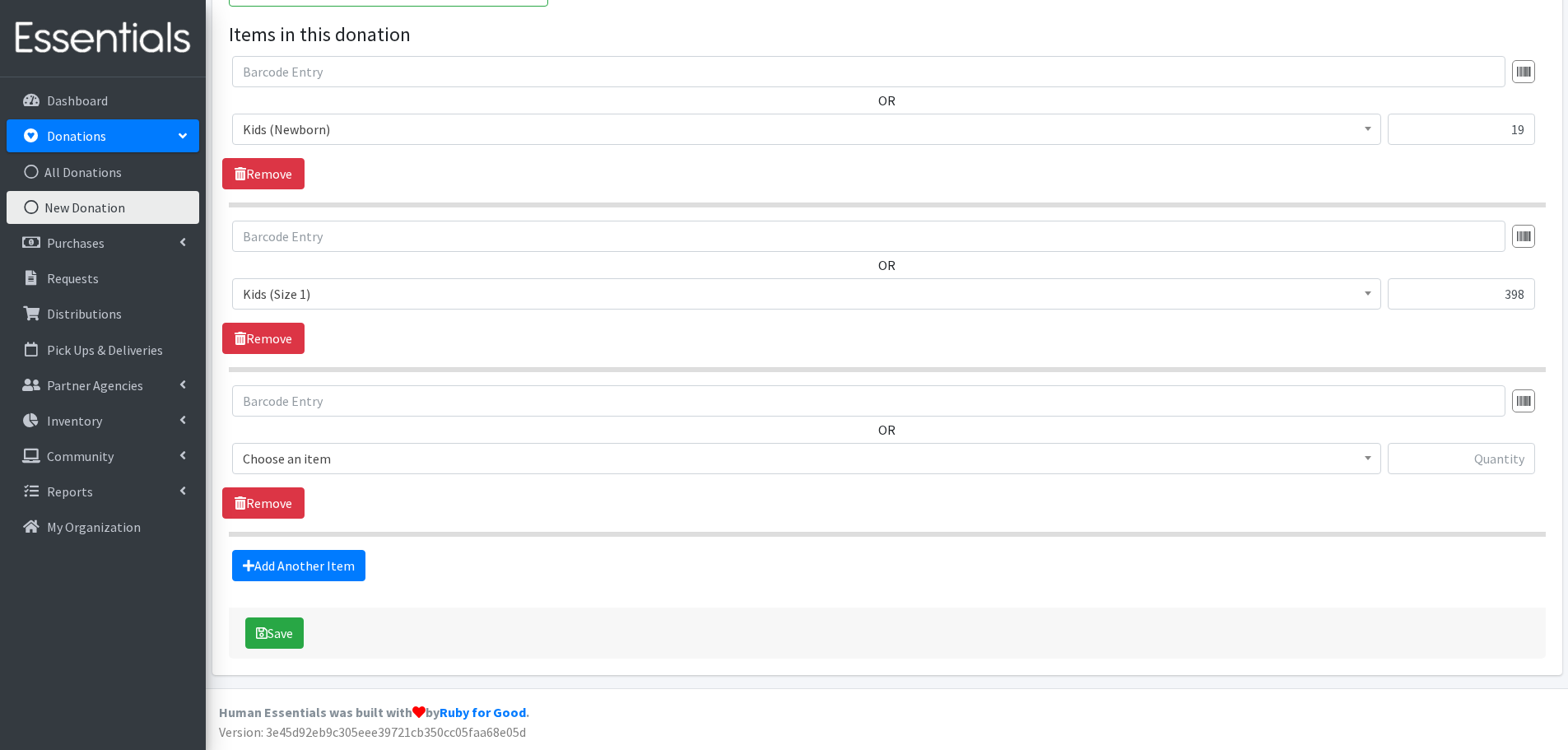
click at [269, 452] on span "Choose an item" at bounding box center [807, 458] width 1128 height 23
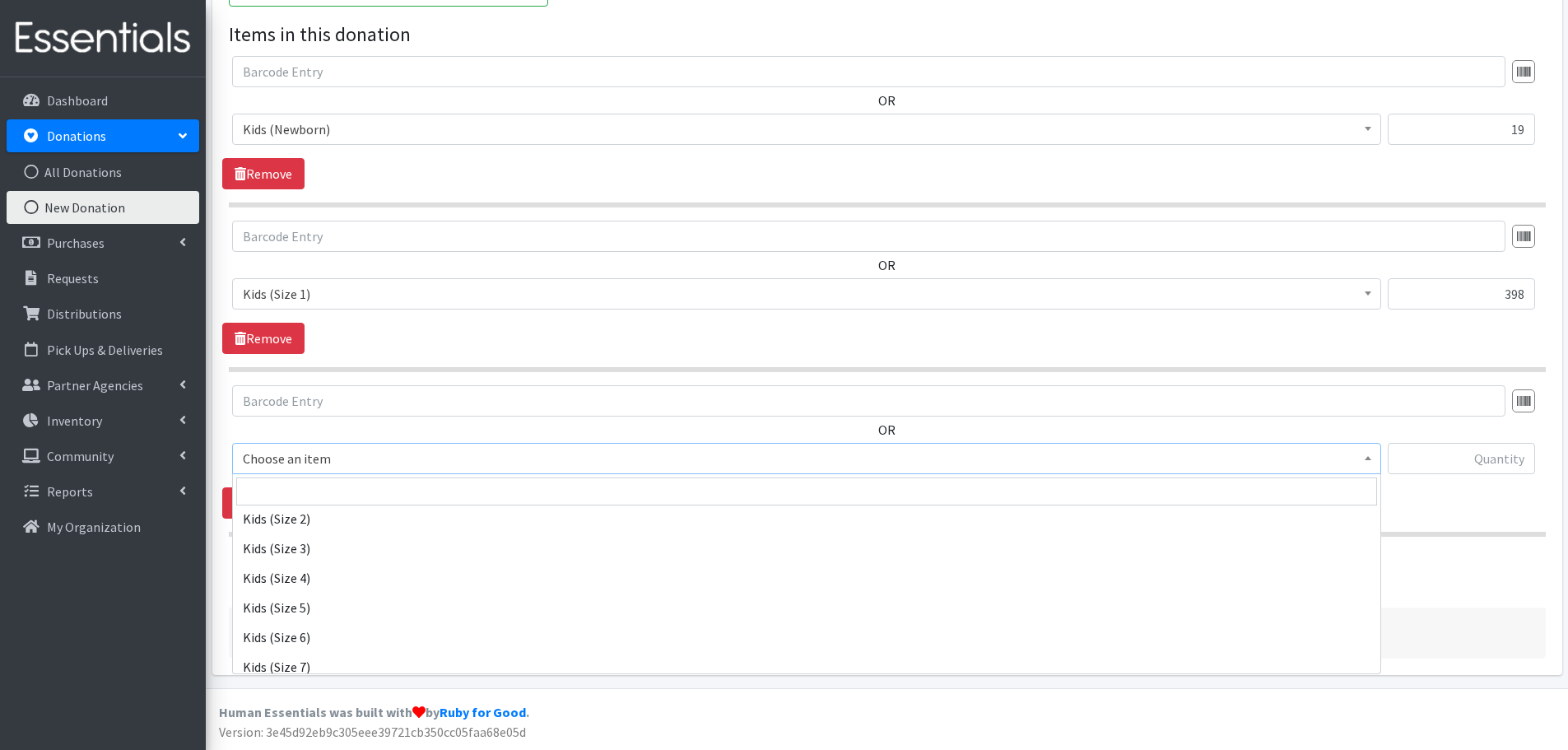
scroll to position [165, 0]
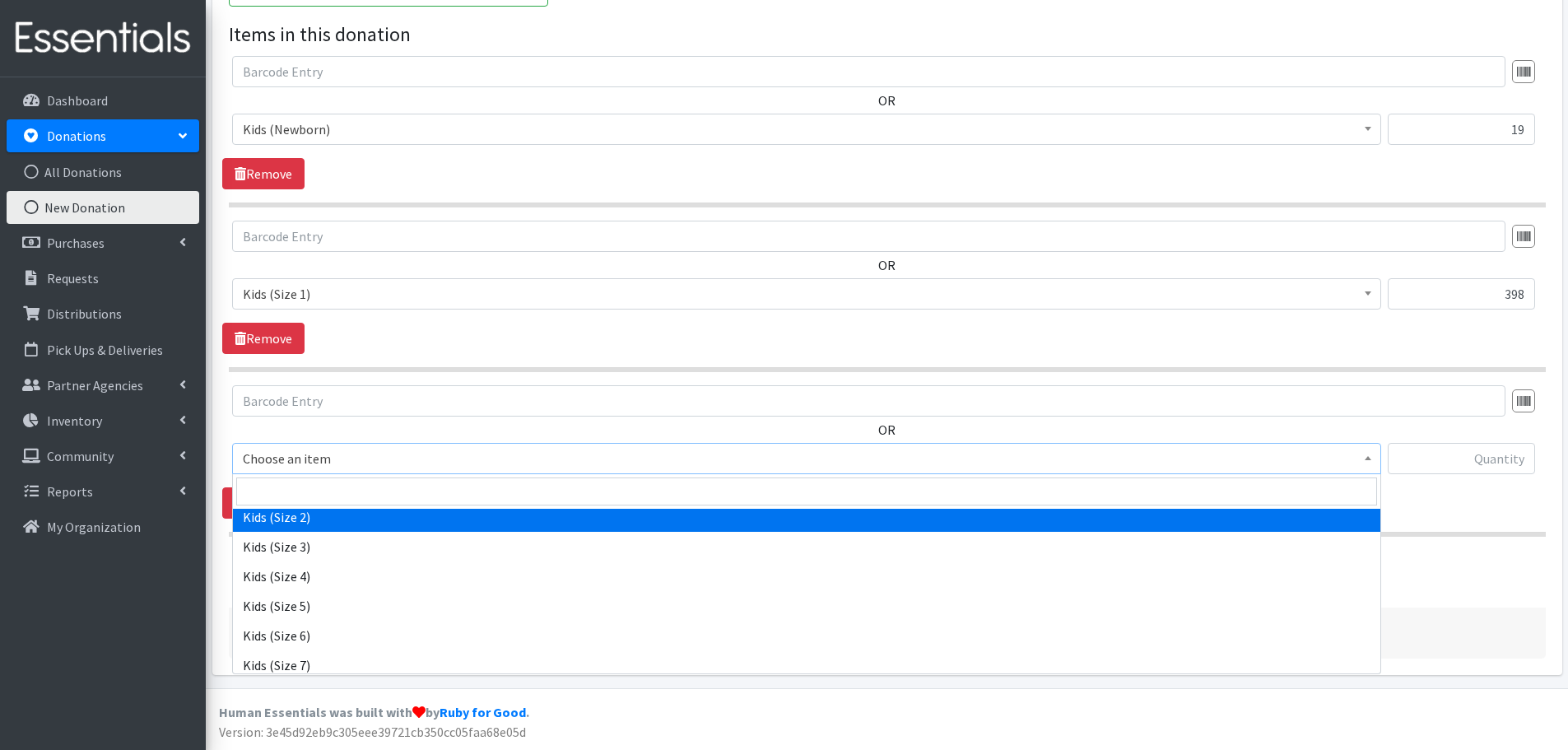
select select "440"
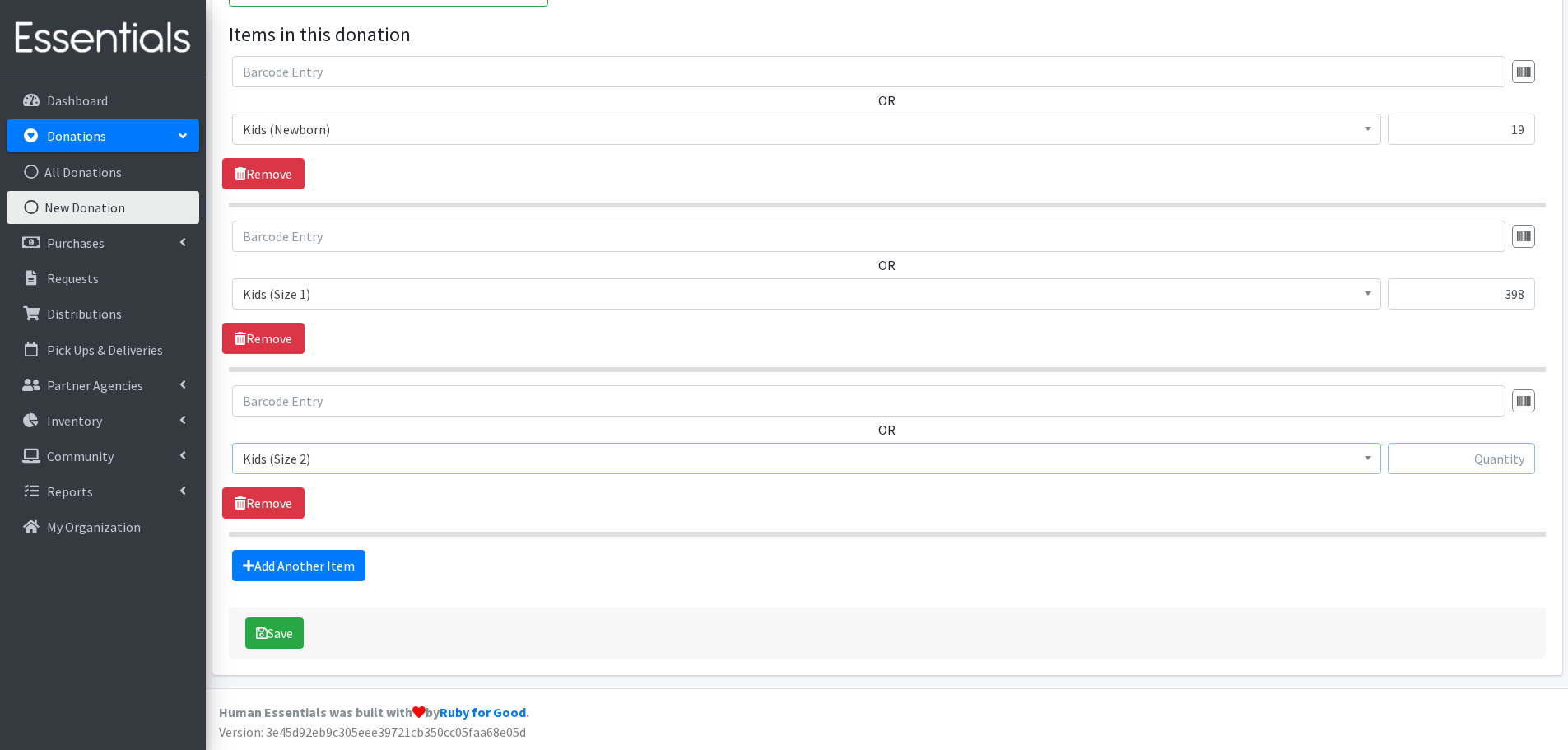
click at [1466, 460] on input "text" at bounding box center [1462, 458] width 148 height 31
type input "75"
click at [323, 556] on link "Add Another Item" at bounding box center [298, 565] width 133 height 31
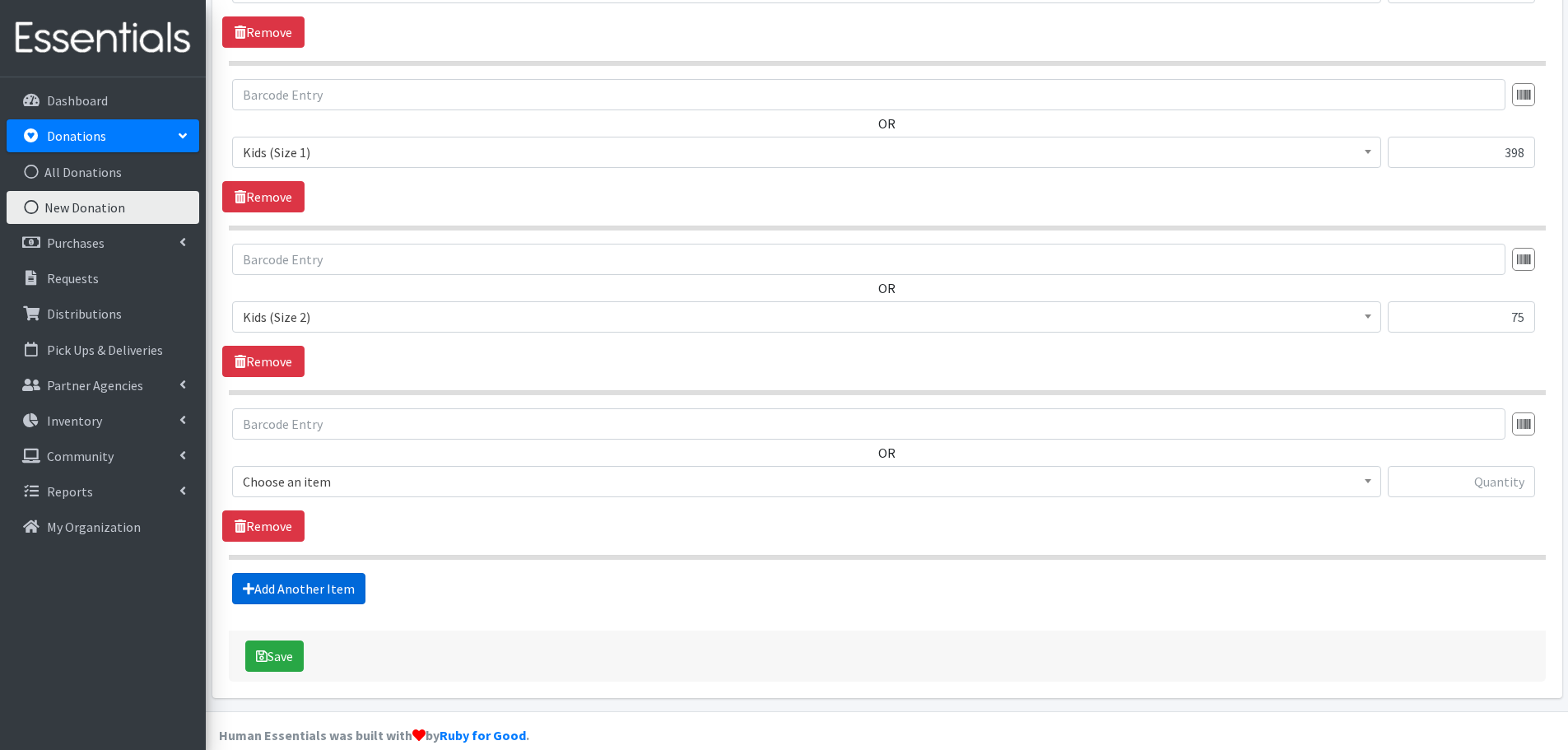
scroll to position [712, 0]
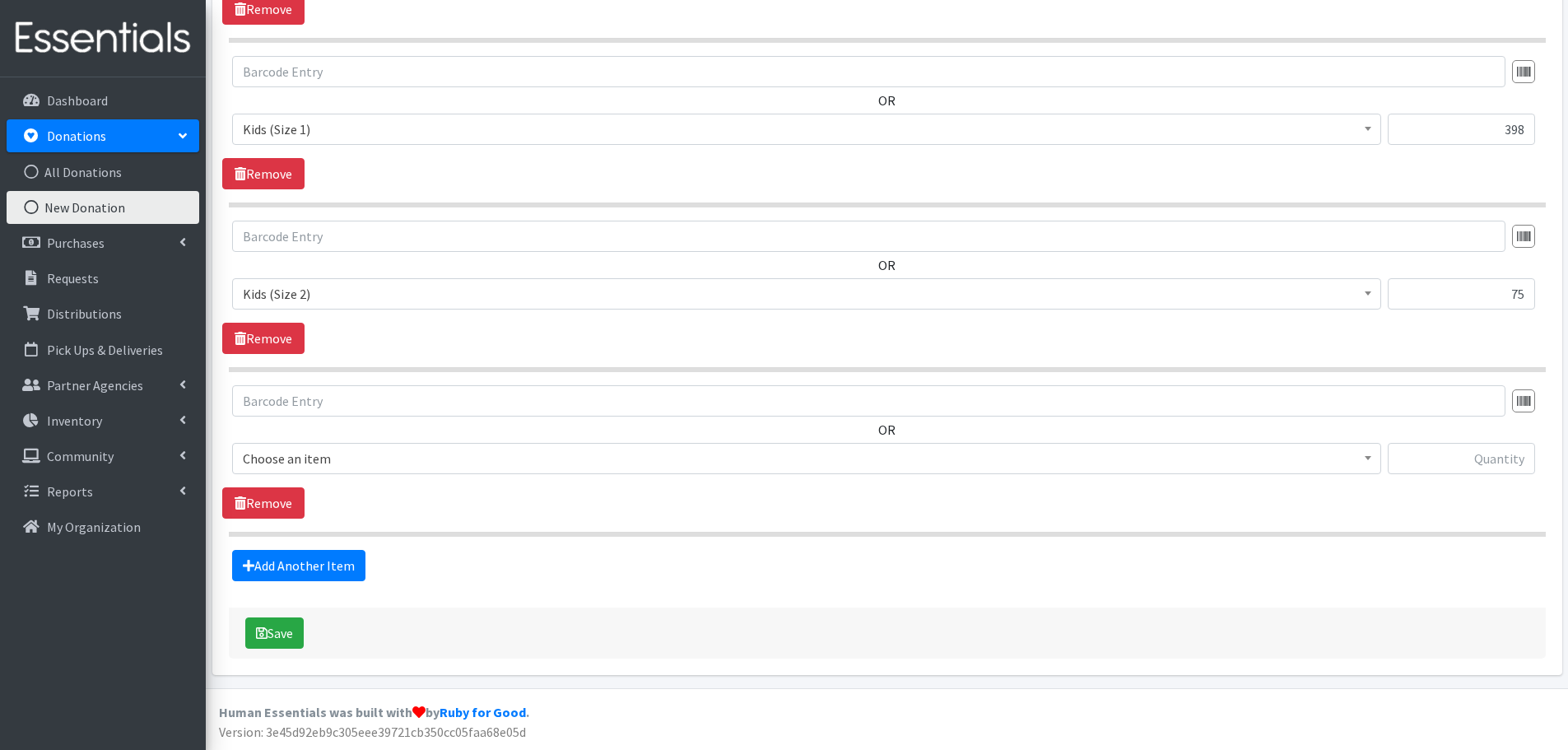
click at [287, 476] on span "Choose an item Baby Formula Kids (Newborn) Kids (Preemie) Kids (Size 1) Kids (S…" at bounding box center [806, 464] width 1150 height 44
click at [282, 462] on span "Choose an item" at bounding box center [807, 458] width 1128 height 23
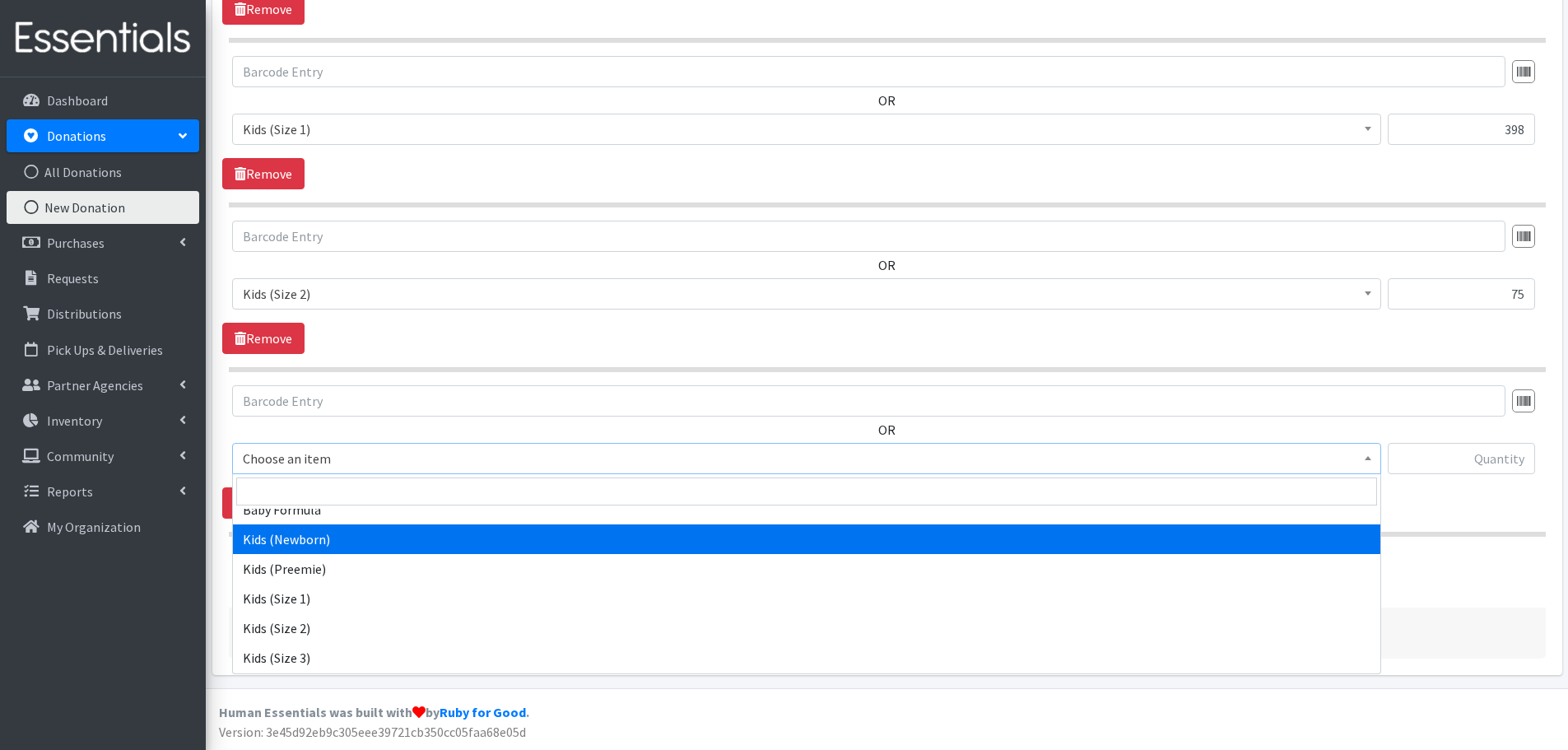
scroll to position [82, 0]
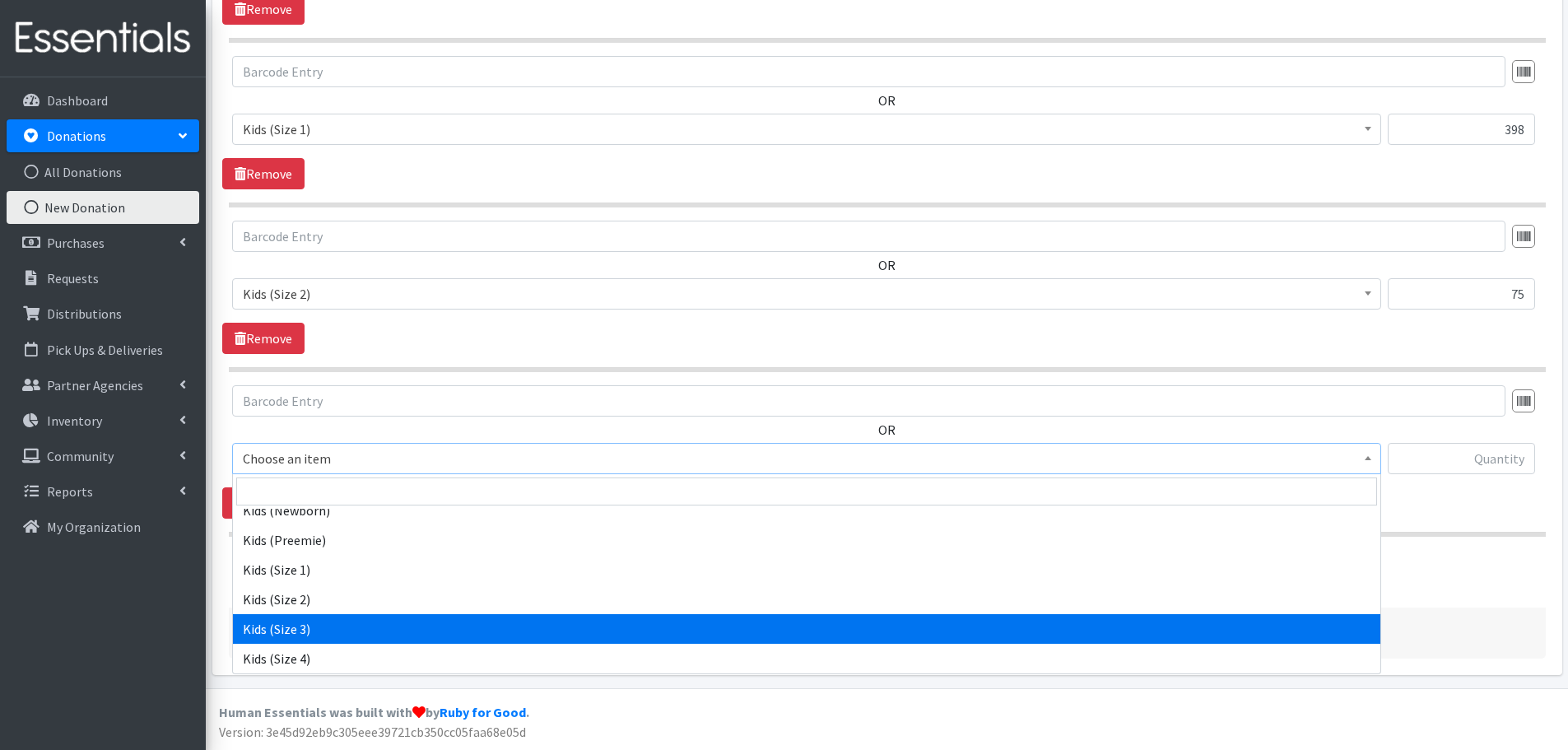
select select "442"
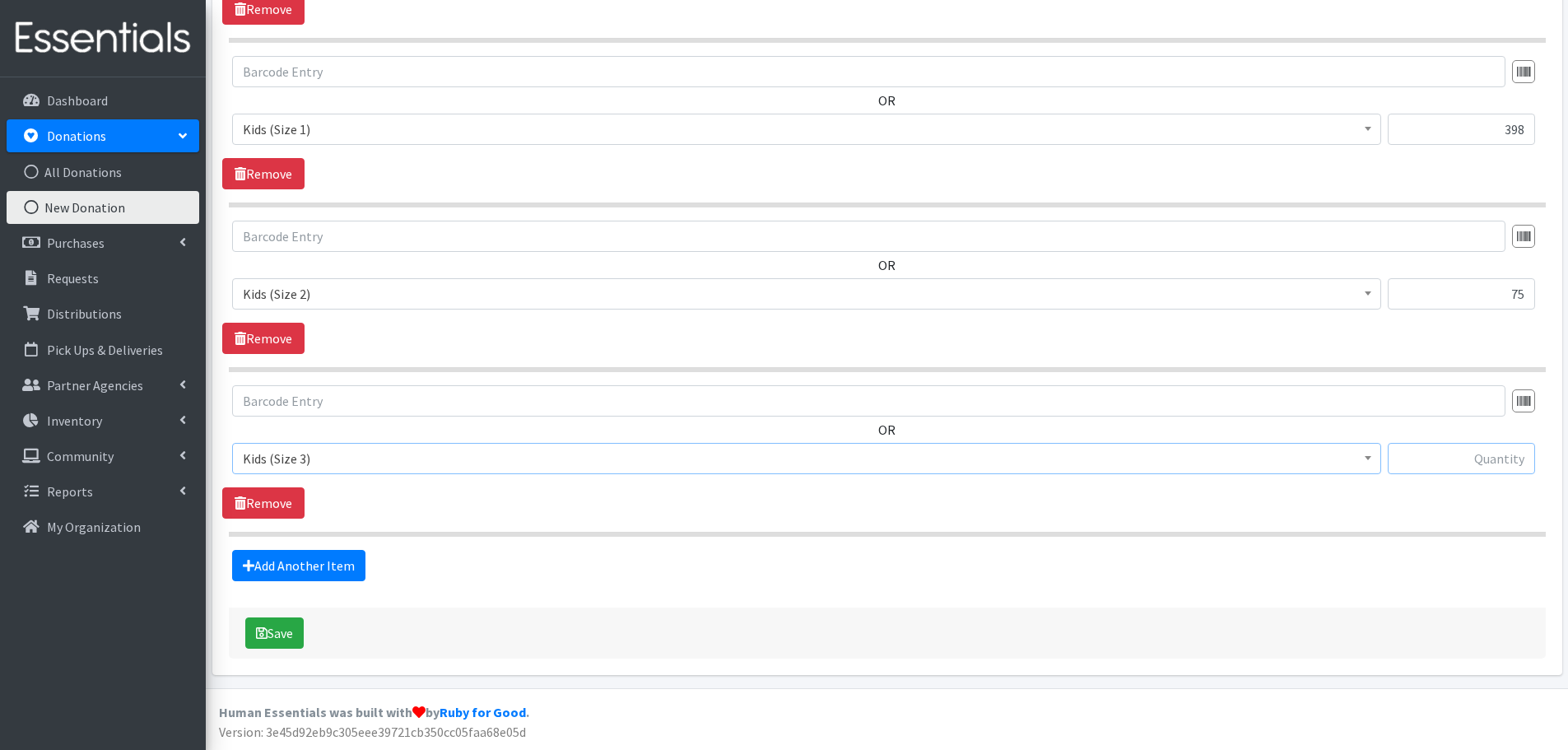
click at [1473, 457] on input "text" at bounding box center [1462, 458] width 148 height 31
type input "74"
click at [288, 567] on link "Add Another Item" at bounding box center [298, 565] width 133 height 31
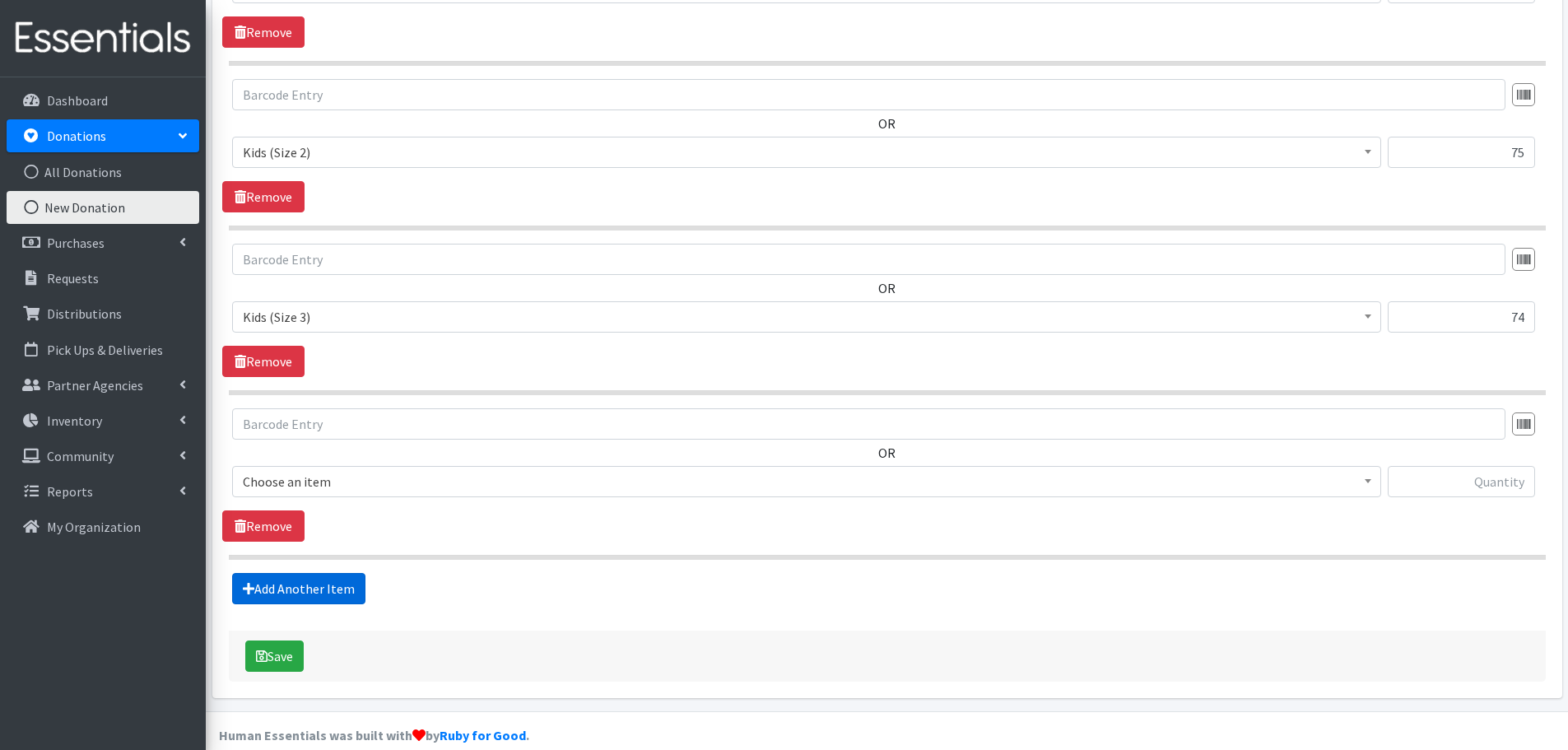
scroll to position [877, 0]
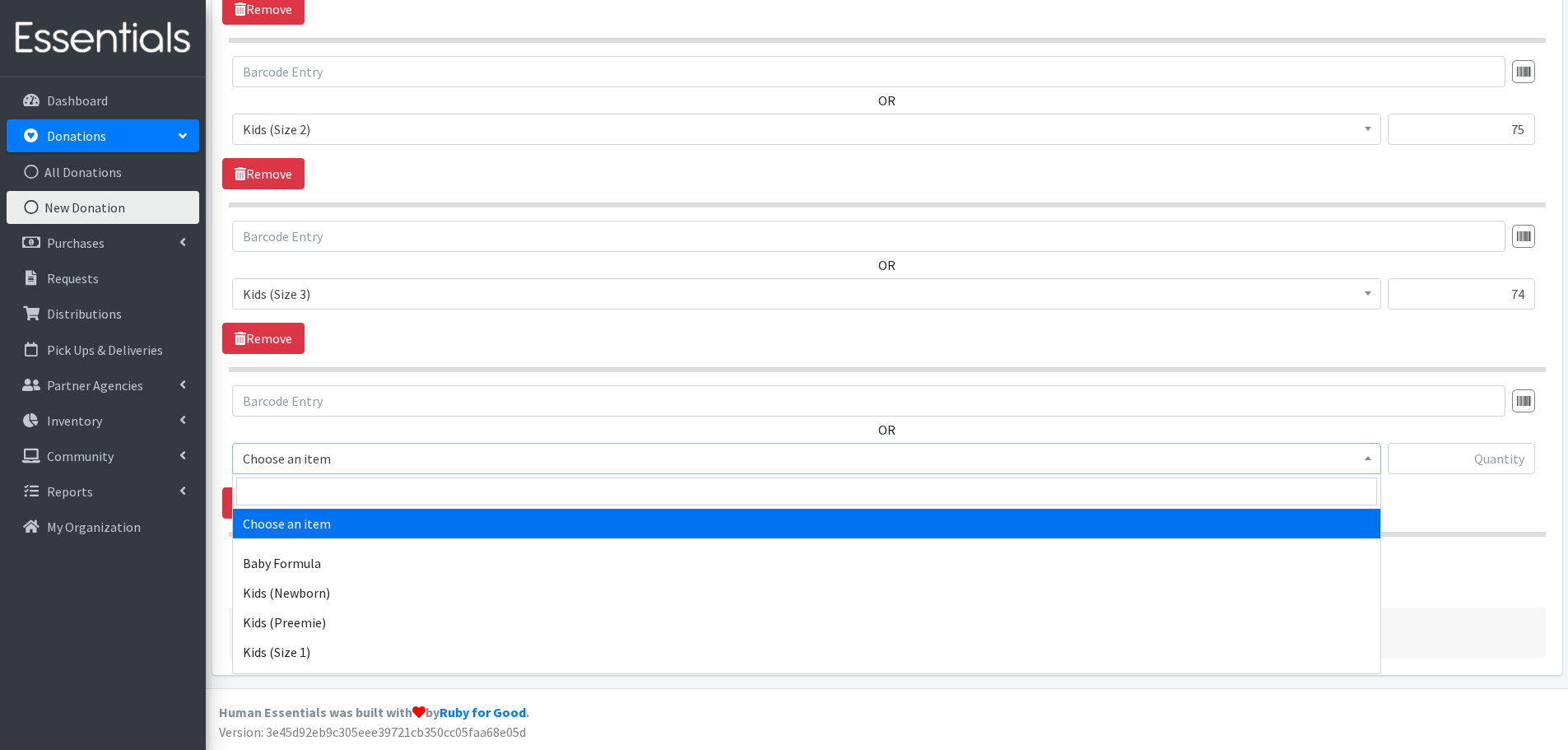
click at [282, 465] on span "Choose an item" at bounding box center [807, 458] width 1128 height 23
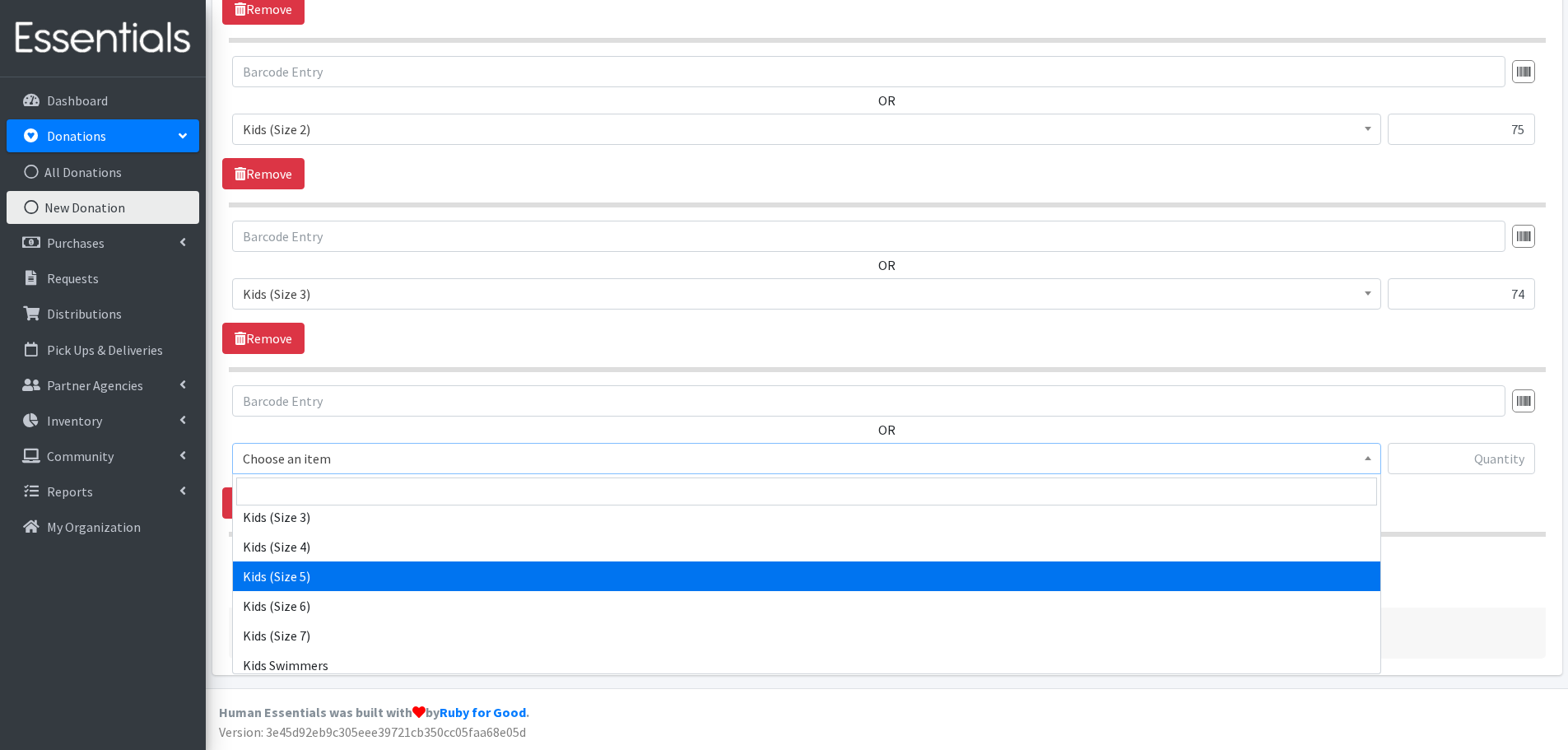
scroll to position [165, 0]
select select "459"
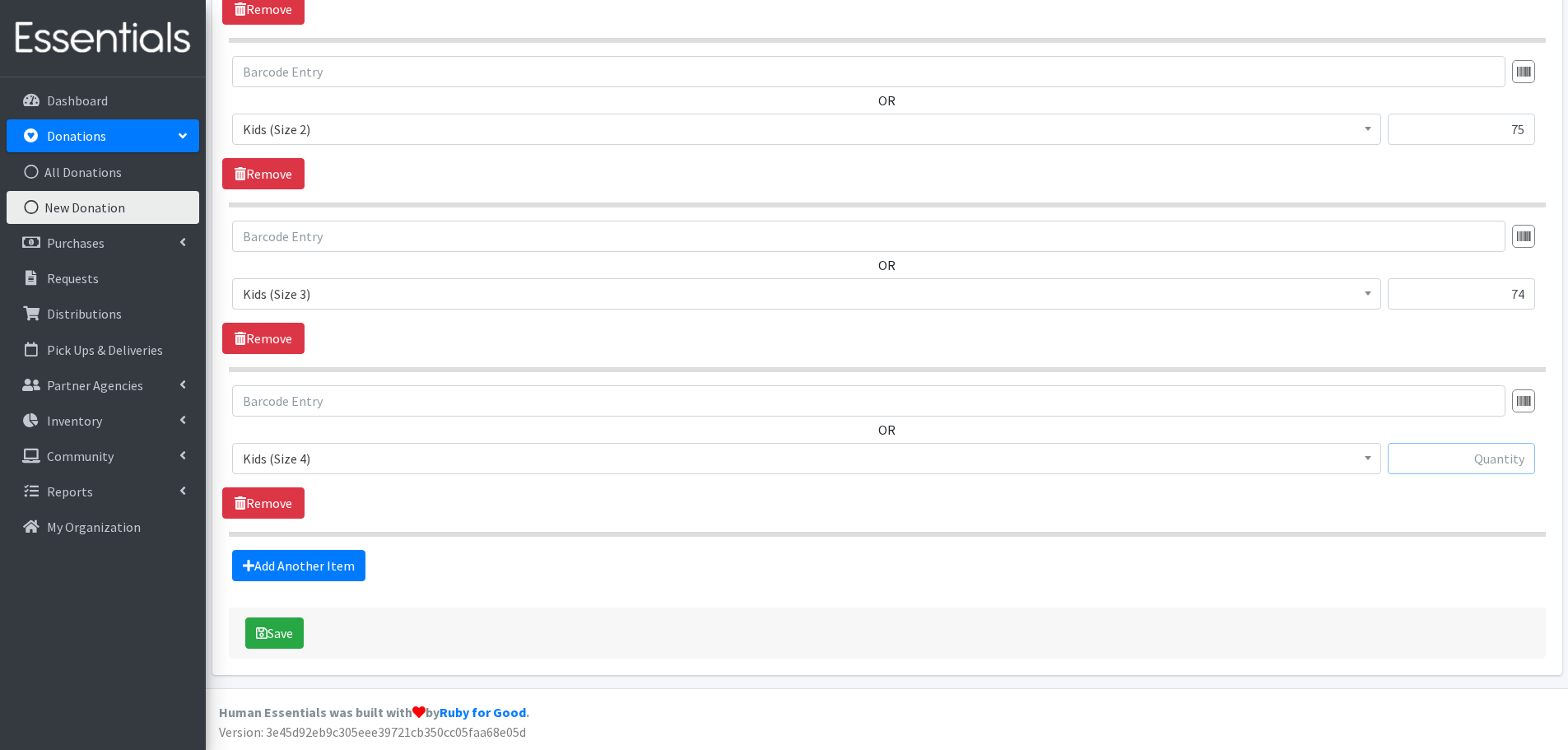
click at [1433, 450] on input "text" at bounding box center [1462, 458] width 148 height 31
type input "248"
click at [280, 555] on link "Add Another Item" at bounding box center [298, 565] width 133 height 31
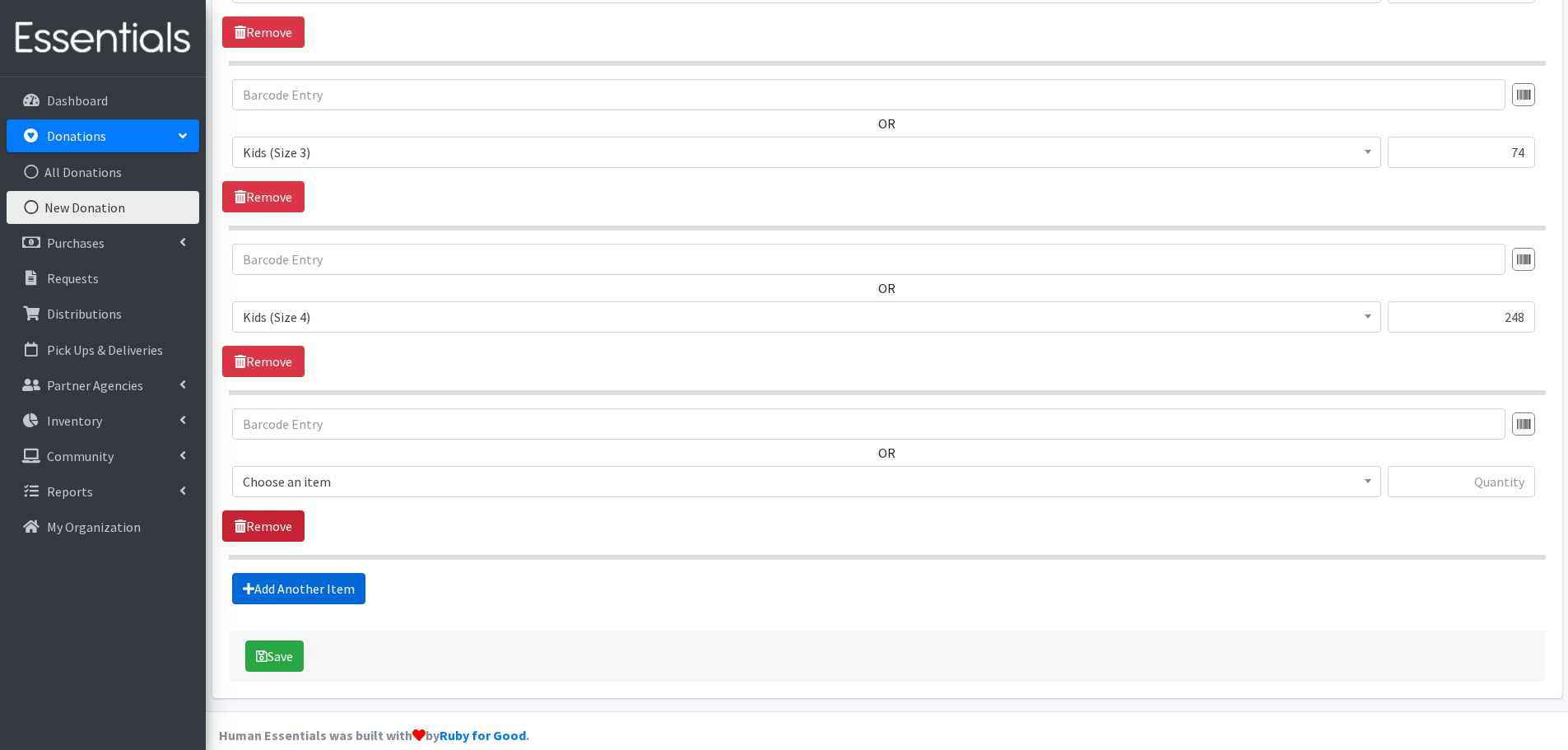
scroll to position [1041, 0]
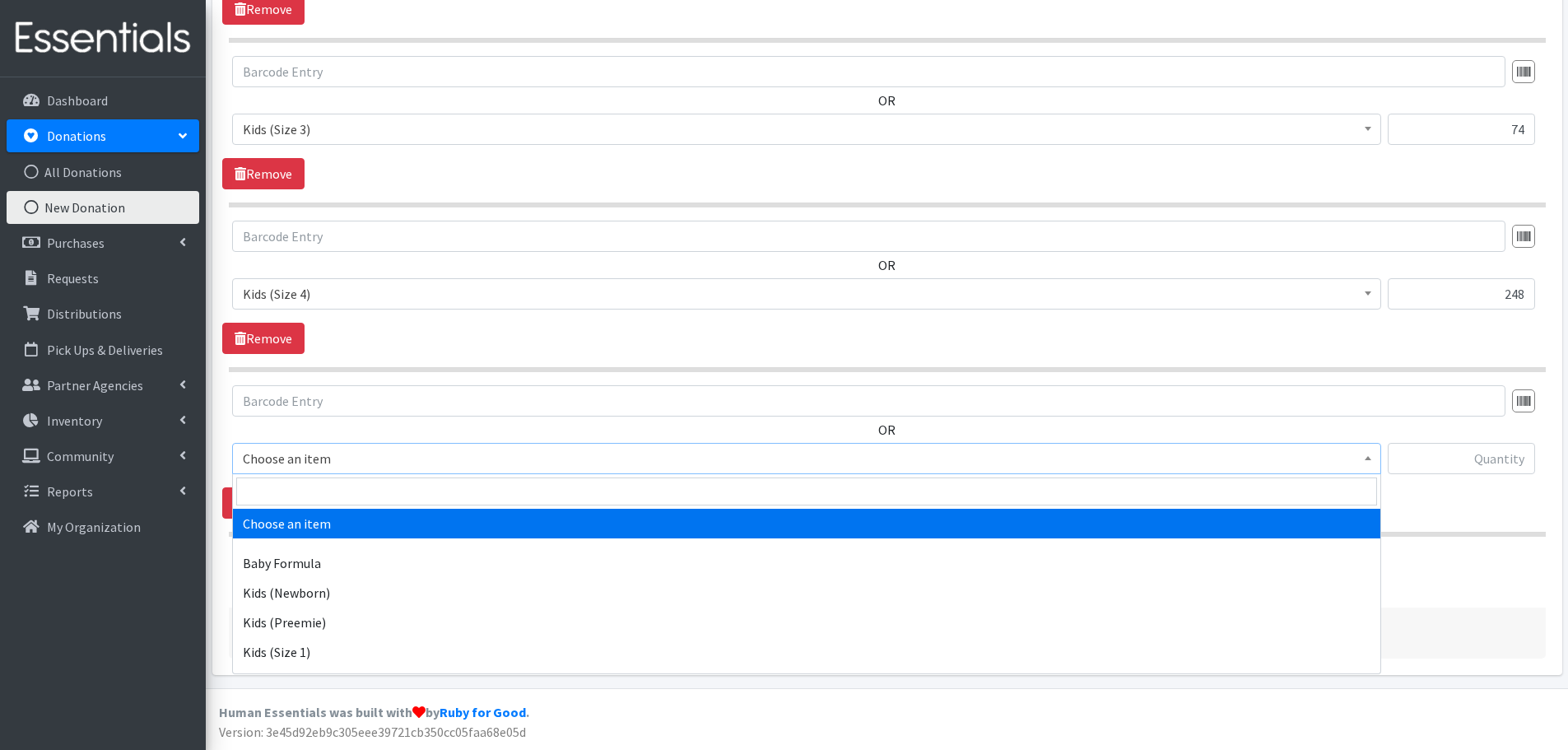
click at [270, 455] on span "Choose an item" at bounding box center [807, 458] width 1128 height 23
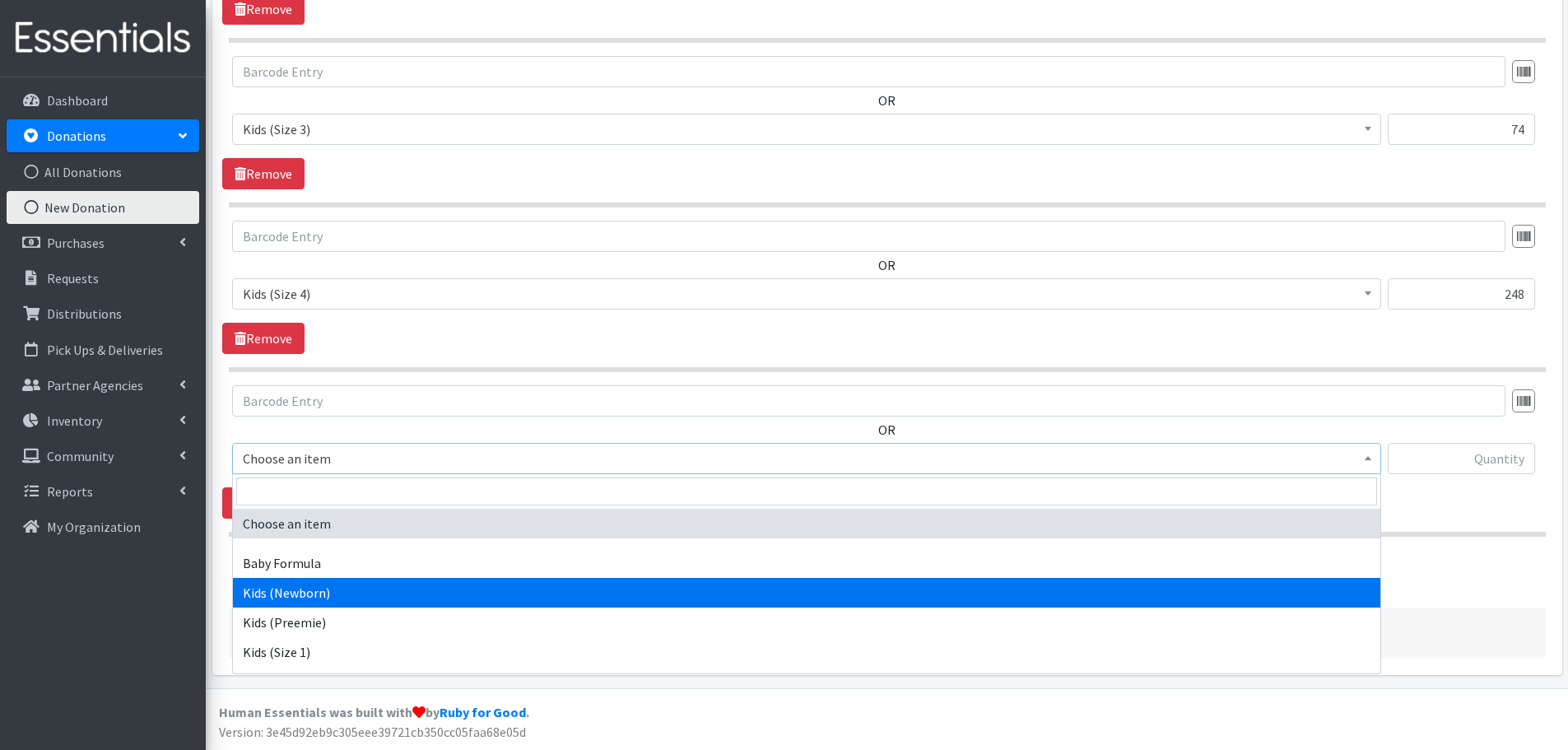
scroll to position [165, 0]
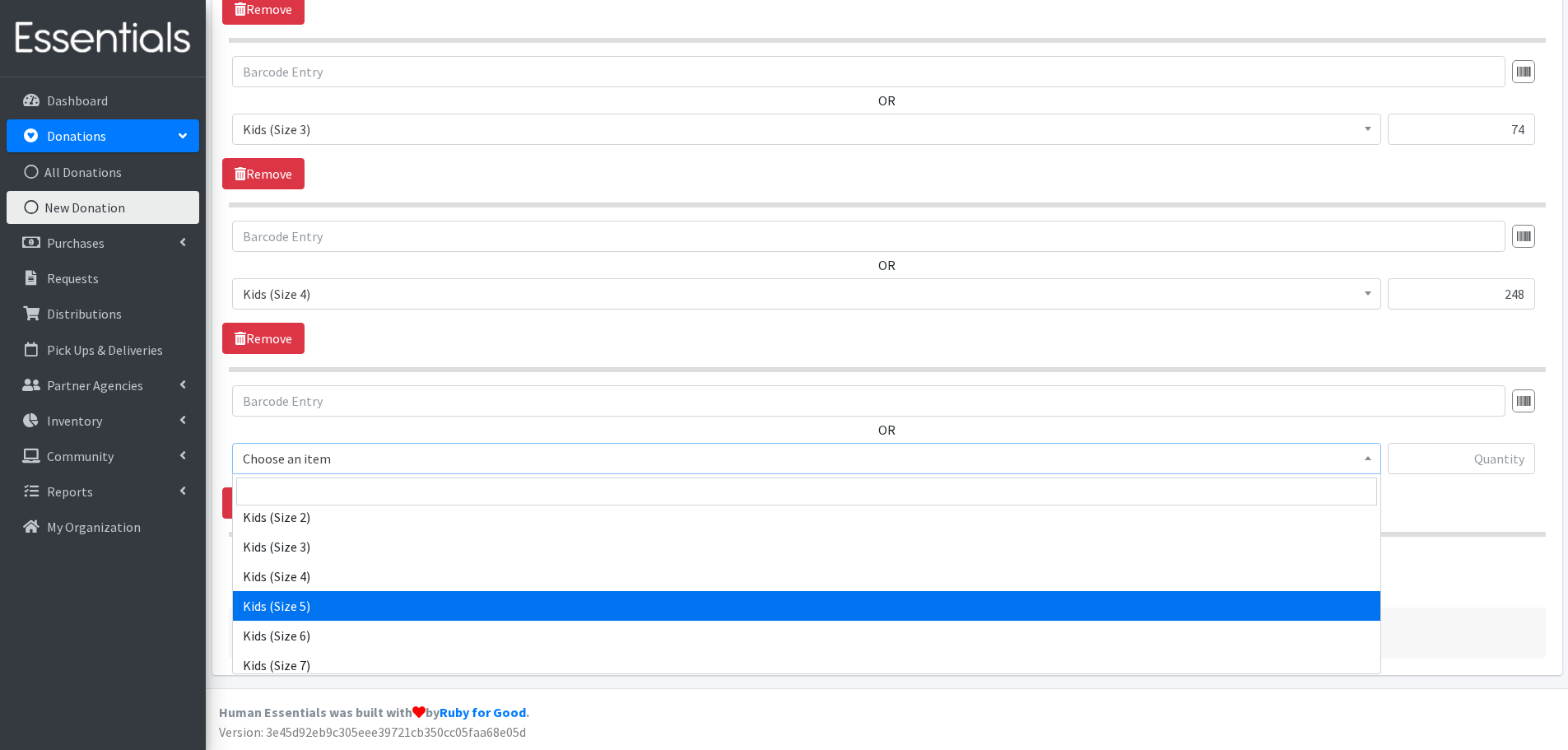
select select "460"
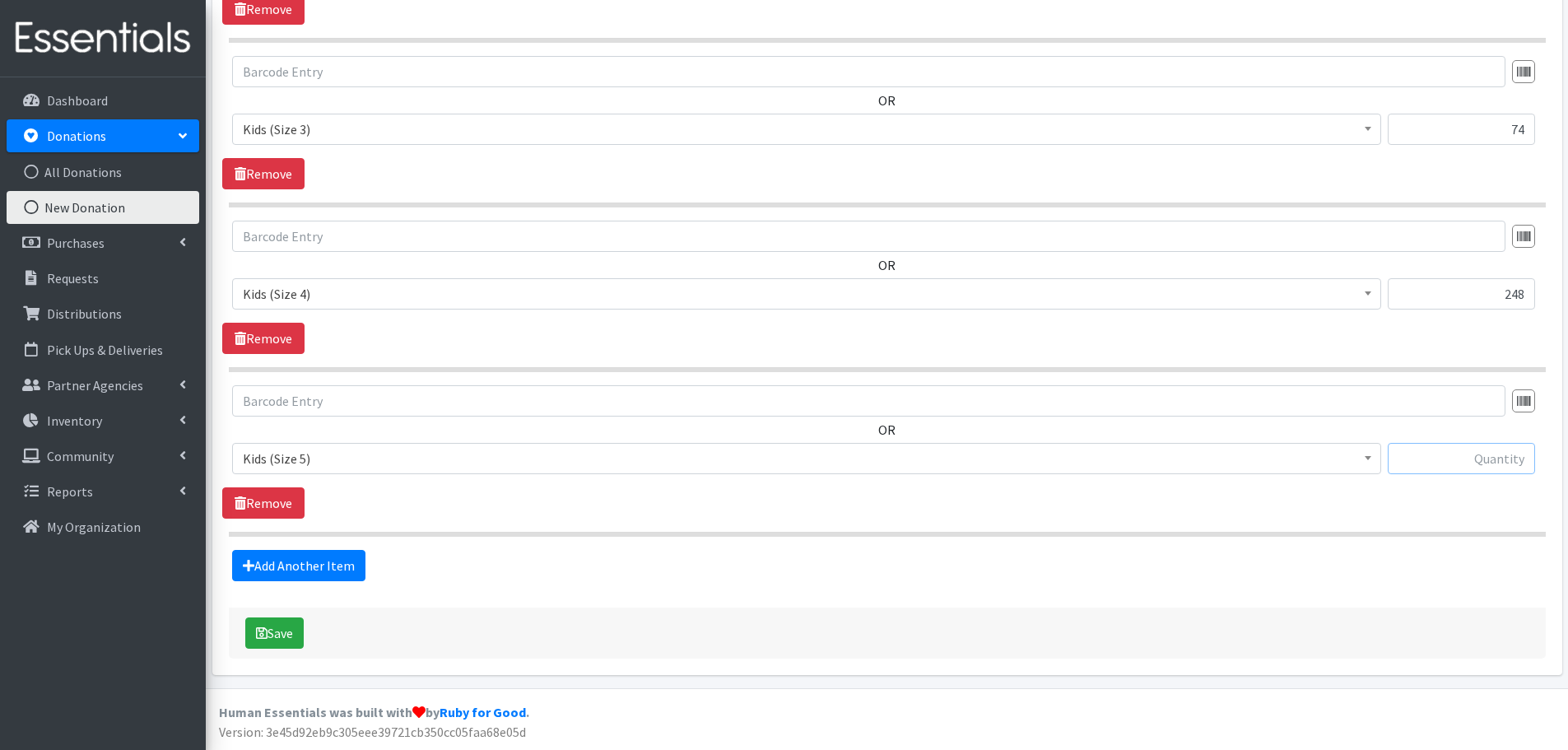
click at [1446, 457] on input "text" at bounding box center [1462, 458] width 148 height 31
type input "181"
click at [306, 560] on link "Add Another Item" at bounding box center [298, 565] width 133 height 31
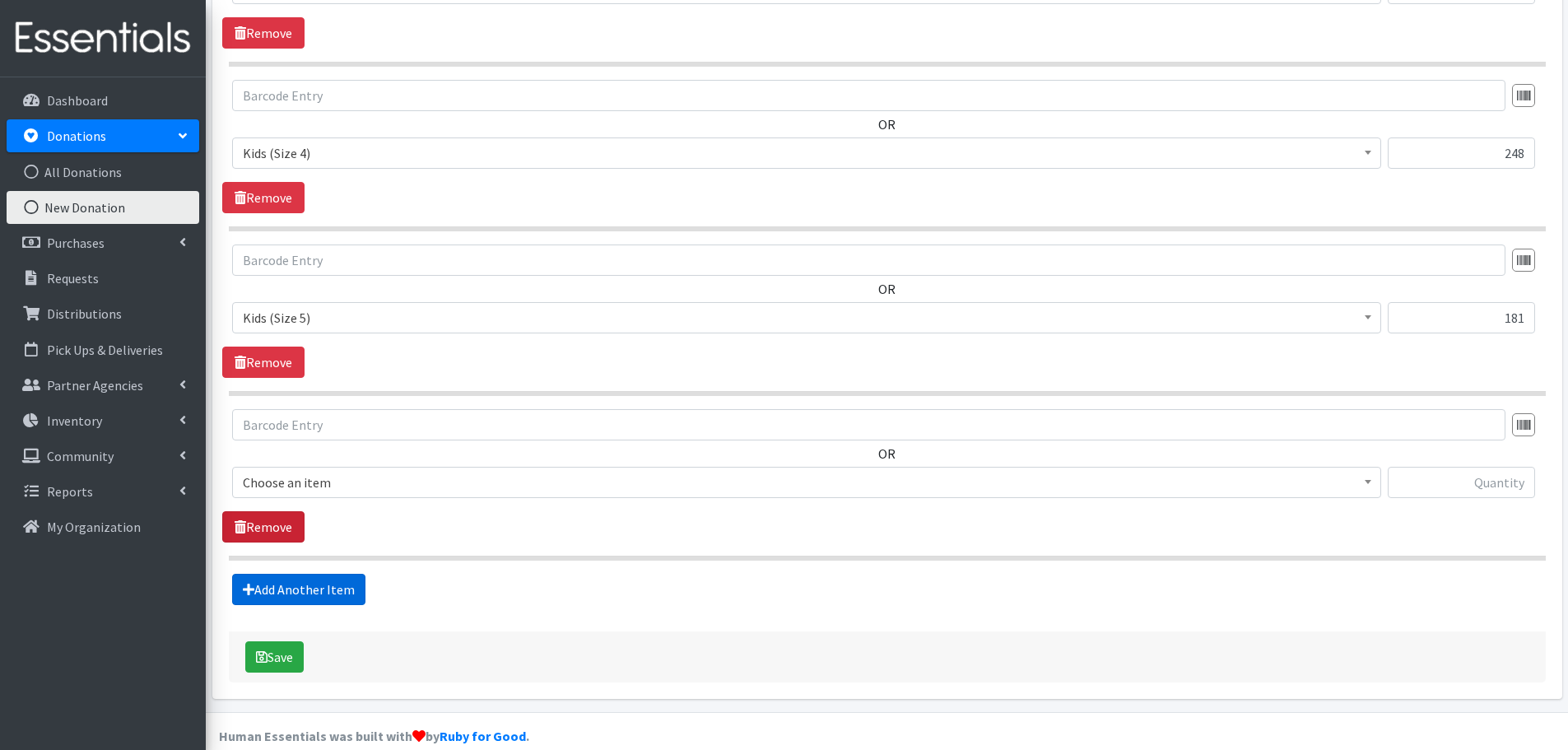
scroll to position [1206, 0]
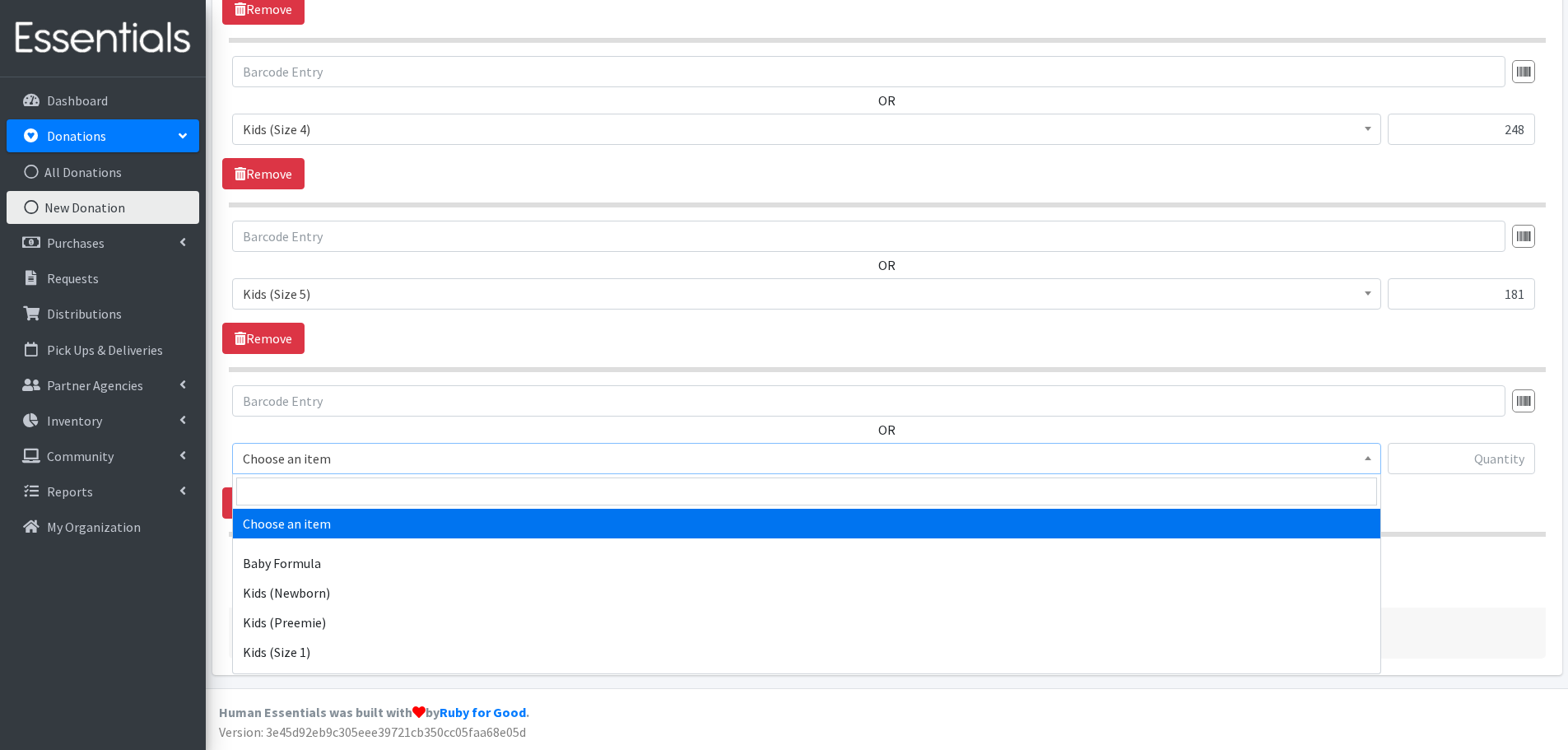
click at [283, 468] on span "Choose an item" at bounding box center [807, 458] width 1128 height 23
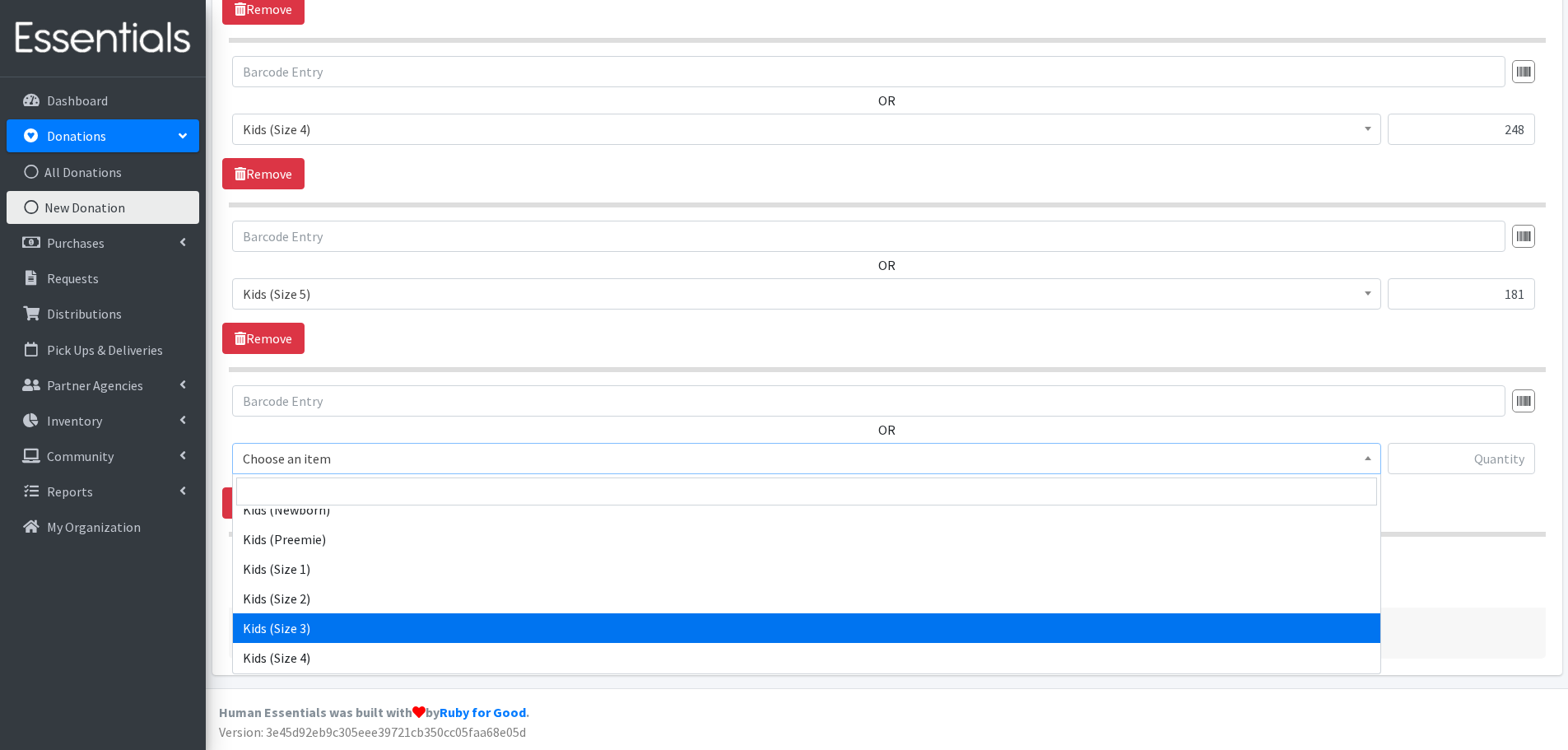
scroll to position [247, 0]
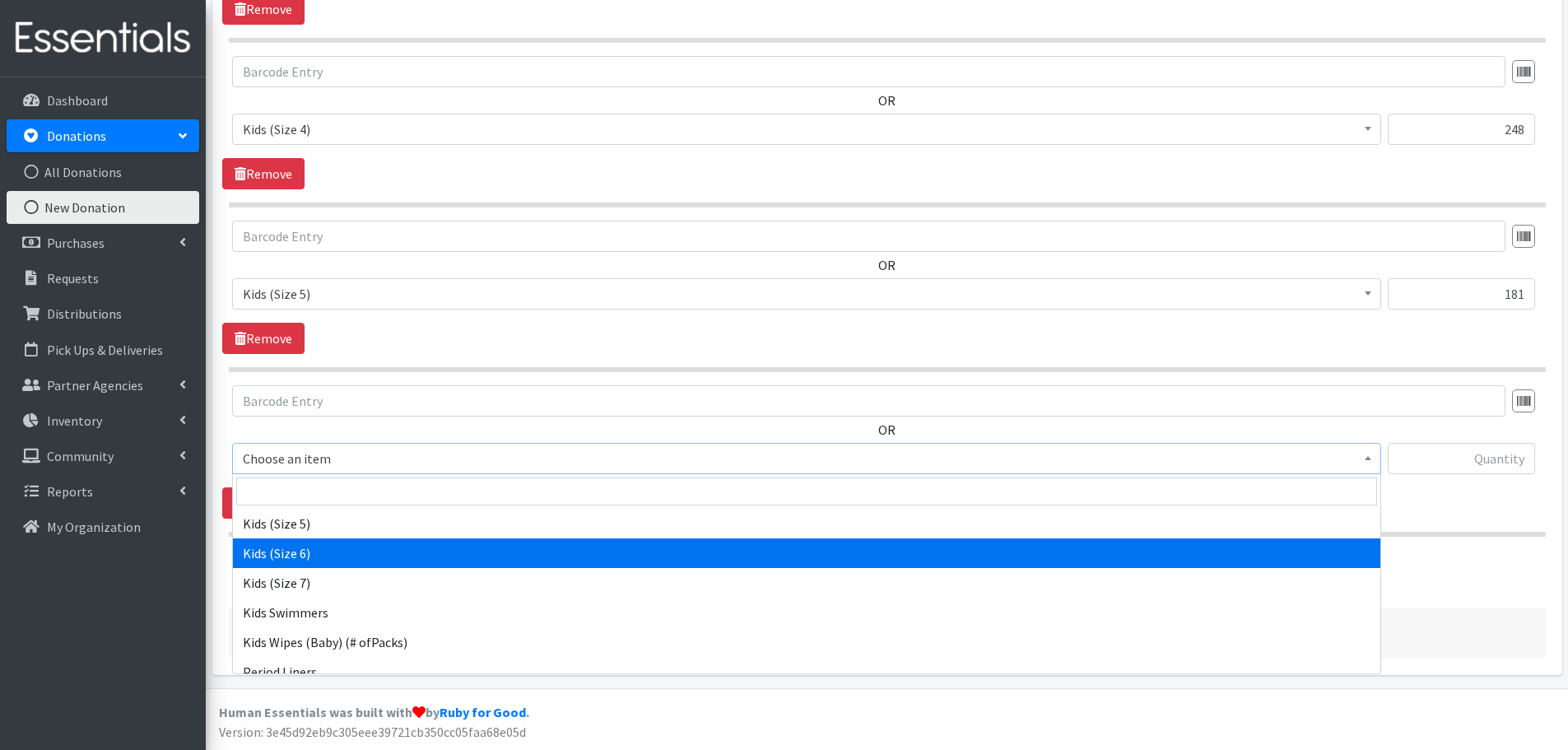
select select "462"
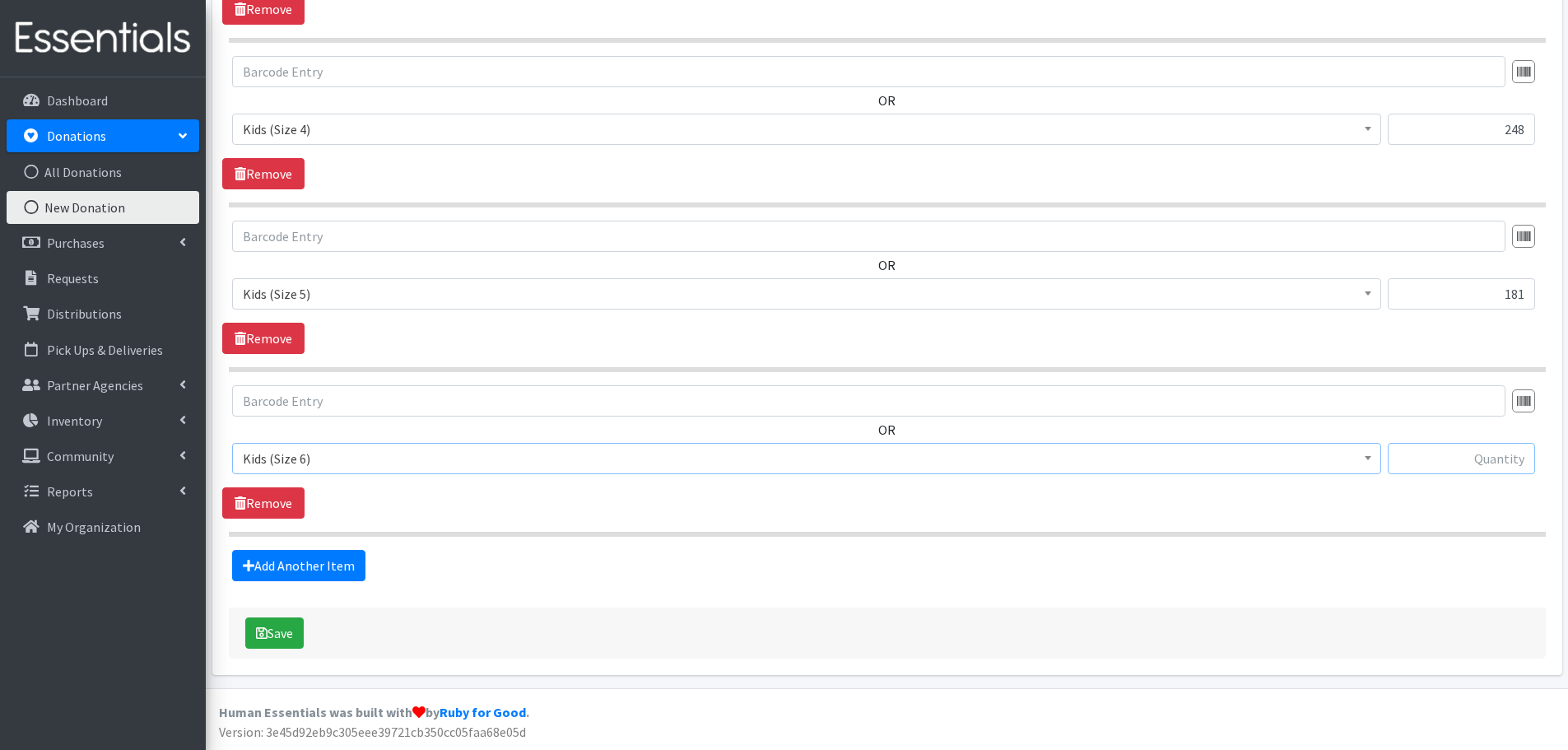
click at [1473, 462] on input "text" at bounding box center [1462, 458] width 148 height 31
type input "44"
click at [341, 567] on link "Add Another Item" at bounding box center [298, 565] width 133 height 31
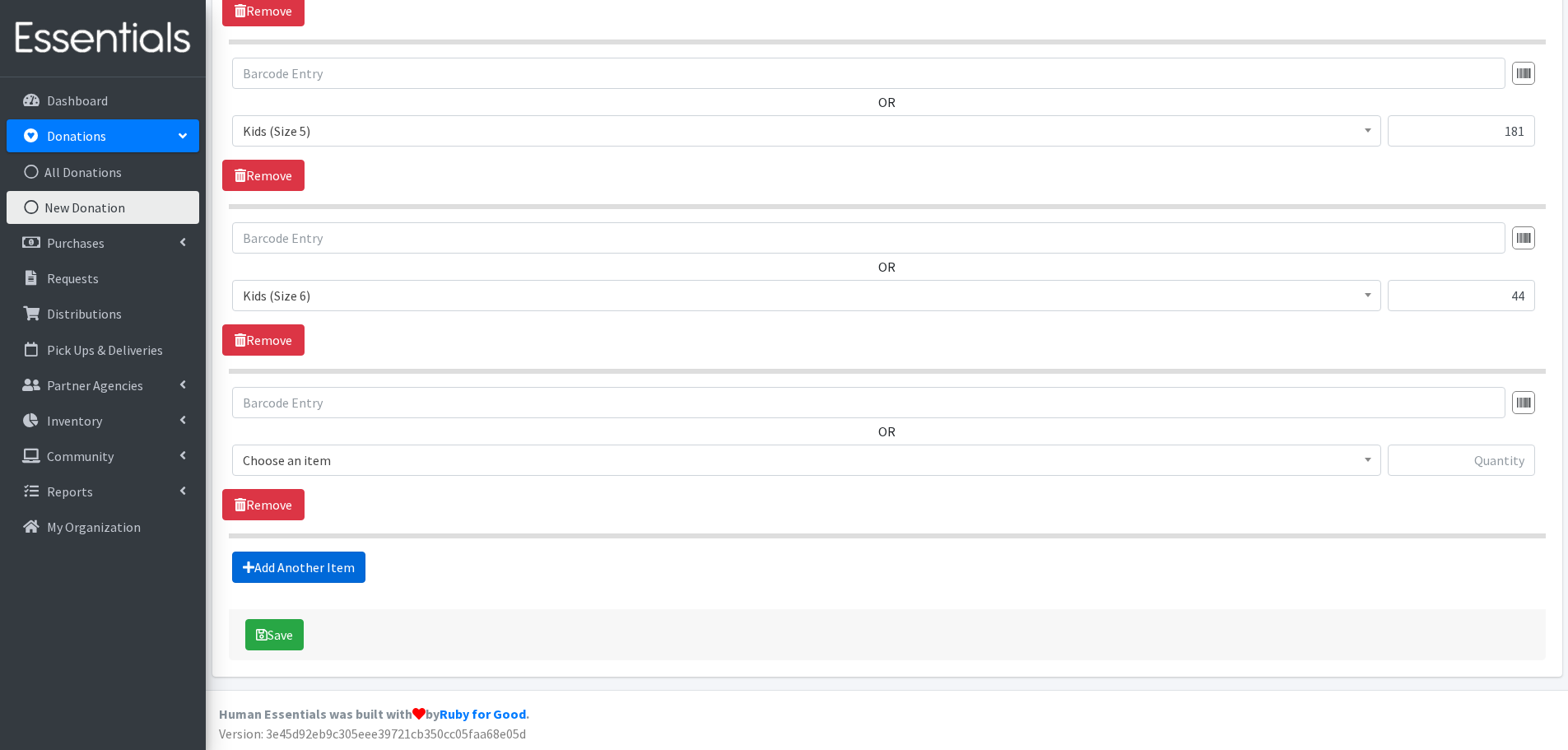
scroll to position [1370, 0]
click at [291, 447] on span "Choose an item" at bounding box center [807, 458] width 1128 height 23
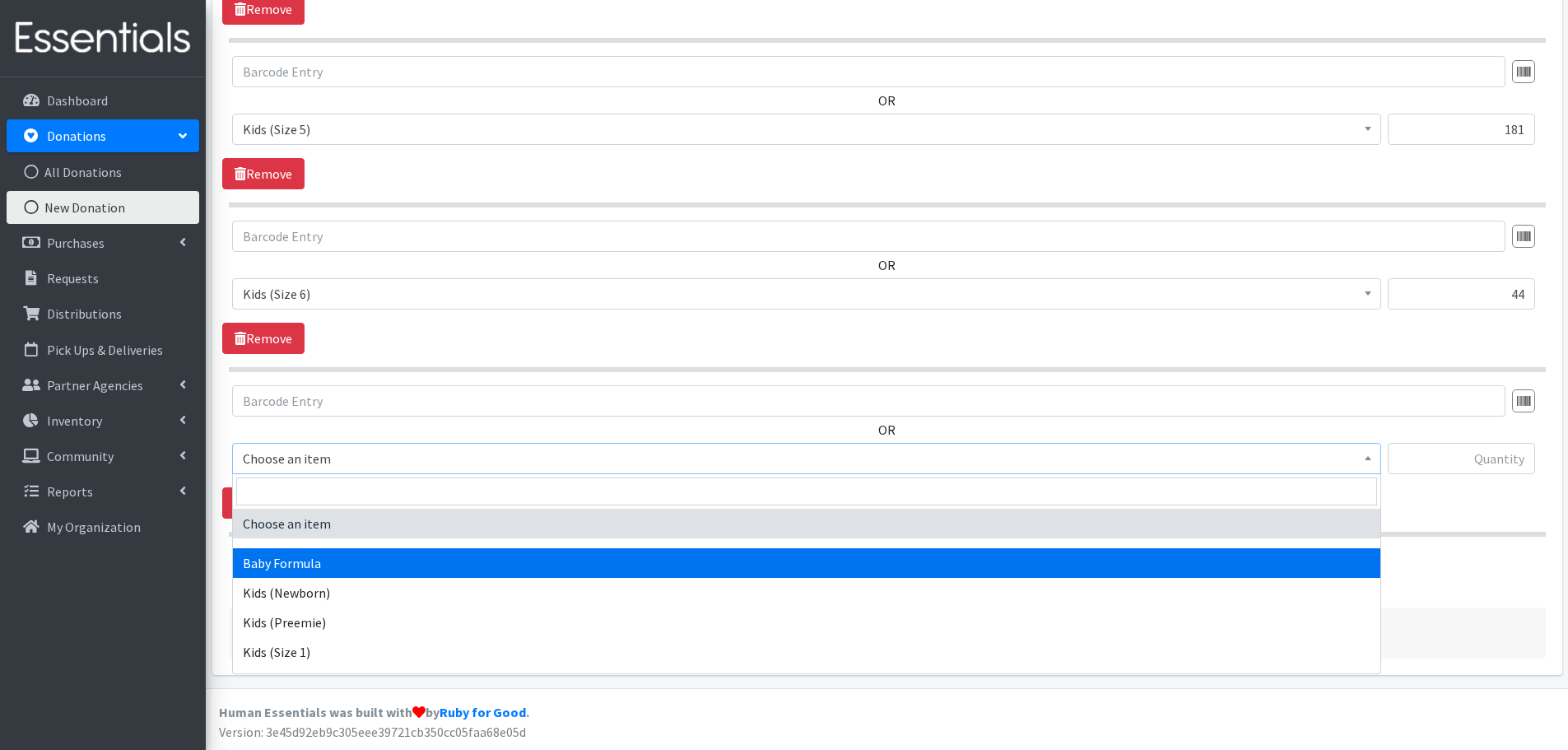
select select "3871"
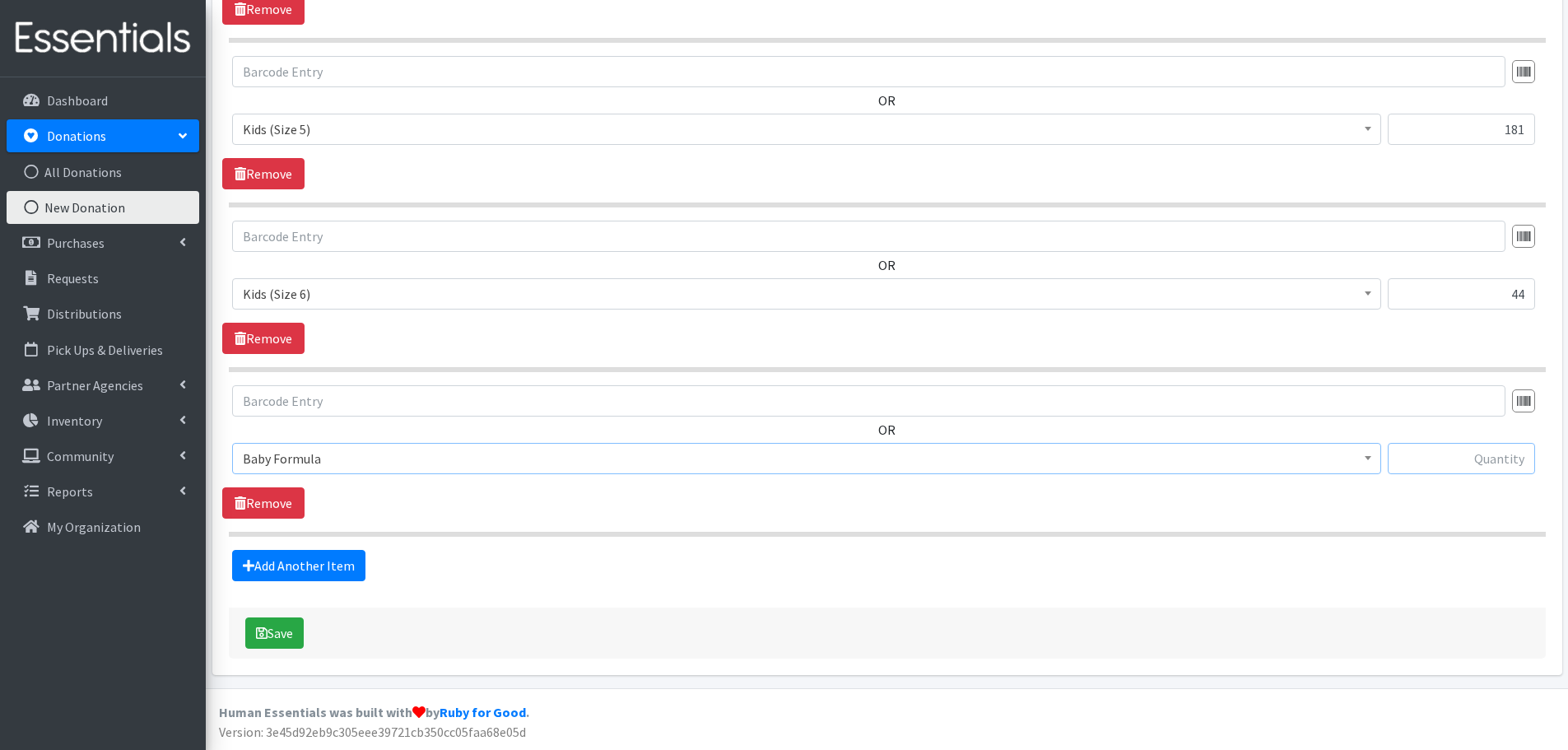
click at [1420, 445] on input "text" at bounding box center [1462, 458] width 148 height 31
type input "95"
click at [286, 574] on link "Add Another Item" at bounding box center [298, 565] width 133 height 31
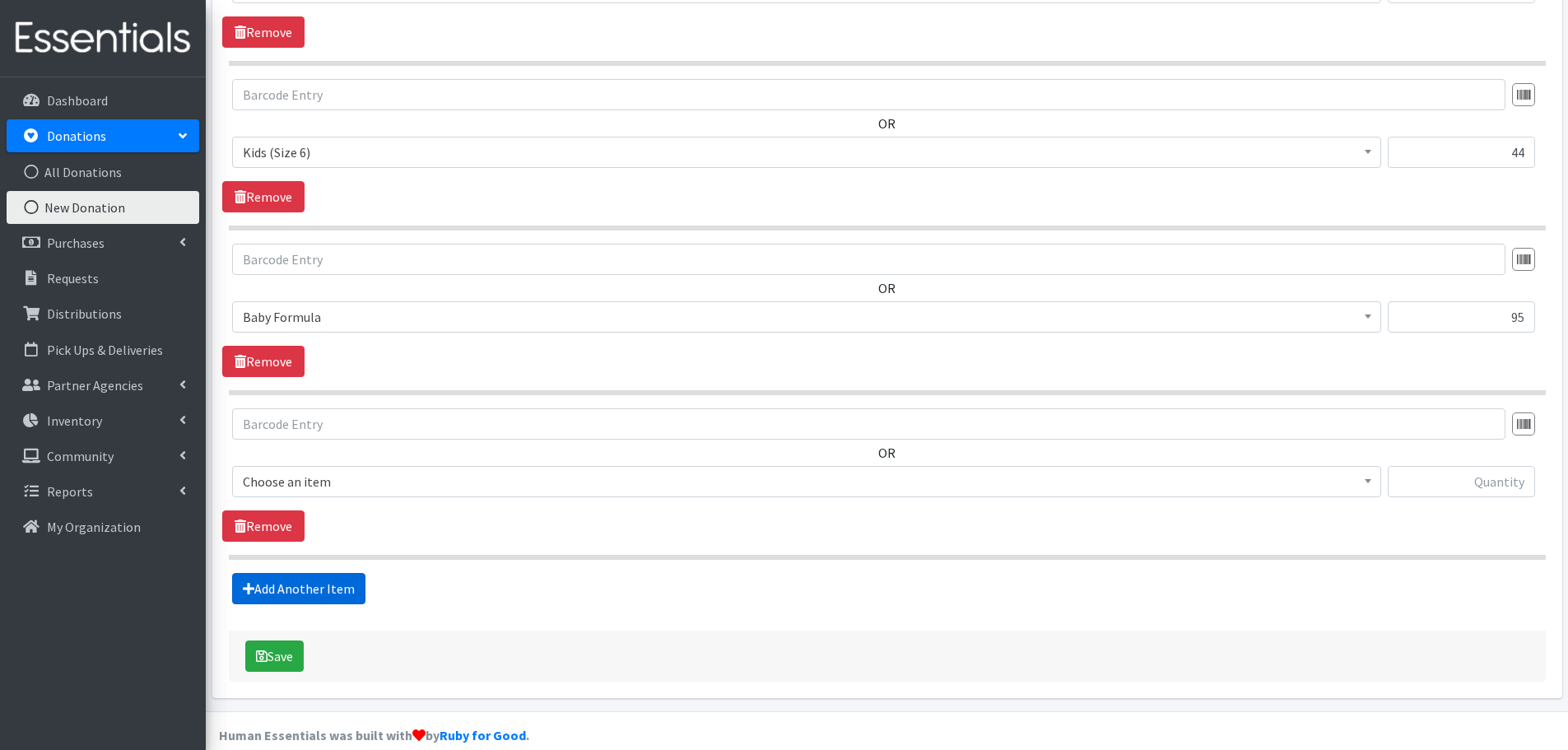
scroll to position [1535, 0]
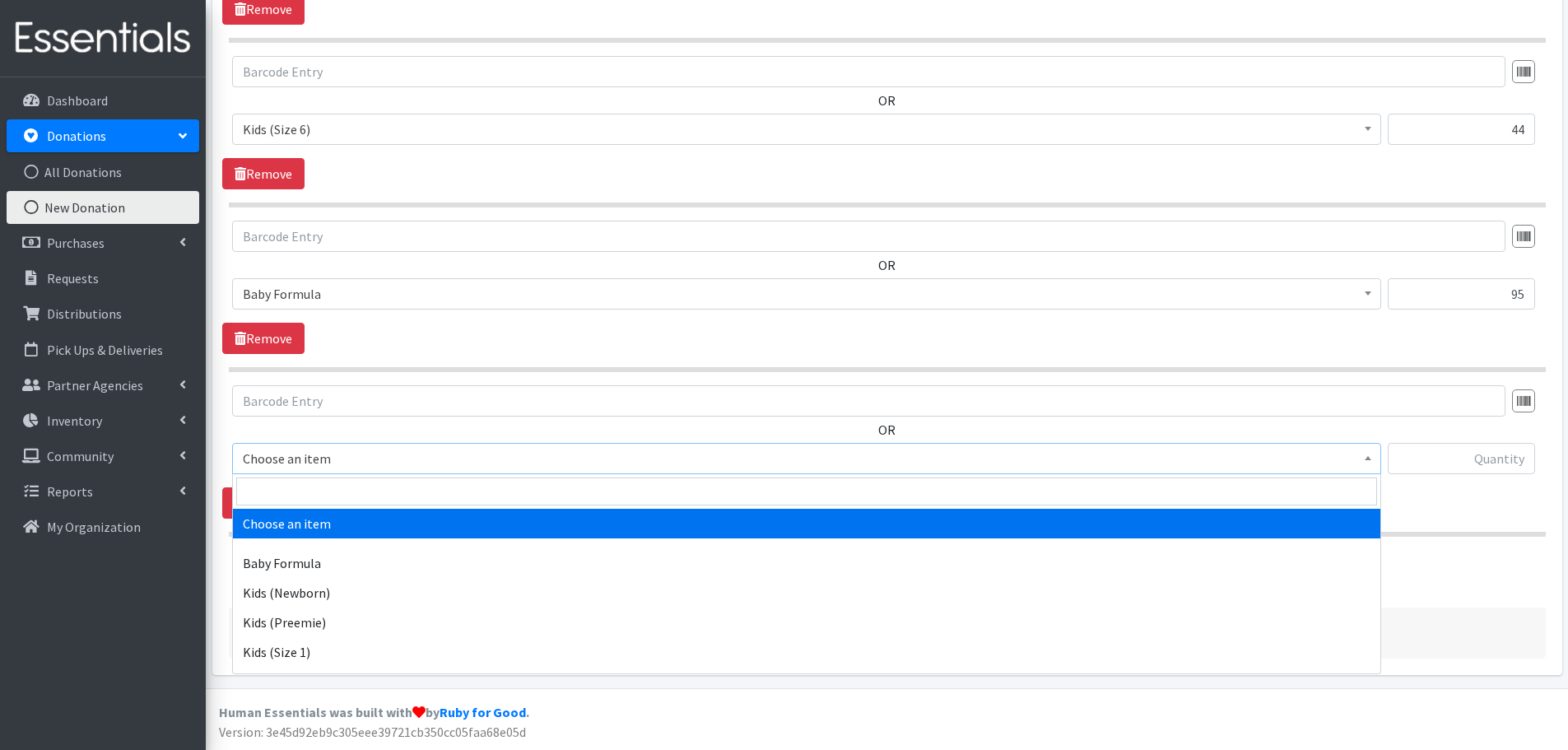
click at [250, 458] on span "Choose an item" at bounding box center [807, 458] width 1128 height 23
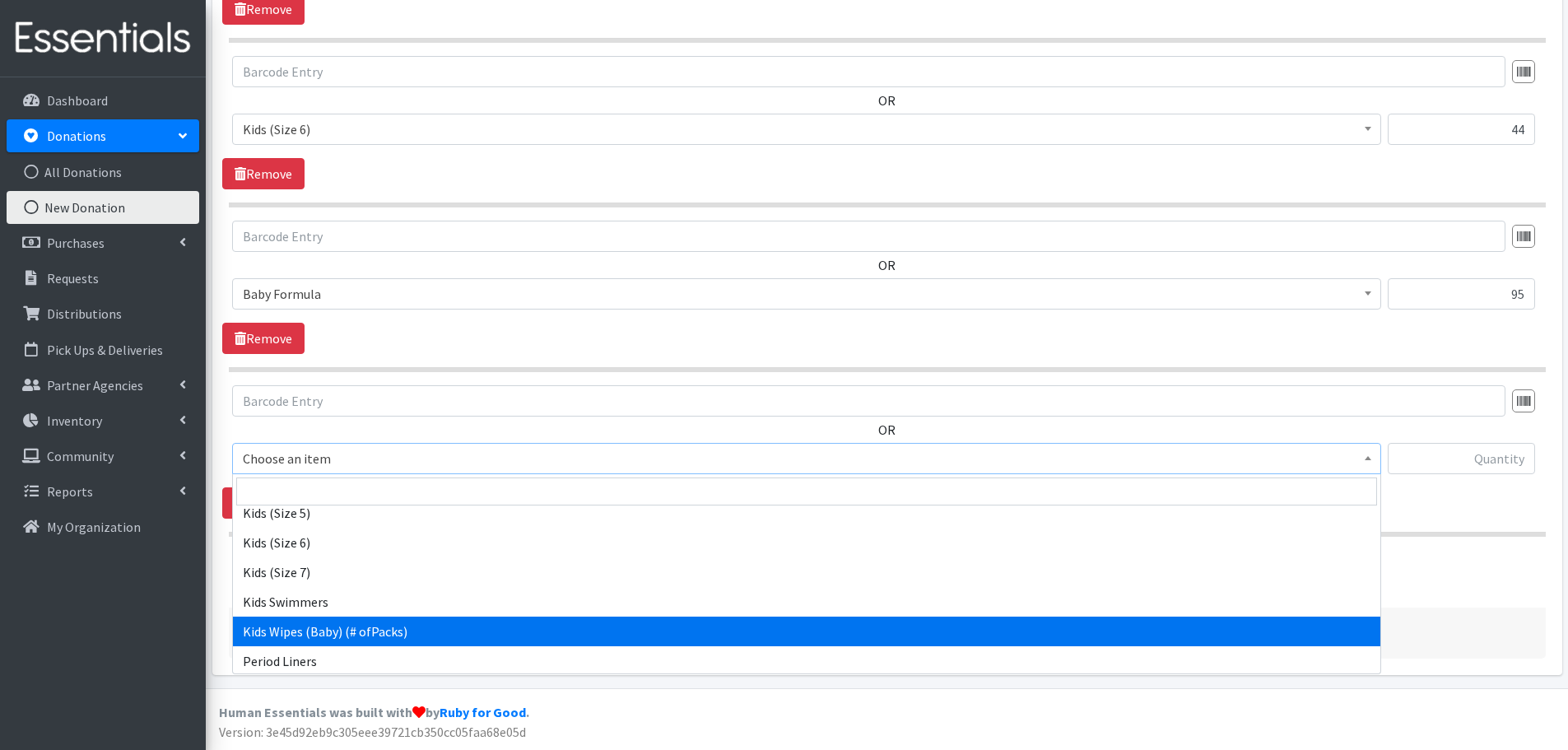
scroll to position [467, 0]
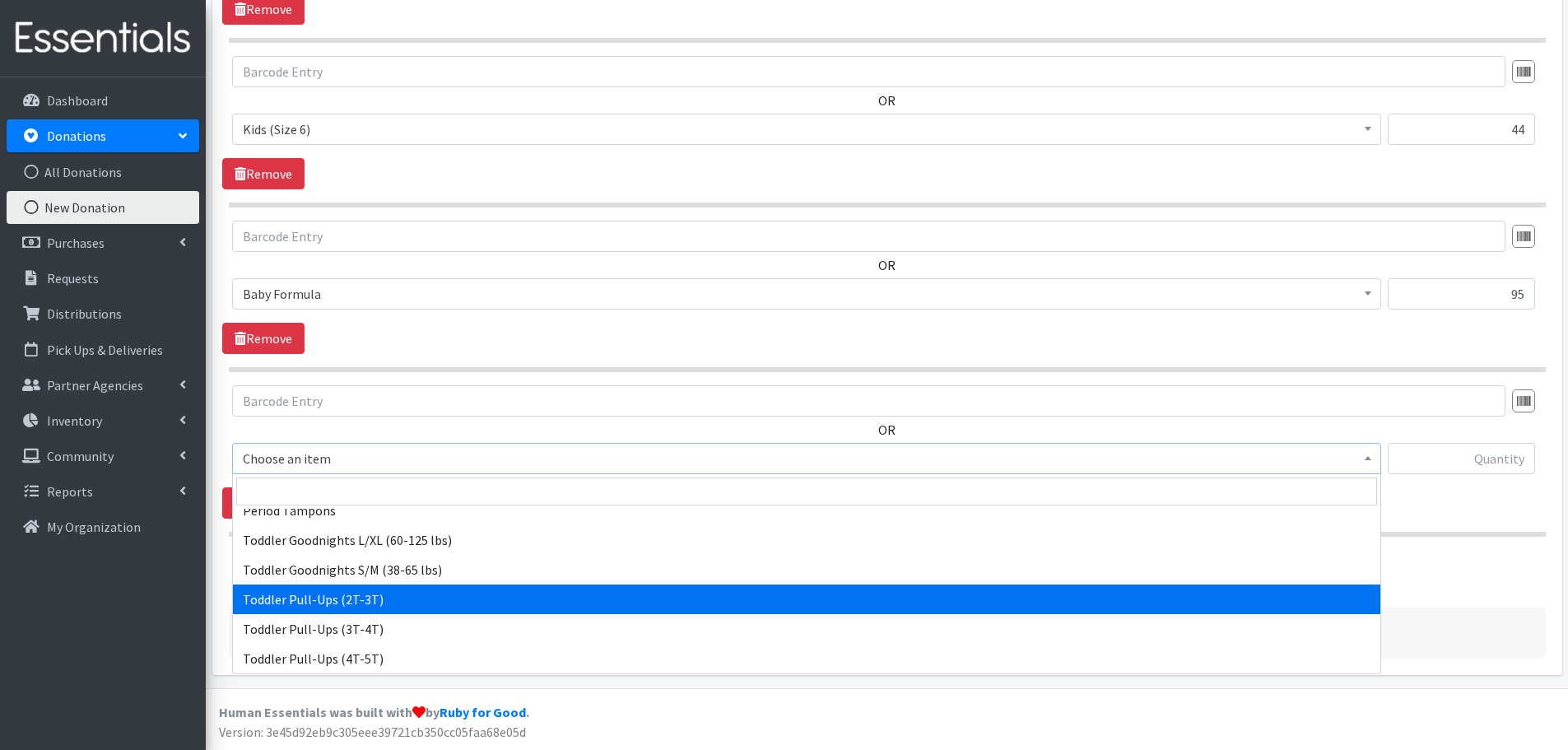
select select "444"
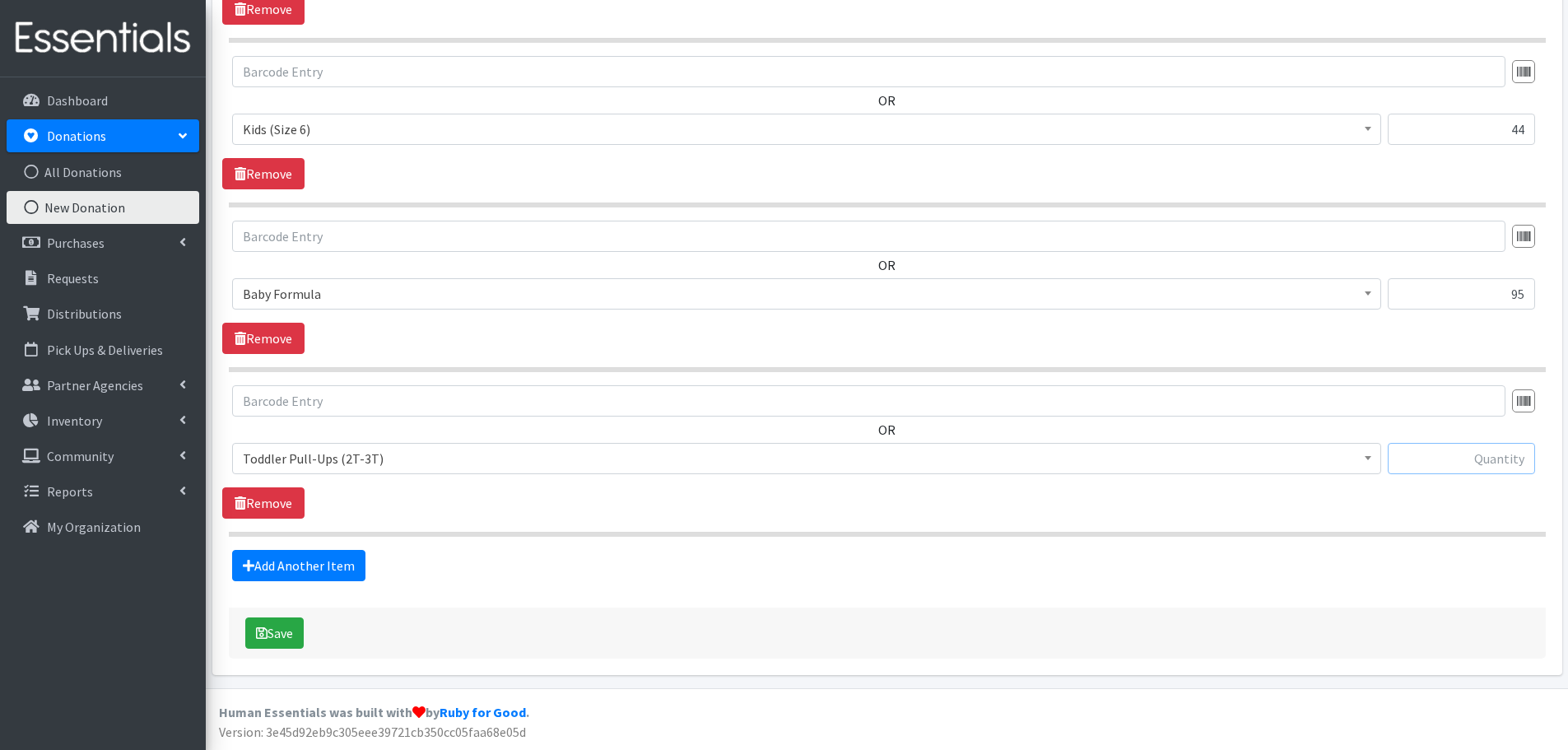
click at [1484, 461] on input "text" at bounding box center [1462, 458] width 148 height 31
type input "162"
click at [241, 563] on link "Add Another Item" at bounding box center [298, 565] width 133 height 31
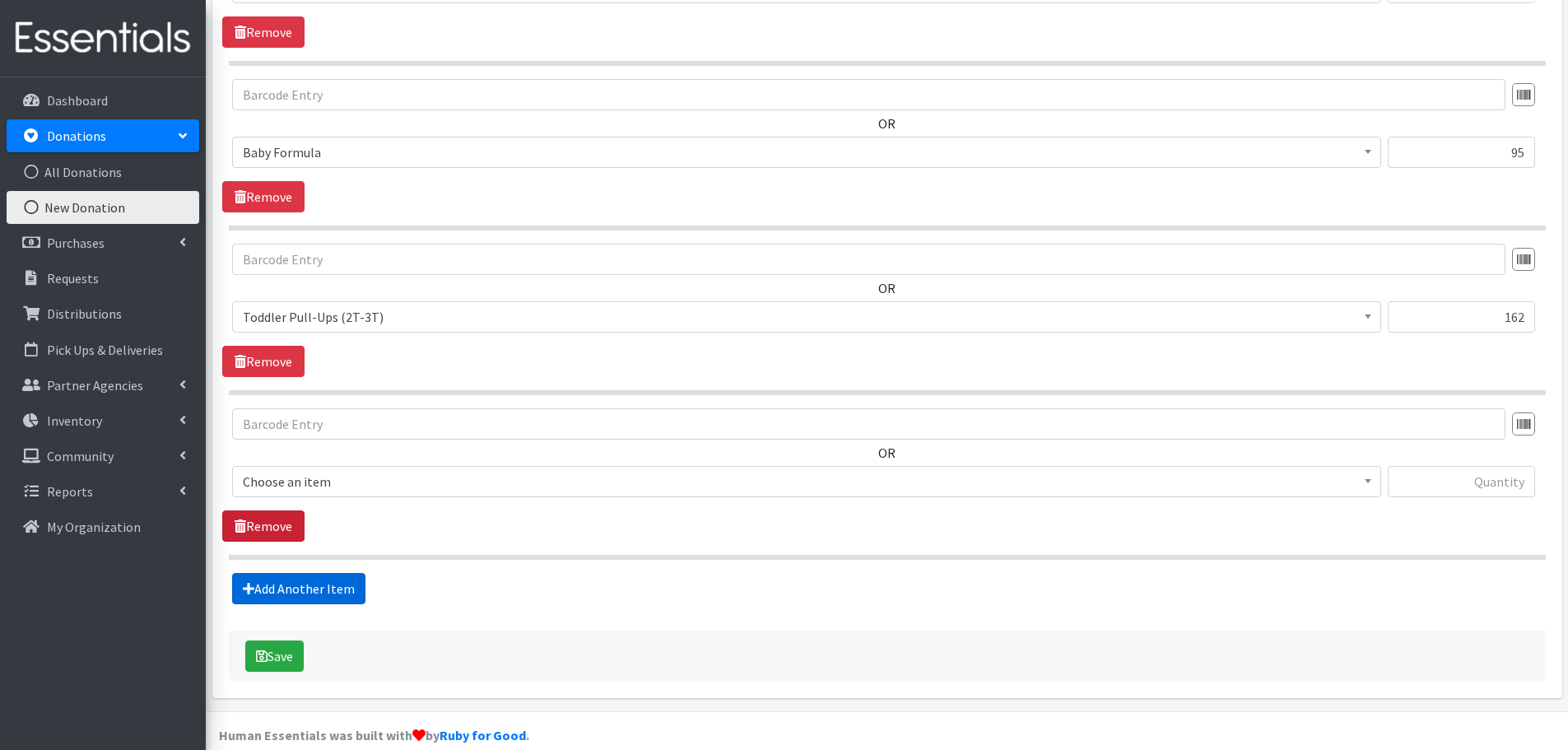
scroll to position [1700, 0]
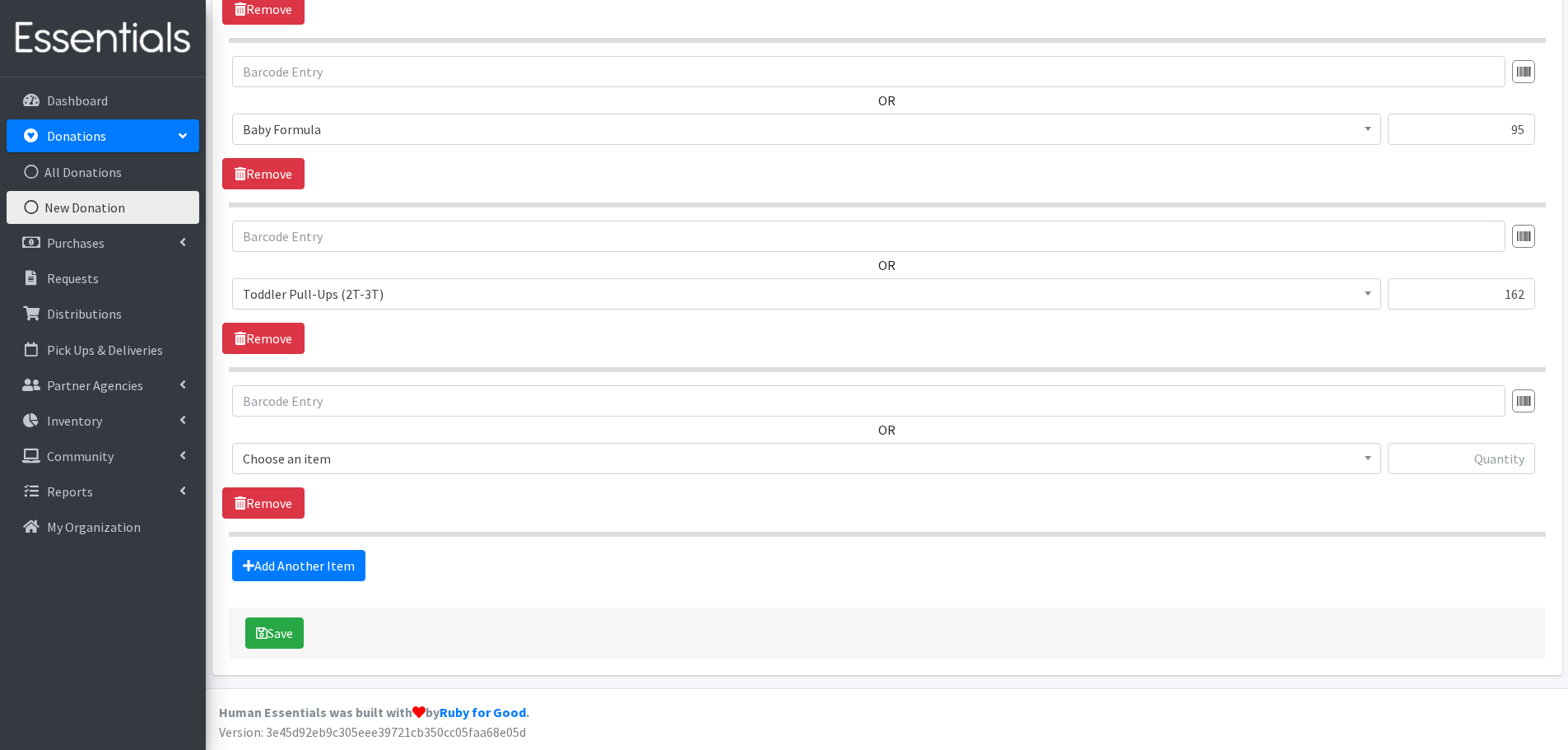
click at [256, 462] on span "Choose an item" at bounding box center [807, 458] width 1128 height 23
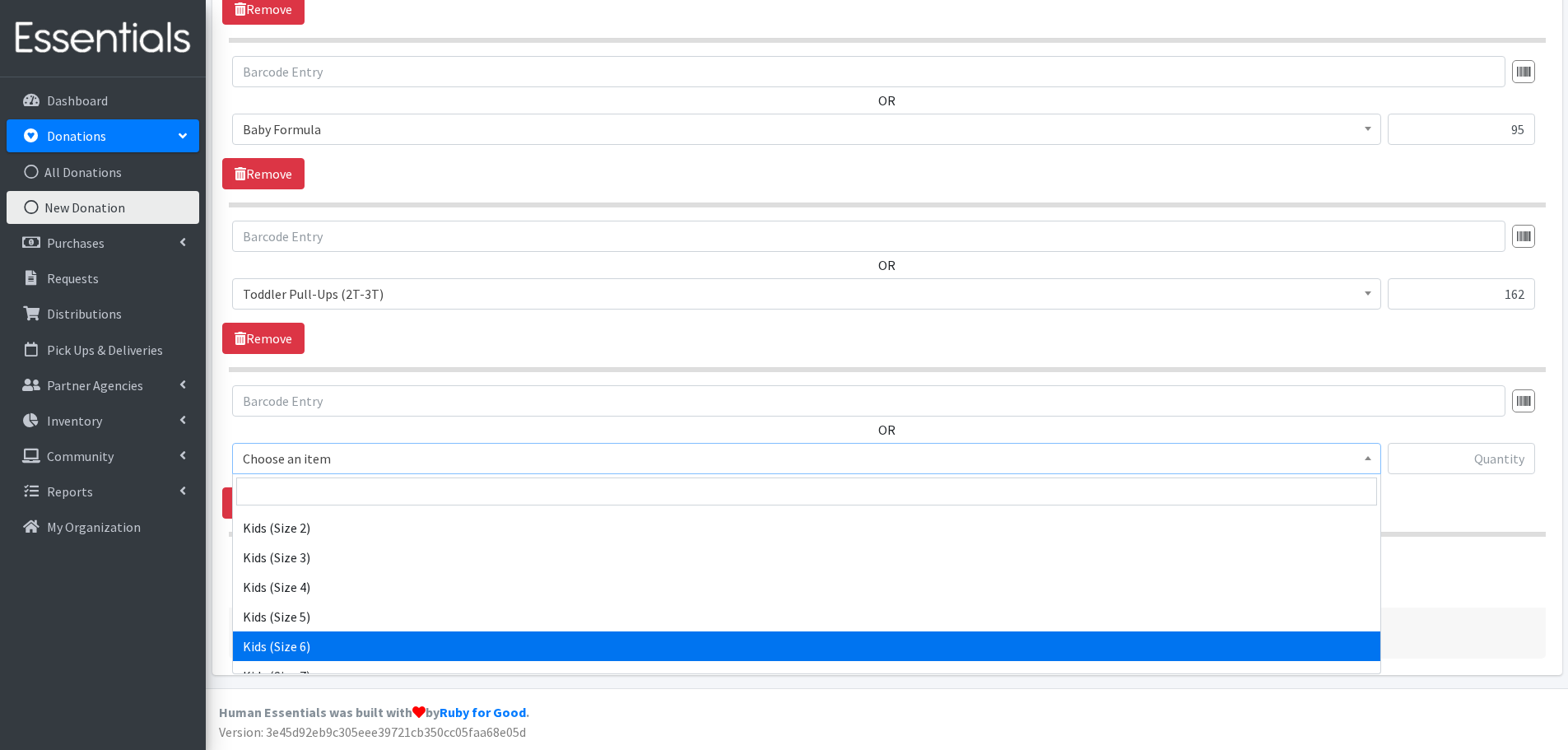
scroll to position [467, 0]
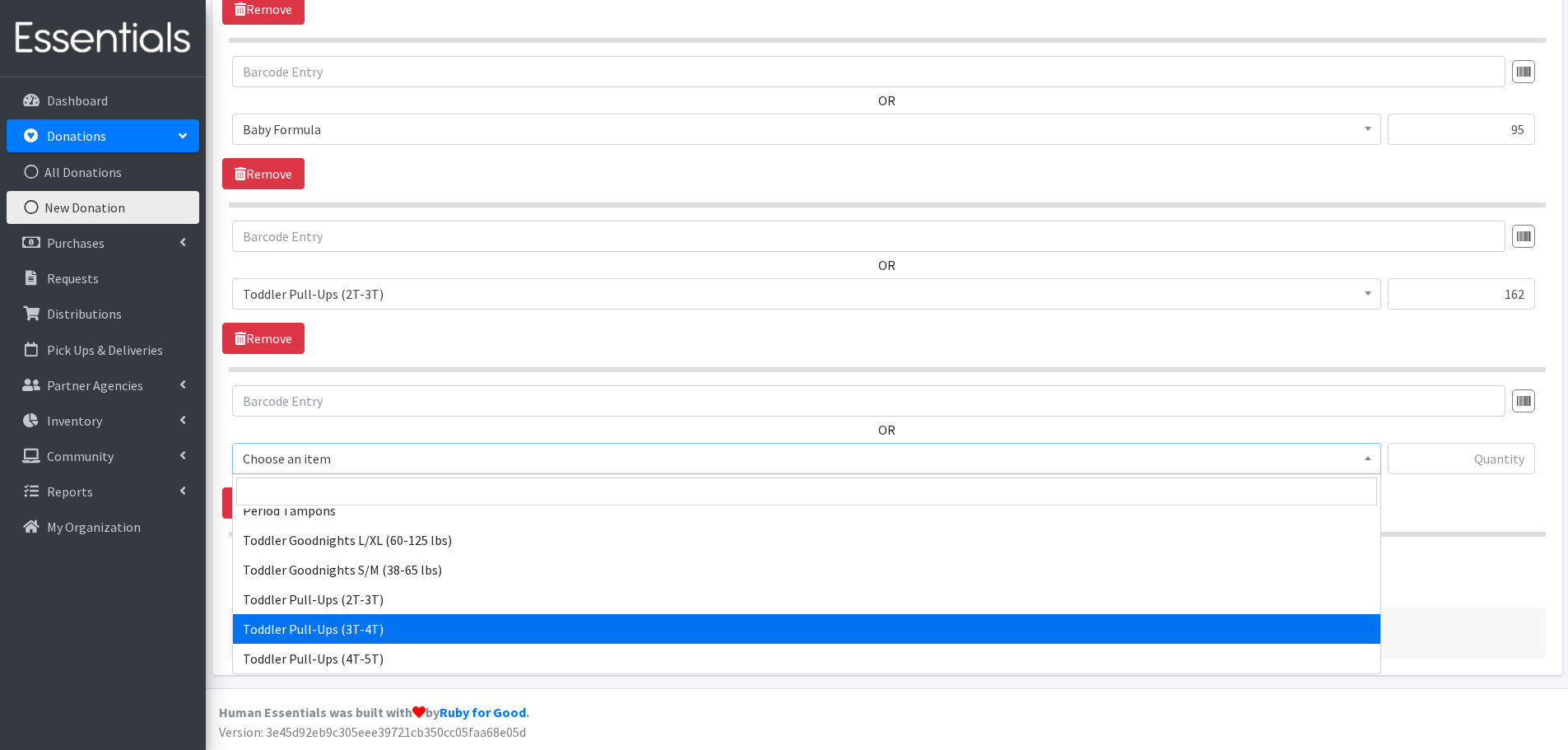
select select "445"
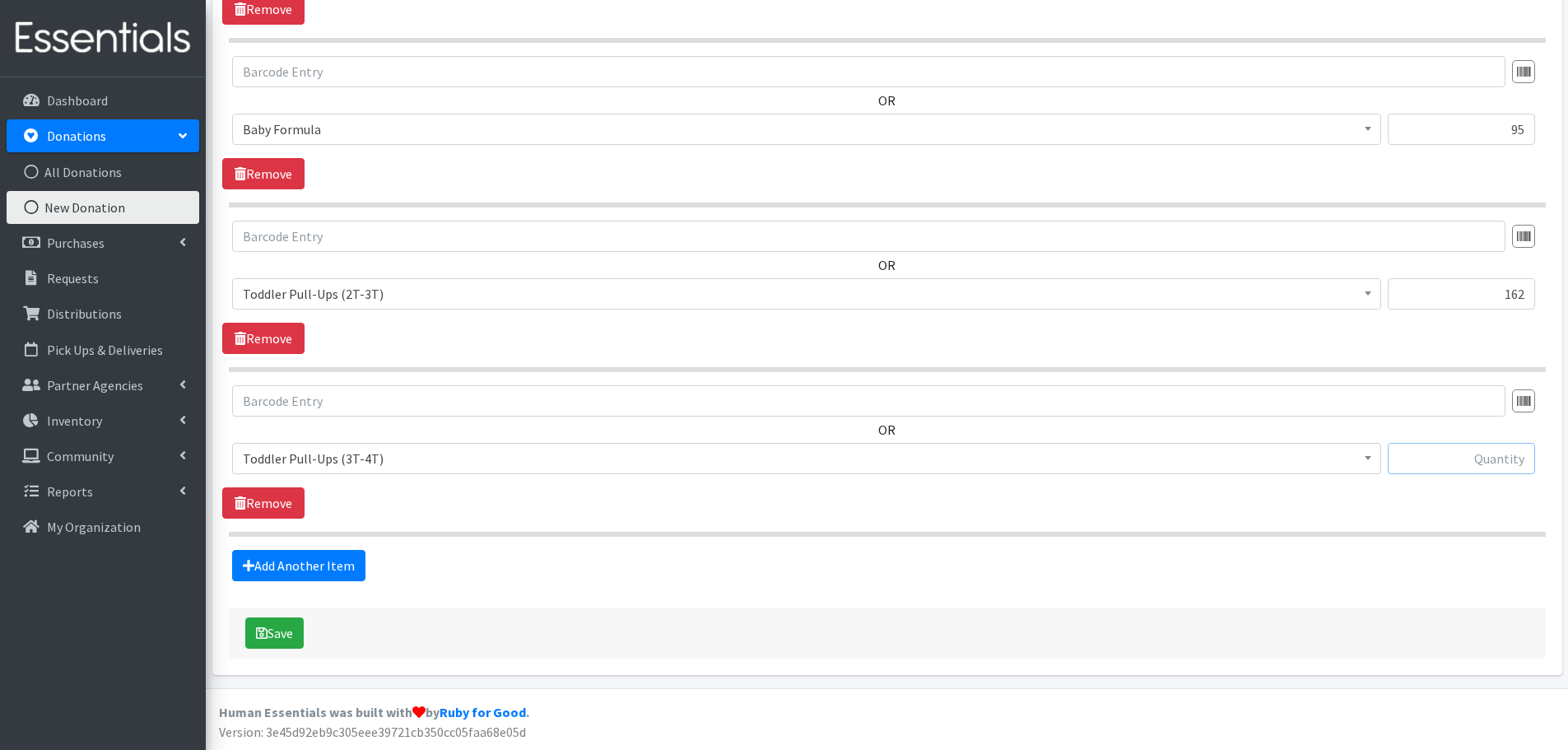
click at [1440, 472] on input "text" at bounding box center [1462, 458] width 148 height 31
type input "233"
click at [262, 560] on link "Add Another Item" at bounding box center [298, 565] width 133 height 31
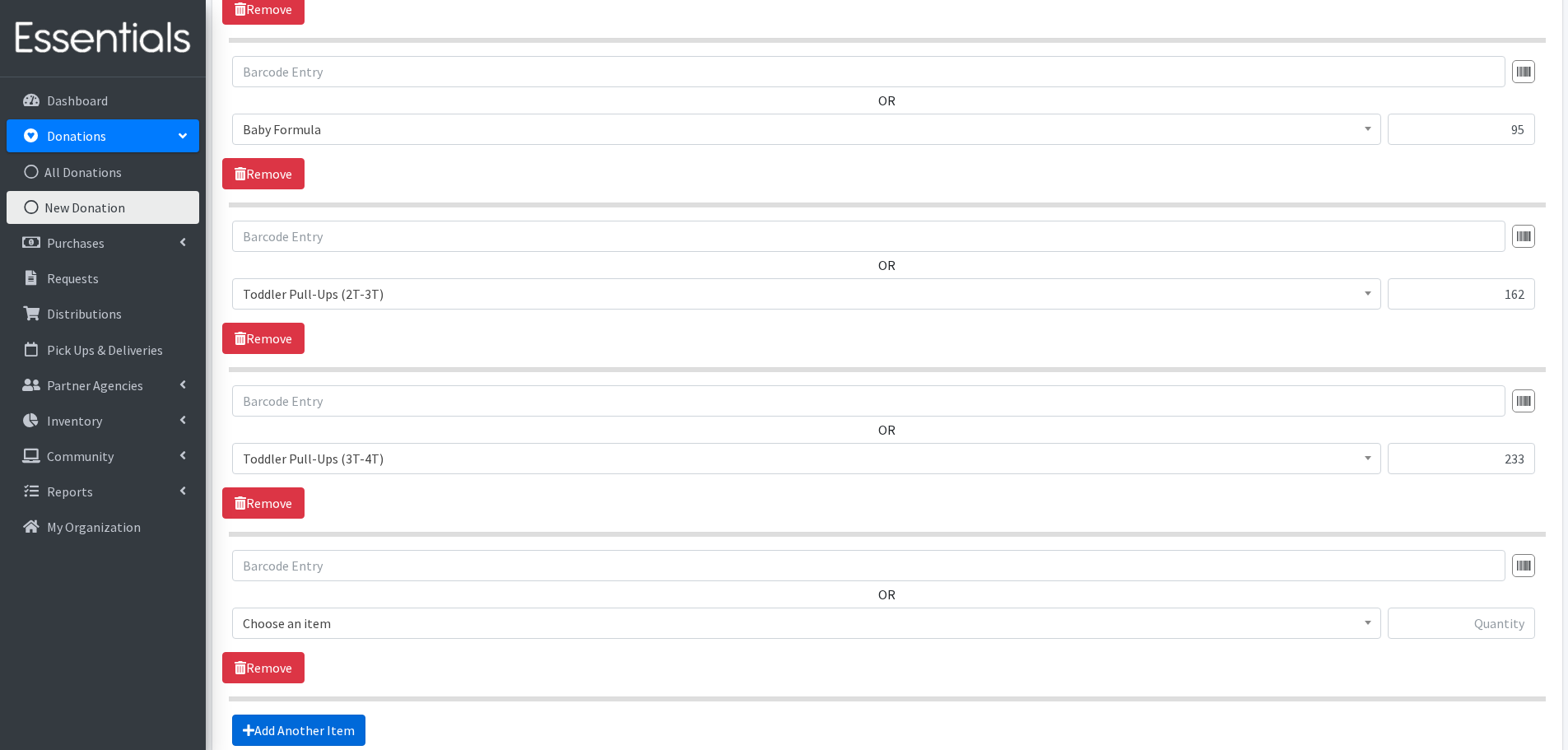
scroll to position [1864, 0]
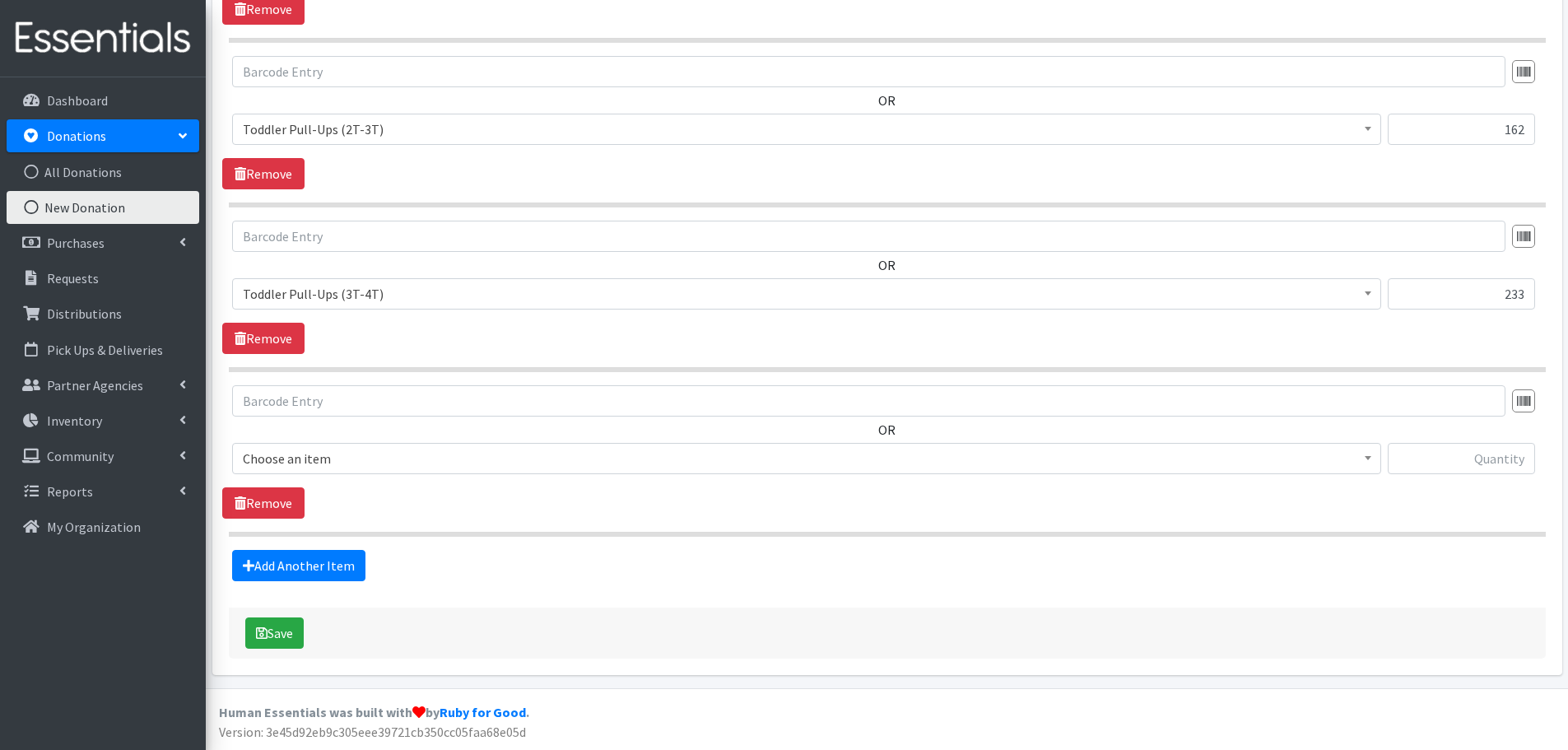
click at [313, 452] on span "Choose an item" at bounding box center [807, 458] width 1128 height 23
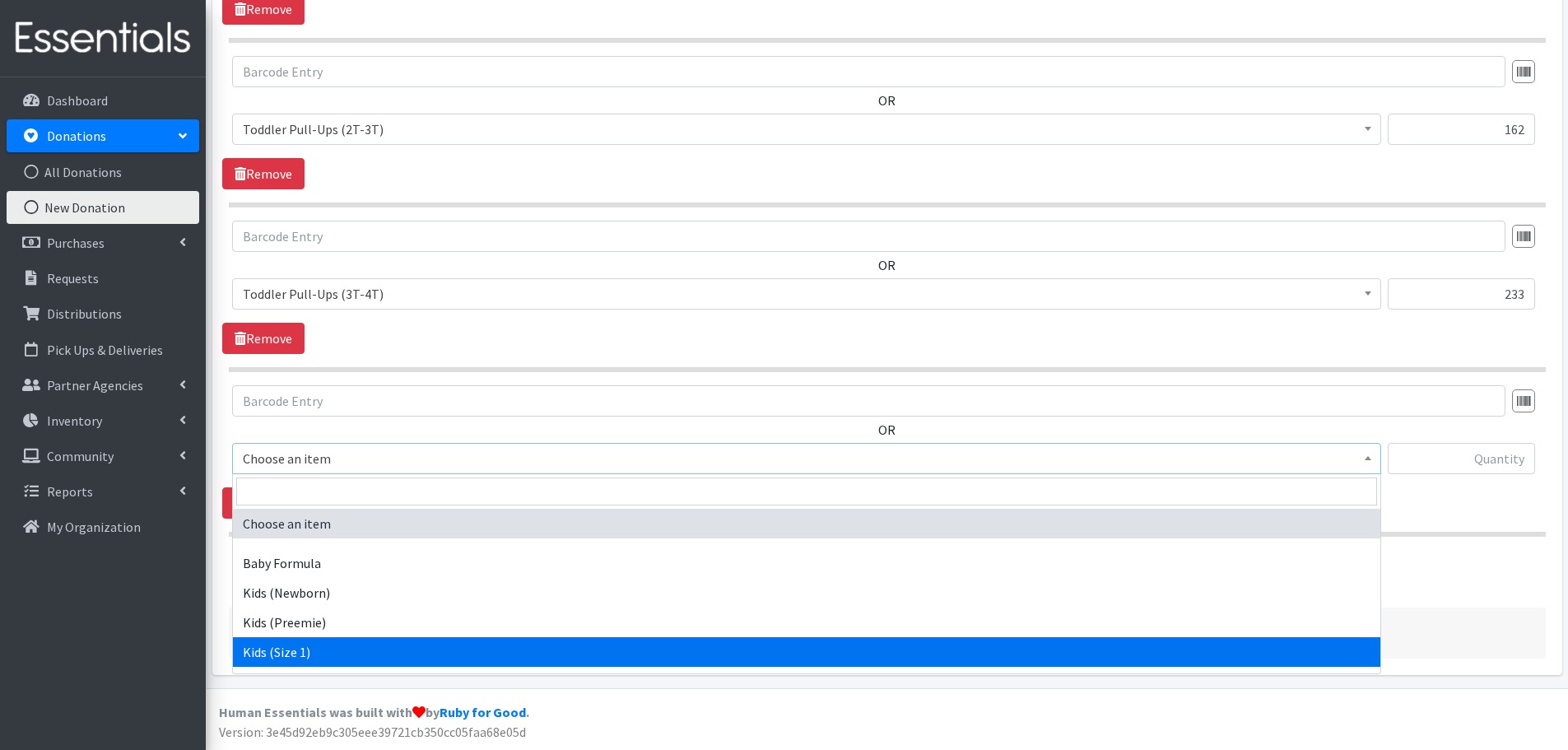
scroll to position [467, 0]
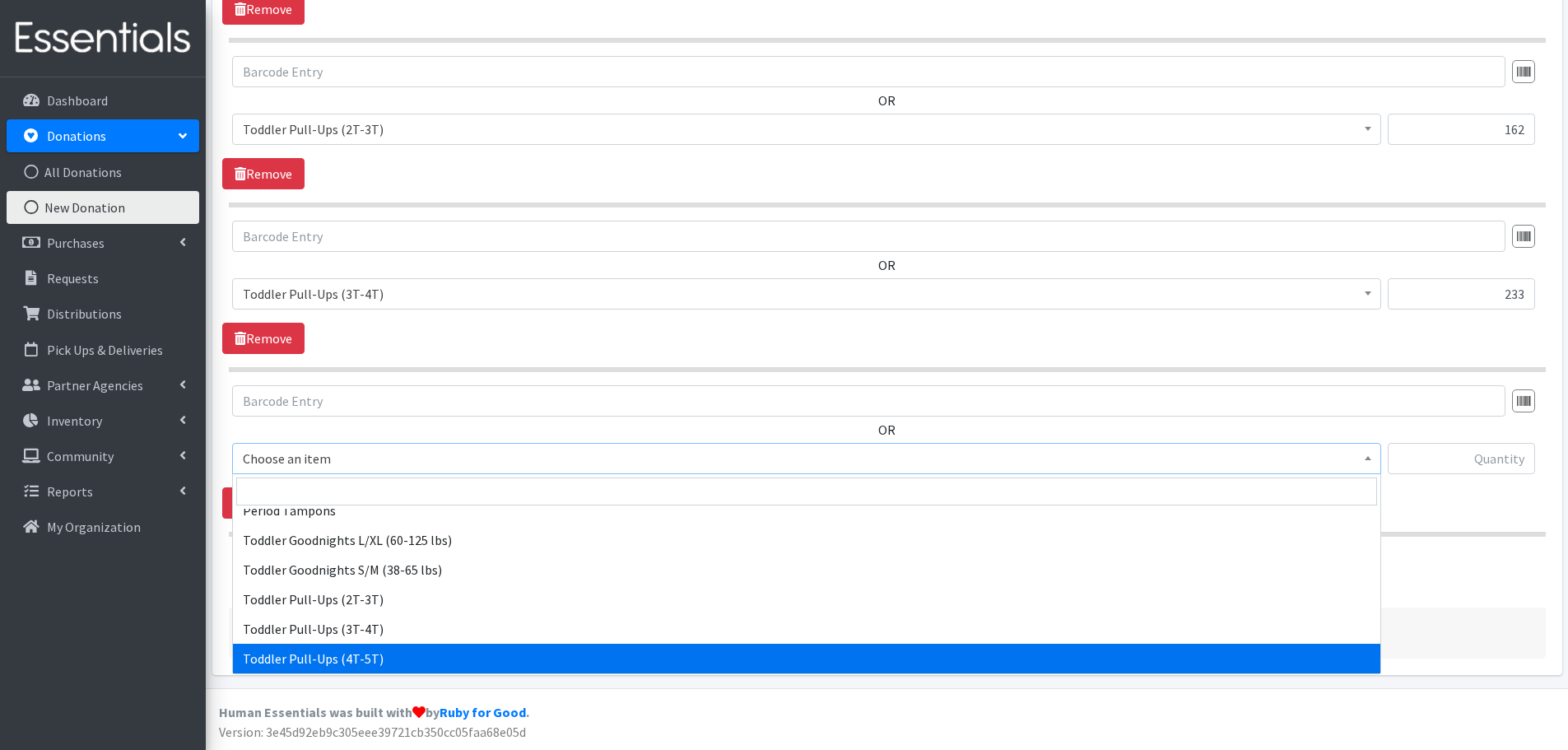
select select "446"
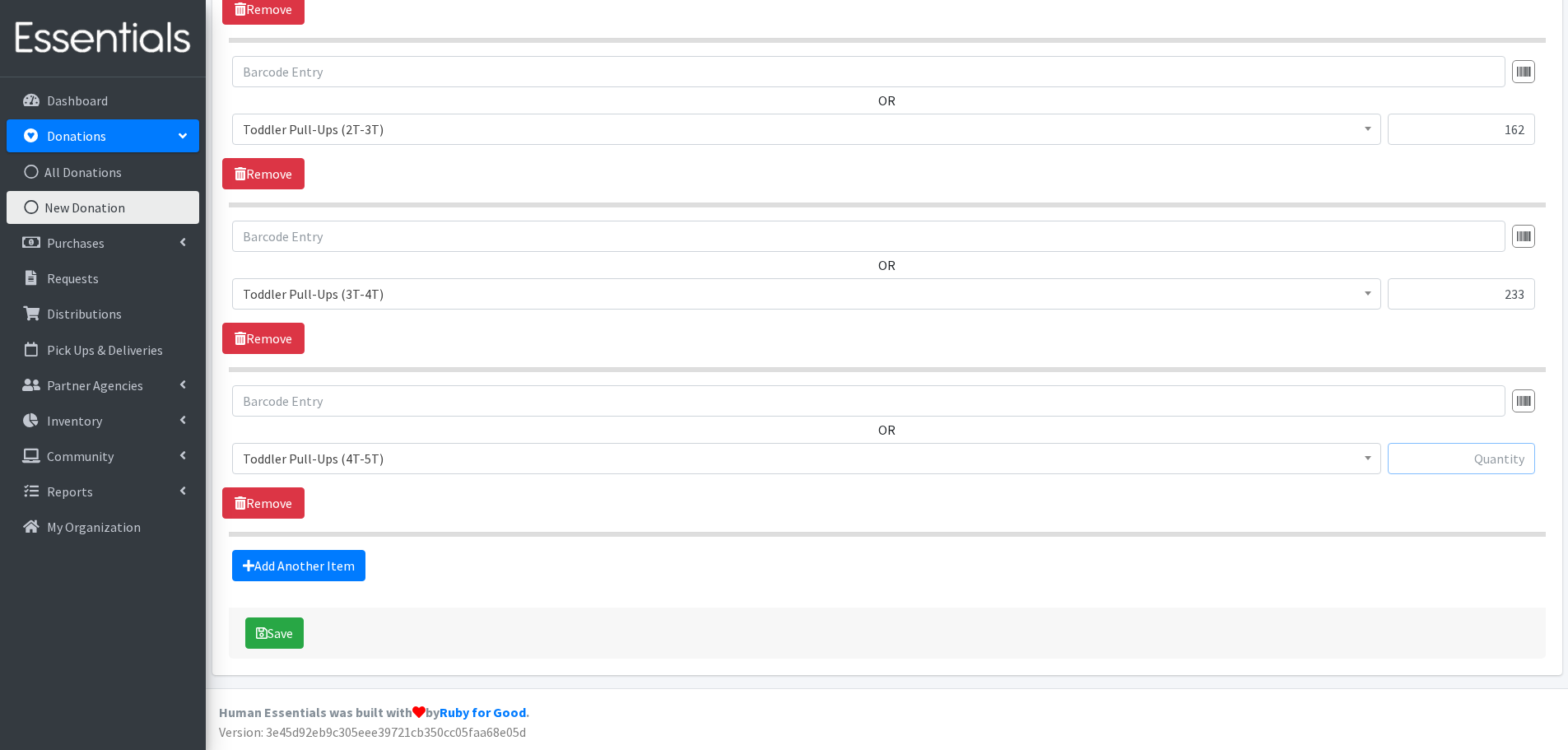
click at [1460, 455] on input "text" at bounding box center [1462, 458] width 148 height 31
type input "11"
click at [320, 561] on link "Add Another Item" at bounding box center [298, 565] width 133 height 31
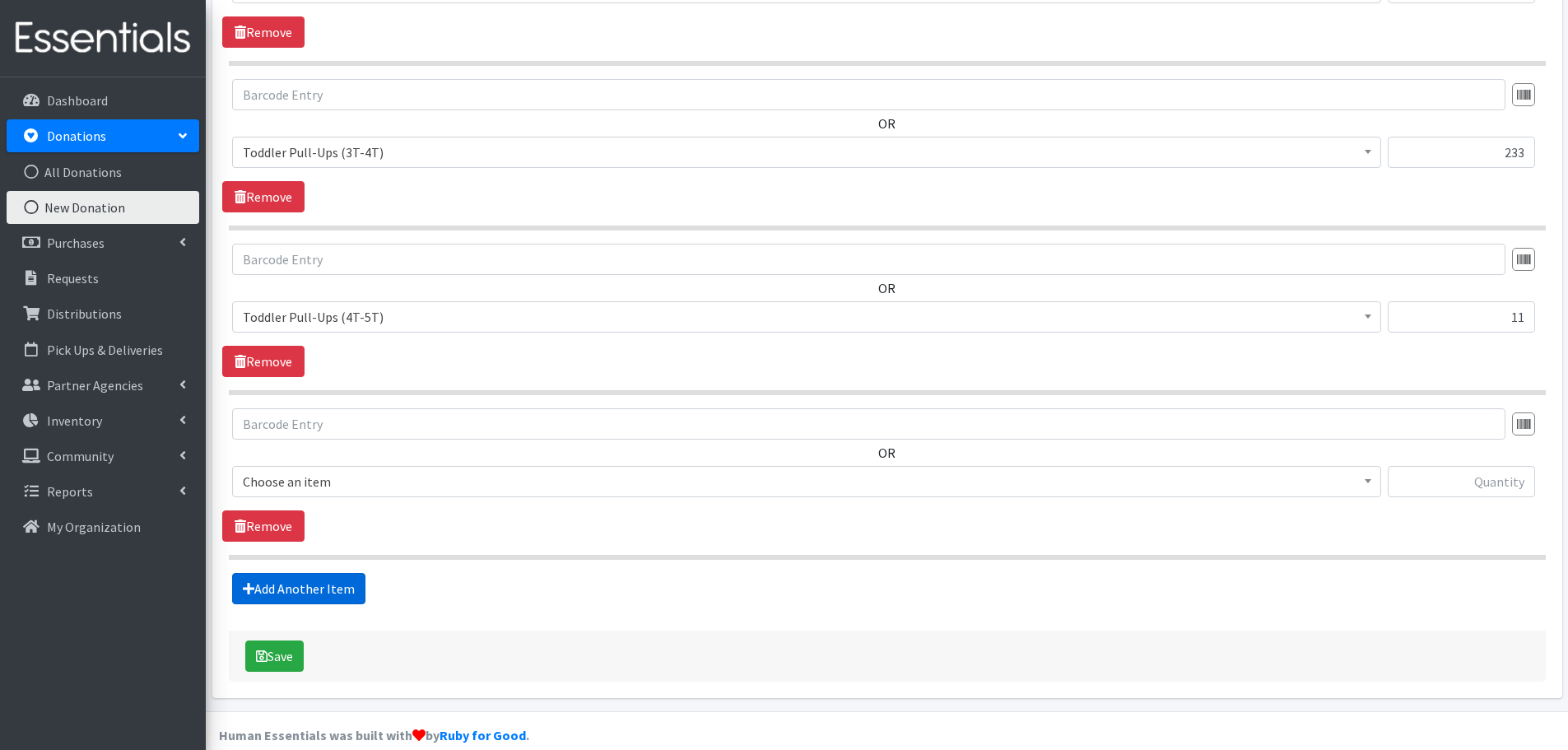
scroll to position [2029, 0]
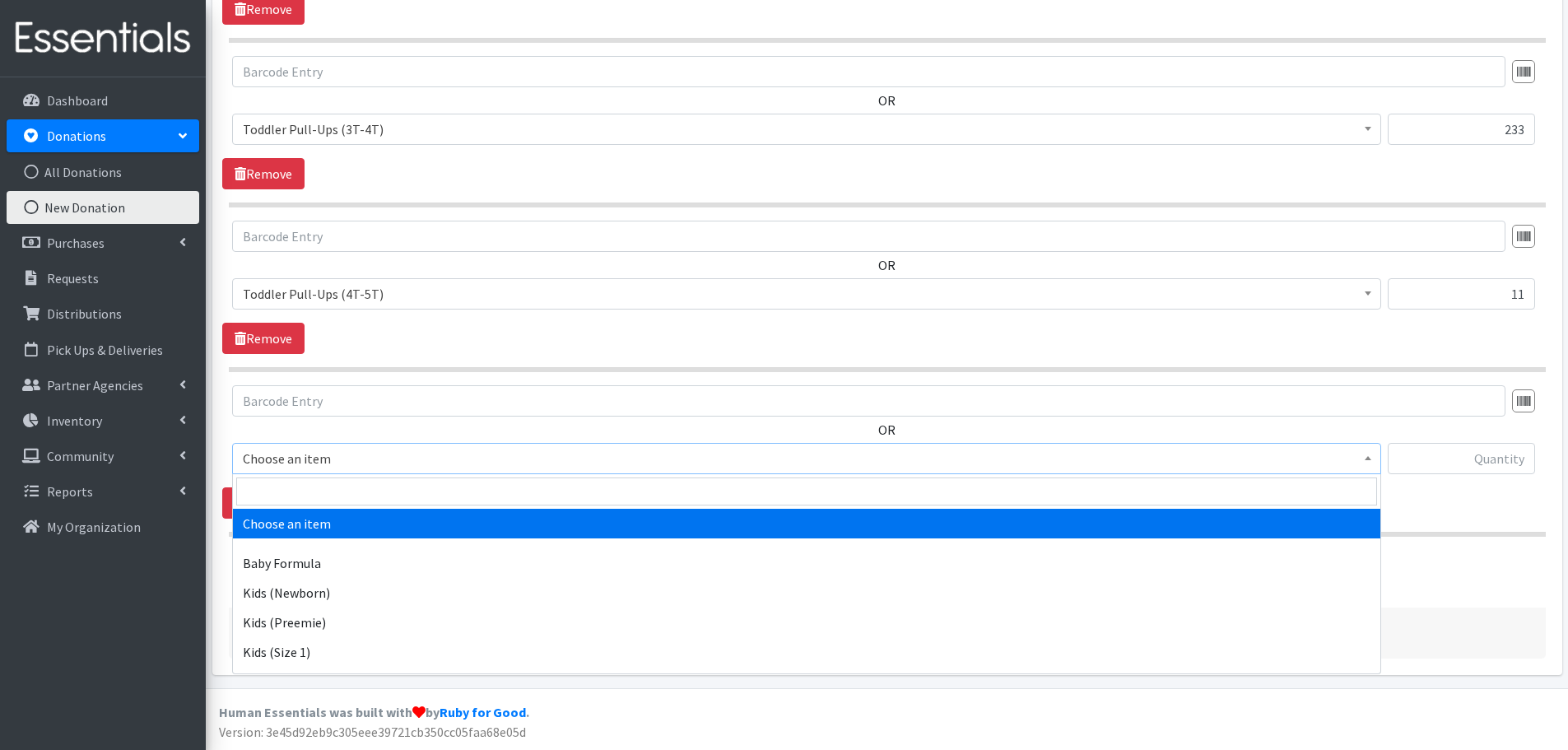
click at [295, 461] on span "Choose an item" at bounding box center [807, 458] width 1128 height 23
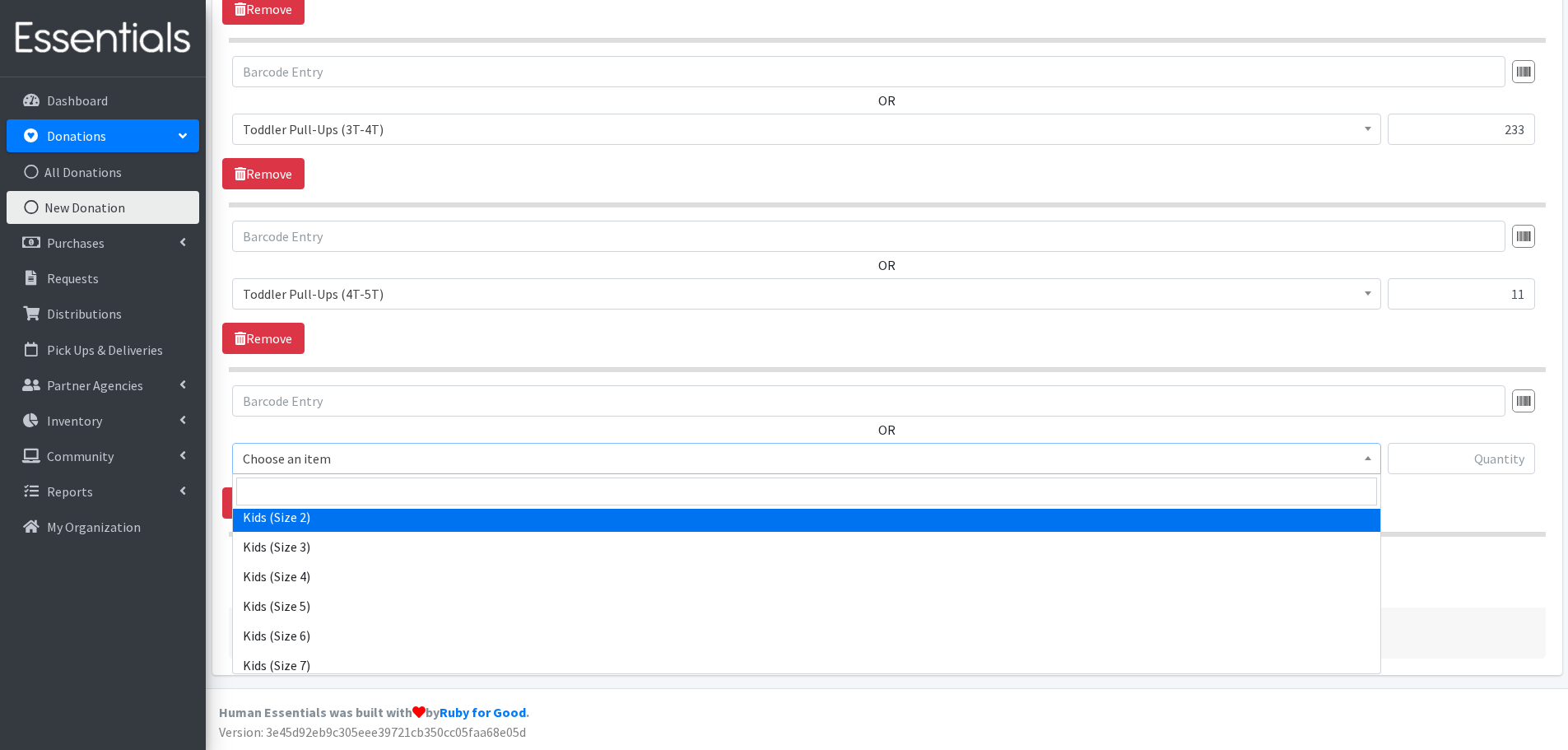
scroll to position [247, 0]
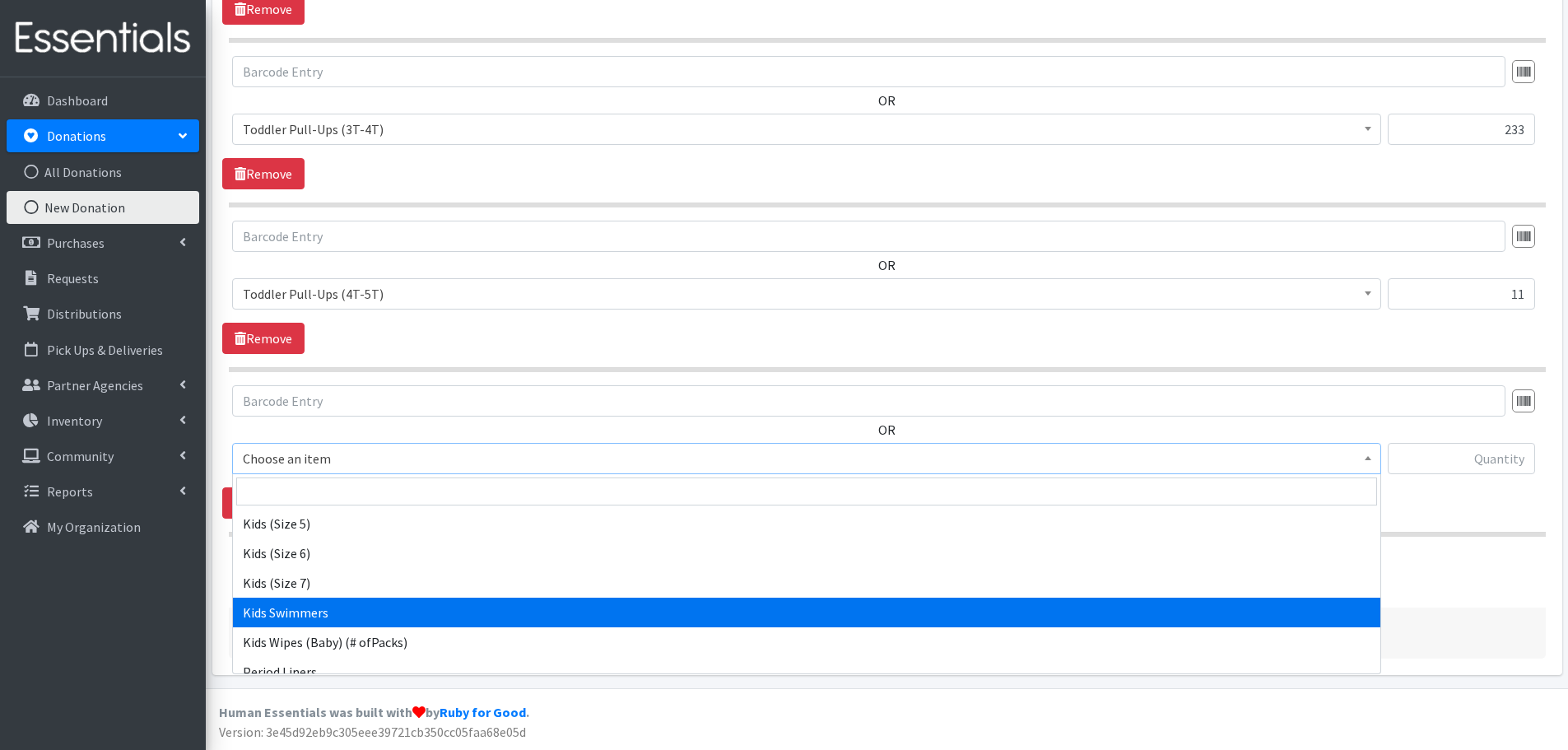
select select "437"
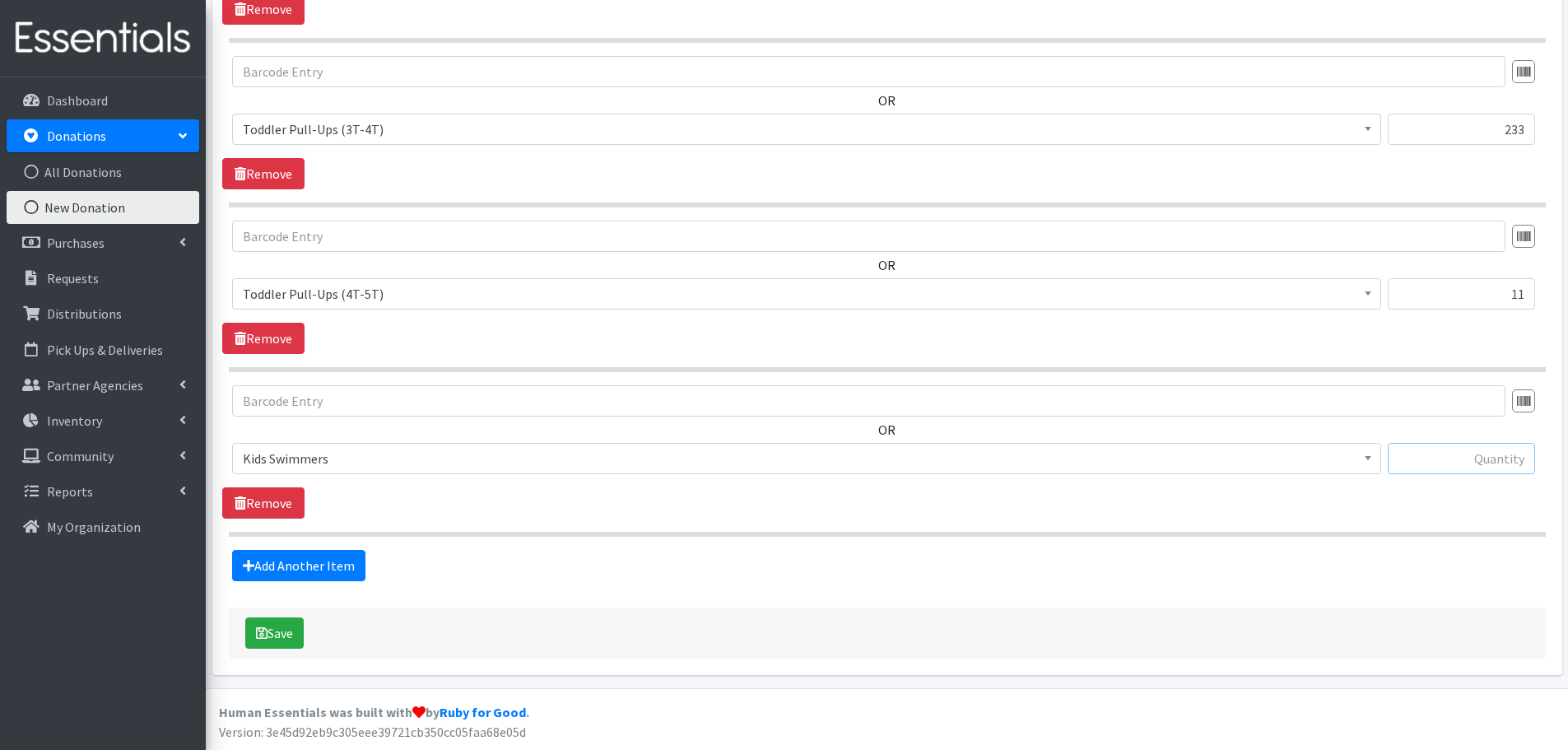
click at [1452, 444] on input "text" at bounding box center [1462, 458] width 148 height 31
type input "25"
click at [332, 568] on link "Add Another Item" at bounding box center [298, 565] width 133 height 31
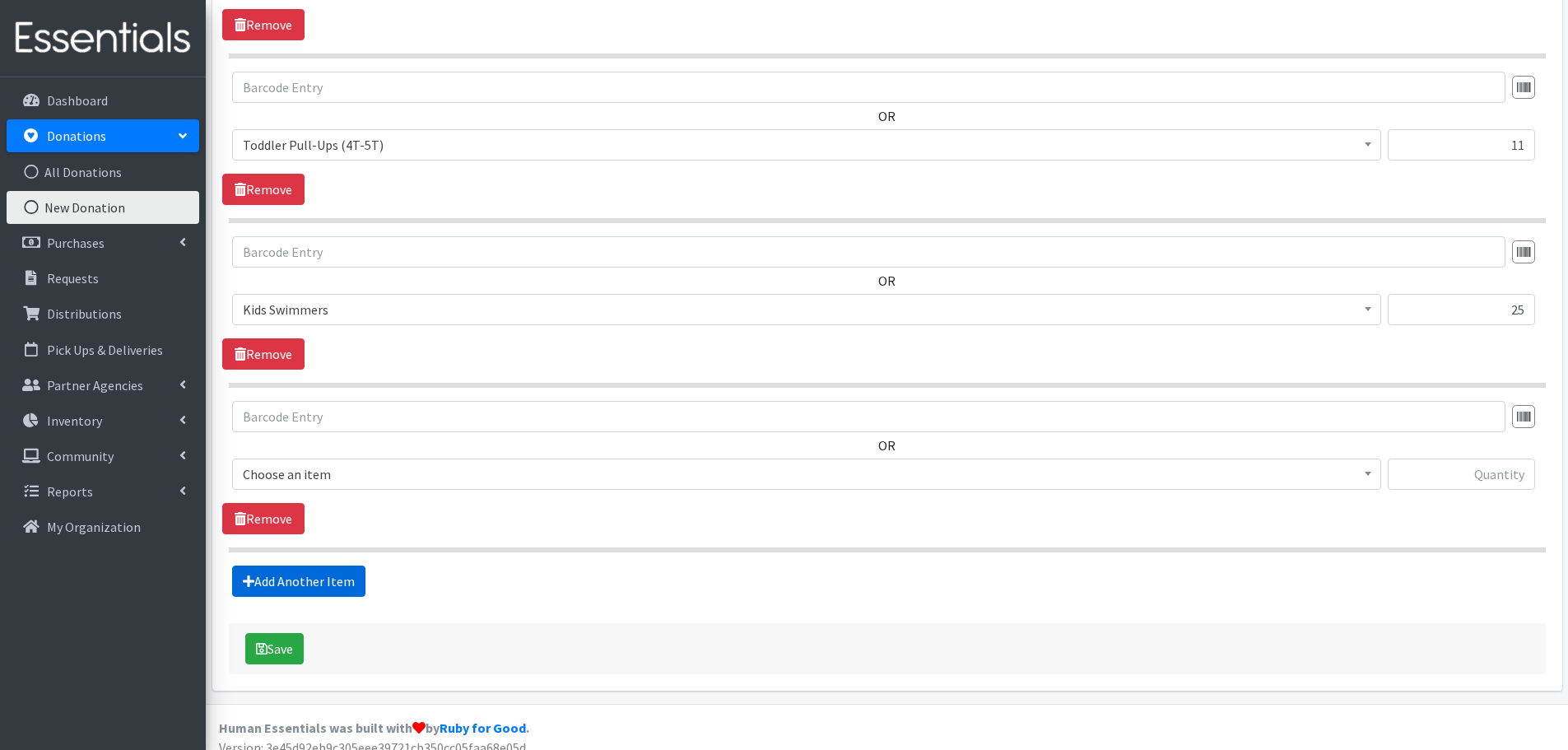
scroll to position [2193, 0]
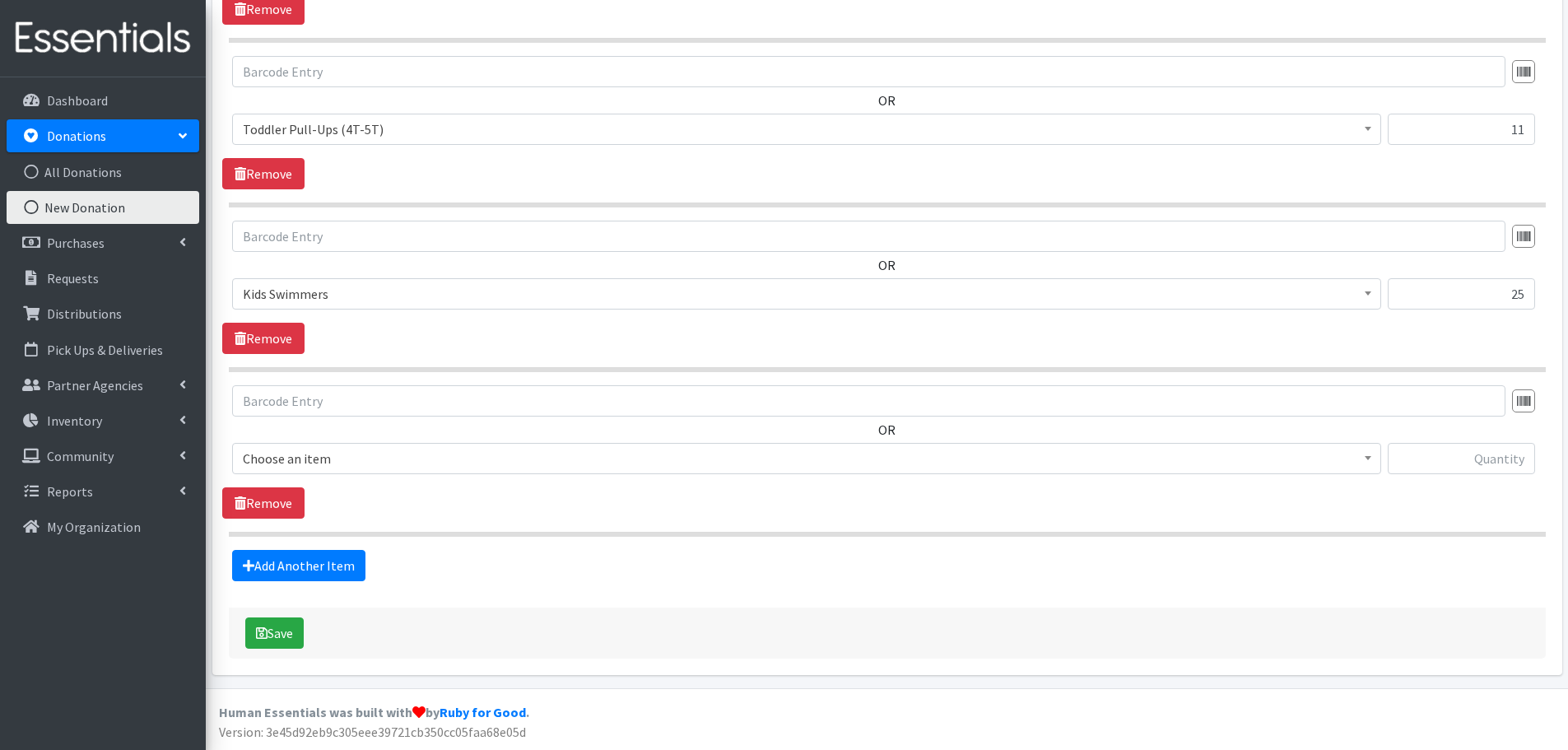
click at [282, 460] on span "Choose an item" at bounding box center [807, 458] width 1128 height 23
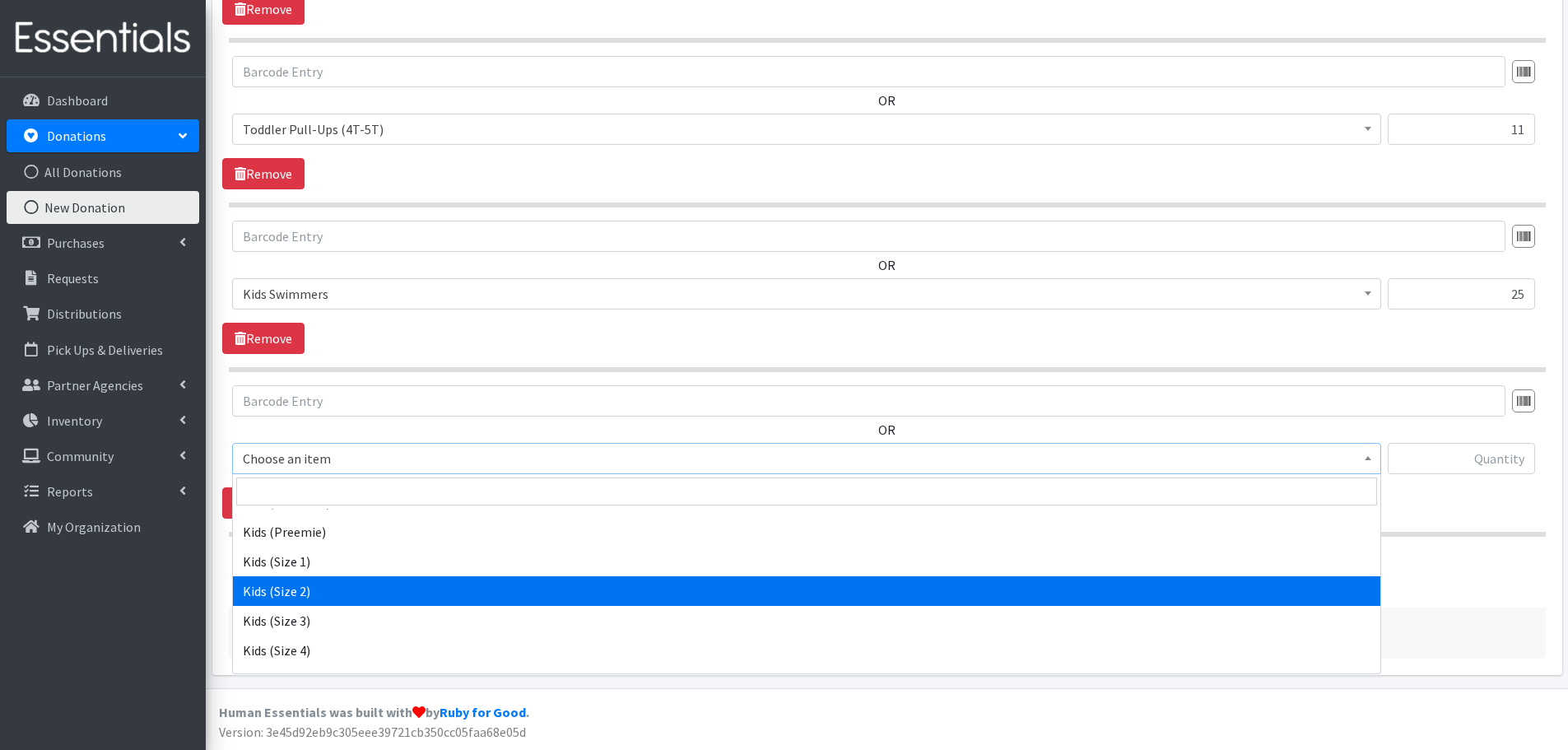
scroll to position [247, 0]
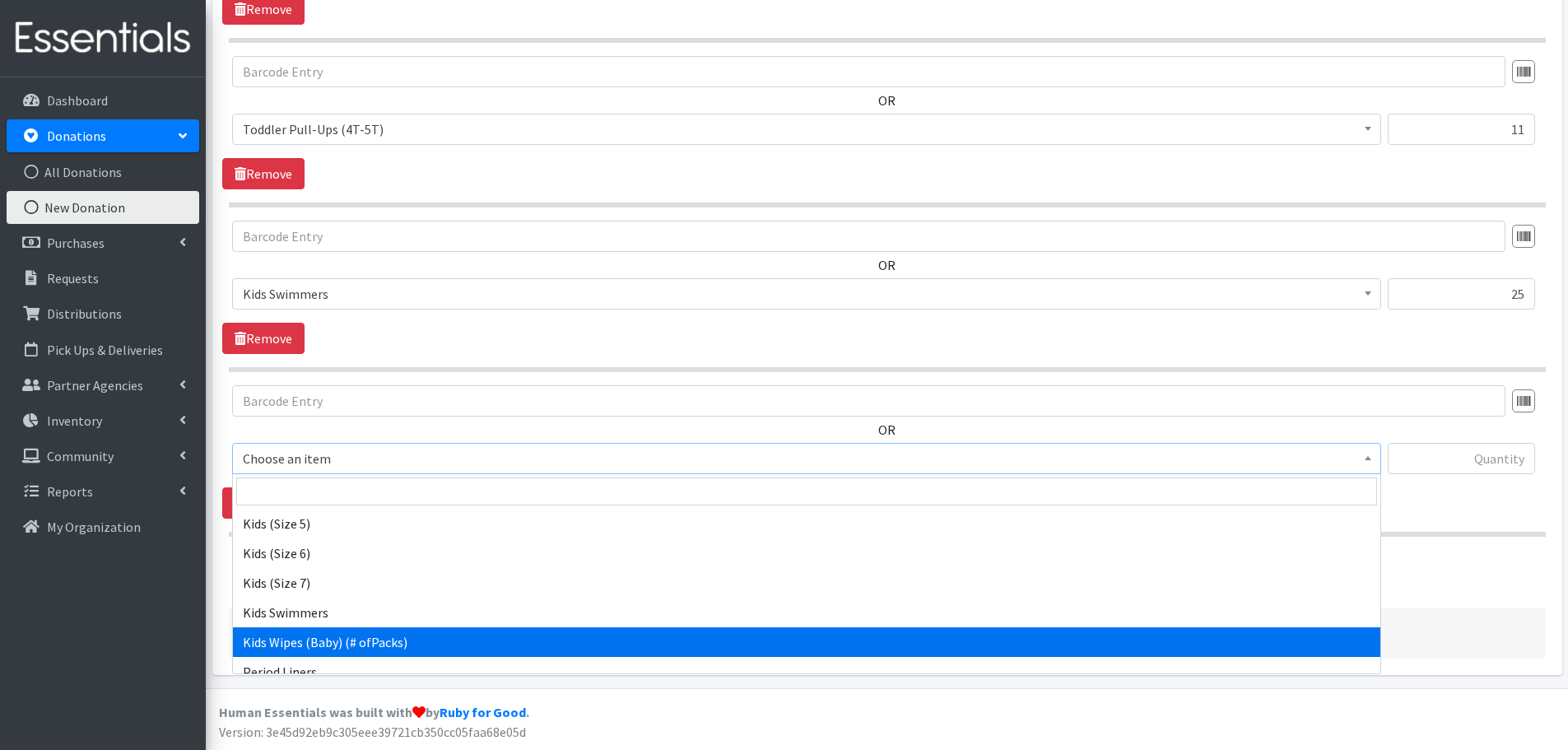
select select "434"
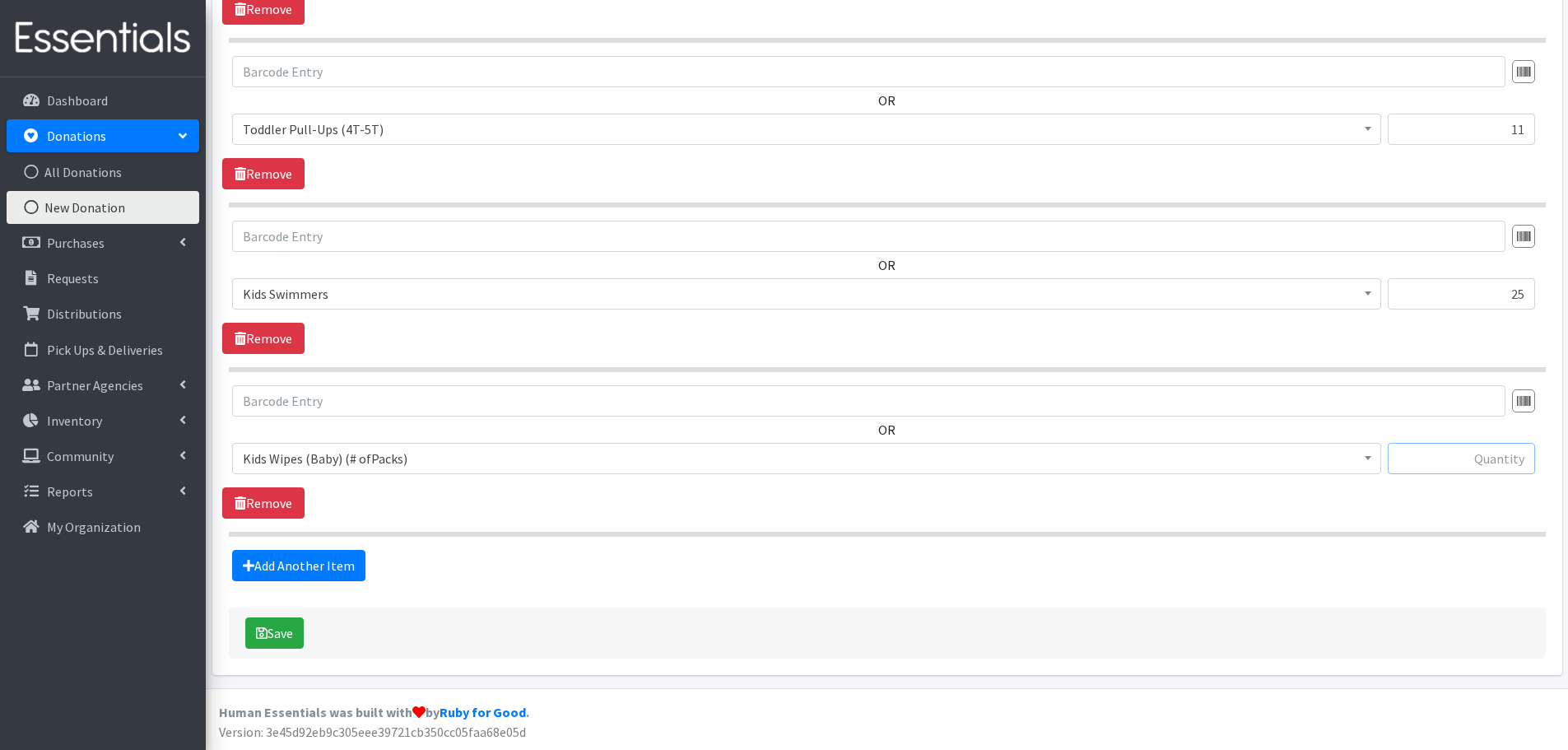
click at [1423, 459] on input "text" at bounding box center [1462, 458] width 148 height 31
type input "3"
click at [278, 579] on link "Add Another Item" at bounding box center [298, 565] width 133 height 31
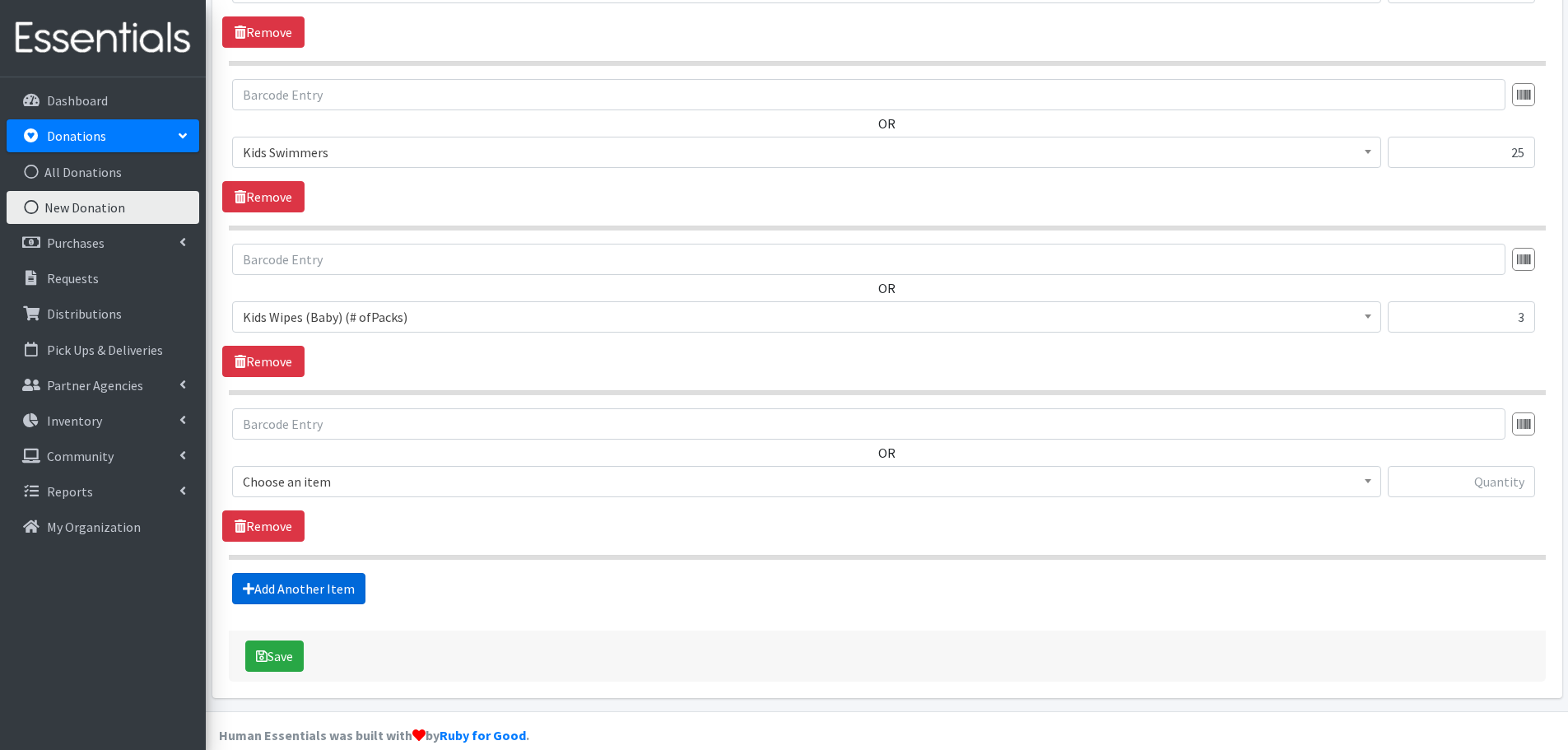
scroll to position [2358, 0]
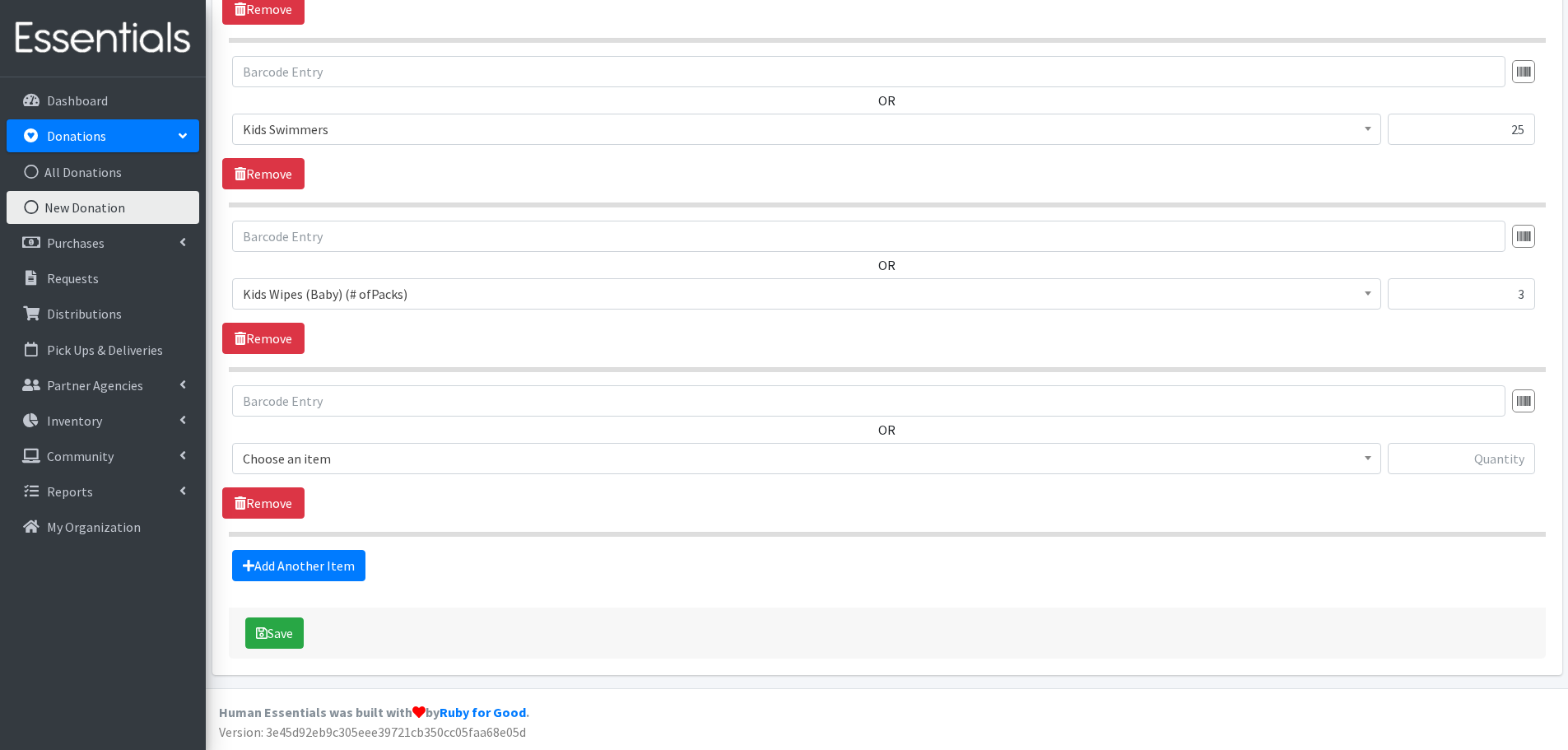
click at [309, 456] on span "Choose an item" at bounding box center [807, 458] width 1128 height 23
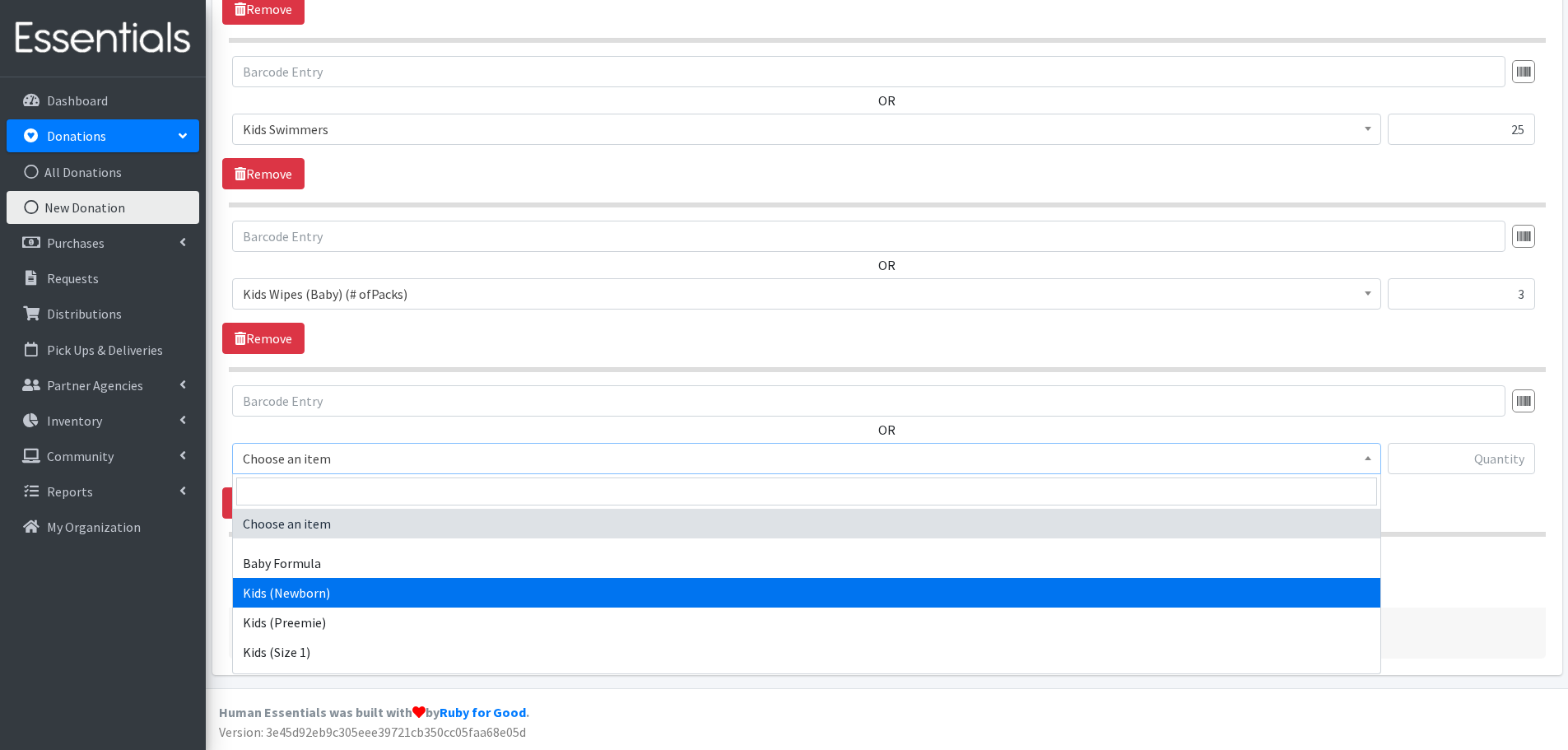
scroll to position [329, 0]
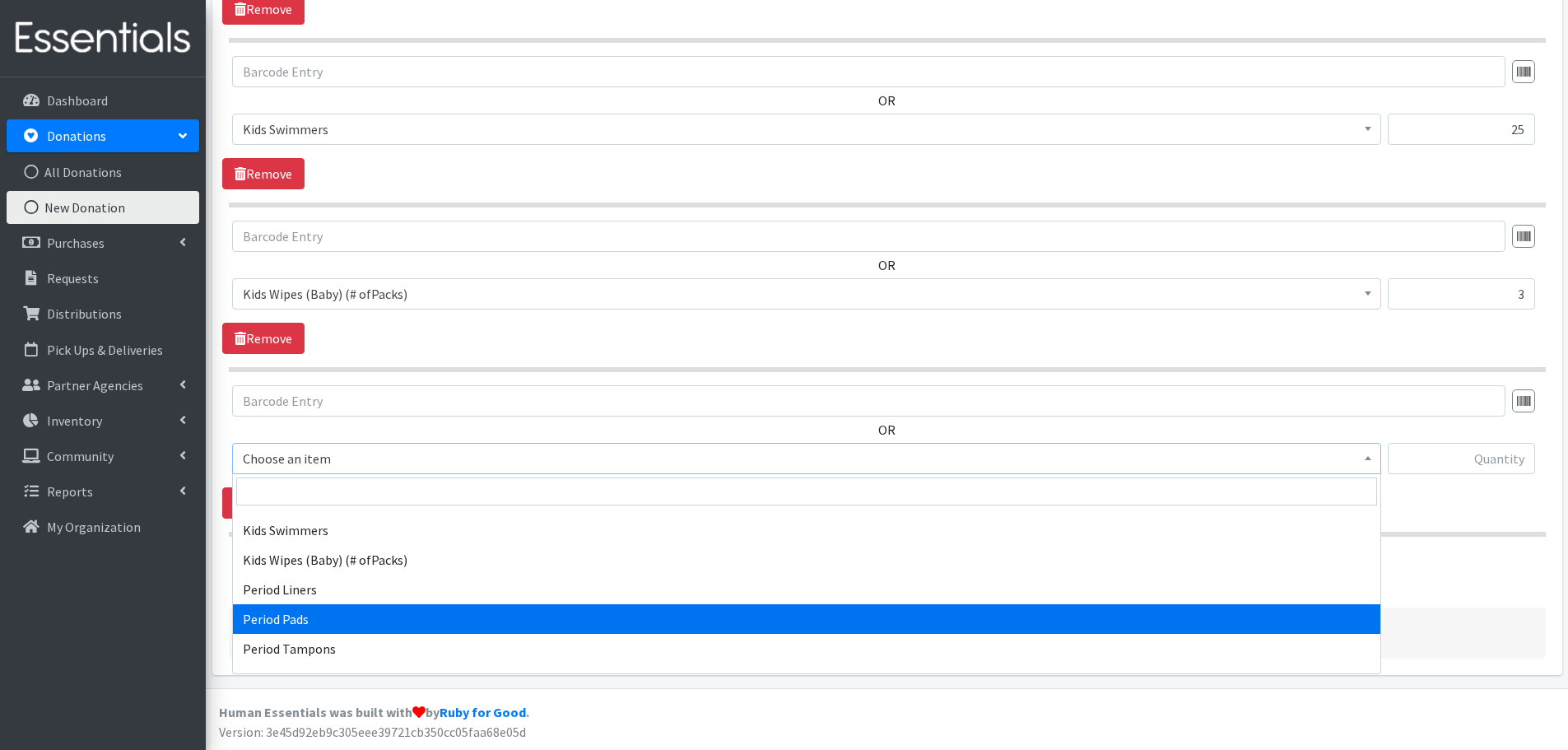
select select "1534"
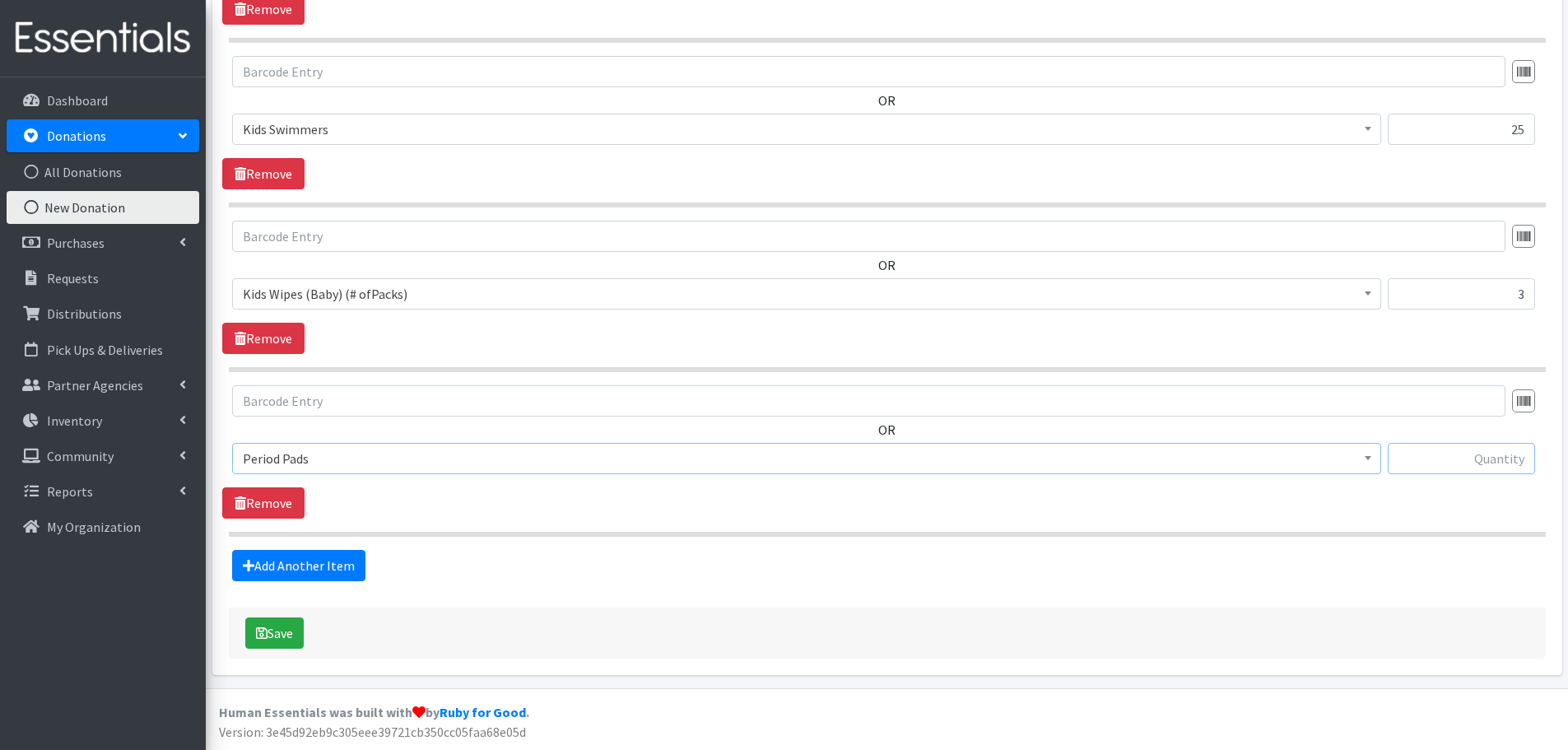
click at [1469, 457] on input "text" at bounding box center [1462, 458] width 148 height 31
type input "404"
click at [331, 567] on link "Add Another Item" at bounding box center [298, 565] width 133 height 31
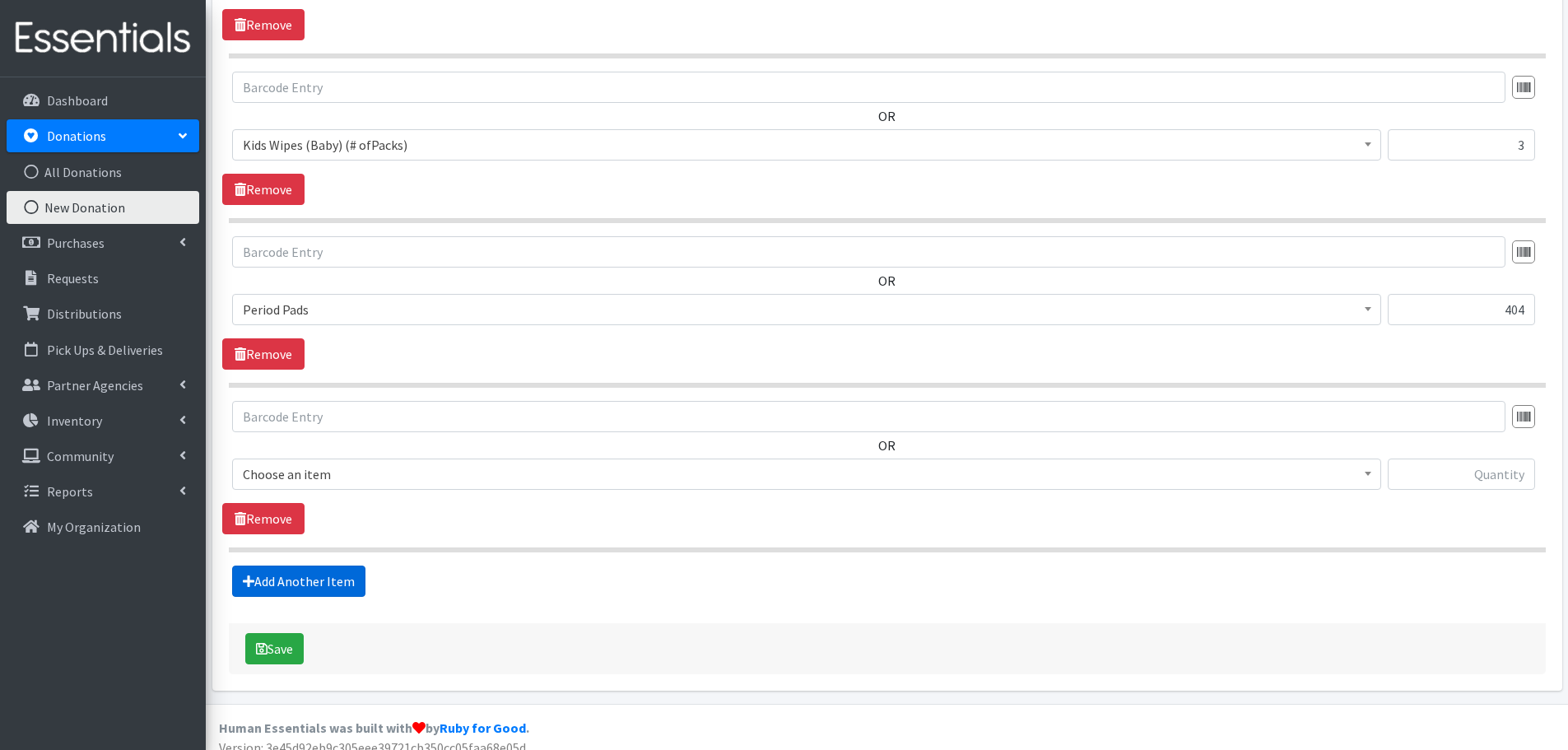
scroll to position [2522, 0]
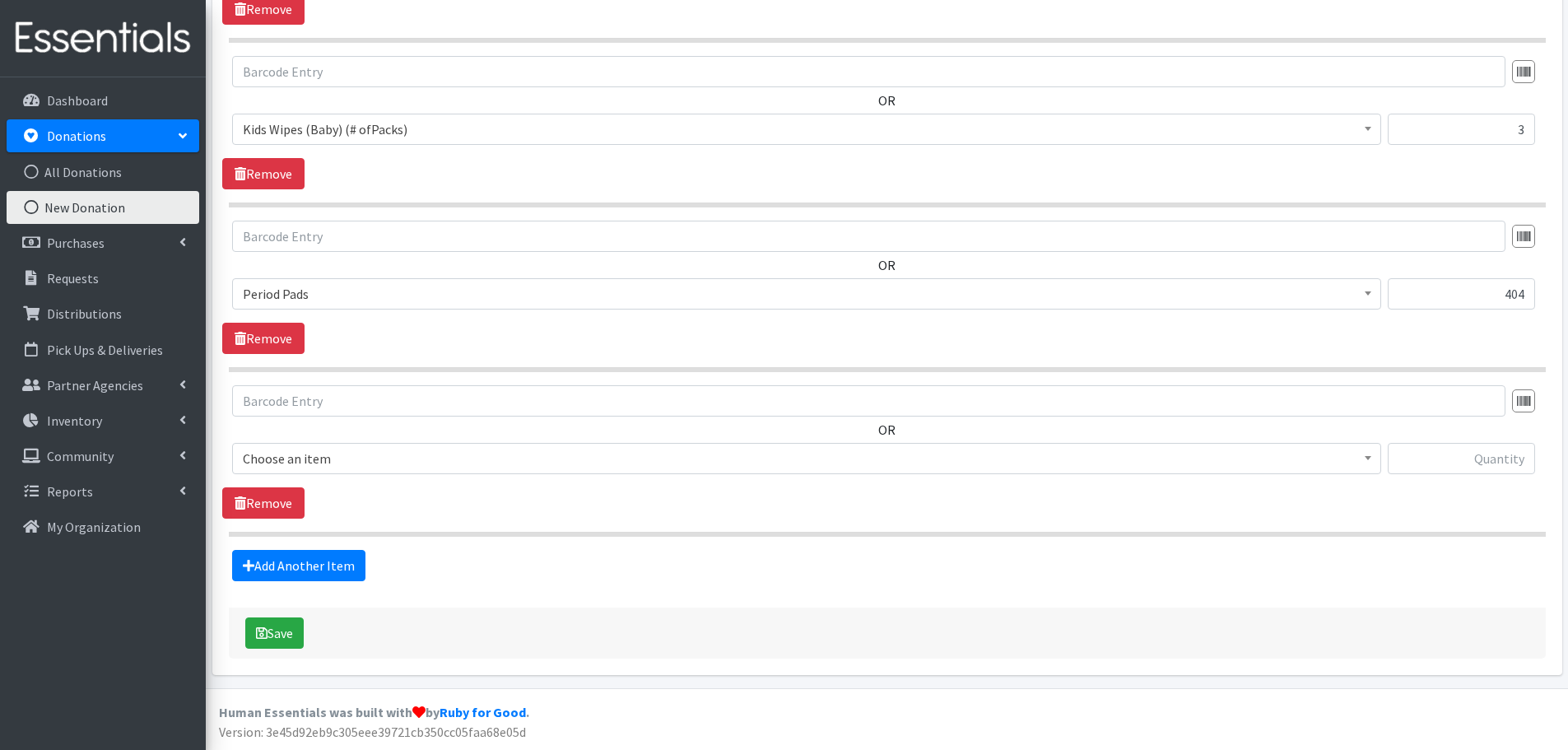
click at [286, 459] on span "Choose an item" at bounding box center [807, 458] width 1128 height 23
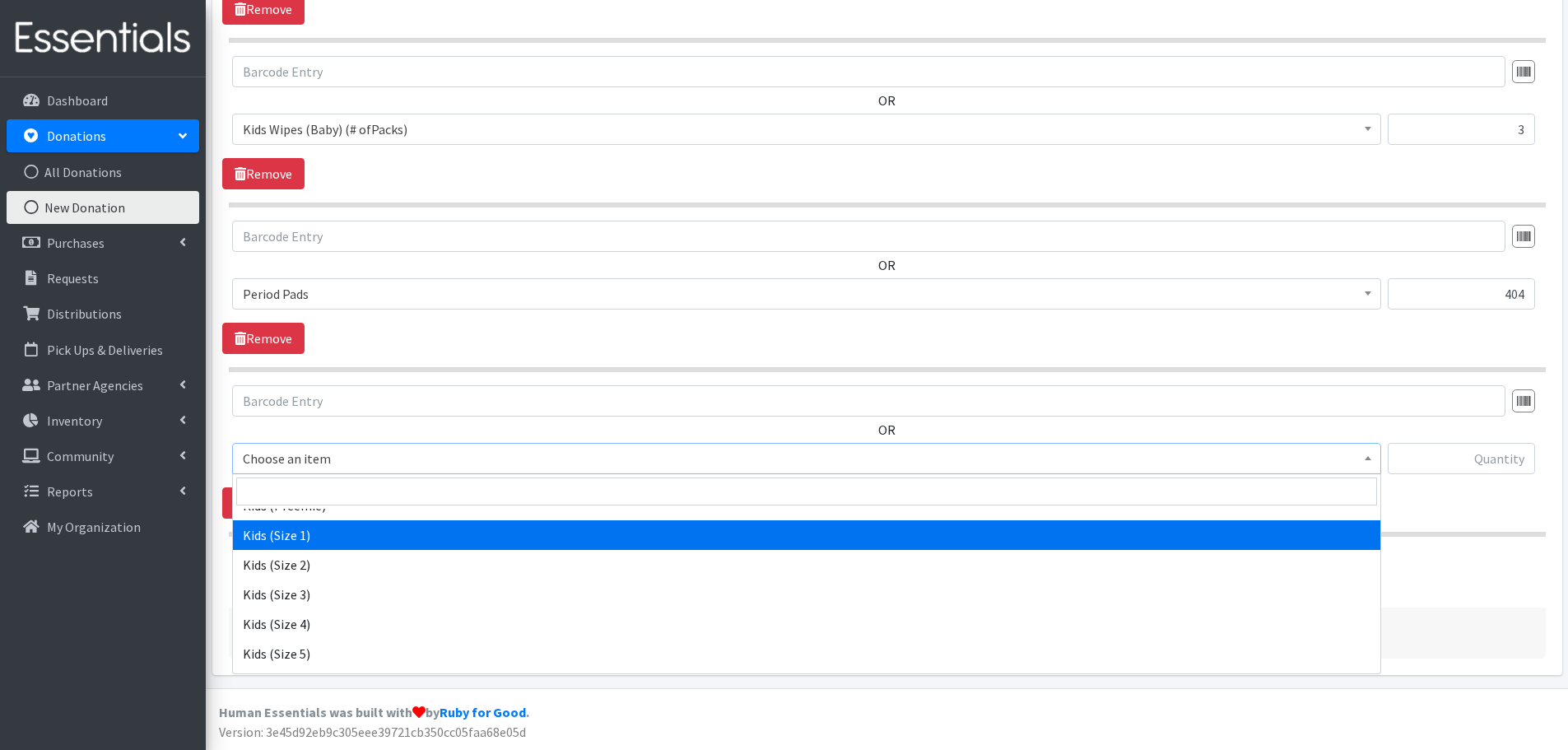
scroll to position [329, 0]
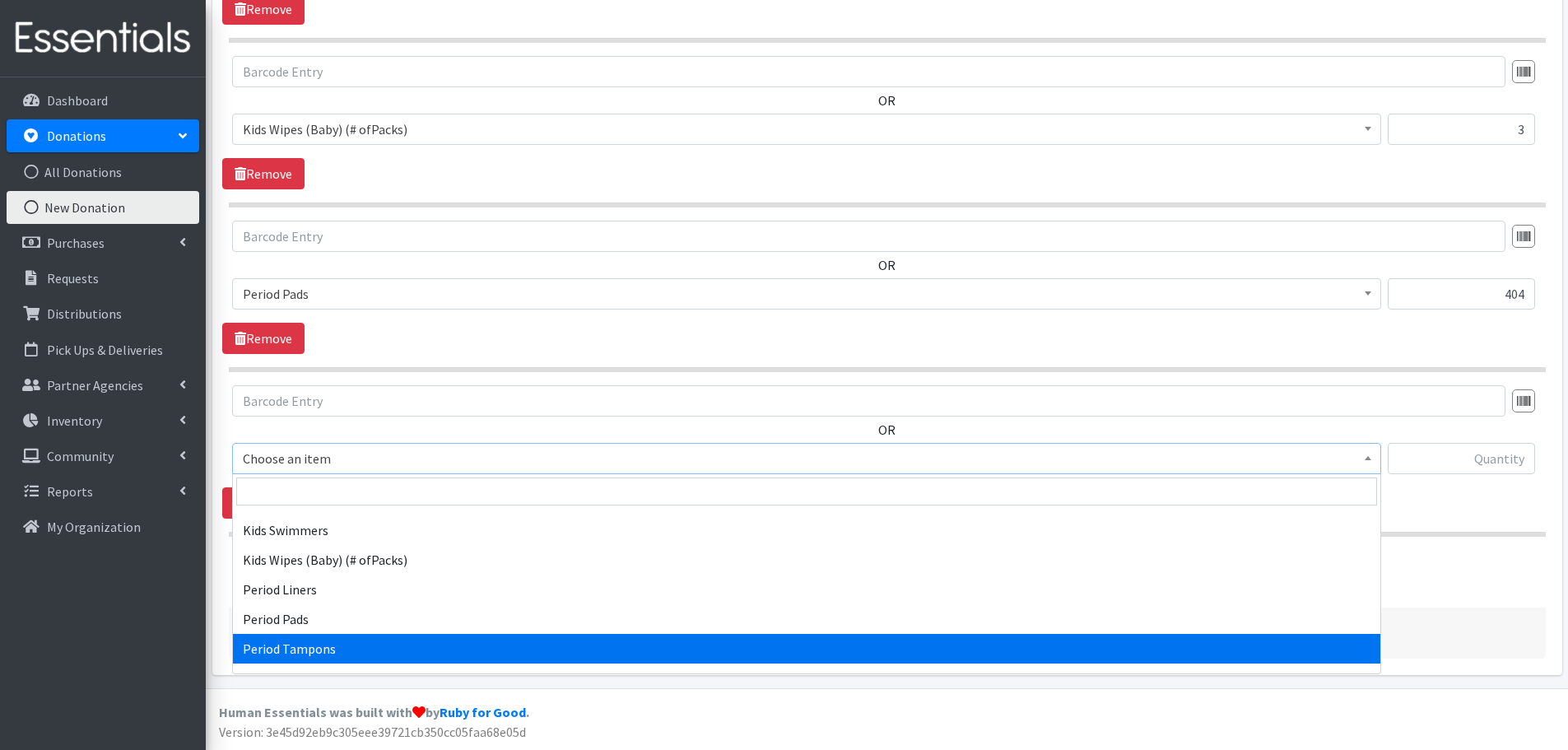
select select "1536"
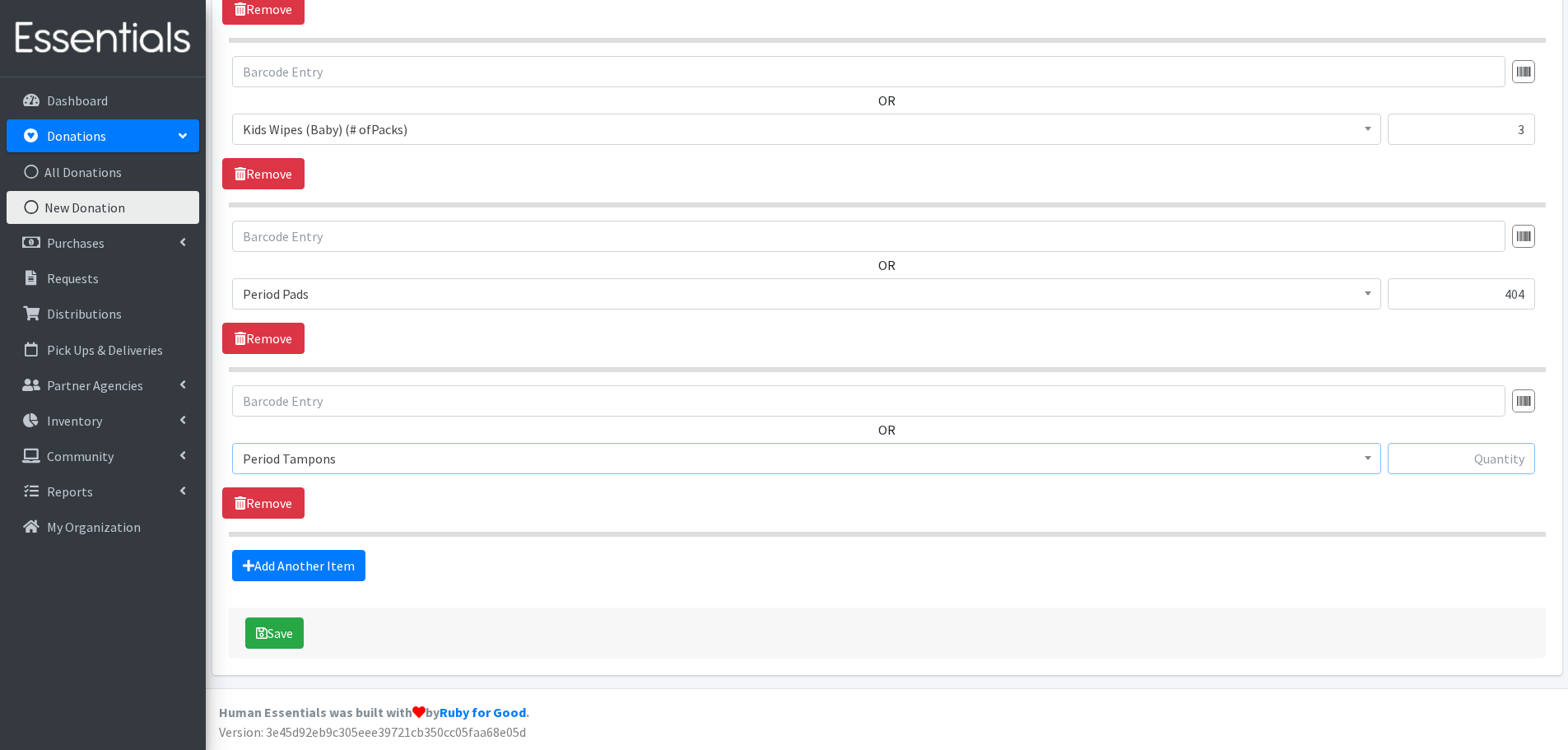
click at [1459, 458] on input "text" at bounding box center [1462, 458] width 148 height 31
type input "26"
click at [275, 630] on button "Save" at bounding box center [274, 632] width 59 height 31
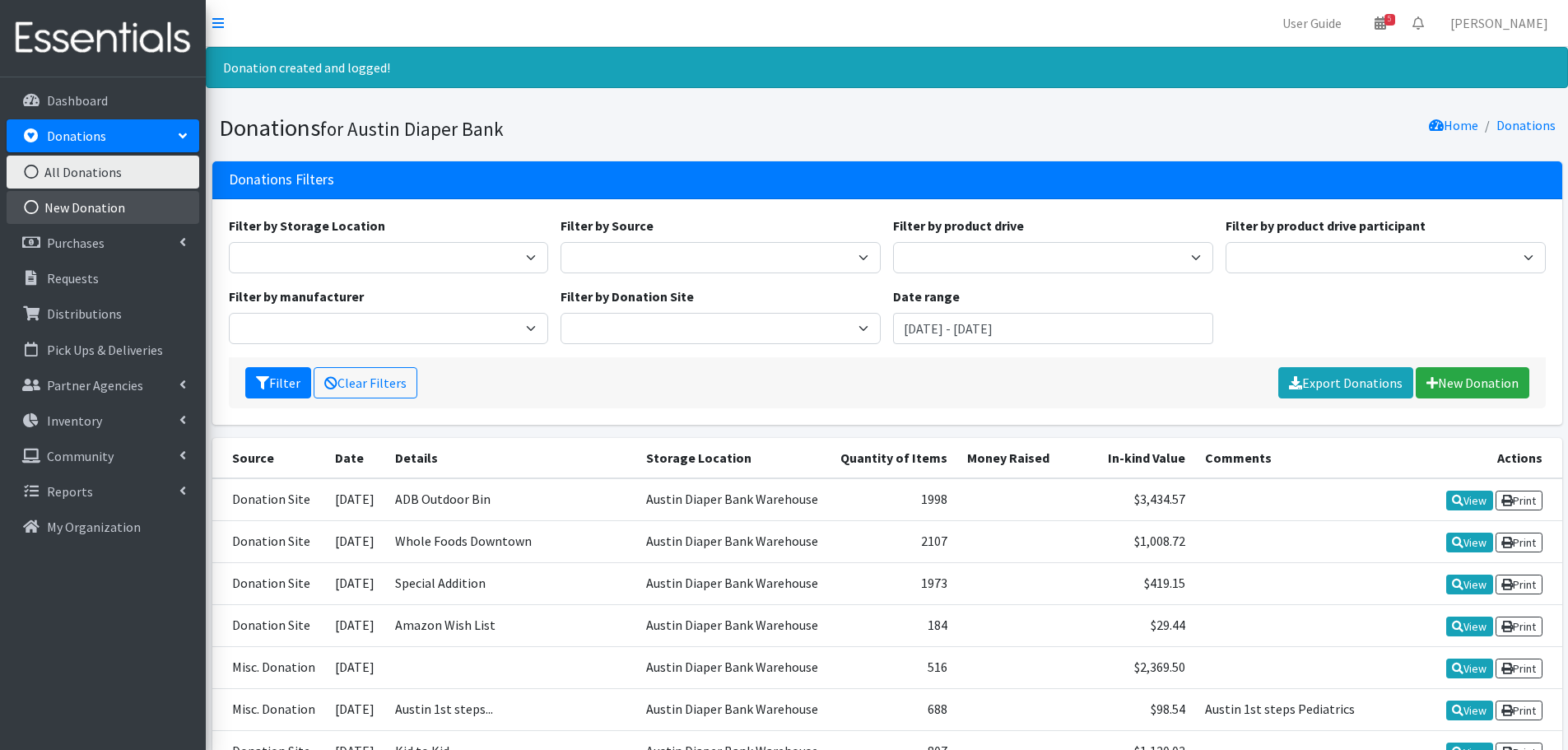
click at [88, 208] on link "New Donation" at bounding box center [103, 207] width 193 height 33
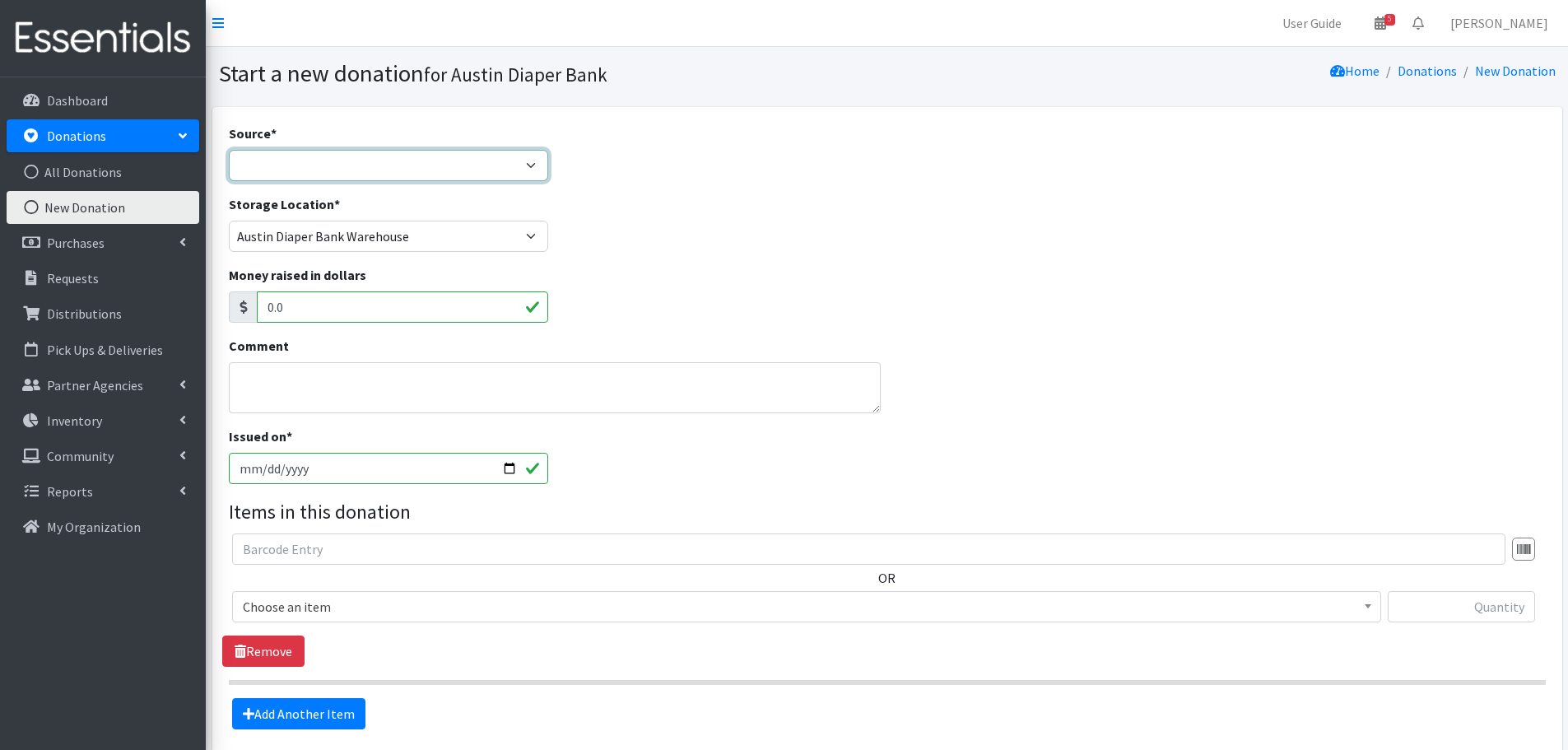
click at [272, 152] on select "Product Drive Manufacturer Donation Site Misc. Donation" at bounding box center [389, 165] width 320 height 31
select select "Product Drive"
click at [229, 149] on select "Product Drive Manufacturer Donation Site Misc. Donation" at bounding box center [389, 165] width 320 height 31
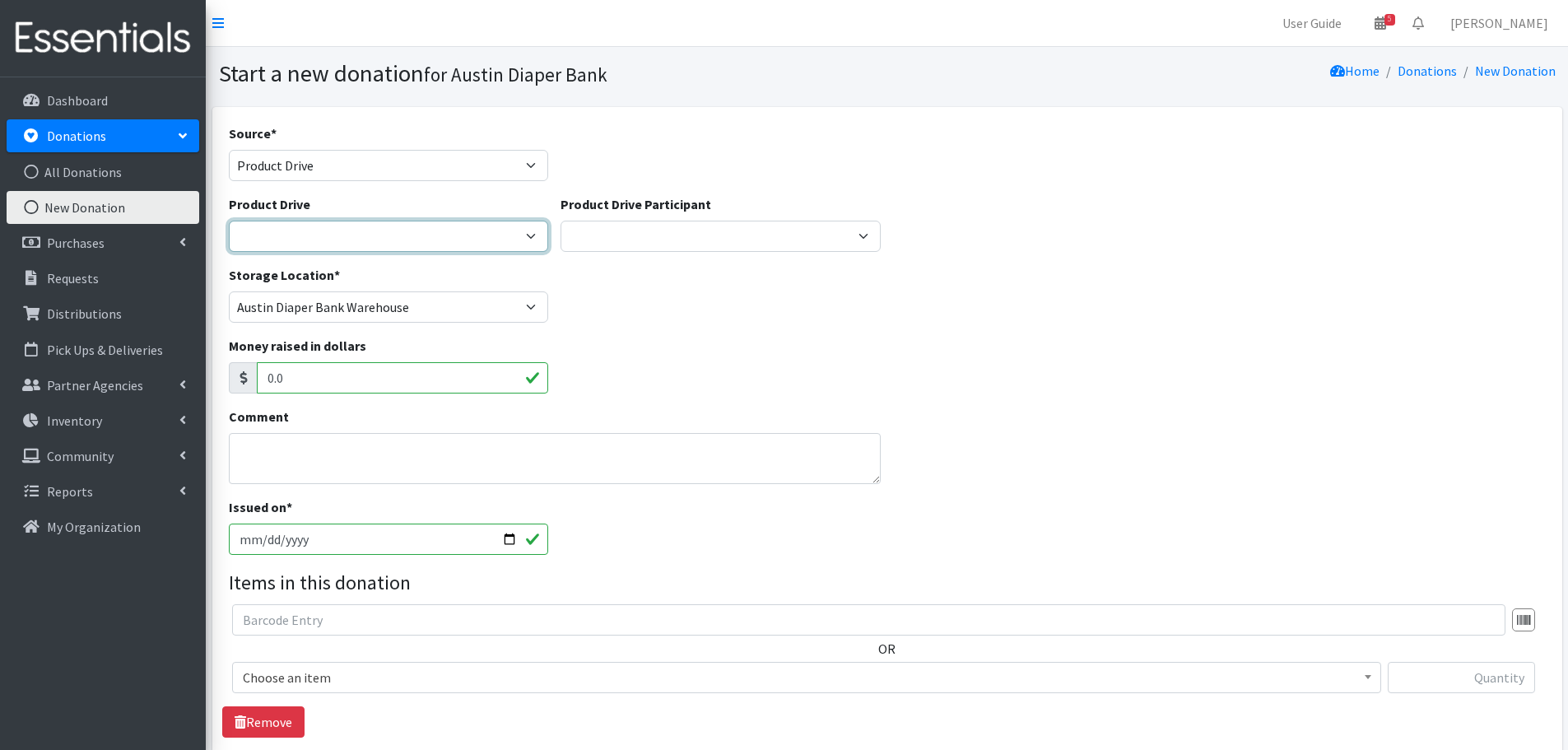
click at [285, 243] on select "1st [US_STATE] Rentals of [PERSON_NAME] 3M Abacus Schools of [GEOGRAPHIC_DATA] …" at bounding box center [389, 235] width 320 height 31
select select "315"
click at [229, 220] on select "1st [US_STATE] Rentals of [PERSON_NAME] 3M Abacus Schools of [GEOGRAPHIC_DATA] …" at bounding box center [389, 235] width 320 height 31
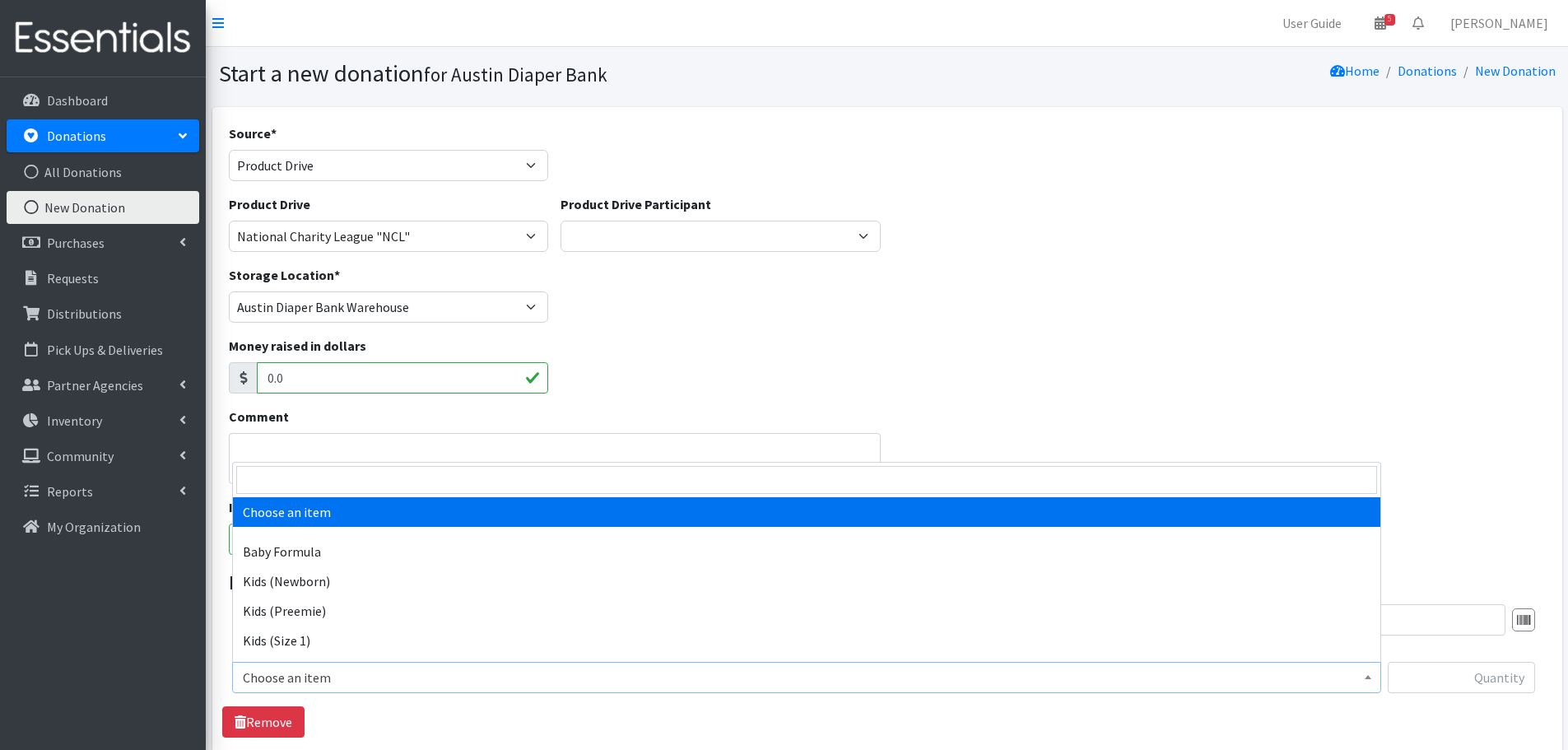
click at [326, 684] on span "Choose an item" at bounding box center [807, 677] width 1128 height 23
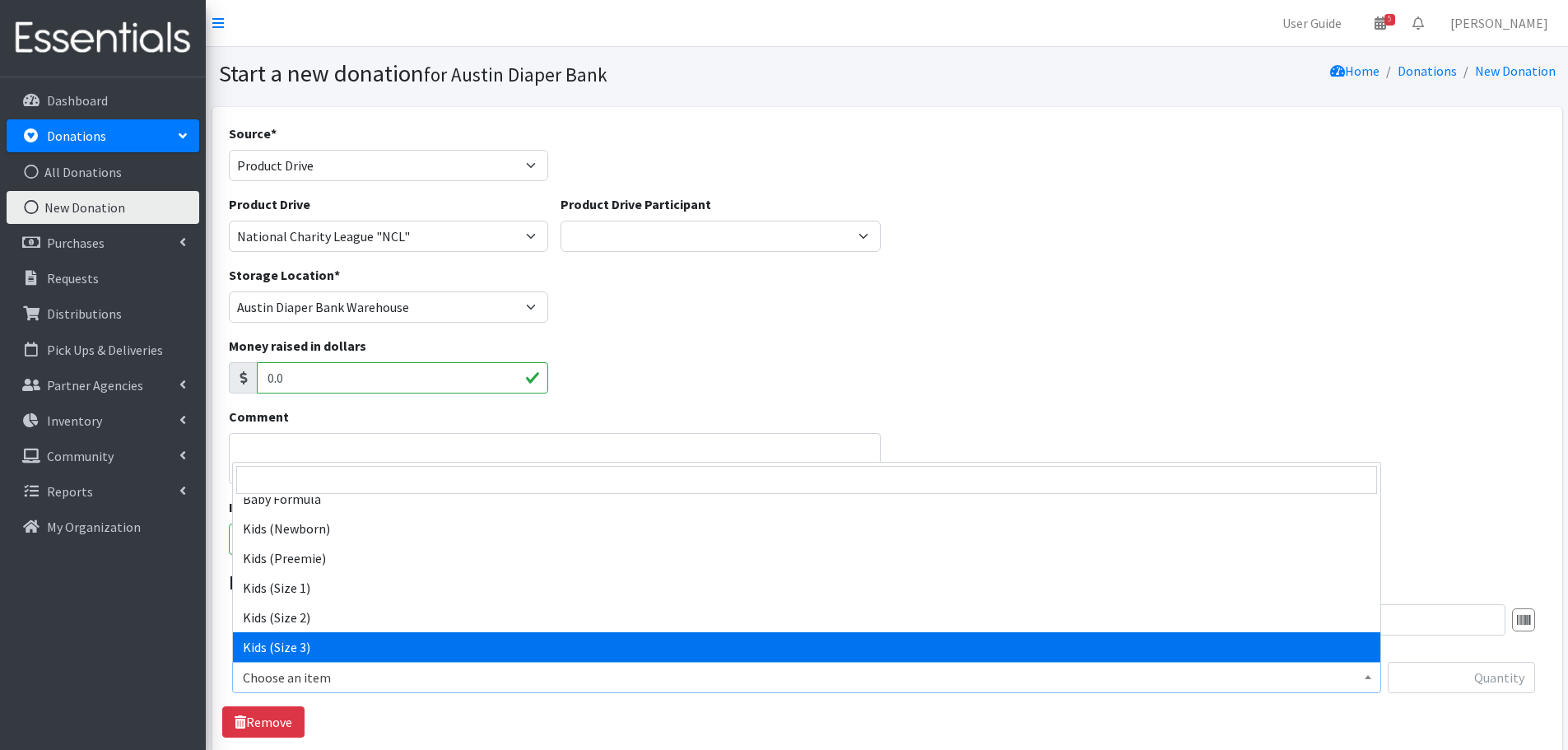
scroll to position [82, 0]
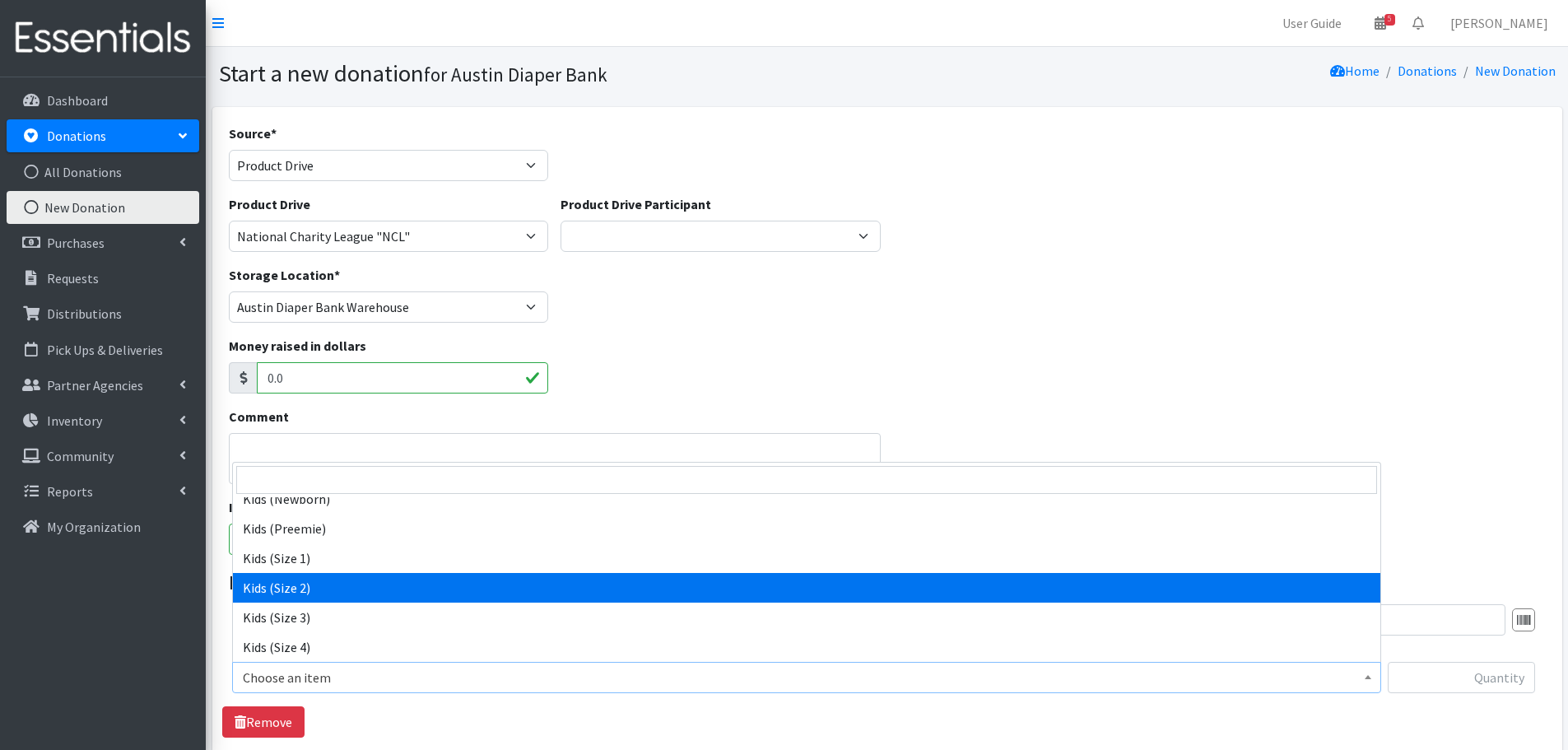
select select "440"
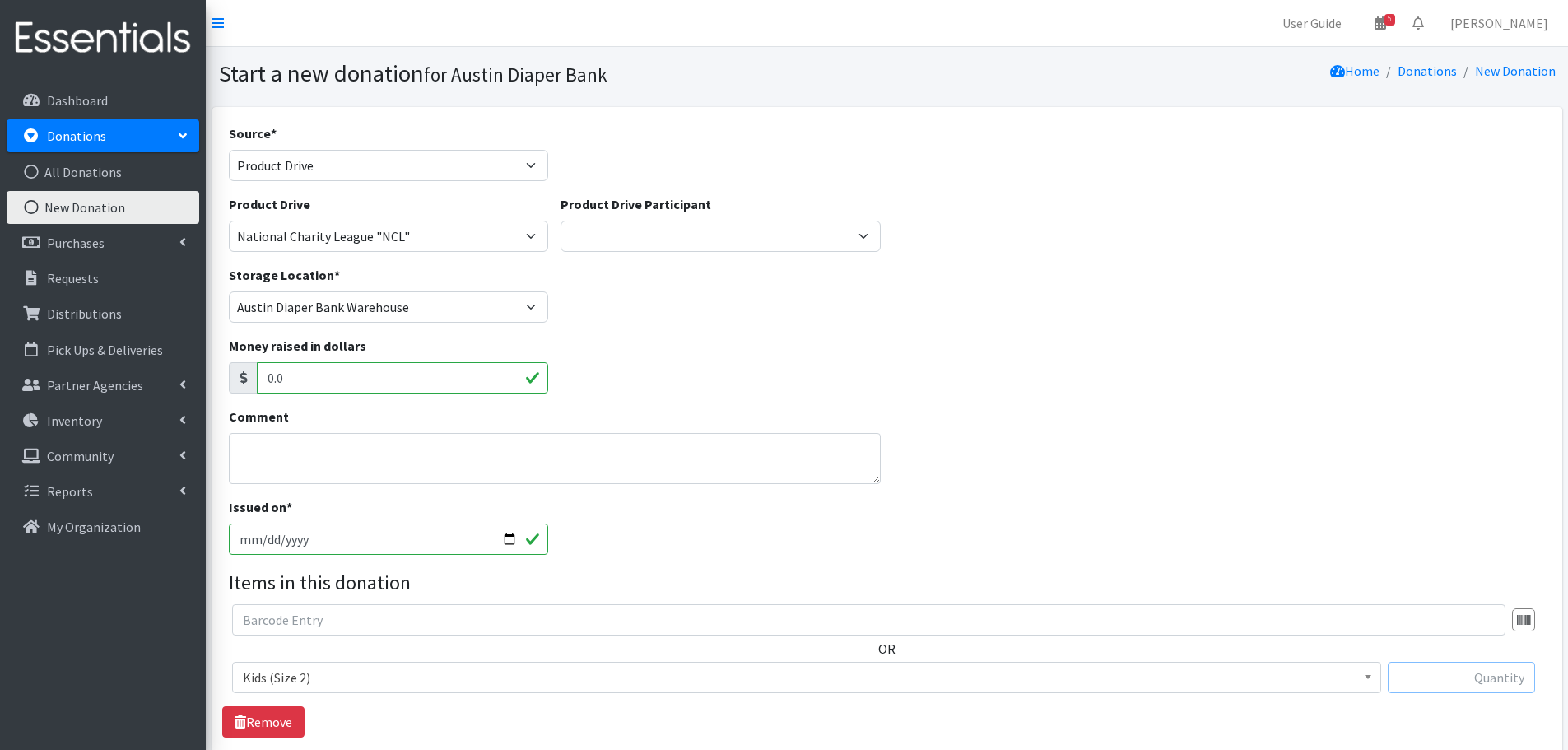
click at [1430, 664] on input "text" at bounding box center [1462, 676] width 148 height 31
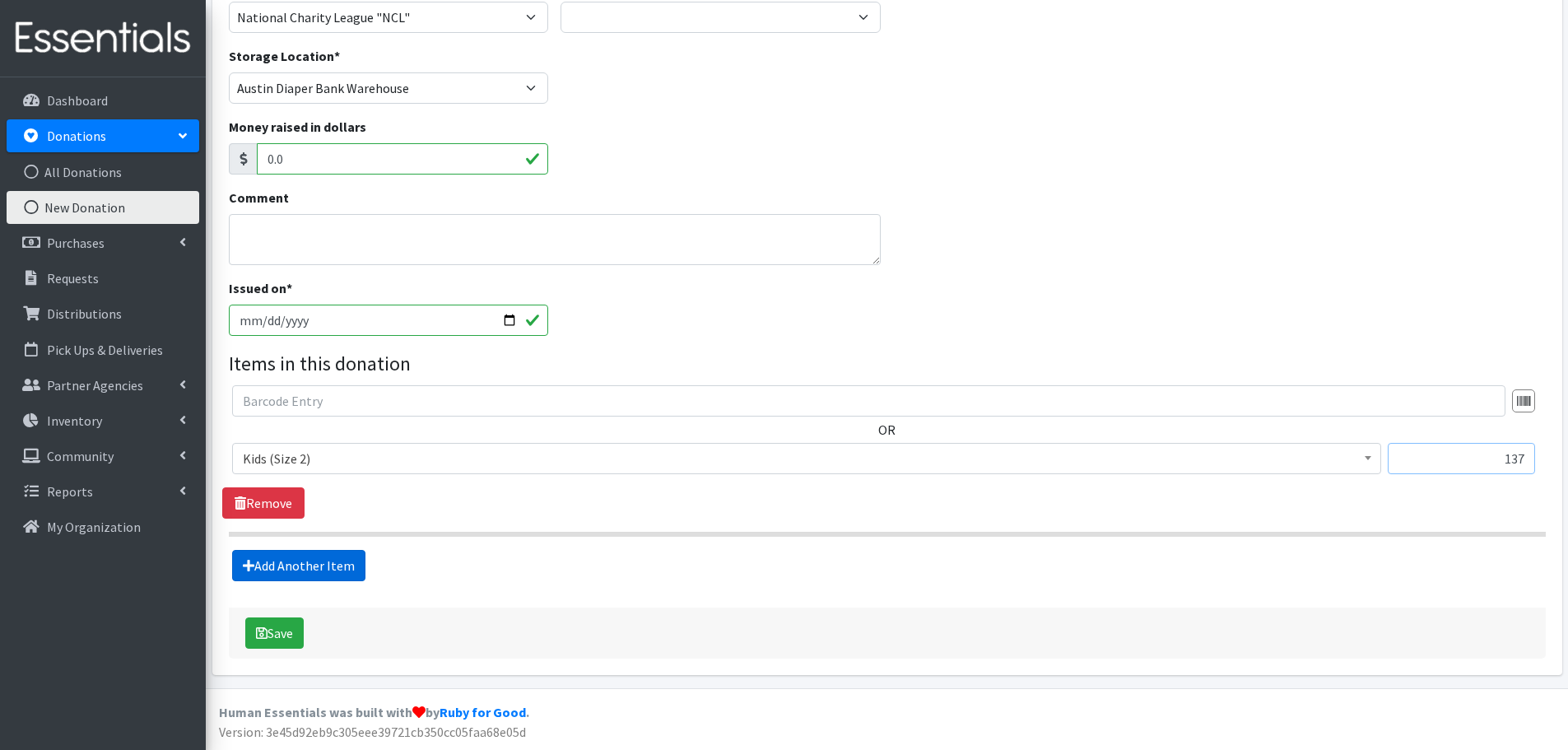
type input "137"
click at [281, 554] on link "Add Another Item" at bounding box center [298, 565] width 133 height 31
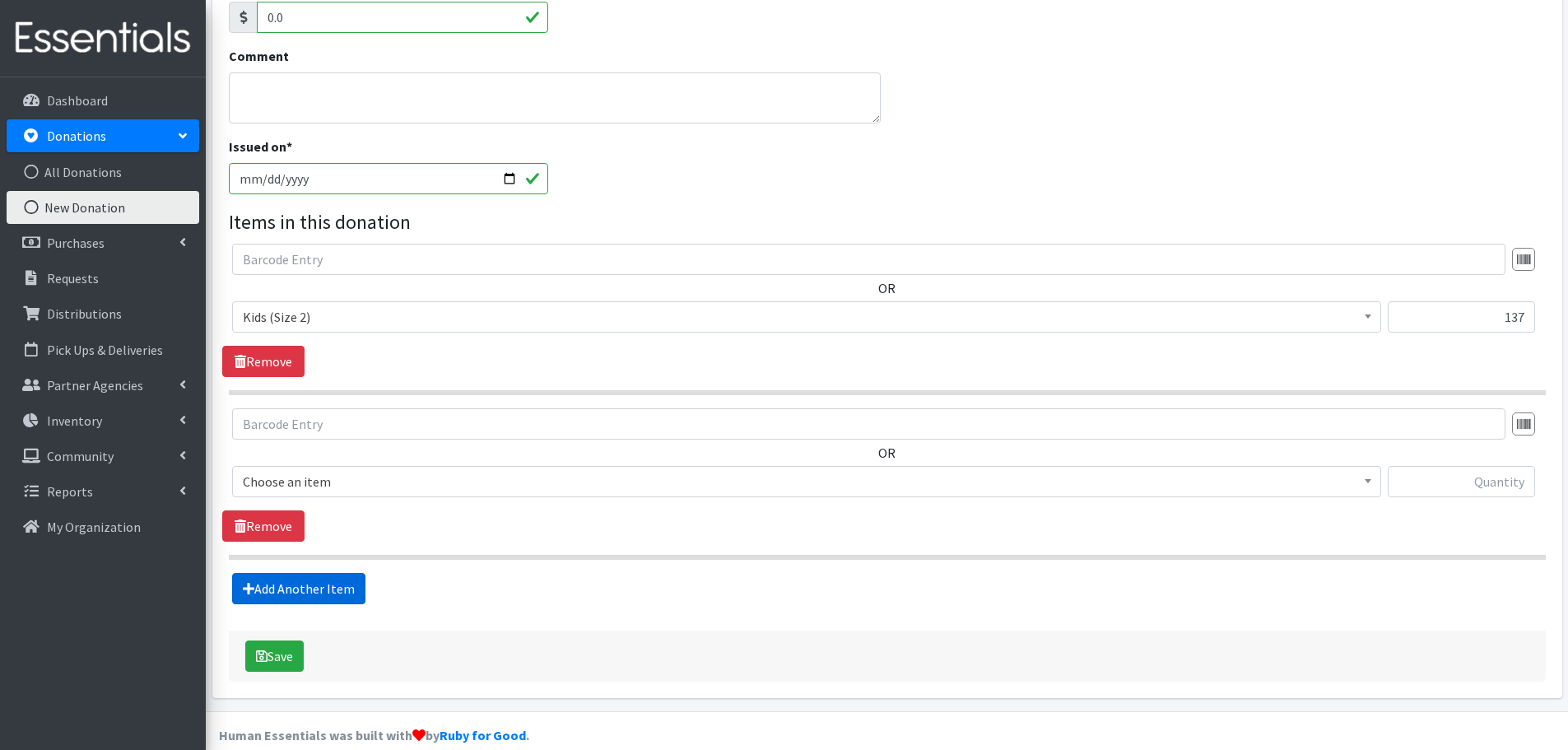
scroll to position [383, 0]
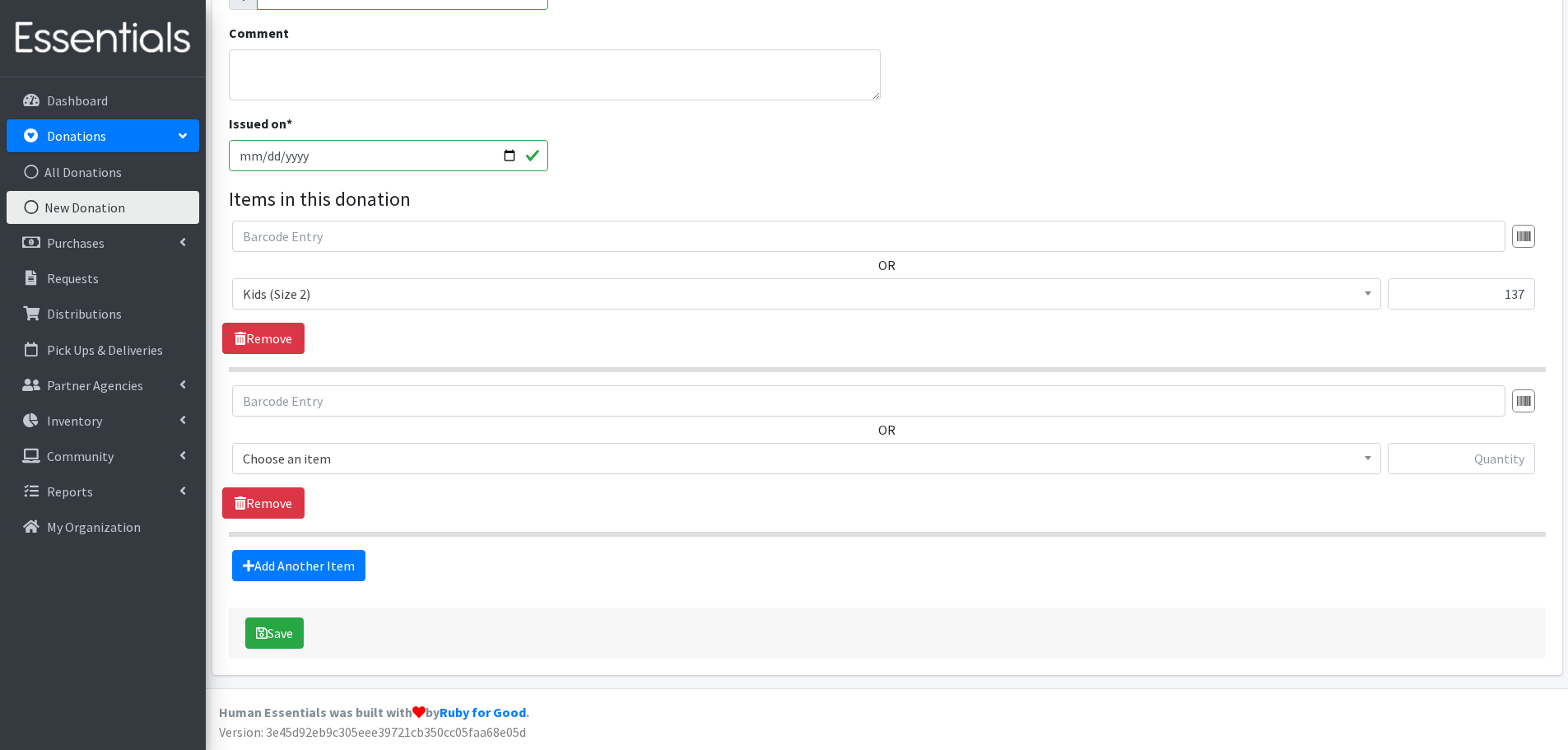
click at [273, 457] on span "Choose an item" at bounding box center [807, 458] width 1128 height 23
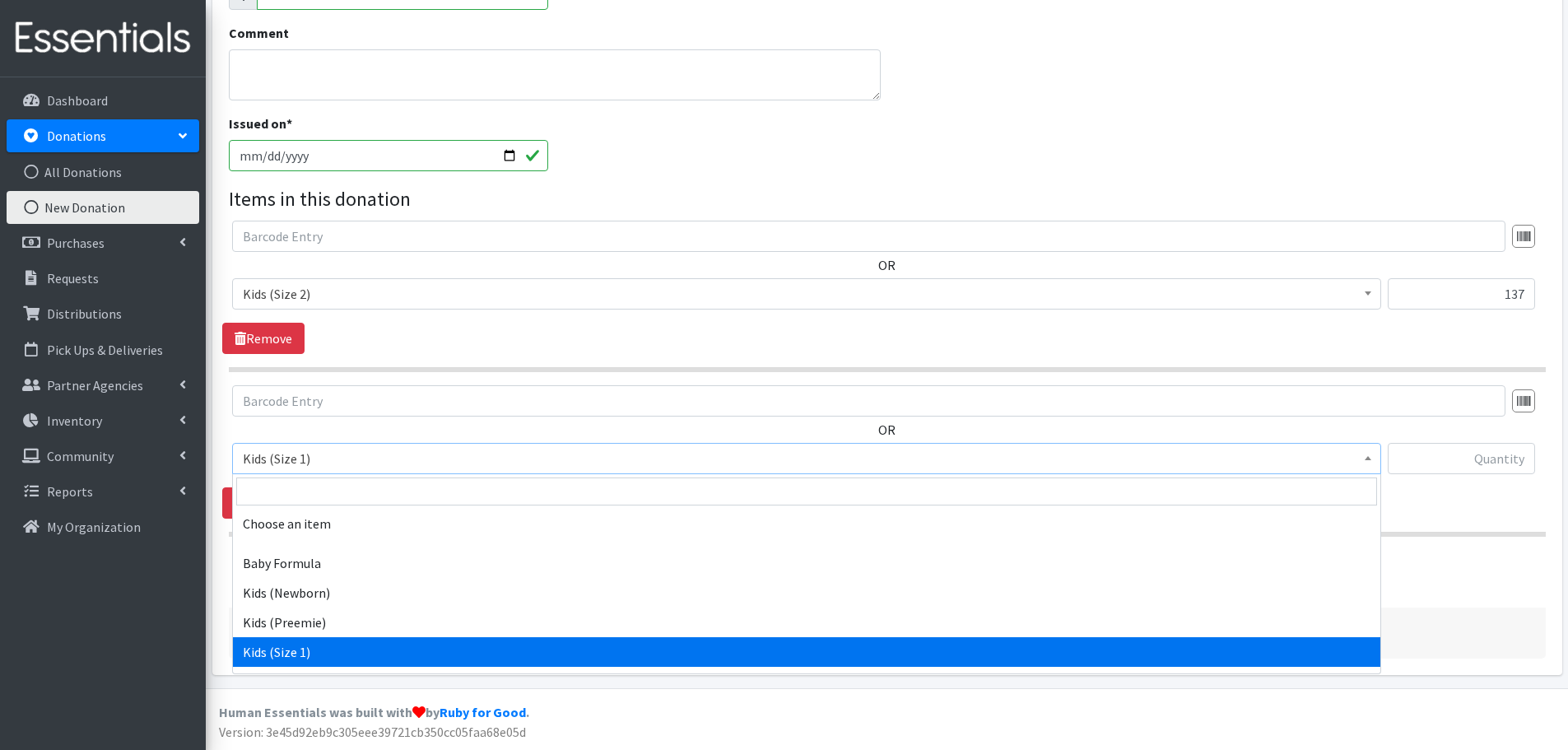
click at [261, 446] on span "Kids (Size 1)" at bounding box center [807, 458] width 1128 height 23
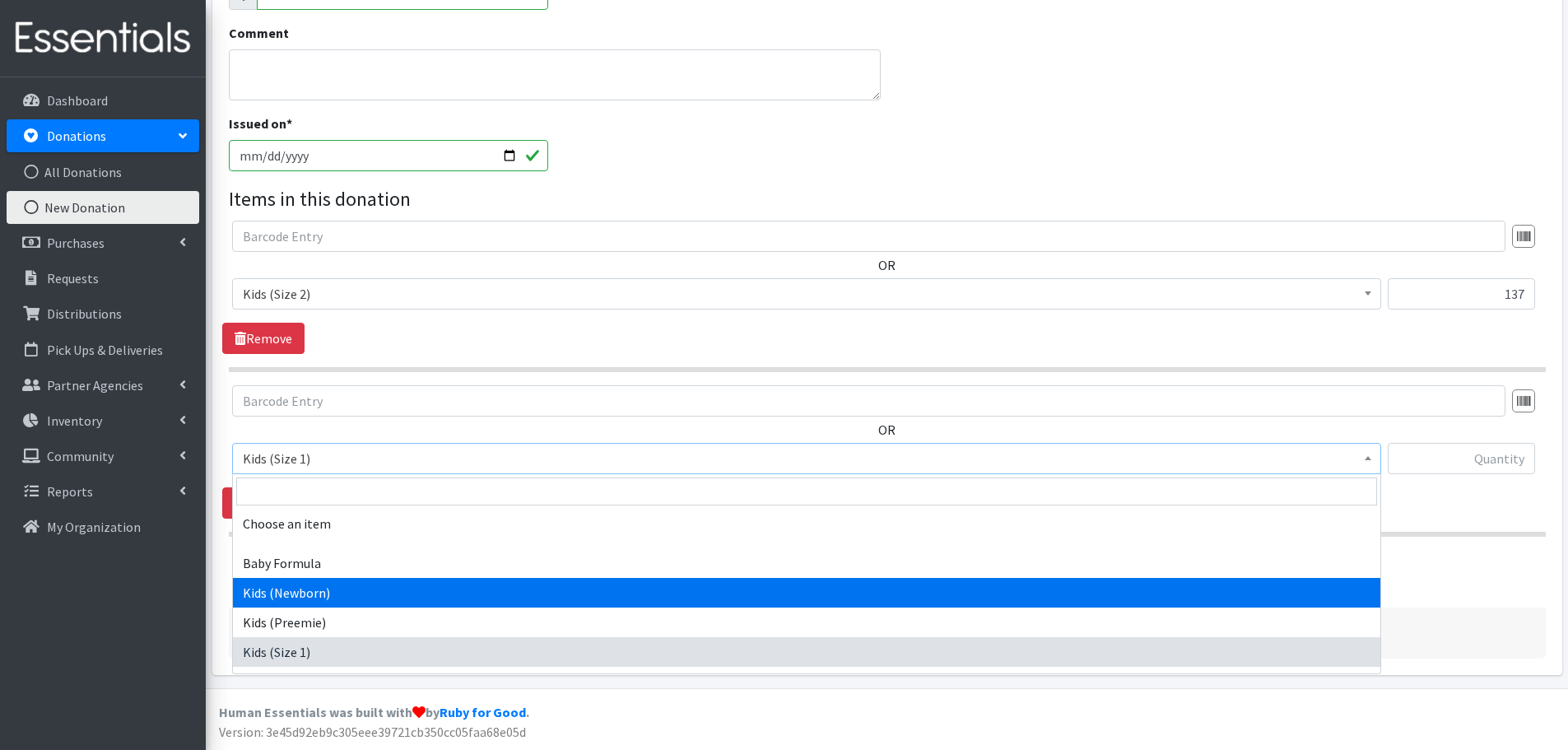
scroll to position [82, 0]
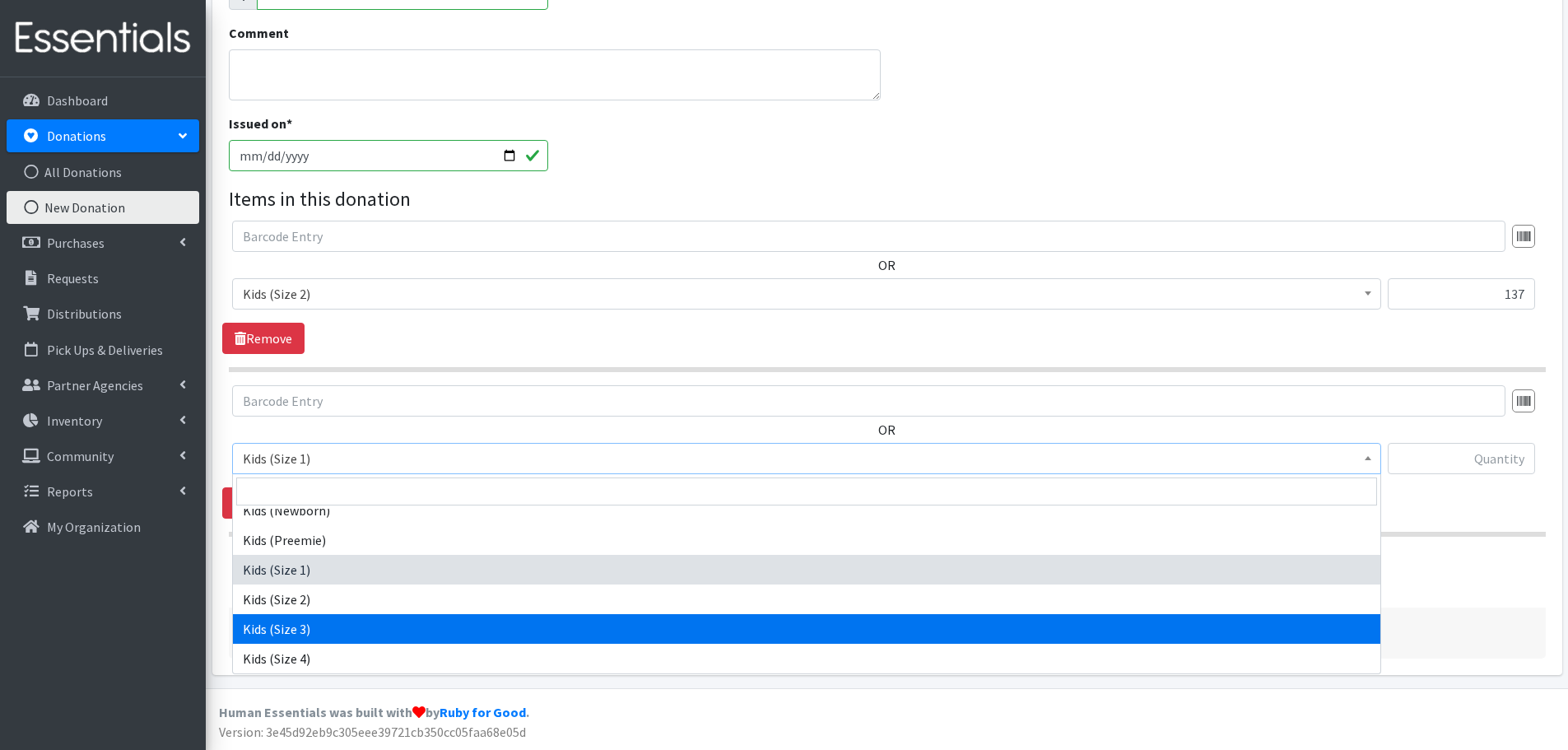
select select "442"
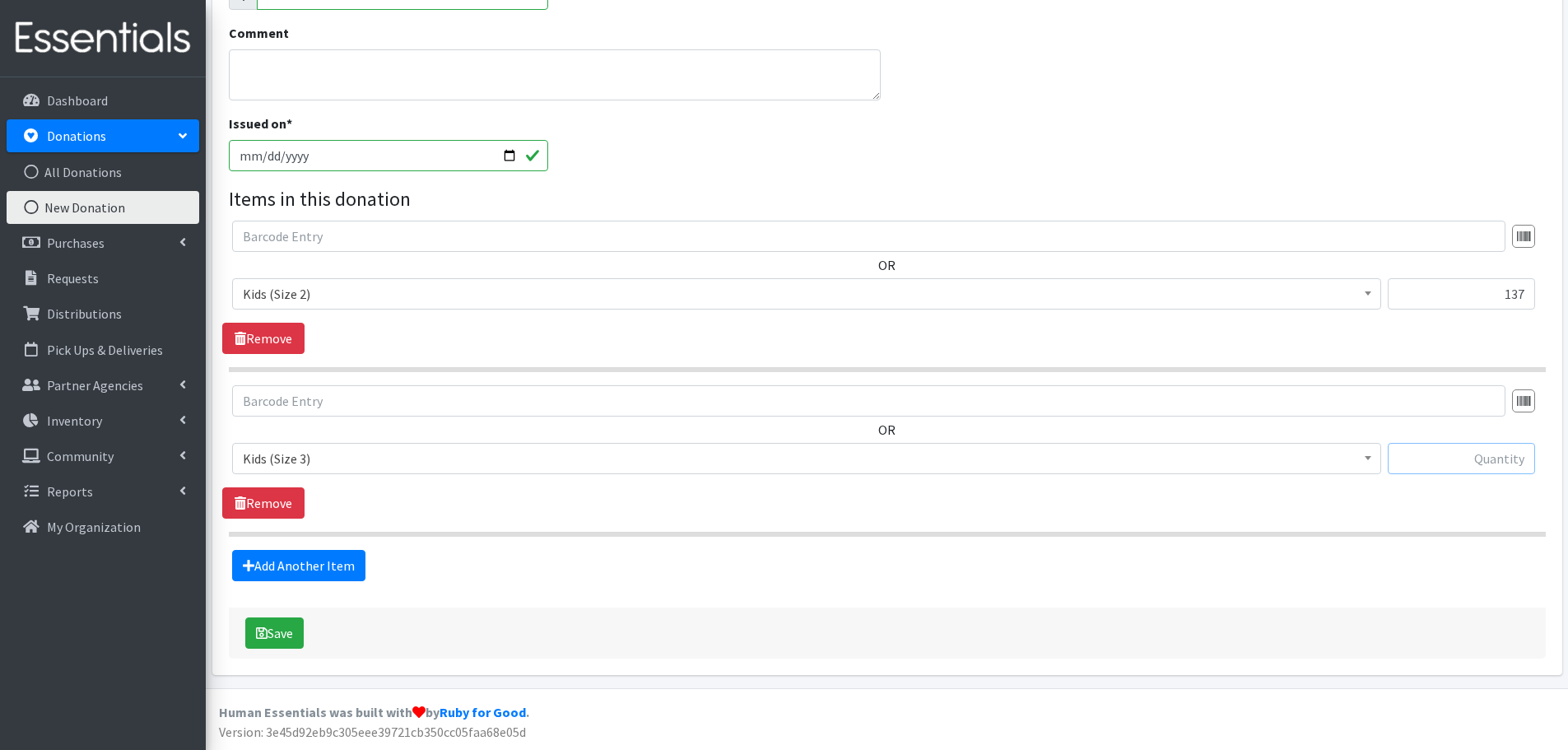
click at [1447, 462] on input "text" at bounding box center [1462, 458] width 148 height 31
type input "15"
click at [273, 567] on link "Add Another Item" at bounding box center [298, 565] width 133 height 31
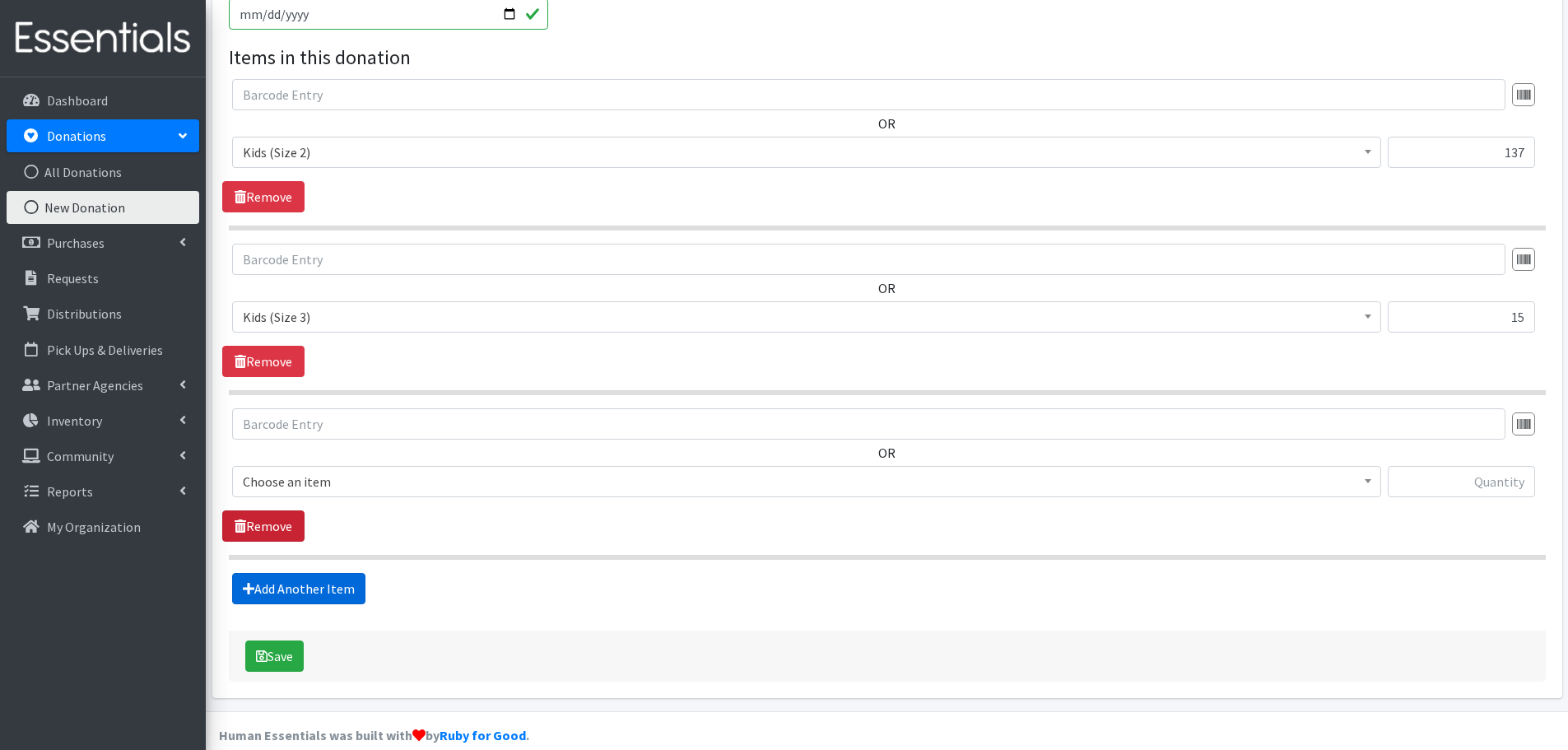
scroll to position [548, 0]
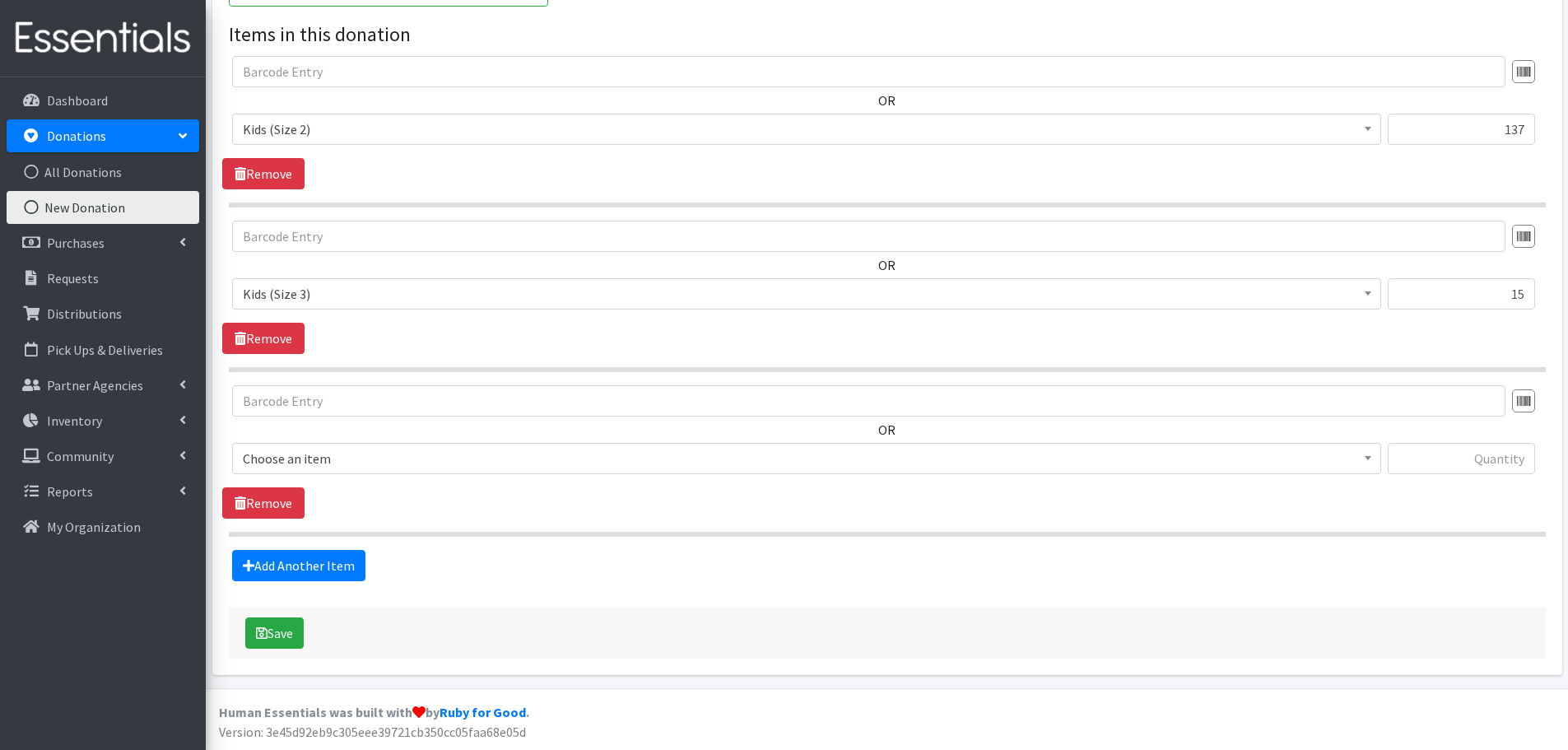
click at [292, 464] on span "Choose an item" at bounding box center [807, 458] width 1128 height 23
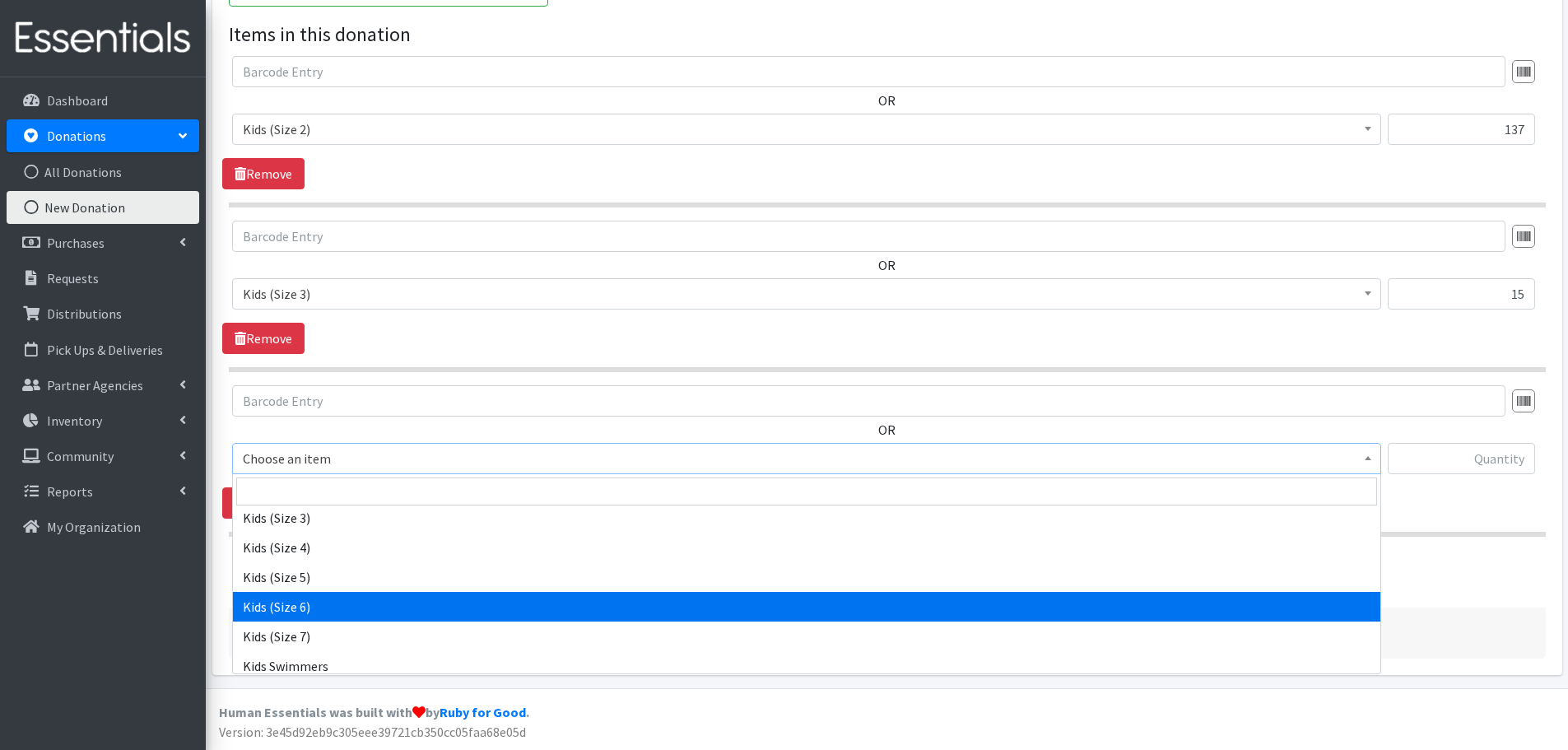
scroll to position [165, 0]
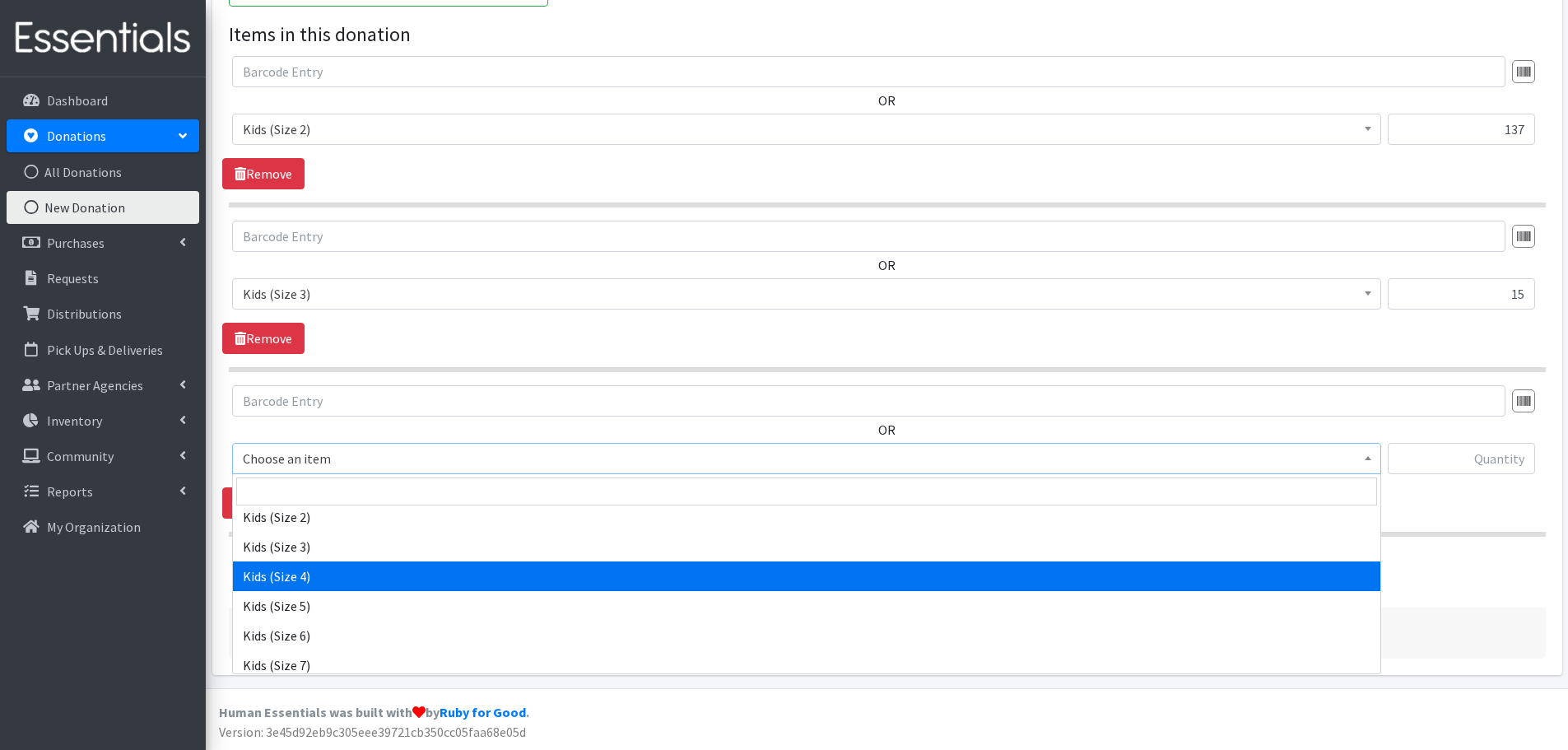
select select "459"
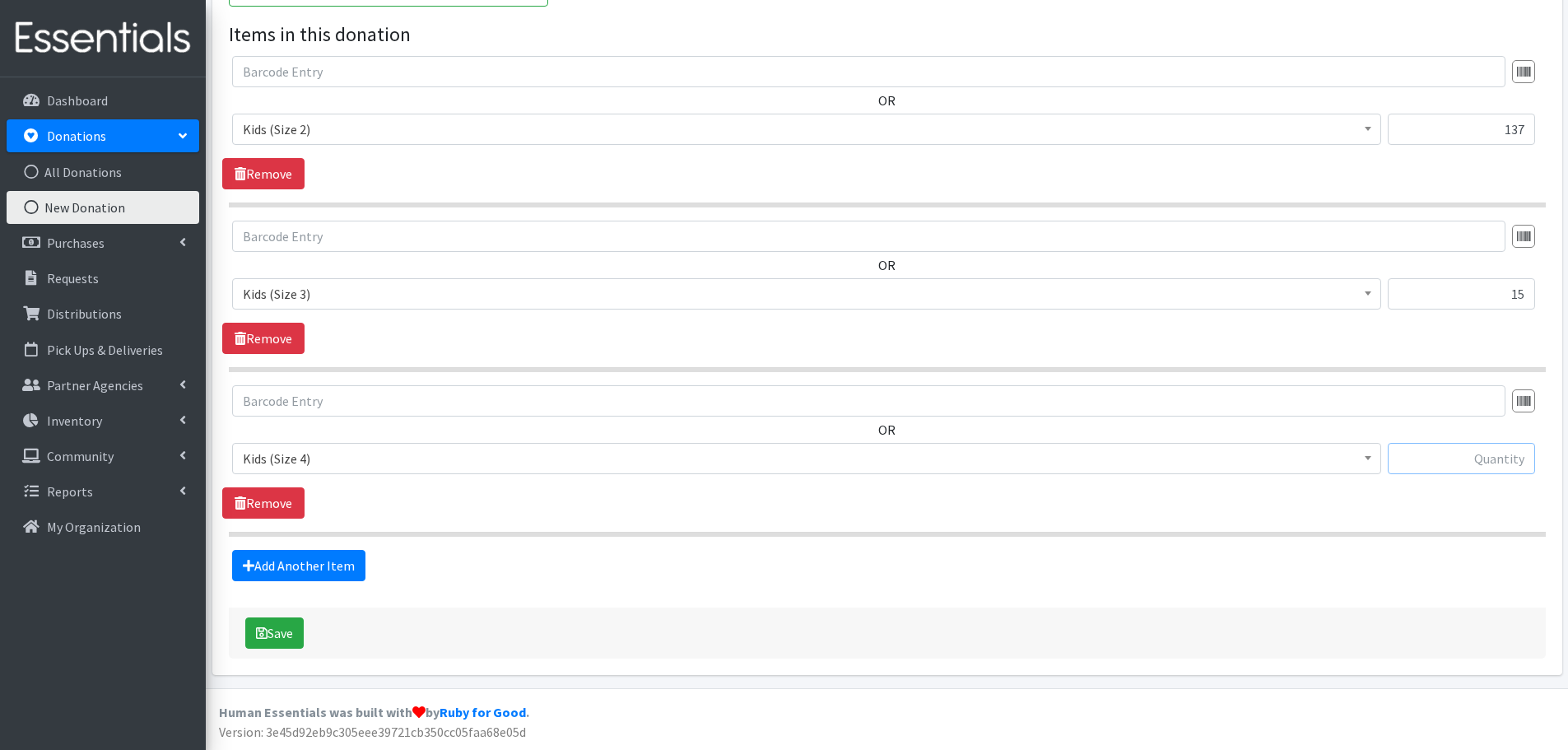
click at [1440, 470] on input "text" at bounding box center [1462, 458] width 148 height 31
type input "404"
click at [299, 563] on link "Add Another Item" at bounding box center [298, 565] width 133 height 31
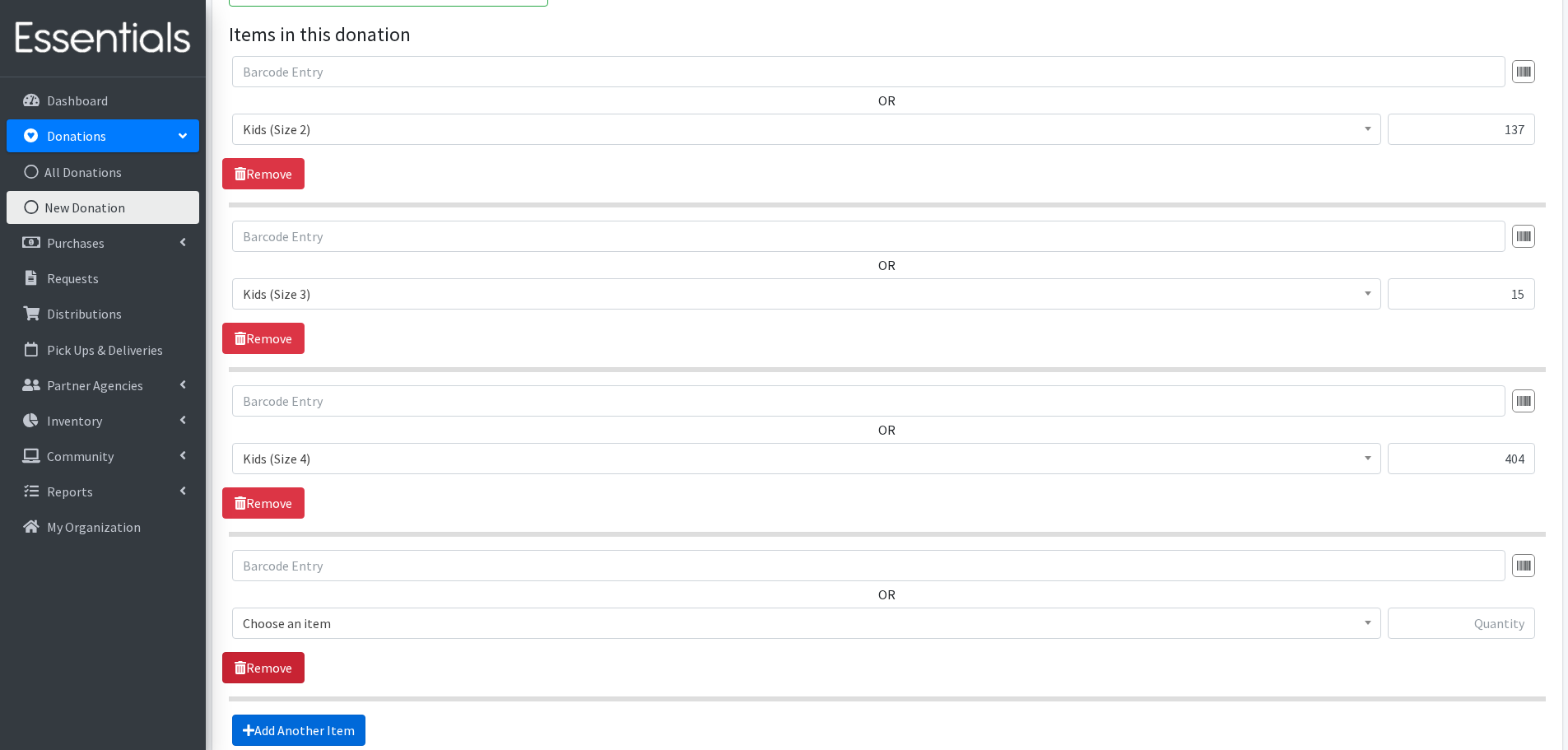
scroll to position [712, 0]
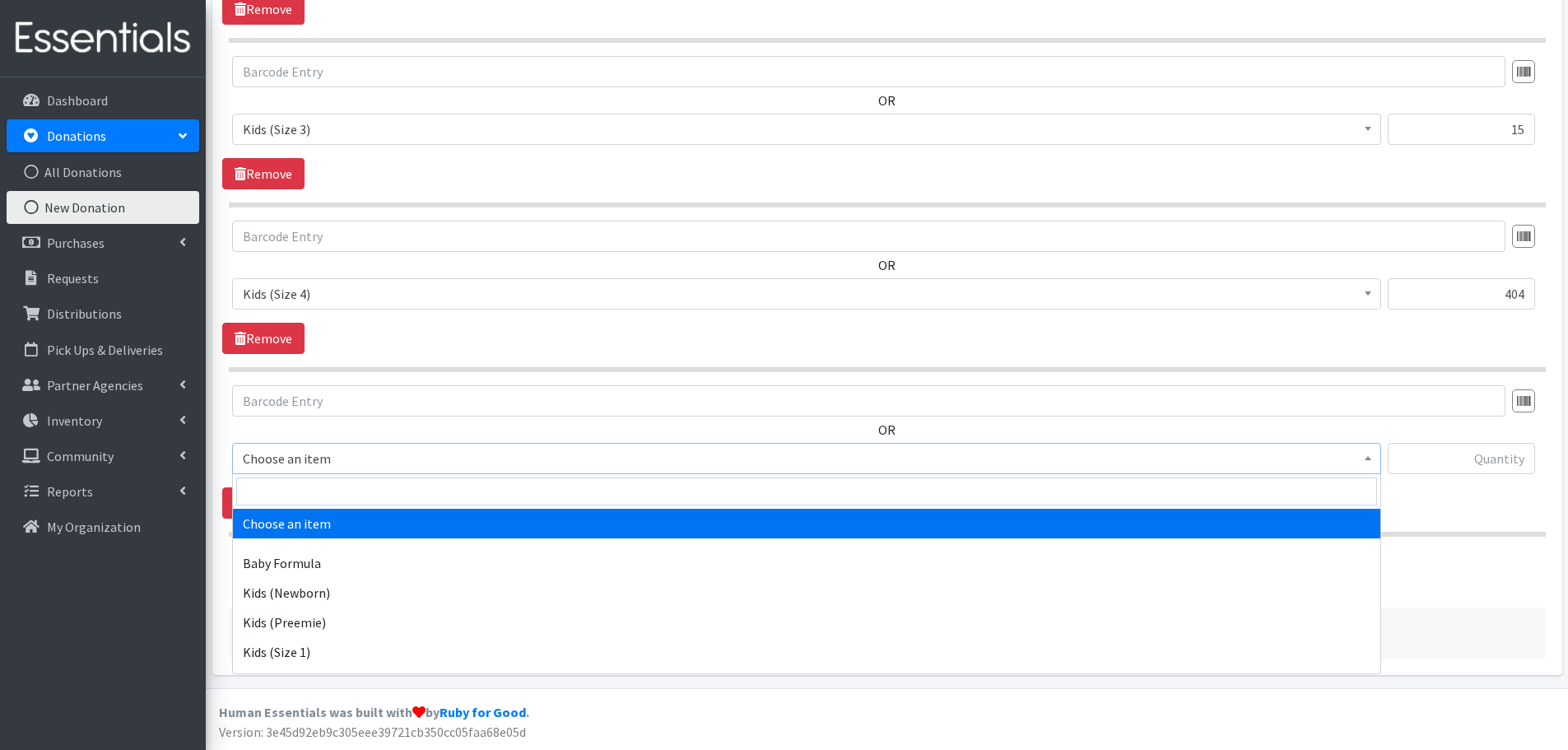
click at [267, 462] on span "Choose an item" at bounding box center [807, 458] width 1128 height 23
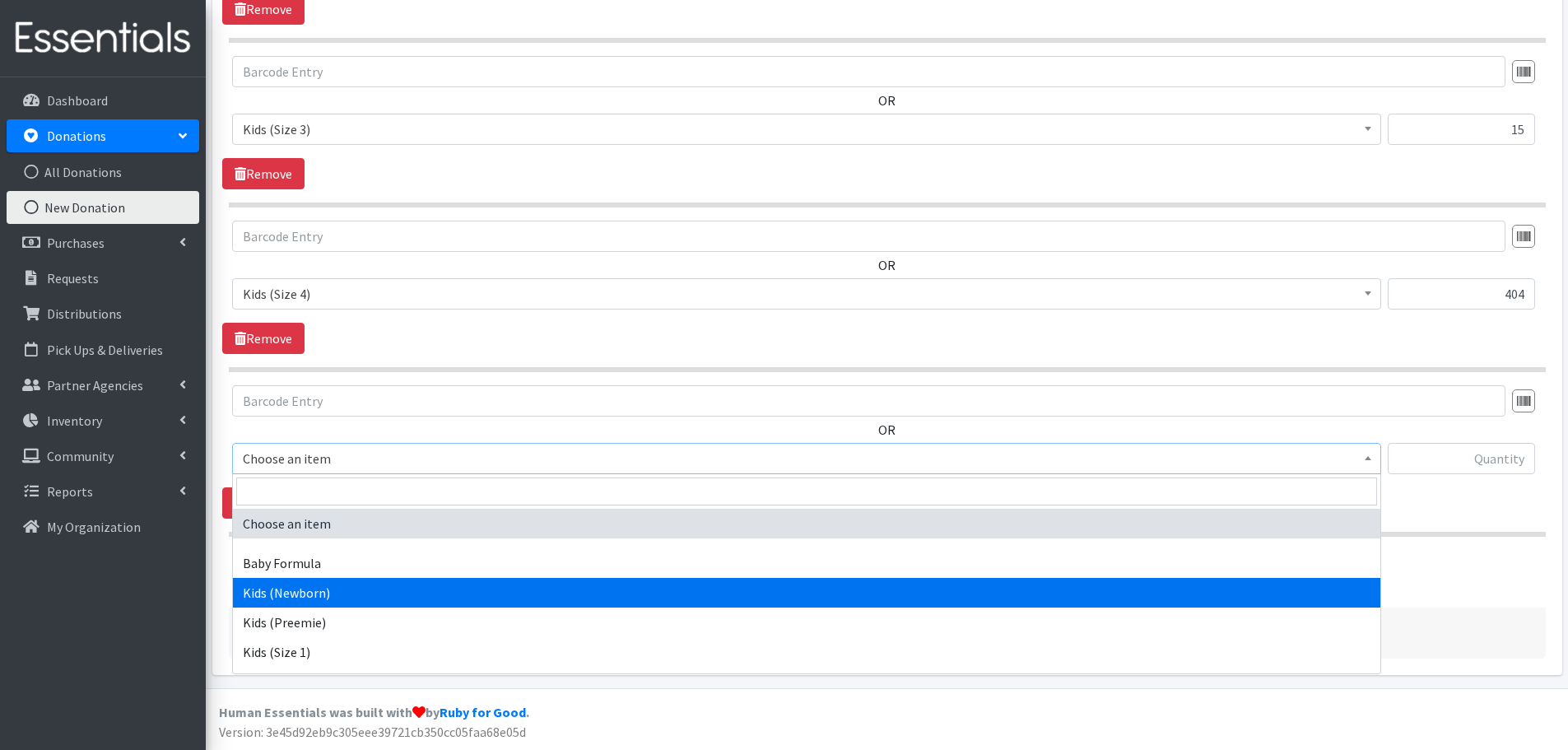
scroll to position [247, 0]
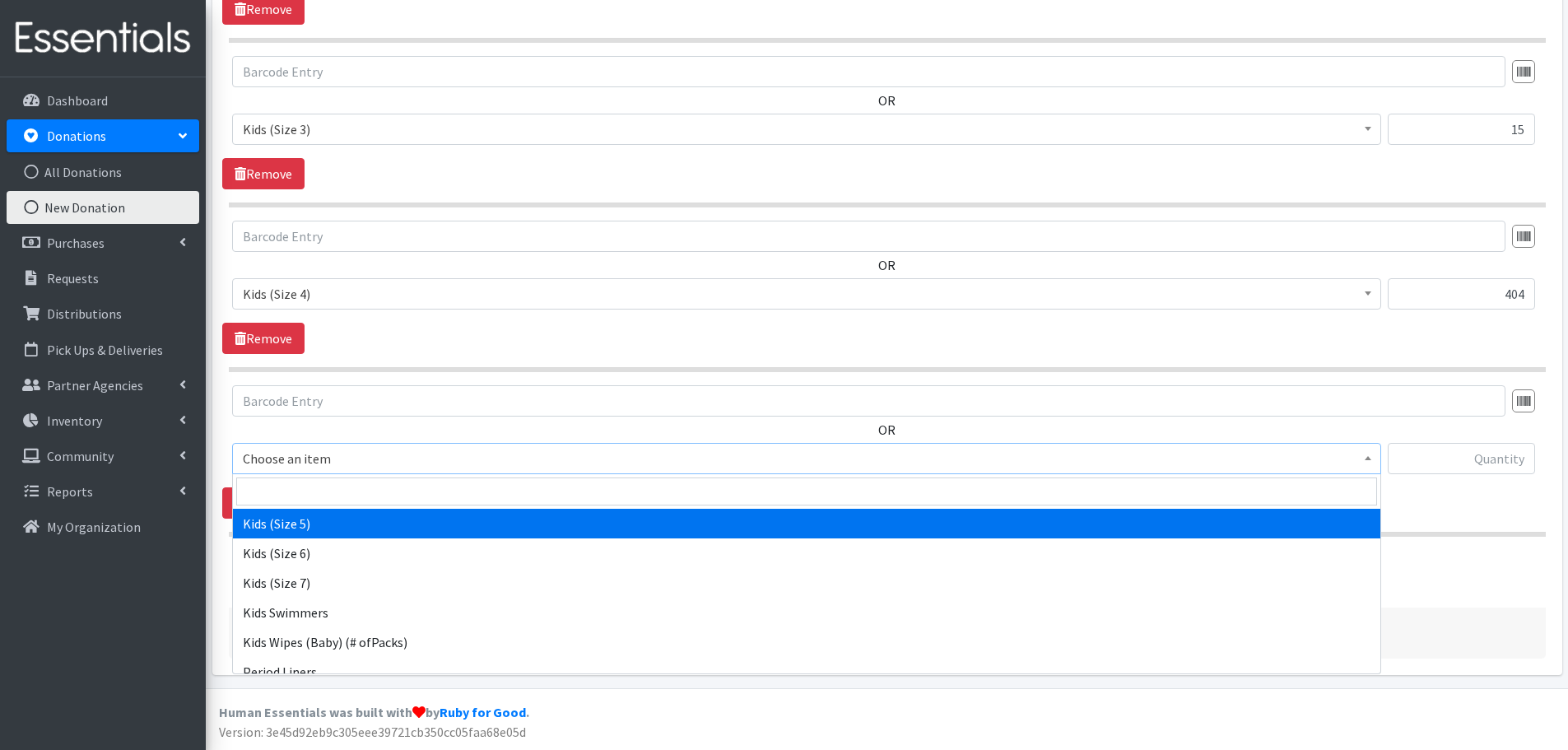
select select "460"
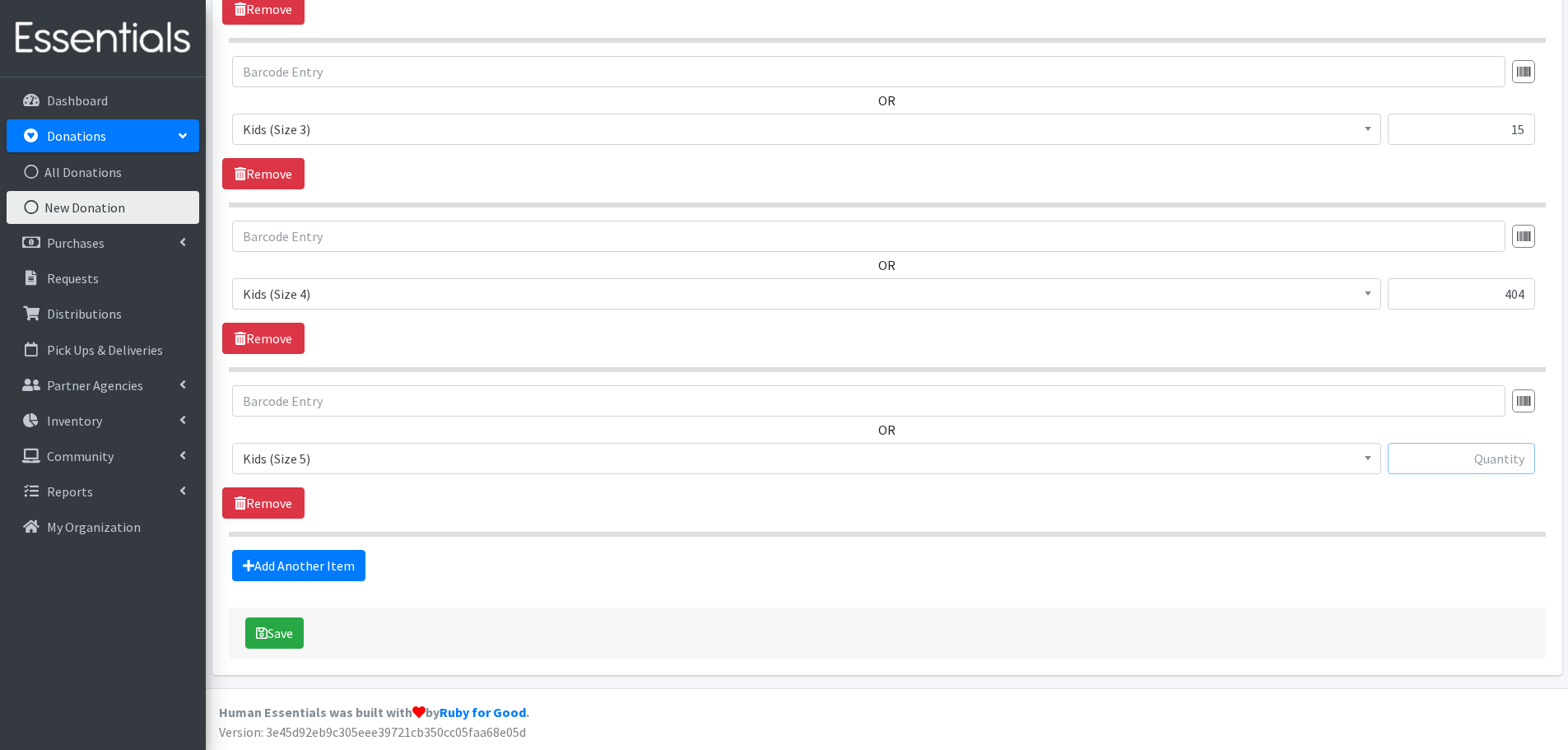
click at [1430, 467] on input "text" at bounding box center [1462, 458] width 148 height 31
type input "160"
click at [305, 563] on link "Add Another Item" at bounding box center [298, 565] width 133 height 31
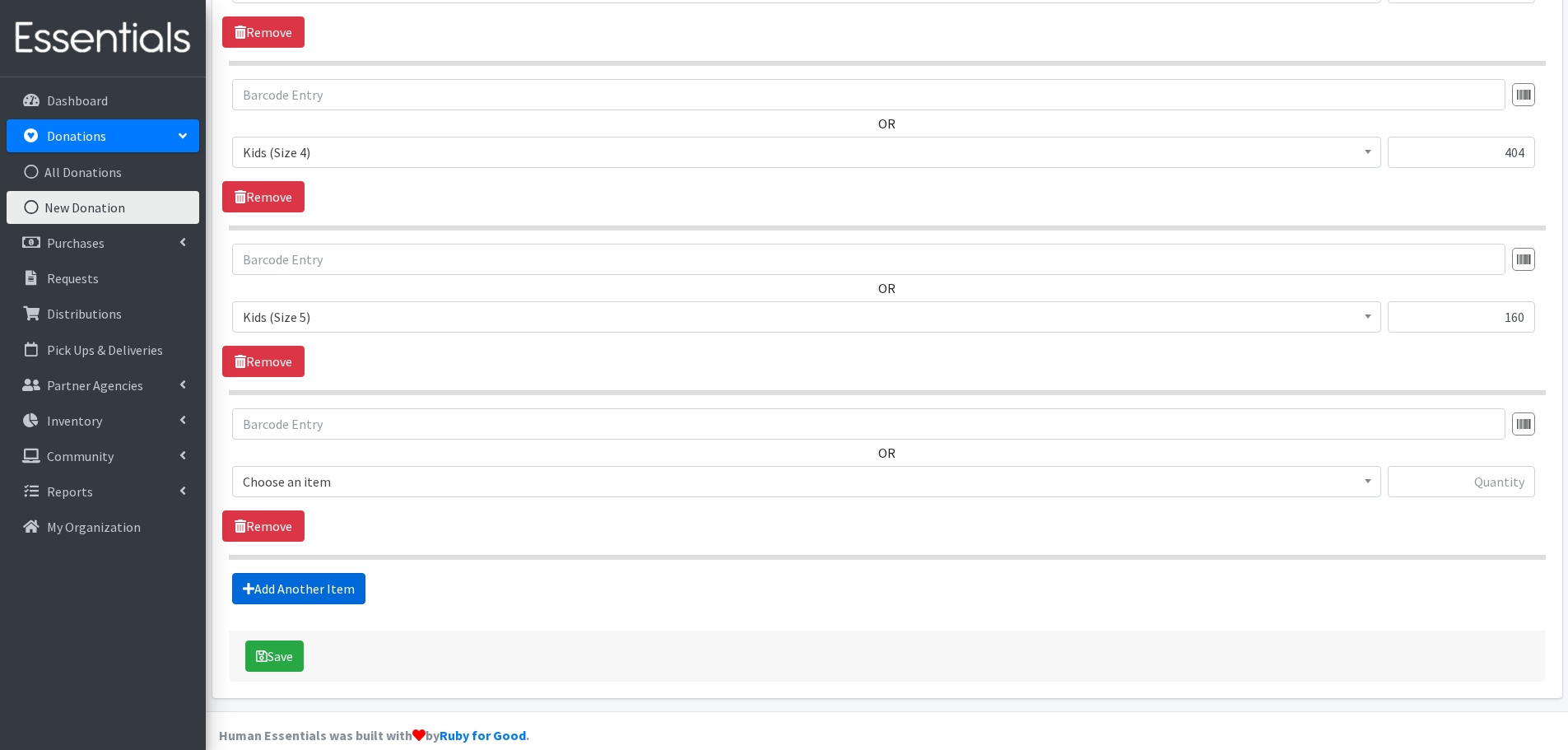
scroll to position [877, 0]
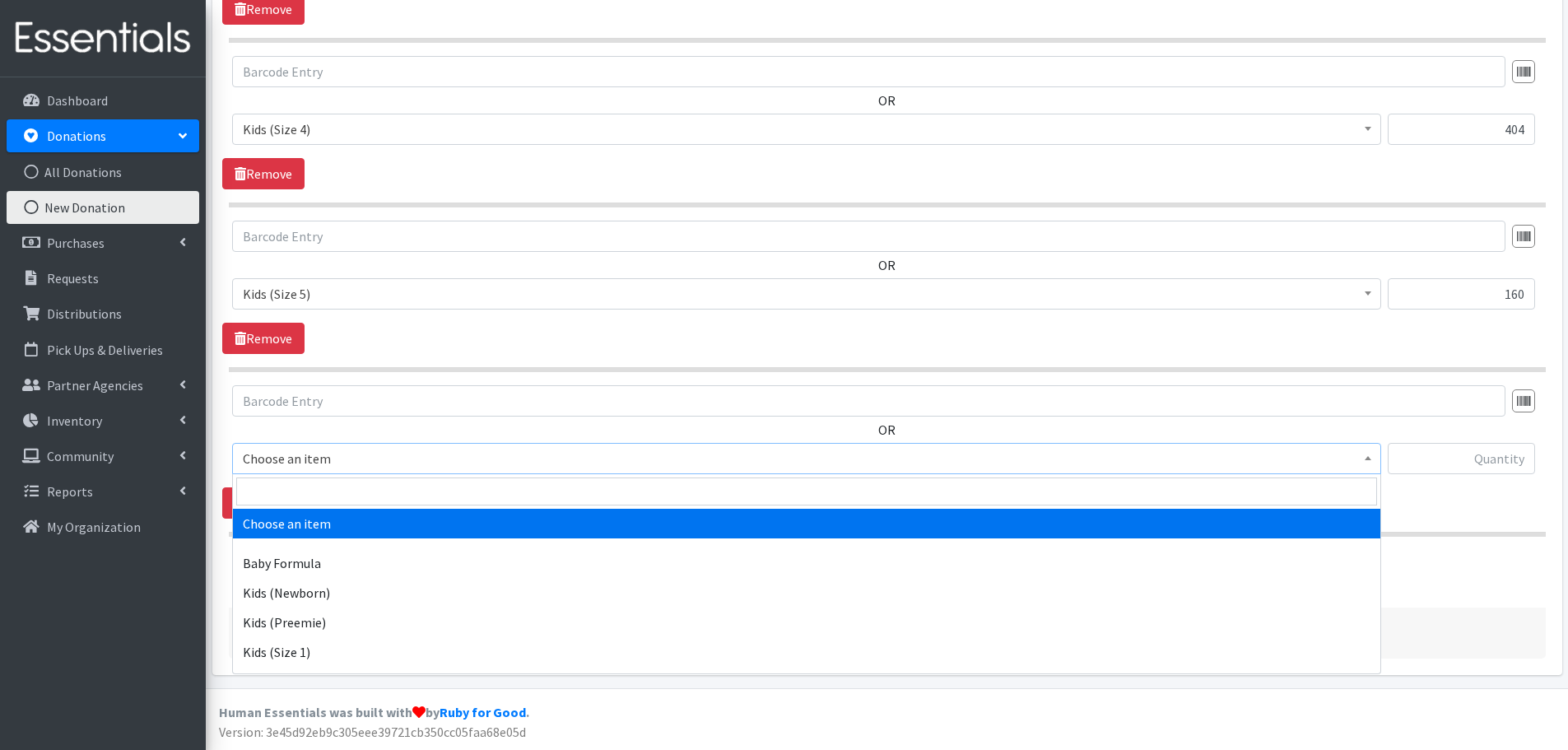
click at [307, 459] on span "Choose an item" at bounding box center [807, 458] width 1128 height 23
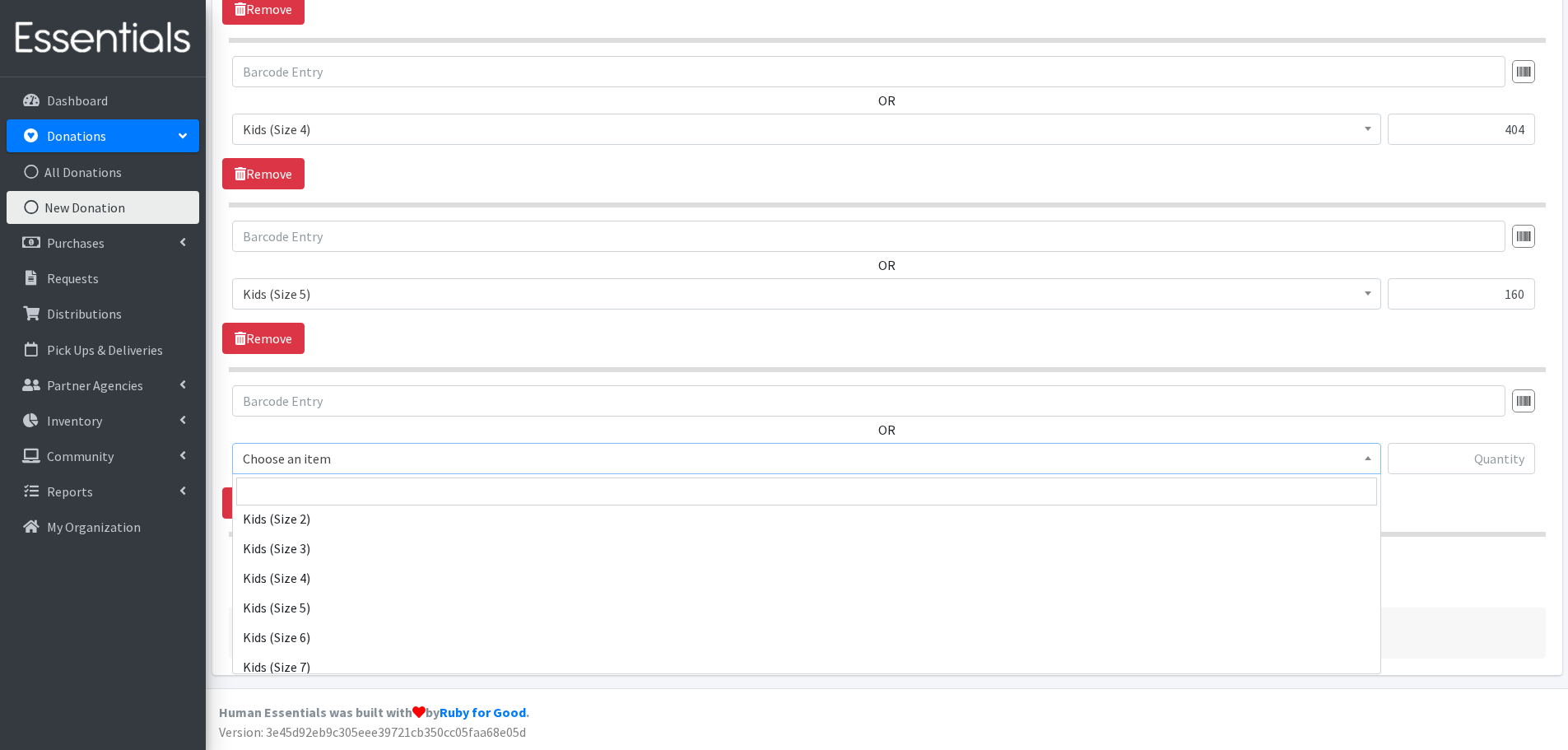
scroll to position [165, 0]
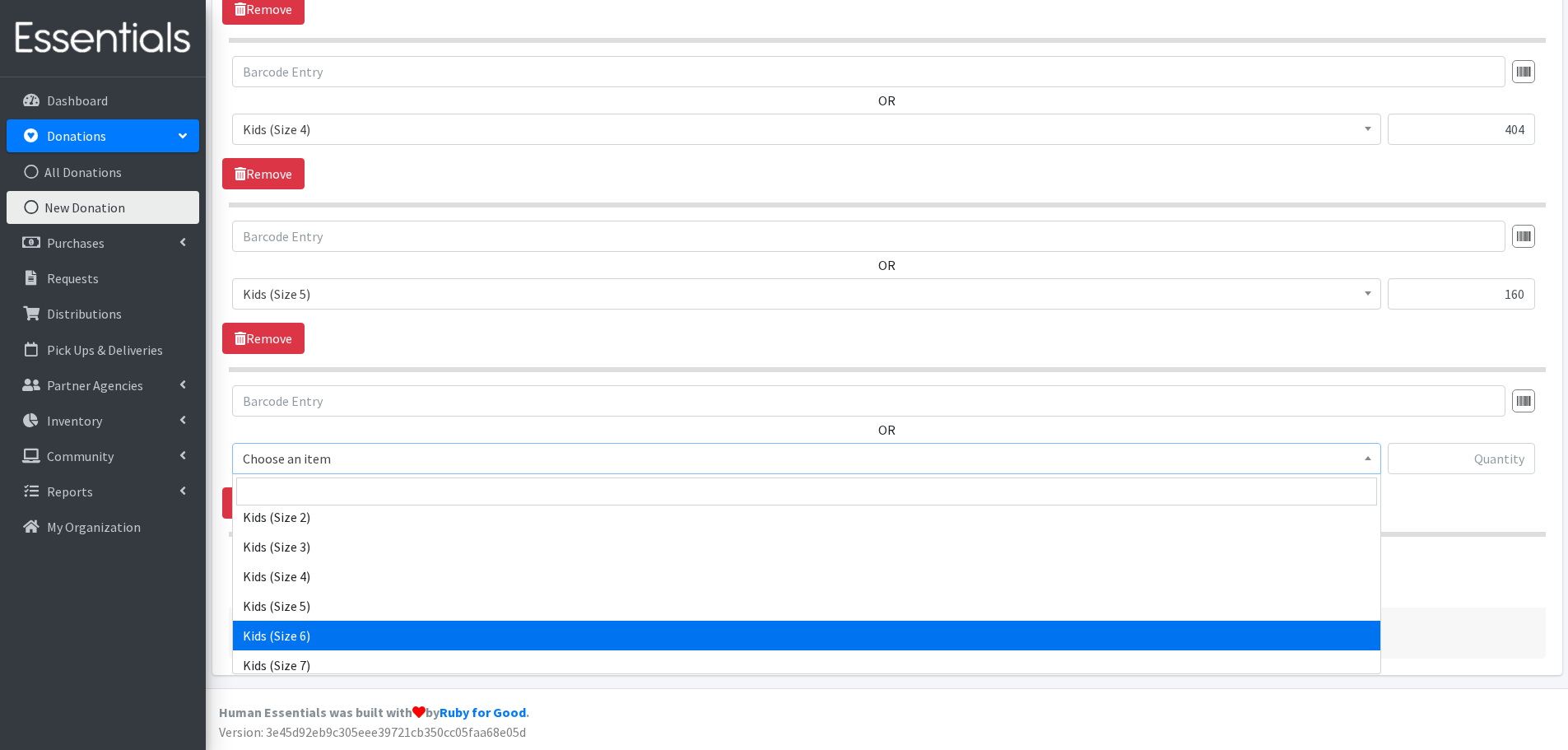
select select "462"
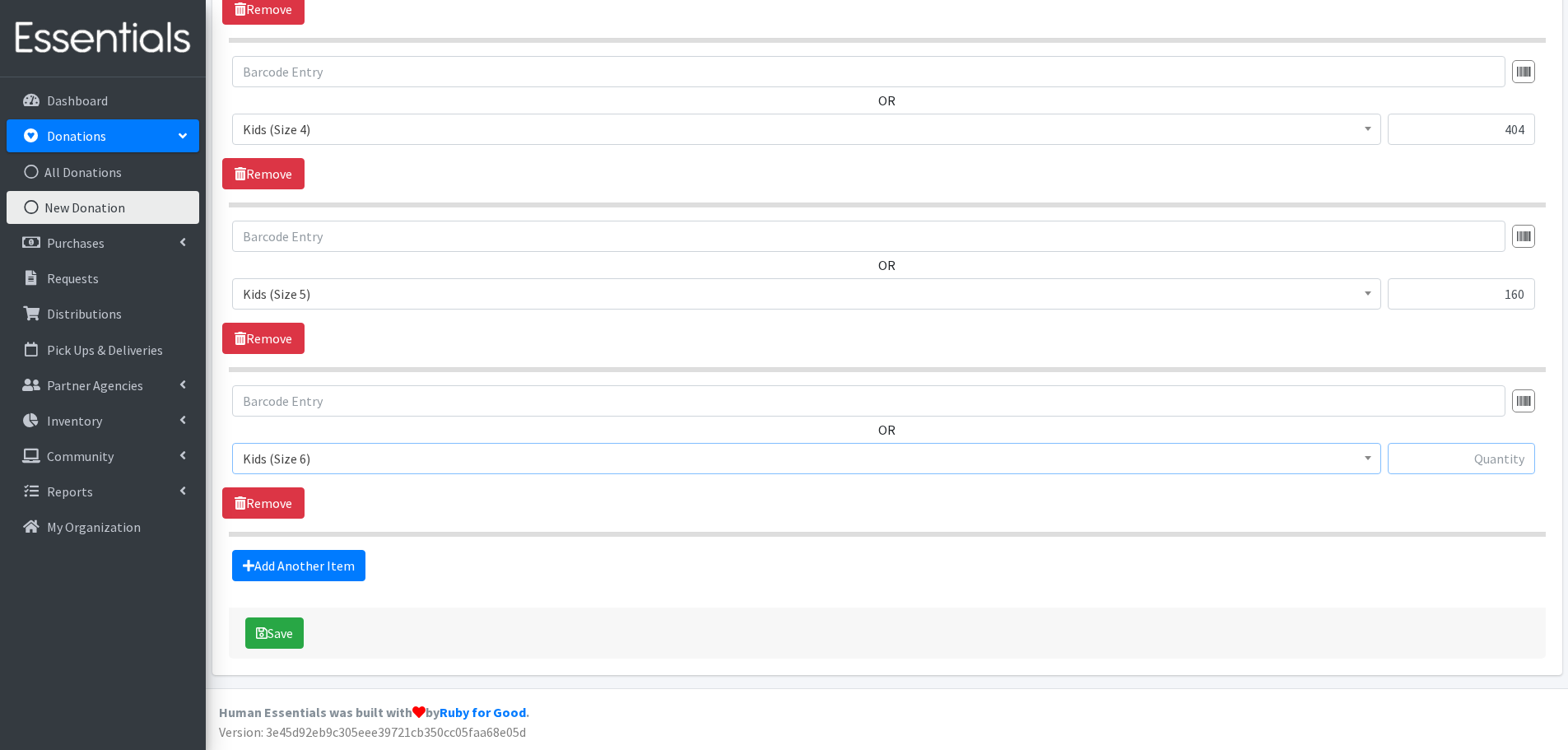
click at [1446, 464] on input "text" at bounding box center [1462, 458] width 148 height 31
type input "162"
click at [341, 559] on link "Add Another Item" at bounding box center [298, 565] width 133 height 31
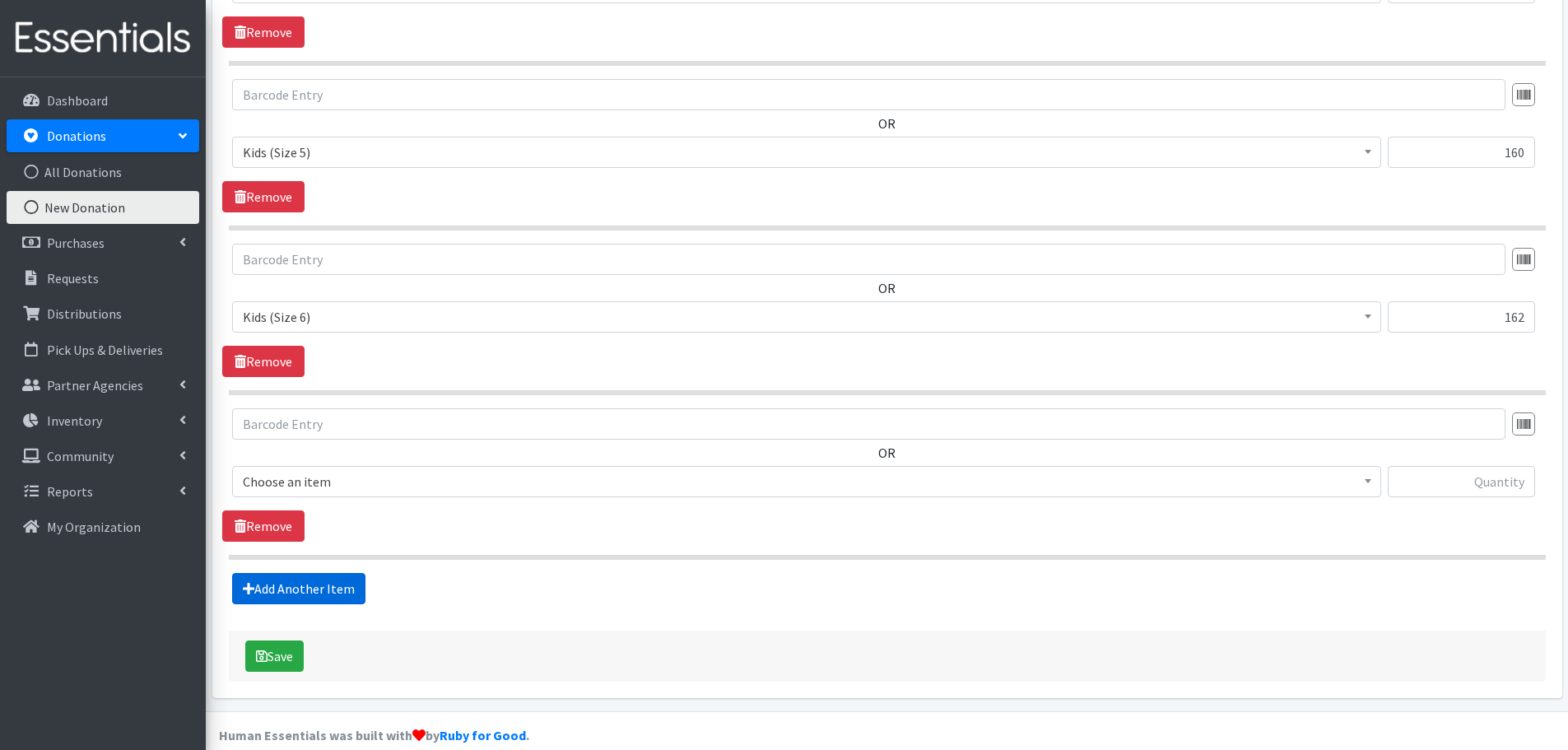
scroll to position [1041, 0]
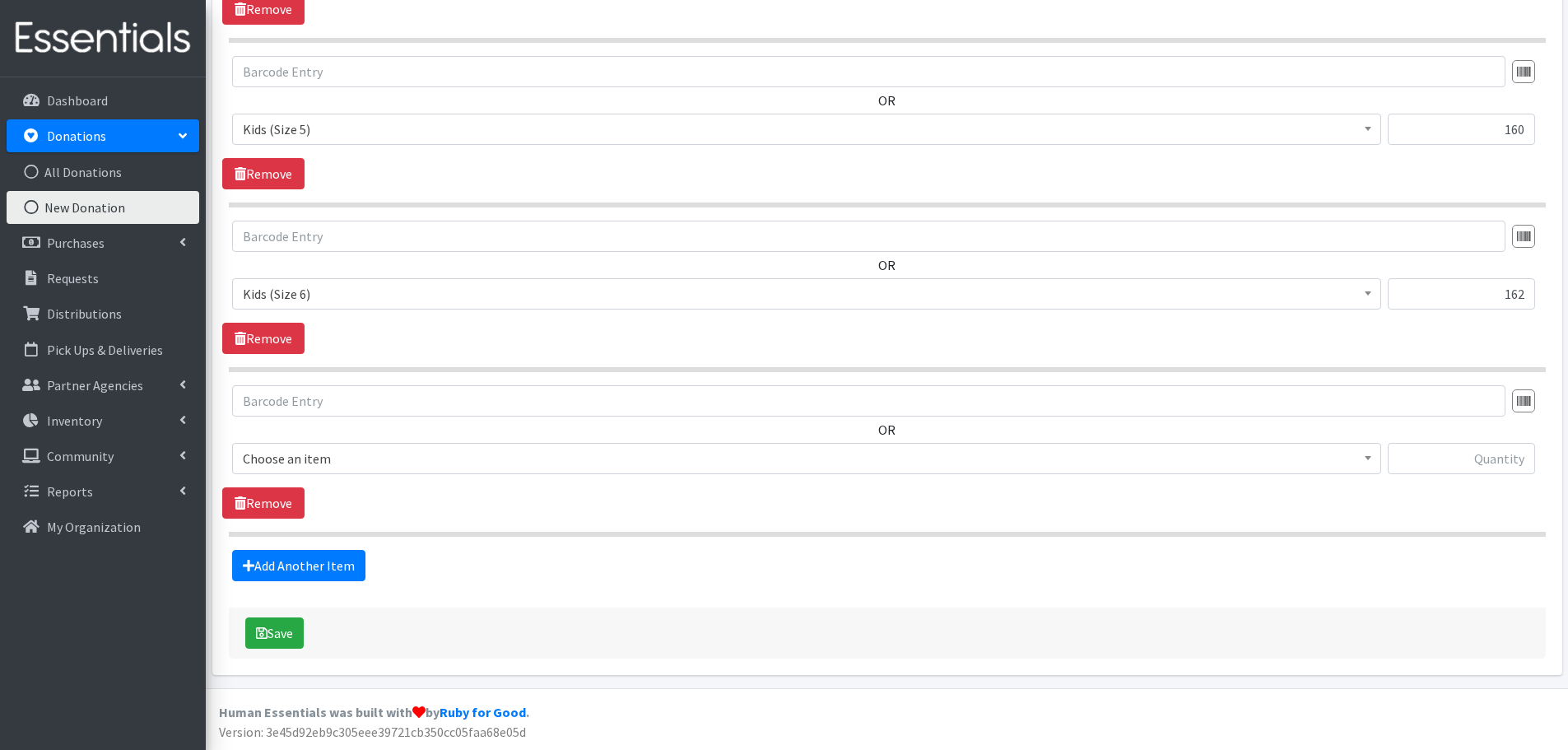
click at [299, 456] on span "Choose an item" at bounding box center [807, 458] width 1128 height 23
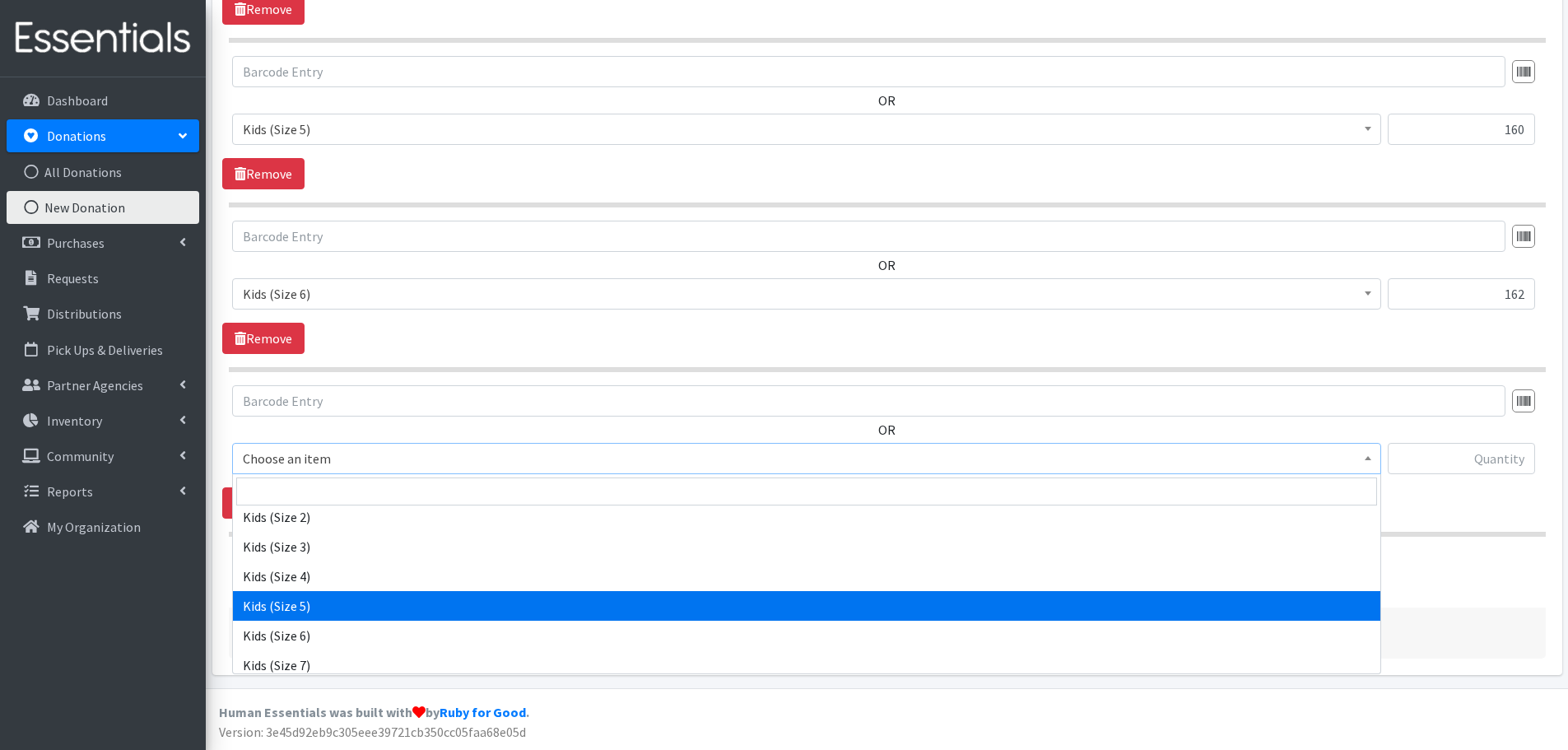
scroll to position [247, 0]
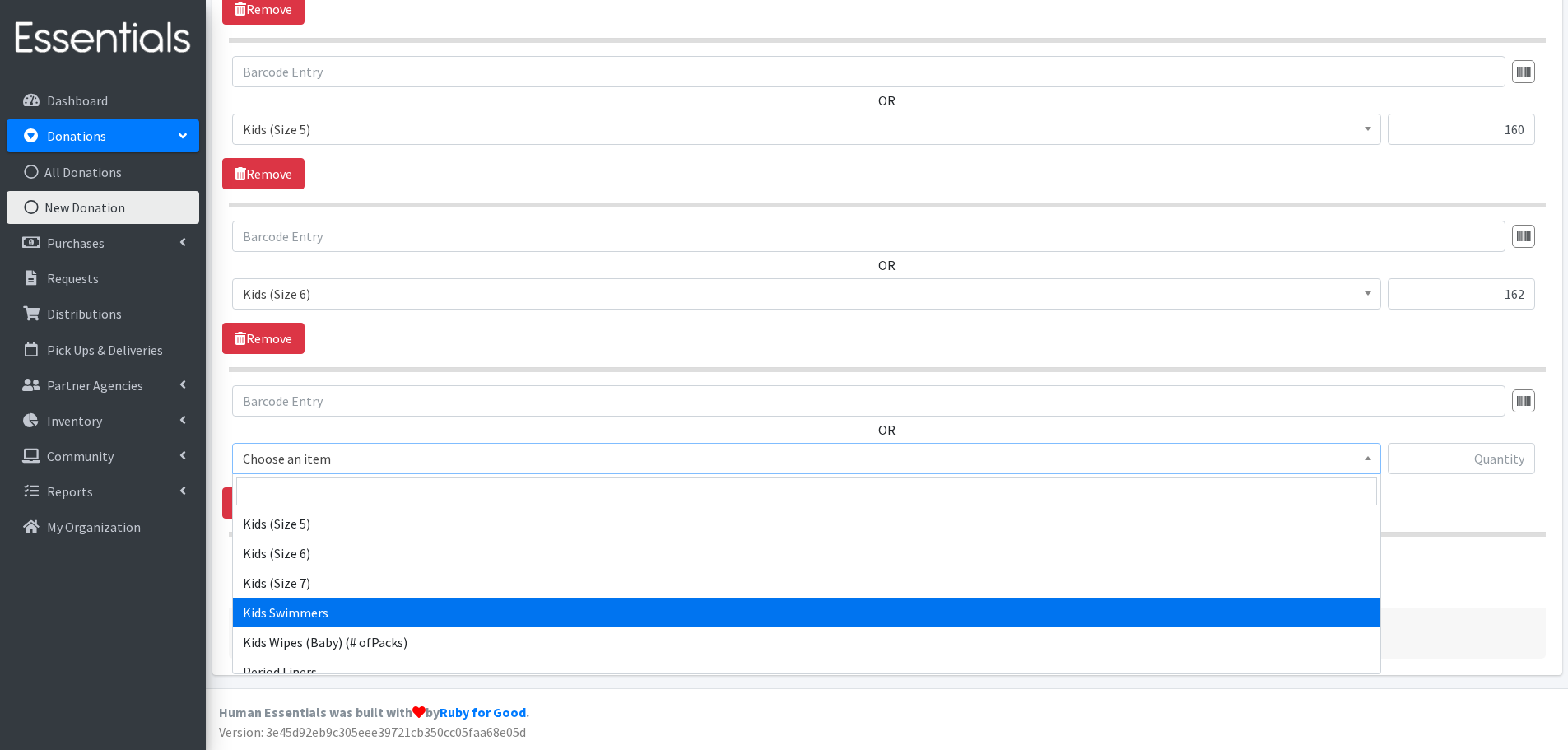
select select "437"
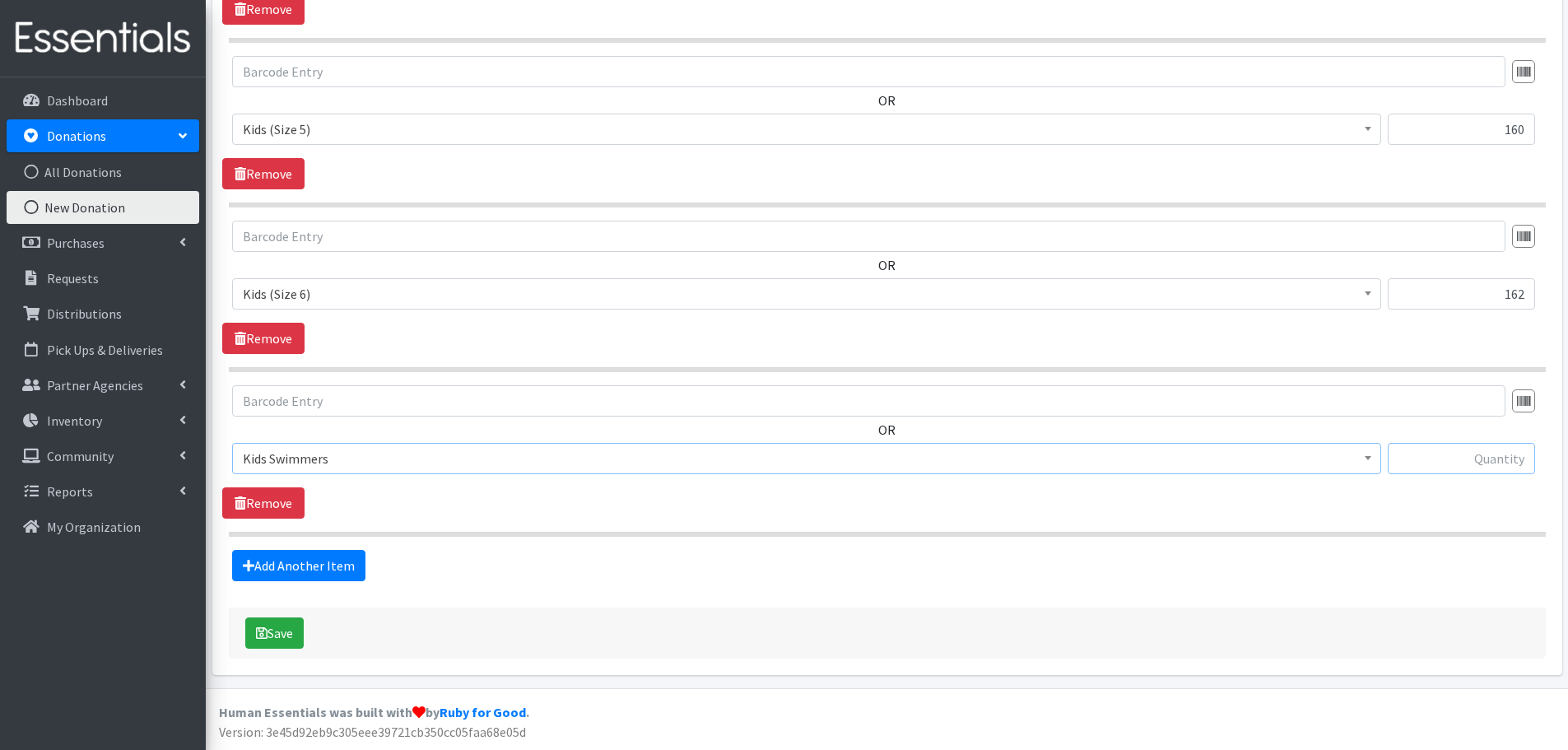
click at [1491, 445] on input "text" at bounding box center [1462, 458] width 148 height 31
type input "27"
click at [263, 638] on icon "submit" at bounding box center [262, 633] width 11 height 13
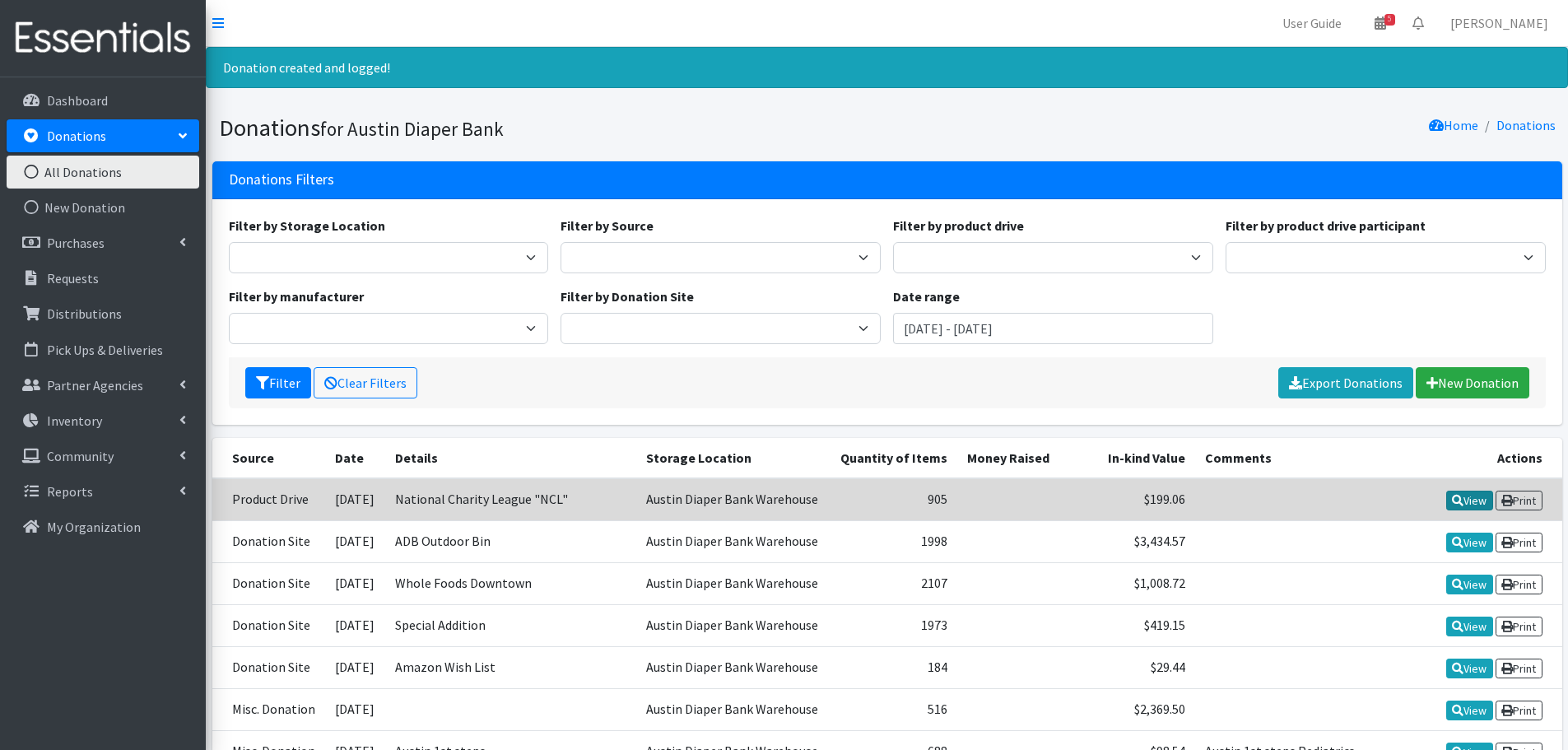
click at [1466, 497] on link "View" at bounding box center [1471, 500] width 47 height 20
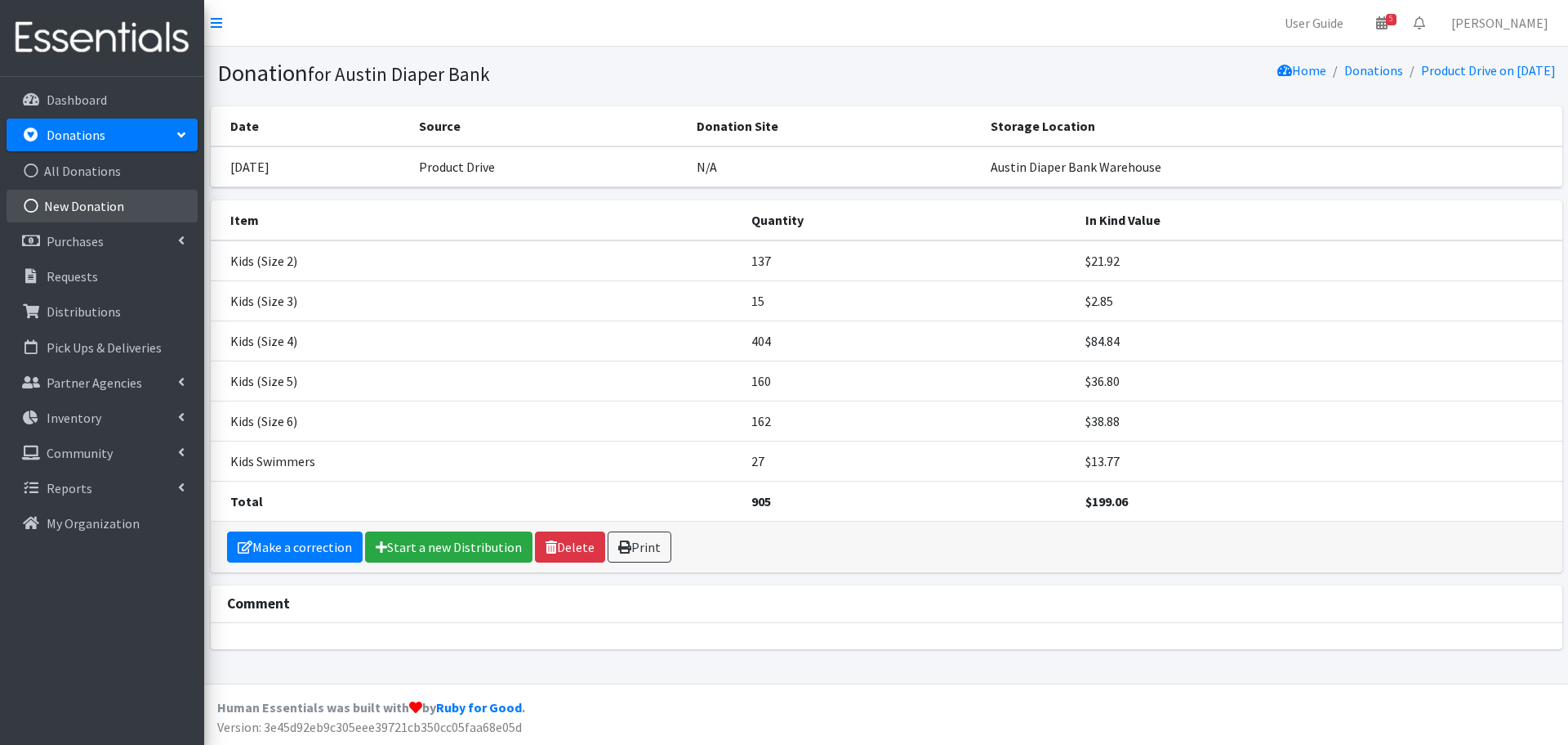
click at [85, 199] on link "New Donation" at bounding box center [102, 206] width 192 height 33
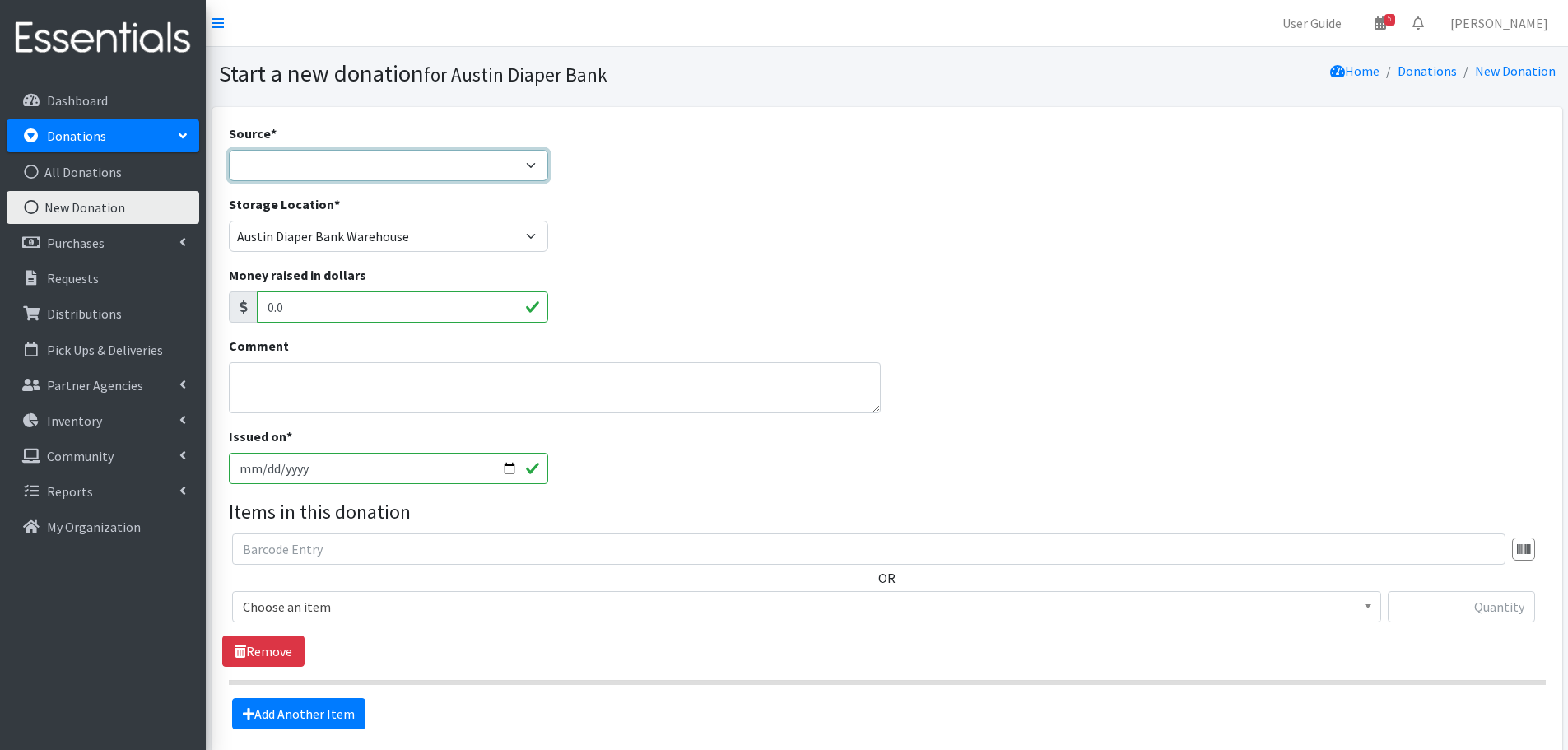
click at [263, 156] on select "Product Drive Manufacturer Donation Site Misc. Donation" at bounding box center [389, 165] width 320 height 31
select select "Donation Site"
click at [229, 149] on select "Product Drive Manufacturer Donation Site Misc. Donation" at bounding box center [389, 165] width 320 height 31
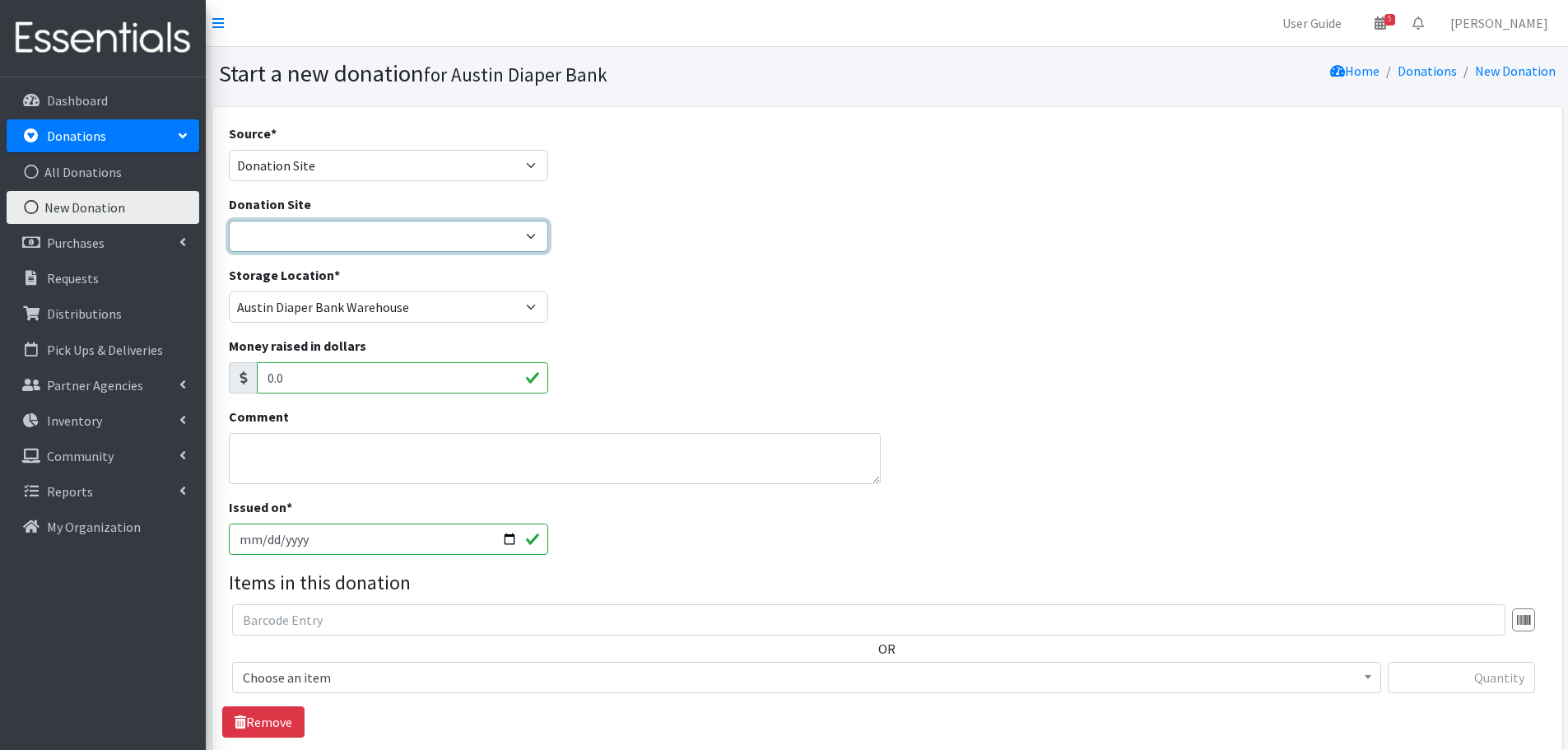
click at [269, 233] on select "ADB Outdoor Bin Amazon Wish List Assistance League Austin Born Big Sky Pediatri…" at bounding box center [389, 235] width 320 height 31
select select "97"
click at [229, 220] on select "ADB Outdoor Bin Amazon Wish List Assistance League [GEOGRAPHIC_DATA] Born Big S…" at bounding box center [389, 235] width 320 height 31
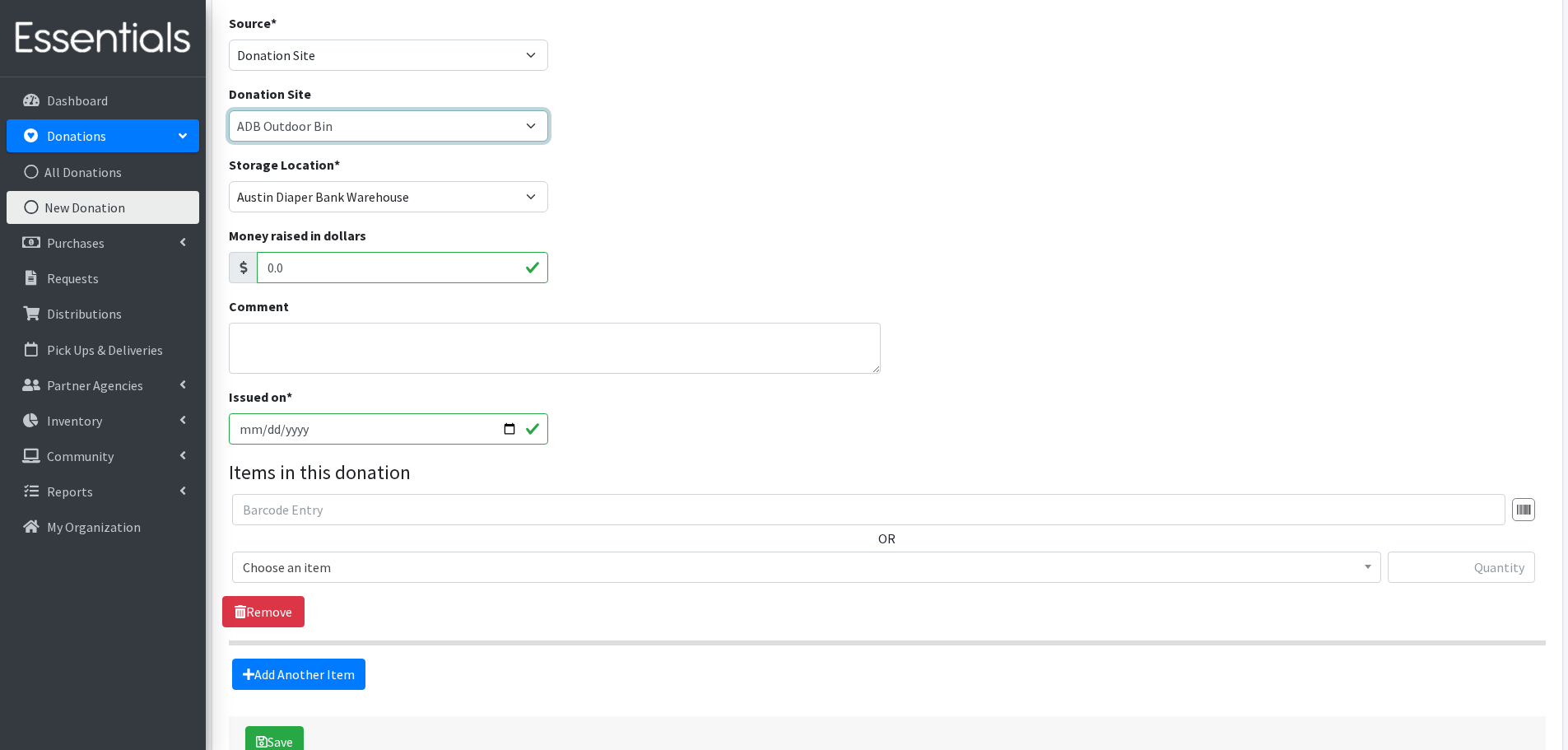
scroll to position [218, 0]
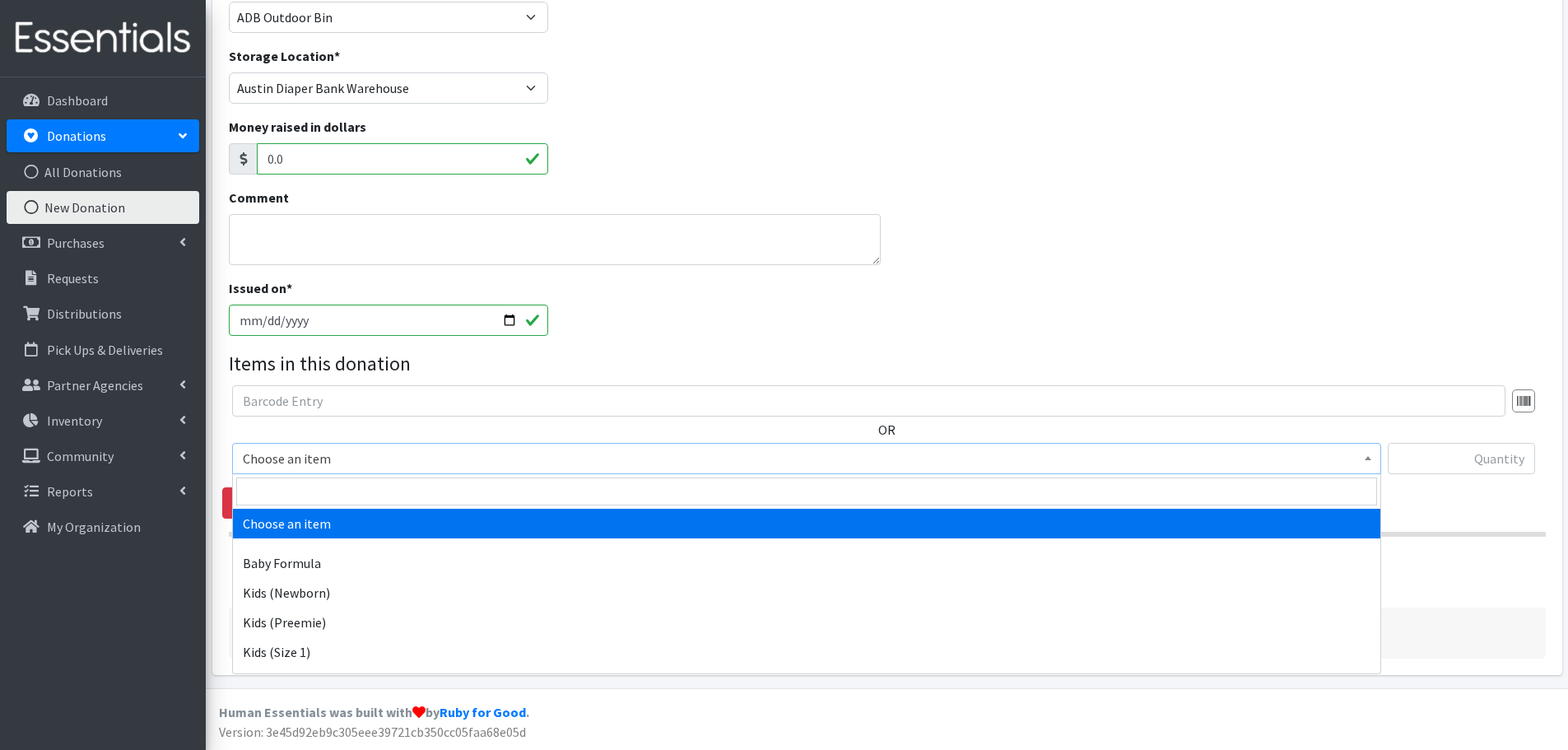
click at [278, 454] on span "Choose an item" at bounding box center [807, 458] width 1128 height 23
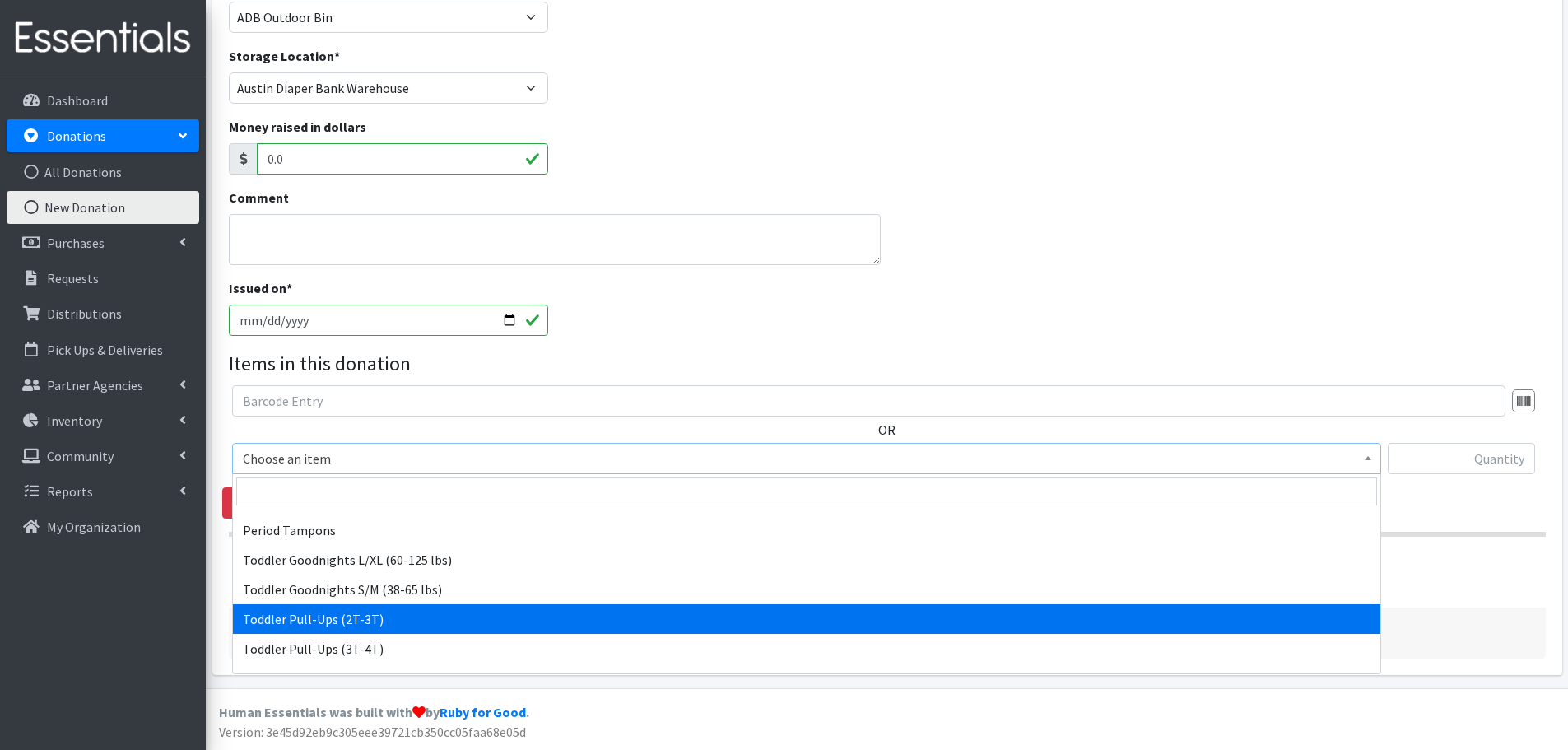
scroll to position [467, 0]
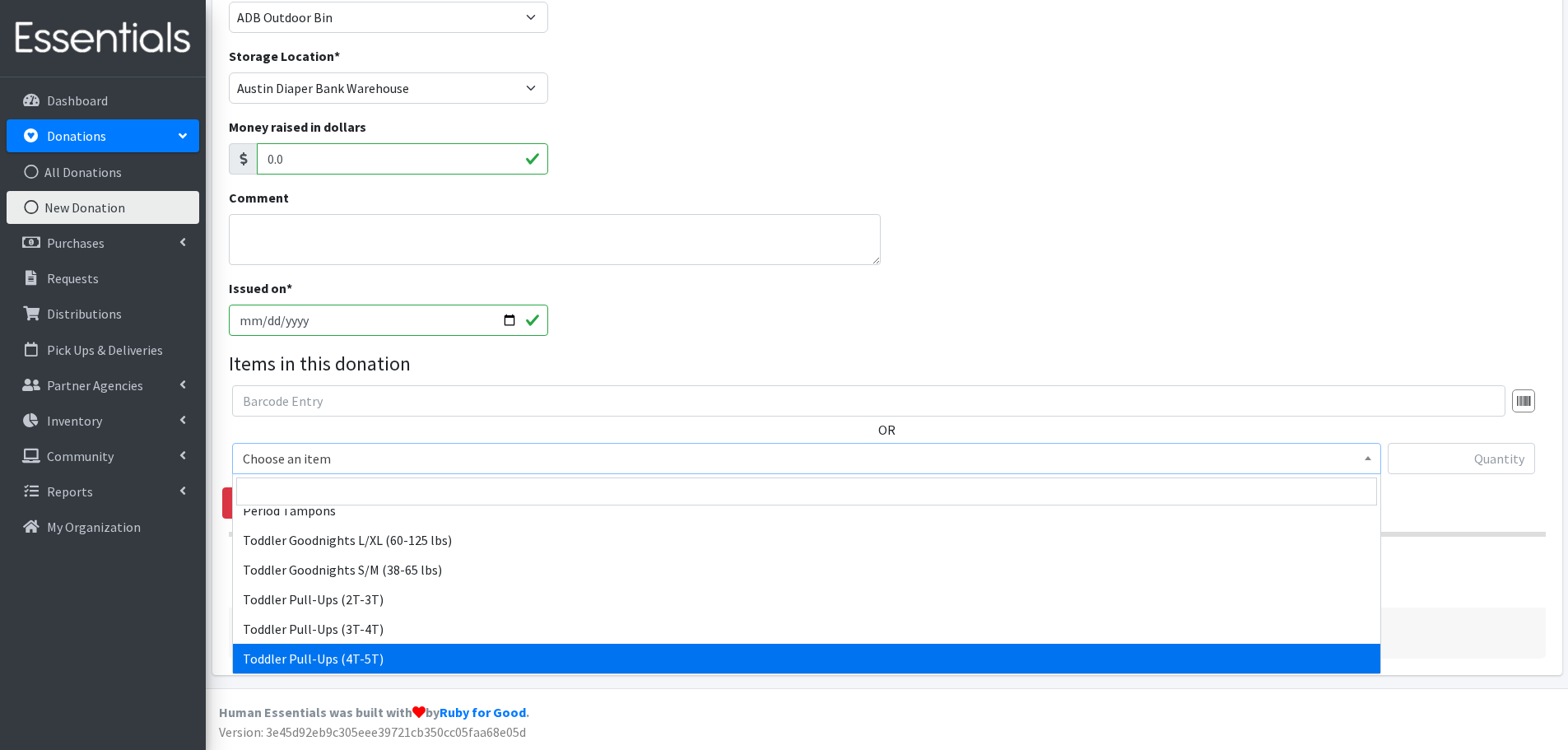
select select "446"
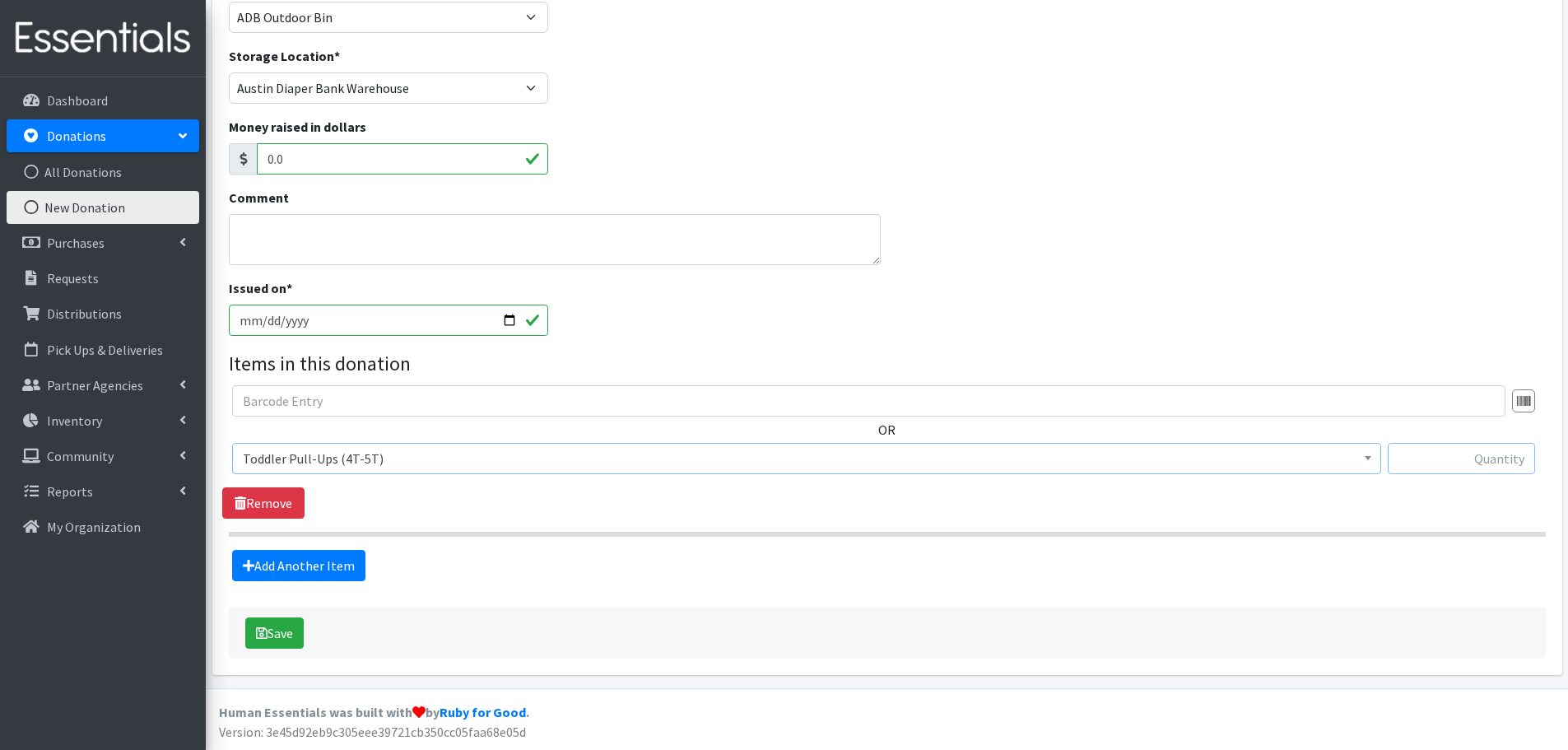
click at [1487, 463] on input "text" at bounding box center [1462, 458] width 148 height 31
type input "399"
click at [275, 641] on button "Save" at bounding box center [274, 632] width 59 height 31
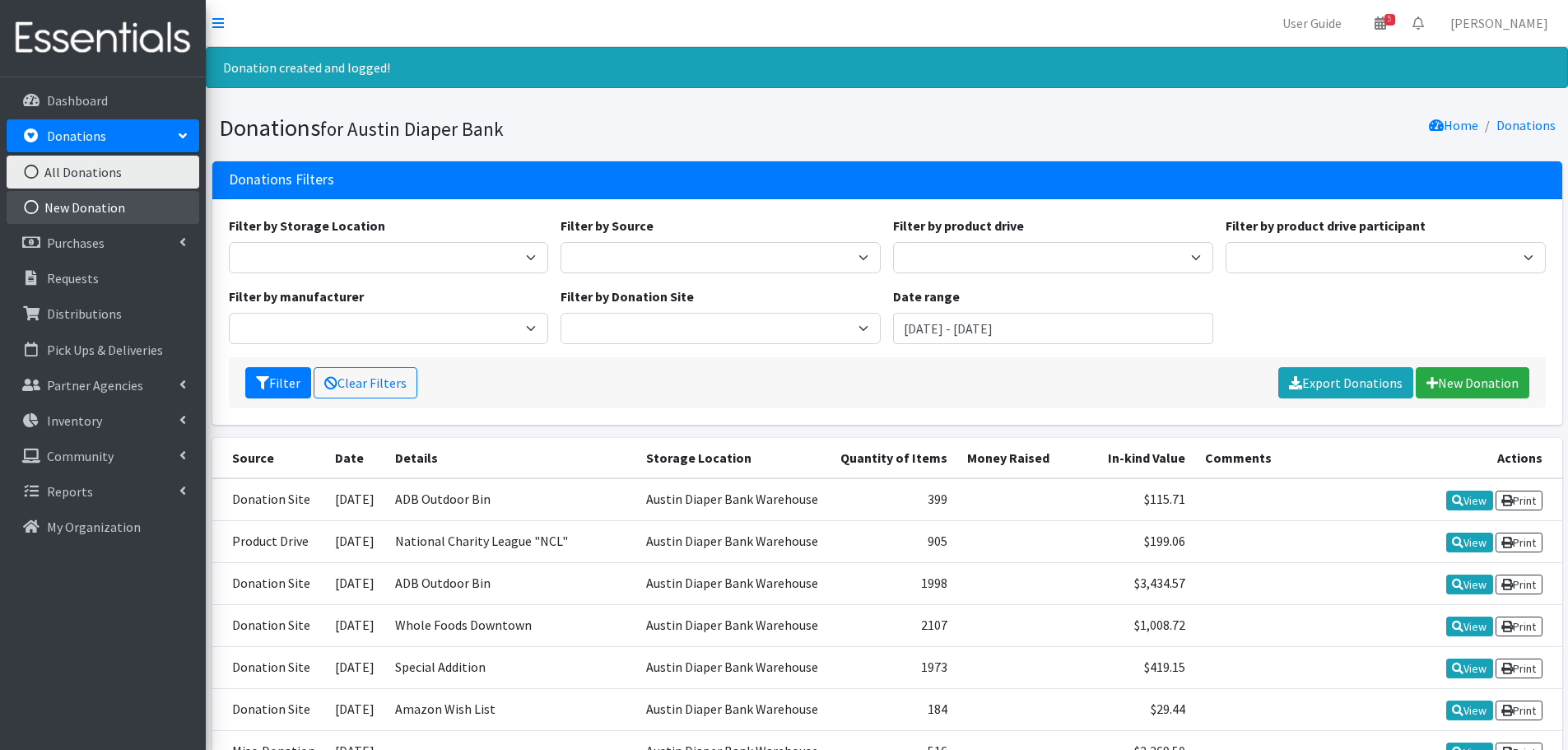
click at [62, 209] on link "New Donation" at bounding box center [103, 207] width 193 height 33
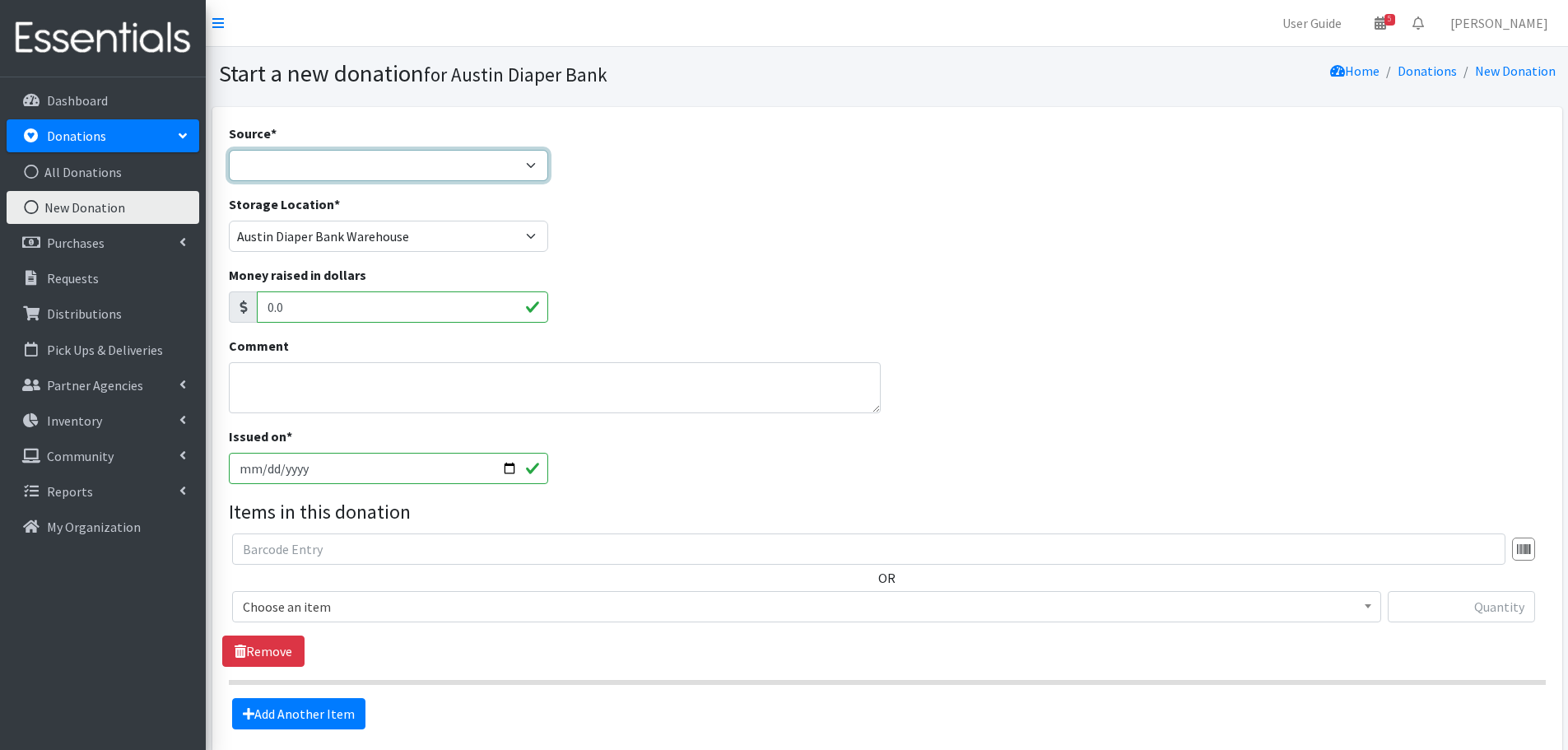
click at [332, 156] on select "Product Drive Manufacturer Donation Site Misc. Donation" at bounding box center [389, 165] width 320 height 31
click at [229, 149] on select "Product Drive Manufacturer Donation Site Misc. Donation" at bounding box center [389, 165] width 320 height 31
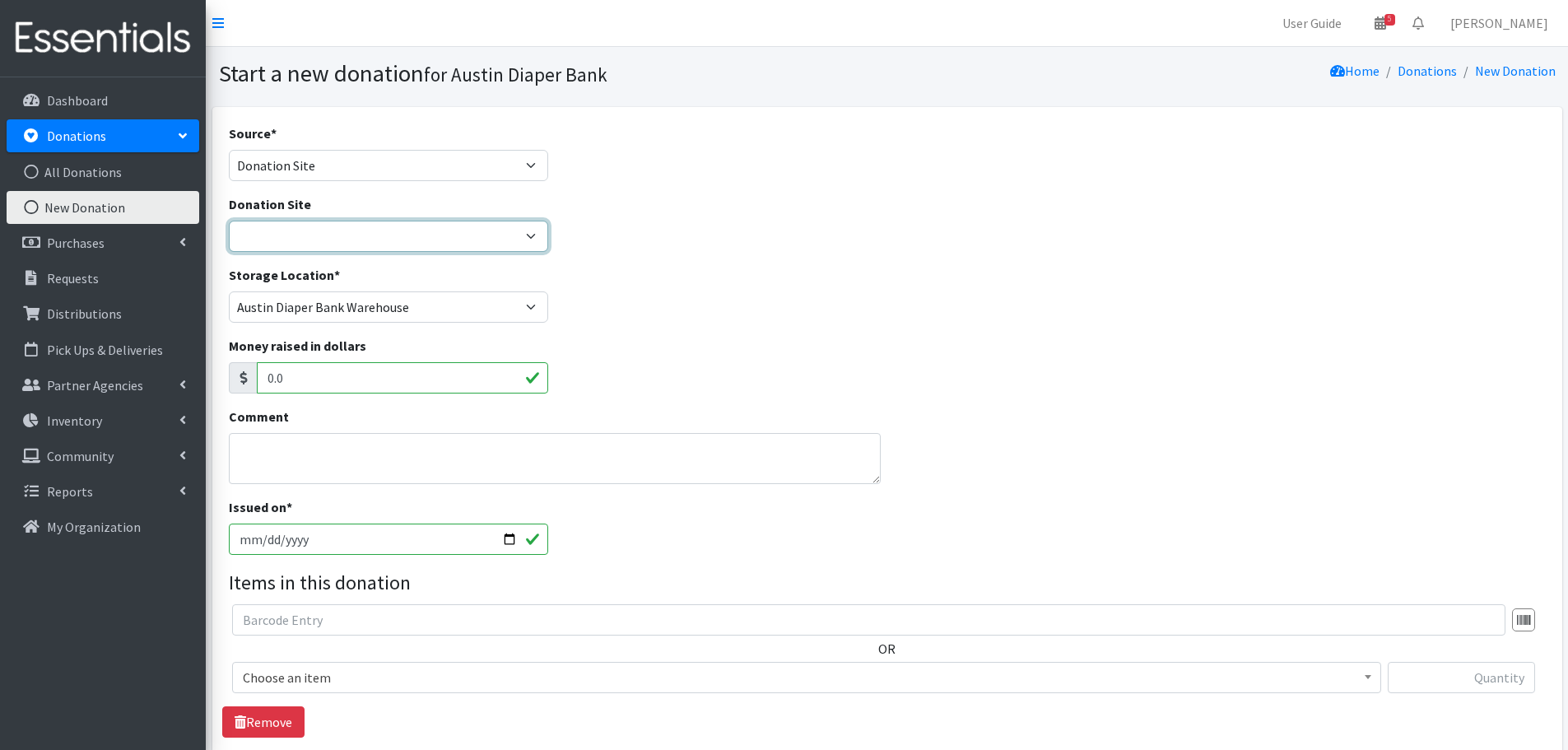
click at [299, 235] on select "ADB Outdoor Bin Amazon Wish List Assistance League [GEOGRAPHIC_DATA] Born Big S…" at bounding box center [389, 235] width 320 height 31
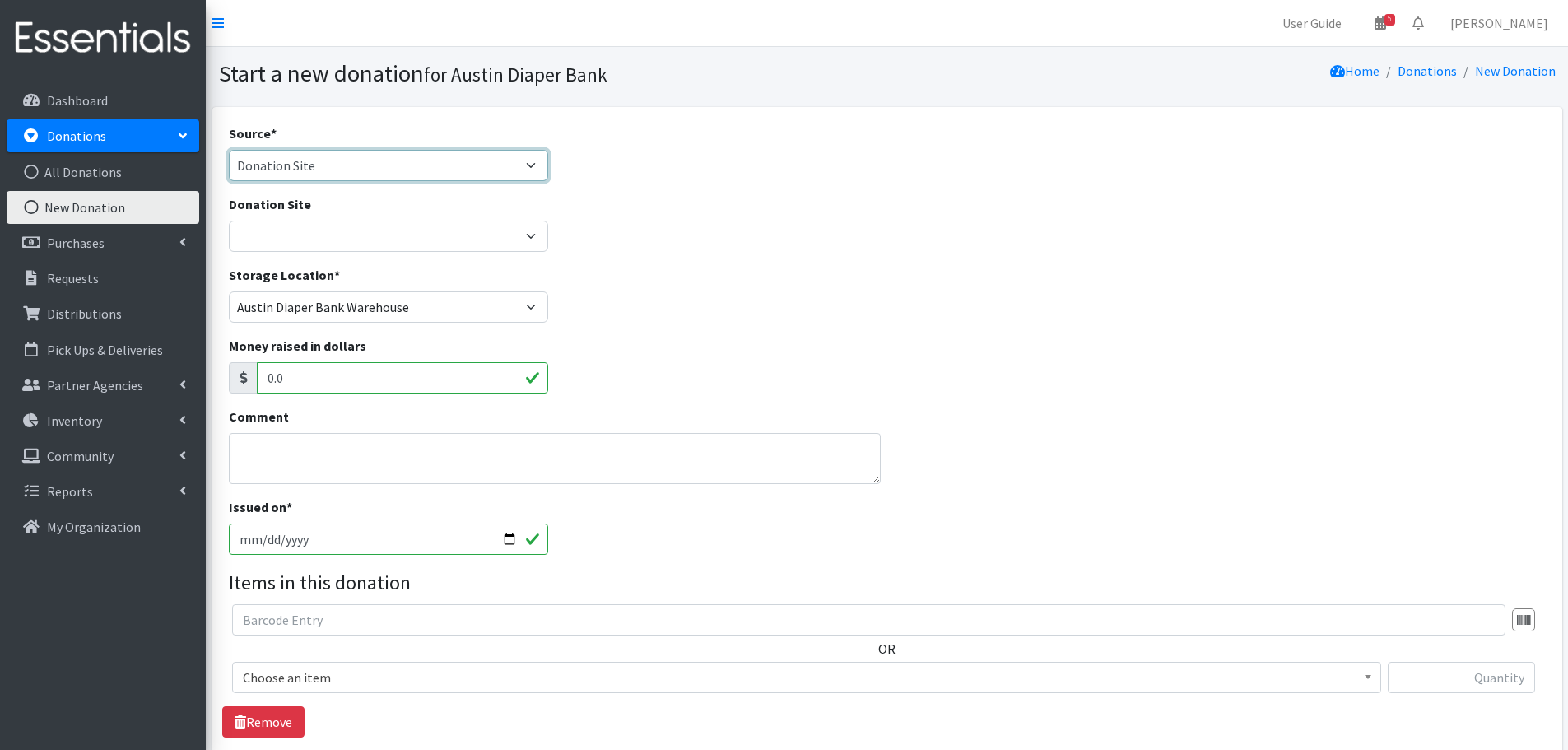
click at [249, 167] on select "Product Drive Manufacturer Donation Site Misc. Donation" at bounding box center [389, 165] width 320 height 31
select select "Product Drive"
click at [229, 149] on select "Product Drive Manufacturer Donation Site Misc. Donation" at bounding box center [389, 165] width 320 height 31
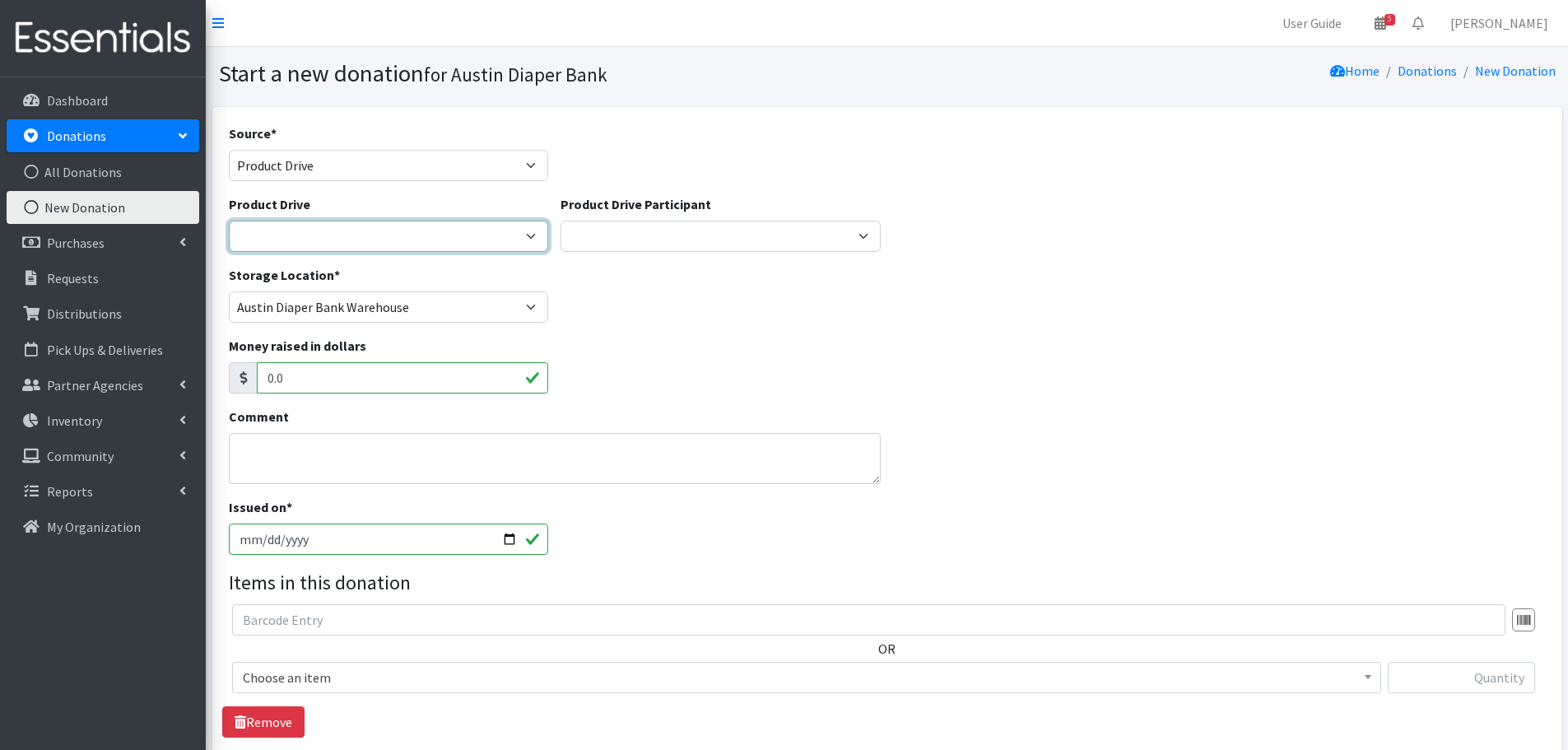
click at [287, 229] on select "1st [US_STATE] Rentals of [PERSON_NAME] 3M Abacus Schools of [GEOGRAPHIC_DATA] …" at bounding box center [389, 235] width 320 height 31
select select "315"
click at [229, 220] on select "1st [US_STATE] Rentals of [PERSON_NAME] 3M Abacus Schools of [GEOGRAPHIC_DATA] …" at bounding box center [389, 235] width 320 height 31
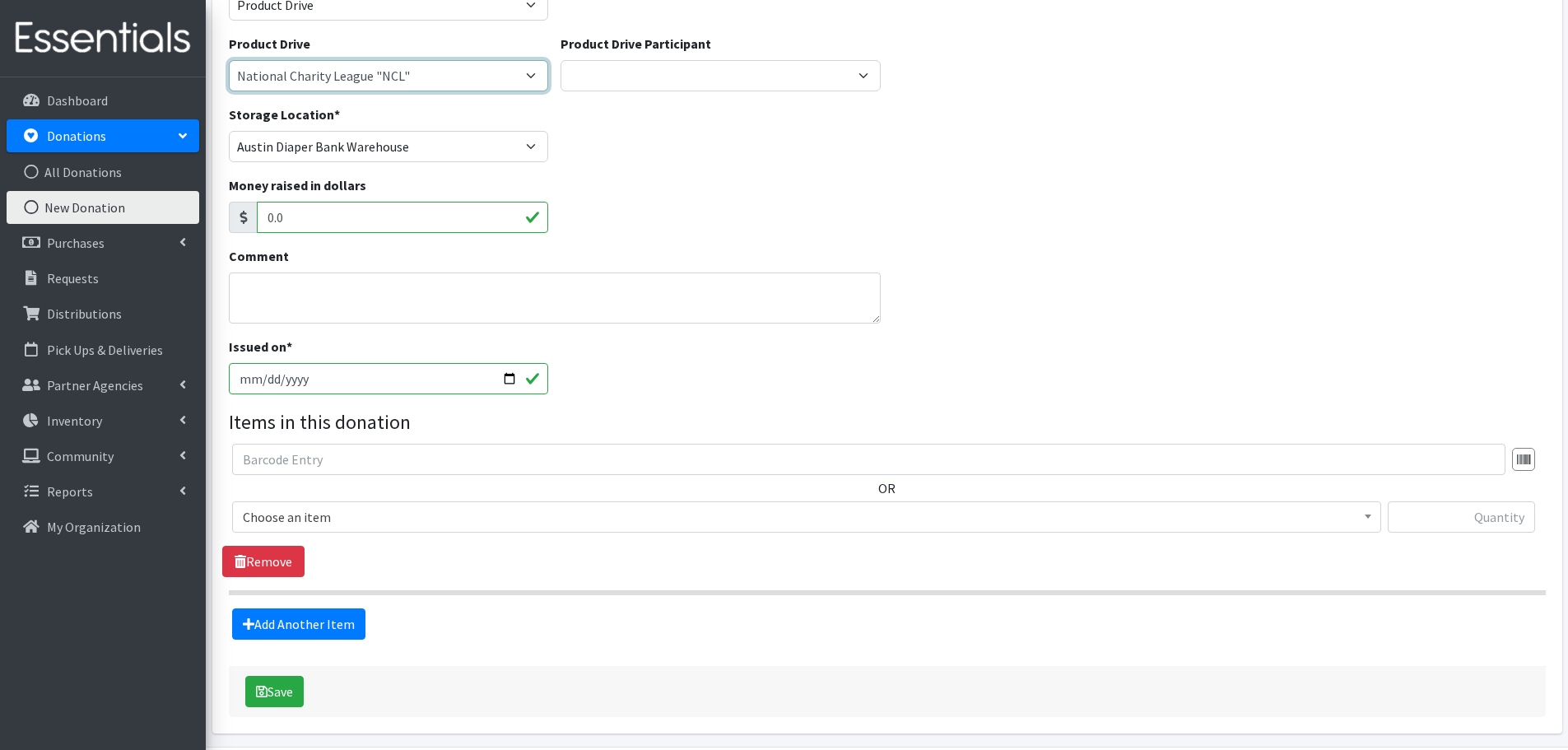
scroll to position [165, 0]
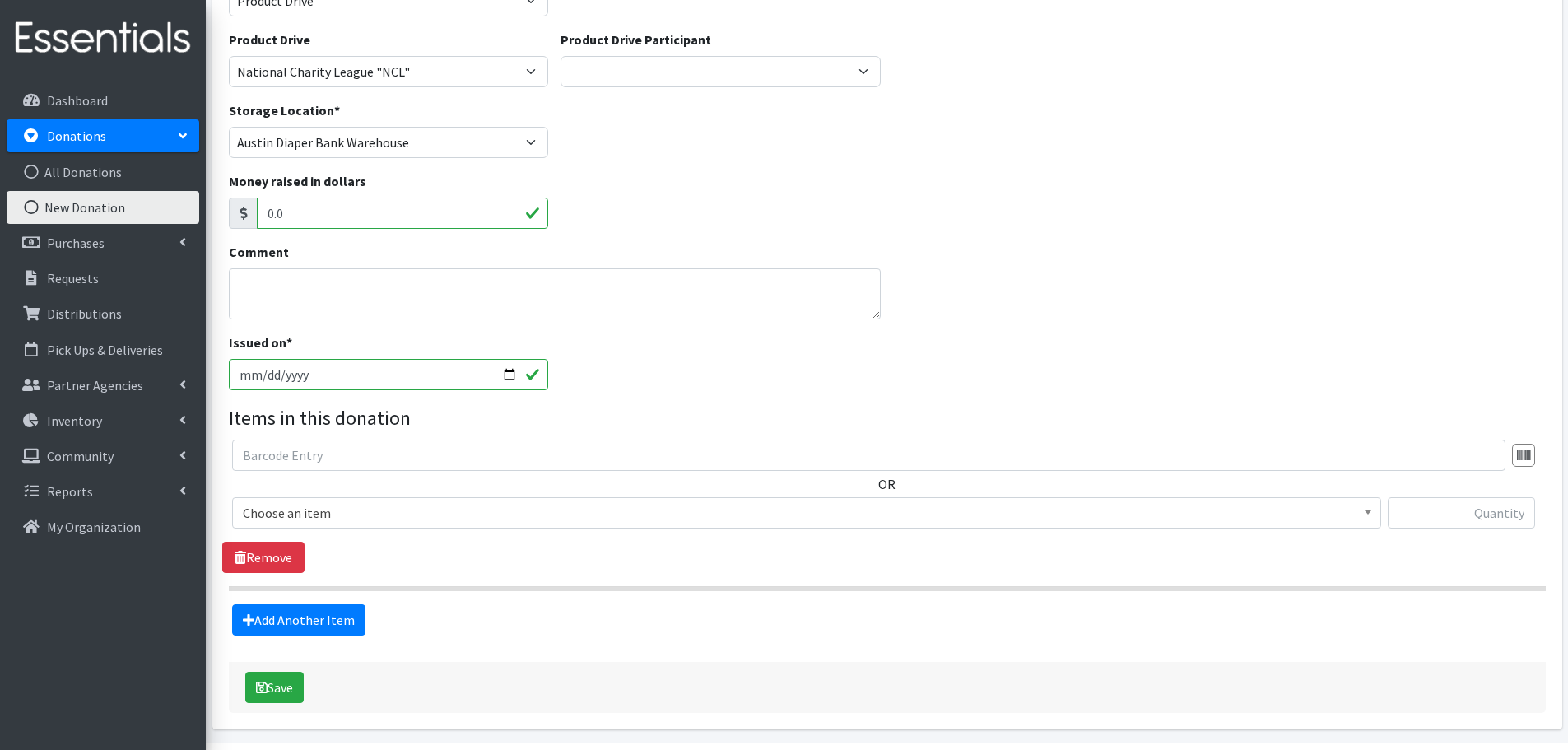
click at [275, 503] on span "Choose an item" at bounding box center [807, 513] width 1128 height 23
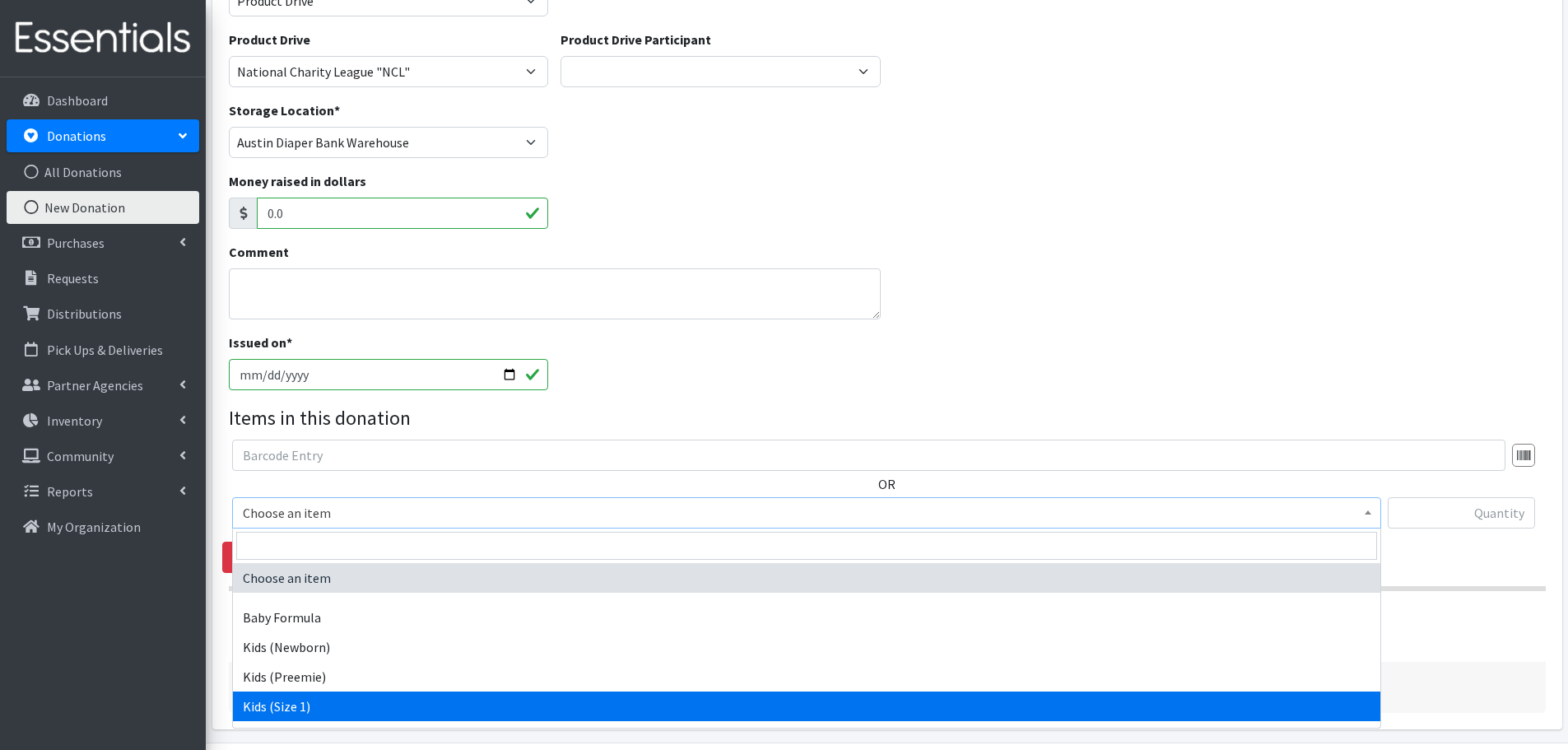
select select "453"
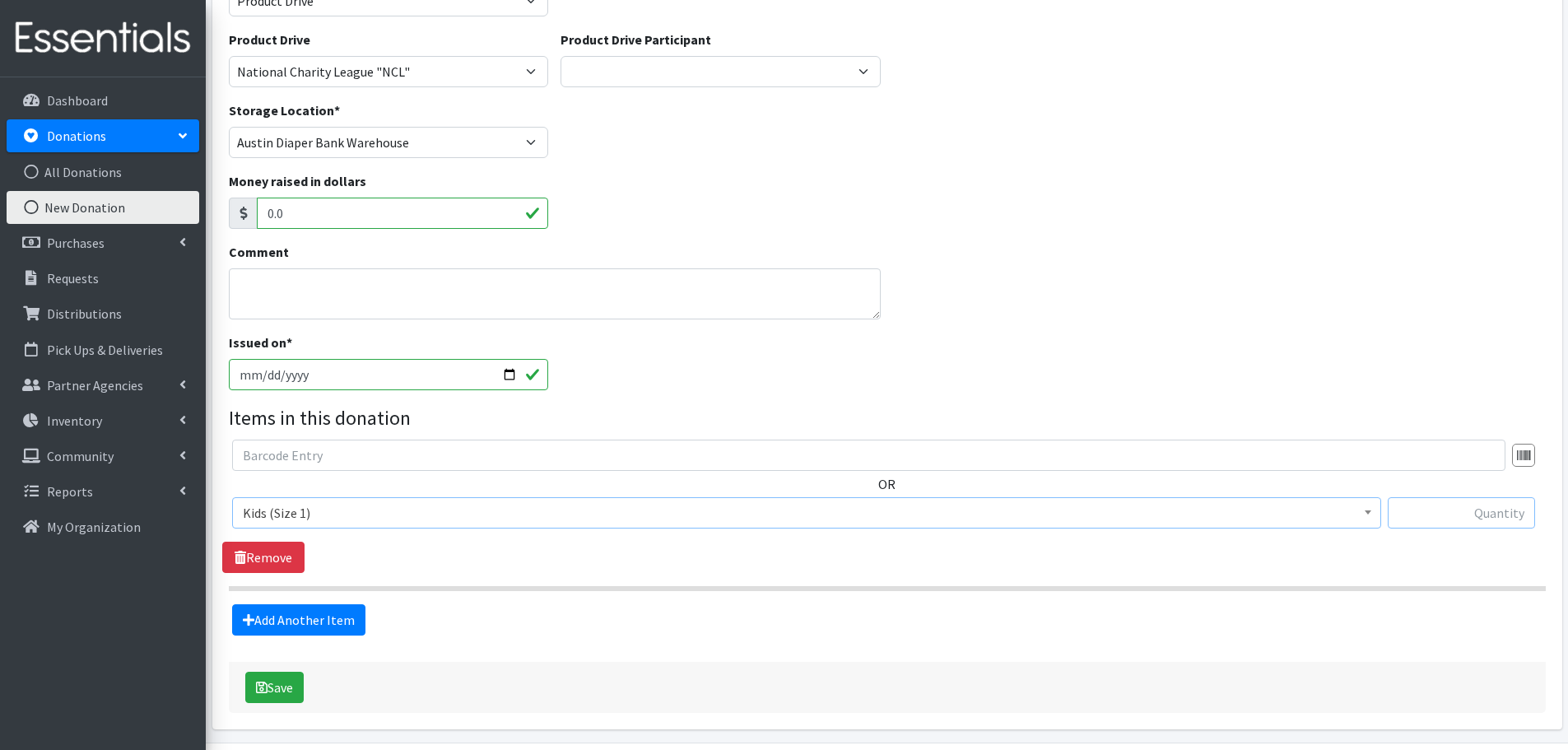
click at [1444, 514] on input "text" at bounding box center [1462, 512] width 148 height 31
type input "192"
click at [271, 617] on link "Add Another Item" at bounding box center [298, 619] width 133 height 31
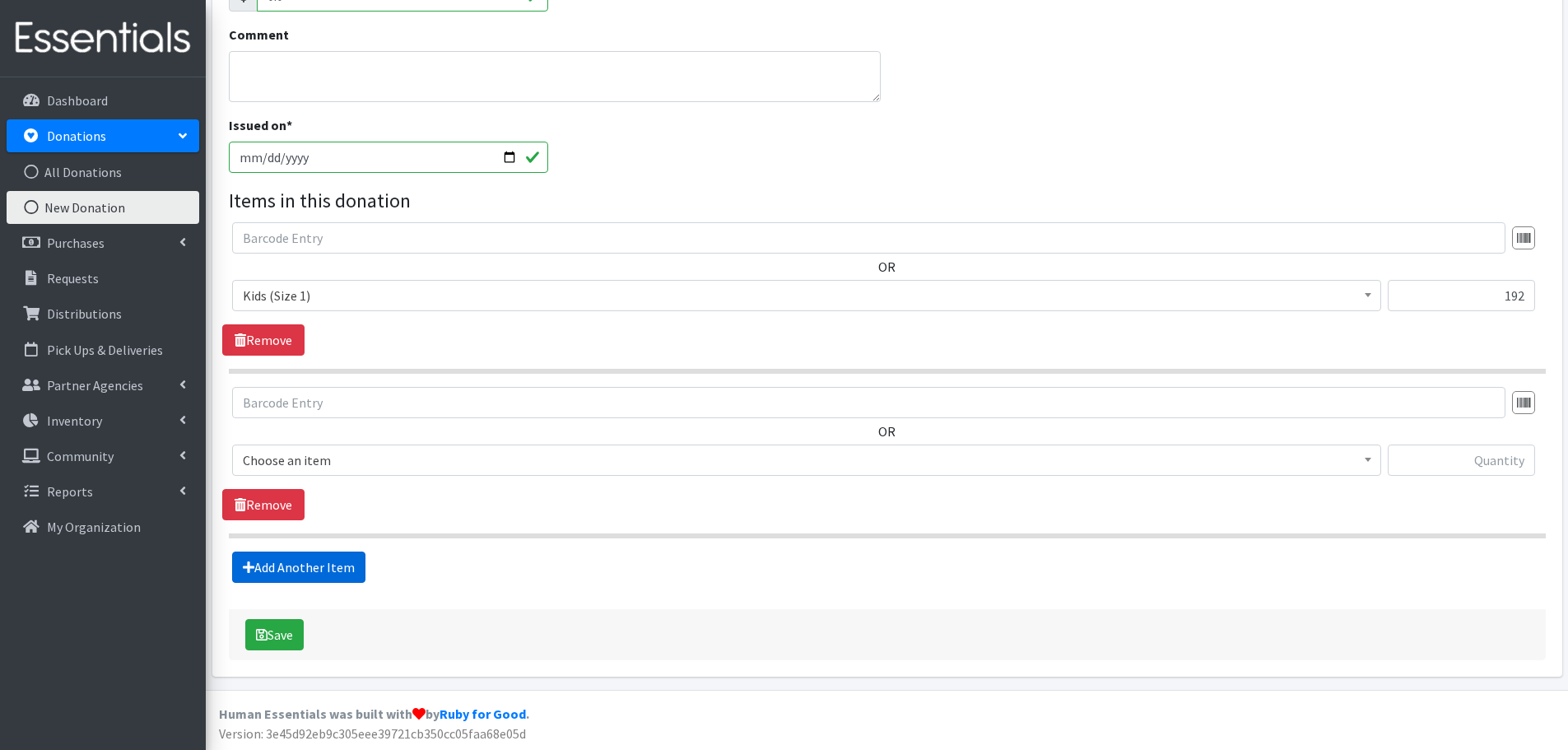
scroll to position [383, 0]
click at [275, 462] on span "Choose an item" at bounding box center [807, 458] width 1128 height 23
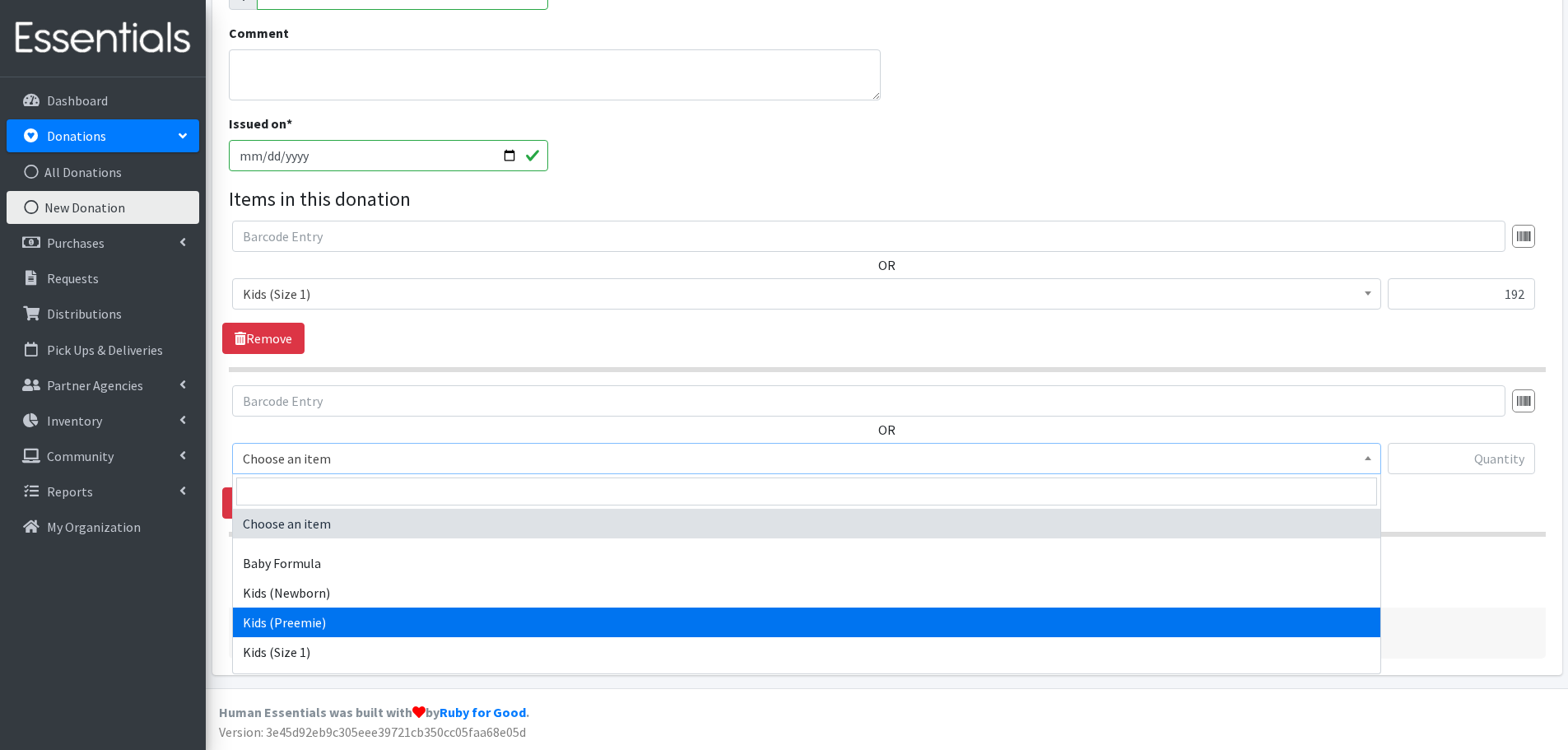
scroll to position [82, 0]
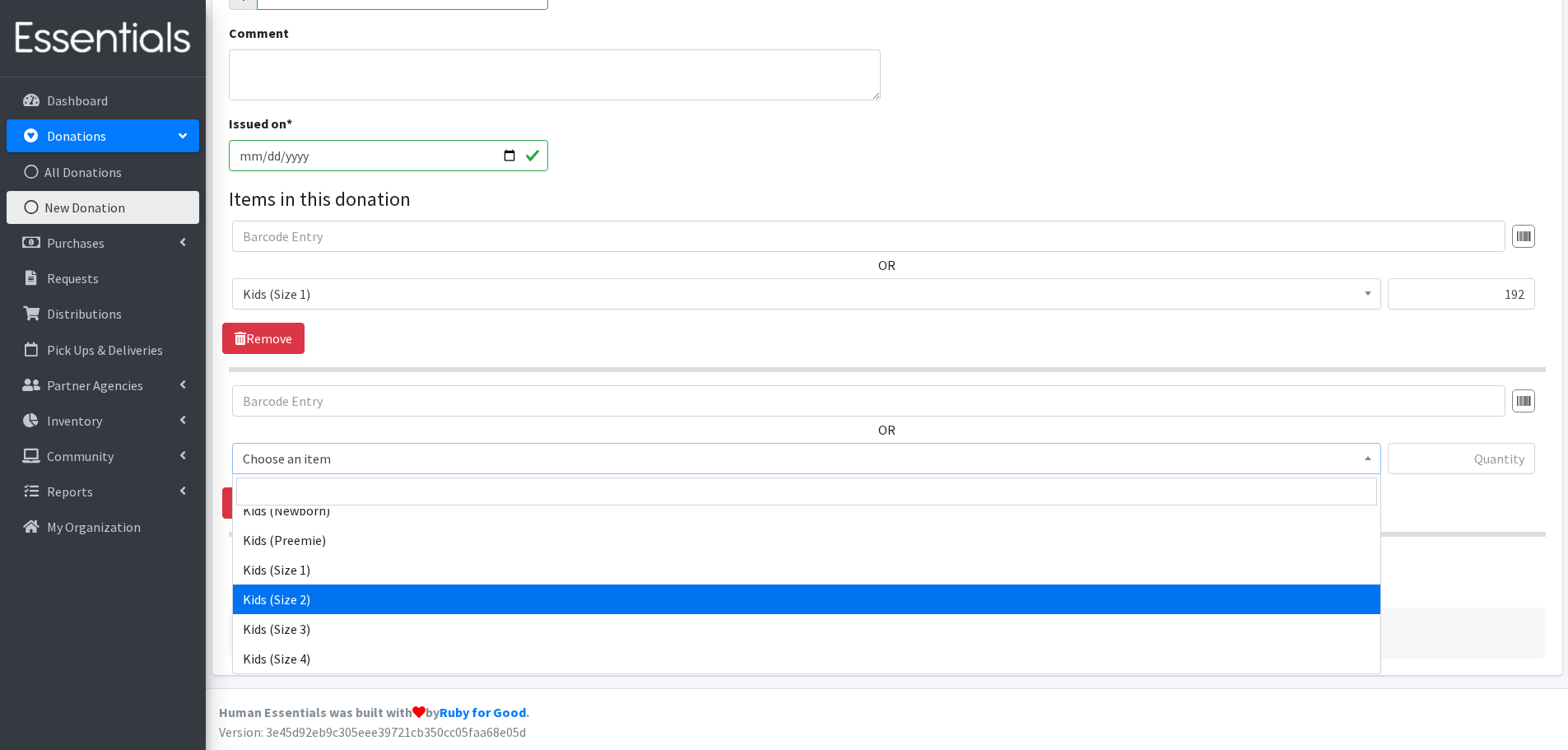
select select "440"
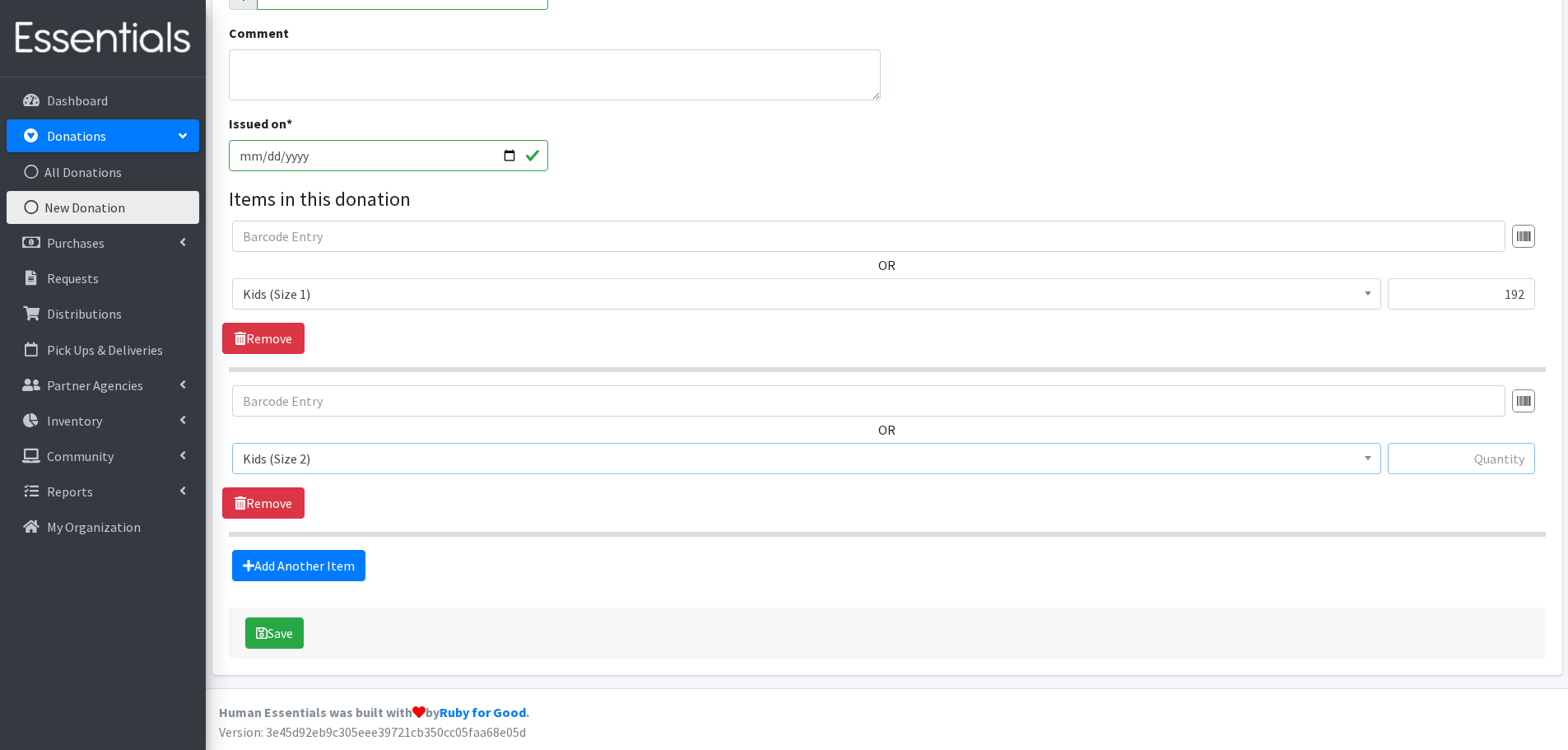
click at [1472, 443] on input "text" at bounding box center [1462, 458] width 148 height 31
type input "224"
click at [303, 567] on link "Add Another Item" at bounding box center [298, 565] width 133 height 31
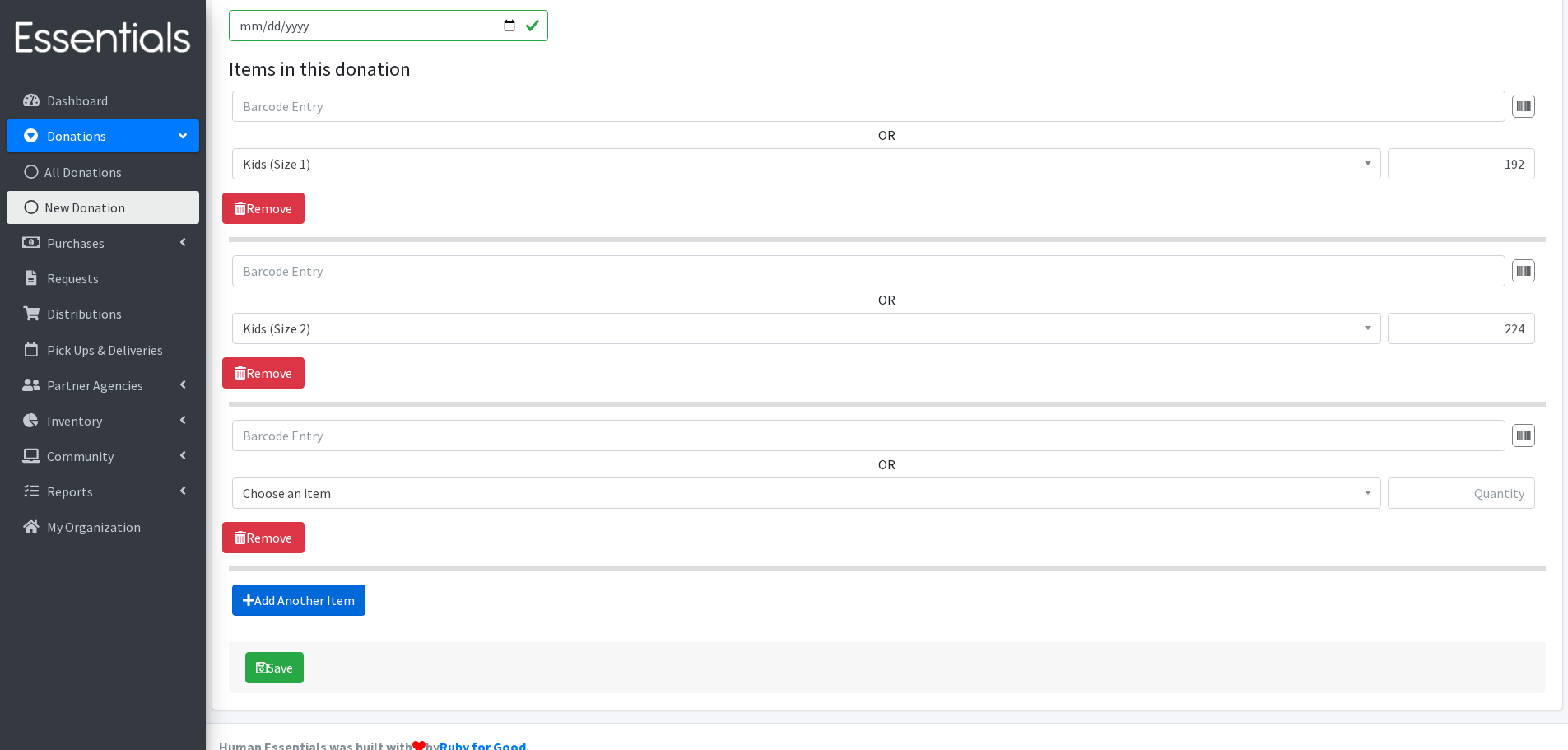
scroll to position [548, 0]
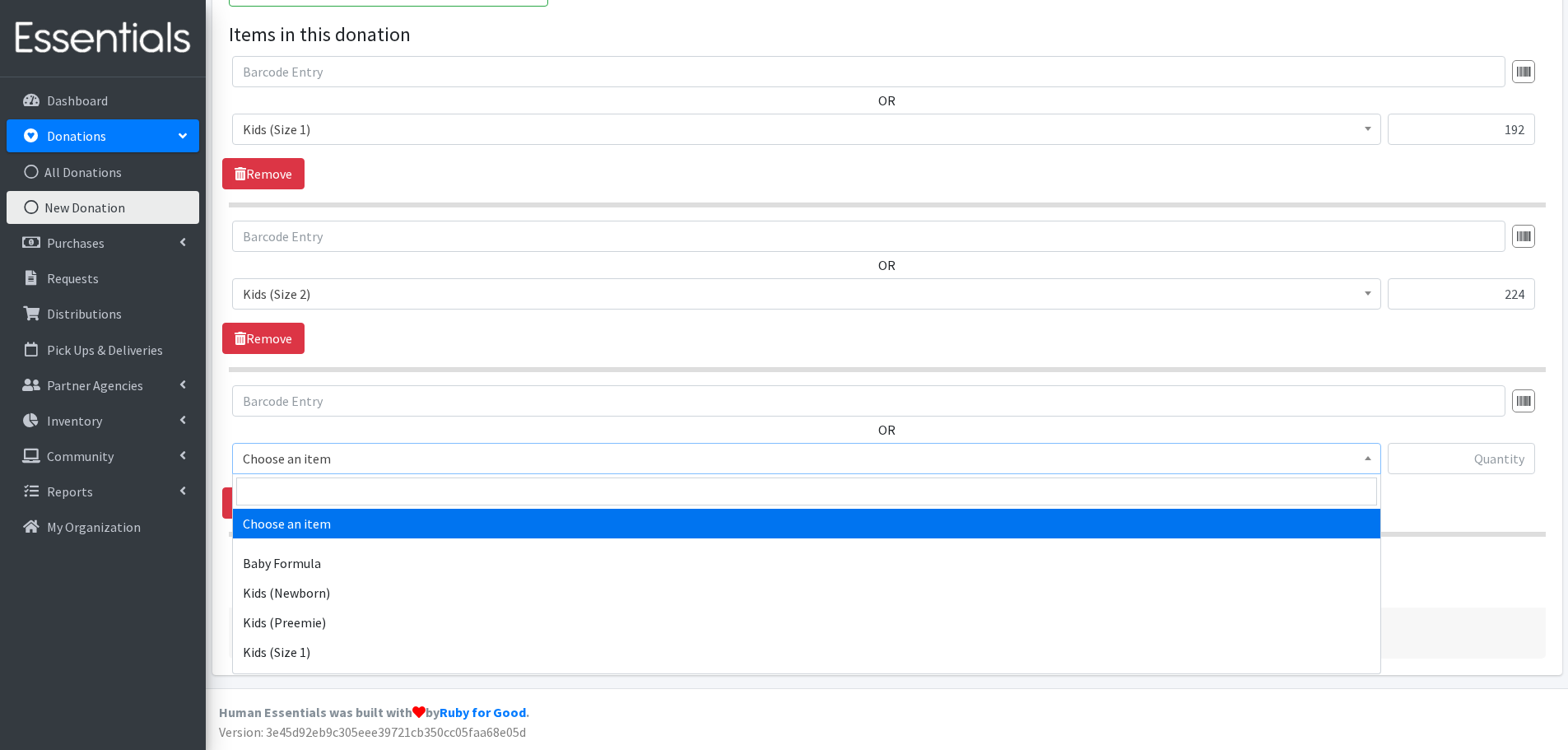
click at [247, 452] on span "Choose an item" at bounding box center [807, 458] width 1128 height 23
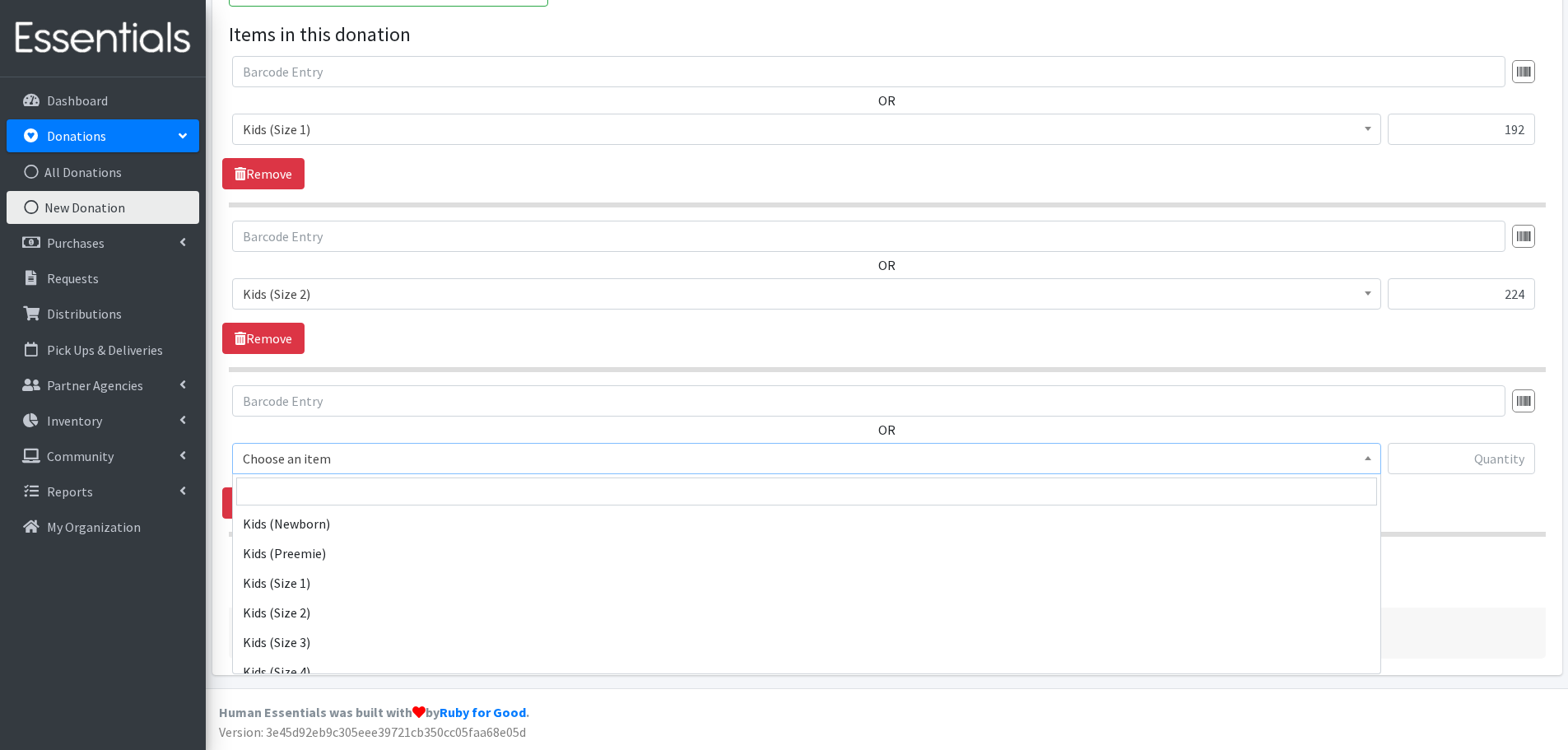
scroll to position [165, 0]
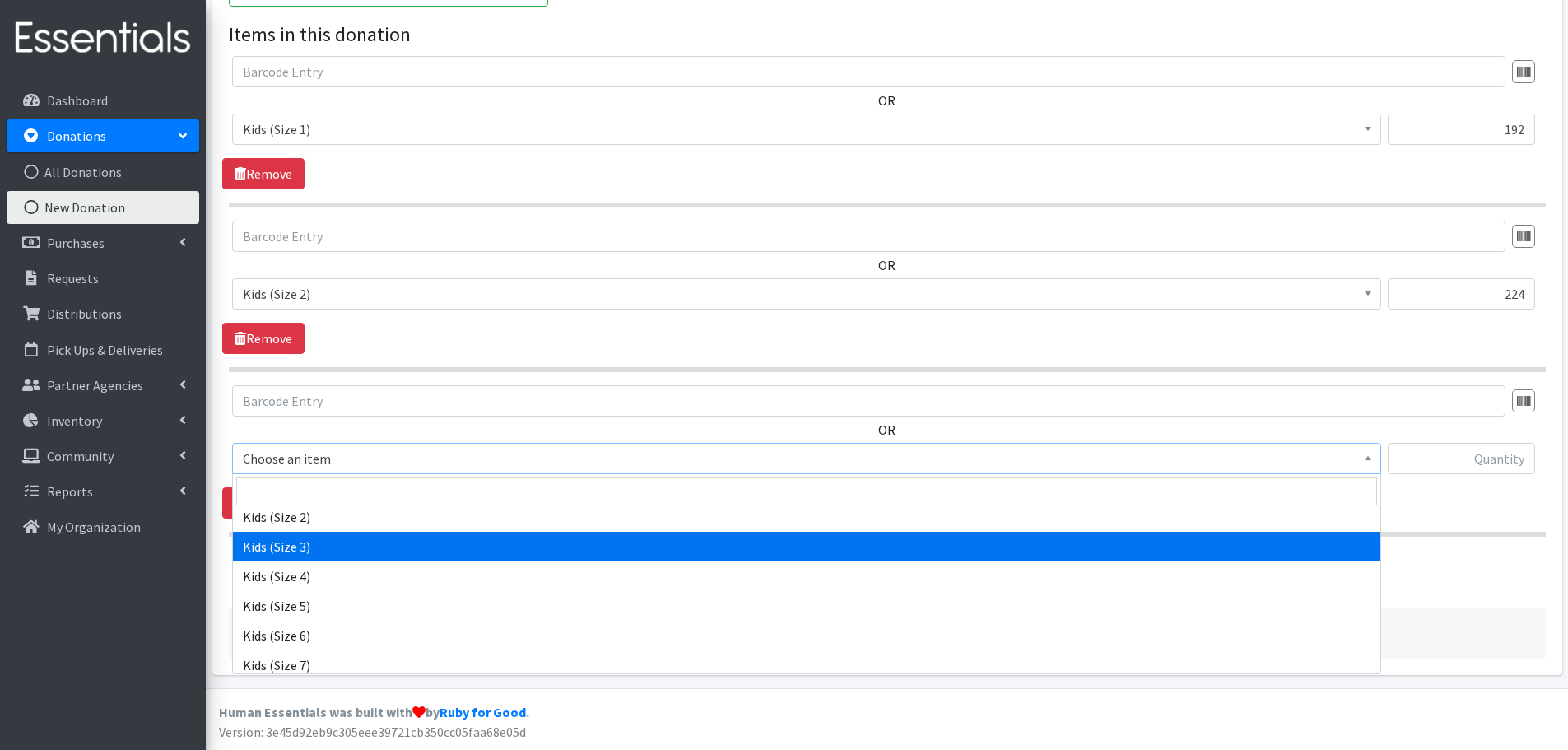
select select "442"
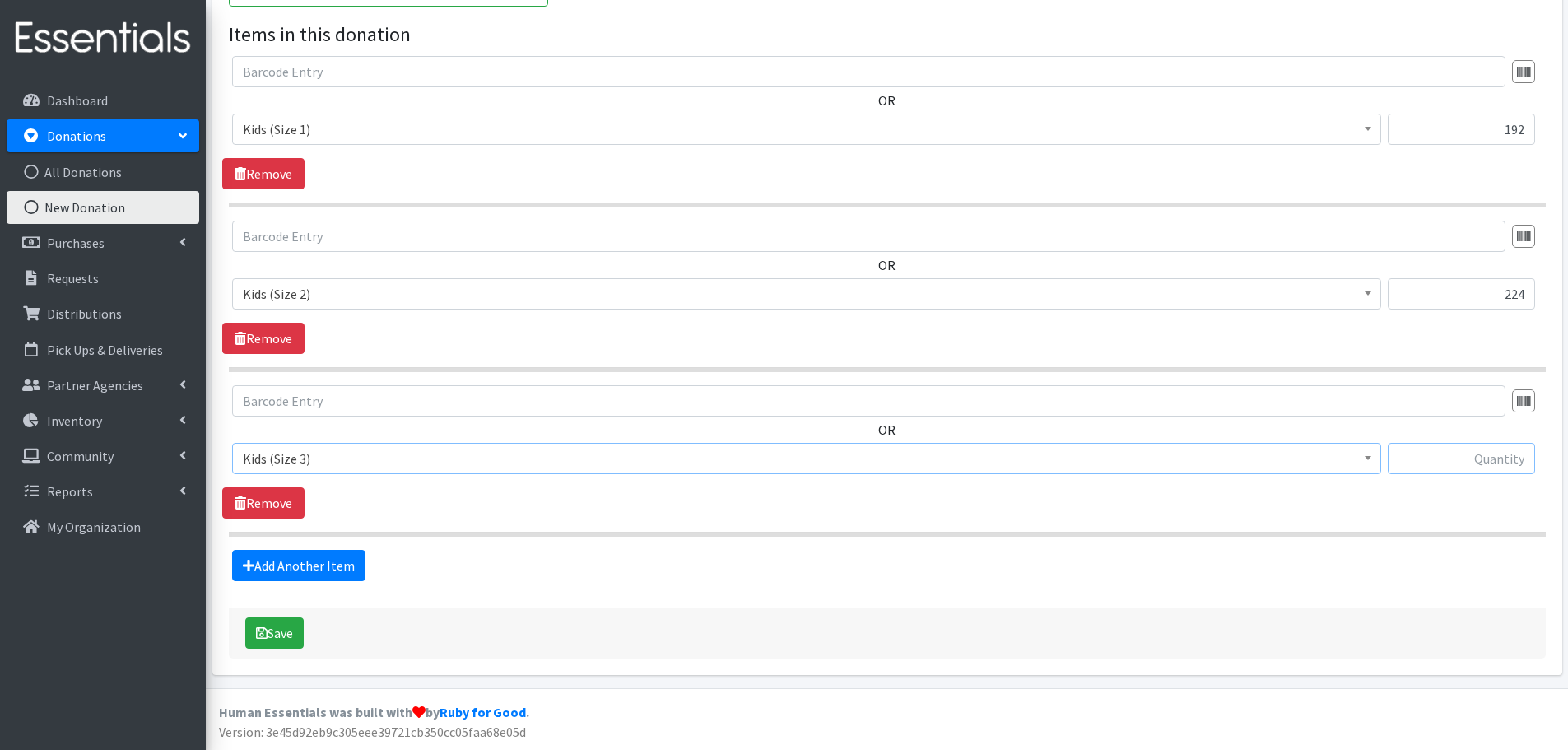
click at [1479, 448] on input "text" at bounding box center [1462, 458] width 148 height 31
type input "61"
click at [340, 576] on link "Add Another Item" at bounding box center [298, 565] width 133 height 31
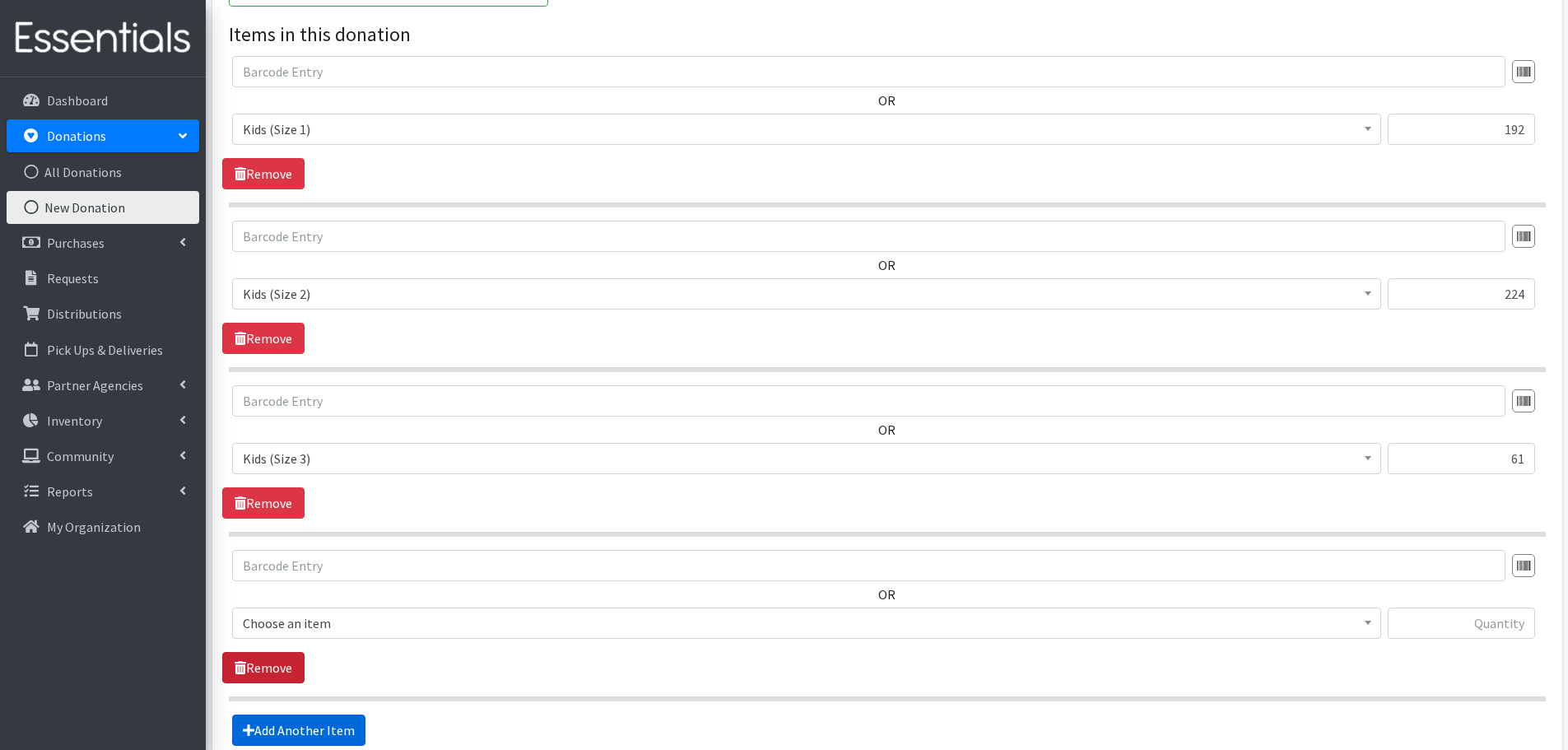
scroll to position [712, 0]
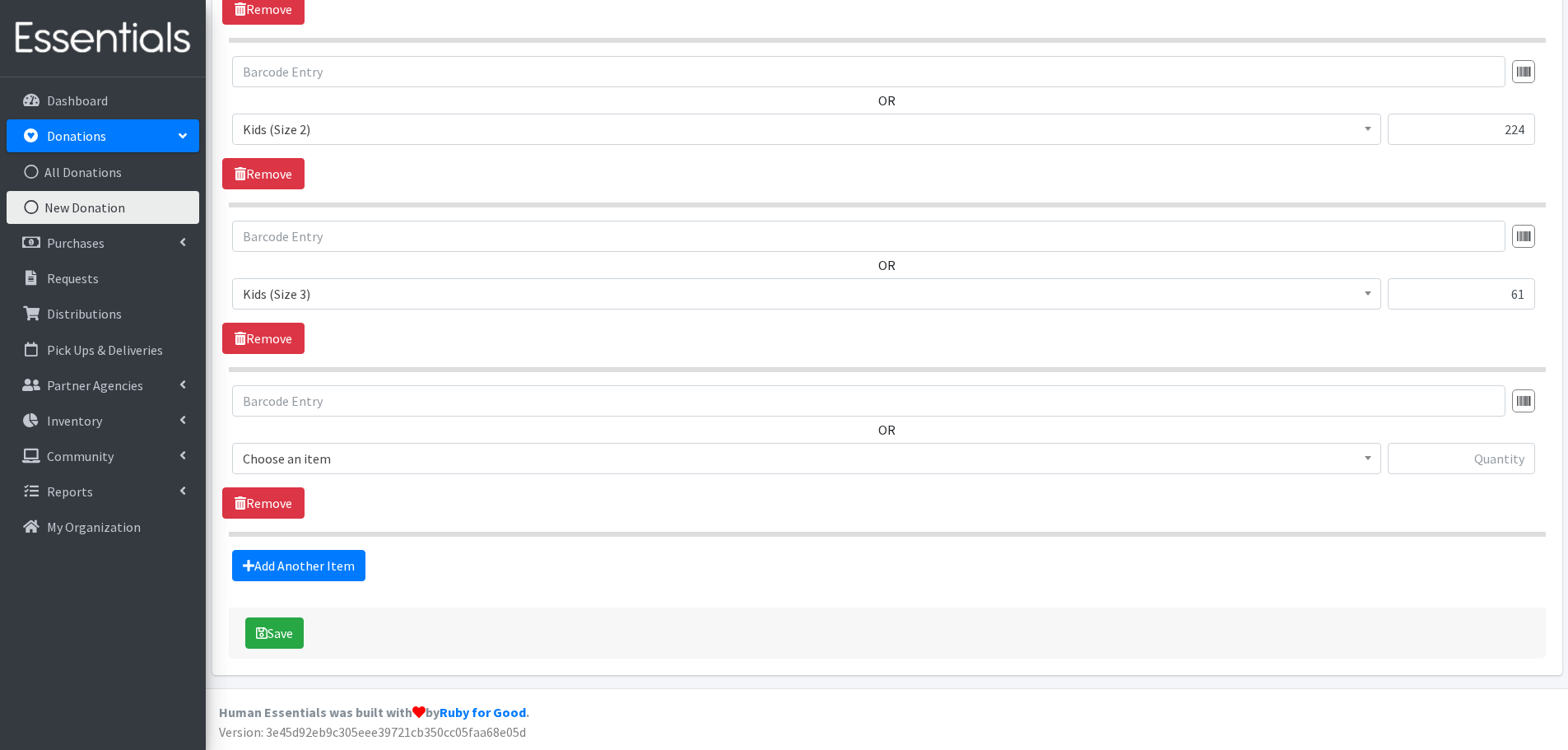
click at [269, 457] on span "Choose an item" at bounding box center [807, 458] width 1128 height 23
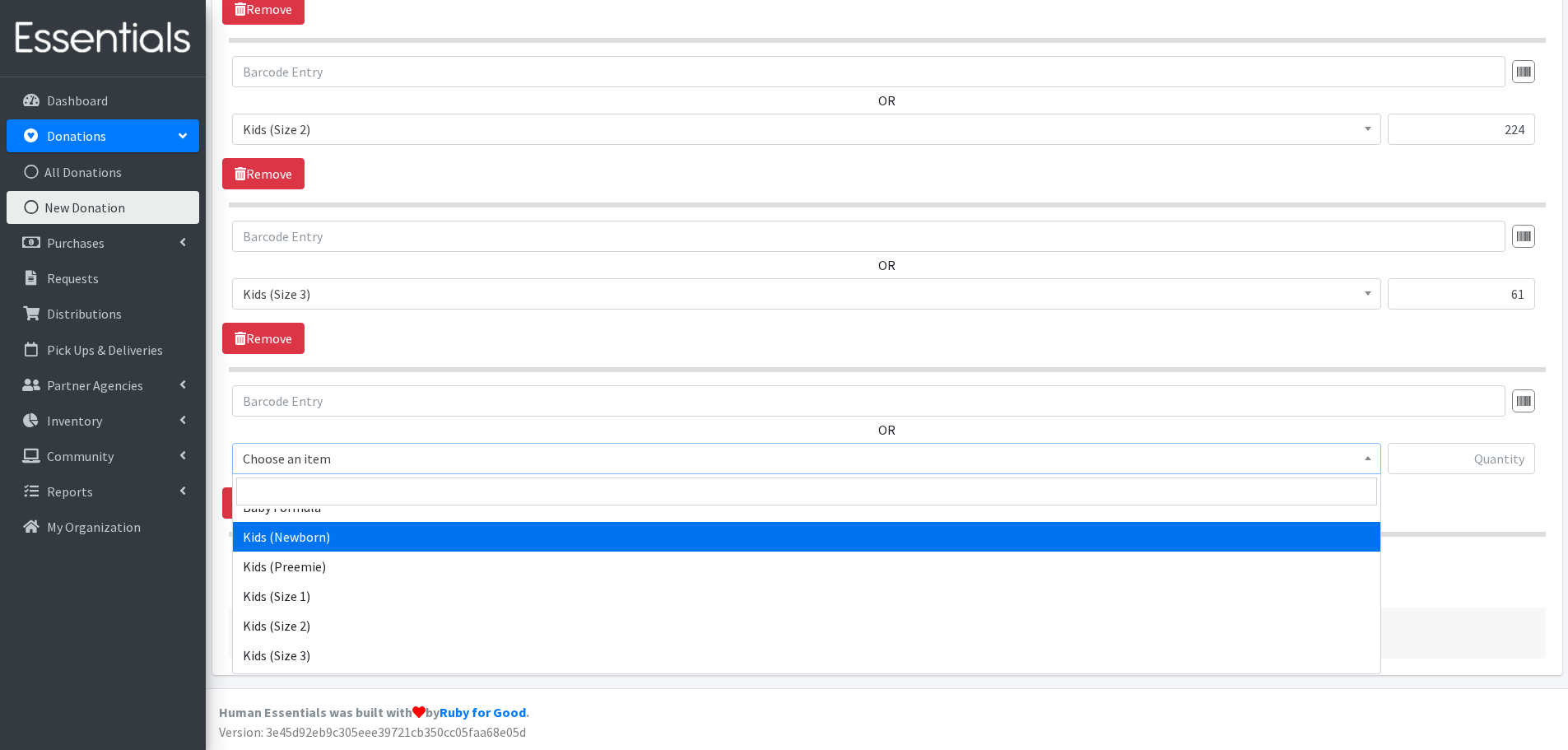
scroll to position [165, 0]
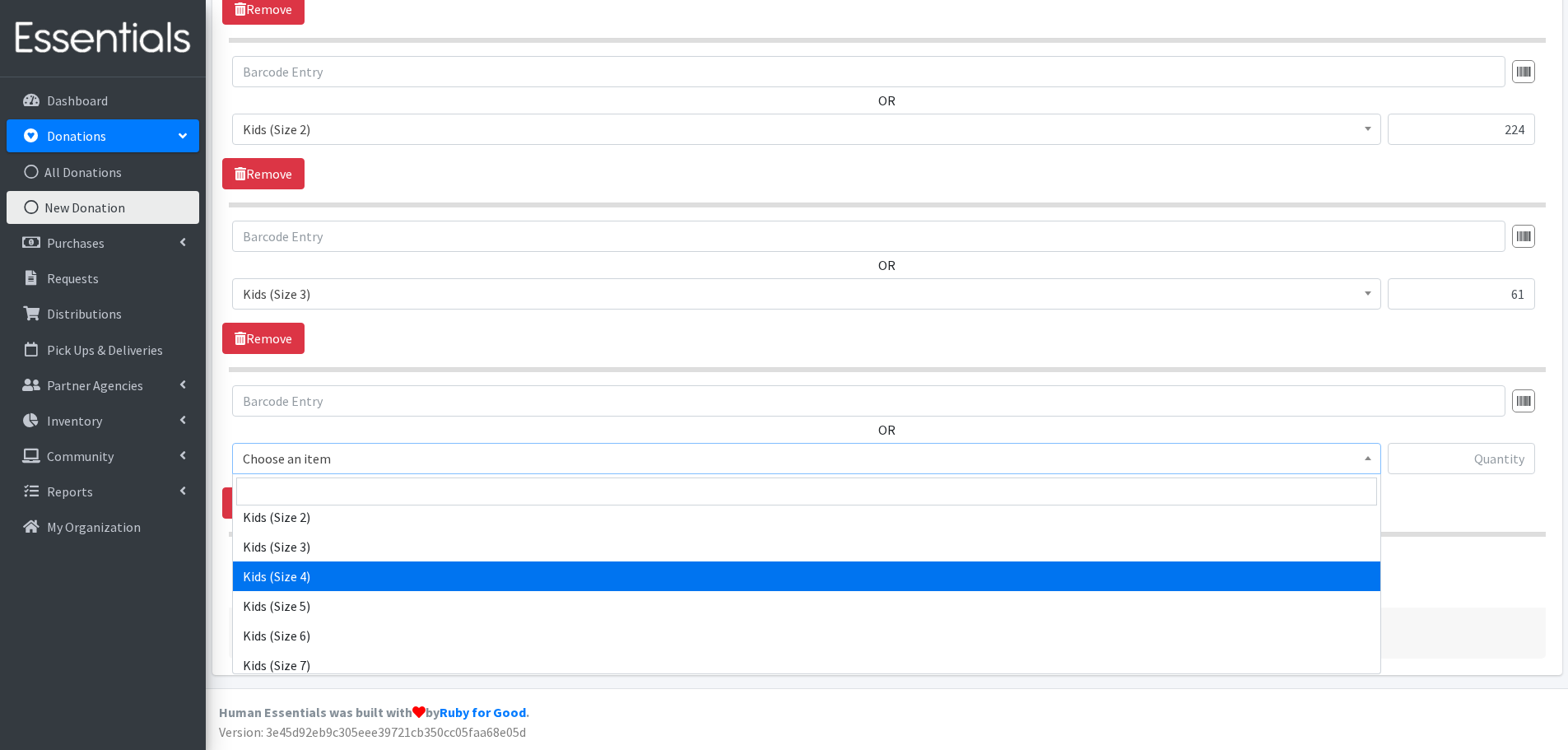
select select "459"
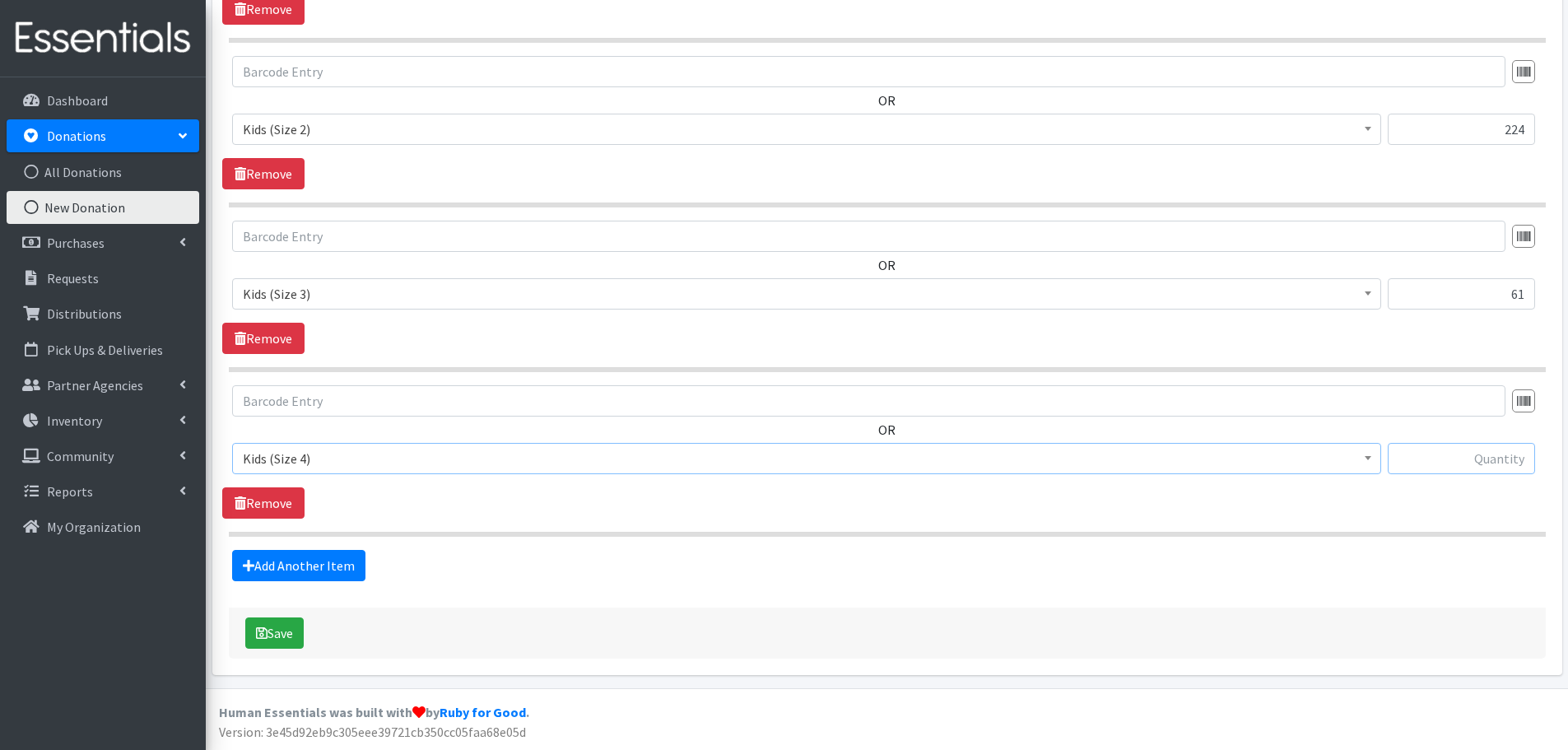
click at [1443, 462] on input "text" at bounding box center [1462, 458] width 148 height 31
type input "28"
click at [281, 567] on link "Add Another Item" at bounding box center [298, 565] width 133 height 31
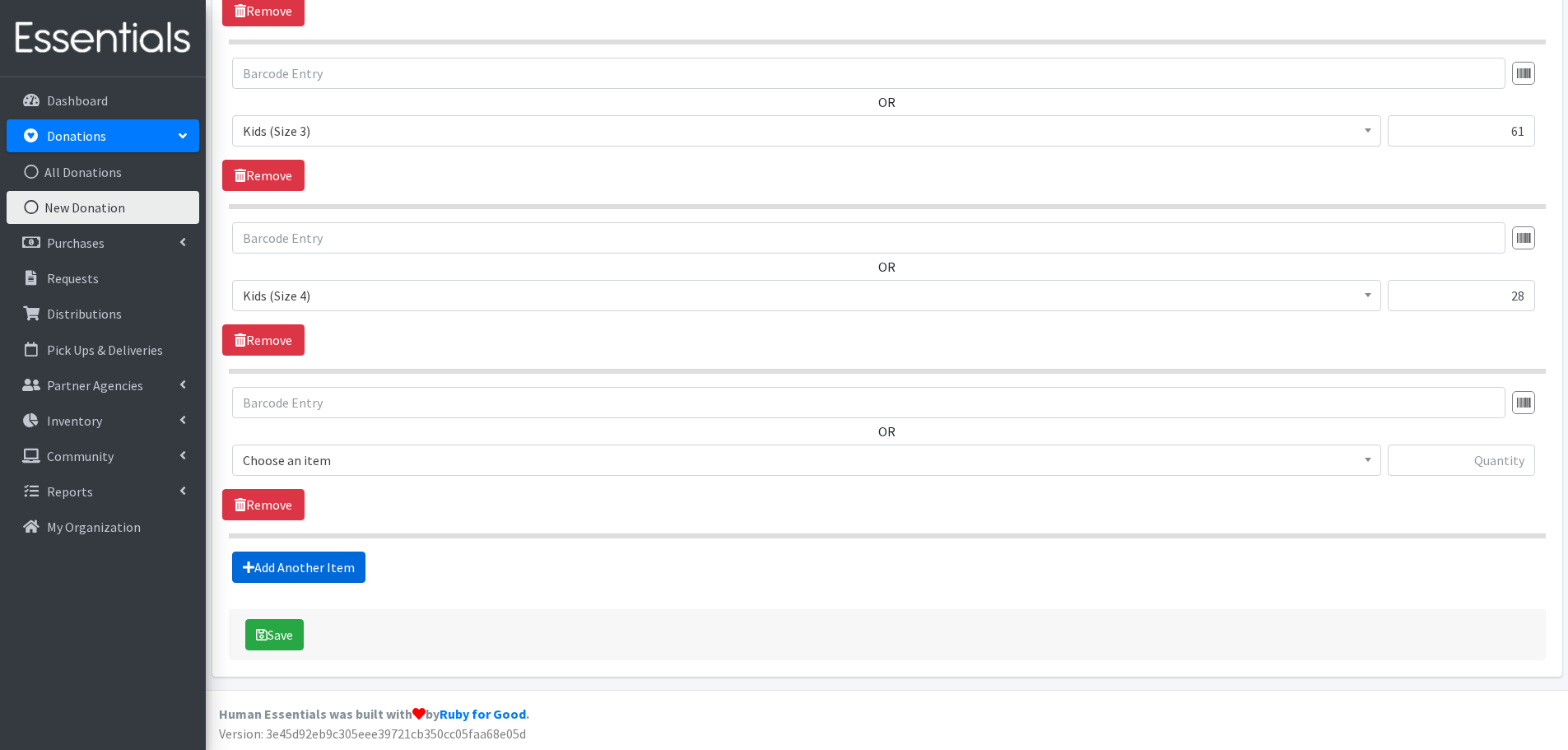
scroll to position [877, 0]
click at [275, 459] on span "Choose an item" at bounding box center [807, 458] width 1128 height 23
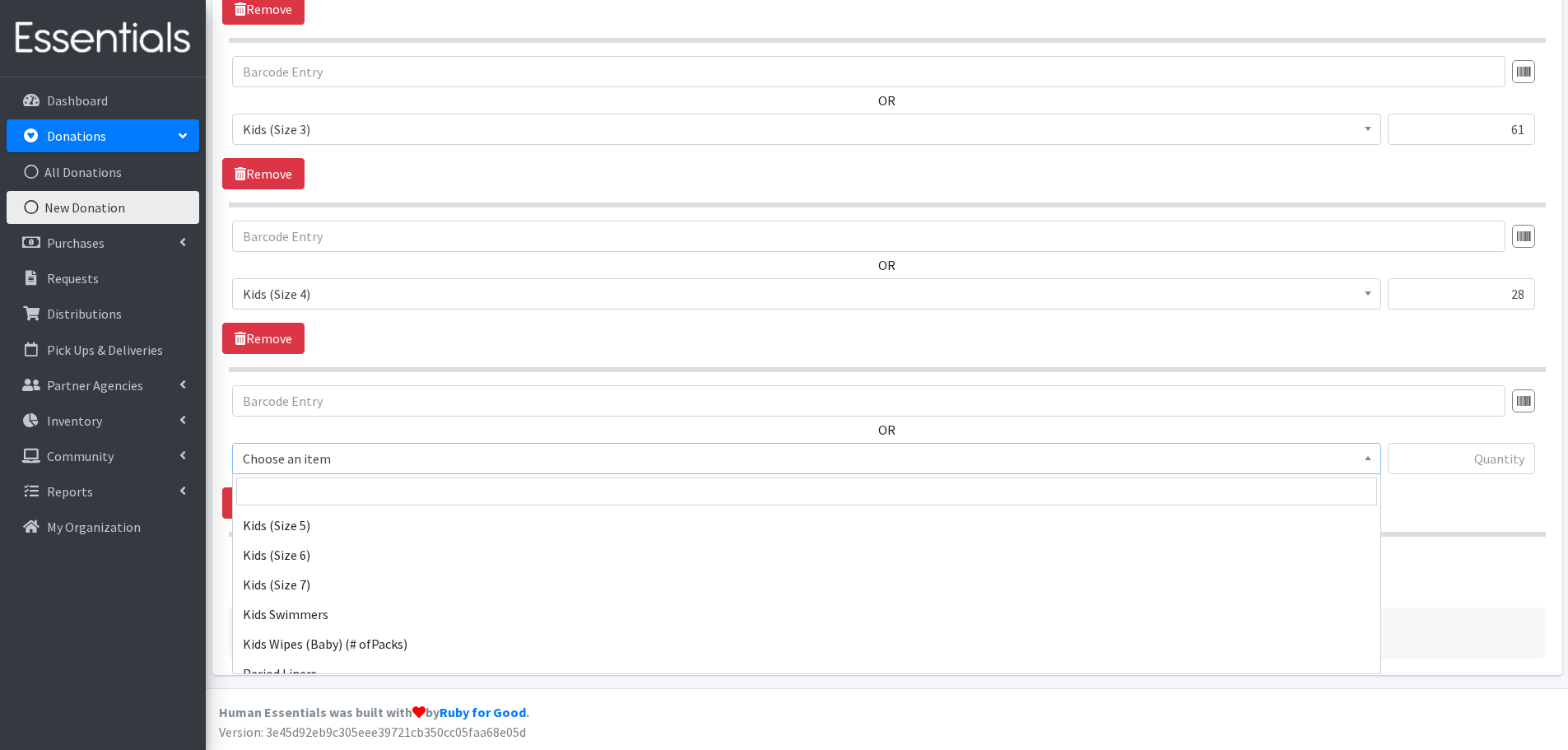
scroll to position [247, 0]
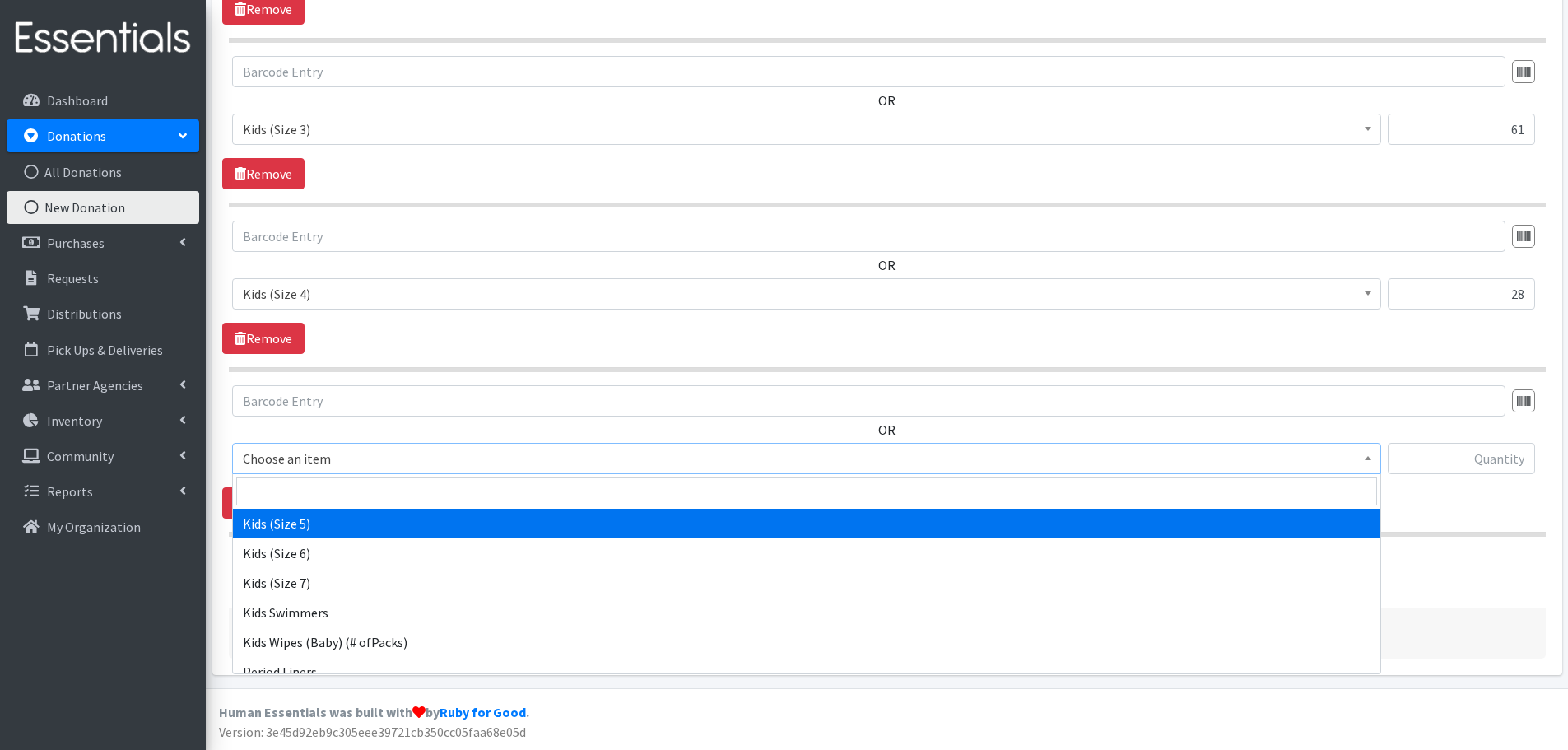
select select "460"
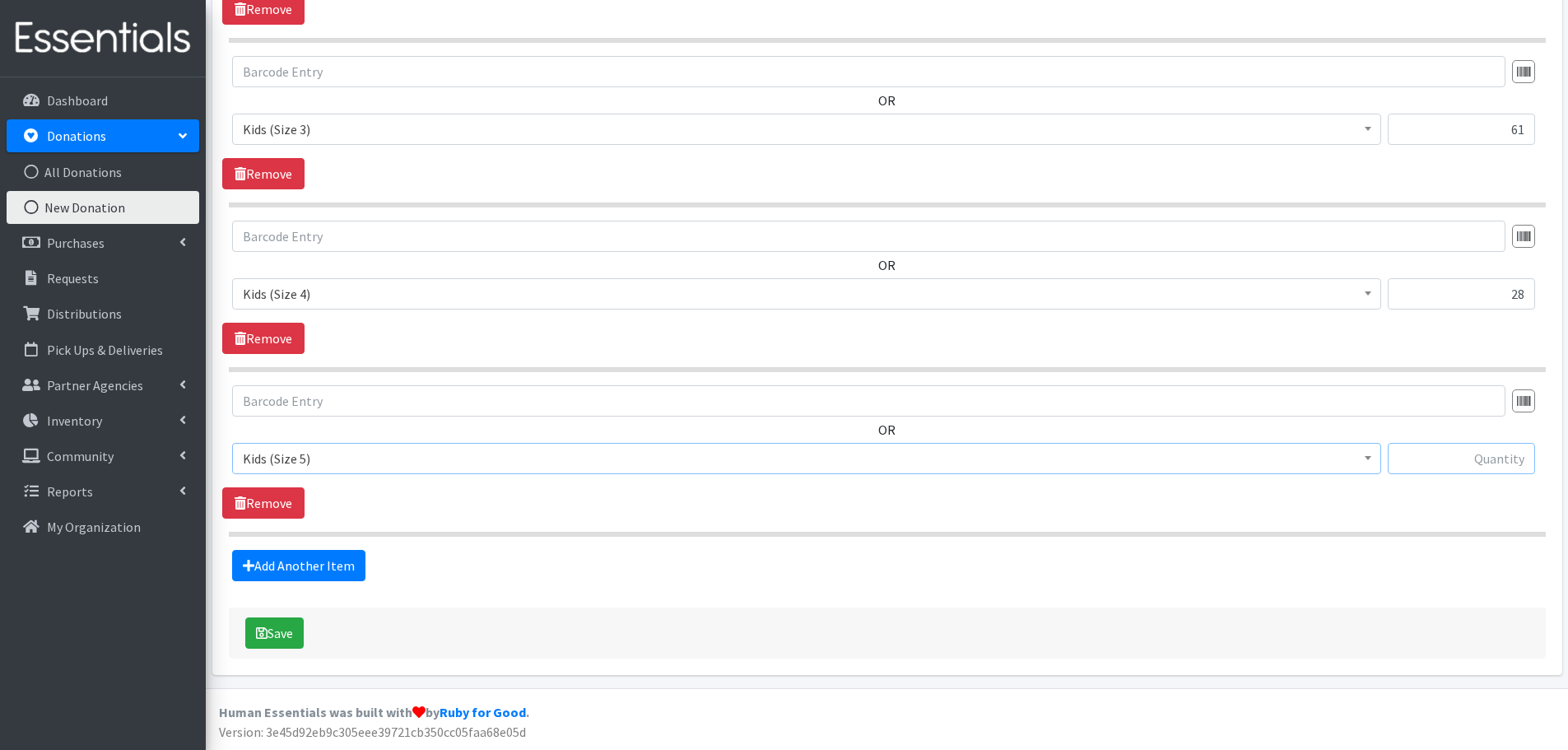
click at [1465, 452] on input "text" at bounding box center [1462, 458] width 148 height 31
type input "72"
click at [325, 567] on link "Add Another Item" at bounding box center [298, 565] width 133 height 31
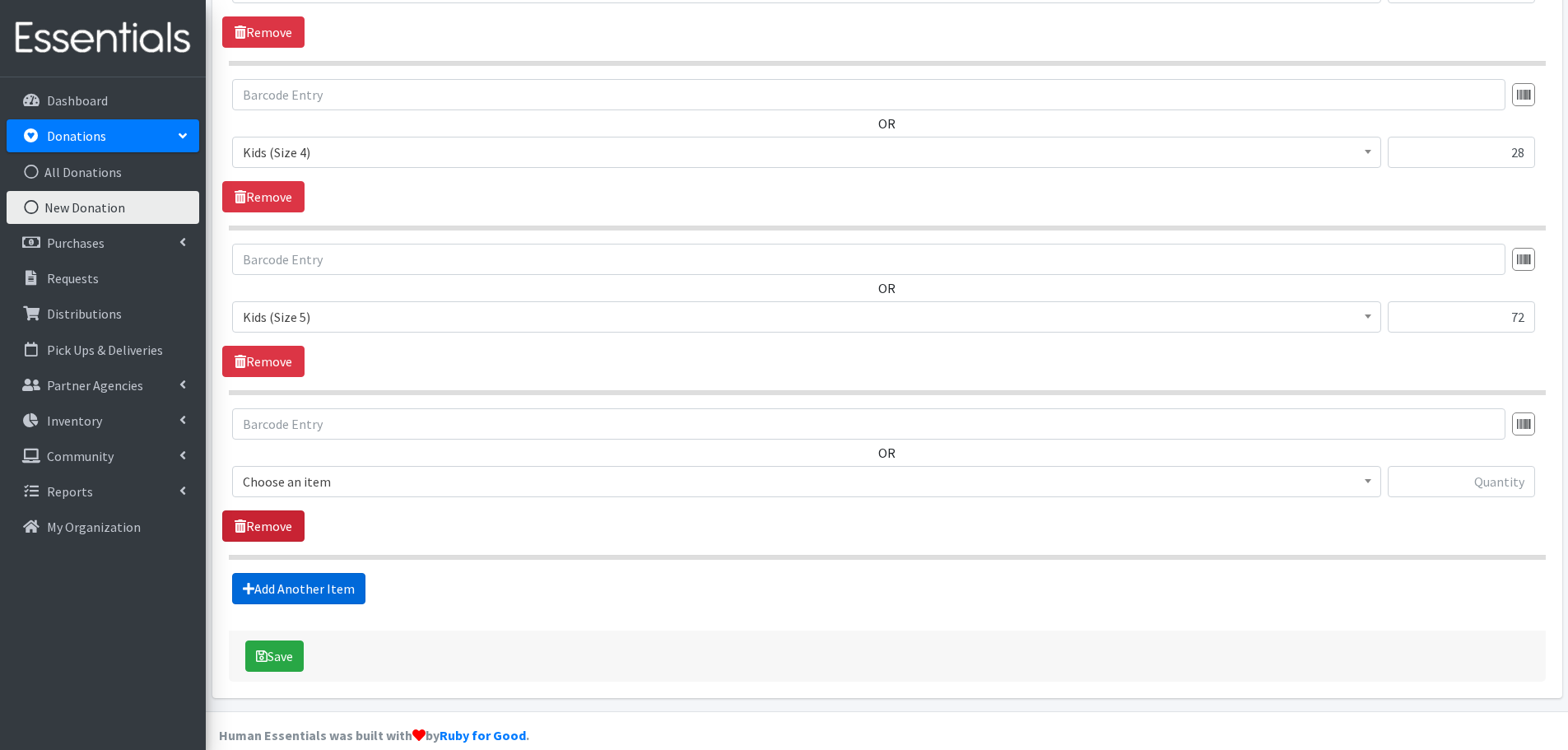
scroll to position [1041, 0]
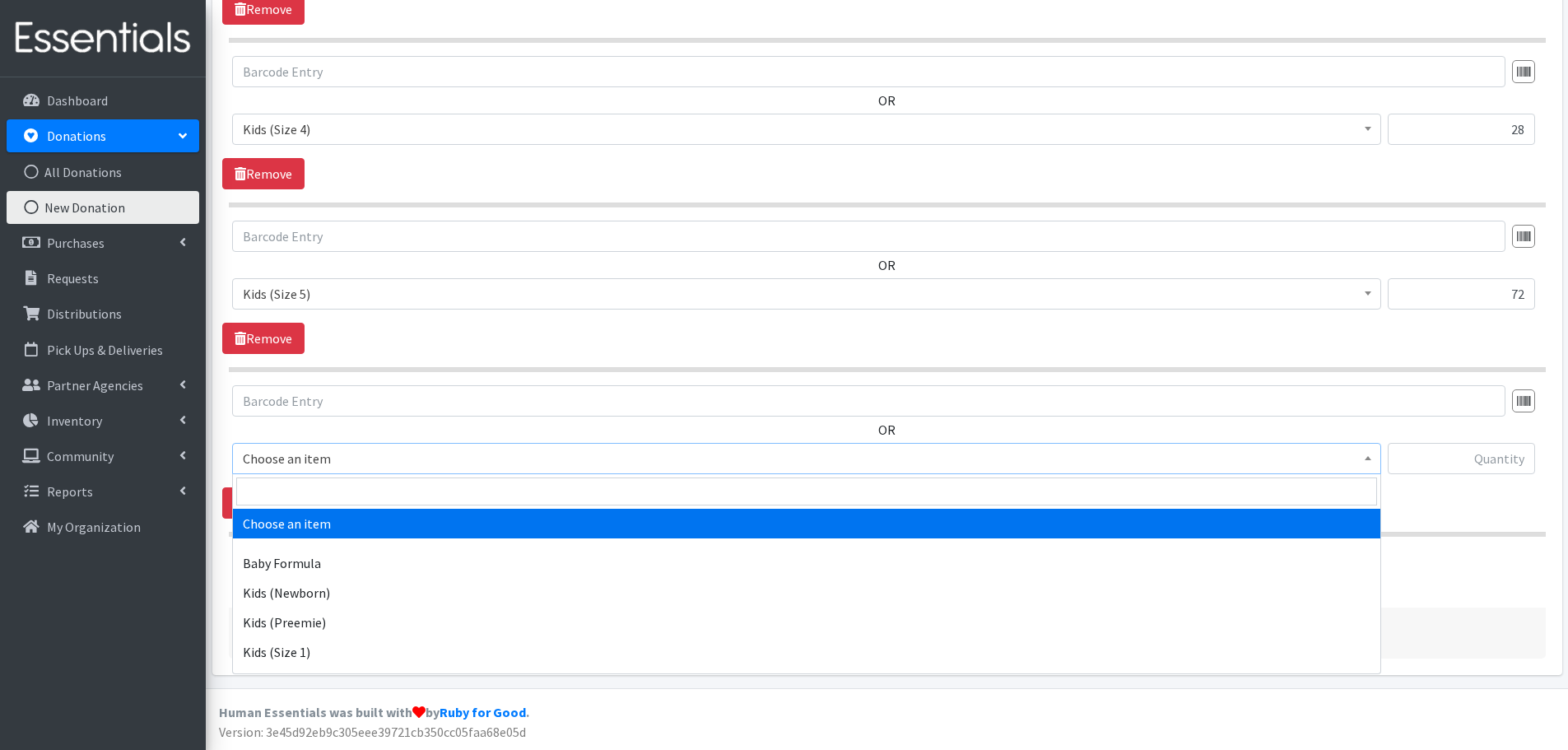
click at [290, 461] on span "Choose an item" at bounding box center [807, 458] width 1128 height 23
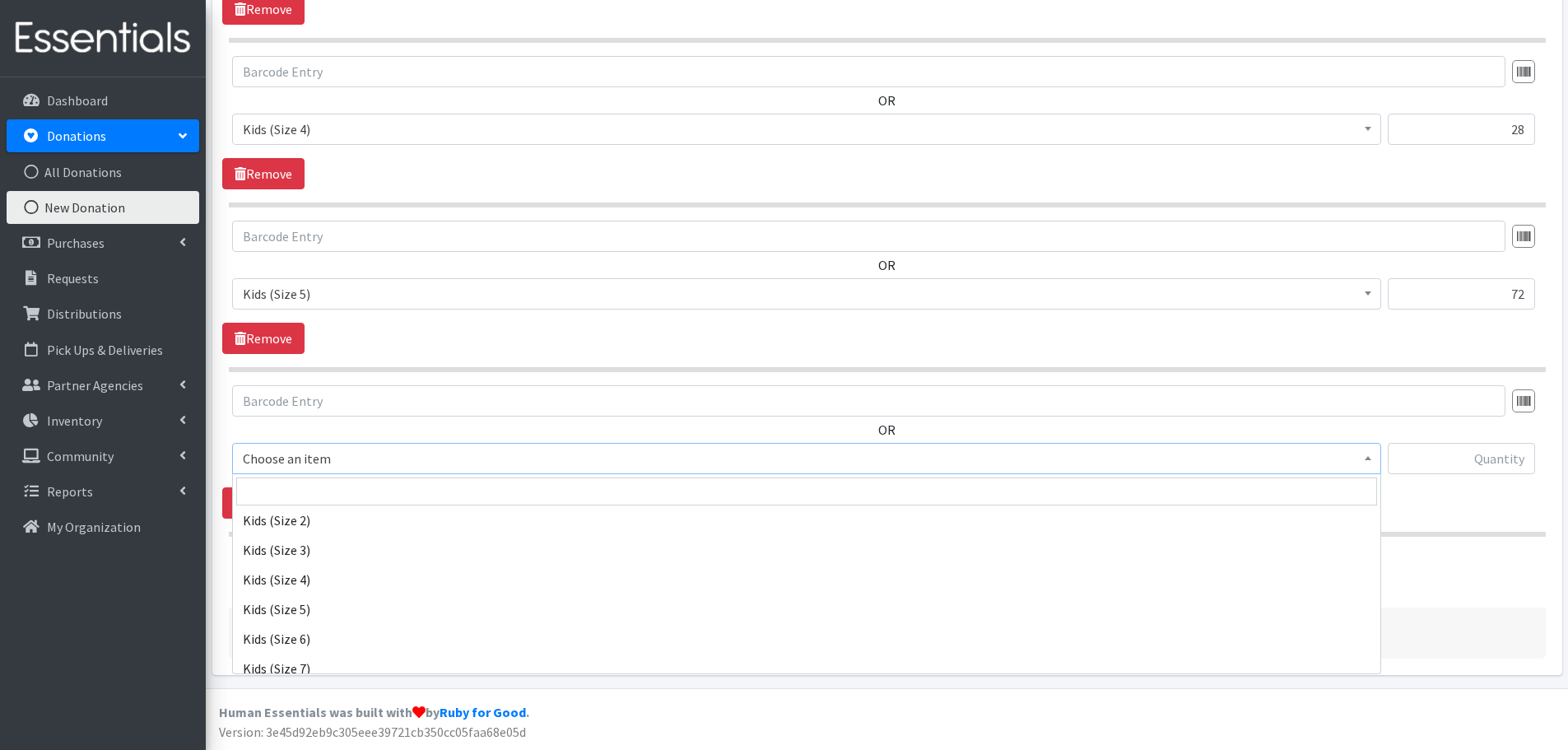
scroll to position [165, 0]
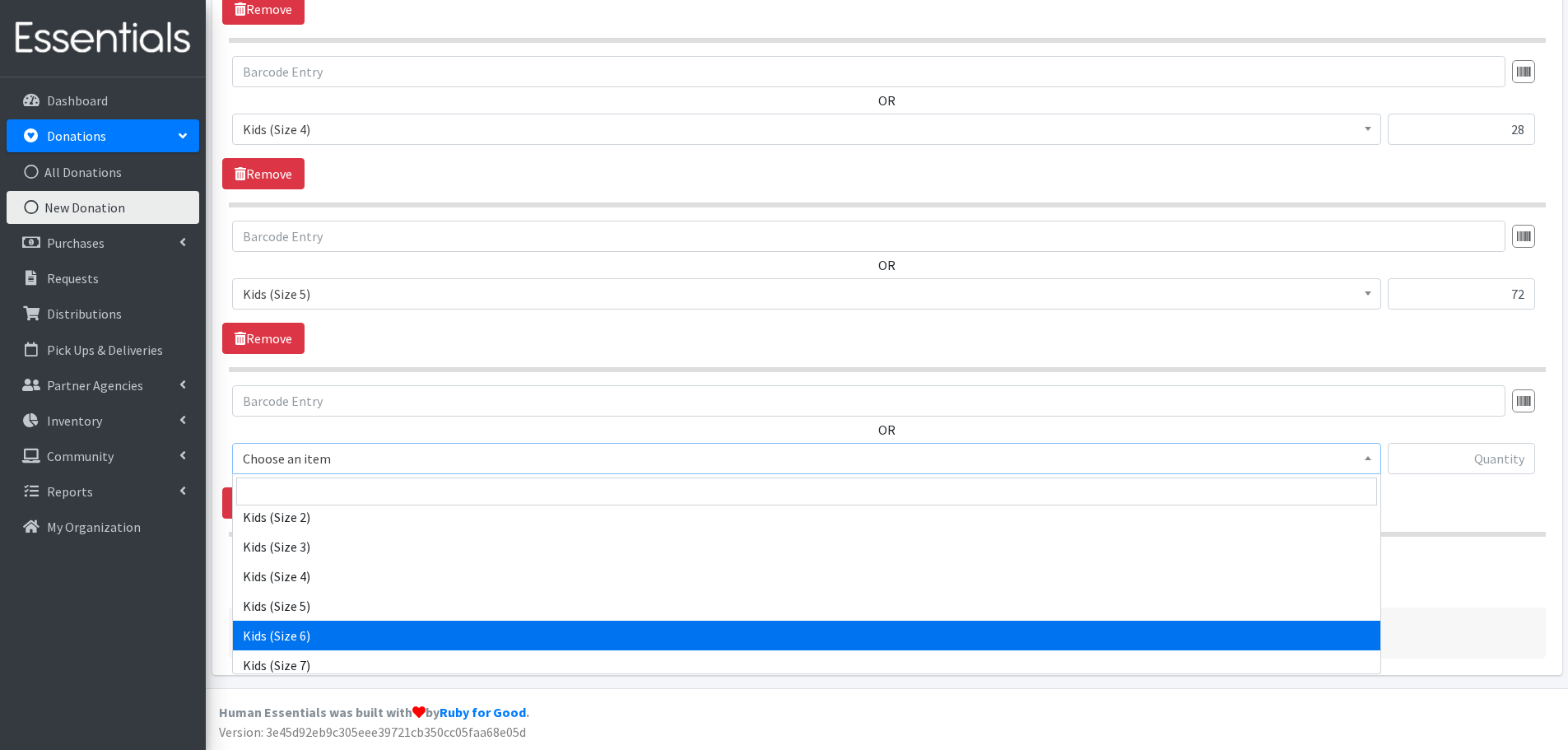
select select "462"
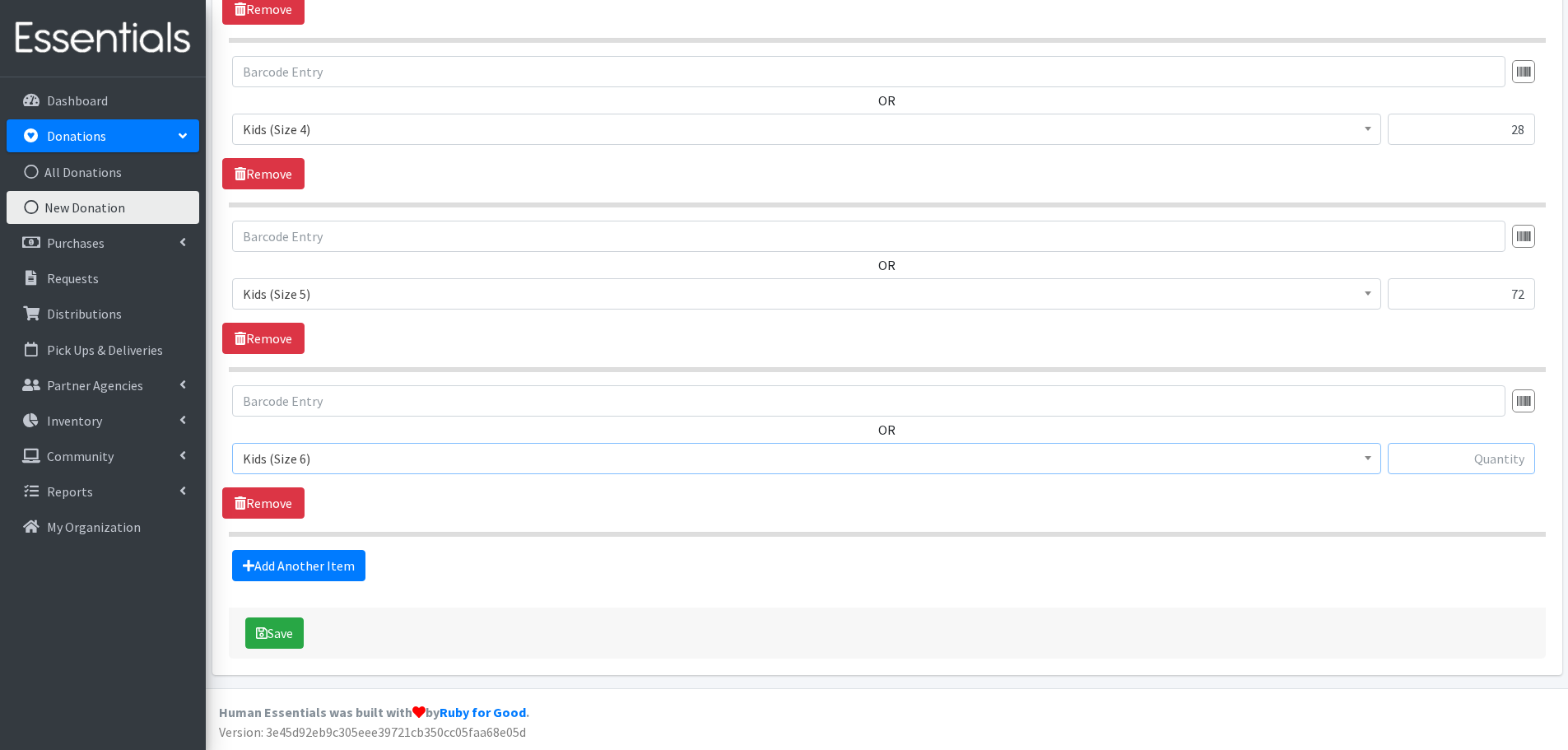
click at [1485, 448] on input "text" at bounding box center [1462, 458] width 148 height 31
type input "153"
click at [297, 562] on link "Add Another Item" at bounding box center [298, 565] width 133 height 31
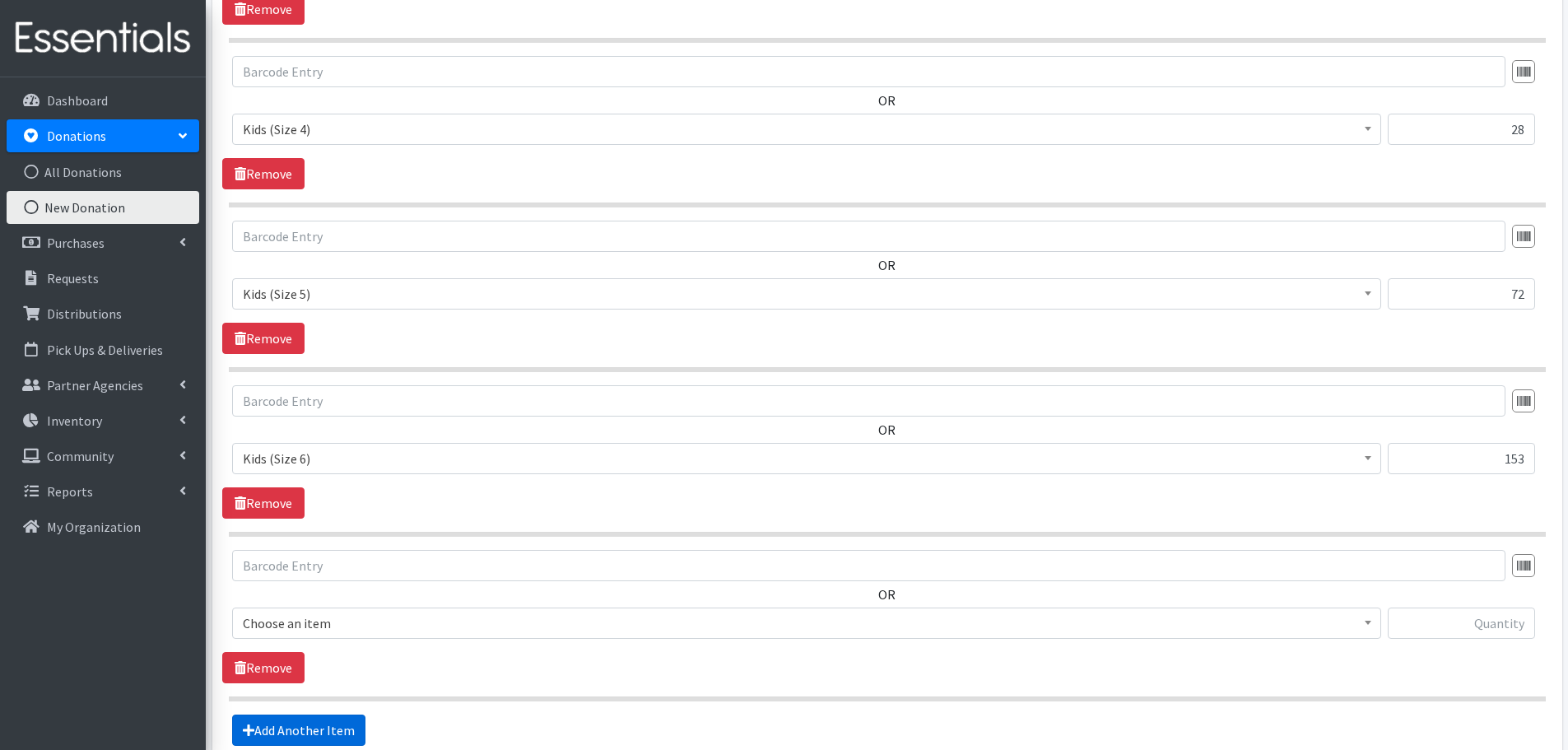
scroll to position [1206, 0]
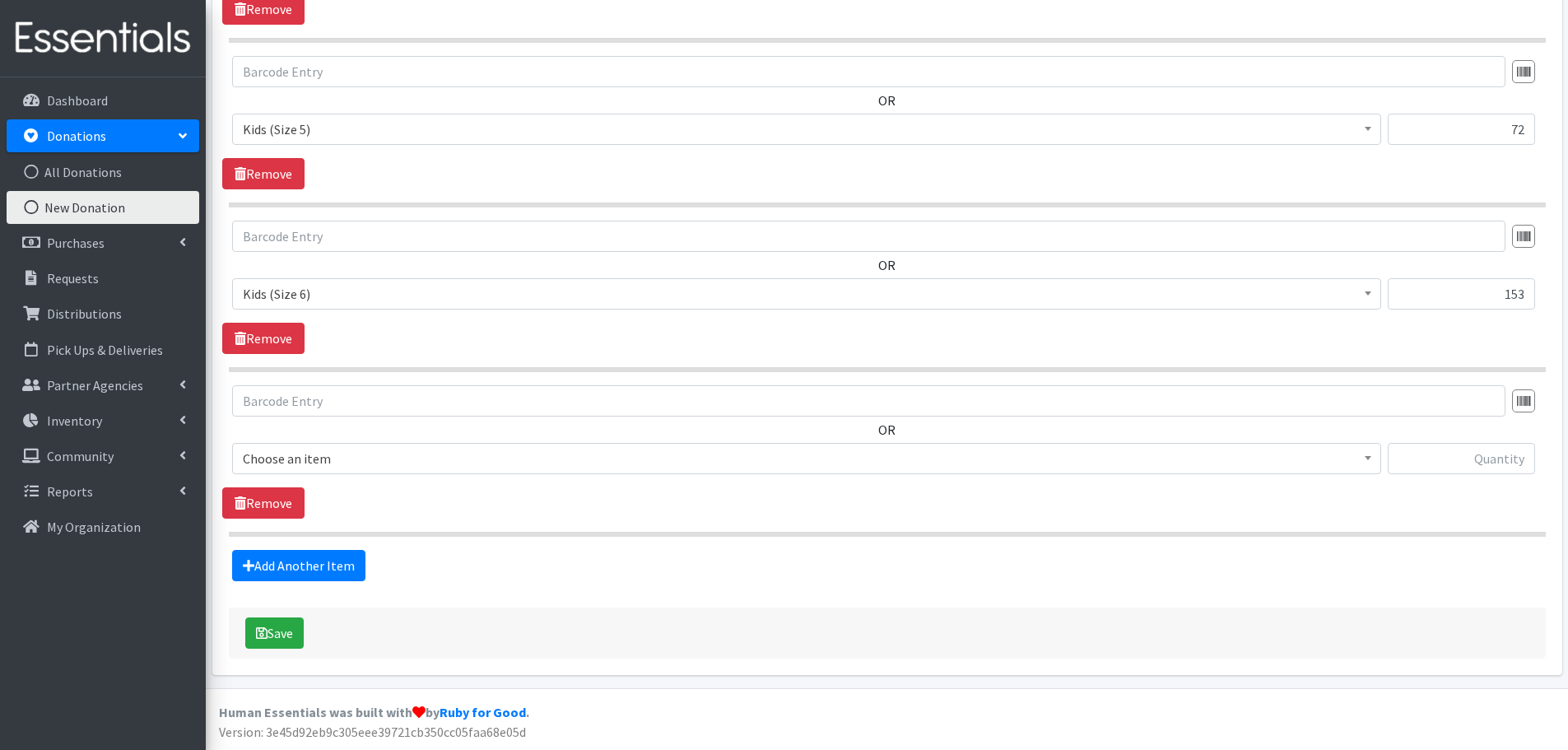
click at [336, 460] on span "Choose an item" at bounding box center [807, 458] width 1128 height 23
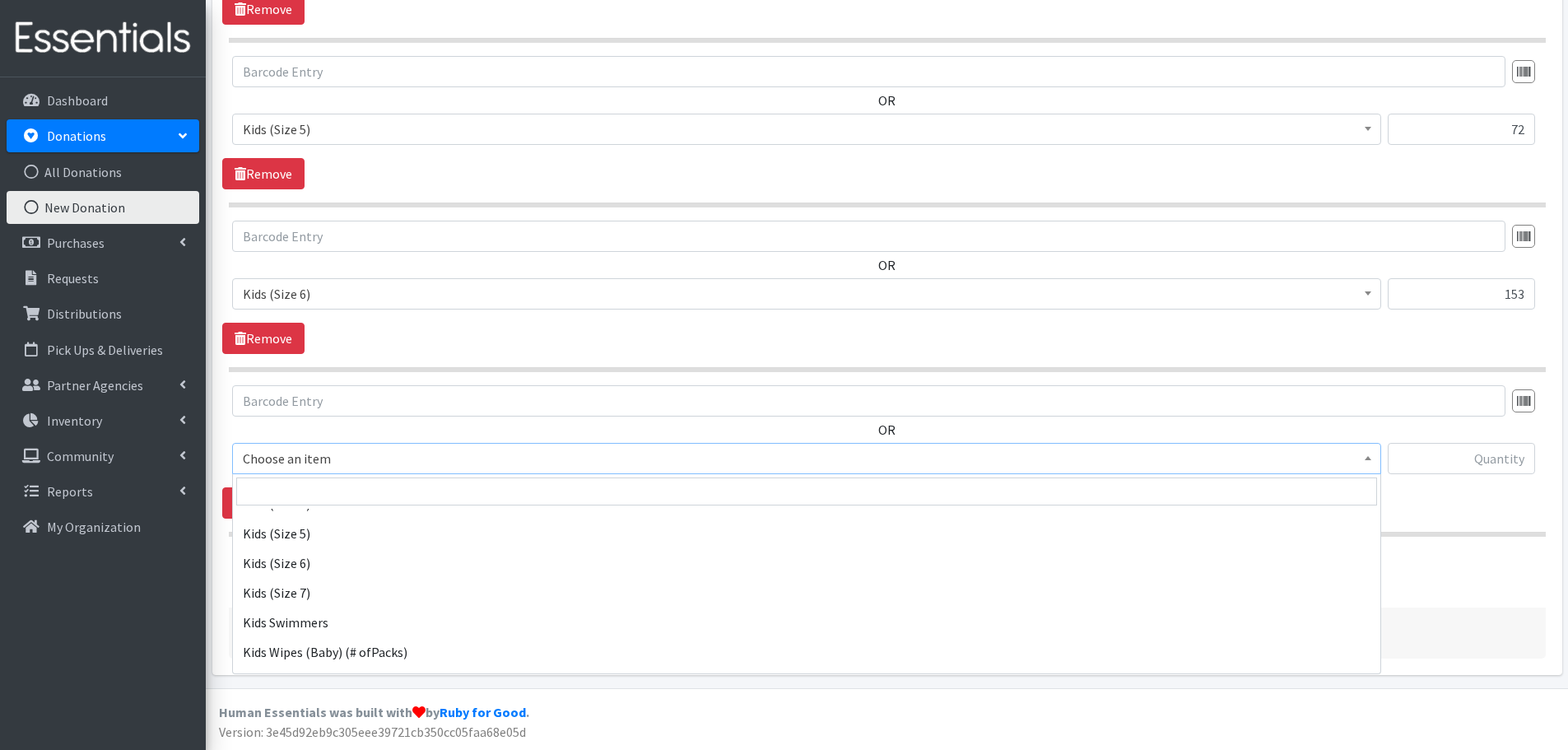
scroll to position [247, 0]
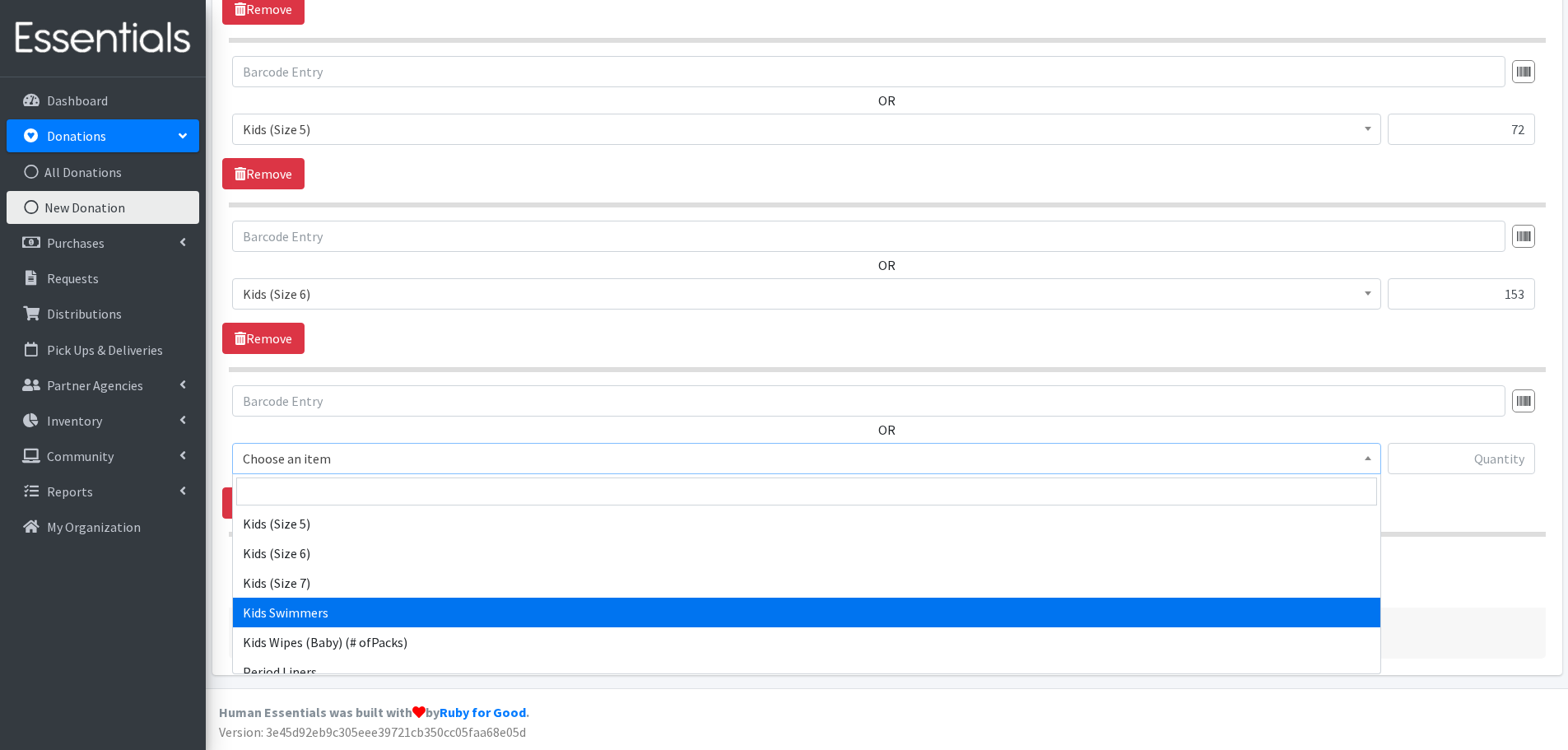
select select "437"
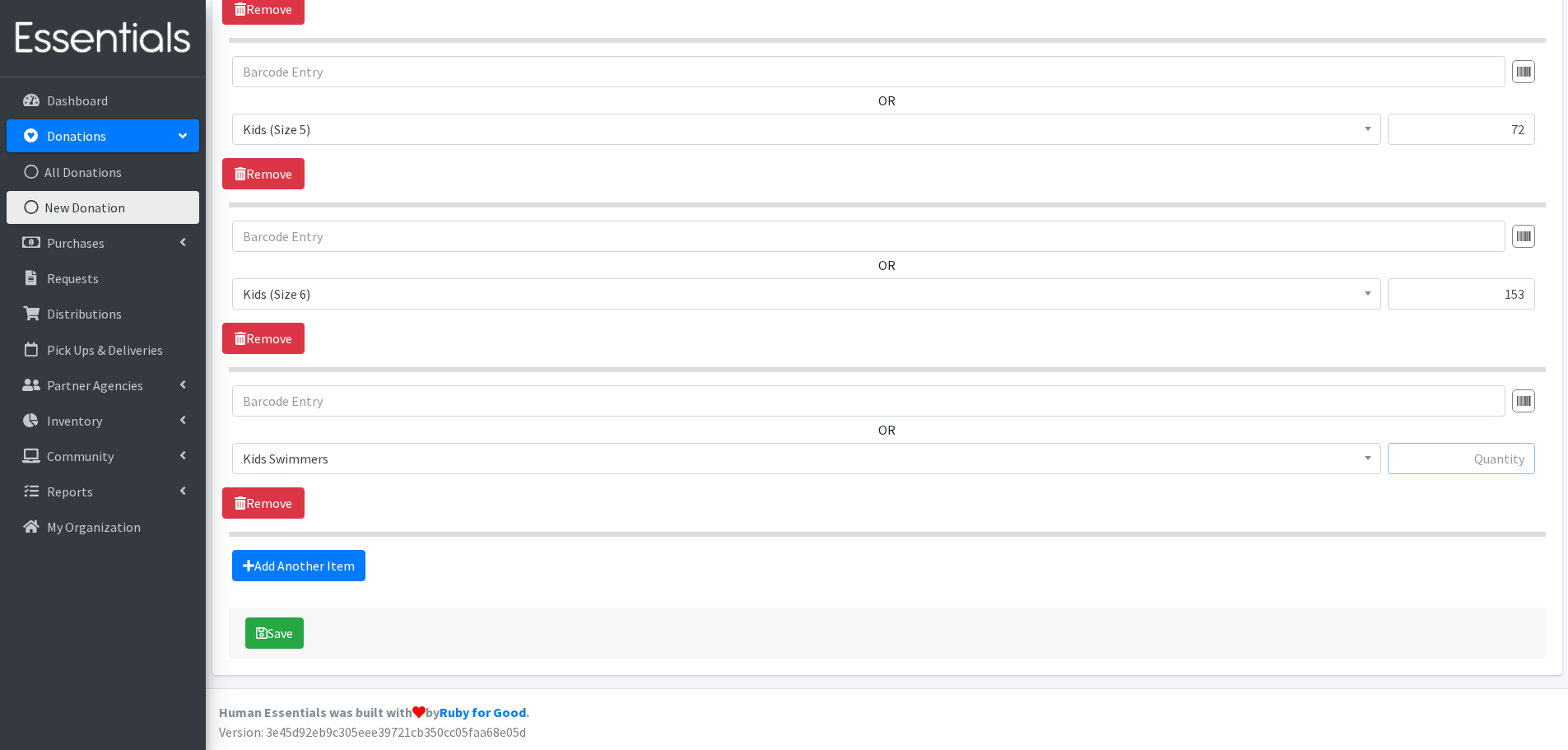
click at [1500, 468] on input "text" at bounding box center [1462, 458] width 148 height 31
type input "11"
click at [310, 567] on link "Add Another Item" at bounding box center [298, 565] width 133 height 31
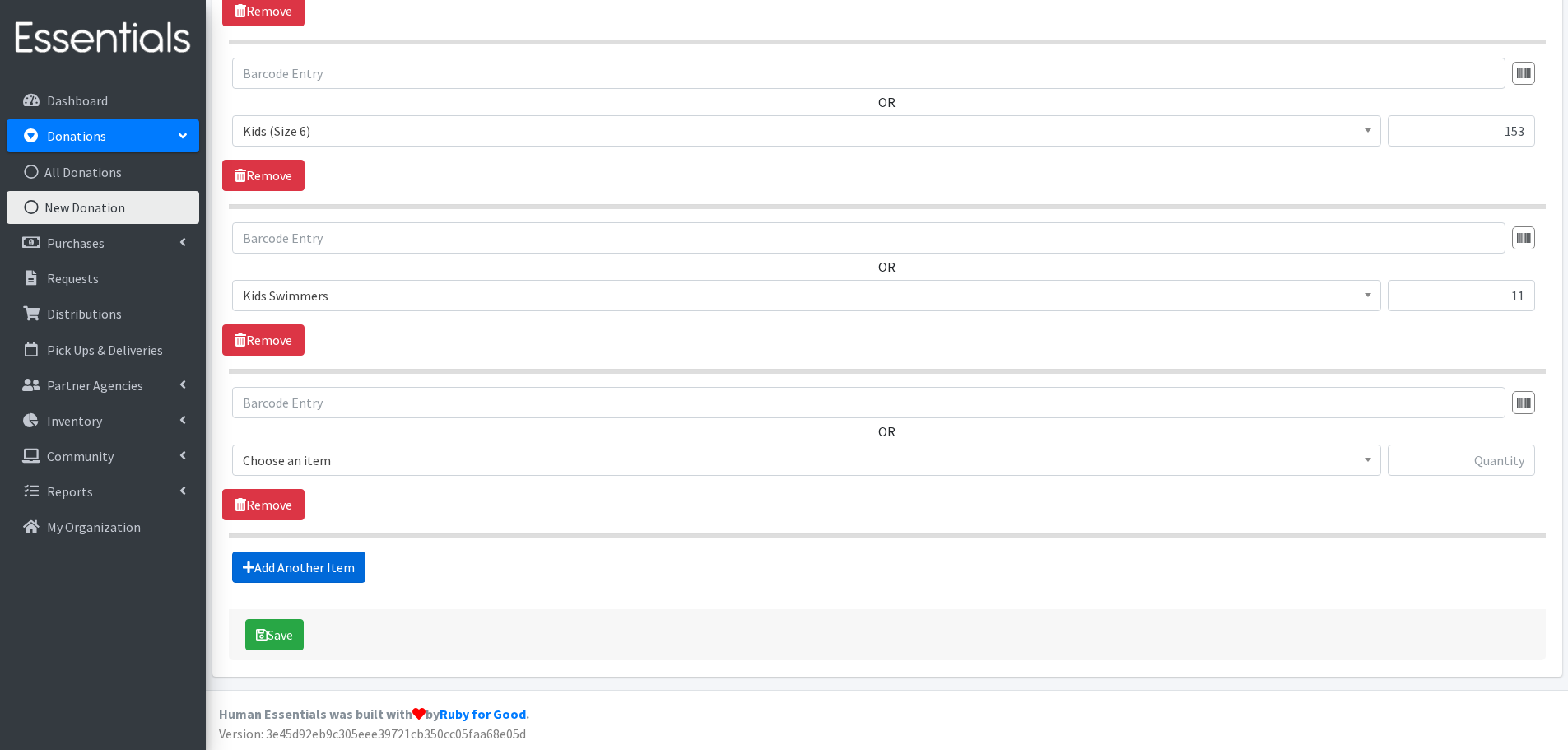
scroll to position [1370, 0]
click at [266, 465] on span "Choose an item" at bounding box center [807, 458] width 1128 height 23
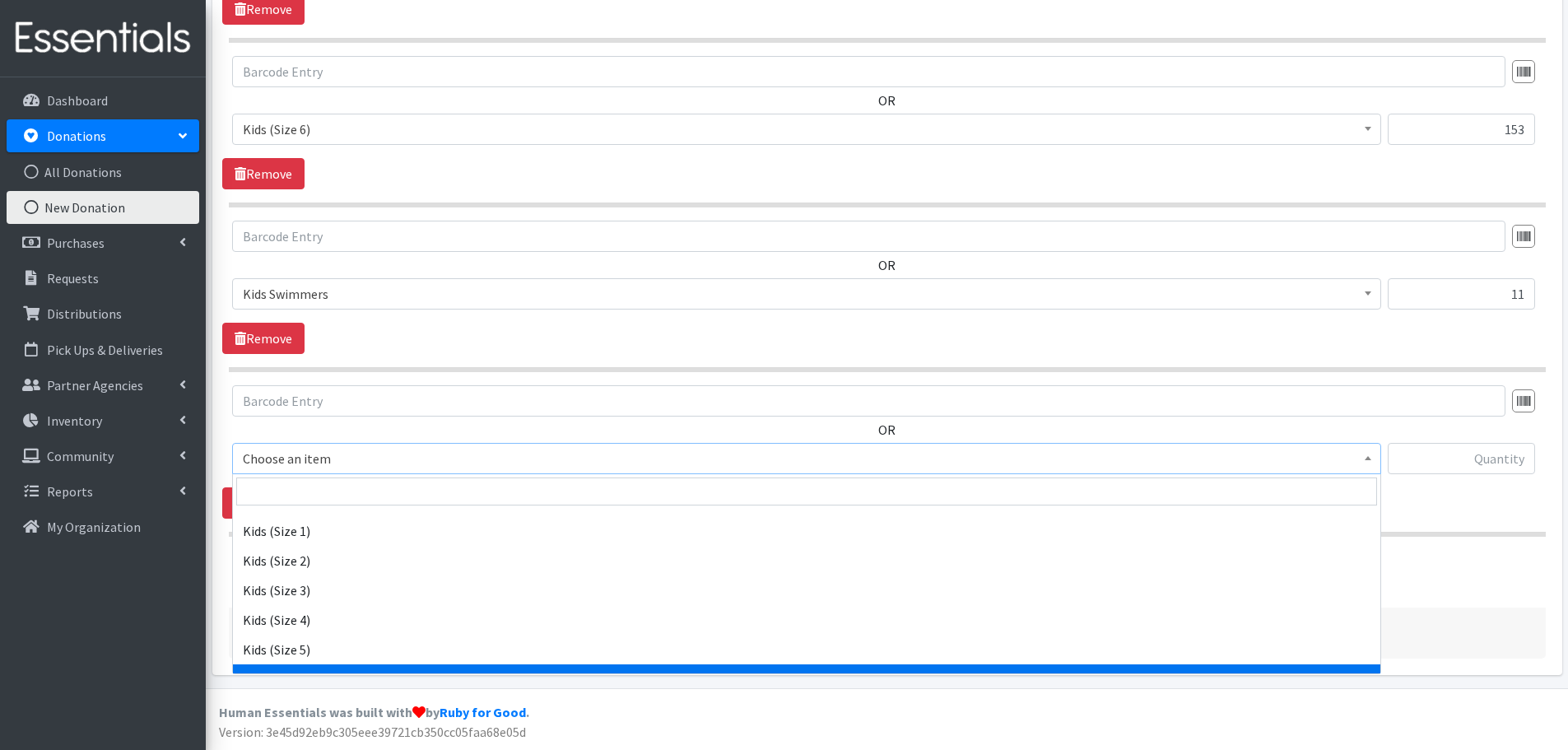
scroll to position [329, 0]
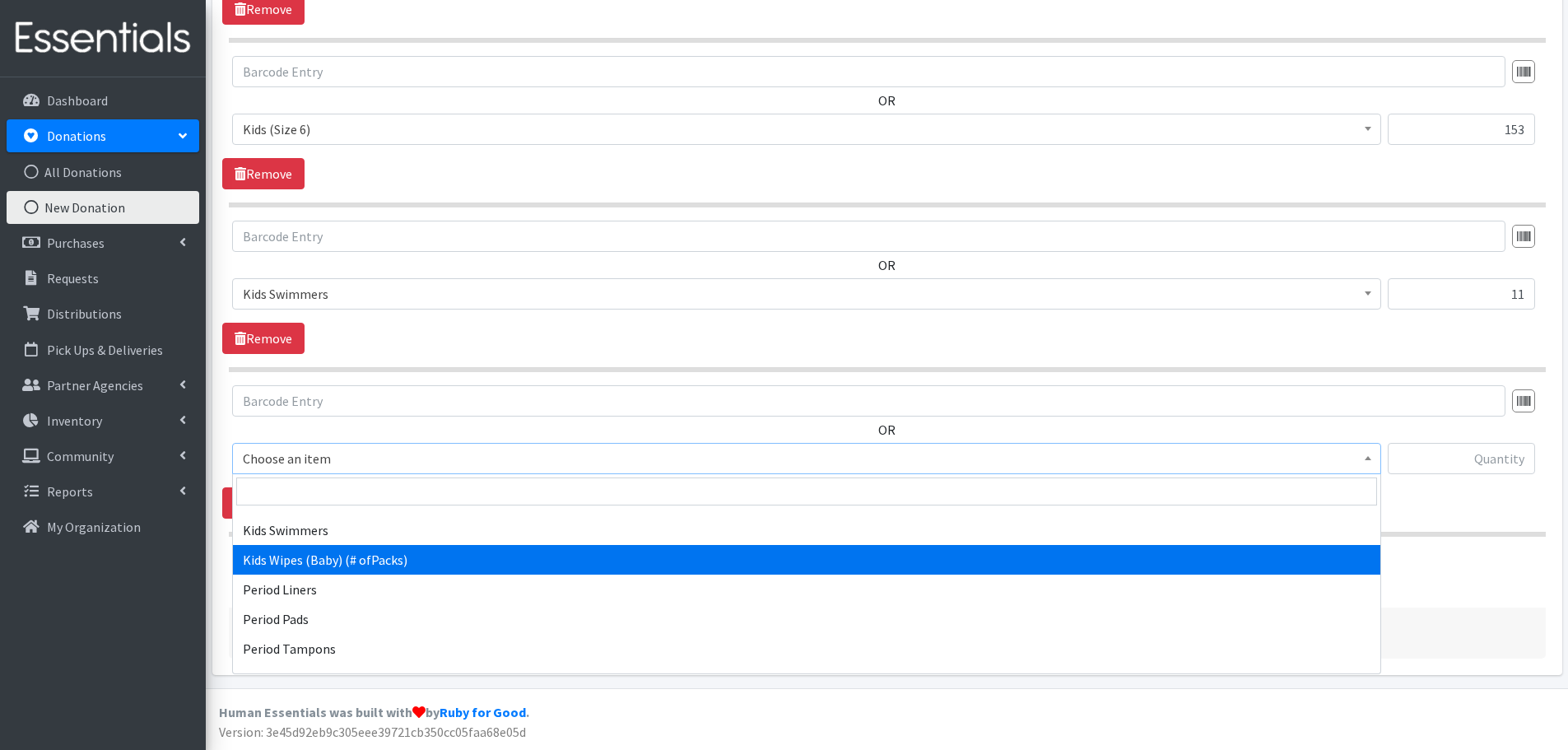
select select "434"
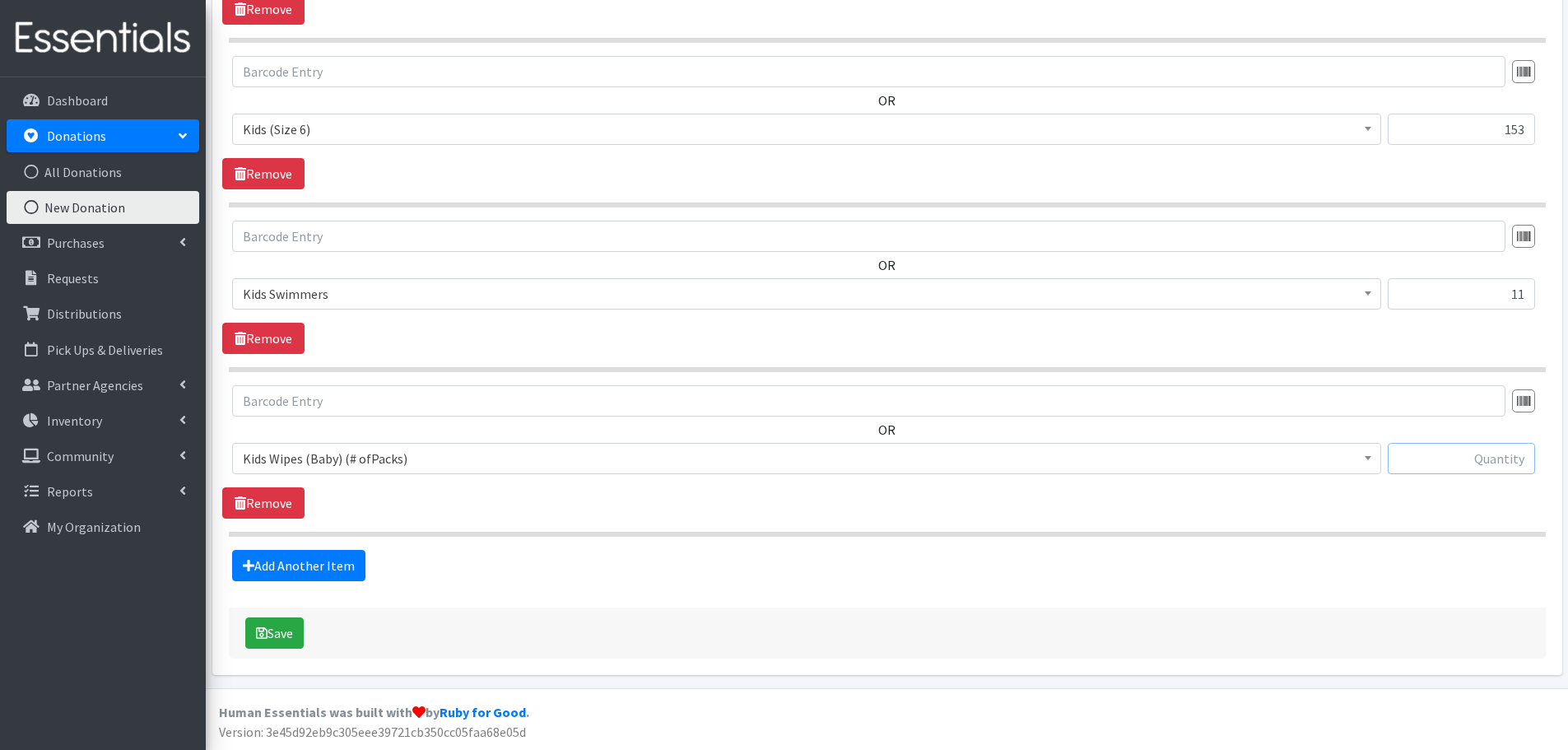
click at [1502, 465] on input "text" at bounding box center [1462, 458] width 148 height 31
type input "2"
click at [258, 561] on link "Add Another Item" at bounding box center [298, 565] width 133 height 31
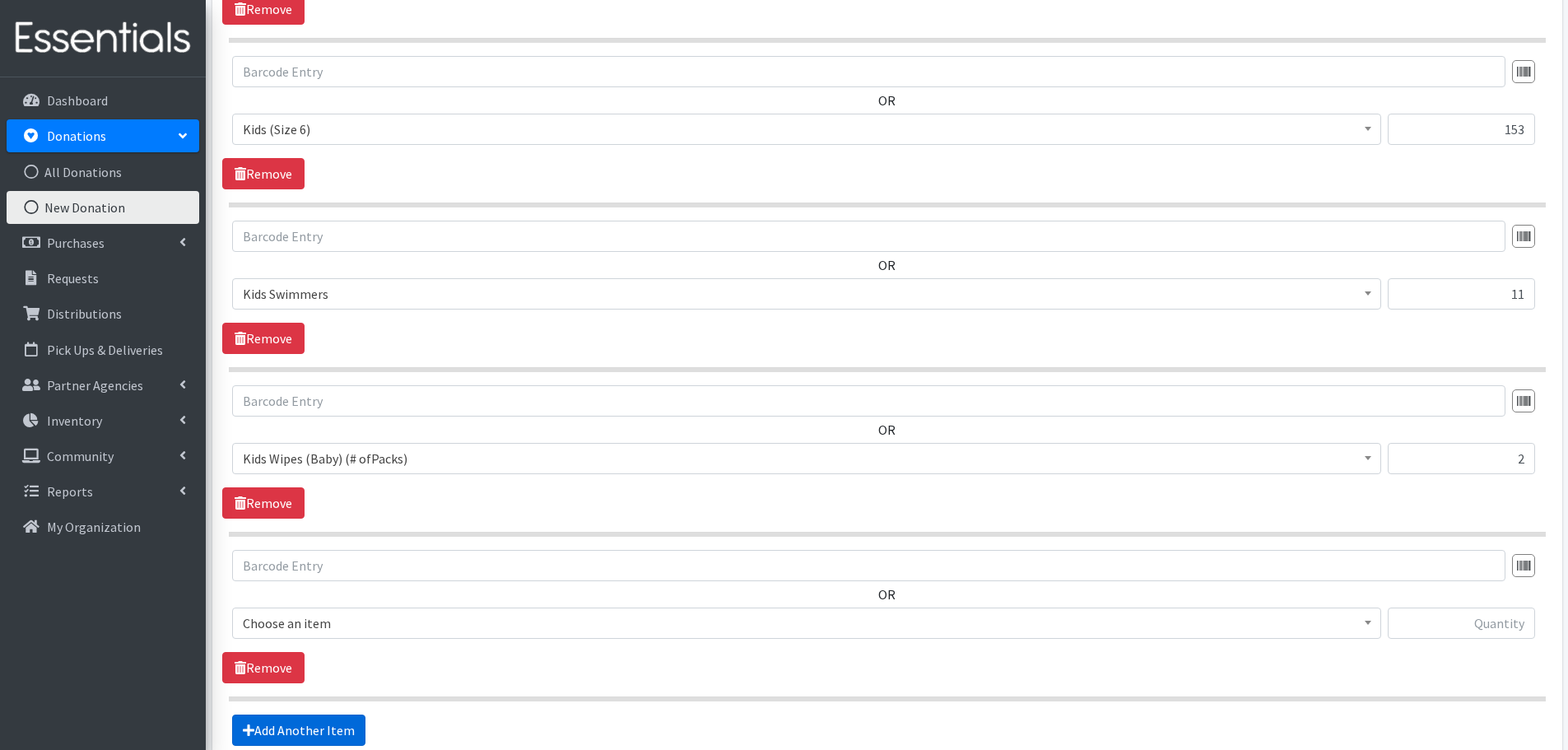
scroll to position [1535, 0]
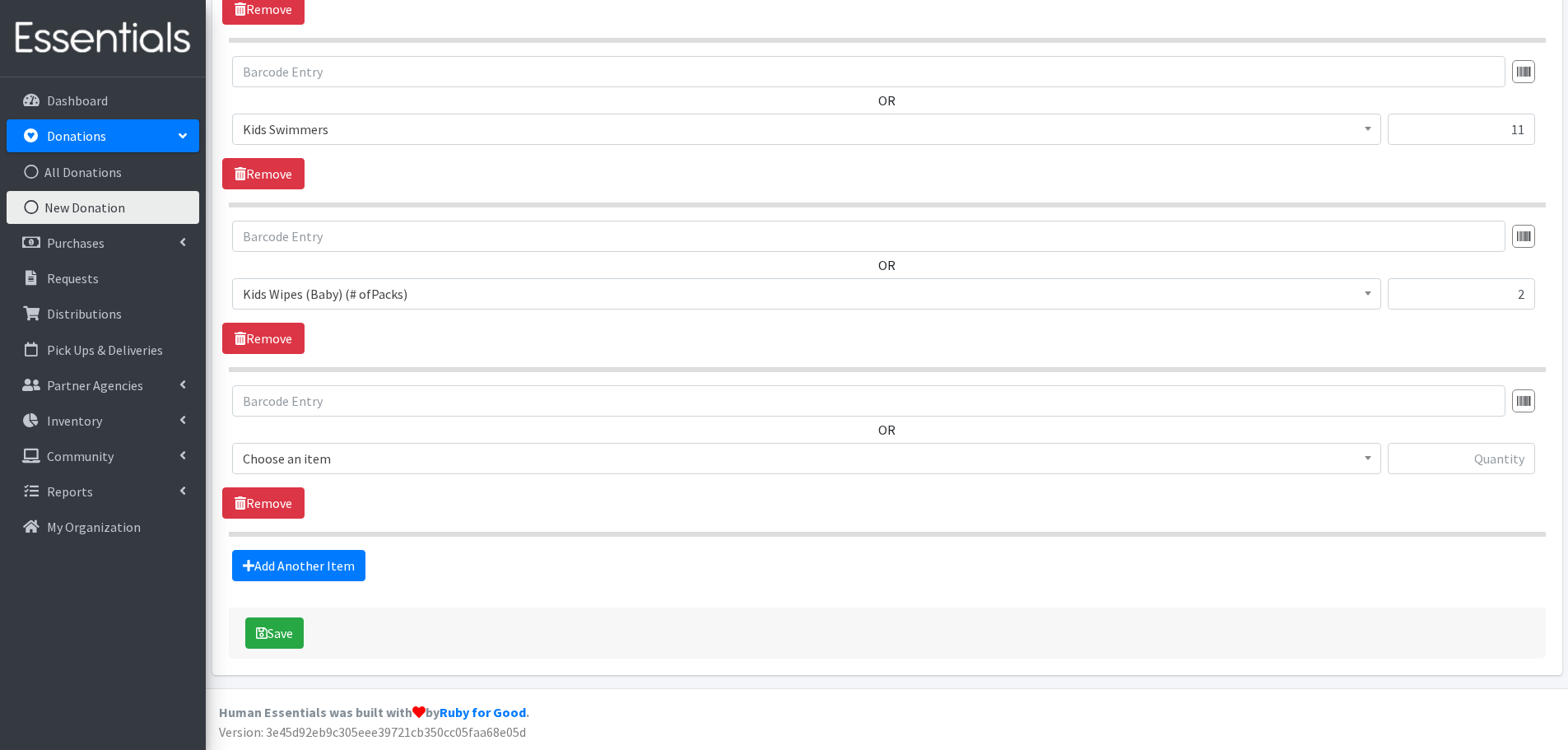
click at [294, 458] on span "Choose an item" at bounding box center [807, 458] width 1128 height 23
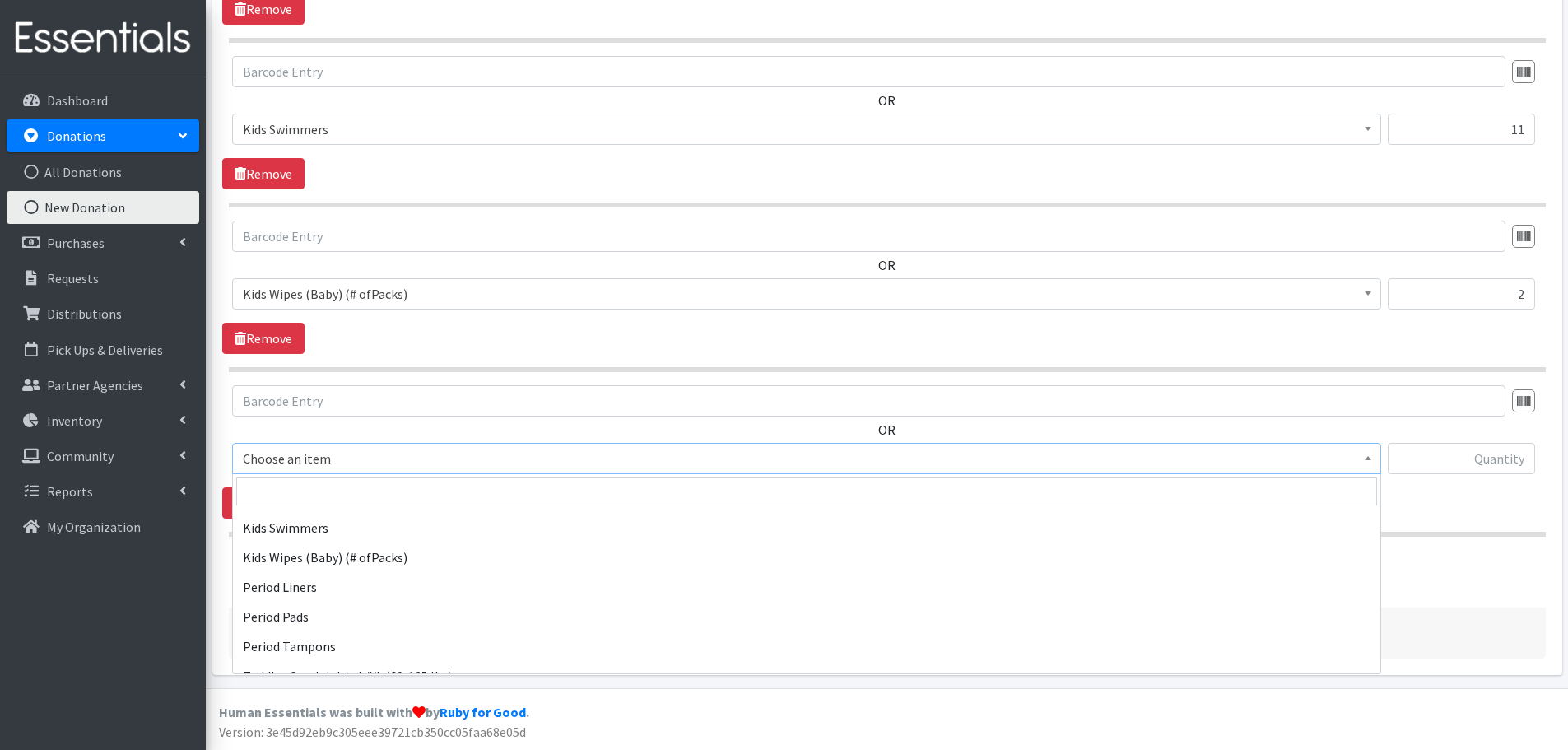
scroll to position [303, 0]
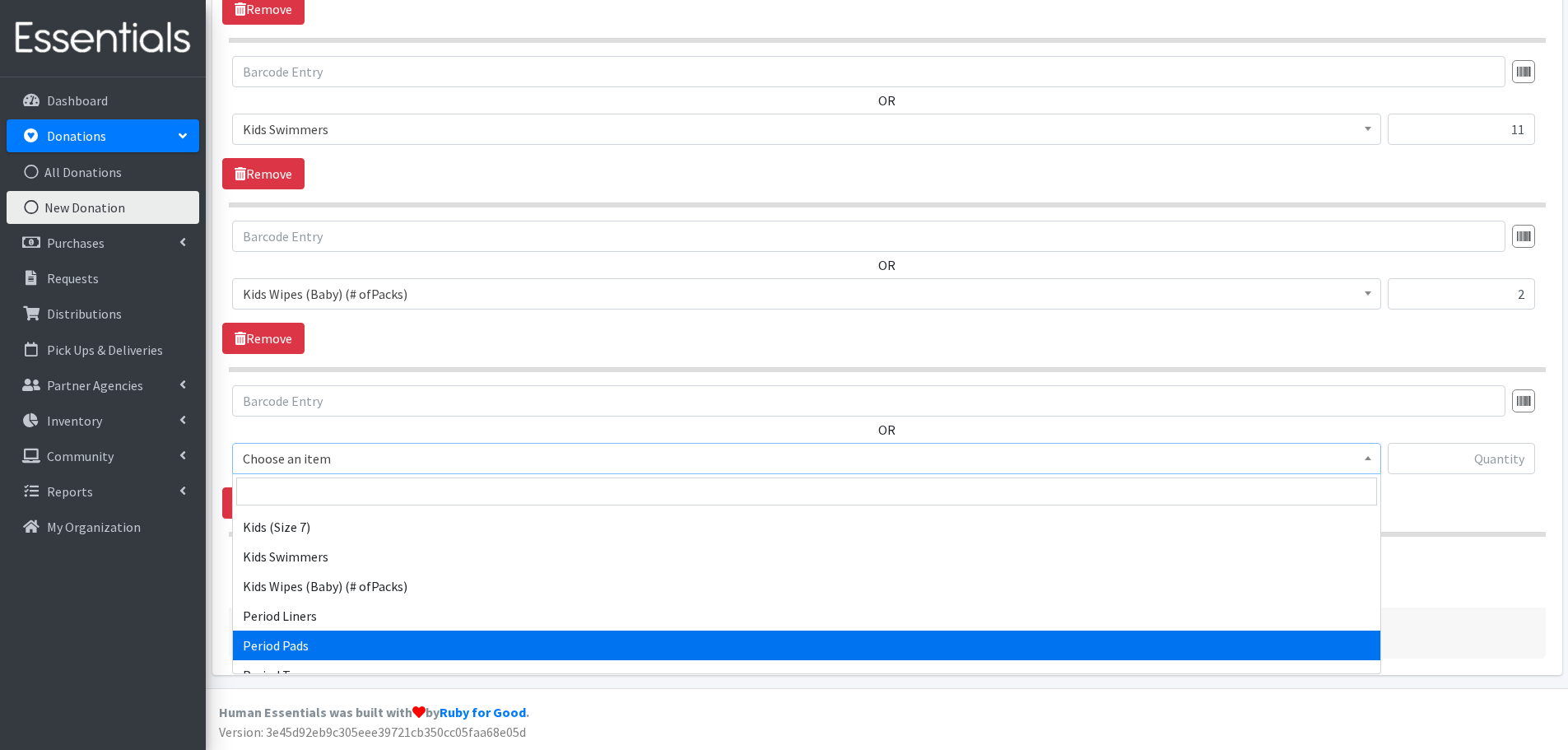
select select "1534"
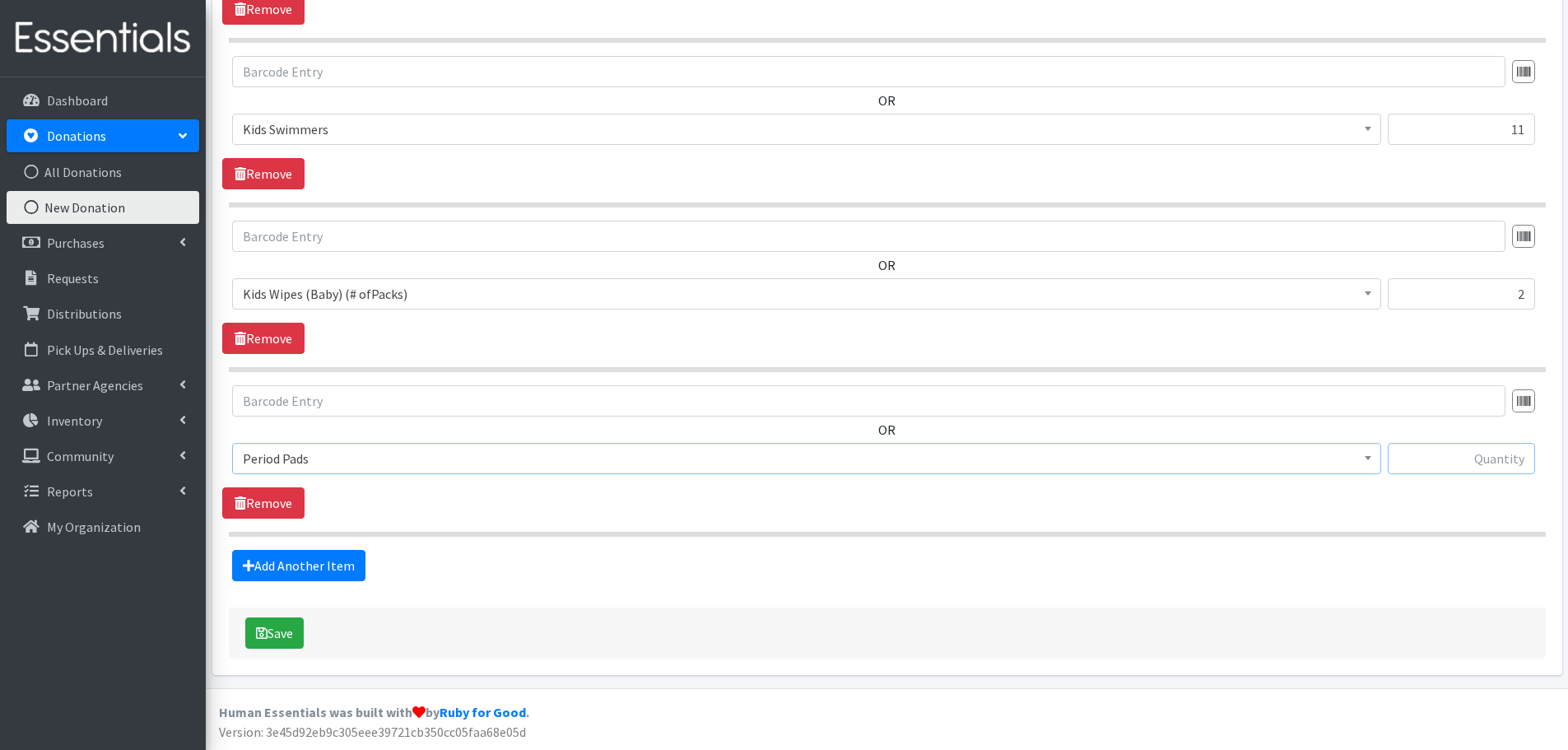
click at [1469, 452] on input "text" at bounding box center [1462, 458] width 148 height 31
type input "30"
click at [277, 637] on button "Save" at bounding box center [274, 632] width 59 height 31
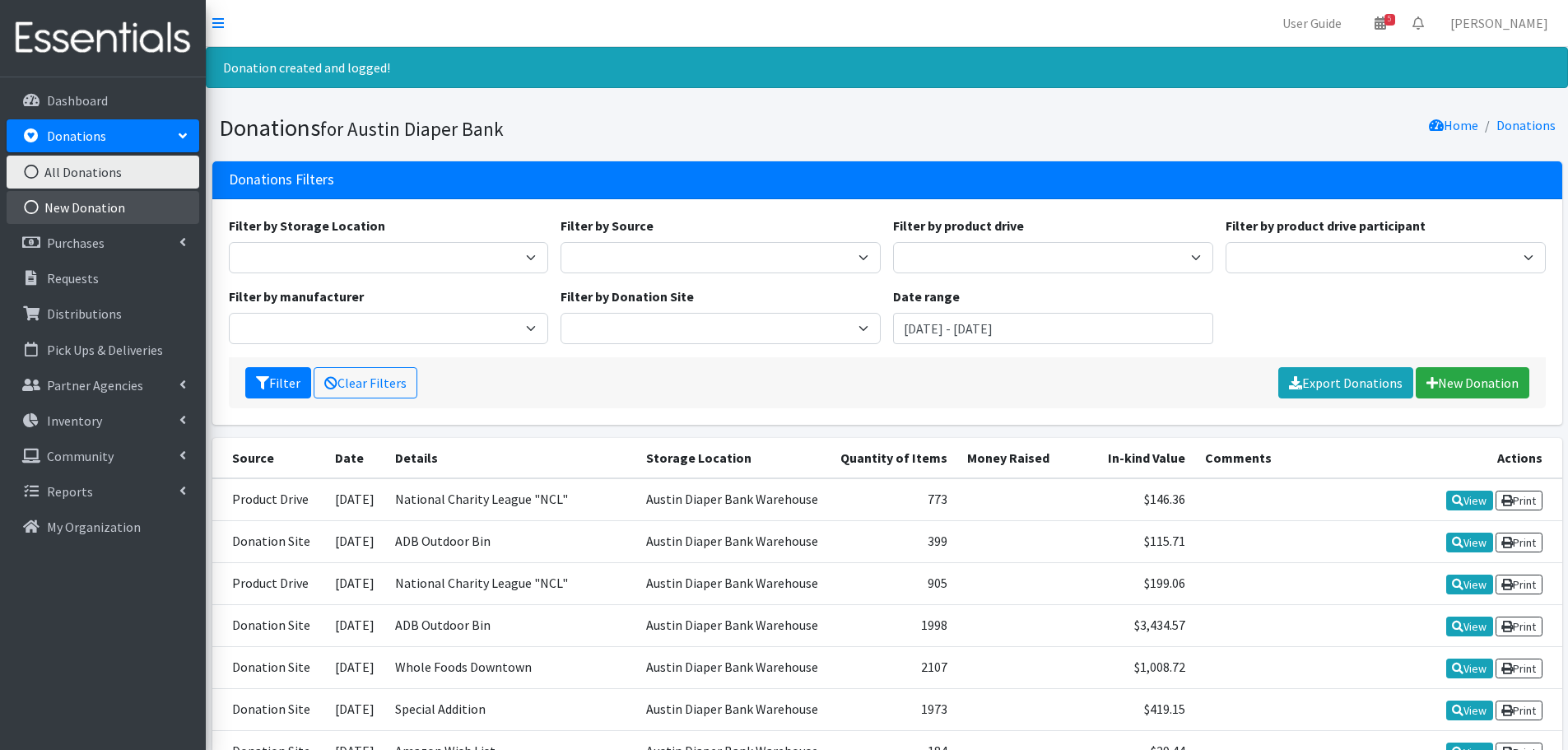
click at [85, 200] on link "New Donation" at bounding box center [103, 207] width 193 height 33
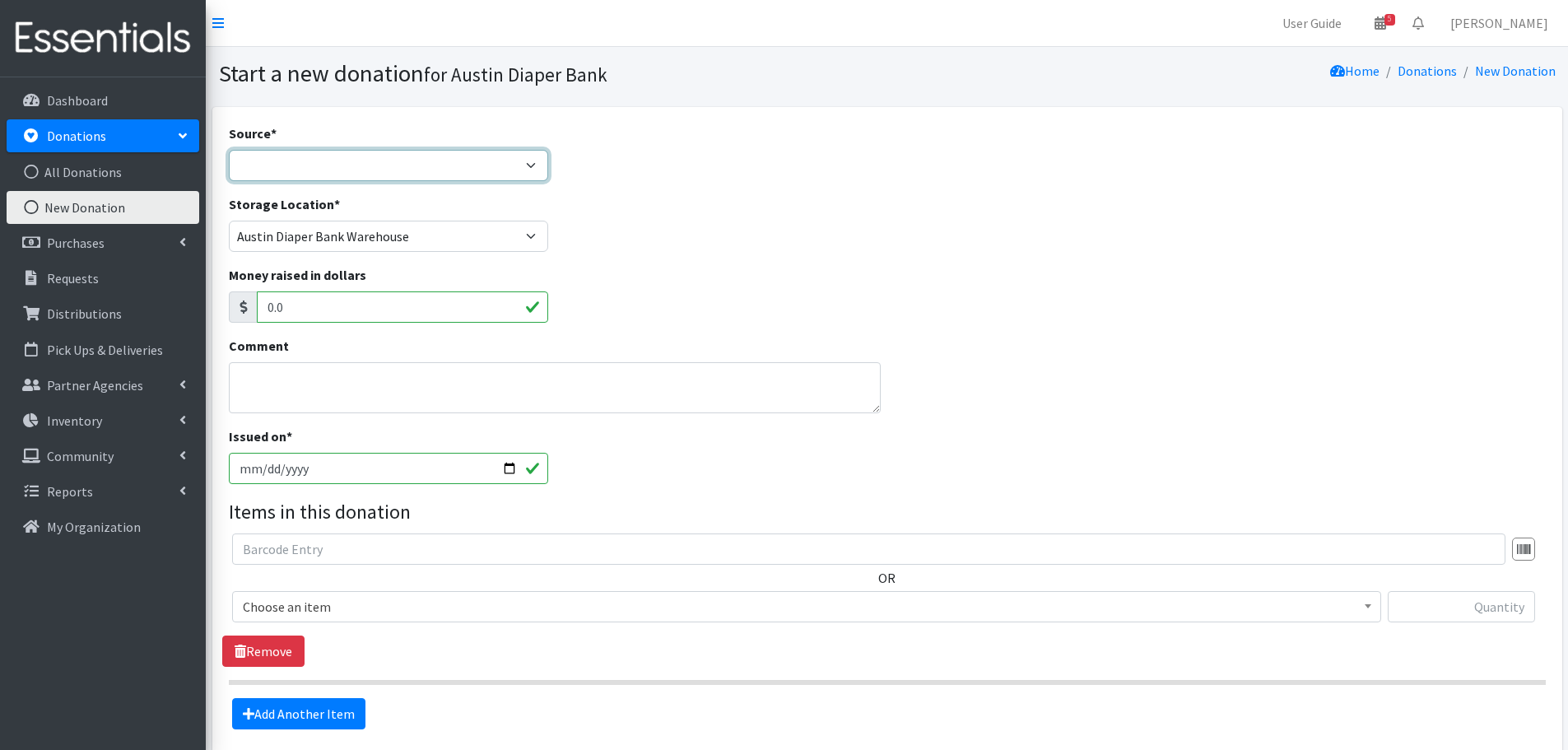
click at [306, 162] on select "Product Drive Manufacturer Donation Site Misc. Donation" at bounding box center [389, 165] width 320 height 31
select select "Misc. Donation"
click at [229, 149] on select "Product Drive Manufacturer Donation Site Misc. Donation" at bounding box center [389, 165] width 320 height 31
click at [281, 376] on textarea "Comment" at bounding box center [555, 388] width 653 height 51
type textarea "[PERSON_NAME]"
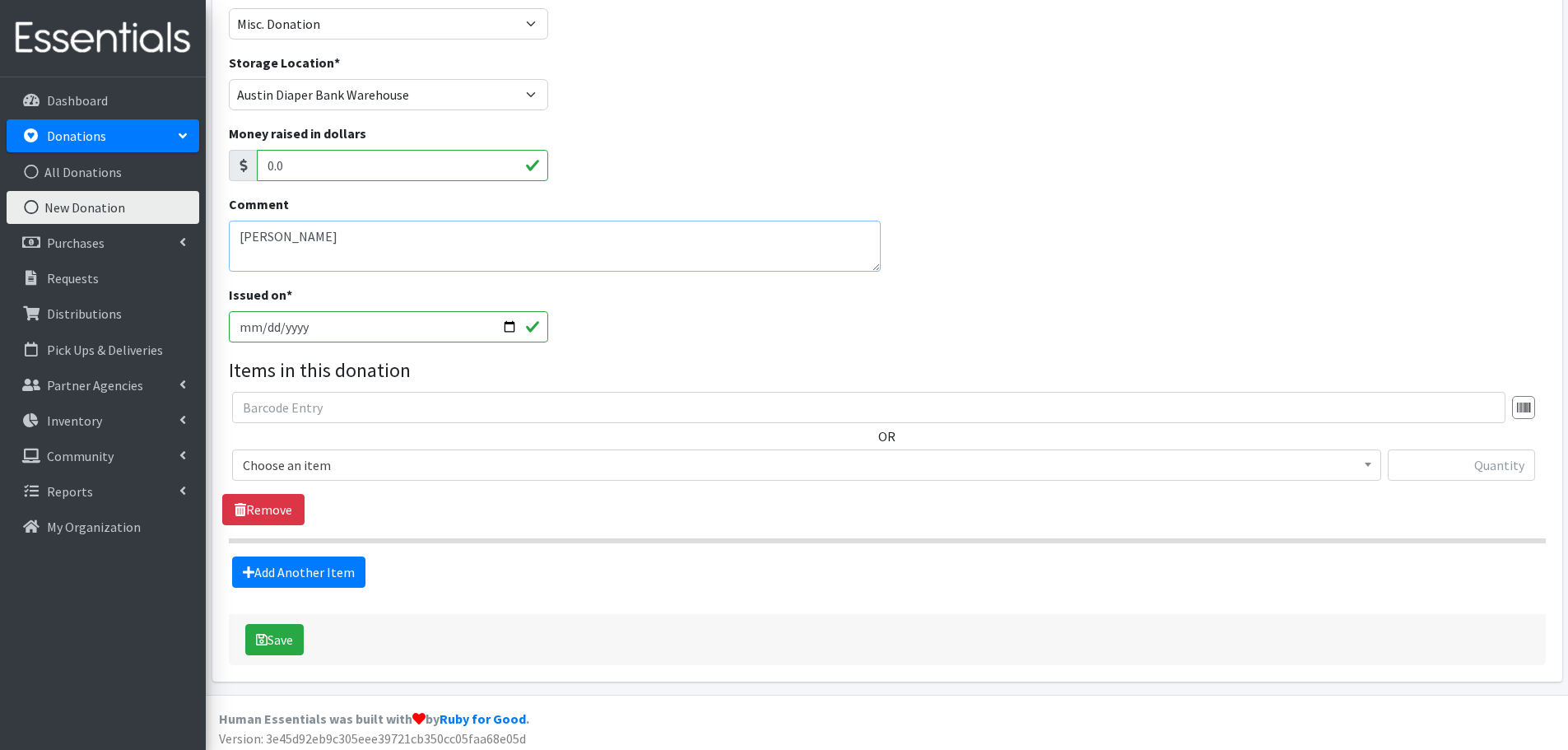
scroll to position [148, 0]
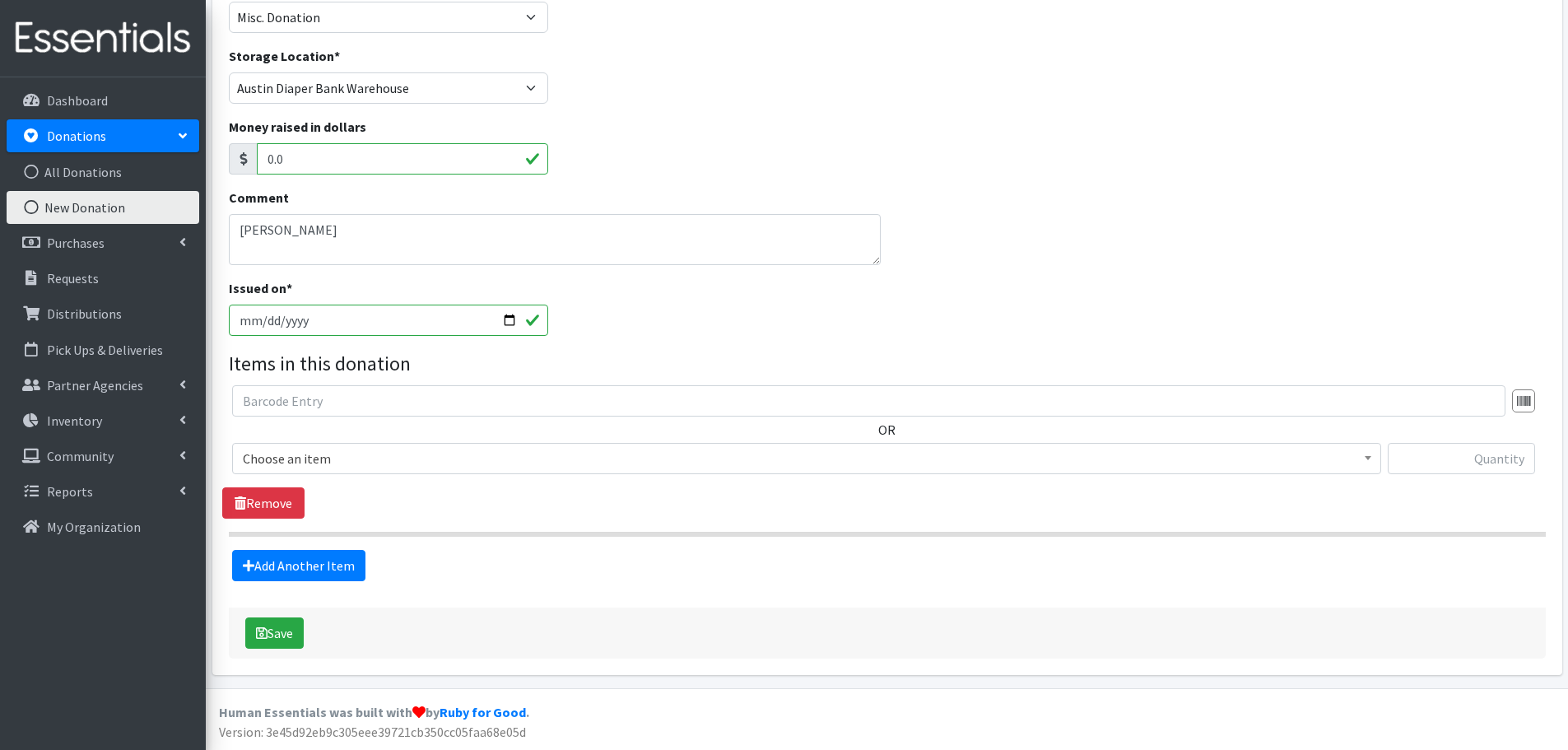
click at [351, 464] on span "Choose an item" at bounding box center [807, 458] width 1128 height 23
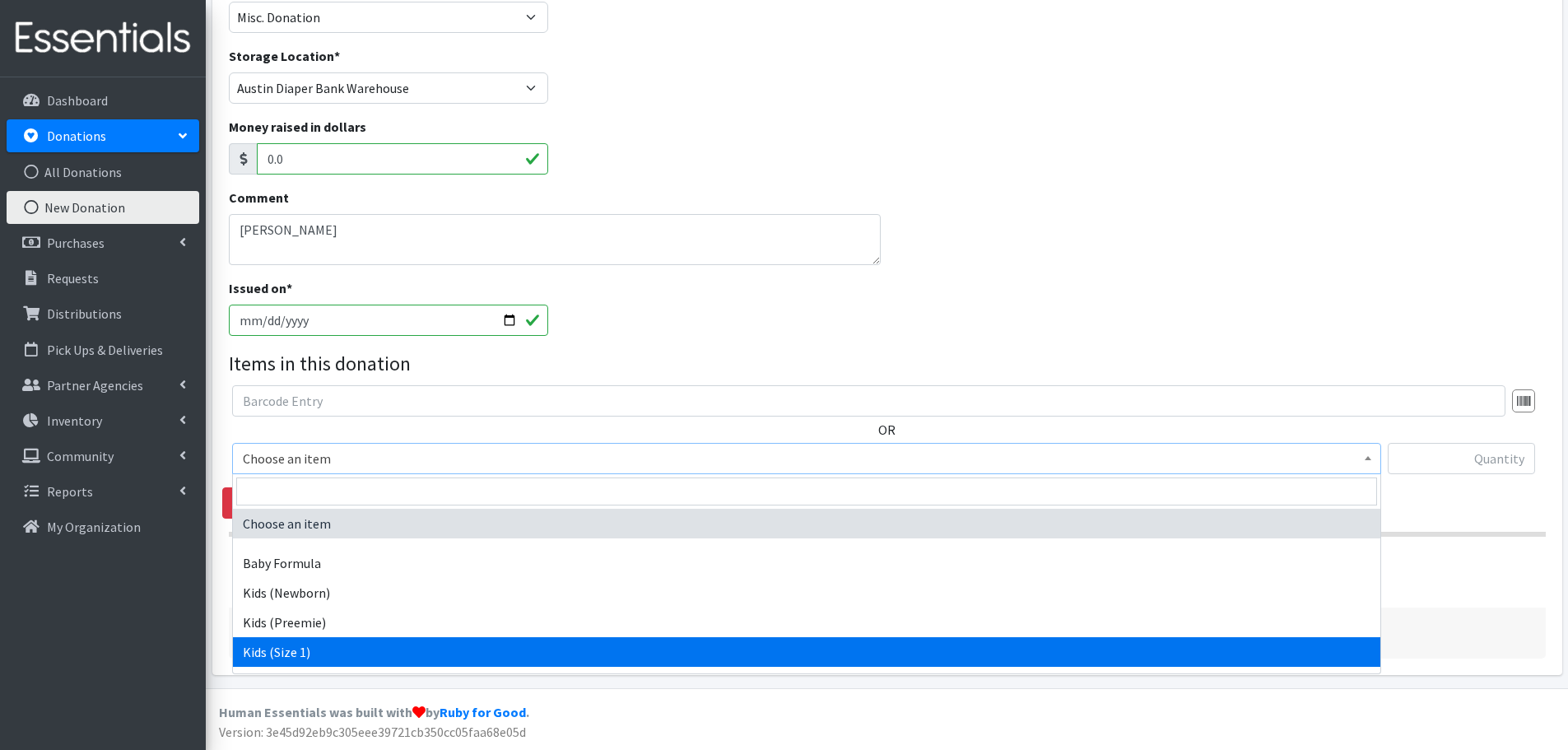
select select "453"
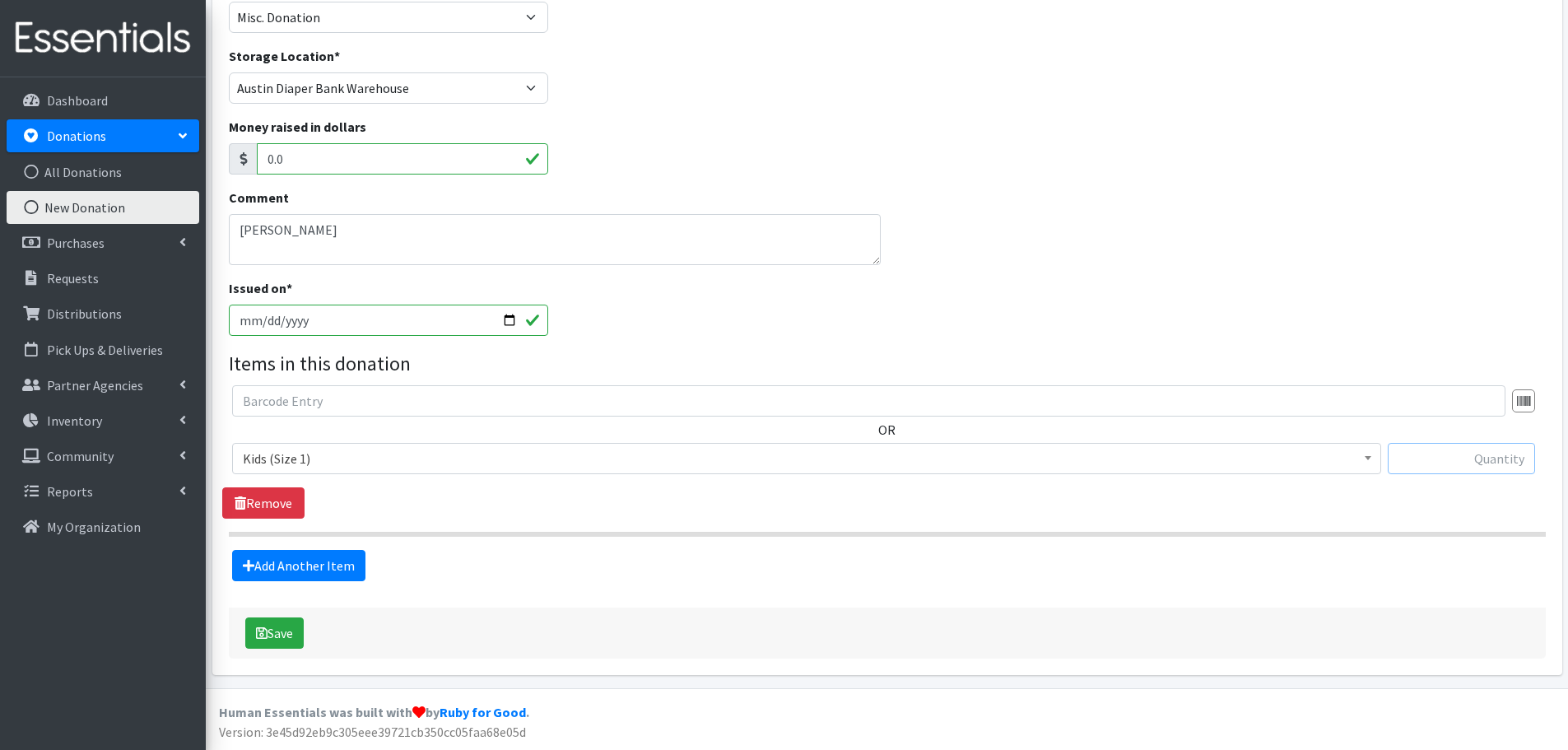
click at [1452, 452] on input "text" at bounding box center [1462, 458] width 148 height 31
type input "686"
click at [291, 560] on link "Add Another Item" at bounding box center [298, 565] width 133 height 31
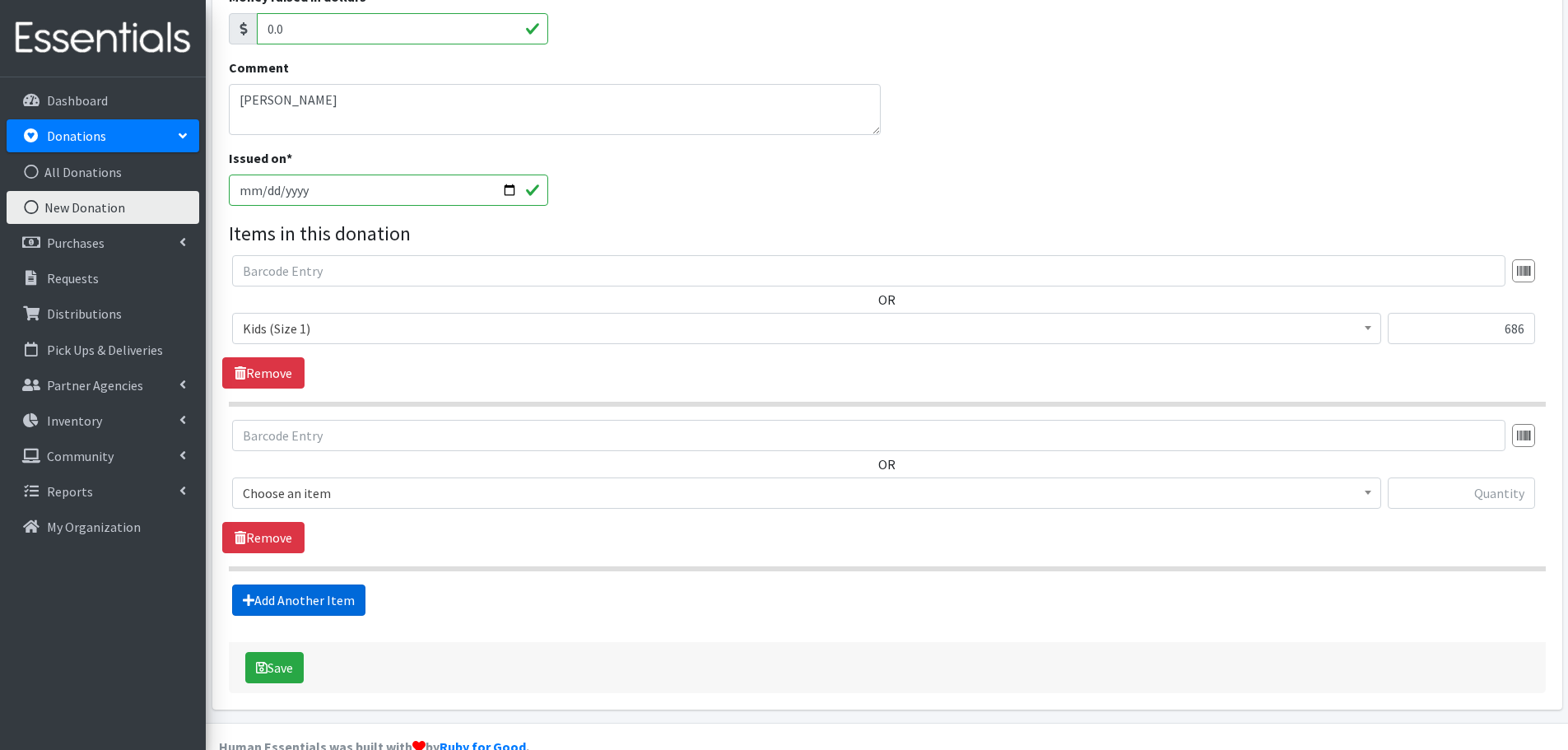
scroll to position [313, 0]
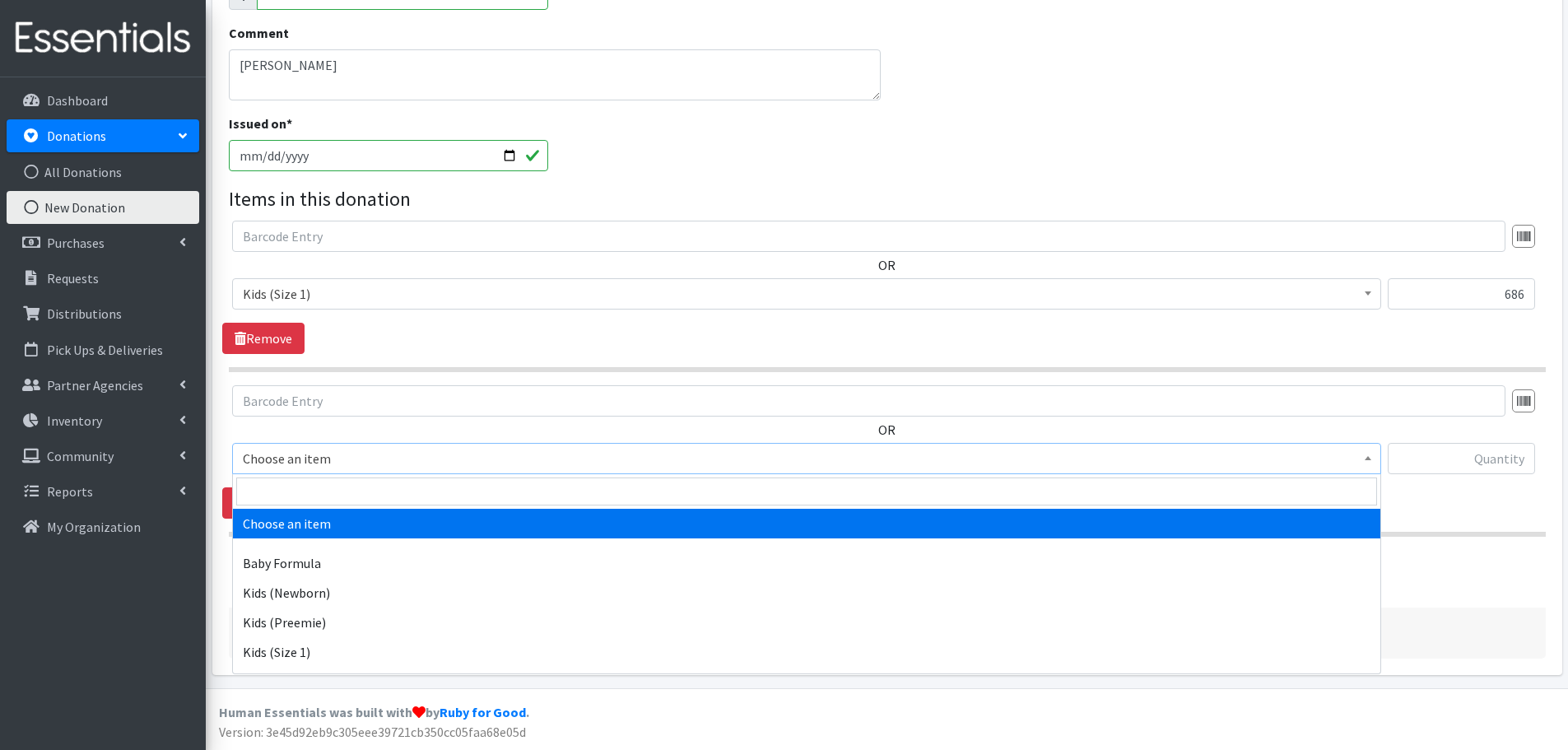
click at [295, 448] on span "Choose an item" at bounding box center [807, 458] width 1128 height 23
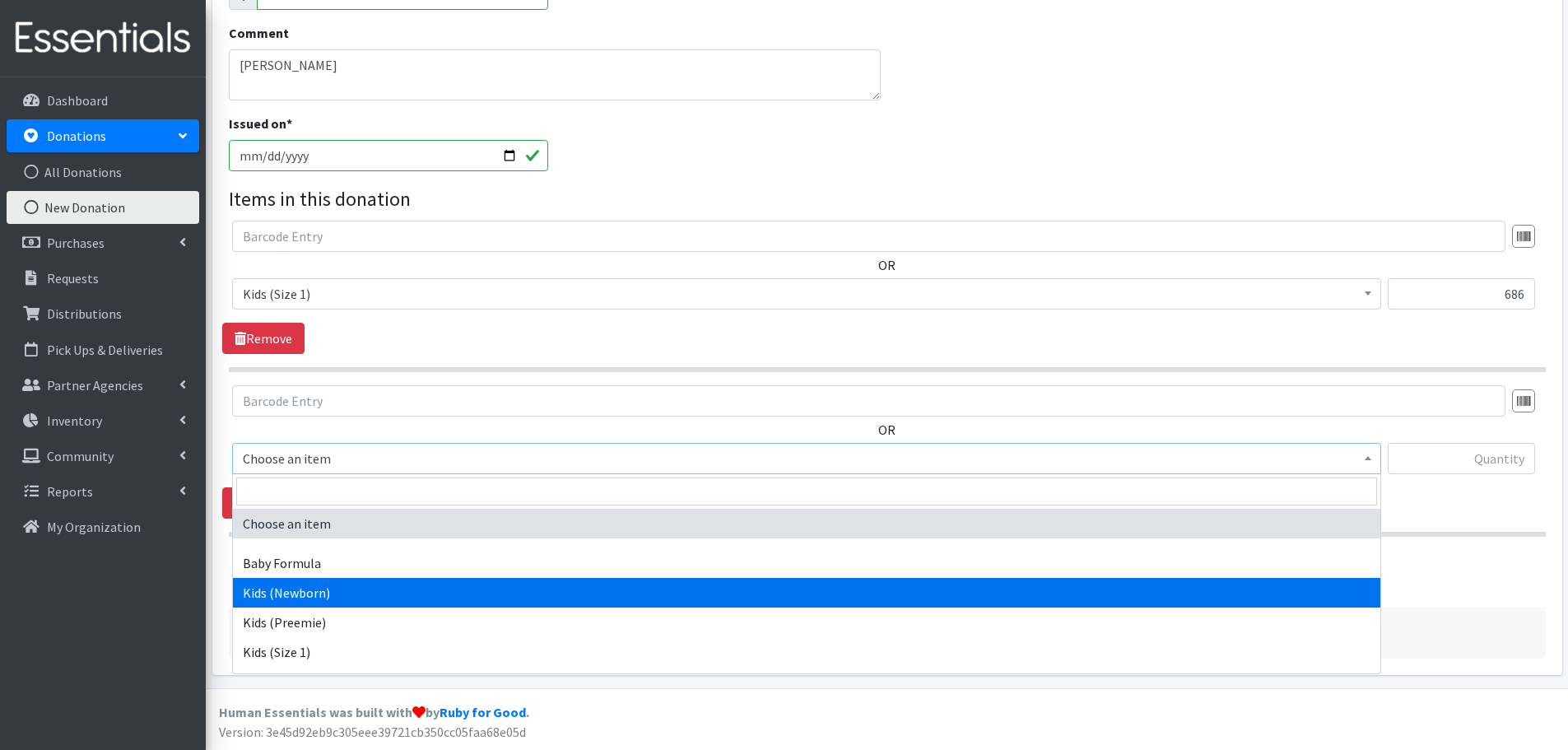
scroll to position [82, 0]
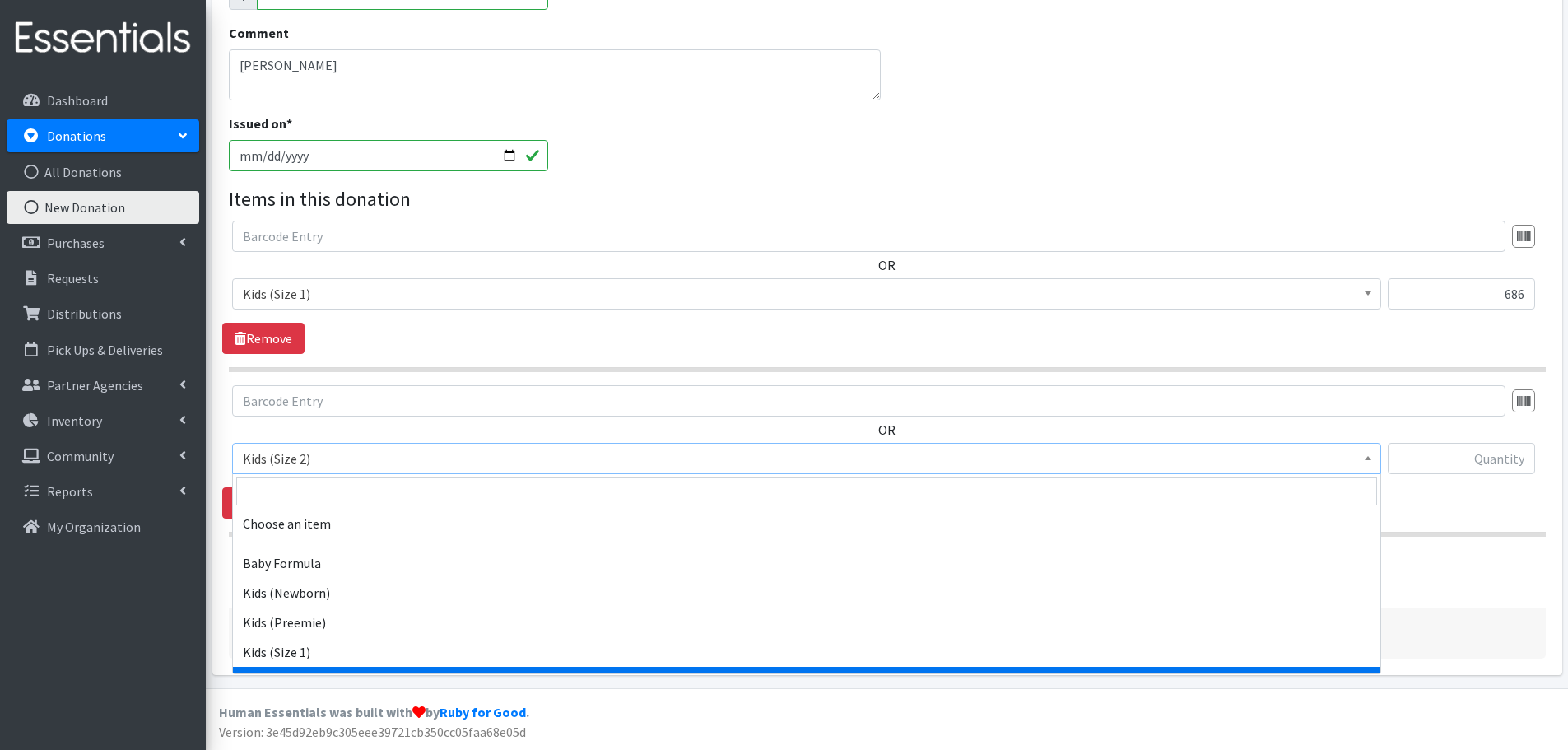
click at [279, 461] on span "Kids (Size 2)" at bounding box center [807, 458] width 1128 height 23
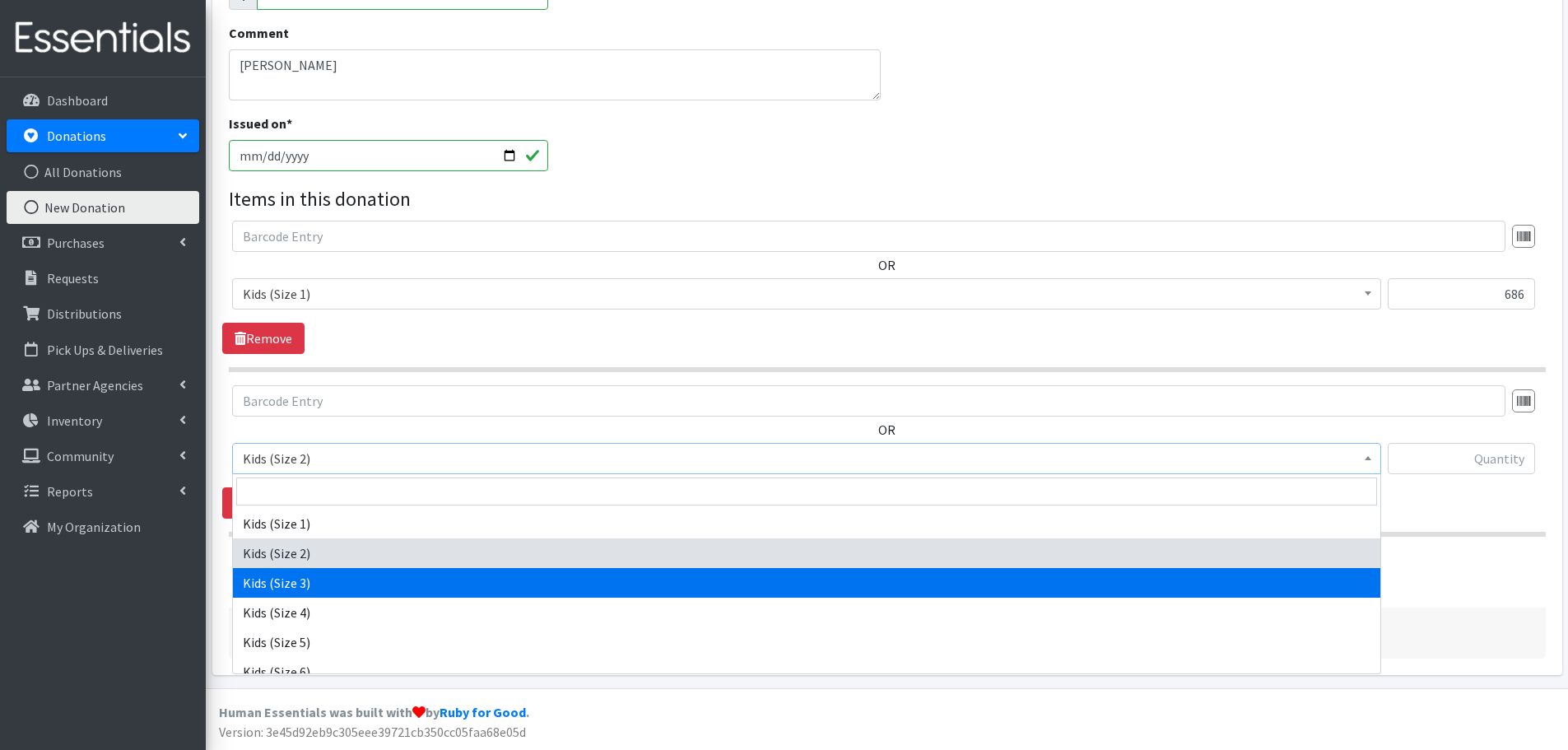
select select "442"
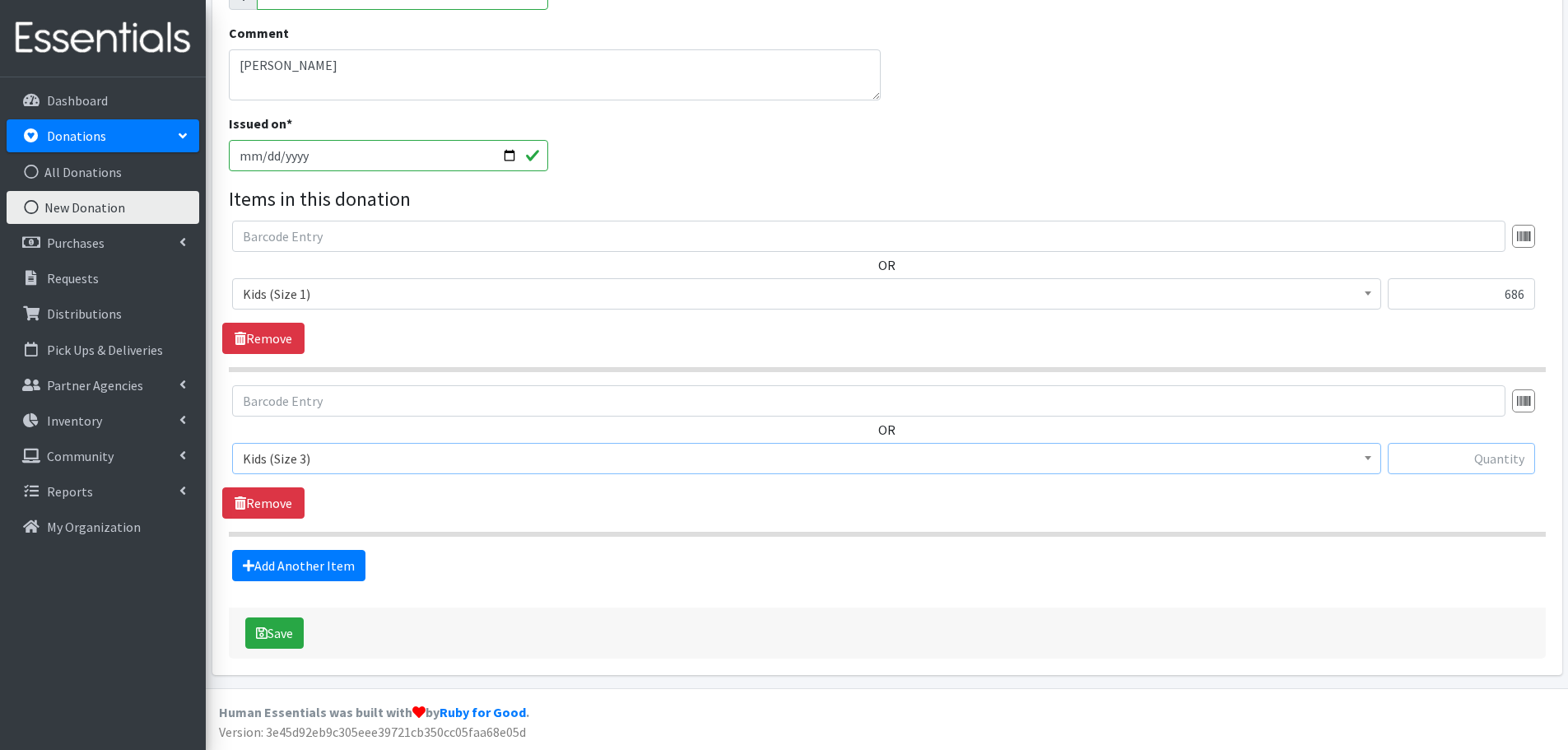
click at [1496, 468] on input "text" at bounding box center [1462, 458] width 148 height 31
type input "84"
click at [293, 560] on link "Add Another Item" at bounding box center [298, 565] width 133 height 31
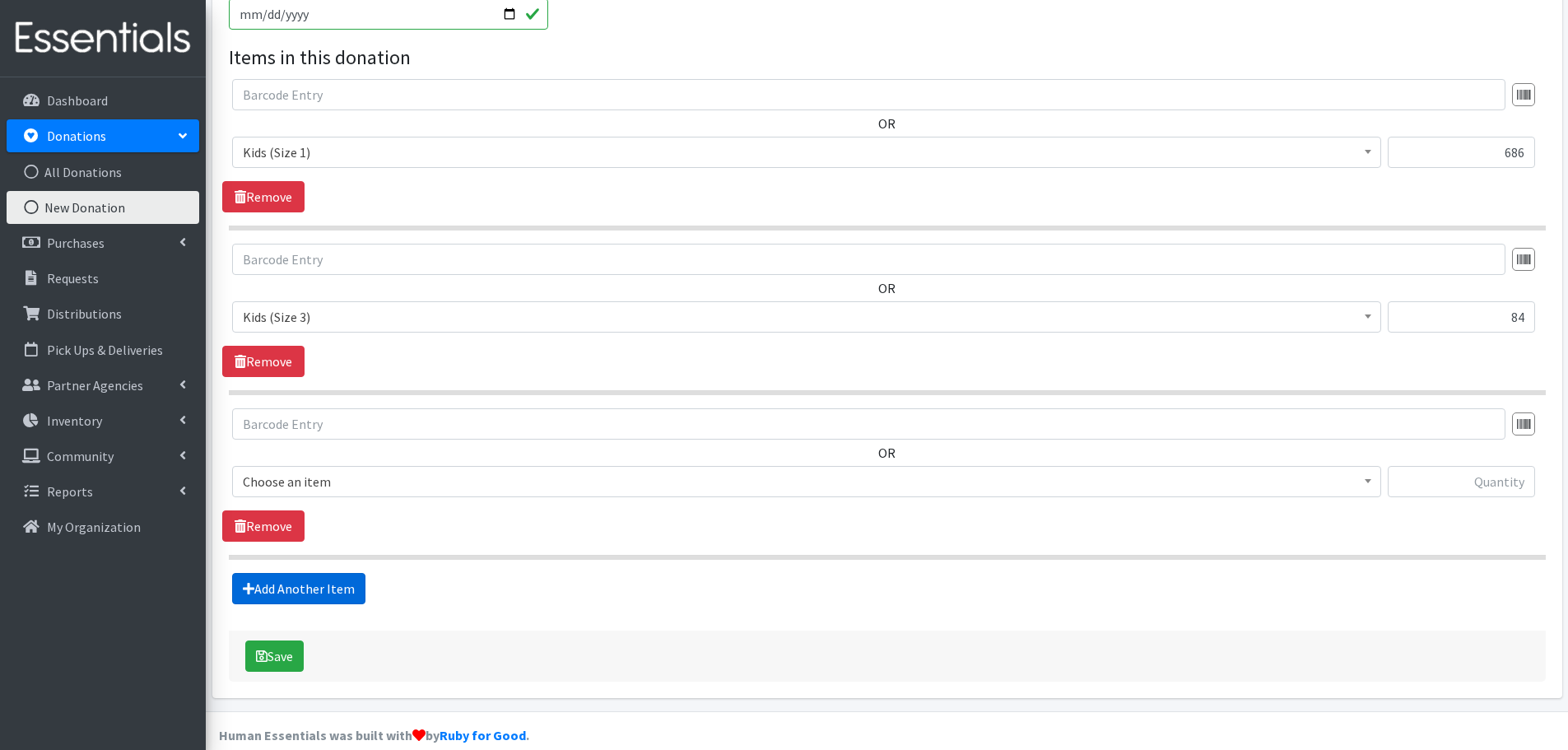
scroll to position [478, 0]
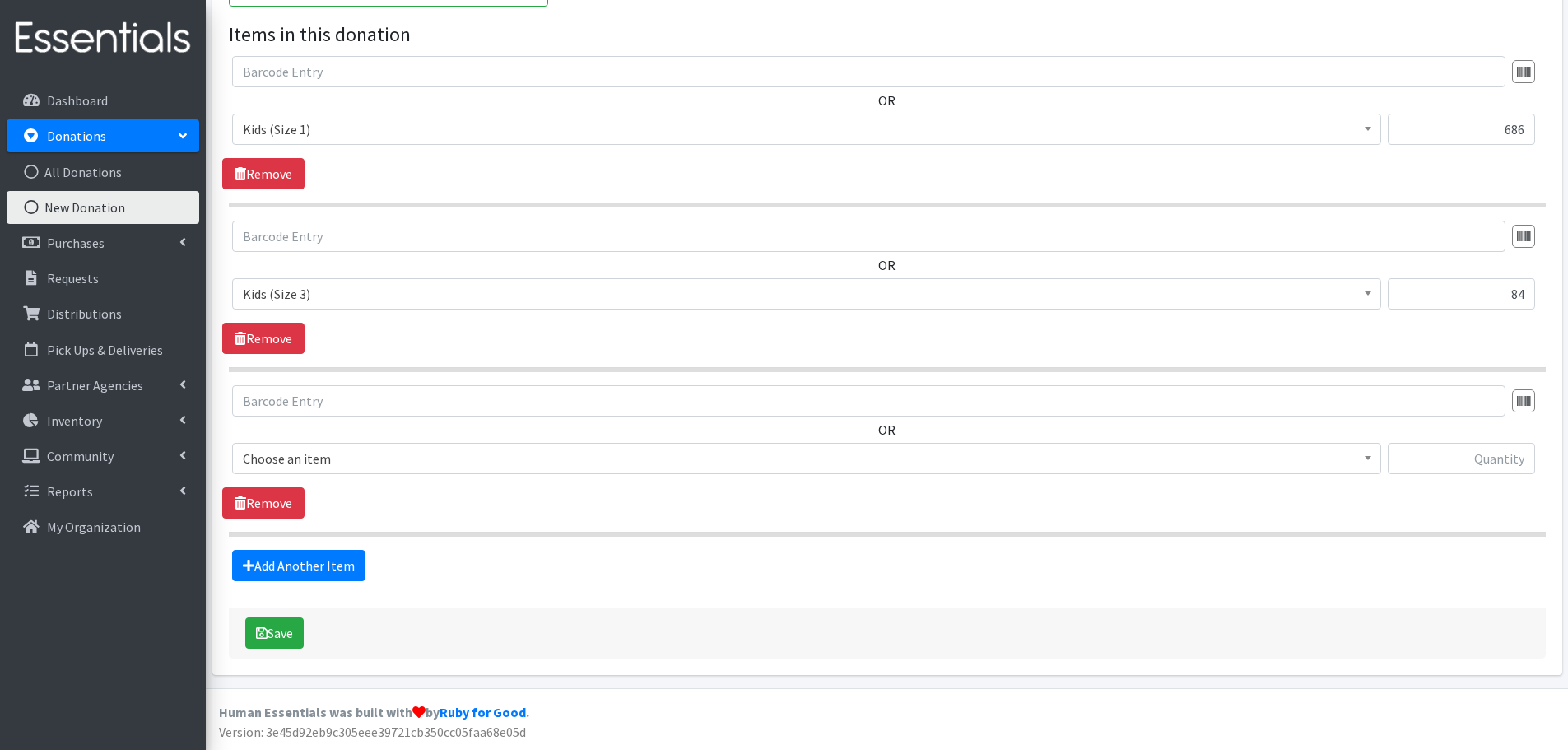
click at [275, 463] on span "Choose an item" at bounding box center [807, 458] width 1128 height 23
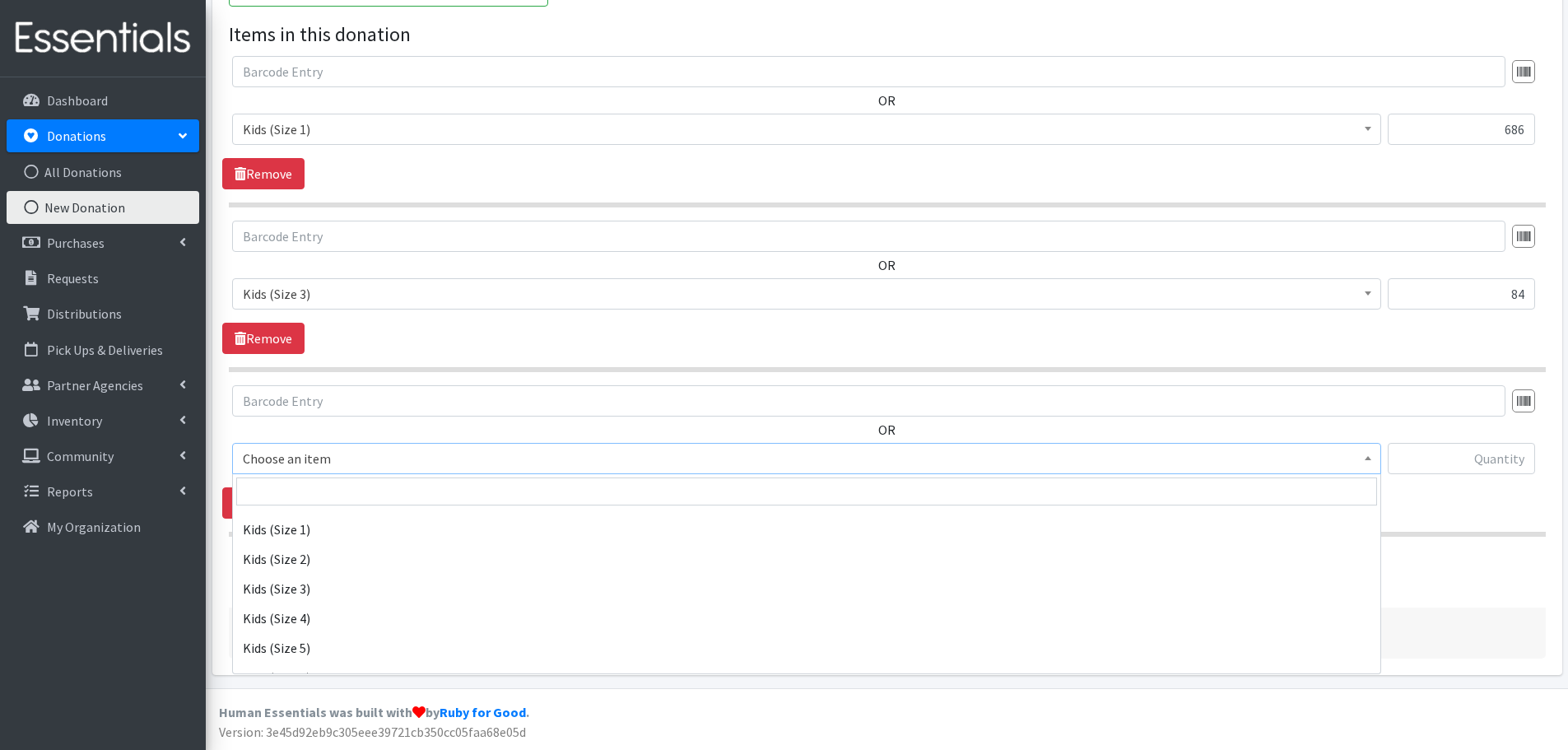
scroll to position [165, 0]
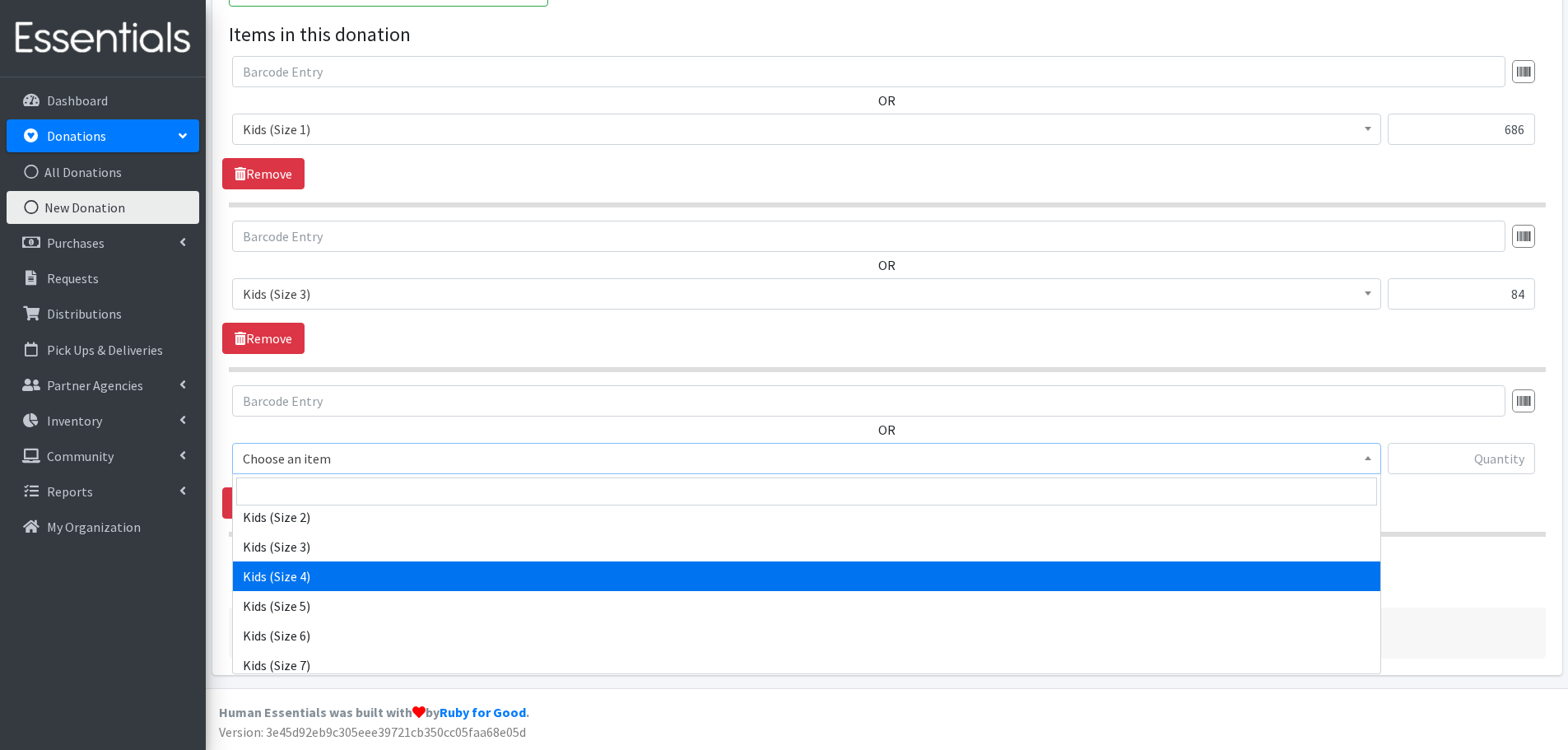
select select "459"
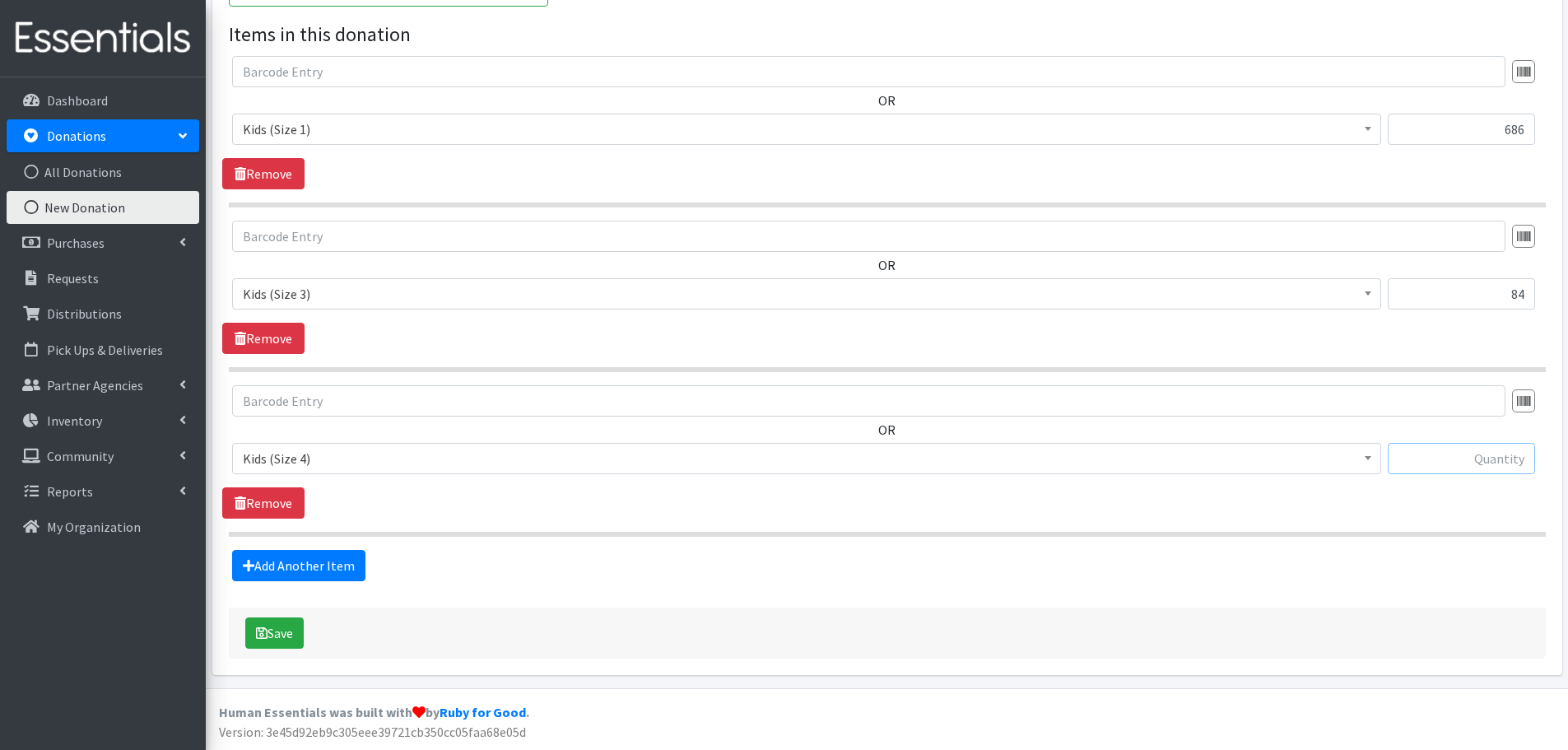
click at [1498, 458] on input "text" at bounding box center [1462, 458] width 148 height 31
type input "37"
click at [345, 567] on link "Add Another Item" at bounding box center [298, 565] width 133 height 31
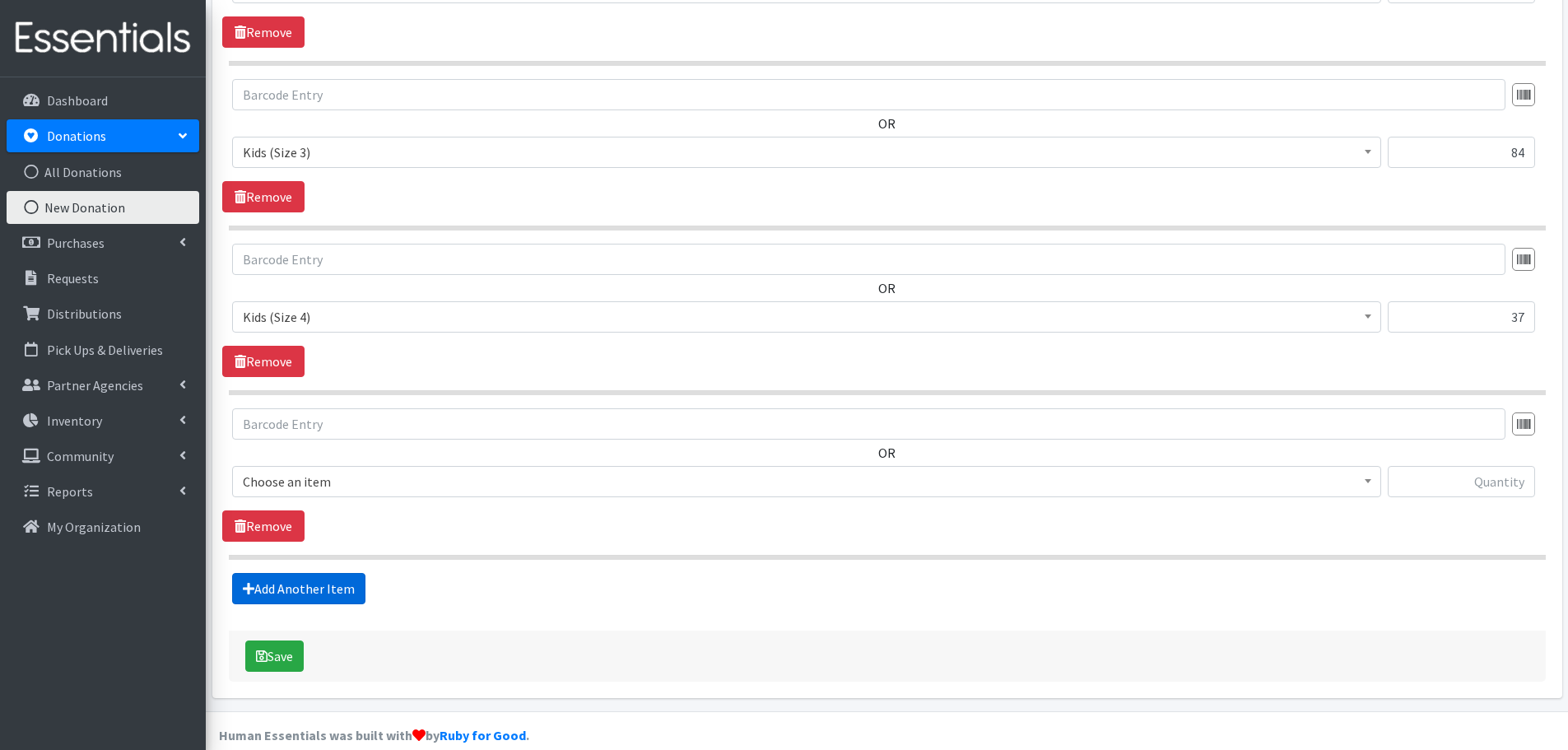
scroll to position [642, 0]
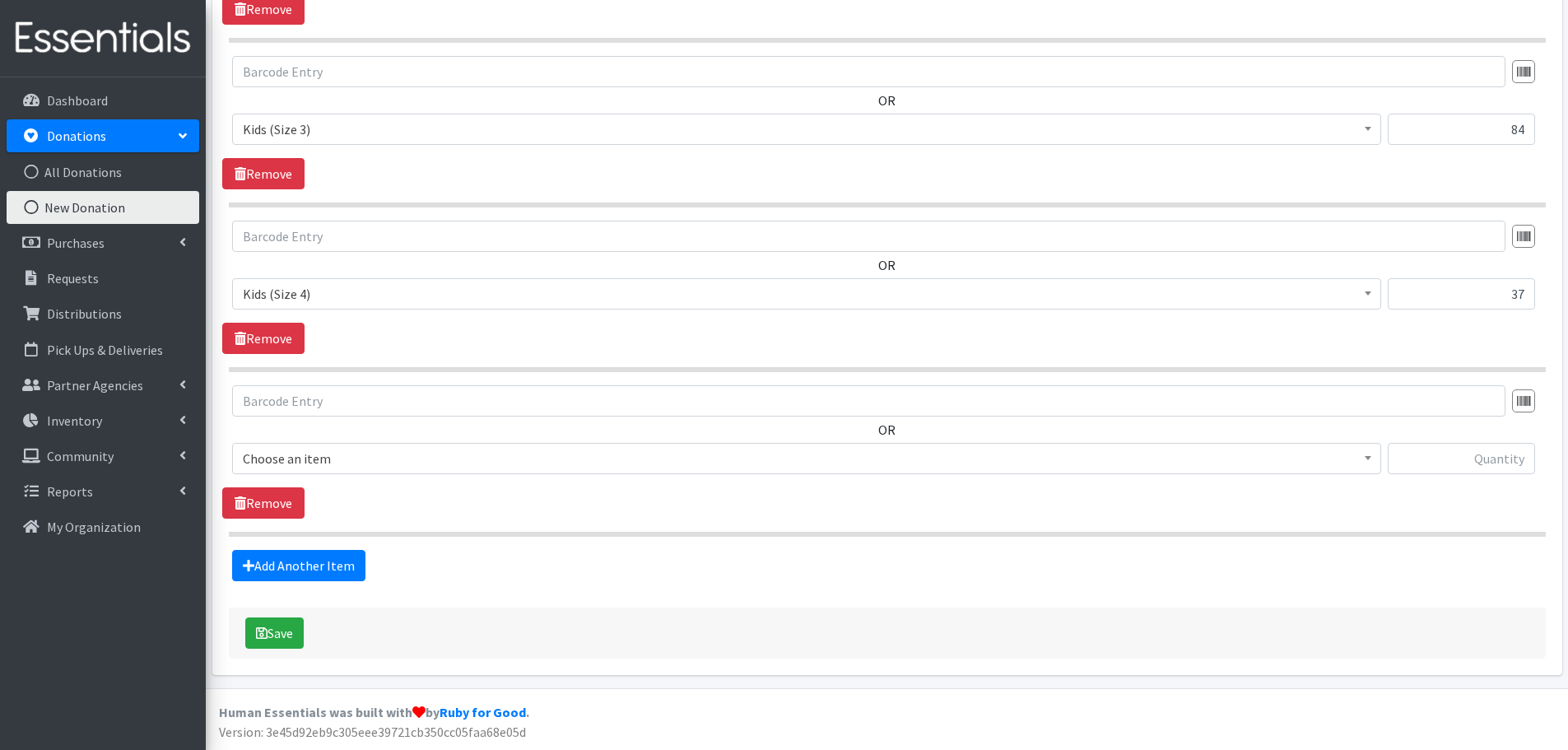
click at [313, 445] on span "Choose an item" at bounding box center [806, 458] width 1150 height 31
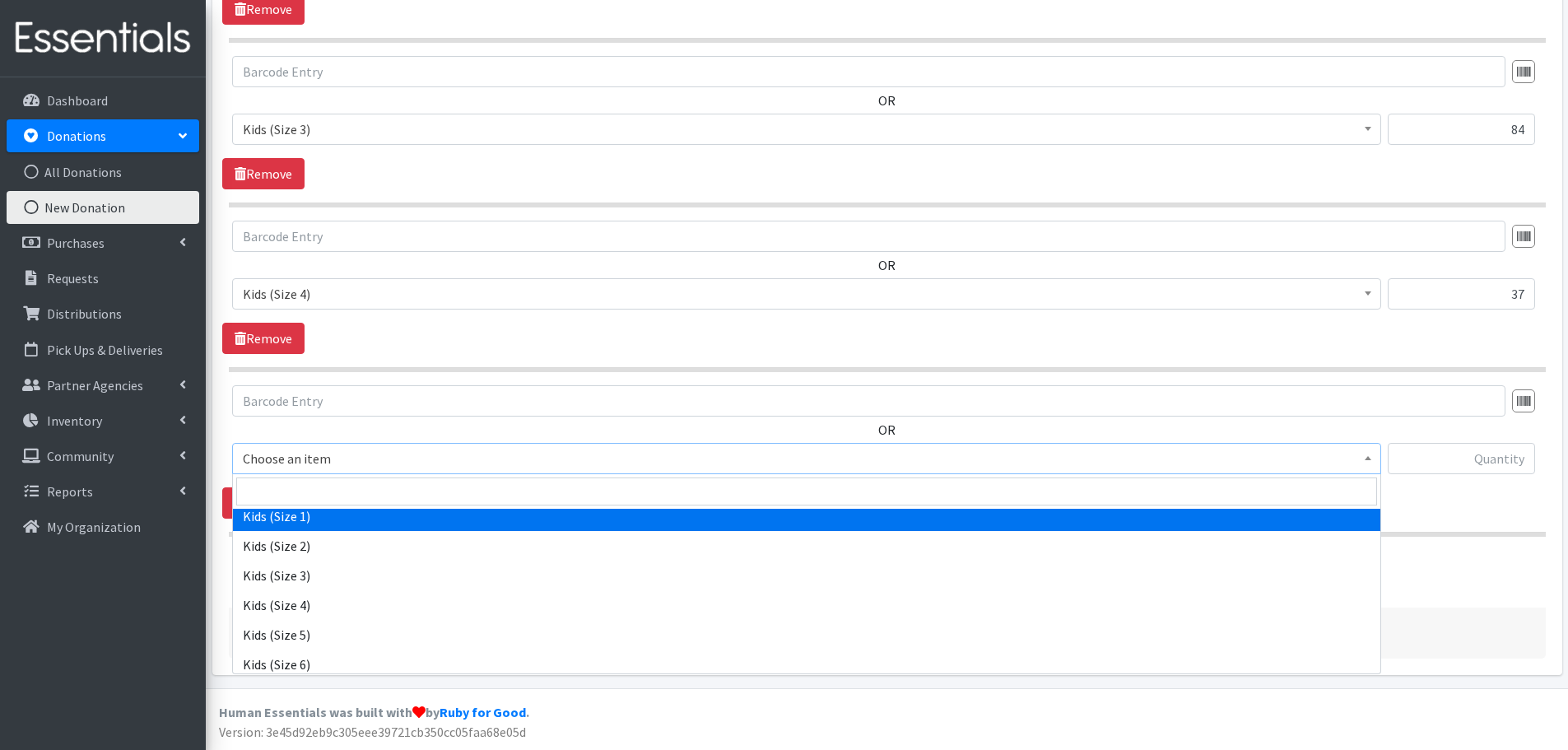
scroll to position [165, 0]
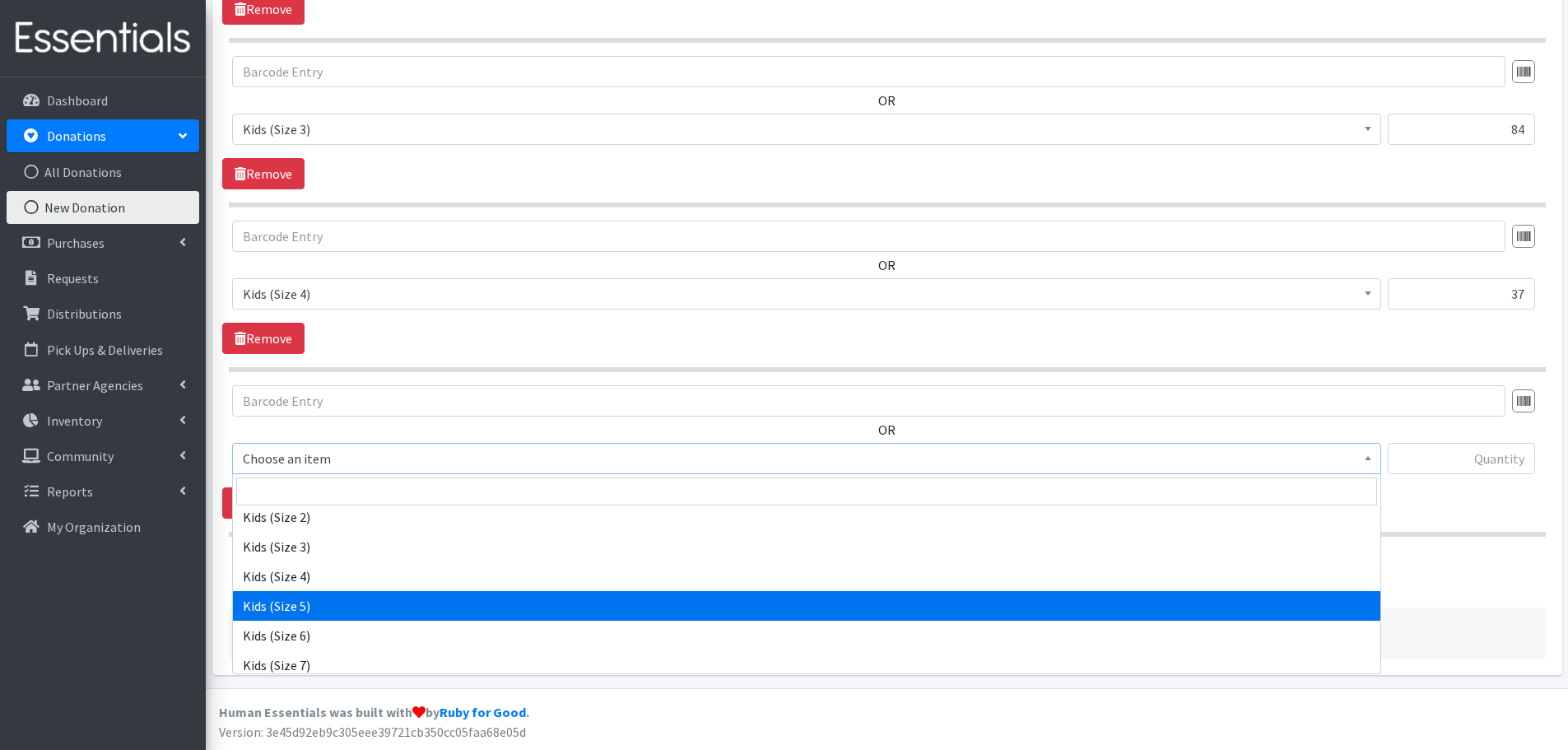
select select "460"
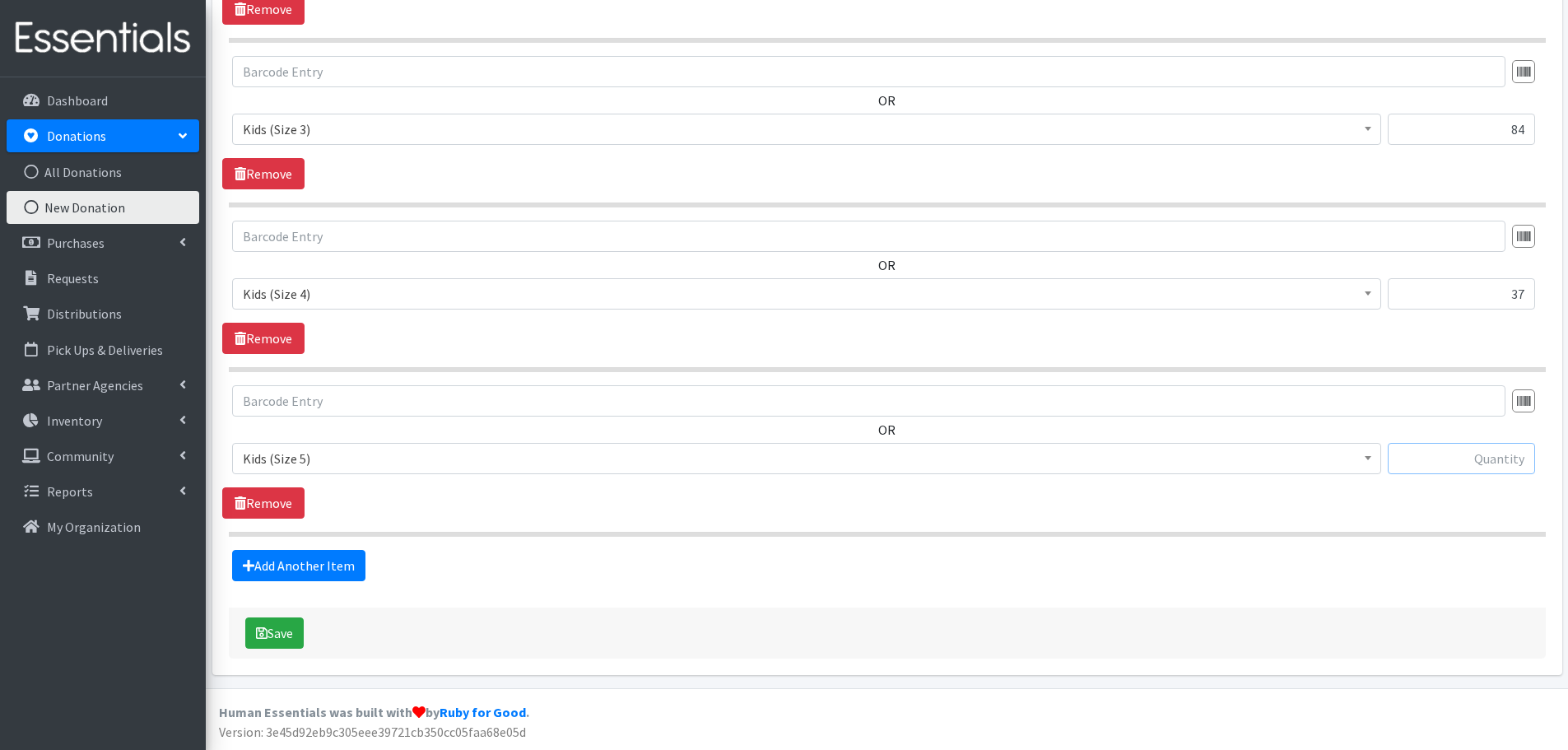
click at [1427, 451] on input "text" at bounding box center [1462, 458] width 148 height 31
type input "33"
click at [301, 560] on link "Add Another Item" at bounding box center [298, 565] width 133 height 31
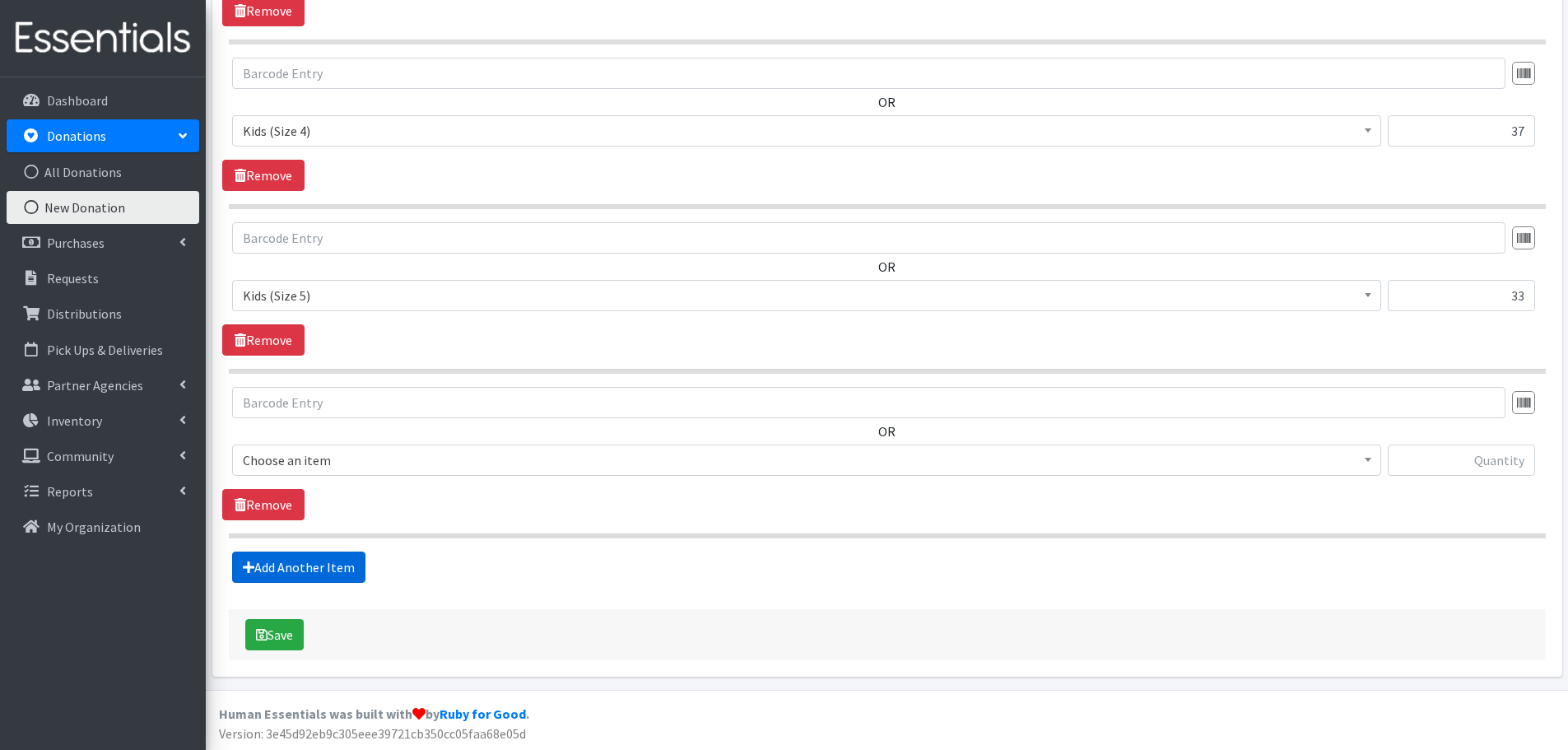
scroll to position [807, 0]
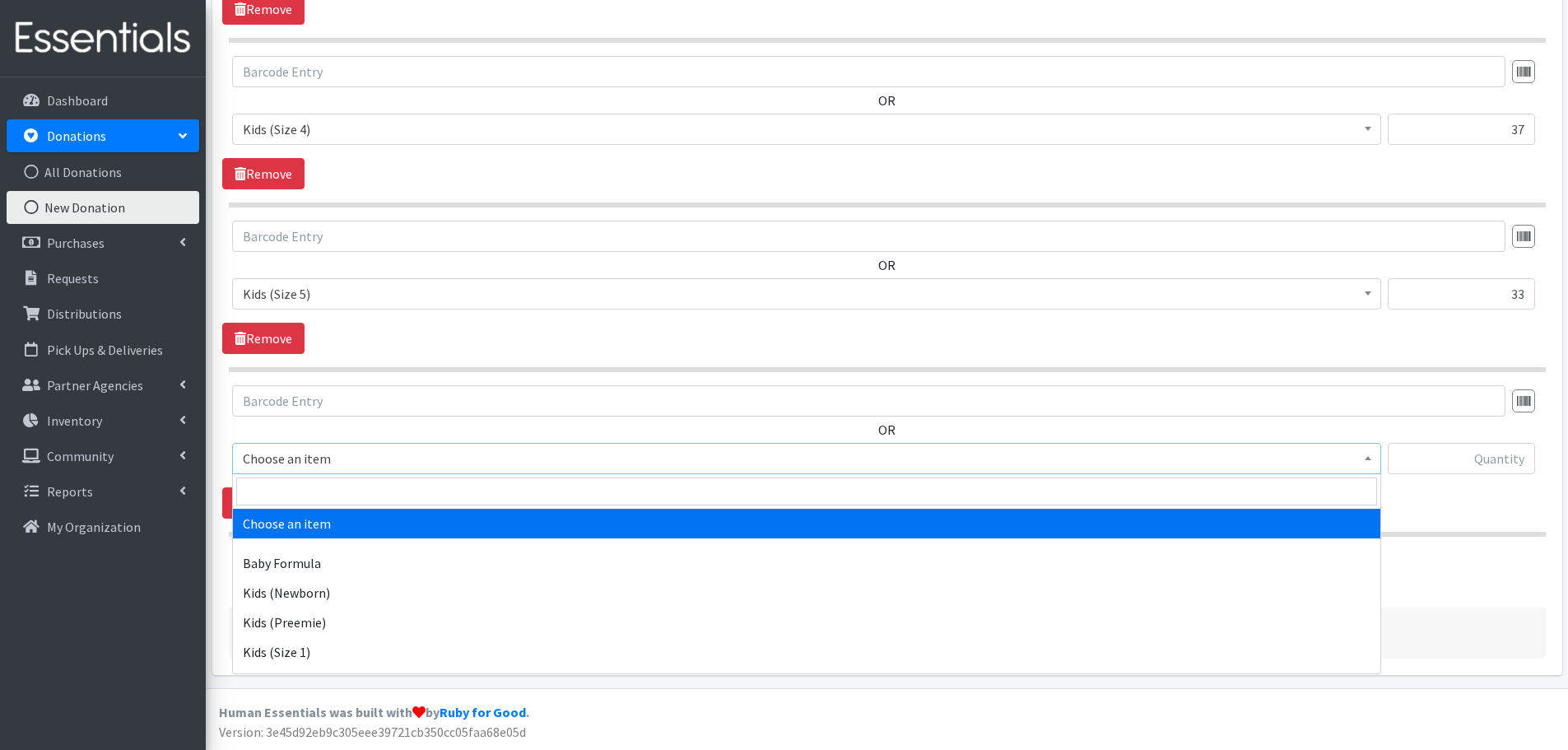
drag, startPoint x: 298, startPoint y: 452, endPoint x: 302, endPoint y: 520, distance: 68.1
click at [298, 452] on span "Choose an item" at bounding box center [807, 458] width 1128 height 23
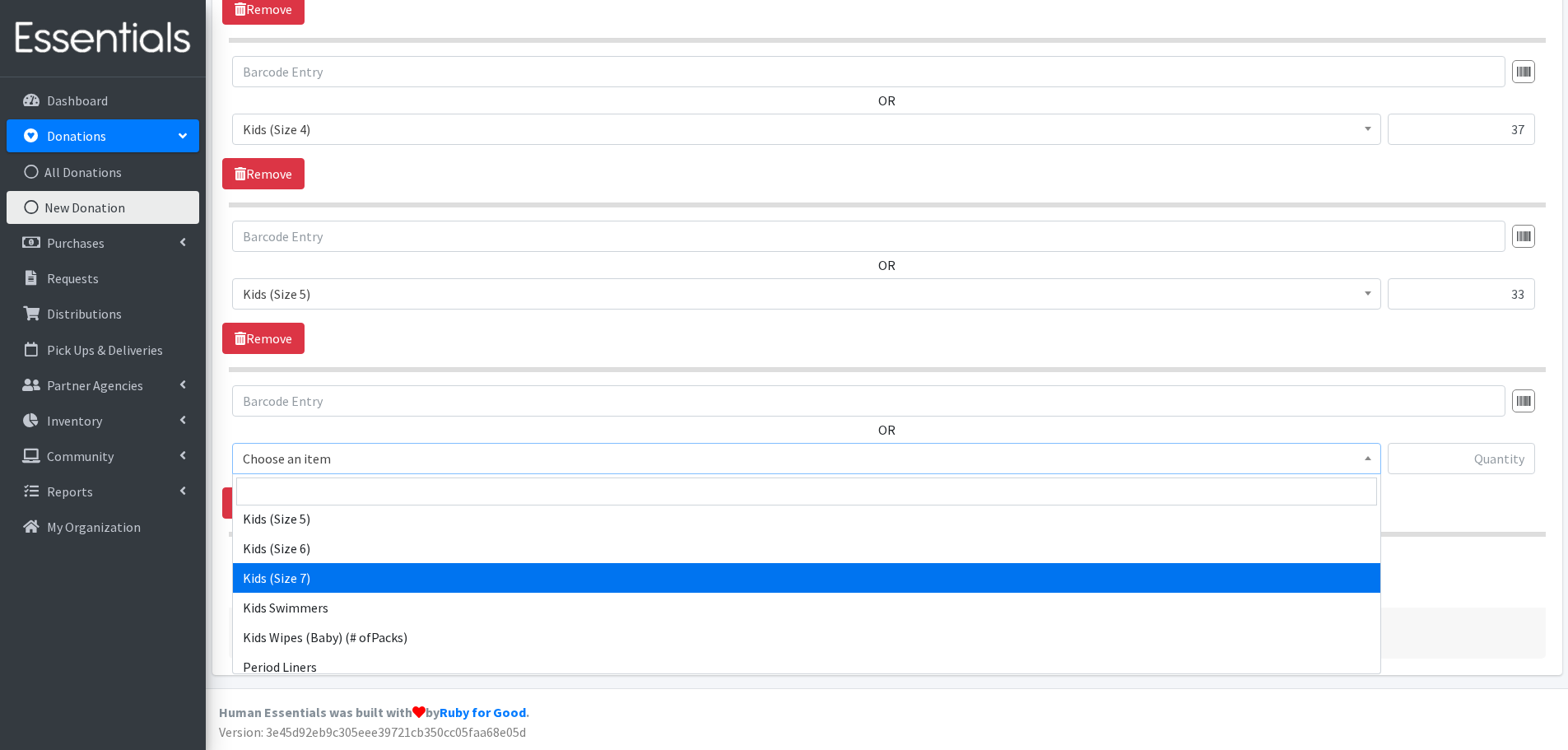
scroll to position [467, 0]
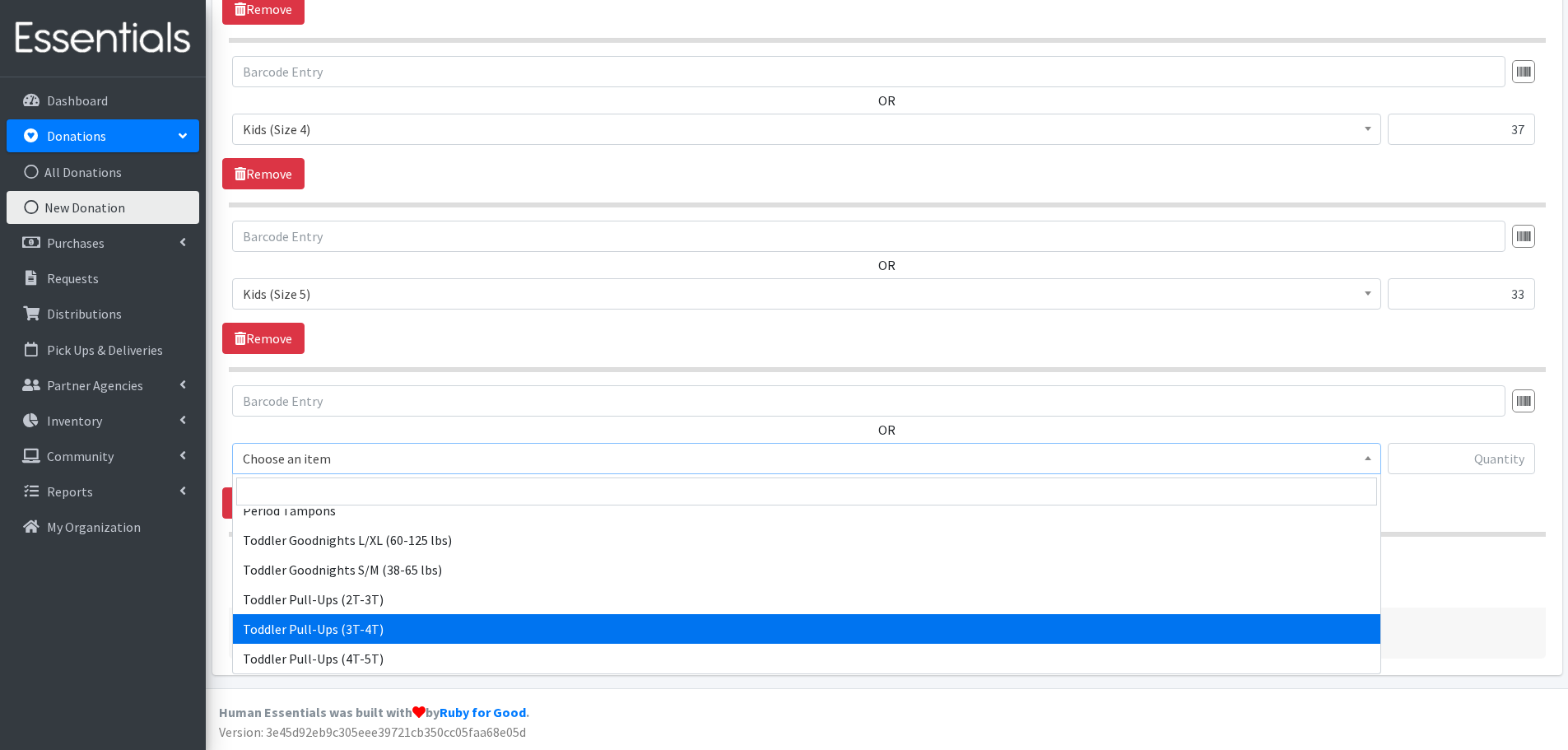
select select "445"
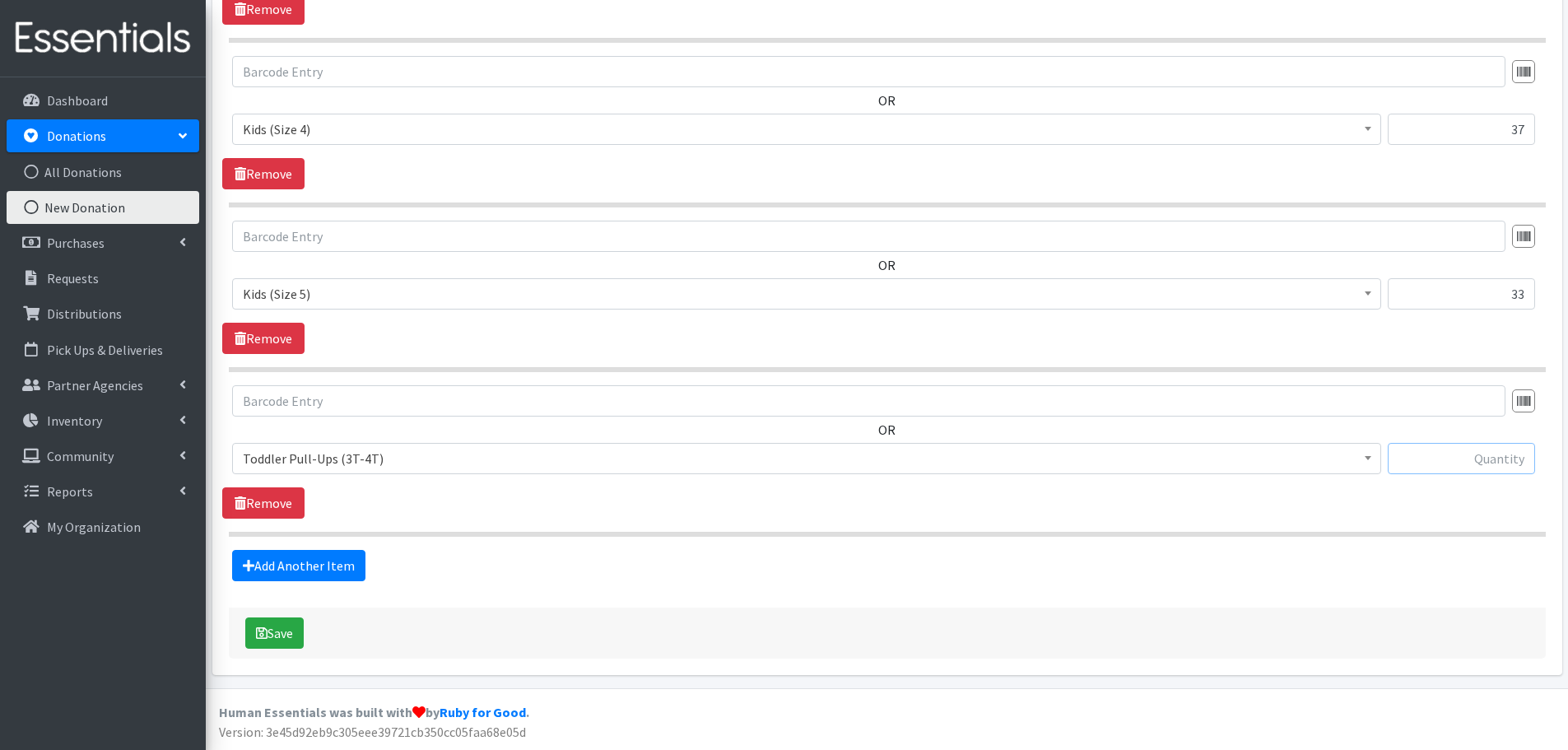
click at [1454, 460] on input "text" at bounding box center [1462, 458] width 148 height 31
type input "132"
click at [308, 556] on link "Add Another Item" at bounding box center [298, 565] width 133 height 31
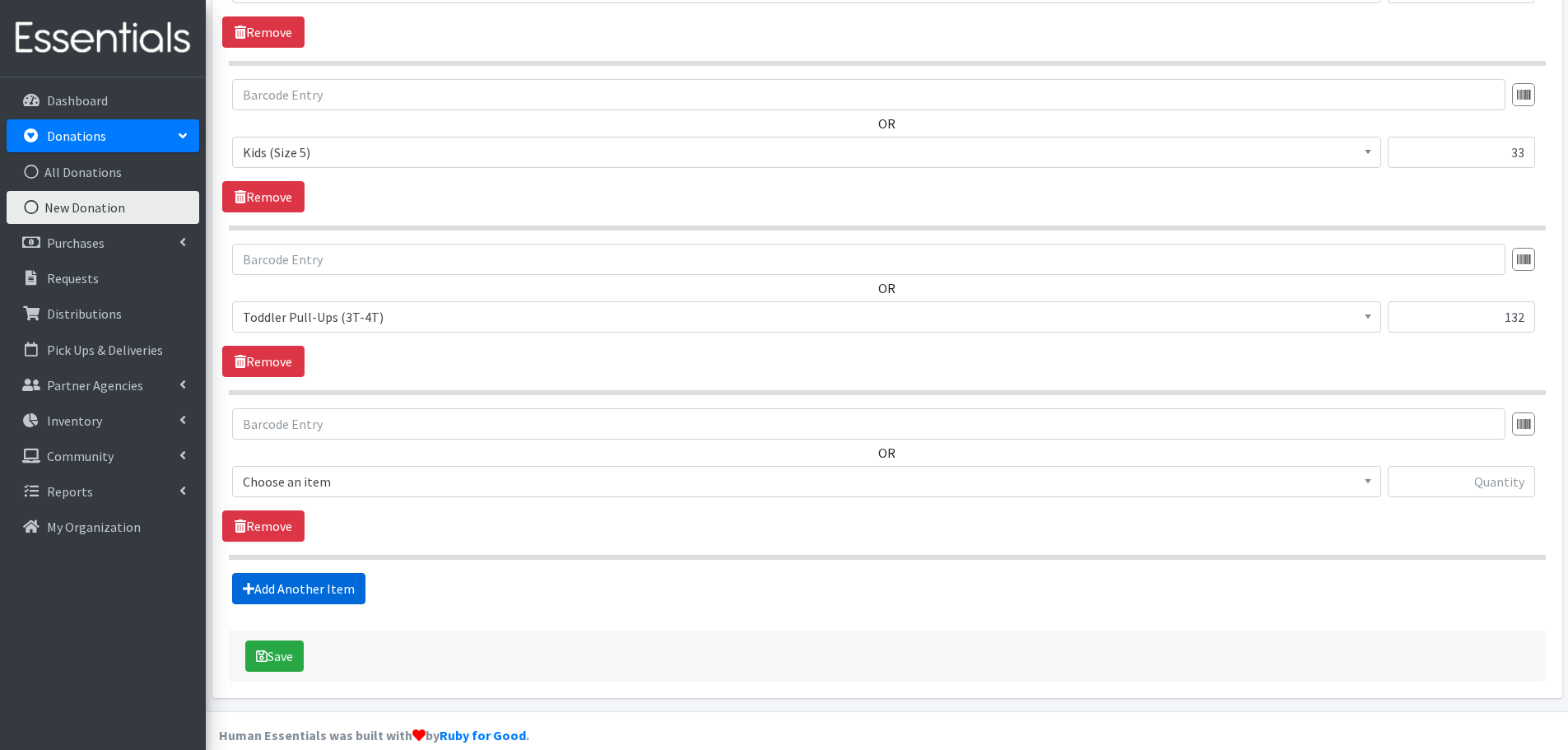
scroll to position [971, 0]
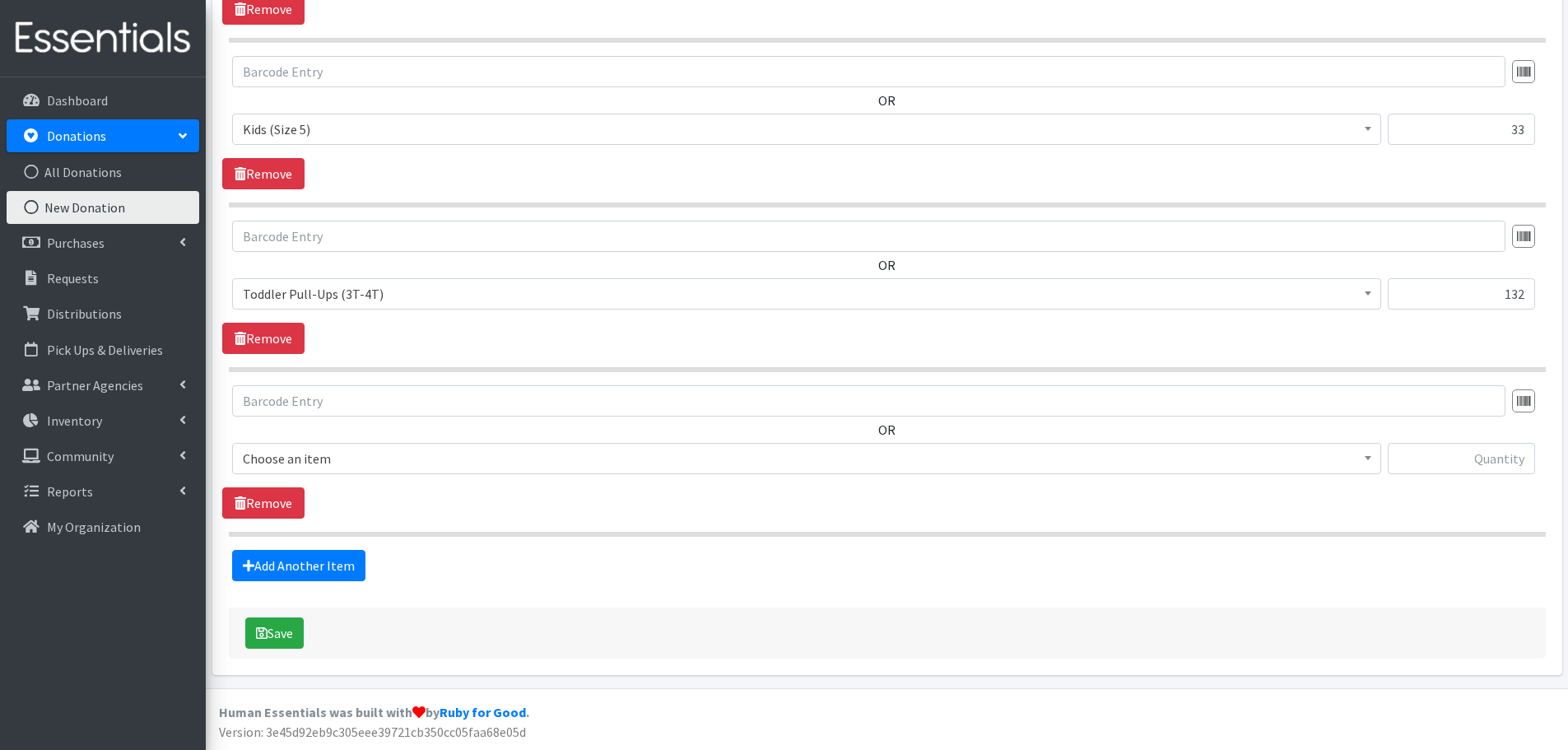
click at [279, 453] on span "Choose an item" at bounding box center [807, 458] width 1128 height 23
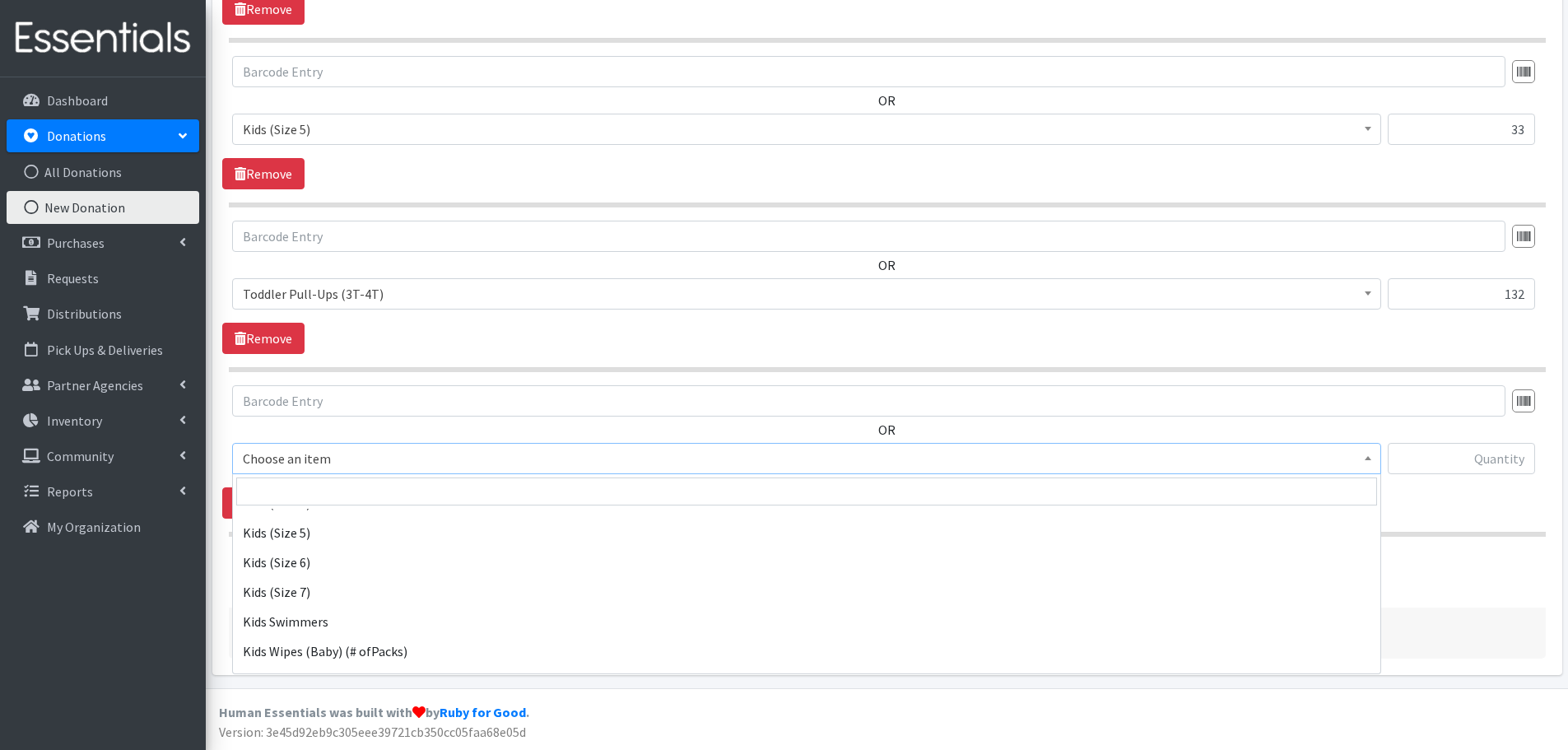
scroll to position [247, 0]
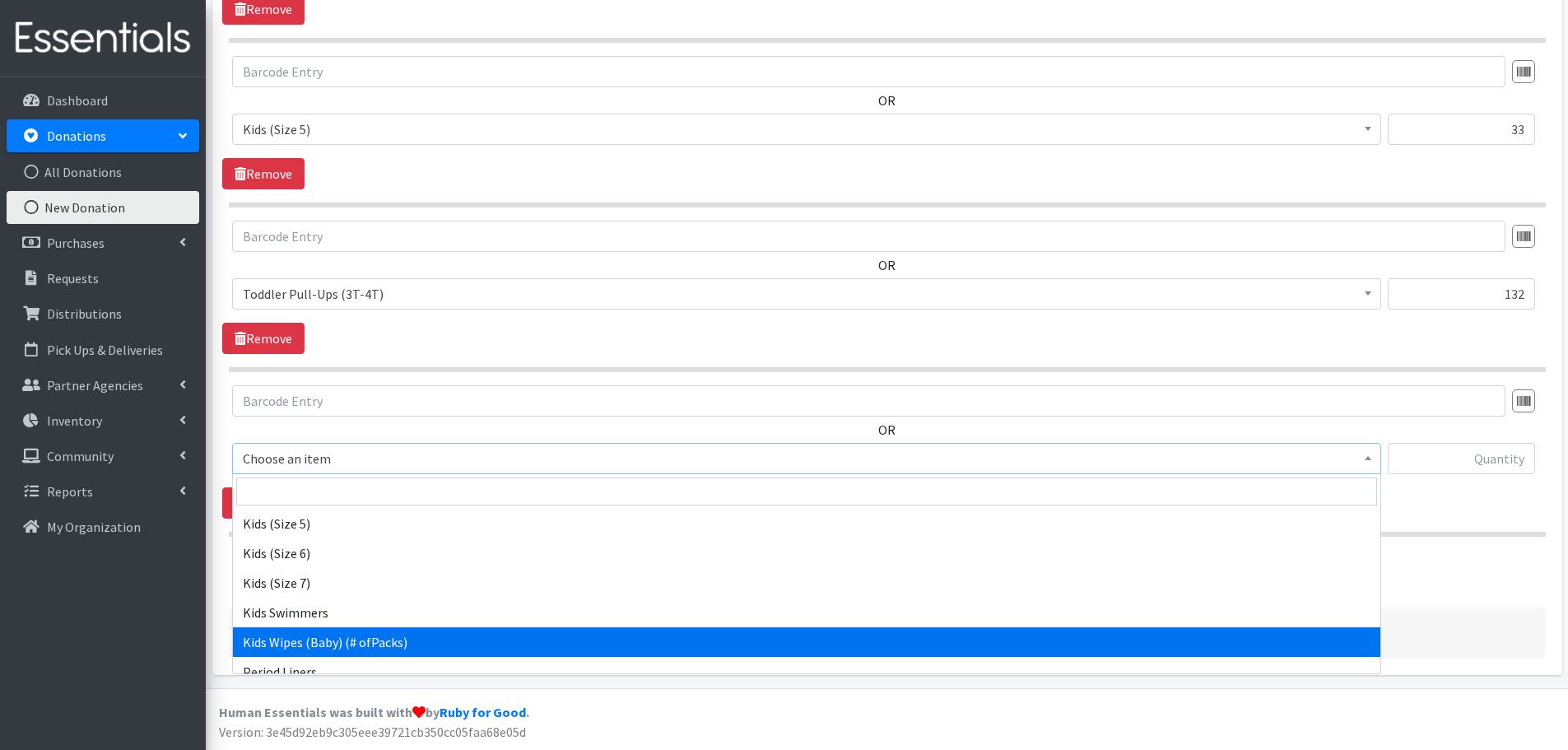
select select "434"
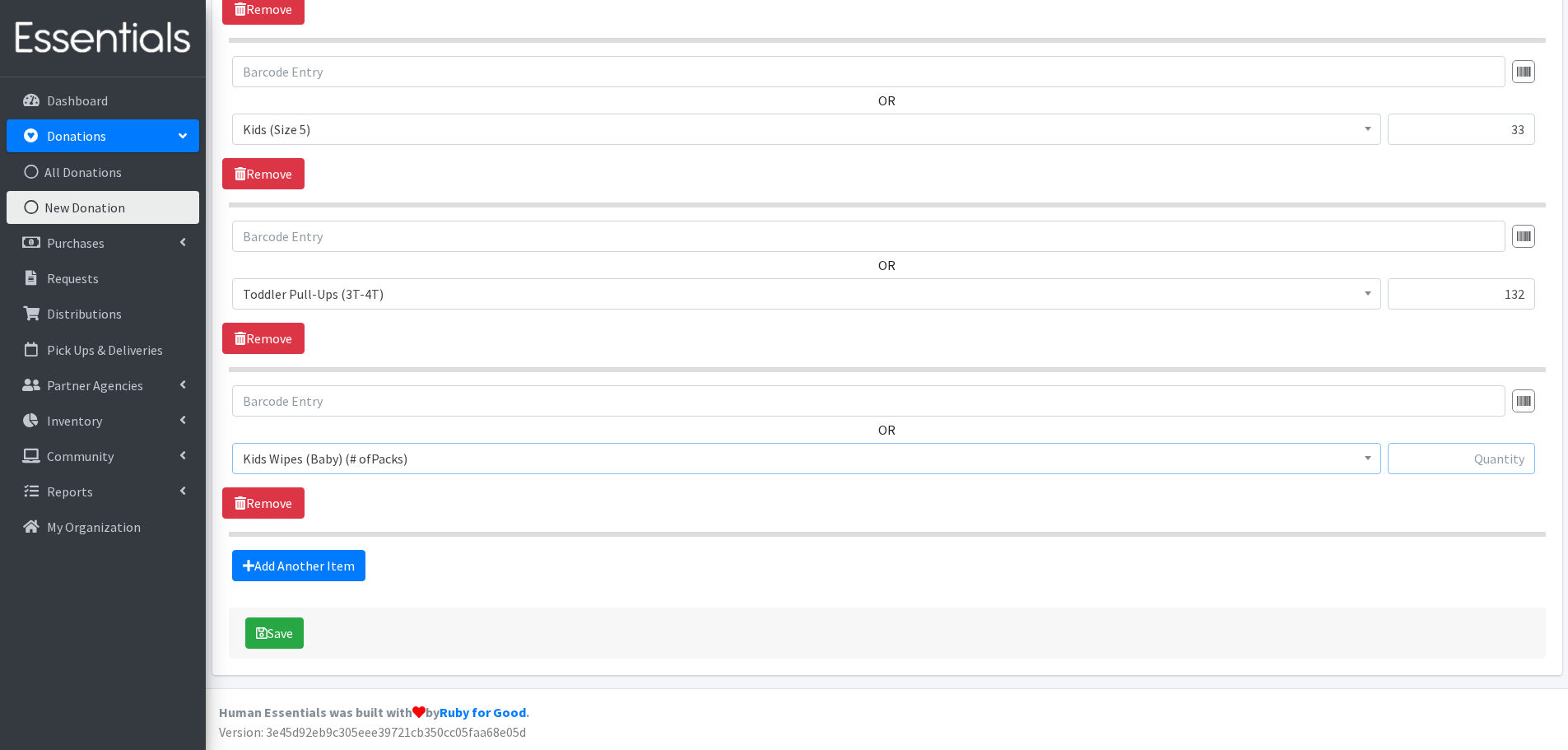
click at [1465, 457] on input "text" at bounding box center [1462, 458] width 148 height 31
type input "2"
type input "36"
click at [304, 566] on link "Add Another Item" at bounding box center [298, 565] width 133 height 31
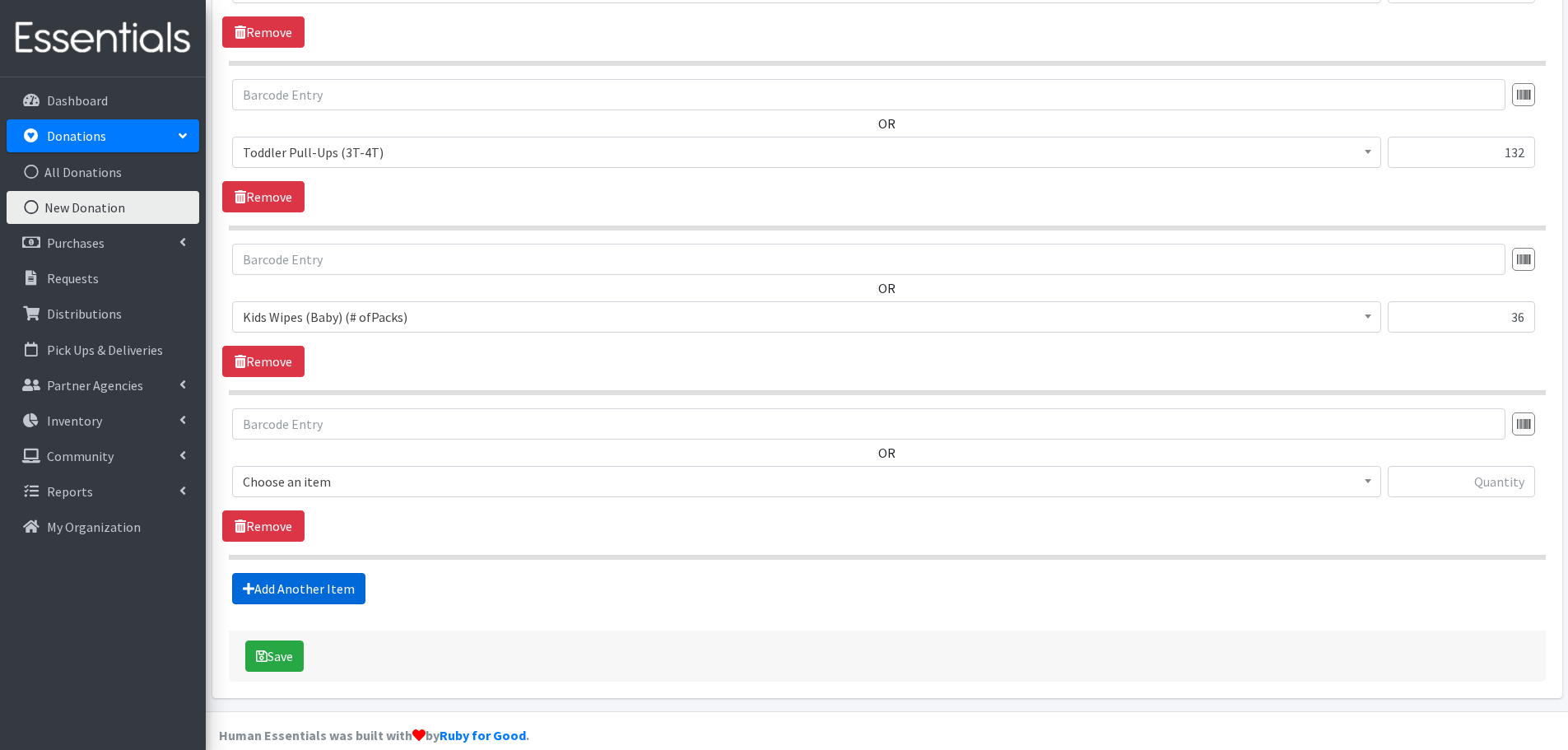
scroll to position [1136, 0]
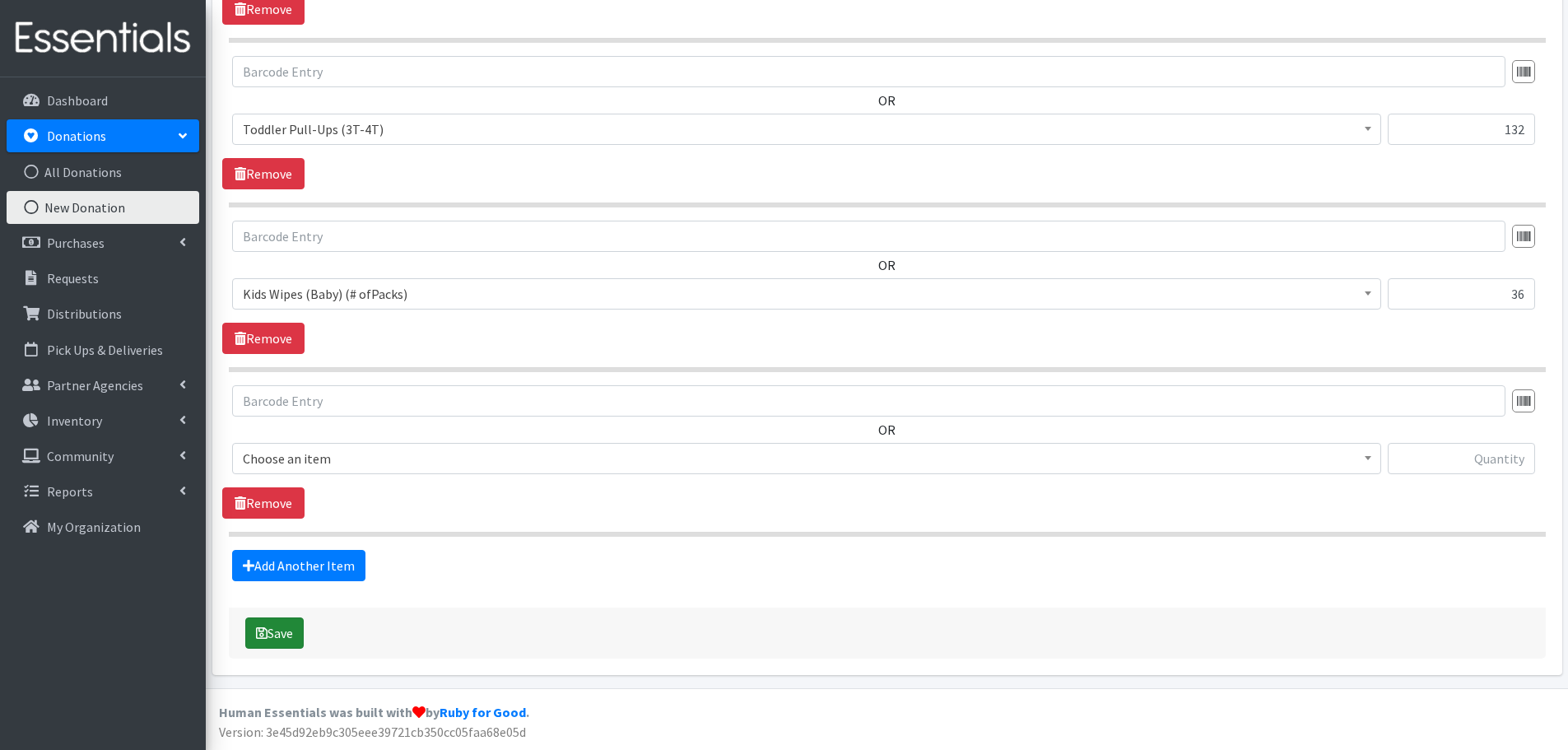
click at [299, 639] on button "Save" at bounding box center [274, 632] width 59 height 31
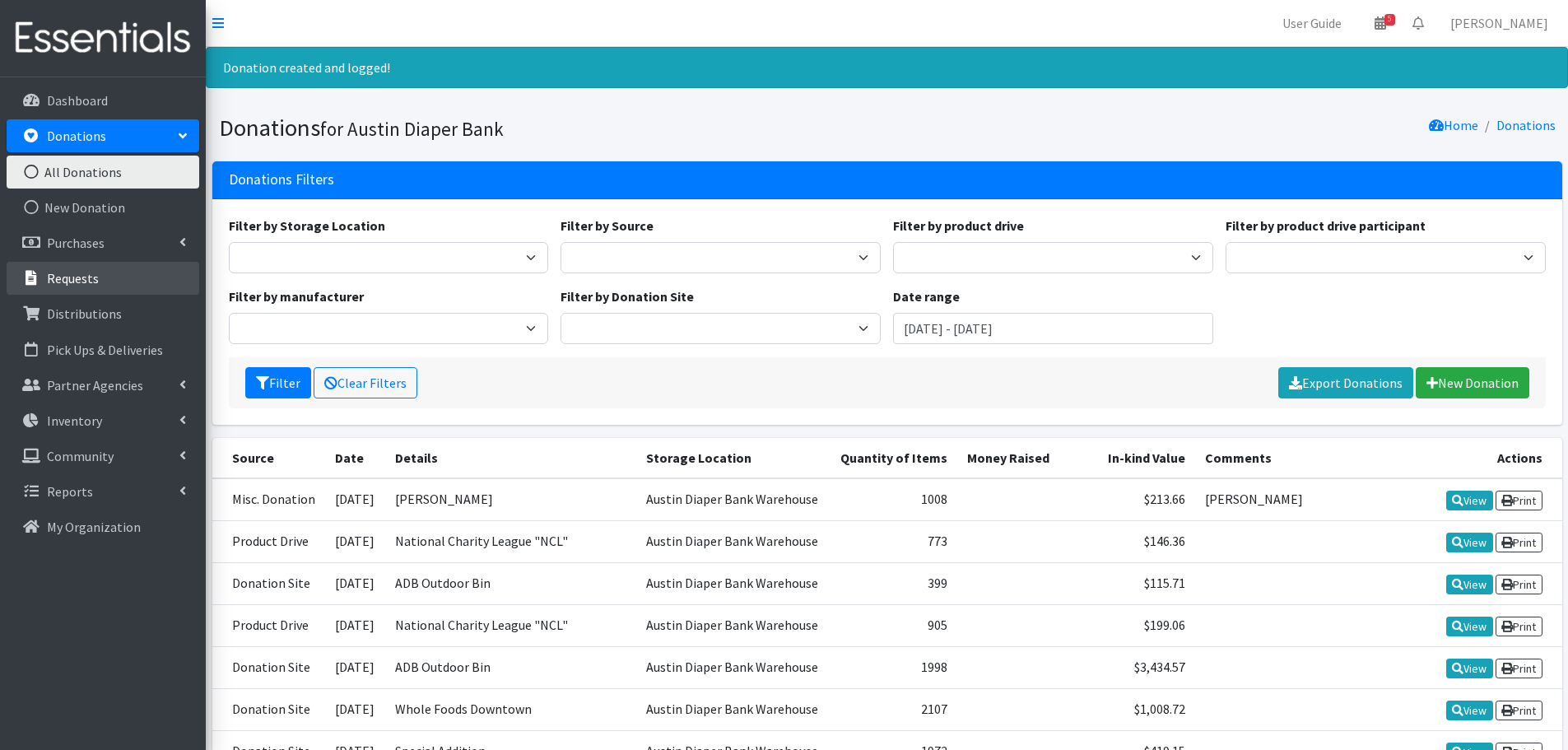
click at [86, 275] on p "Requests" at bounding box center [73, 277] width 52 height 16
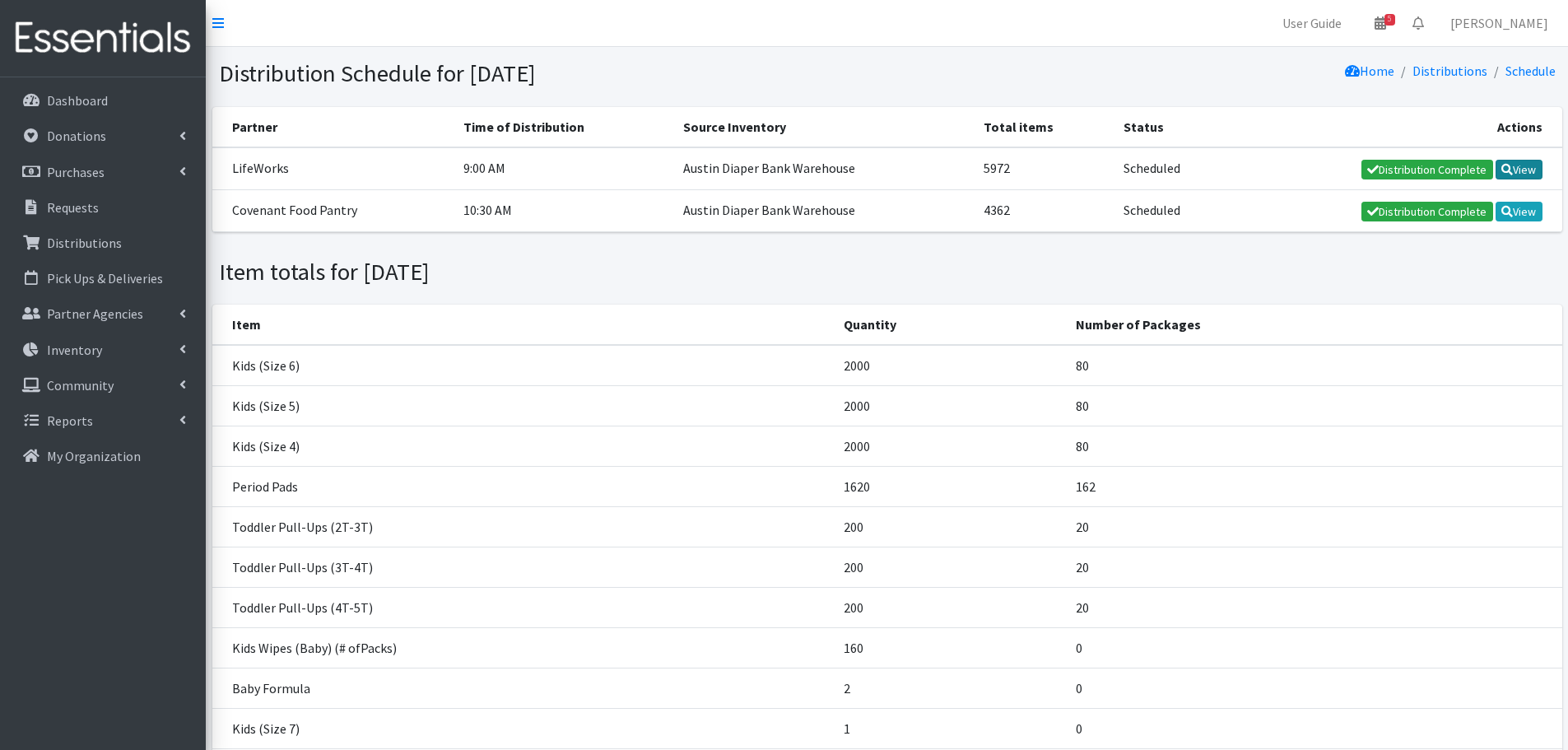
click at [1523, 167] on link "View" at bounding box center [1520, 169] width 47 height 20
